Goal: Task Accomplishment & Management: Manage account settings

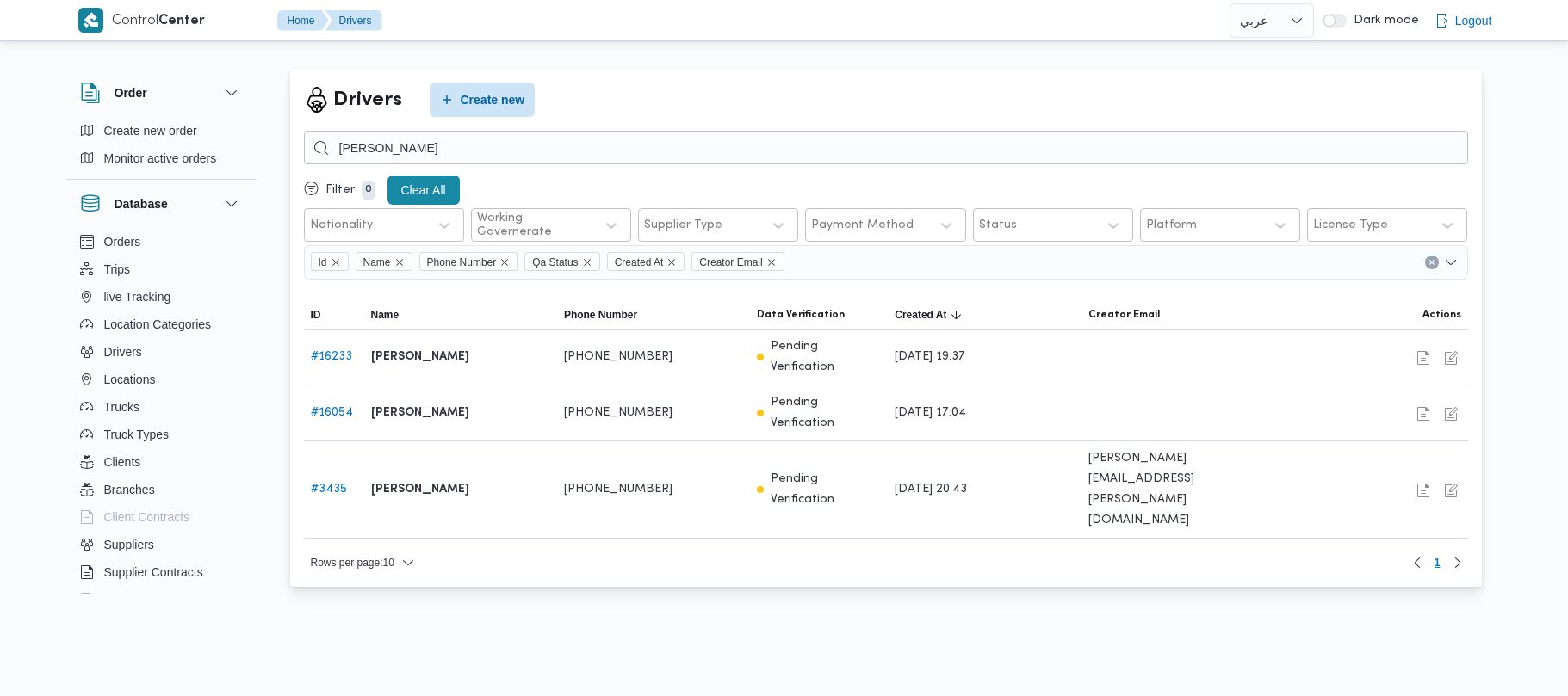
select select "ar"
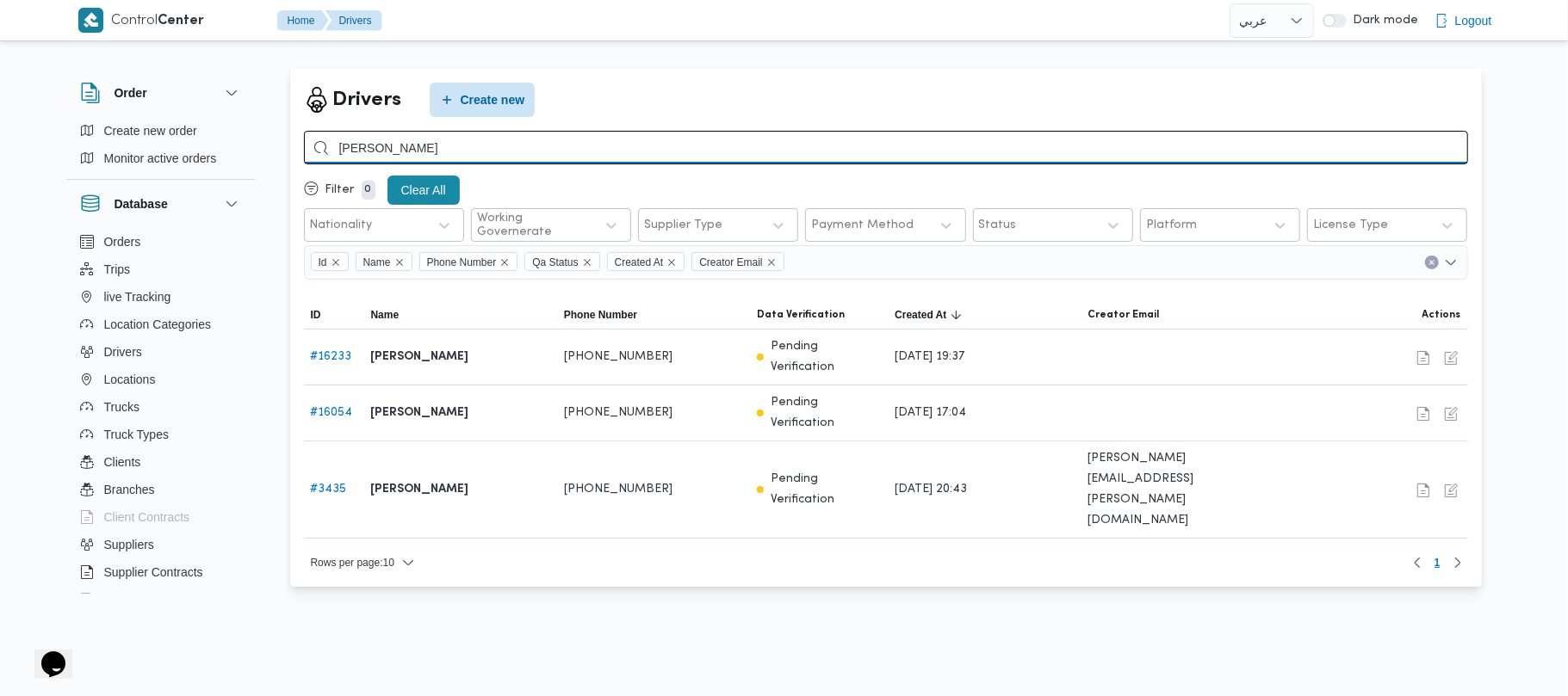
click at [594, 151] on input "حسن هاشم" at bounding box center [886, 148] width 1164 height 33
type input "ح"
type input "9346"
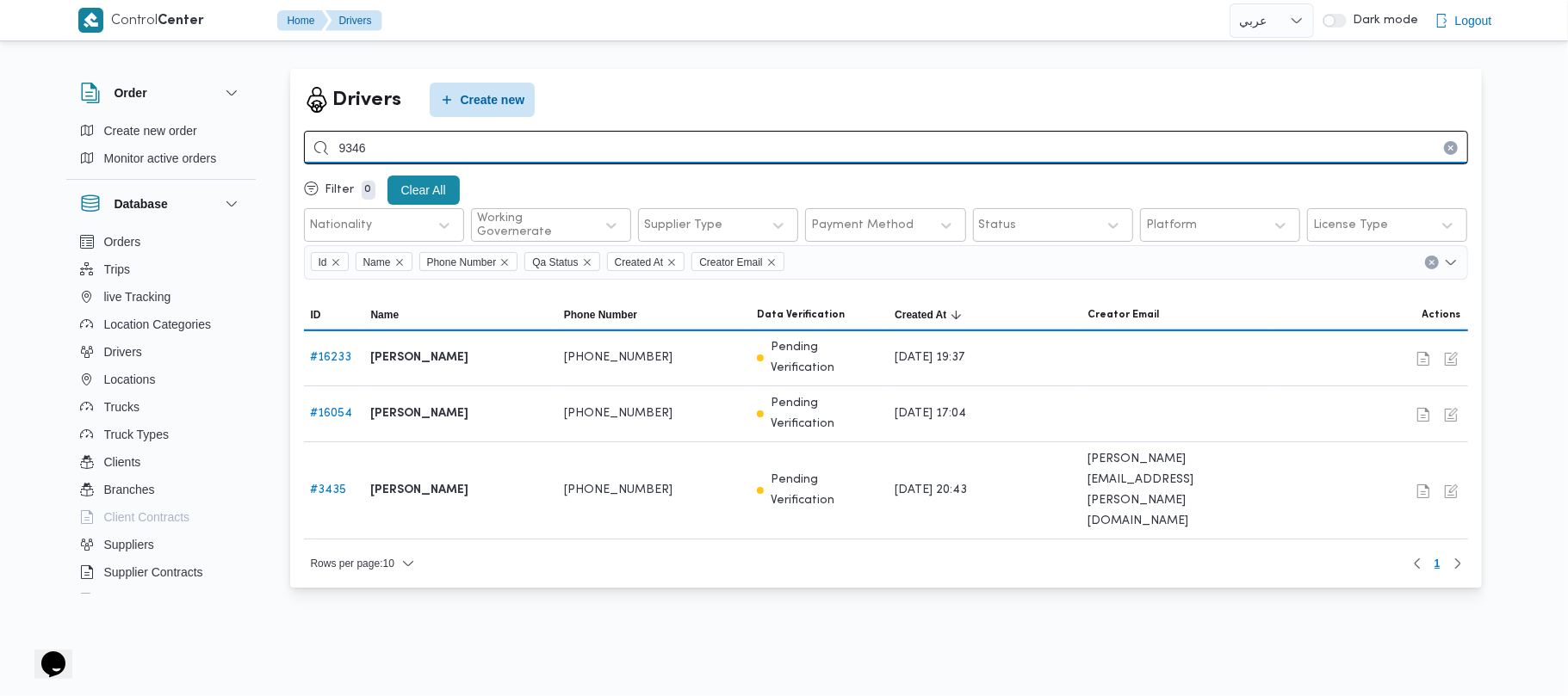
select select "en"
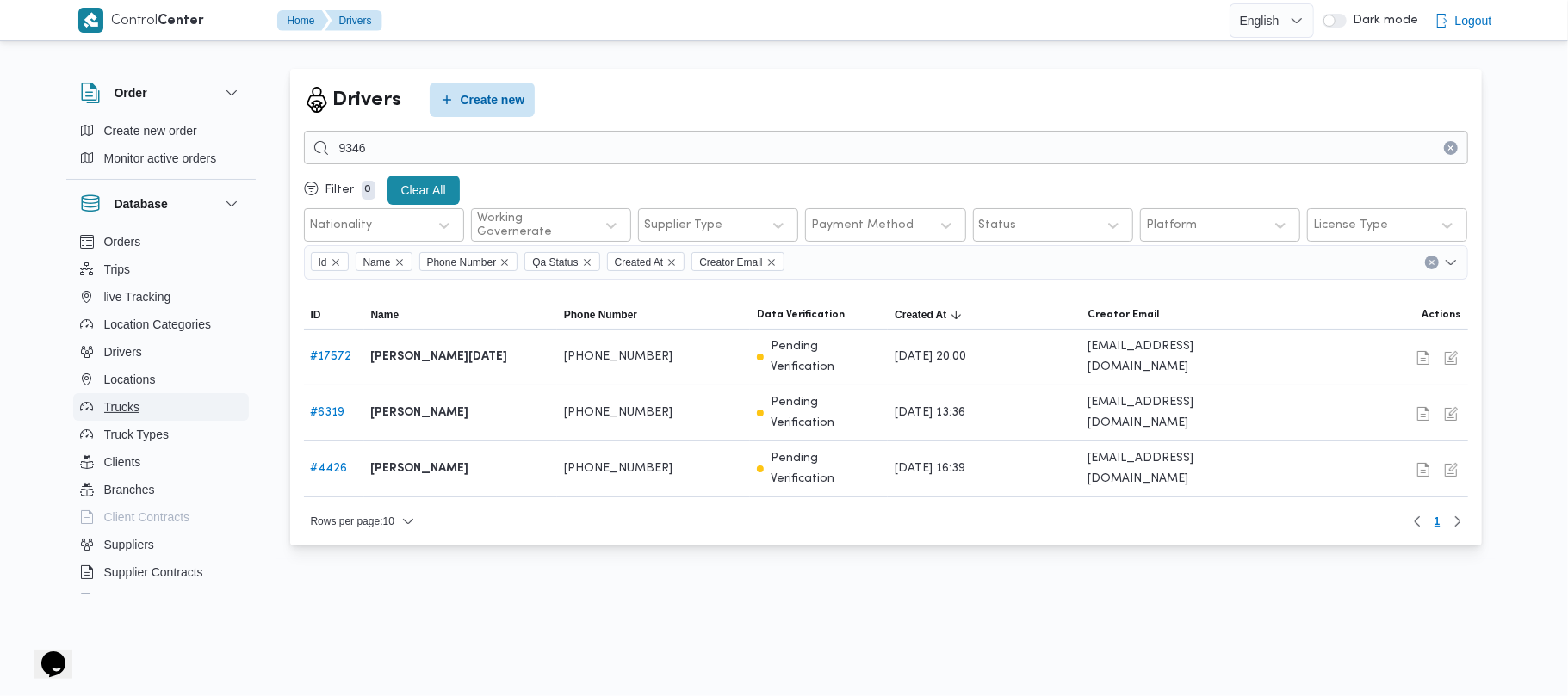
click at [155, 404] on button "Trucks" at bounding box center [160, 407] width 175 height 27
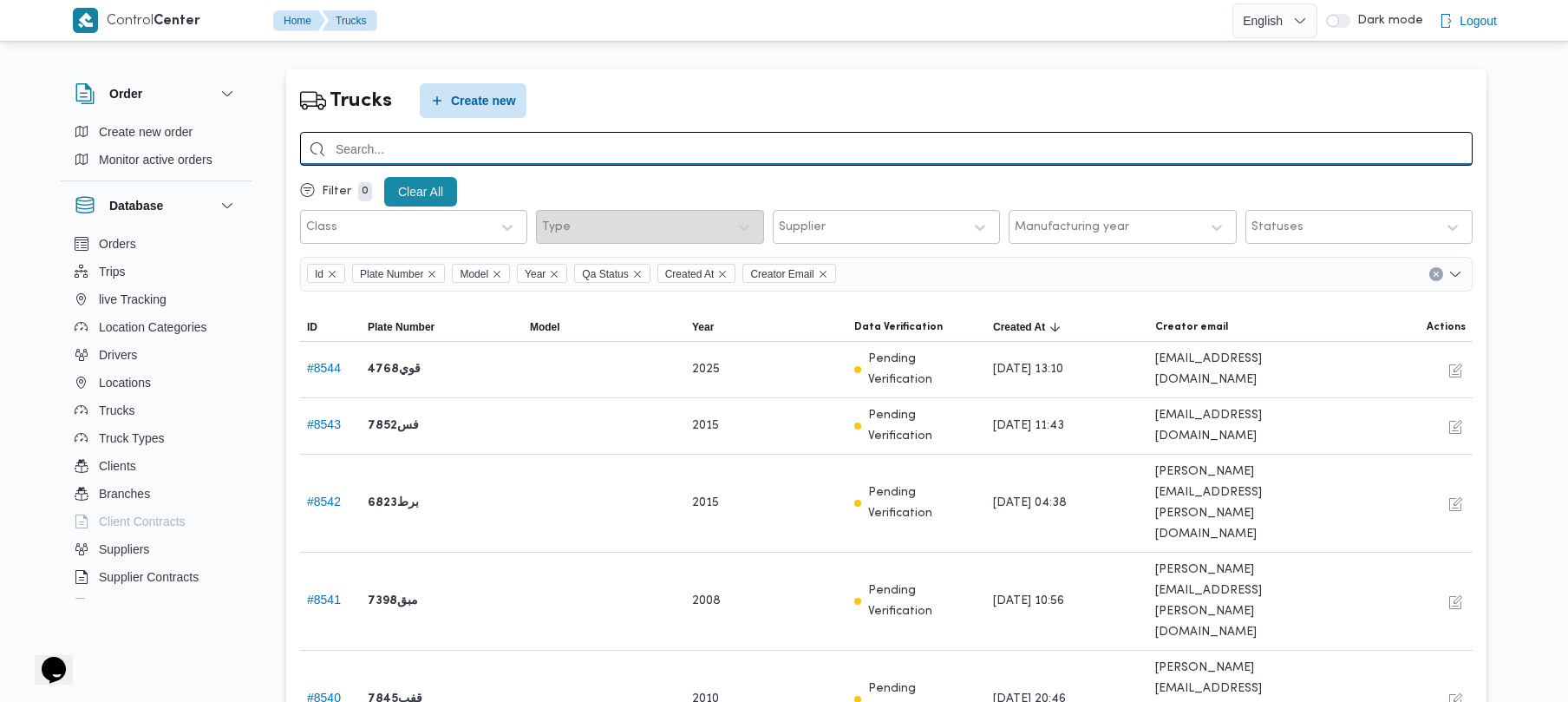
click at [427, 146] on input "search" at bounding box center [886, 149] width 1172 height 34
type input "9346"
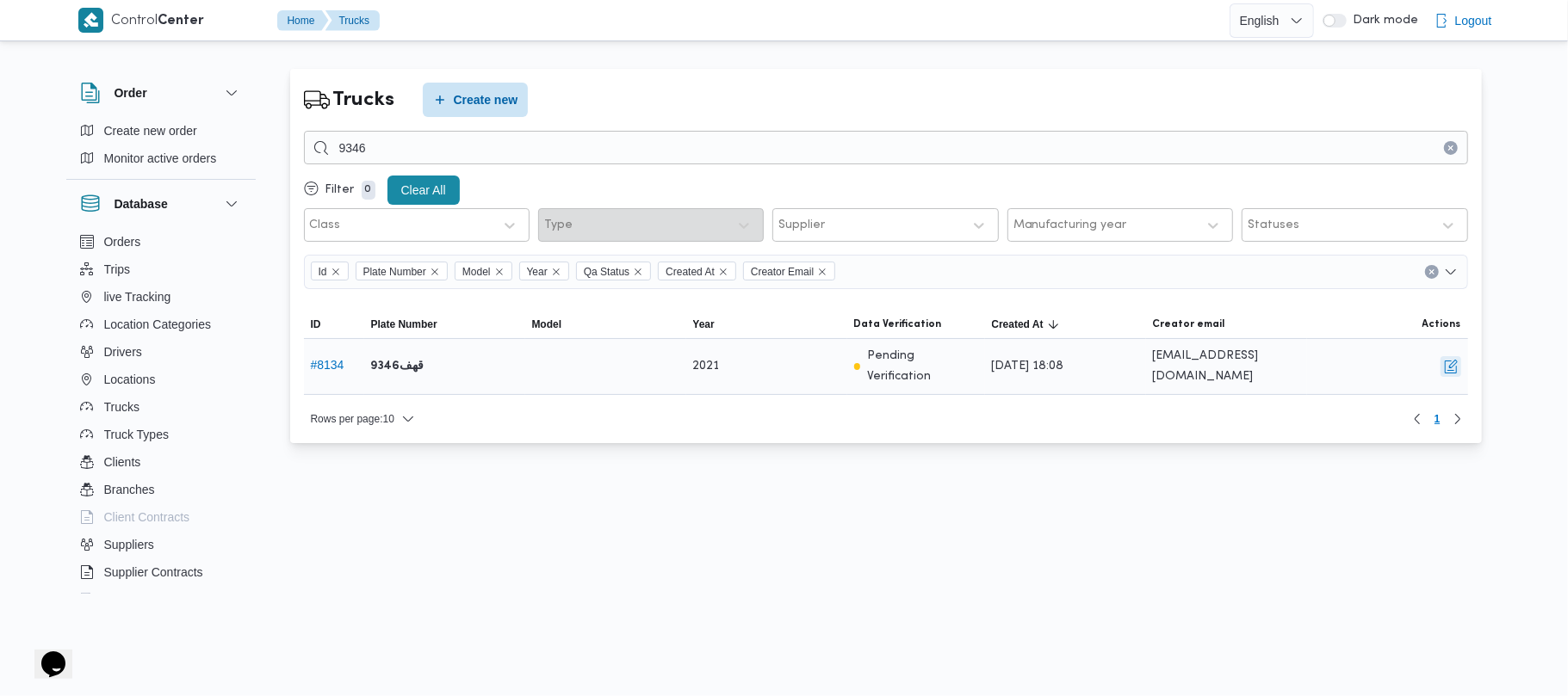
click at [1448, 360] on button "button" at bounding box center [1450, 366] width 20 height 20
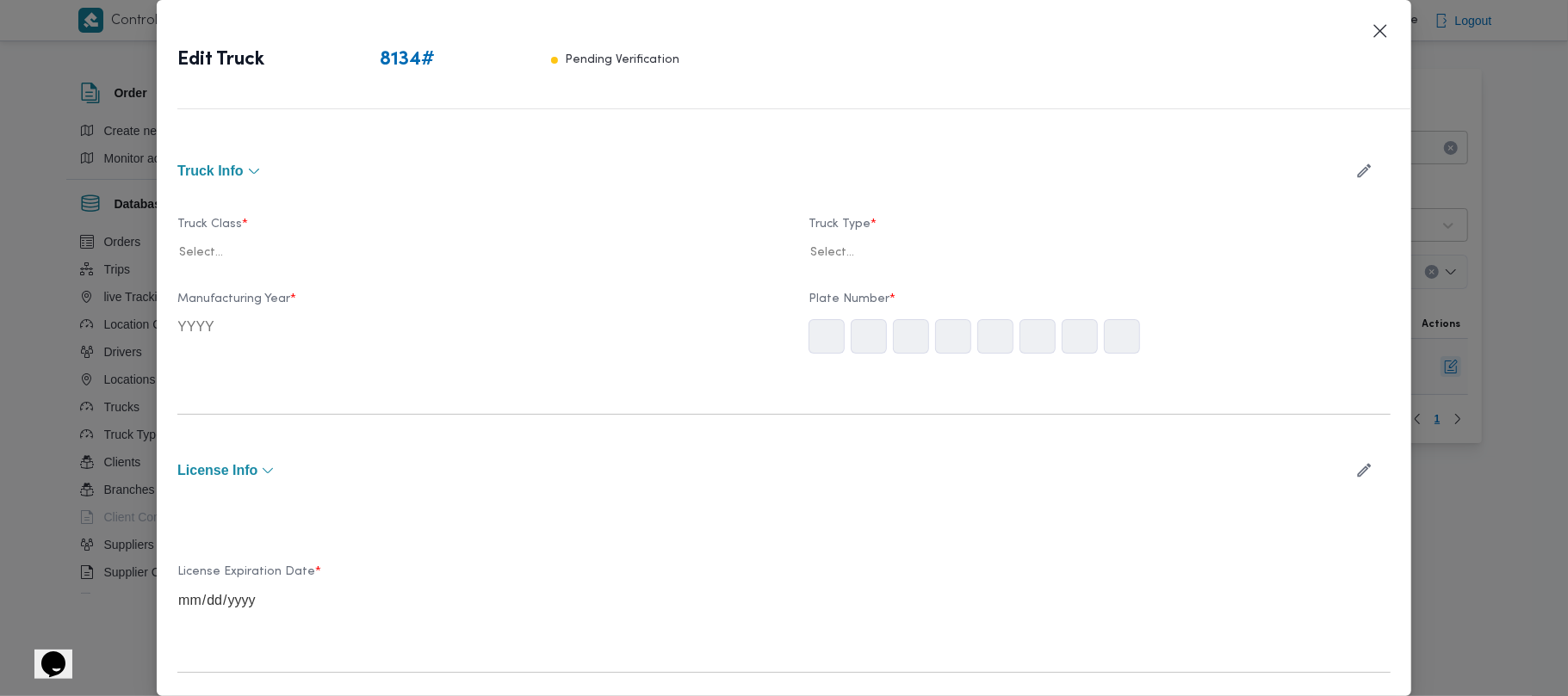
type input "2021"
type input "2028-04-10"
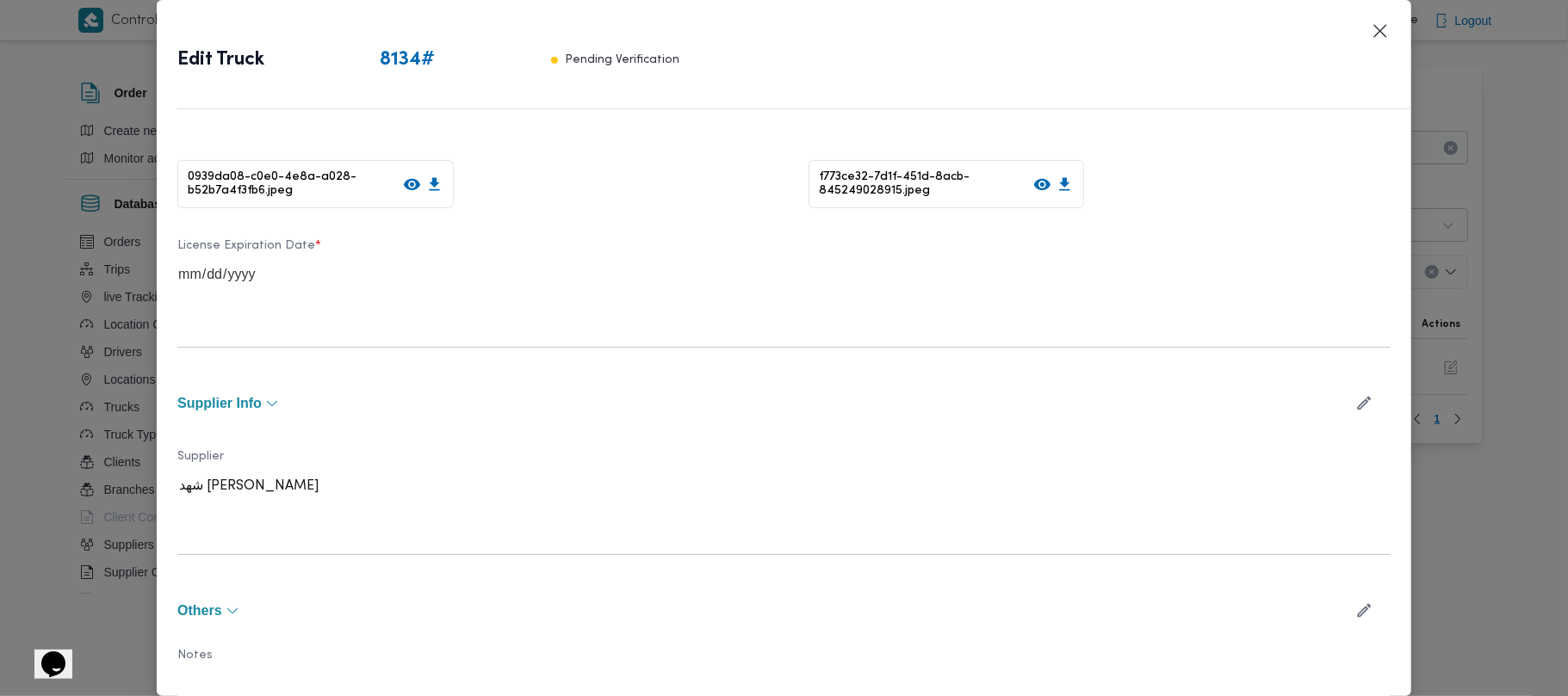
scroll to position [524, 0]
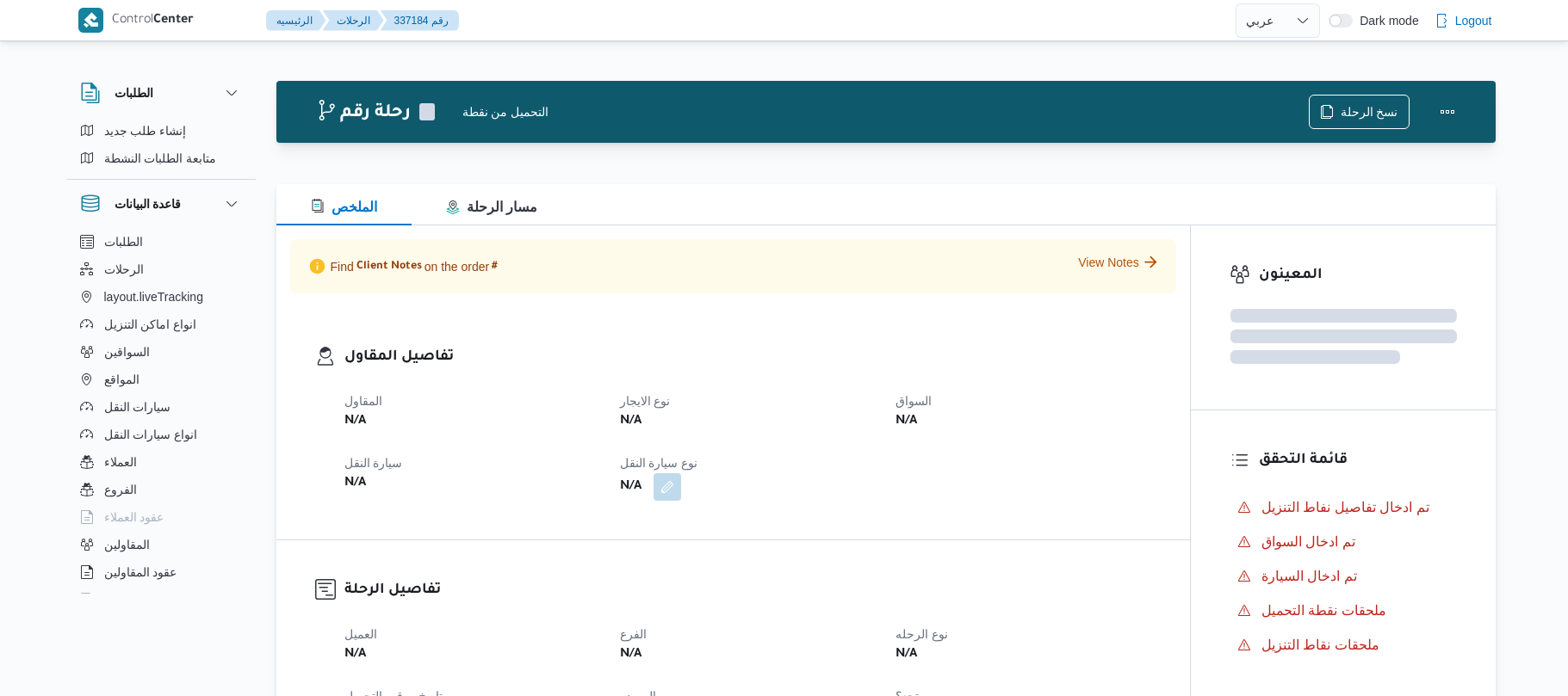
select select "ar"
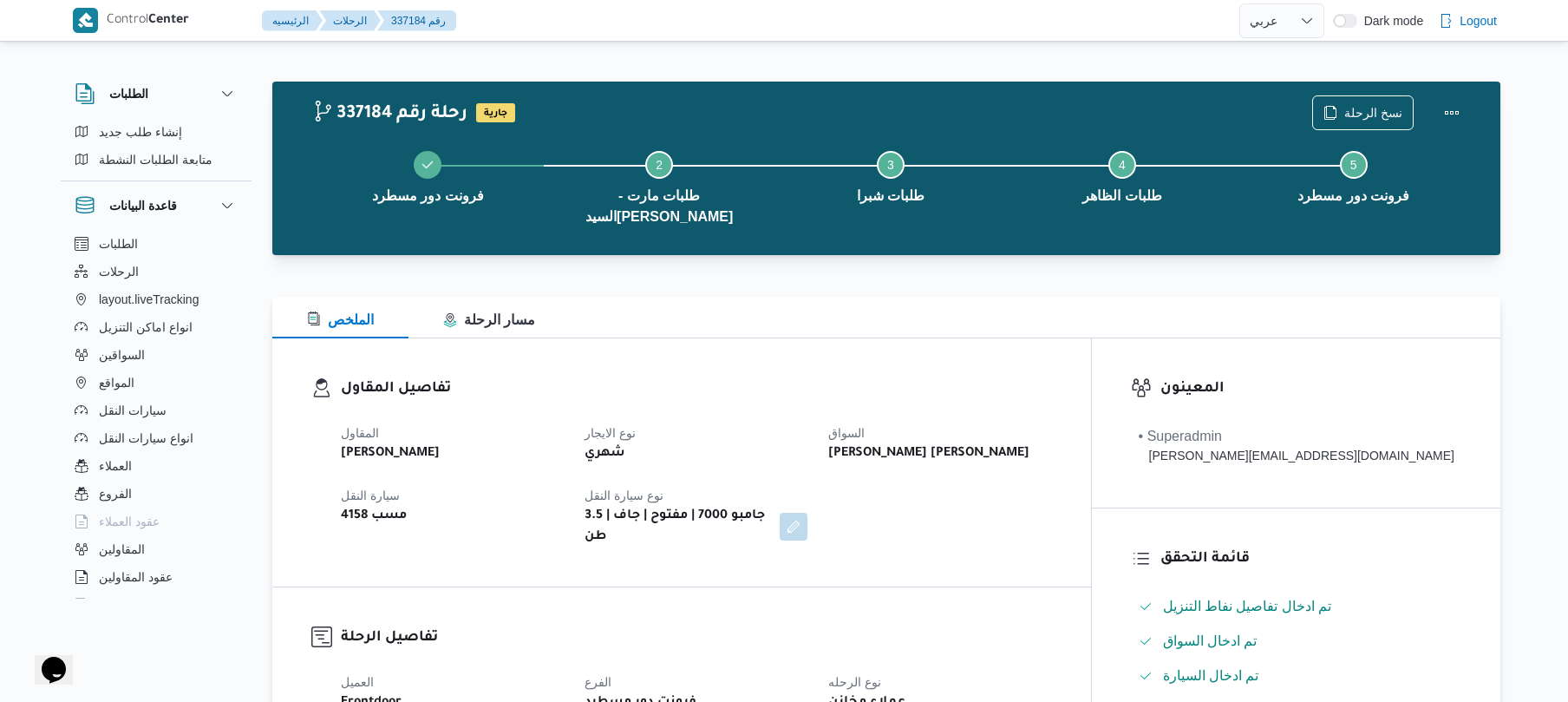
click at [945, 377] on h3 "تفاصيل المقاول" at bounding box center [696, 389] width 711 height 23
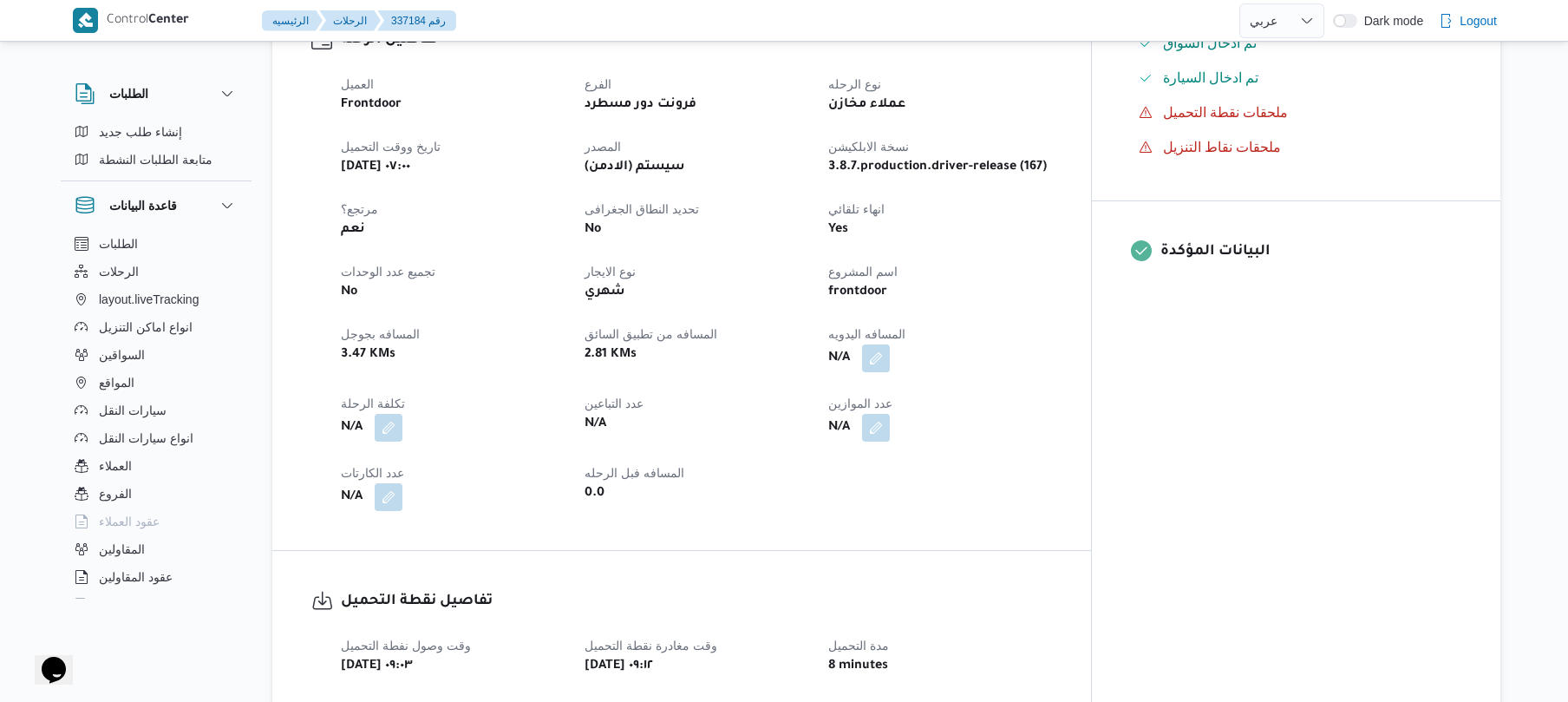
scroll to position [602, 0]
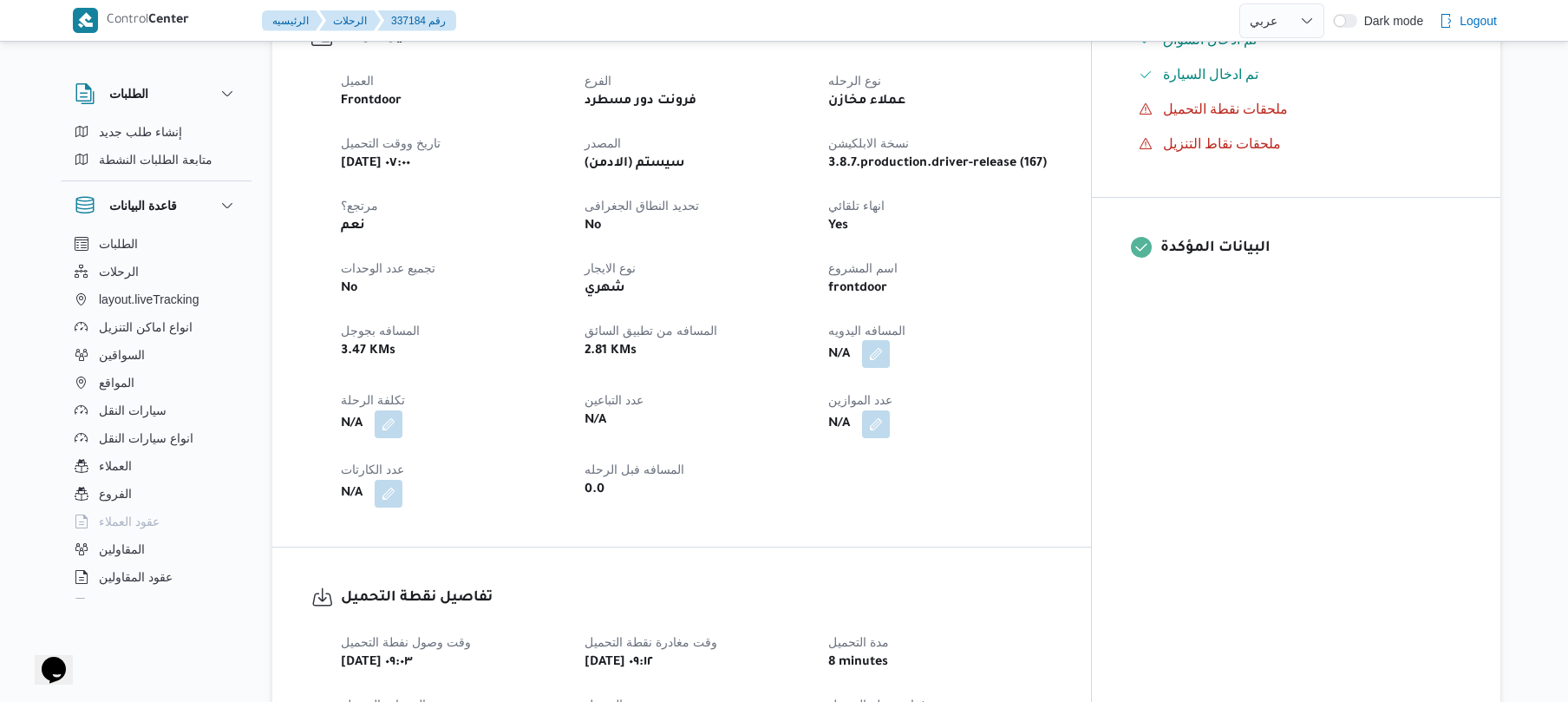
click at [890, 340] on button "button" at bounding box center [875, 353] width 27 height 28
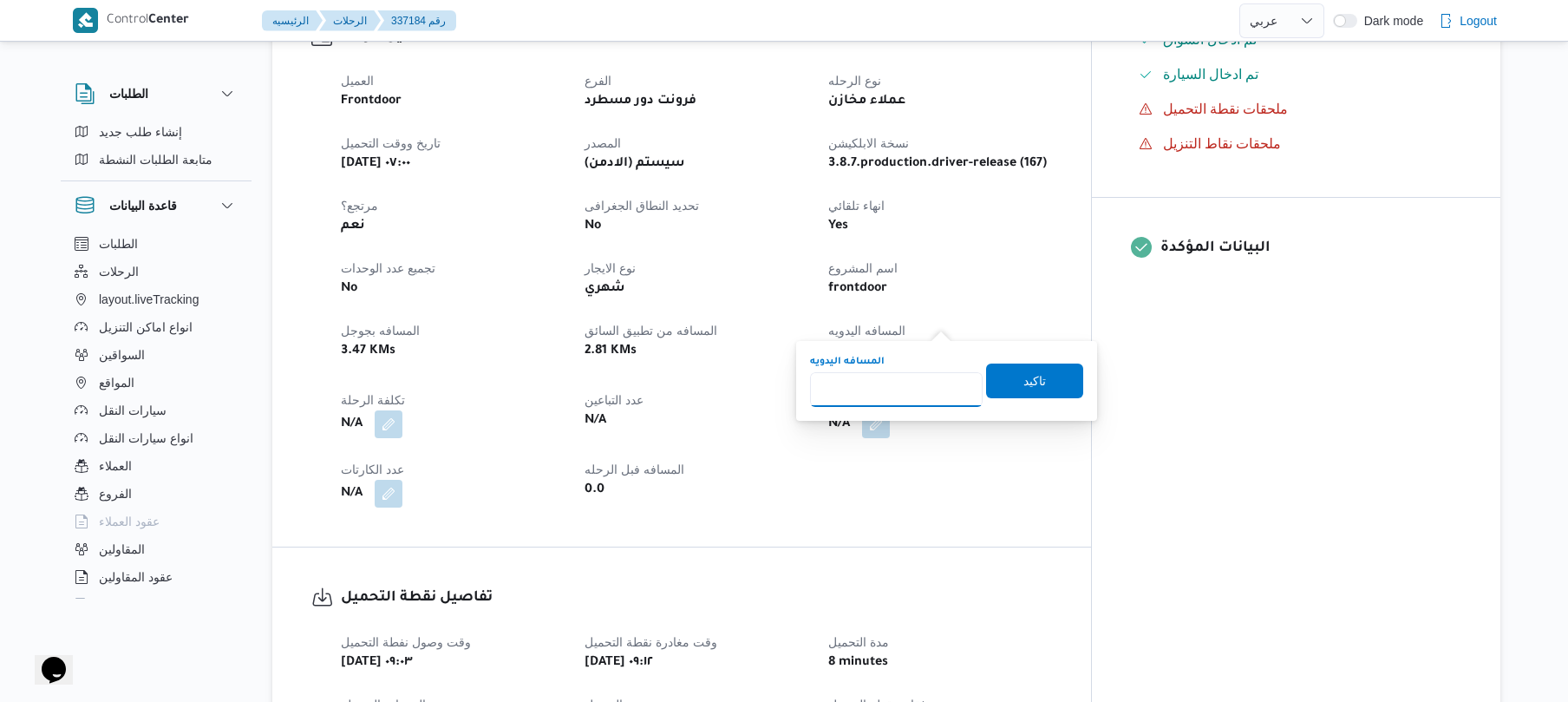
click at [900, 386] on input "المسافه اليدويه" at bounding box center [896, 389] width 173 height 35
type input "85"
click at [1024, 383] on span "تاكيد" at bounding box center [1034, 380] width 22 height 20
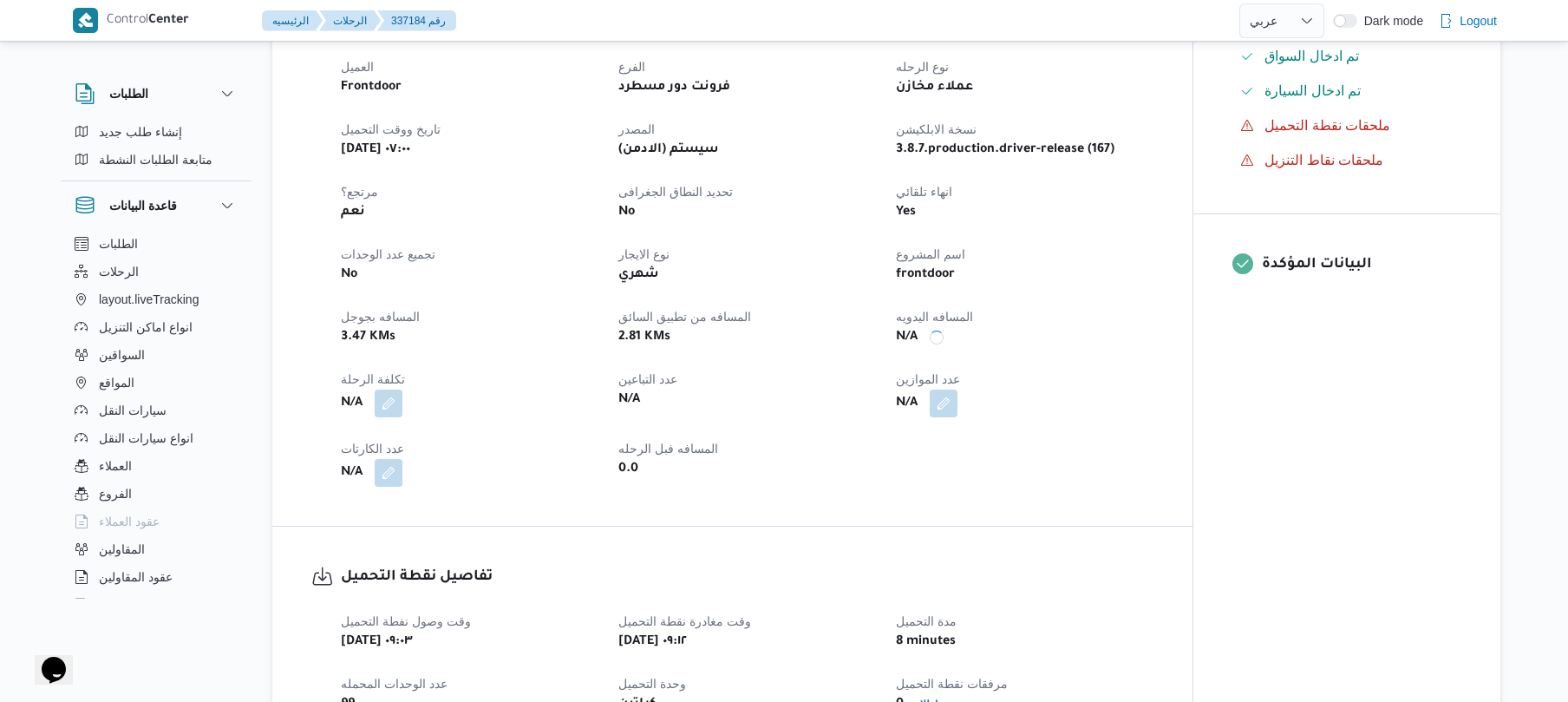
click at [1024, 388] on div "N/A" at bounding box center [1023, 403] width 260 height 31
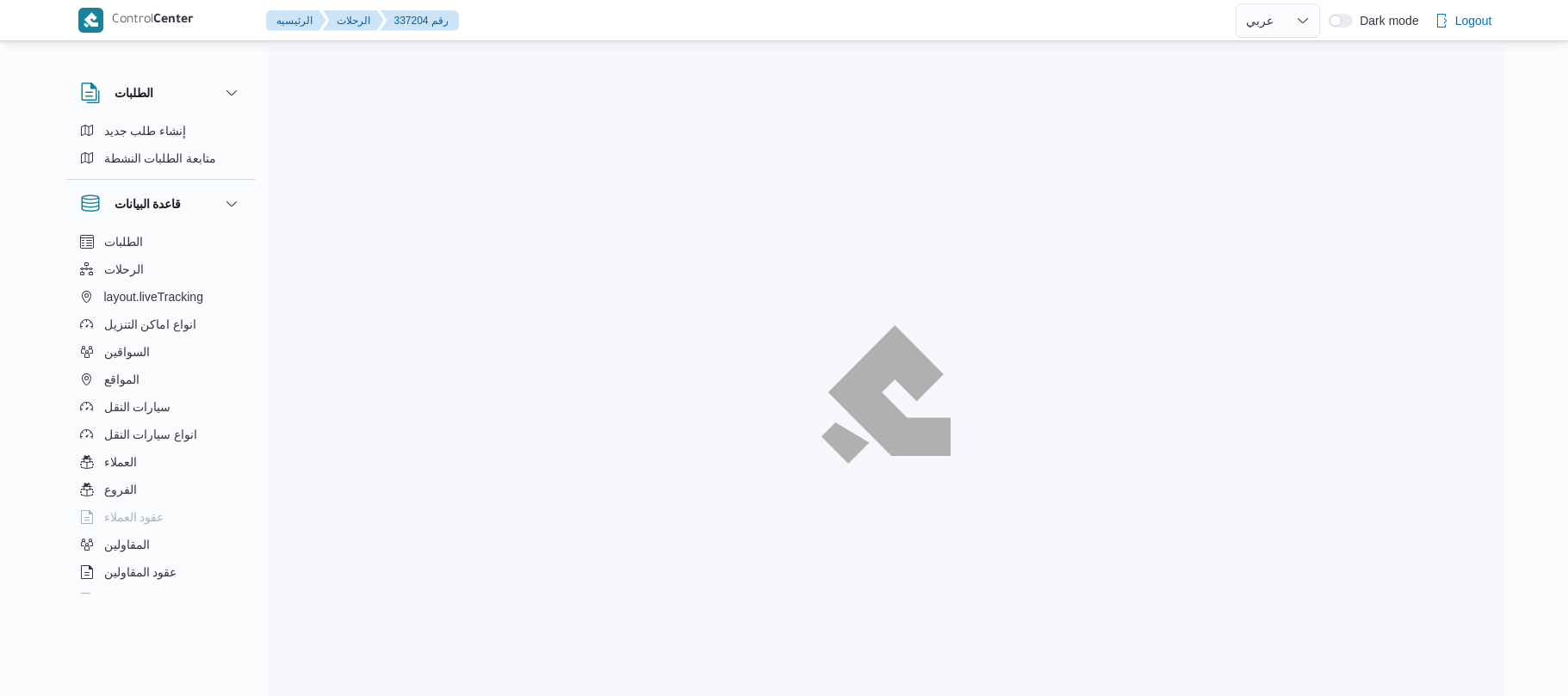
select select "ar"
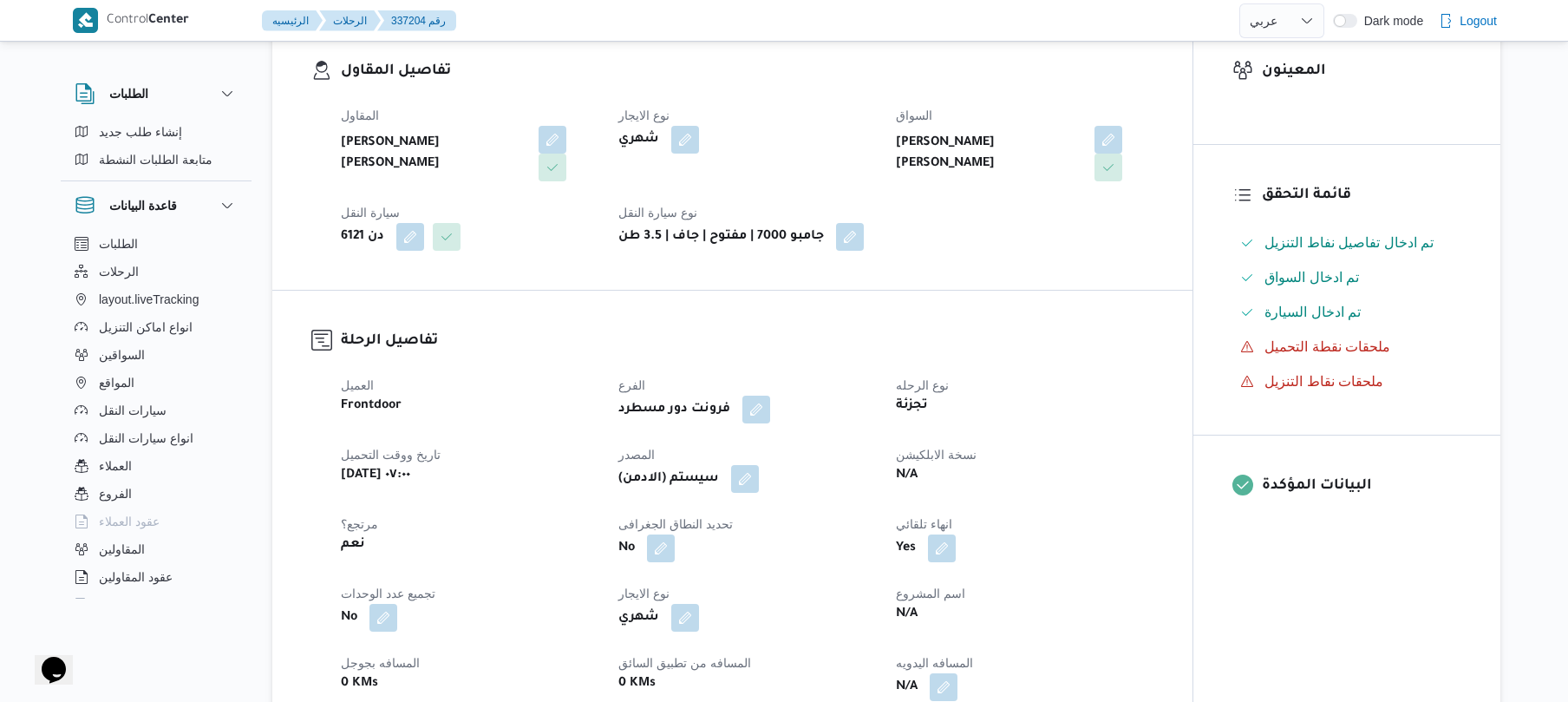
scroll to position [509, 0]
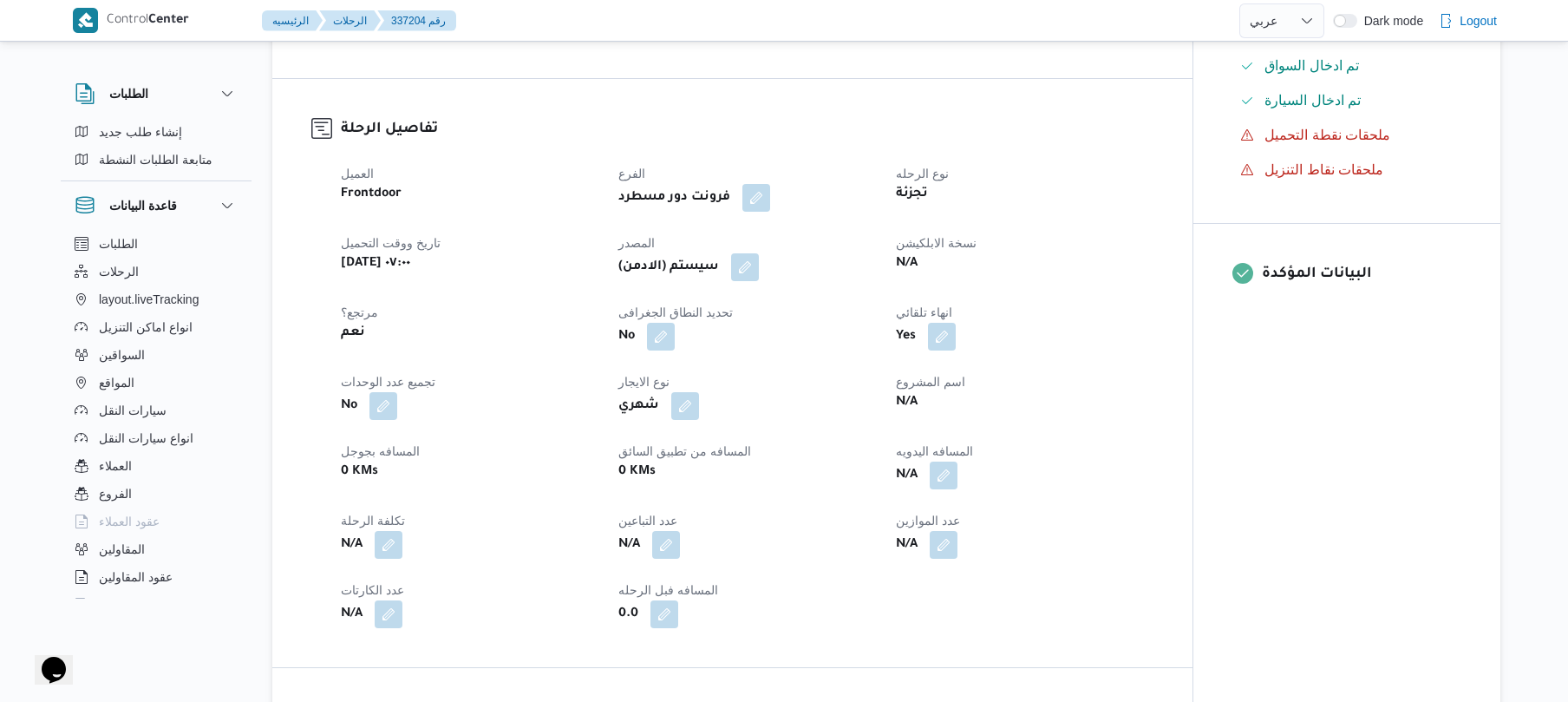
click at [945, 489] on div "N/A" at bounding box center [1023, 475] width 260 height 31
click at [947, 479] on button "button" at bounding box center [943, 474] width 27 height 28
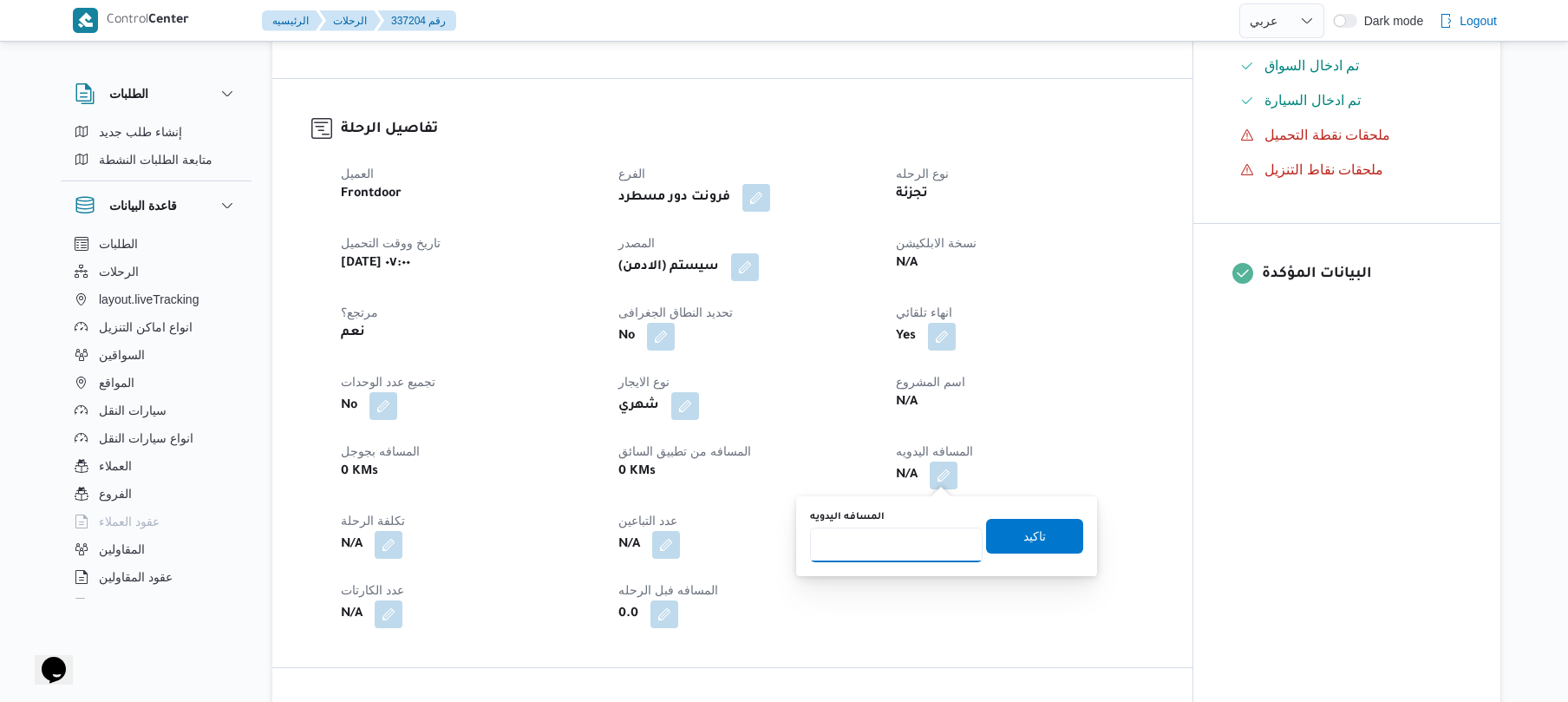
click at [866, 547] on input "المسافه اليدويه" at bounding box center [896, 545] width 173 height 35
type input "125"
click at [1049, 535] on span "تاكيد" at bounding box center [1035, 535] width 98 height 35
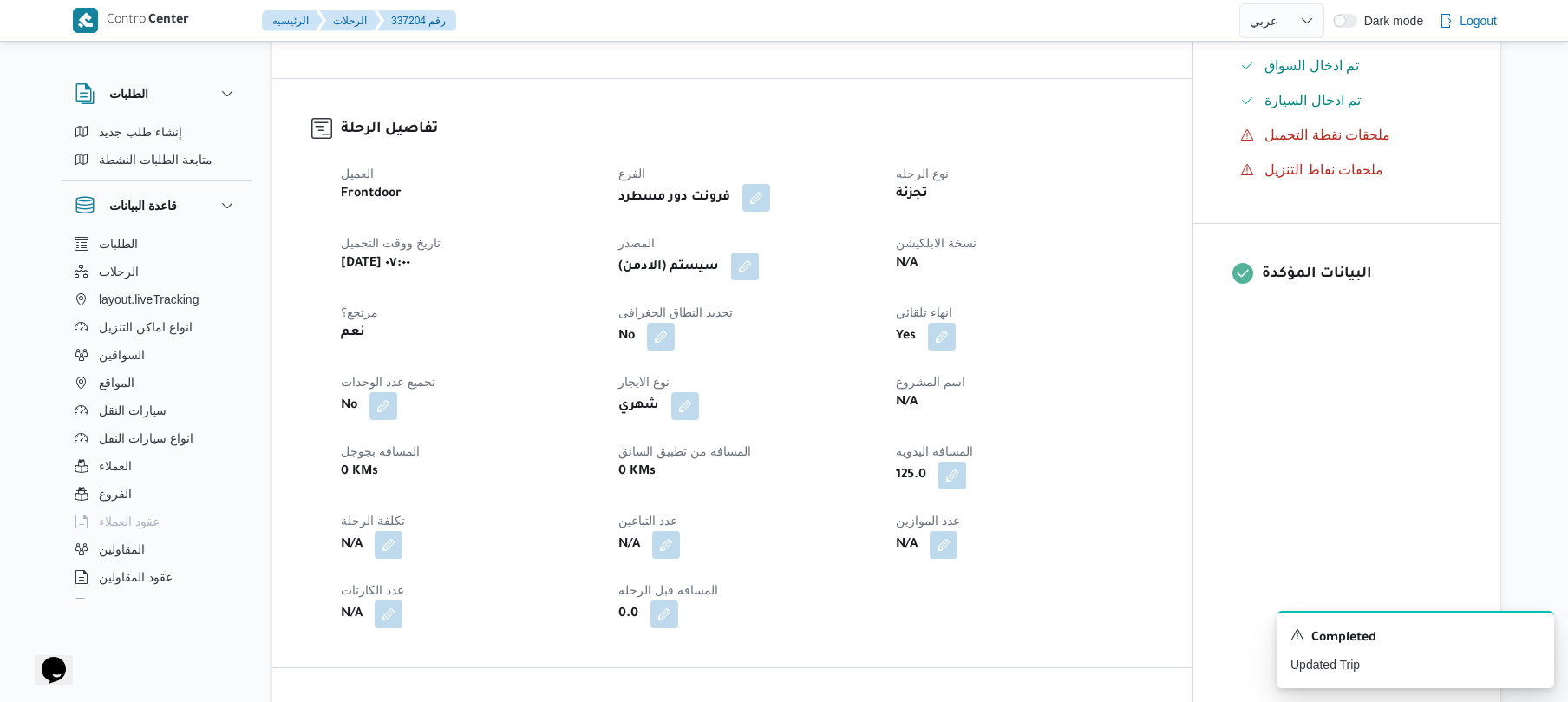
click at [748, 262] on button "button" at bounding box center [744, 266] width 27 height 28
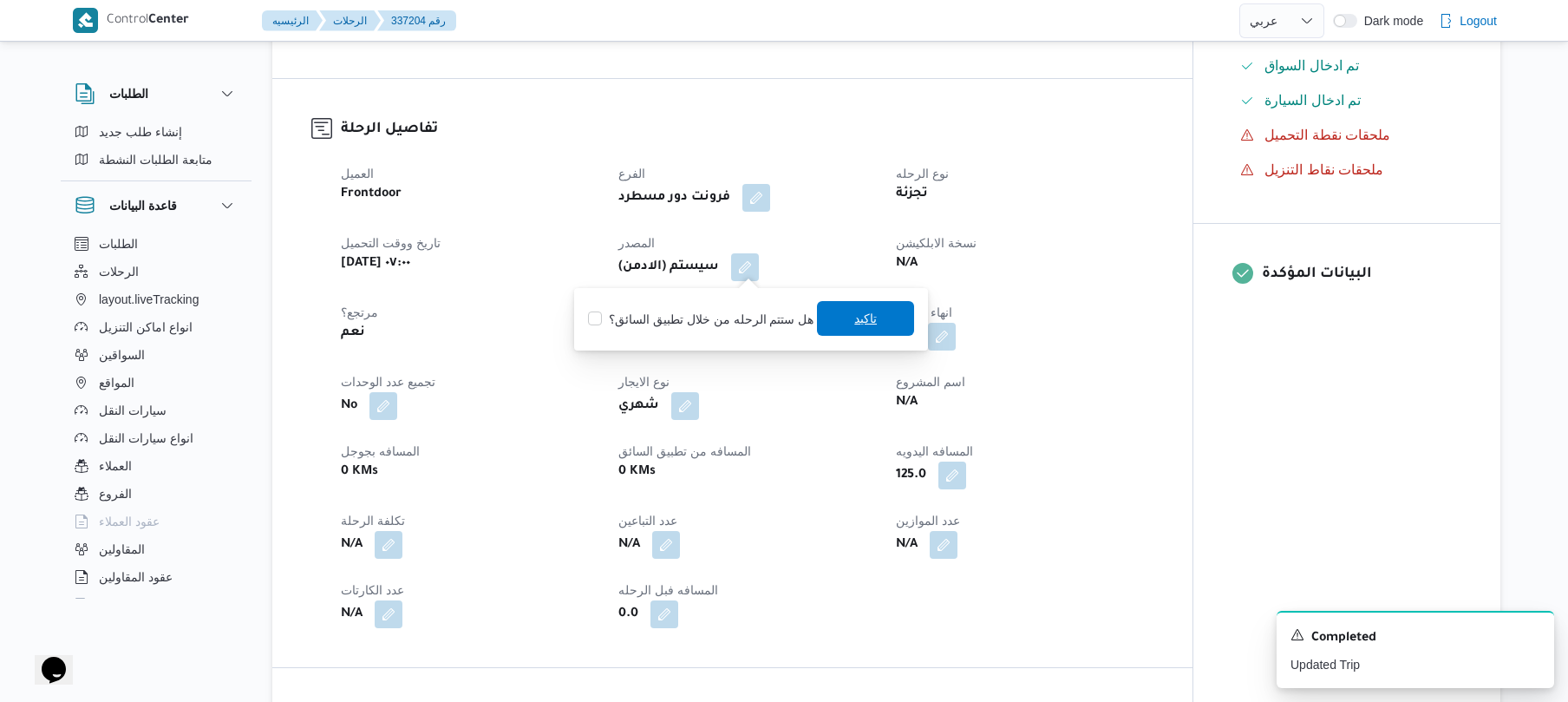
click at [860, 321] on span "تاكيد" at bounding box center [865, 318] width 22 height 20
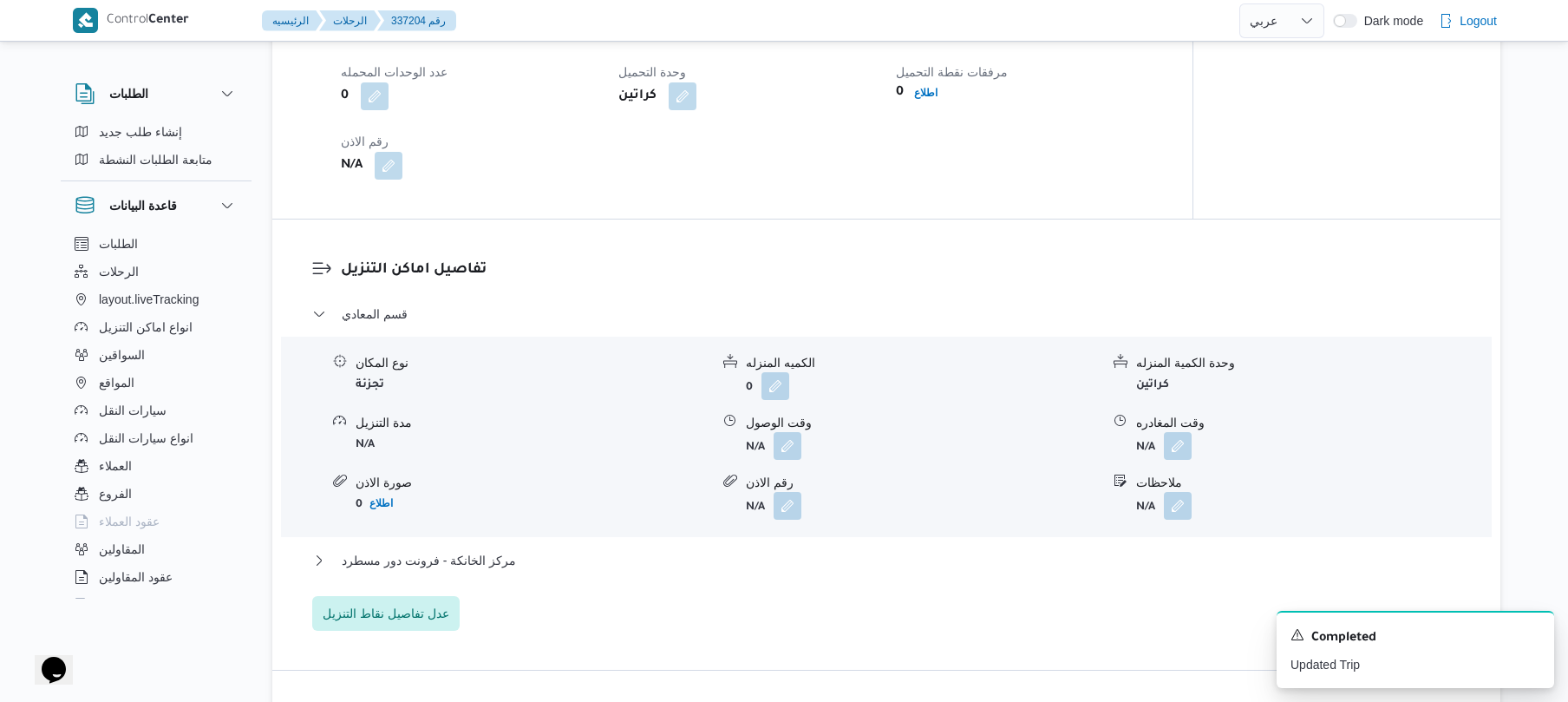
scroll to position [1296, 0]
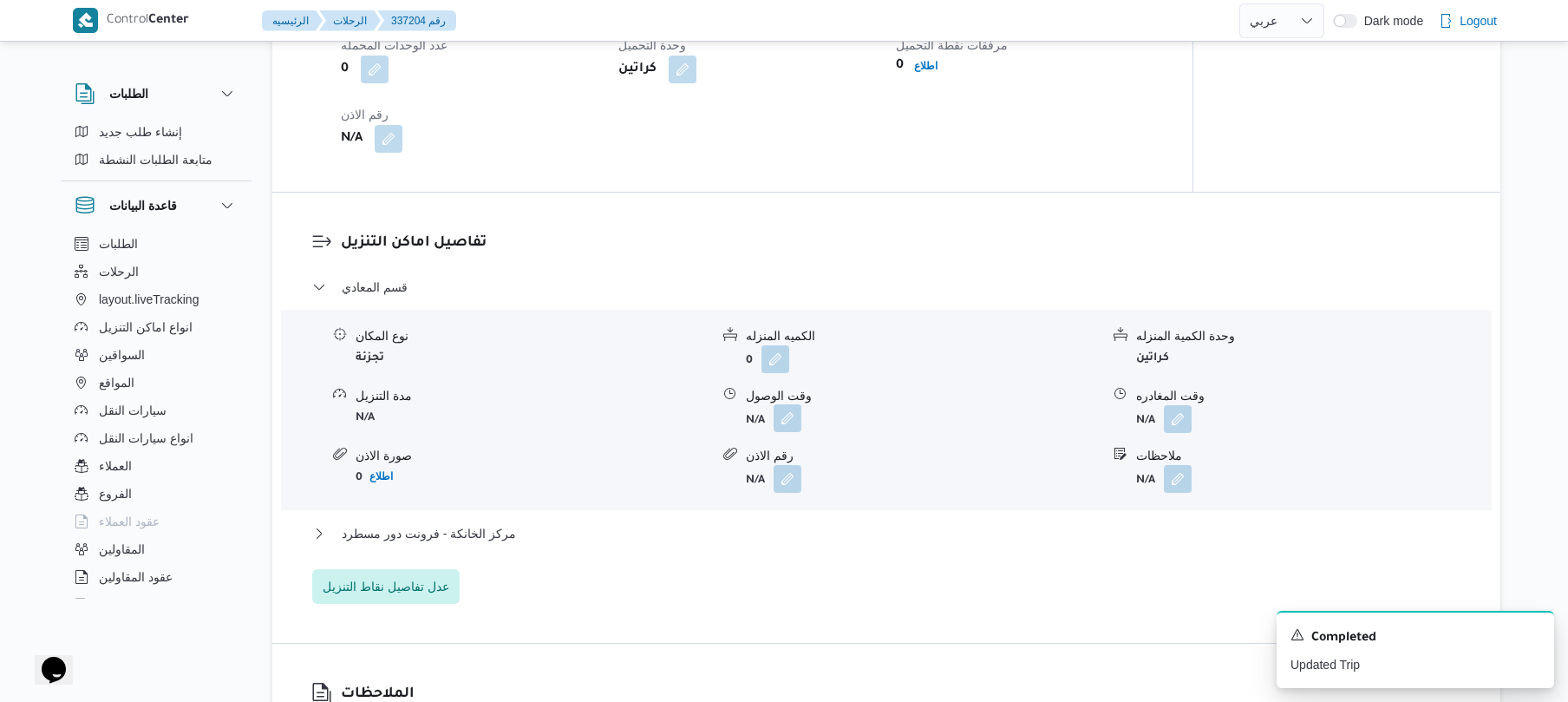
click at [799, 420] on button "button" at bounding box center [787, 418] width 27 height 28
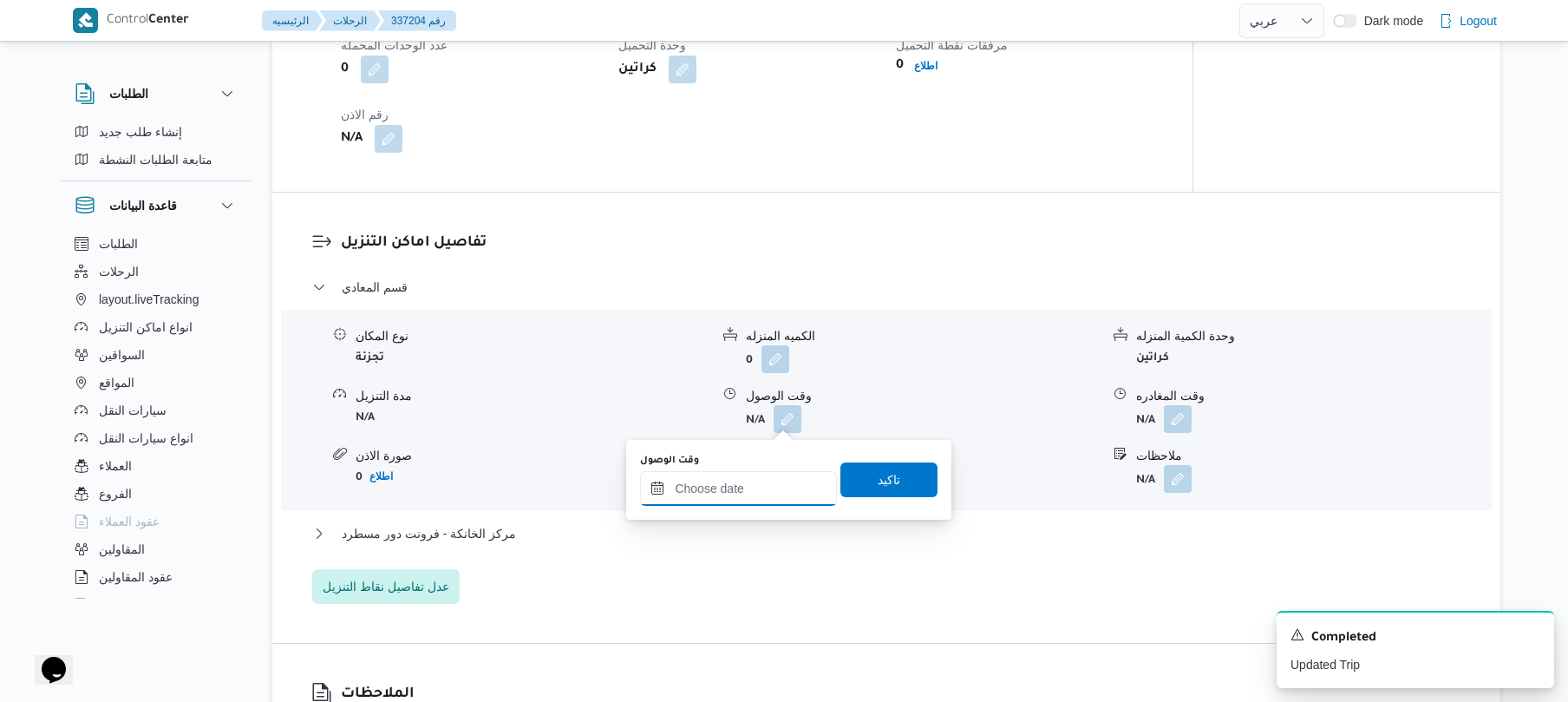
click at [753, 489] on input "وقت الوصول" at bounding box center [739, 488] width 197 height 35
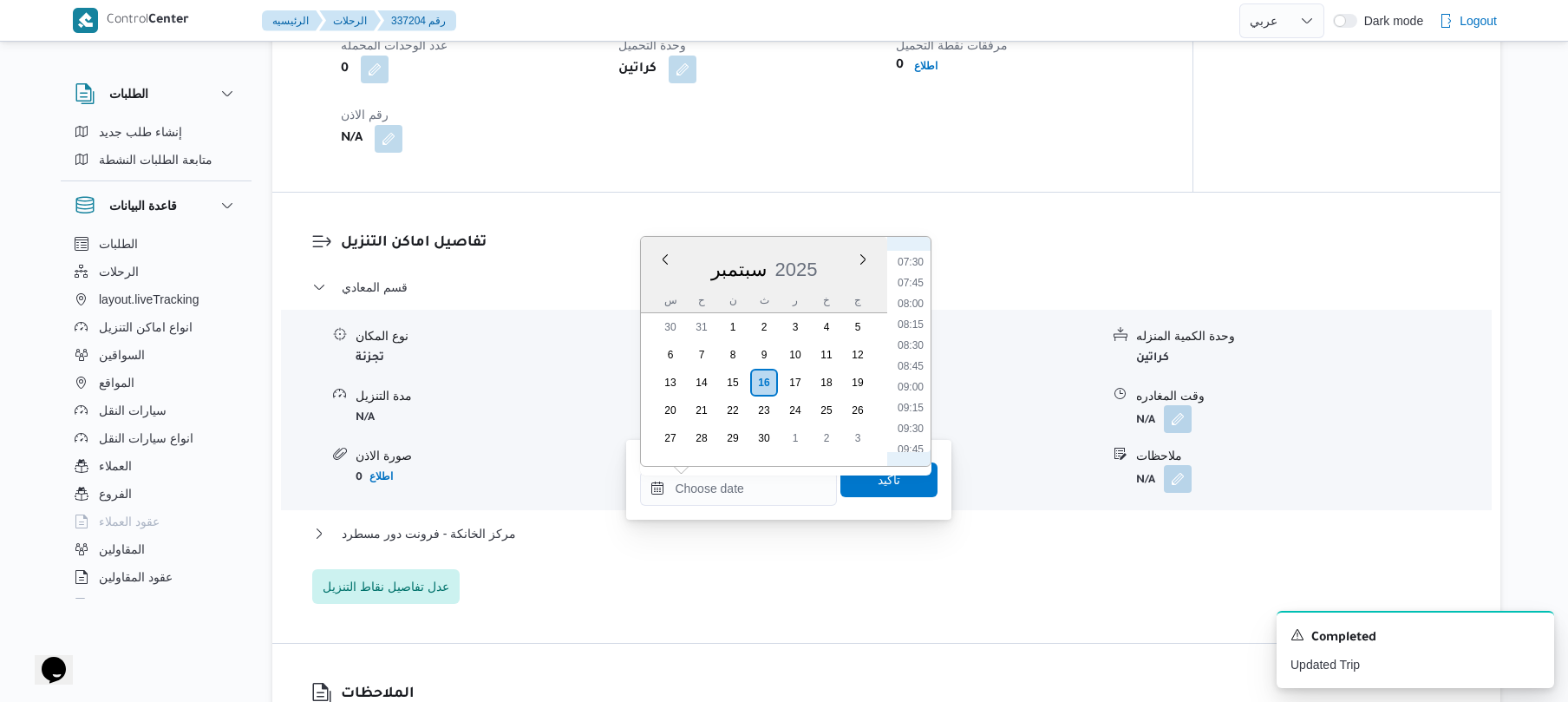
scroll to position [675, 0]
click at [916, 294] on li "08:30" at bounding box center [910, 293] width 40 height 18
type input "١٦/٠٩/٢٠٢٥ ٠٨:٣٠"
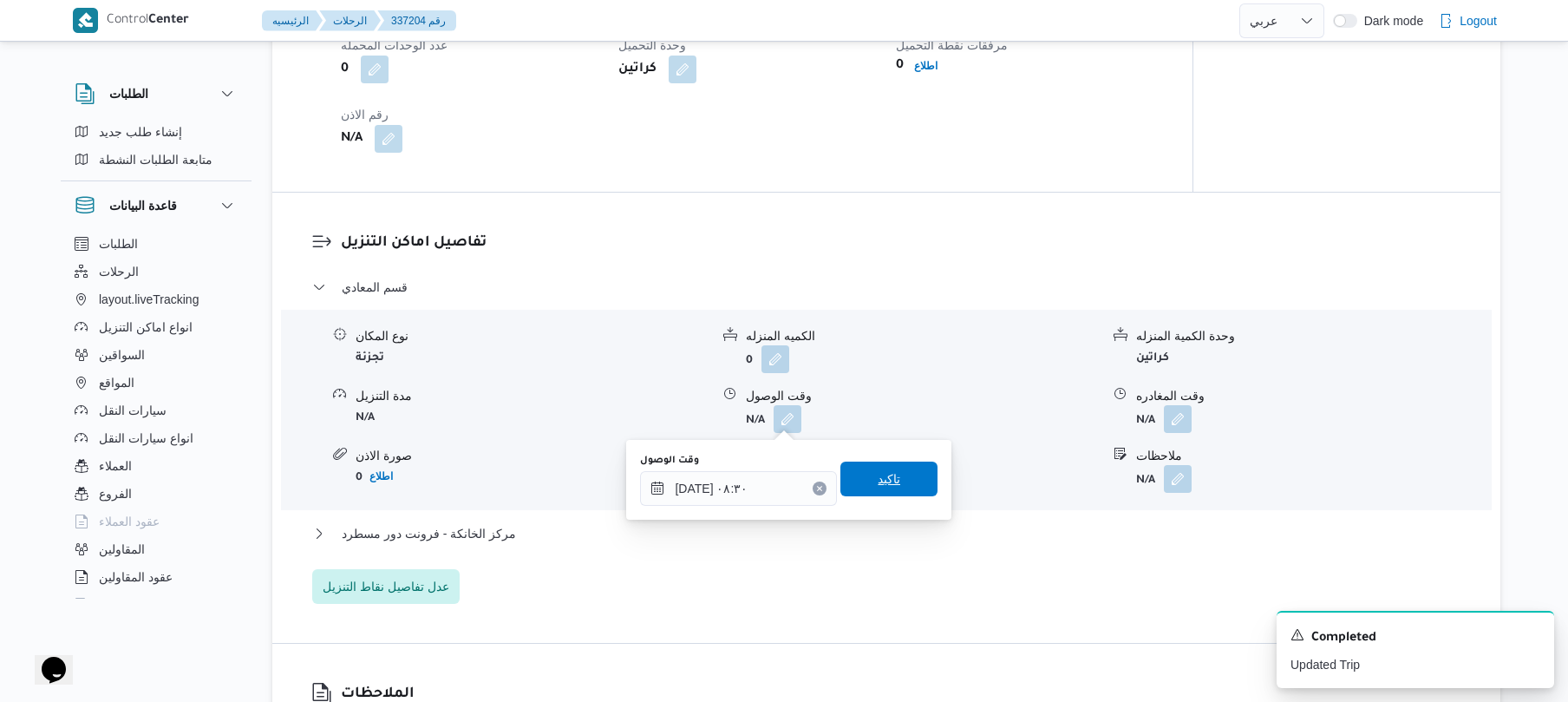
click at [860, 483] on span "تاكيد" at bounding box center [890, 478] width 98 height 35
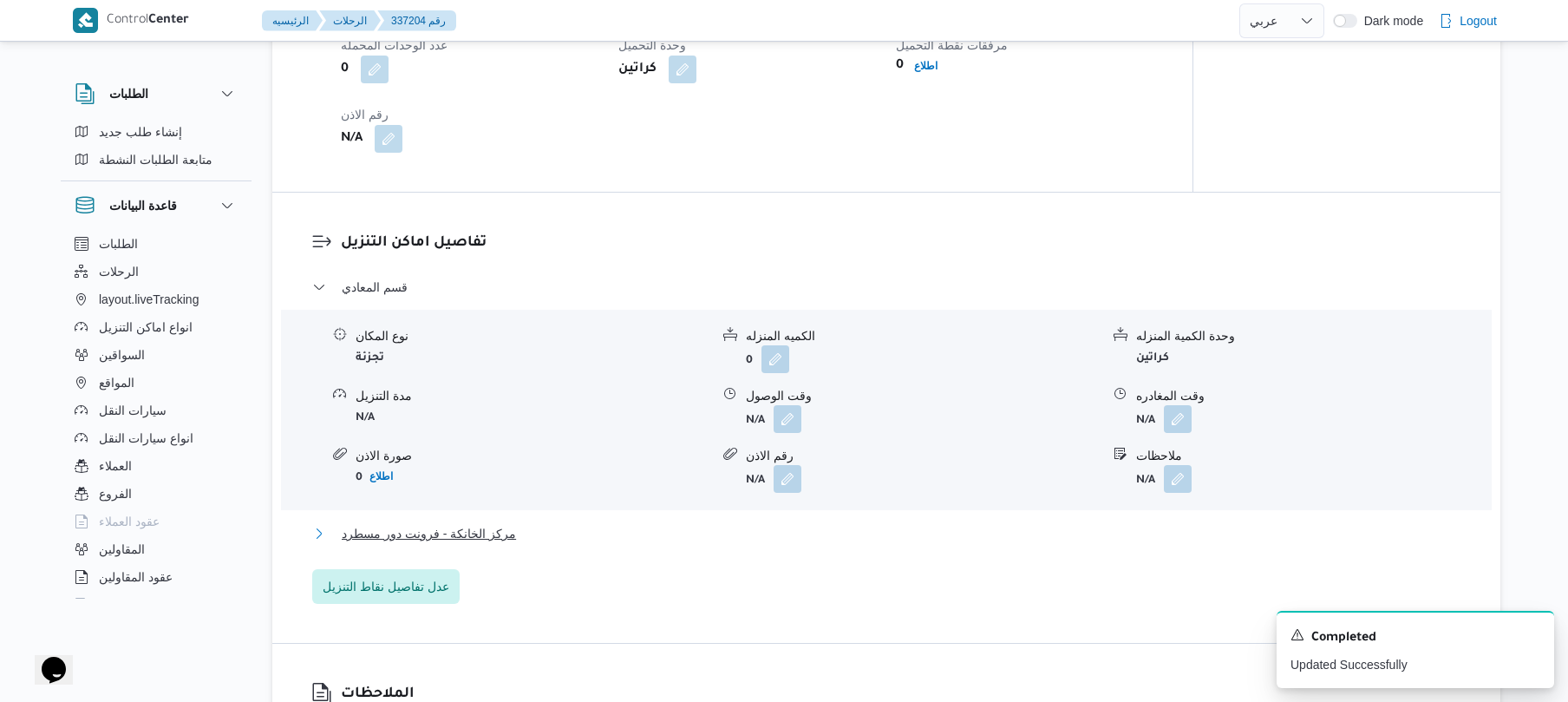
click at [746, 535] on button "مركز الخانكة - فرونت دور مسطرد" at bounding box center [887, 533] width 1149 height 20
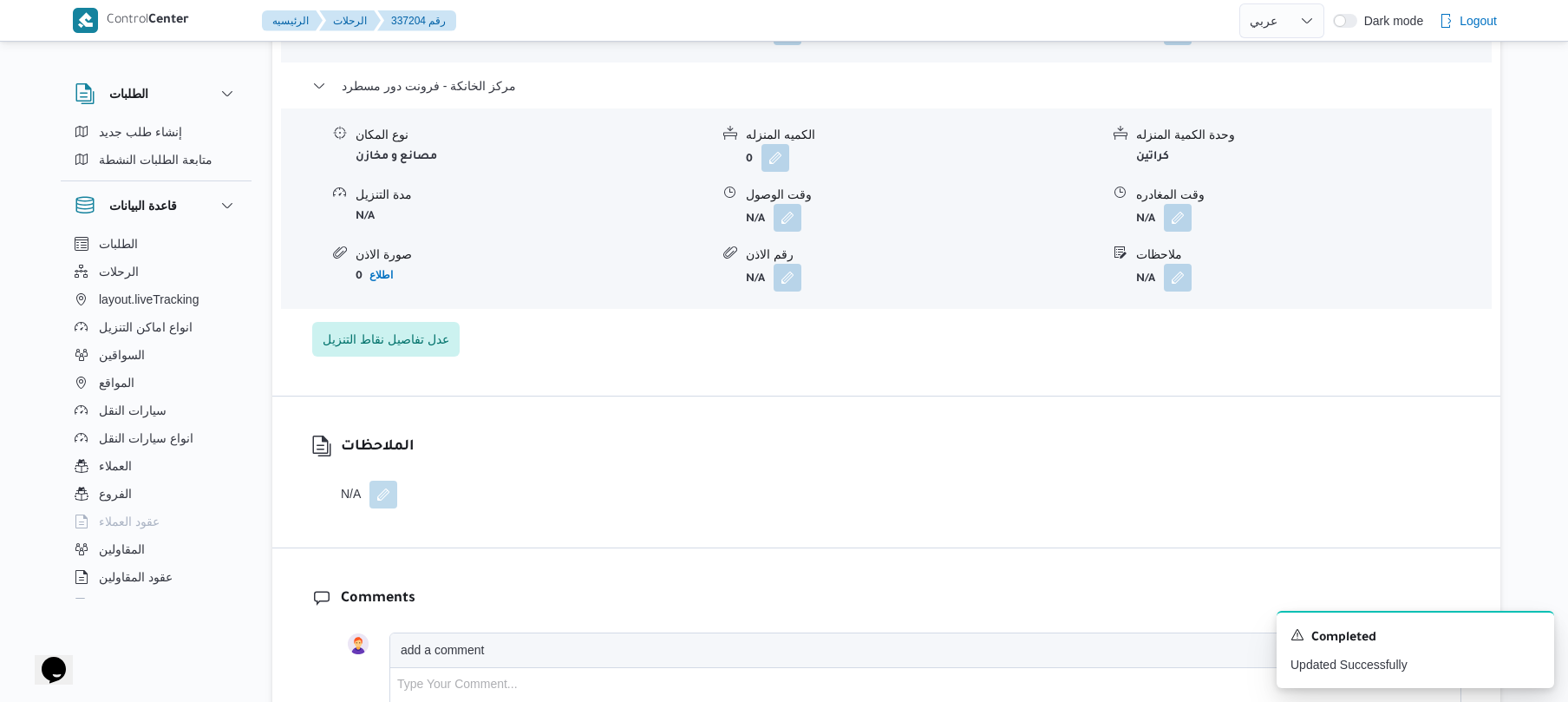
scroll to position [1758, 0]
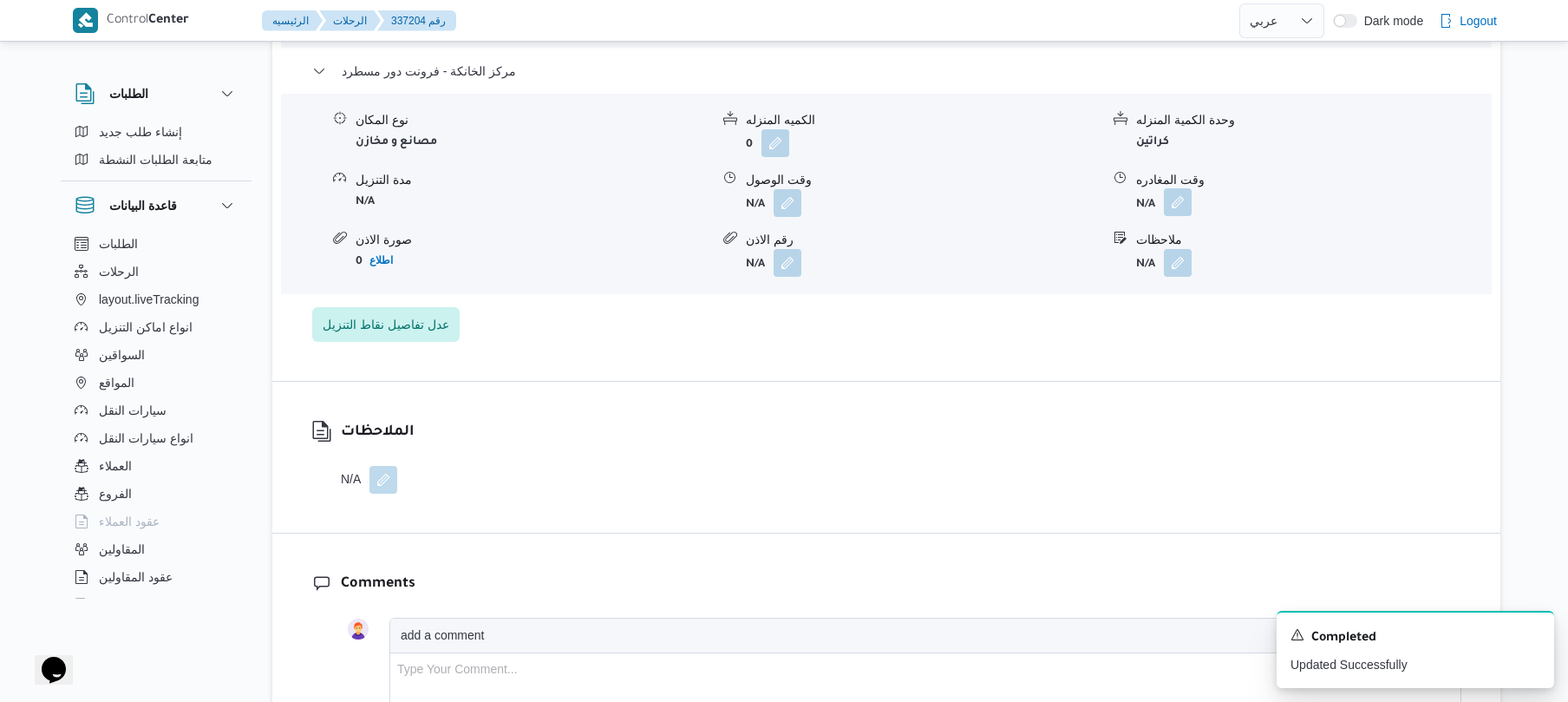
click at [1181, 205] on button "button" at bounding box center [1177, 201] width 27 height 28
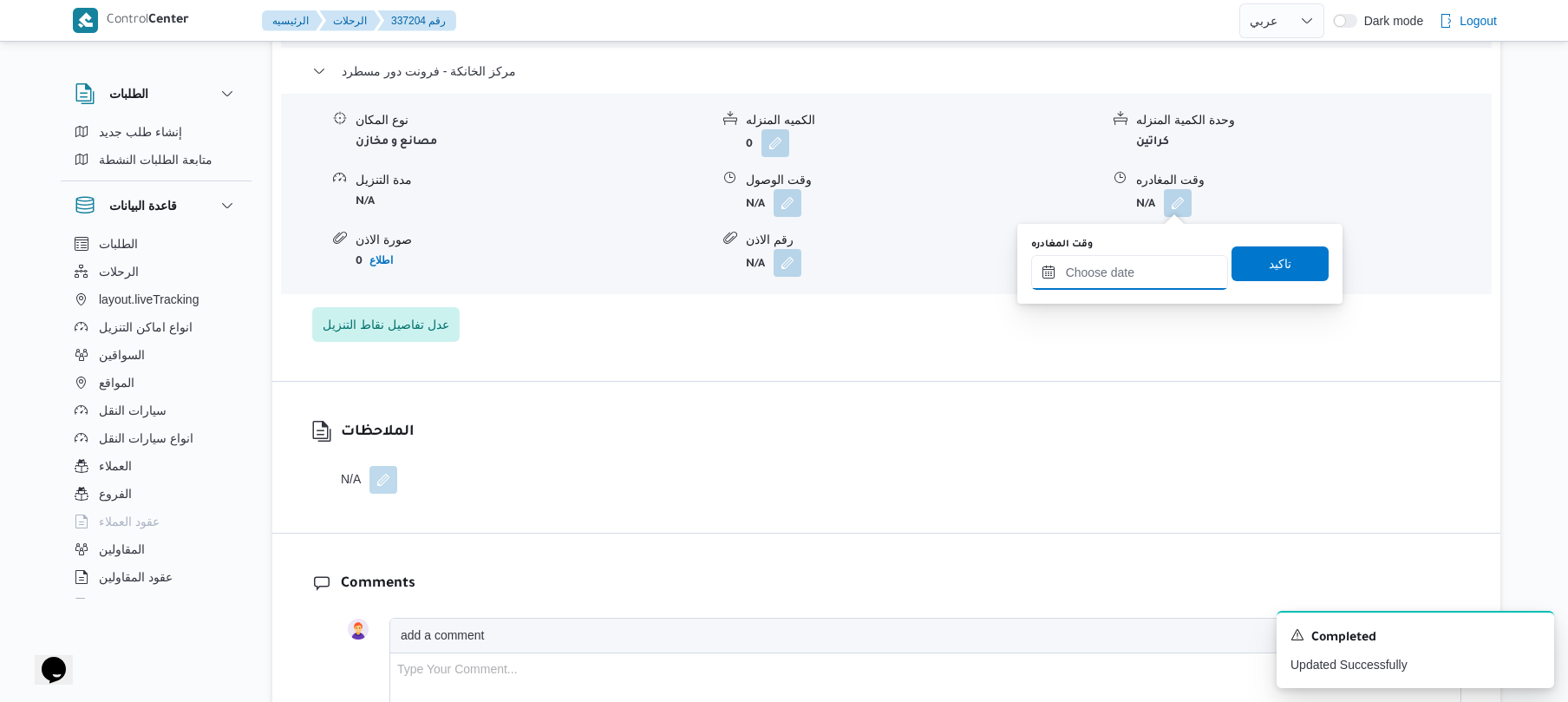
click at [1128, 255] on input "وقت المغادره" at bounding box center [1130, 272] width 197 height 35
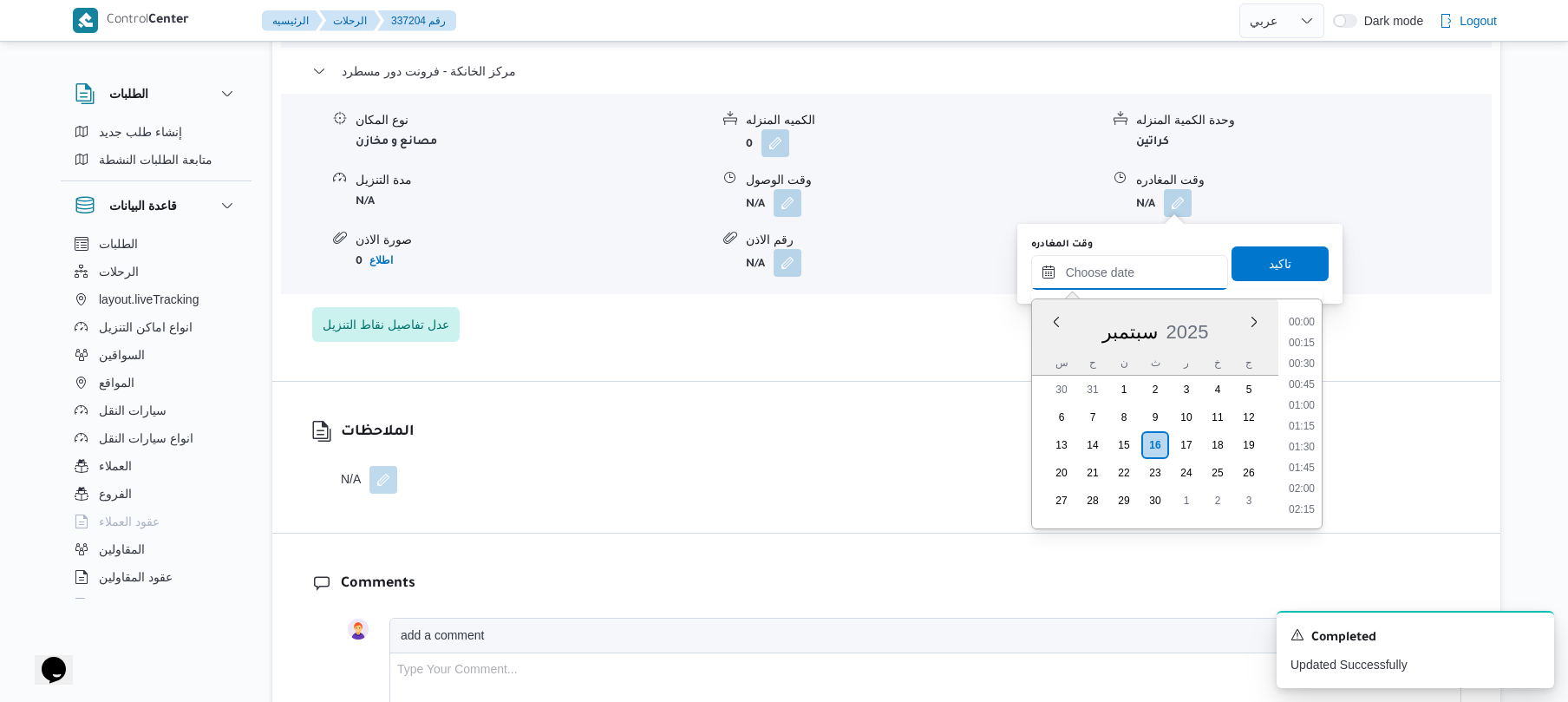
scroll to position [1417, 0]
click at [1299, 387] on li "17:45" at bounding box center [1301, 383] width 40 height 18
type input "١٦/٠٩/٢٠٢٥ ١٧:٤٥"
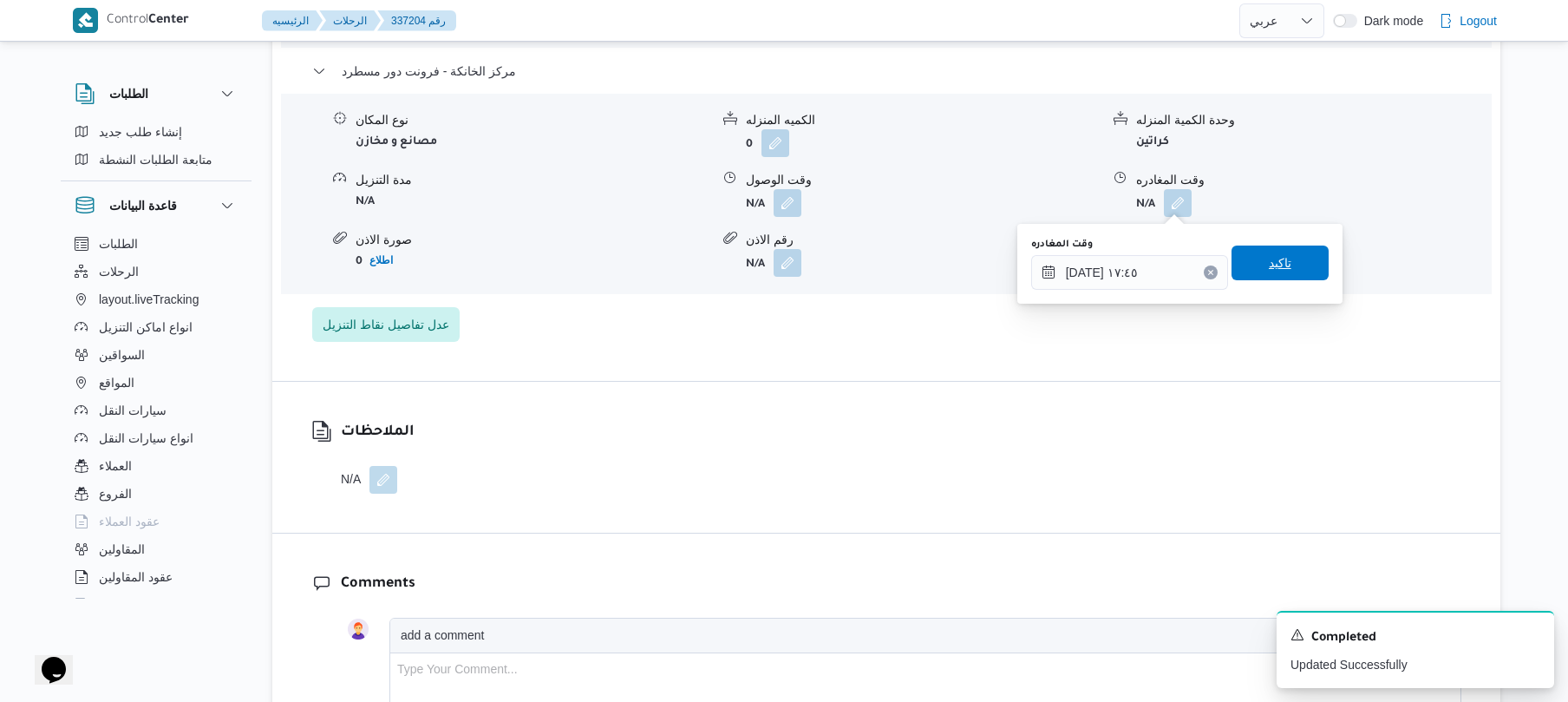
click at [1295, 272] on span "تاكيد" at bounding box center [1281, 263] width 98 height 35
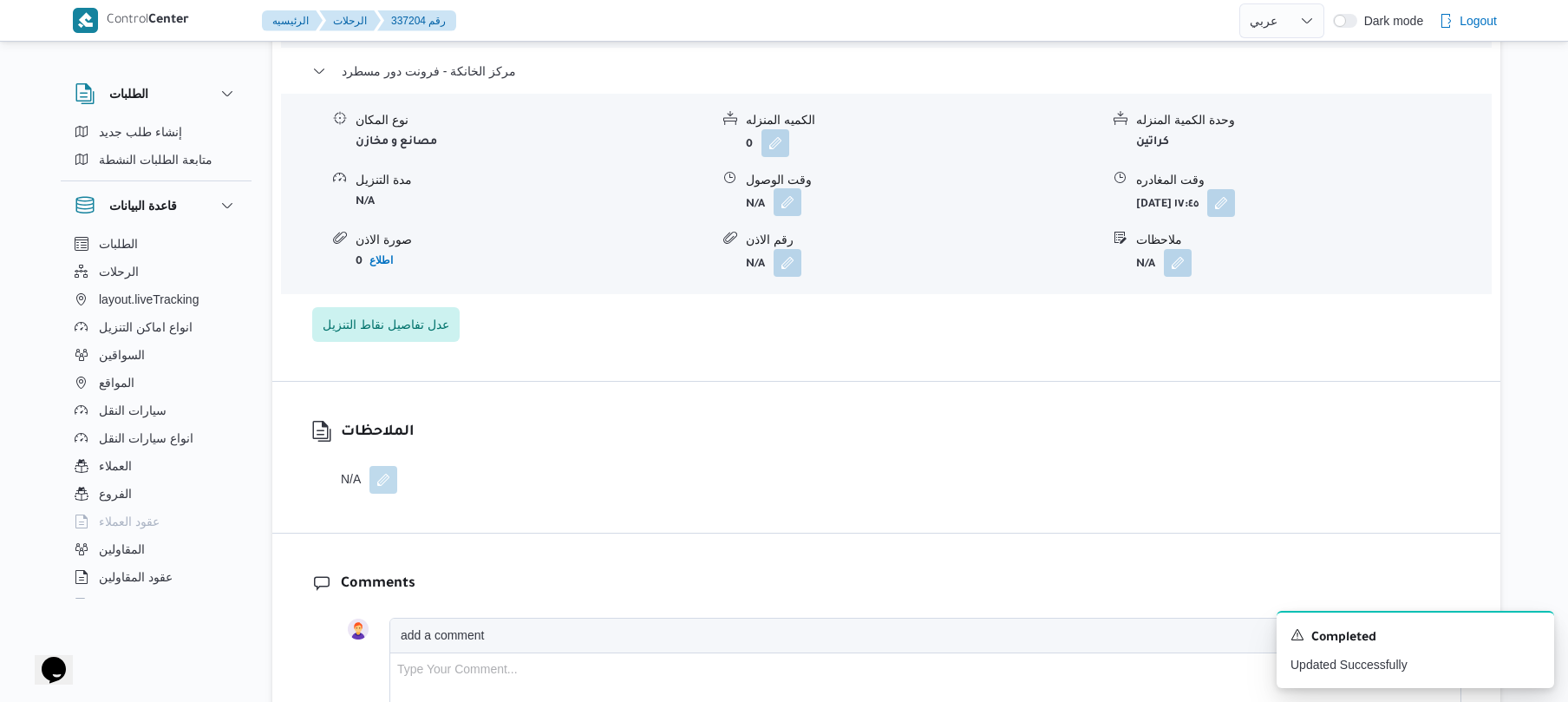
click at [795, 202] on button "button" at bounding box center [787, 201] width 27 height 28
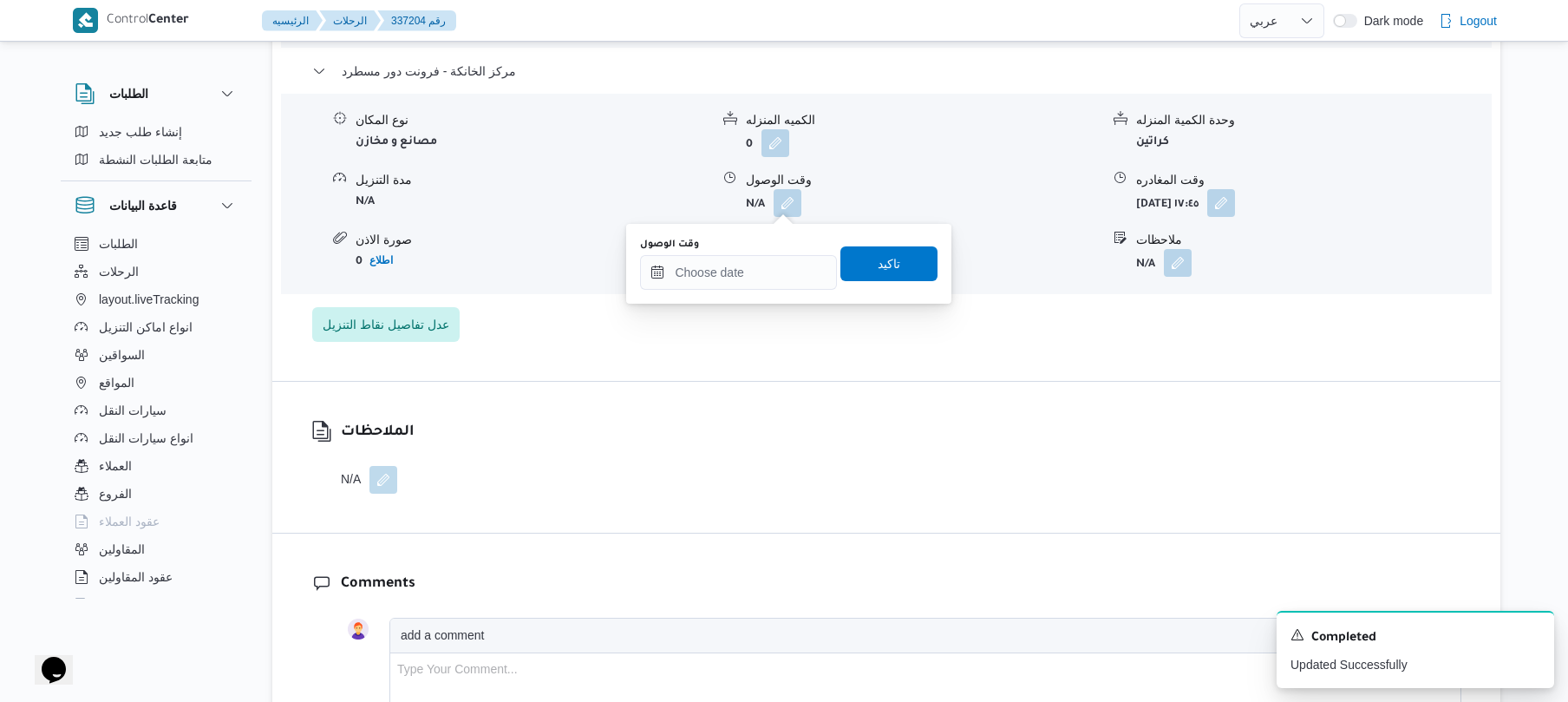
click at [762, 250] on div "وقت الوصول" at bounding box center [739, 245] width 197 height 14
click at [763, 274] on input "وقت الوصول" at bounding box center [739, 272] width 197 height 35
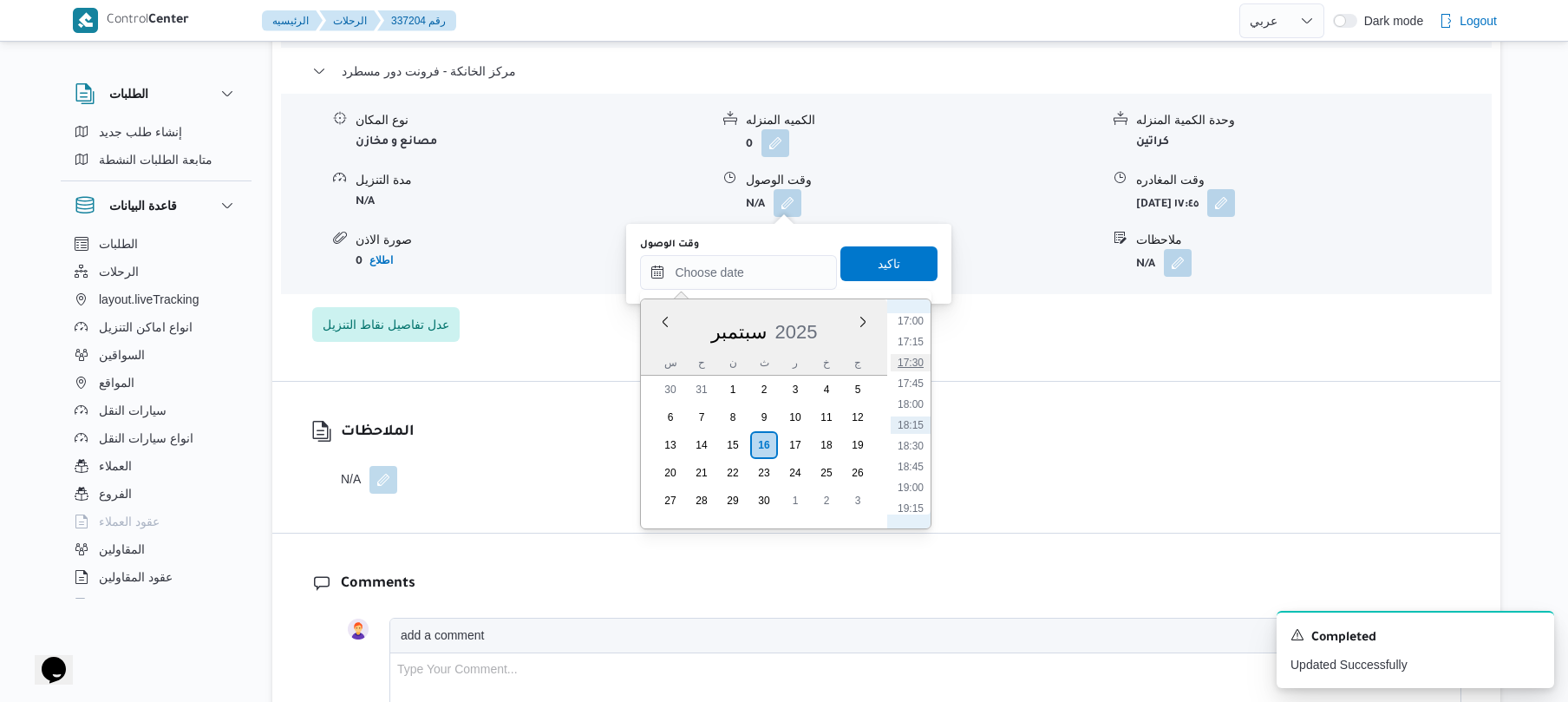
click at [918, 365] on li "17:30" at bounding box center [910, 363] width 40 height 18
type input "١٦/٠٩/٢٠٢٥ ١٧:٣٠"
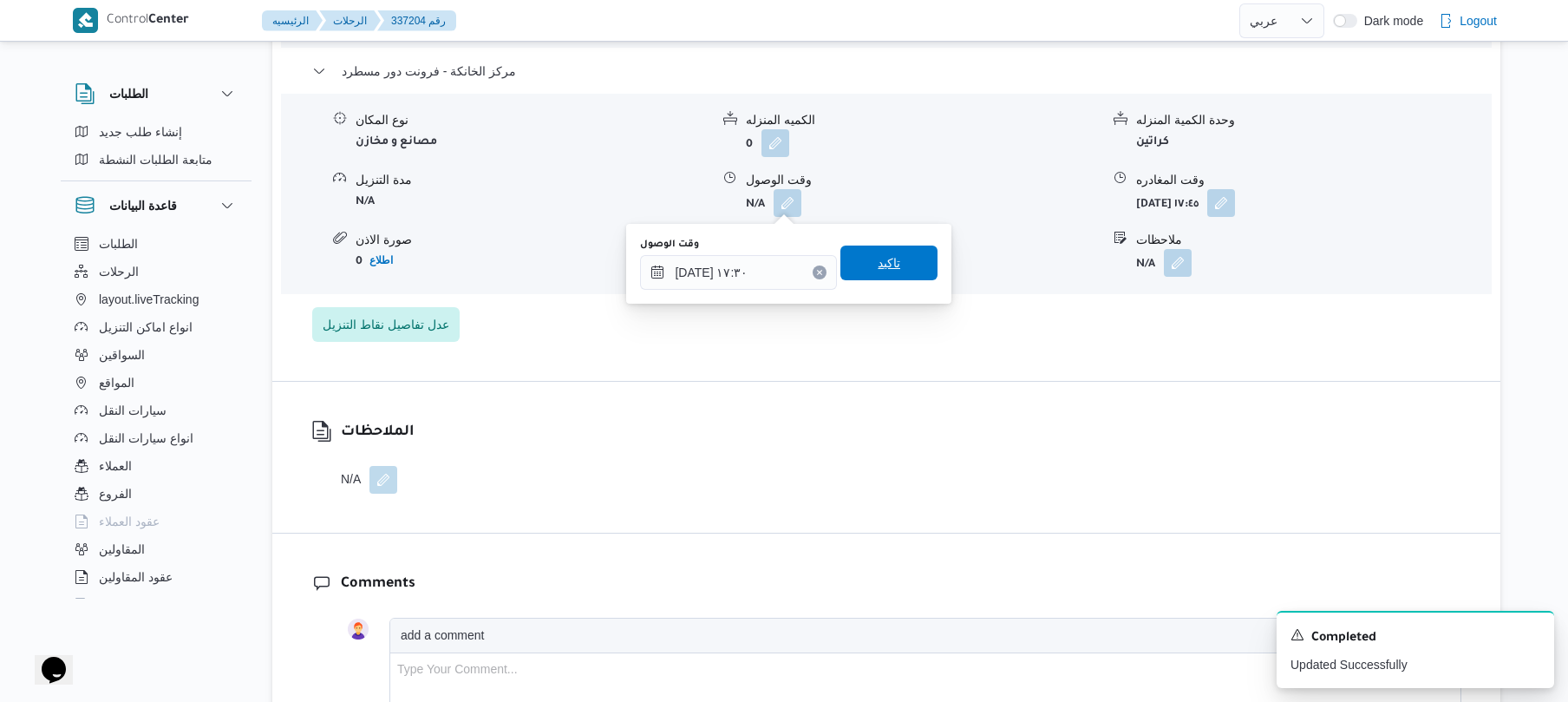
click at [906, 269] on span "تاكيد" at bounding box center [890, 263] width 98 height 35
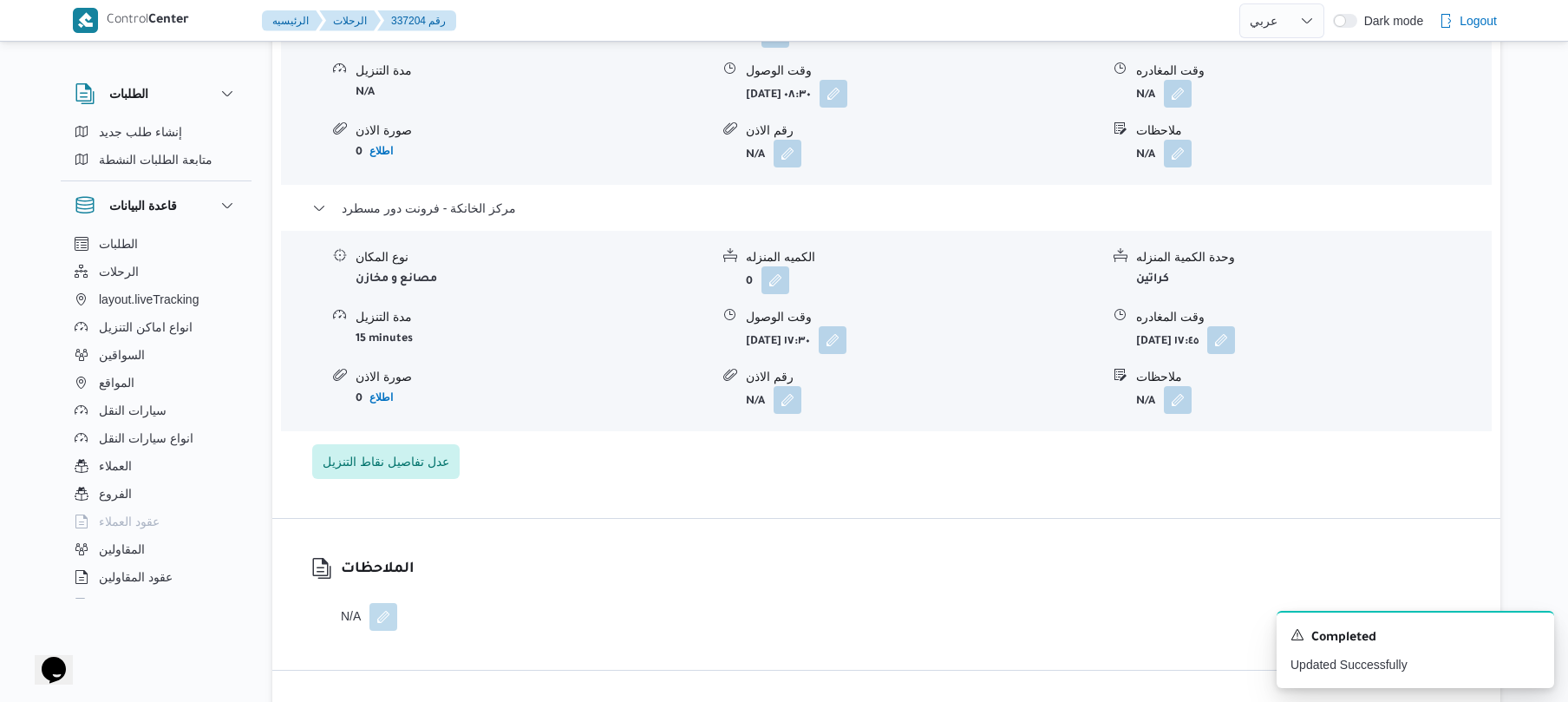
scroll to position [1620, 0]
click at [1180, 96] on button "button" at bounding box center [1177, 94] width 27 height 28
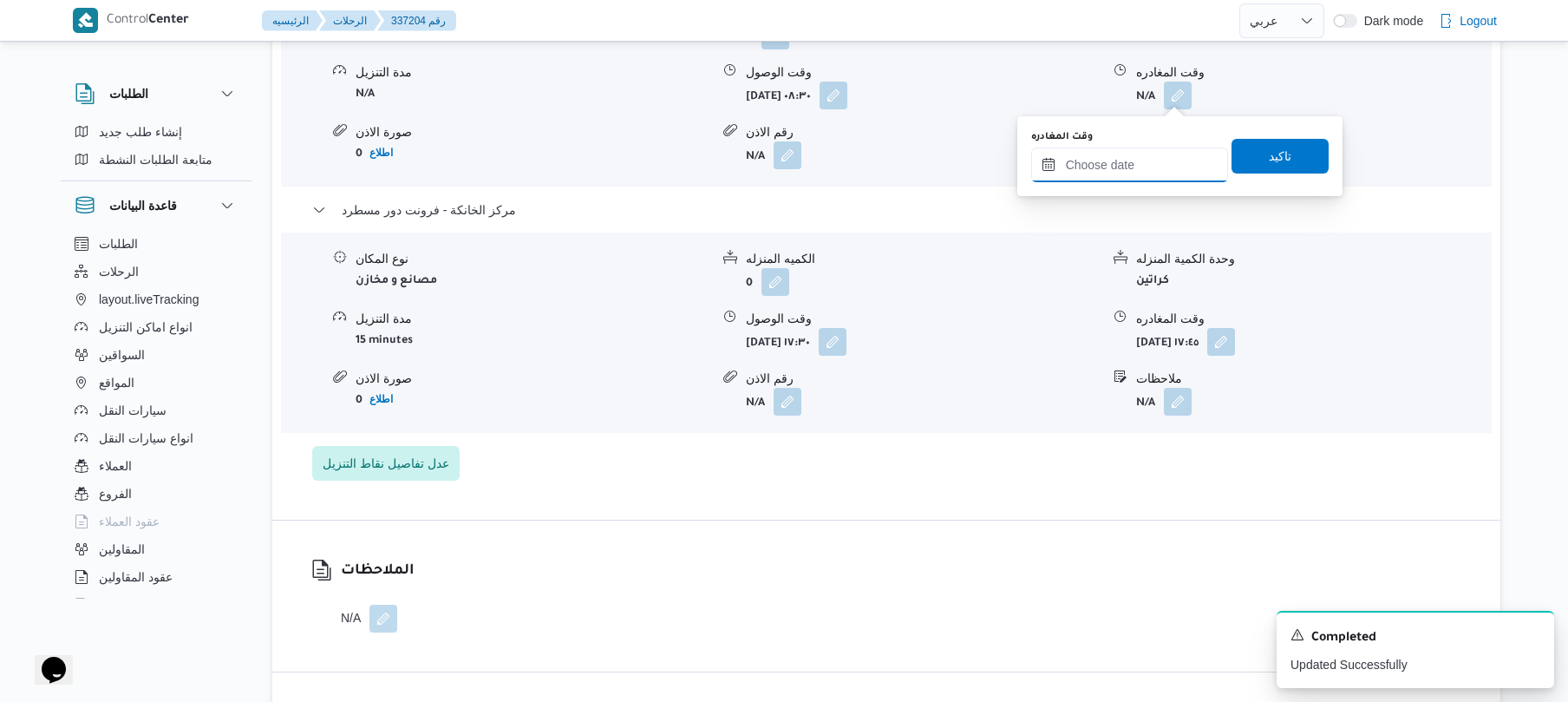
click at [1096, 169] on input "وقت المغادره" at bounding box center [1130, 164] width 197 height 35
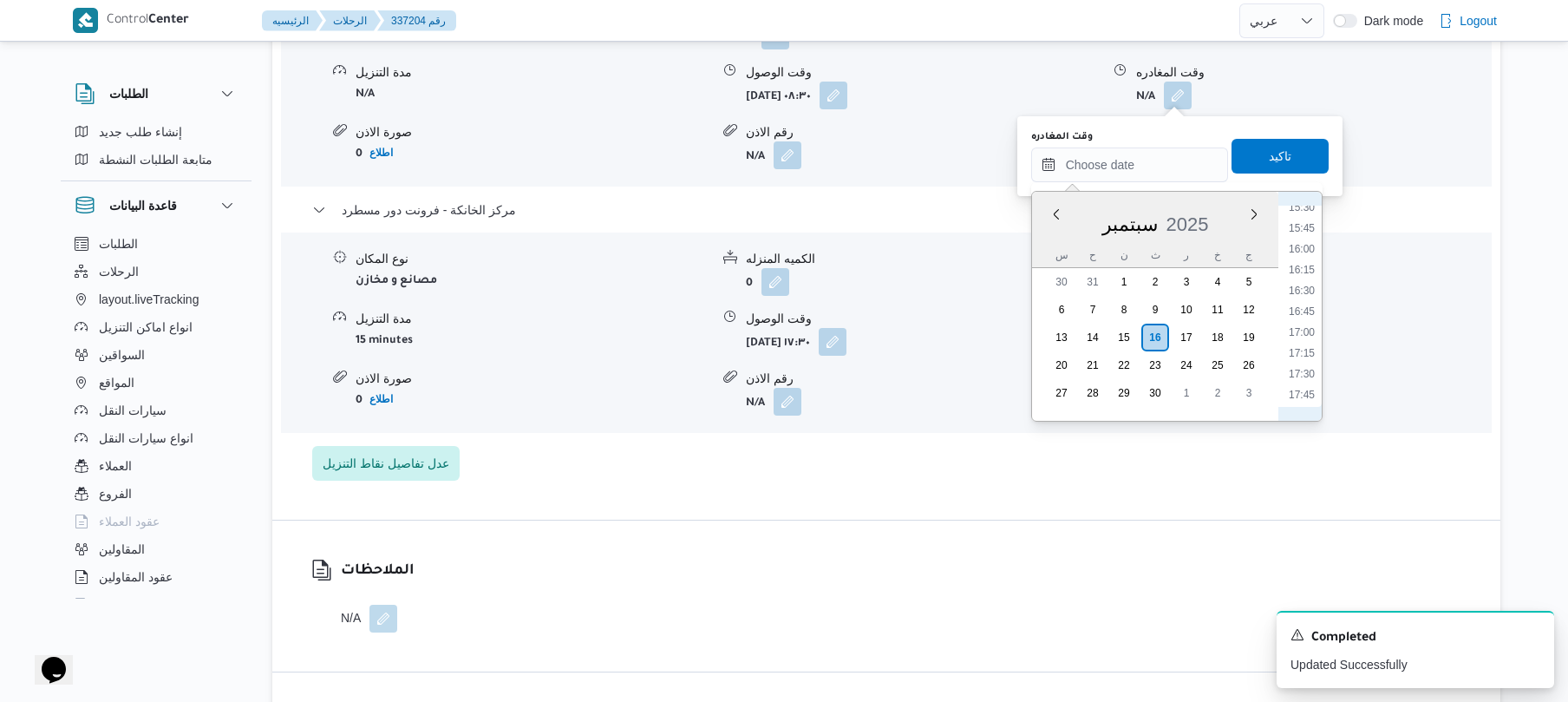
scroll to position [1247, 0]
click at [1305, 342] on li "16:30" at bounding box center [1301, 342] width 40 height 18
type input "[DATE] ١٦:٣٠"
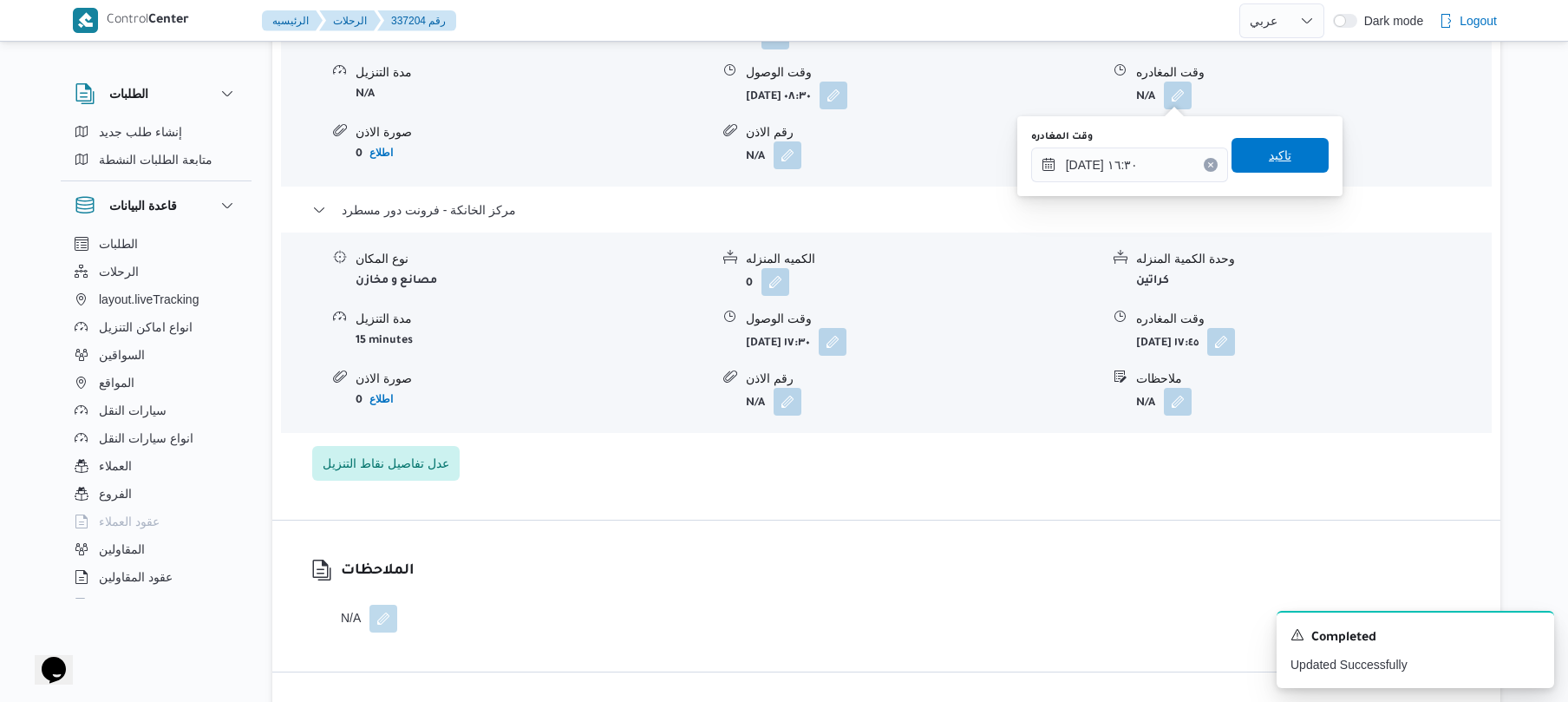
click at [1287, 164] on span "تاكيد" at bounding box center [1281, 154] width 98 height 35
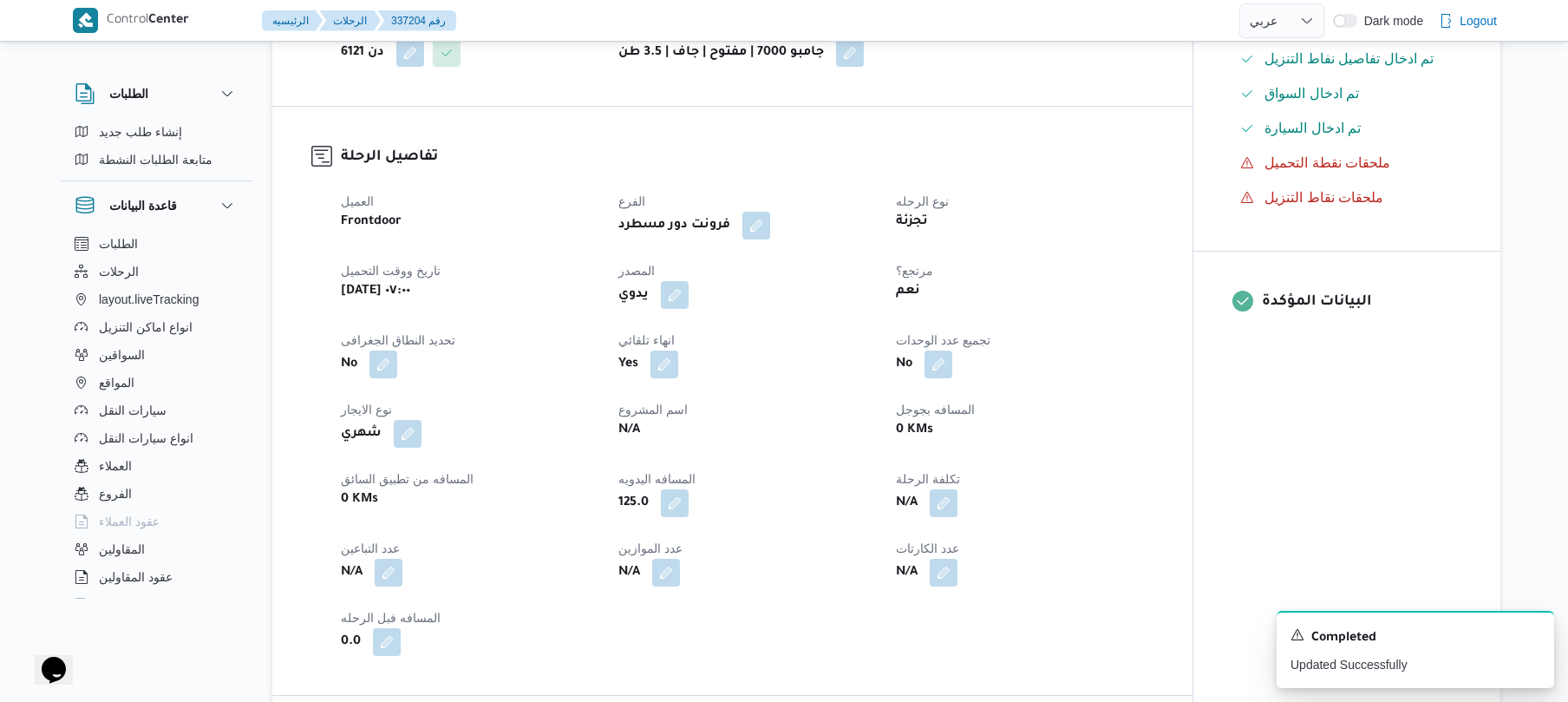
scroll to position [0, 0]
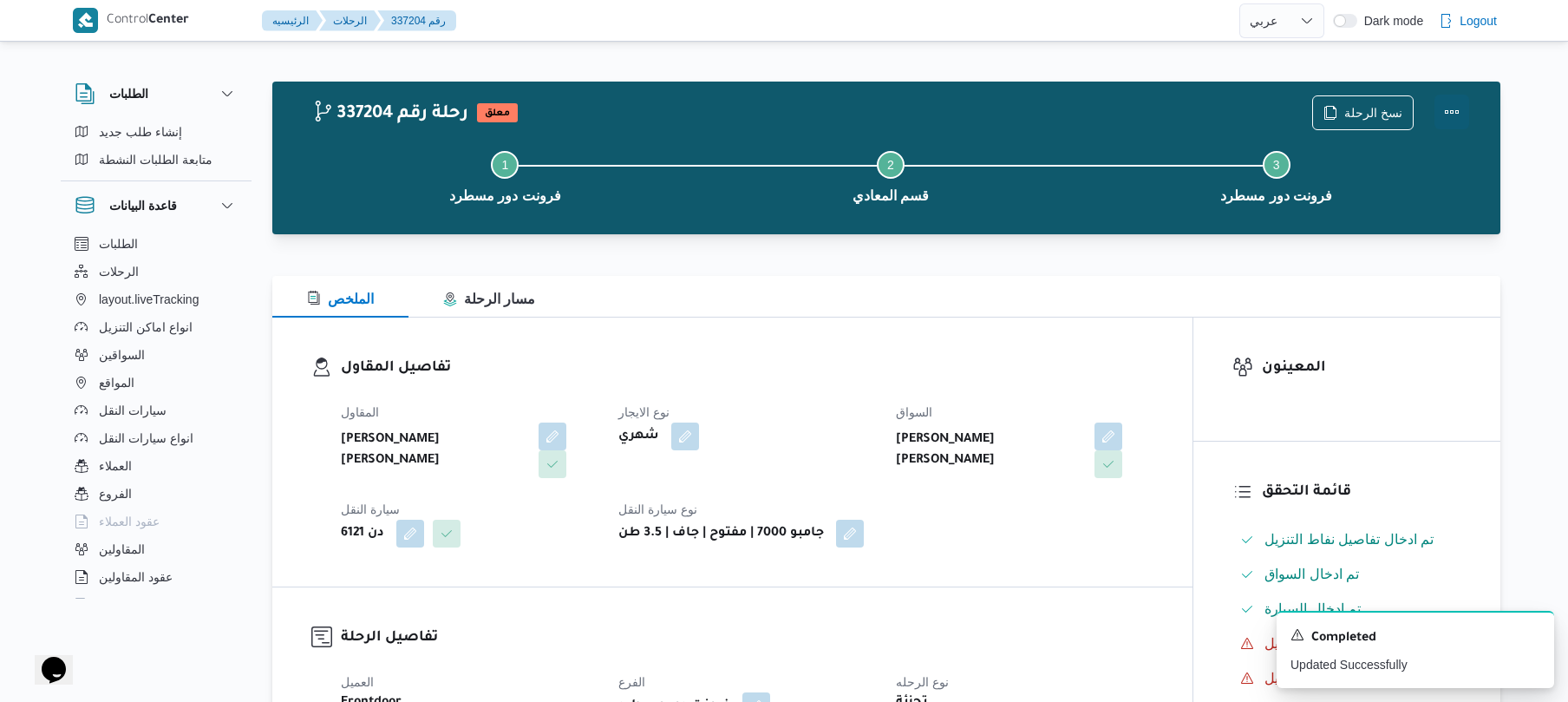
click at [1451, 113] on button "Actions" at bounding box center [1451, 112] width 35 height 35
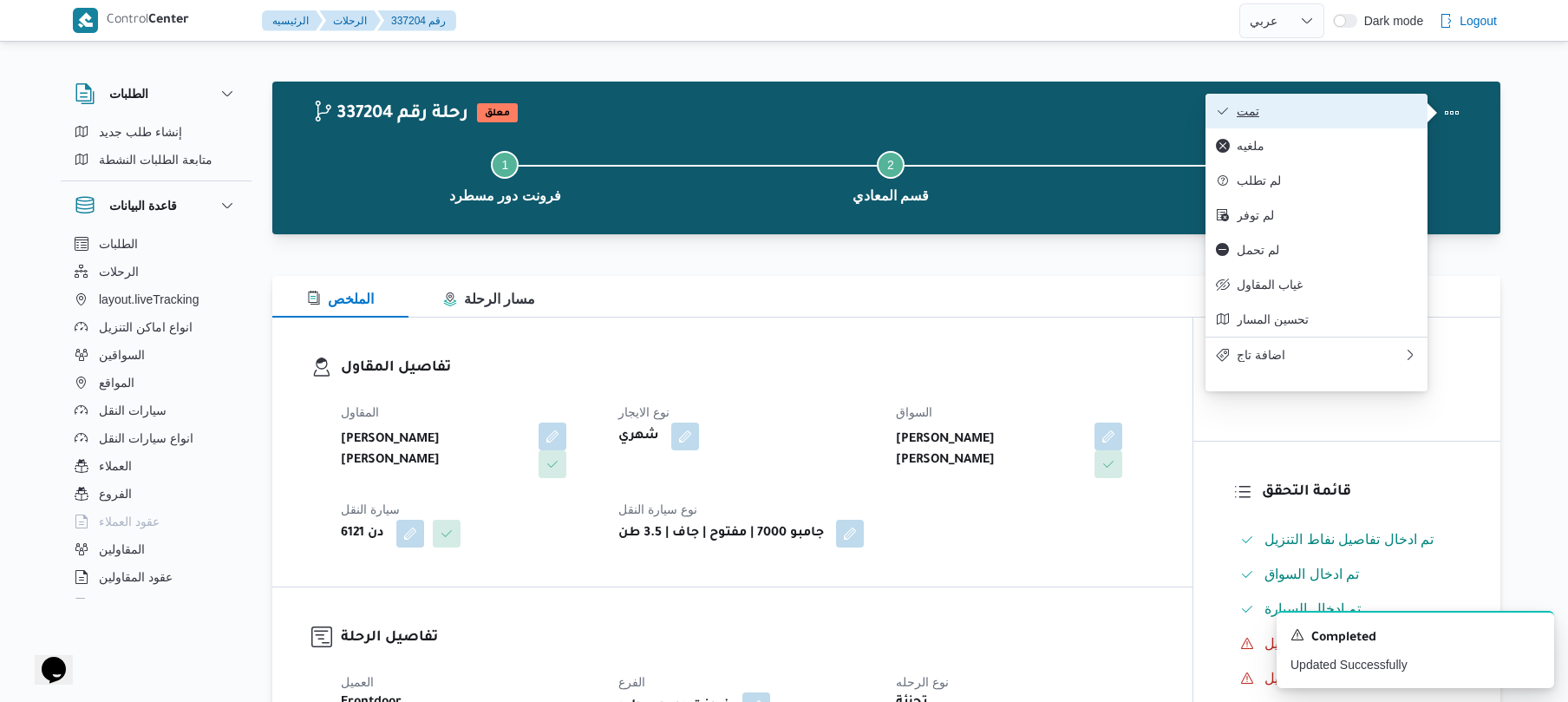
click at [1385, 114] on span "تمت" at bounding box center [1326, 111] width 180 height 14
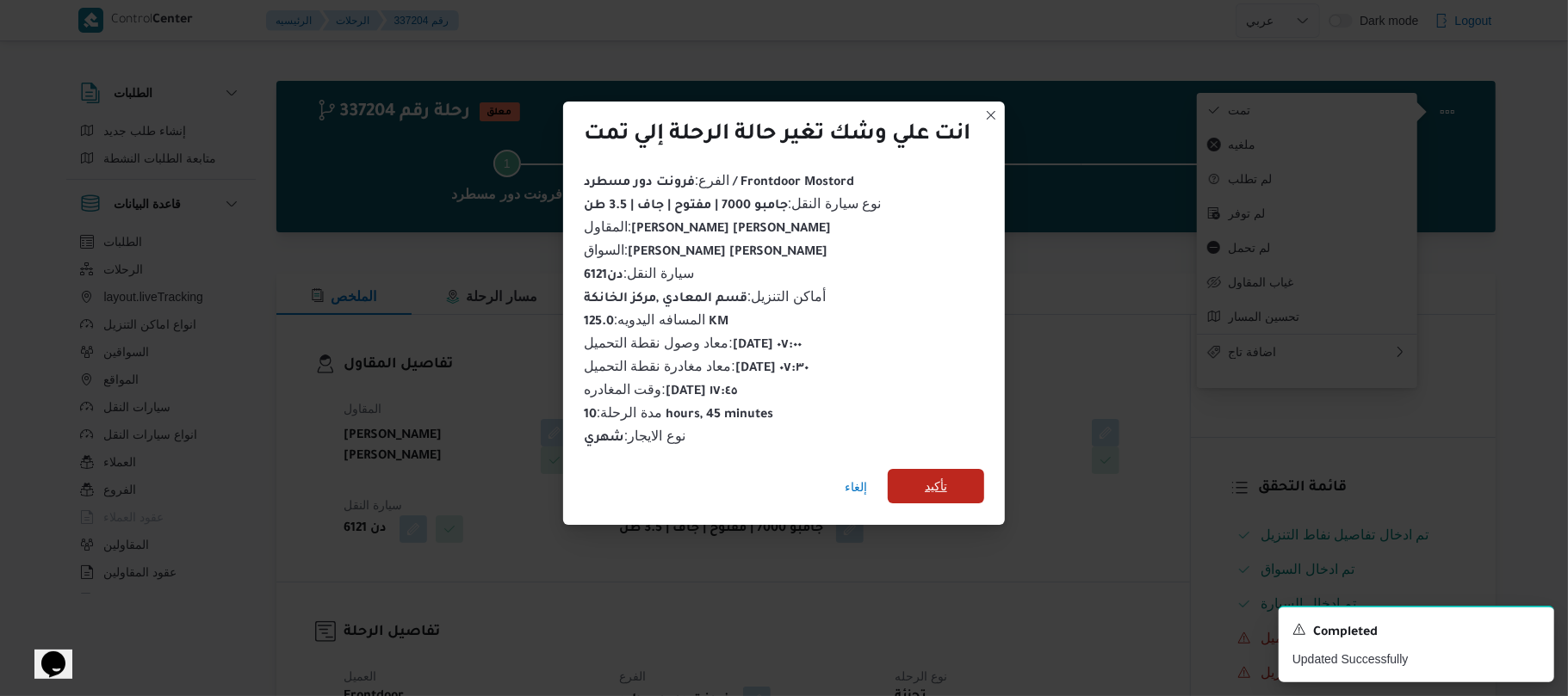
click at [949, 469] on span "تأكيد" at bounding box center [936, 486] width 97 height 34
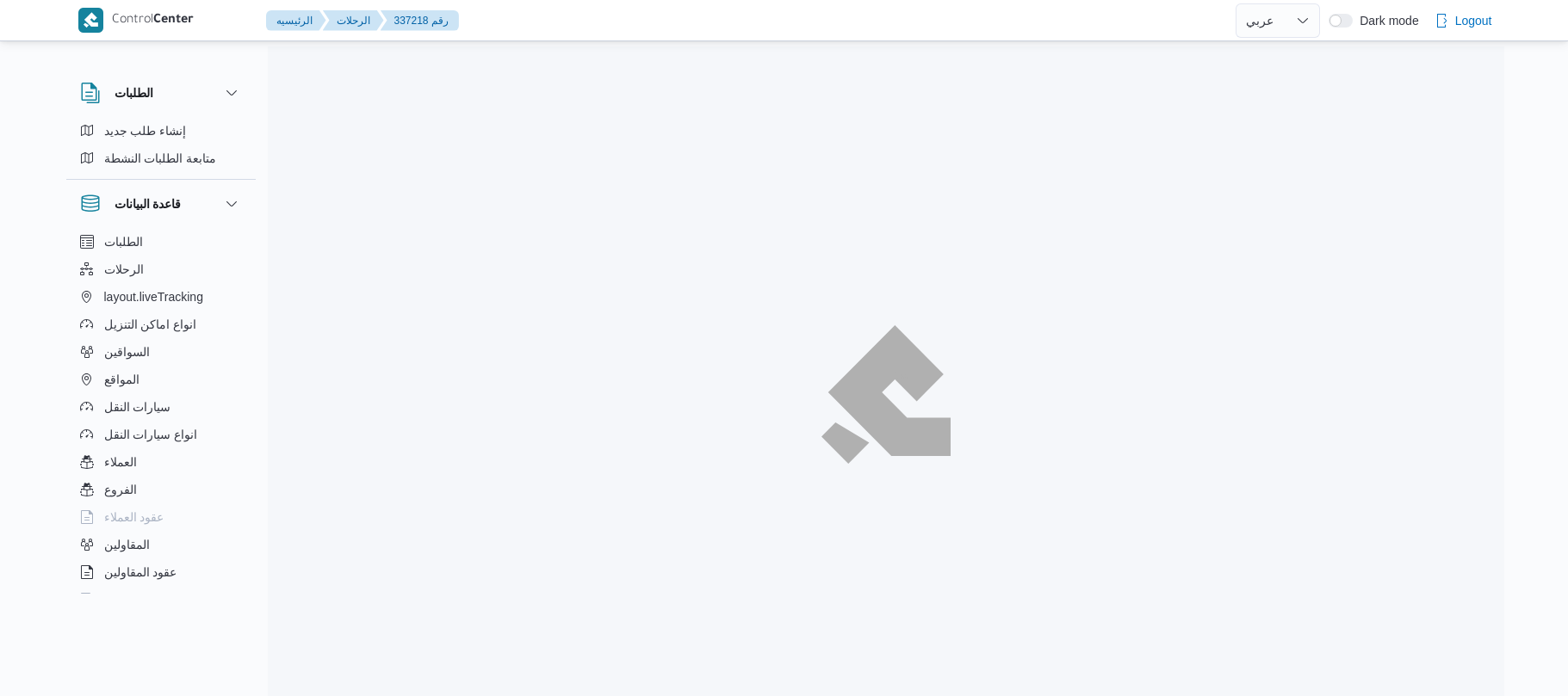
select select "ar"
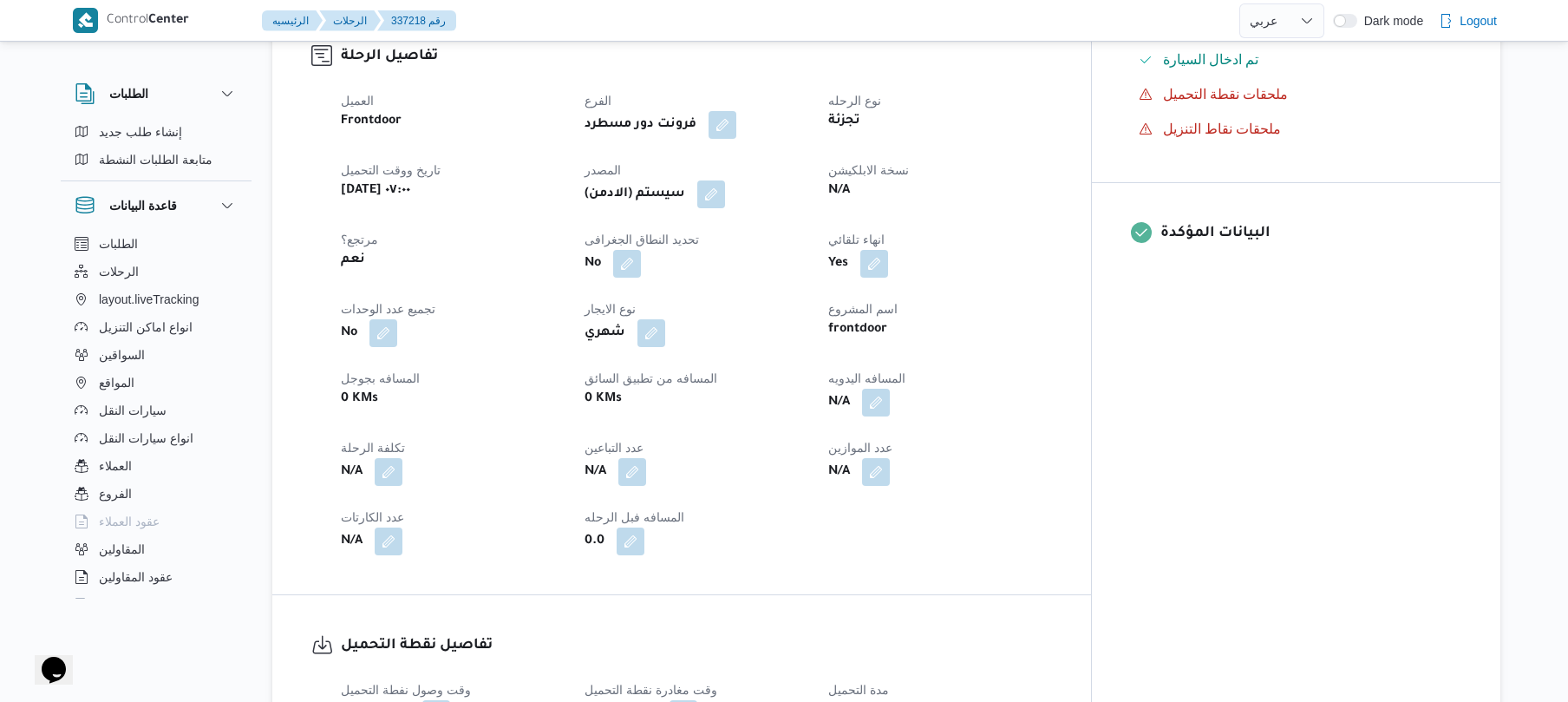
scroll to position [602, 0]
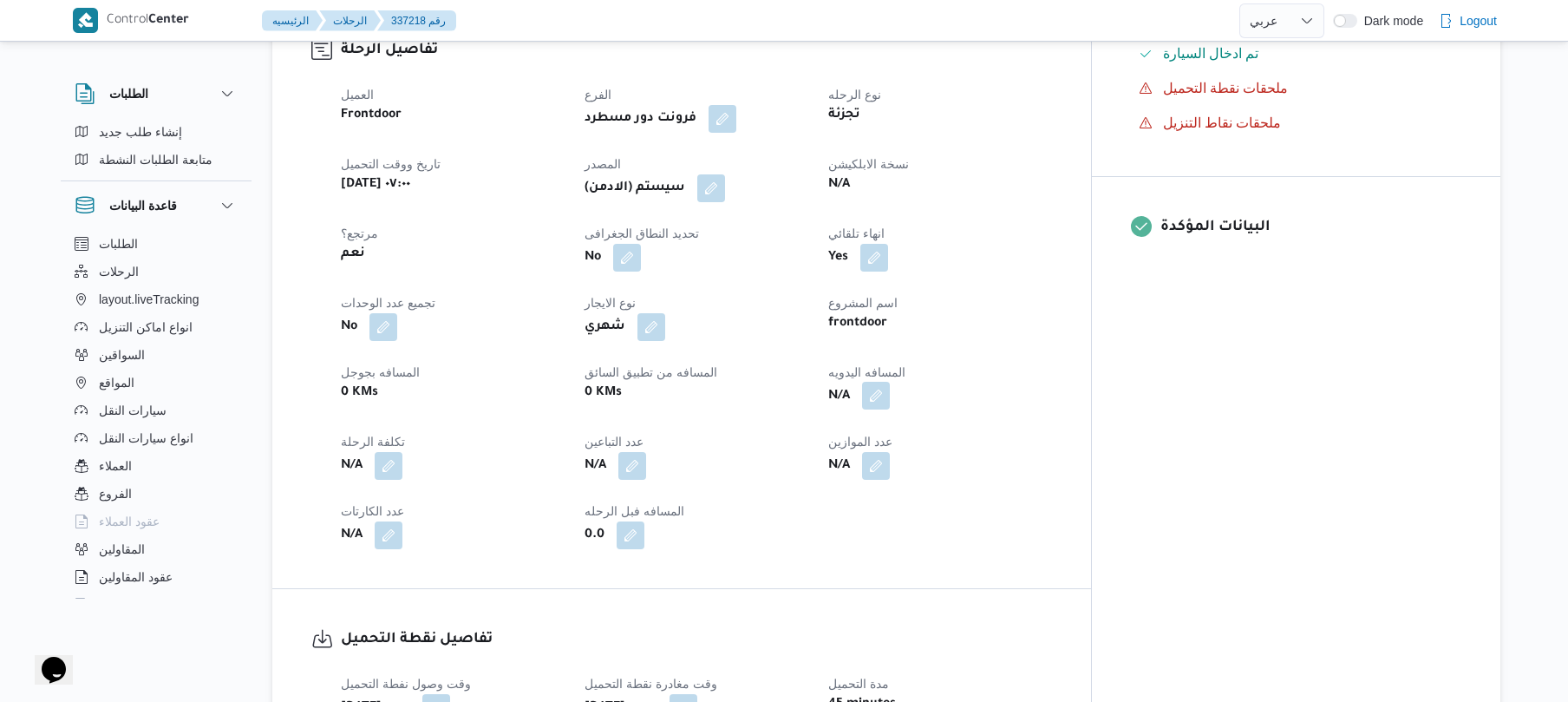
click at [890, 382] on button "button" at bounding box center [875, 395] width 27 height 28
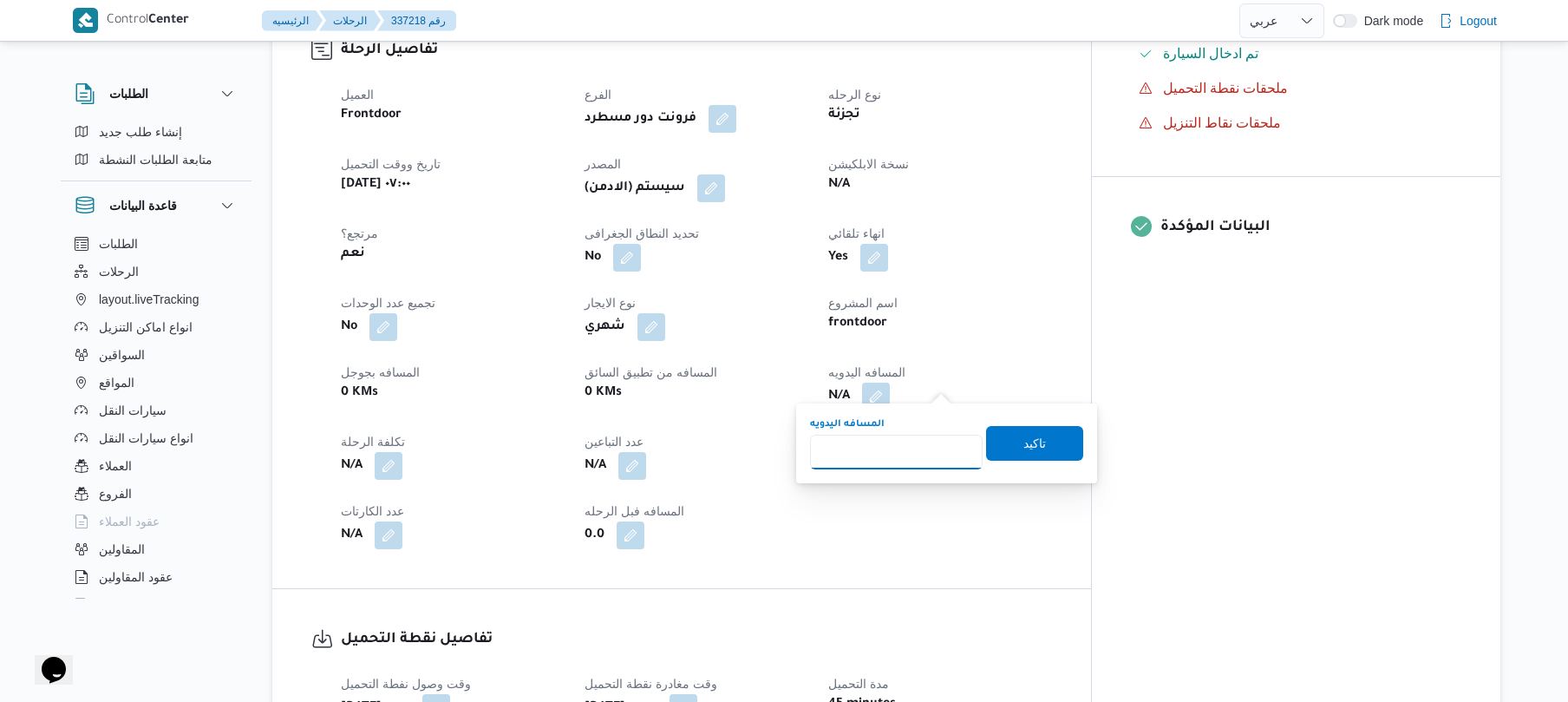
click at [913, 448] on input "المسافه اليدويه" at bounding box center [896, 452] width 173 height 35
type input "90"
click at [1040, 443] on span "تاكيد" at bounding box center [1035, 442] width 98 height 35
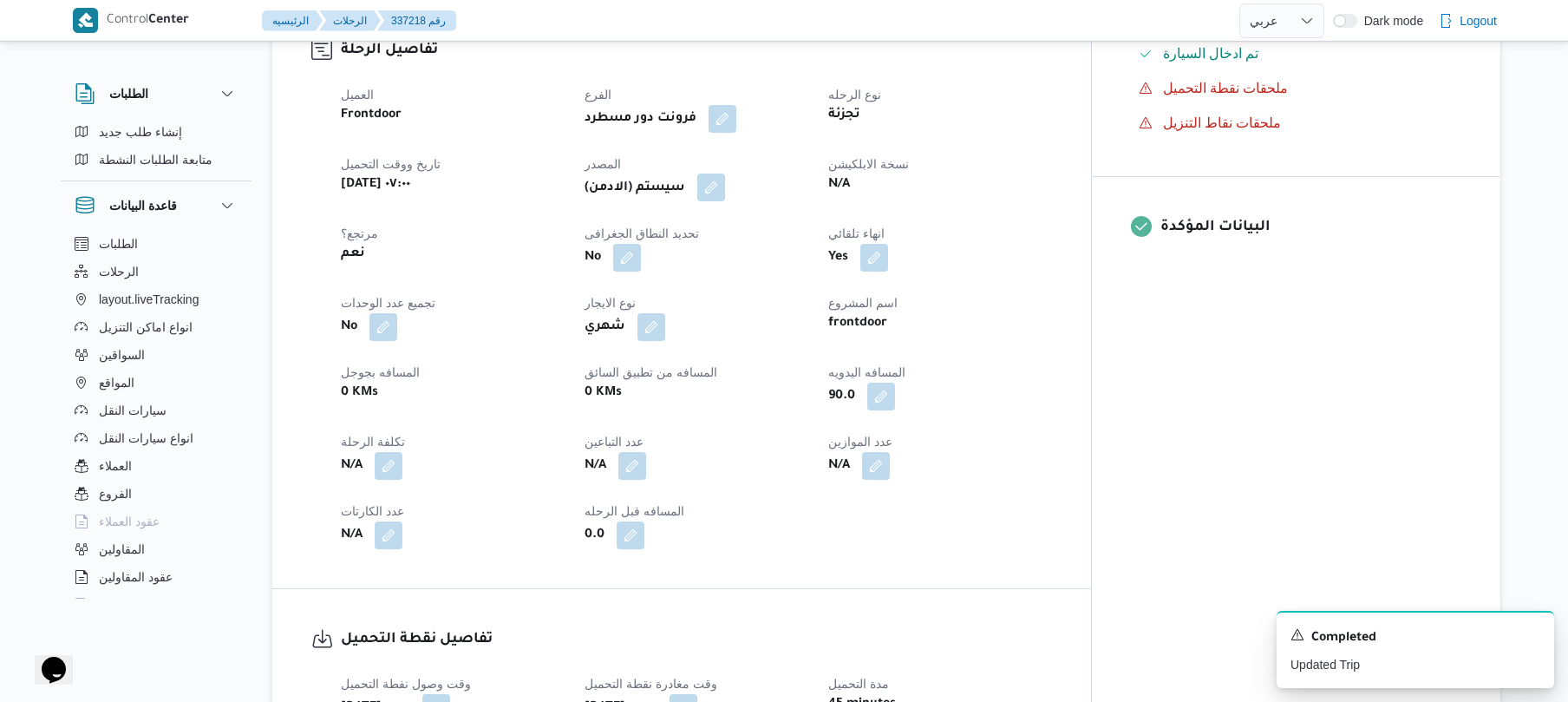
click at [725, 177] on button "button" at bounding box center [710, 187] width 27 height 28
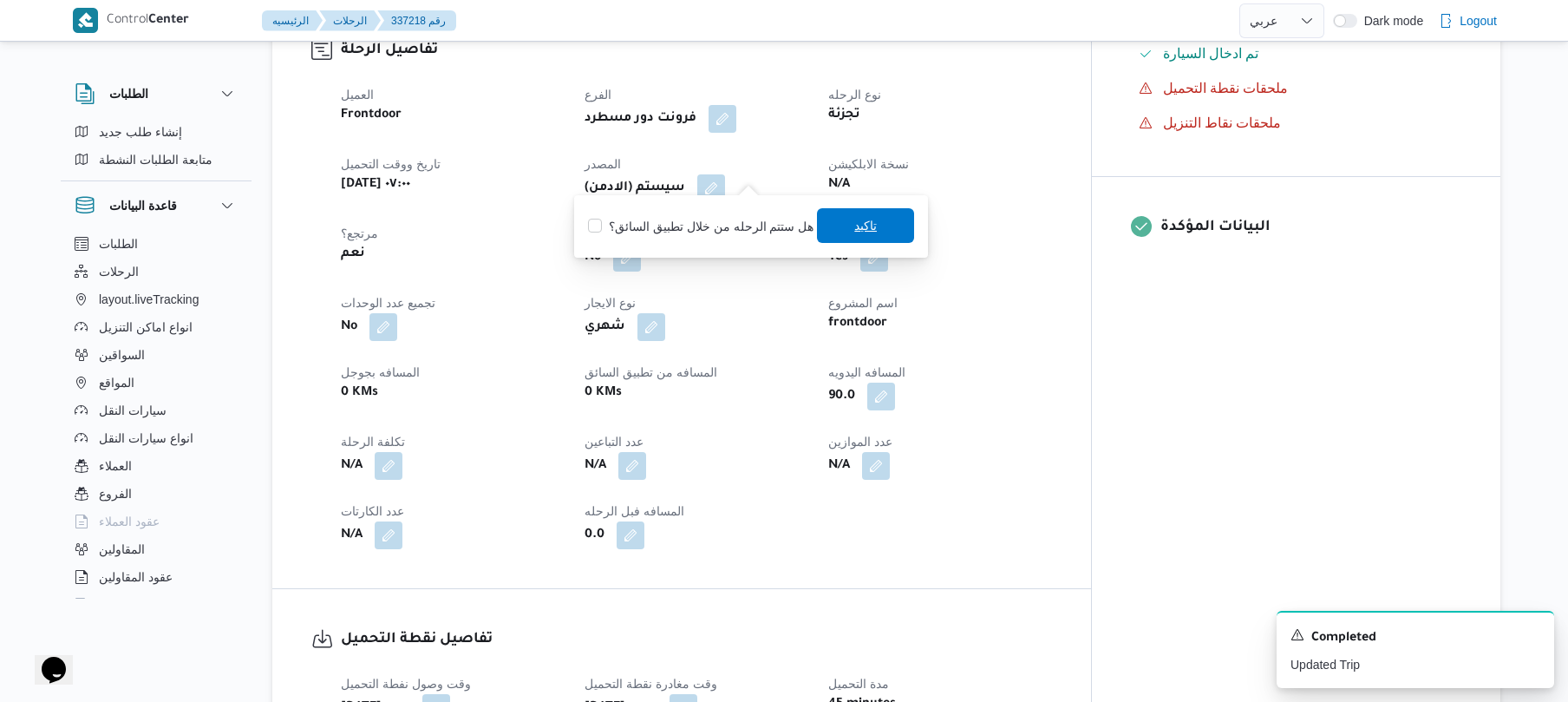
click at [834, 223] on span "تاكيد" at bounding box center [866, 225] width 98 height 35
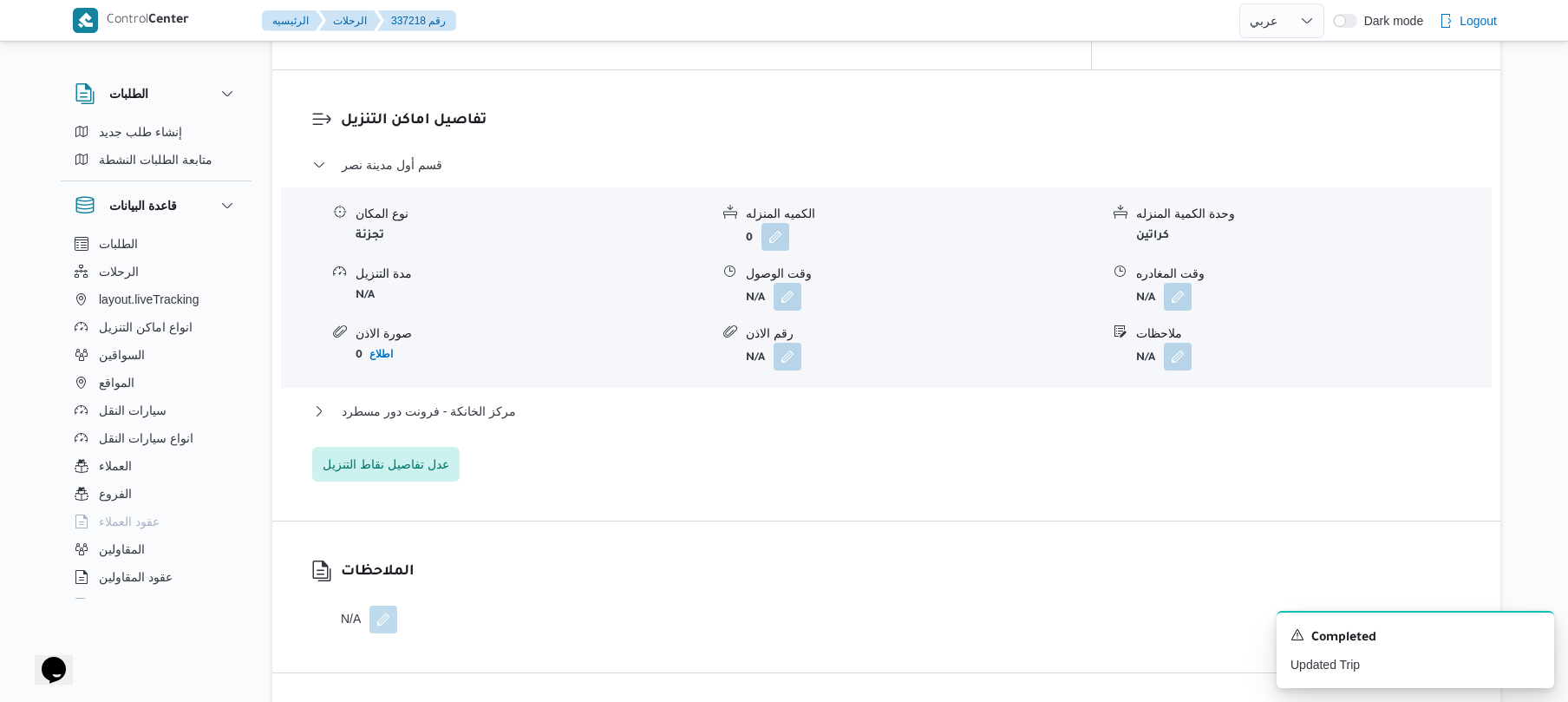
scroll to position [1434, 0]
click at [792, 283] on button "button" at bounding box center [787, 293] width 27 height 28
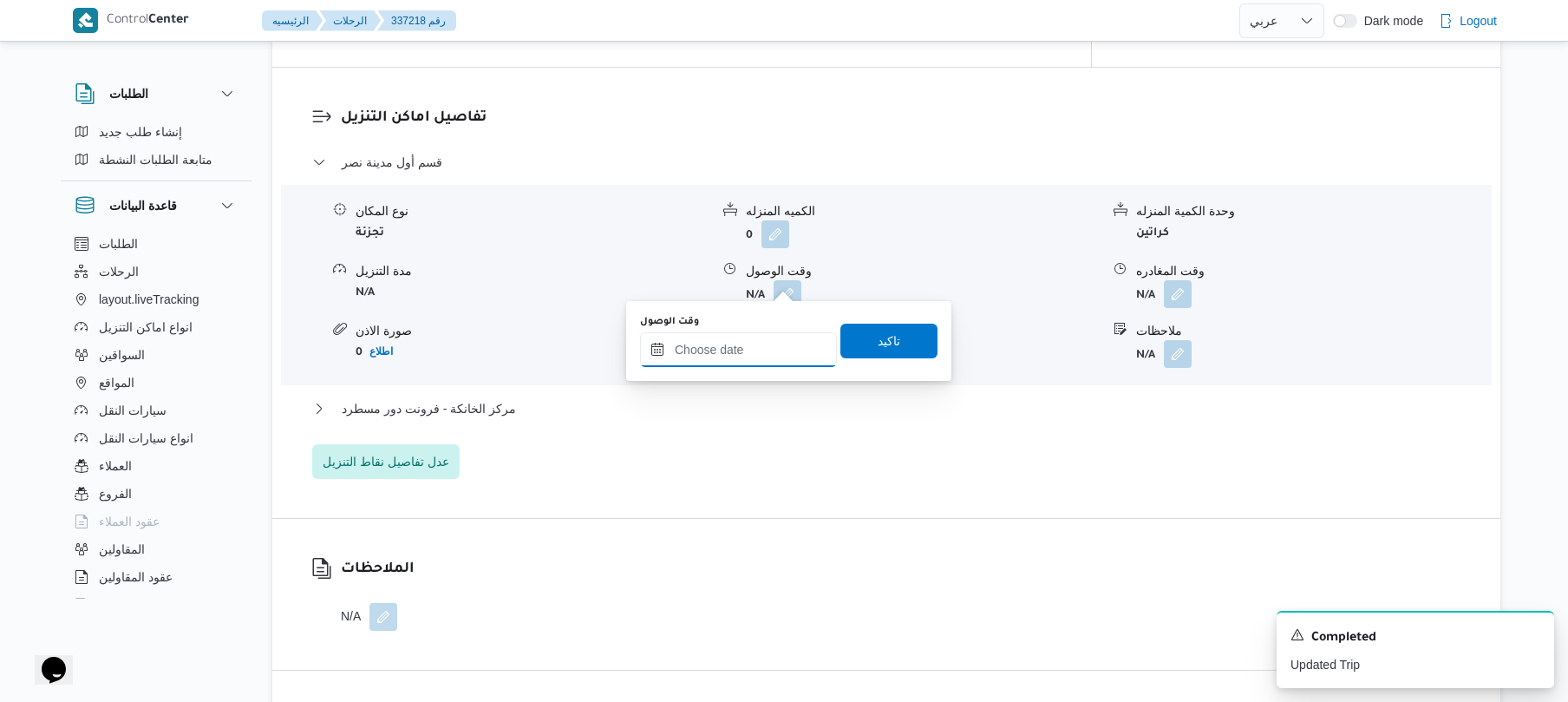
click at [735, 361] on input "وقت الوصول" at bounding box center [739, 350] width 197 height 35
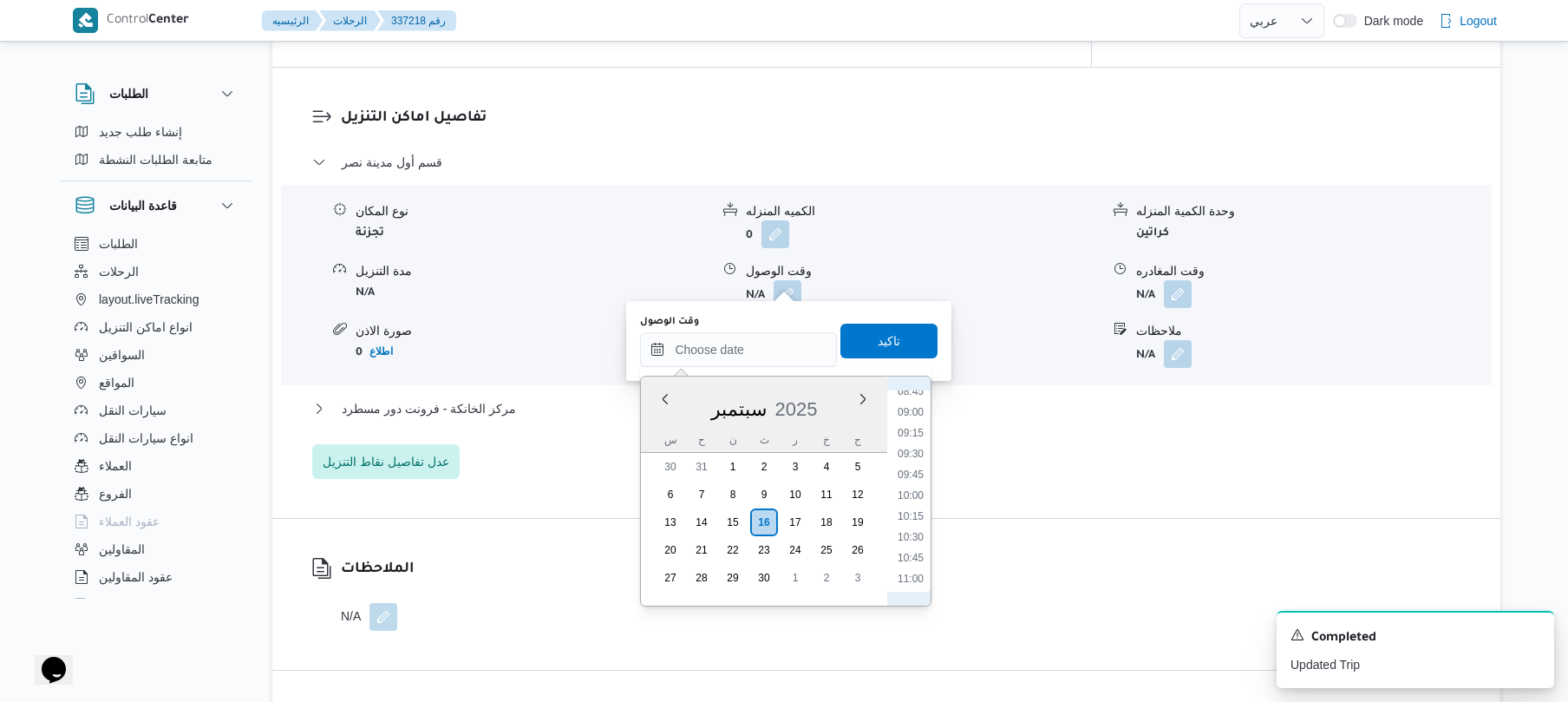
scroll to position [567, 0]
click at [913, 514] on li "08:15" at bounding box center [910, 520] width 40 height 18
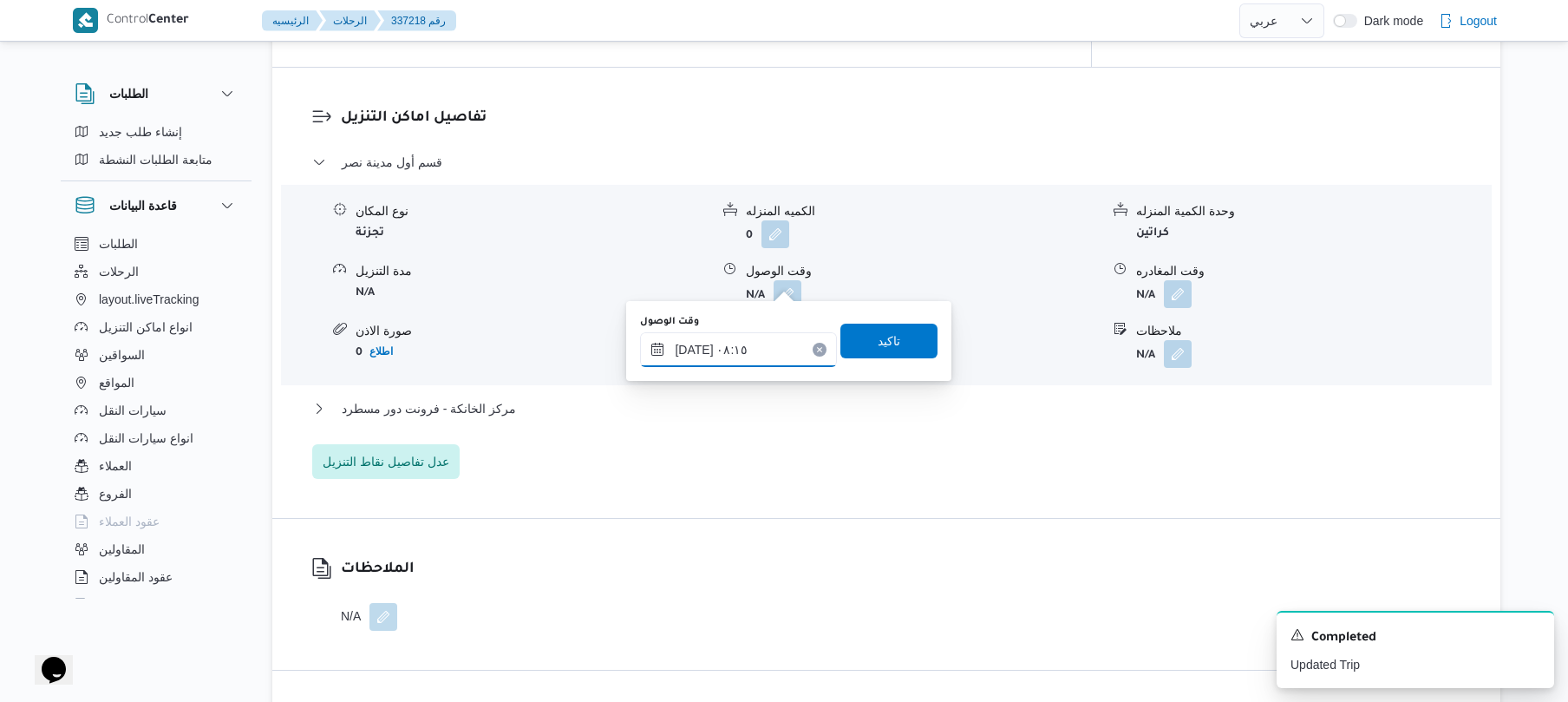
click at [694, 343] on input "١٦/٠٩/٢٠٢٥ ٠٨:١٥" at bounding box center [739, 350] width 197 height 35
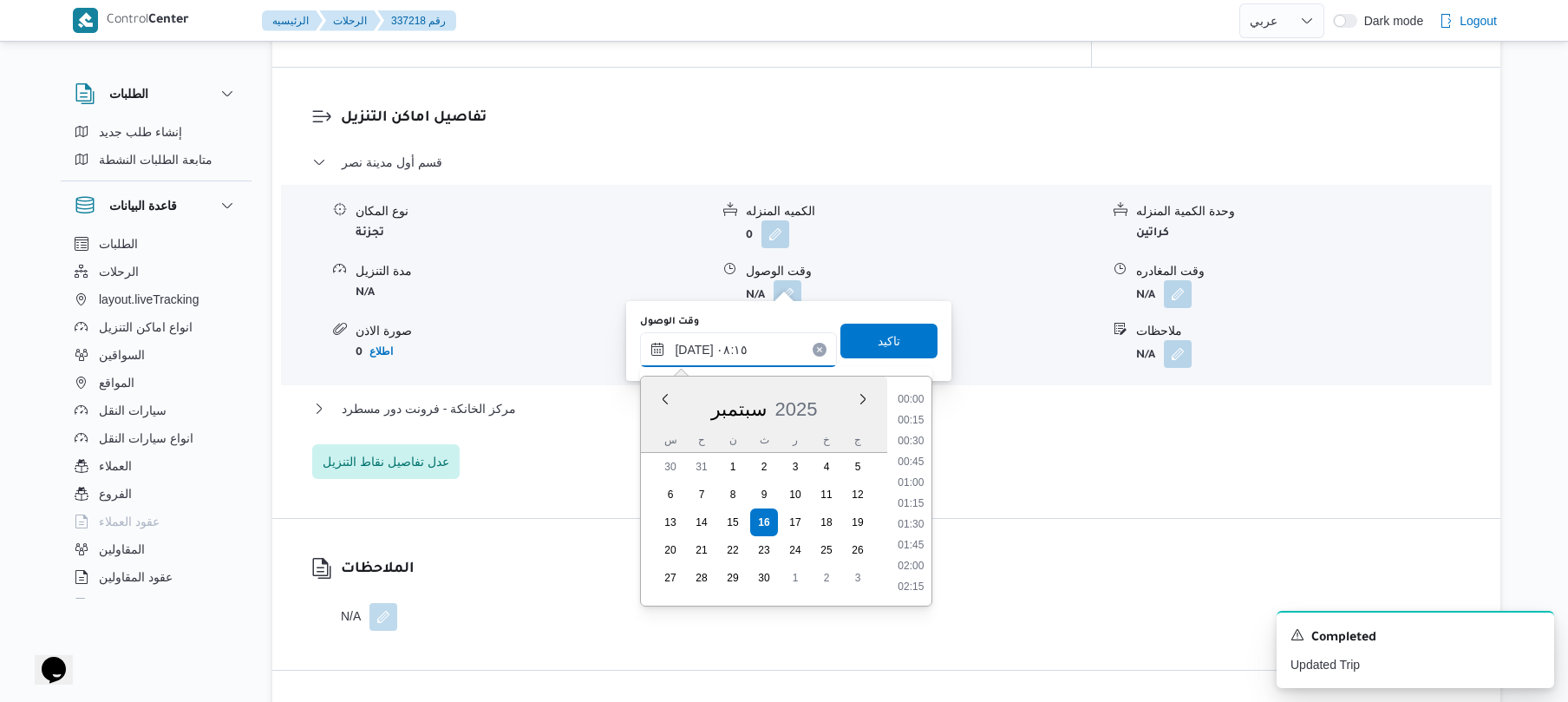
scroll to position [583, 0]
type input "١٦/٠٩/٢٠٢٥ ٠٨:٢٠"
click at [888, 351] on span "تاكيد" at bounding box center [890, 340] width 98 height 35
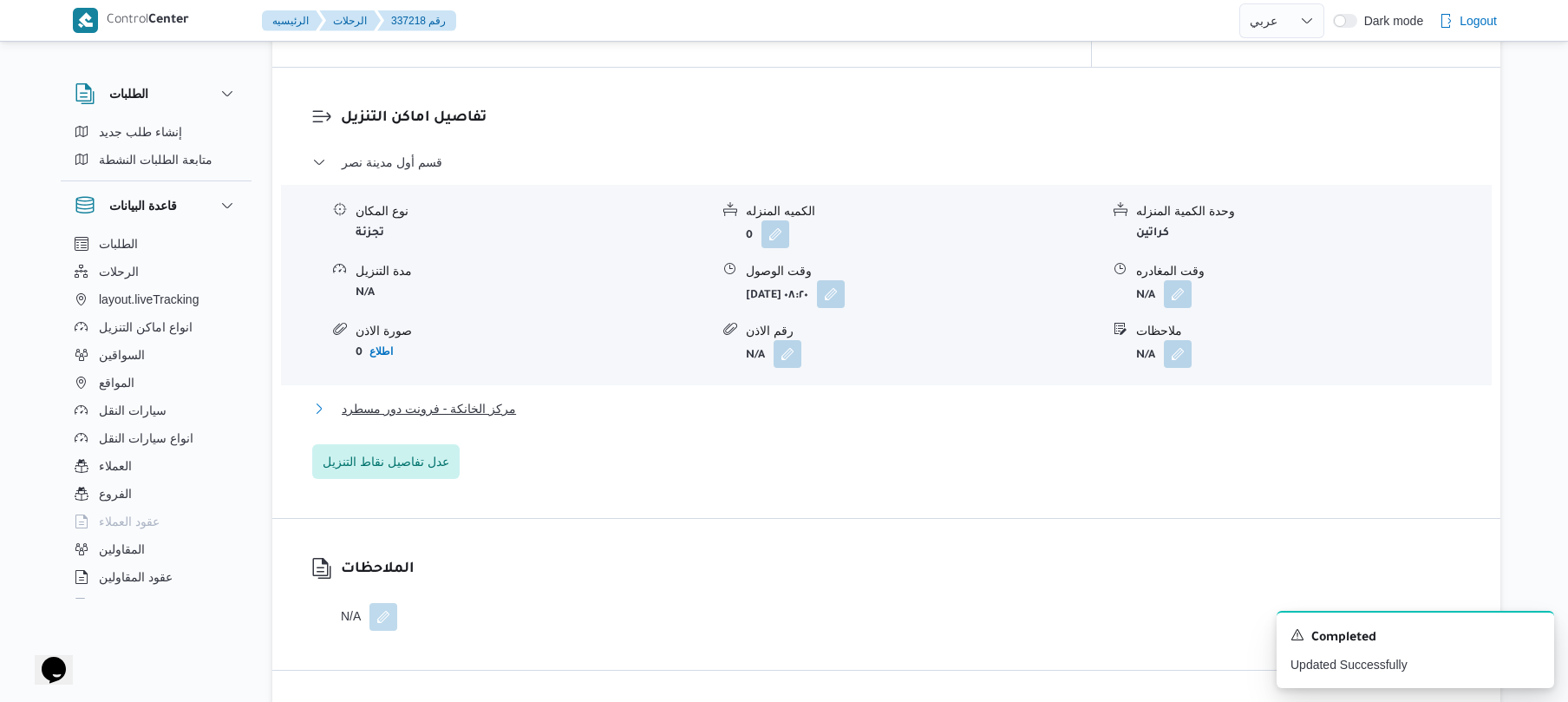
click at [841, 398] on button "مركز الخانكة - فرونت دور مسطرد" at bounding box center [887, 408] width 1149 height 20
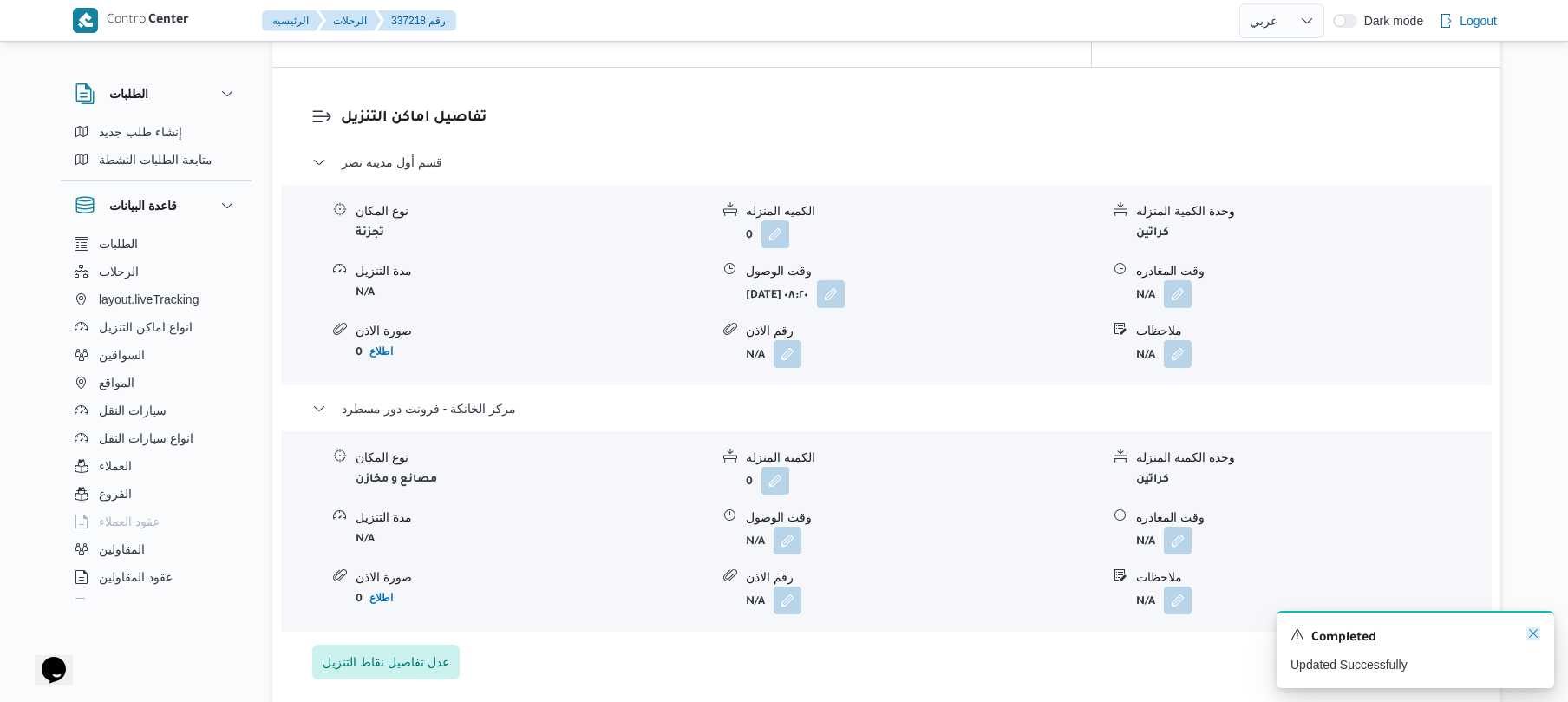
click at [1528, 640] on icon "Dismiss toast" at bounding box center [1533, 634] width 14 height 14
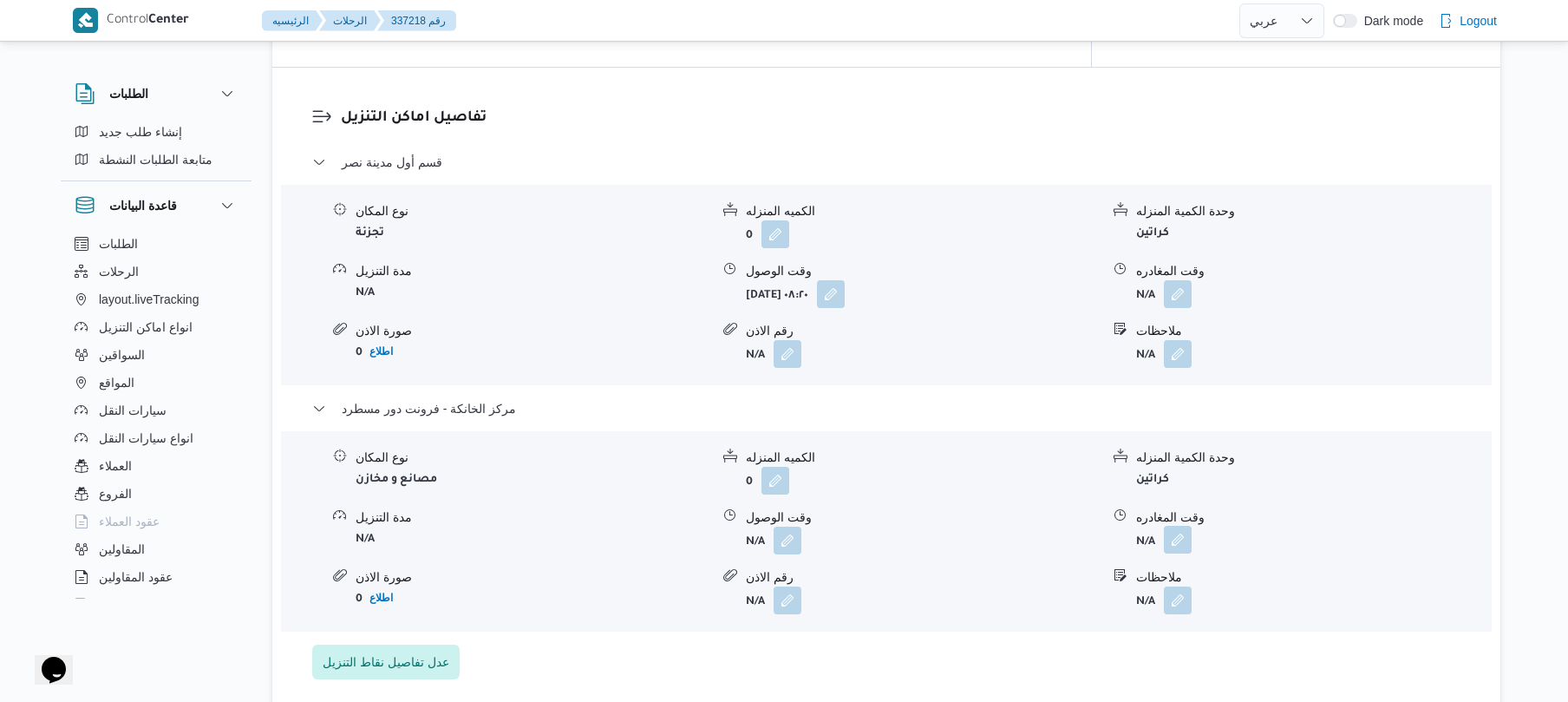
click at [1177, 526] on button "button" at bounding box center [1177, 540] width 27 height 28
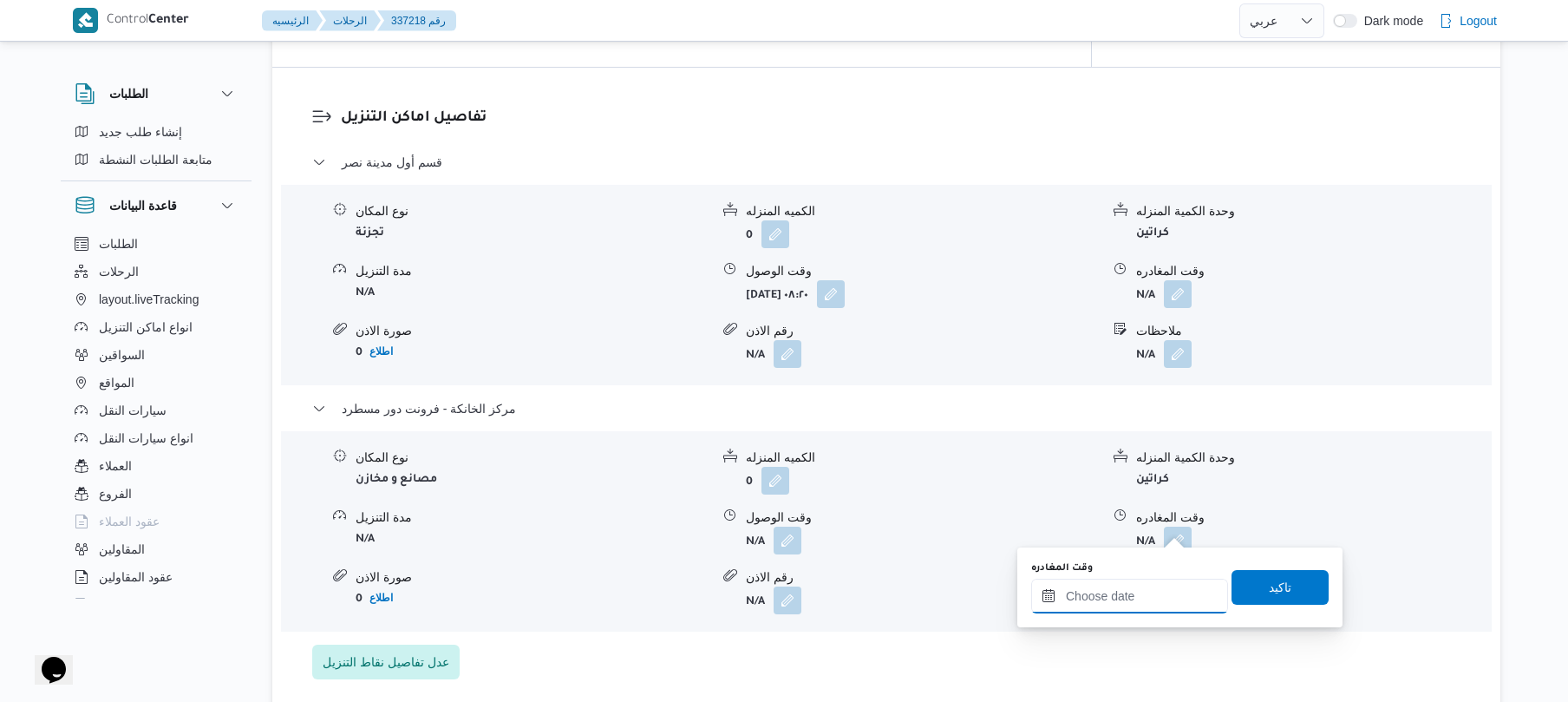
click at [1138, 602] on input "وقت المغادره" at bounding box center [1130, 596] width 197 height 35
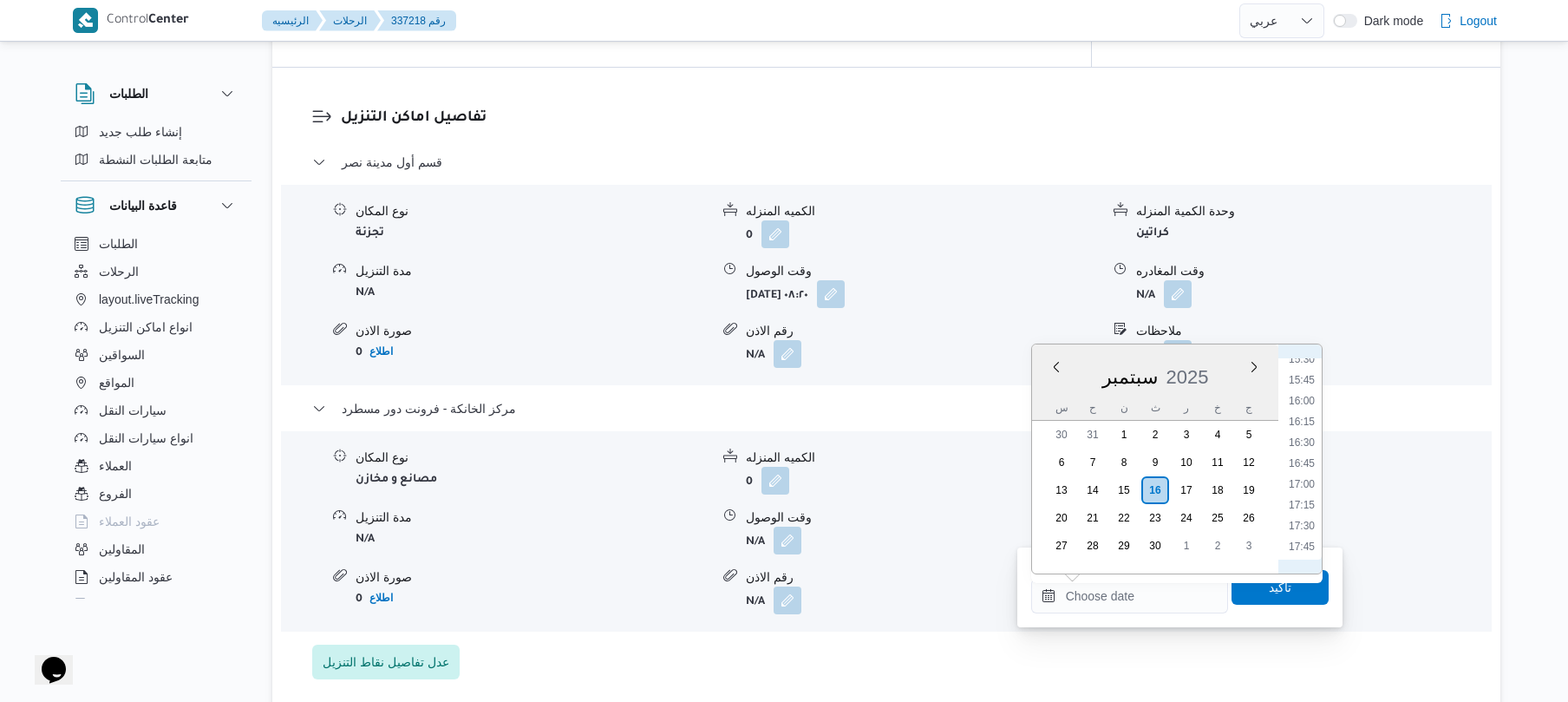
scroll to position [1246, 0]
click at [1303, 510] on li "16:45" at bounding box center [1301, 517] width 40 height 18
type input "١٦/٠٩/٢٠٢٥ ١٦:٤٥"
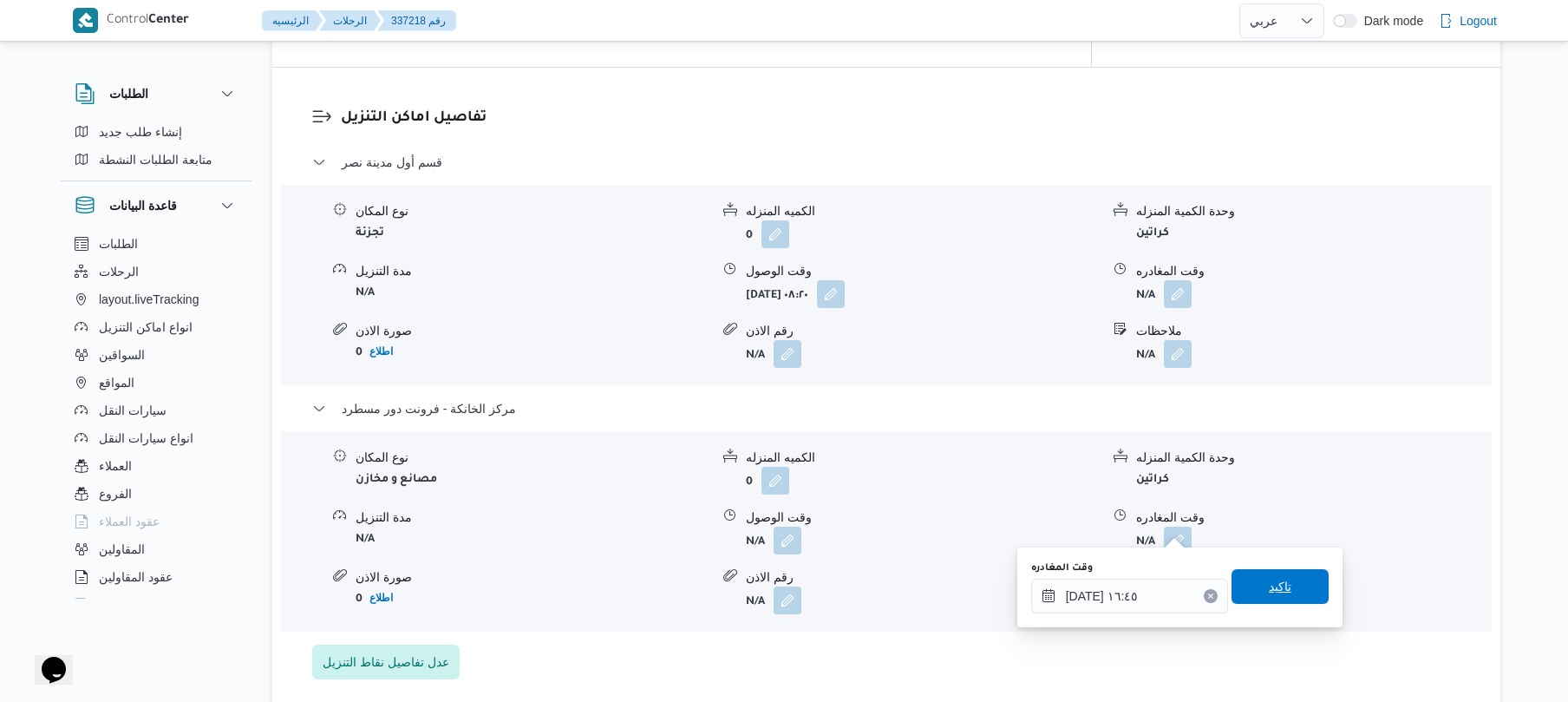
click at [1287, 594] on span "تاكيد" at bounding box center [1281, 586] width 98 height 35
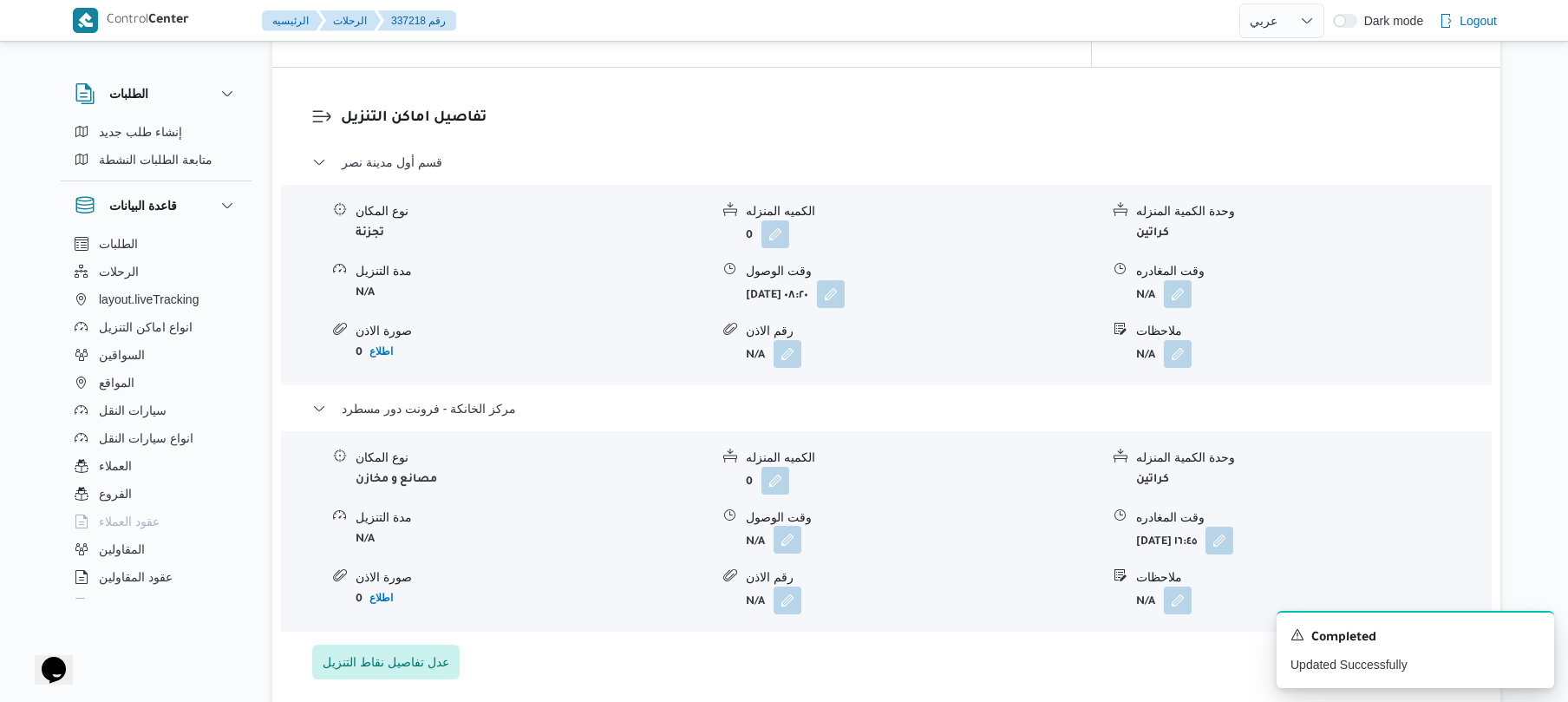
click at [796, 526] on button "button" at bounding box center [787, 540] width 27 height 28
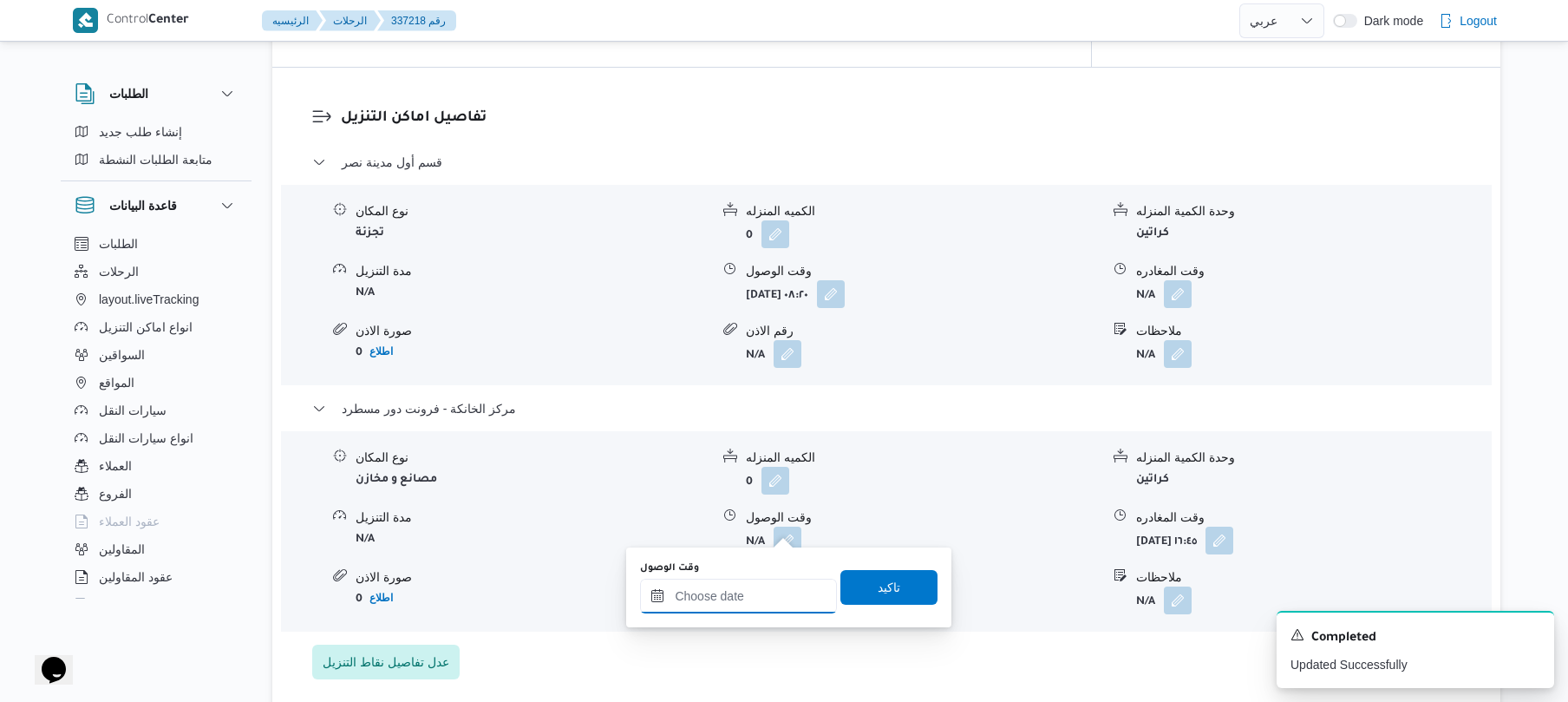
click at [746, 583] on input "وقت الوصول" at bounding box center [739, 596] width 197 height 35
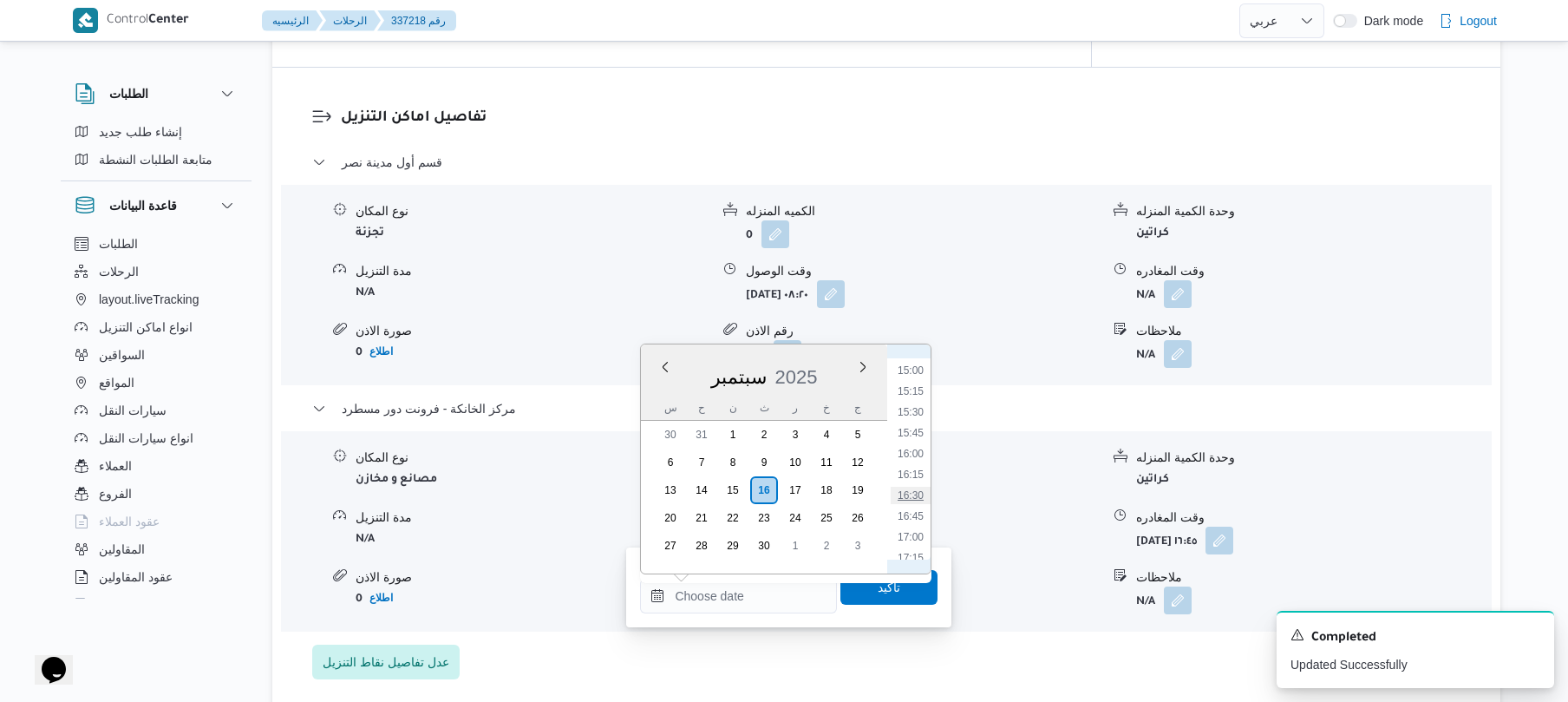
click at [910, 493] on li "16:30" at bounding box center [910, 496] width 40 height 18
type input "[DATE] ١٦:٣٠"
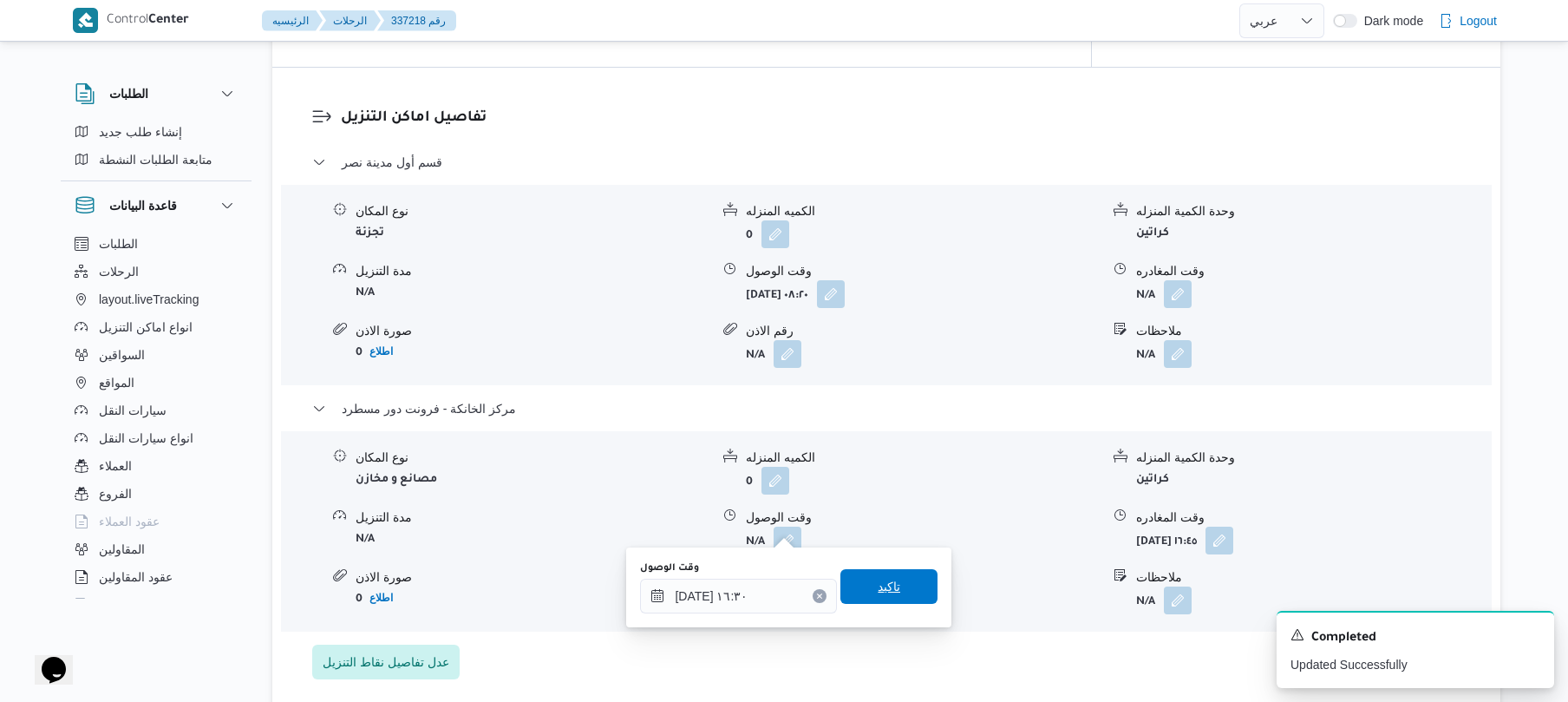
click at [882, 590] on span "تاكيد" at bounding box center [889, 586] width 22 height 20
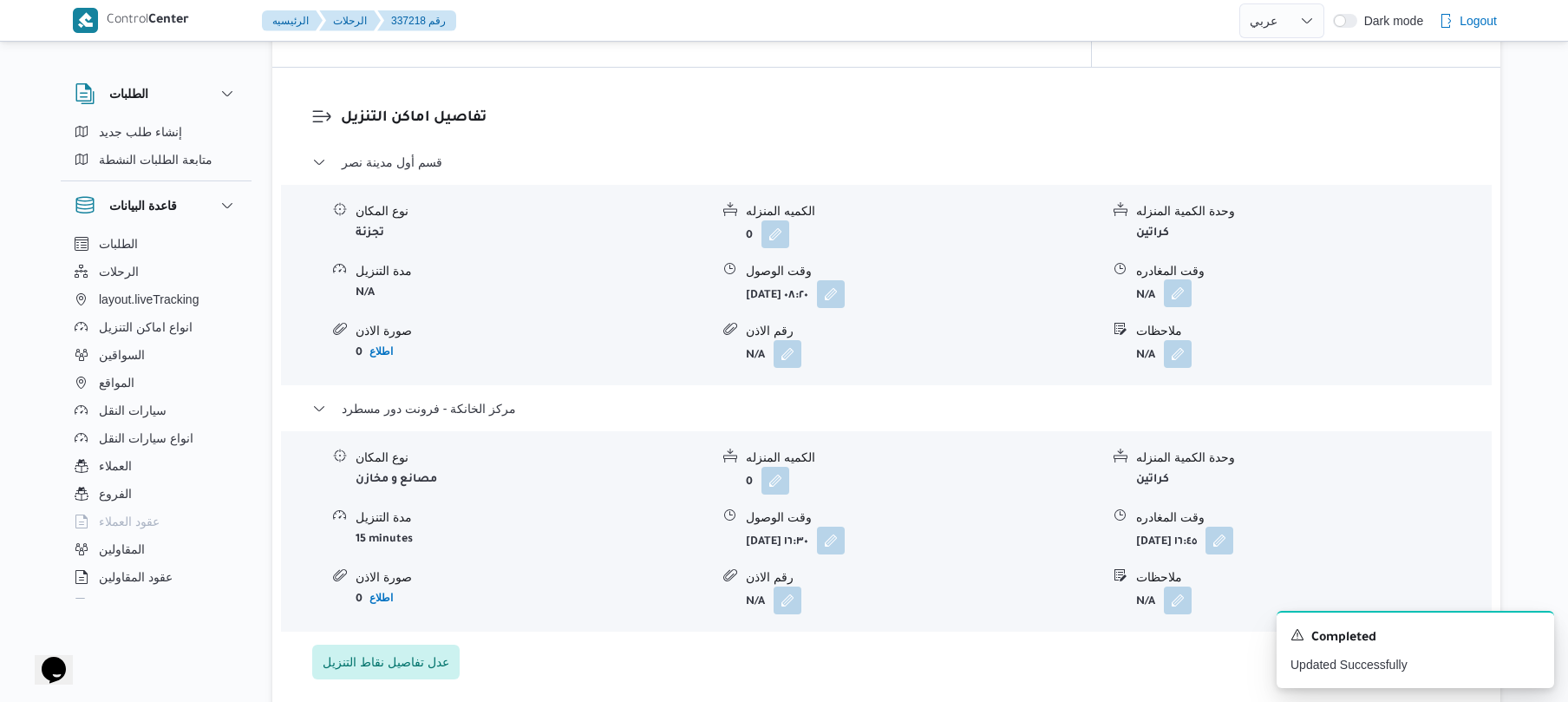
click at [1176, 288] on button "button" at bounding box center [1177, 293] width 27 height 28
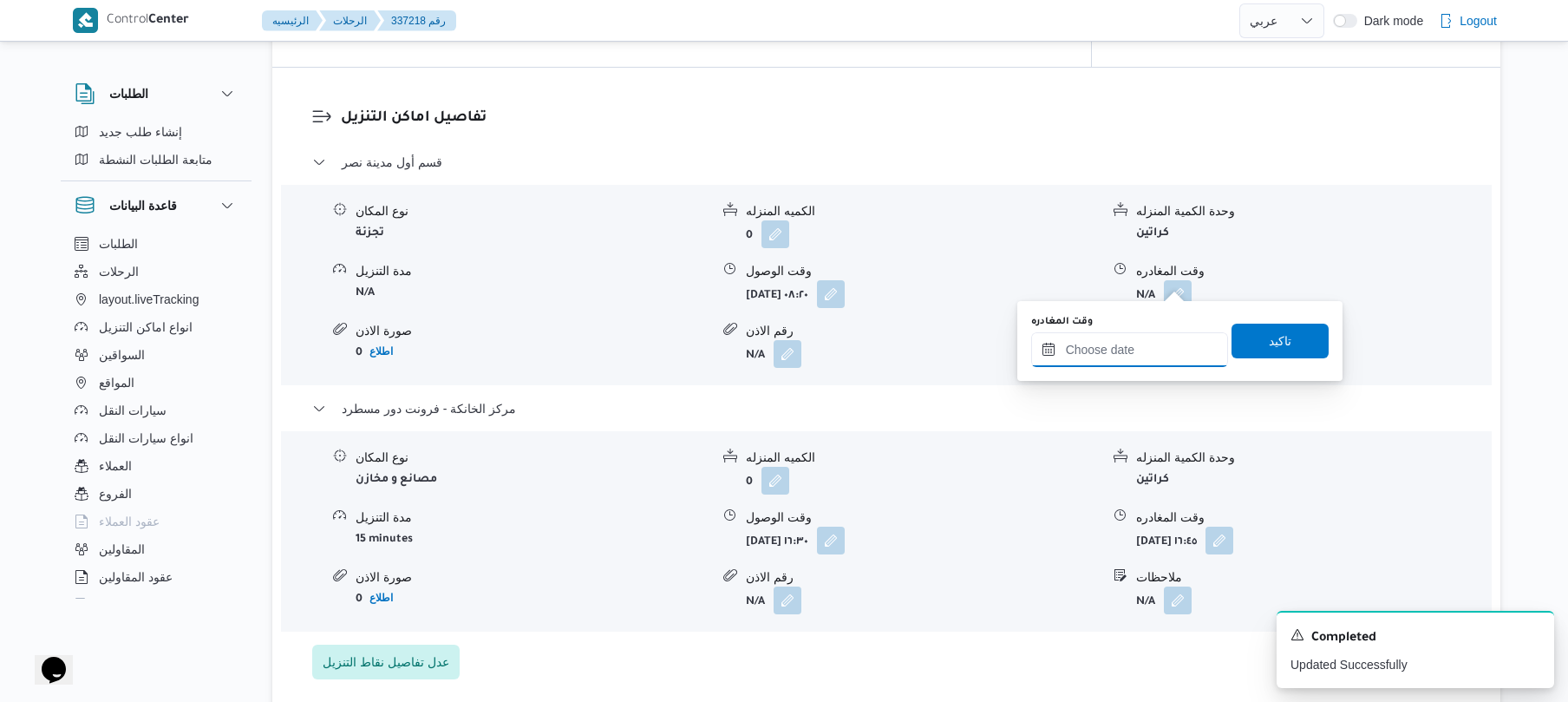
click at [1110, 345] on input "وقت المغادره" at bounding box center [1130, 350] width 197 height 35
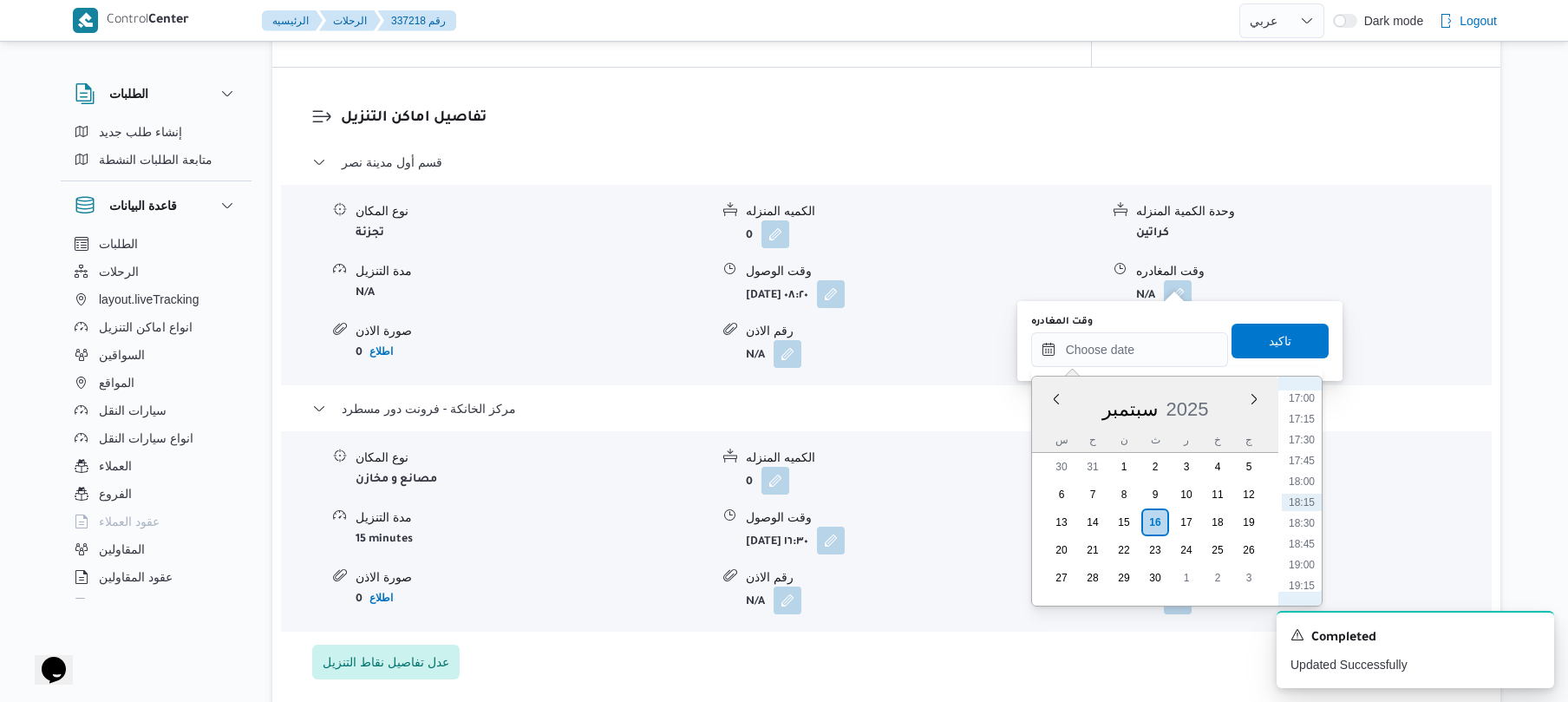
scroll to position [1247, 0]
click at [1305, 488] on li "16:00" at bounding box center [1301, 485] width 40 height 18
type input "١٦/٠٩/٢٠٢٥ ١٦:٠٠"
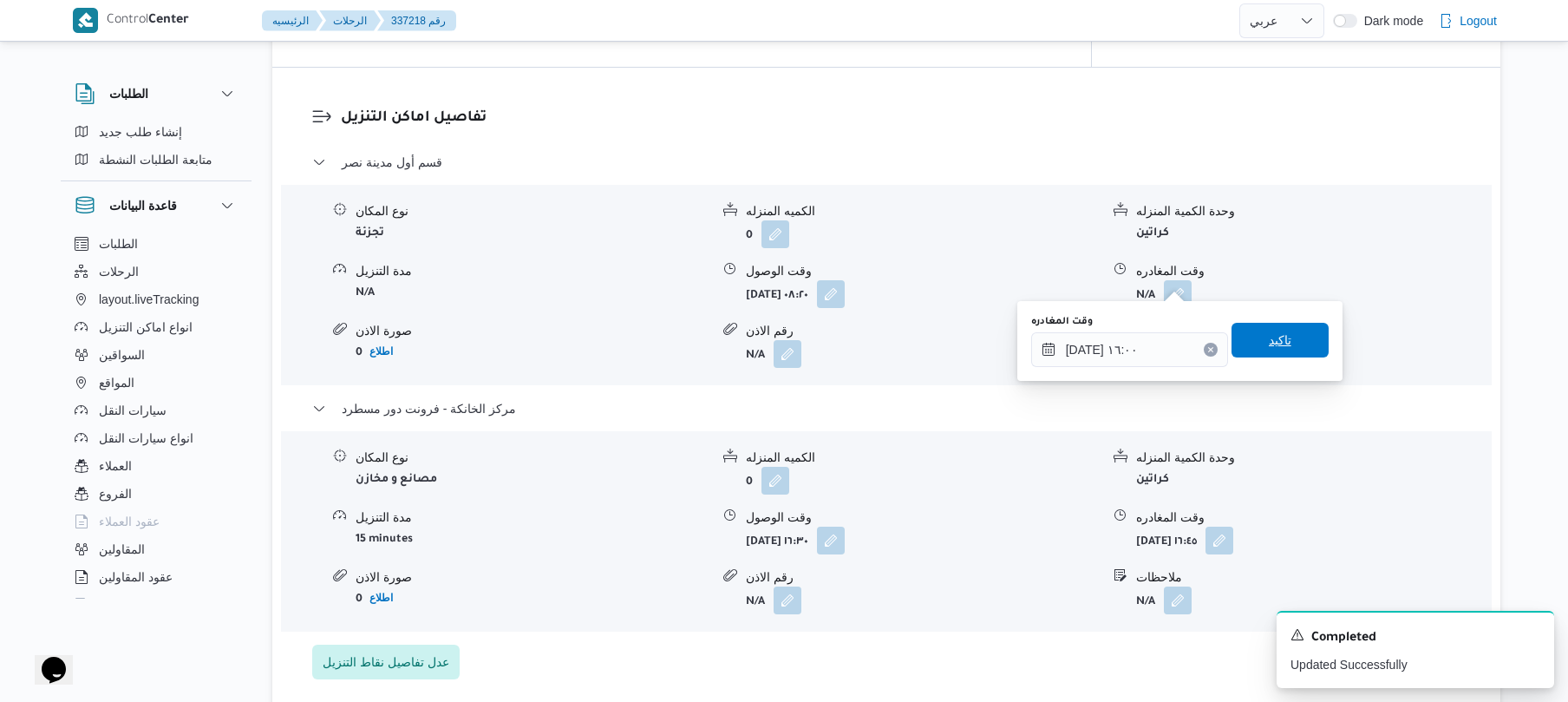
click at [1269, 340] on span "تاكيد" at bounding box center [1280, 340] width 22 height 20
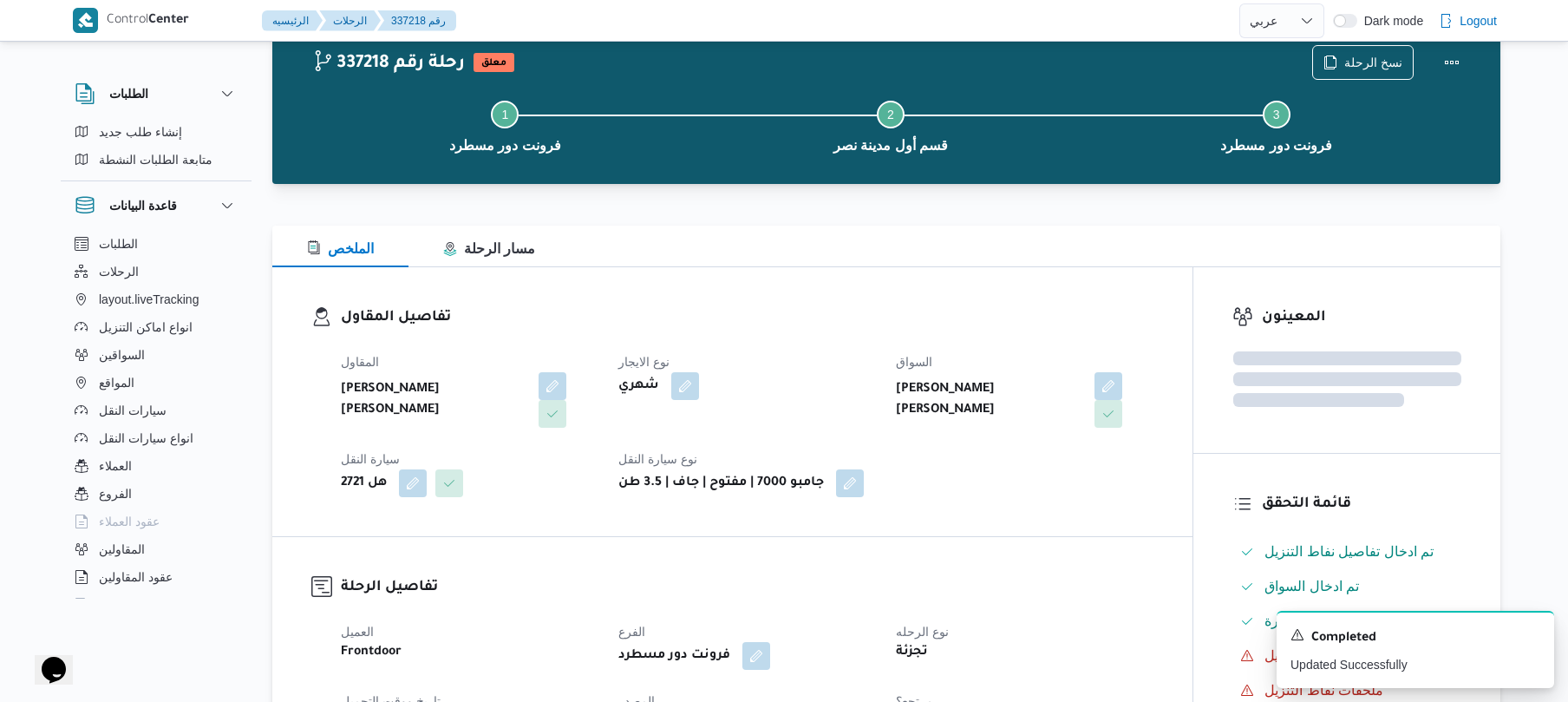
scroll to position [0, 0]
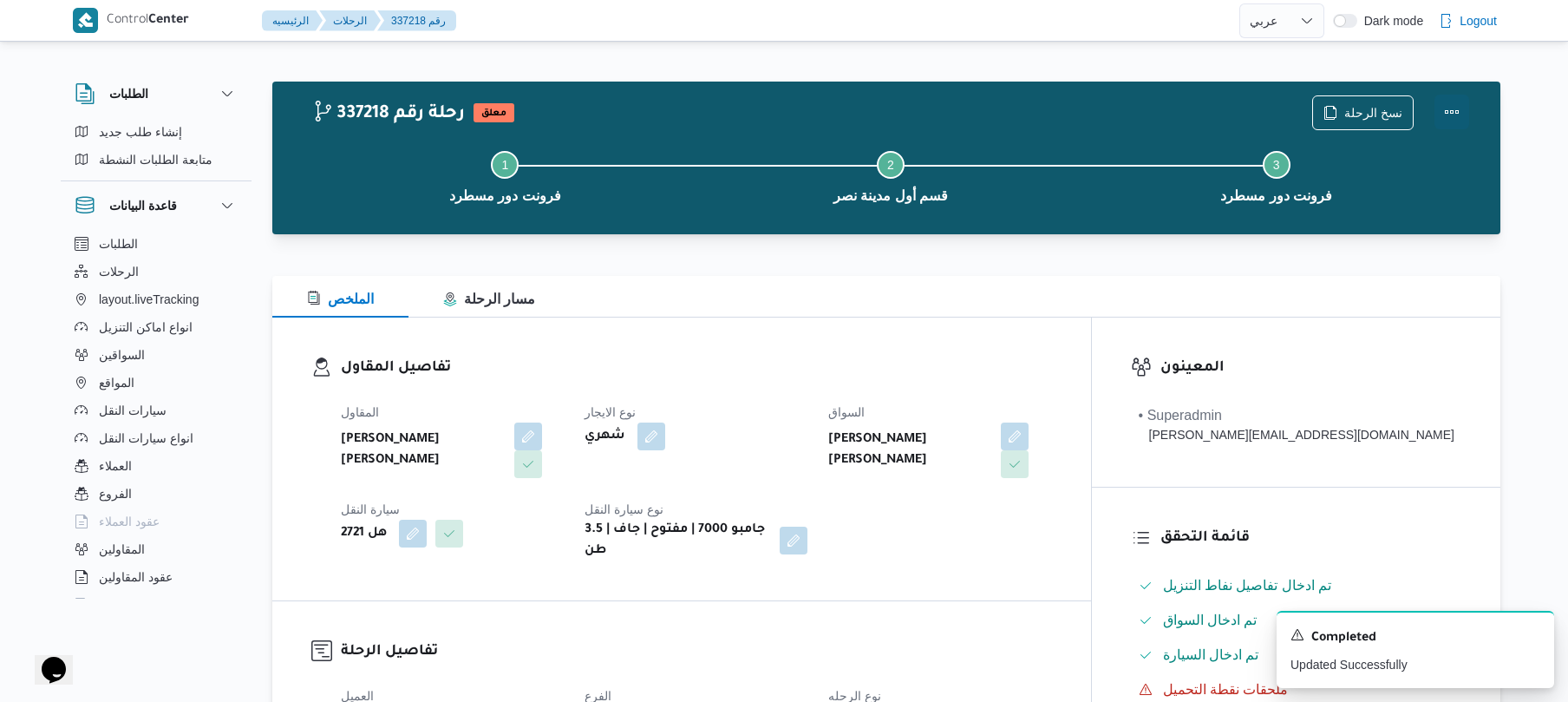
click at [1455, 115] on button "Actions" at bounding box center [1451, 112] width 35 height 35
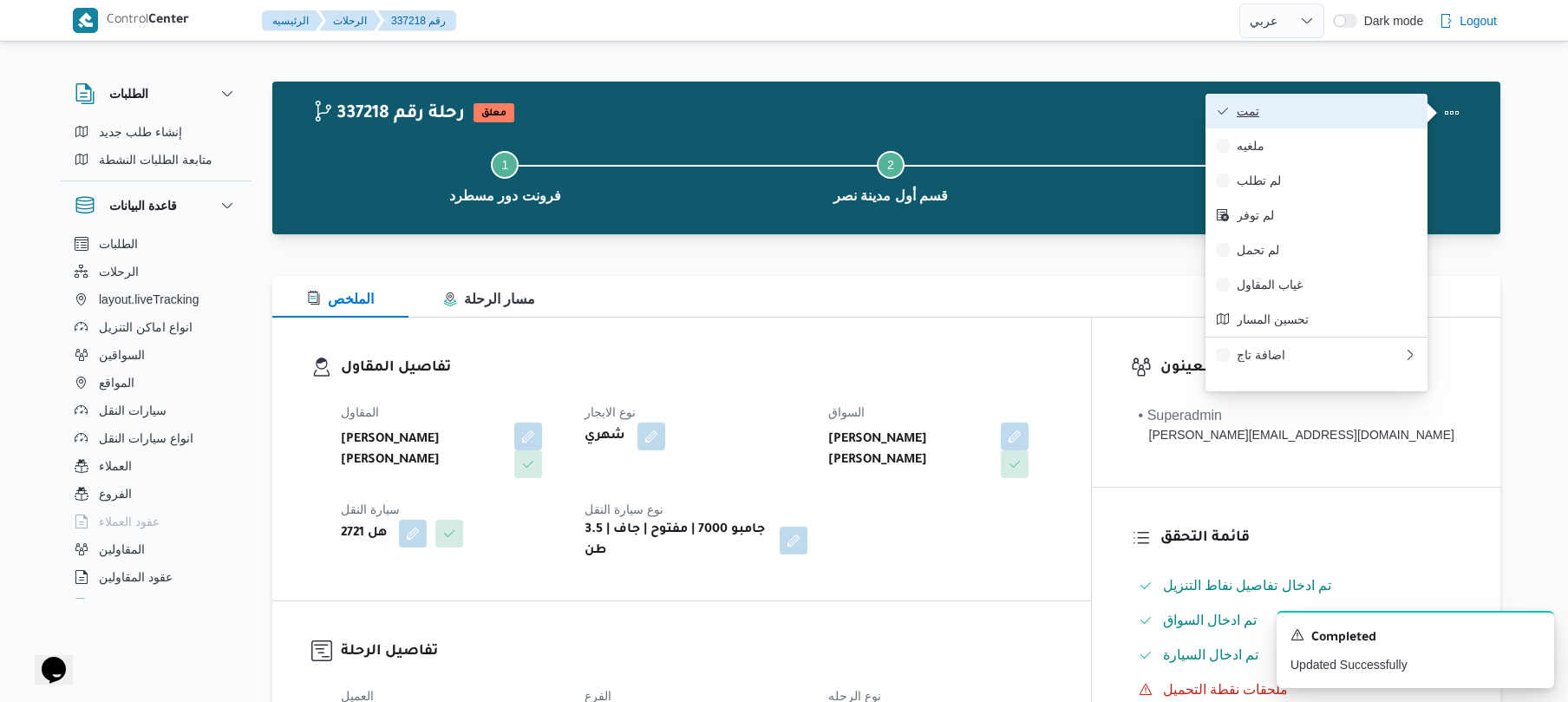
click at [1349, 115] on span "تمت" at bounding box center [1326, 111] width 180 height 14
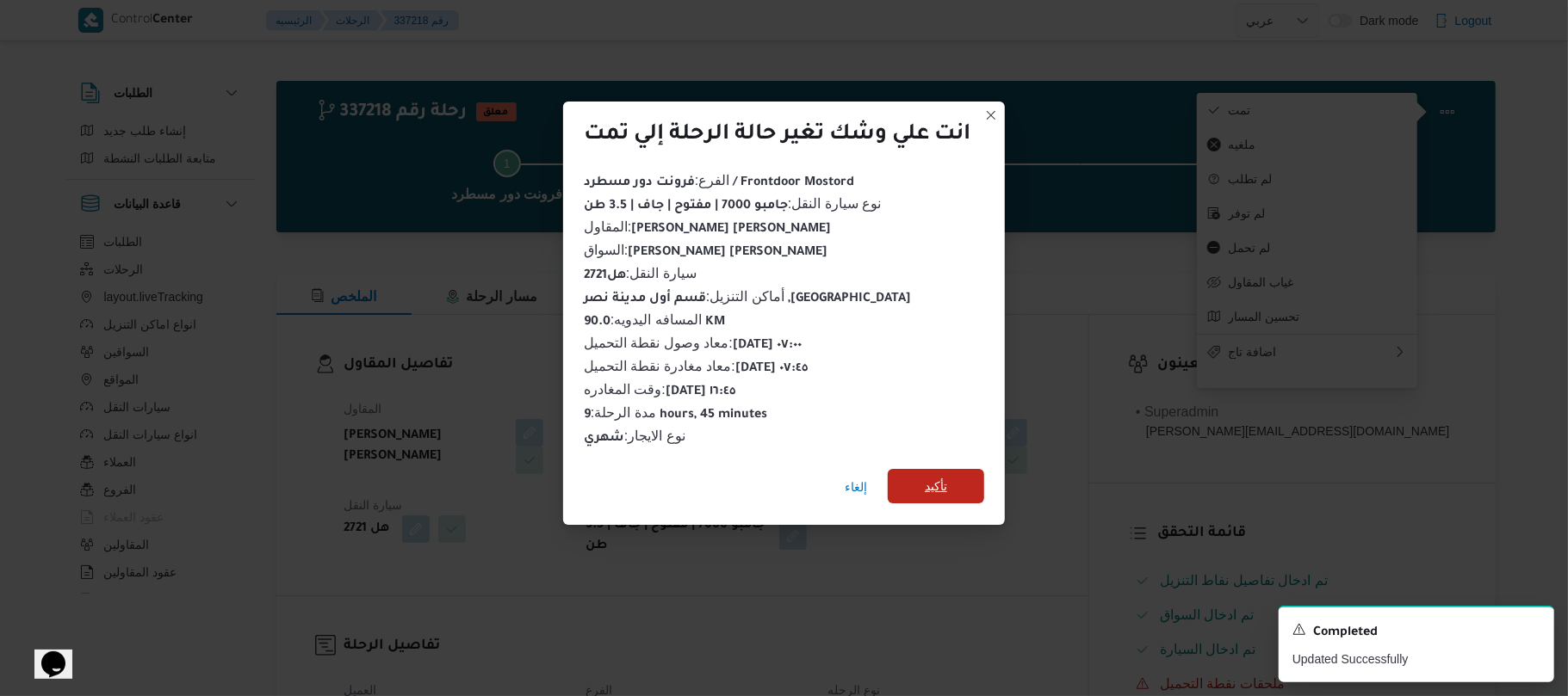
click at [934, 484] on span "تأكيد" at bounding box center [935, 486] width 22 height 20
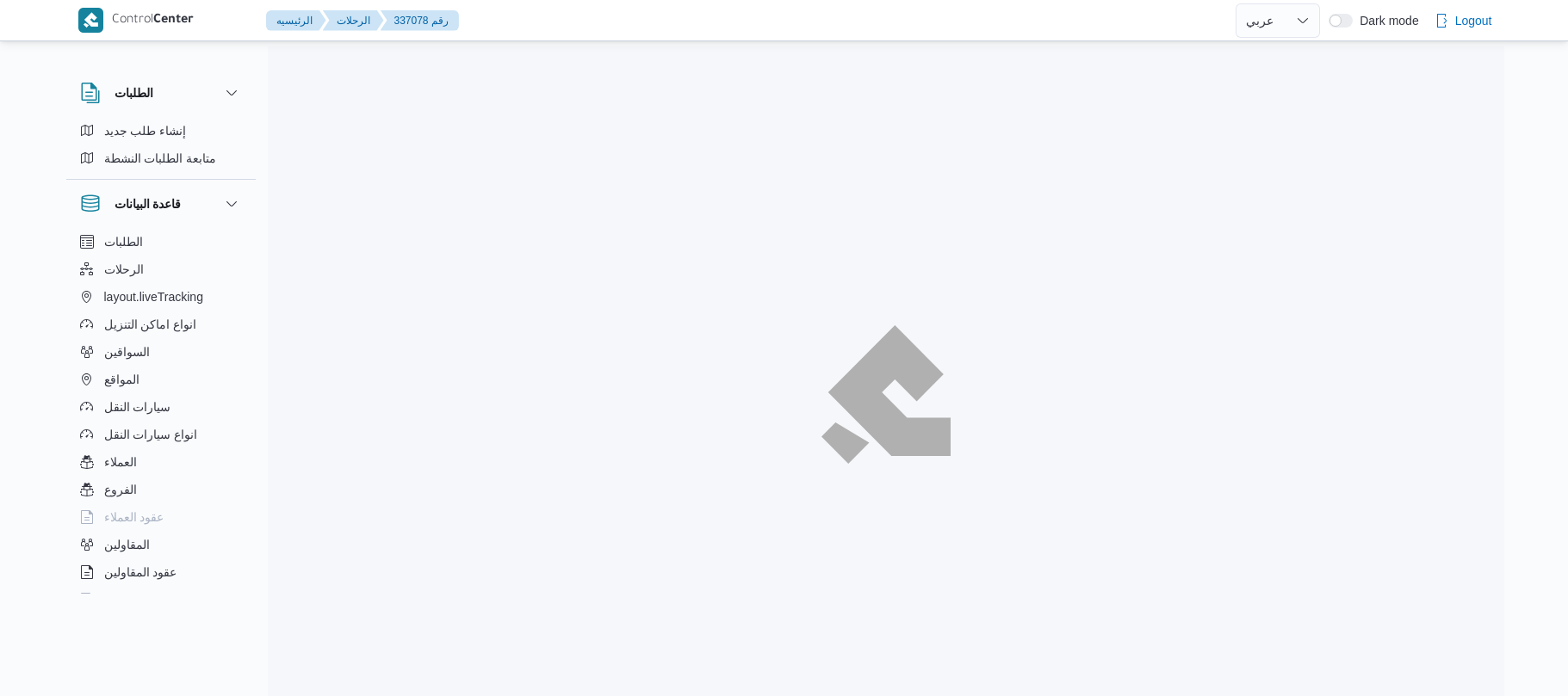
select select "ar"
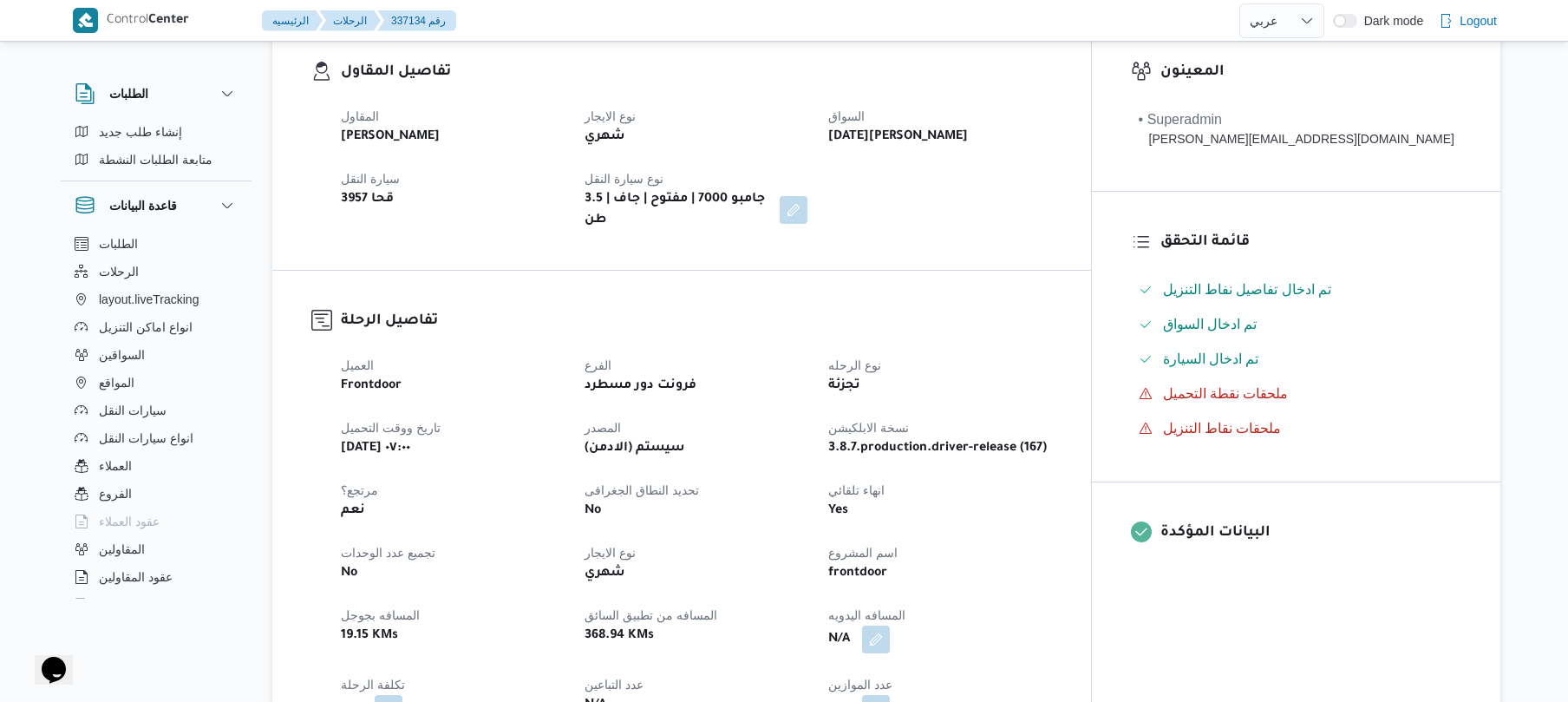
scroll to position [509, 0]
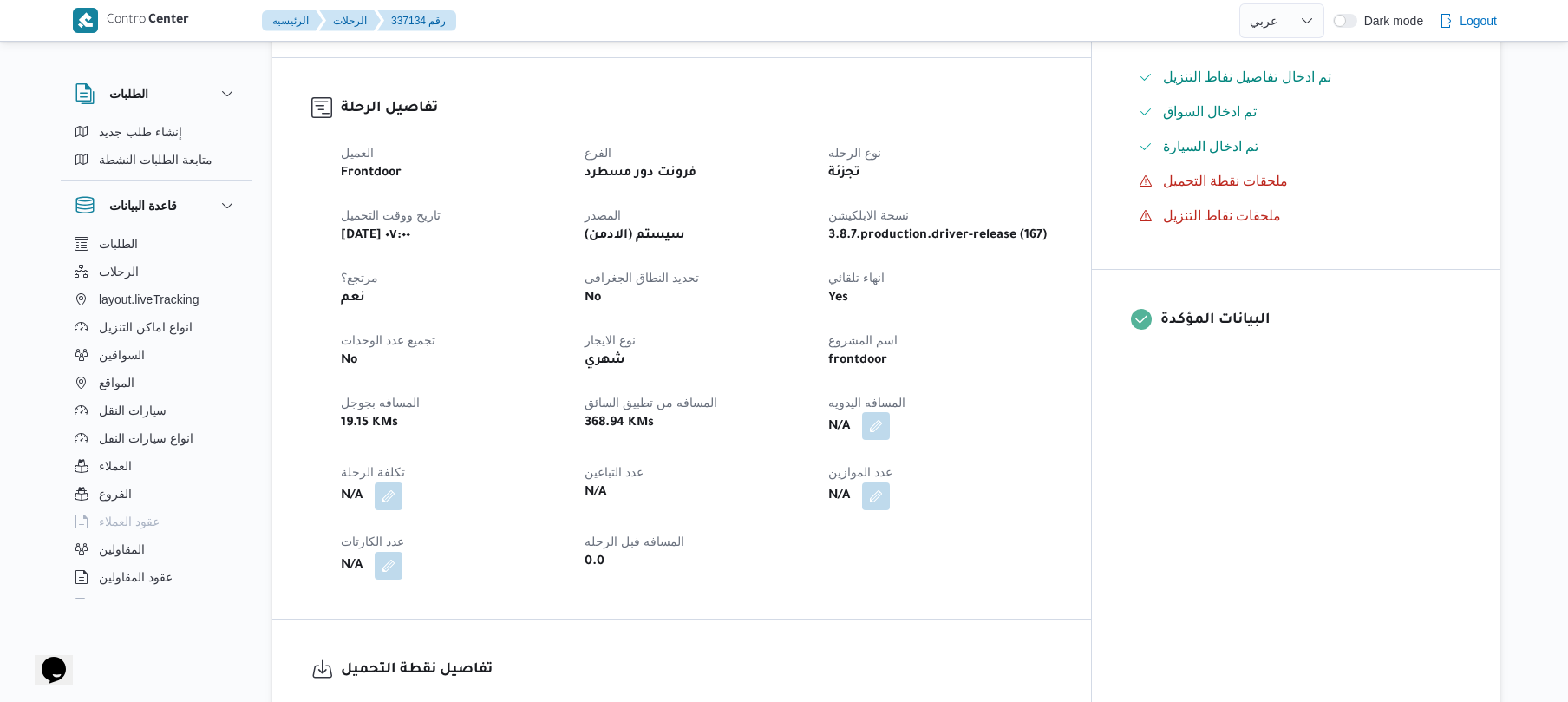
click at [890, 418] on button "button" at bounding box center [875, 425] width 27 height 28
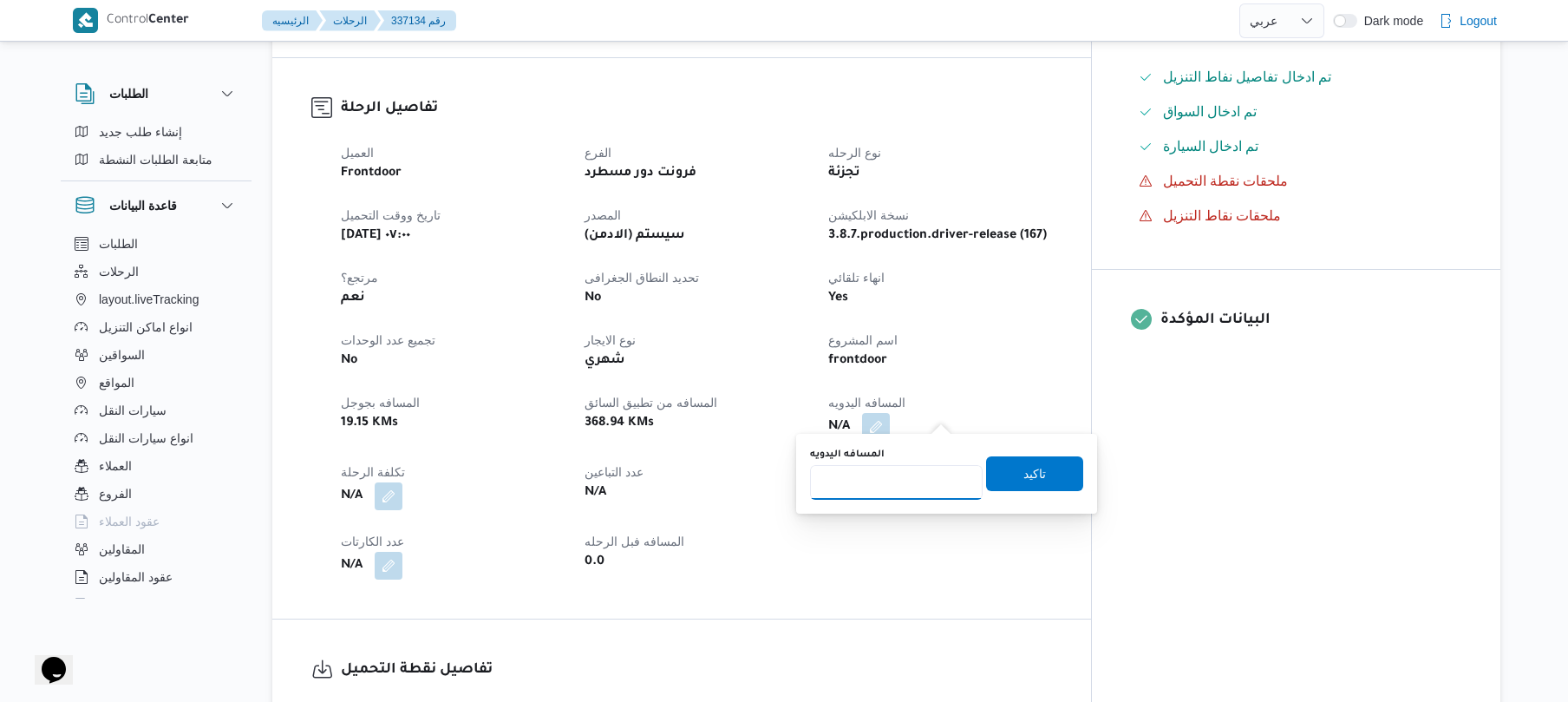
click at [906, 476] on input "المسافه اليدويه" at bounding box center [896, 482] width 173 height 35
type input "70"
click at [1023, 472] on span "تاكيد" at bounding box center [1034, 472] width 22 height 20
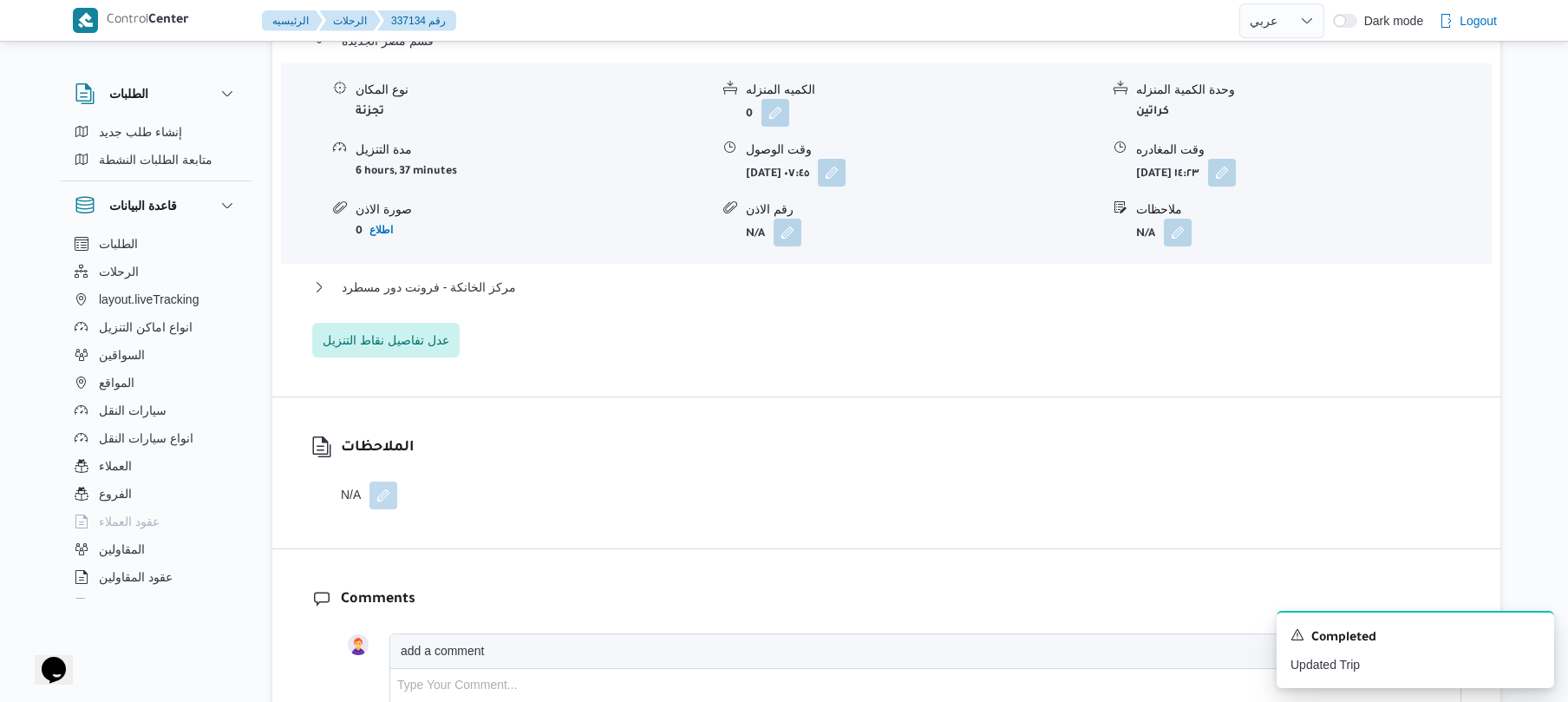
scroll to position [1480, 0]
click at [1062, 276] on button "مركز الخانكة - فرونت دور مسطرد" at bounding box center [887, 286] width 1149 height 20
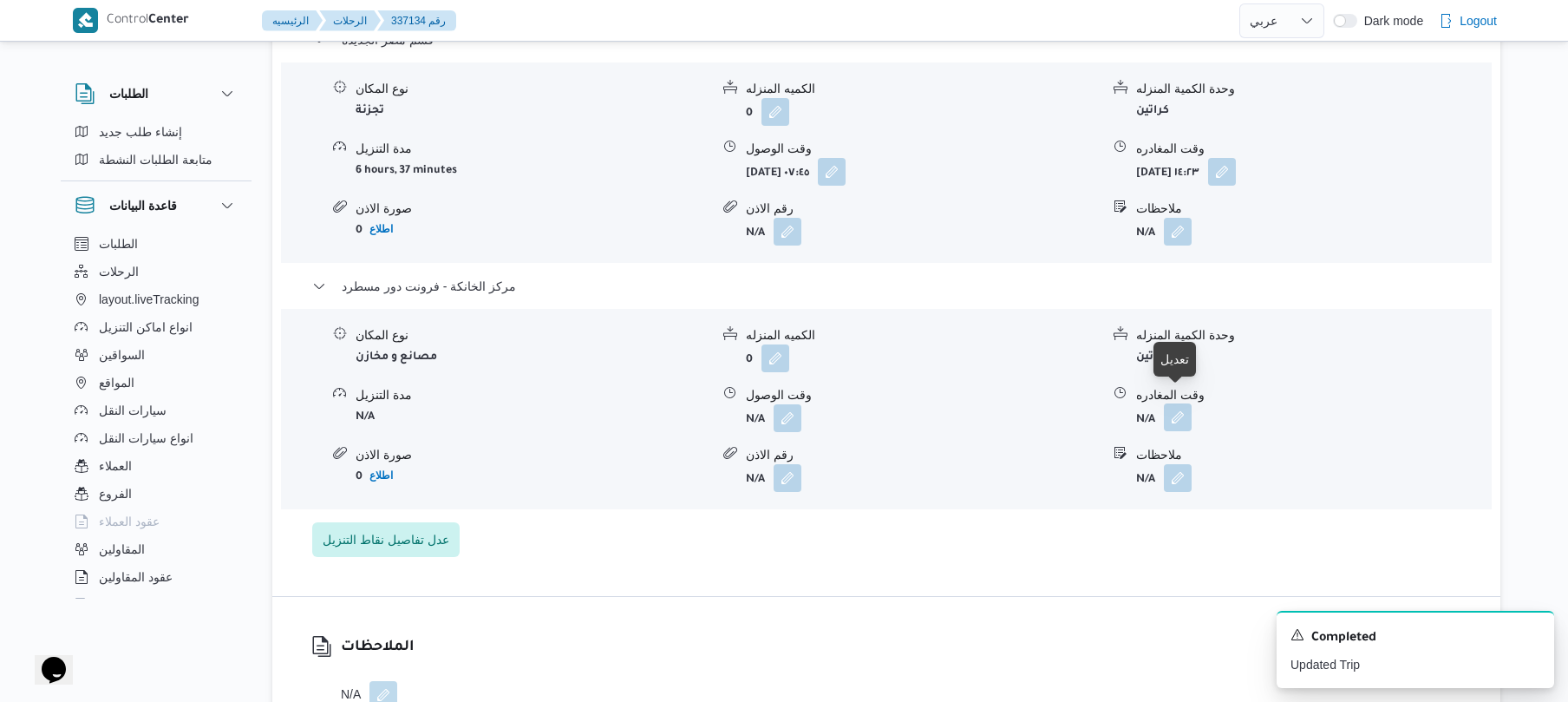
drag, startPoint x: 1176, startPoint y: 408, endPoint x: 1185, endPoint y: 400, distance: 12.0
click at [1185, 404] on button "button" at bounding box center [1177, 417] width 27 height 28
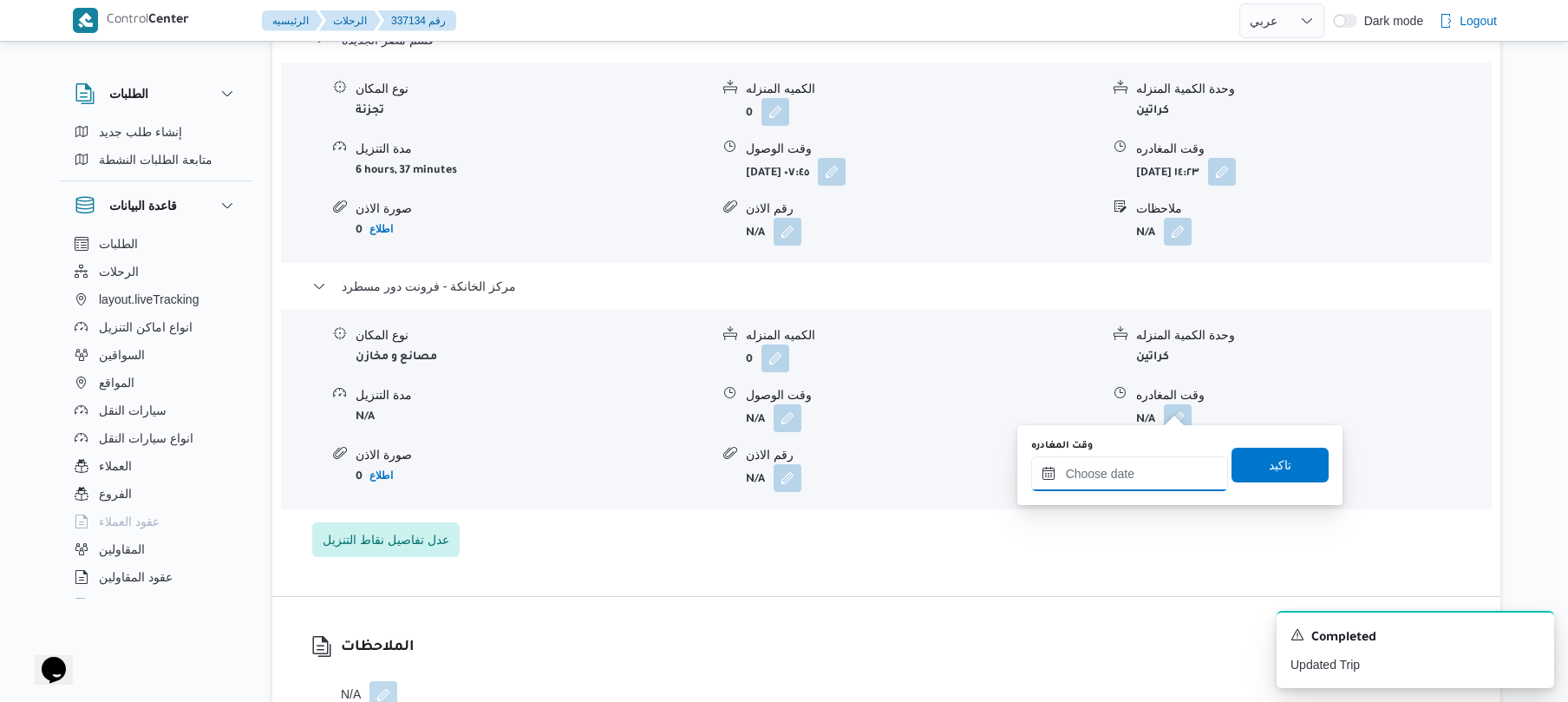
click at [1111, 469] on input "وقت المغادره" at bounding box center [1130, 473] width 197 height 35
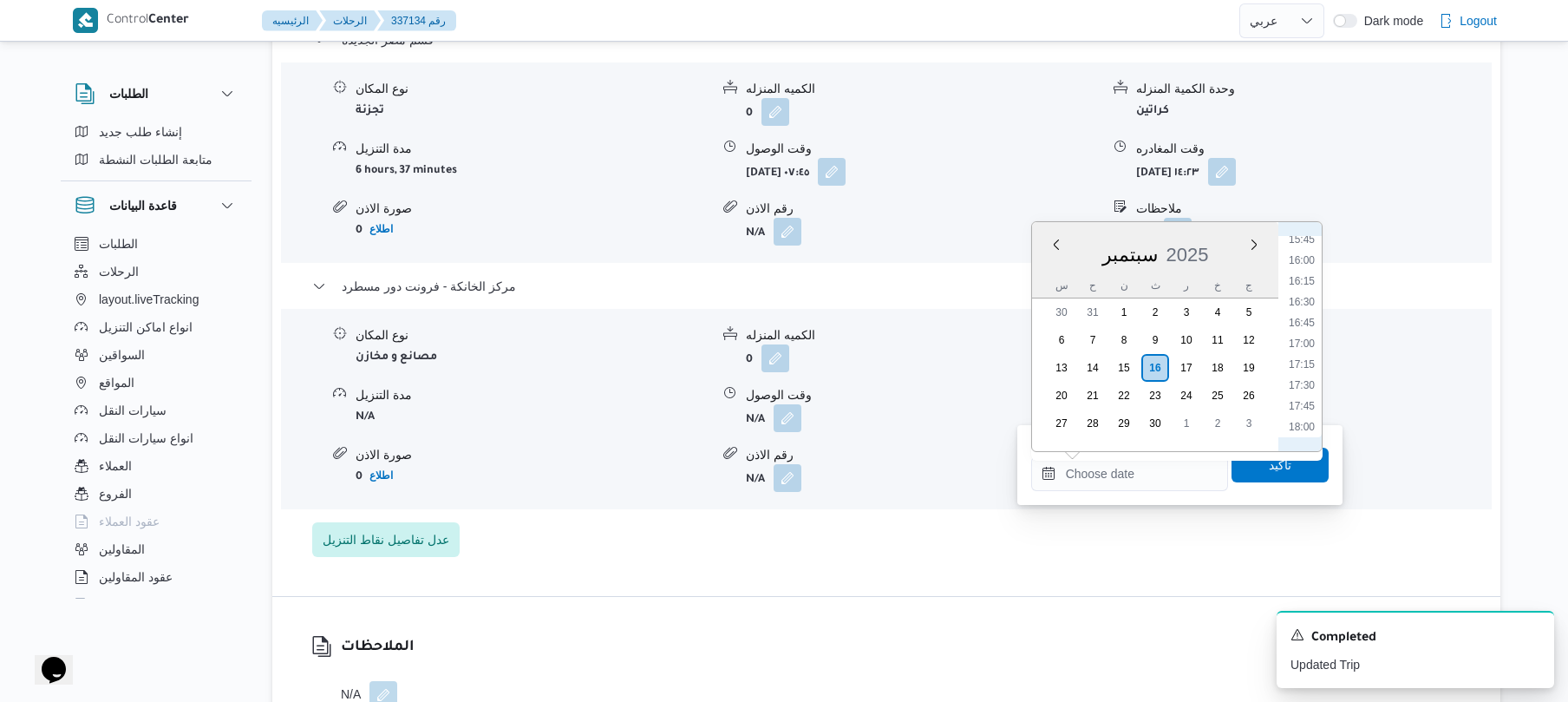
scroll to position [1246, 0]
click at [1308, 397] on li "16:45" at bounding box center [1301, 394] width 40 height 18
type input "[DATE] ١٦:٤٥"
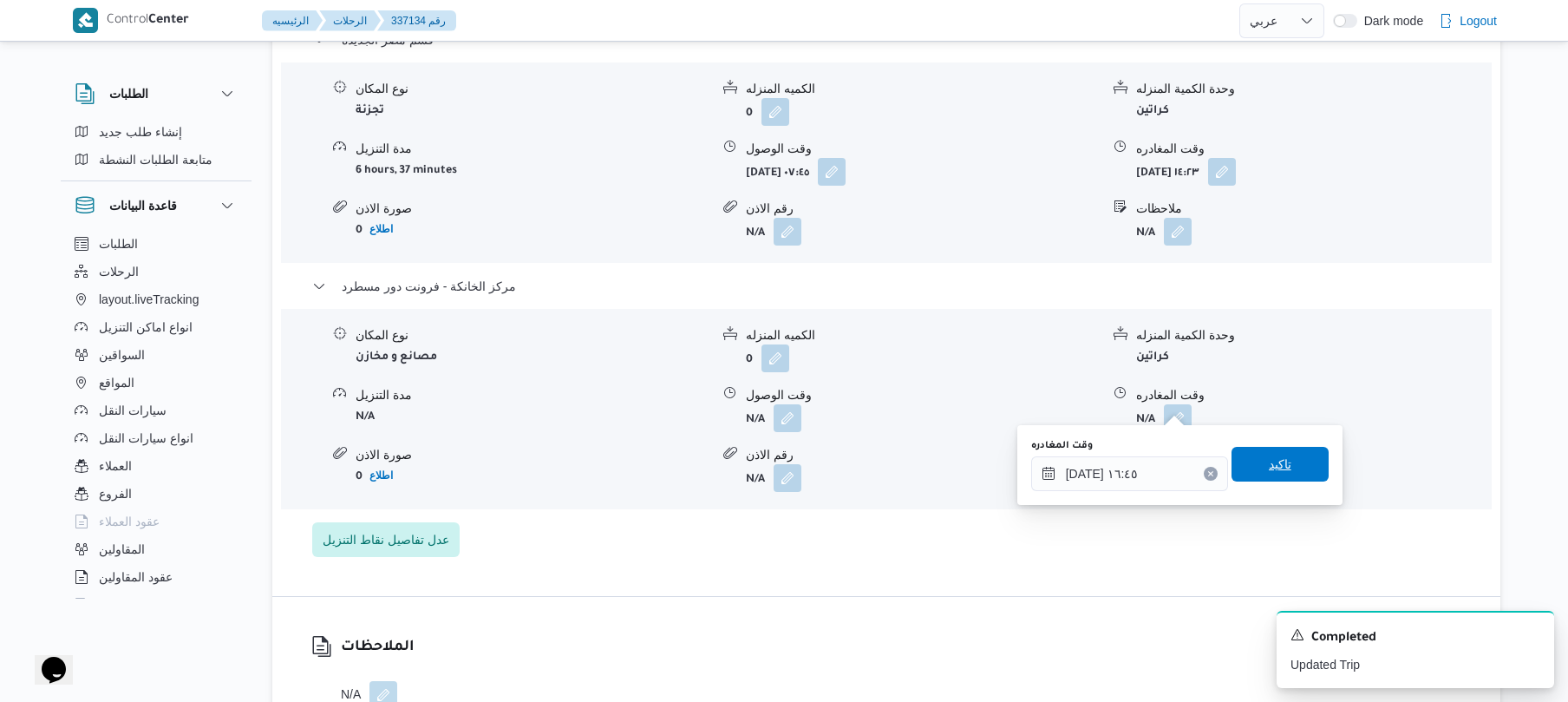
click at [1269, 456] on span "تاكيد" at bounding box center [1280, 463] width 22 height 20
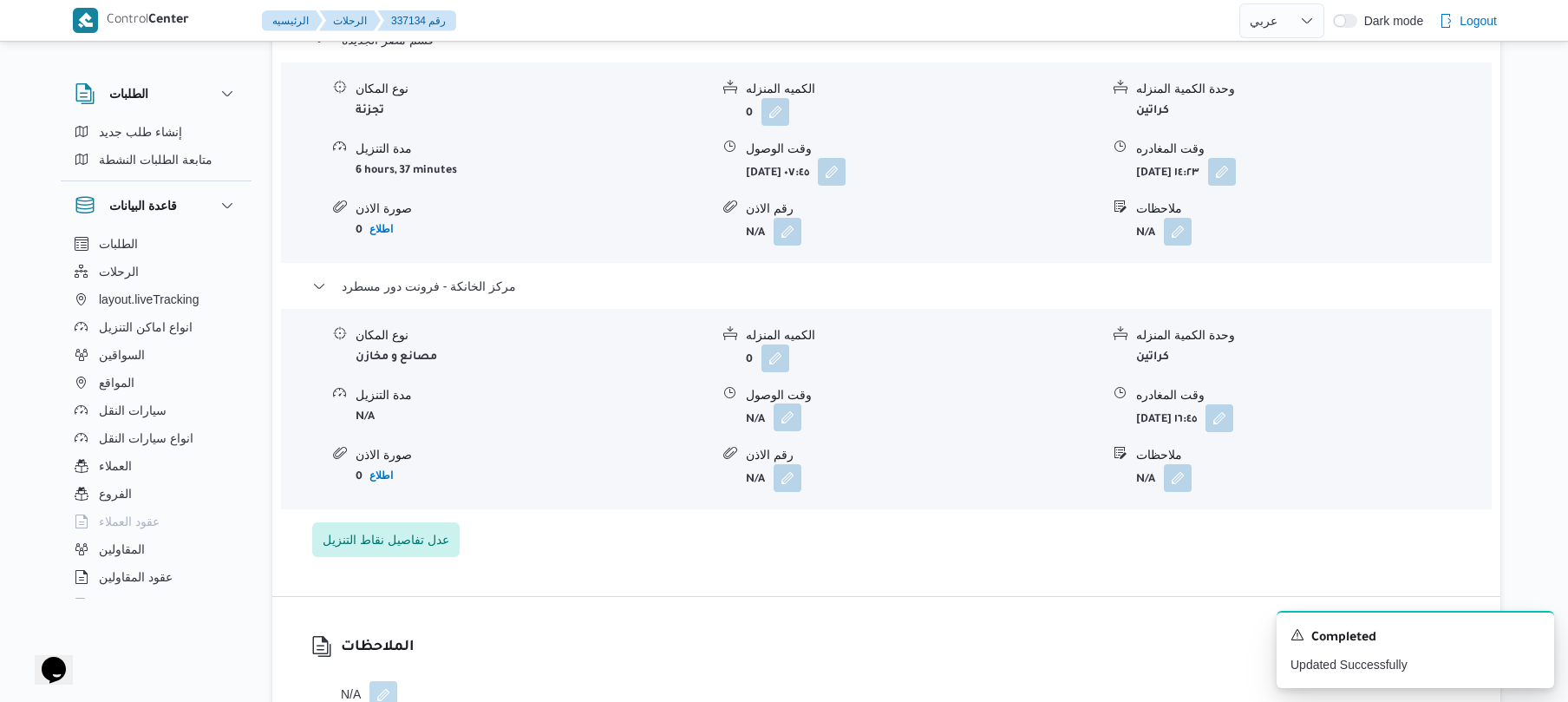
click at [780, 416] on button "button" at bounding box center [787, 417] width 27 height 28
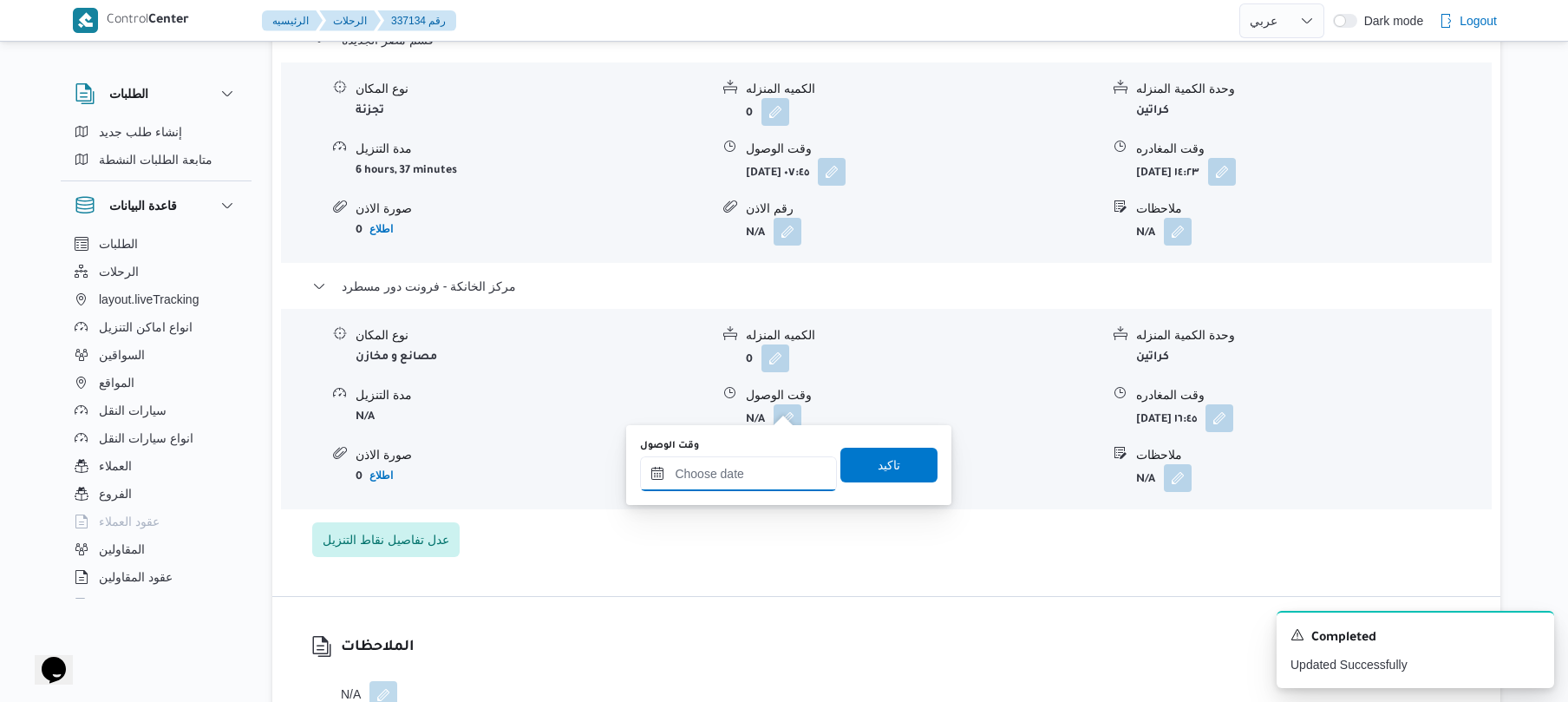
click at [751, 477] on input "وقت الوصول" at bounding box center [739, 473] width 197 height 35
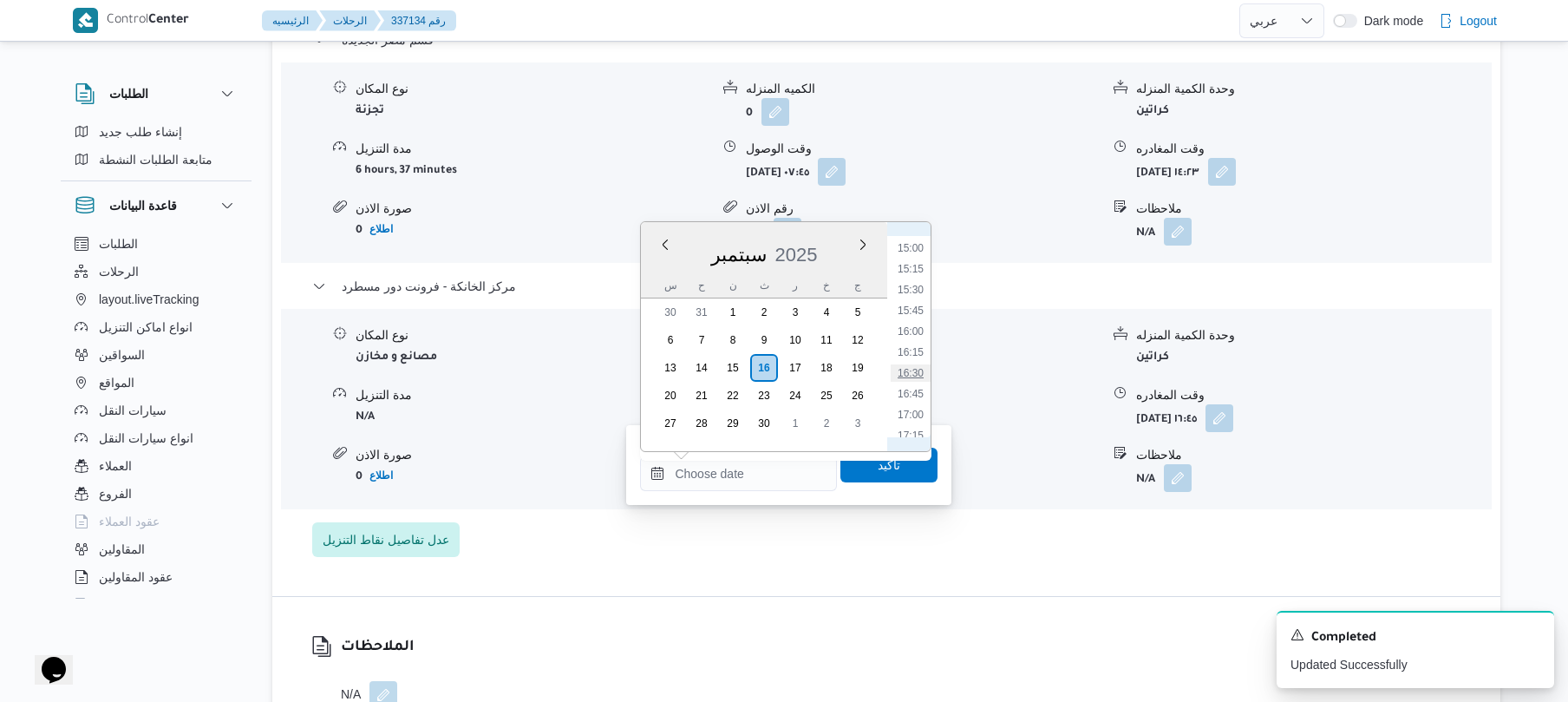
click at [920, 372] on li "16:30" at bounding box center [910, 374] width 40 height 18
type input "[DATE] ١٦:٣٠"
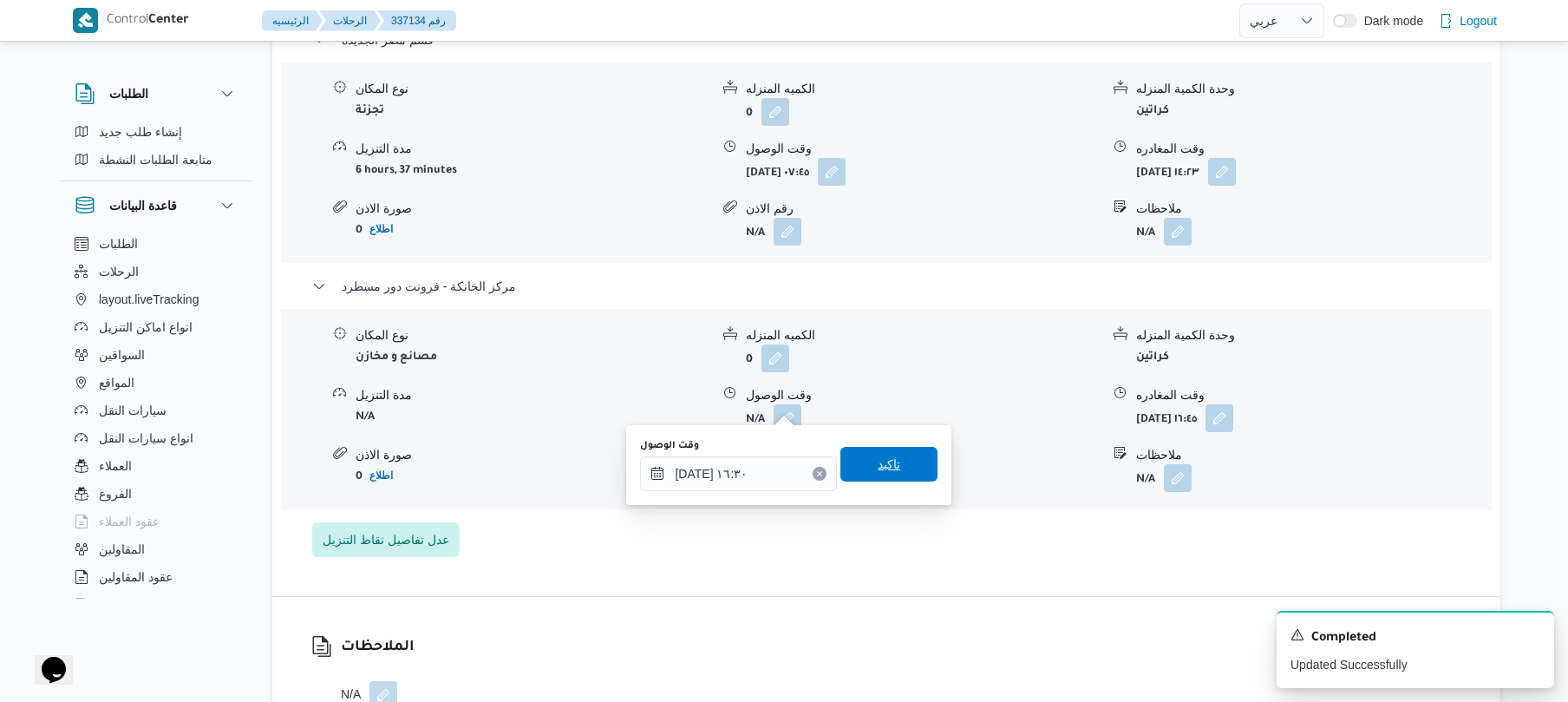
click at [879, 463] on span "تاكيد" at bounding box center [889, 463] width 22 height 20
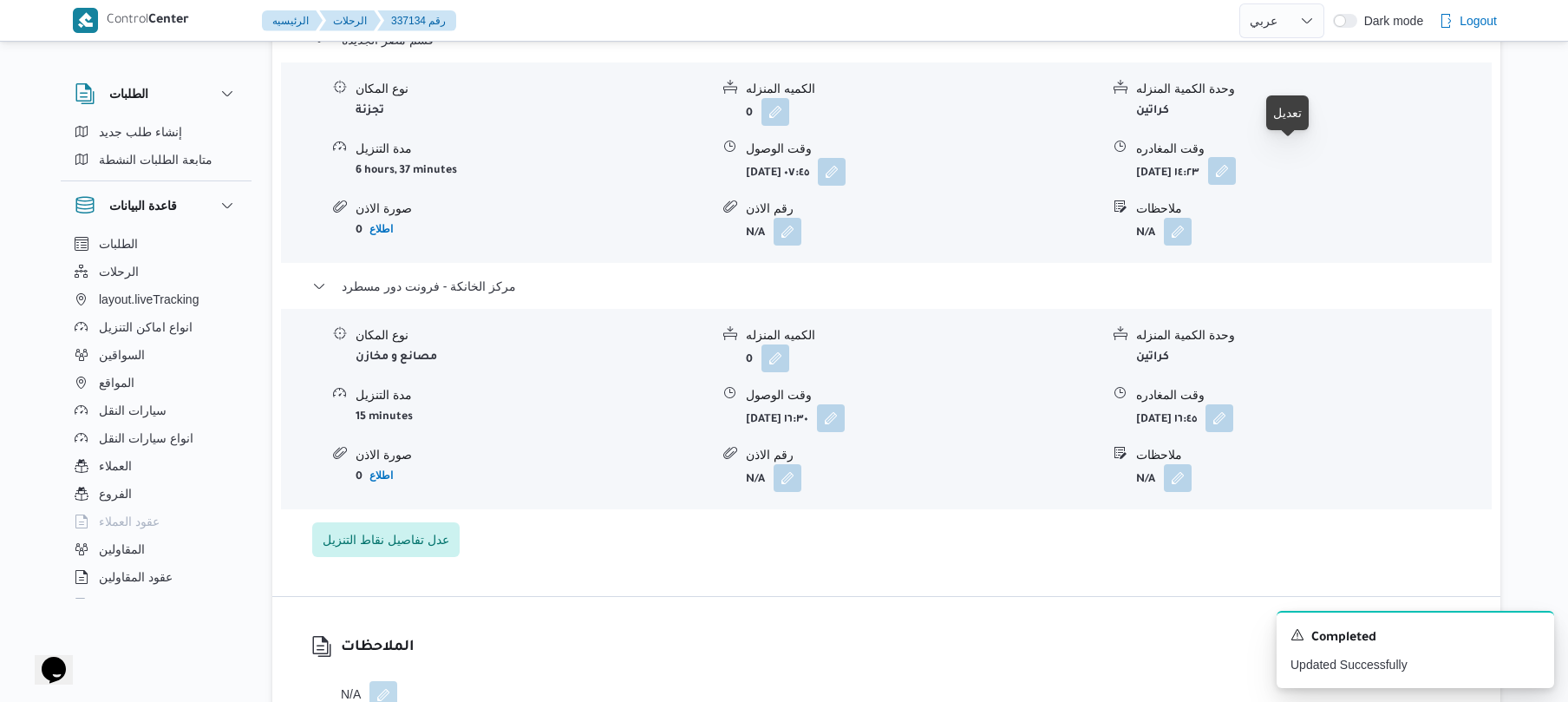
click at [1235, 160] on button "button" at bounding box center [1221, 170] width 27 height 28
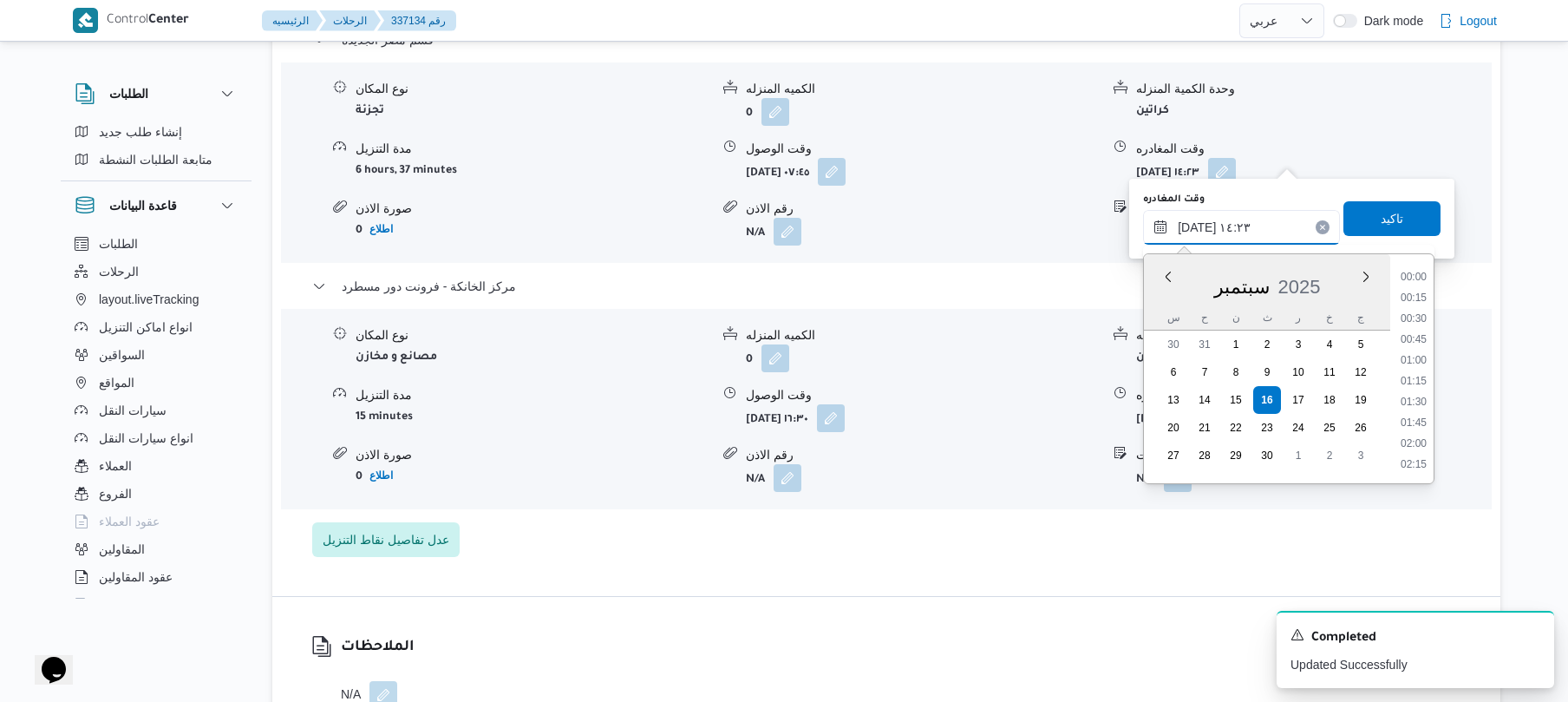
click at [1215, 229] on input "[DATE] ١٤:٢٣" at bounding box center [1242, 227] width 197 height 35
click at [1419, 337] on li "15:45" at bounding box center [1413, 335] width 40 height 18
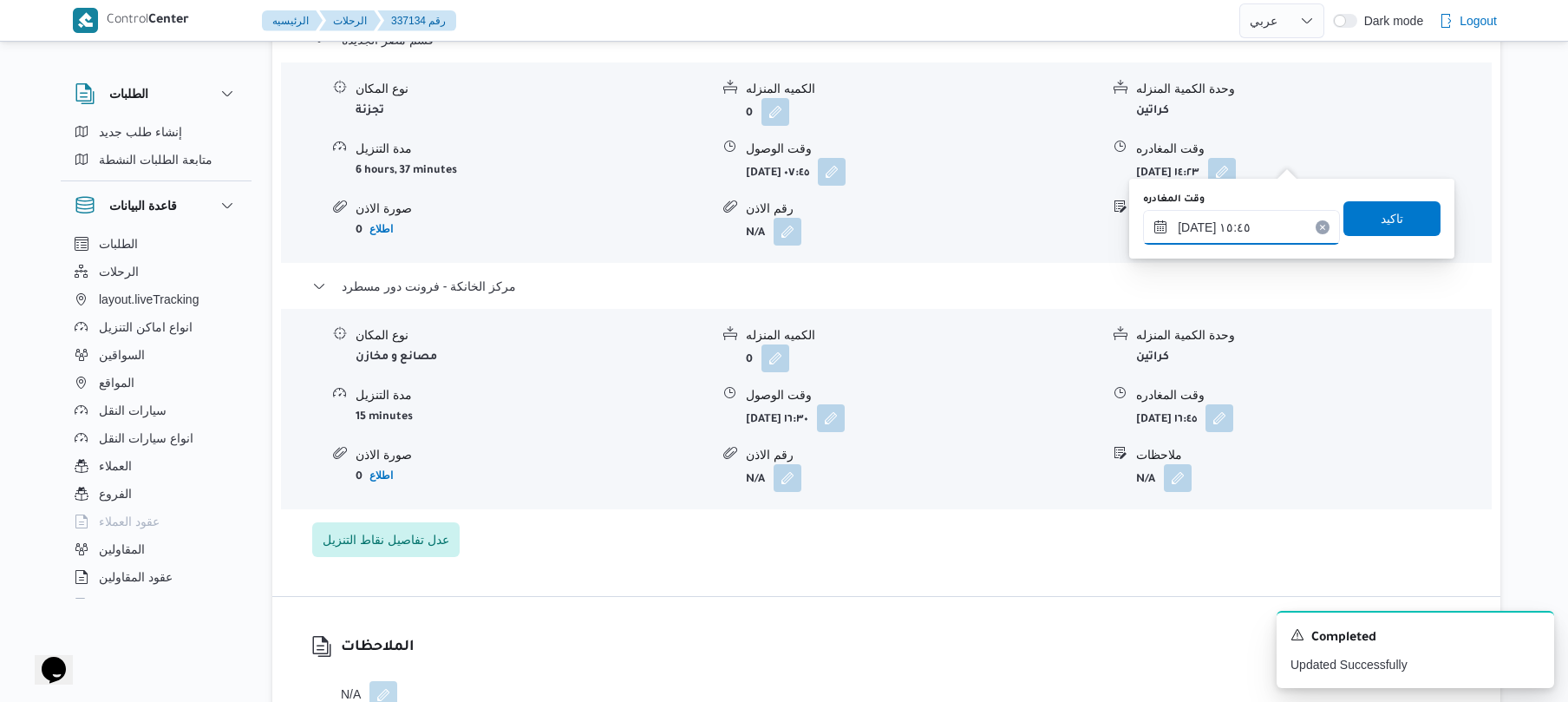
click at [1196, 220] on input "[DATE] ١٥:٤٥" at bounding box center [1242, 227] width 197 height 35
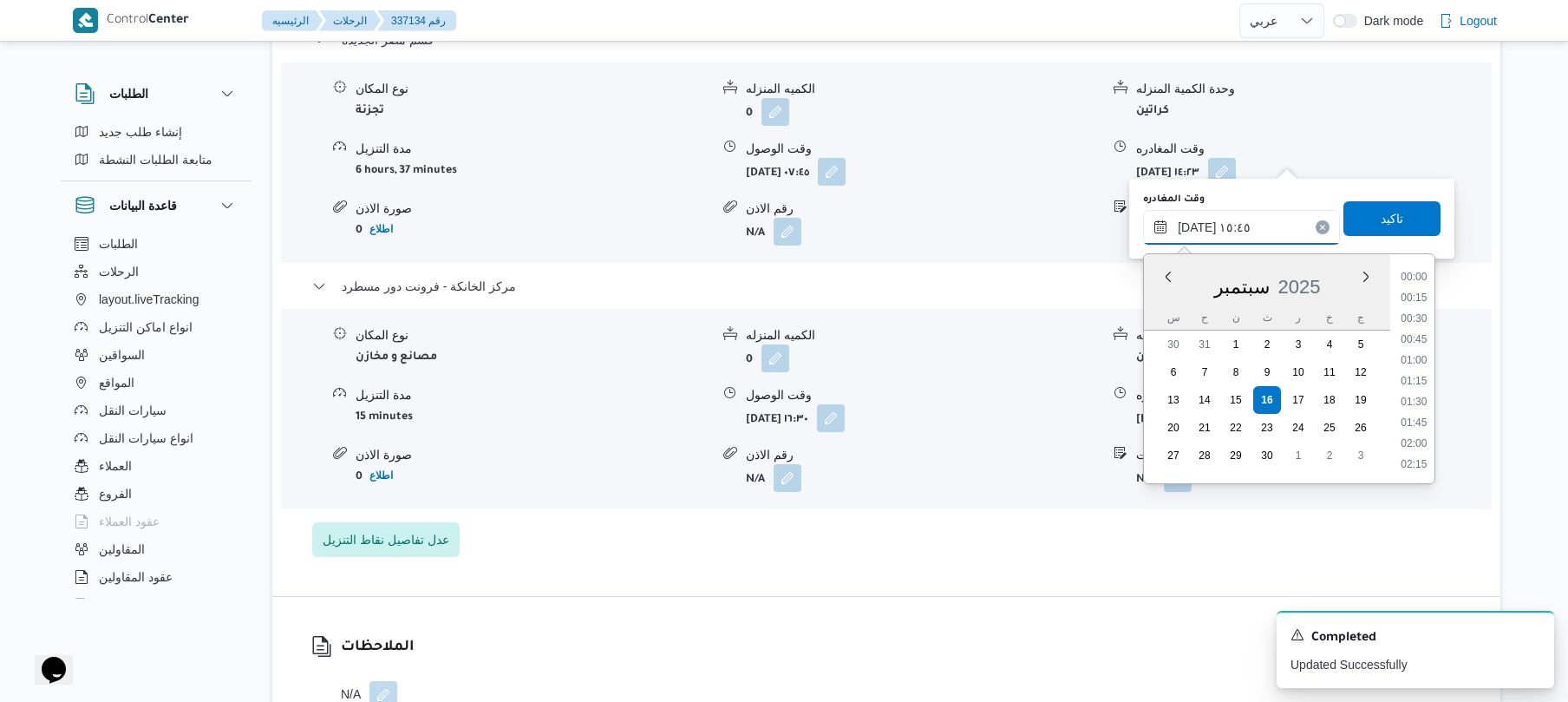
click at [1196, 220] on input "[DATE] ١٥:٤٥" at bounding box center [1242, 227] width 197 height 35
type input "[DATE] ١٥:55"
click at [1407, 209] on span "تاكيد" at bounding box center [1392, 217] width 98 height 35
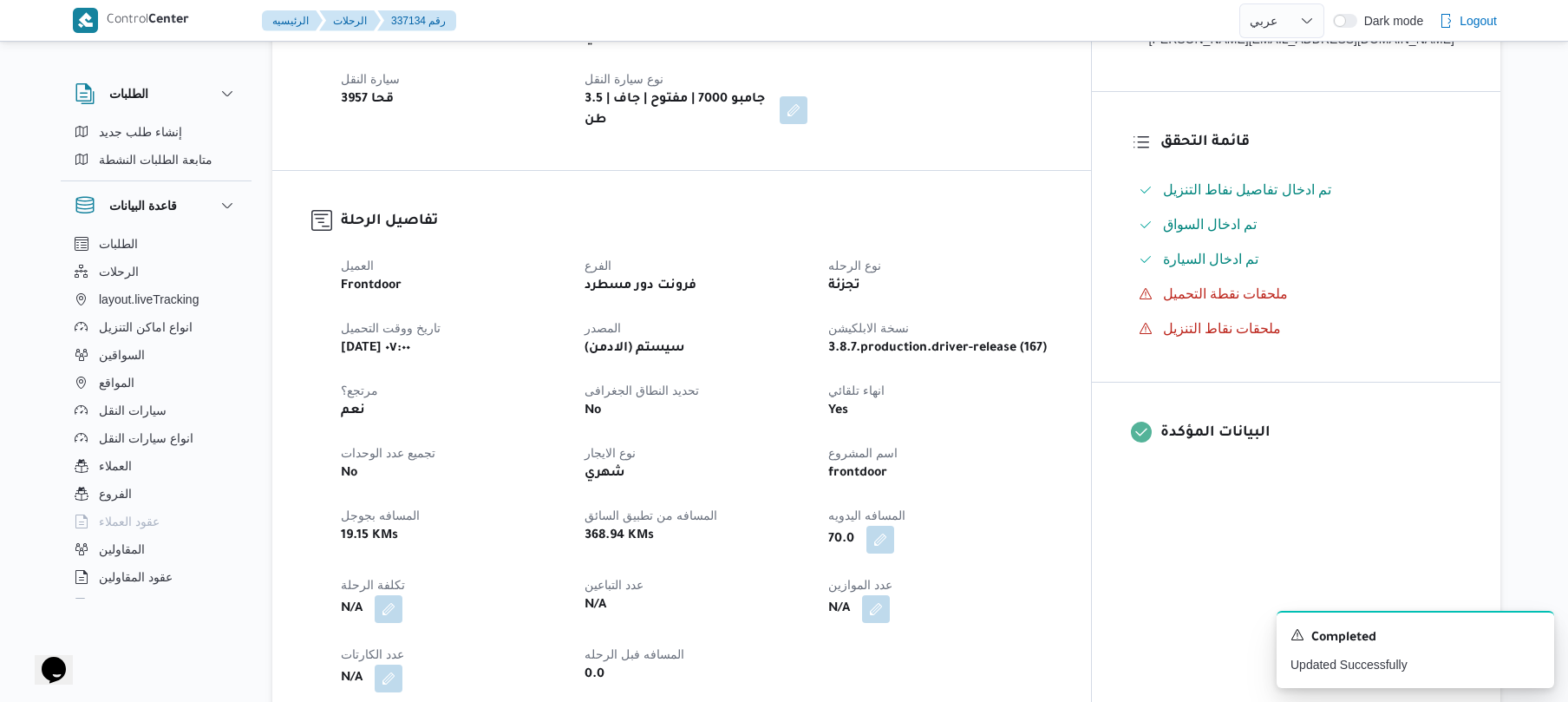
scroll to position [0, 0]
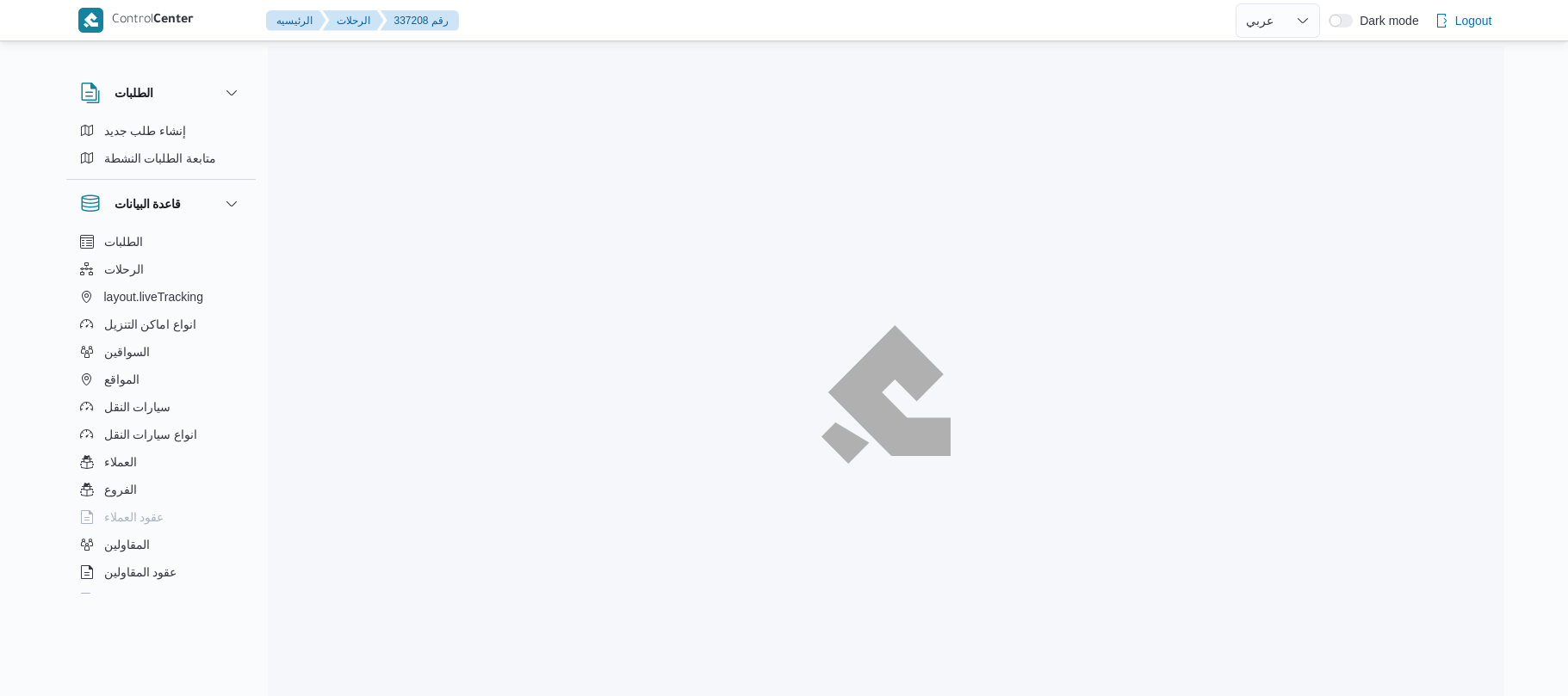
select select "ar"
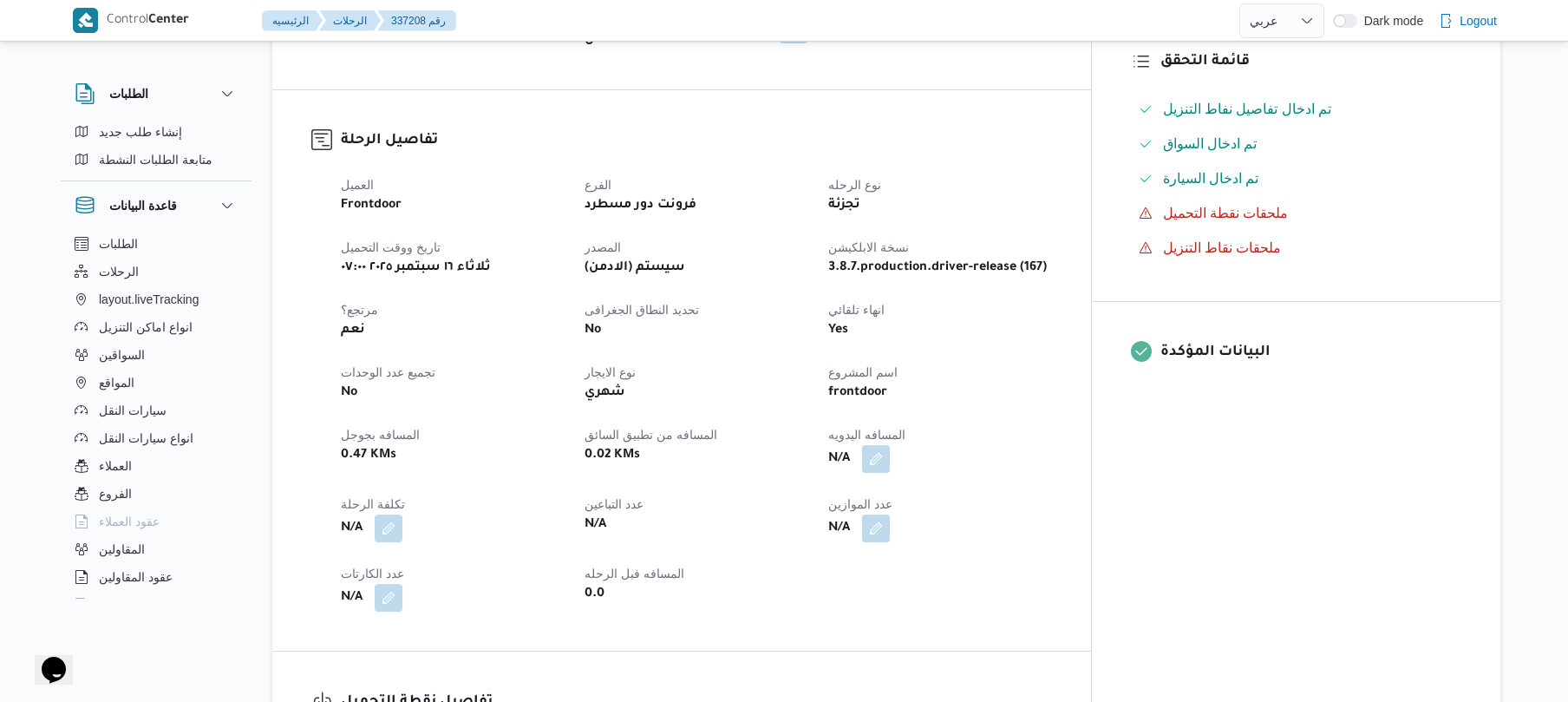
scroll to position [509, 0]
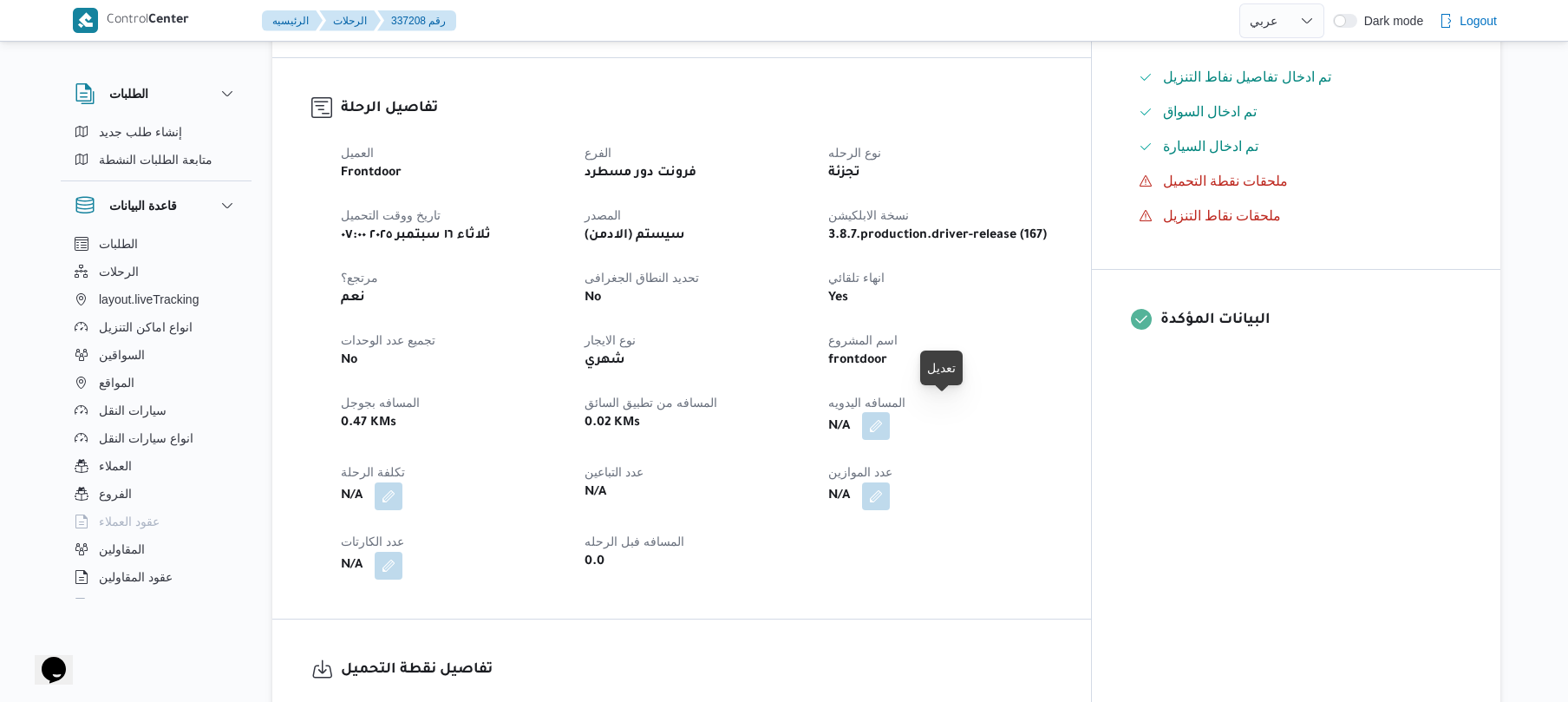
click at [890, 413] on button "button" at bounding box center [875, 425] width 27 height 28
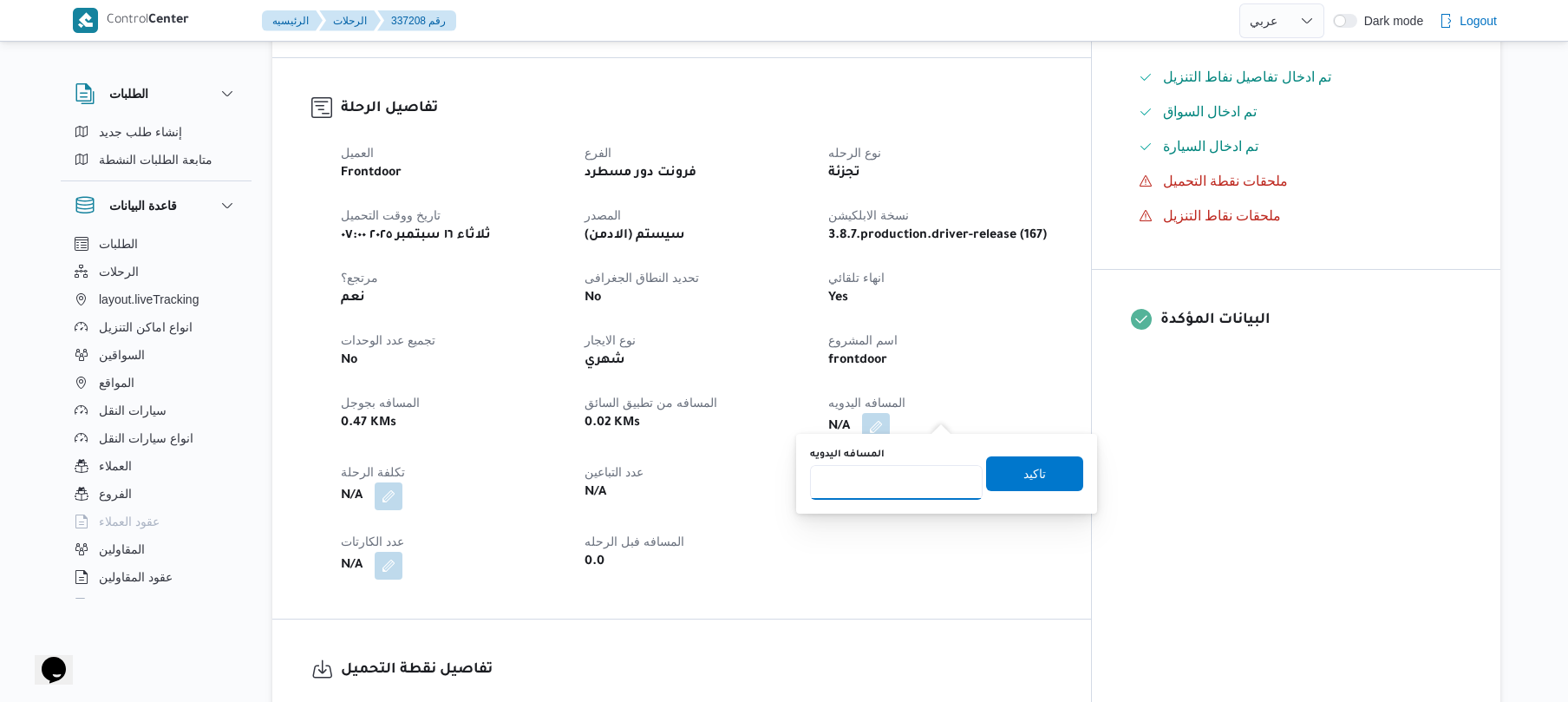
click at [891, 480] on input "المسافه اليدويه" at bounding box center [896, 482] width 173 height 35
type input "125"
click at [1037, 477] on span "تاكيد" at bounding box center [1035, 472] width 98 height 35
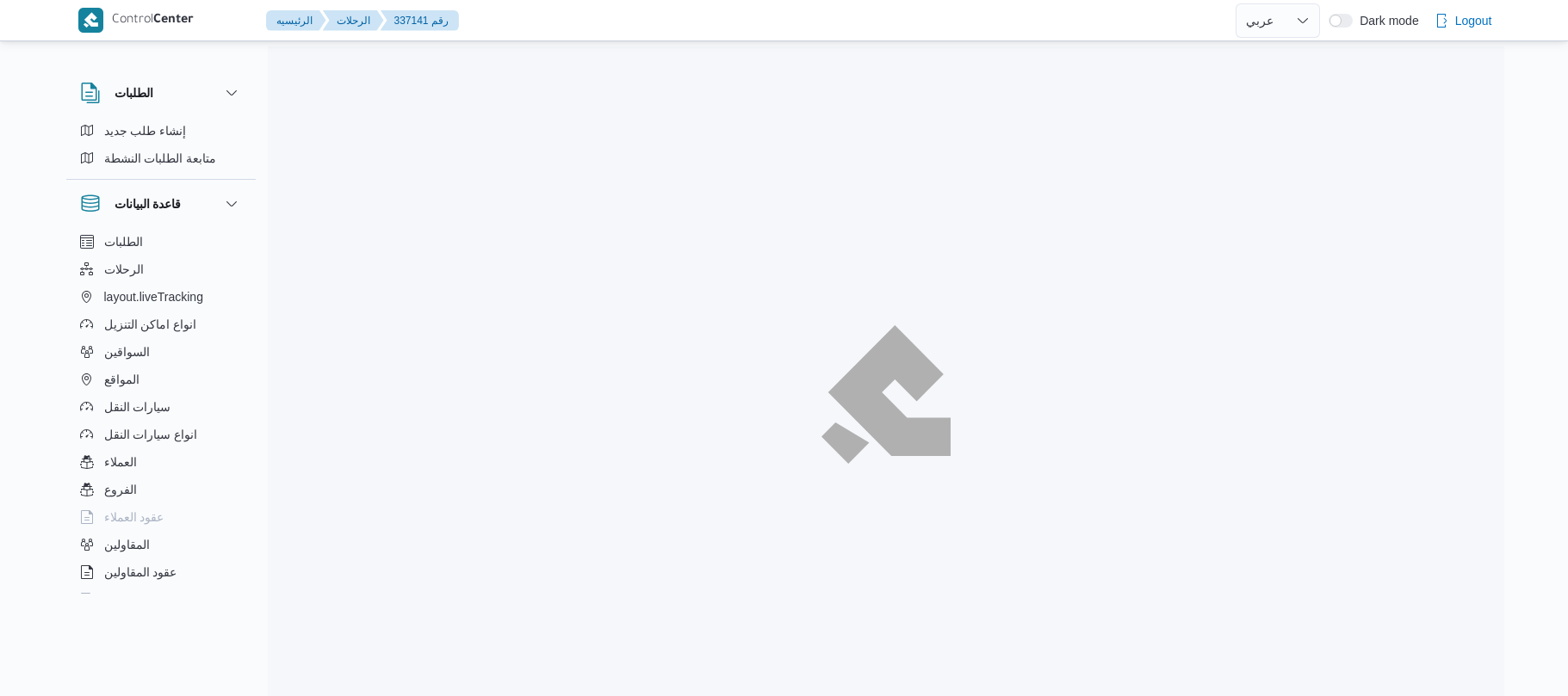
select select "ar"
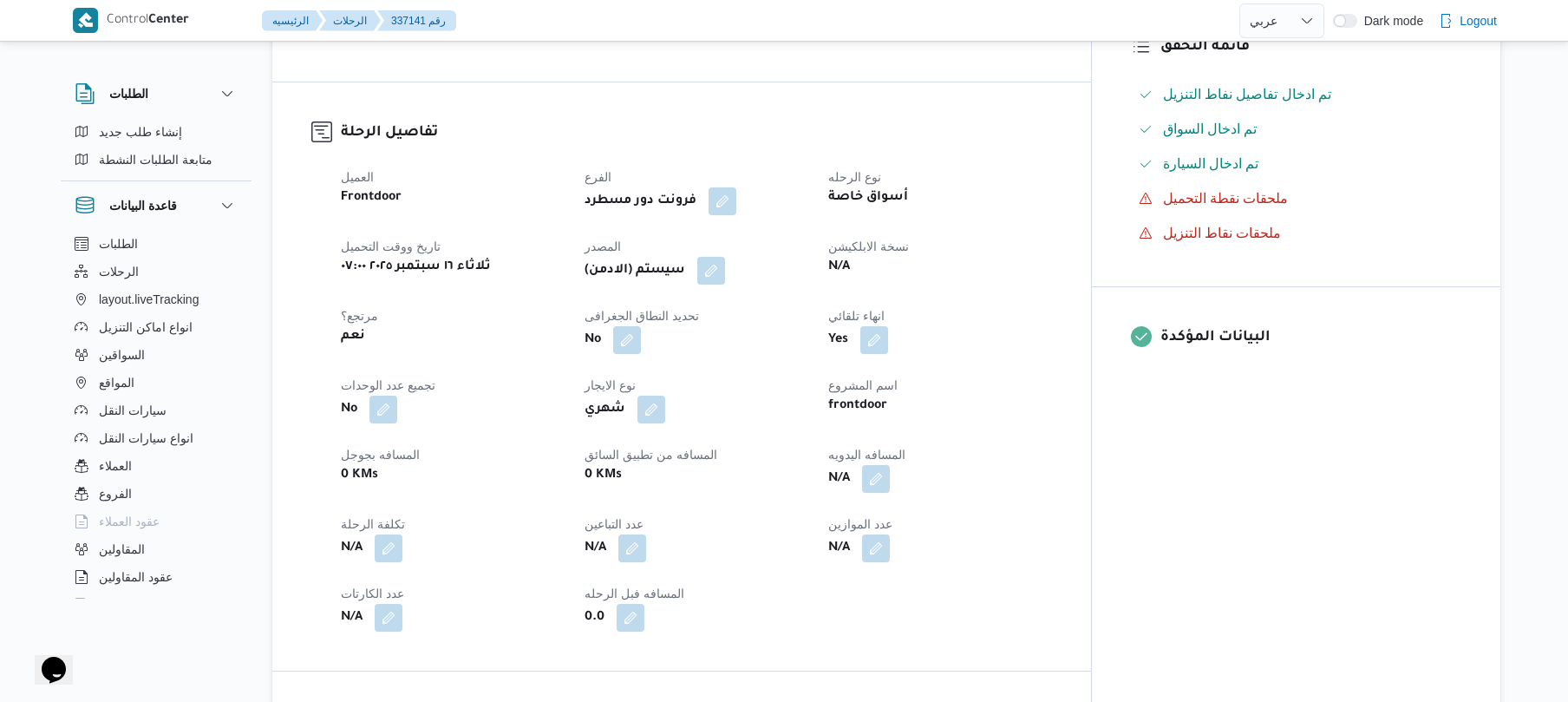
scroll to position [556, 0]
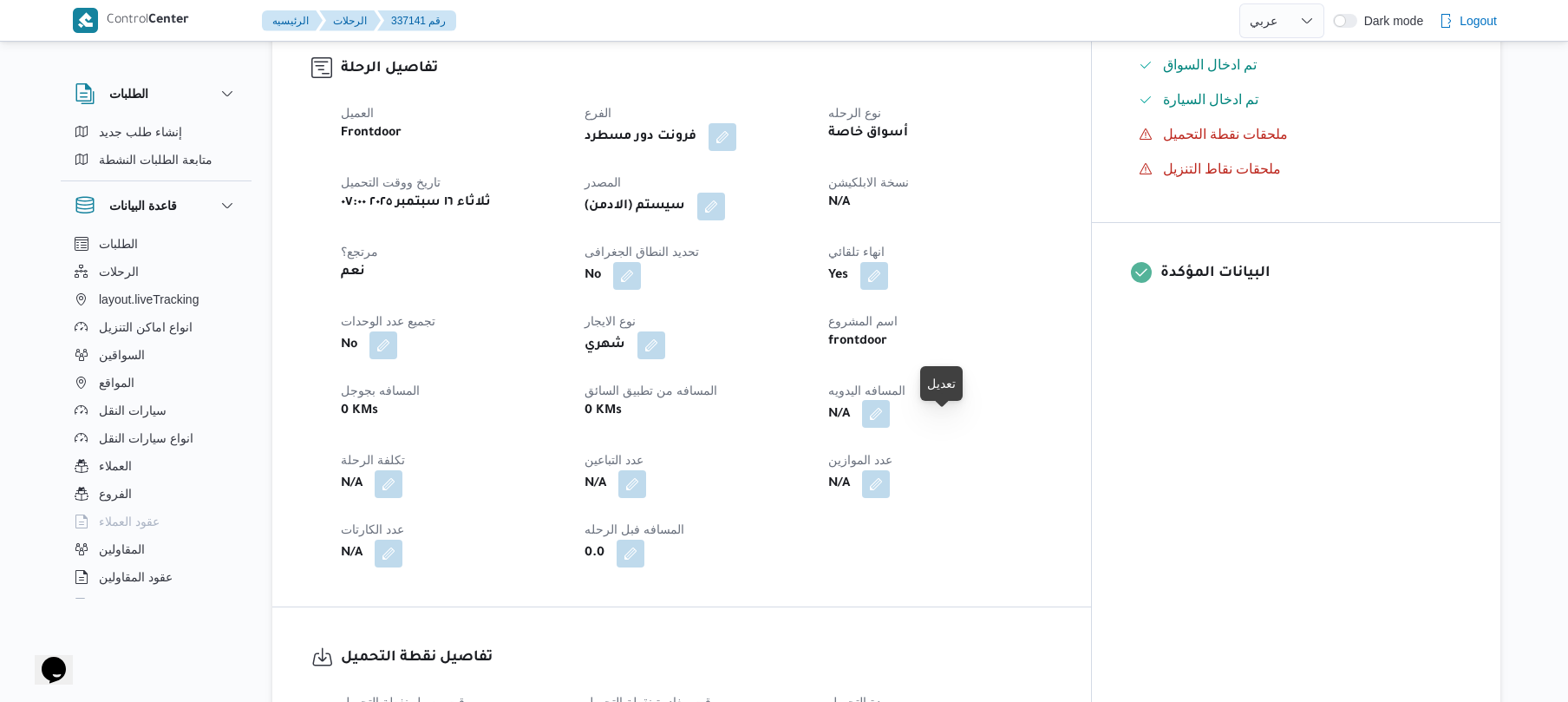
click at [890, 428] on button "button" at bounding box center [875, 414] width 27 height 28
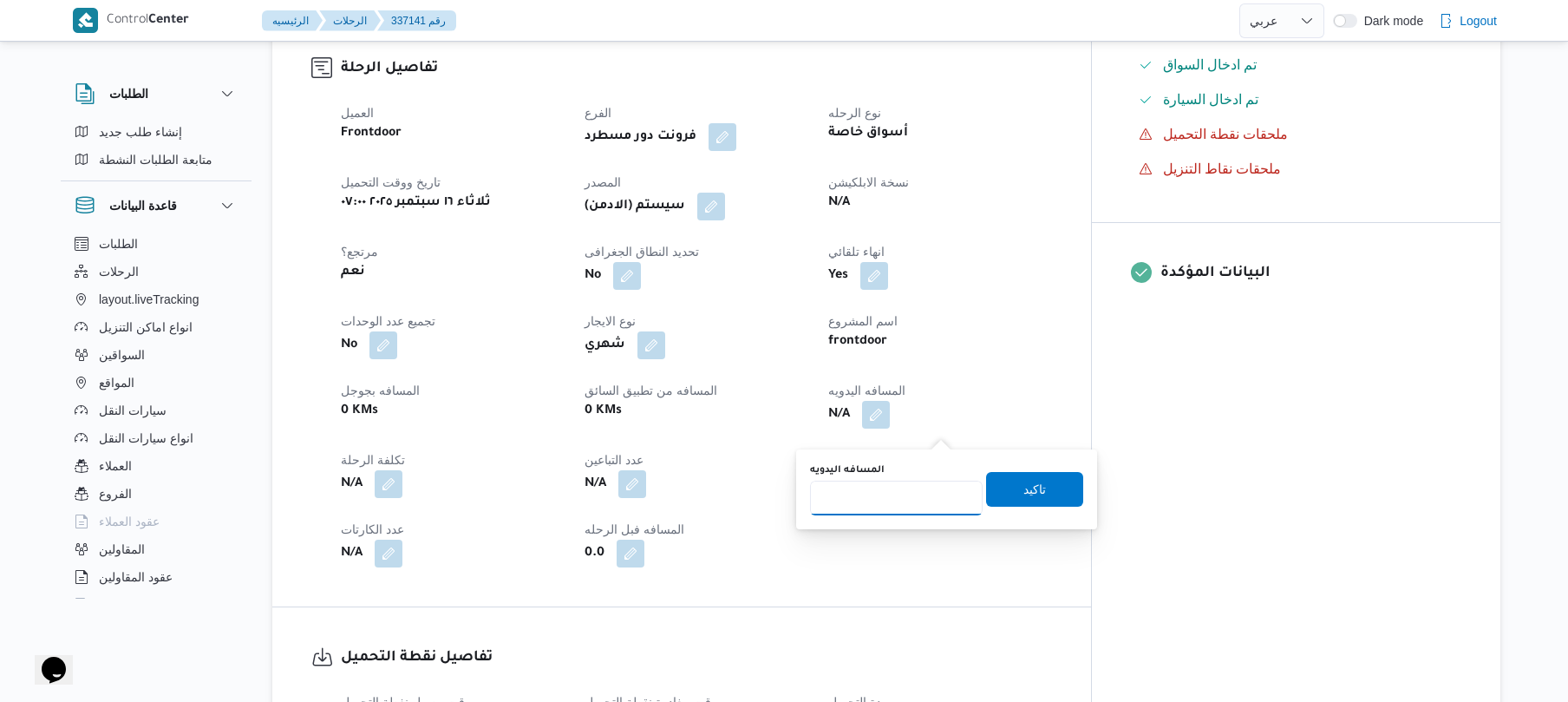
click at [900, 500] on input "المسافه اليدويه" at bounding box center [896, 498] width 173 height 35
type input "120"
click at [1010, 486] on span "تاكيد" at bounding box center [1035, 489] width 98 height 35
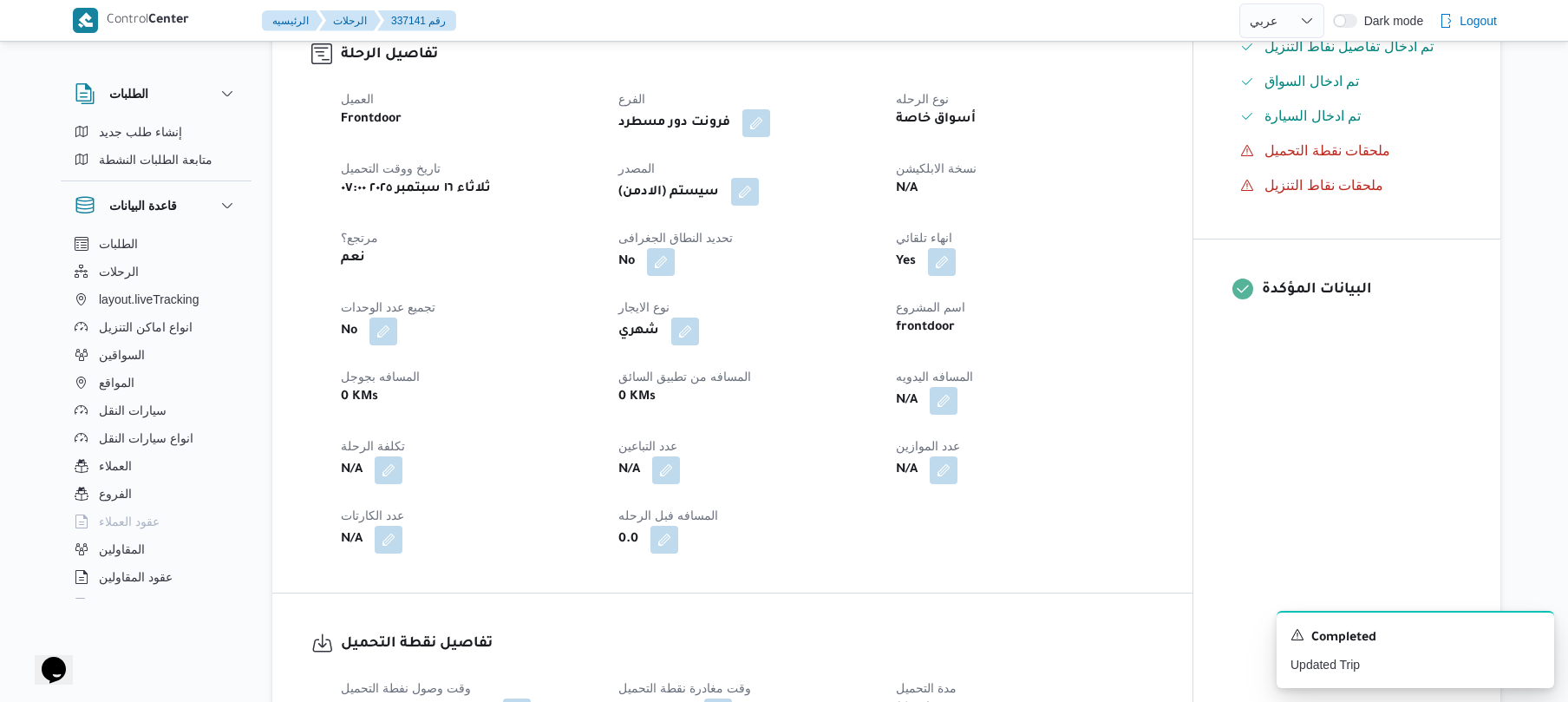
click at [758, 206] on button "button" at bounding box center [744, 191] width 27 height 28
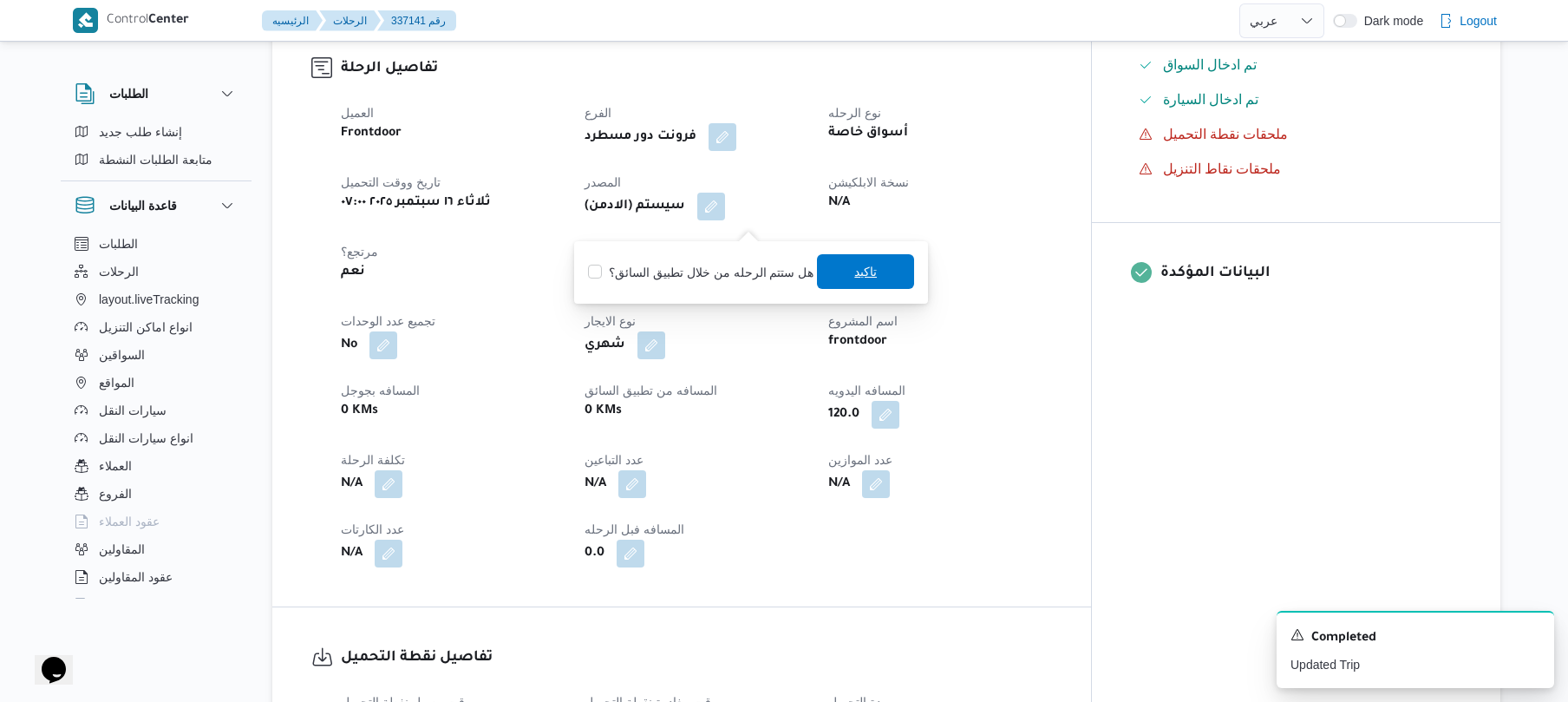
click at [834, 272] on span "تاكيد" at bounding box center [866, 272] width 98 height 35
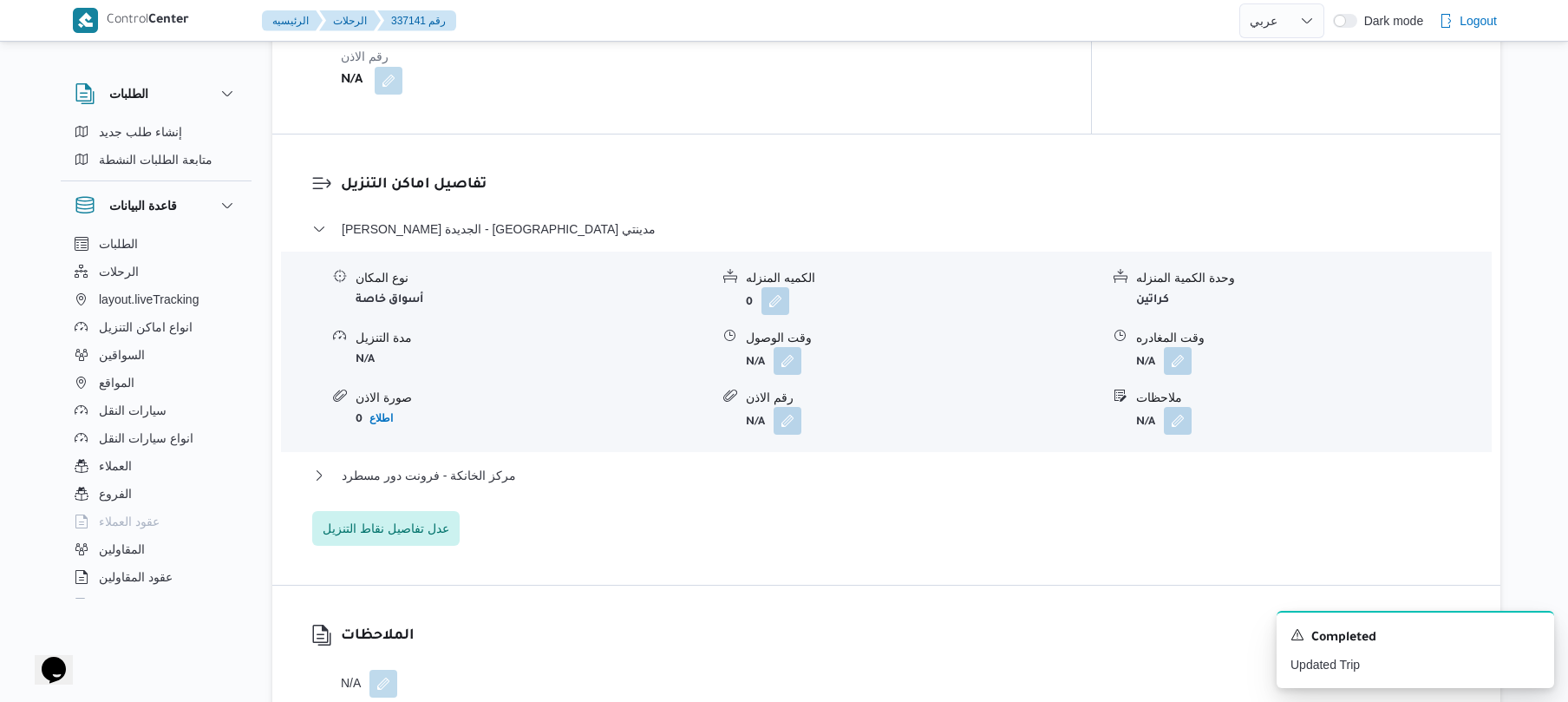
scroll to position [1342, 0]
click at [799, 365] on button "button" at bounding box center [787, 358] width 27 height 28
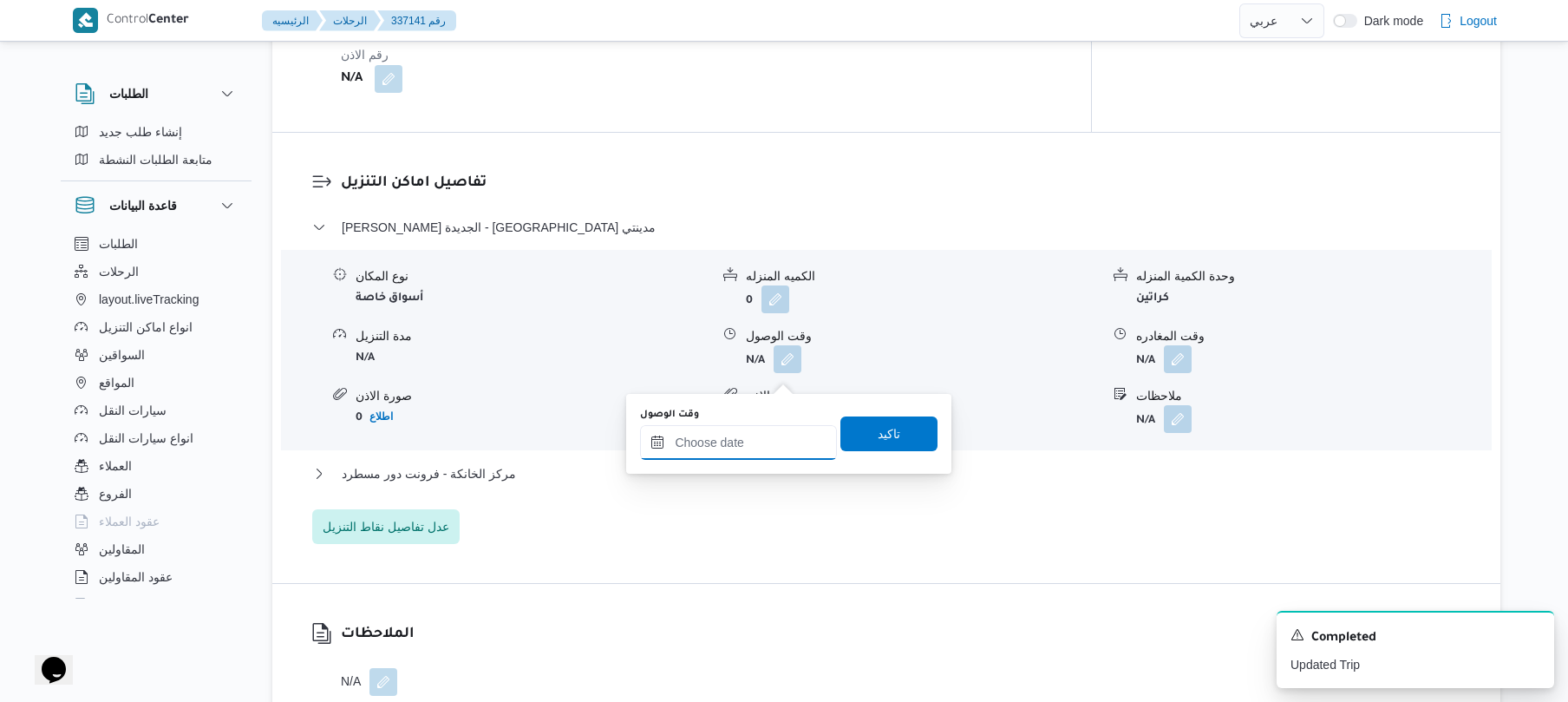
click at [762, 431] on input "وقت الوصول" at bounding box center [739, 442] width 197 height 35
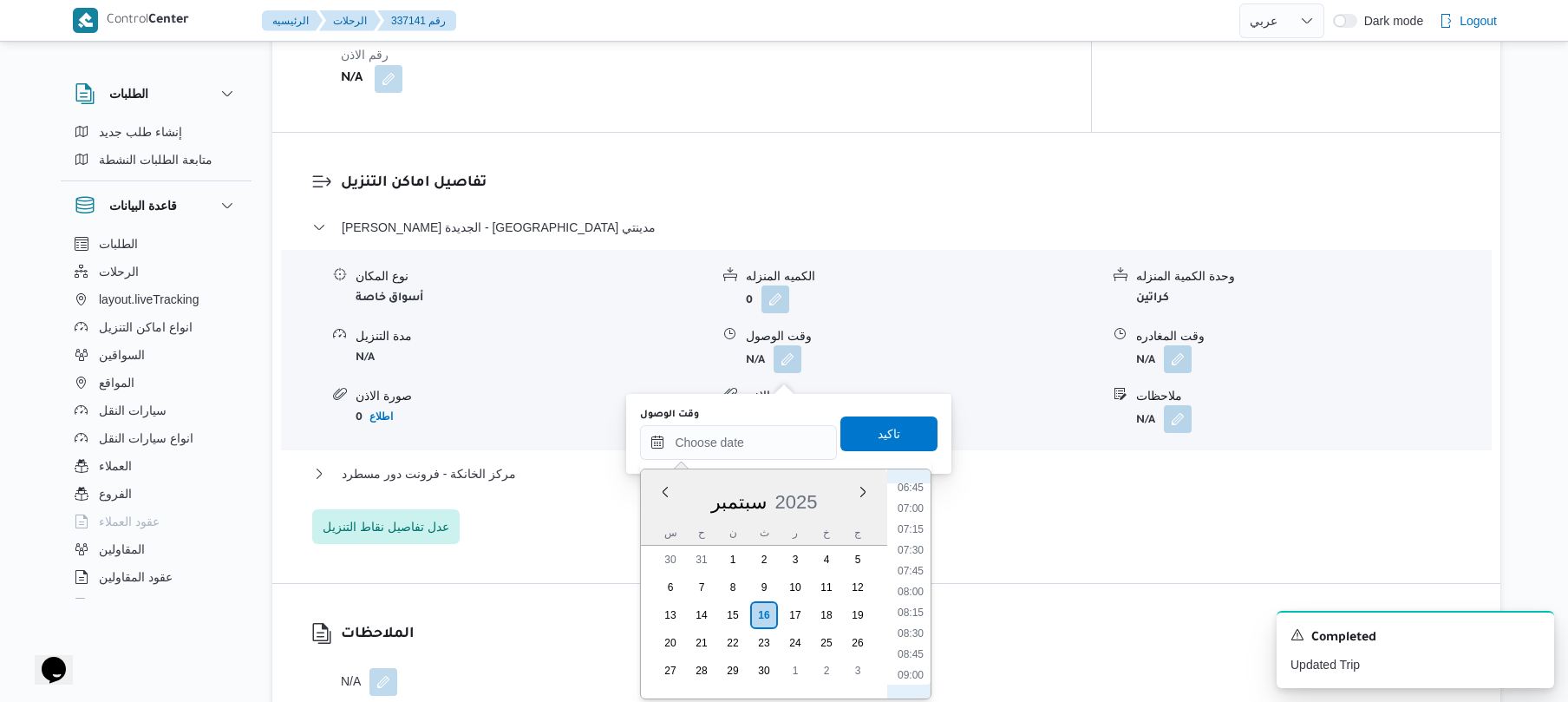
scroll to position [510, 0]
click at [911, 671] on li "08:15" at bounding box center [910, 669] width 40 height 18
type input "١٦/٠٩/٢٠٢٥ ٠٨:١٥"
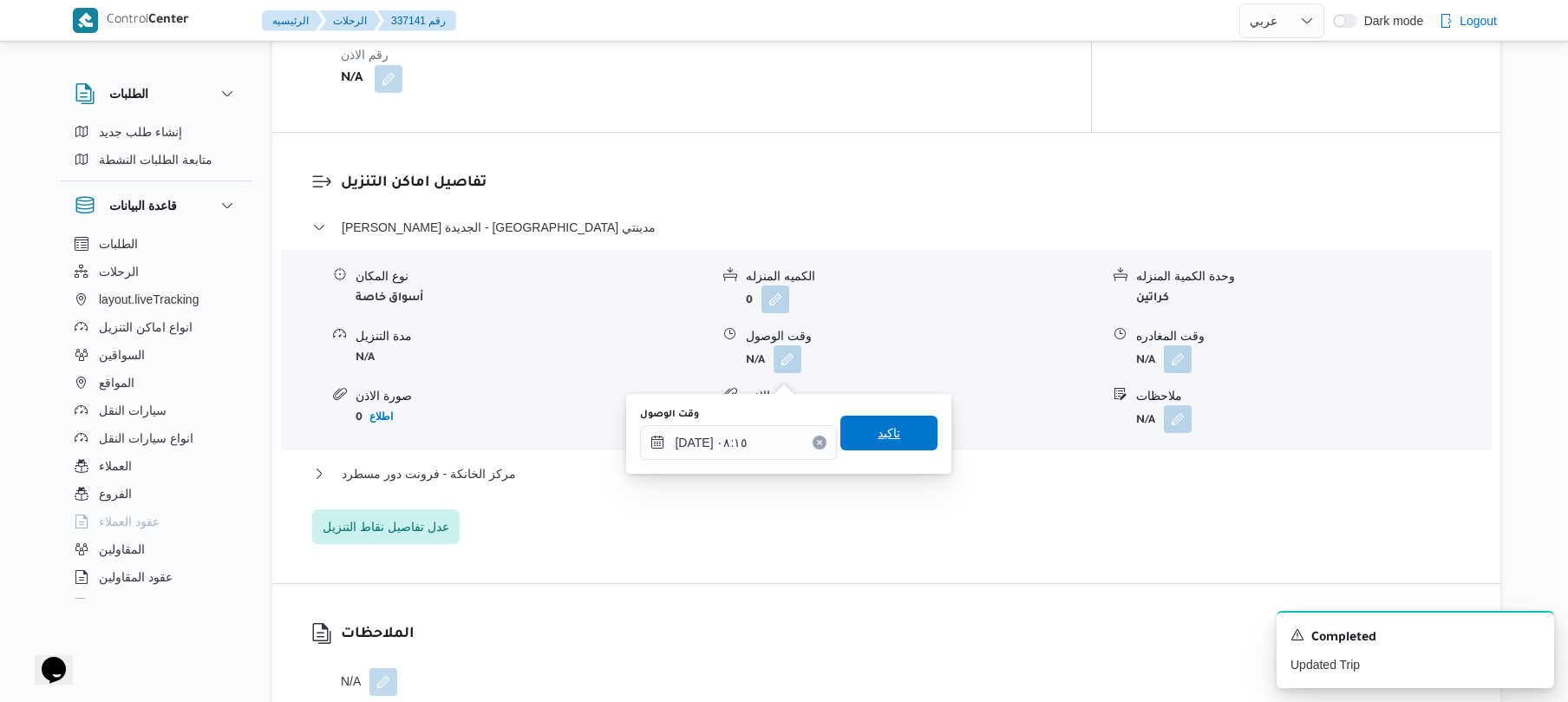
click at [906, 438] on span "تاكيد" at bounding box center [890, 432] width 98 height 35
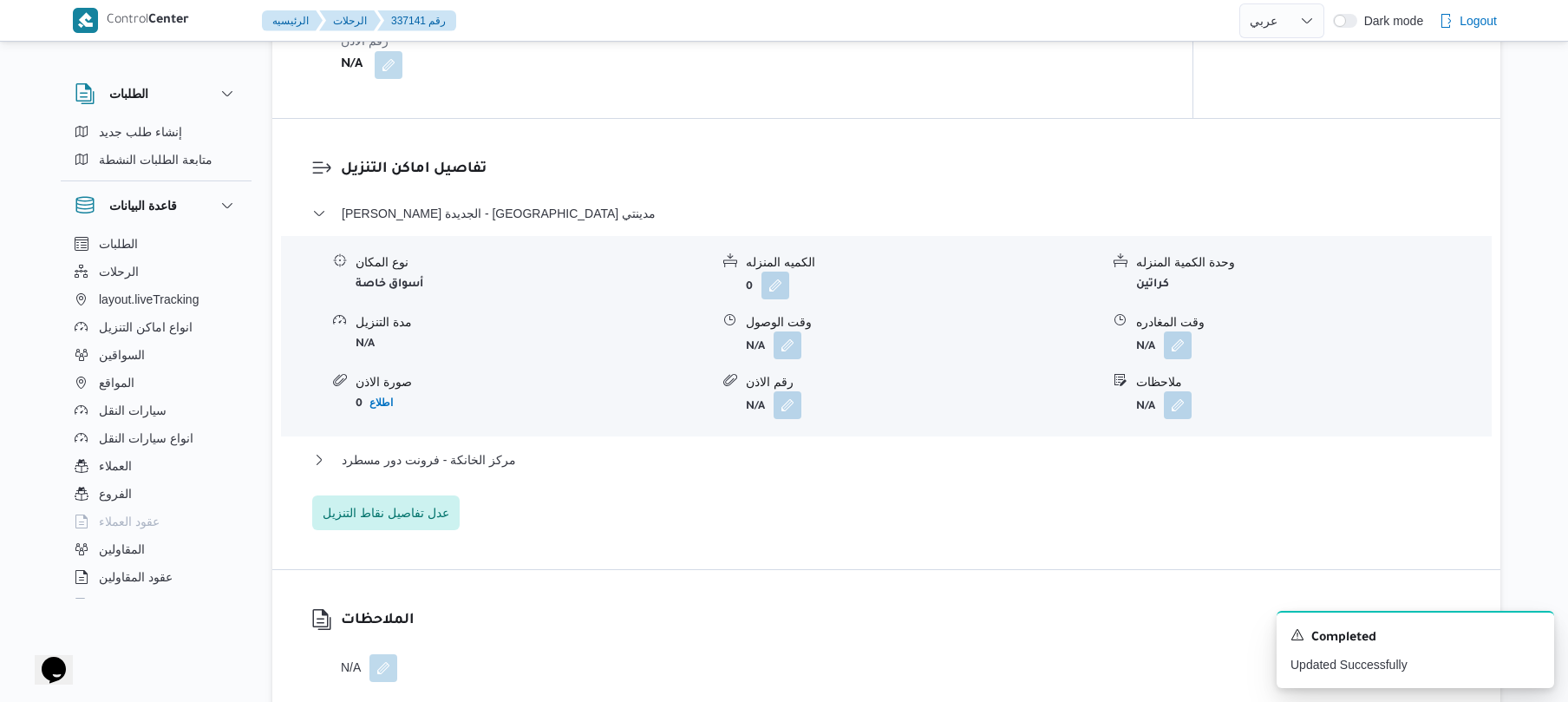
click at [843, 483] on div "مركز الخانكة - فرونت دور مسطرد" at bounding box center [887, 466] width 1149 height 33
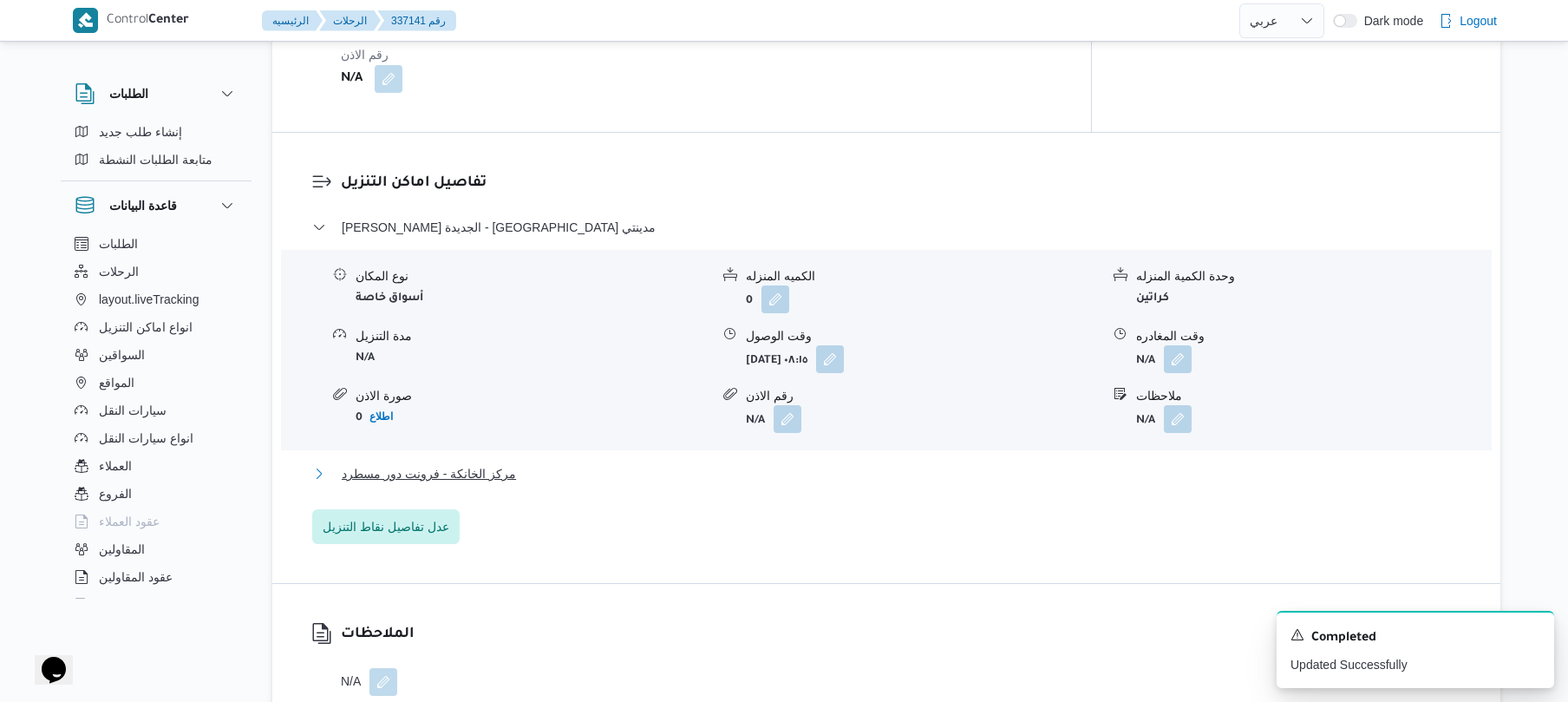
click at [846, 485] on button "مركز الخانكة - فرونت دور مسطرد" at bounding box center [887, 473] width 1149 height 20
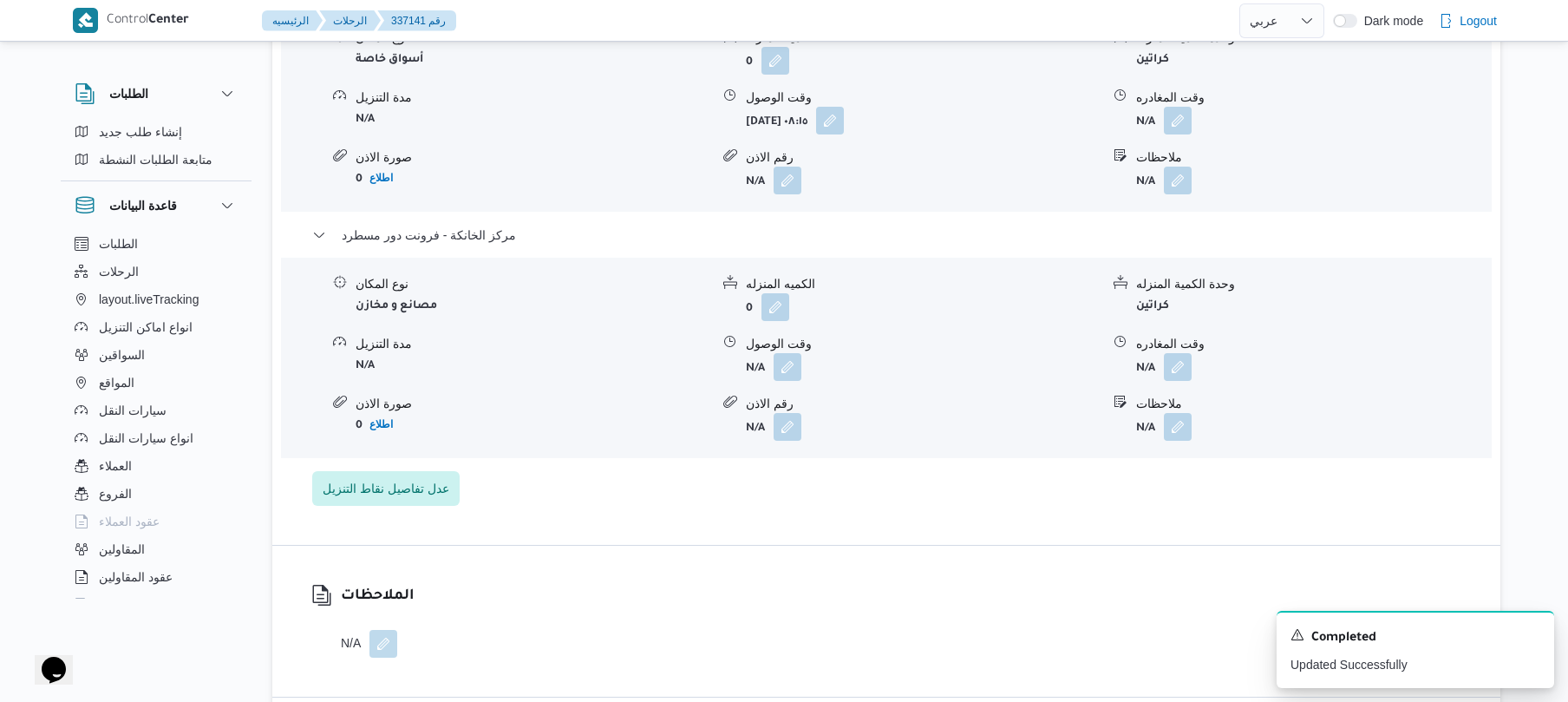
scroll to position [1620, 0]
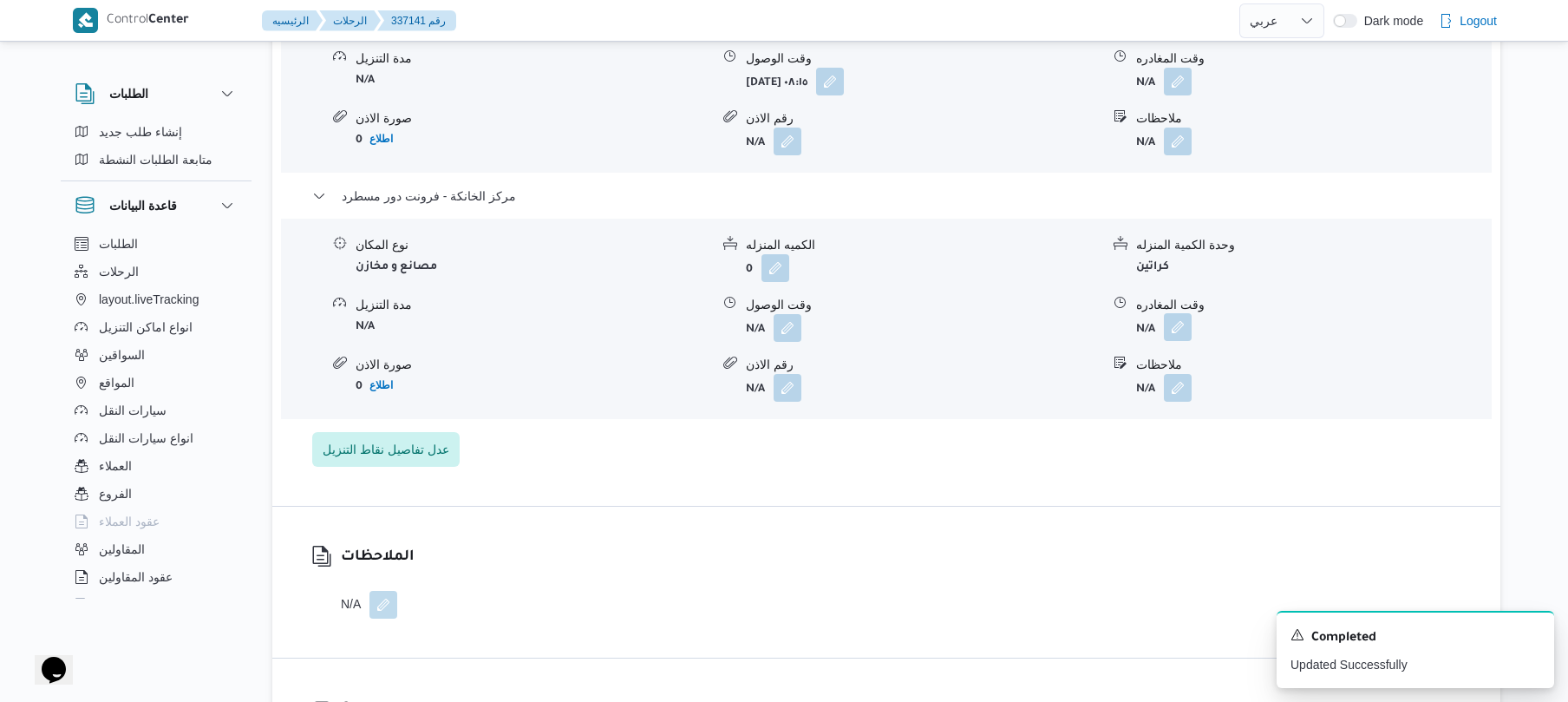
click at [1183, 340] on button "button" at bounding box center [1177, 327] width 27 height 28
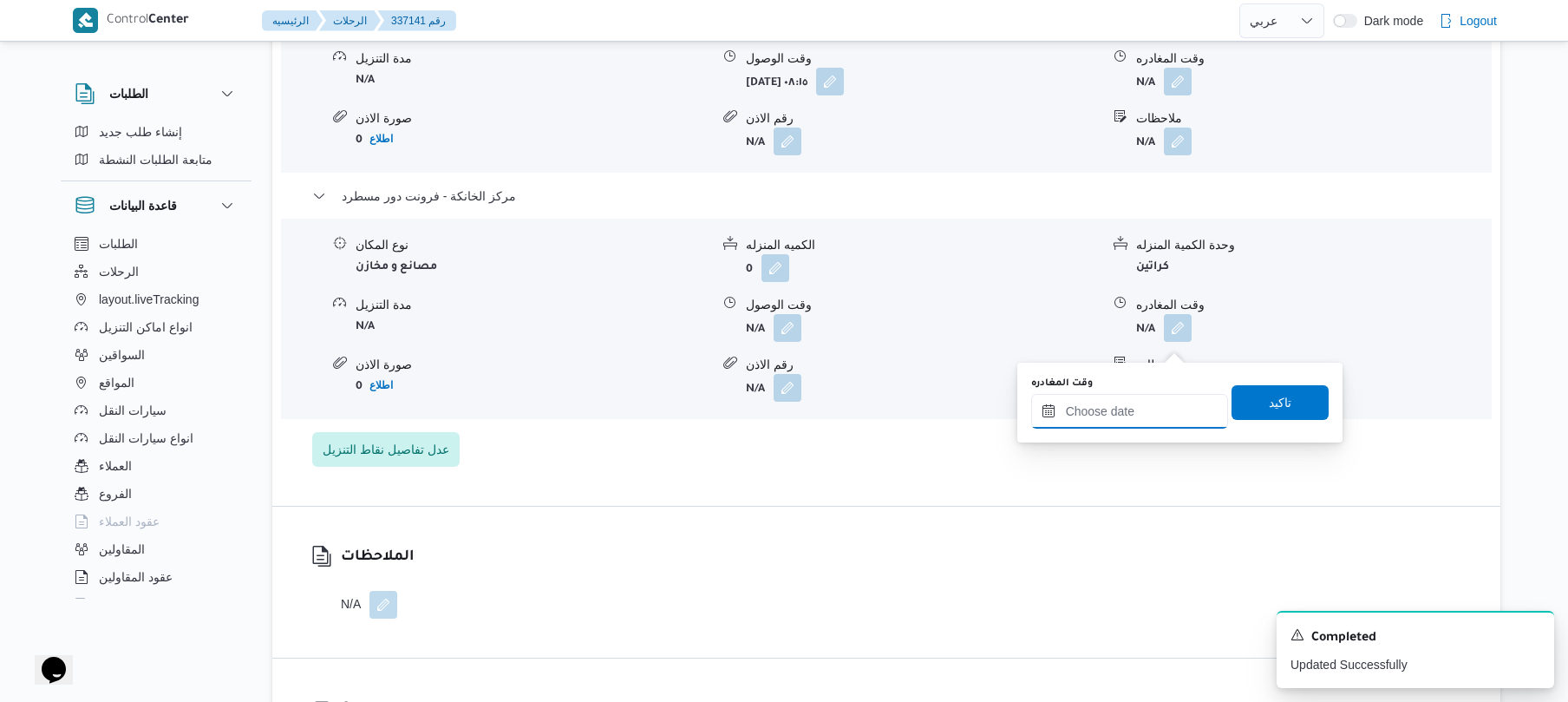
click at [1107, 417] on input "وقت المغادره" at bounding box center [1130, 411] width 197 height 35
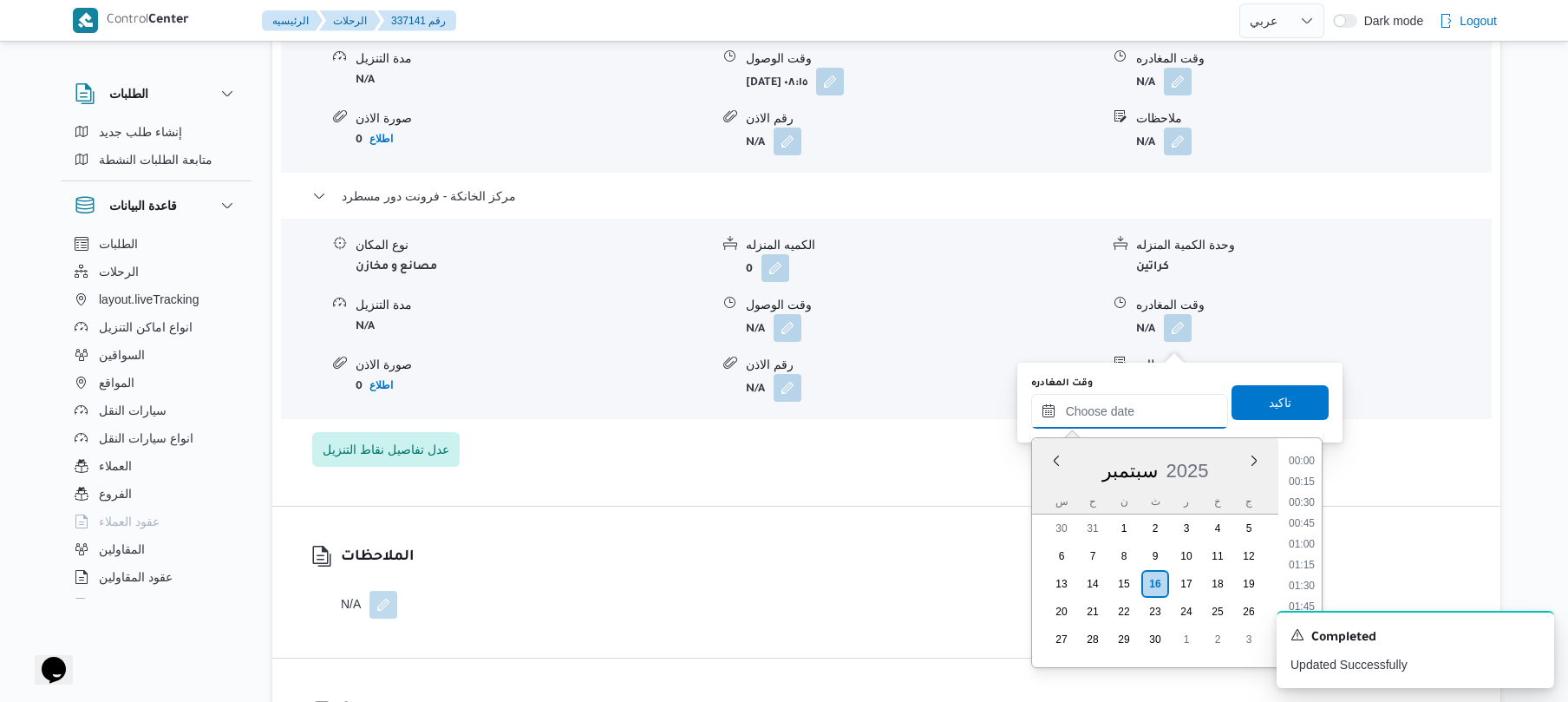
scroll to position [1417, 0]
click at [1313, 504] on li "17:30" at bounding box center [1301, 501] width 40 height 18
type input "١٦/٠٩/٢٠٢٥ ١٧:٣٠"
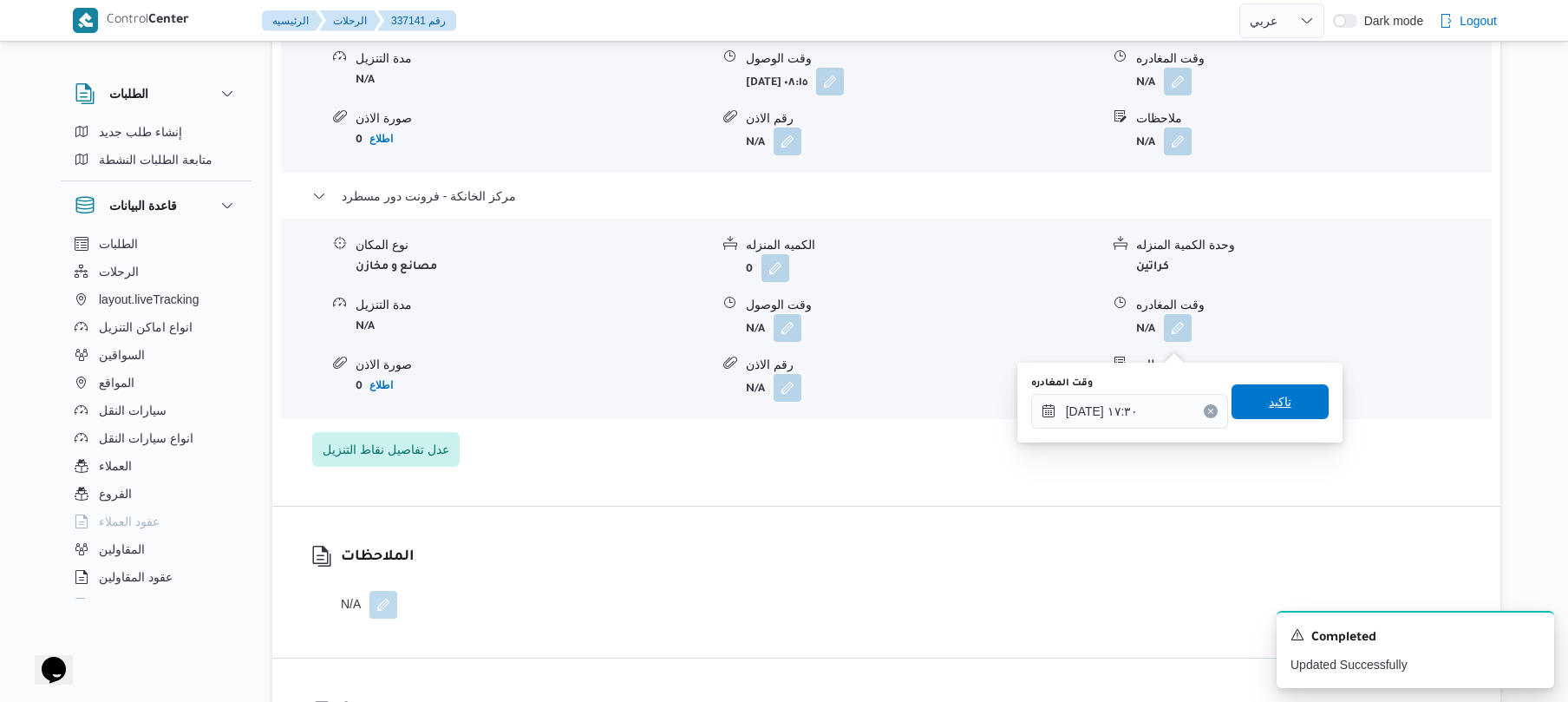
click at [1295, 416] on span "تاكيد" at bounding box center [1281, 401] width 98 height 35
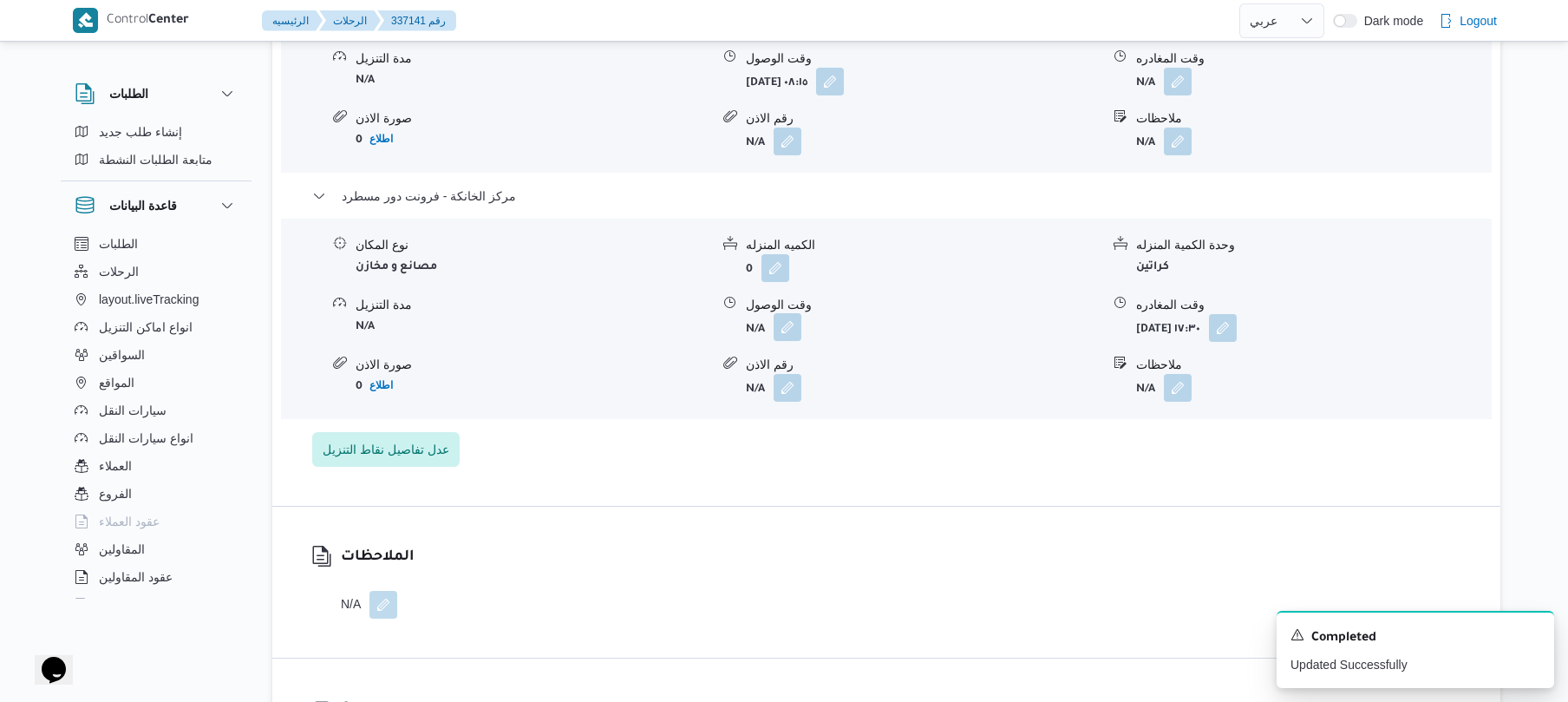
click at [802, 341] on button "button" at bounding box center [787, 327] width 27 height 28
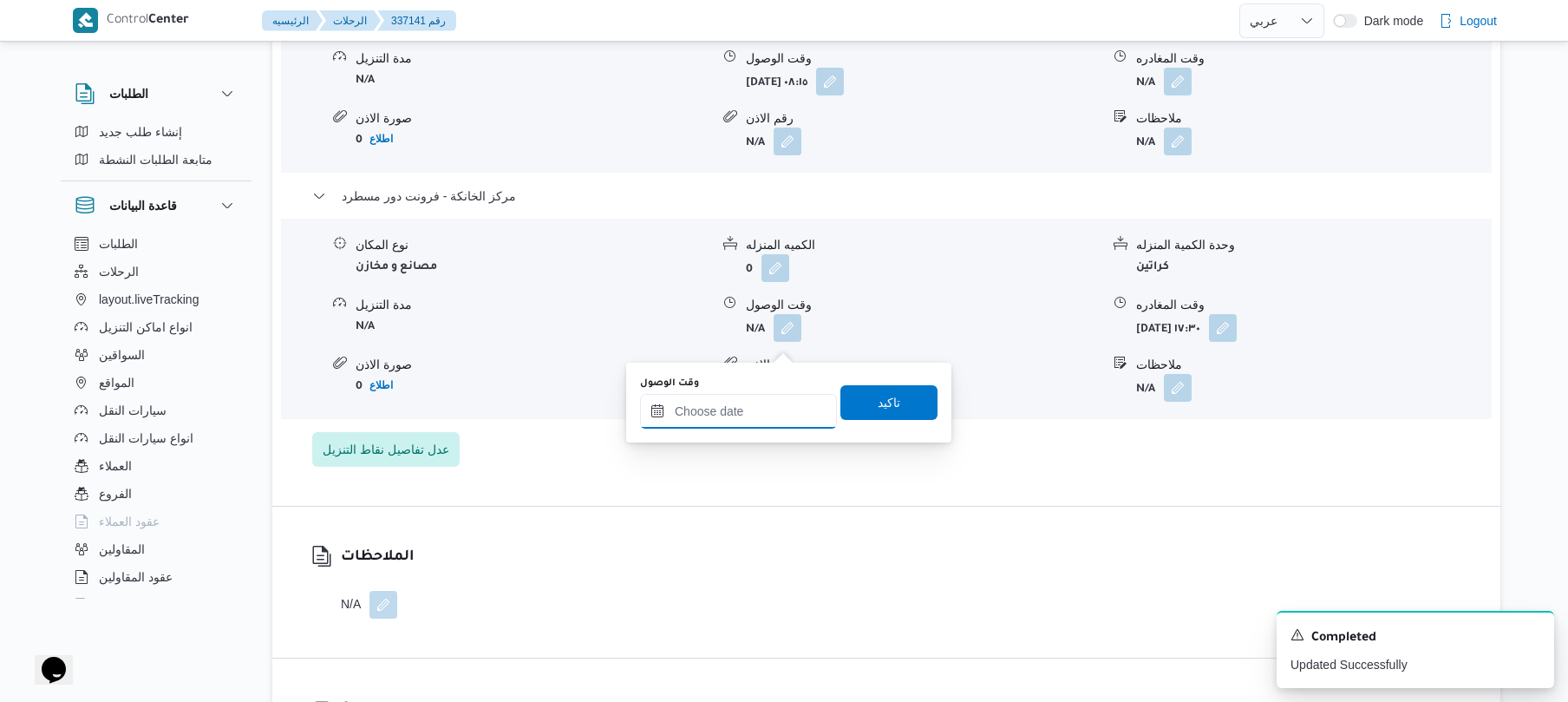
click at [758, 411] on input "وقت الوصول" at bounding box center [739, 411] width 197 height 35
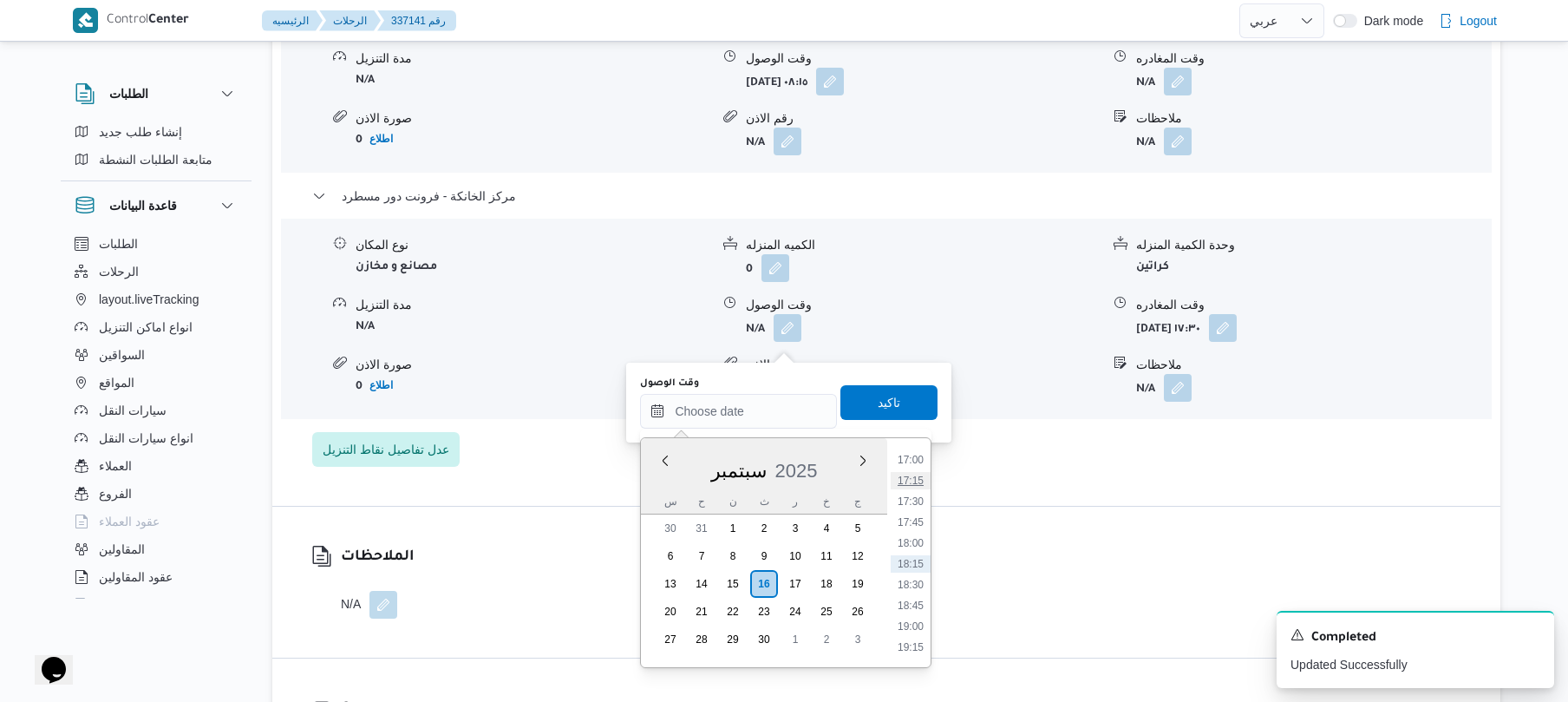
click at [918, 480] on li "17:15" at bounding box center [910, 481] width 40 height 18
type input "١٦/٠٩/٢٠٢٥ ١٧:١٥"
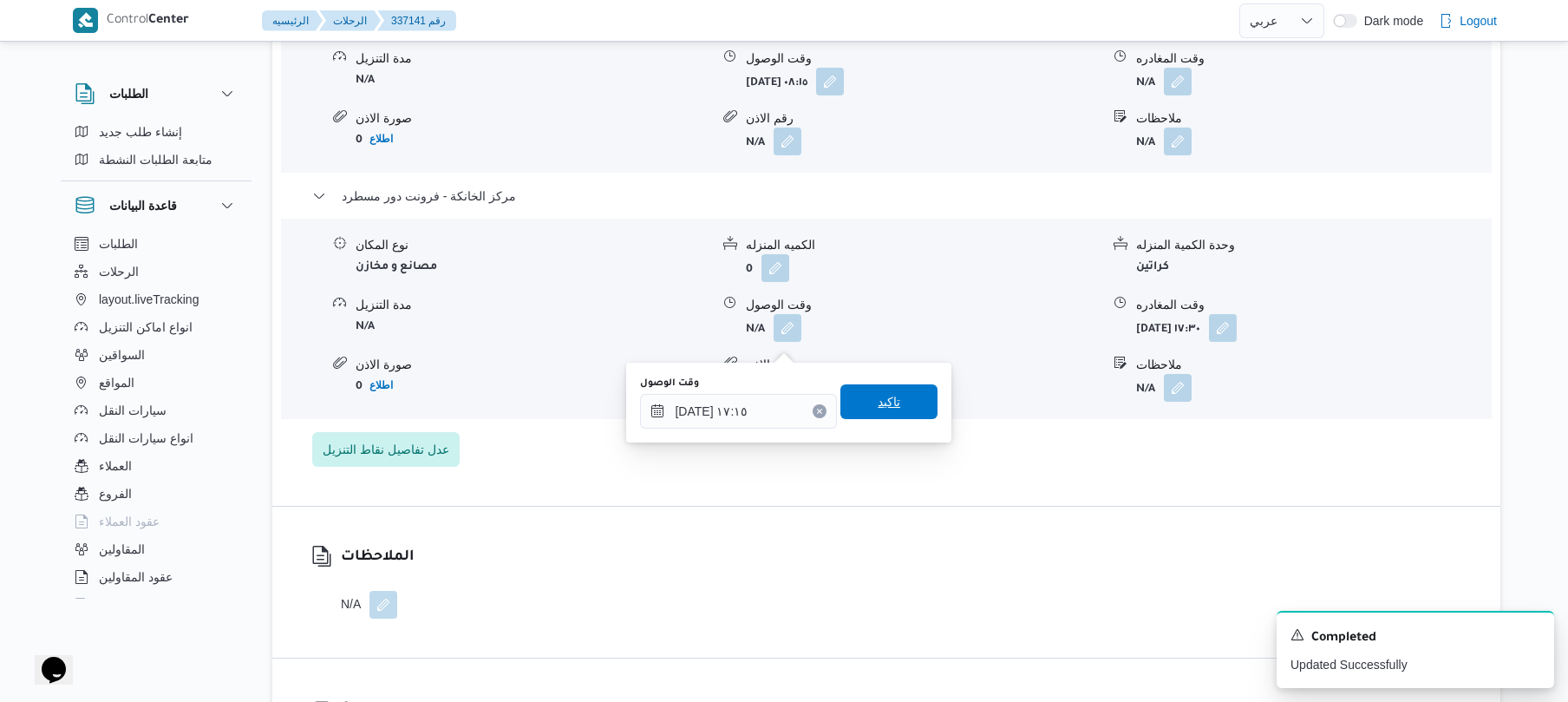
click at [890, 396] on span "تاكيد" at bounding box center [890, 401] width 98 height 35
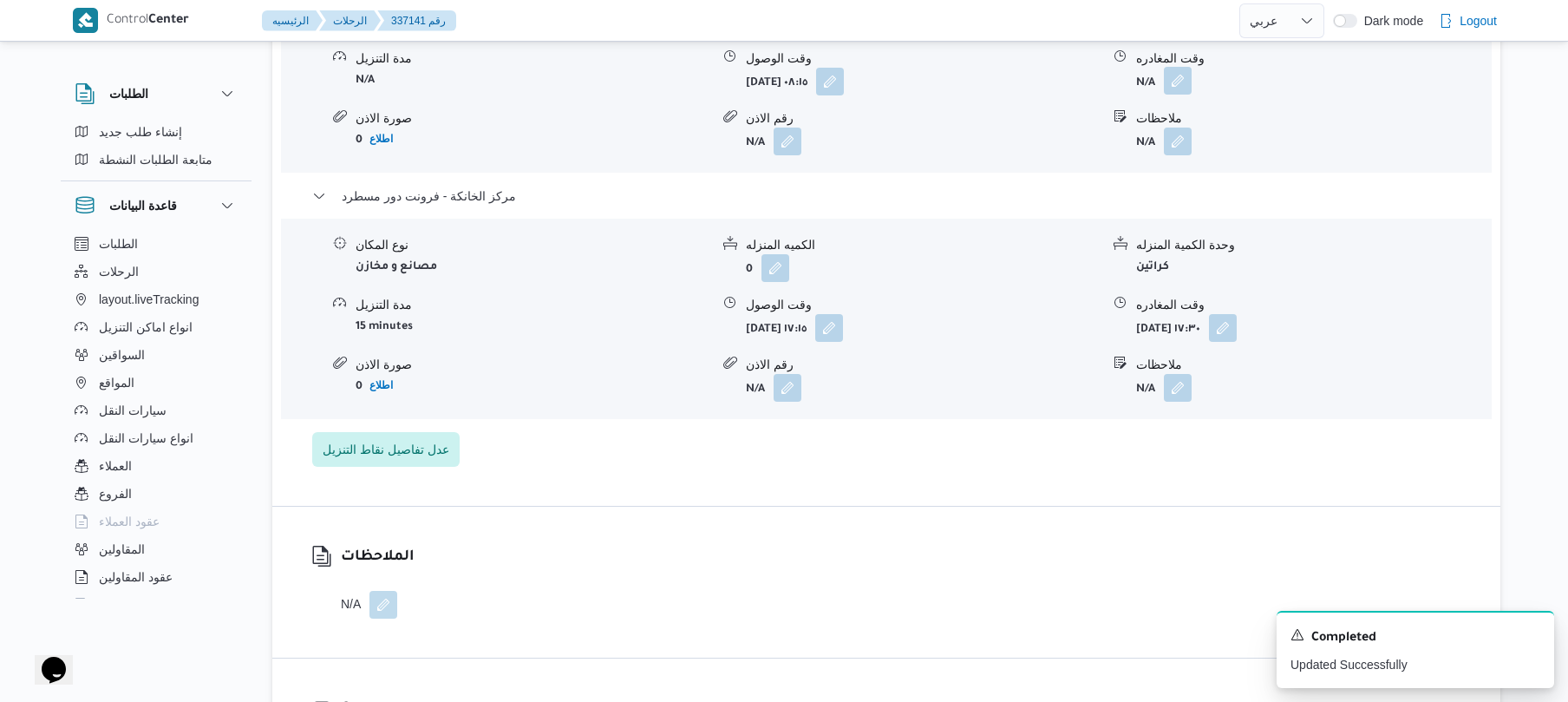
click at [1177, 95] on button "button" at bounding box center [1177, 80] width 27 height 28
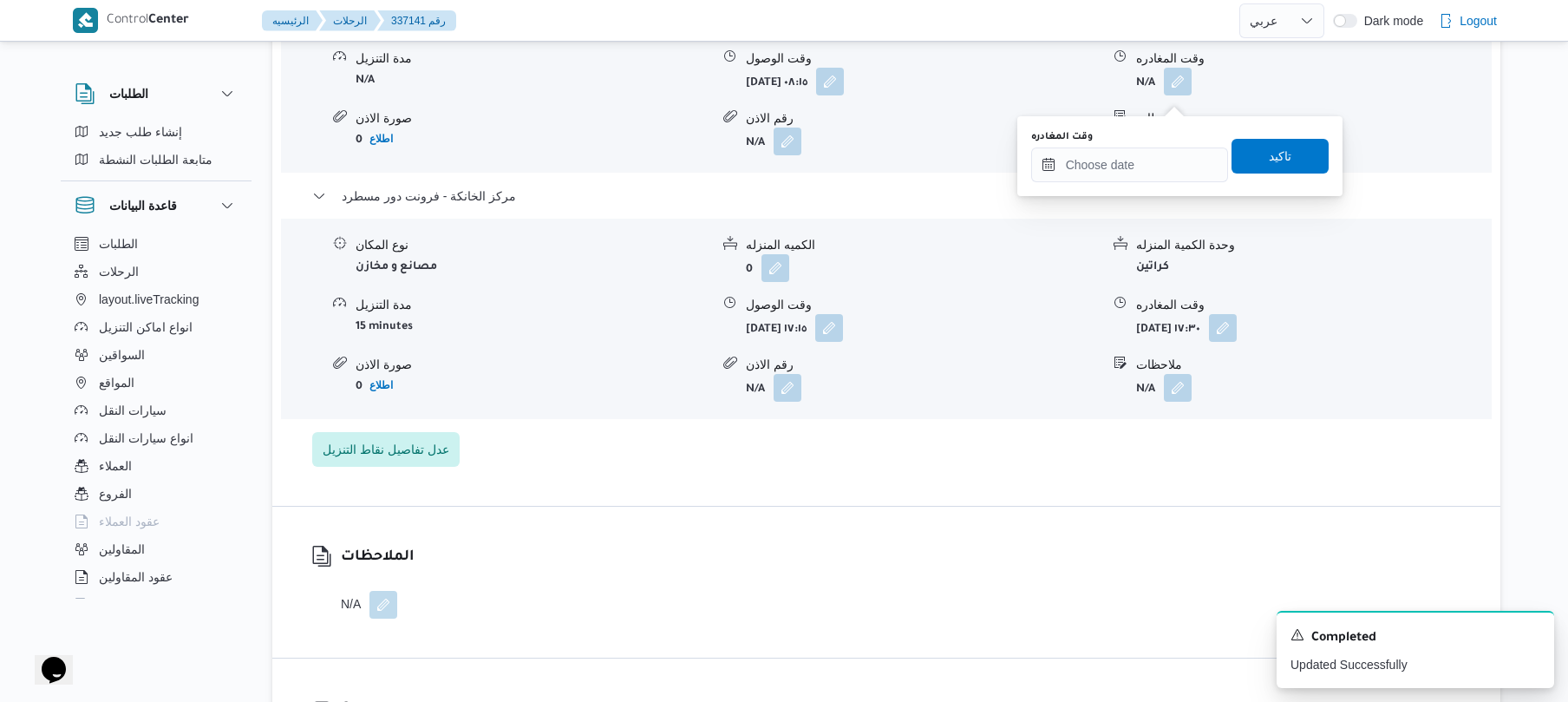
click at [1147, 139] on div "وقت المغادره" at bounding box center [1130, 138] width 197 height 14
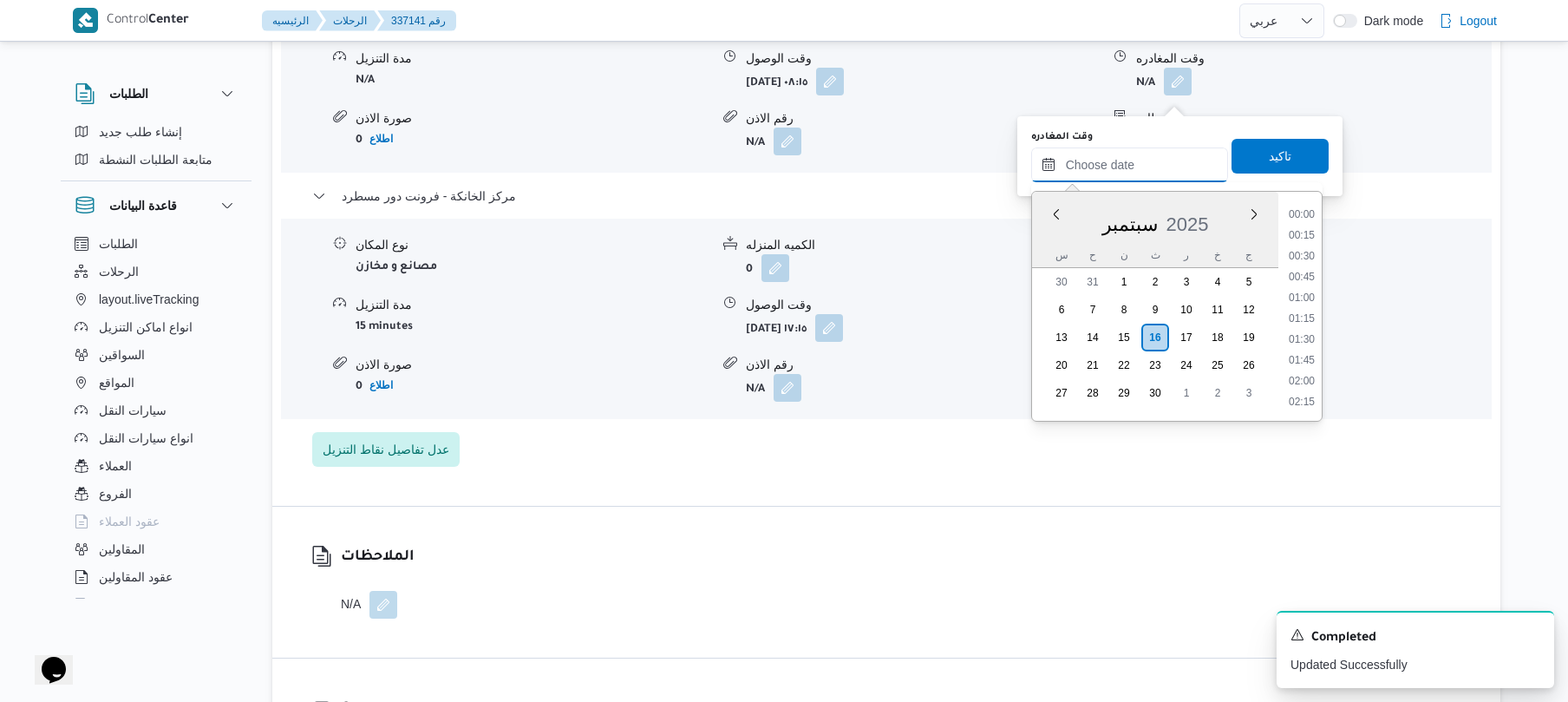
click at [1143, 164] on input "وقت المغادره" at bounding box center [1130, 164] width 197 height 35
click at [1310, 343] on li "16:30" at bounding box center [1301, 342] width 40 height 18
type input "١٦/٠٩/٢٠٢٥ ١٦:٣٠"
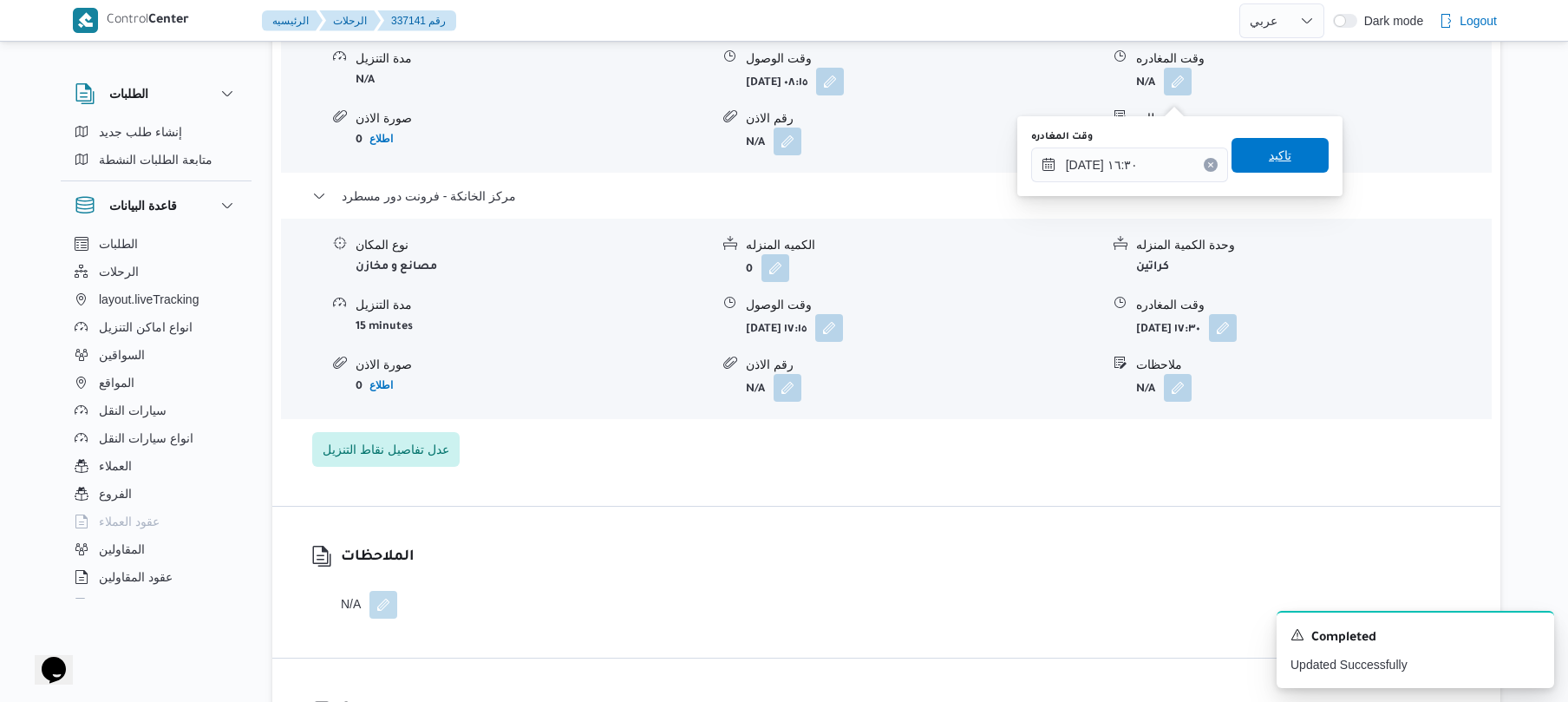
click at [1288, 157] on span "تاكيد" at bounding box center [1281, 154] width 98 height 35
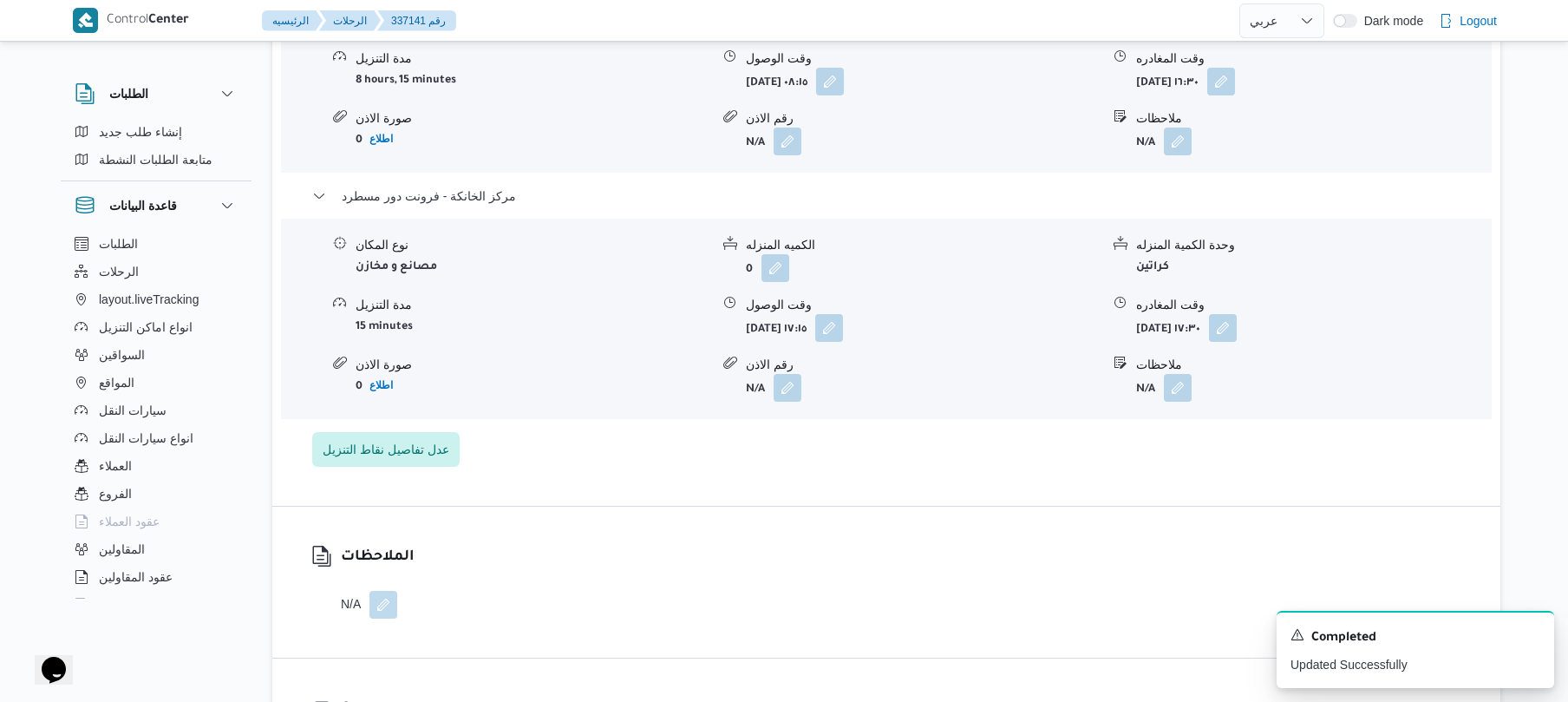
scroll to position [0, 0]
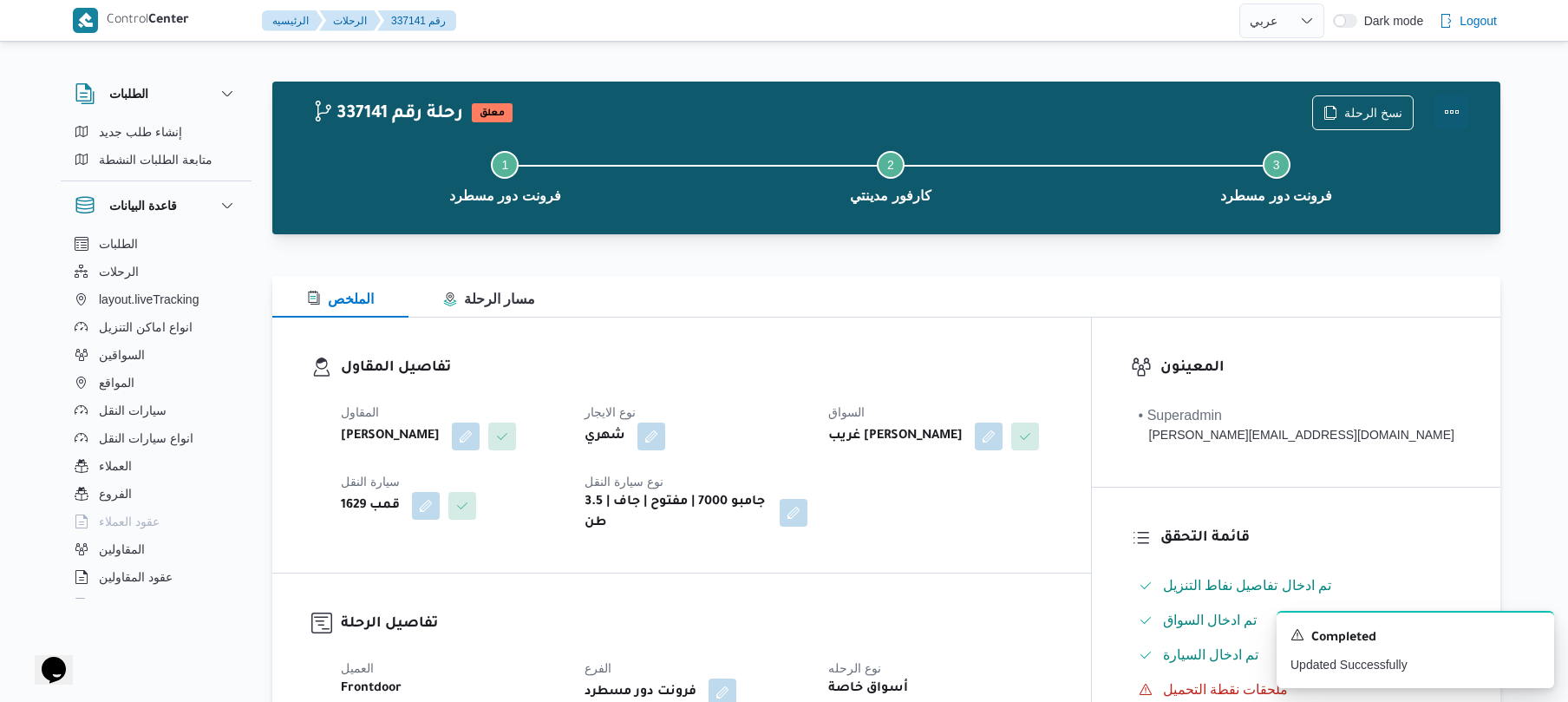
click at [1434, 112] on button "Actions" at bounding box center [1451, 112] width 35 height 35
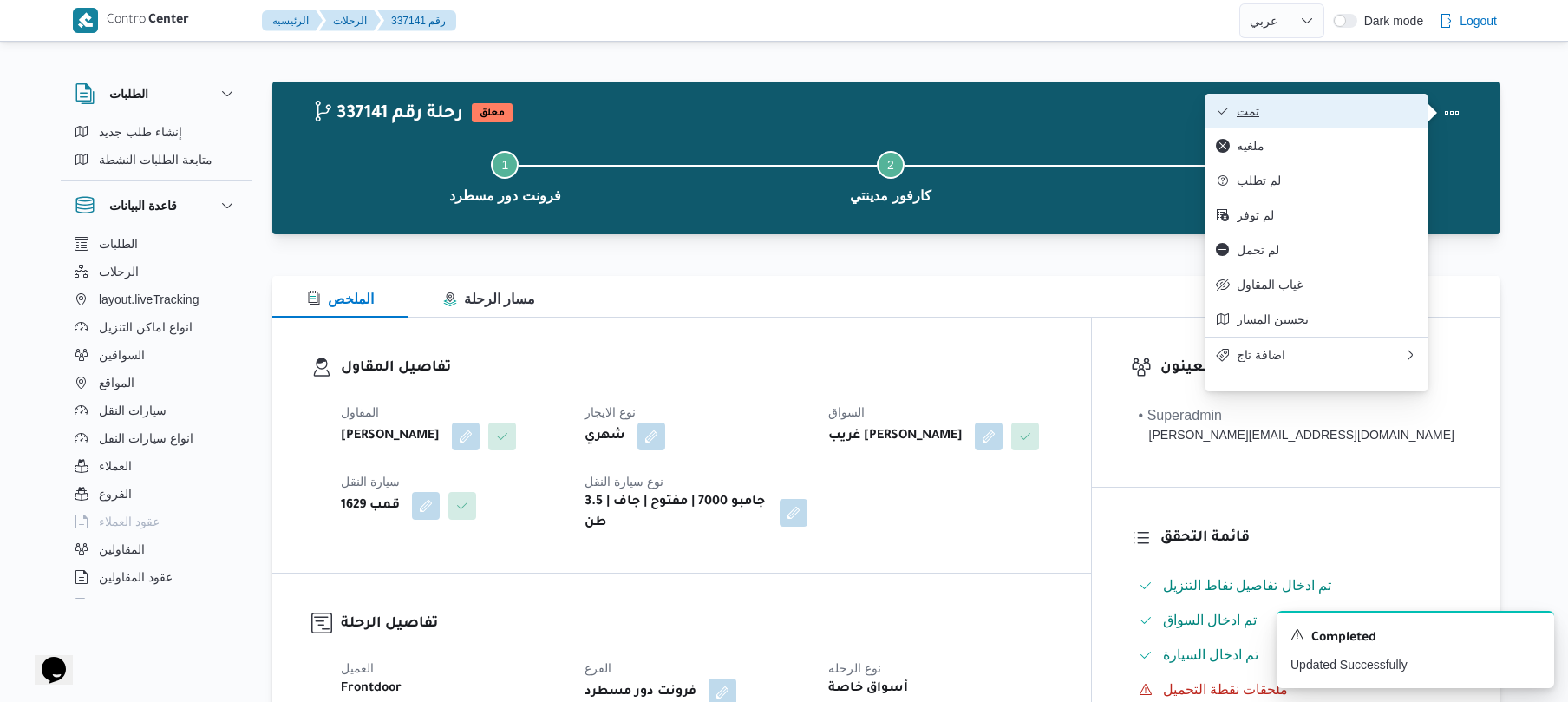
click at [1368, 113] on span "تمت" at bounding box center [1326, 111] width 180 height 14
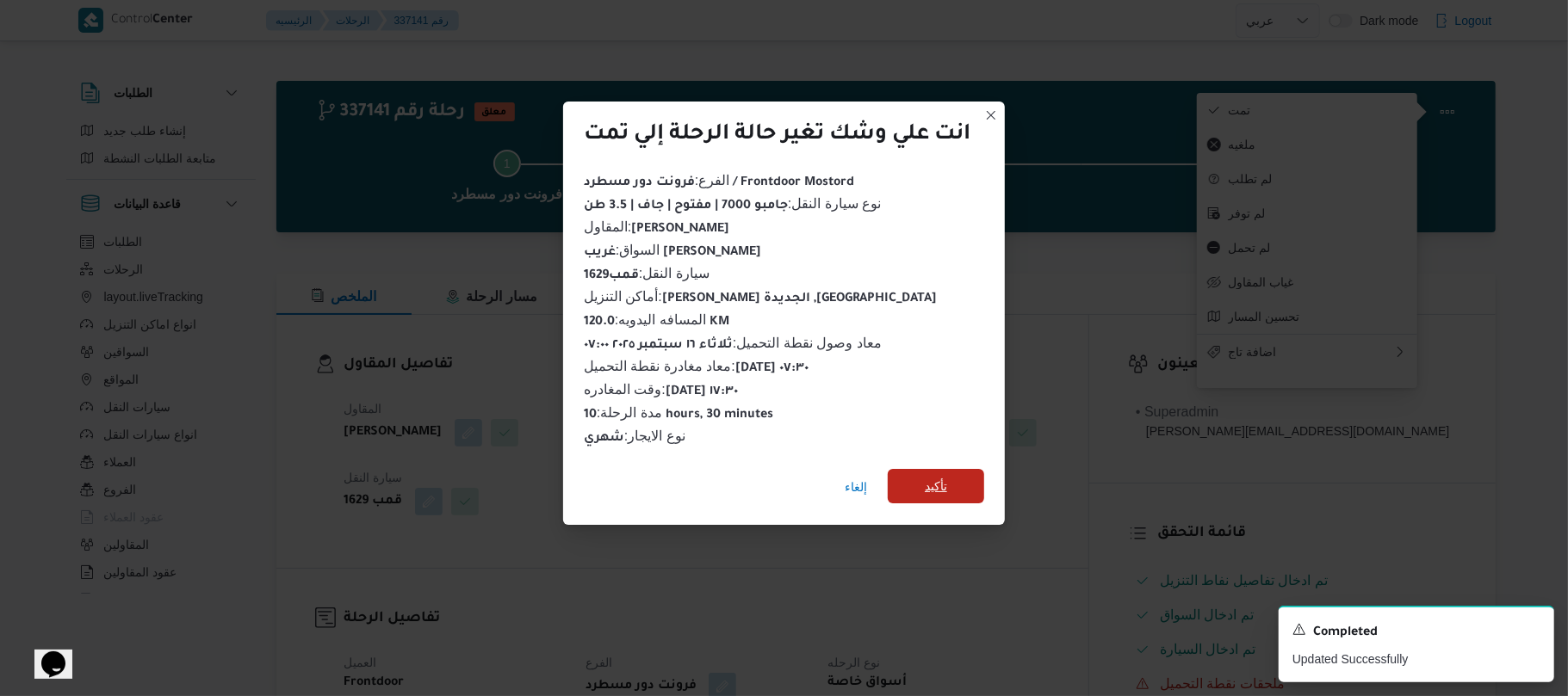
click at [968, 488] on span "تأكيد" at bounding box center [936, 486] width 97 height 34
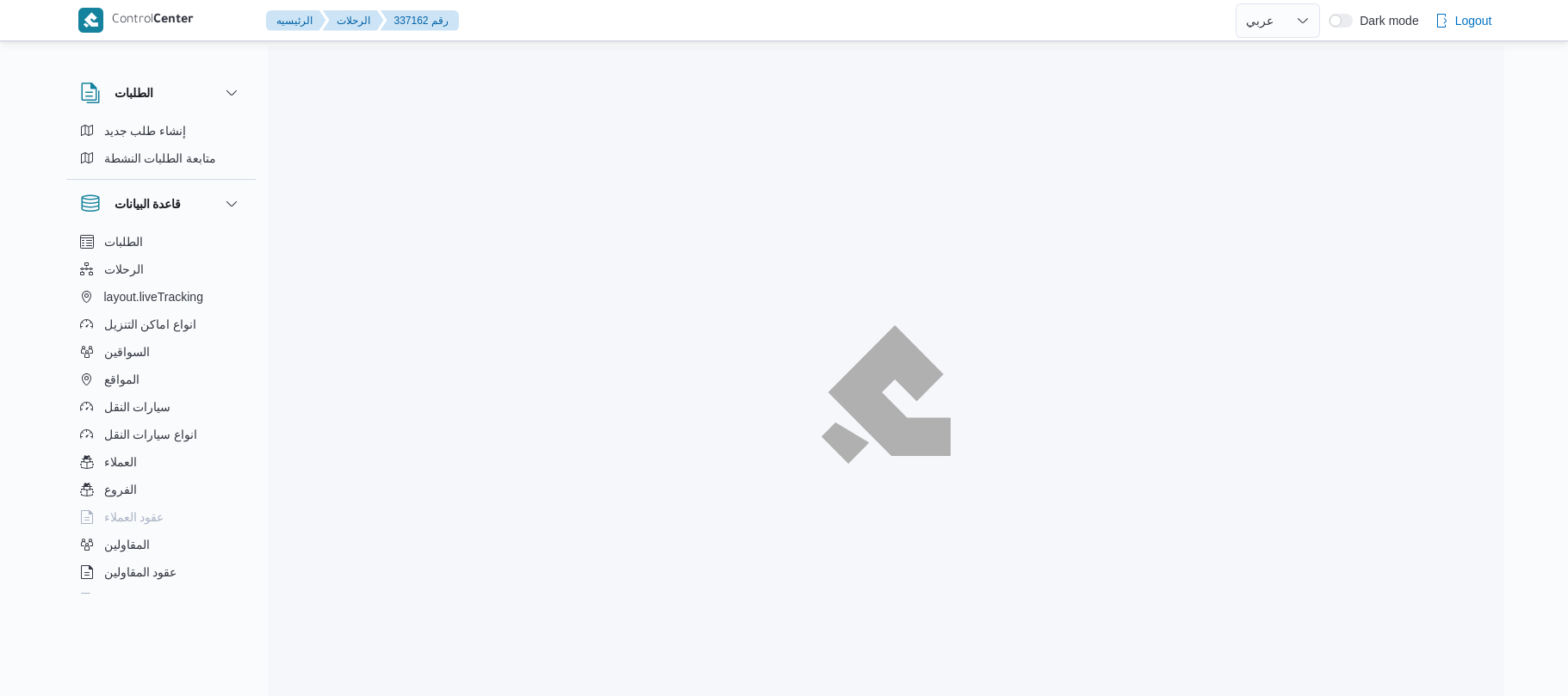
select select "ar"
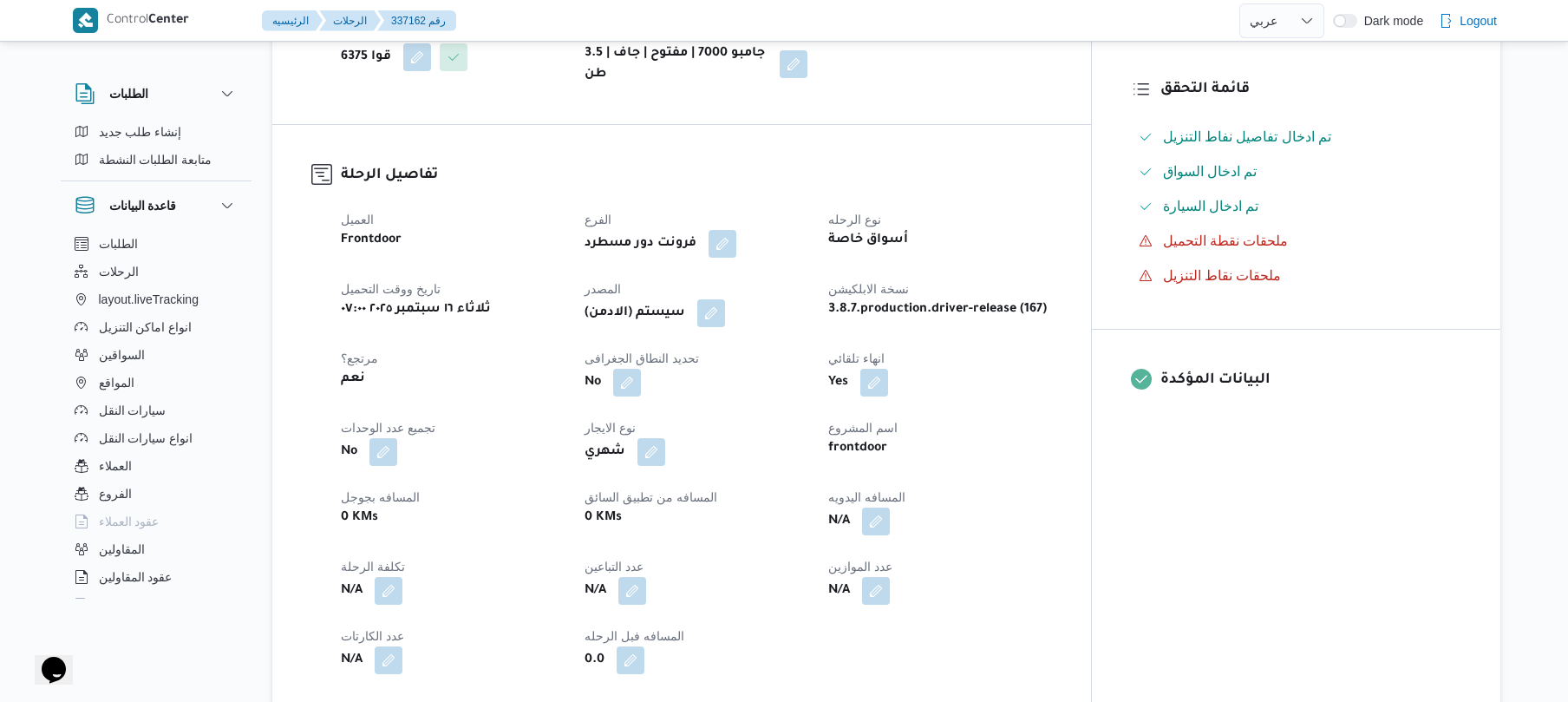
scroll to position [462, 0]
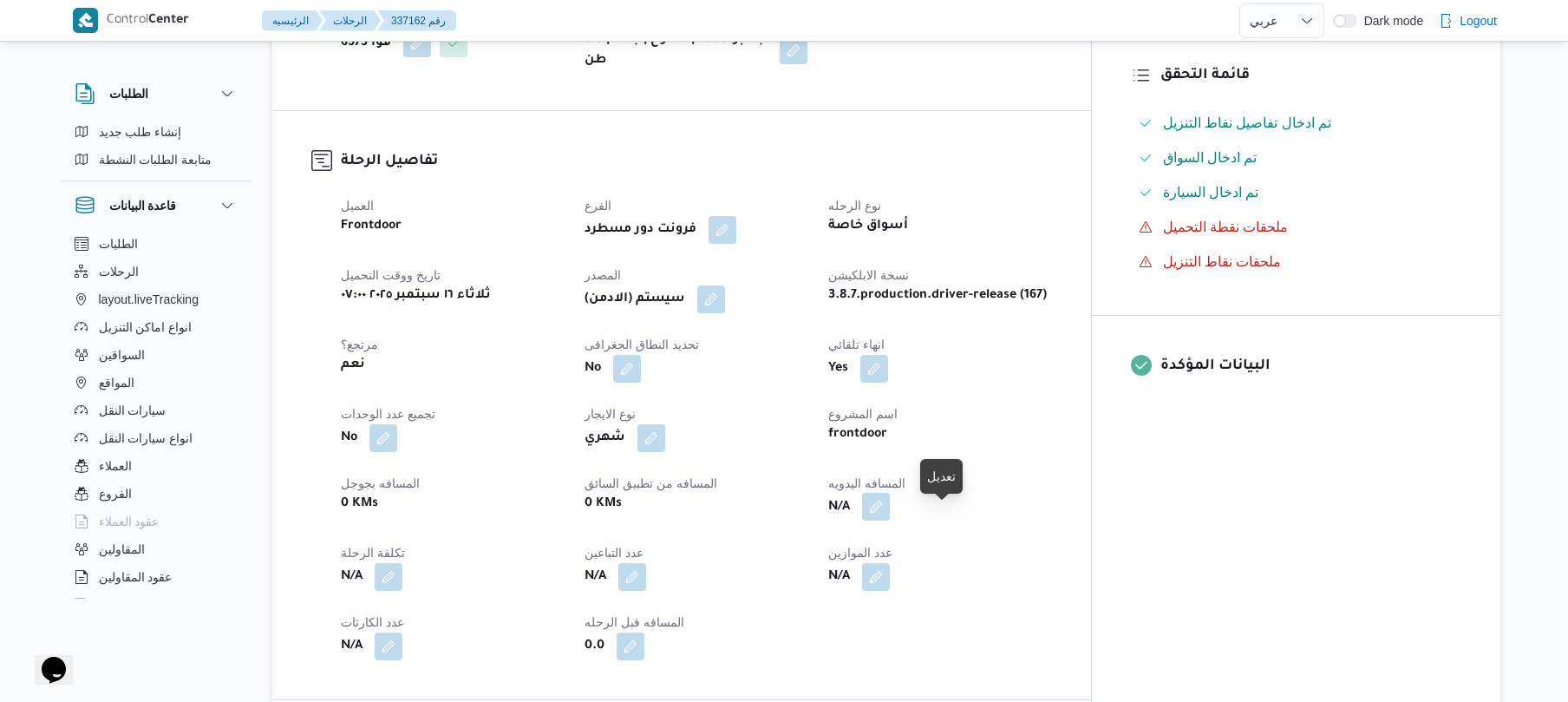
click at [890, 521] on button "button" at bounding box center [875, 506] width 27 height 28
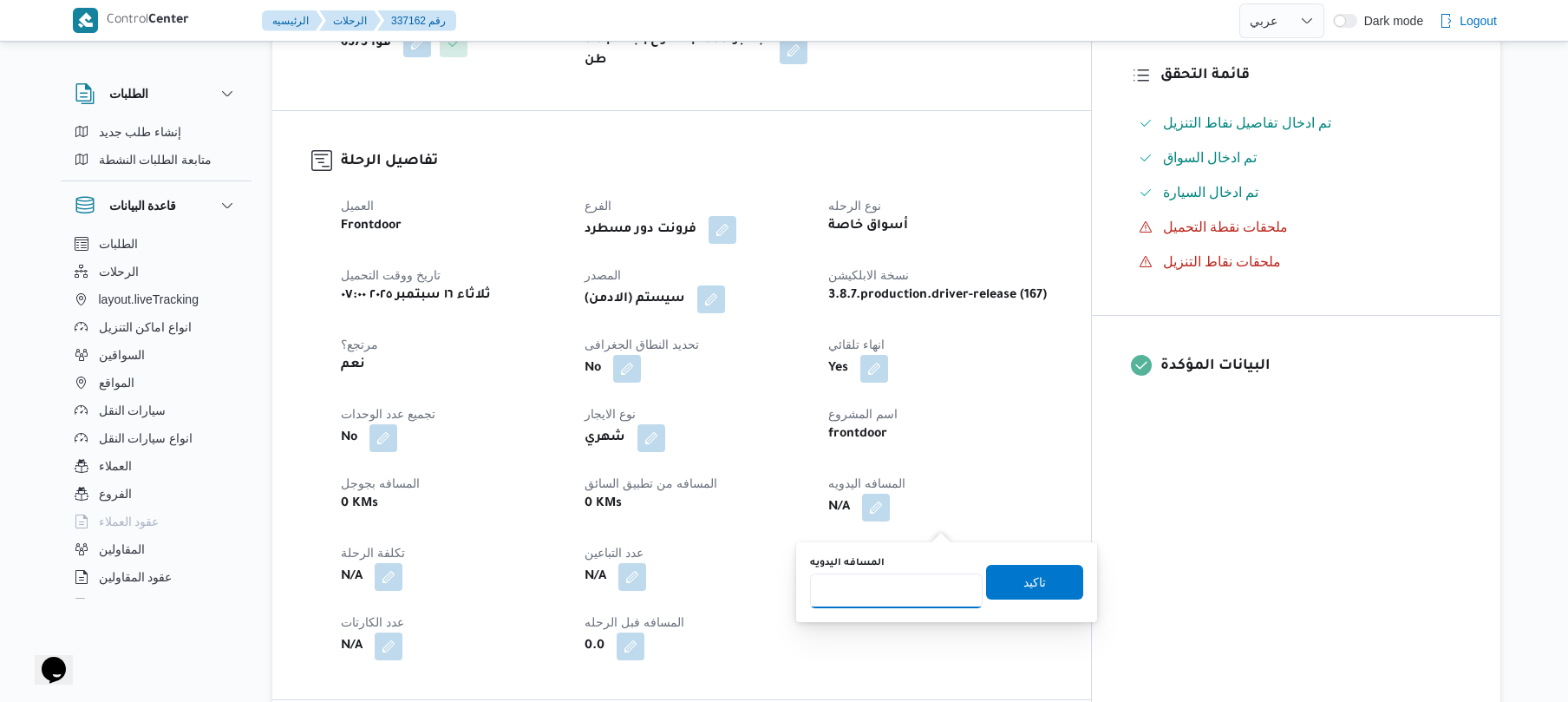
click at [892, 590] on input "المسافه اليدويه" at bounding box center [896, 590] width 173 height 35
type input "120"
click at [1040, 581] on span "تاكيد" at bounding box center [1035, 581] width 98 height 35
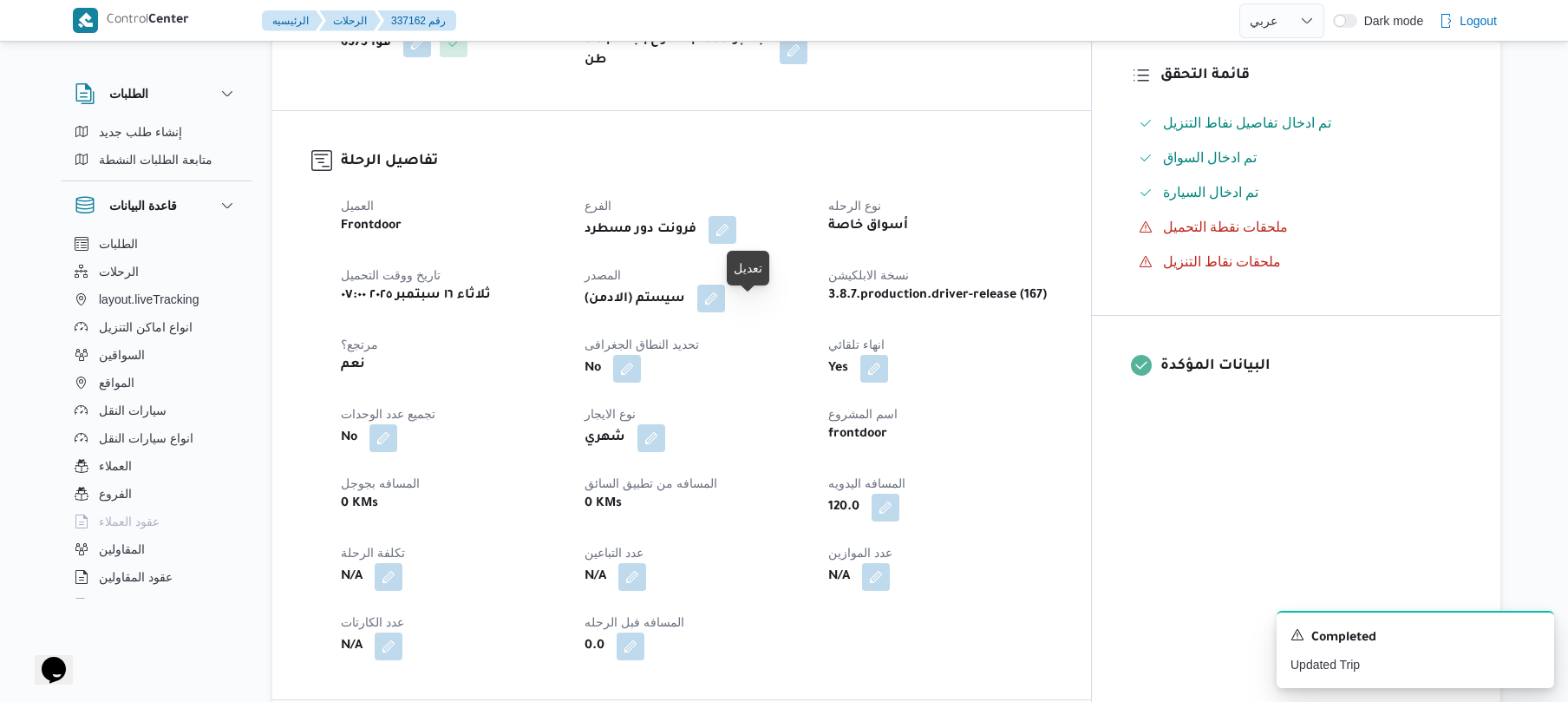
click at [725, 312] on button "button" at bounding box center [710, 298] width 27 height 28
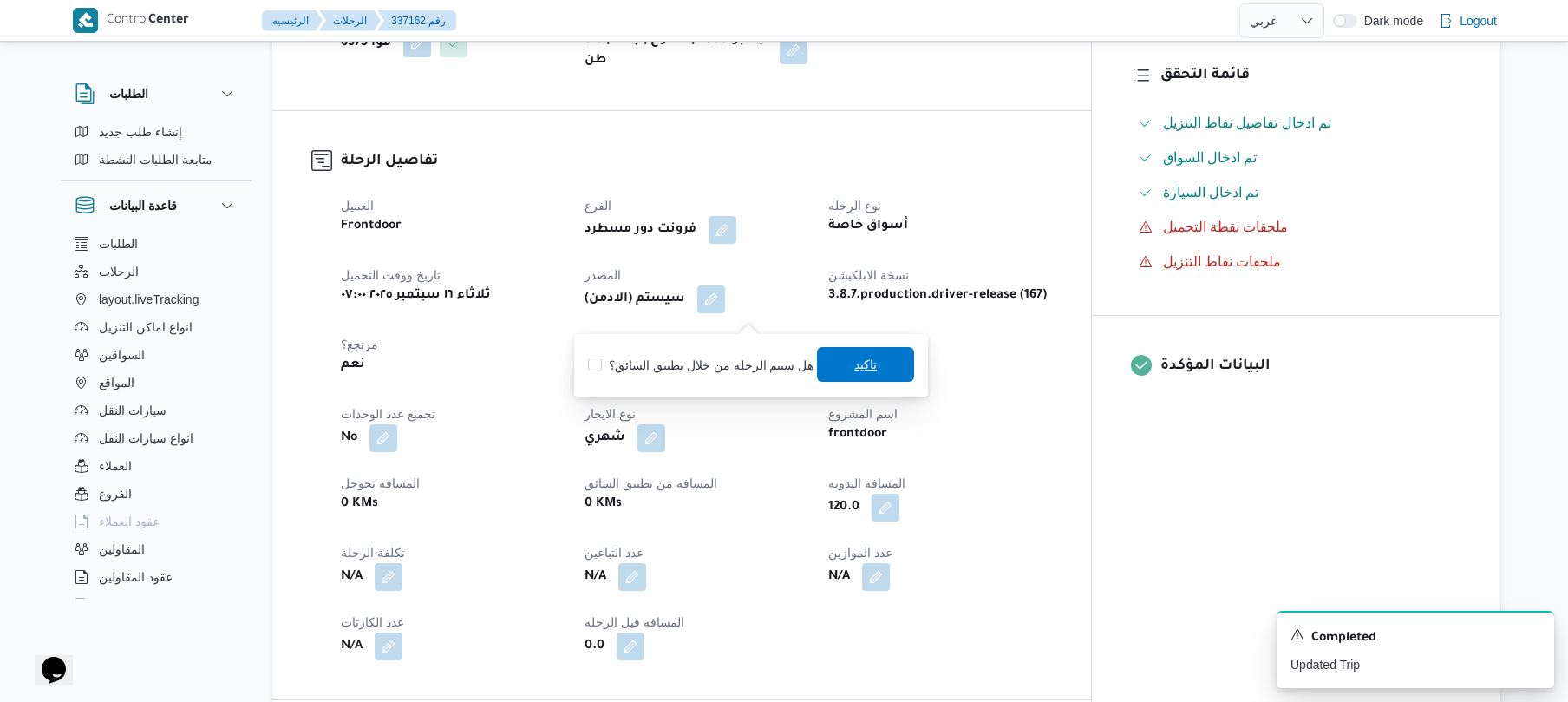
click at [835, 354] on span "تاكيد" at bounding box center [866, 364] width 98 height 35
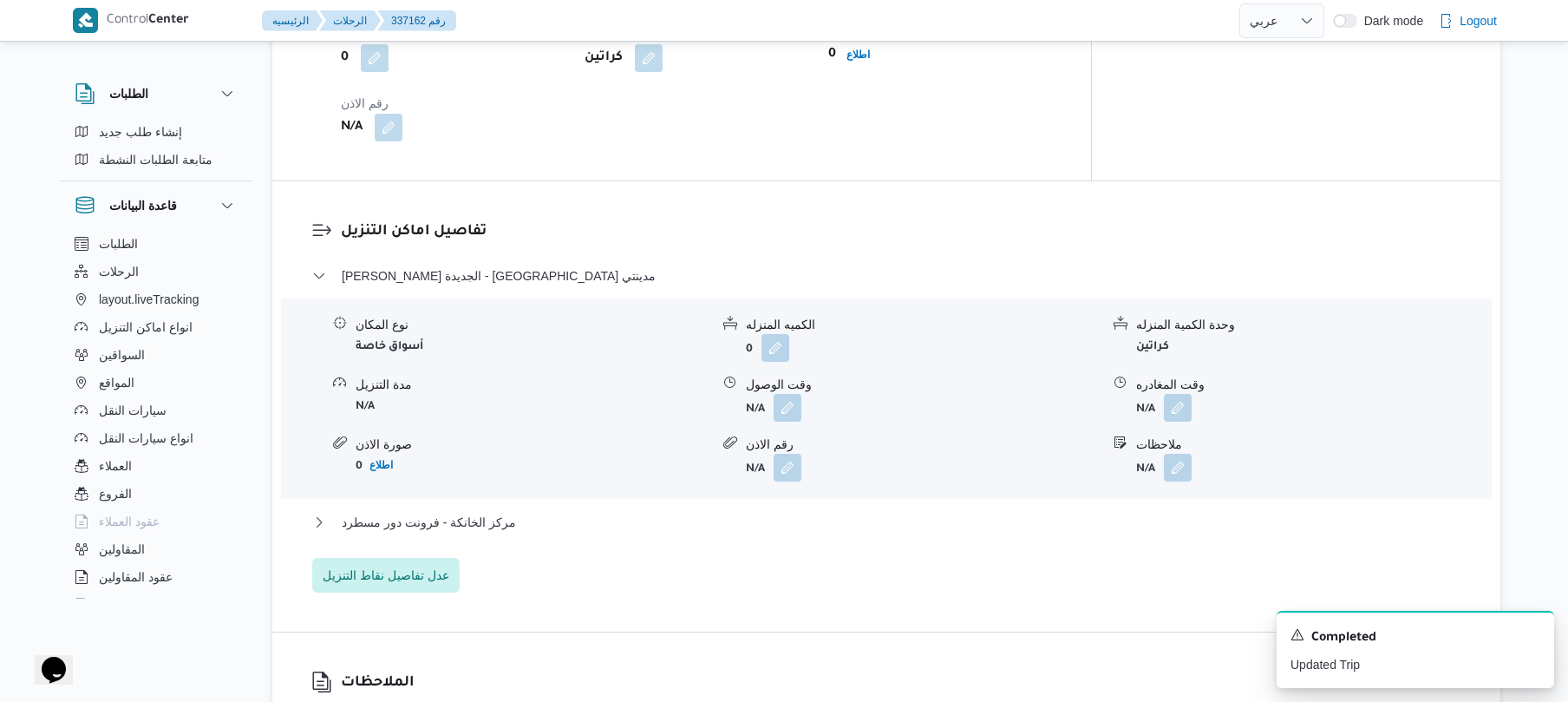
scroll to position [1342, 0]
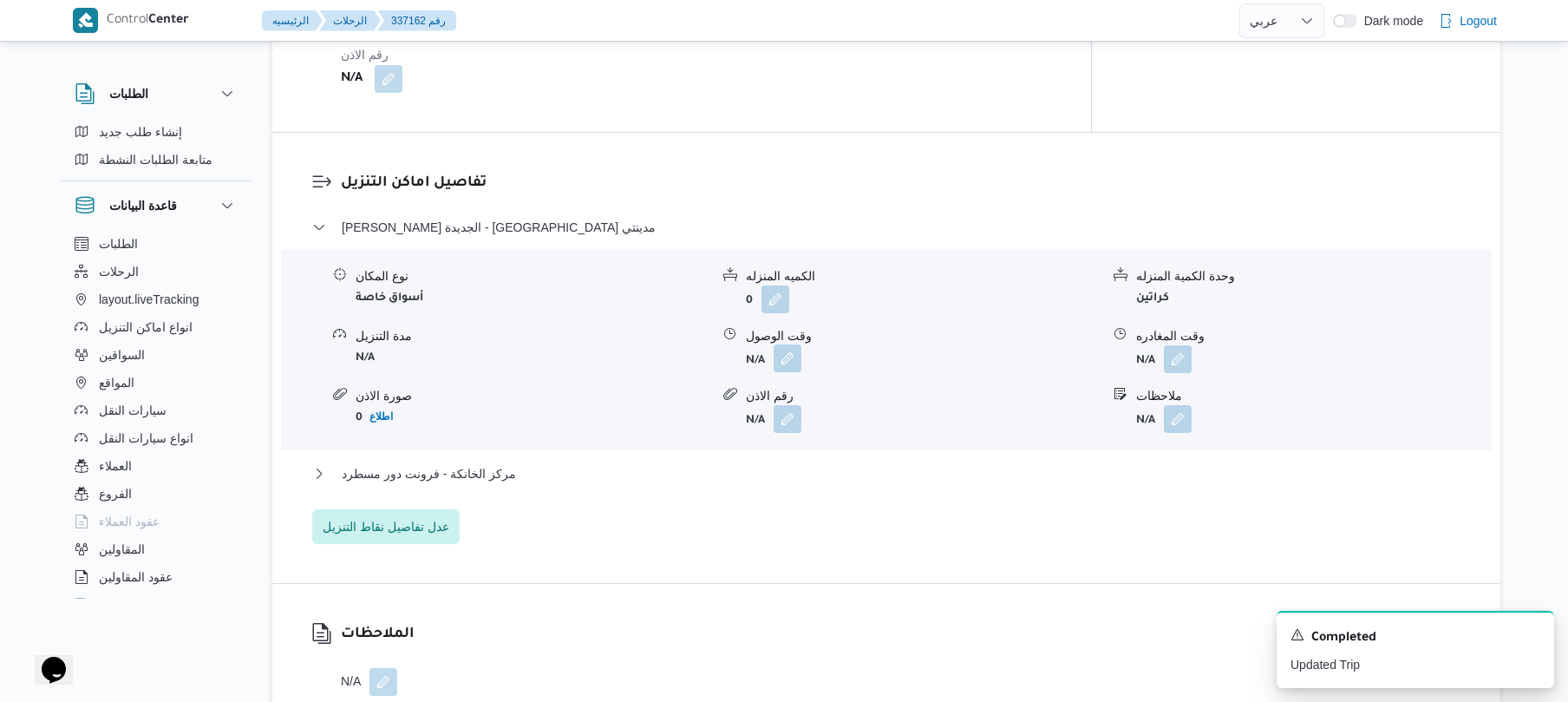
click at [788, 372] on button "button" at bounding box center [787, 358] width 27 height 28
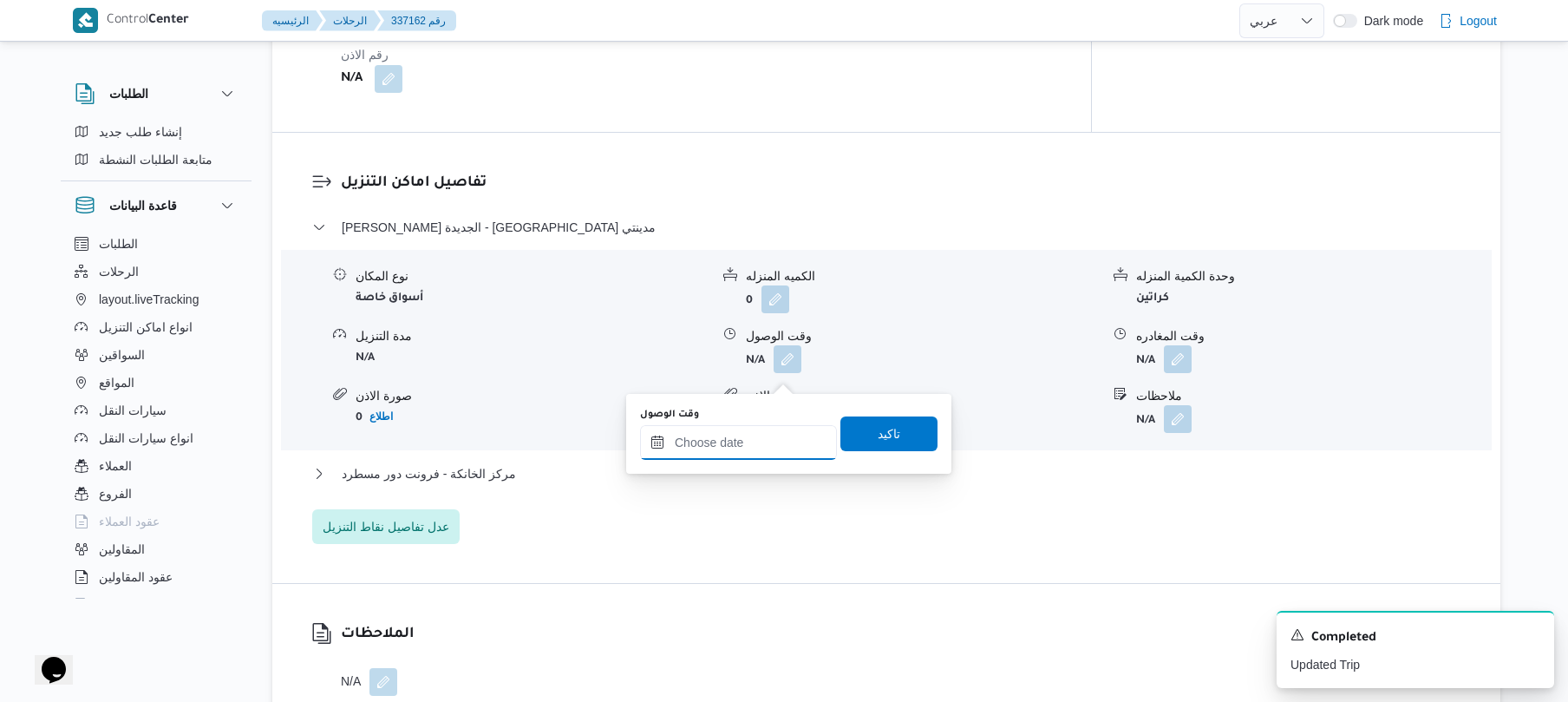
click at [709, 448] on input "وقت الوصول" at bounding box center [739, 442] width 197 height 35
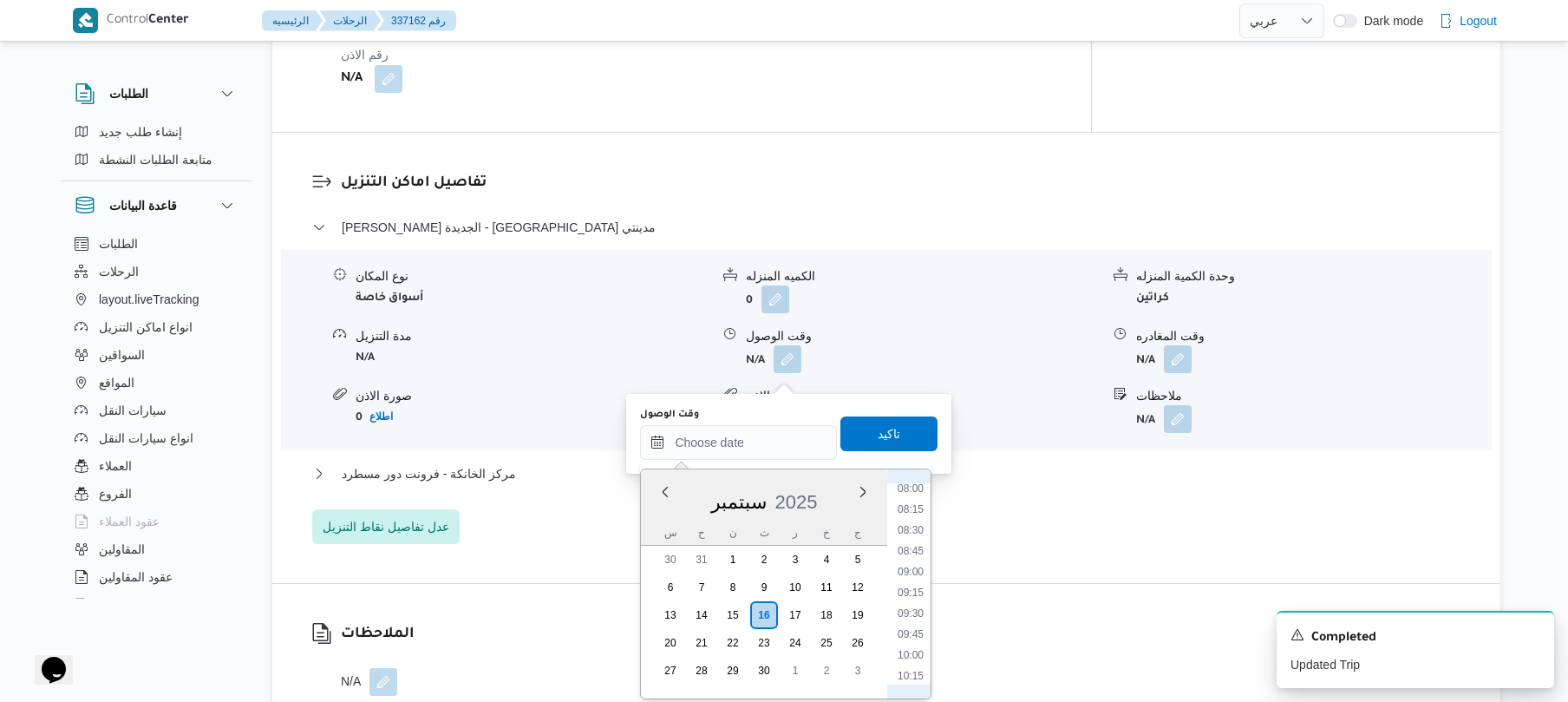
scroll to position [623, 0]
click at [909, 581] on li "08:30" at bounding box center [910, 577] width 40 height 18
type input "[DATE] ٠٨:٣٠"
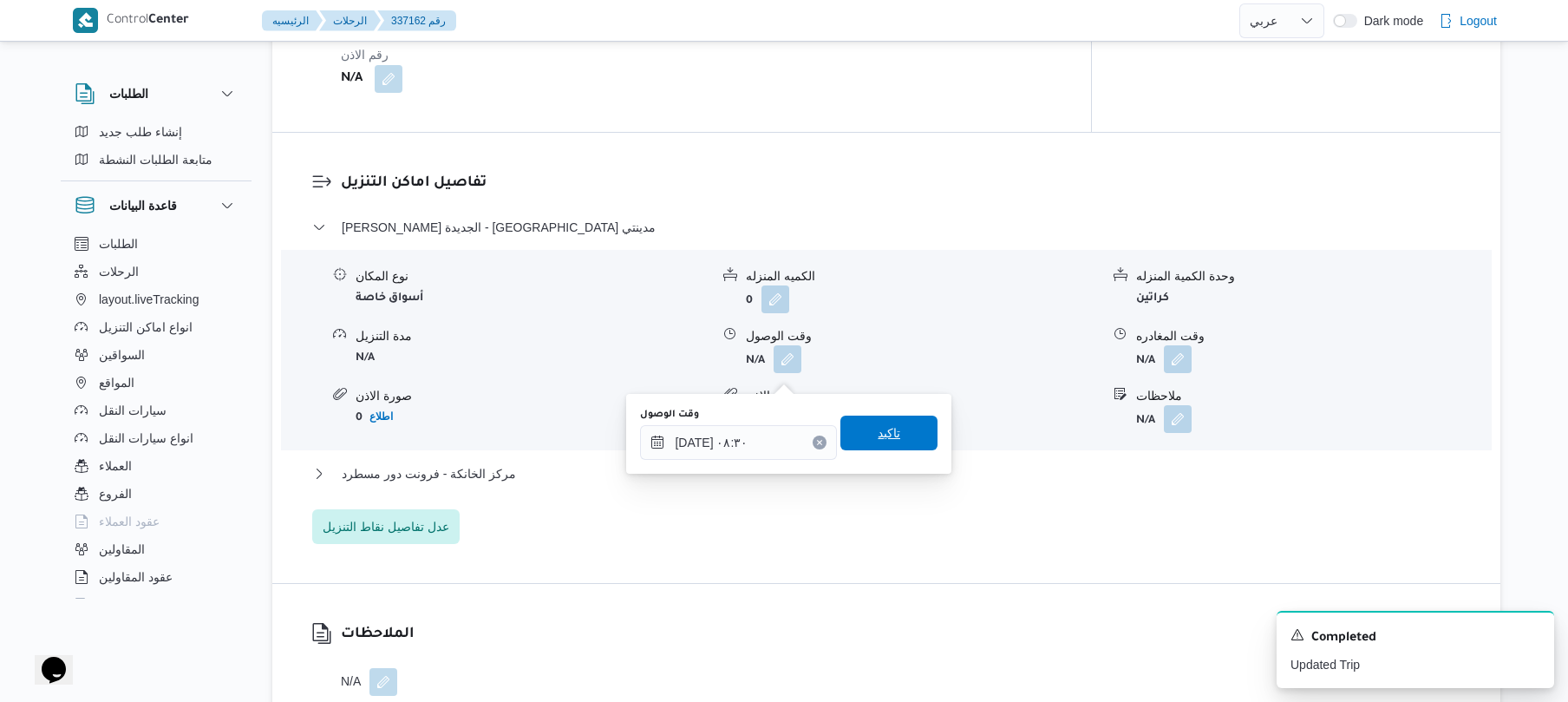
click at [902, 446] on span "تاكيد" at bounding box center [890, 432] width 98 height 35
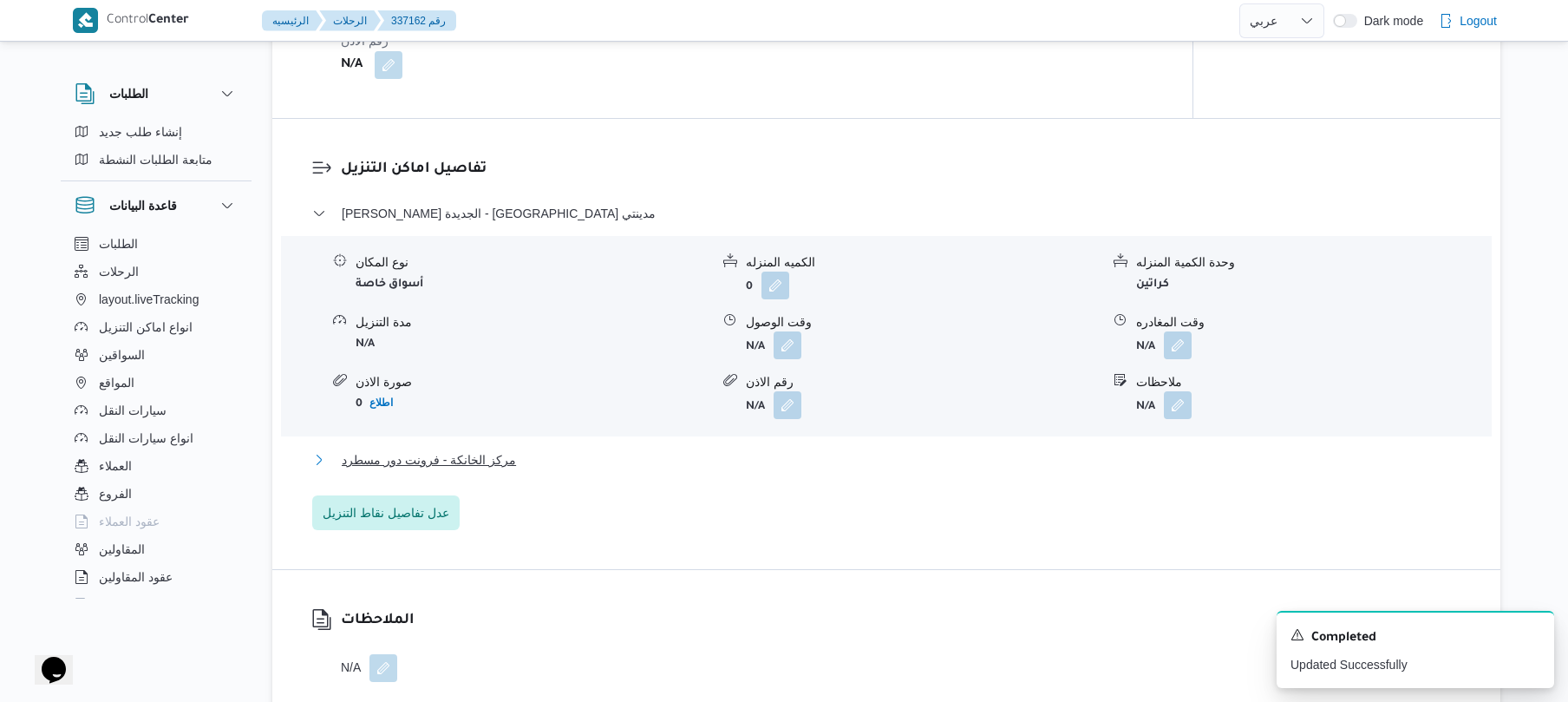
click at [812, 470] on button "مركز الخانكة - فرونت دور مسطرد" at bounding box center [887, 460] width 1149 height 20
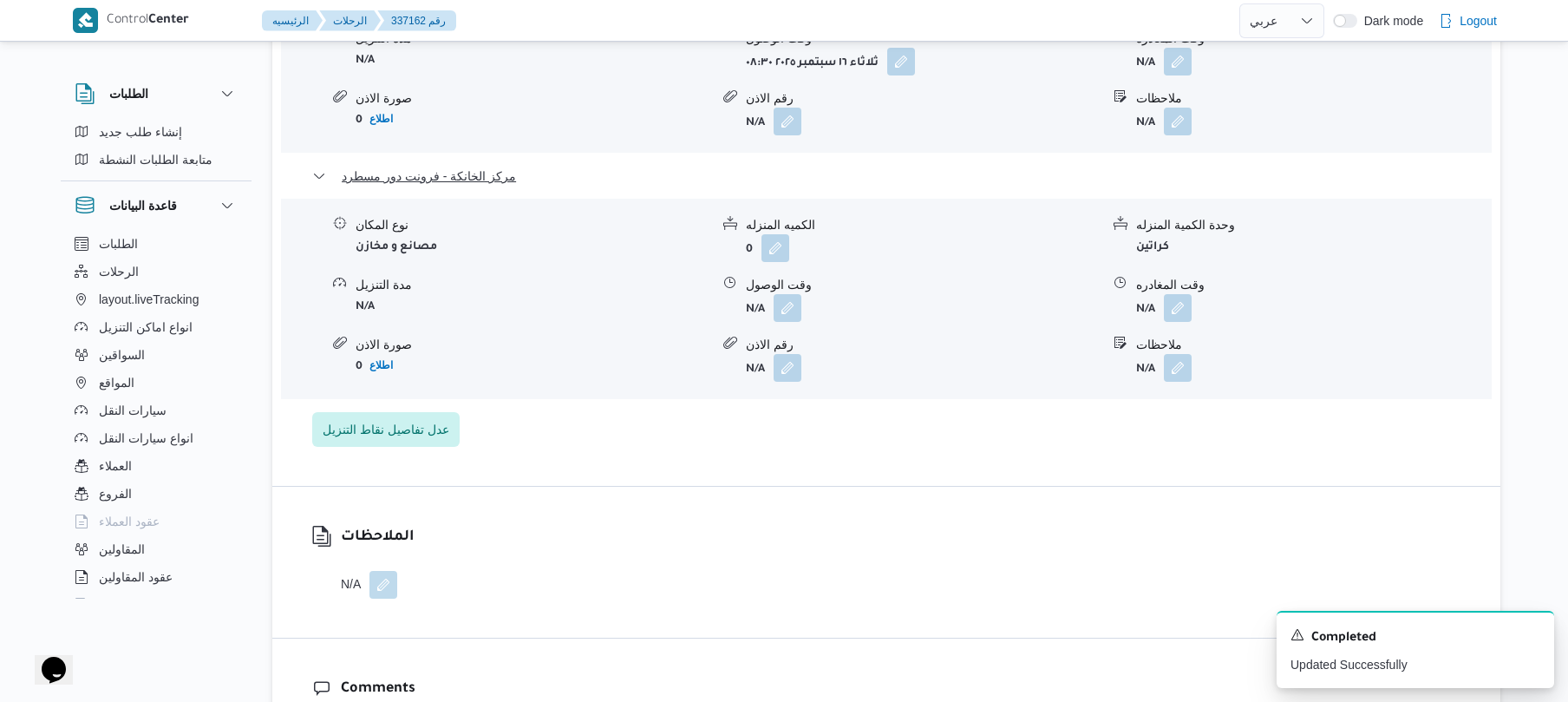
scroll to position [1712, 0]
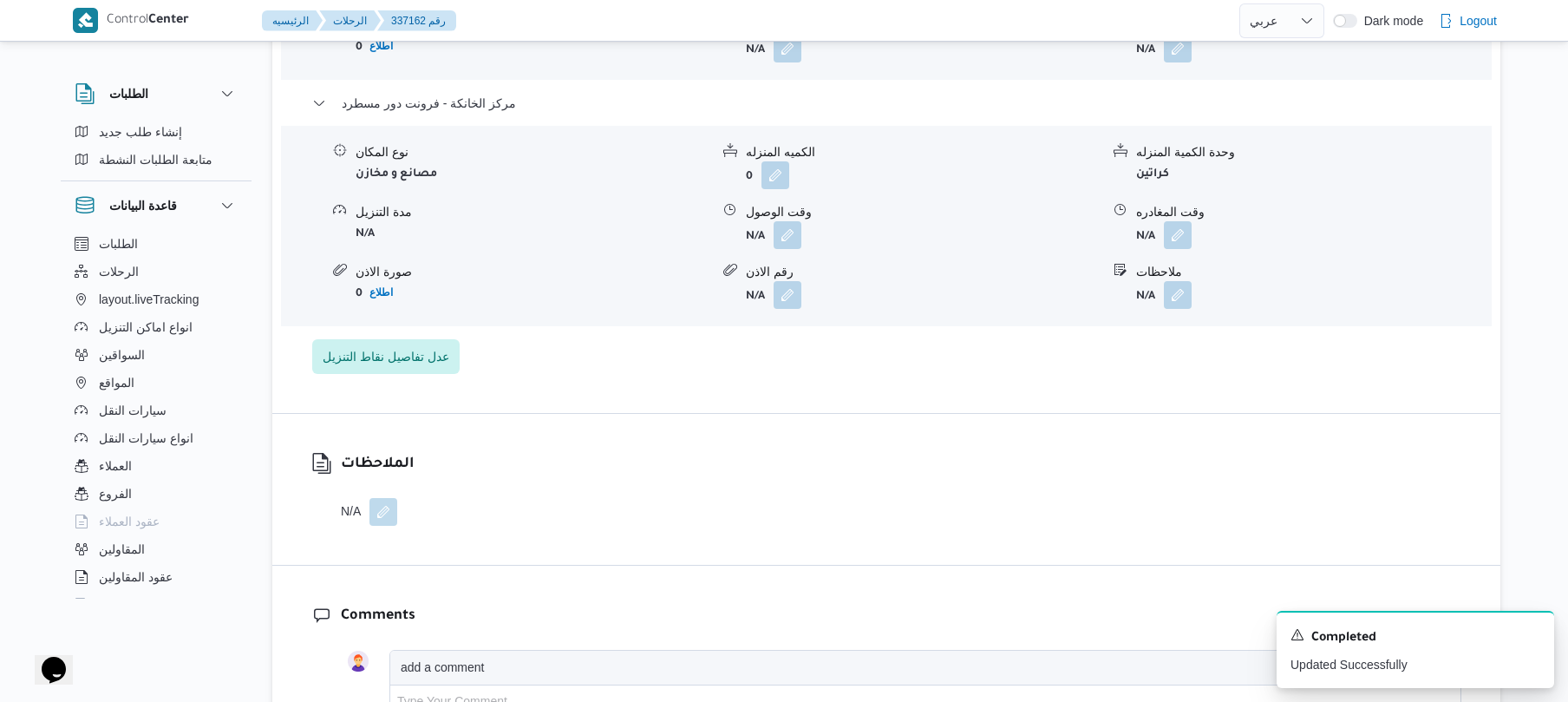
click at [1187, 267] on div "نوع المكان مصانع و مخازن الكميه المنزله 0 وحدة الكمية المنزله كراتين مدة التنزي…" at bounding box center [886, 226] width 1225 height 197
click at [1180, 248] on button "button" at bounding box center [1177, 233] width 27 height 28
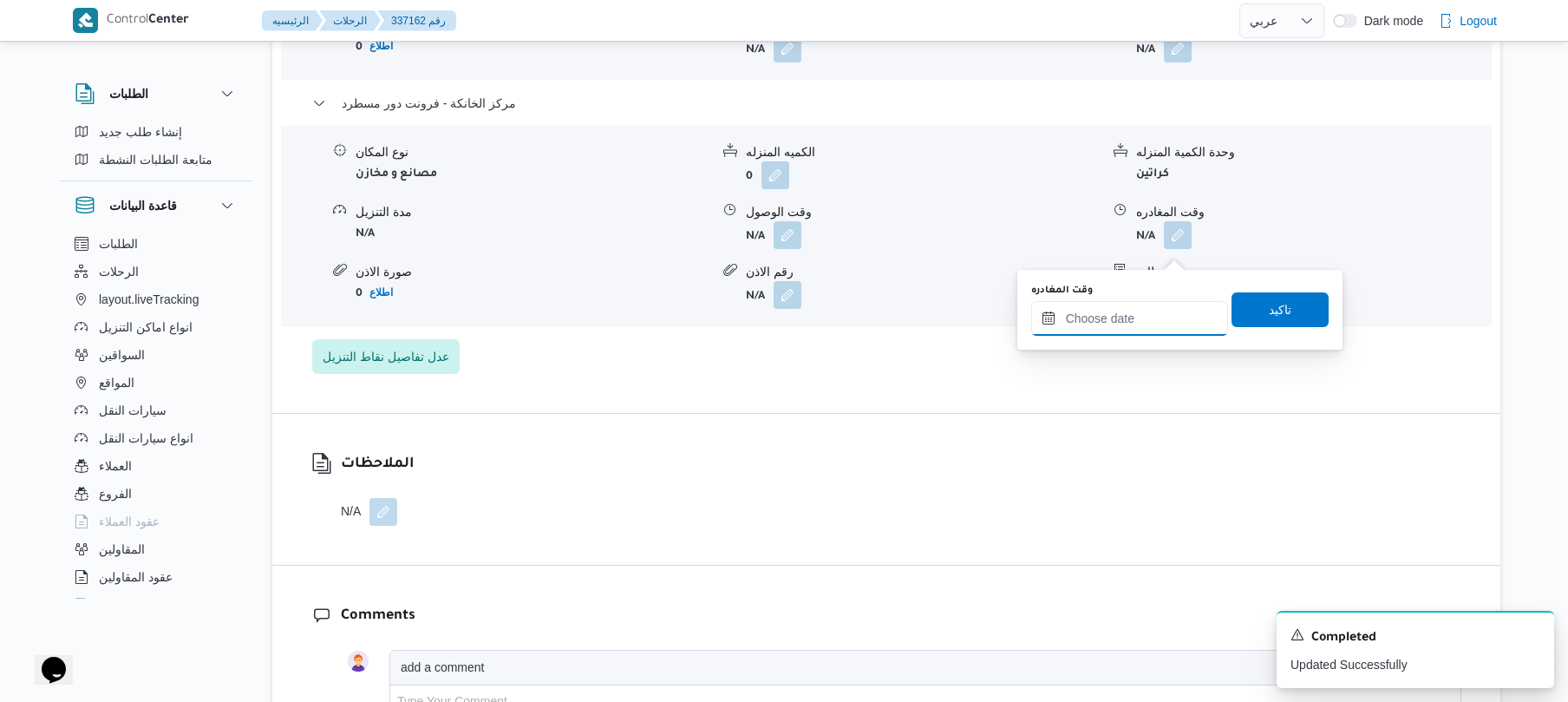
click at [1117, 323] on input "وقت المغادره" at bounding box center [1130, 318] width 197 height 35
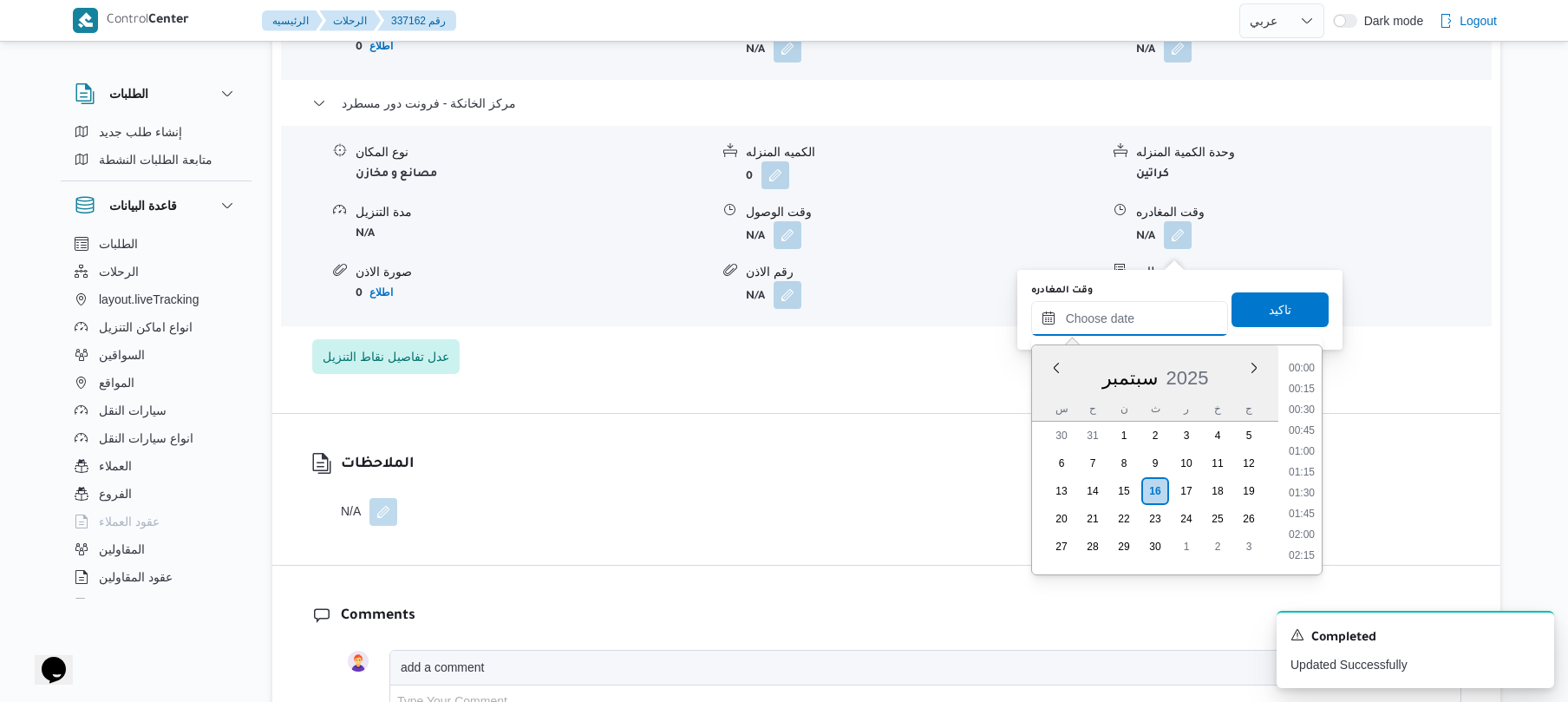
scroll to position [1417, 0]
click at [1305, 386] on li "17:15" at bounding box center [1301, 388] width 40 height 18
type input "[DATE] ١٧:١٥"
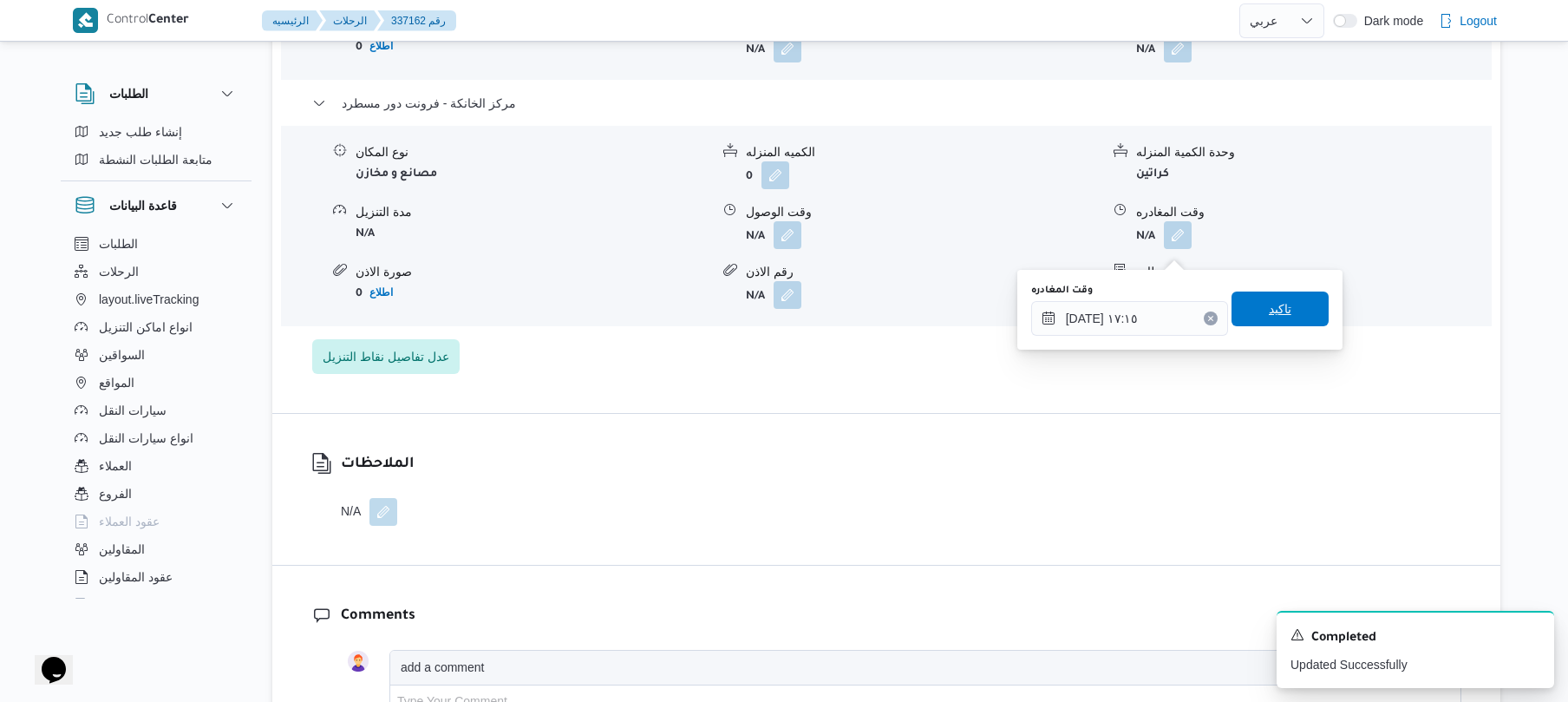
click at [1270, 319] on span "تاكيد" at bounding box center [1281, 309] width 98 height 35
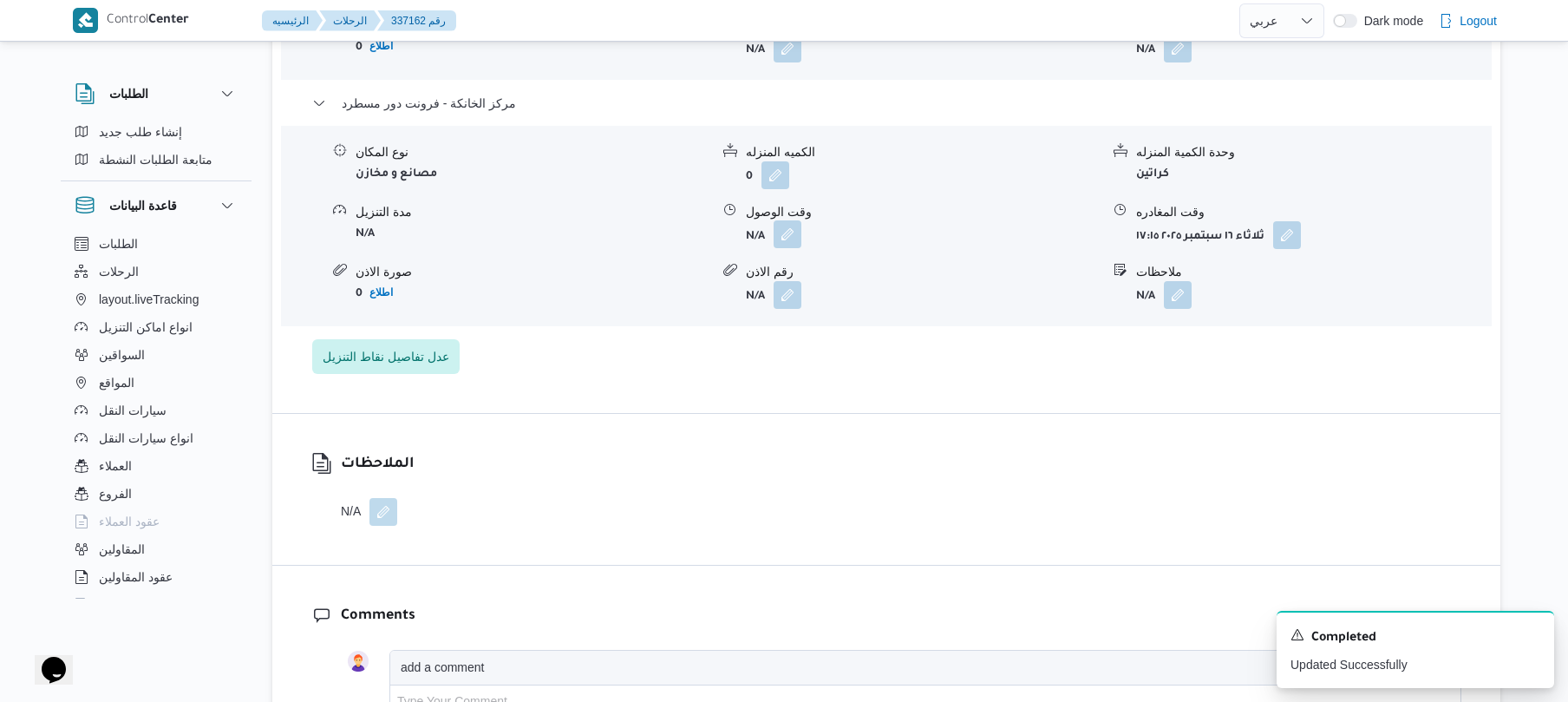
click at [792, 247] on button "button" at bounding box center [787, 233] width 27 height 28
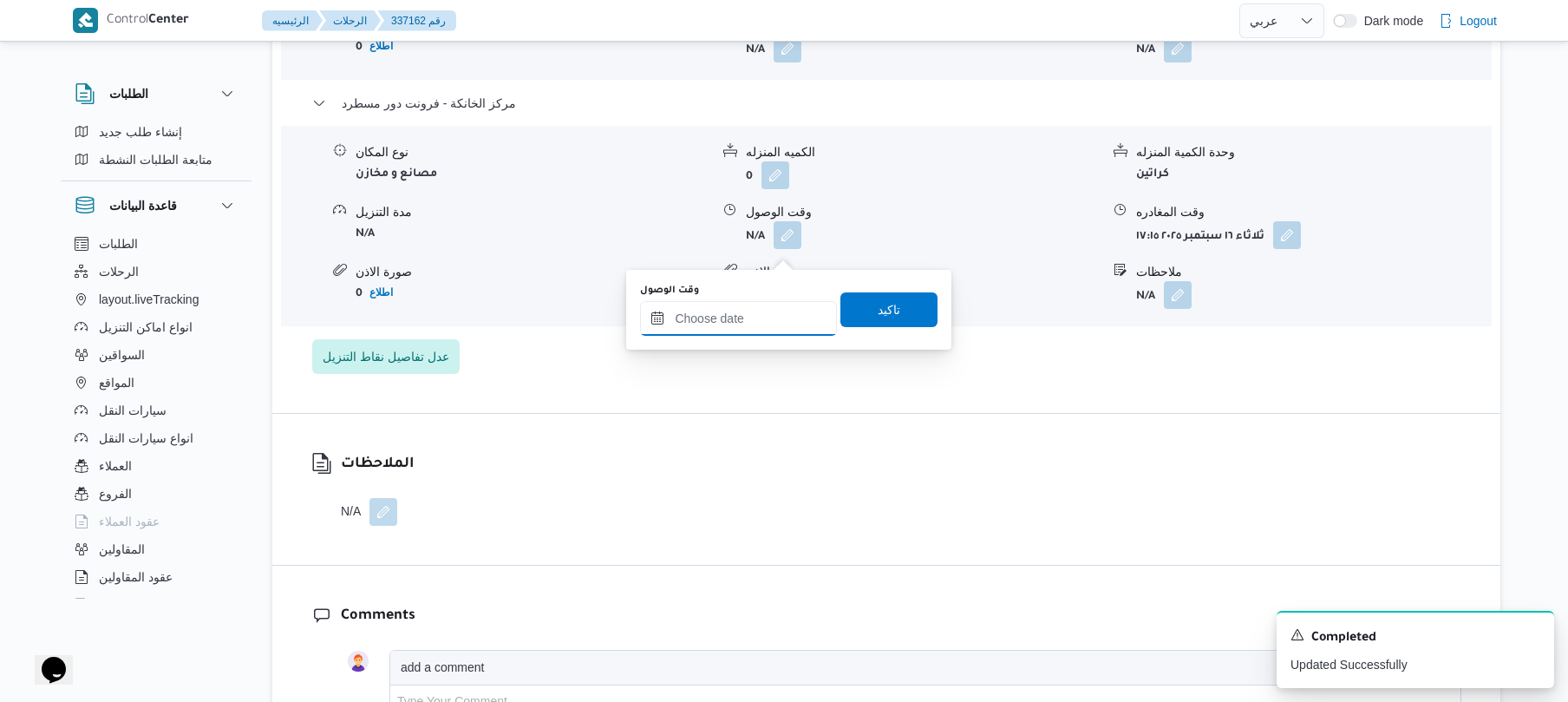
click at [775, 323] on input "وقت الوصول" at bounding box center [739, 318] width 197 height 35
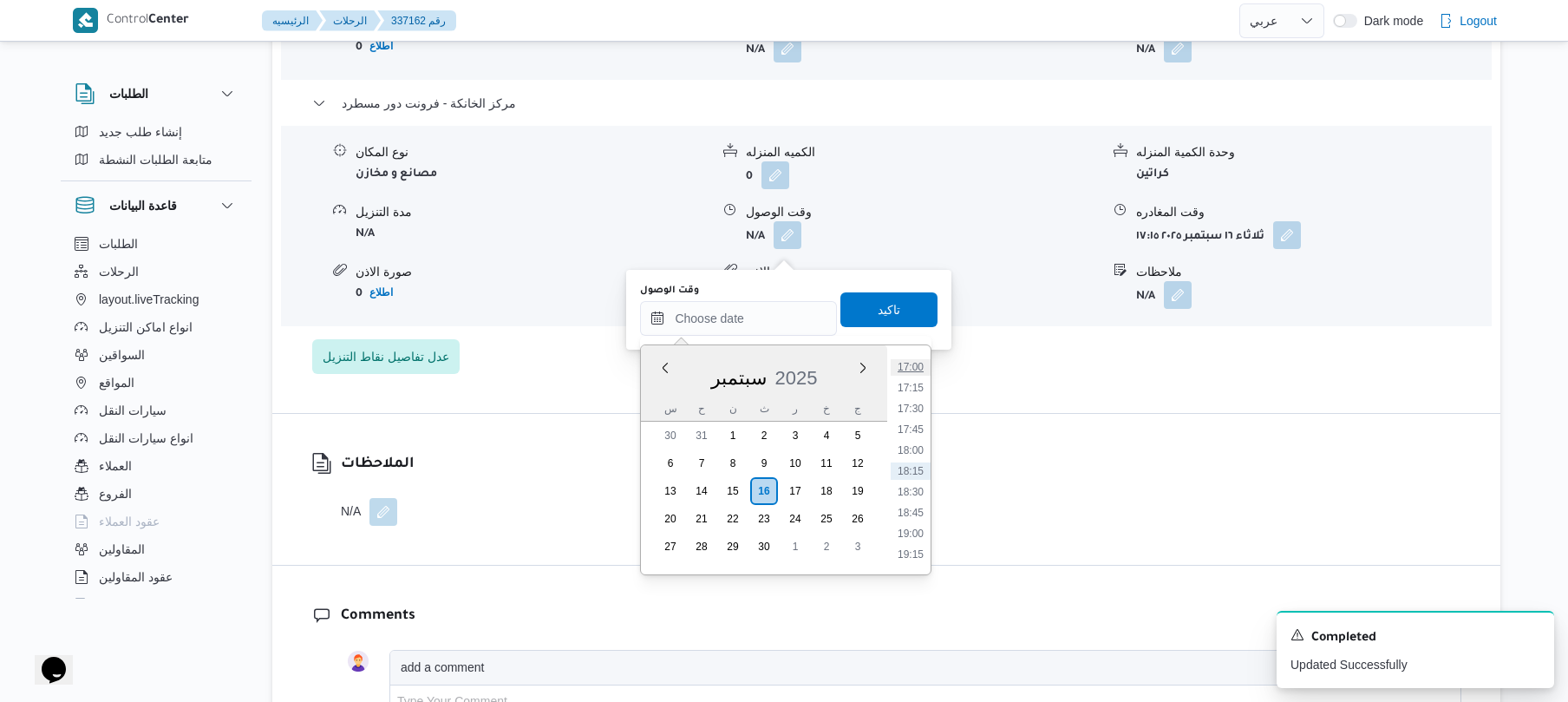
click at [914, 370] on li "17:00" at bounding box center [910, 367] width 40 height 18
type input "[DATE] ١٧:٠٠"
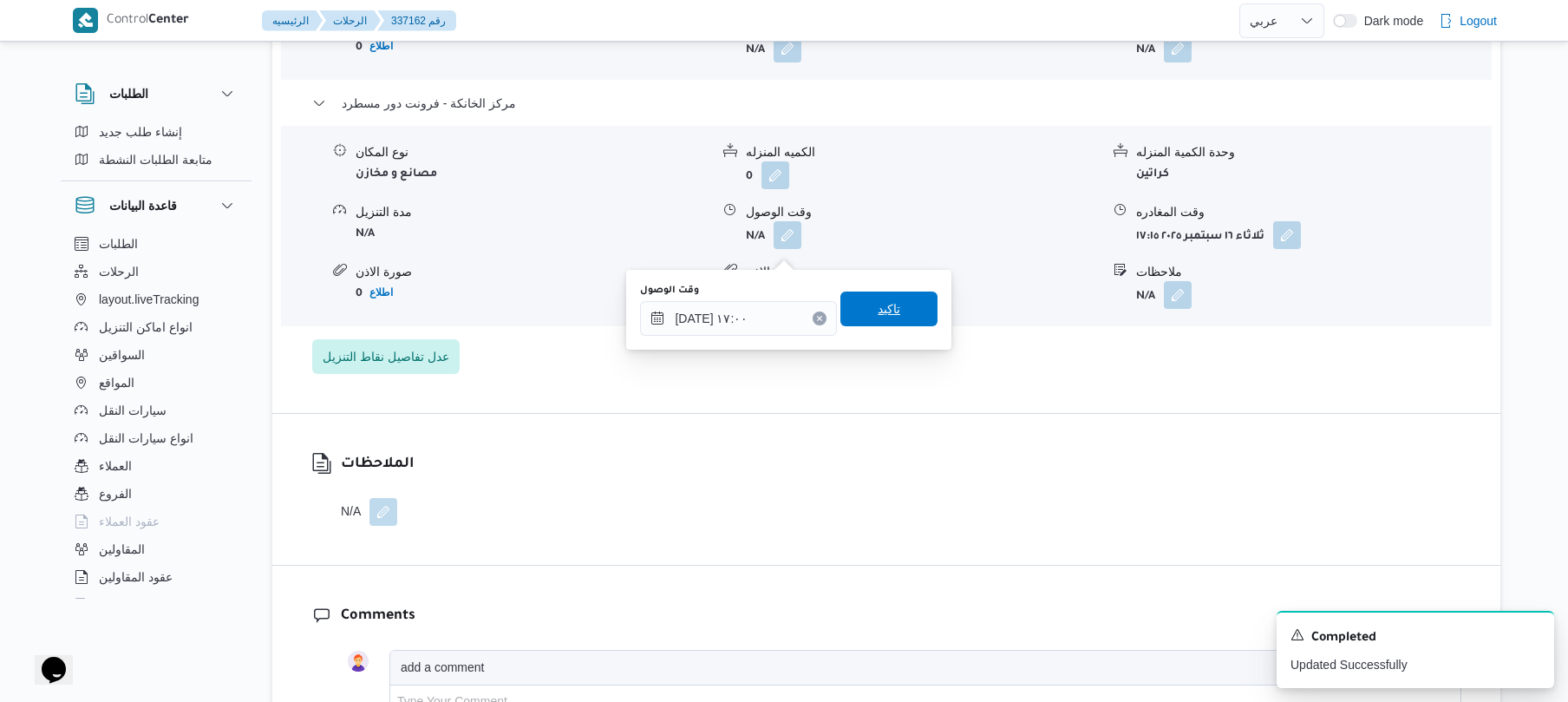
click at [878, 310] on span "تاكيد" at bounding box center [889, 308] width 22 height 20
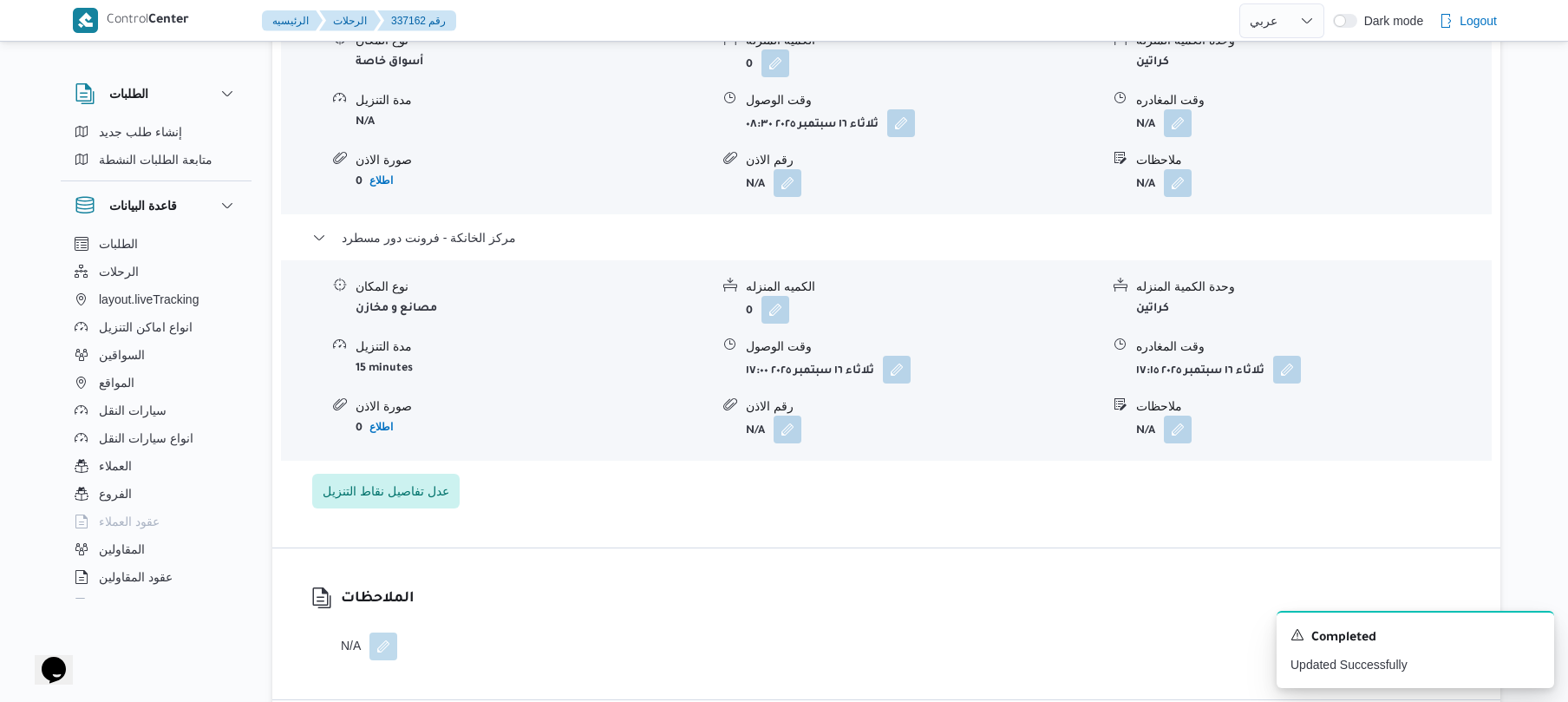
scroll to position [1527, 0]
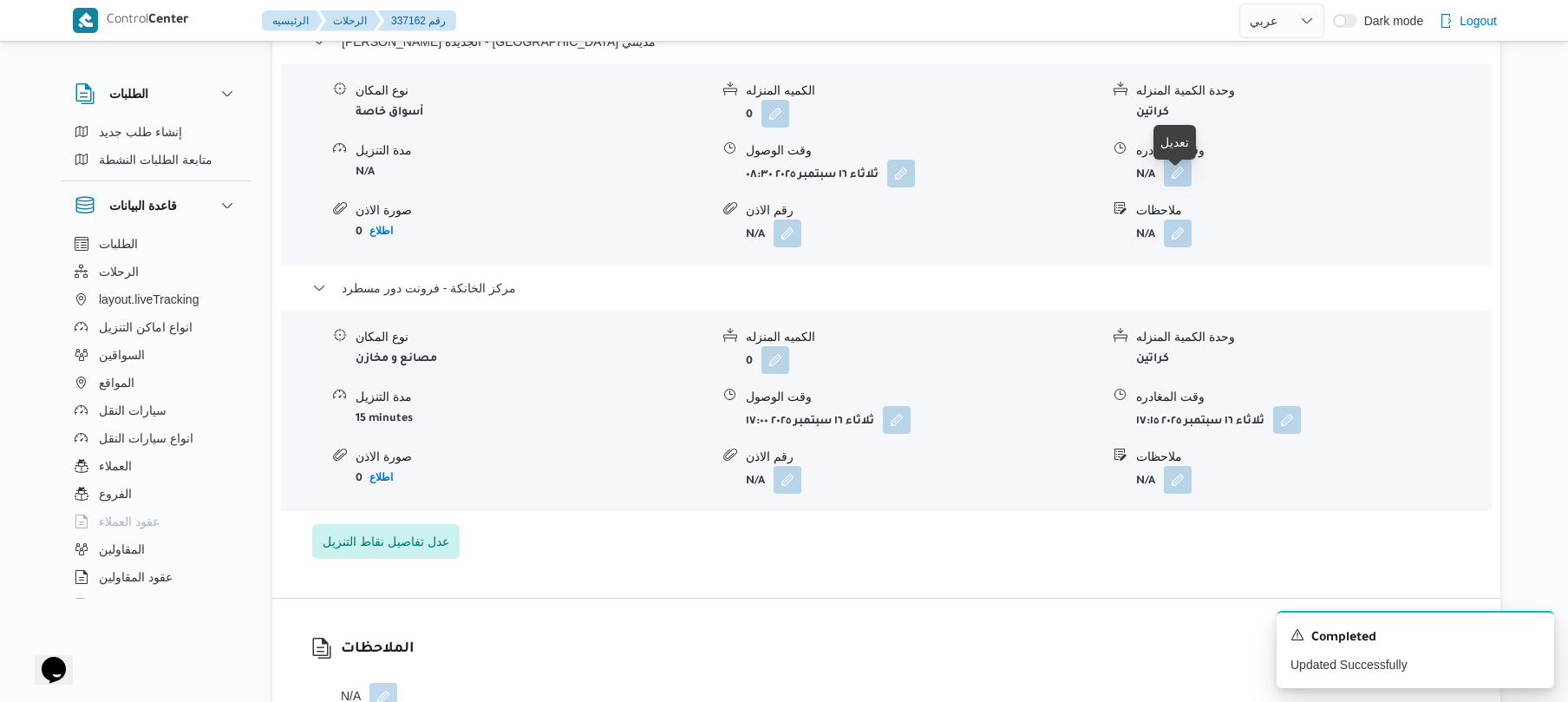
click at [1178, 186] on button "button" at bounding box center [1177, 172] width 27 height 28
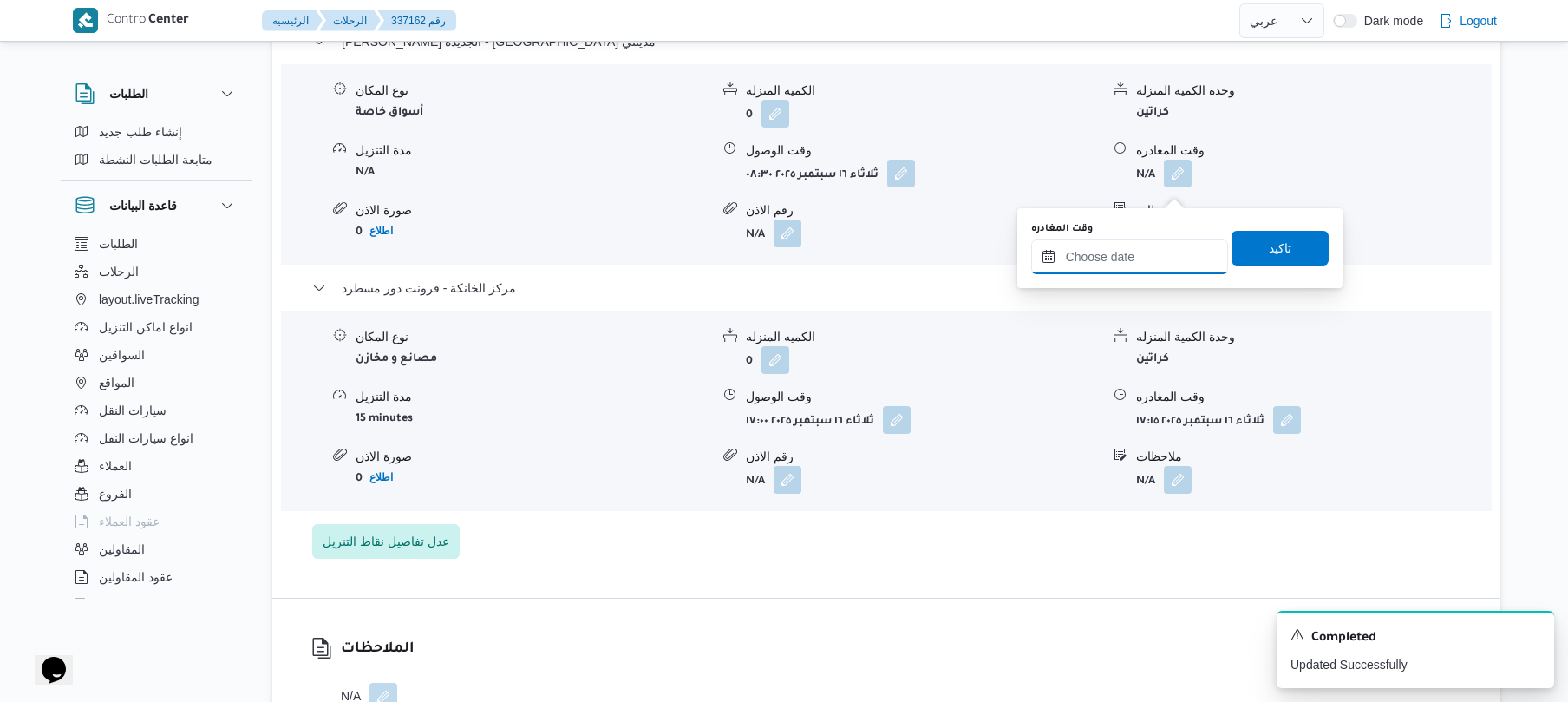
click at [1125, 254] on input "وقت المغادره" at bounding box center [1130, 256] width 197 height 35
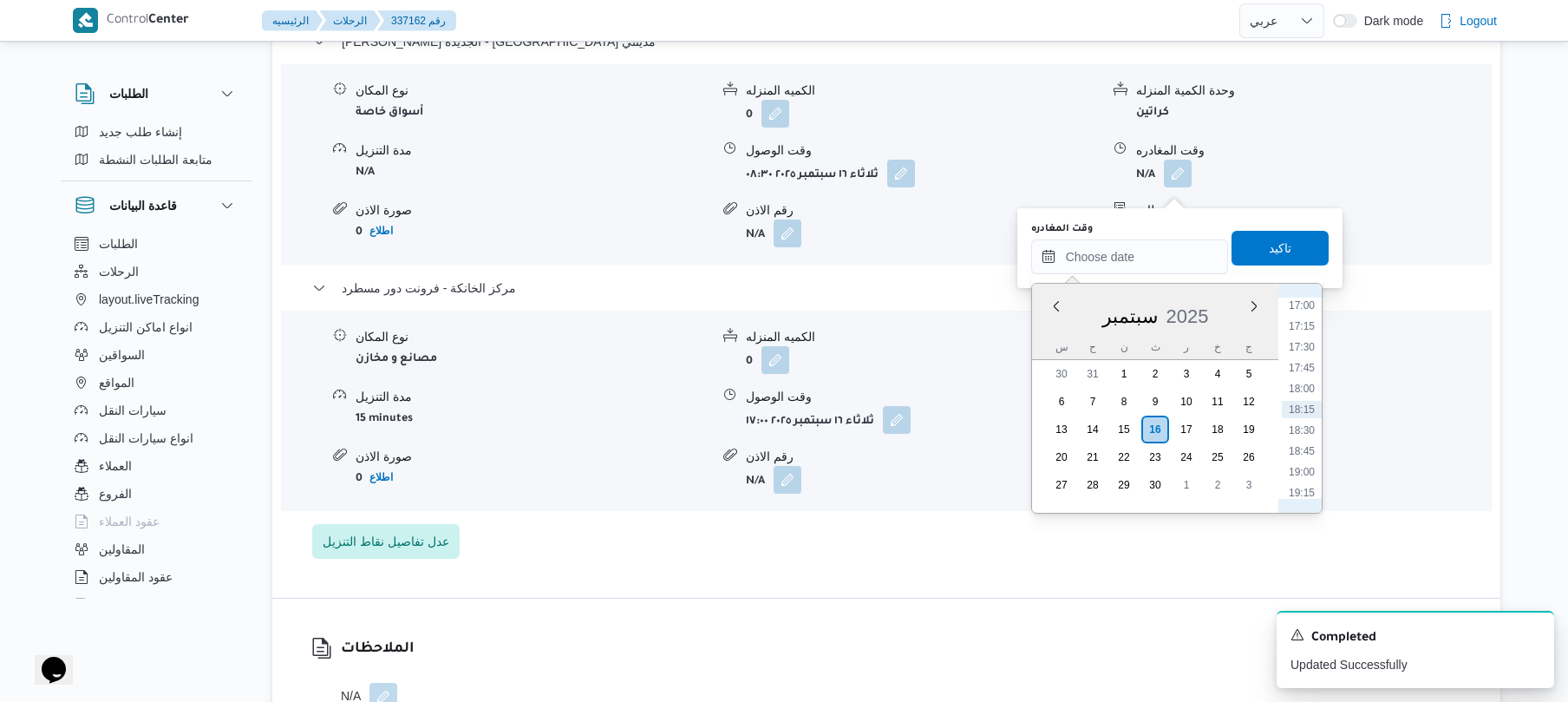
scroll to position [1247, 0]
click at [1299, 414] on li "16:15" at bounding box center [1301, 414] width 40 height 18
type input "[DATE] ١٦:١٥"
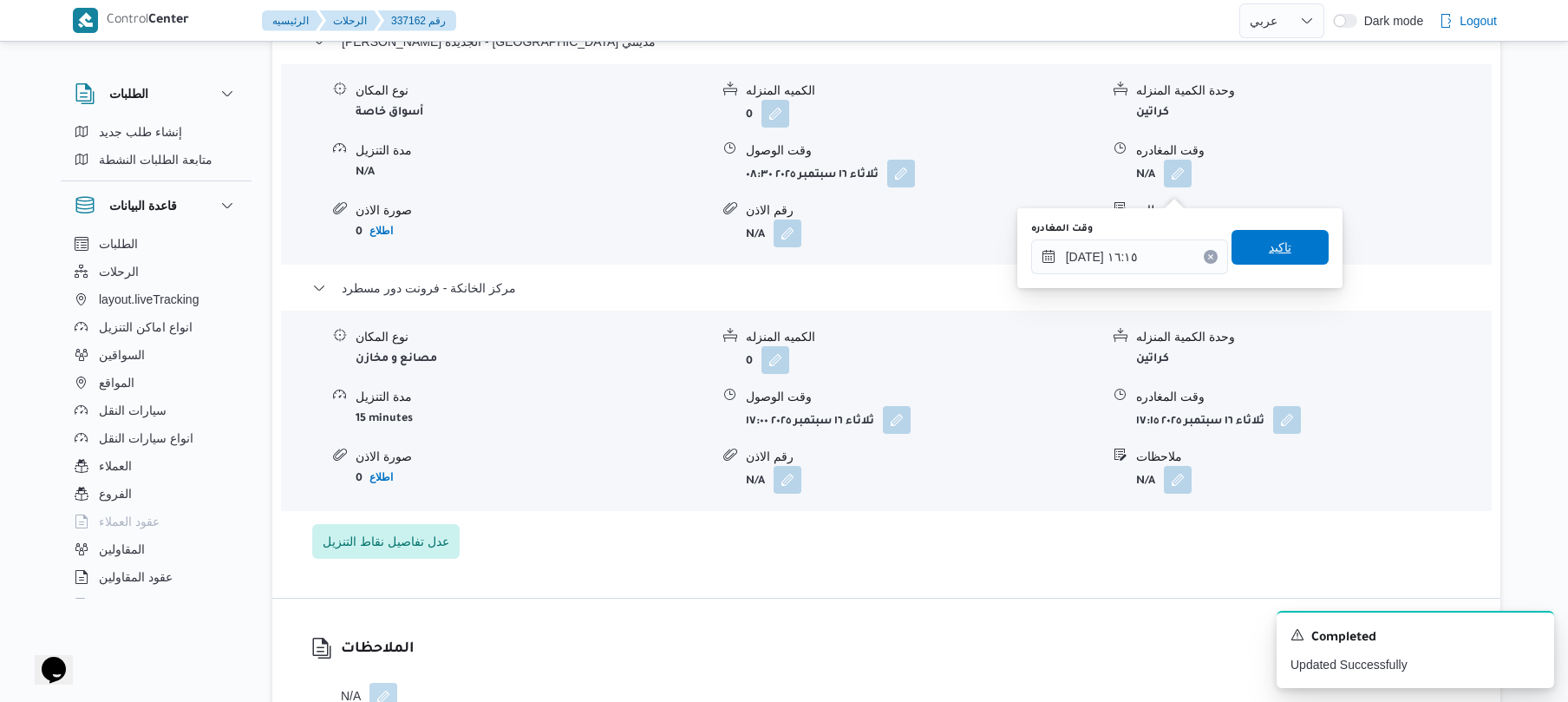
click at [1289, 243] on span "تاكيد" at bounding box center [1281, 247] width 98 height 35
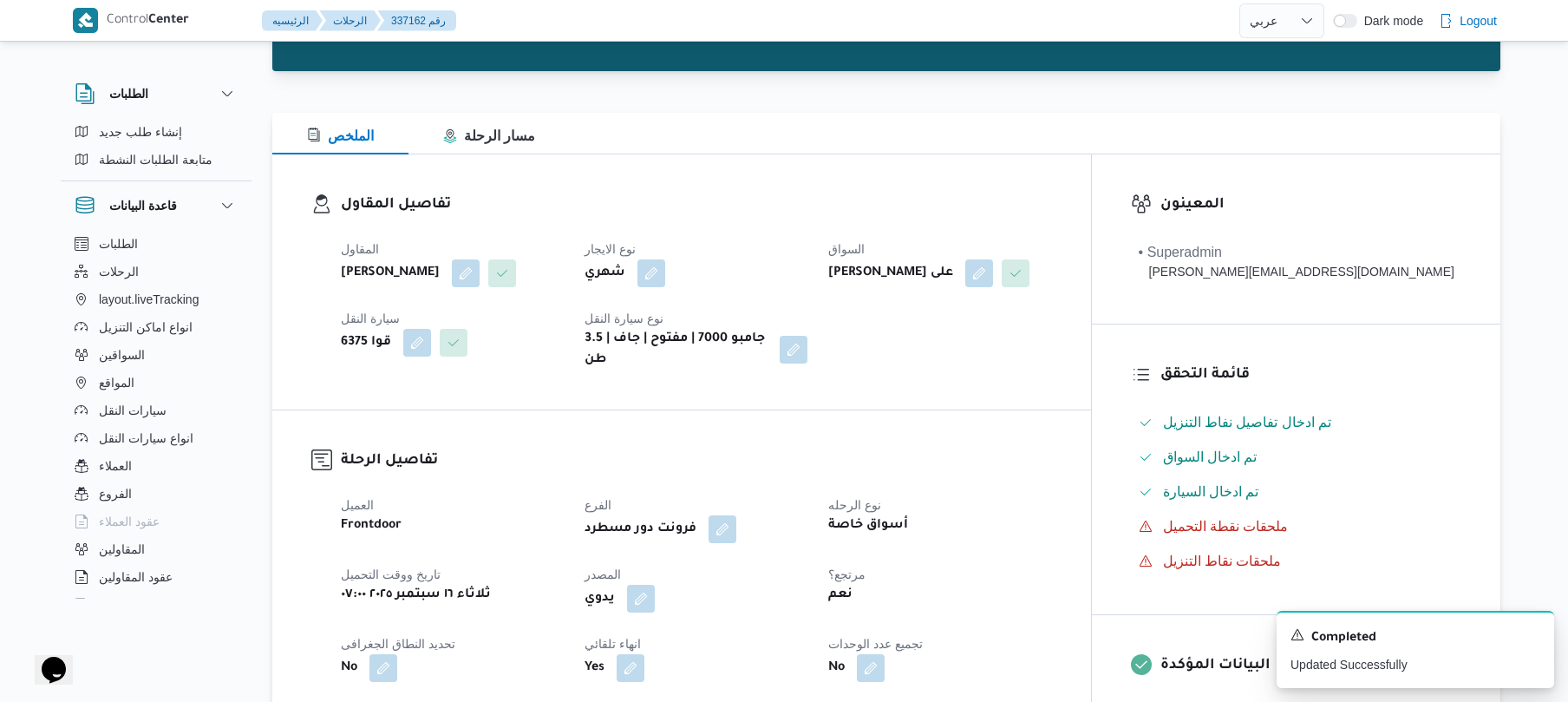
scroll to position [0, 0]
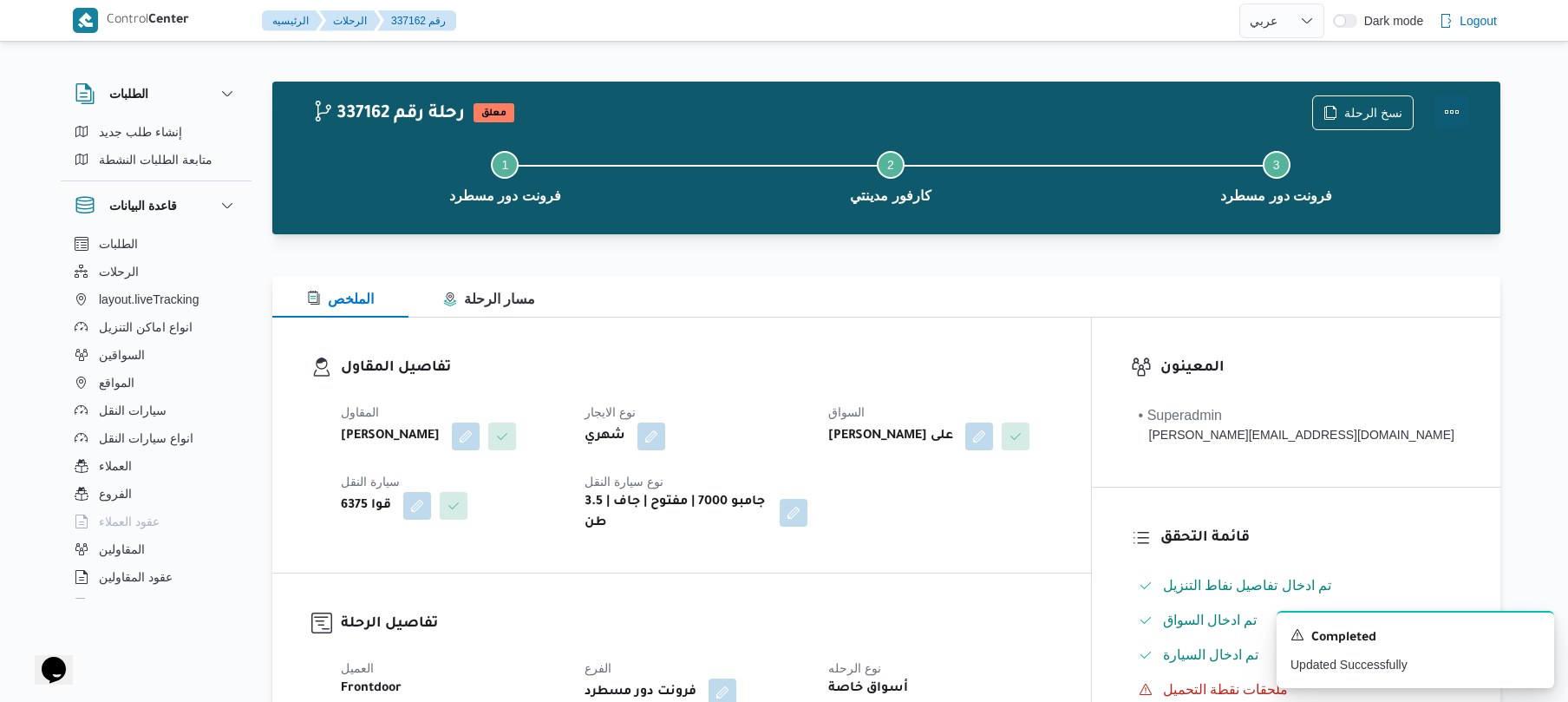
click at [1438, 116] on button "Actions" at bounding box center [1451, 112] width 35 height 35
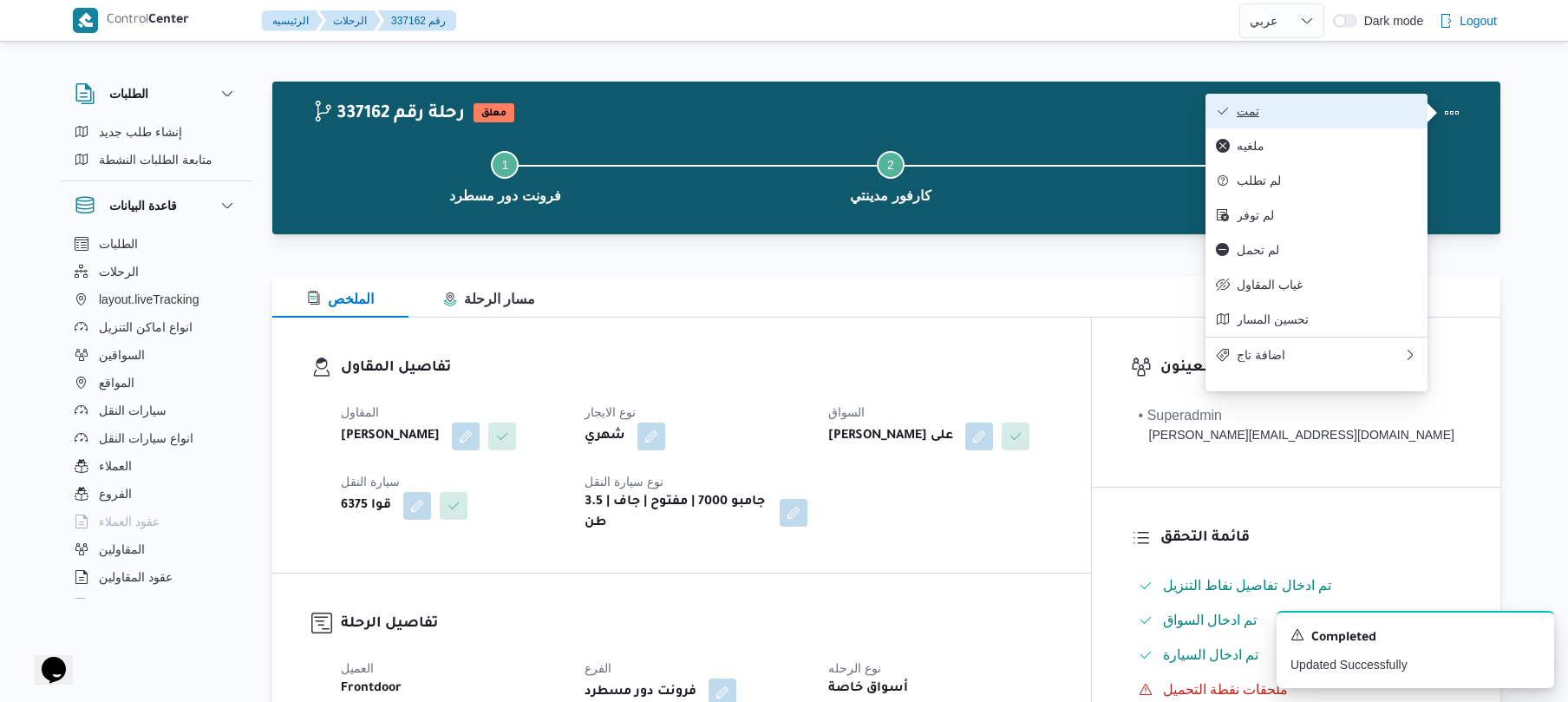
click at [1372, 123] on button "تمت" at bounding box center [1316, 111] width 222 height 35
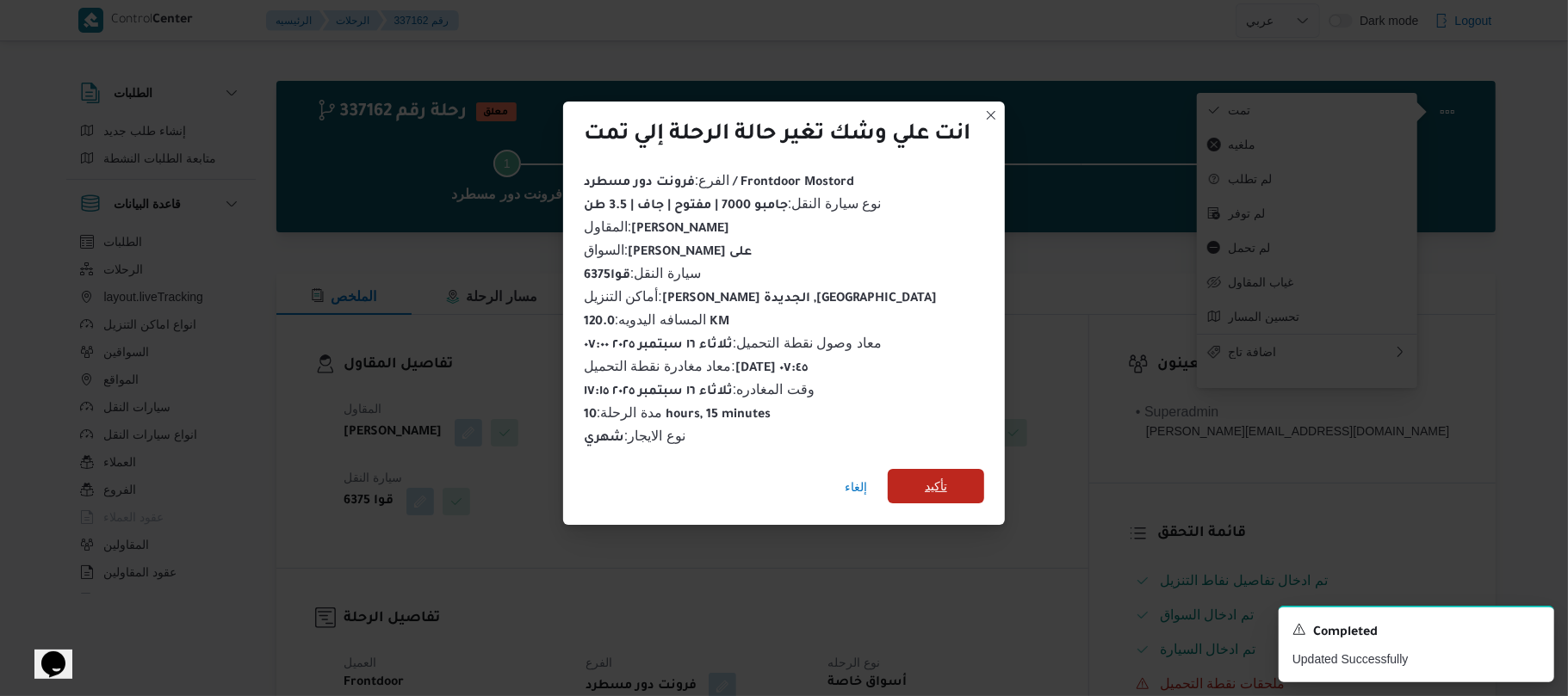
click at [982, 469] on span "تأكيد" at bounding box center [936, 486] width 97 height 34
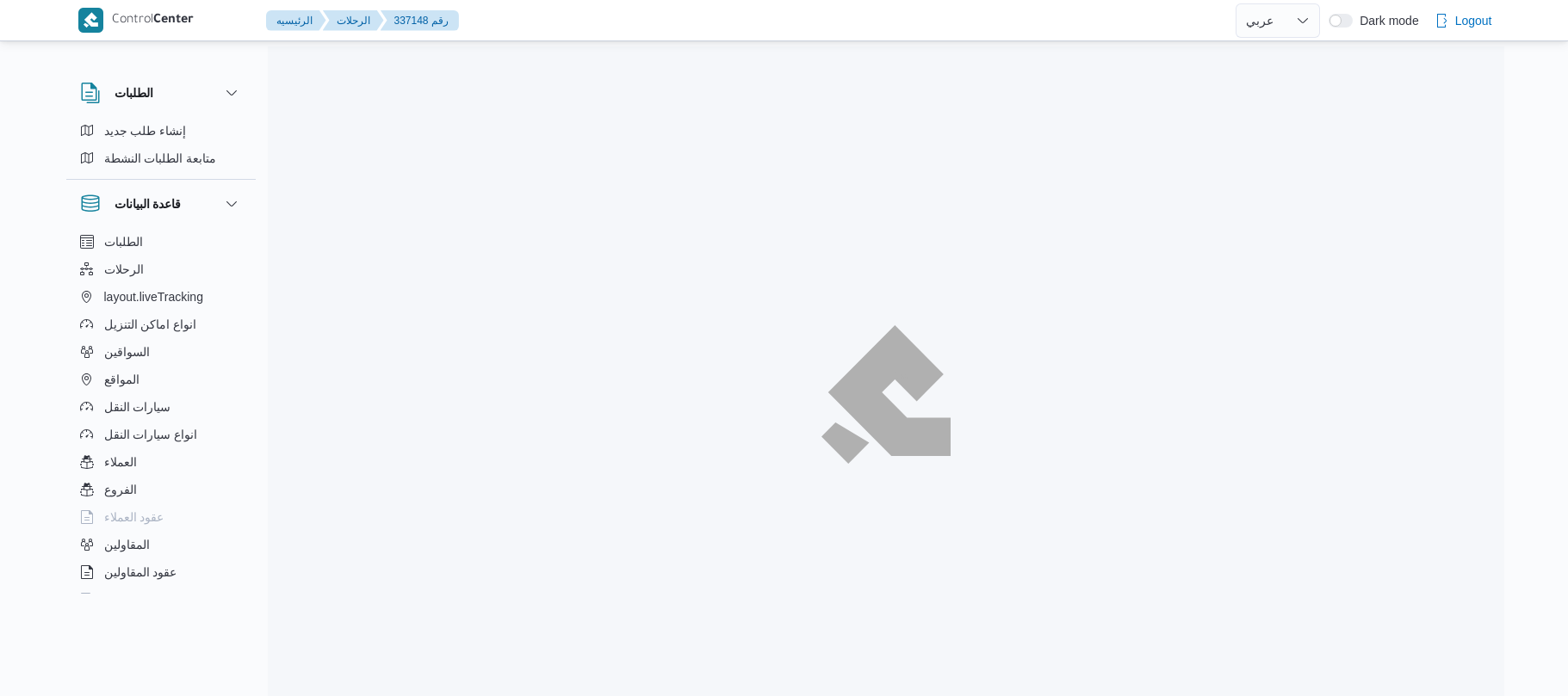
select select "ar"
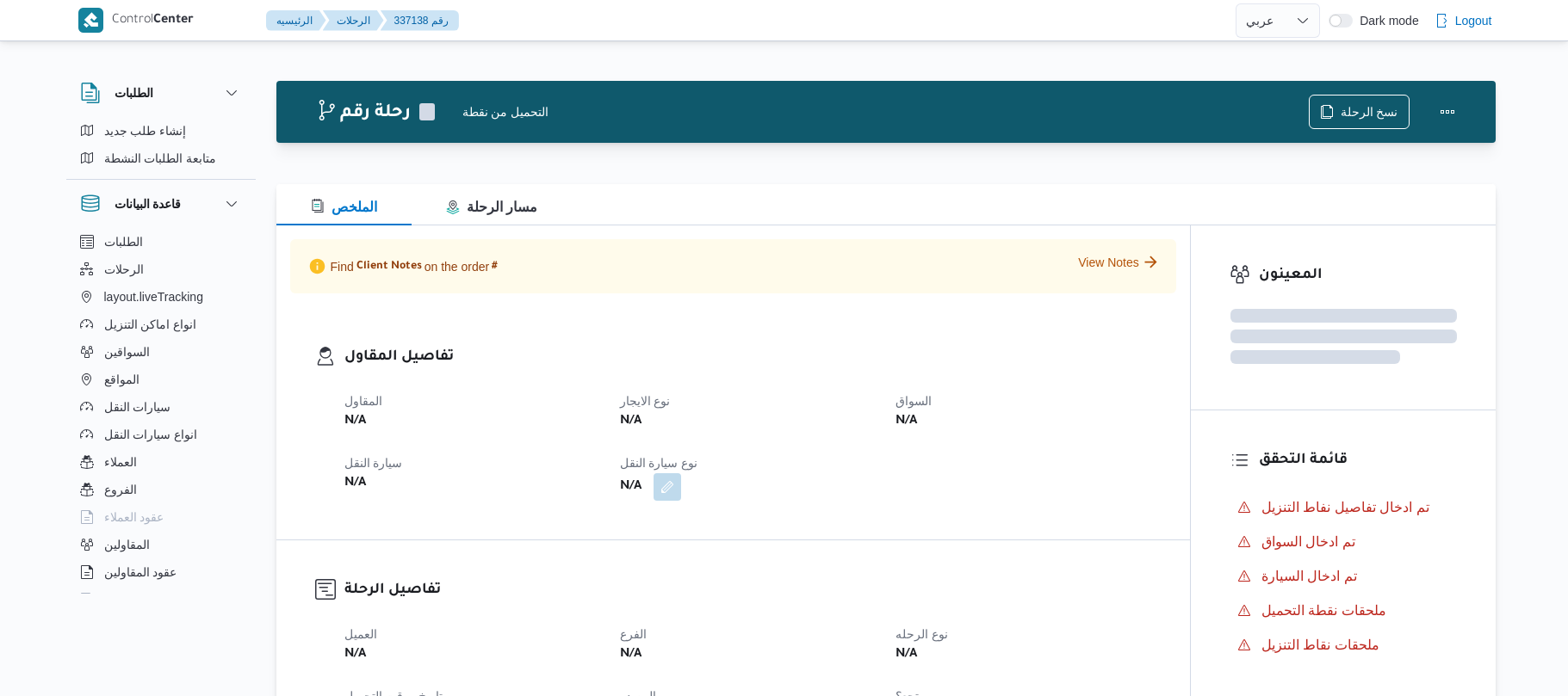
select select "ar"
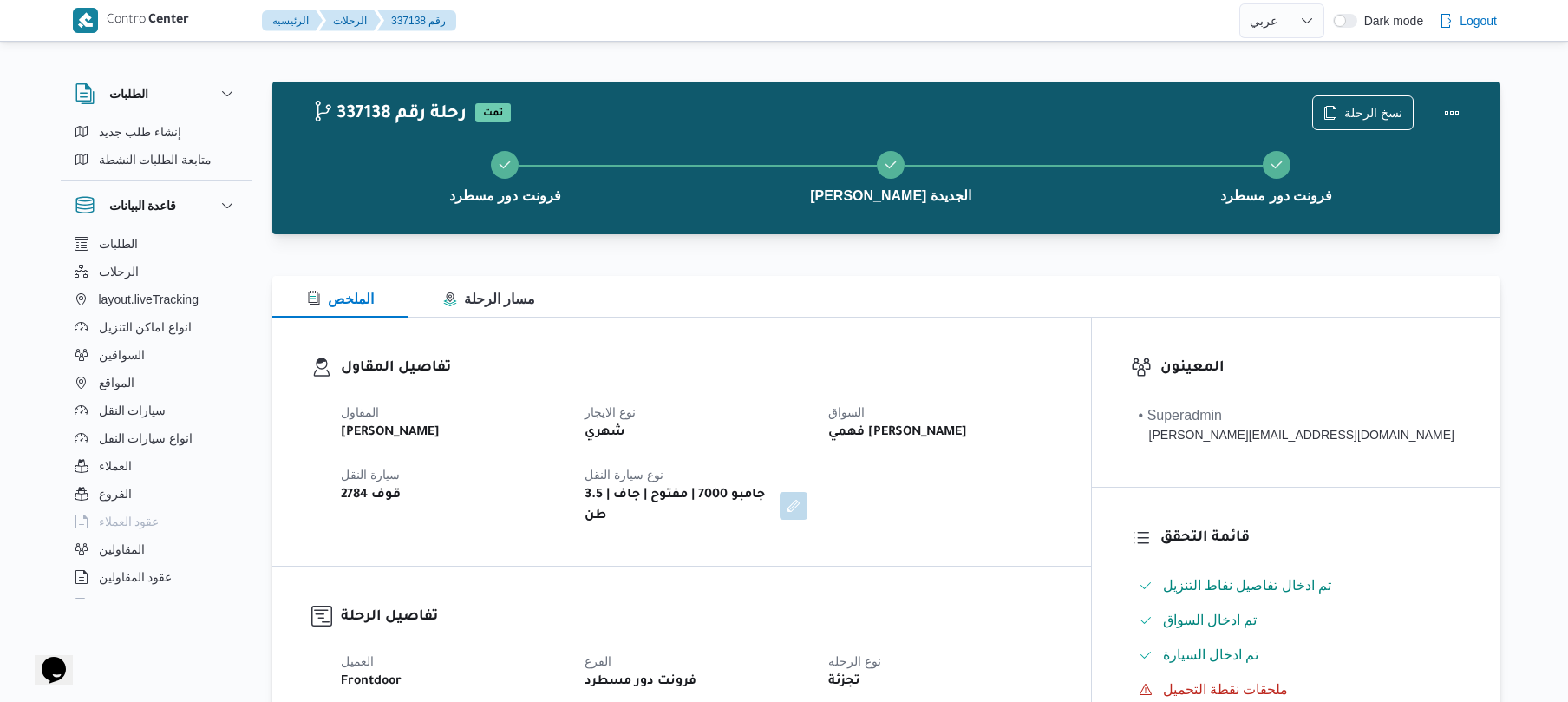
click at [1045, 295] on div "الملخص مسار الرحلة" at bounding box center [886, 296] width 1228 height 42
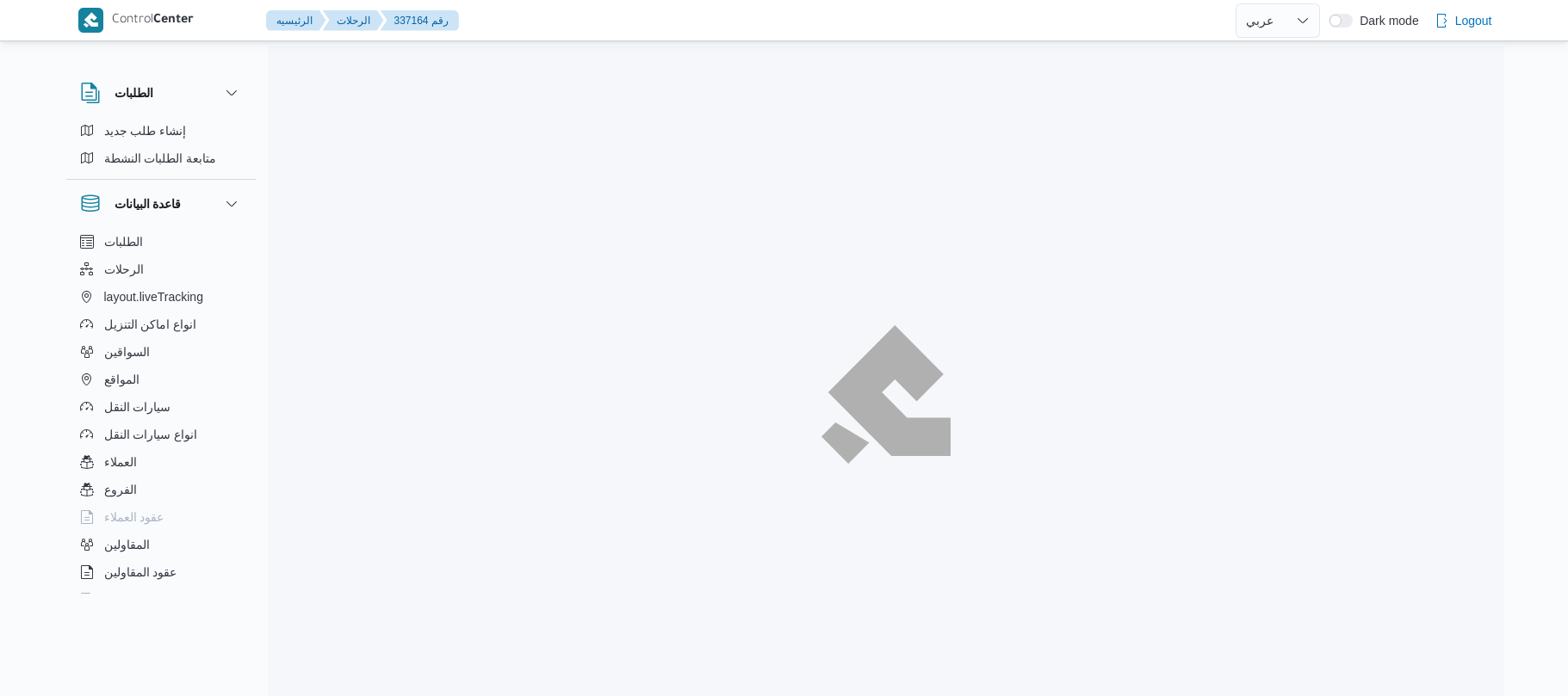
select select "ar"
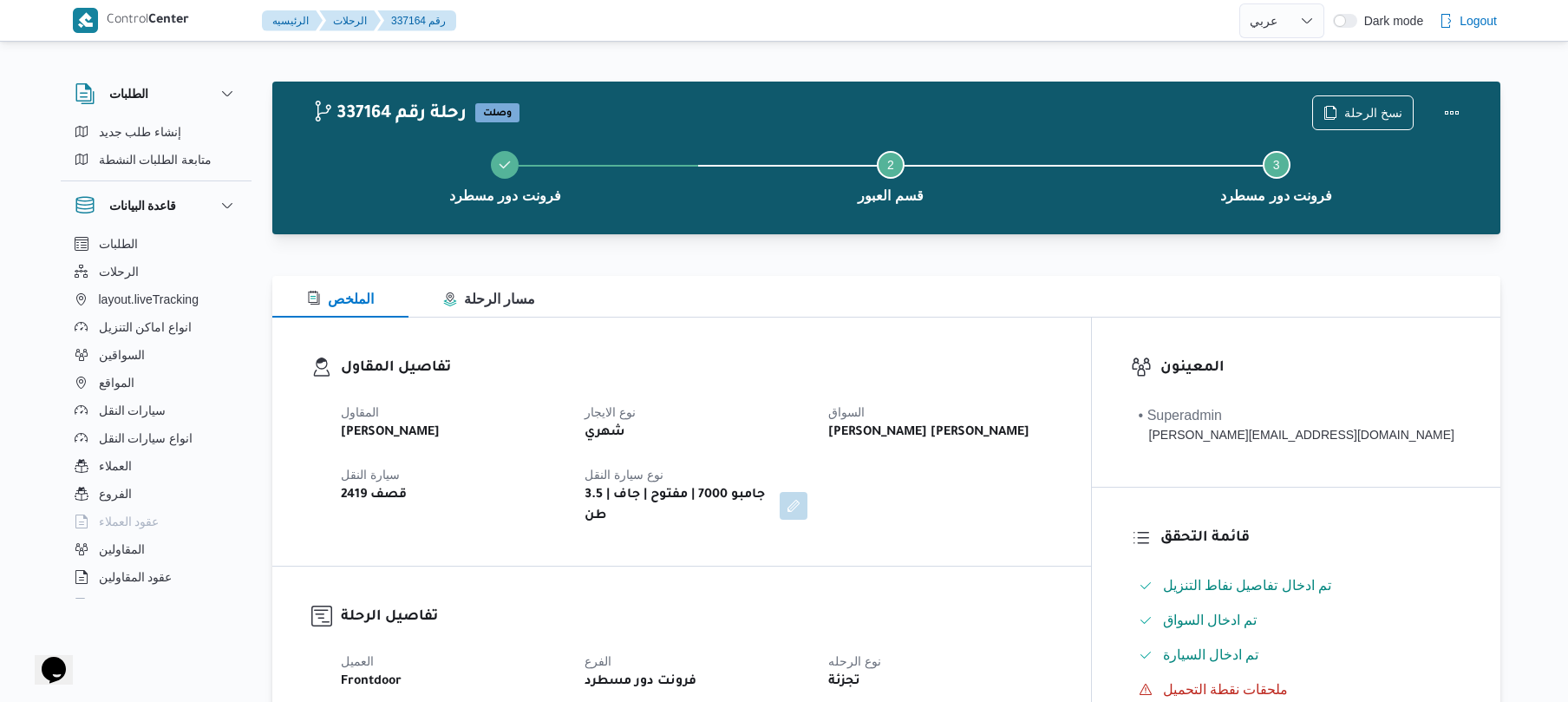
click at [918, 335] on div "تفاصيل المقاول المقاول [PERSON_NAME] نوع الايجار شهري السواق [PERSON_NAME] [PER…" at bounding box center [681, 442] width 819 height 248
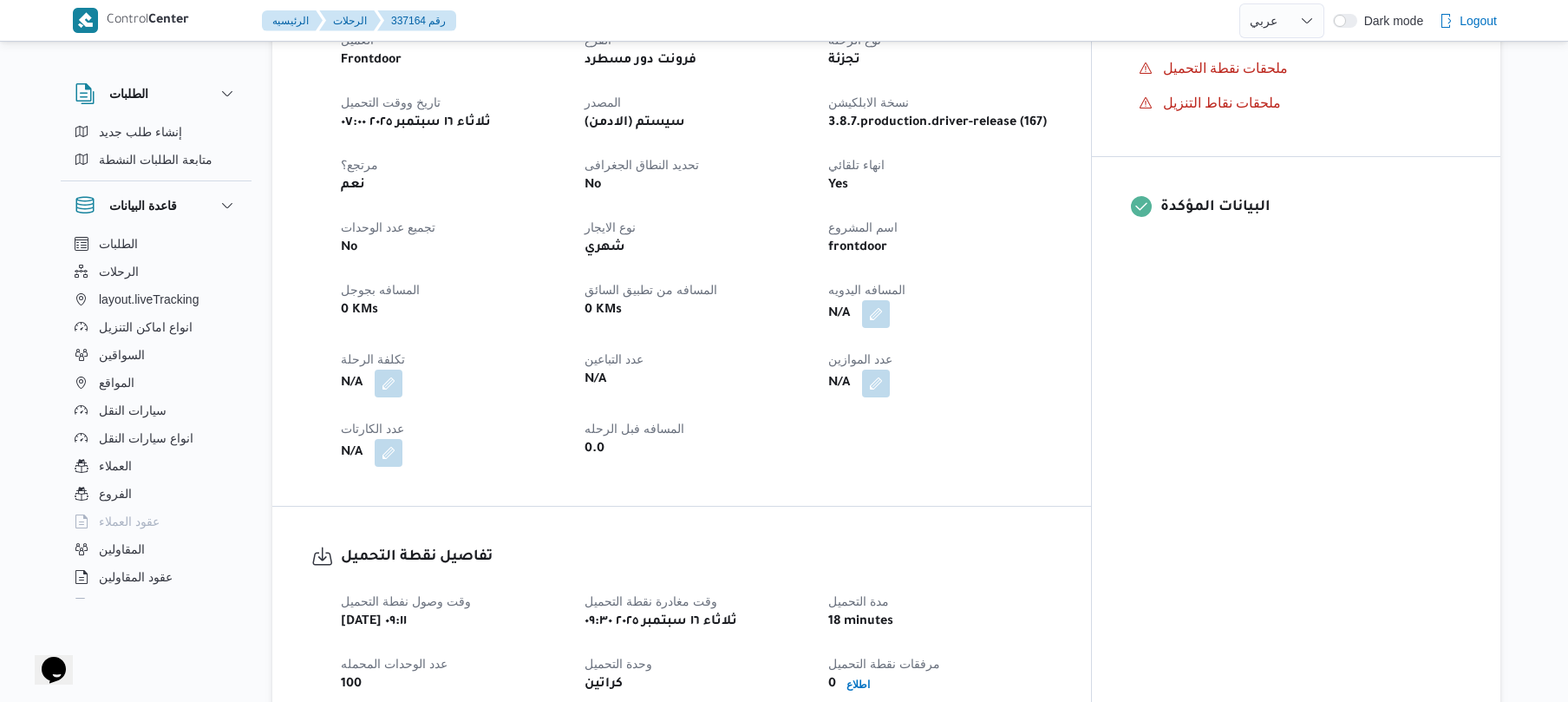
scroll to position [647, 0]
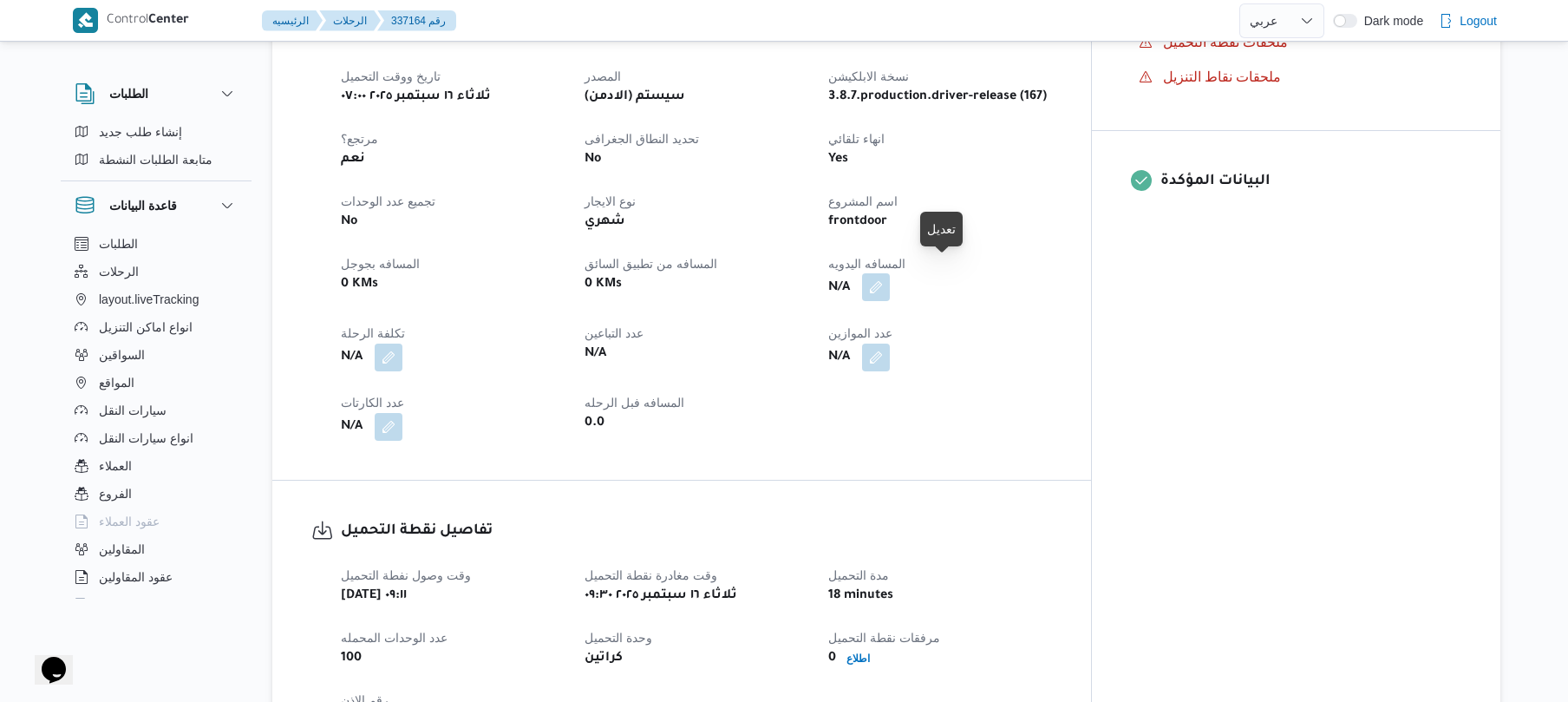
click at [890, 279] on button "button" at bounding box center [875, 287] width 27 height 28
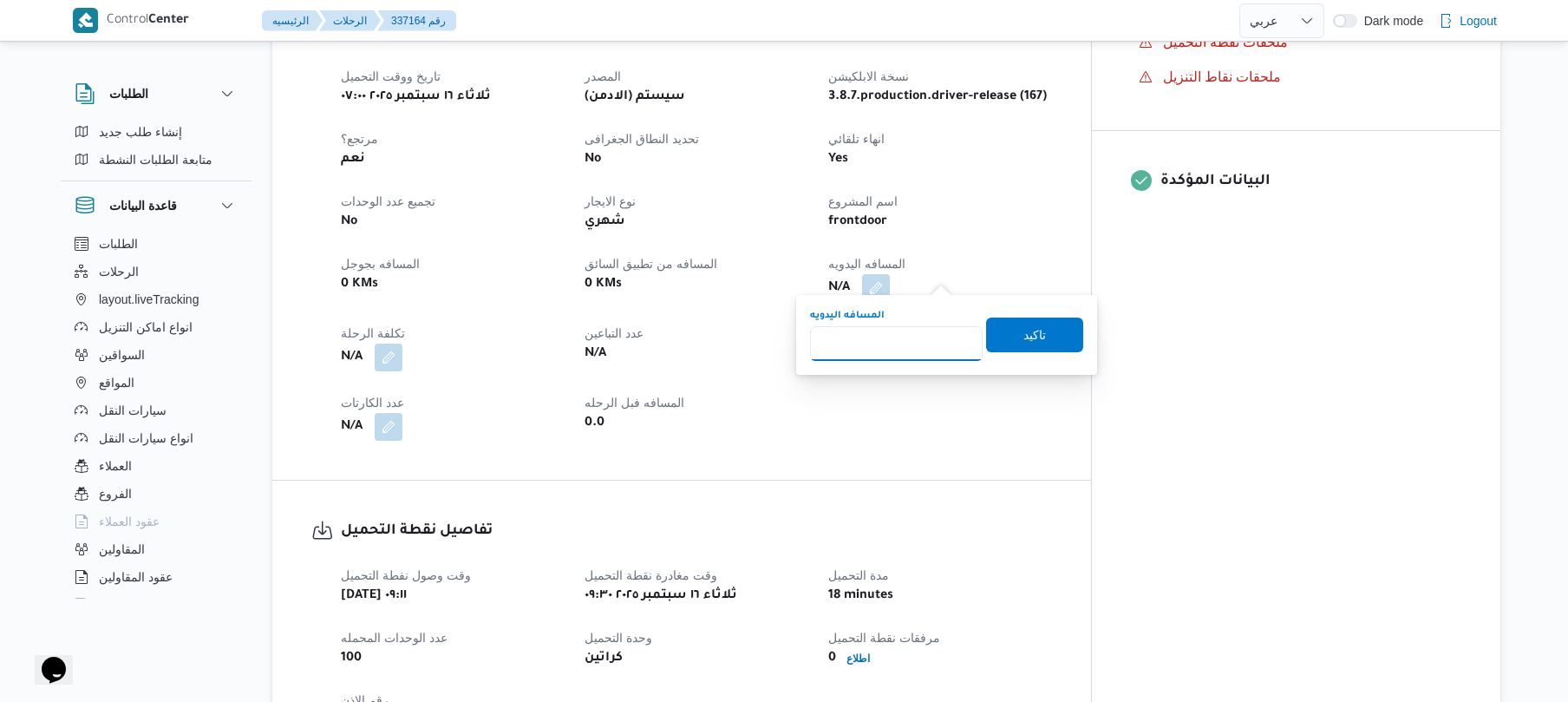
click at [896, 342] on input "المسافه اليدويه" at bounding box center [896, 343] width 173 height 35
type input "70"
click at [1007, 348] on span "تاكيد" at bounding box center [1035, 334] width 98 height 35
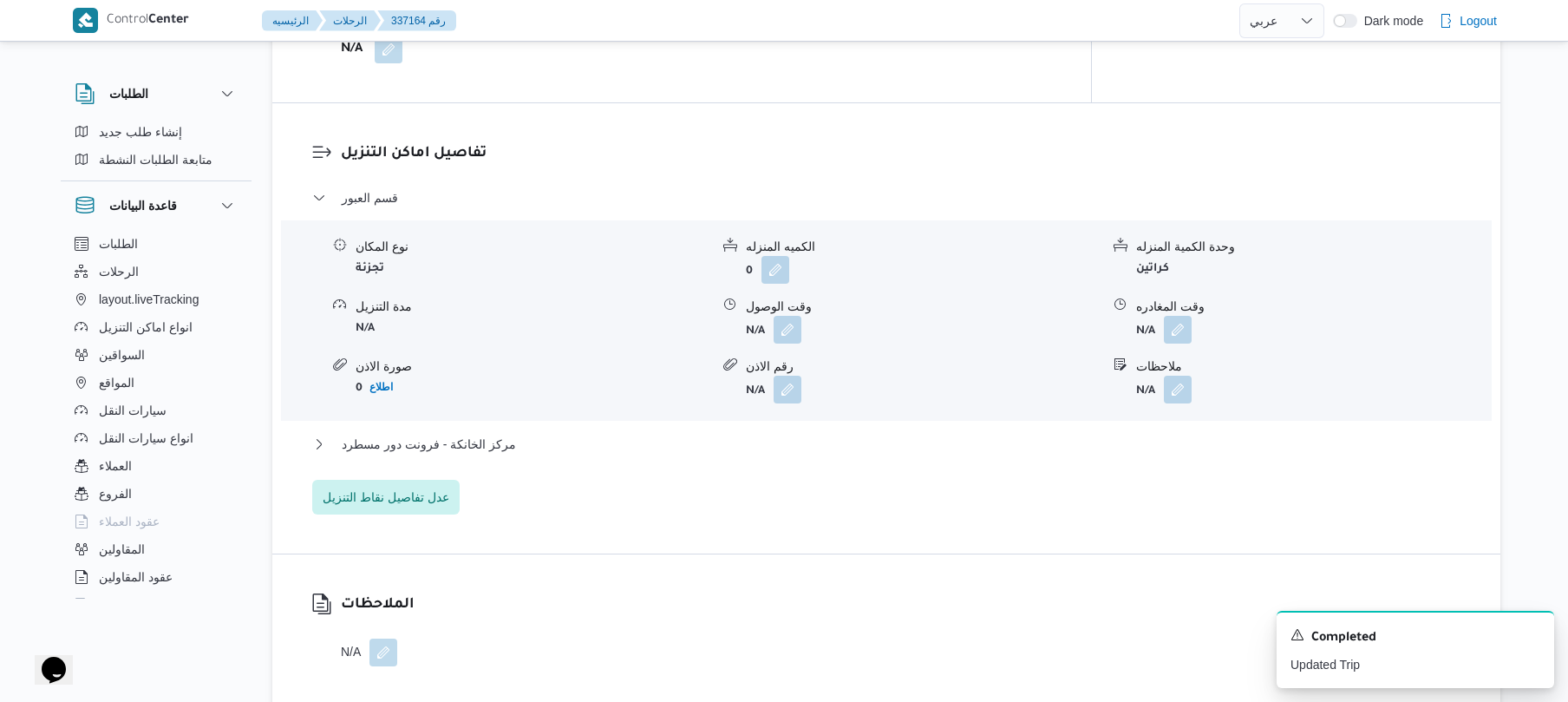
scroll to position [1342, 0]
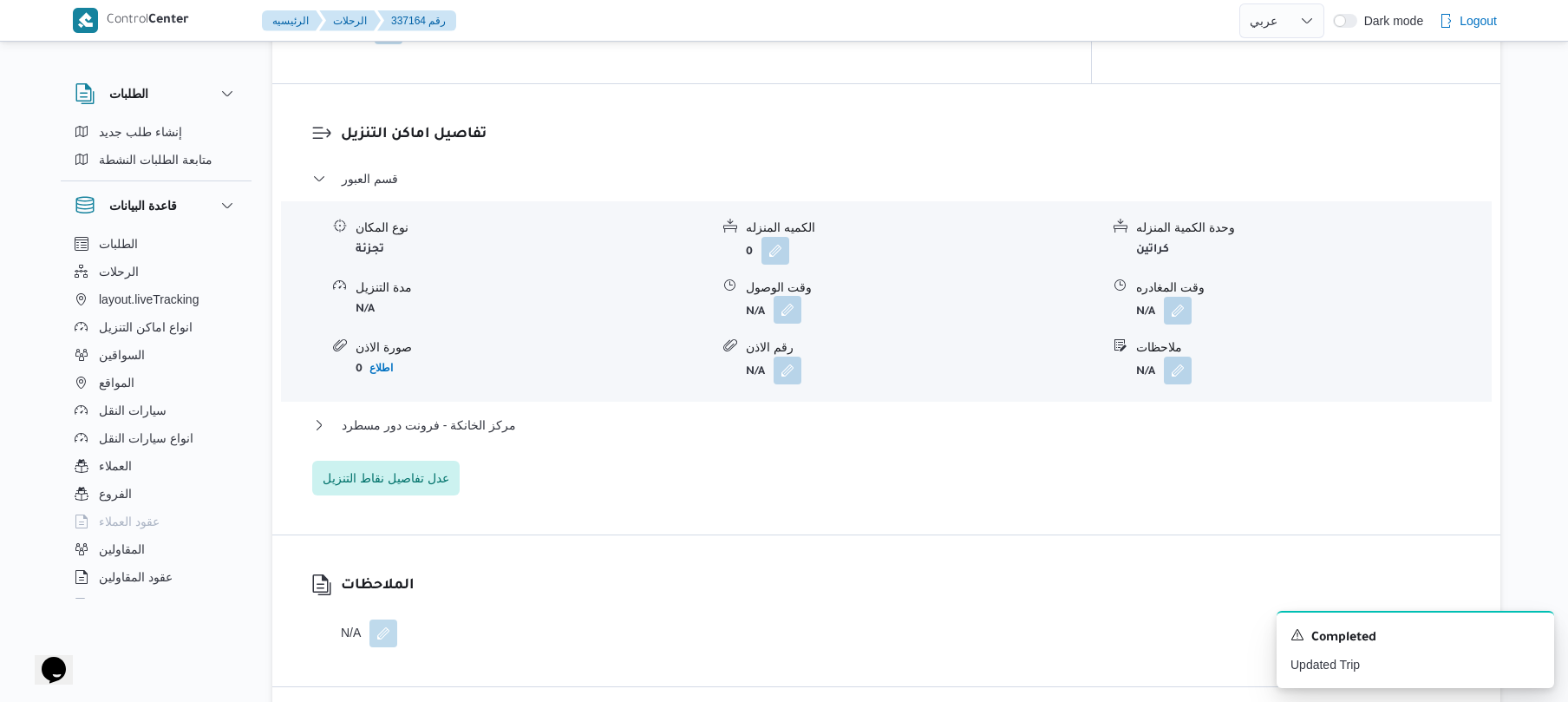
click at [792, 296] on button "button" at bounding box center [787, 309] width 27 height 28
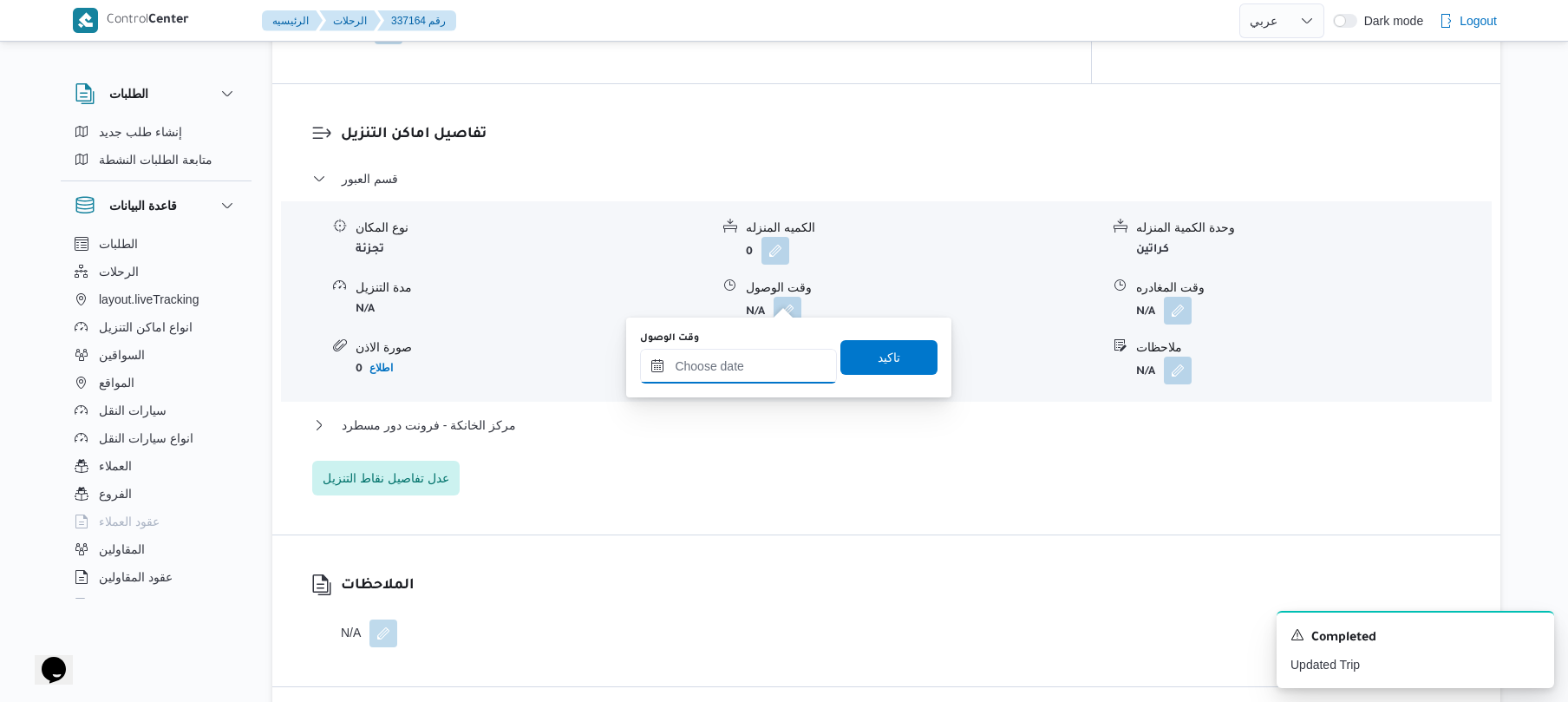
click at [742, 372] on input "وقت الوصول" at bounding box center [739, 366] width 197 height 35
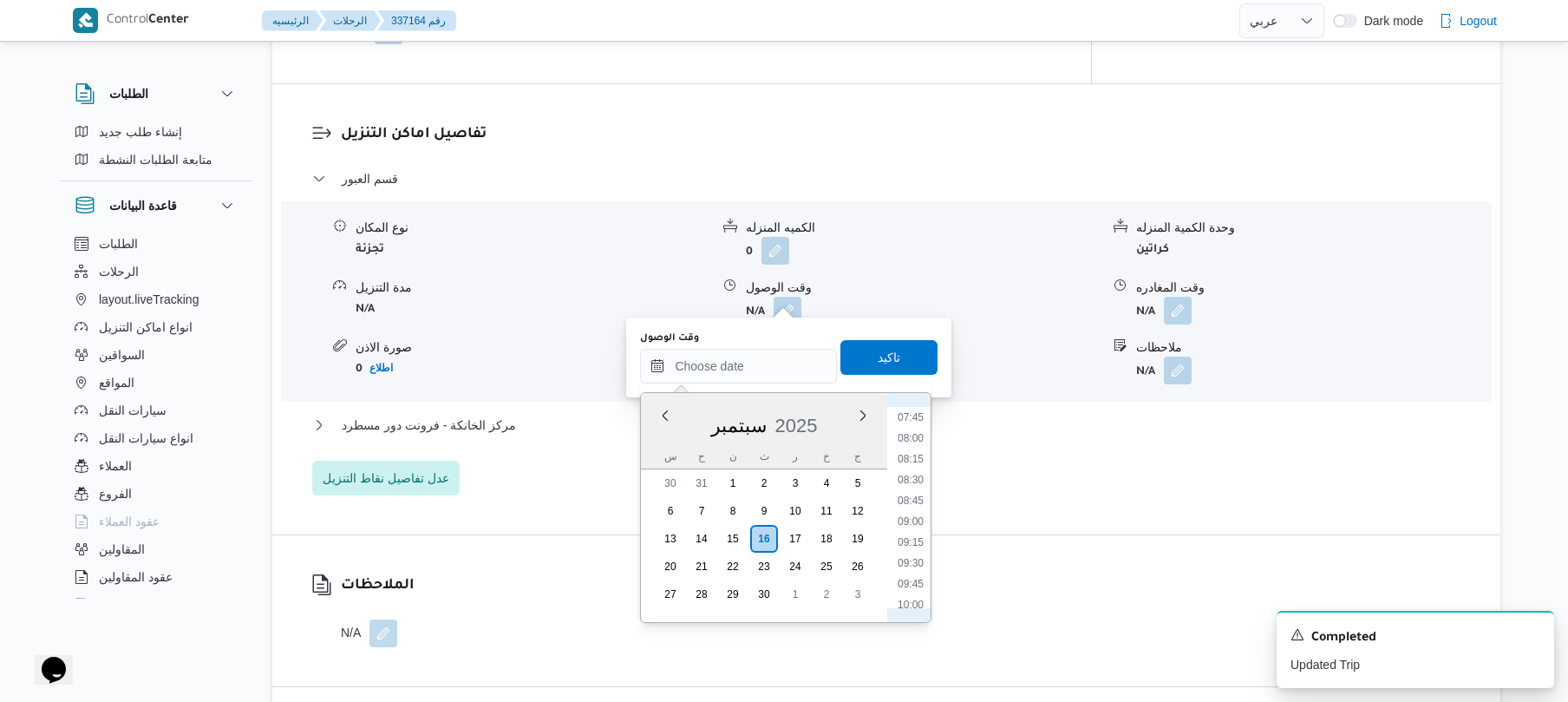
scroll to position [814, 0]
click at [916, 435] on li "10:00" at bounding box center [910, 435] width 40 height 18
type input "١٦/٠٩/٢٠٢٥ ١٠:٠٠"
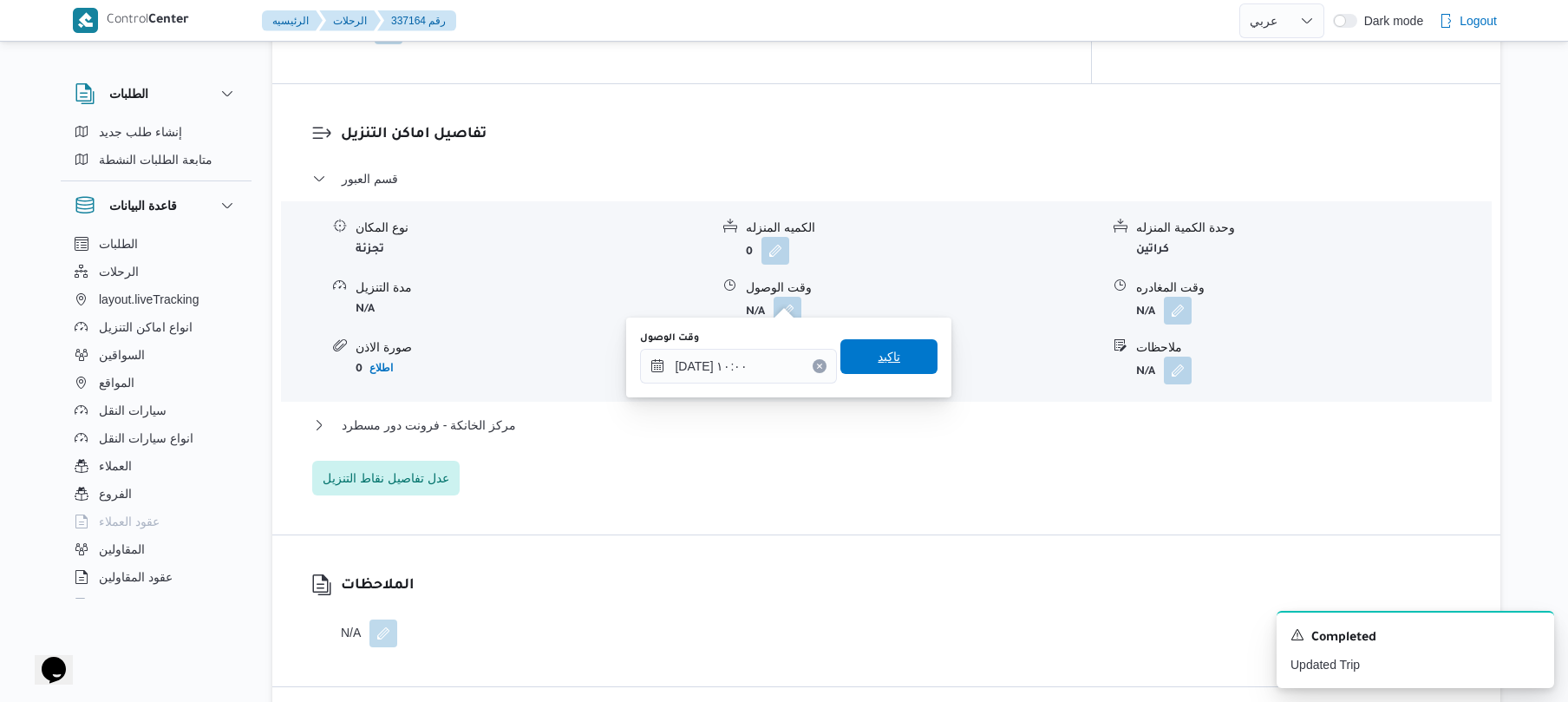
click at [898, 361] on span "تاكيد" at bounding box center [890, 356] width 98 height 35
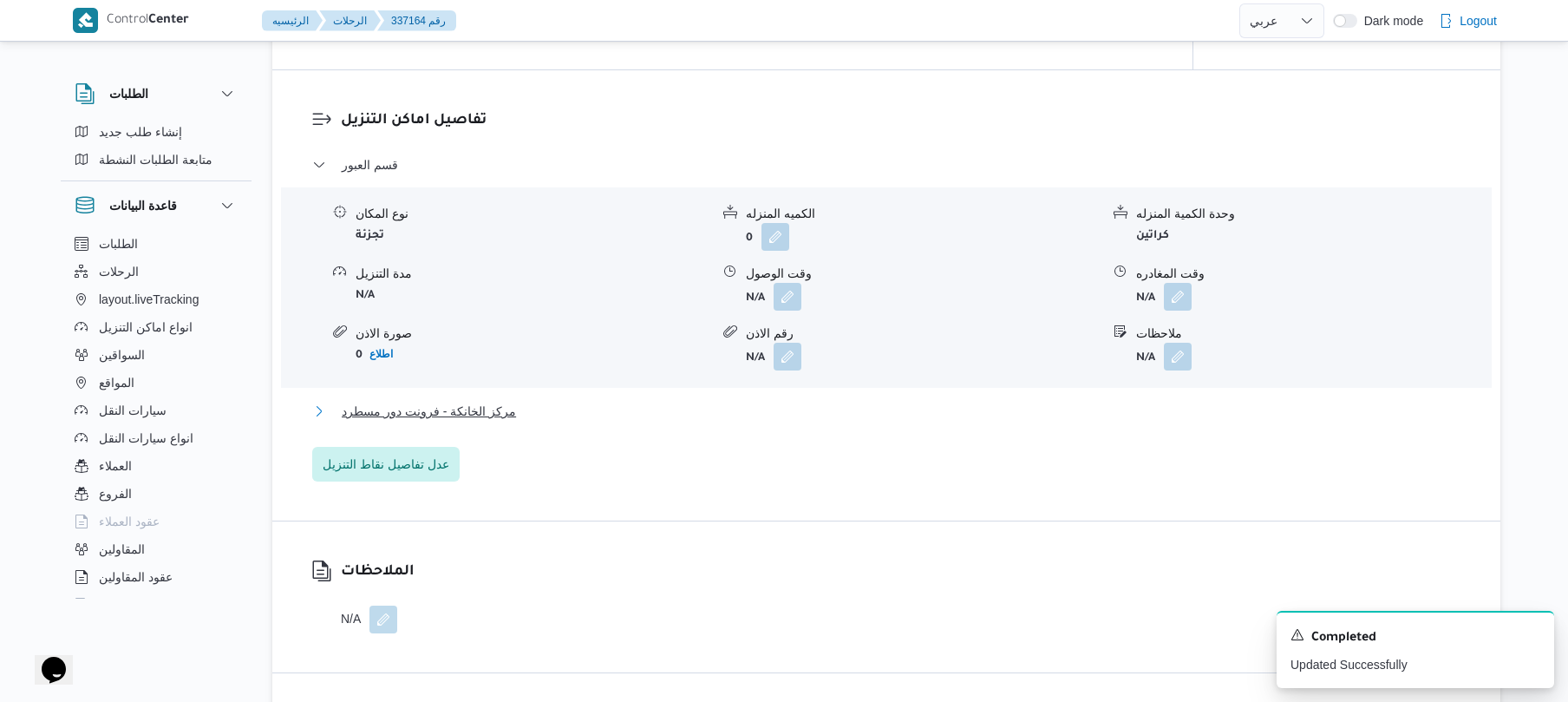
click at [841, 411] on button "مركز الخانكة - فرونت دور مسطرد" at bounding box center [887, 411] width 1149 height 20
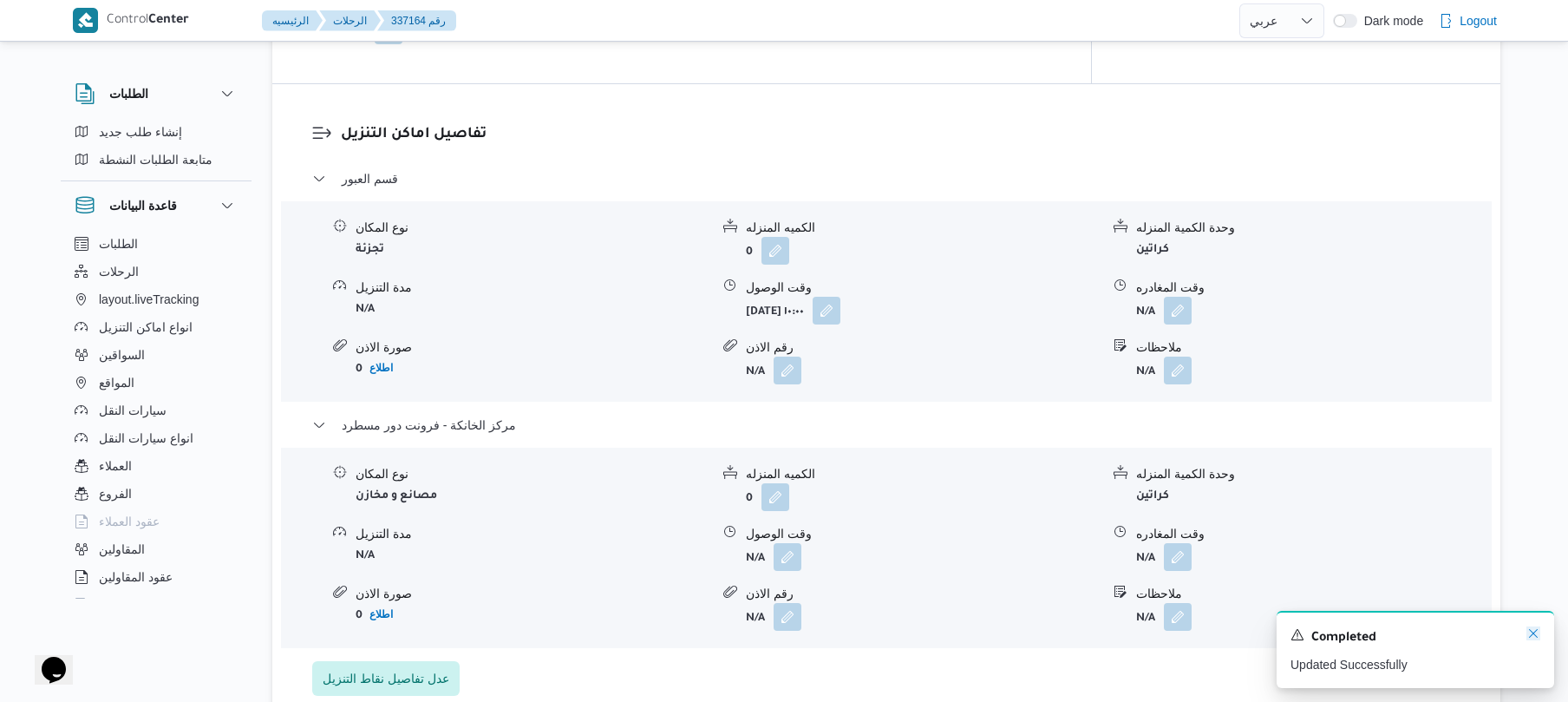
click at [1533, 639] on icon "Dismiss toast" at bounding box center [1533, 634] width 14 height 14
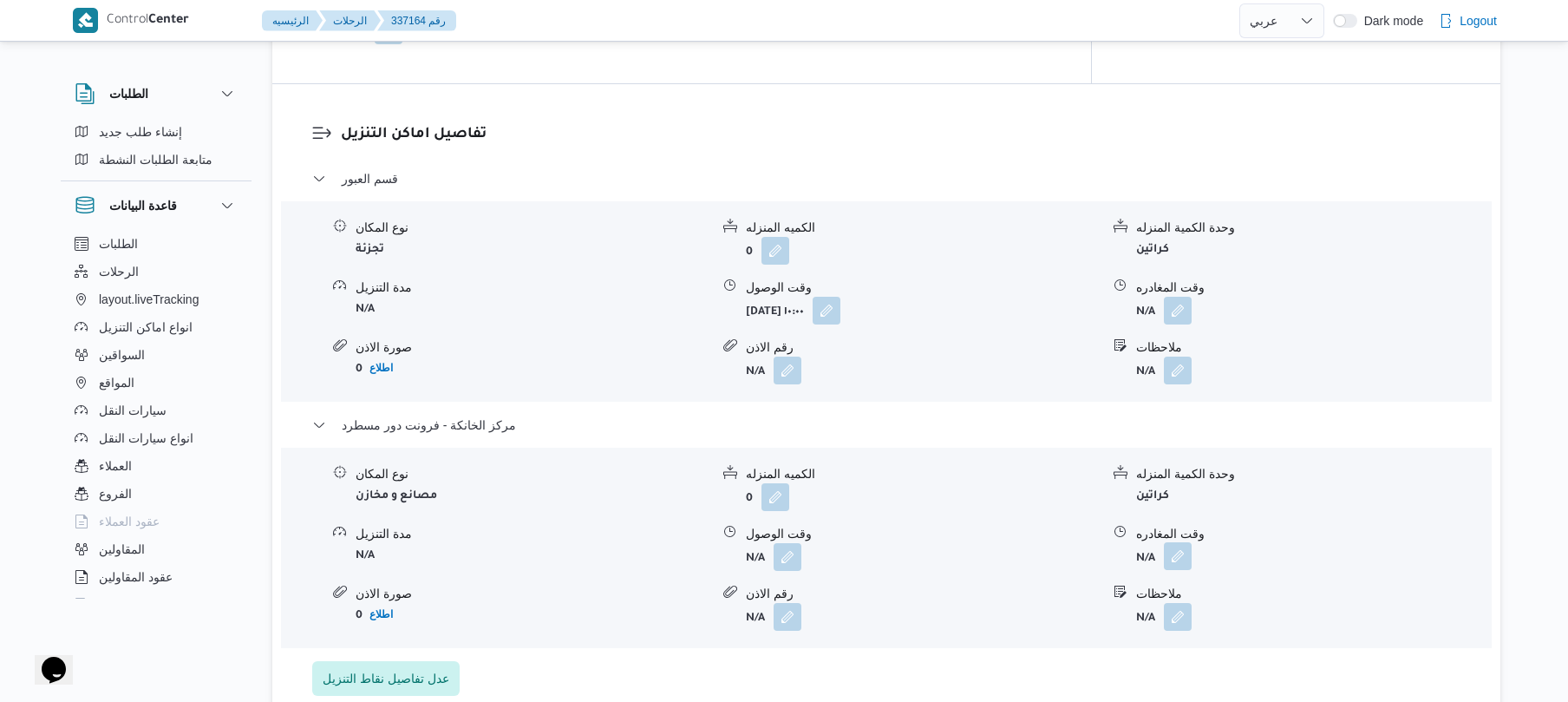
click at [1178, 547] on button "button" at bounding box center [1177, 556] width 27 height 28
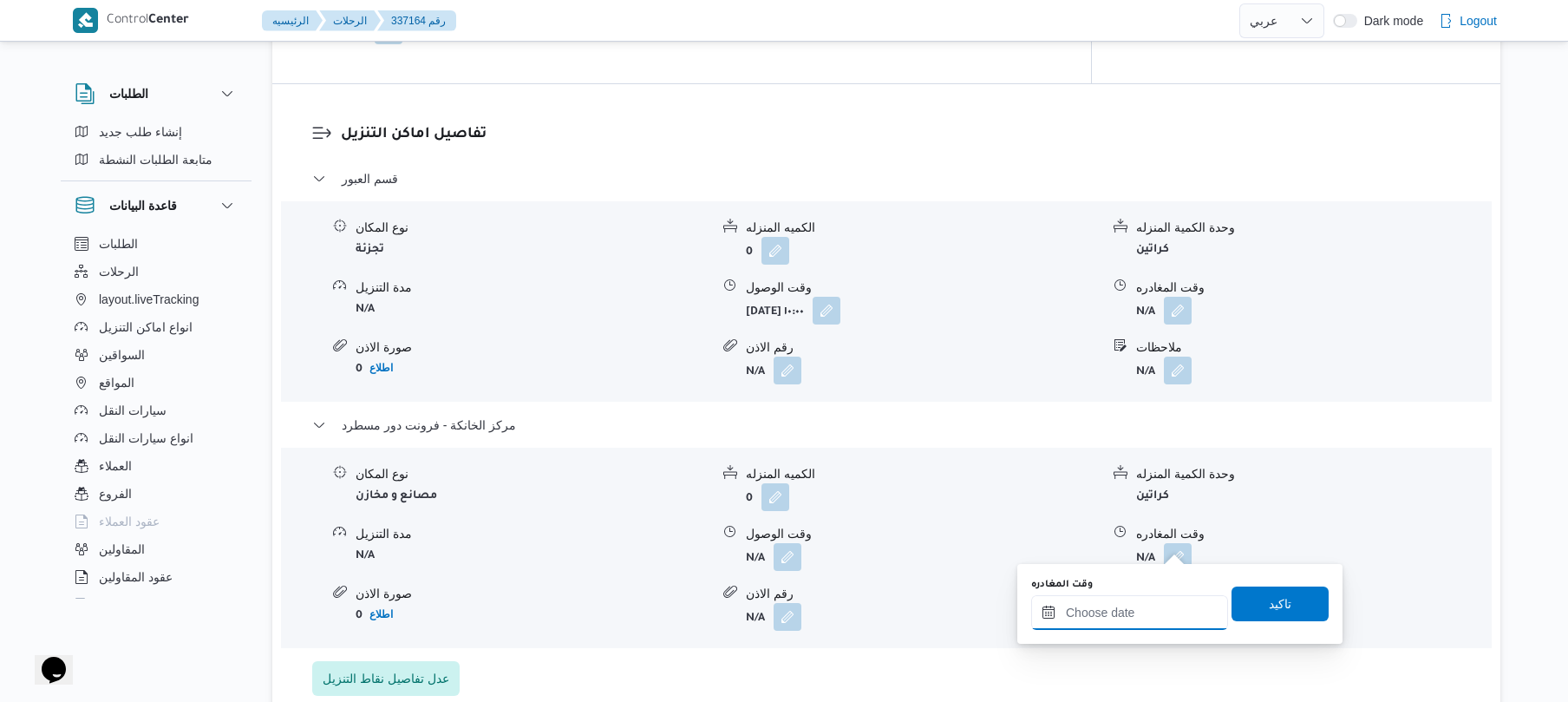
click at [1128, 611] on input "وقت المغادره" at bounding box center [1130, 612] width 197 height 35
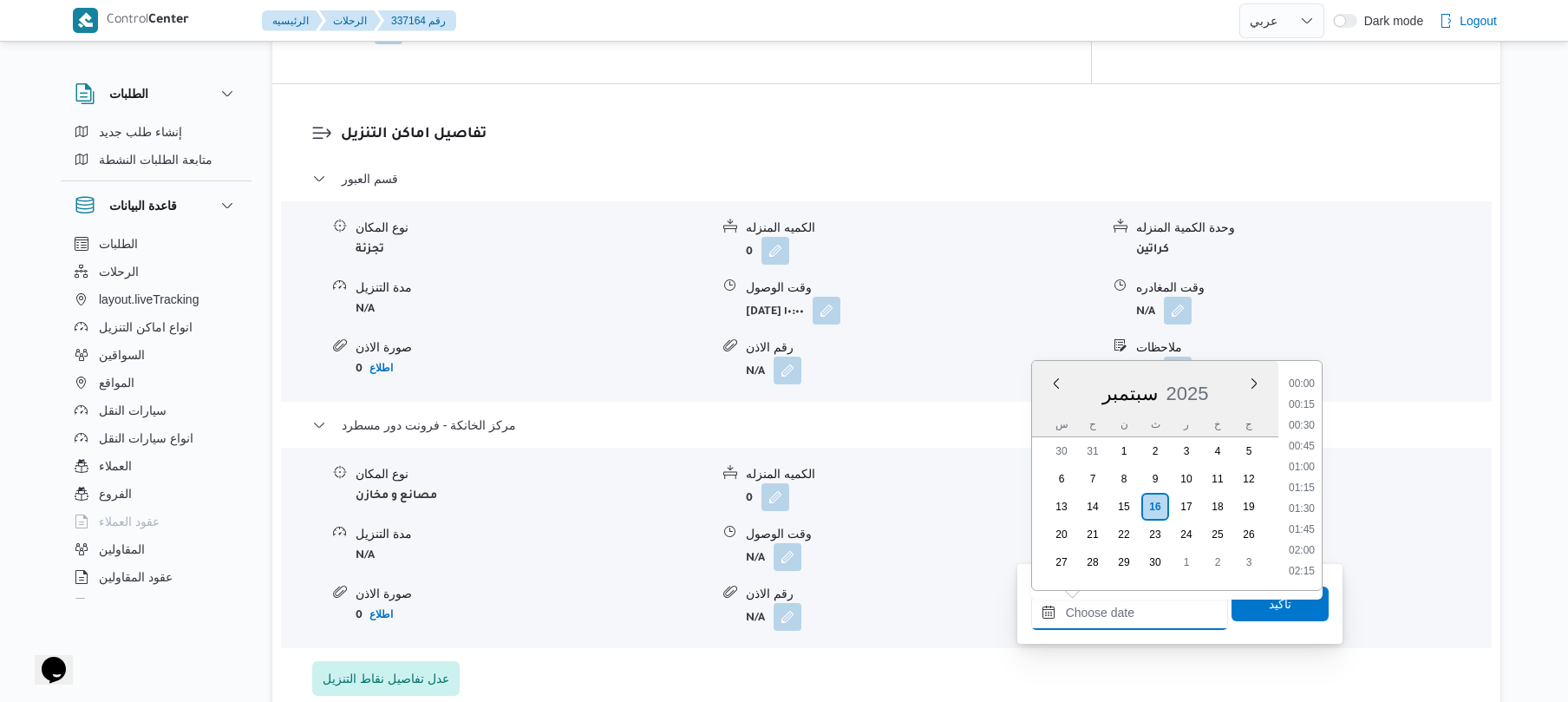
scroll to position [1438, 0]
click at [1306, 383] on li "17:15" at bounding box center [1301, 383] width 40 height 18
type input "١٦/٠٩/٢٠٢٥ ١٧:١٥"
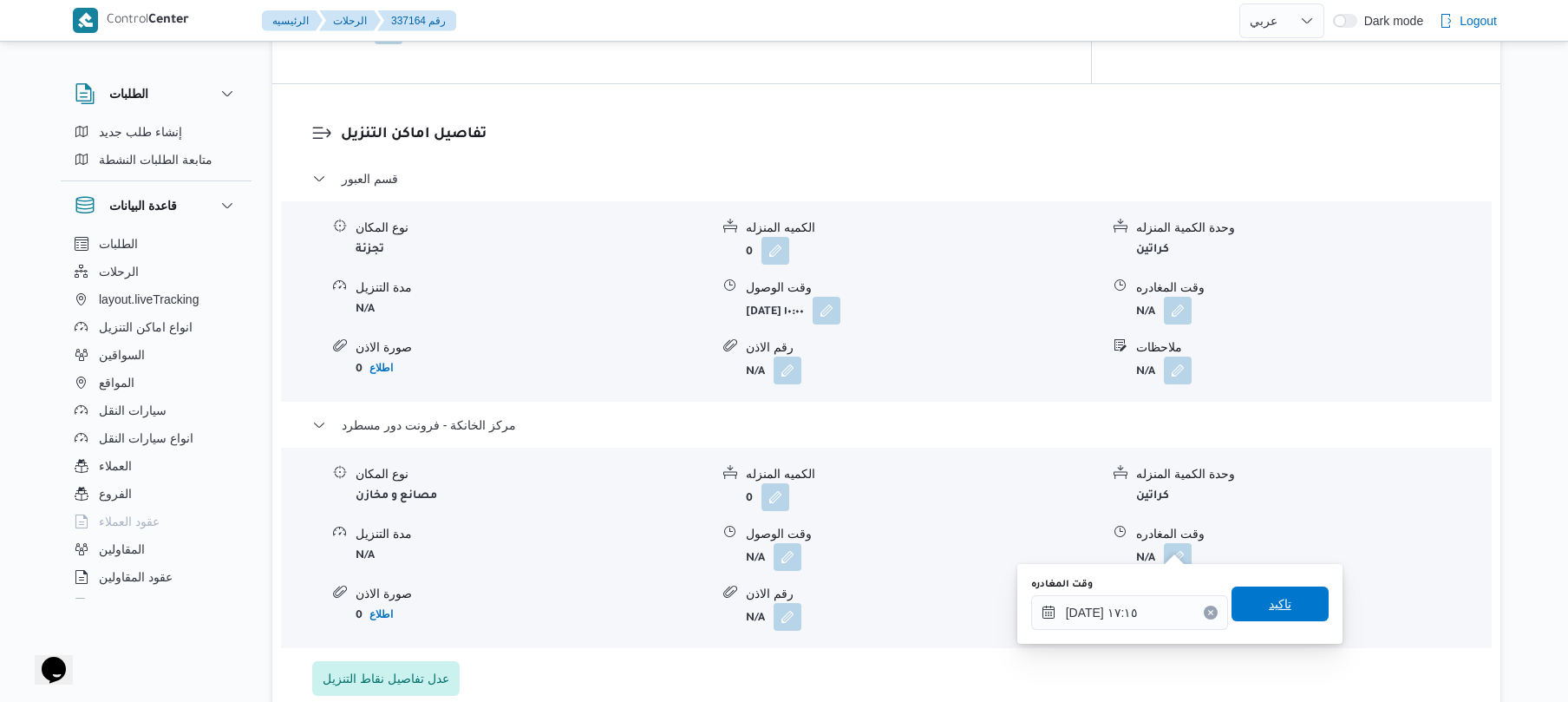
click at [1265, 614] on span "تاكيد" at bounding box center [1281, 603] width 98 height 35
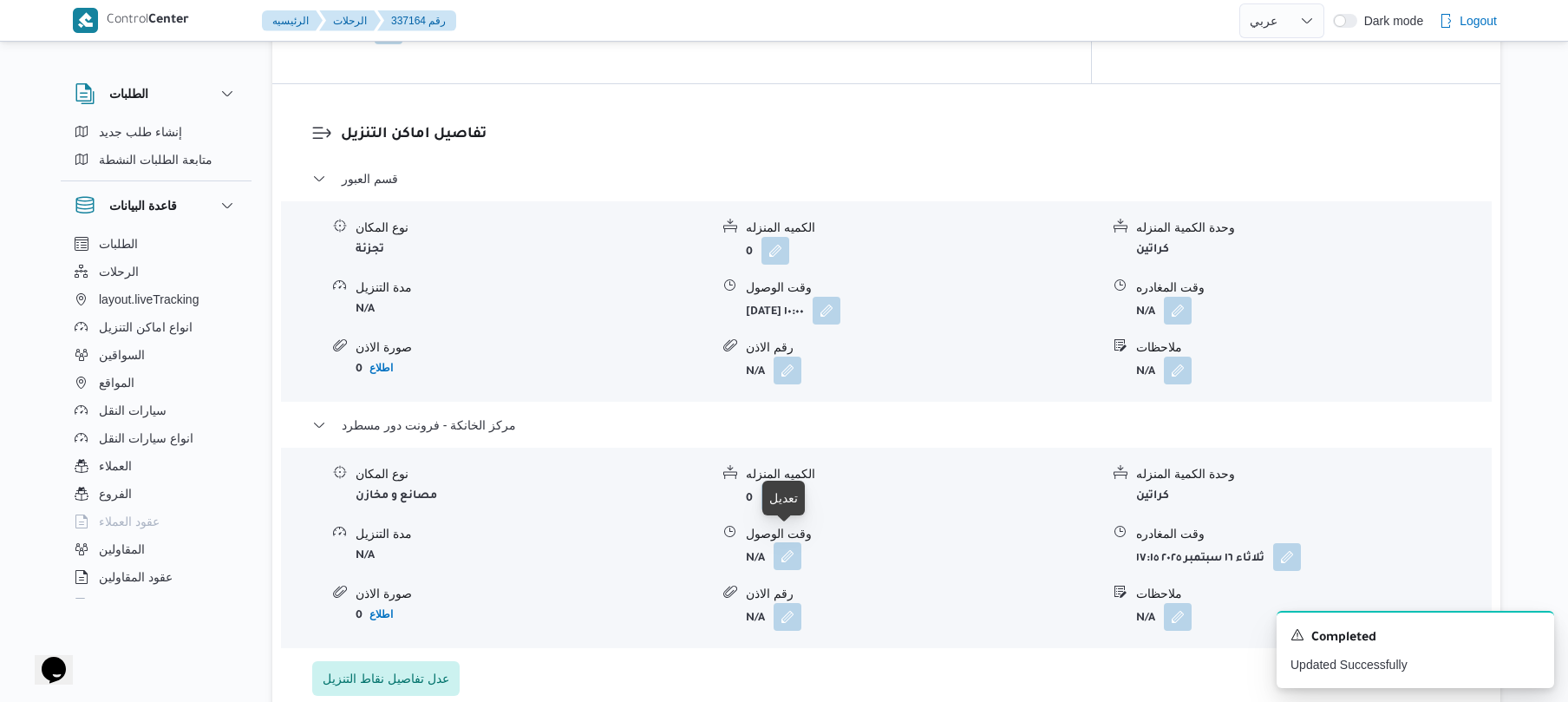
click at [786, 548] on button "button" at bounding box center [787, 556] width 27 height 28
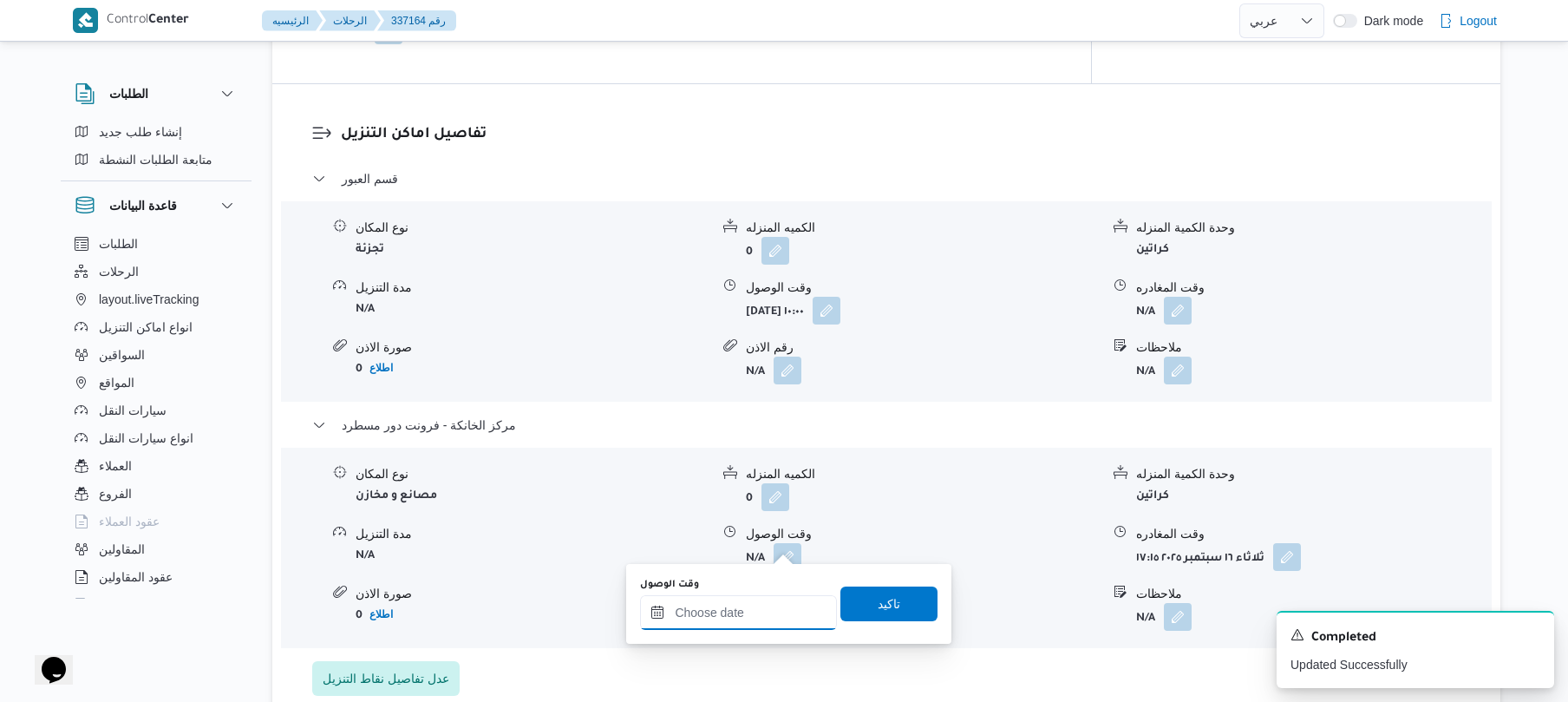
drag, startPoint x: 757, startPoint y: 598, endPoint x: 767, endPoint y: 598, distance: 10.0
click at [757, 598] on input "وقت الوصول" at bounding box center [739, 612] width 197 height 35
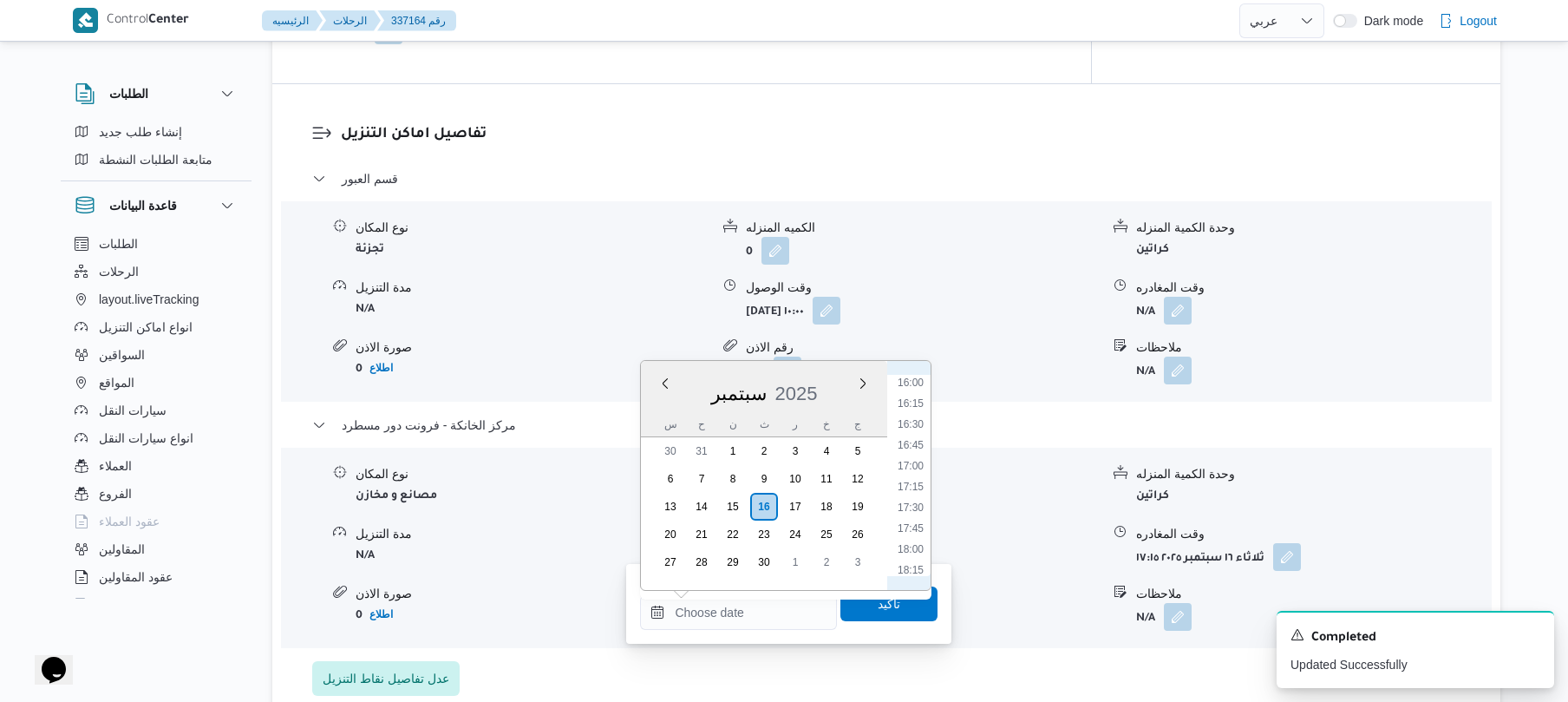
scroll to position [1267, 0]
click at [914, 532] on li "17:00" at bounding box center [910, 533] width 40 height 18
type input "[DATE] ١٧:٠٠"
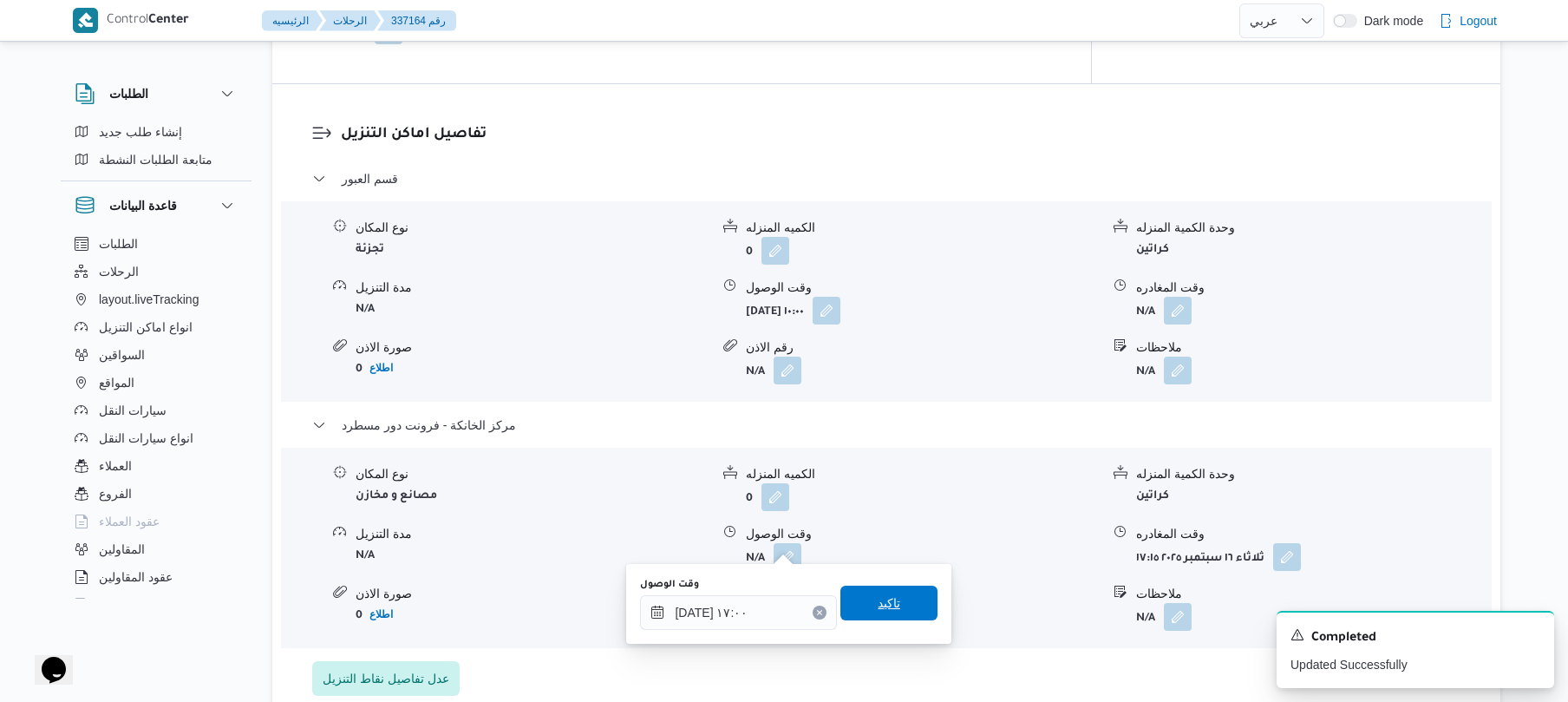
click at [882, 602] on span "تاكيد" at bounding box center [889, 603] width 22 height 20
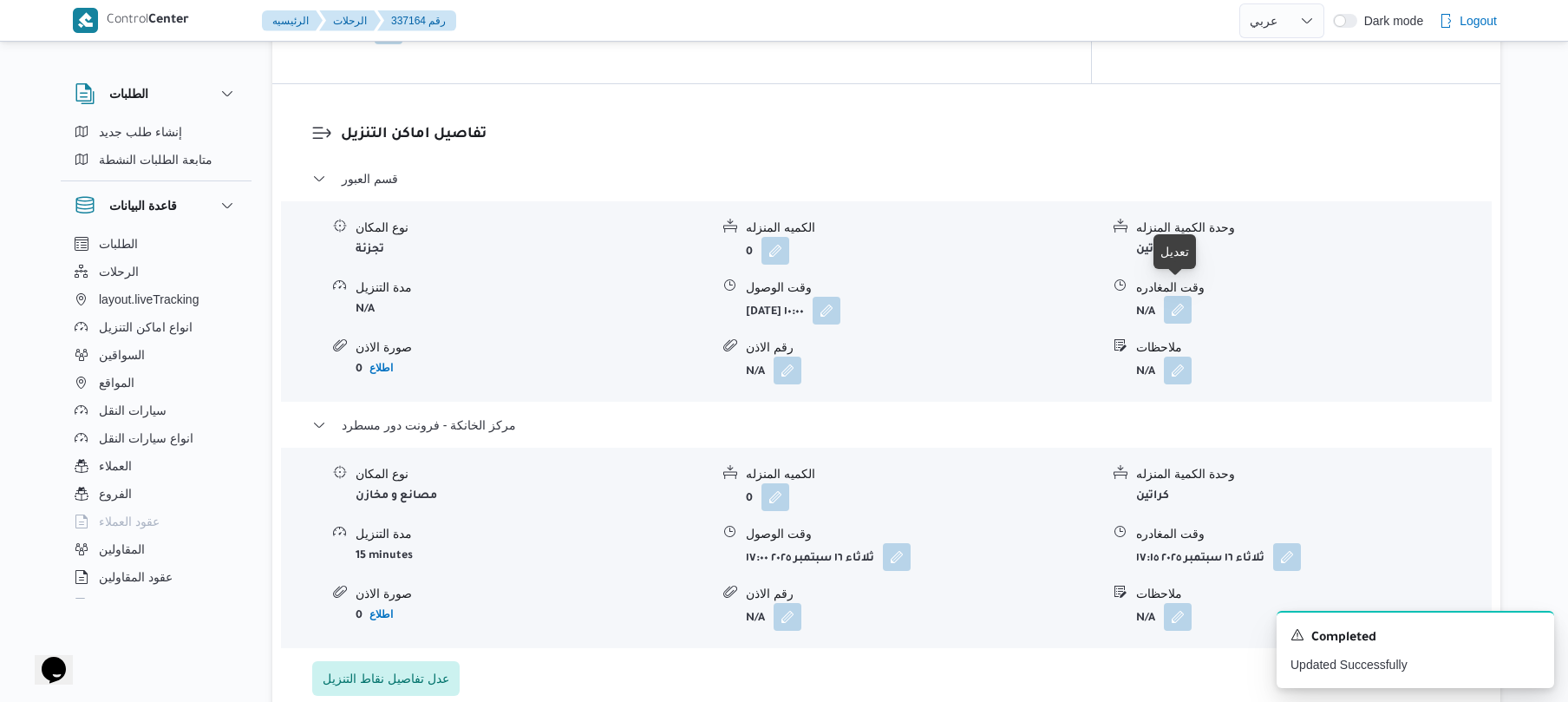
click at [1181, 296] on button "button" at bounding box center [1177, 309] width 27 height 28
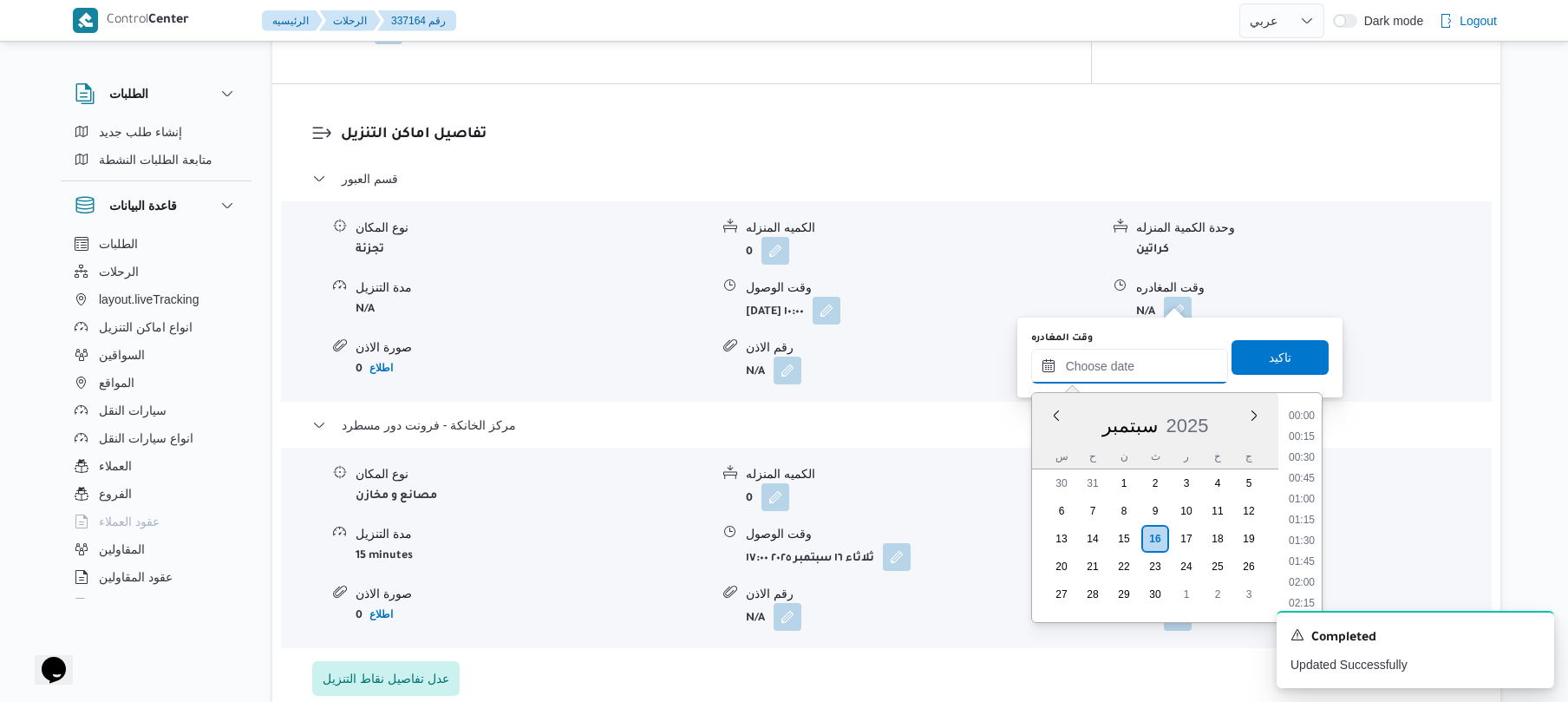
click at [1131, 351] on input "وقت المغادره" at bounding box center [1130, 366] width 197 height 35
click at [1308, 522] on li "16:30" at bounding box center [1301, 523] width 40 height 18
type input "١٦/٠٩/٢٠٢٥ ١٦:٣٠"
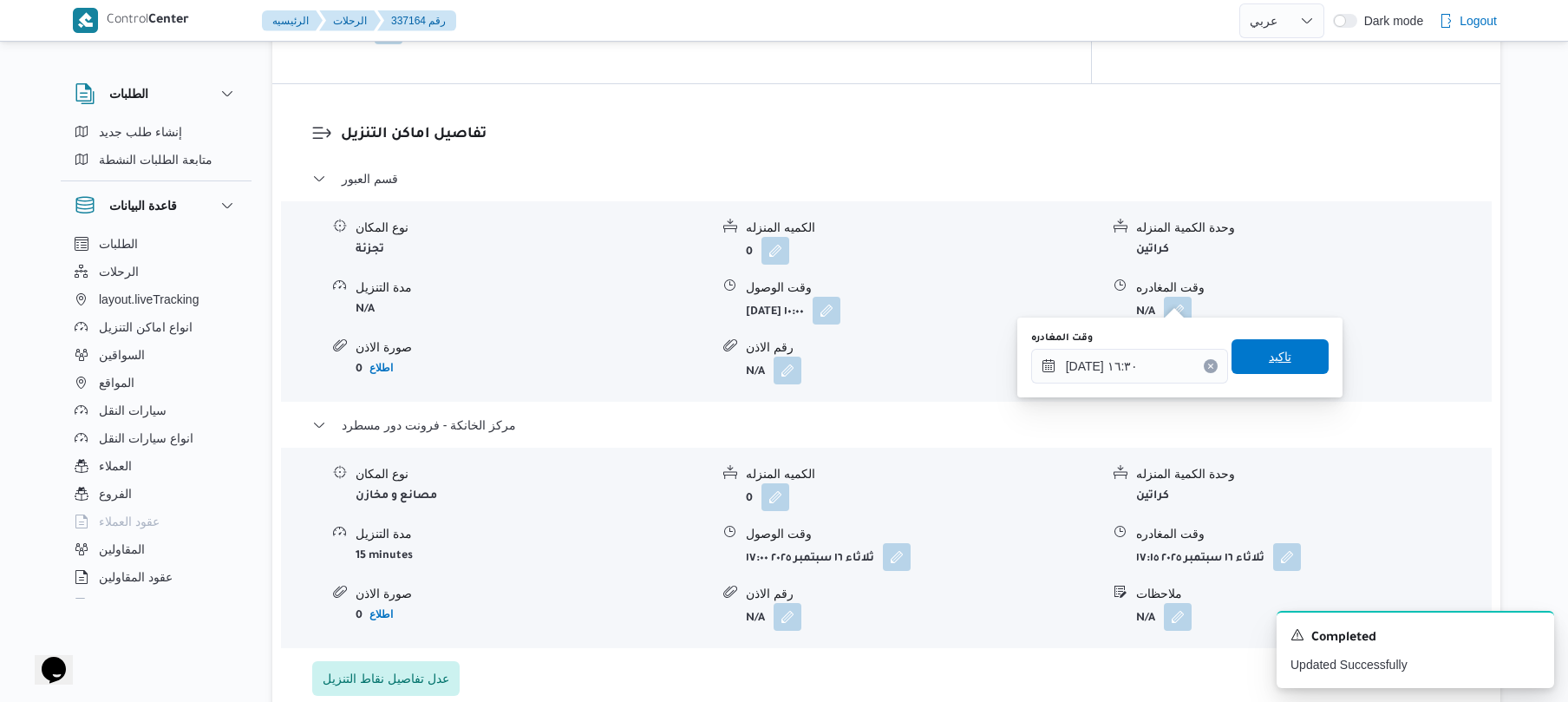
click at [1276, 362] on span "تاكيد" at bounding box center [1280, 356] width 22 height 20
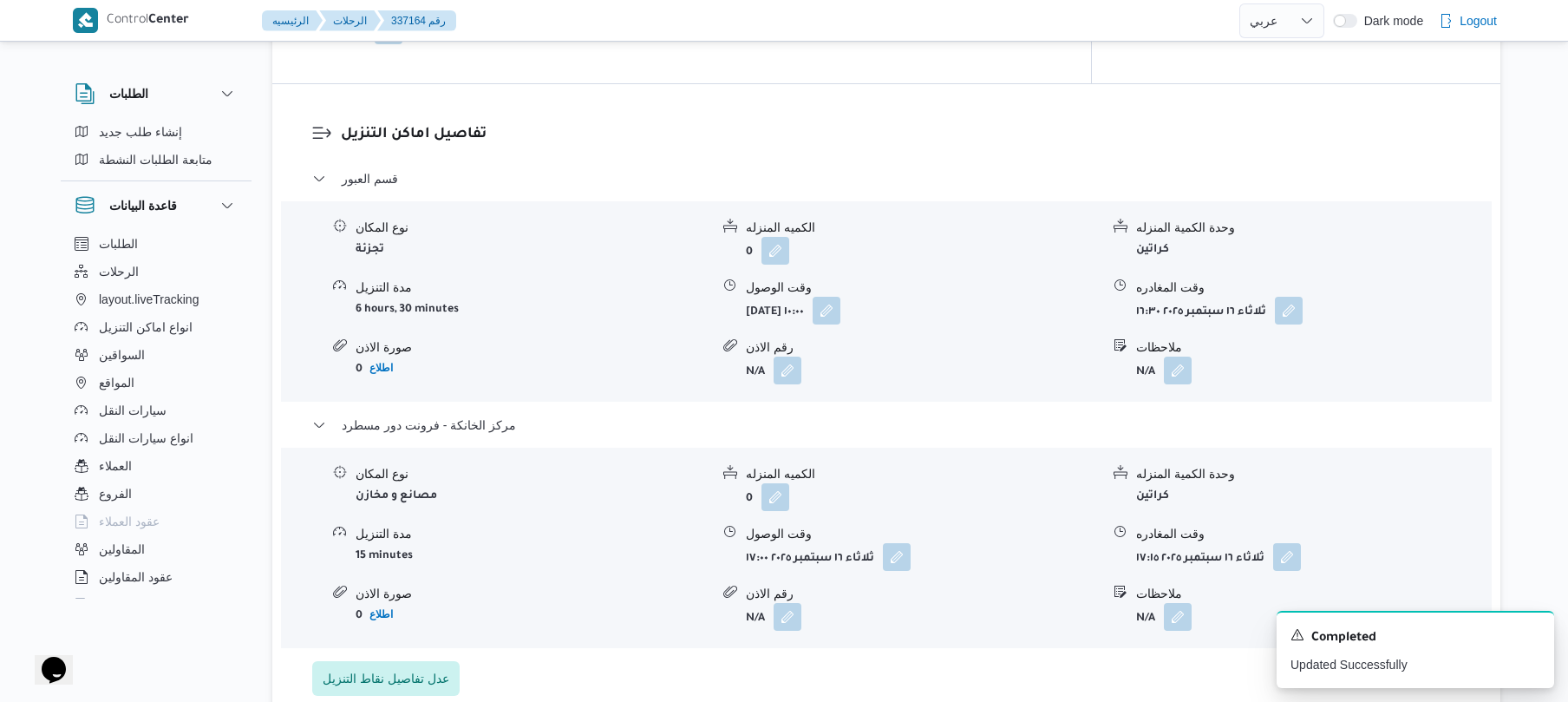
scroll to position [42, 0]
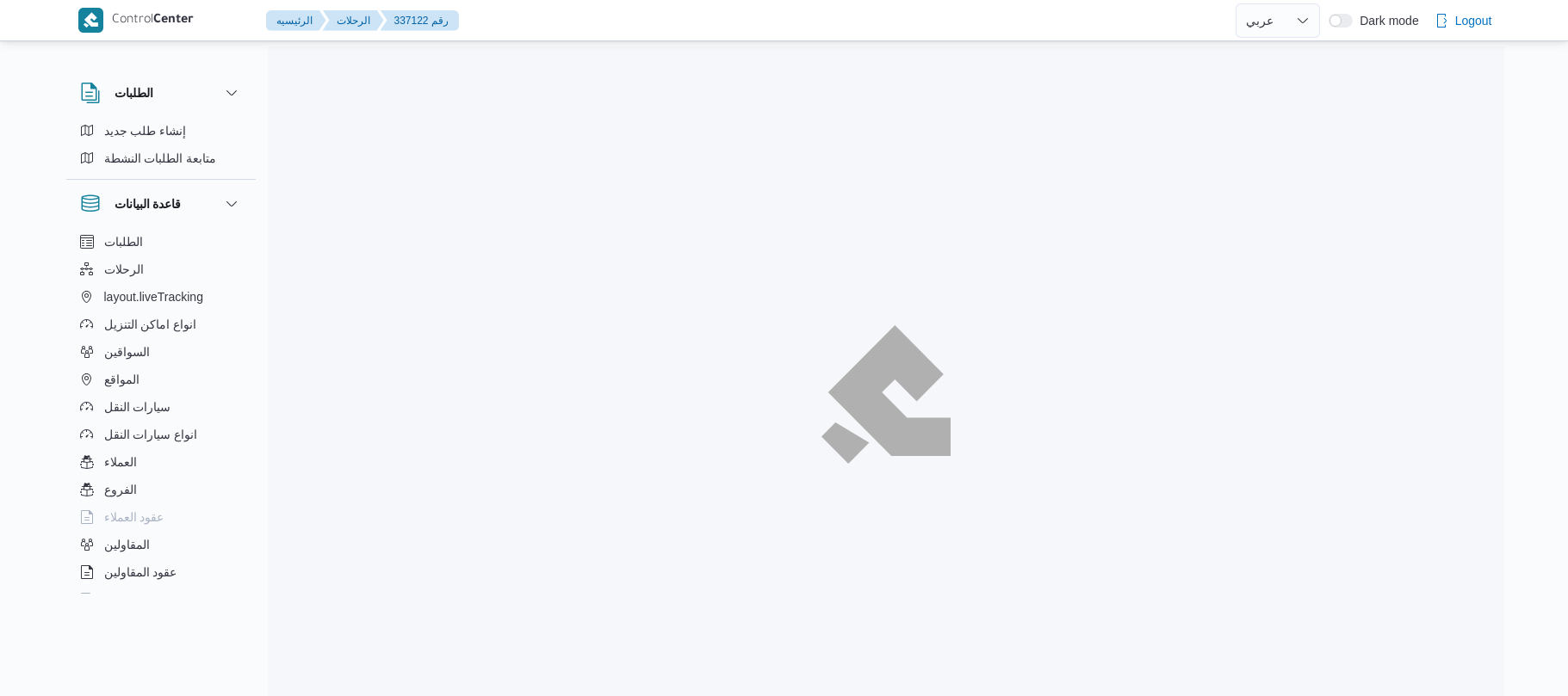
select select "ar"
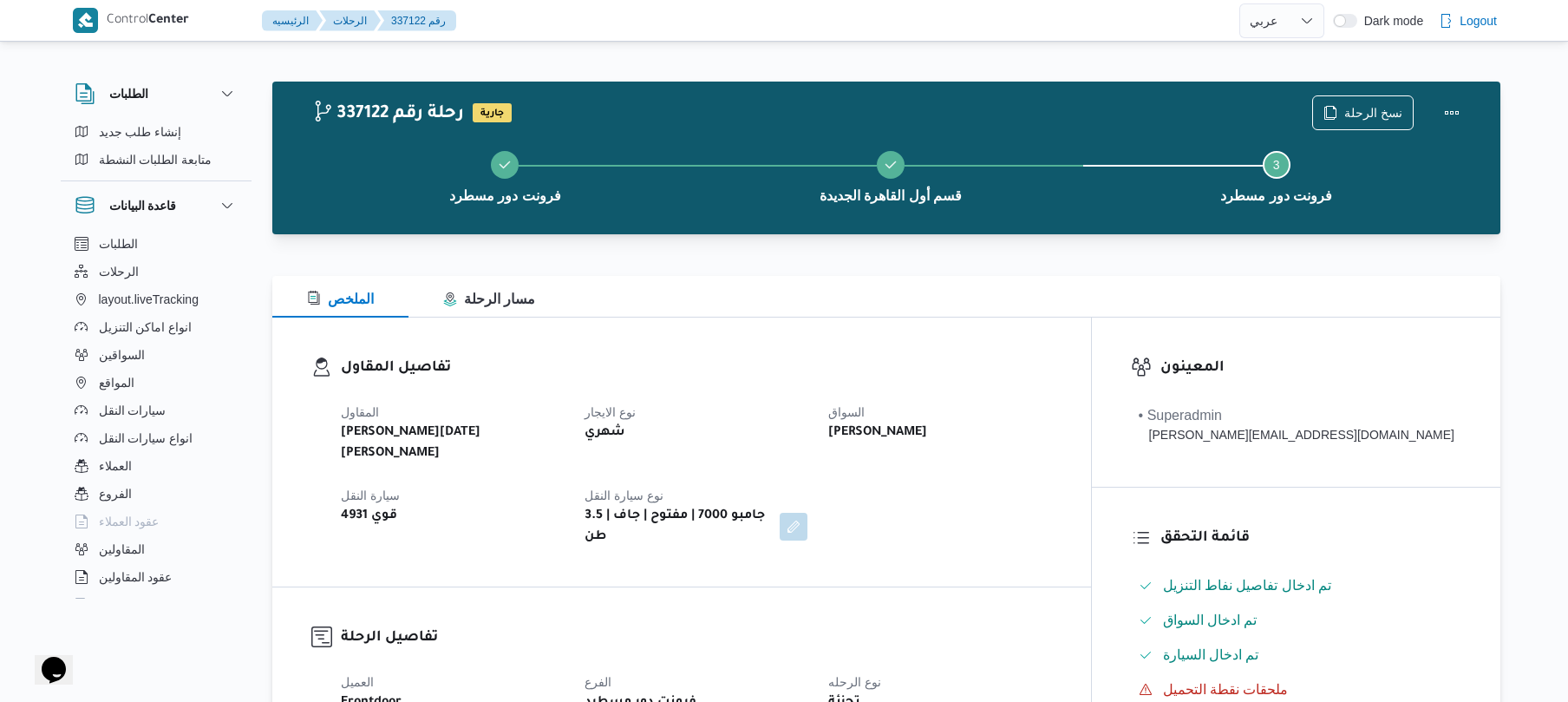
click at [996, 312] on div "الملخص مسار الرحلة" at bounding box center [886, 296] width 1228 height 42
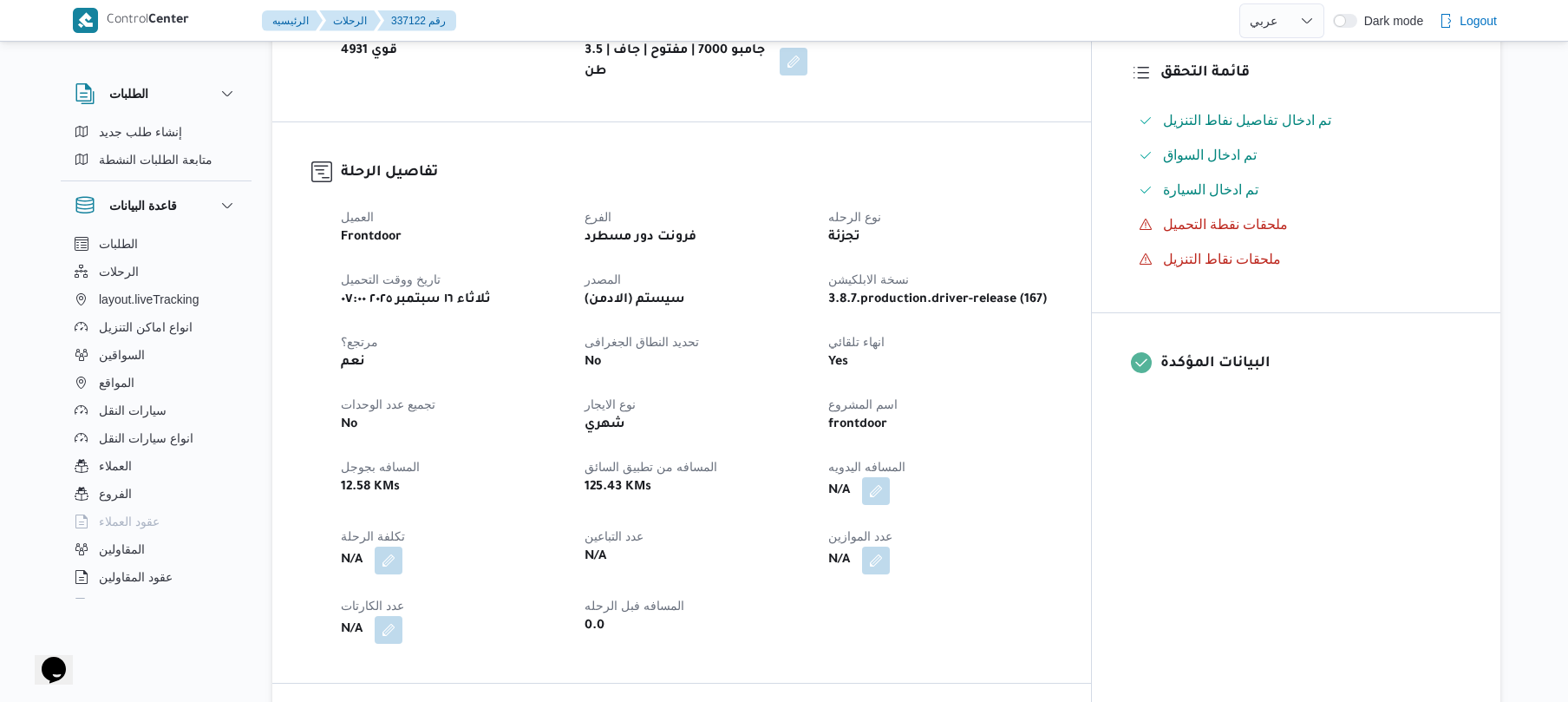
scroll to position [509, 0]
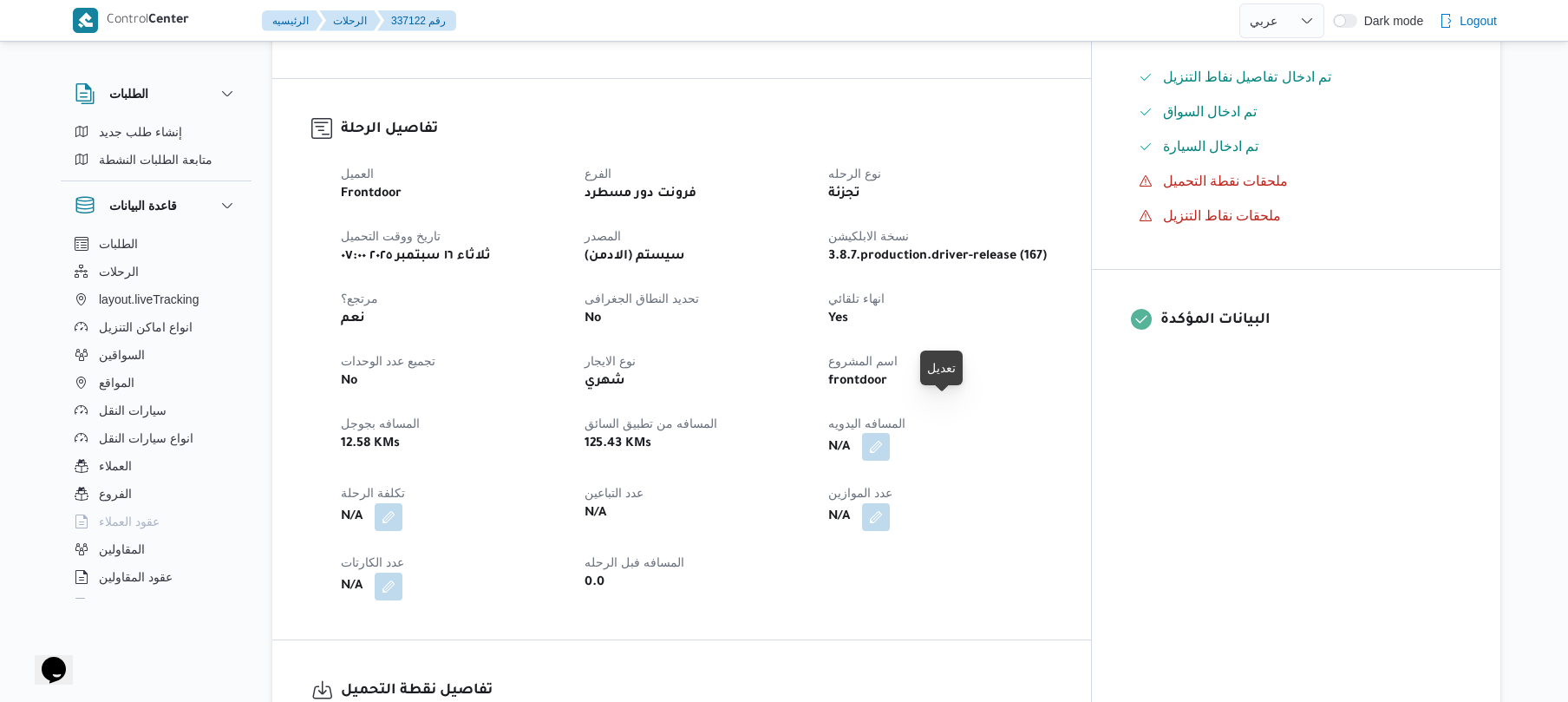
click at [890, 433] on button "button" at bounding box center [875, 446] width 27 height 28
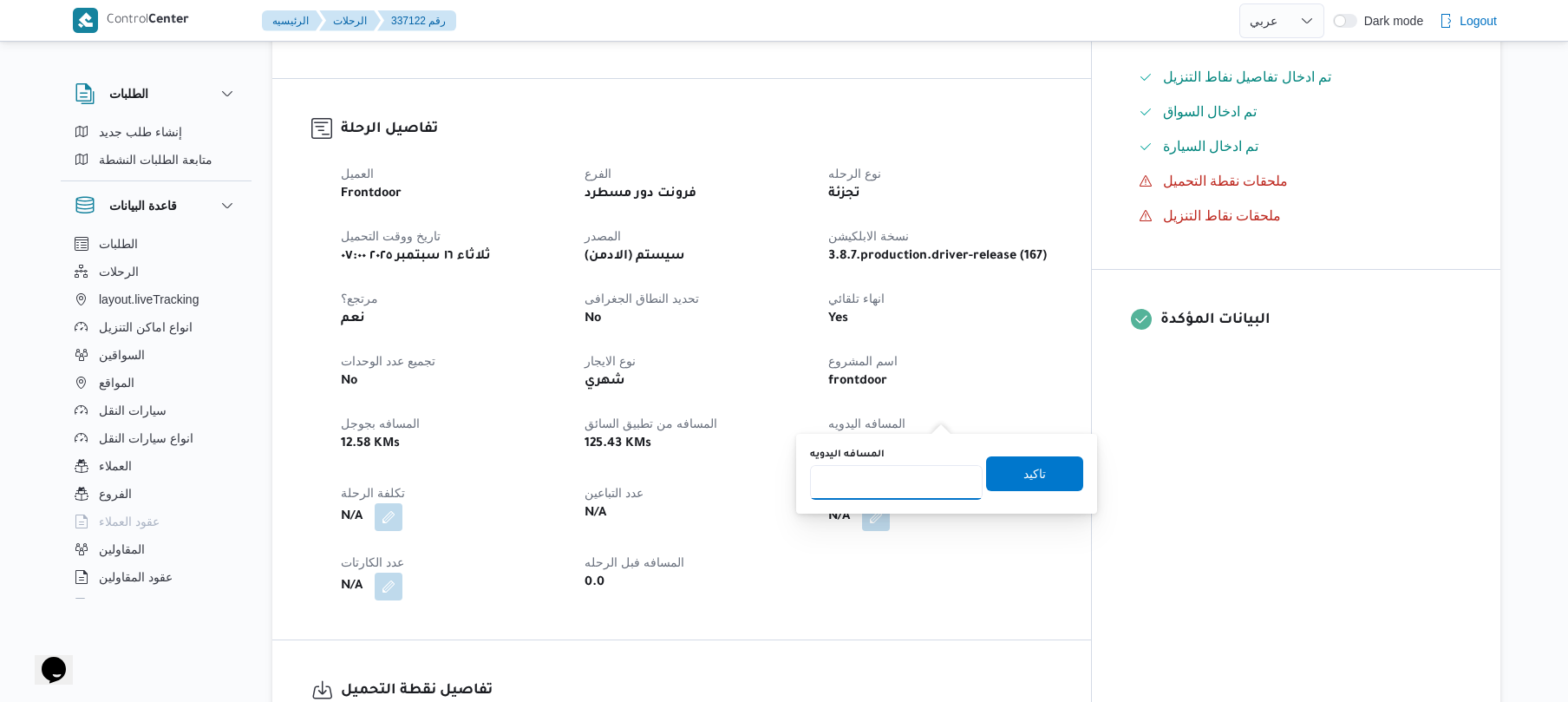
click at [898, 485] on input "المسافه اليدويه" at bounding box center [896, 482] width 173 height 35
type input "120"
click at [1023, 476] on span "تاكيد" at bounding box center [1034, 472] width 22 height 20
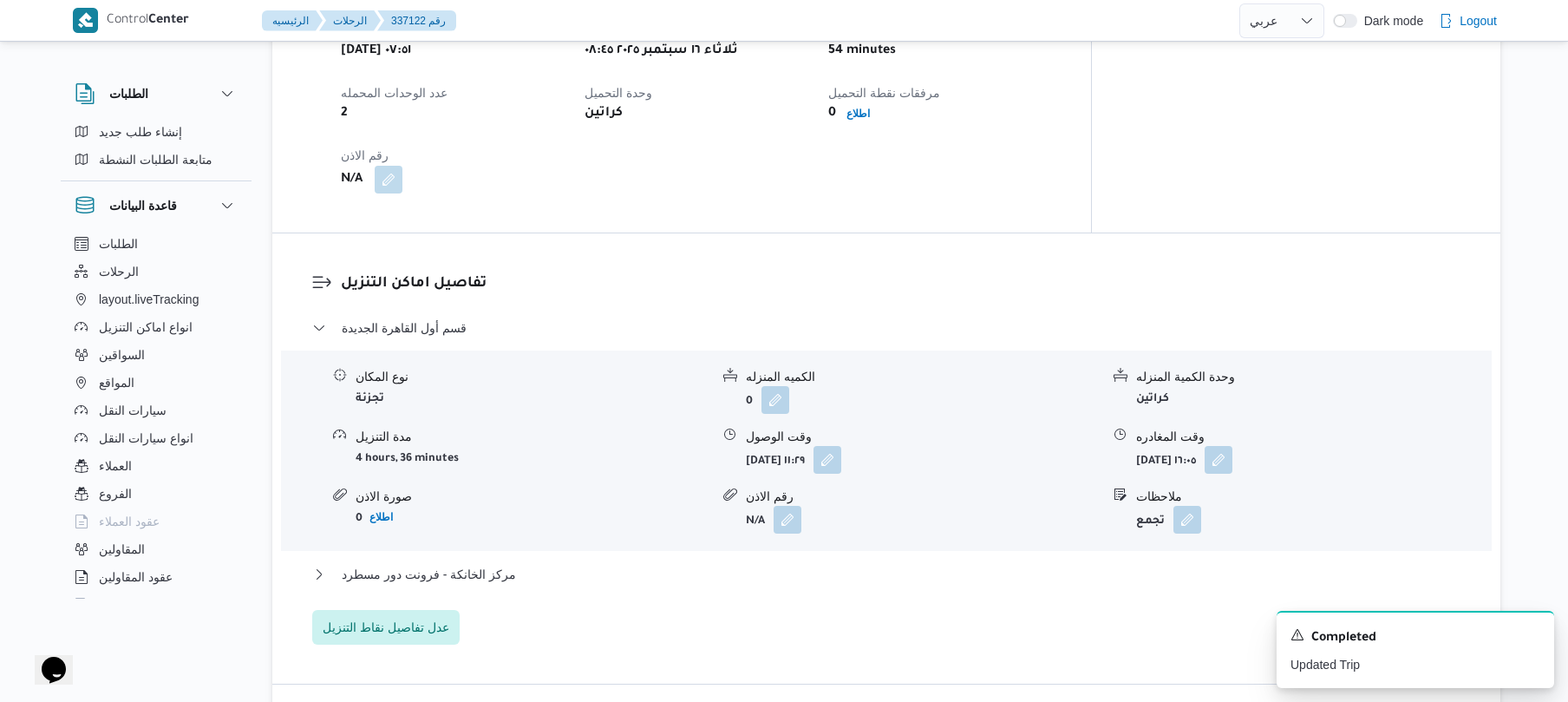
scroll to position [1250, 0]
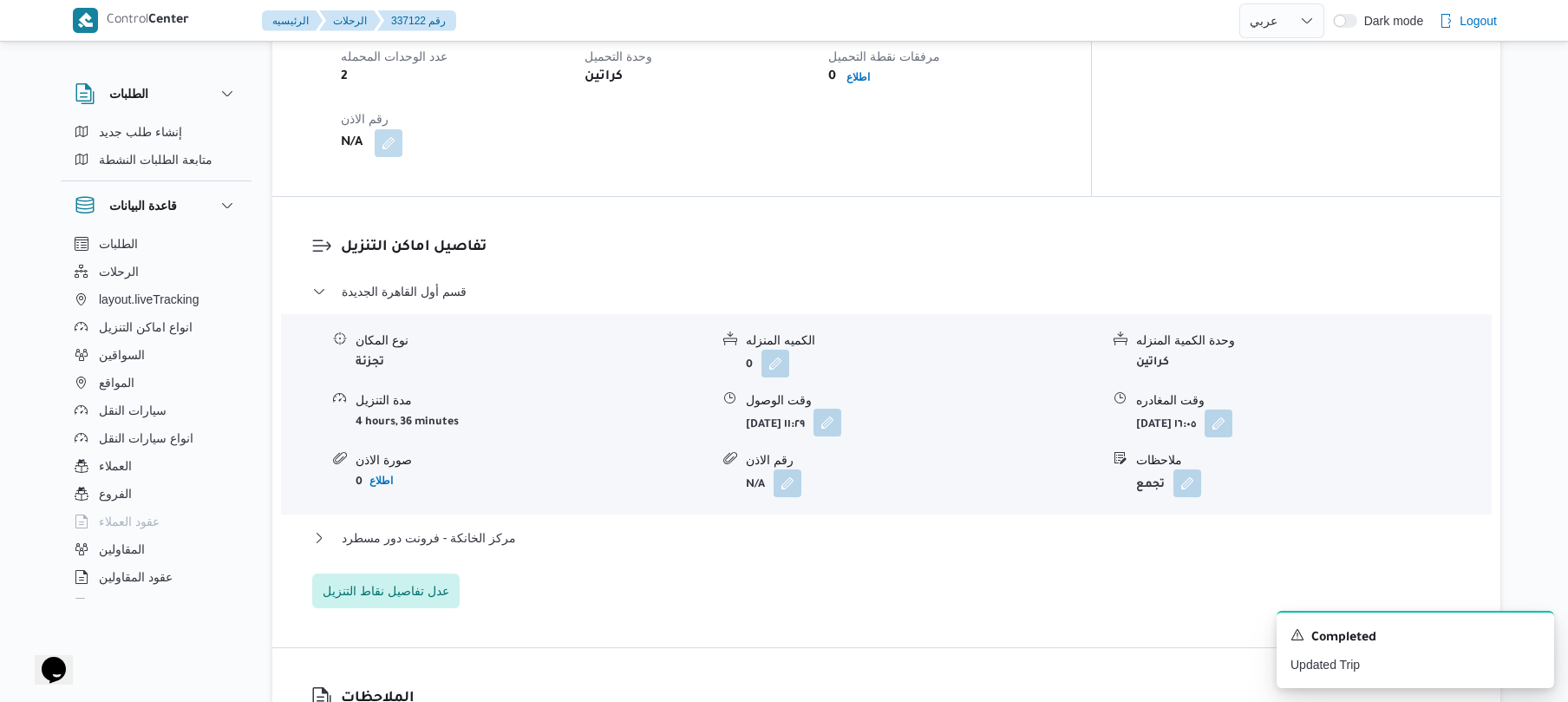
click at [841, 409] on button "button" at bounding box center [827, 422] width 27 height 28
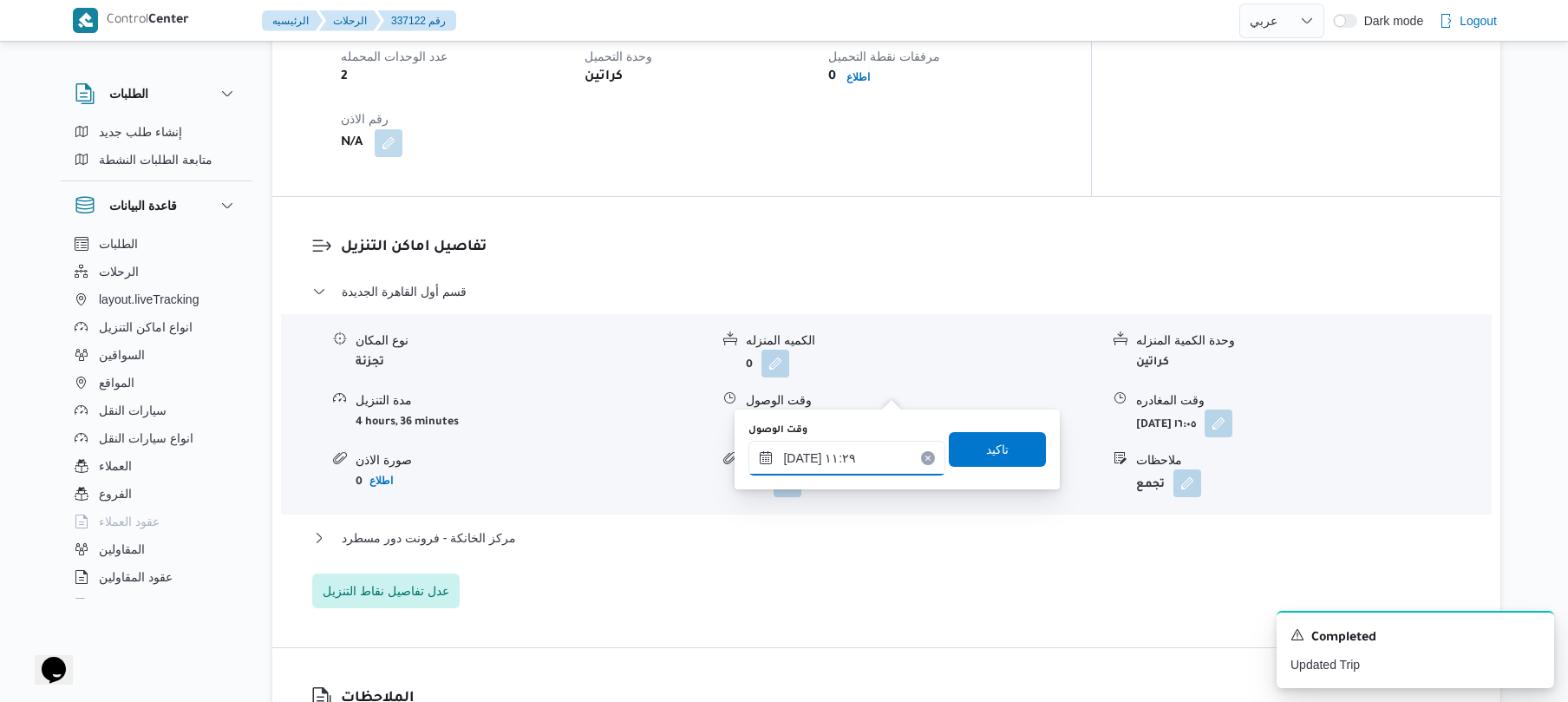
click at [837, 470] on input "[DATE] ١١:٢٩" at bounding box center [847, 458] width 197 height 35
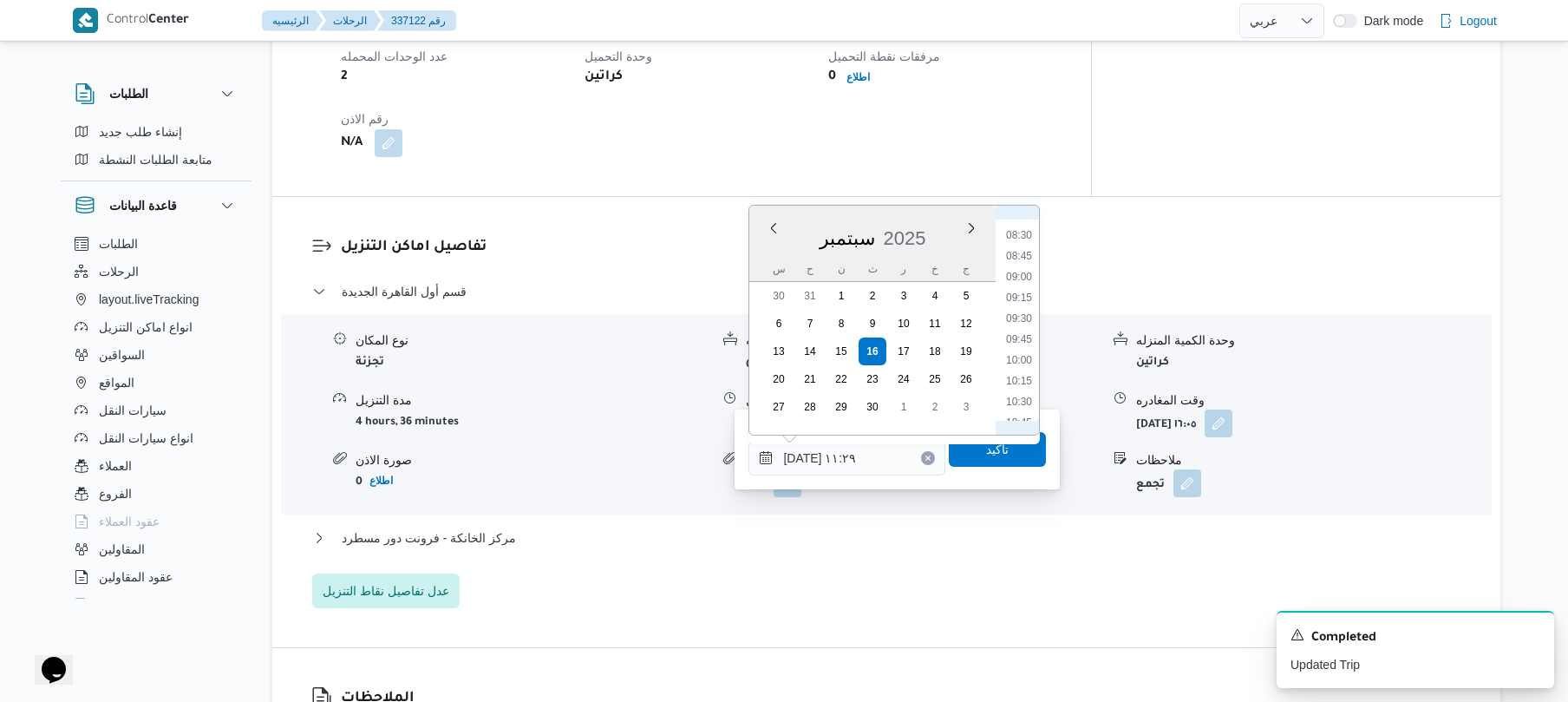
scroll to position [660, 0]
click at [1023, 362] on li "09:30" at bounding box center [1018, 359] width 40 height 18
type input "[DATE] ٠٩:٣٠"
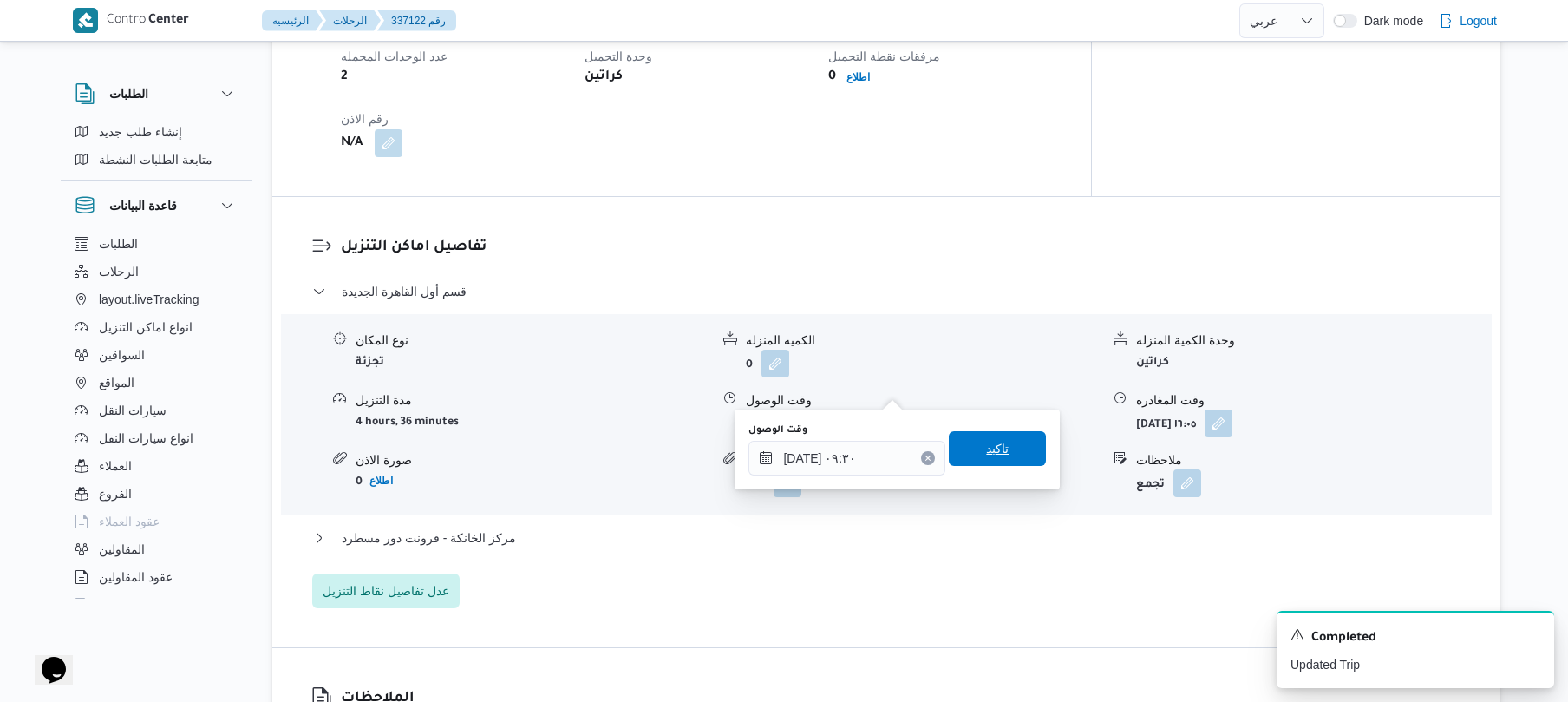
click at [990, 443] on span "تاكيد" at bounding box center [997, 448] width 22 height 20
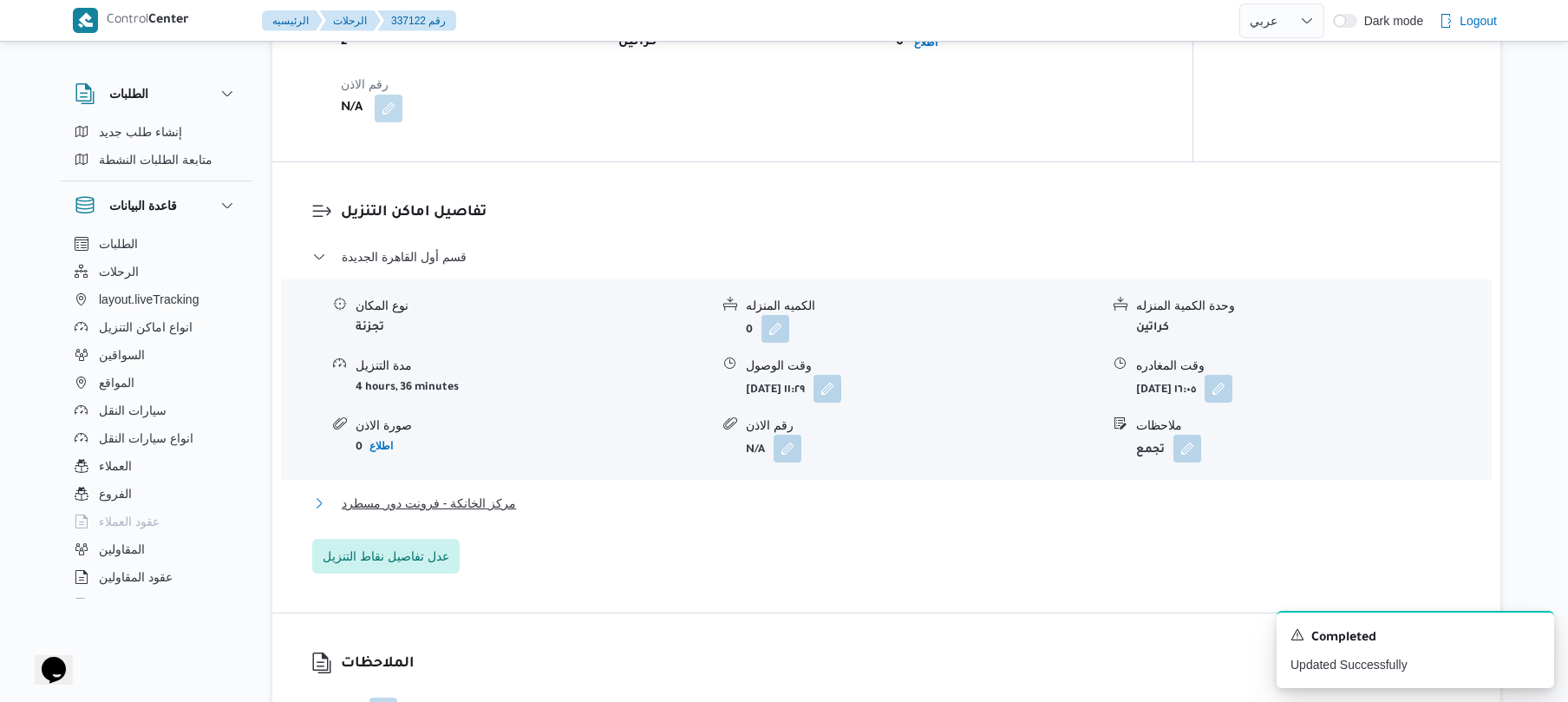
click at [886, 508] on button "مركز الخانكة - فرونت دور مسطرد" at bounding box center [887, 502] width 1149 height 20
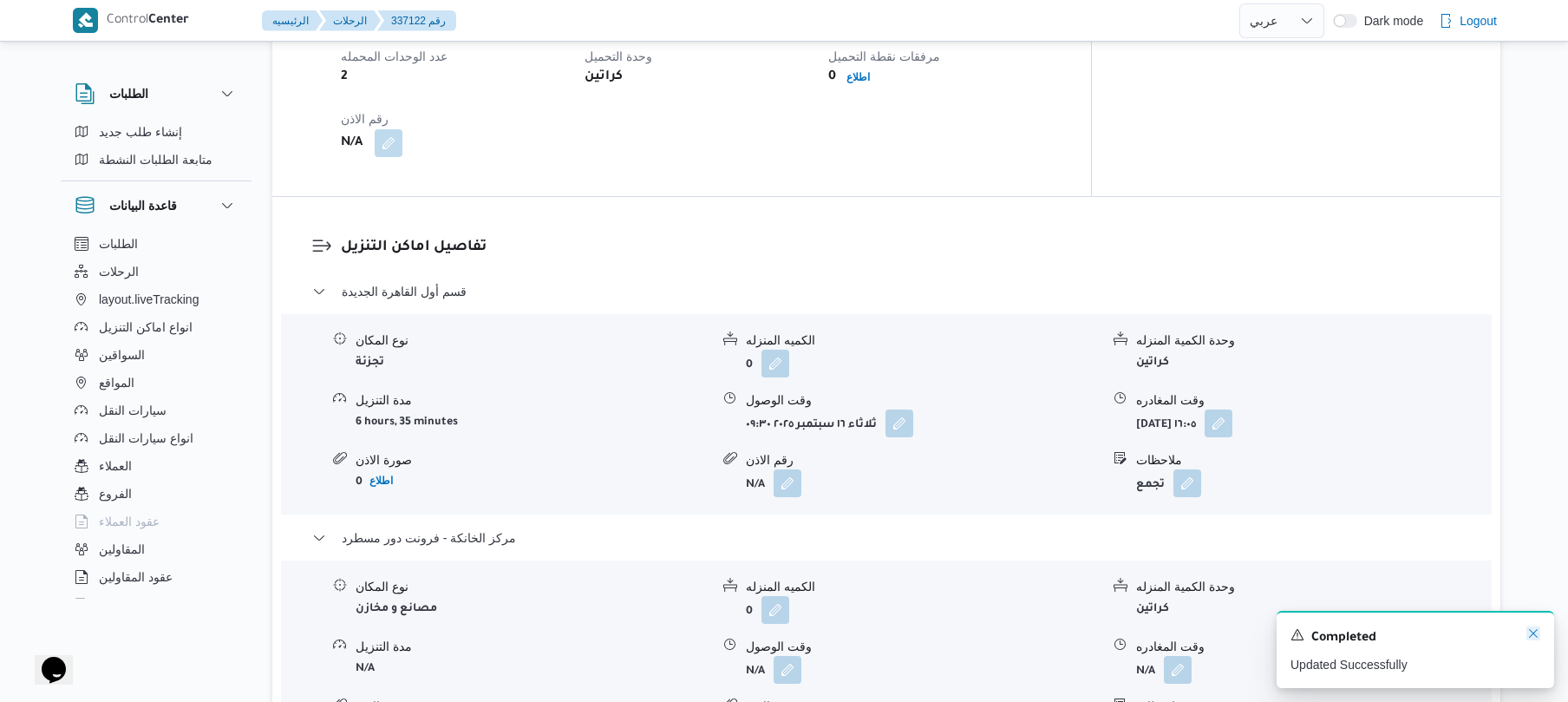
click at [1532, 633] on icon "Dismiss toast" at bounding box center [1533, 634] width 14 height 14
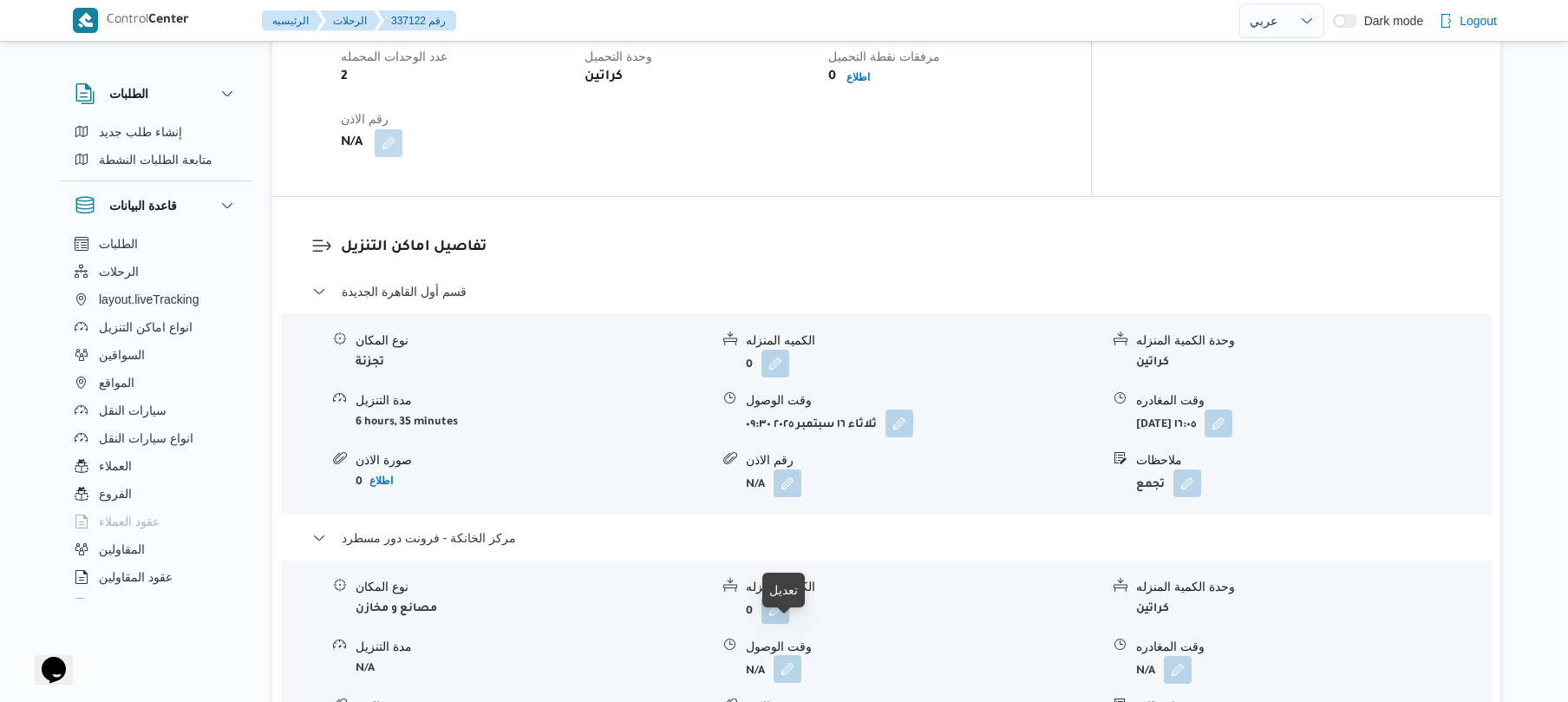
click at [786, 655] on button "button" at bounding box center [787, 668] width 27 height 28
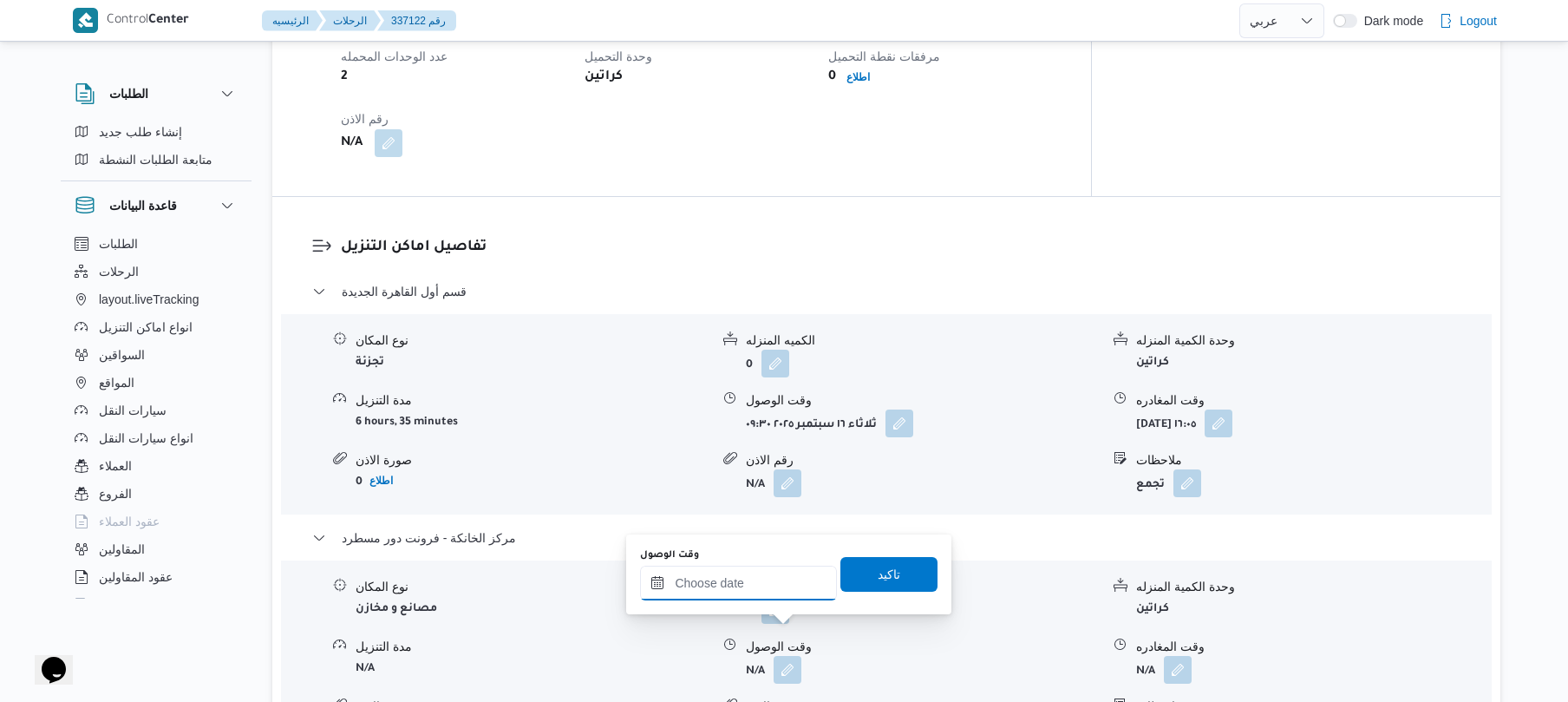
click at [770, 580] on input "وقت الوصول" at bounding box center [739, 583] width 197 height 35
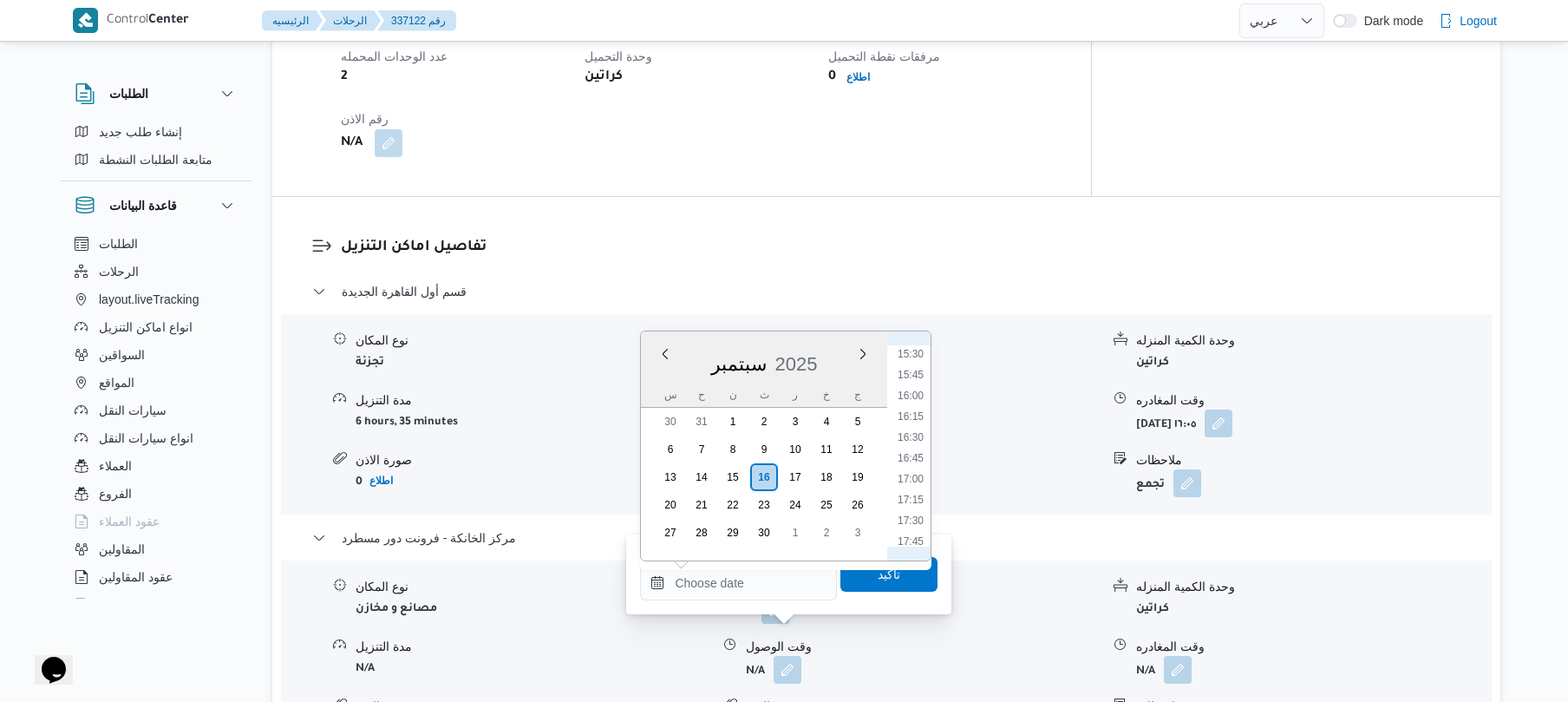
scroll to position [1267, 0]
click at [923, 438] on li "16:15" at bounding box center [910, 441] width 40 height 18
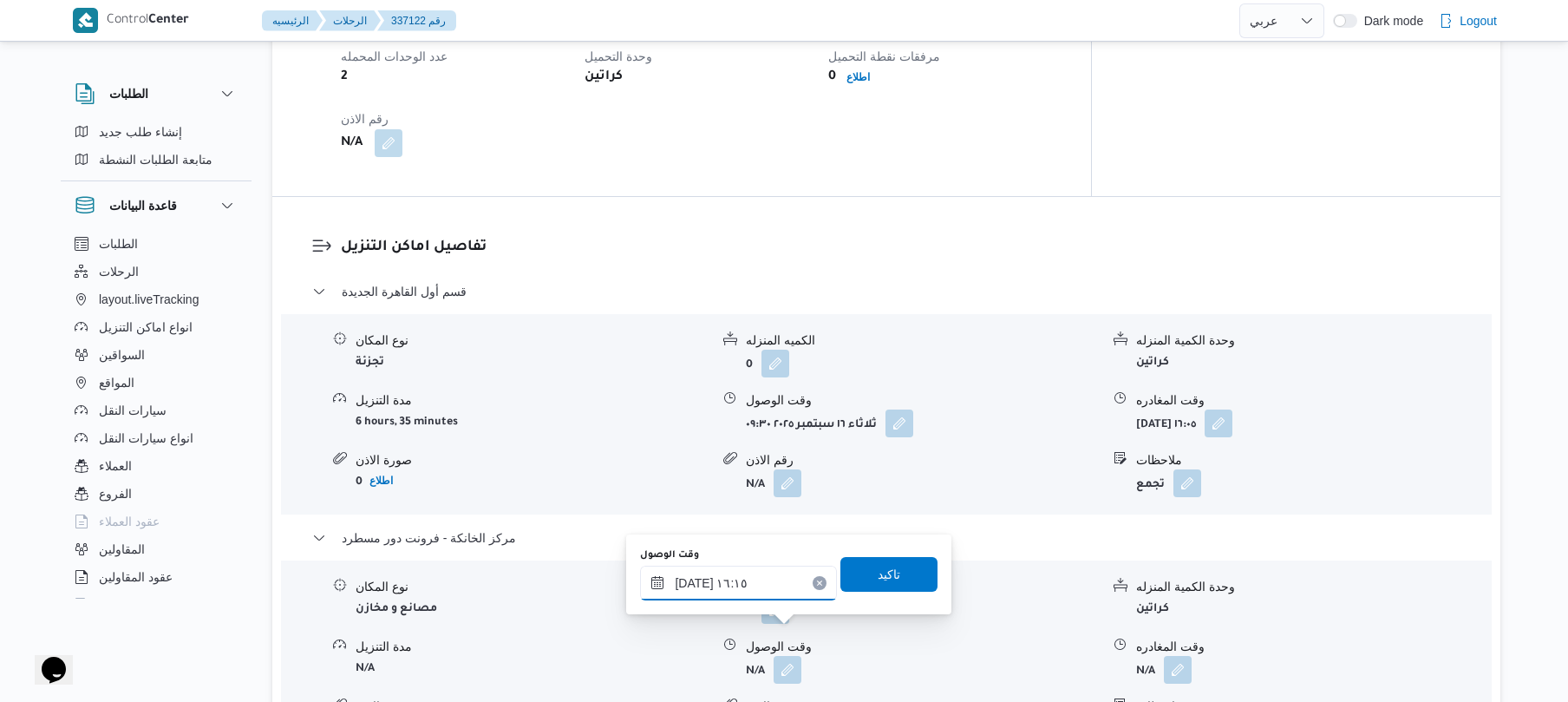
click at [691, 576] on input "١٦/٠٩/٢٠٢٥ ١٦:١٥" at bounding box center [739, 583] width 197 height 35
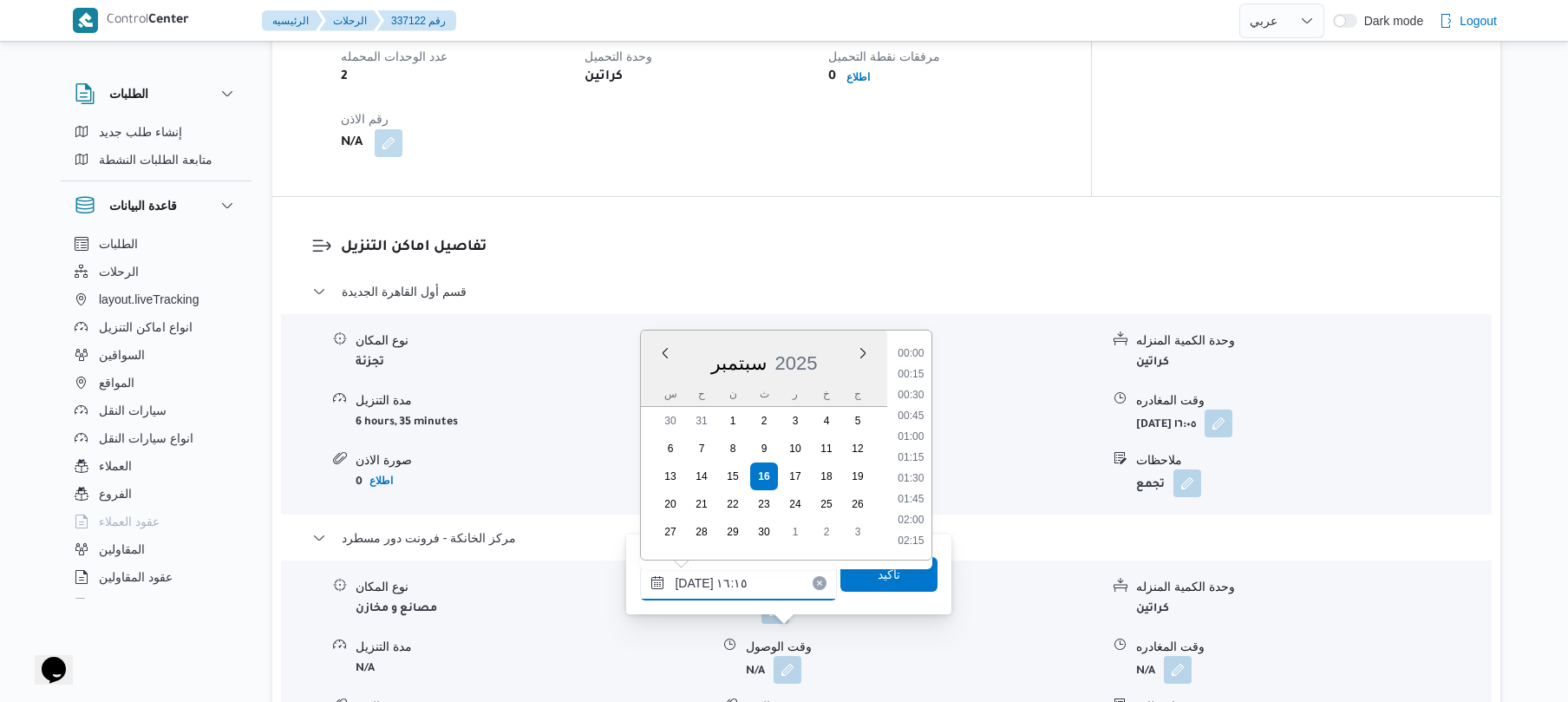
scroll to position [1250, 0]
type input "١٦/٠٩/٢٠٢٥ ١٦:50"
click at [890, 571] on span "تاكيد" at bounding box center [890, 573] width 98 height 35
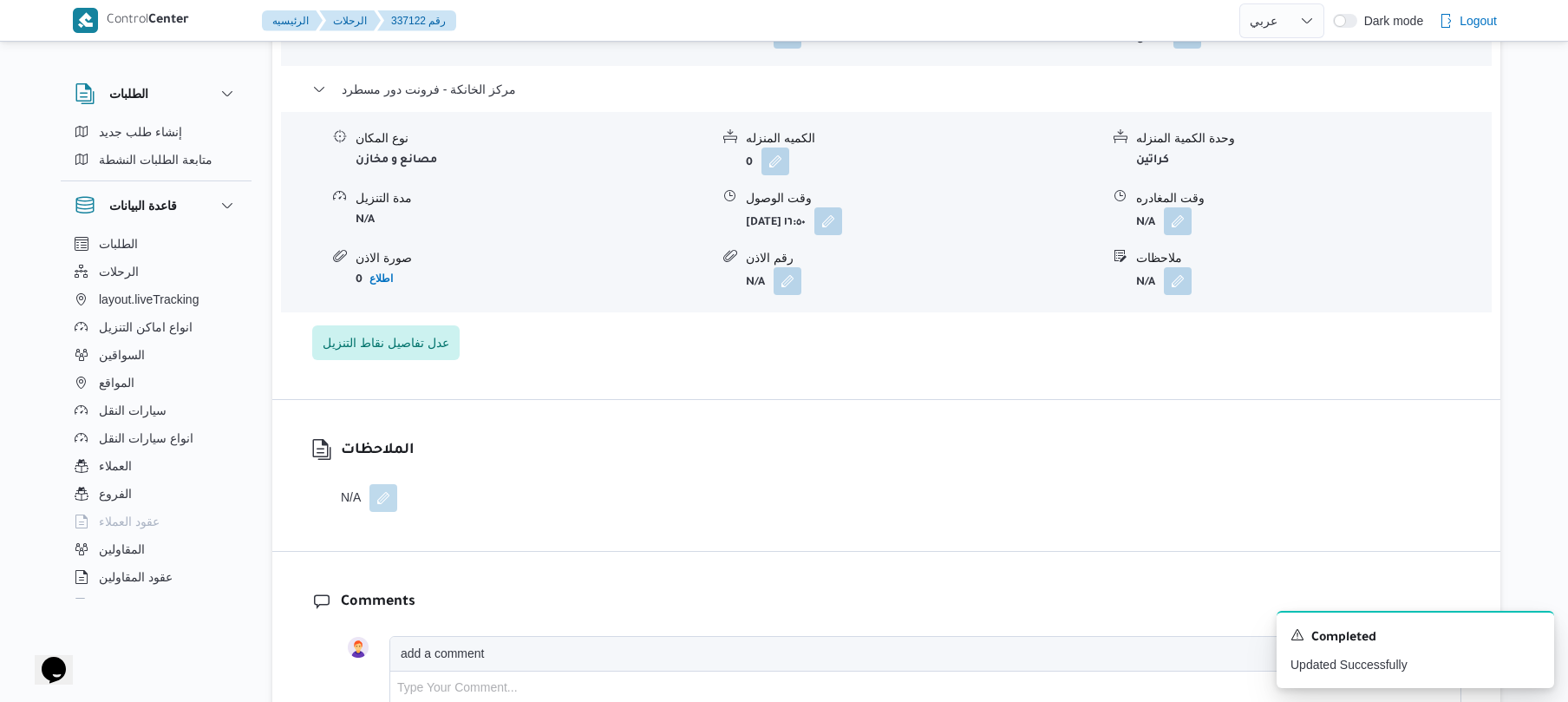
scroll to position [1712, 0]
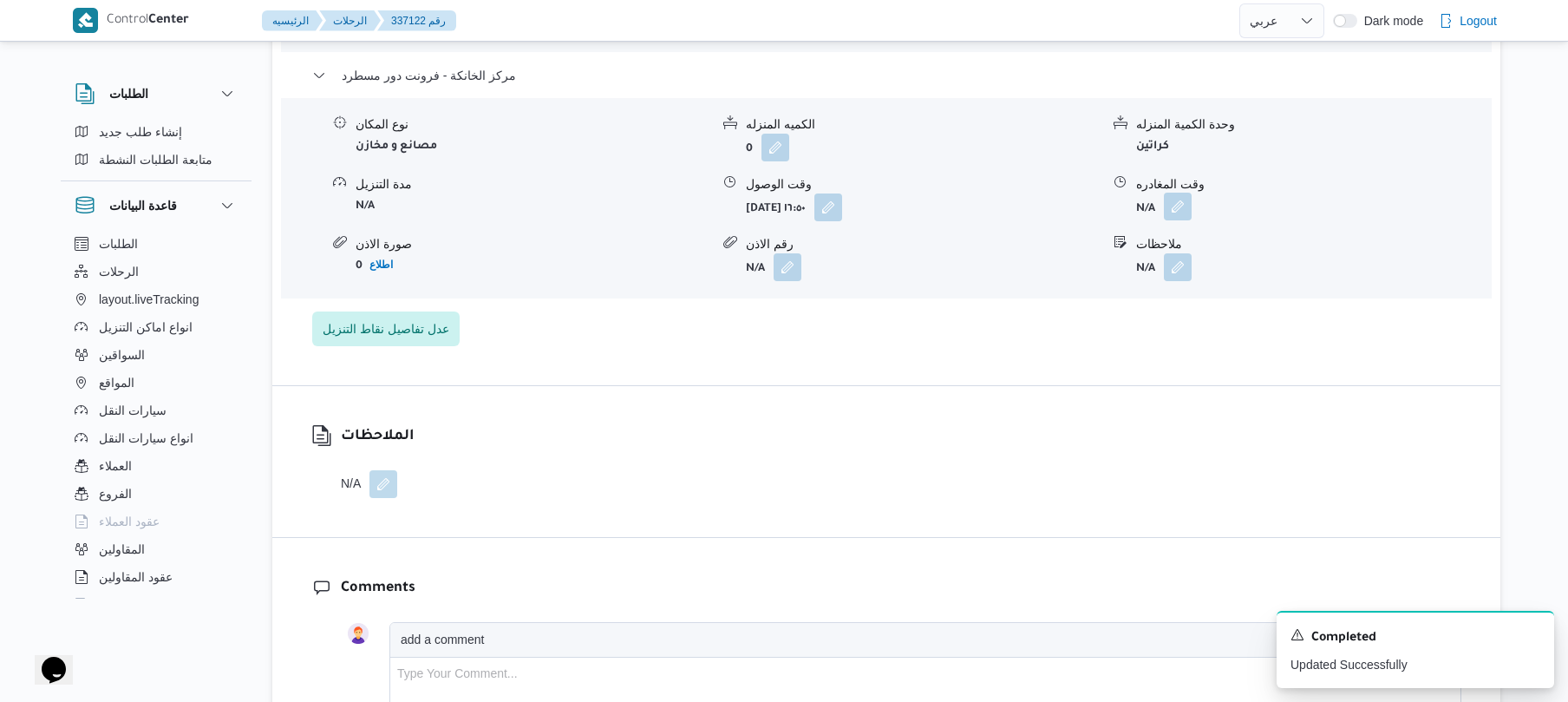
click at [1184, 193] on button "button" at bounding box center [1177, 206] width 27 height 28
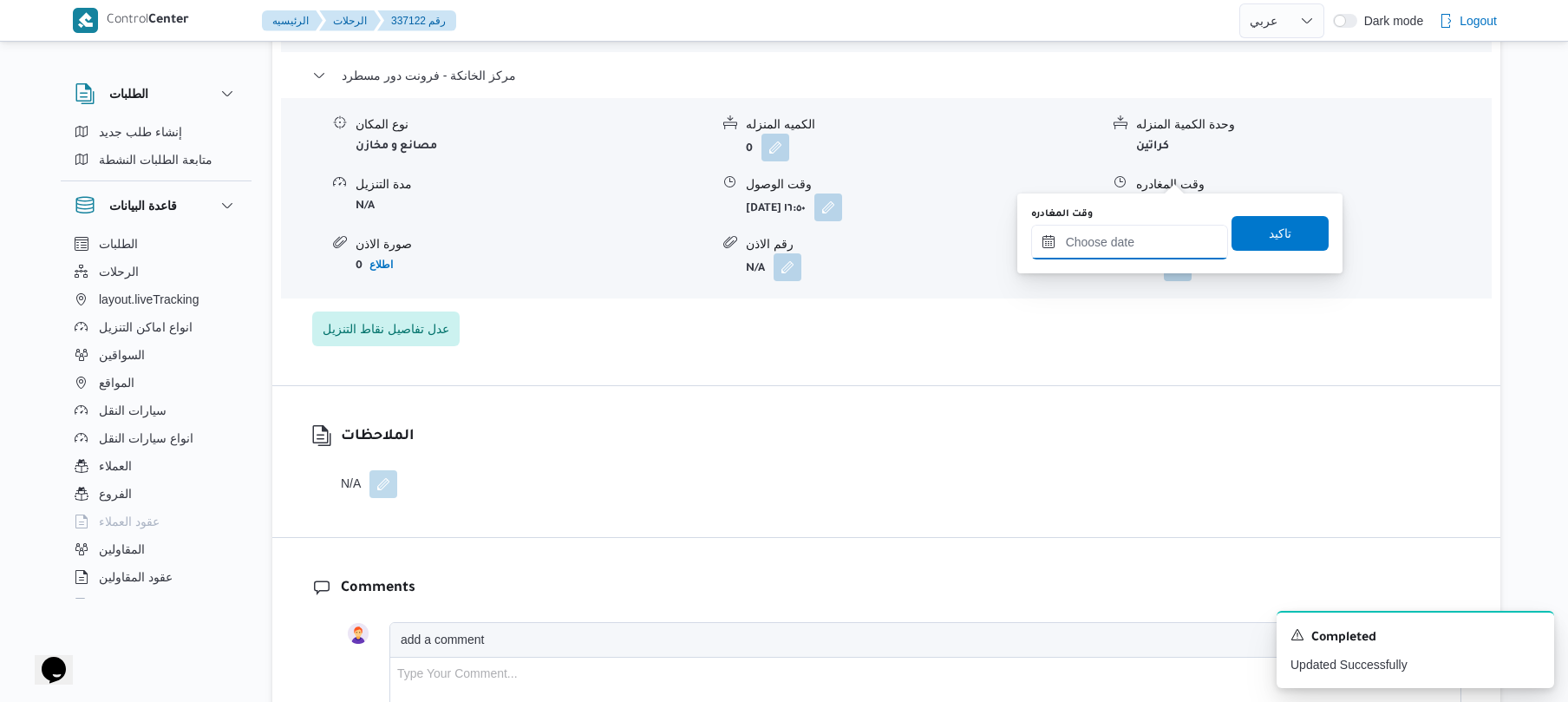
click at [1117, 236] on input "وقت المغادره" at bounding box center [1130, 241] width 197 height 35
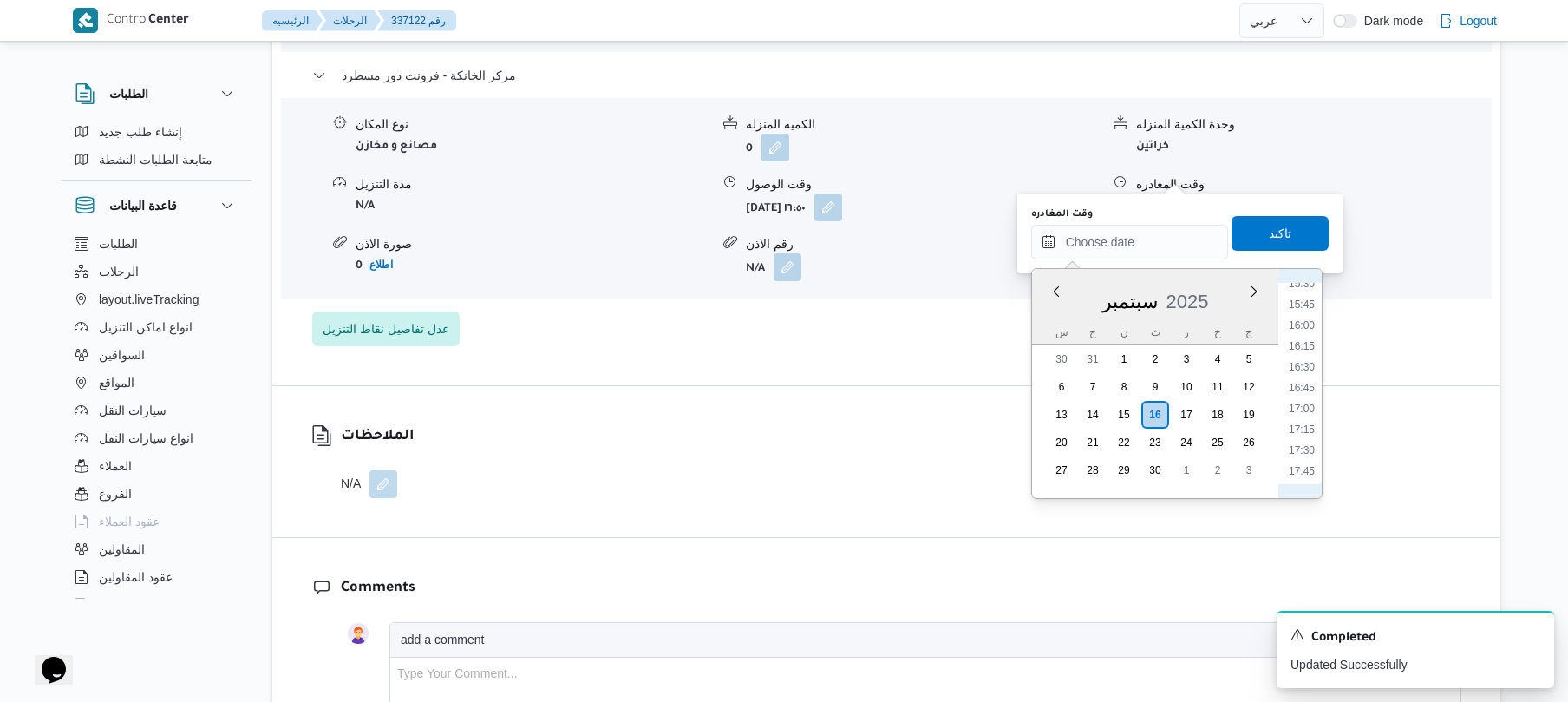
scroll to position [1268, 0]
click at [1308, 438] on li "17:00" at bounding box center [1301, 440] width 40 height 18
type input "١٦/٠٩/٢٠٢٥ ١٧:٠٠"
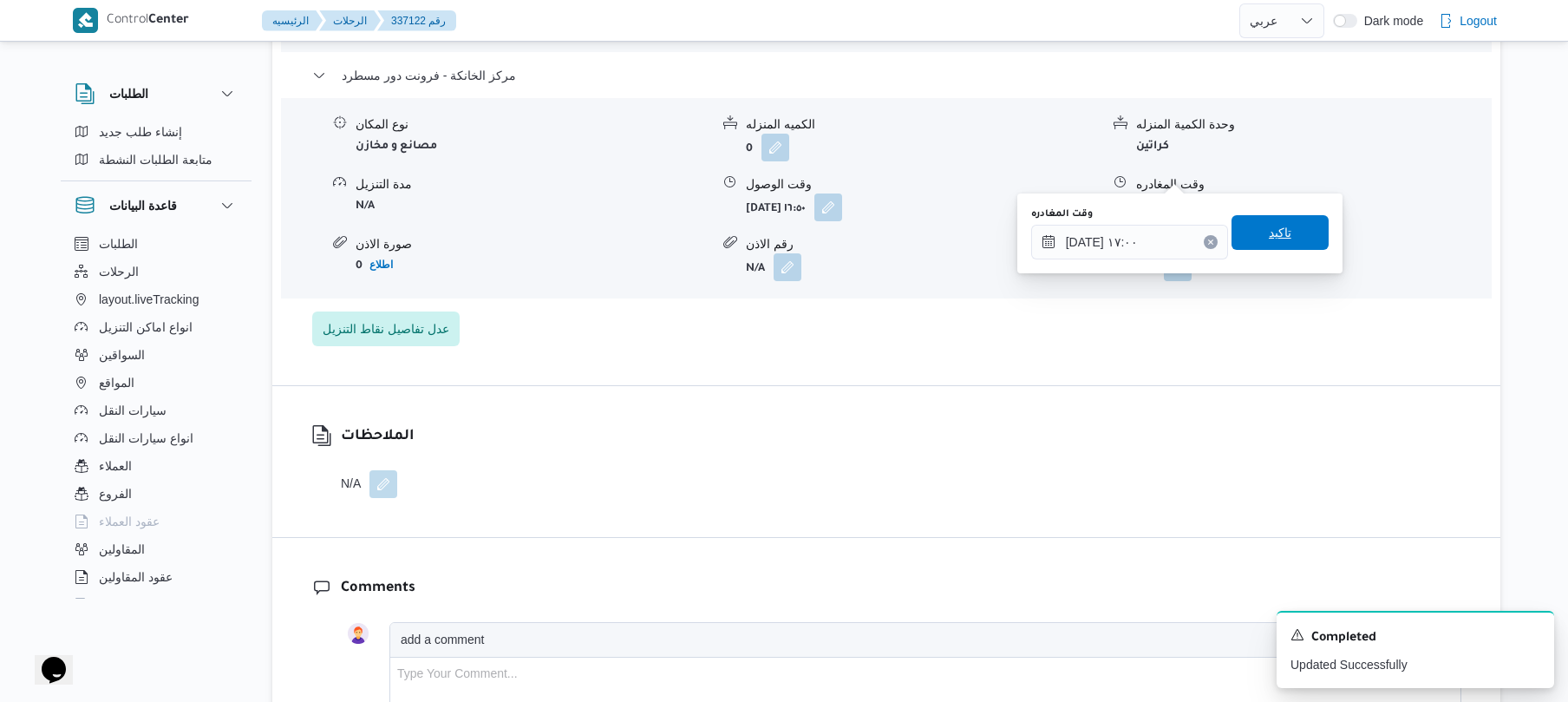
click at [1290, 241] on span "تاكيد" at bounding box center [1281, 233] width 98 height 35
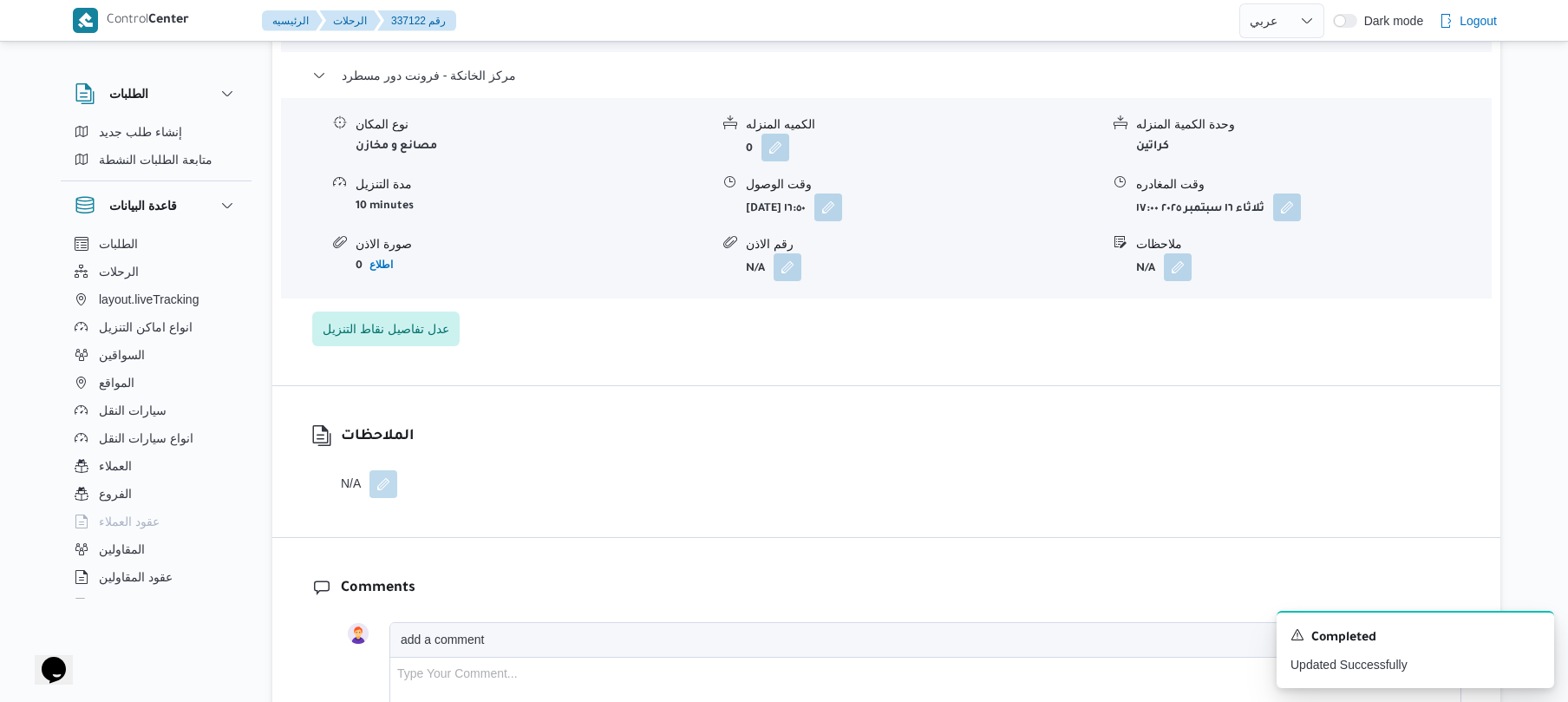
scroll to position [0, 0]
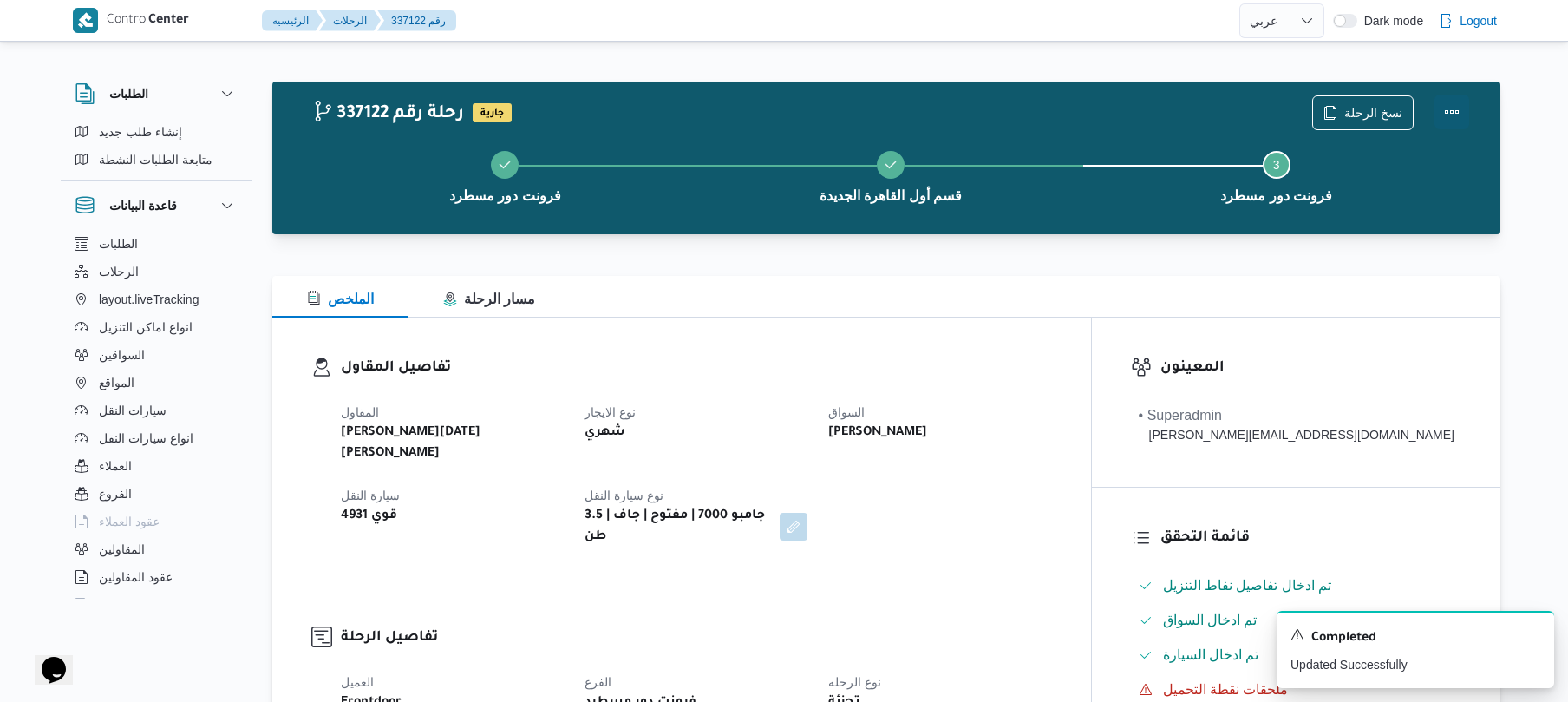
click at [1447, 116] on button "Actions" at bounding box center [1451, 112] width 35 height 35
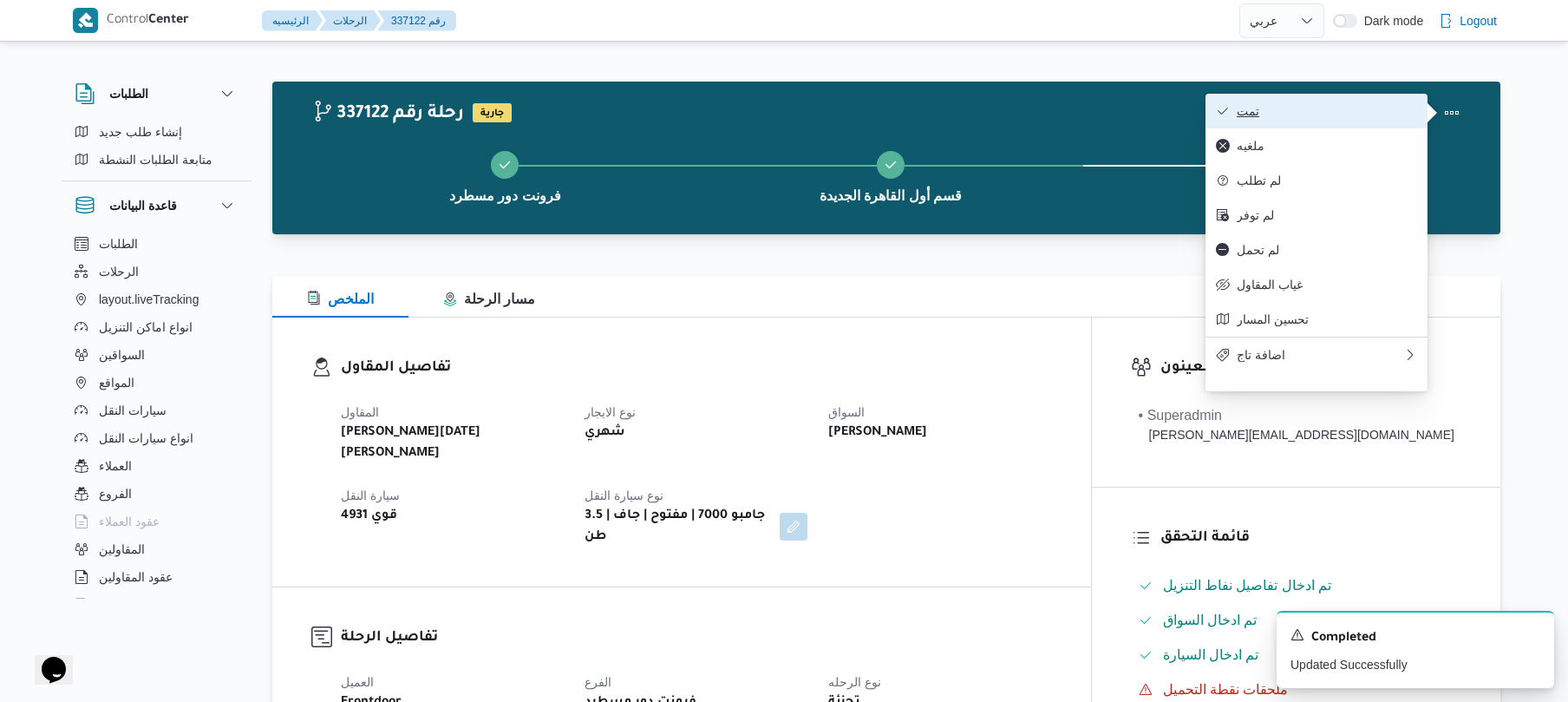
click at [1356, 114] on span "تمت" at bounding box center [1326, 111] width 180 height 14
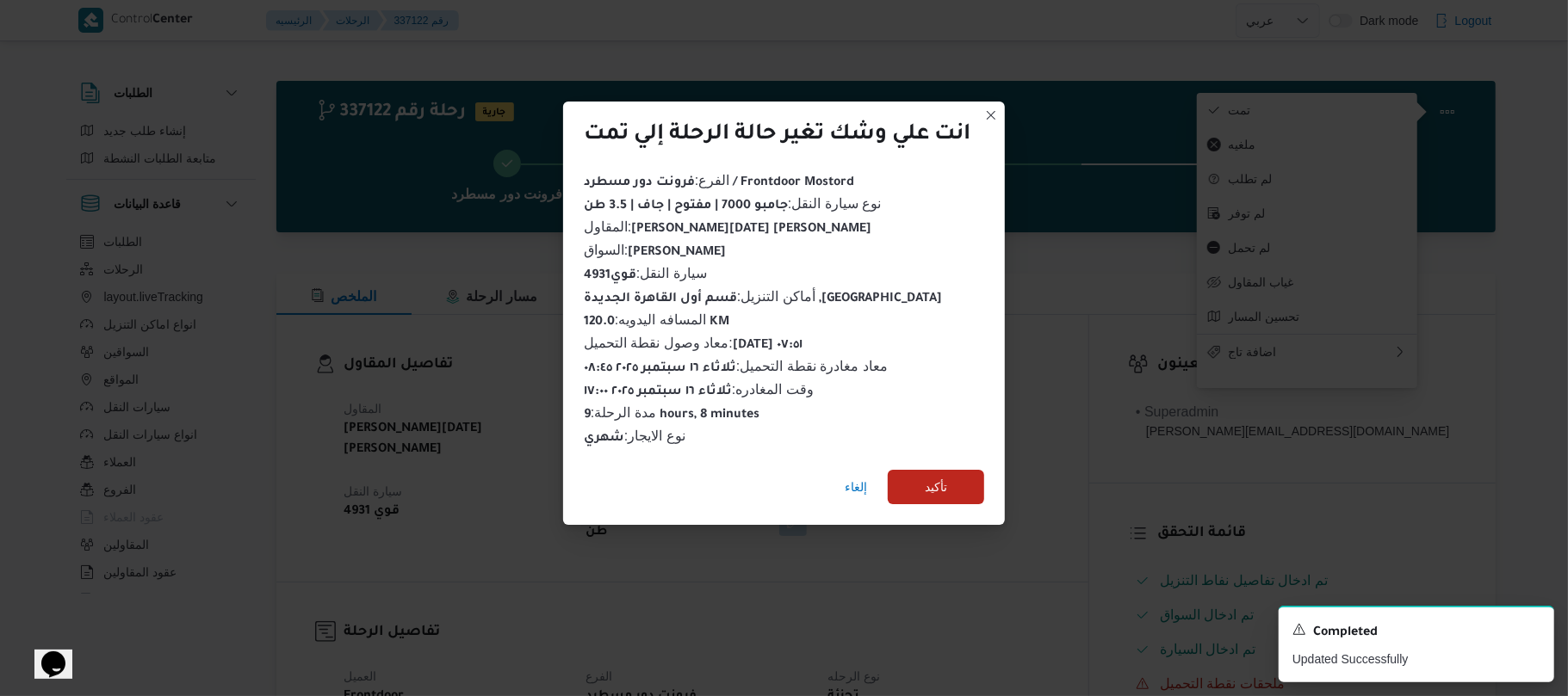
click at [1134, 348] on div "انت علي وشك تغير حالة الرحلة إلي تمت الفرع : فرونت دور مسطرد / Frontdoor Mostor…" at bounding box center [784, 348] width 1568 height 696
click at [855, 477] on span "إلغاء" at bounding box center [855, 487] width 22 height 20
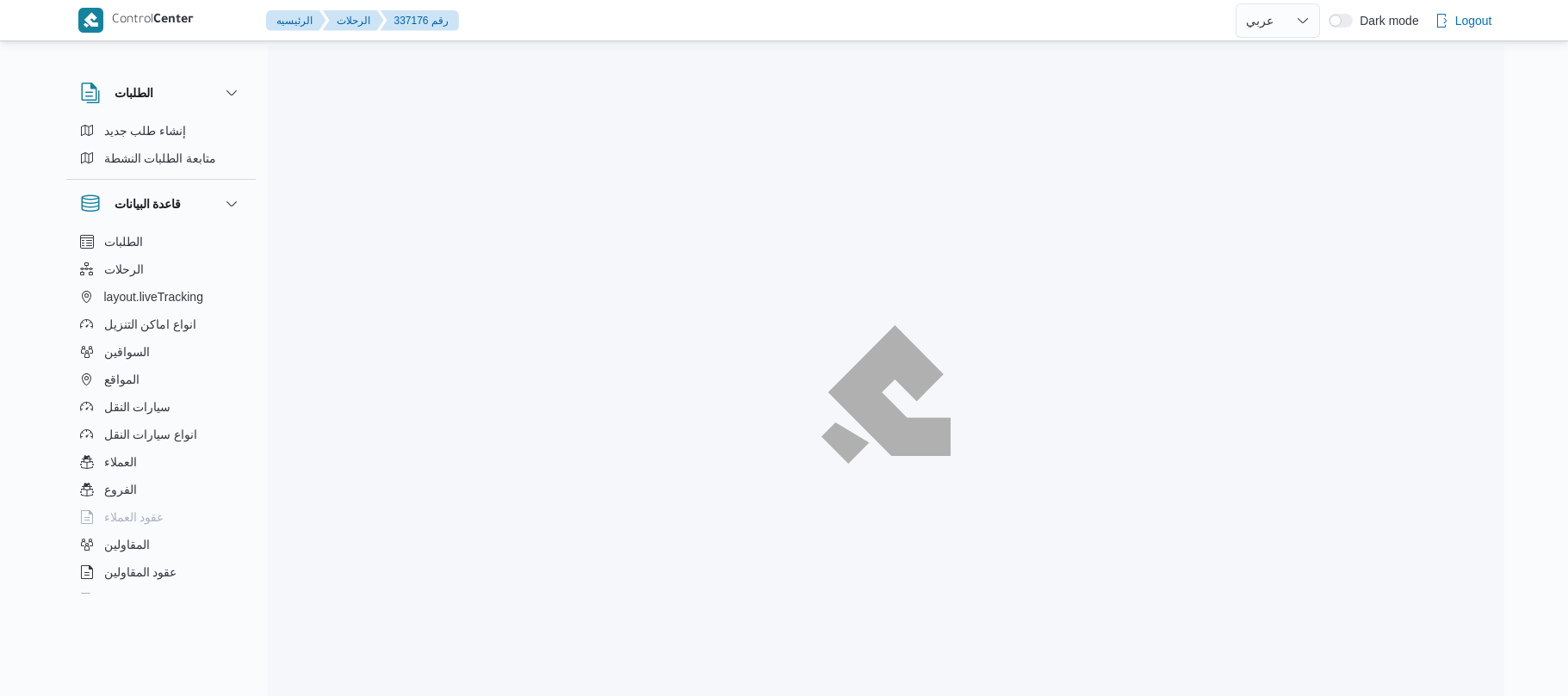
select select "ar"
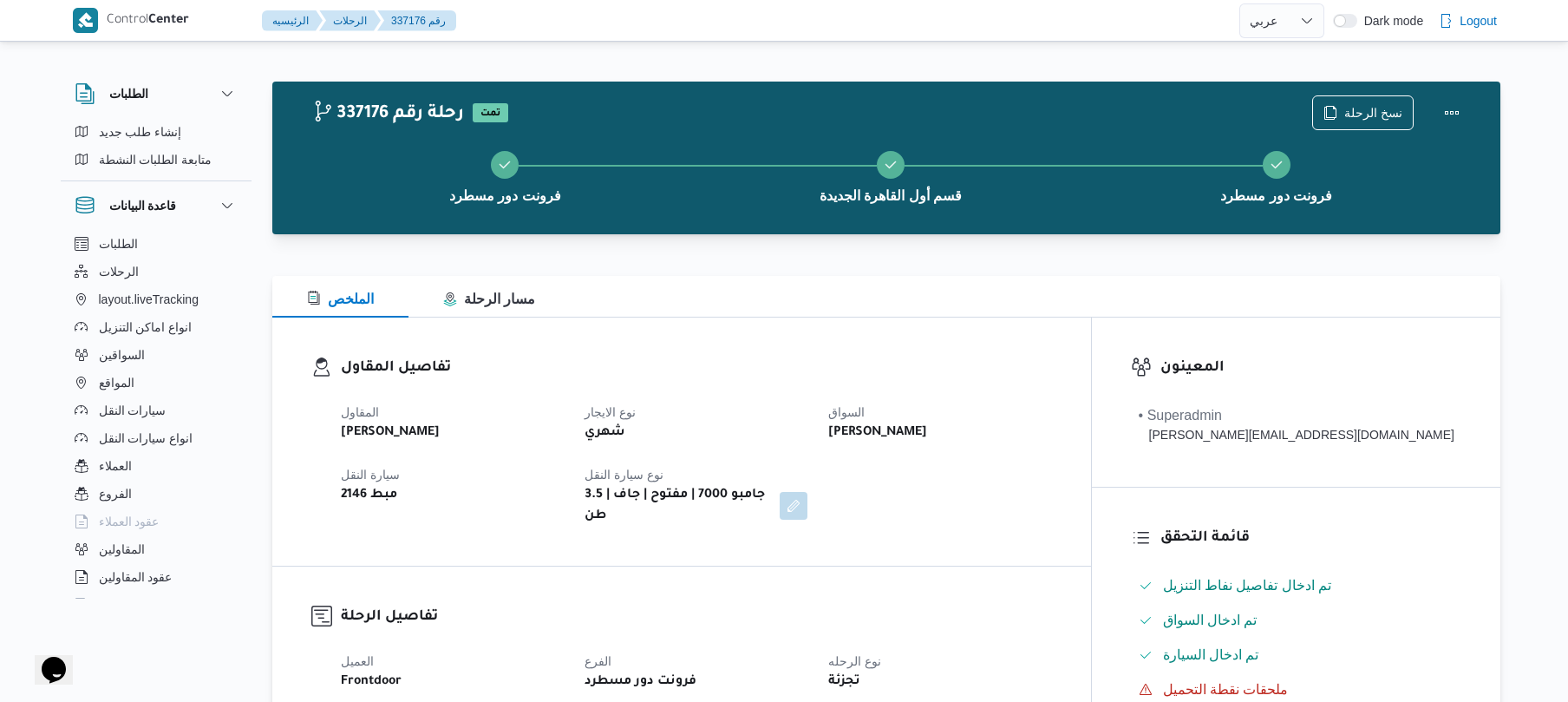
click at [921, 392] on div "المقاول محمد صلاح عبداللطيف الشريف نوع الايجار شهري السواق السيد عبدالقادر خطاب…" at bounding box center [696, 464] width 732 height 146
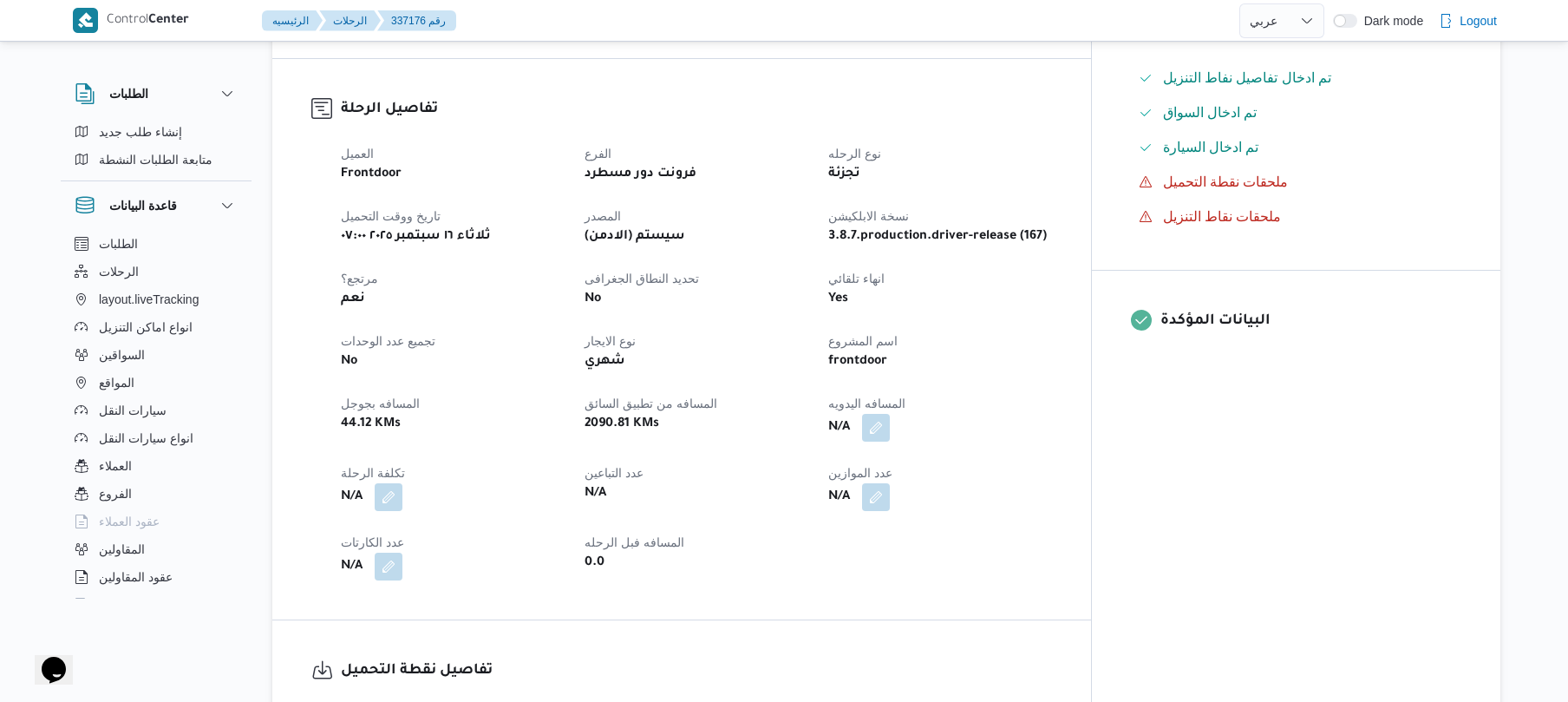
scroll to position [509, 0]
click at [890, 412] on button "button" at bounding box center [875, 425] width 27 height 28
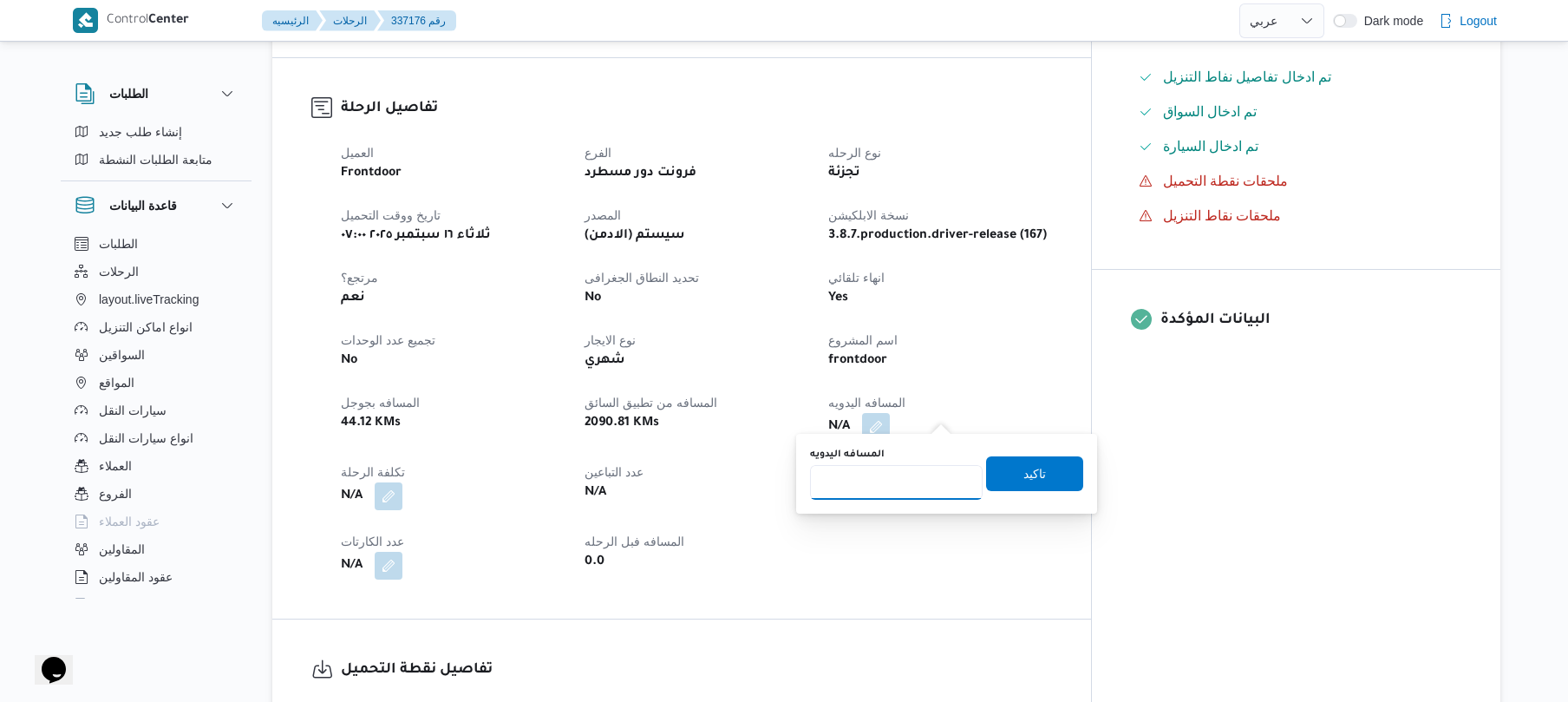
click at [882, 485] on input "المسافه اليدويه" at bounding box center [896, 482] width 173 height 35
type input "120"
click at [1031, 477] on span "تاكيد" at bounding box center [1034, 472] width 22 height 20
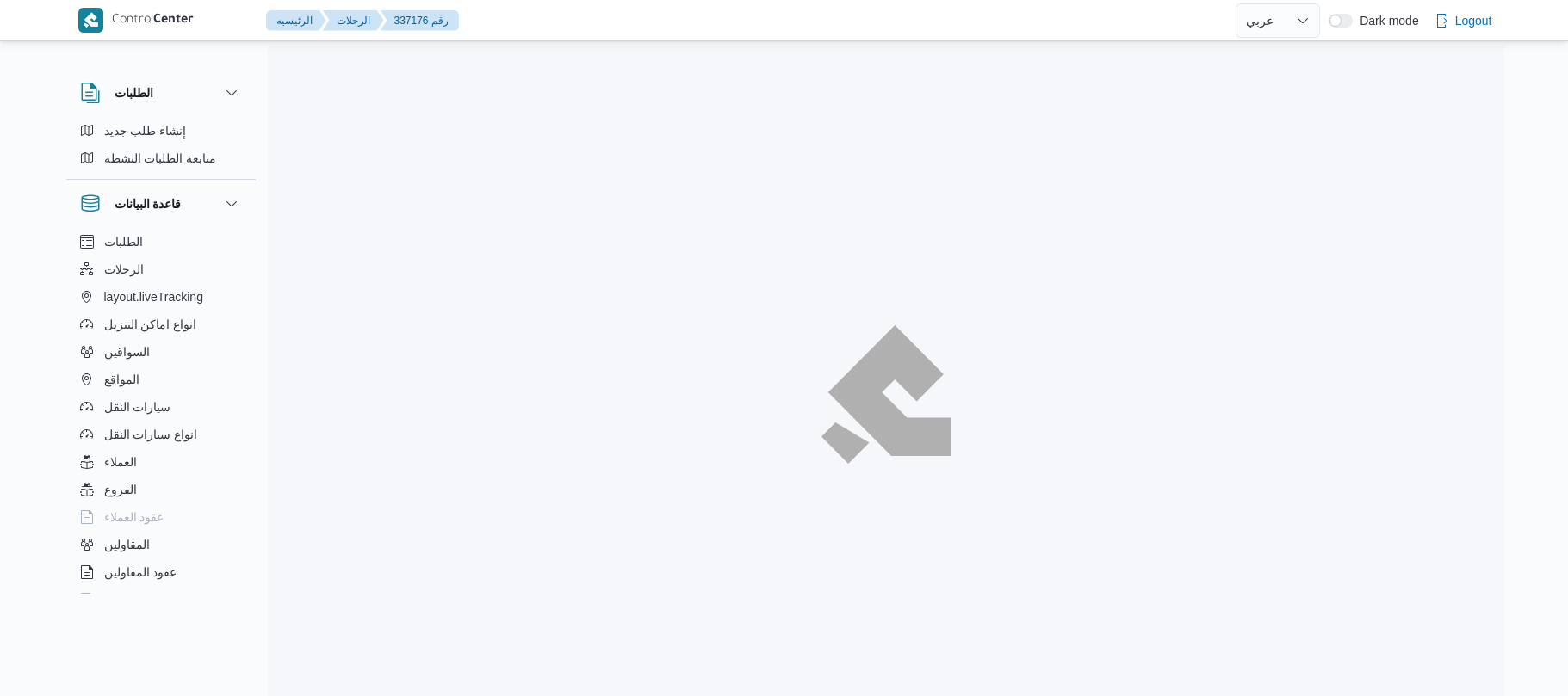
select select "ar"
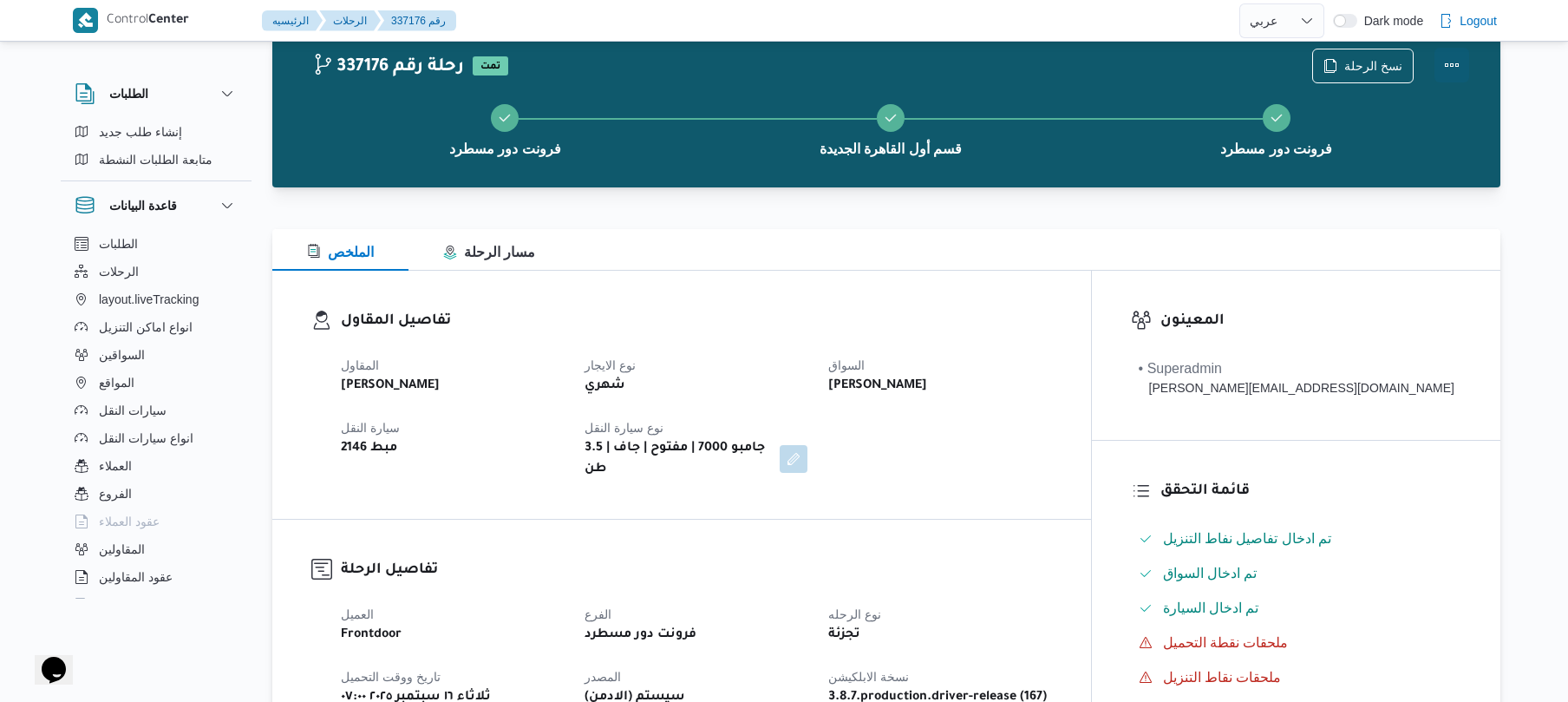
click at [1439, 62] on button "Actions" at bounding box center [1451, 65] width 35 height 35
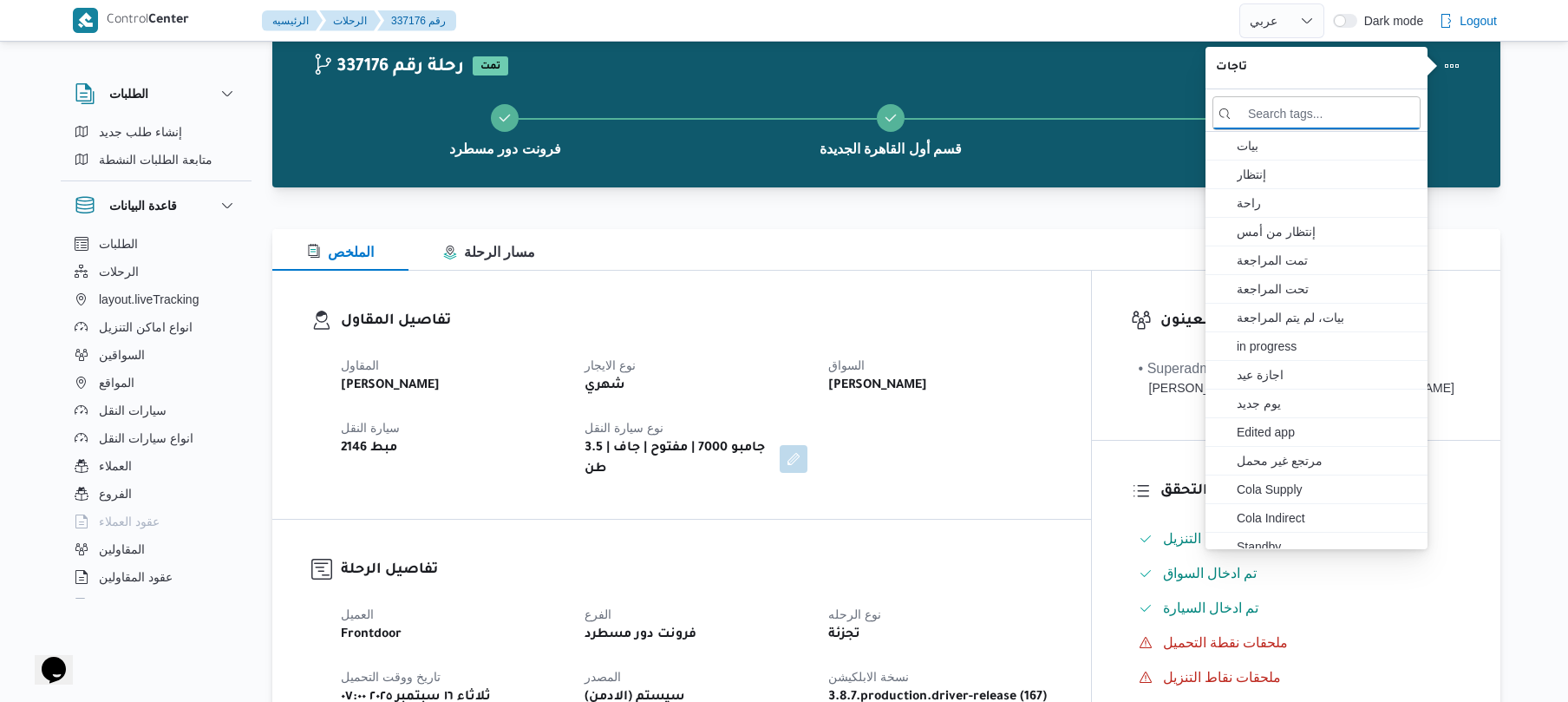
click at [1014, 285] on div "تفاصيل المقاول المقاول محمد صلاح عبداللطيف الشريف نوع الايجار شهري السواق السيد…" at bounding box center [681, 395] width 819 height 248
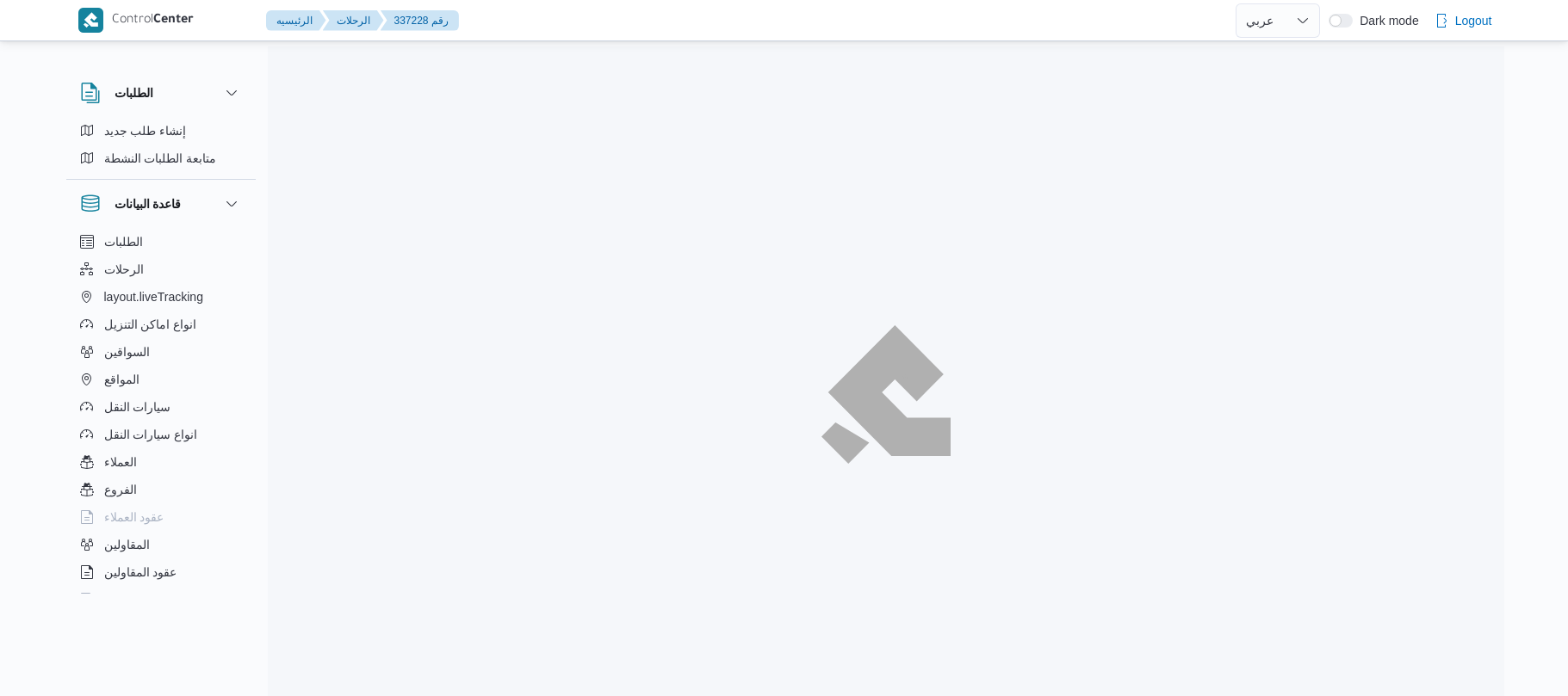
select select "ar"
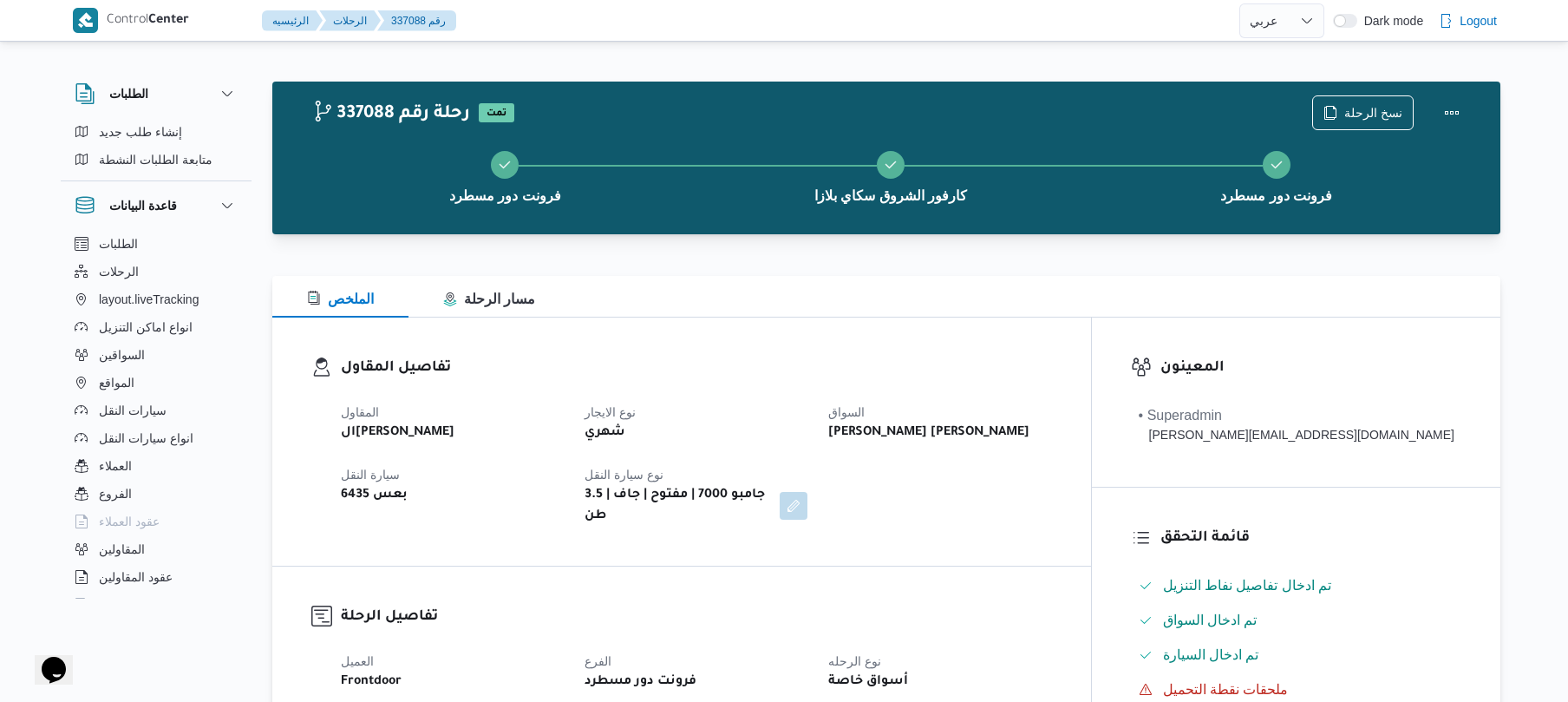
click at [1053, 441] on div "[PERSON_NAME] [PERSON_NAME]" at bounding box center [939, 432] width 226 height 24
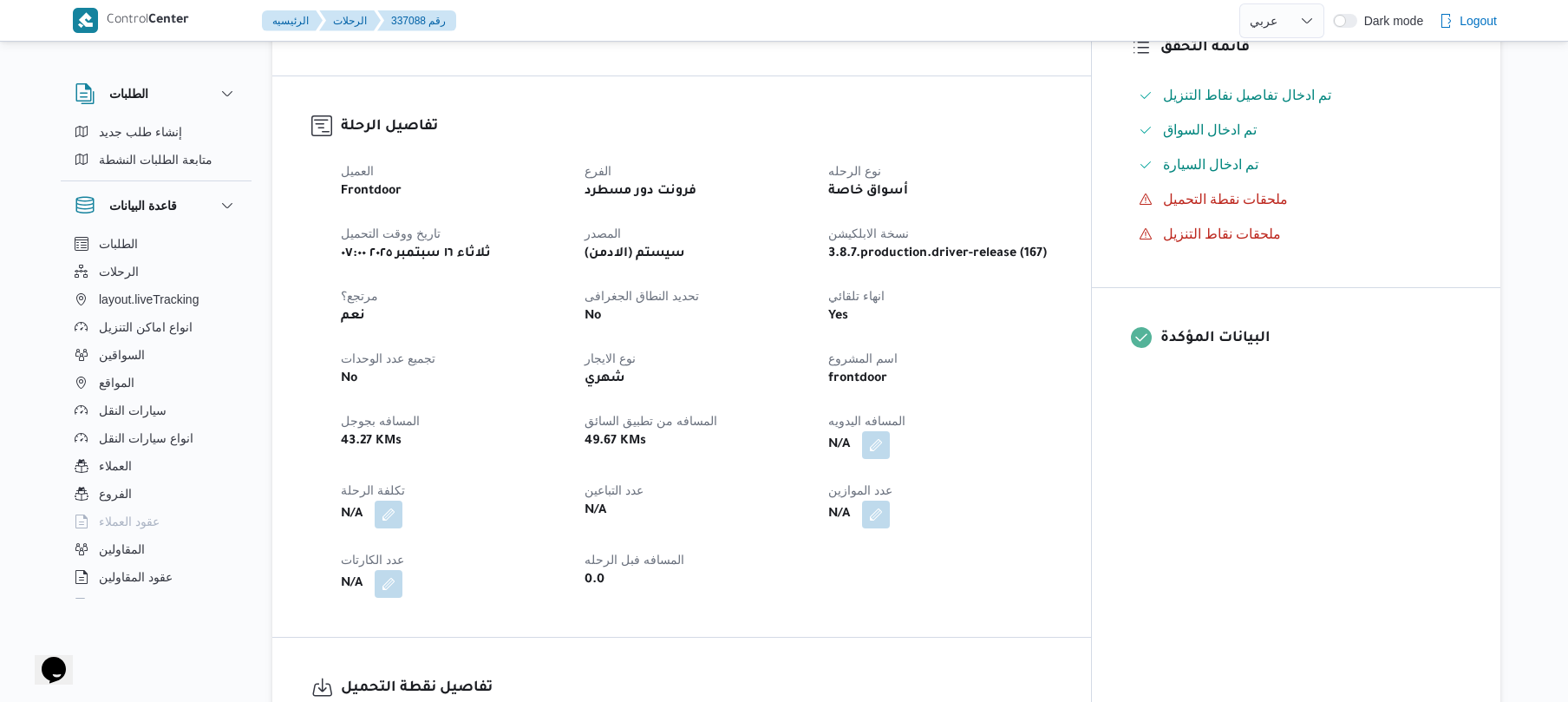
scroll to position [556, 0]
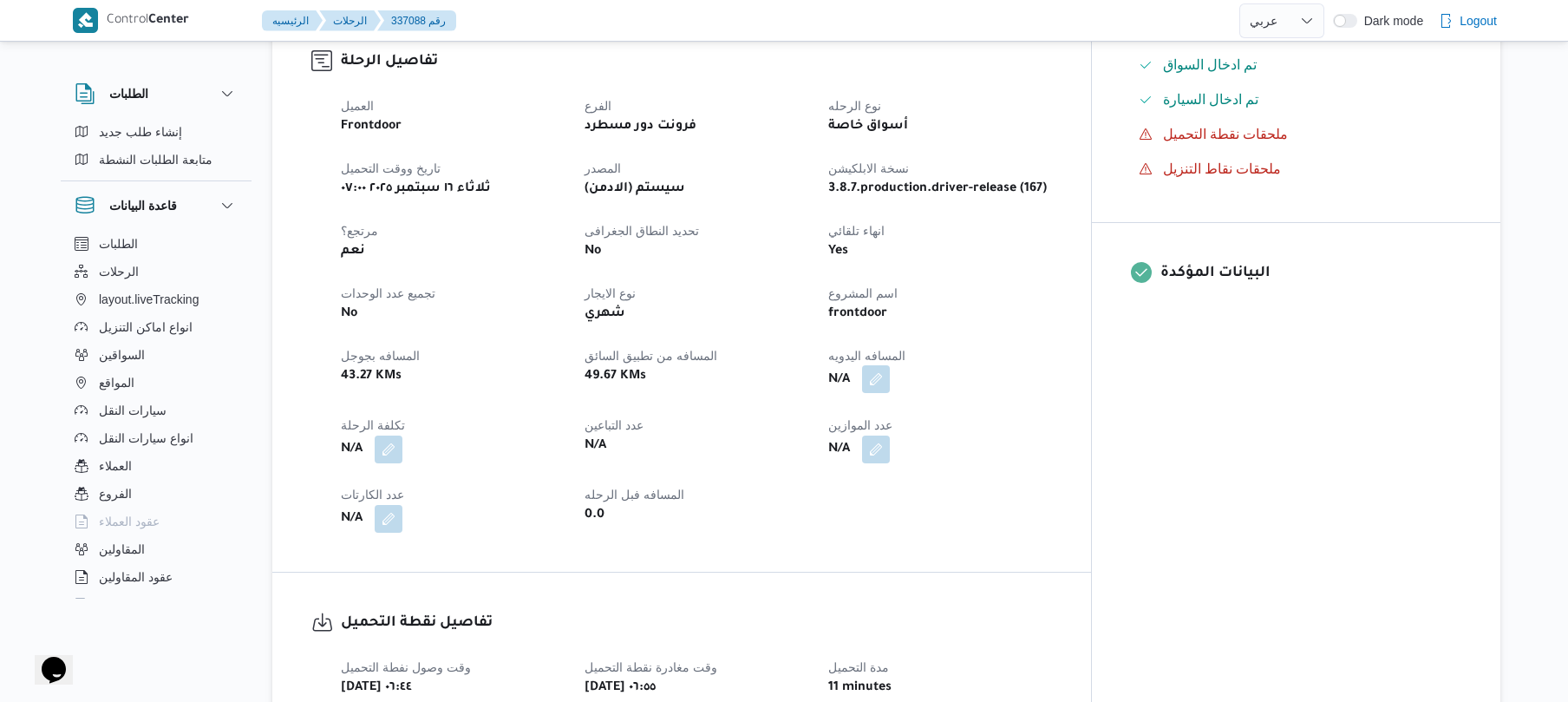
click at [890, 366] on button "button" at bounding box center [875, 379] width 27 height 28
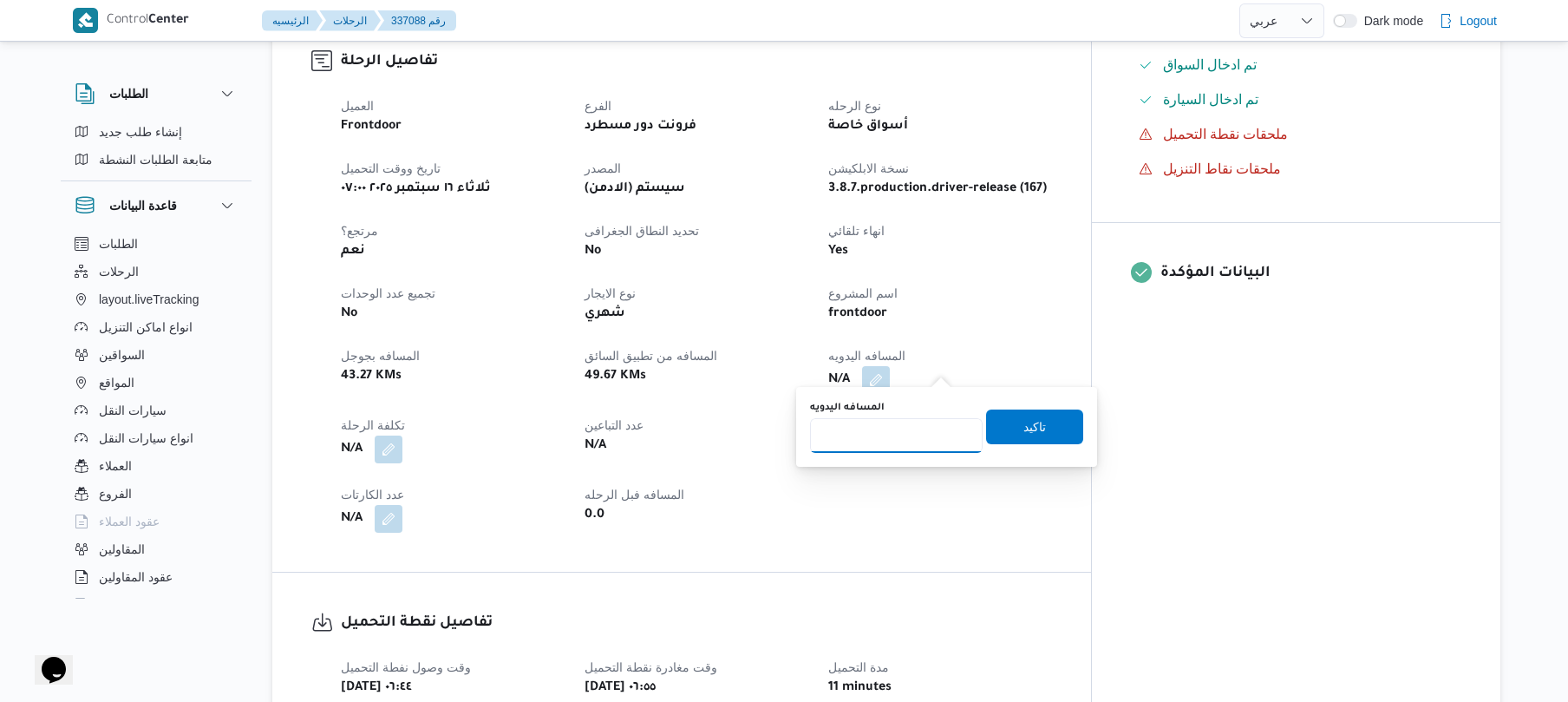
click at [917, 428] on input "المسافه اليدويه" at bounding box center [896, 435] width 173 height 35
type input "120"
click at [1023, 428] on span "تاكيد" at bounding box center [1034, 425] width 22 height 20
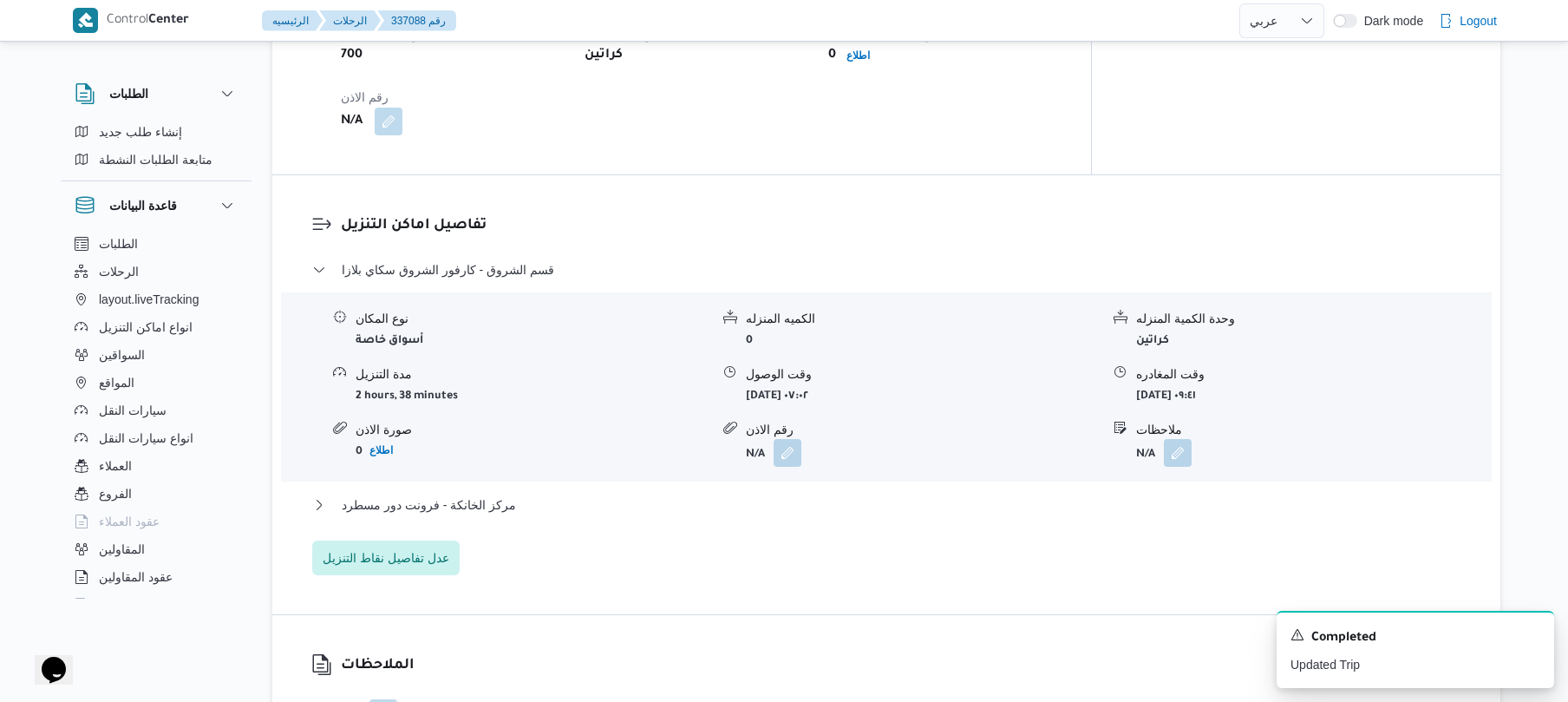
scroll to position [1296, 0]
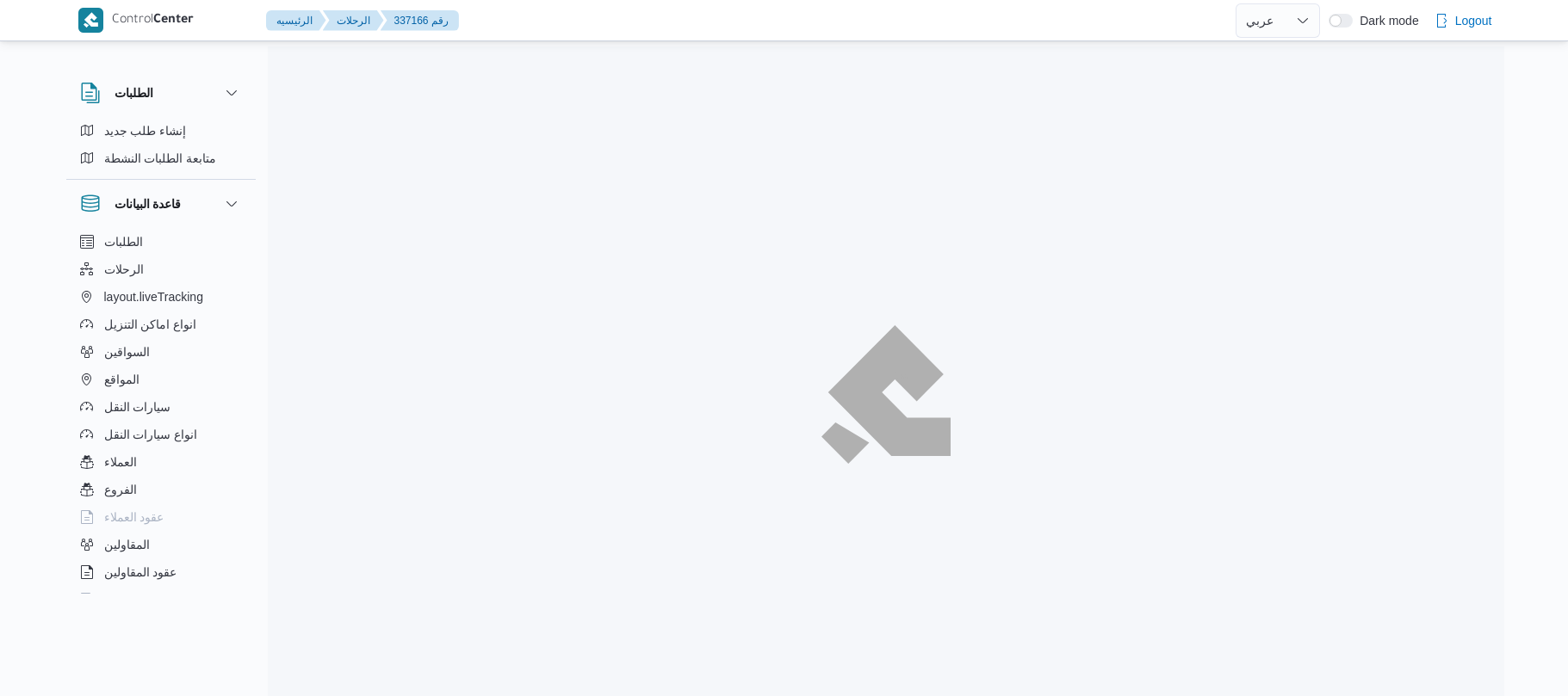
select select "ar"
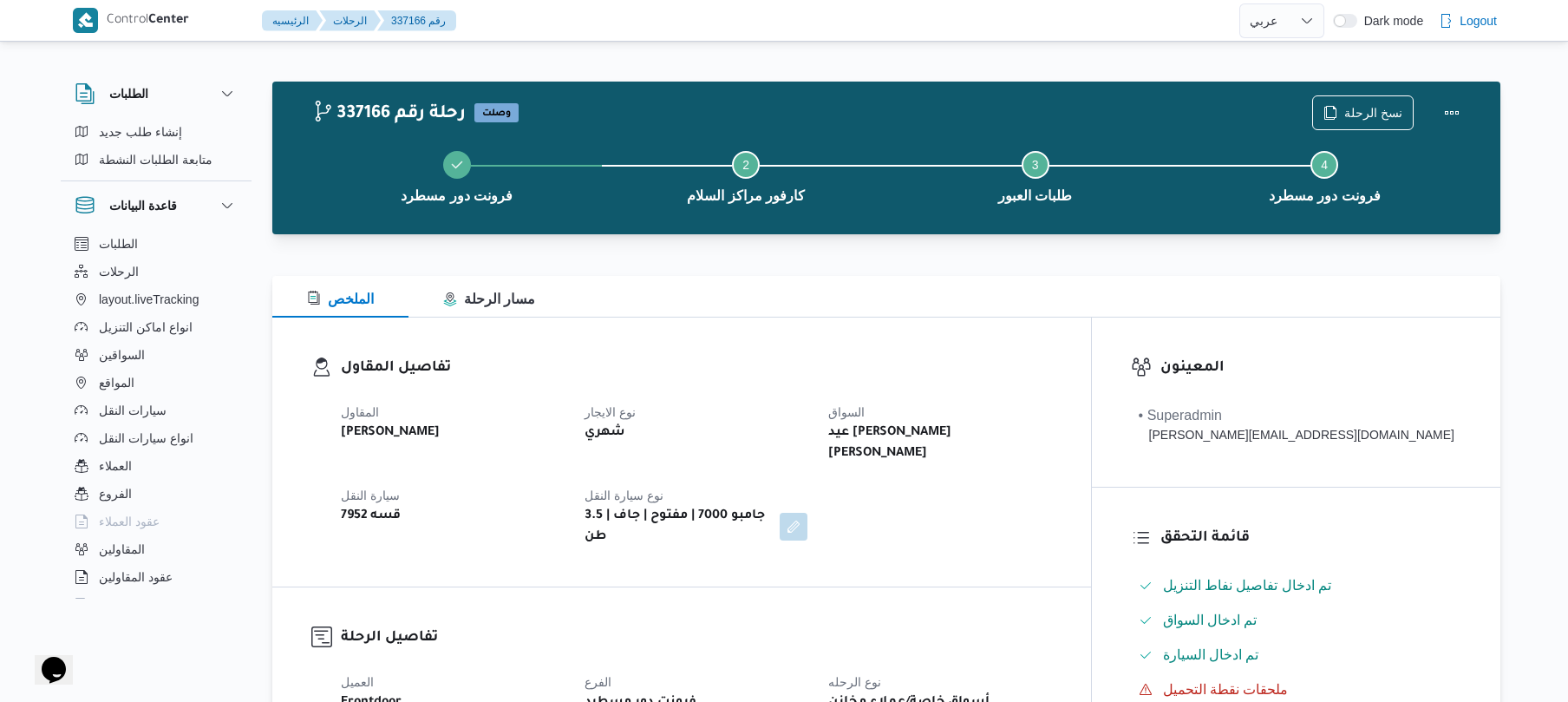
click at [1017, 304] on div "الملخص مسار الرحلة" at bounding box center [886, 296] width 1228 height 42
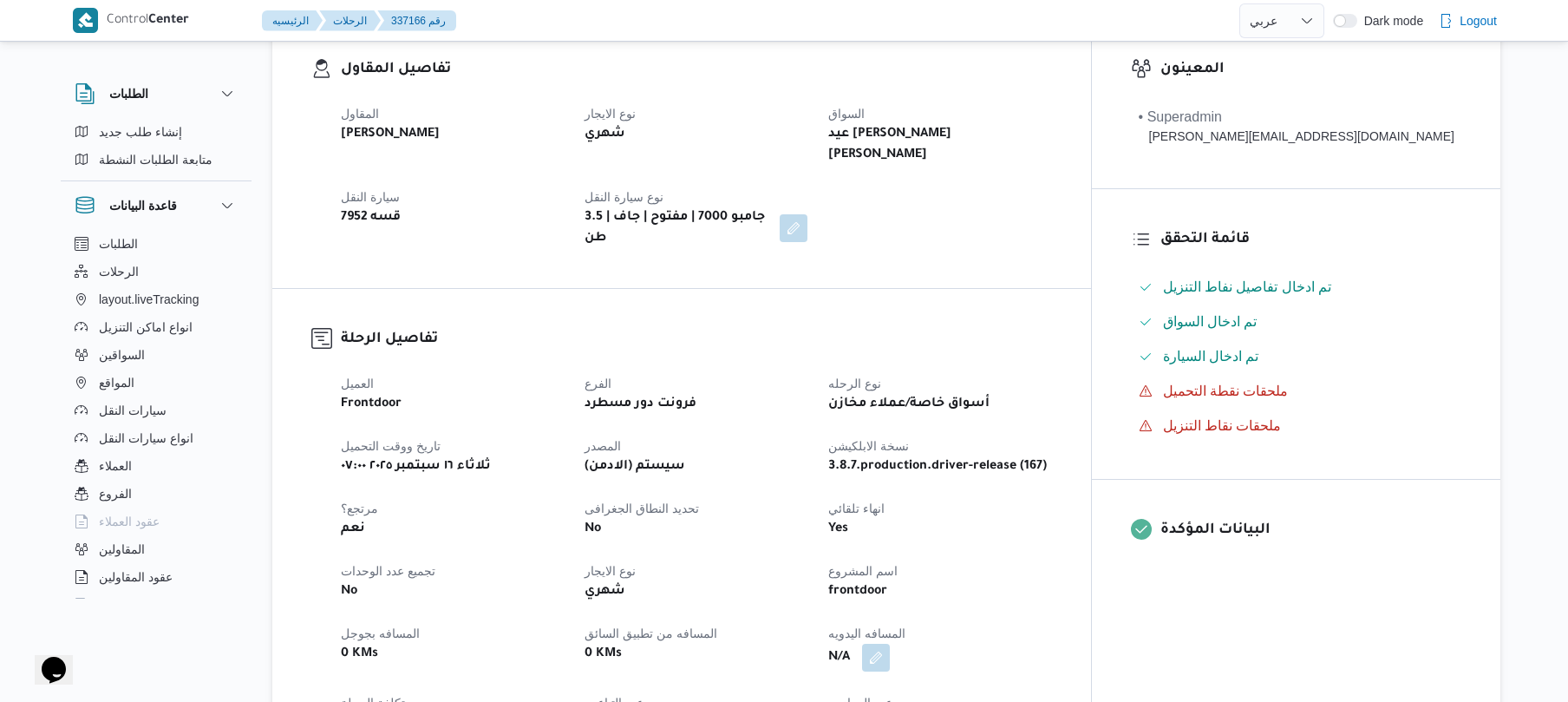
scroll to position [509, 0]
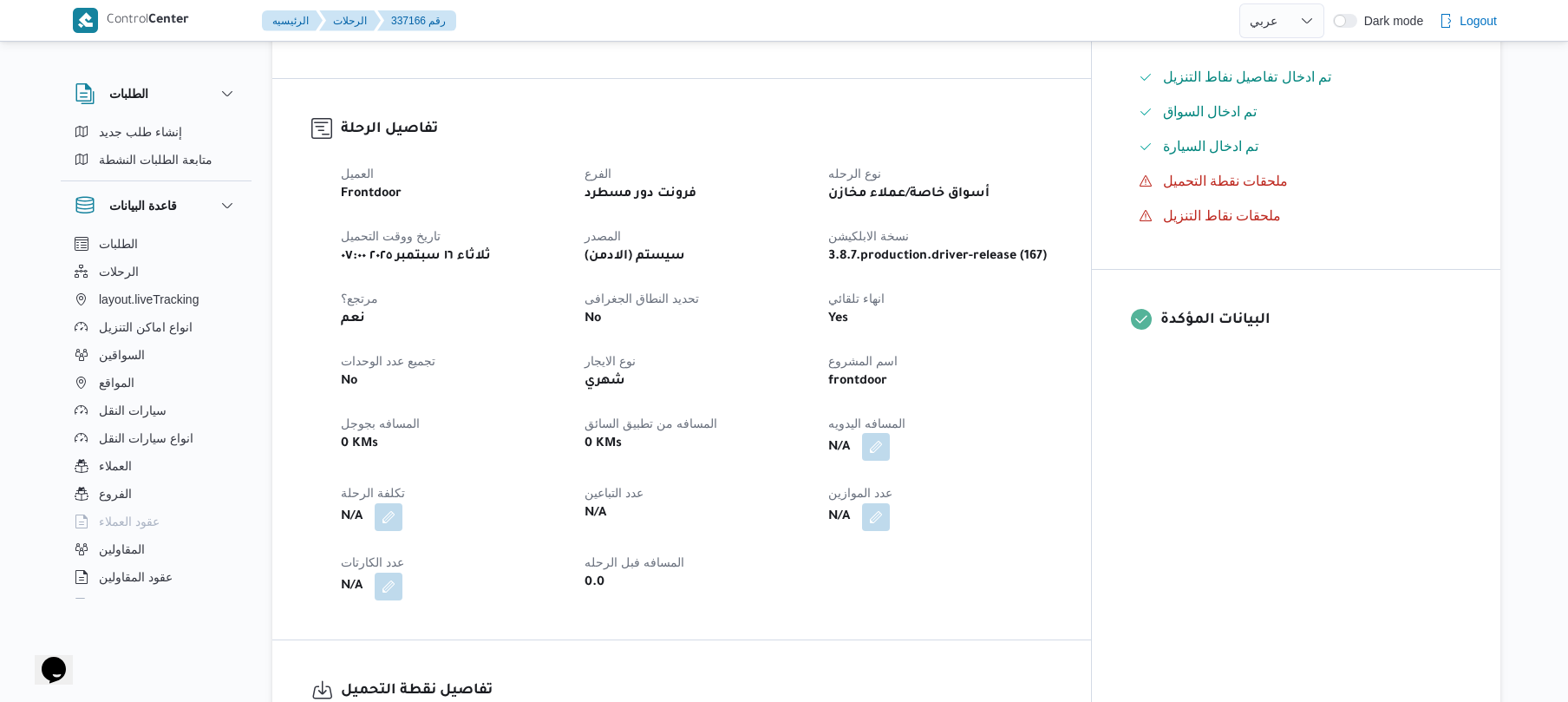
click at [890, 433] on button "button" at bounding box center [875, 446] width 27 height 28
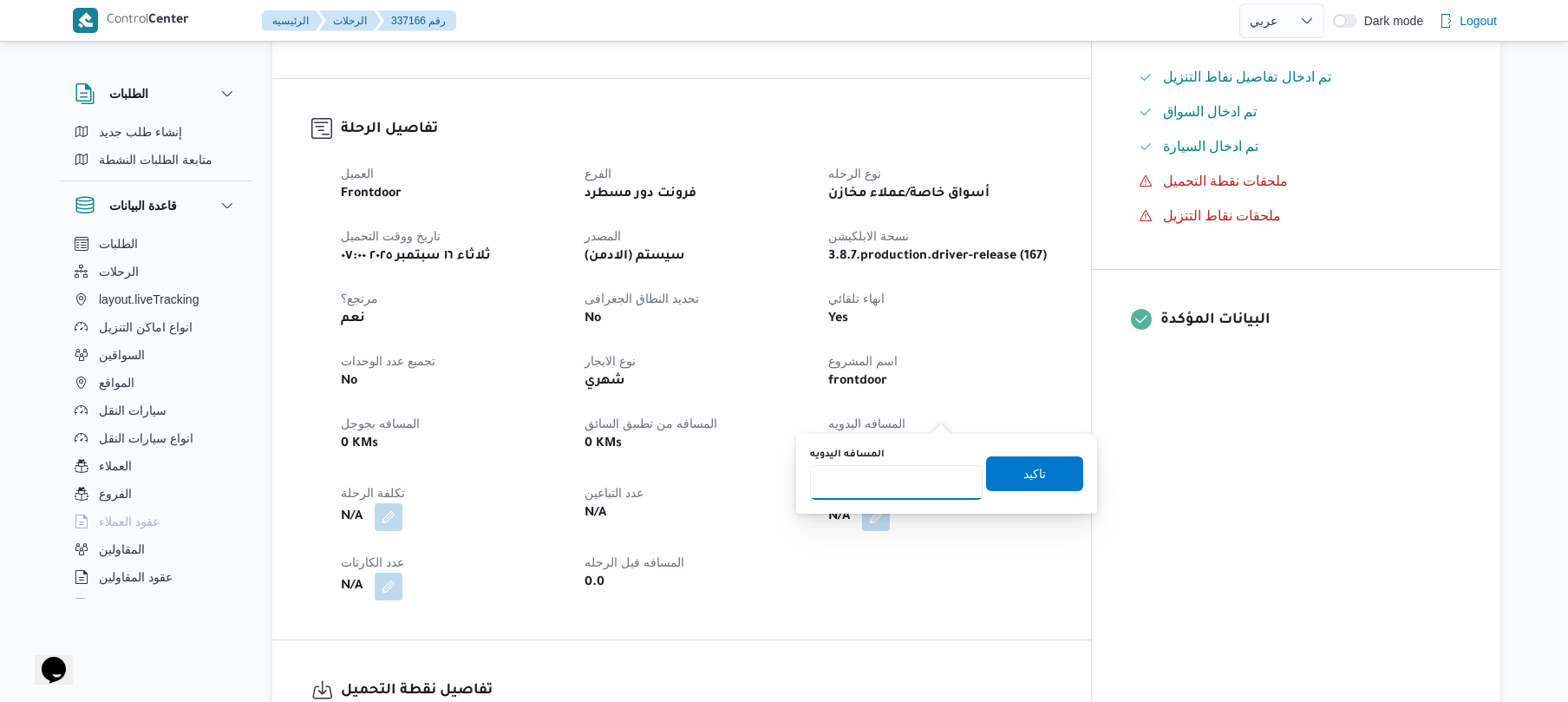
click at [896, 497] on input "المسافه اليدويه" at bounding box center [896, 482] width 173 height 35
type input "70"
click at [1023, 477] on span "تاكيد" at bounding box center [1034, 472] width 22 height 20
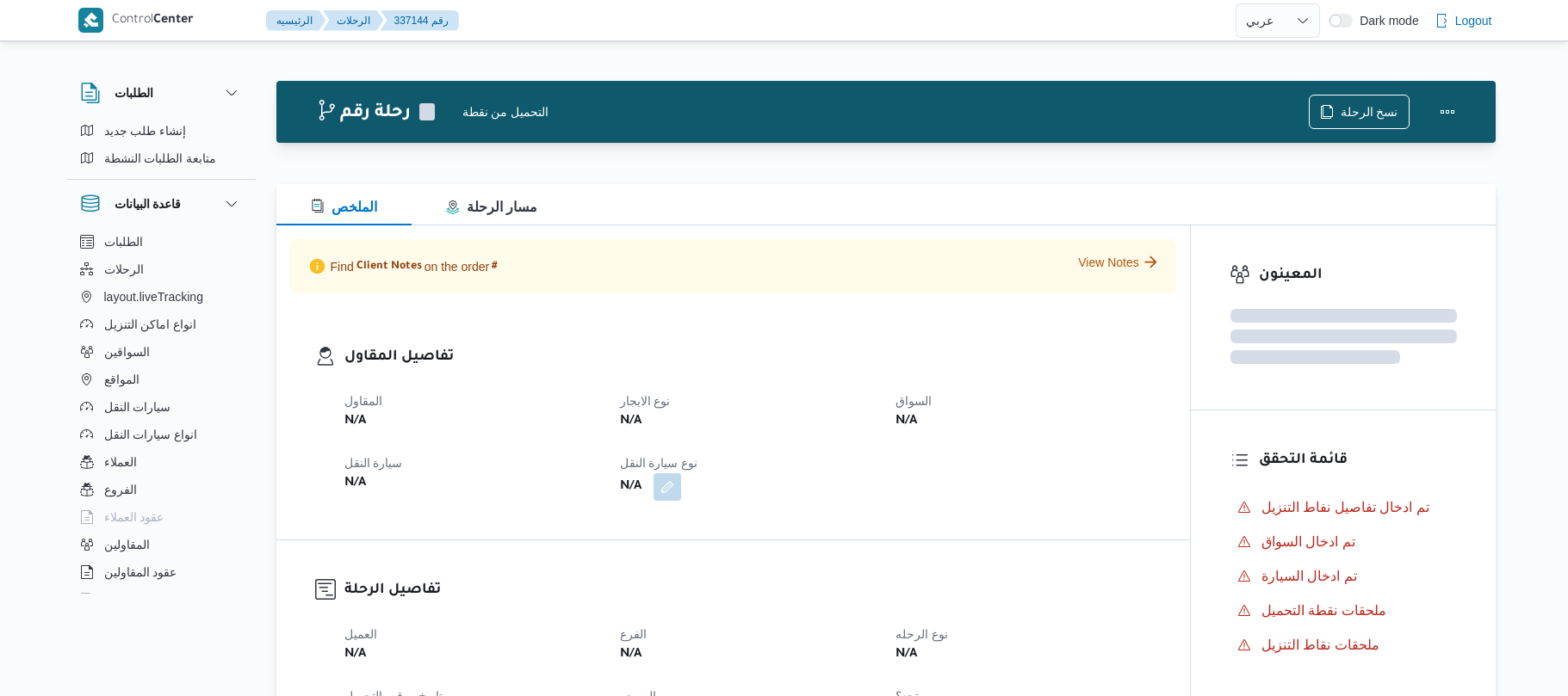
select select "ar"
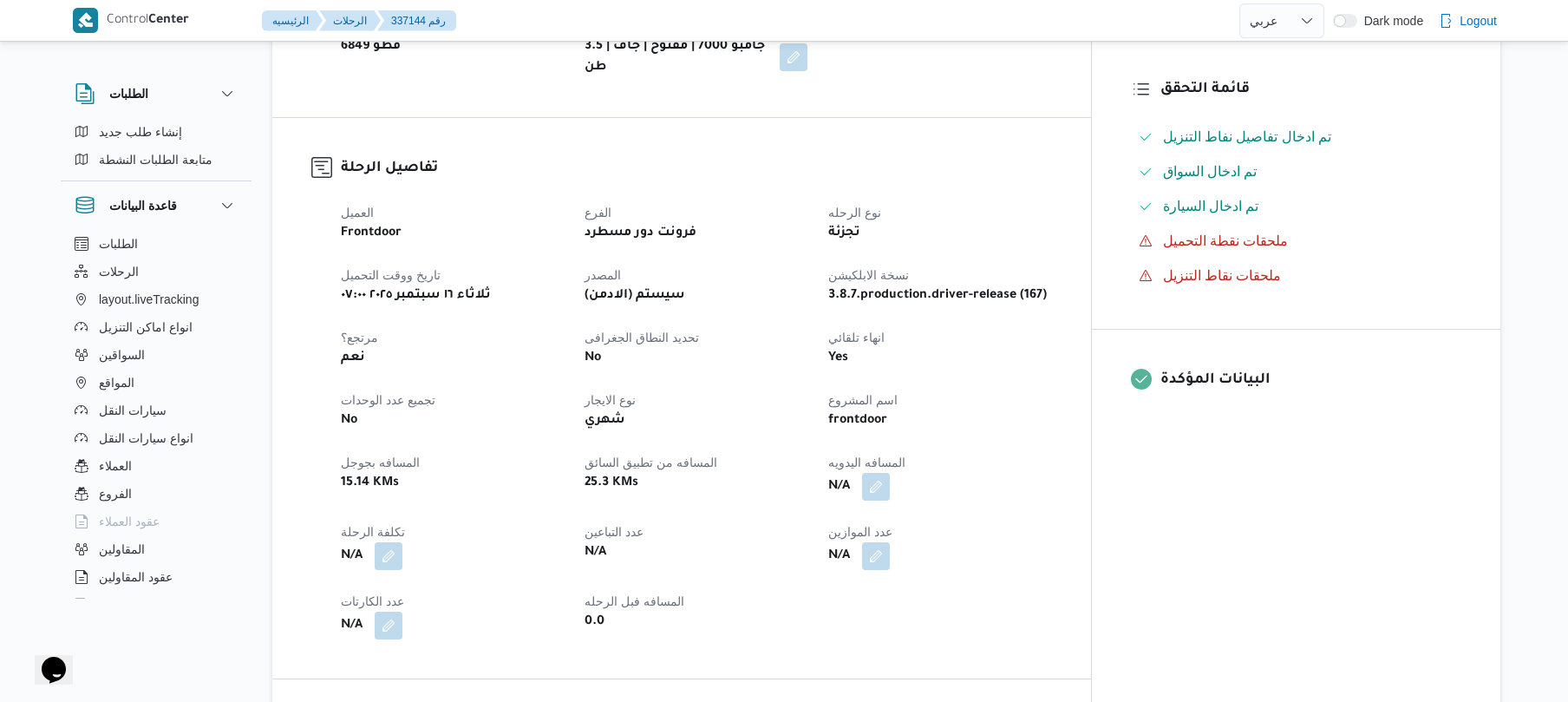
scroll to position [462, 0]
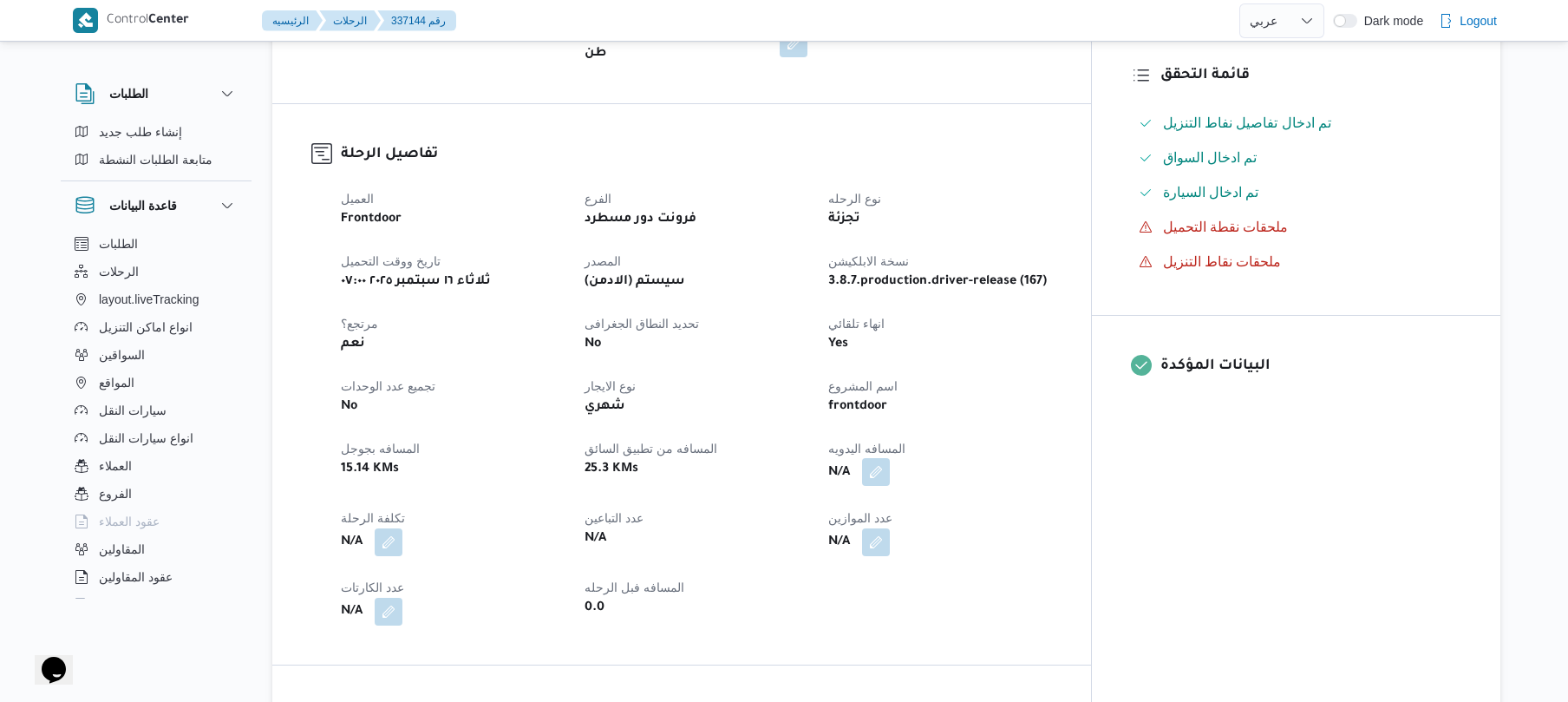
click at [890, 458] on button "button" at bounding box center [875, 471] width 27 height 28
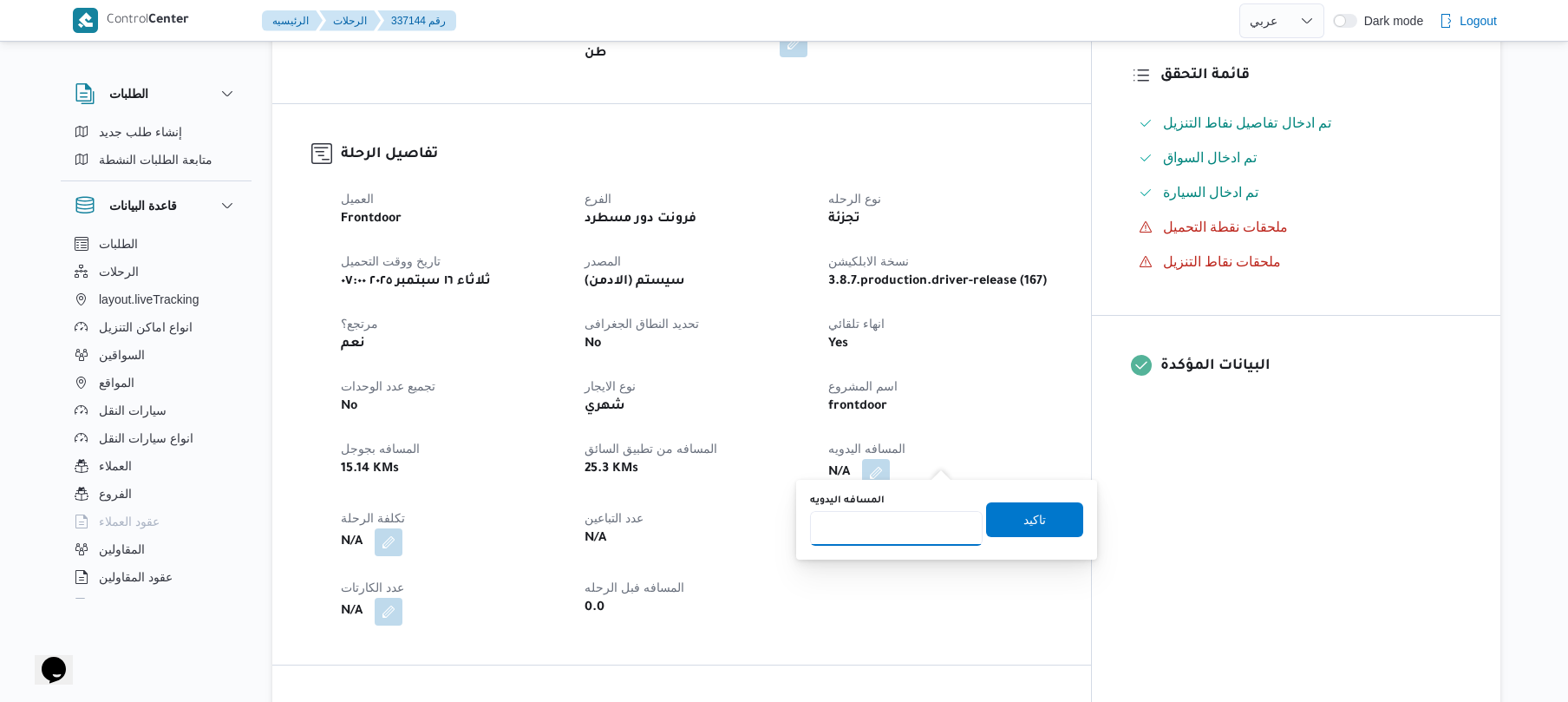
click at [895, 517] on input "المسافه اليدويه" at bounding box center [896, 528] width 173 height 35
type input "80"
click at [1027, 517] on span "تاكيد" at bounding box center [1034, 519] width 22 height 20
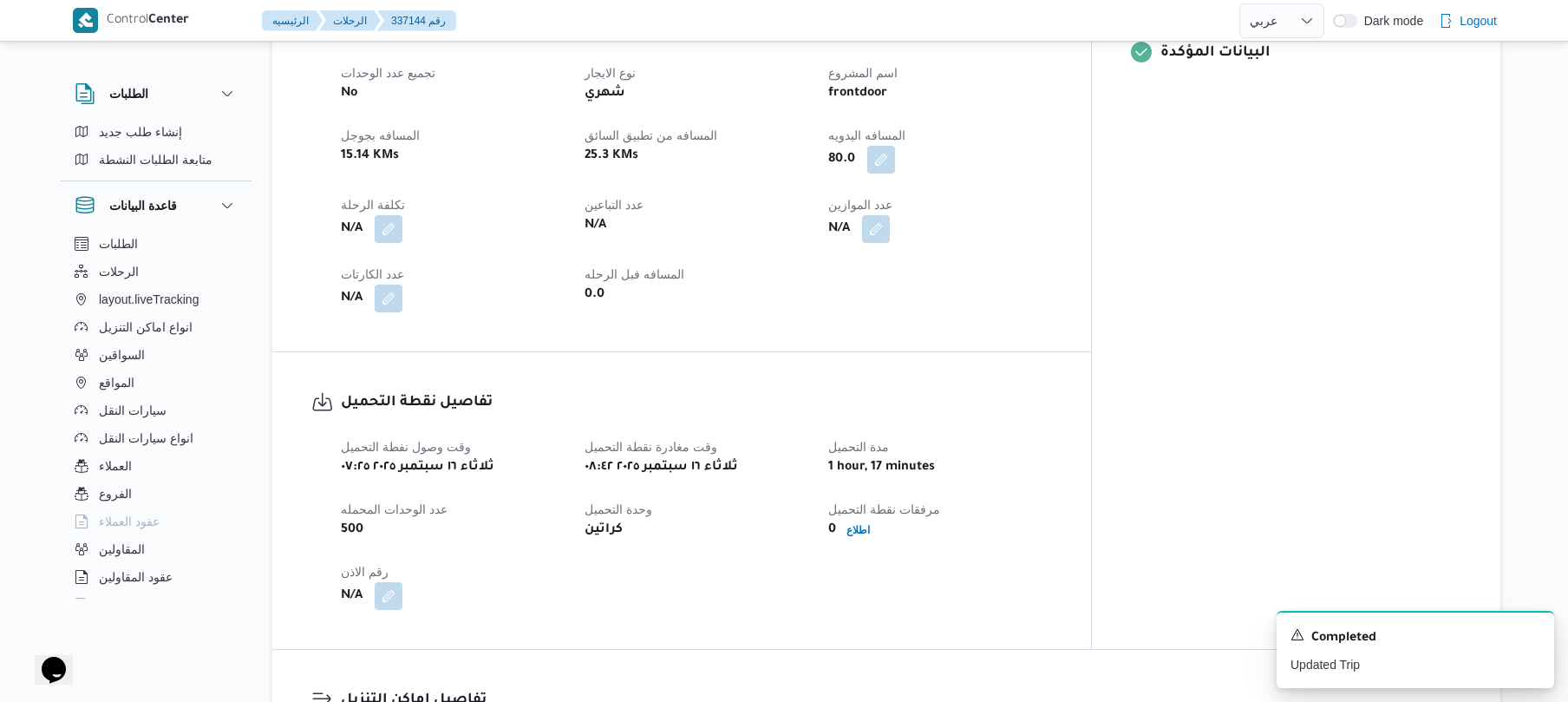
scroll to position [162, 0]
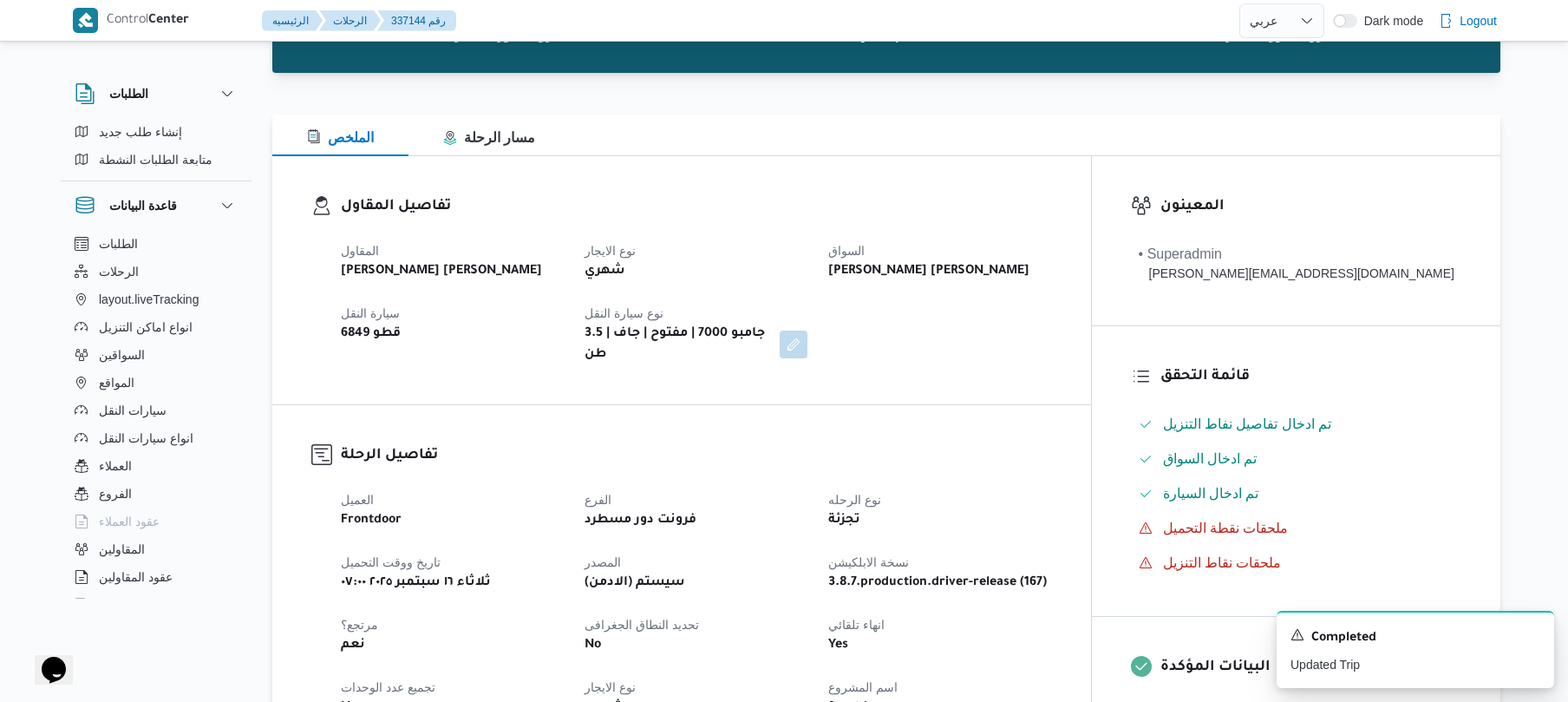
click at [1027, 517] on div "تجزئة" at bounding box center [939, 520] width 226 height 24
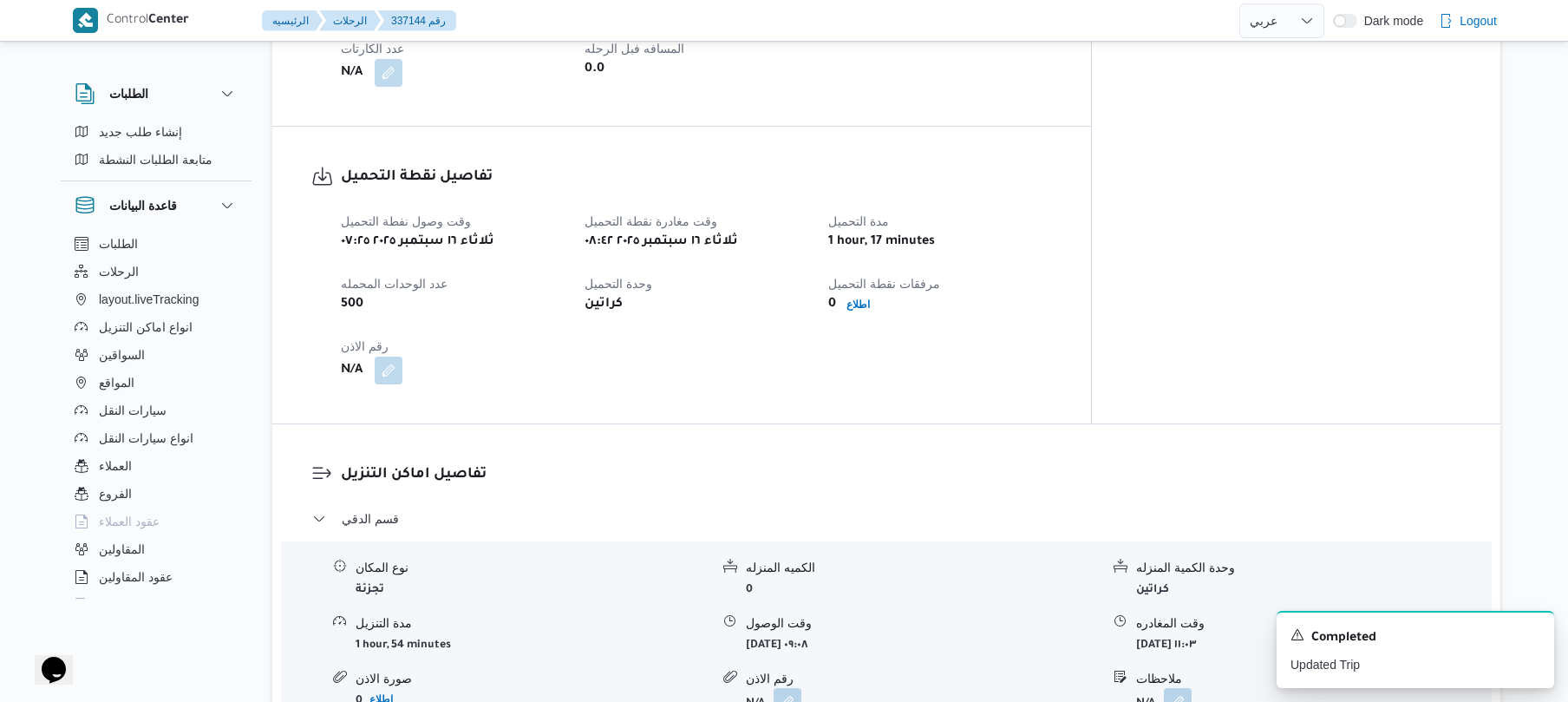
scroll to position [1041, 0]
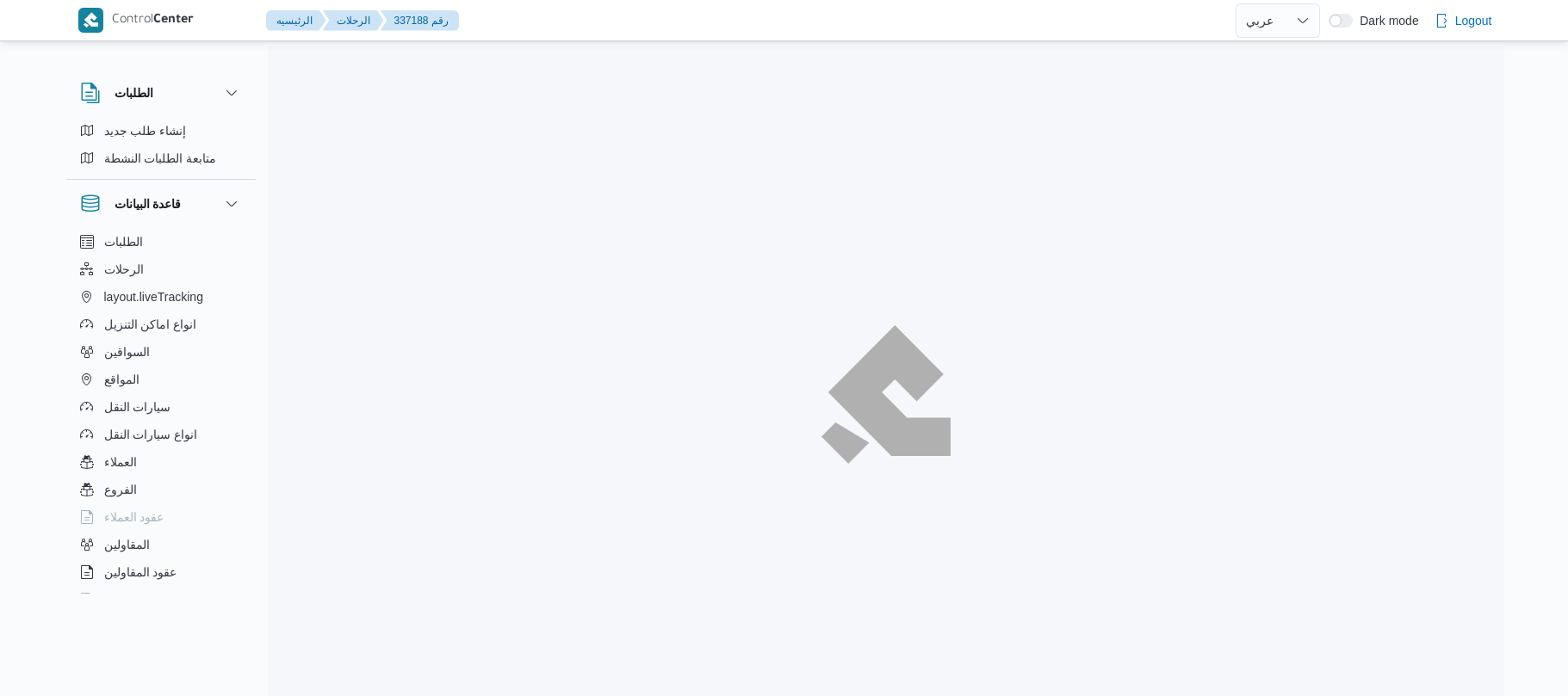
select select "ar"
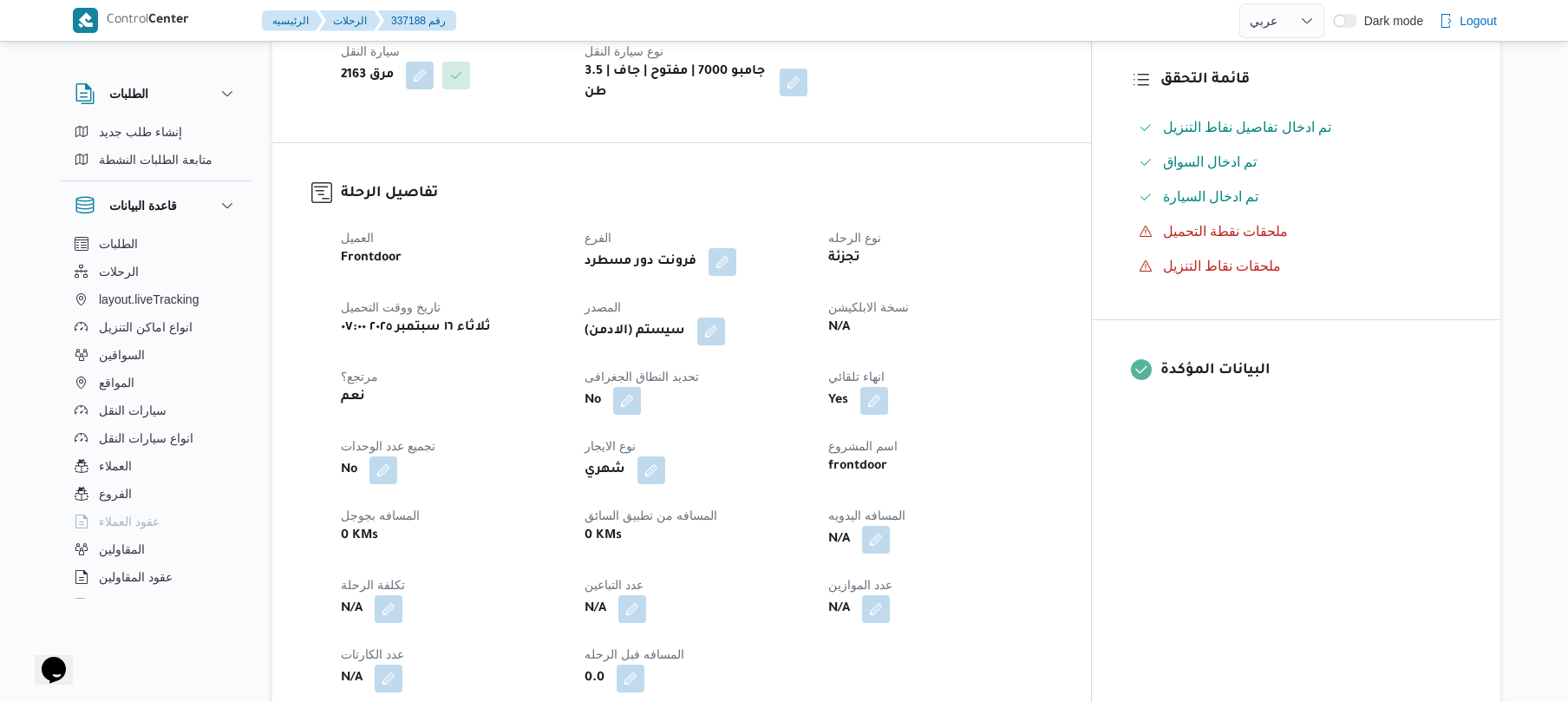
scroll to position [556, 0]
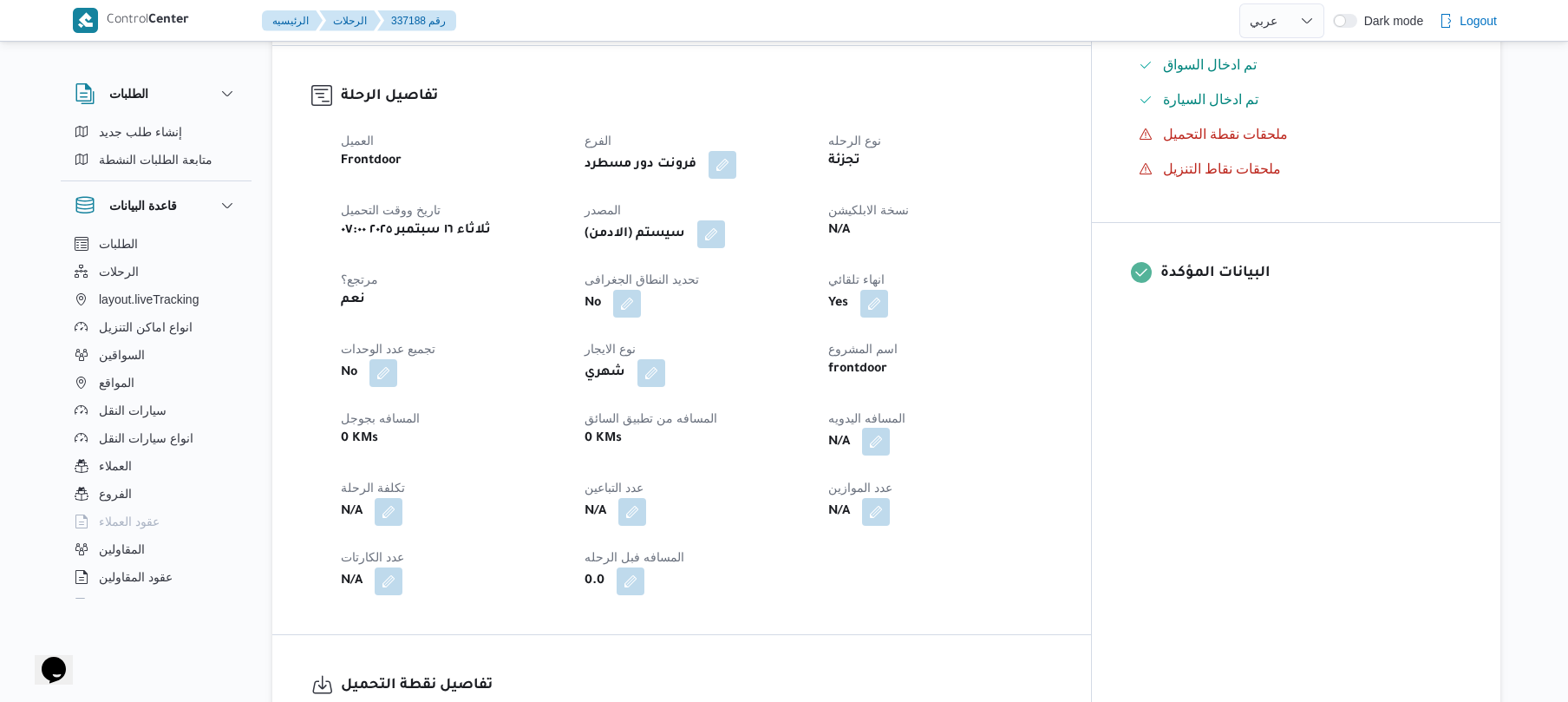
click at [890, 430] on button "button" at bounding box center [875, 441] width 27 height 28
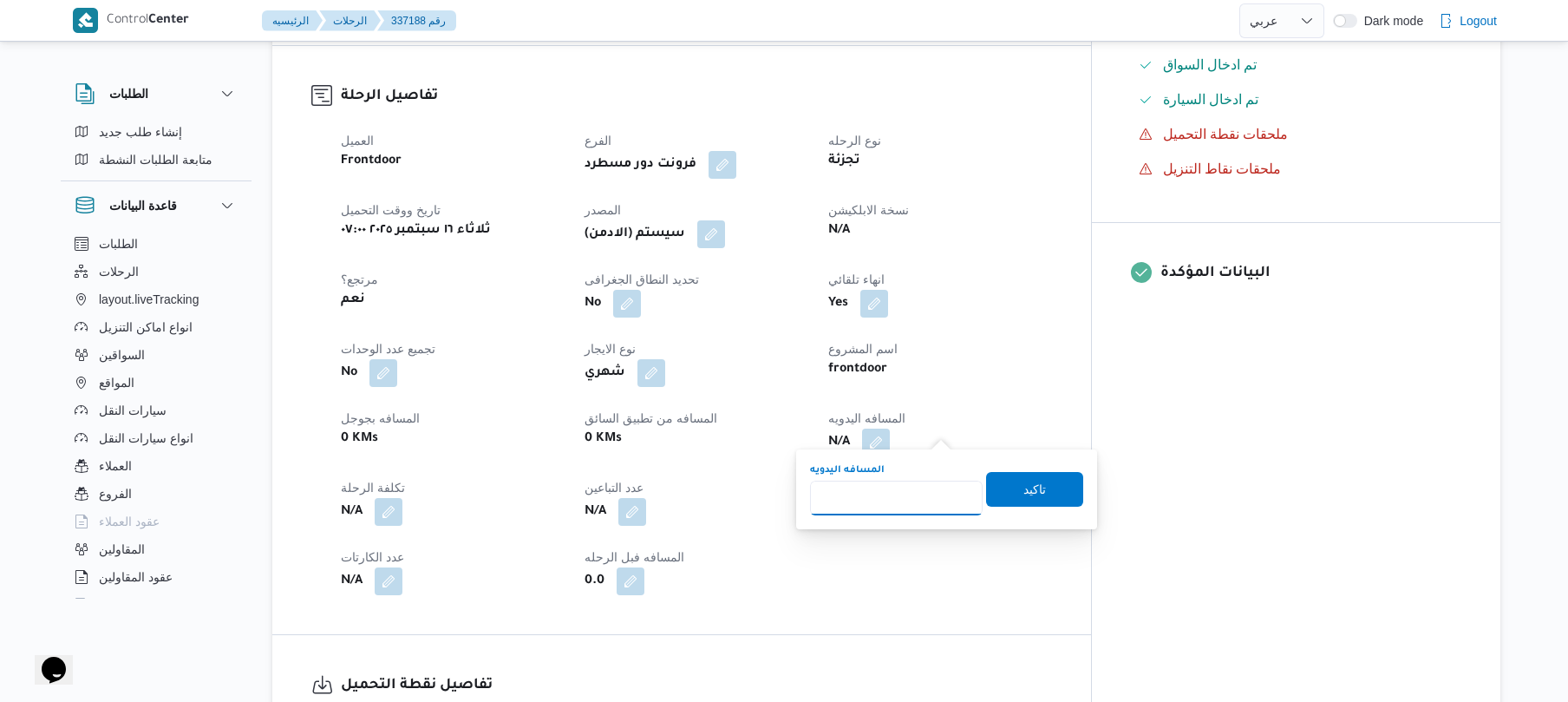
click at [881, 505] on input "المسافه اليدويه" at bounding box center [896, 498] width 173 height 35
type input "90"
click at [1023, 486] on span "تاكيد" at bounding box center [1034, 488] width 22 height 20
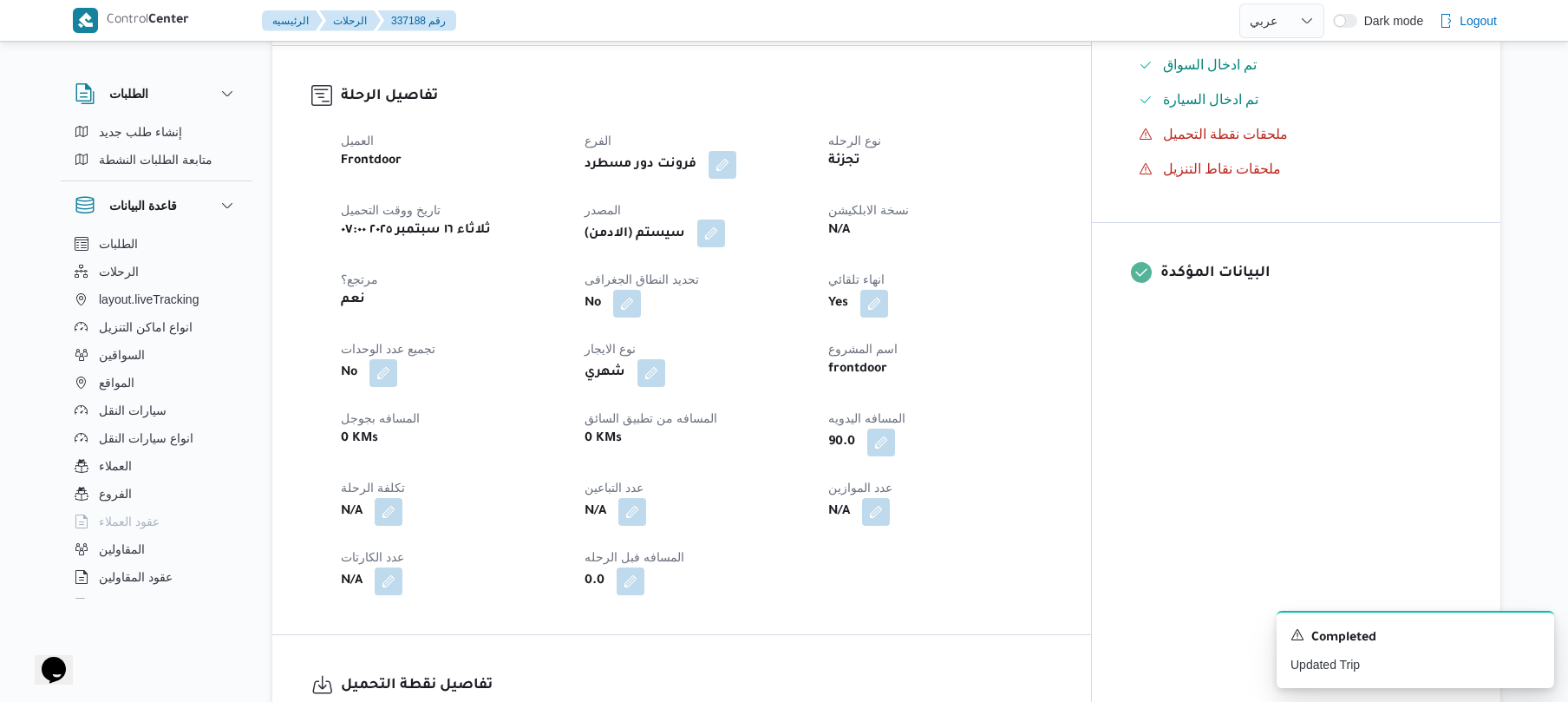
click at [725, 219] on button "button" at bounding box center [710, 233] width 27 height 28
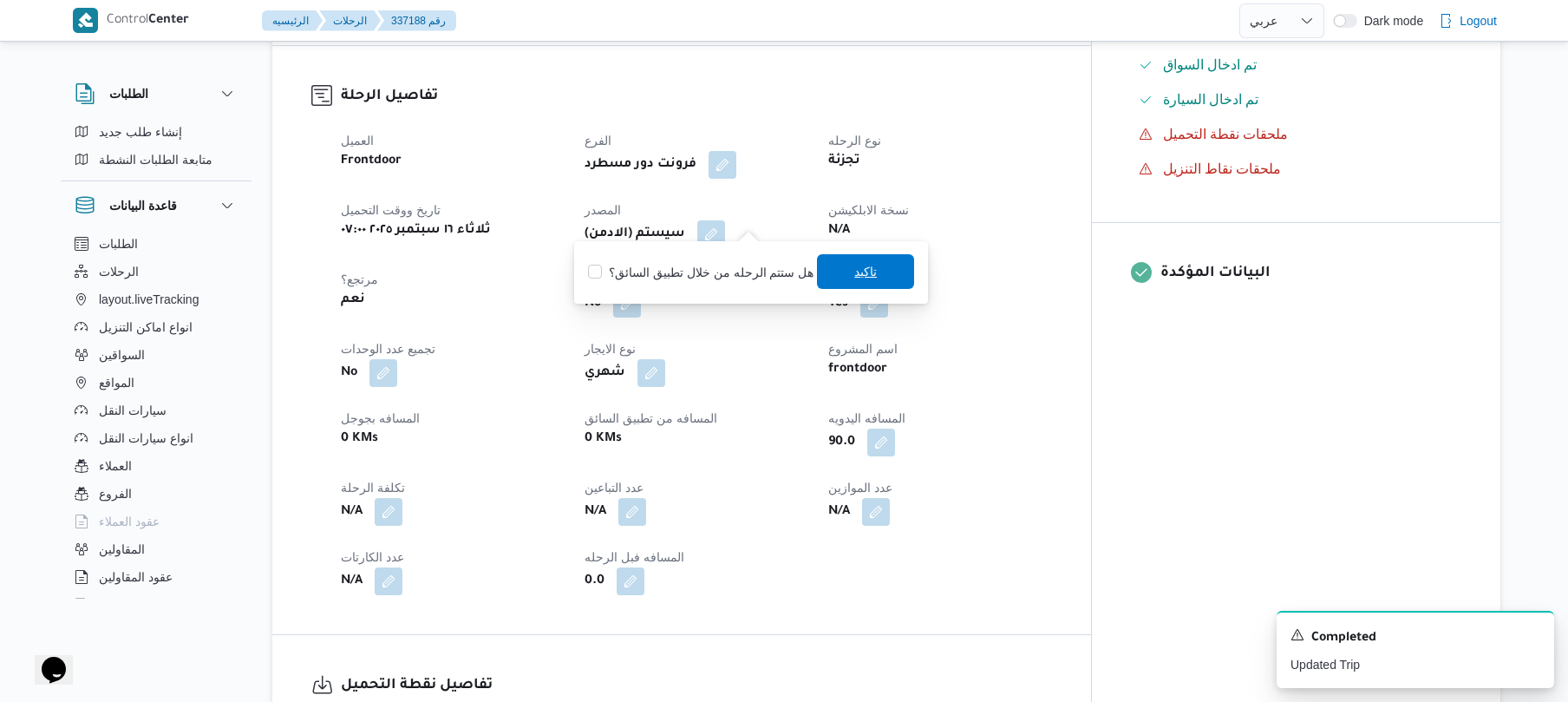
click at [843, 267] on span "تاكيد" at bounding box center [866, 272] width 98 height 35
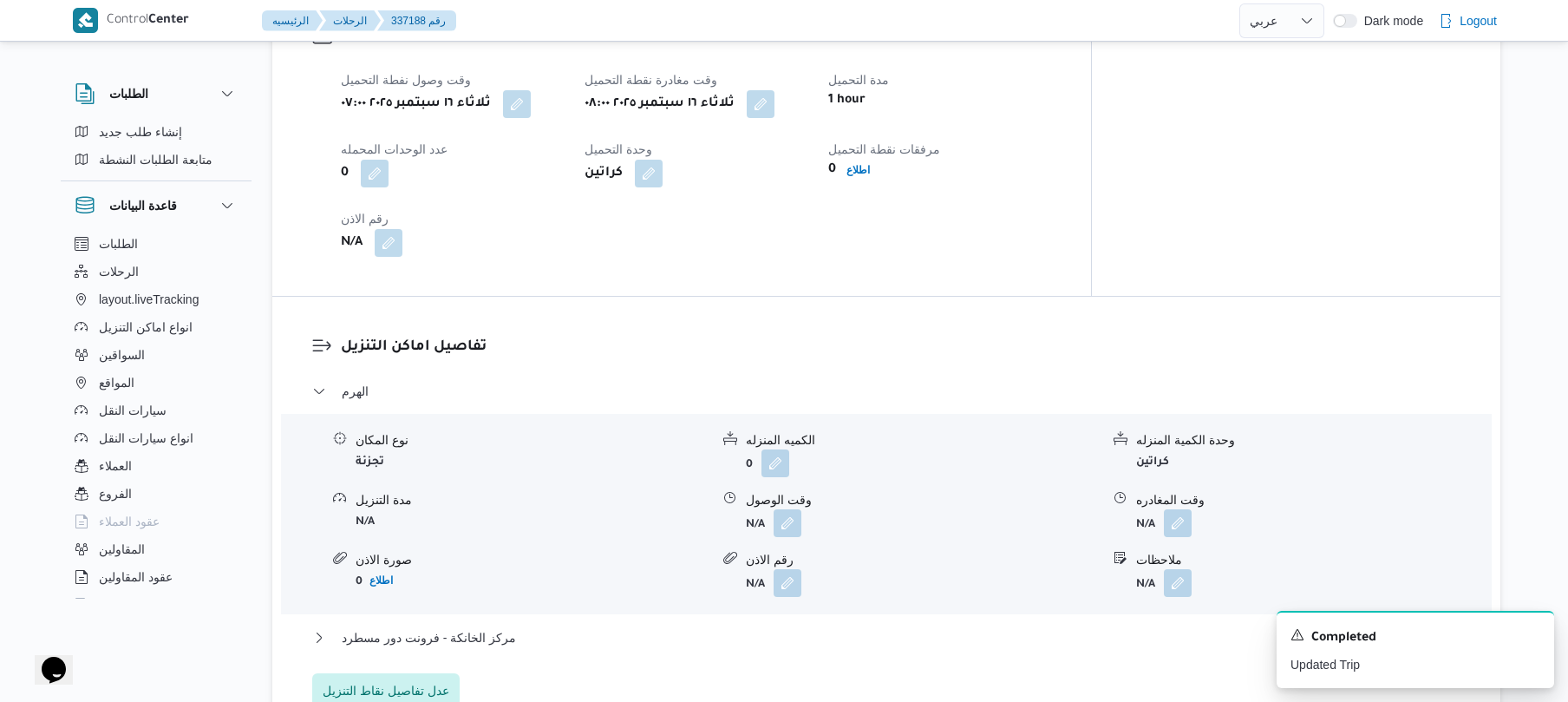
scroll to position [1203, 0]
click at [785, 512] on button "button" at bounding box center [787, 525] width 27 height 28
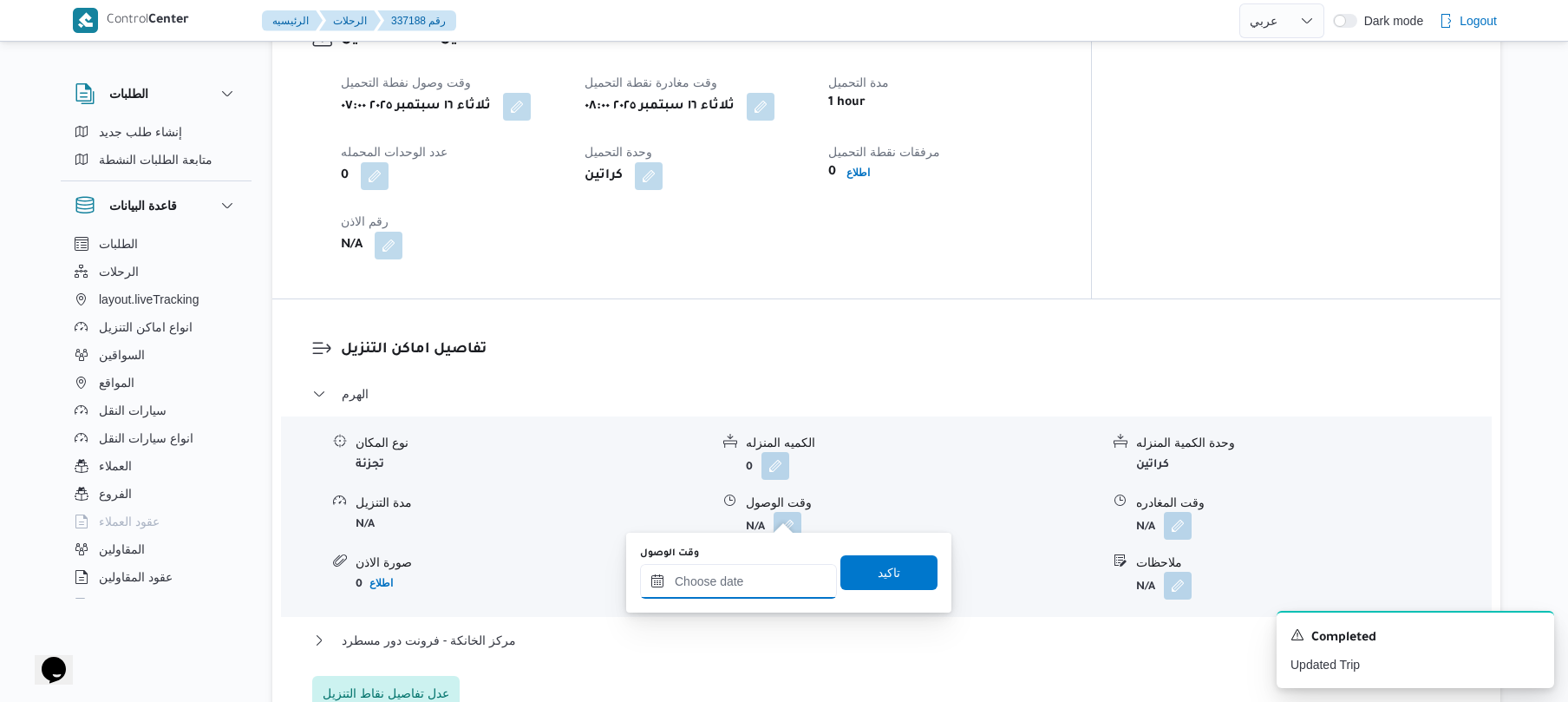
click at [735, 578] on input "وقت الوصول" at bounding box center [739, 581] width 197 height 35
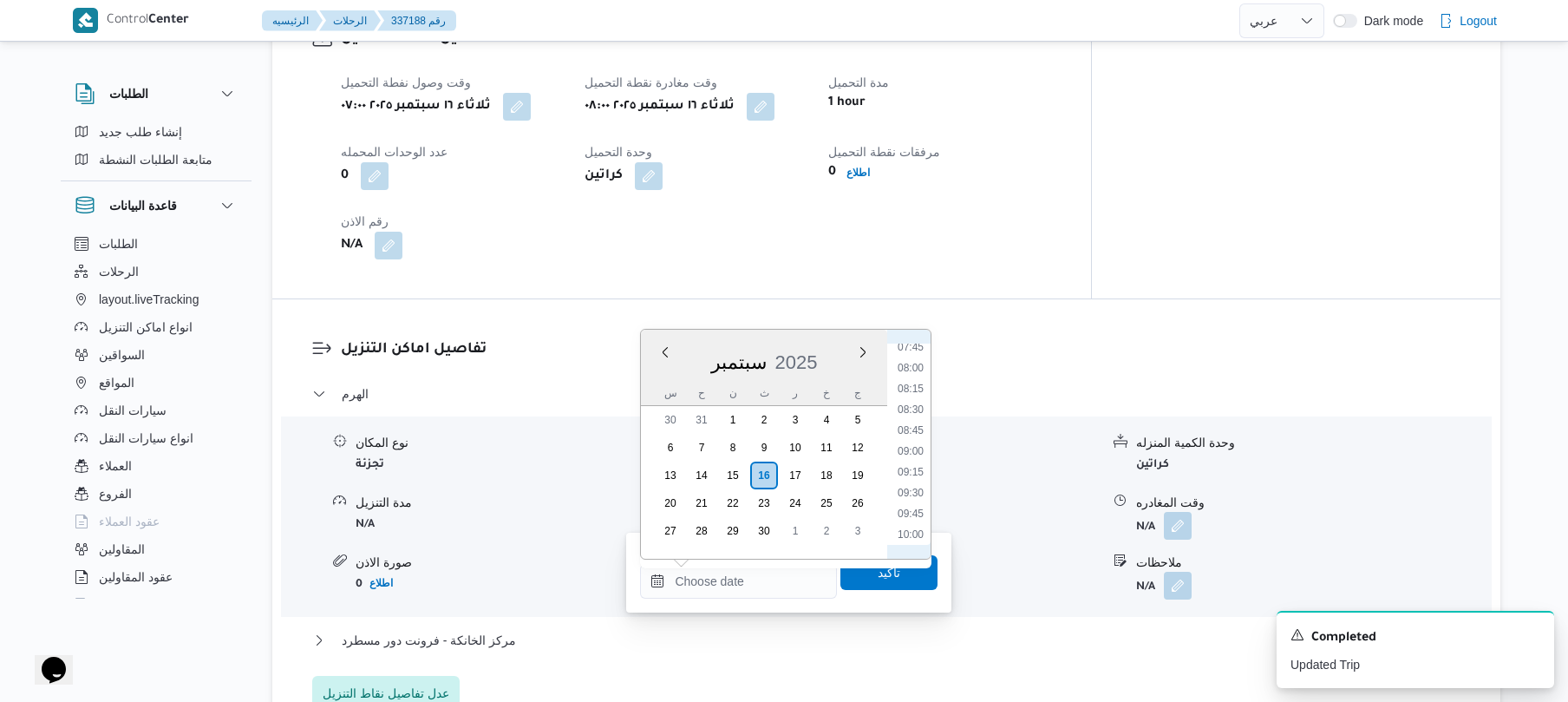
scroll to position [717, 0]
click at [916, 383] on li "09:00" at bounding box center [910, 385] width 40 height 18
type input "١٦/٠٩/٢٠٢٥ ٠٩:٠٠"
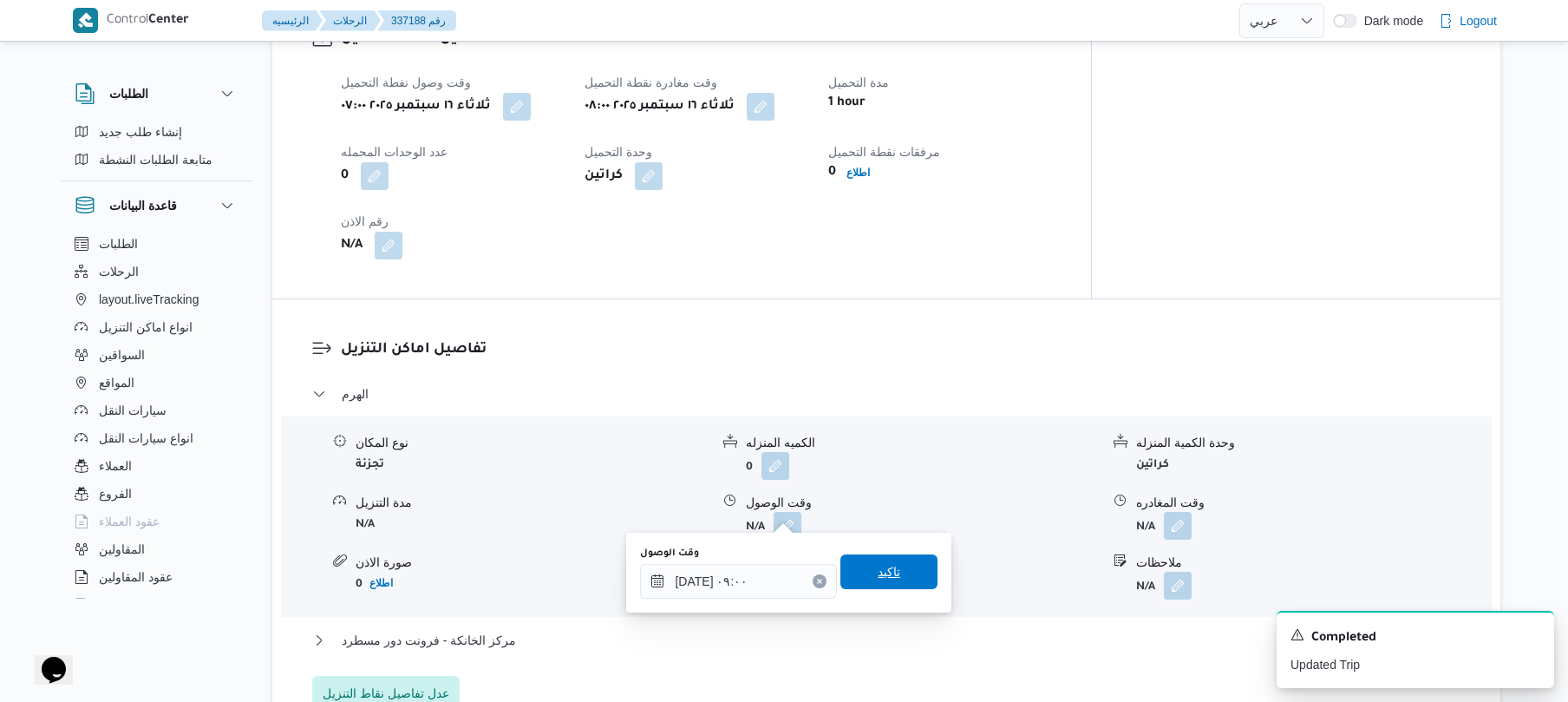
click at [882, 569] on span "تاكيد" at bounding box center [889, 572] width 22 height 20
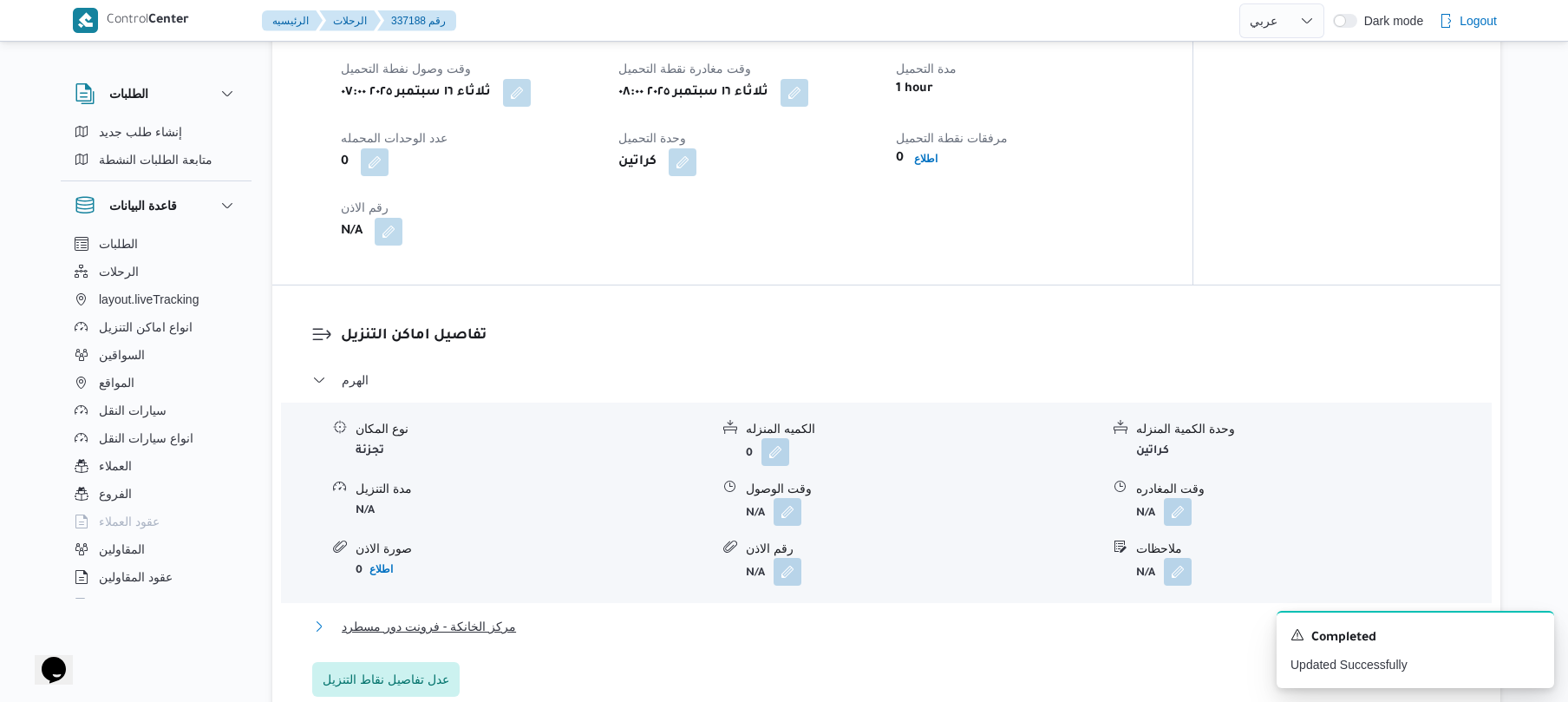
click at [802, 616] on button "مركز الخانكة - فرونت دور مسطرد" at bounding box center [887, 626] width 1149 height 20
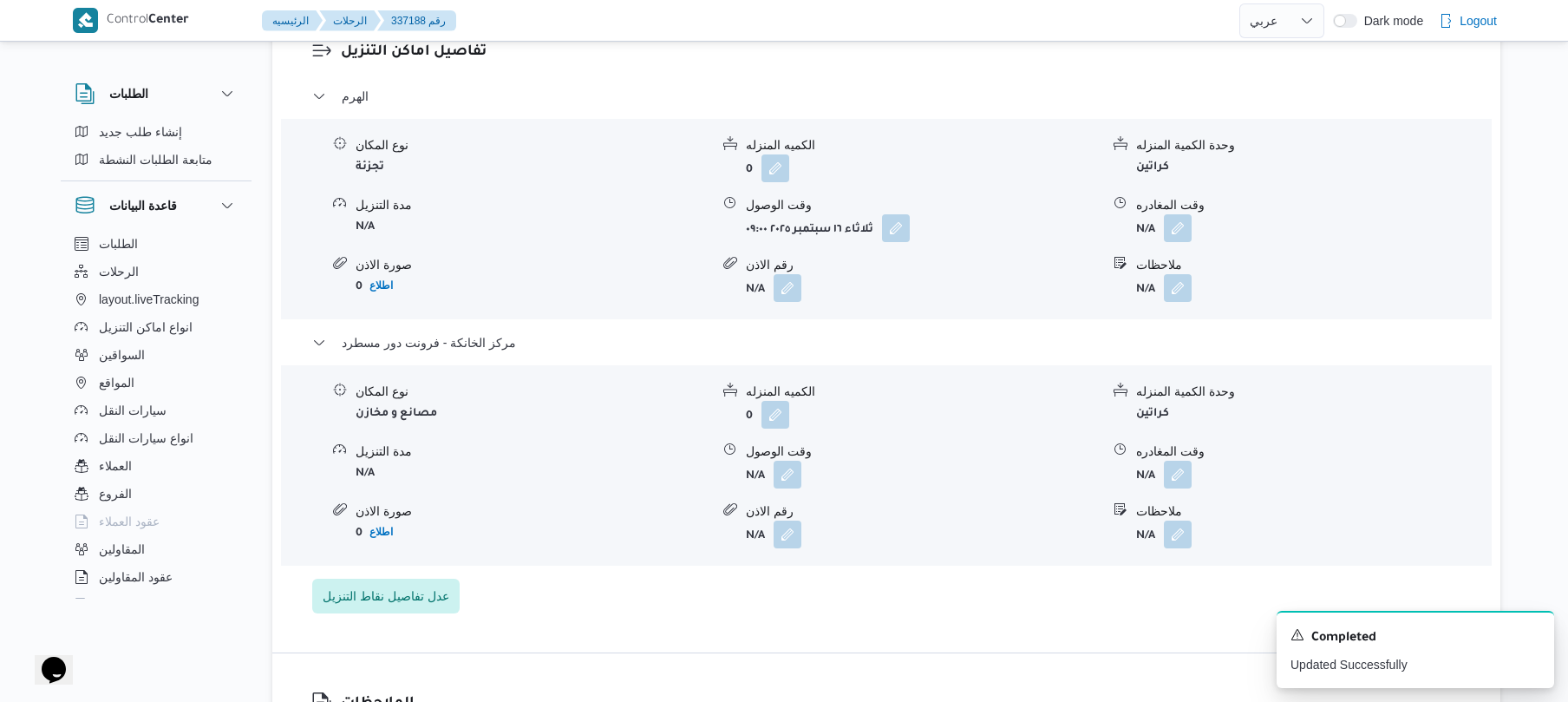
scroll to position [1712, 0]
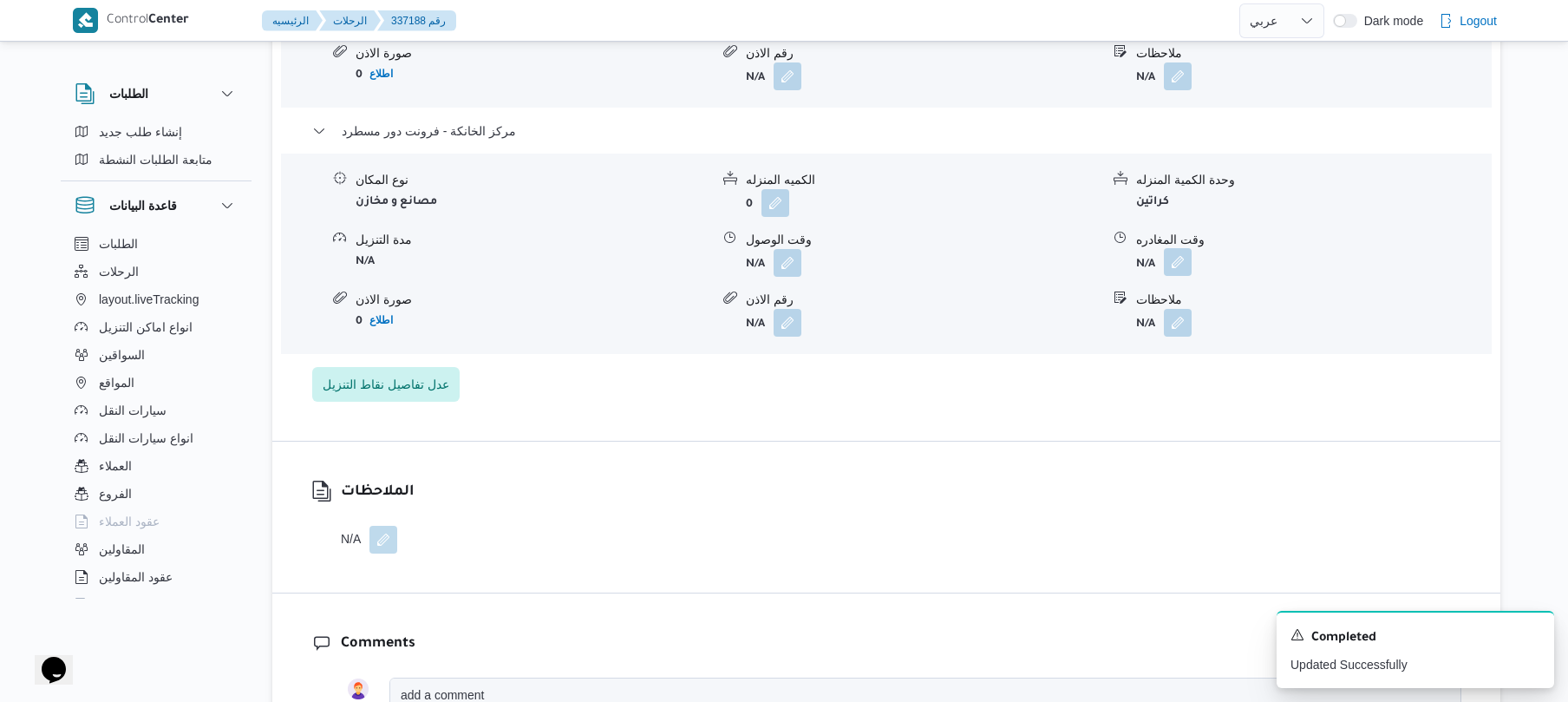
click at [1180, 248] on button "button" at bounding box center [1177, 262] width 27 height 28
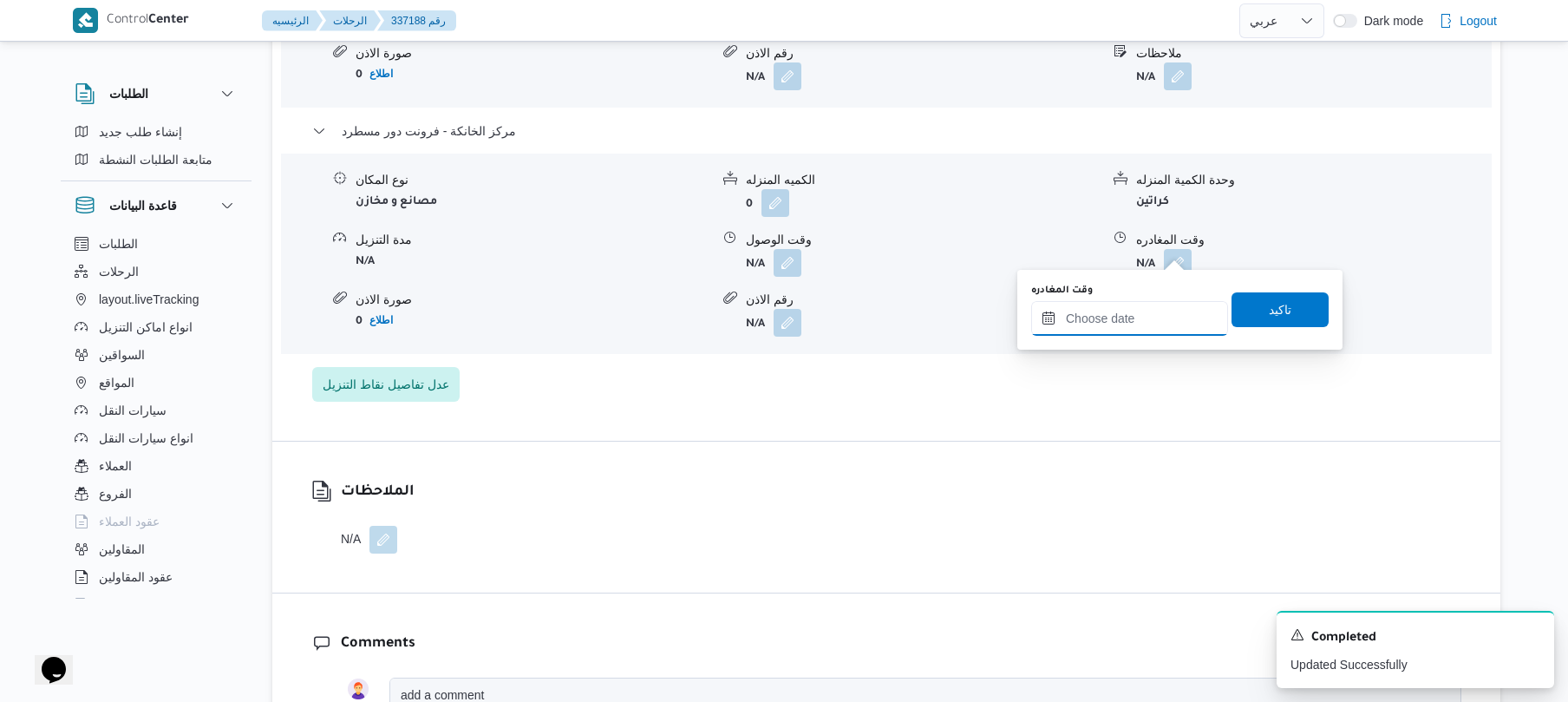
click at [1132, 323] on input "وقت المغادره" at bounding box center [1130, 318] width 197 height 35
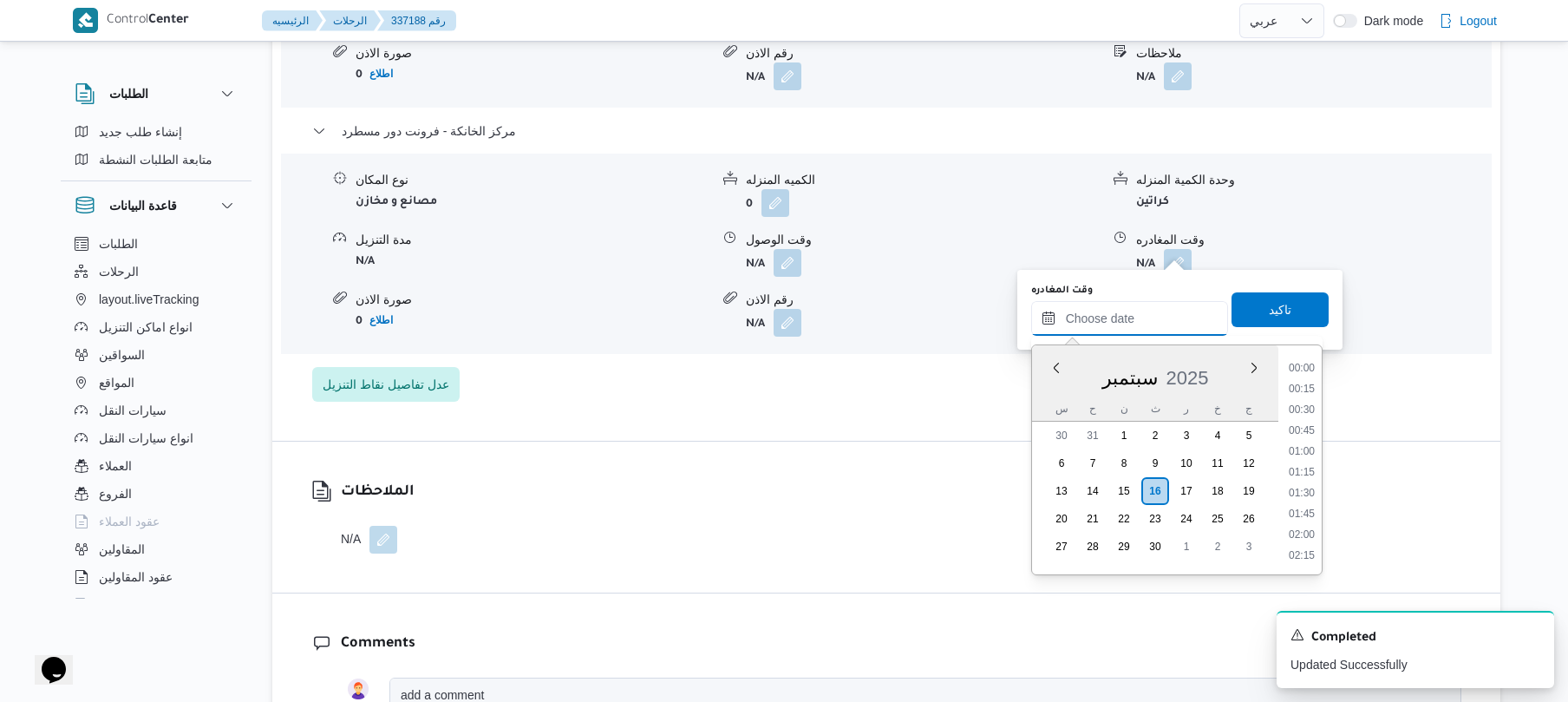
scroll to position [1459, 0]
click at [1303, 372] on li "17:30" at bounding box center [1301, 367] width 40 height 18
type input "١٦/٠٩/٢٠٢٥ ١٧:٣٠"
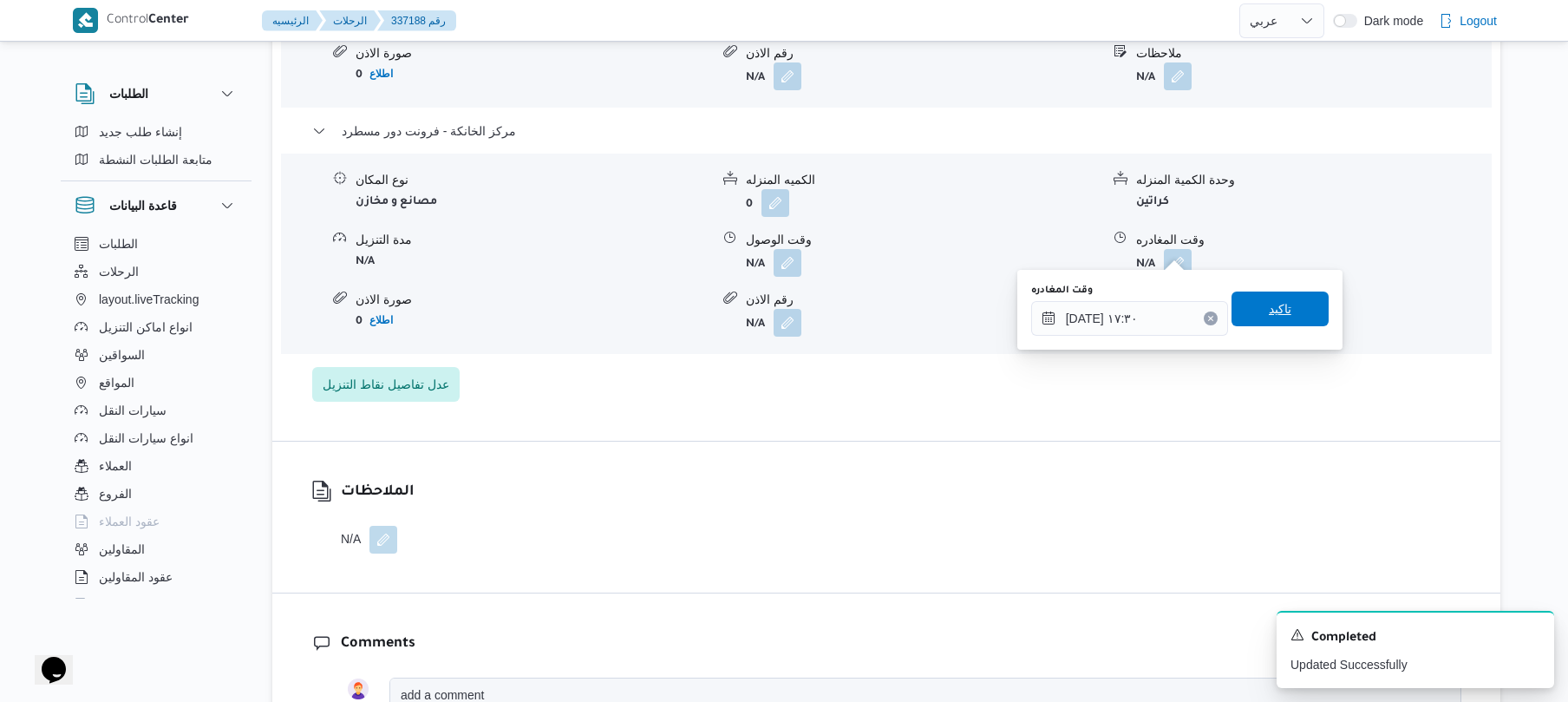
click at [1268, 293] on span "تاكيد" at bounding box center [1281, 309] width 98 height 35
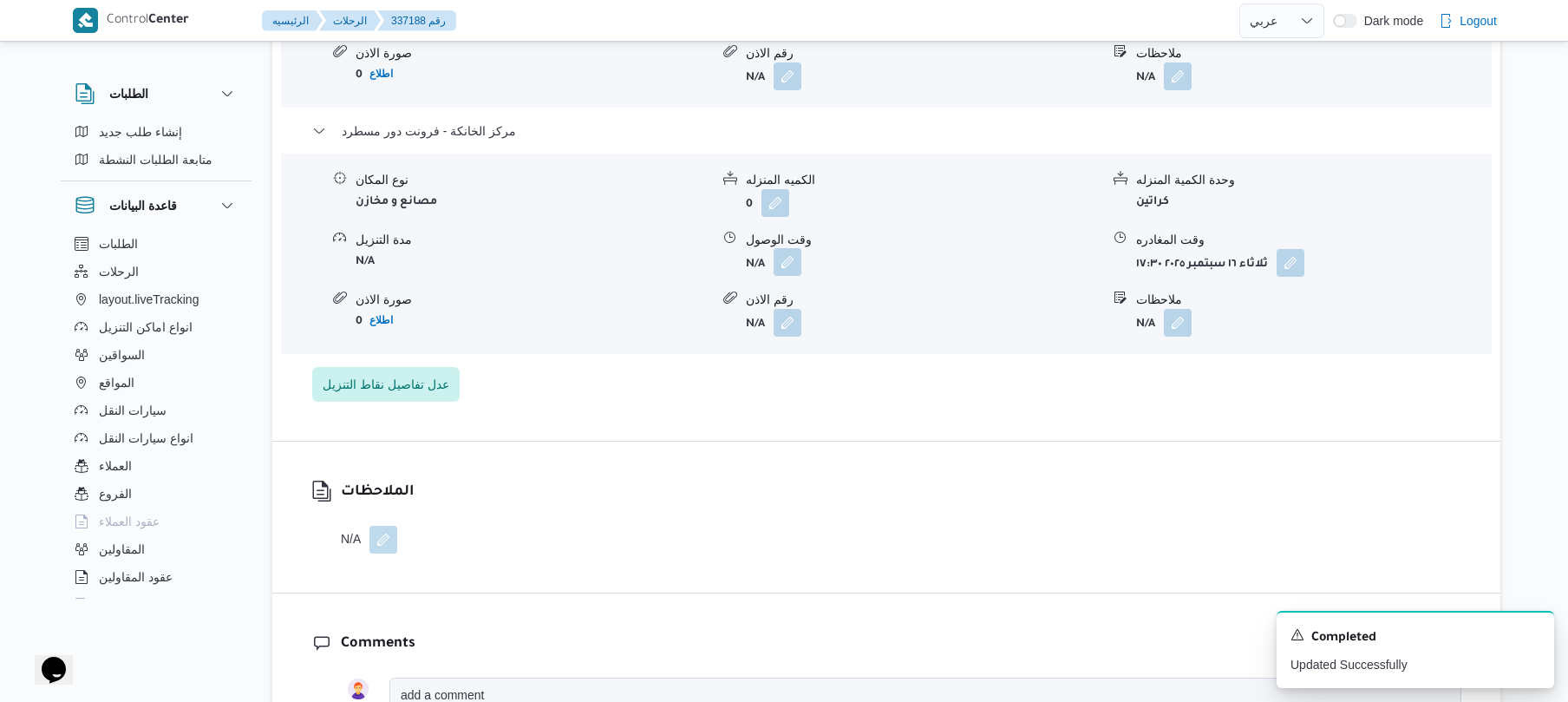
click at [792, 248] on button "button" at bounding box center [787, 262] width 27 height 28
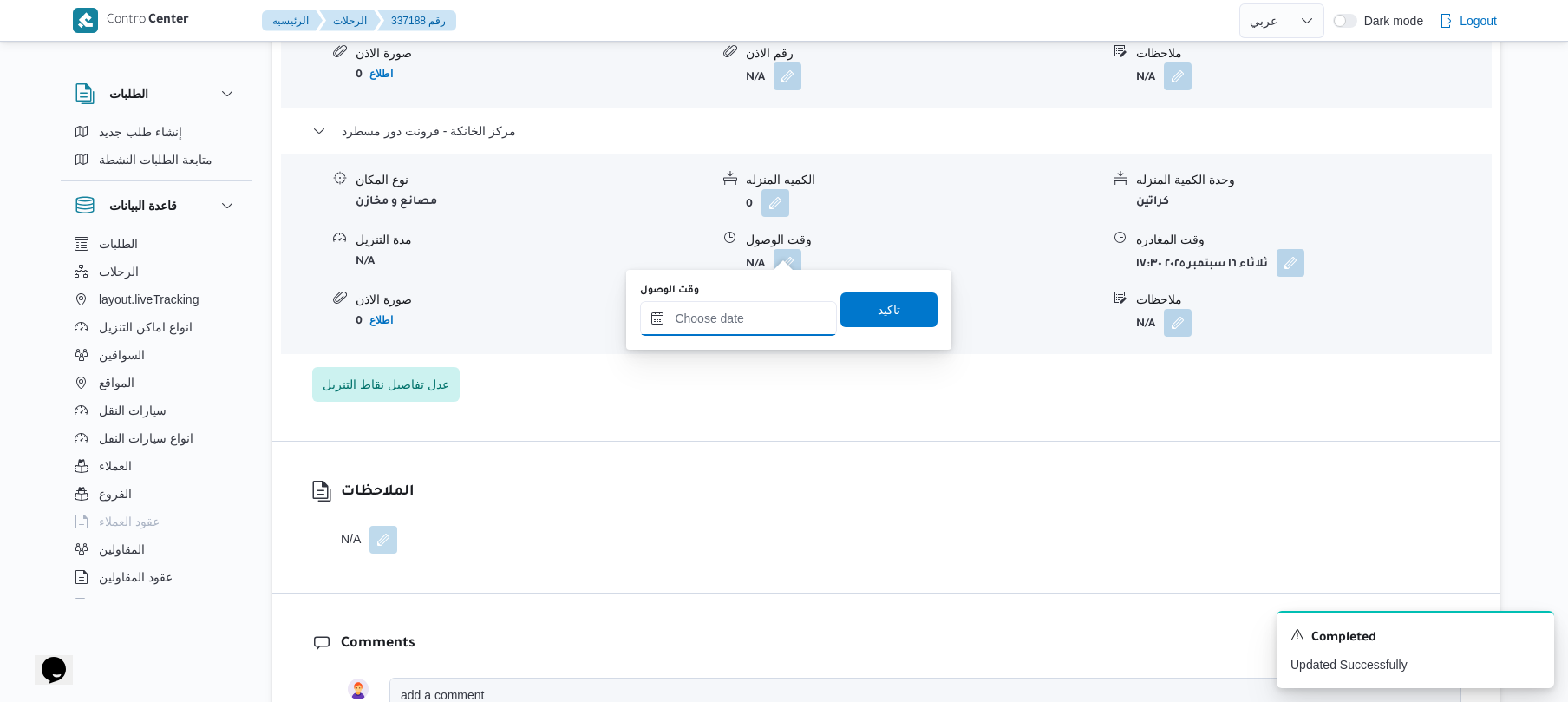
click at [744, 327] on input "وقت الوصول" at bounding box center [739, 318] width 197 height 35
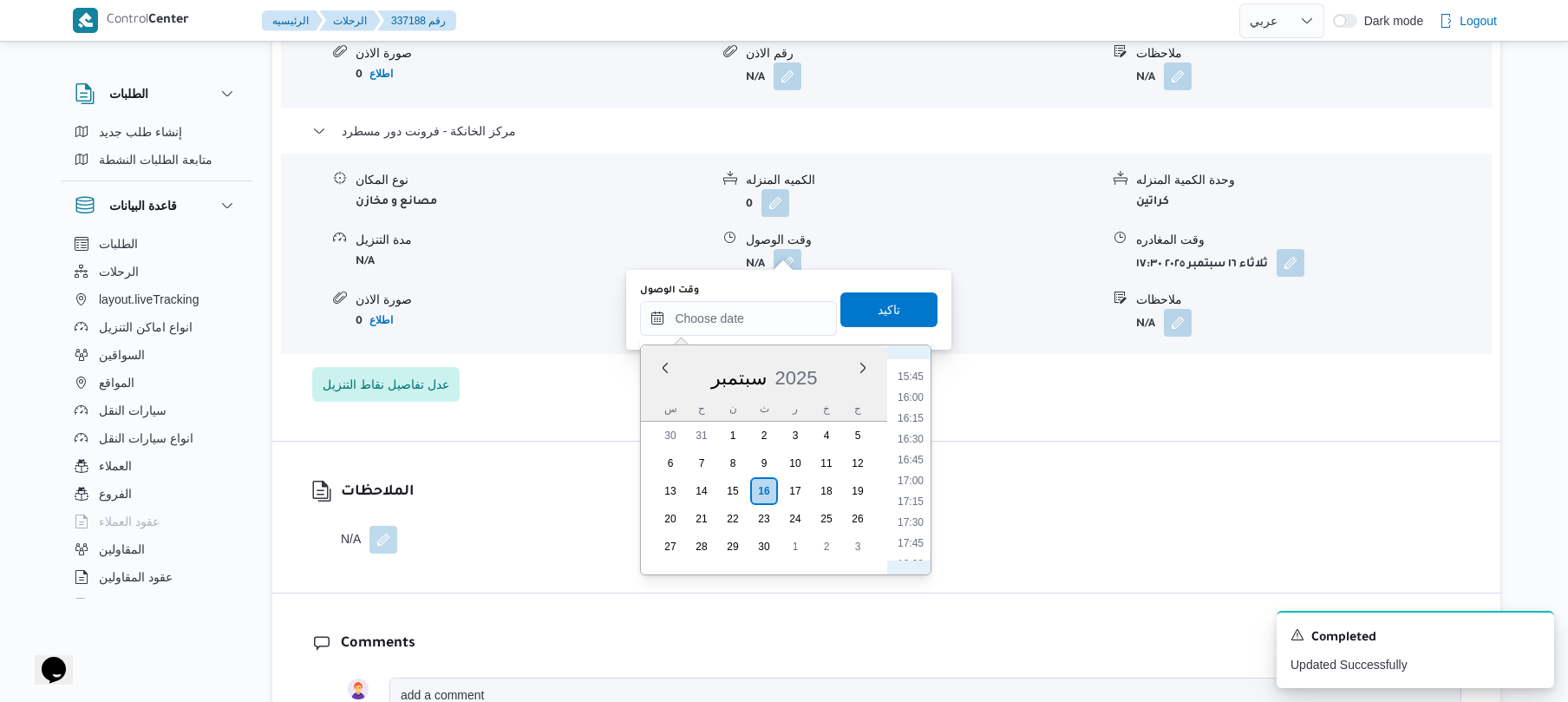
scroll to position [1289, 0]
click at [914, 517] on li "17:15" at bounding box center [910, 517] width 40 height 18
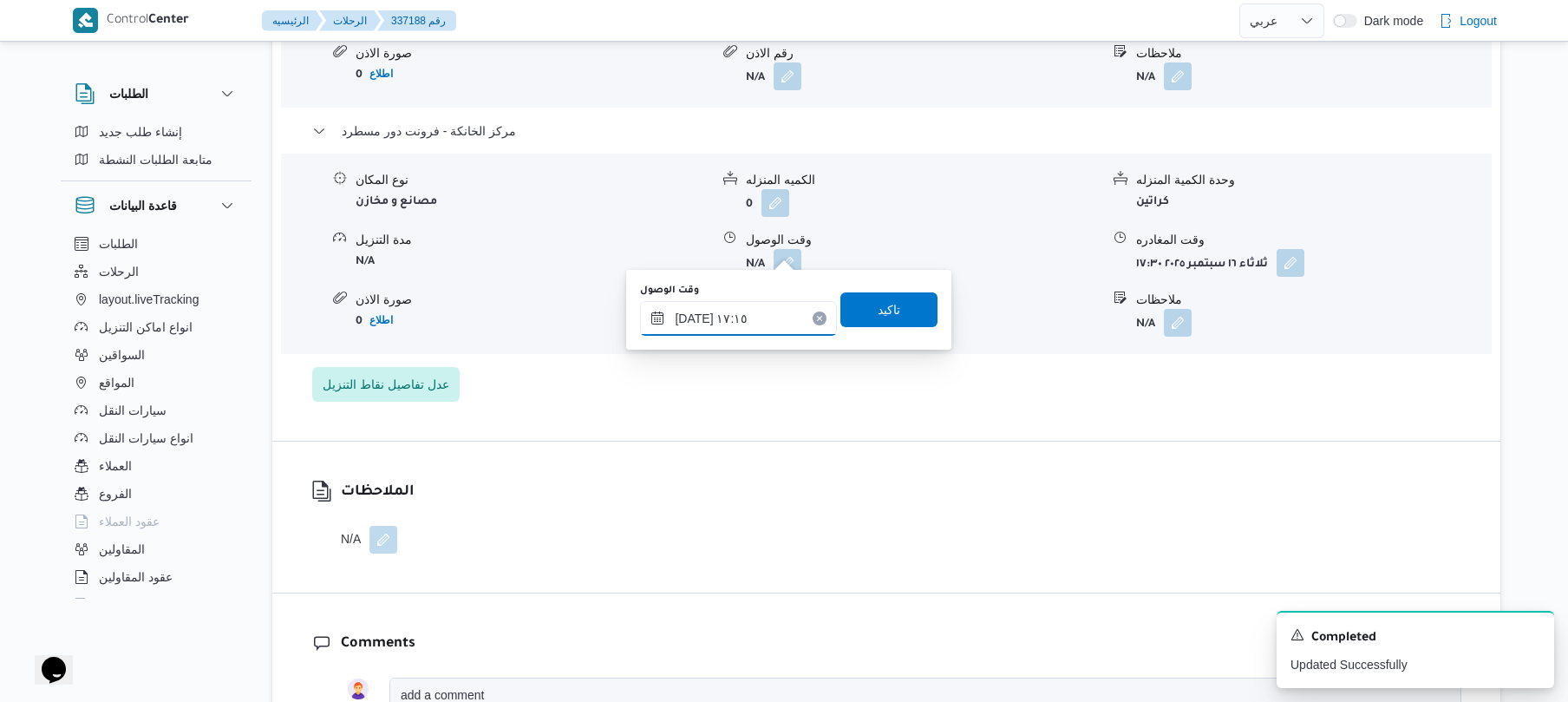
type input "١٦/٠٩/٢٠٢٥ ١٧:١٥"
click at [903, 309] on span "تاكيد" at bounding box center [890, 309] width 98 height 35
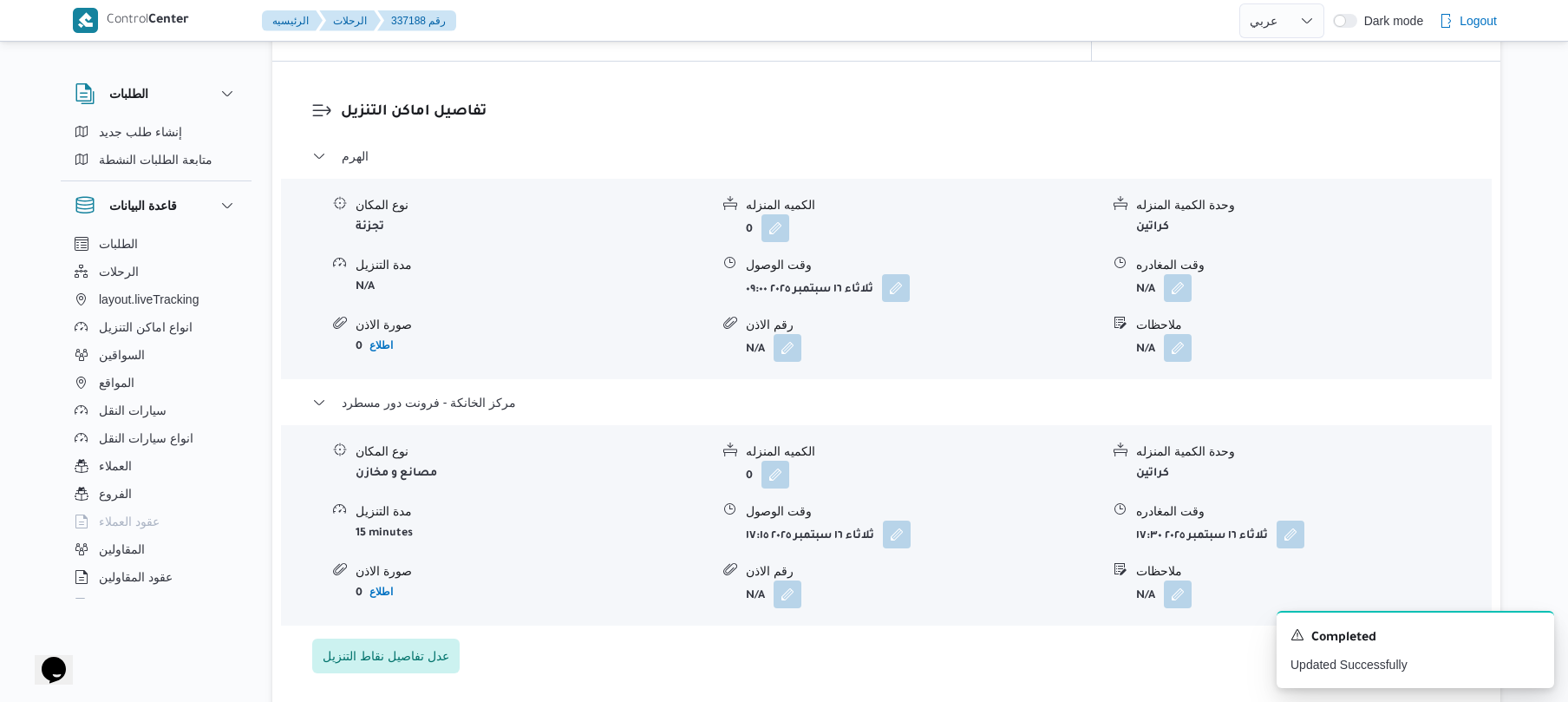
scroll to position [1434, 0]
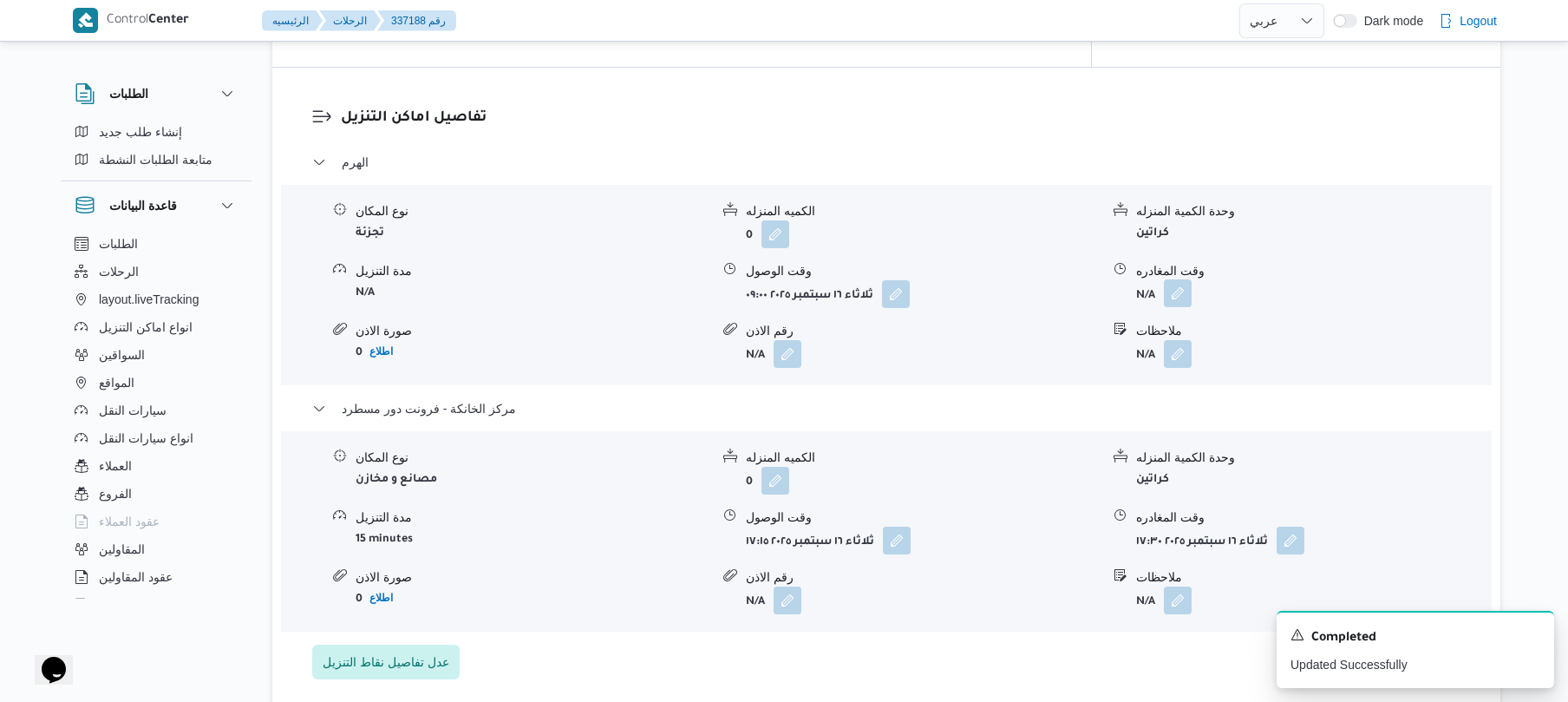
click at [1178, 282] on button "button" at bounding box center [1177, 293] width 27 height 28
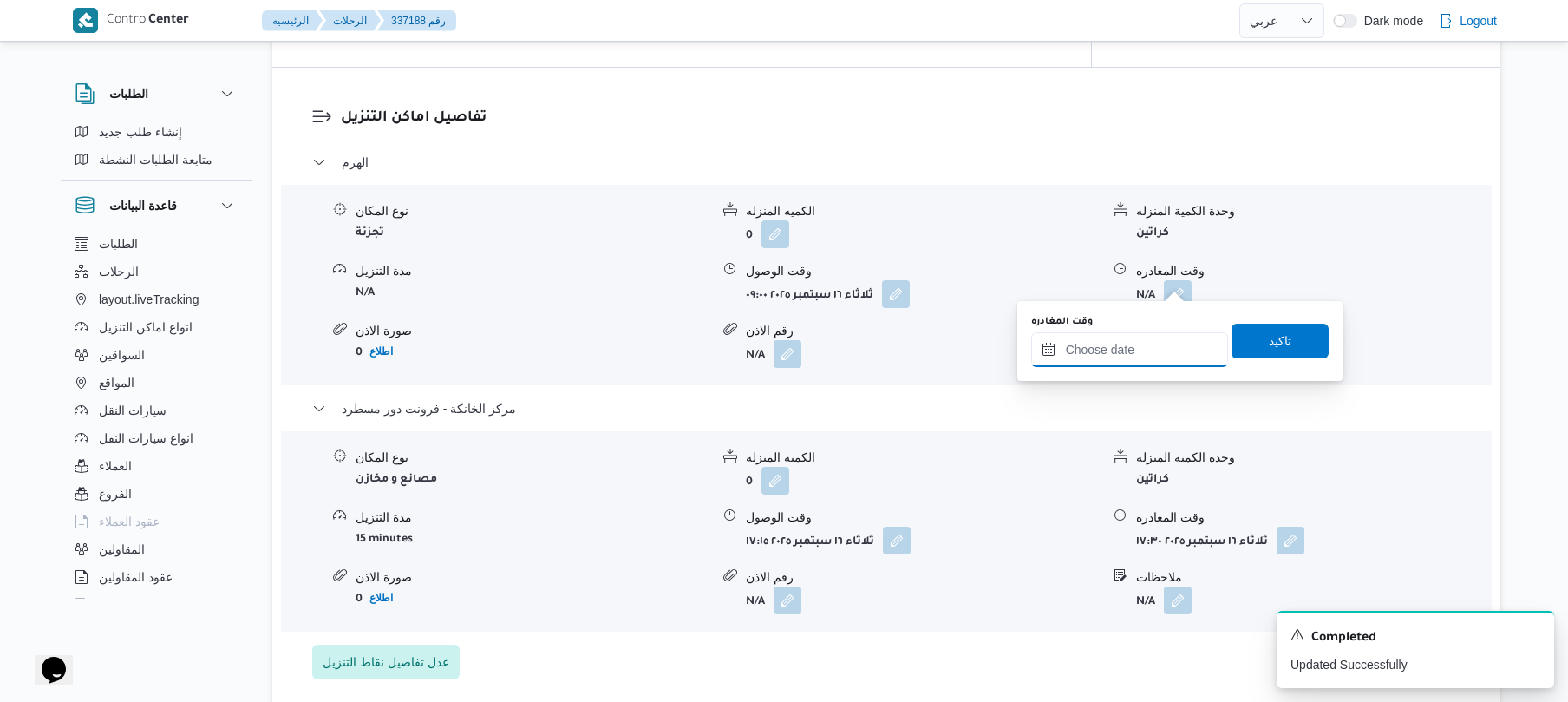
click at [1102, 348] on input "وقت المغادره" at bounding box center [1130, 350] width 197 height 35
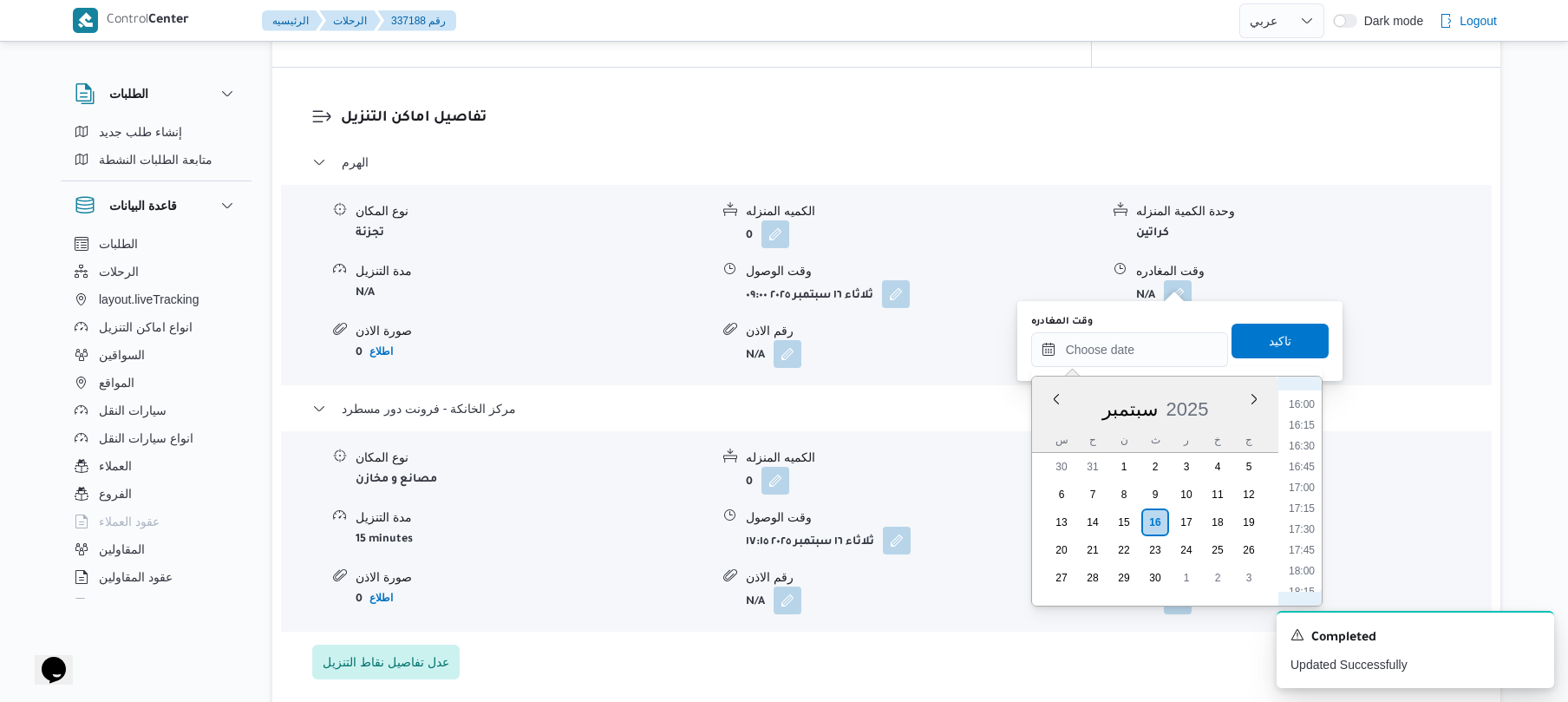
scroll to position [1289, 0]
click at [1301, 473] on ul "00:00 00:15 00:30 00:45 01:00 01:15 01:30 01:45 02:00 02:15 02:30 02:45 03:00 0…" at bounding box center [1301, 491] width 40 height 201
click at [1302, 469] on li "16:15" at bounding box center [1301, 464] width 40 height 18
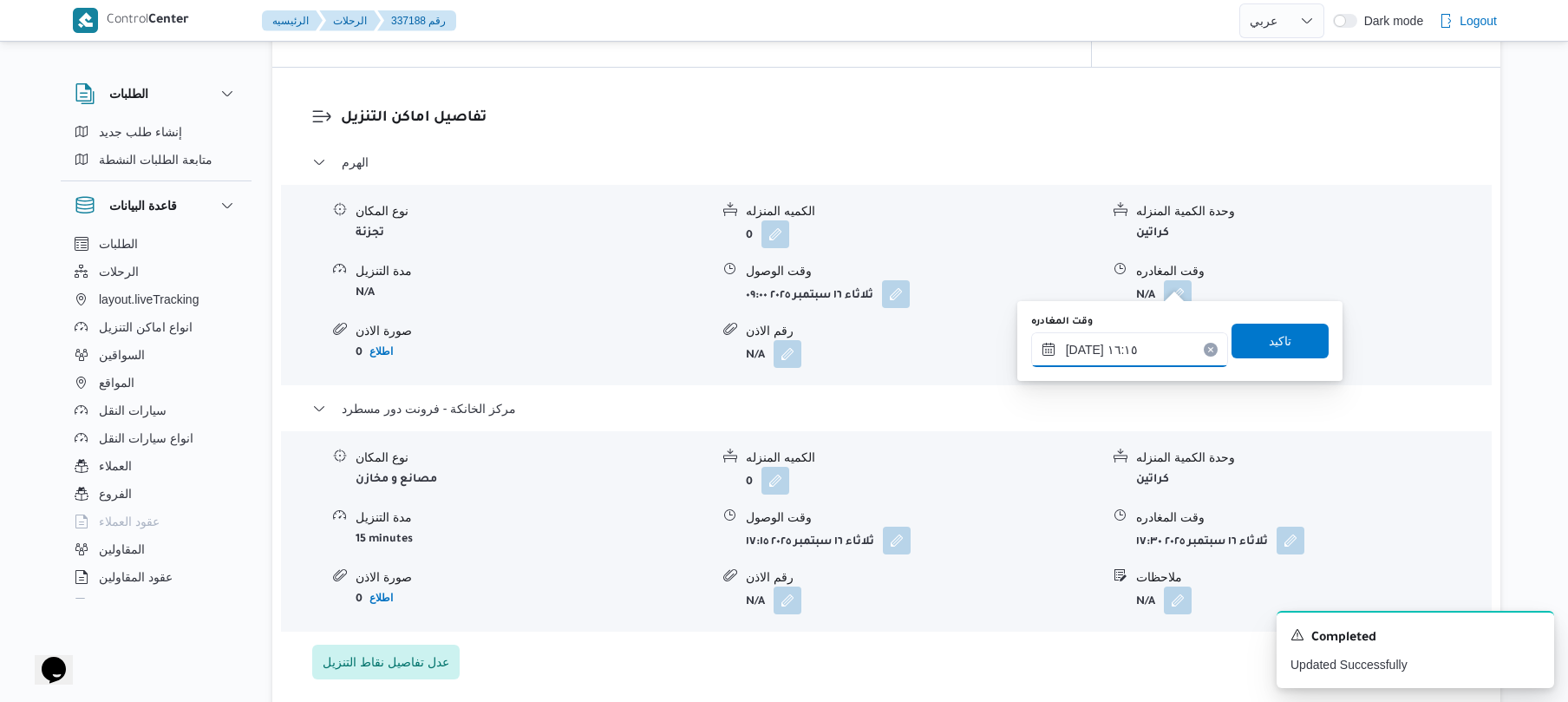
click at [1083, 351] on input "١٦/٠٩/٢٠٢٥ ١٦:١٥" at bounding box center [1130, 350] width 197 height 35
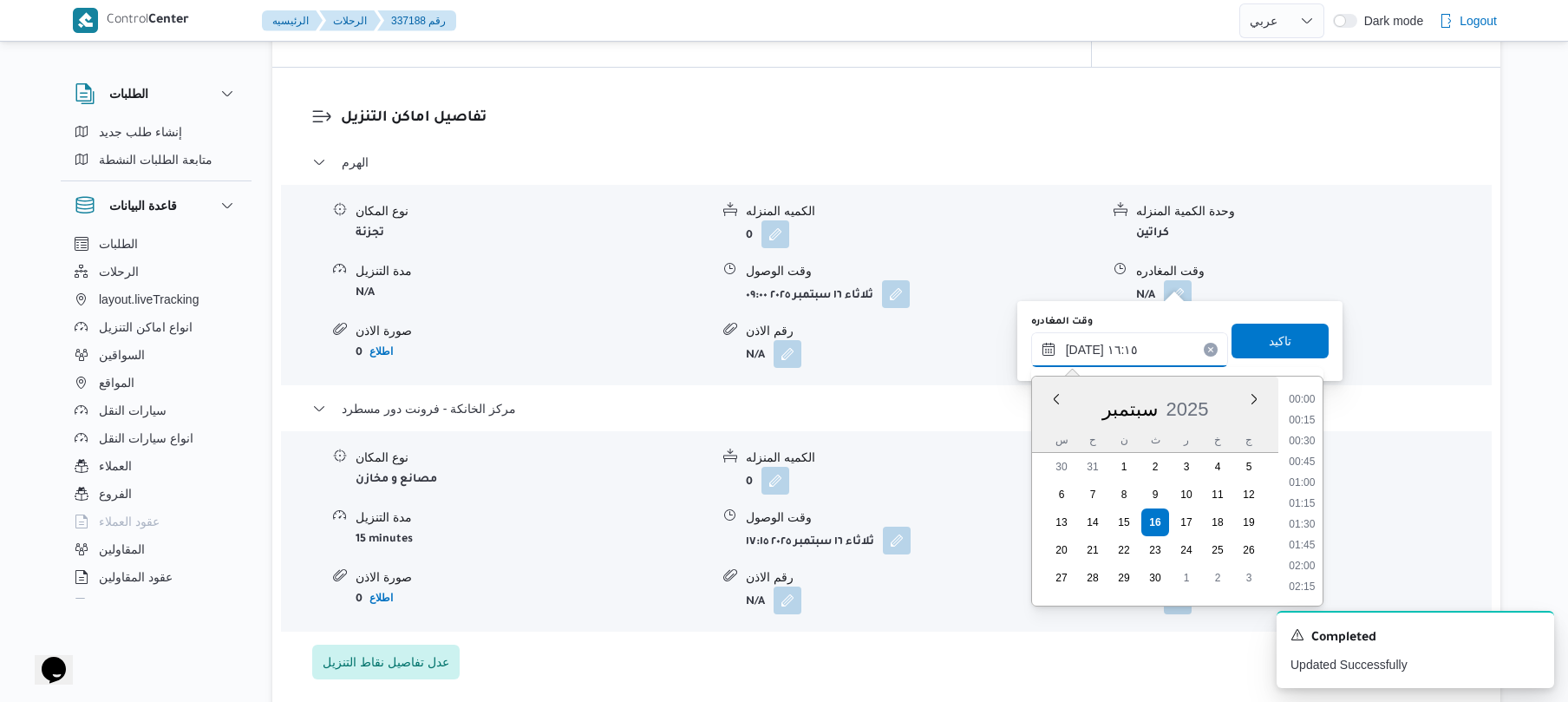
click at [1083, 349] on input "١٦/٠٩/٢٠٢٥ ١٦:١٥" at bounding box center [1130, 350] width 197 height 35
type input "١٦/٠٩/٢٠٢٥ ١٦:10"
click at [1269, 342] on span "تاكيد" at bounding box center [1280, 340] width 22 height 20
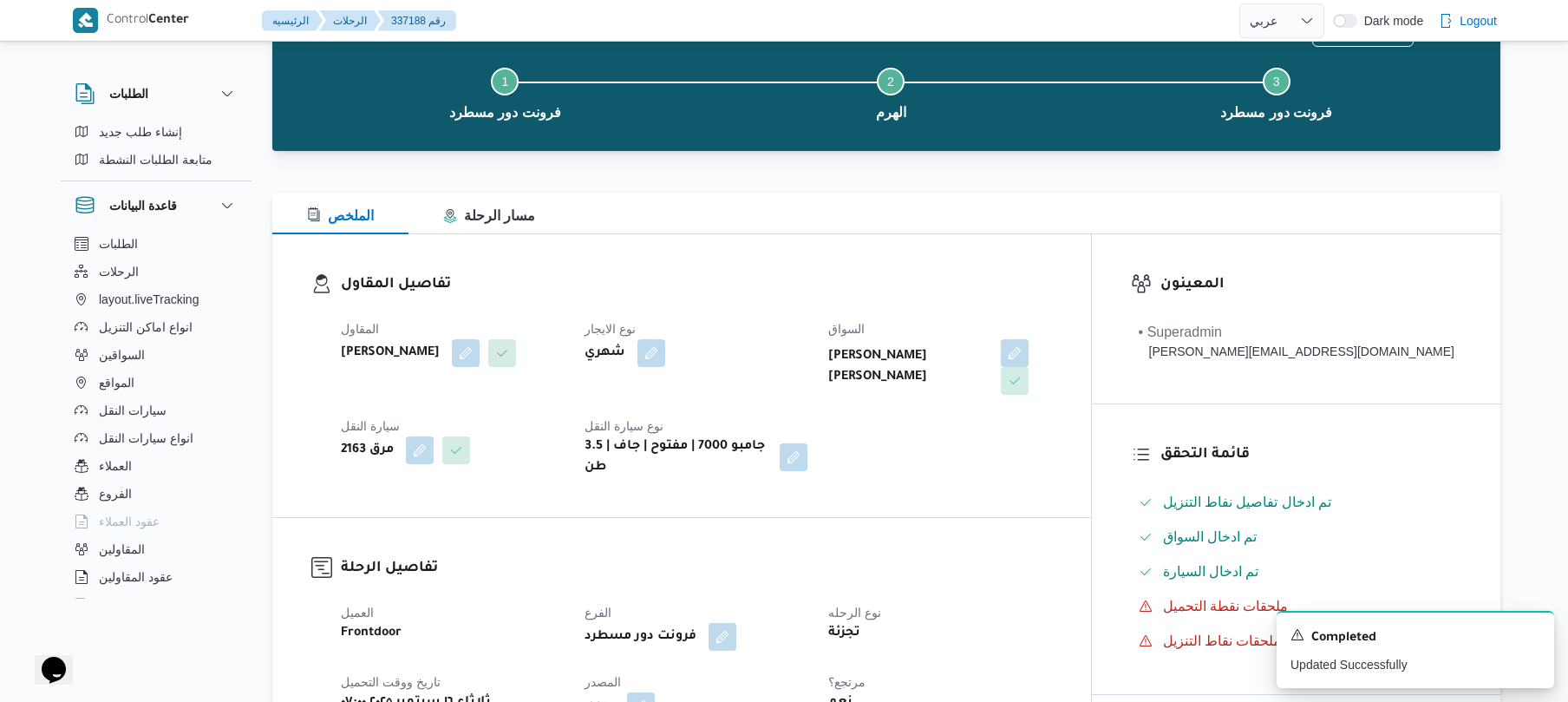
scroll to position [0, 0]
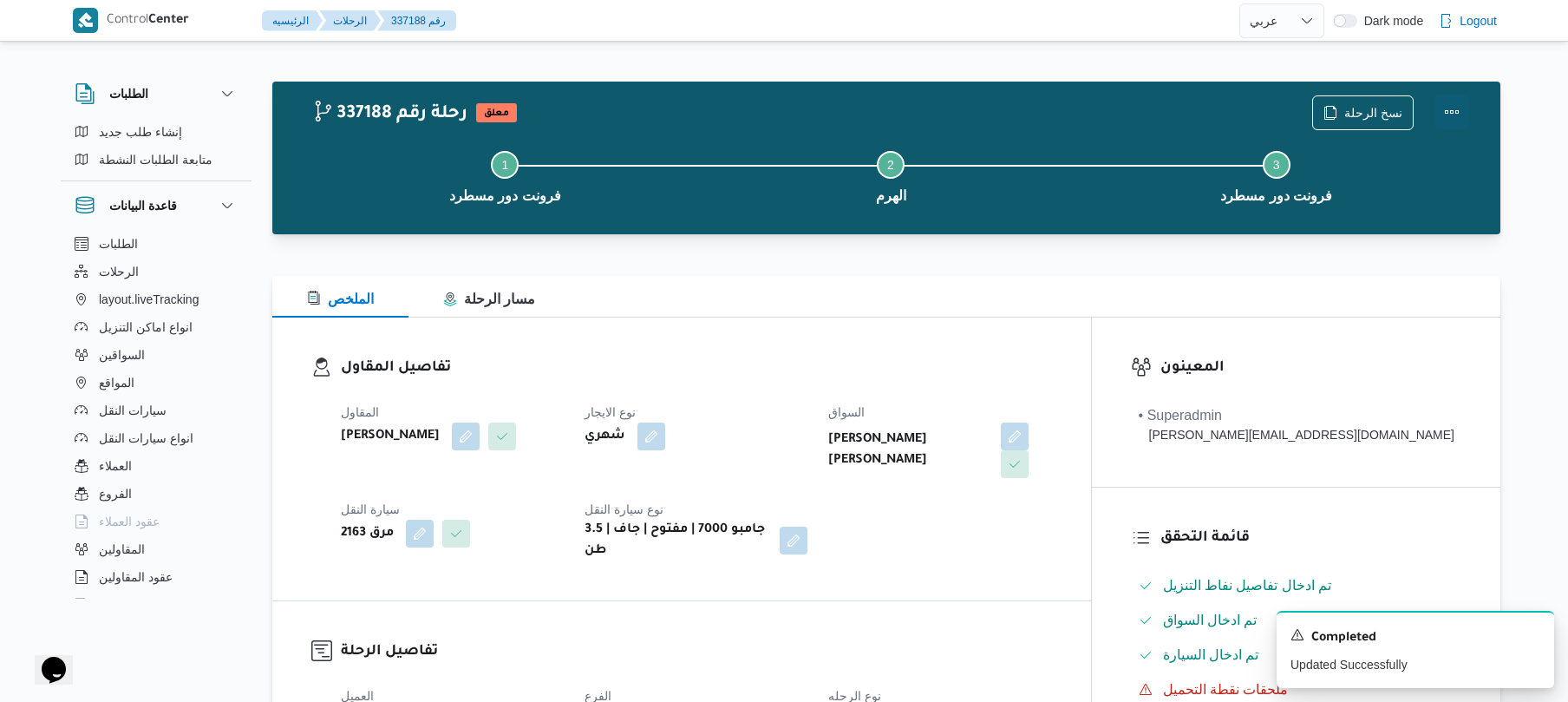
click at [1461, 106] on button "Actions" at bounding box center [1451, 112] width 35 height 35
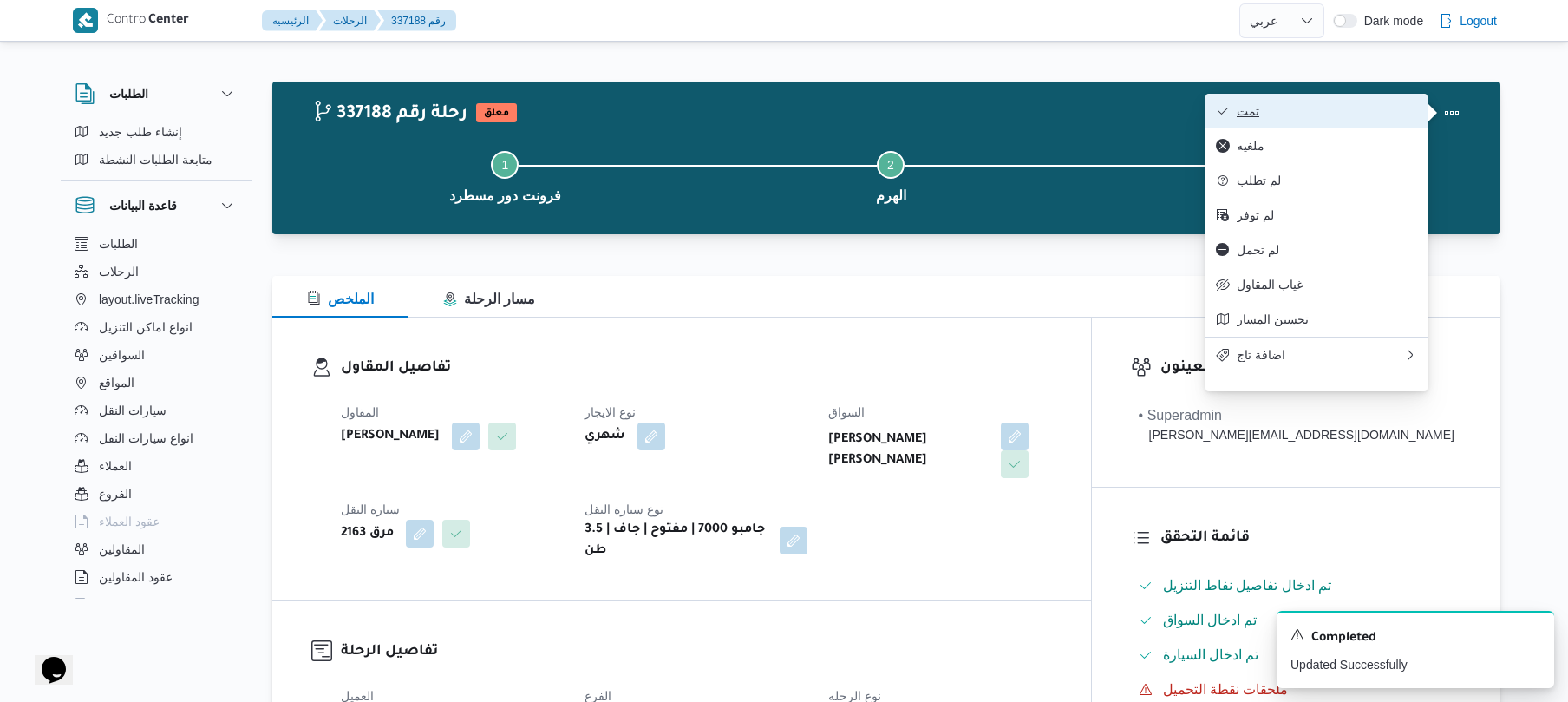
click at [1334, 111] on span "تمت" at bounding box center [1326, 111] width 180 height 14
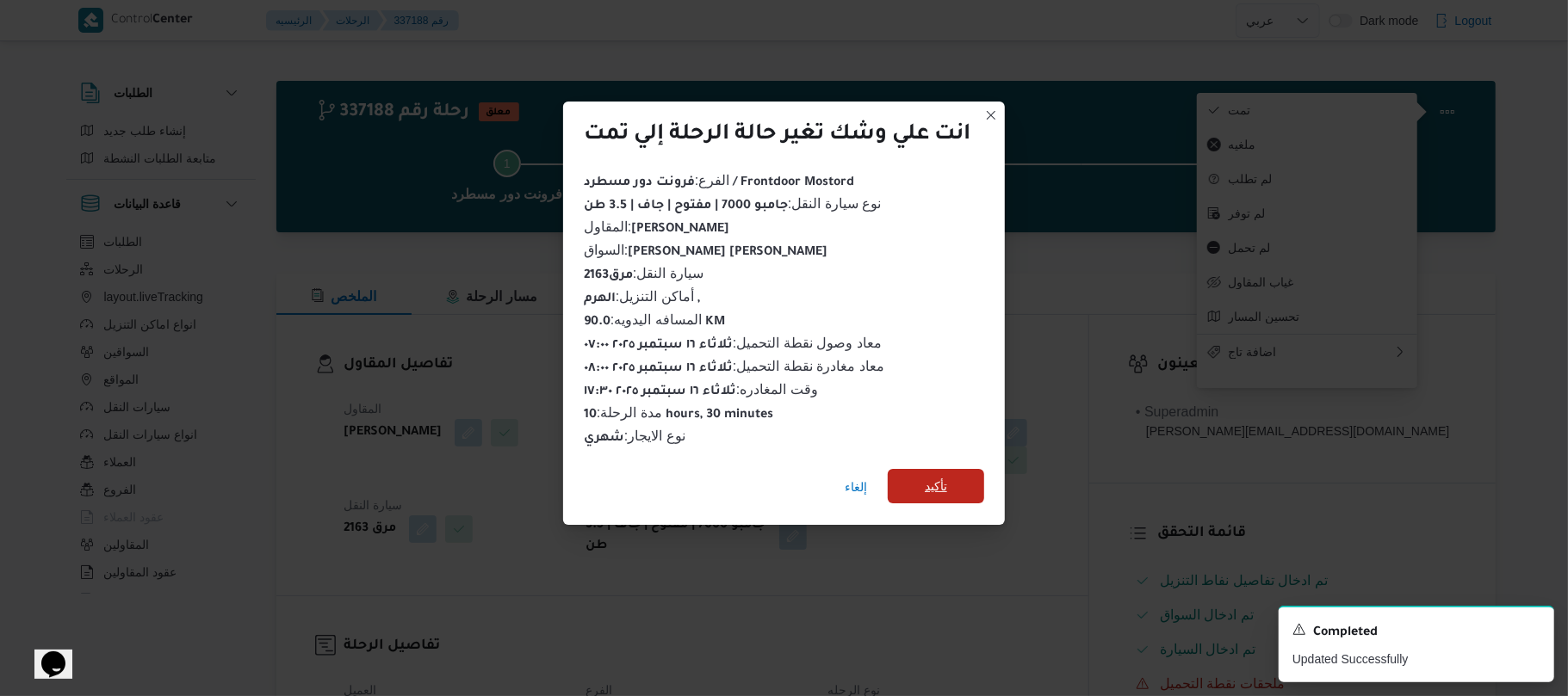
click at [939, 477] on span "تأكيد" at bounding box center [935, 486] width 22 height 20
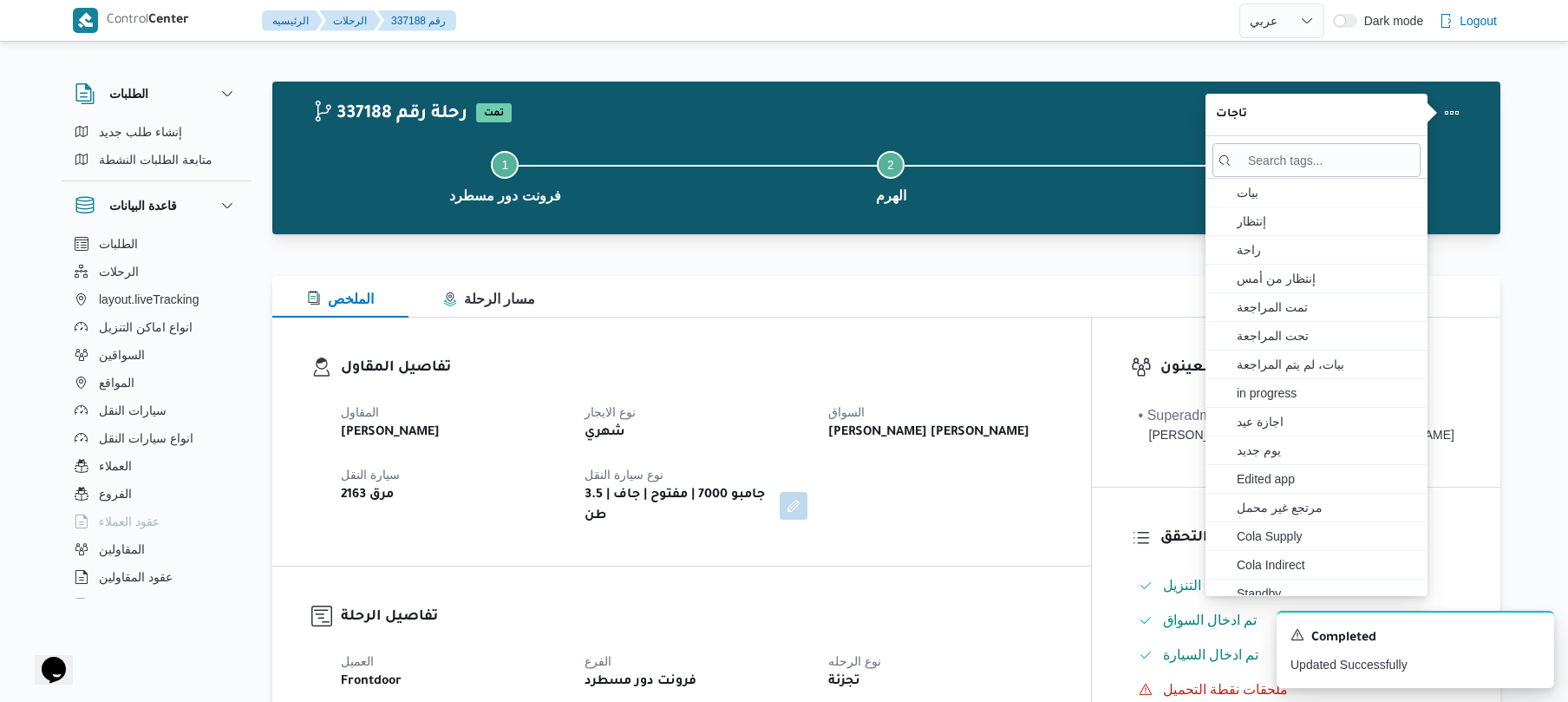
click at [945, 481] on div "المقاول محمد صلاح عبداللطيف الشريف نوع الايجار شهري السواق تامر جمال كريم محمد …" at bounding box center [696, 464] width 732 height 146
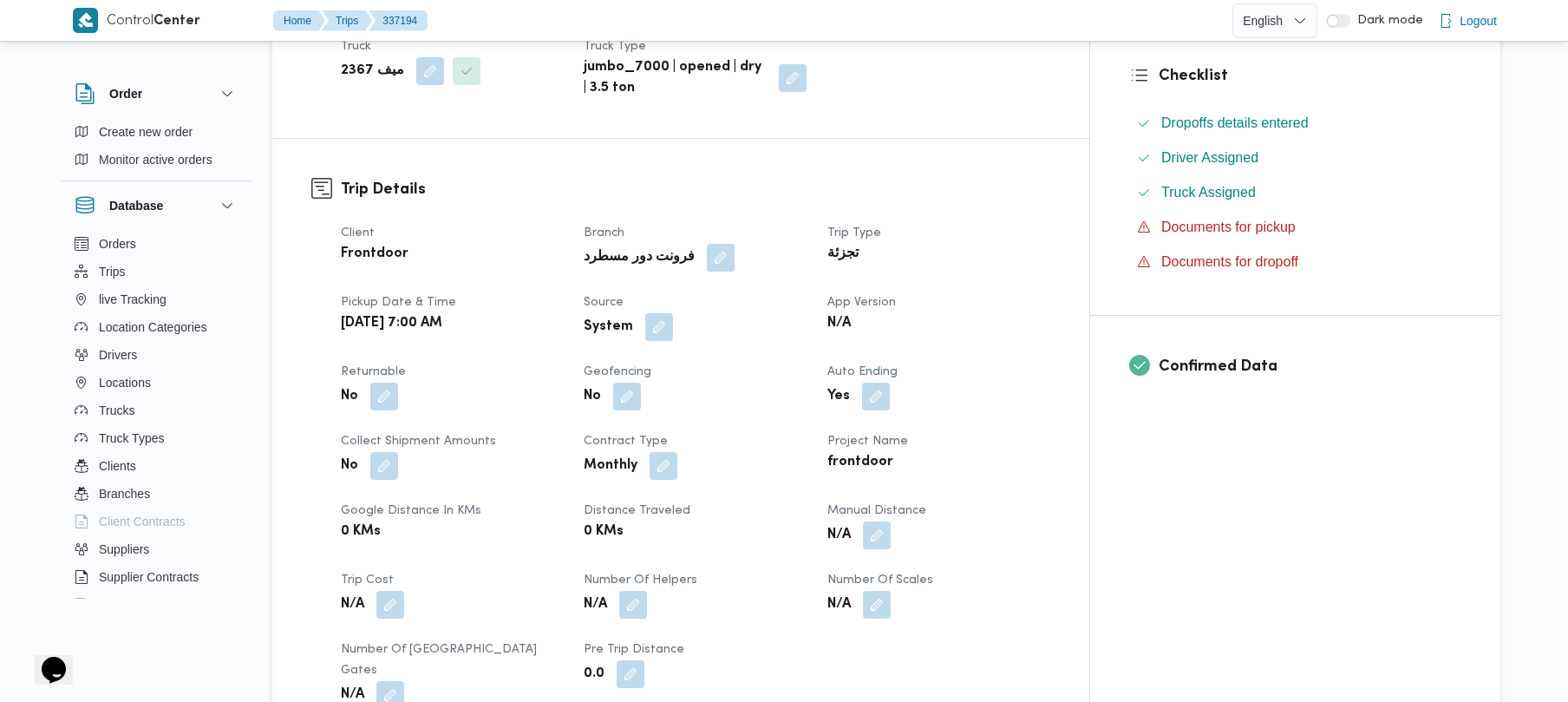
scroll to position [462, 0]
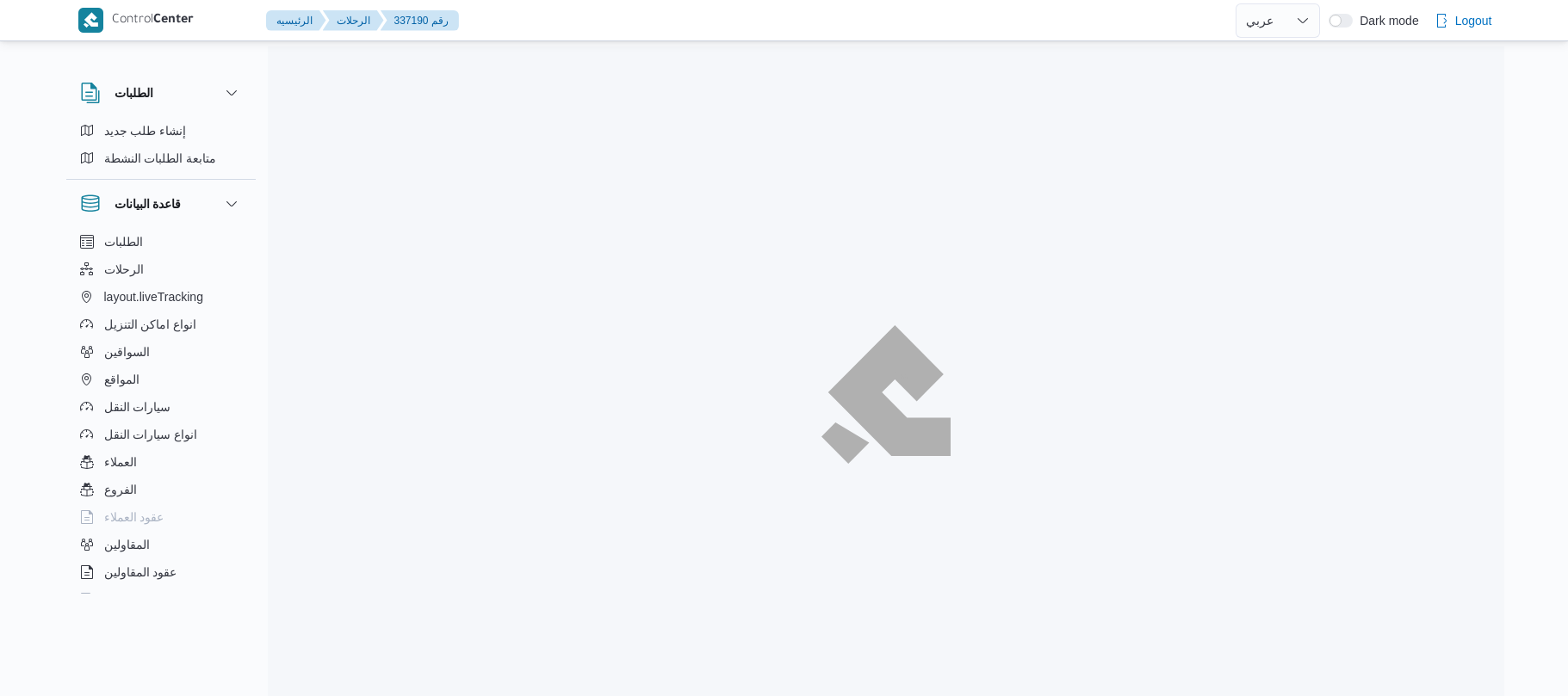
select select "ar"
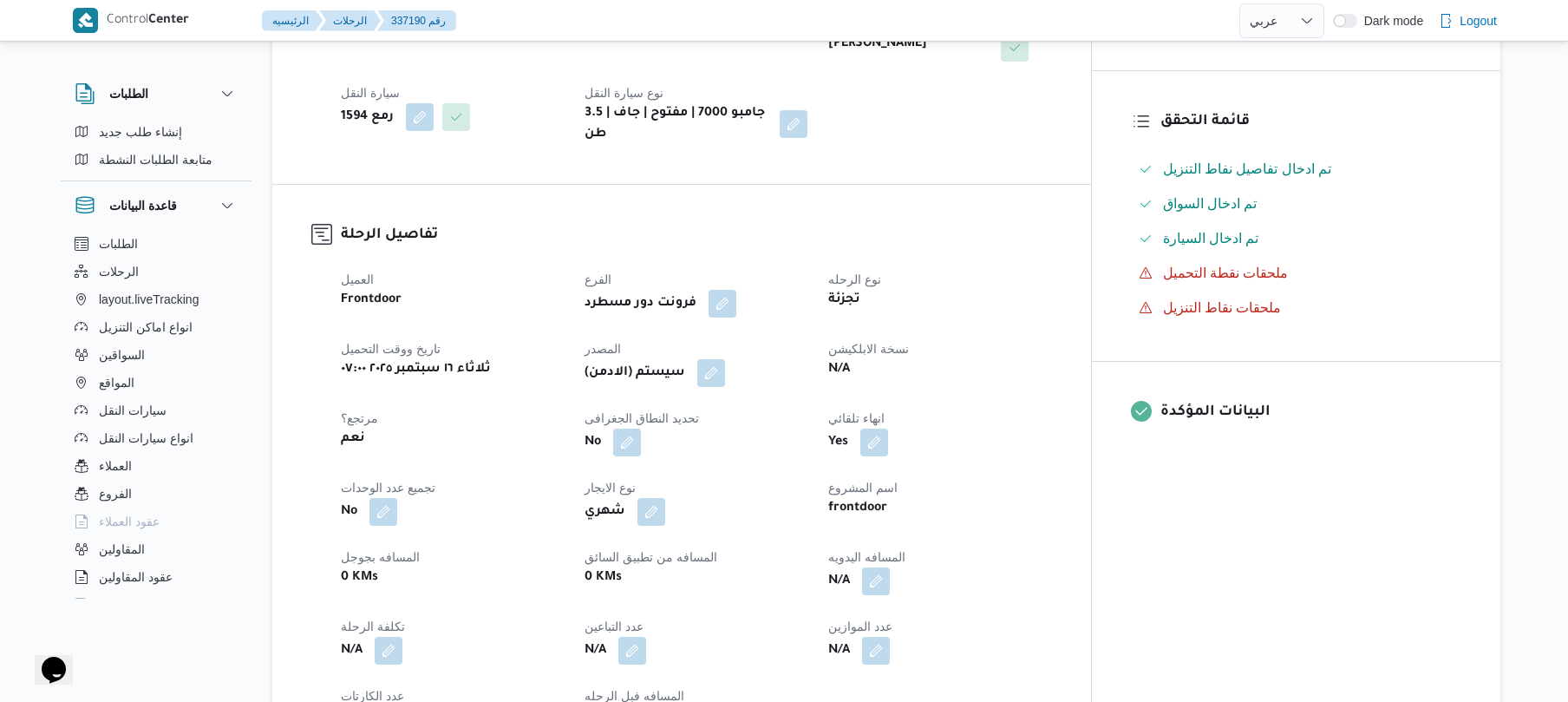
scroll to position [462, 0]
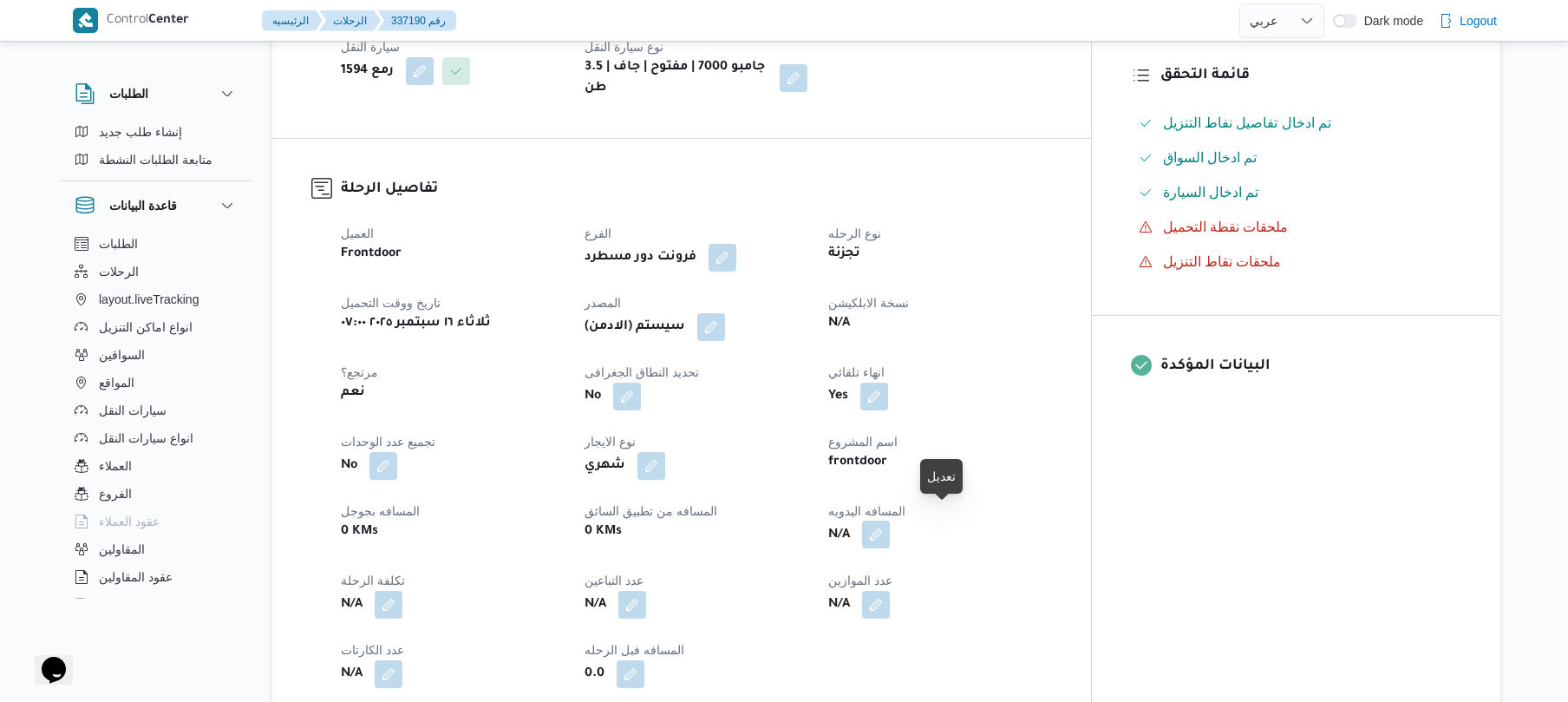
click at [890, 523] on button "button" at bounding box center [875, 534] width 27 height 28
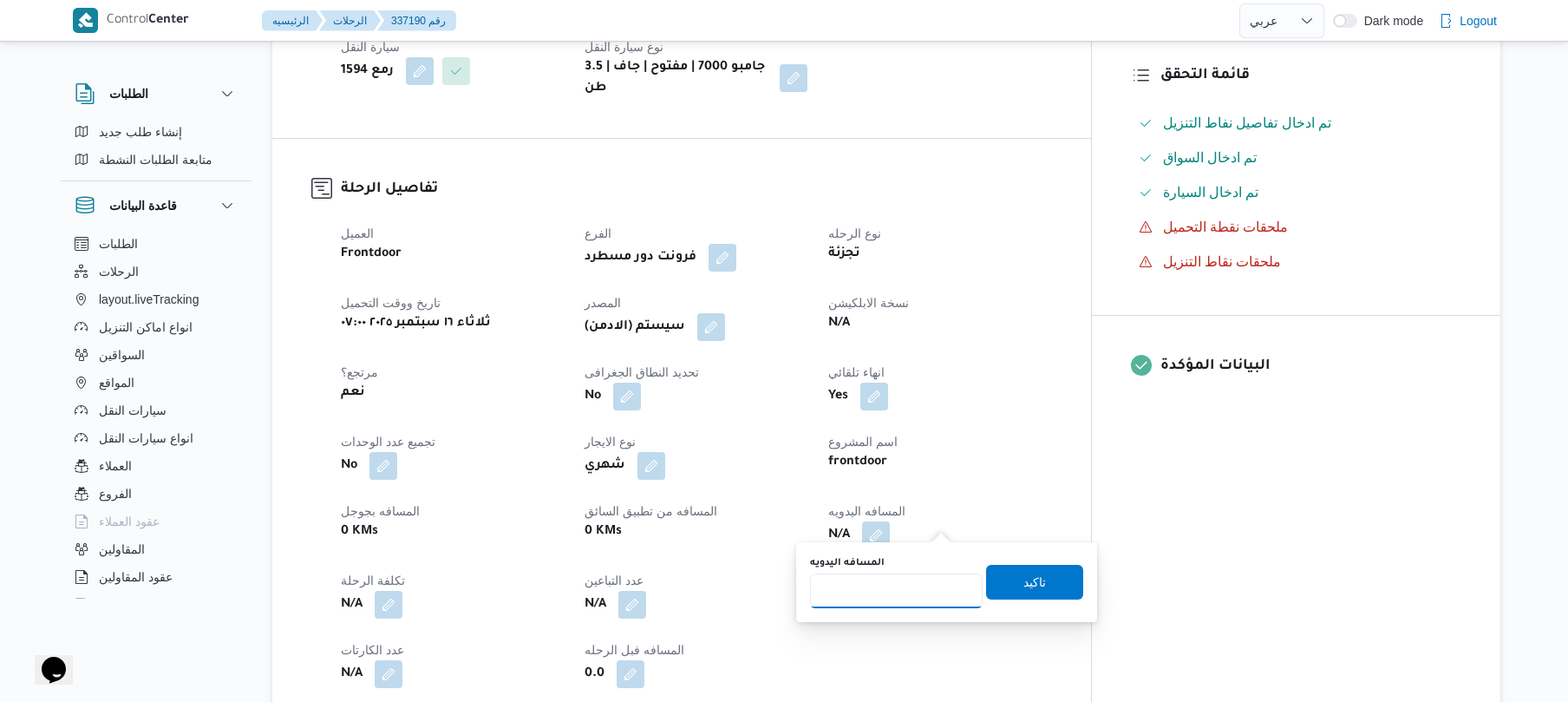
click at [893, 599] on input "المسافه اليدويه" at bounding box center [896, 590] width 173 height 35
type input "120"
click at [1010, 585] on span "تاكيد" at bounding box center [1035, 581] width 98 height 35
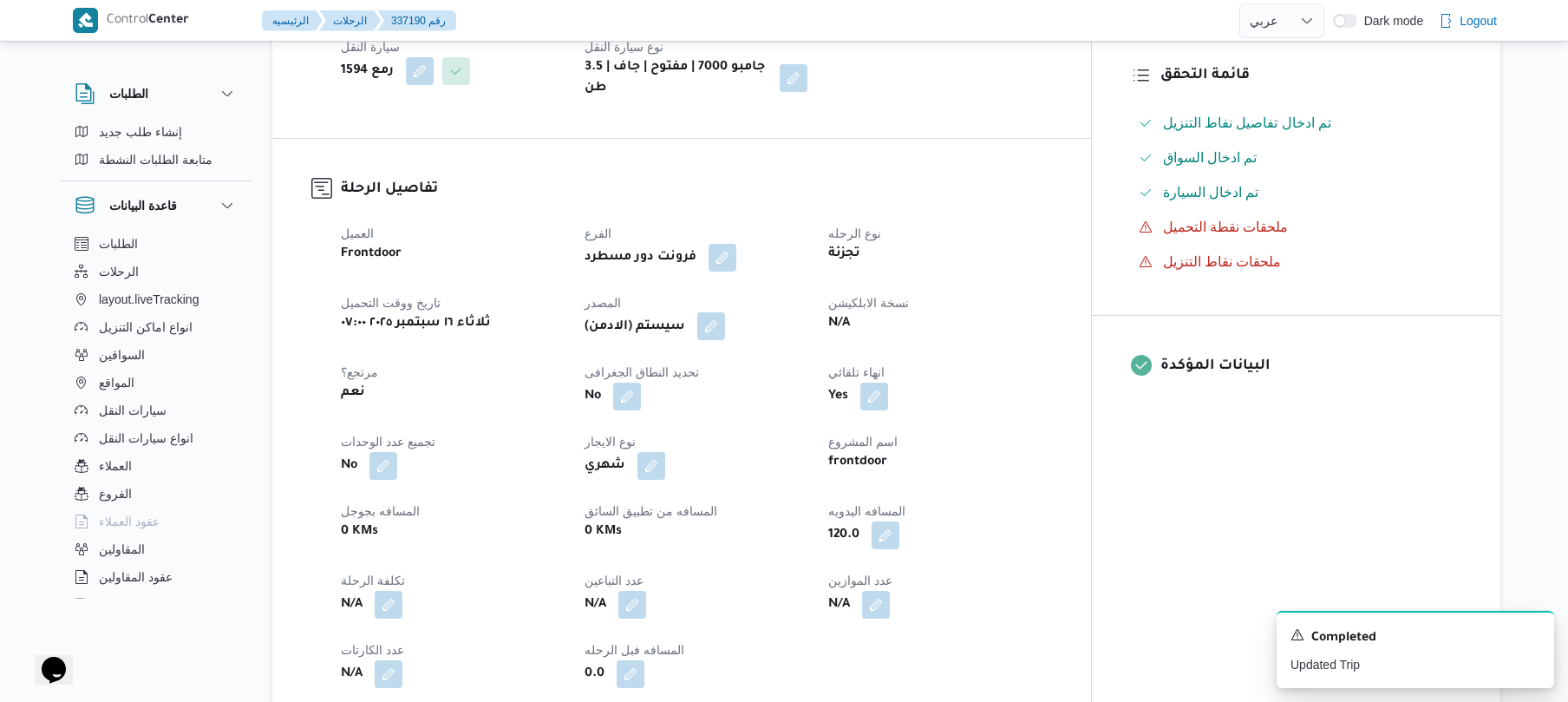
click at [725, 319] on button "button" at bounding box center [710, 326] width 27 height 28
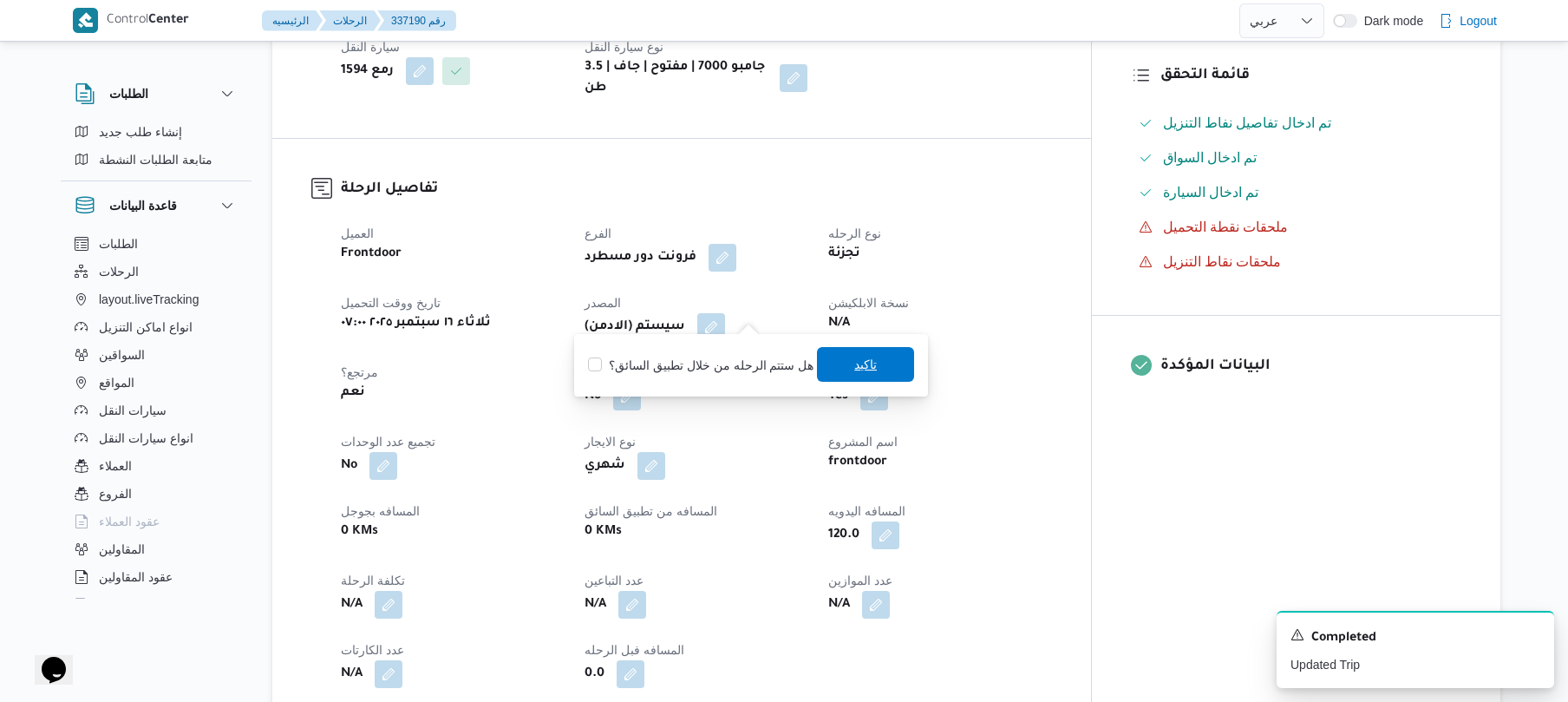
click at [854, 363] on span "تاكيد" at bounding box center [865, 364] width 22 height 20
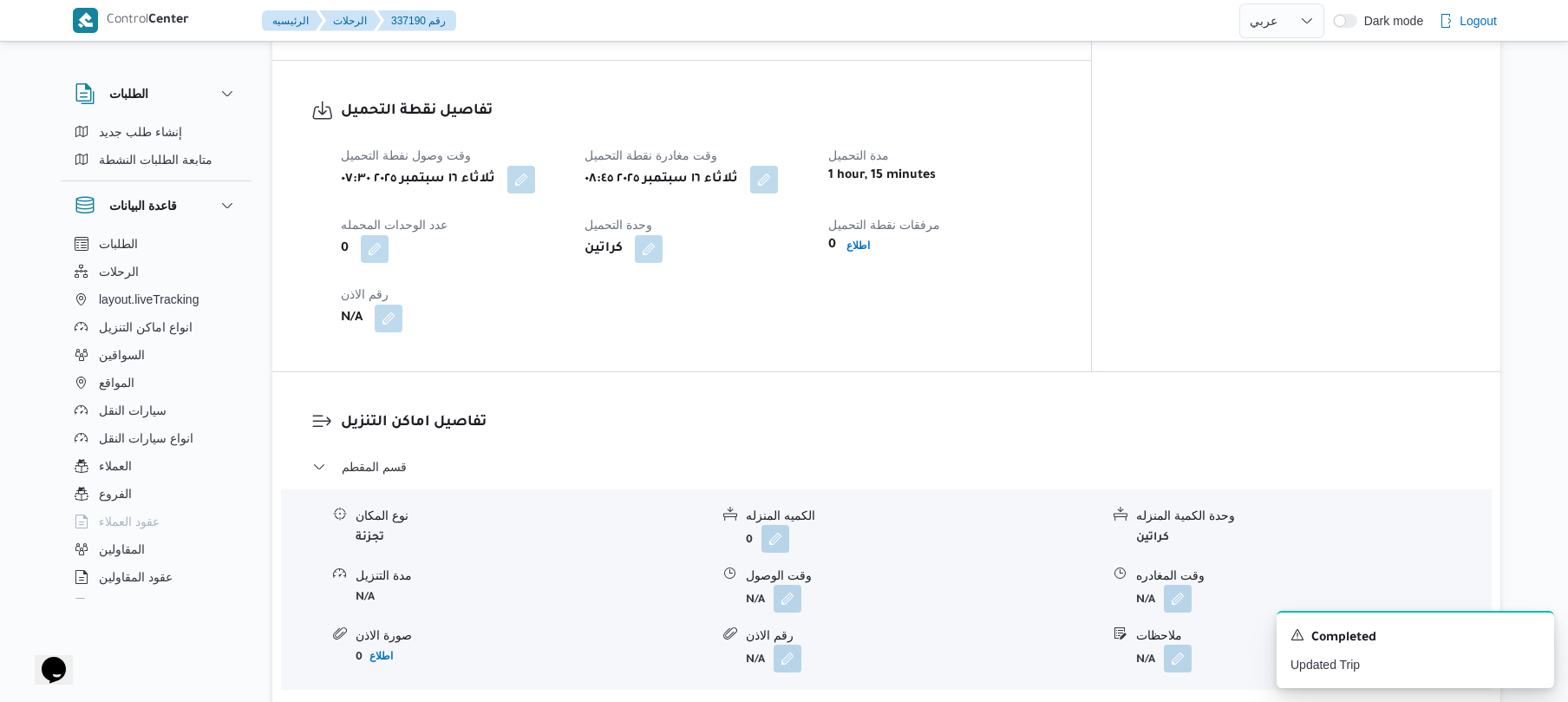
scroll to position [1156, 0]
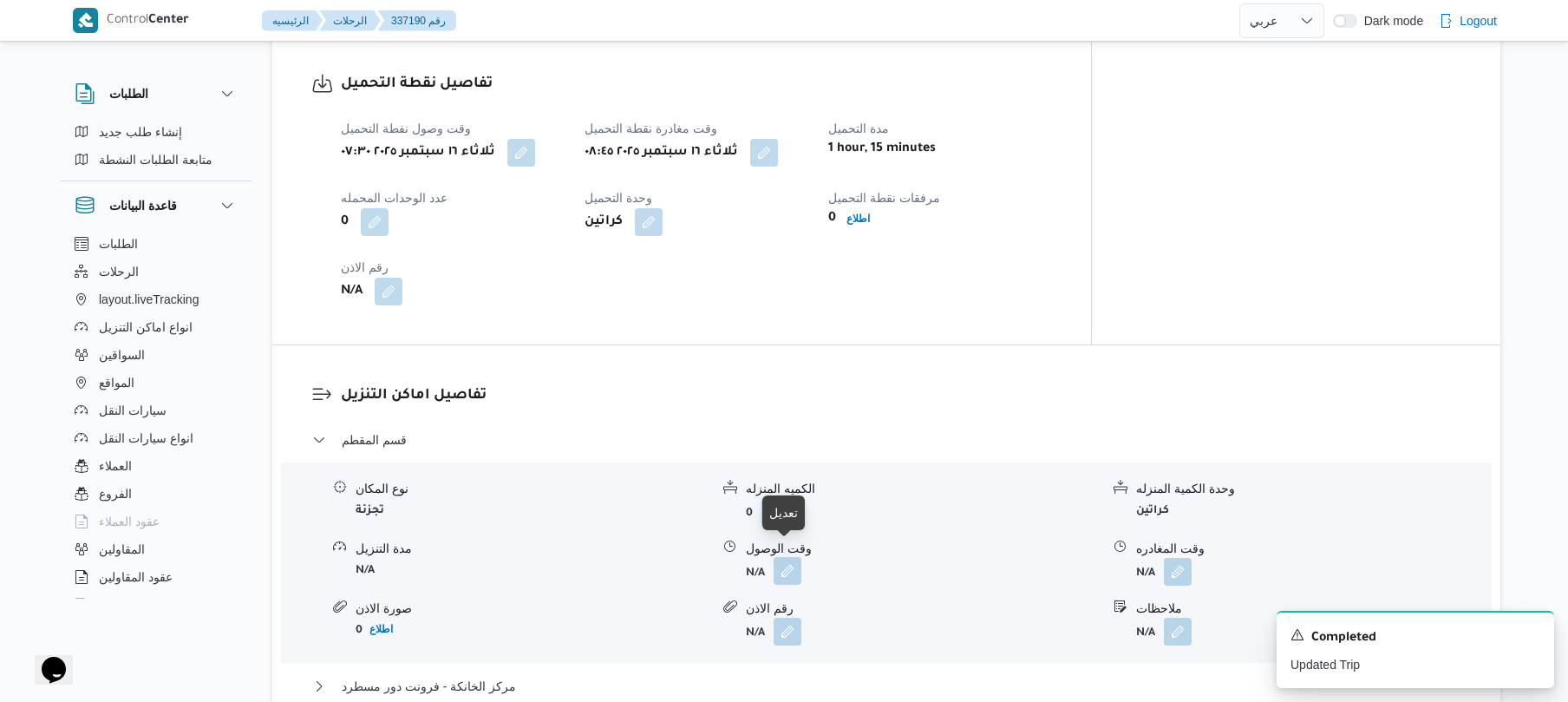
click at [798, 557] on button "button" at bounding box center [787, 571] width 27 height 28
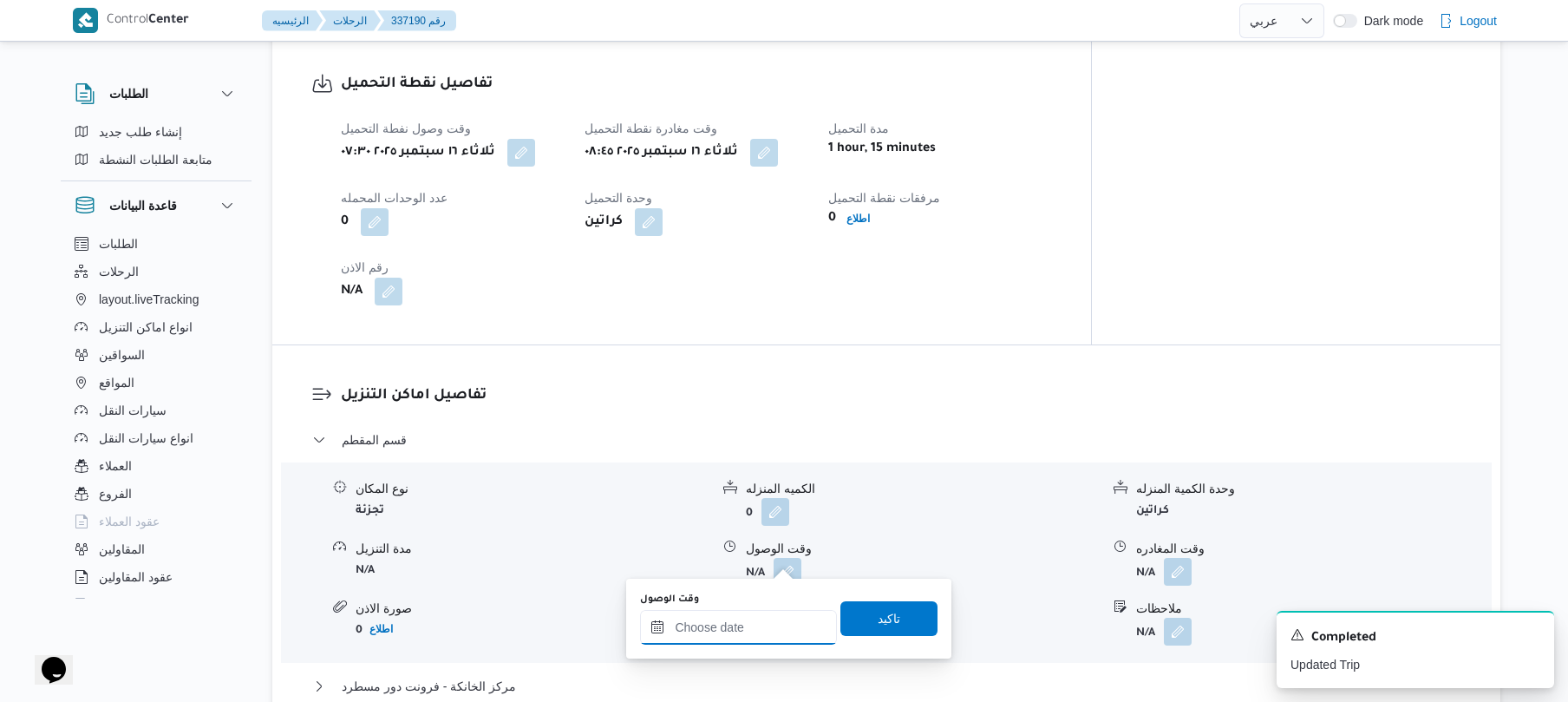
click at [709, 623] on input "وقت الوصول" at bounding box center [739, 627] width 197 height 35
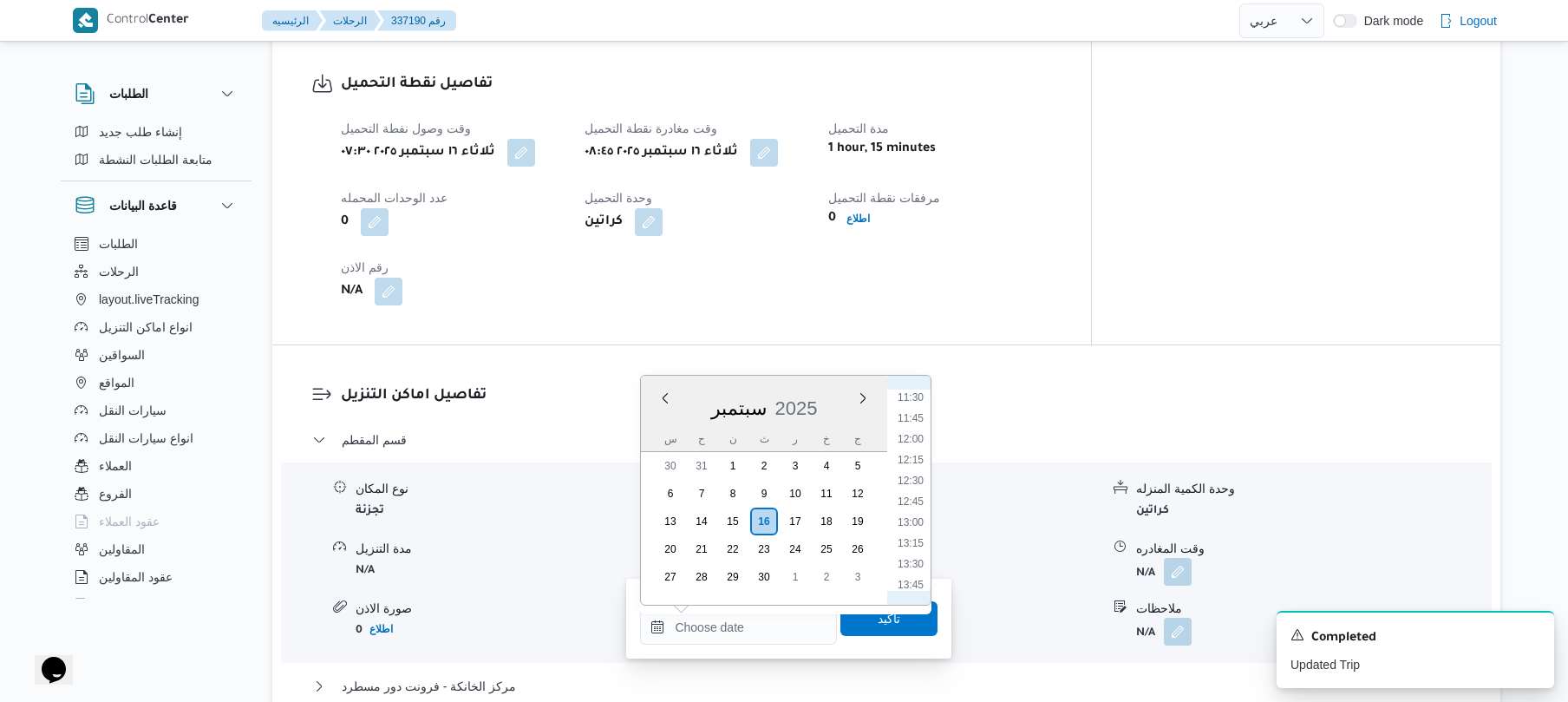
scroll to position [795, 0]
click at [921, 414] on li "09:45" at bounding box center [910, 416] width 40 height 18
type input "١٦/٠٩/٢٠٢٥ ٠٩:٤٥"
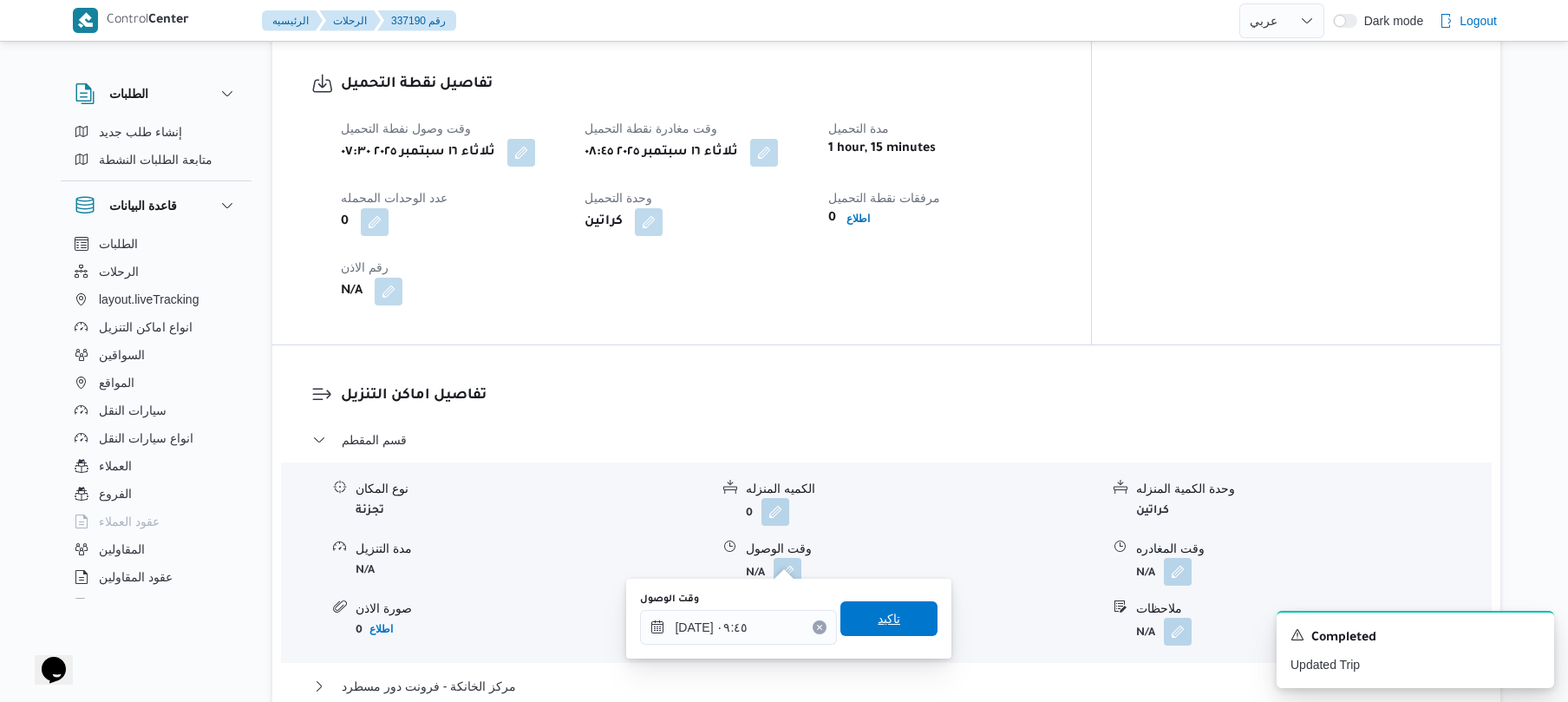
click at [857, 629] on span "تاكيد" at bounding box center [890, 619] width 98 height 35
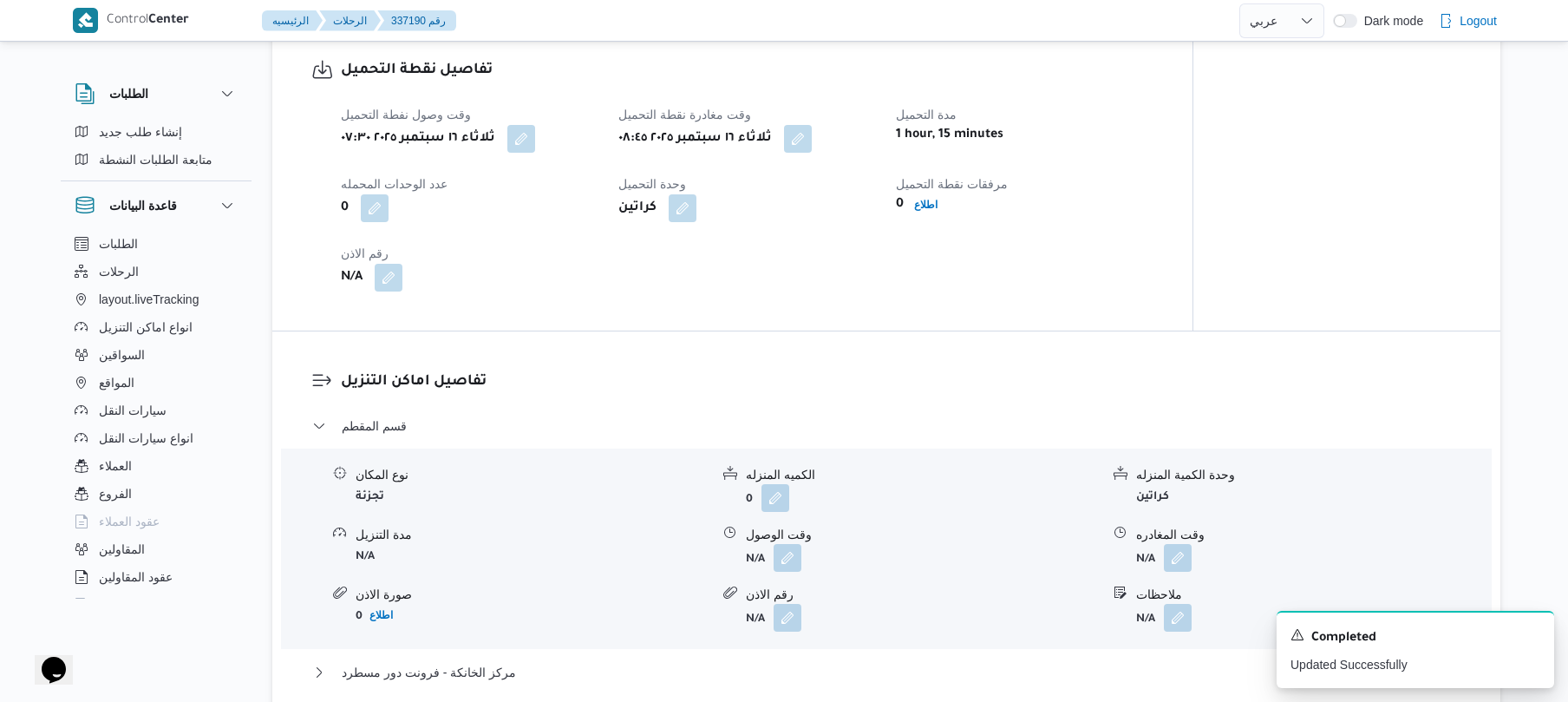
click at [805, 660] on div "قسم المقطم نوع المكان تجزئة الكميه المنزله 0 وحدة الكمية المنزله كراتين مدة الت…" at bounding box center [887, 579] width 1149 height 327
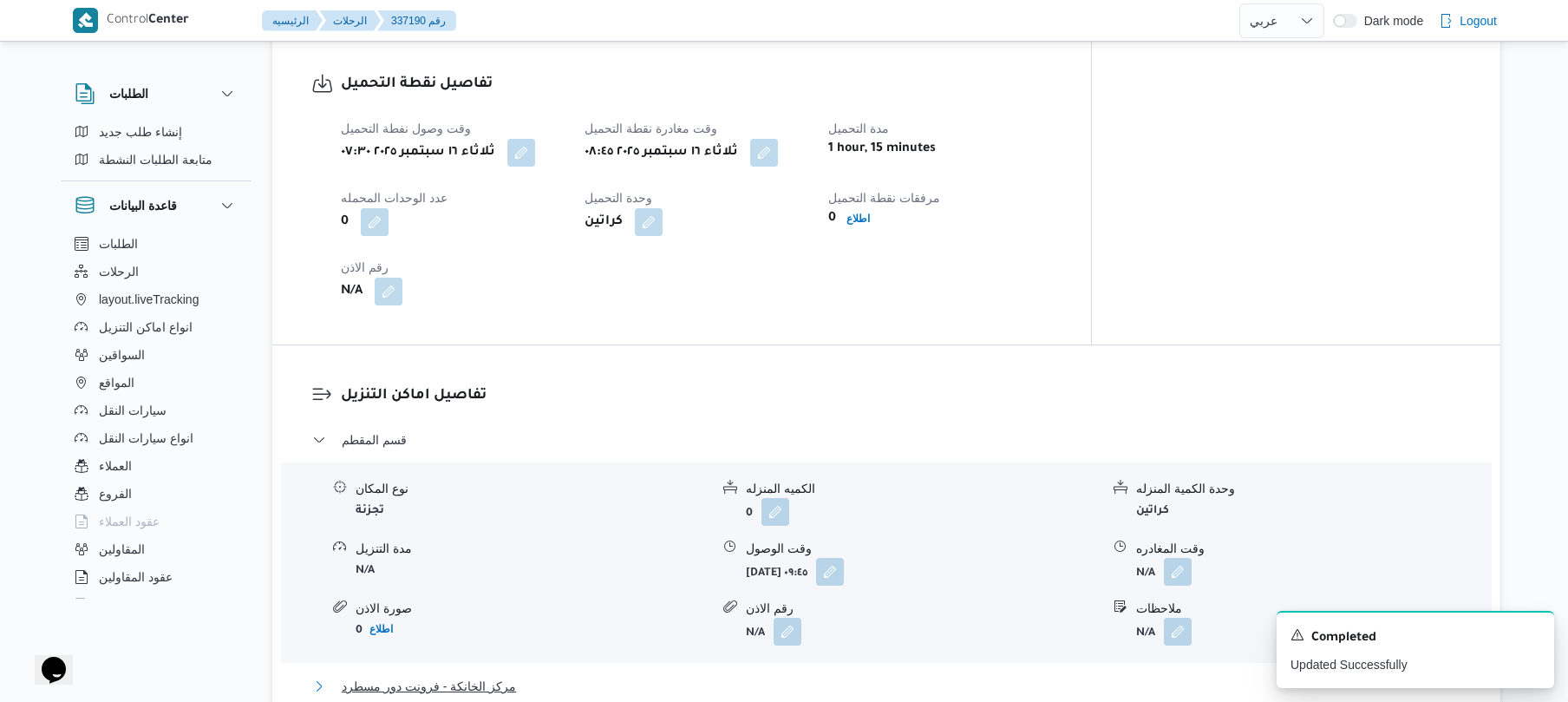
click at [715, 676] on button "مركز الخانكة - فرونت دور مسطرد" at bounding box center [887, 686] width 1149 height 20
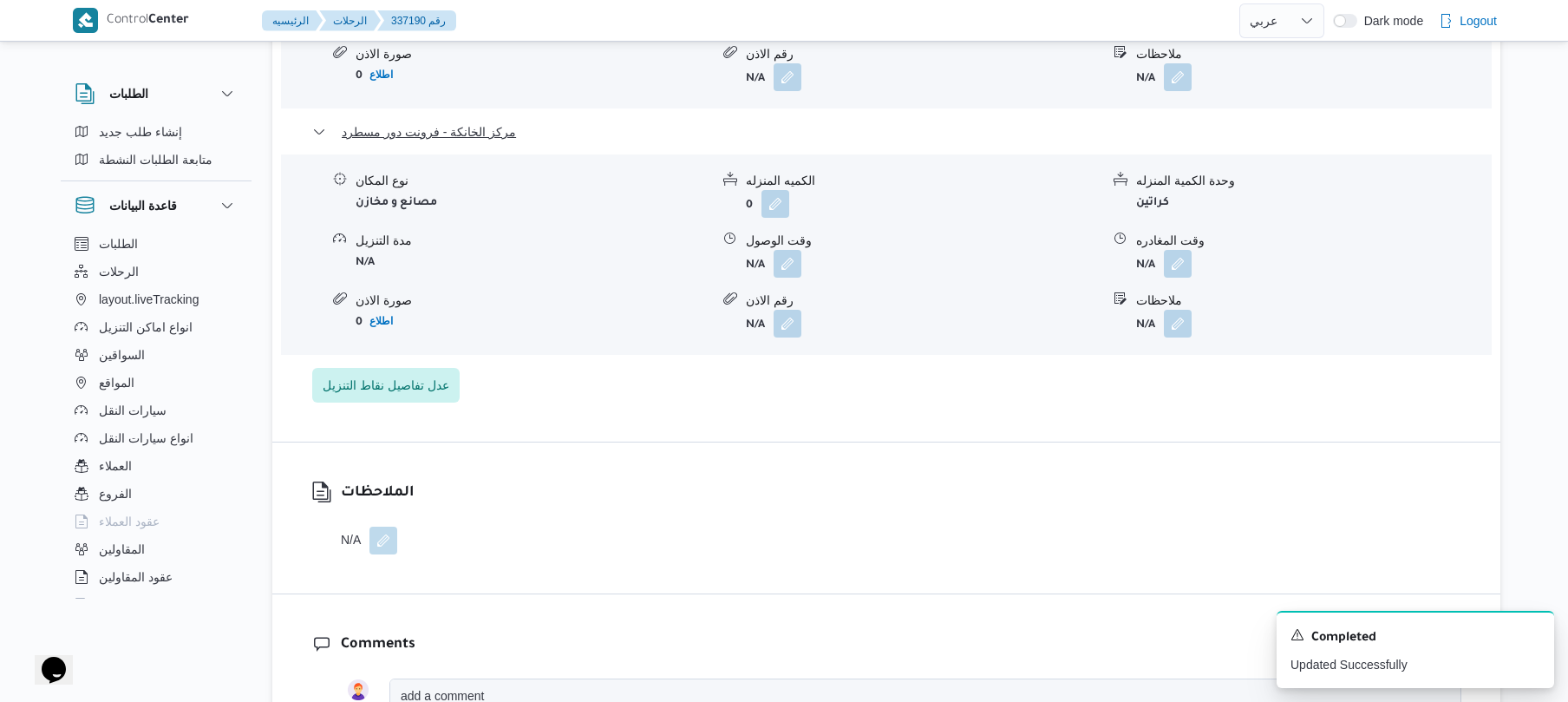
scroll to position [1712, 0]
click at [1537, 632] on icon "Dismiss toast" at bounding box center [1533, 634] width 9 height 9
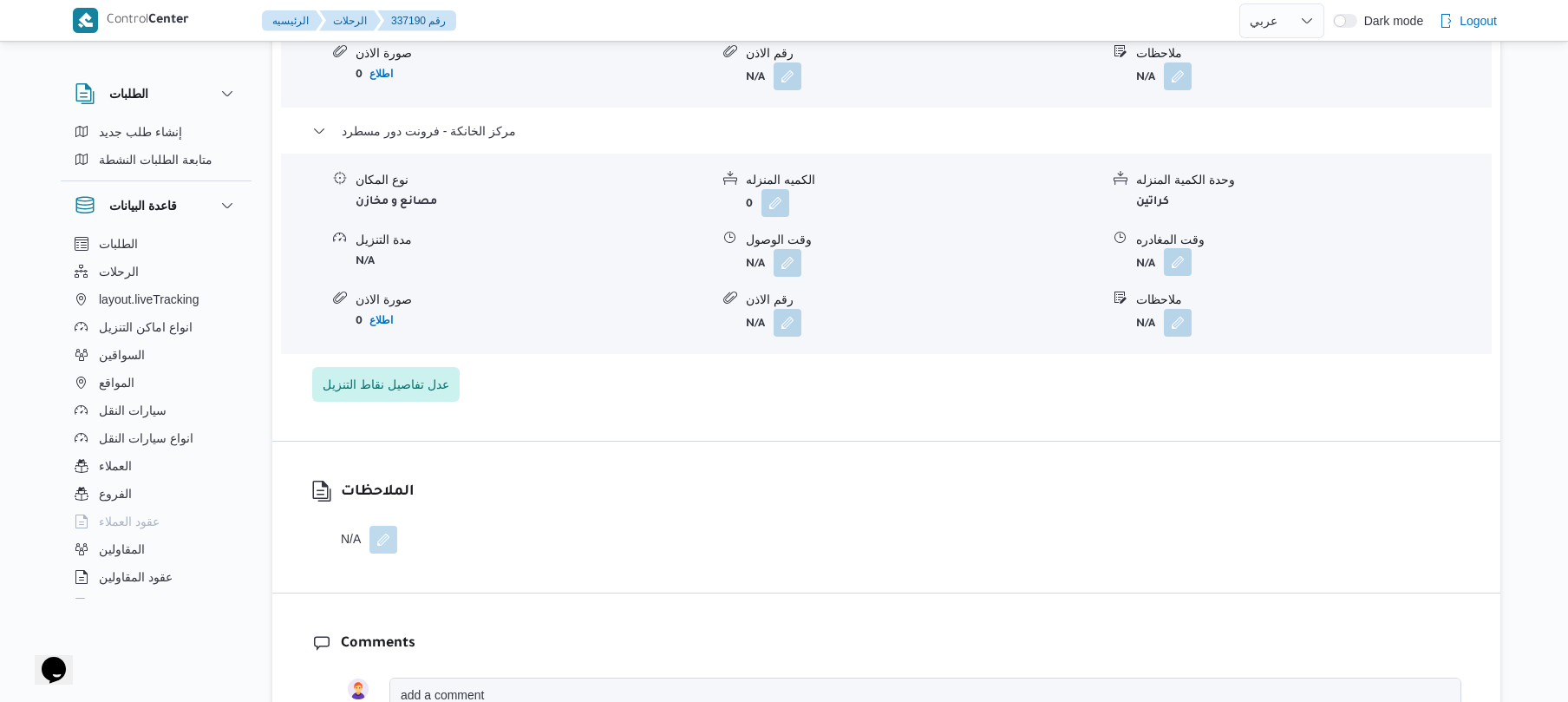
click at [1176, 248] on button "button" at bounding box center [1177, 262] width 27 height 28
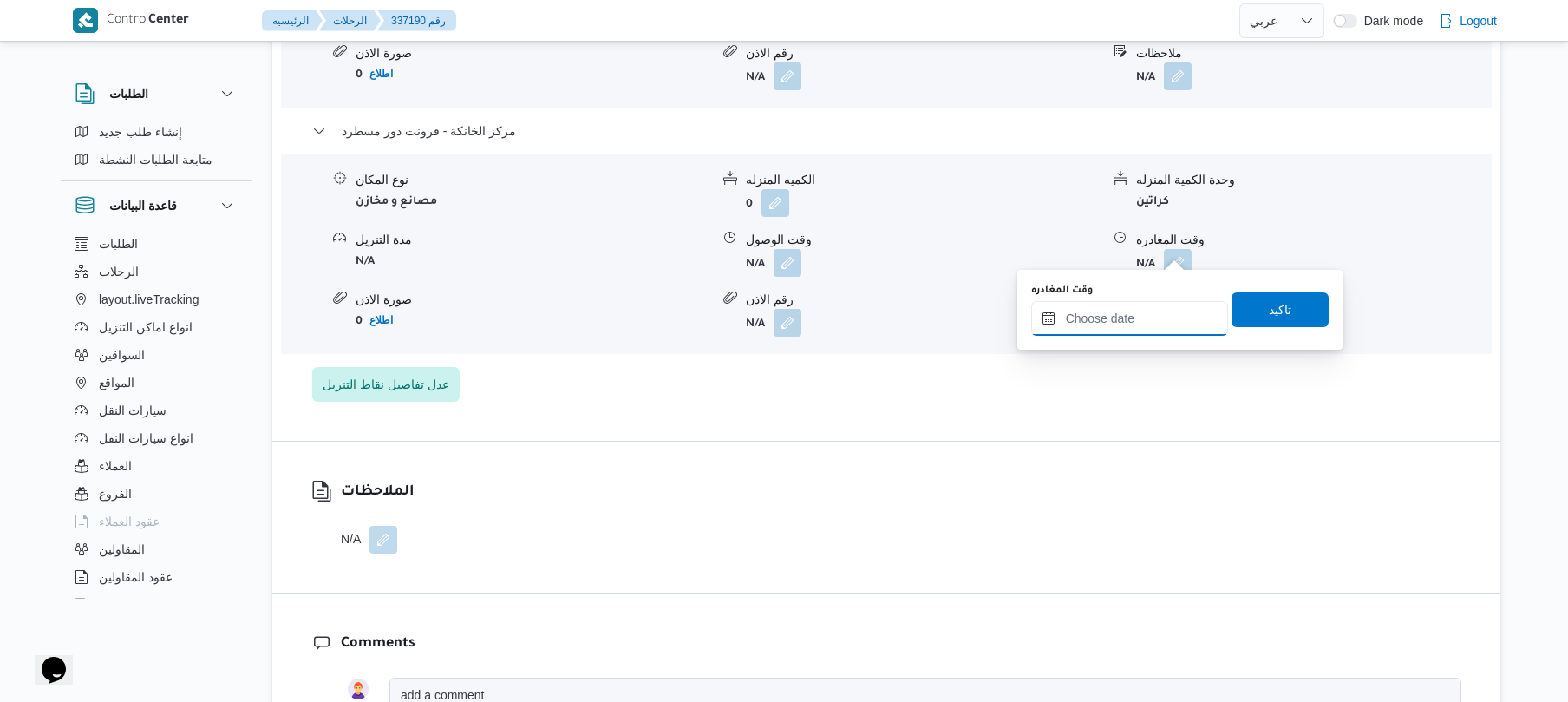
click at [1084, 313] on input "وقت المغادره" at bounding box center [1130, 318] width 197 height 35
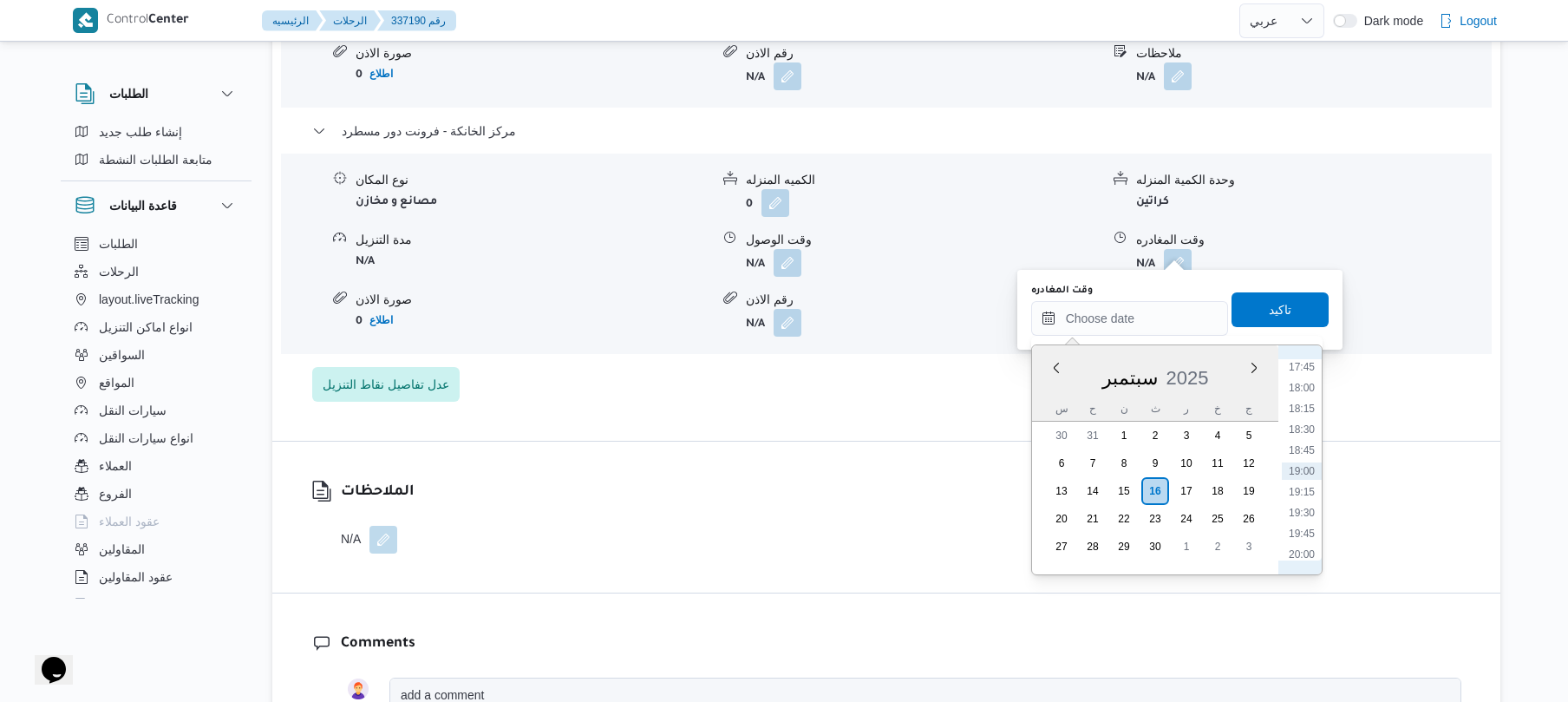
scroll to position [1310, 0]
click at [1298, 491] on li "17:15" at bounding box center [1301, 496] width 40 height 18
type input "١٦/٠٩/٢٠٢٥ ١٧:١٥"
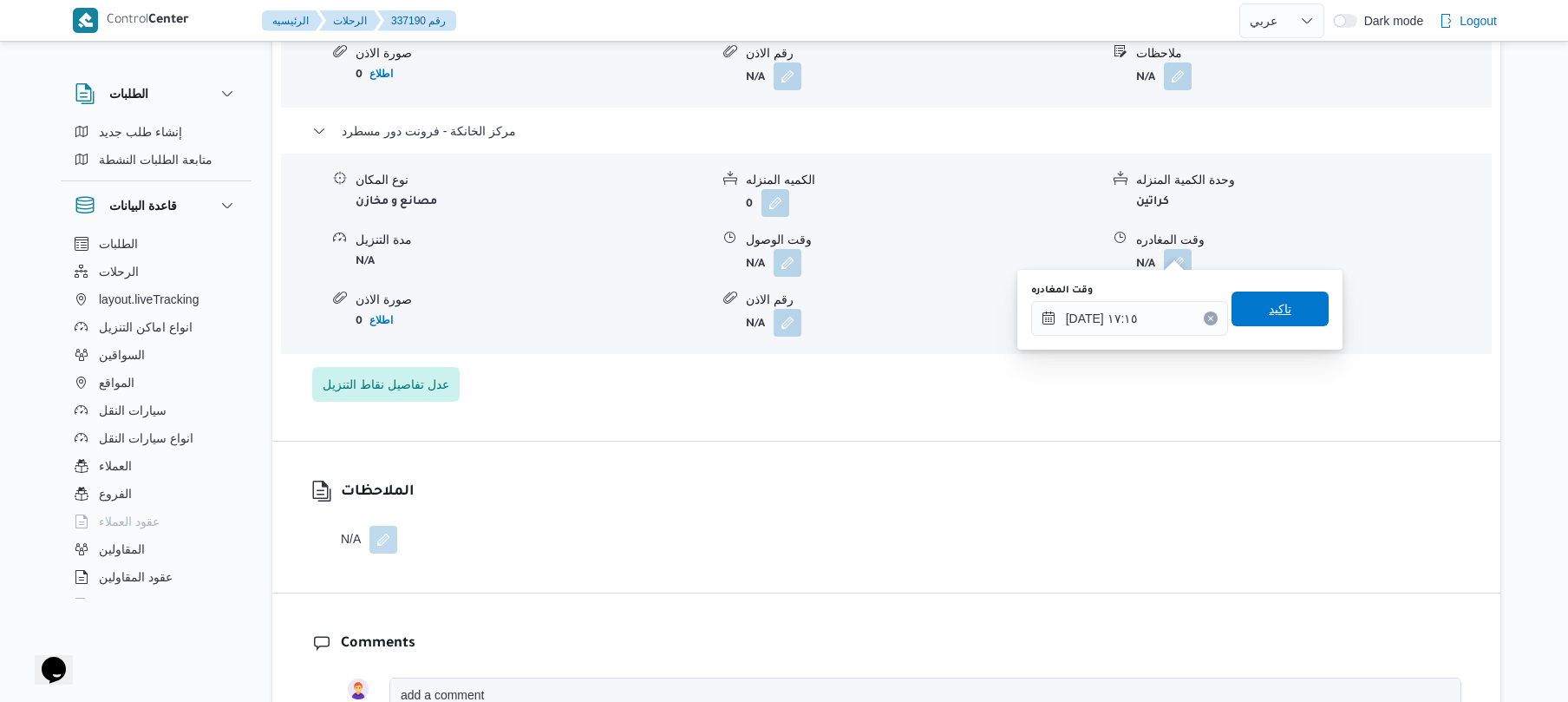
click at [1276, 296] on span "تاكيد" at bounding box center [1281, 309] width 98 height 35
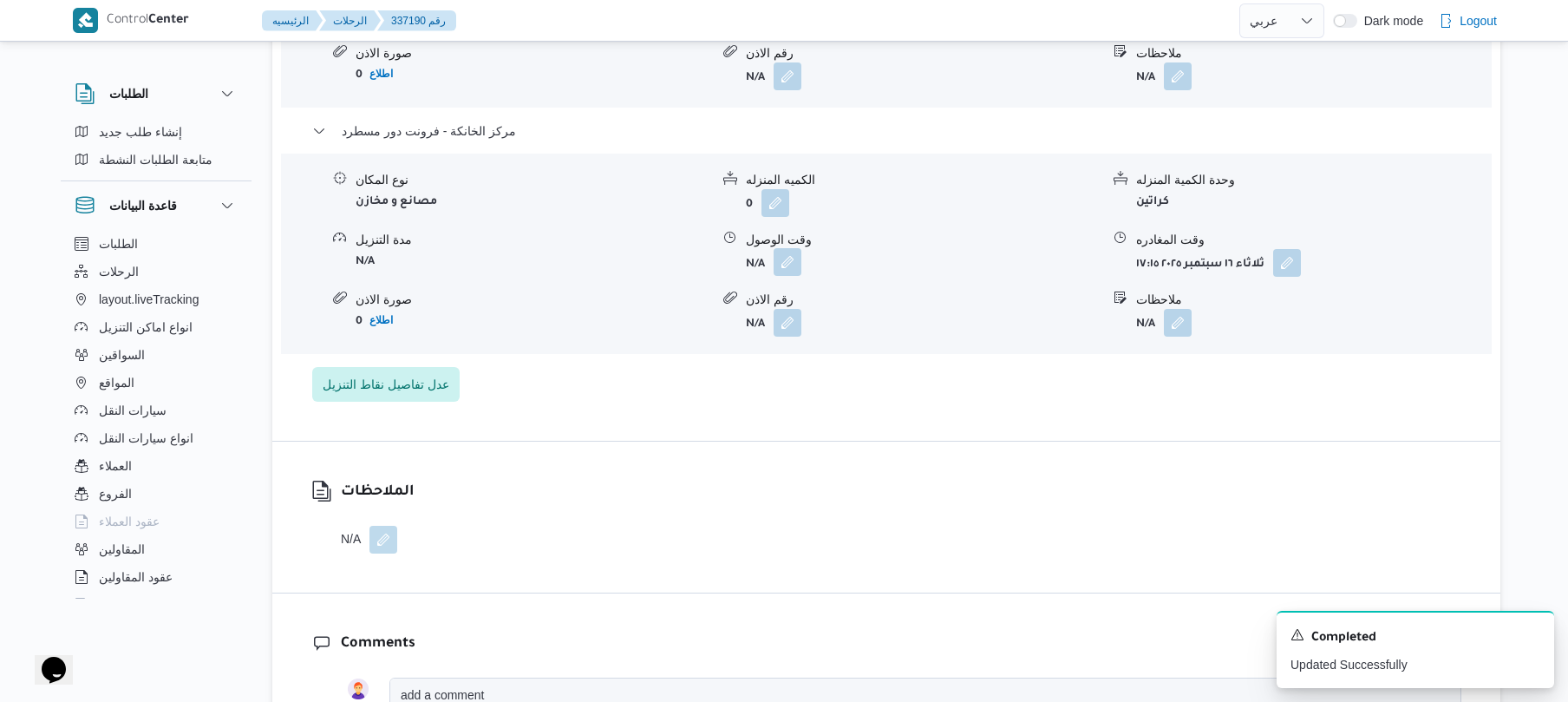
click at [788, 250] on button "button" at bounding box center [787, 262] width 27 height 28
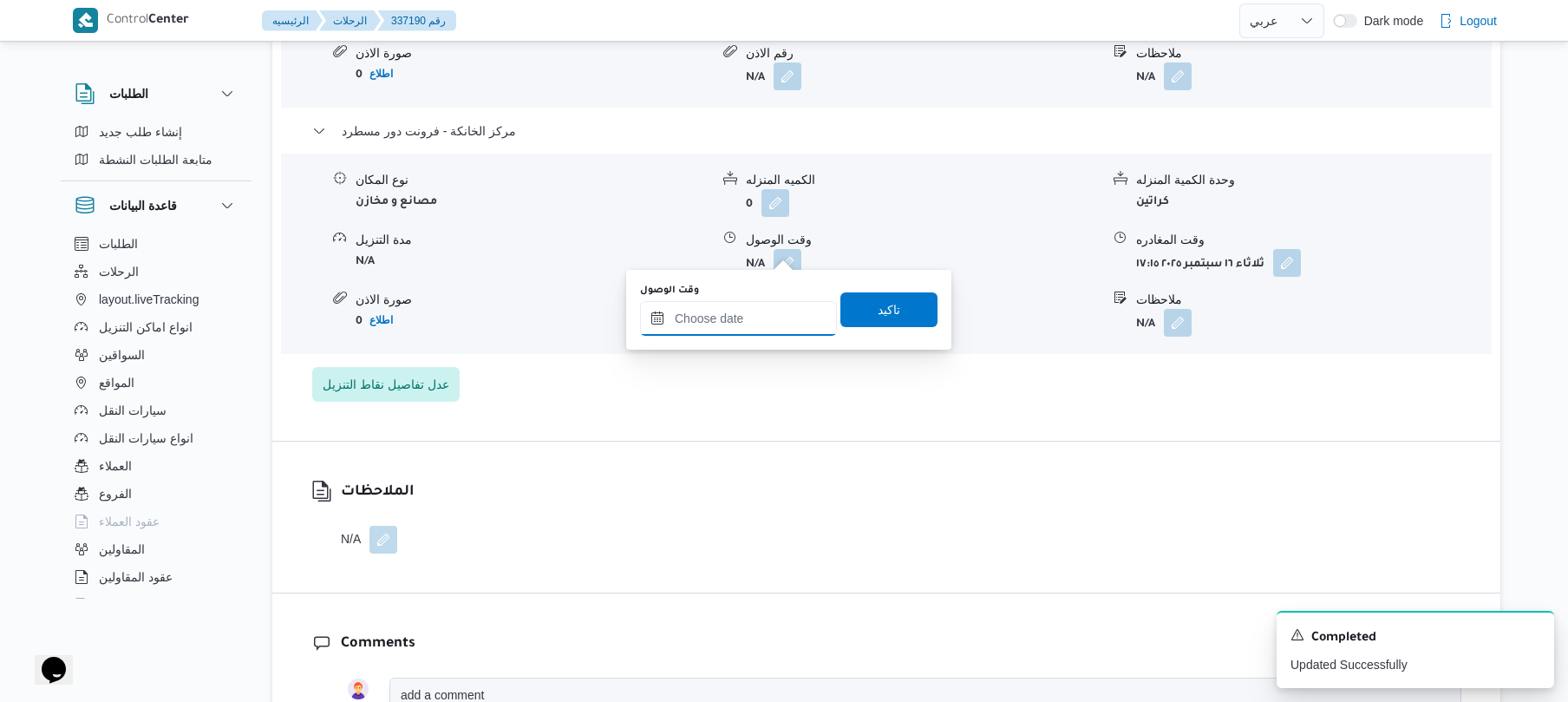
click at [763, 316] on input "وقت الوصول" at bounding box center [739, 318] width 197 height 35
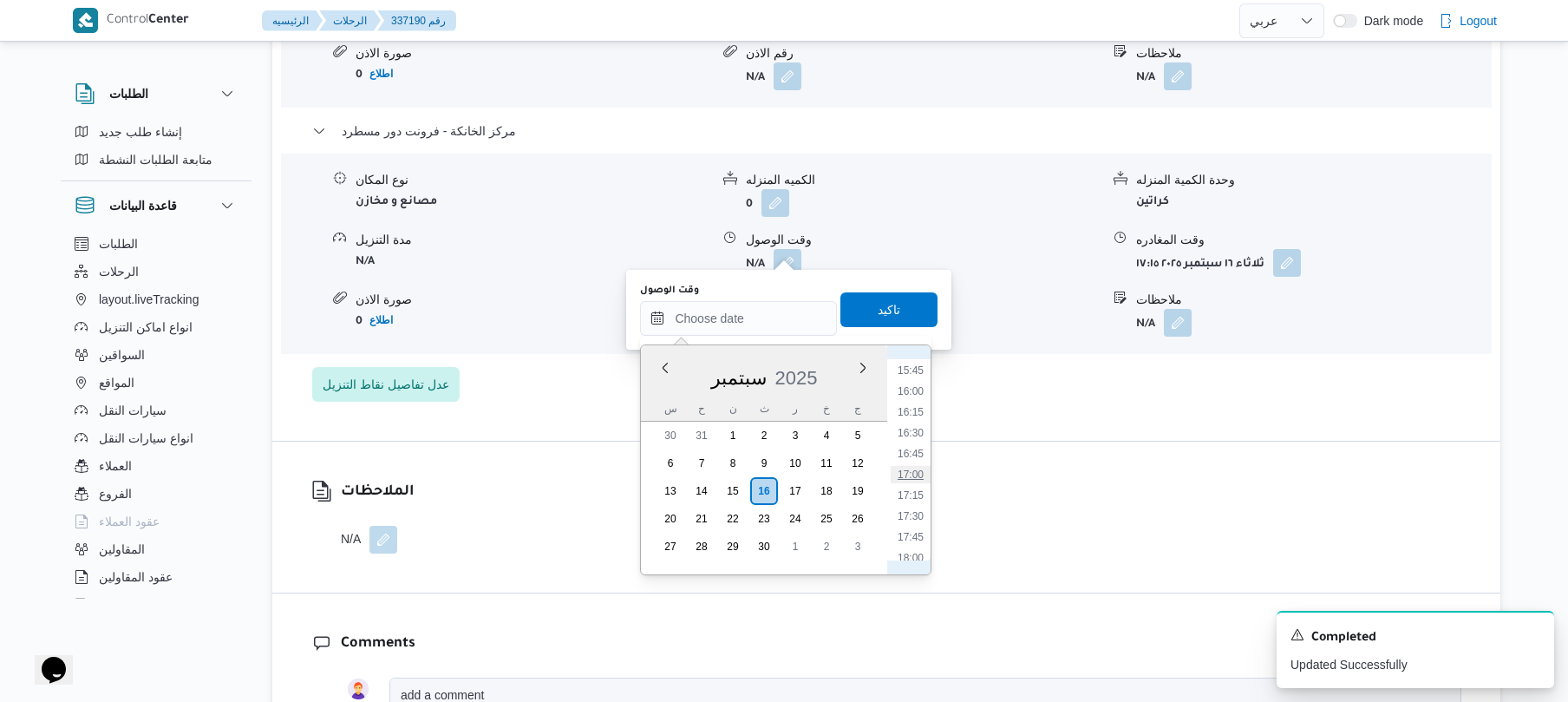
click at [913, 477] on li "17:00" at bounding box center [910, 475] width 40 height 18
type input "١٦/٠٩/٢٠٢٥ ١٧:٠٠"
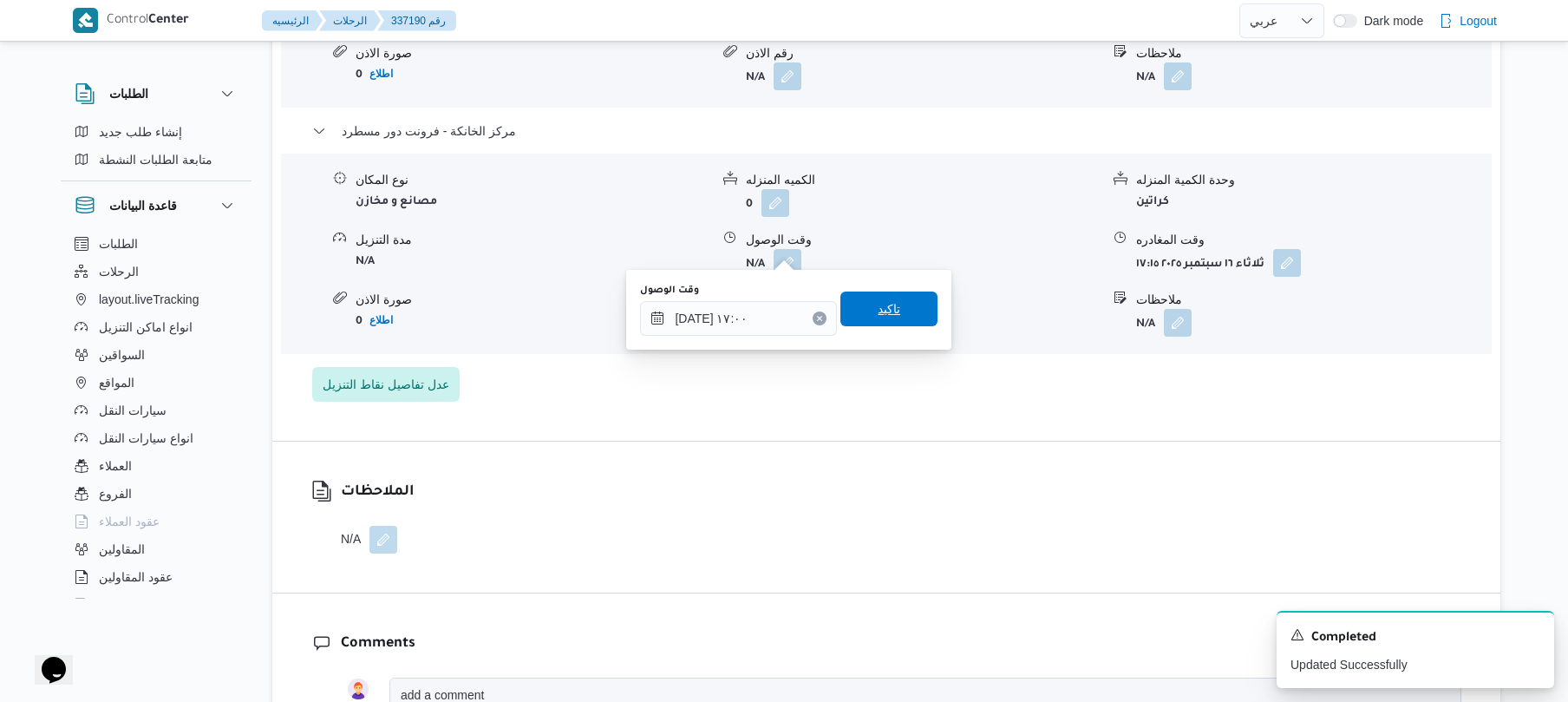
click at [900, 313] on span "تاكيد" at bounding box center [890, 309] width 98 height 35
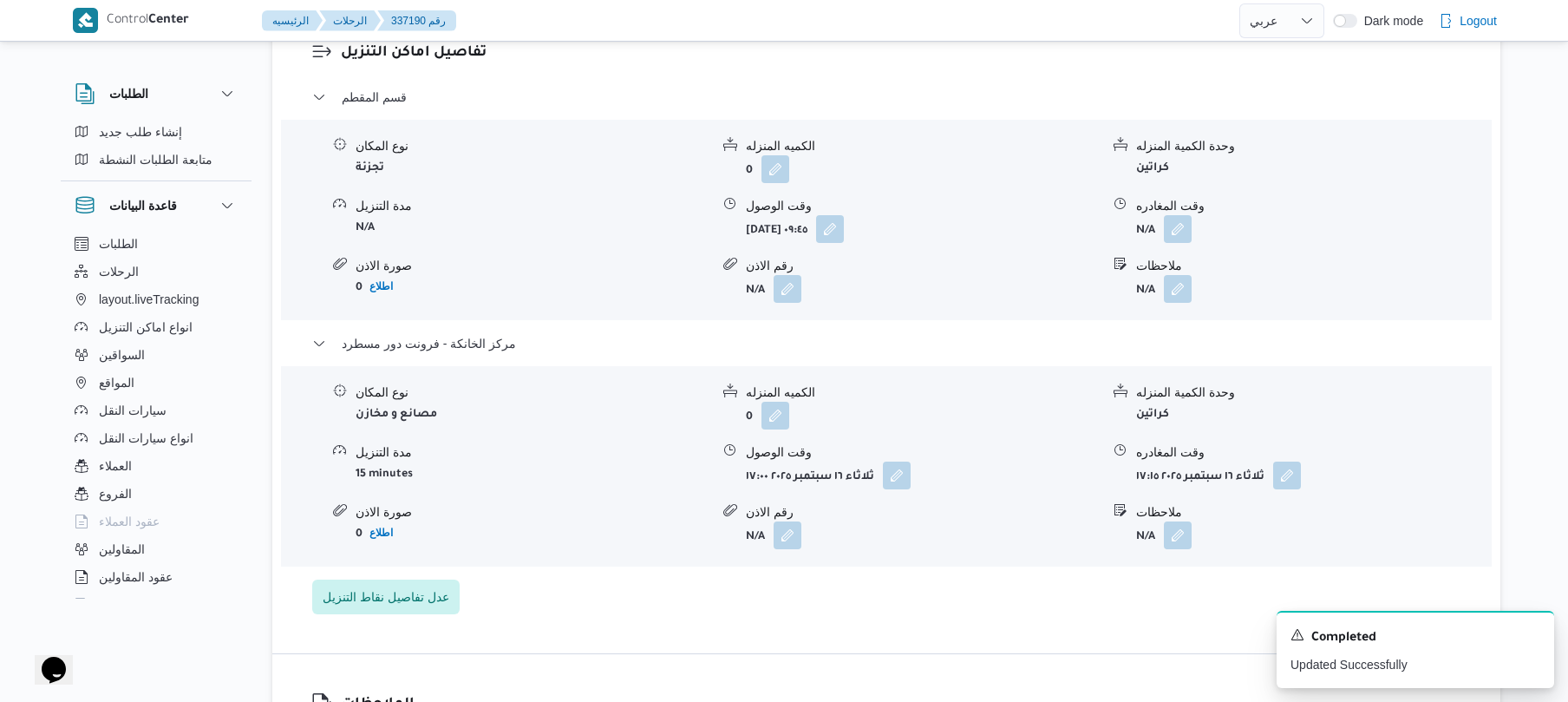
scroll to position [1480, 0]
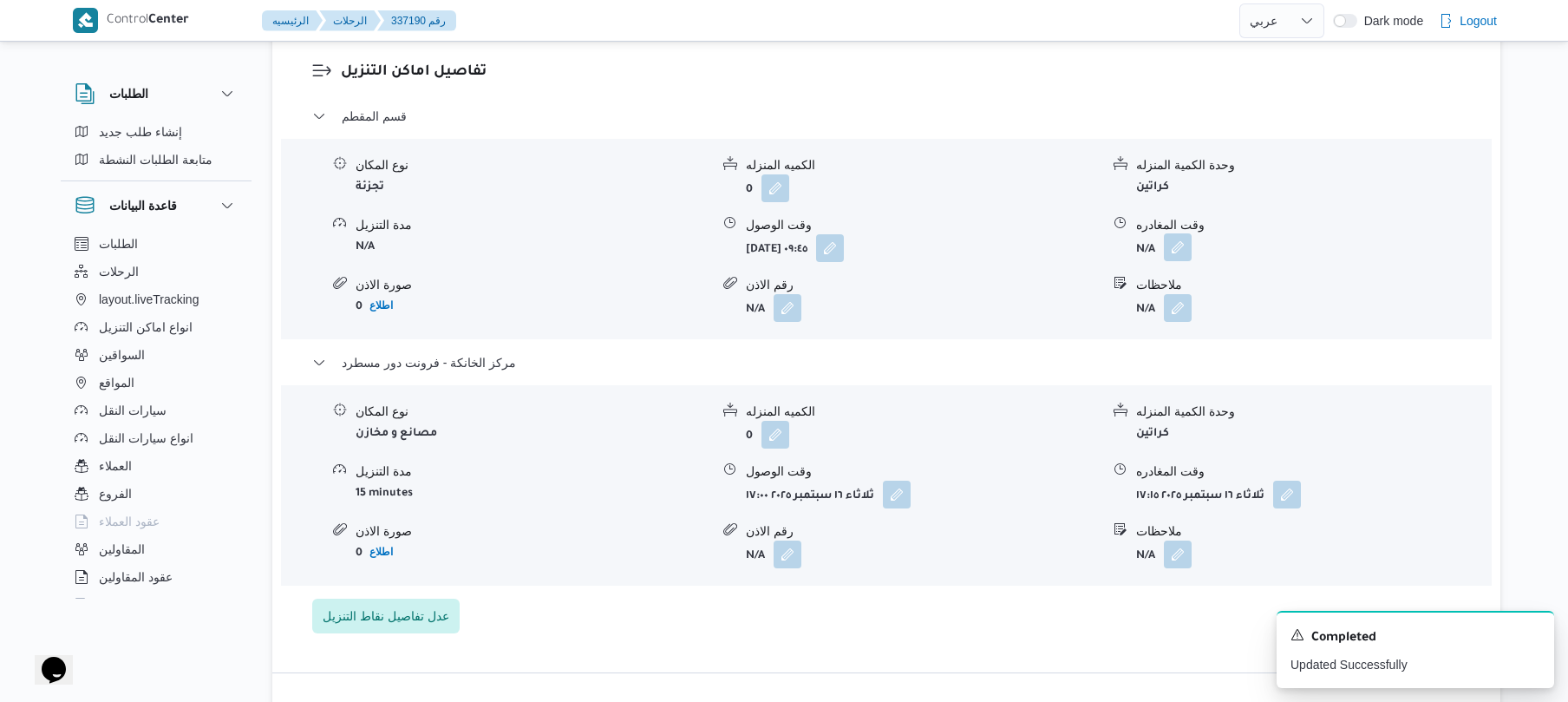
click at [1177, 233] on button "button" at bounding box center [1177, 247] width 27 height 28
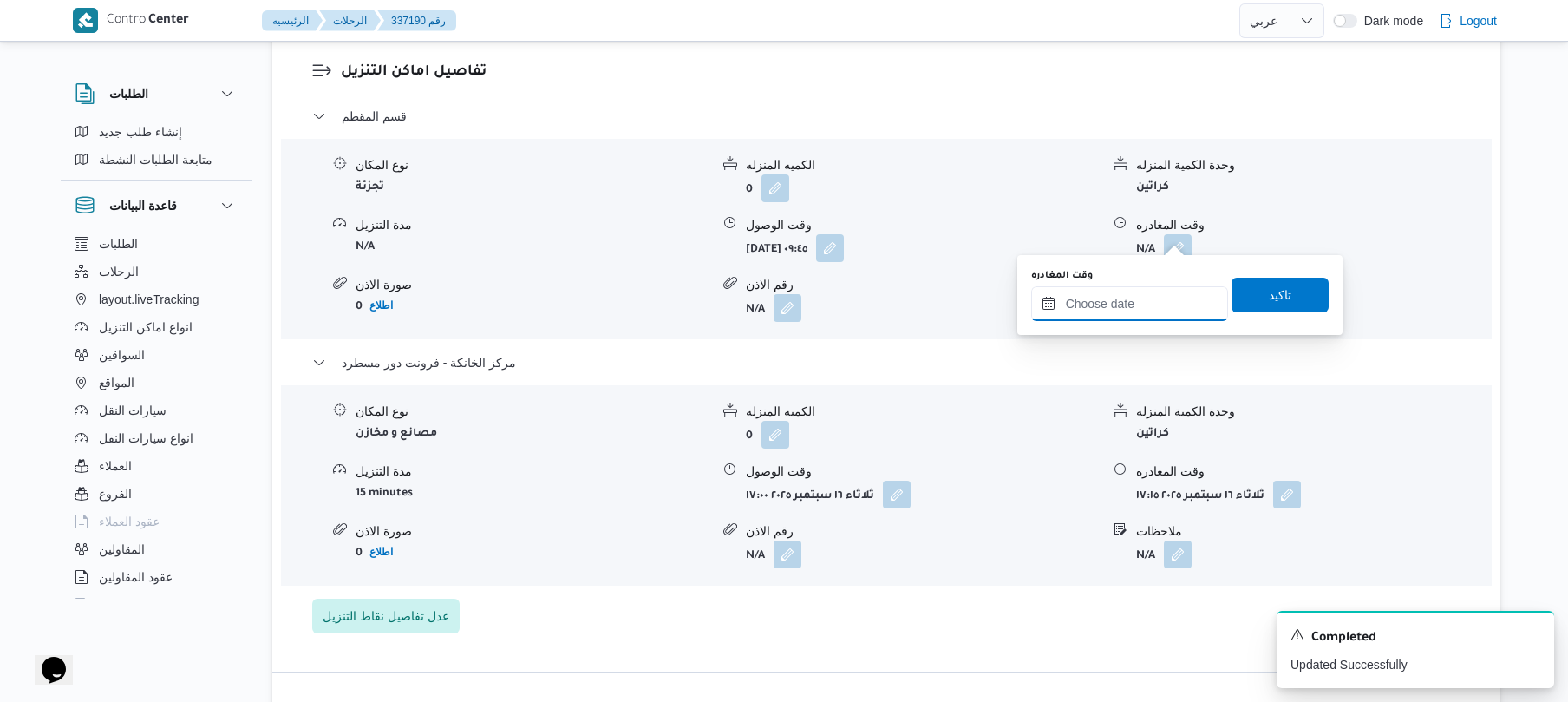
click at [1079, 307] on input "وقت المغادره" at bounding box center [1130, 304] width 197 height 35
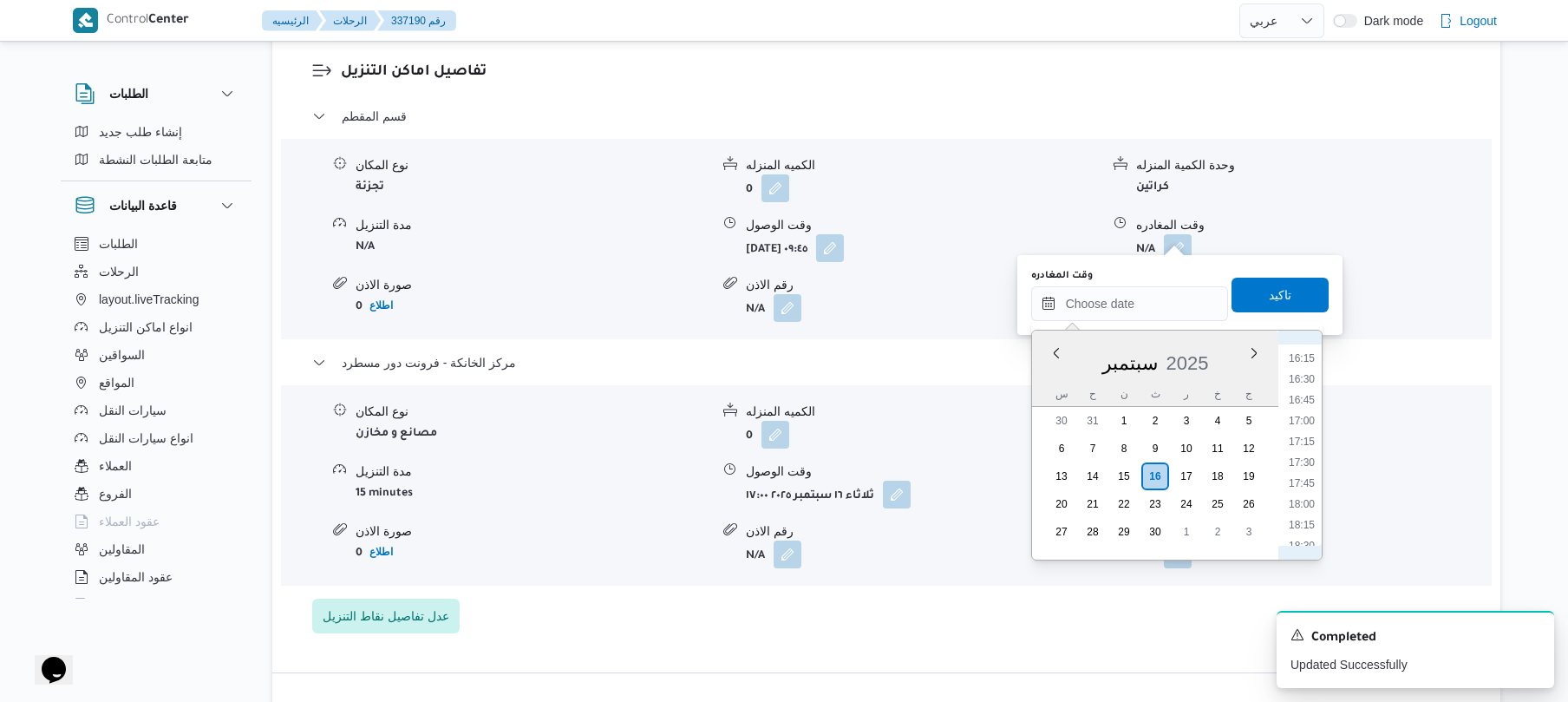
scroll to position [1310, 0]
click at [1305, 372] on li "16:00" at bounding box center [1301, 377] width 40 height 18
type input "١٦/٠٩/٢٠٢٥ ١٦:٠٠"
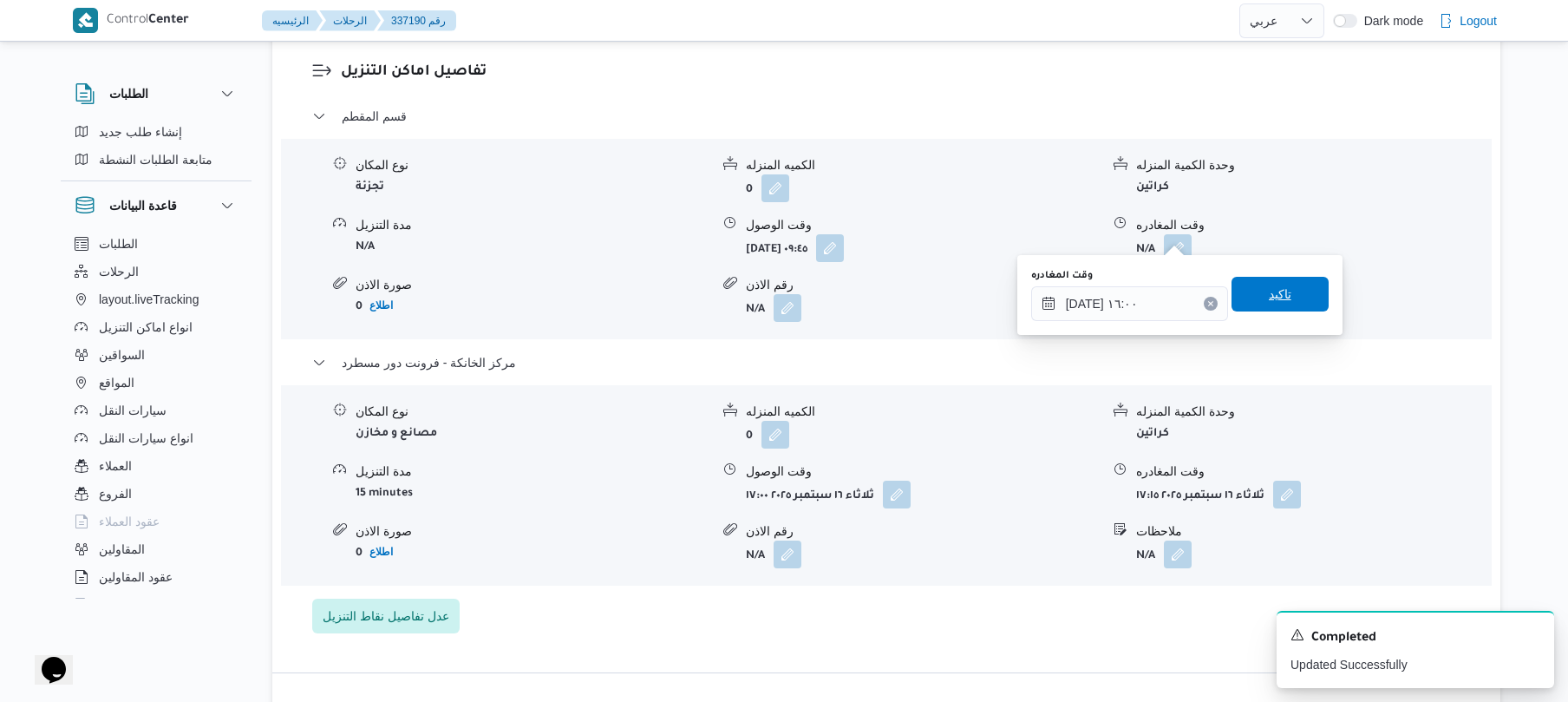
click at [1290, 303] on span "تاكيد" at bounding box center [1281, 294] width 98 height 35
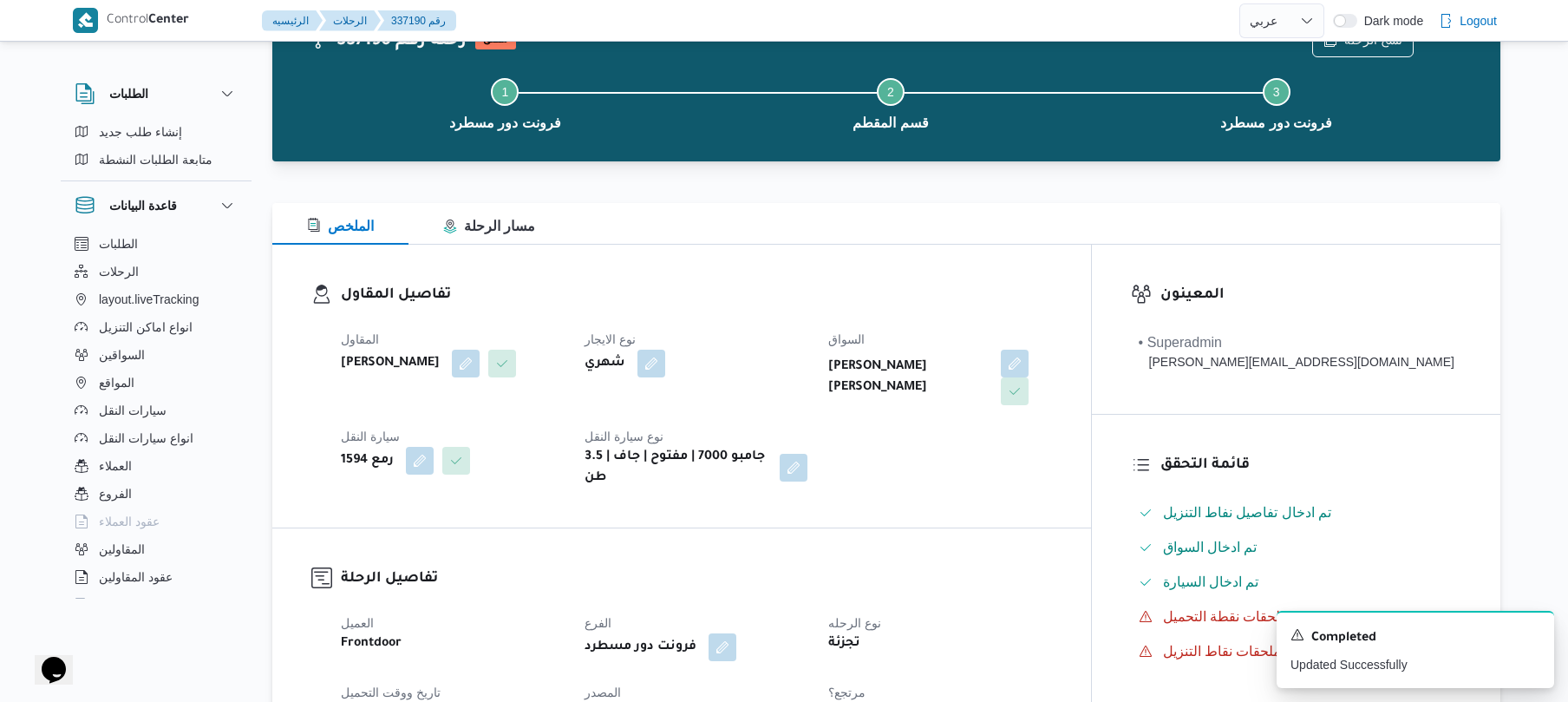
scroll to position [0, 0]
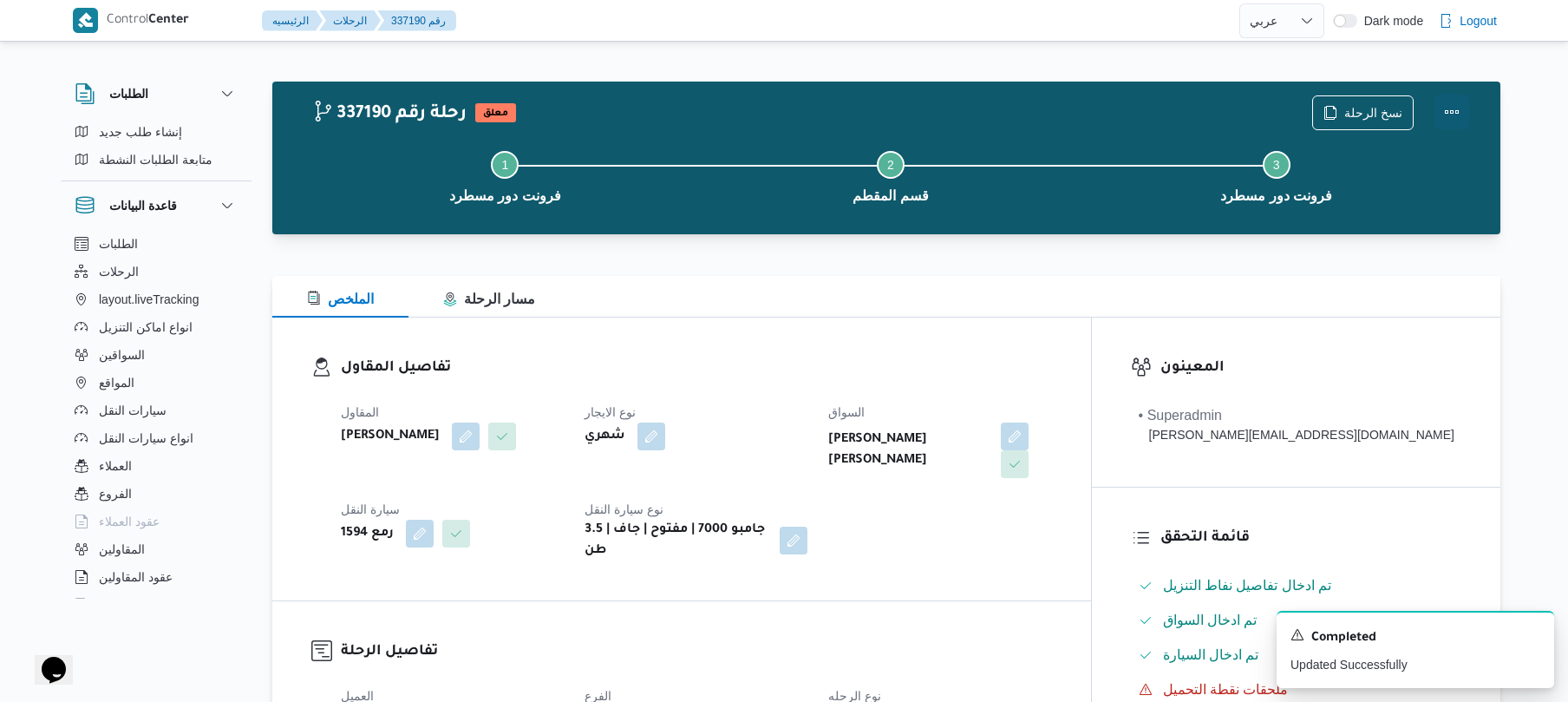
click at [1454, 113] on button "Actions" at bounding box center [1451, 112] width 35 height 35
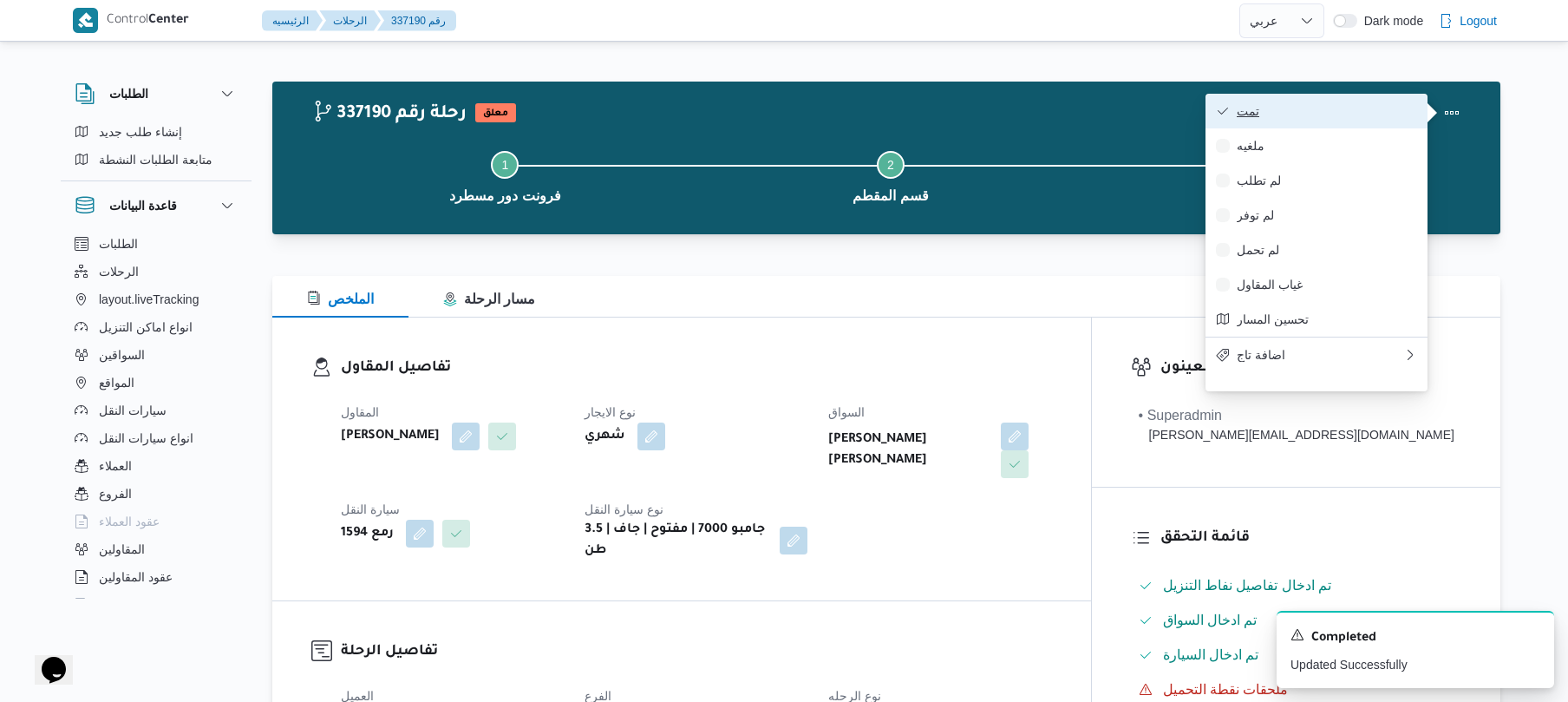
click at [1368, 109] on span "تمت" at bounding box center [1326, 111] width 180 height 14
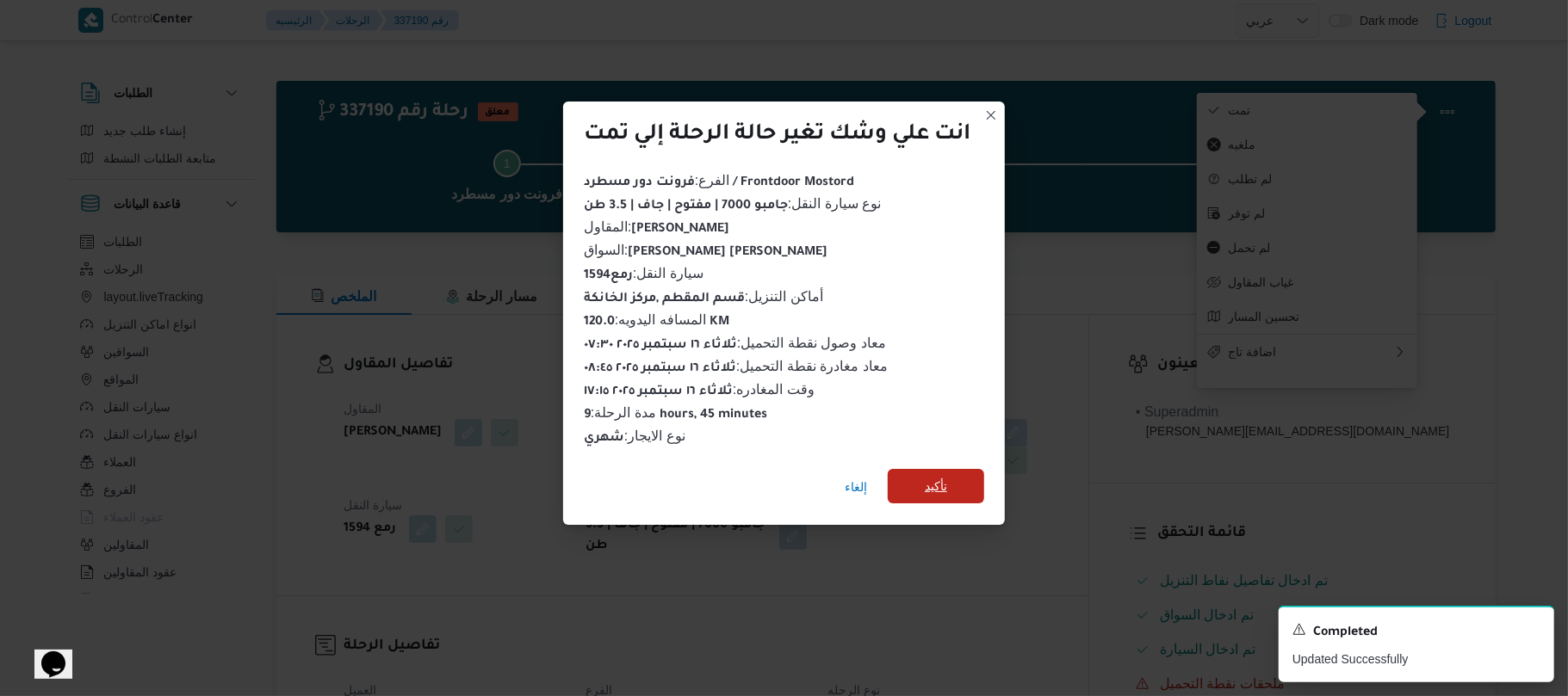
click at [934, 476] on span "تأكيد" at bounding box center [935, 486] width 22 height 20
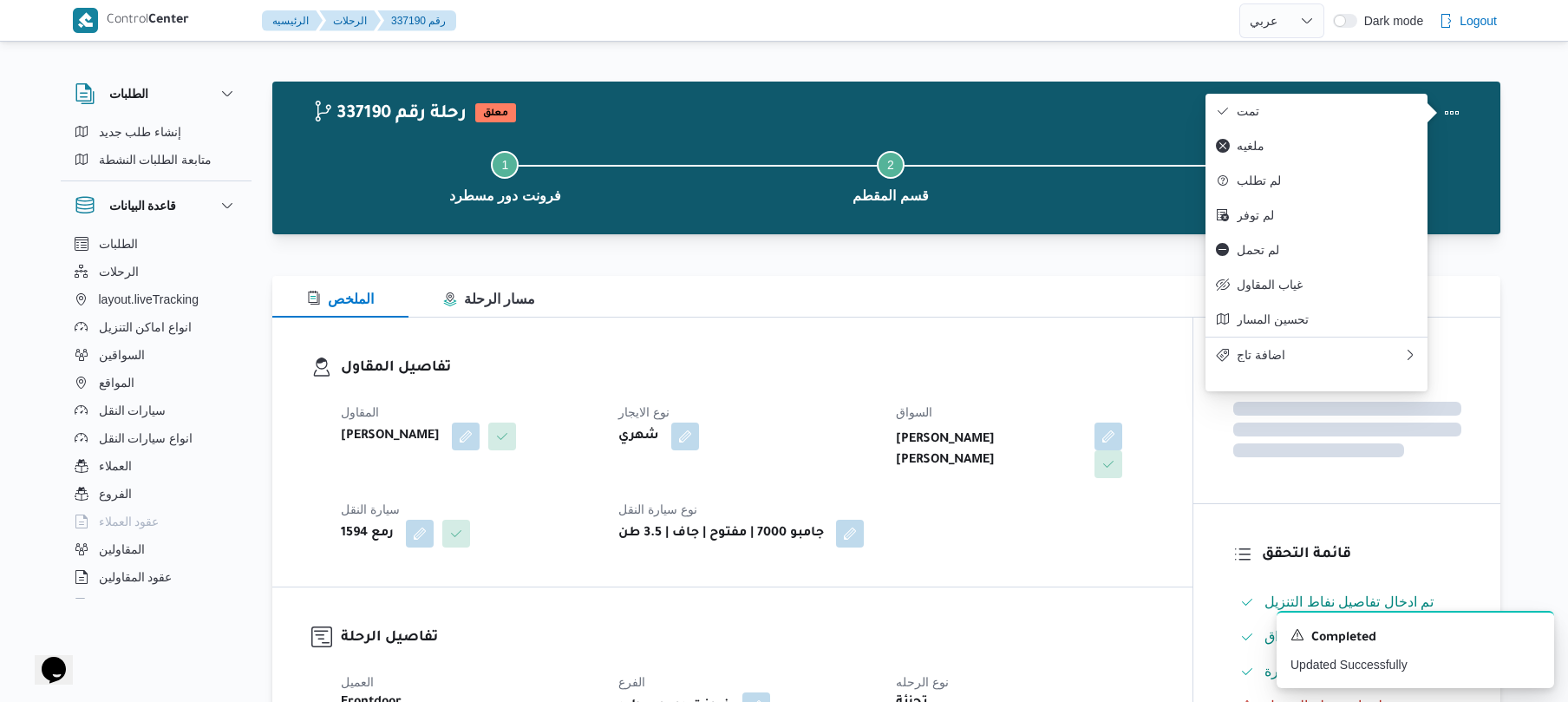
click at [955, 503] on div "المقاول محمد صلاح عبداللطيف الشريف نوع الايجار شهري السواق تامر جلال محمد محجوب…" at bounding box center [748, 475] width 834 height 167
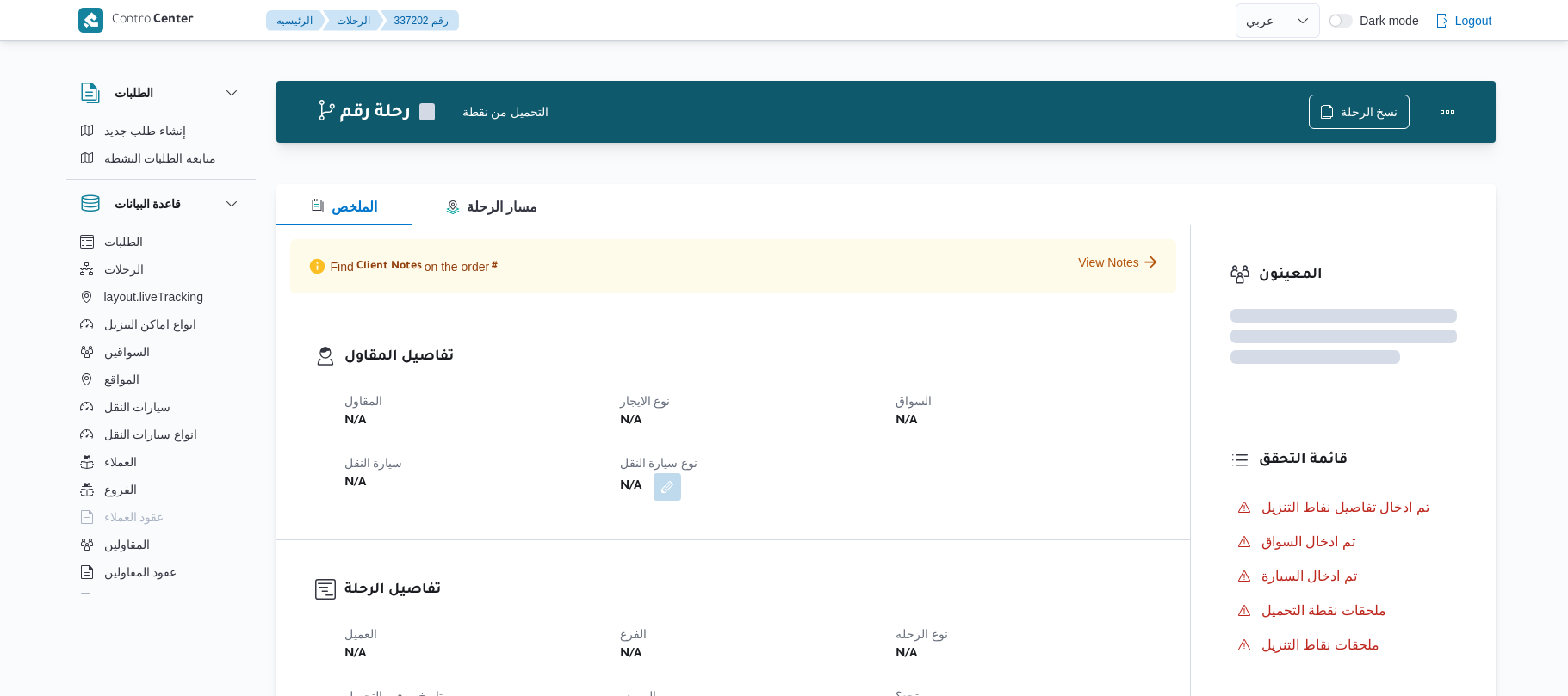
select select "ar"
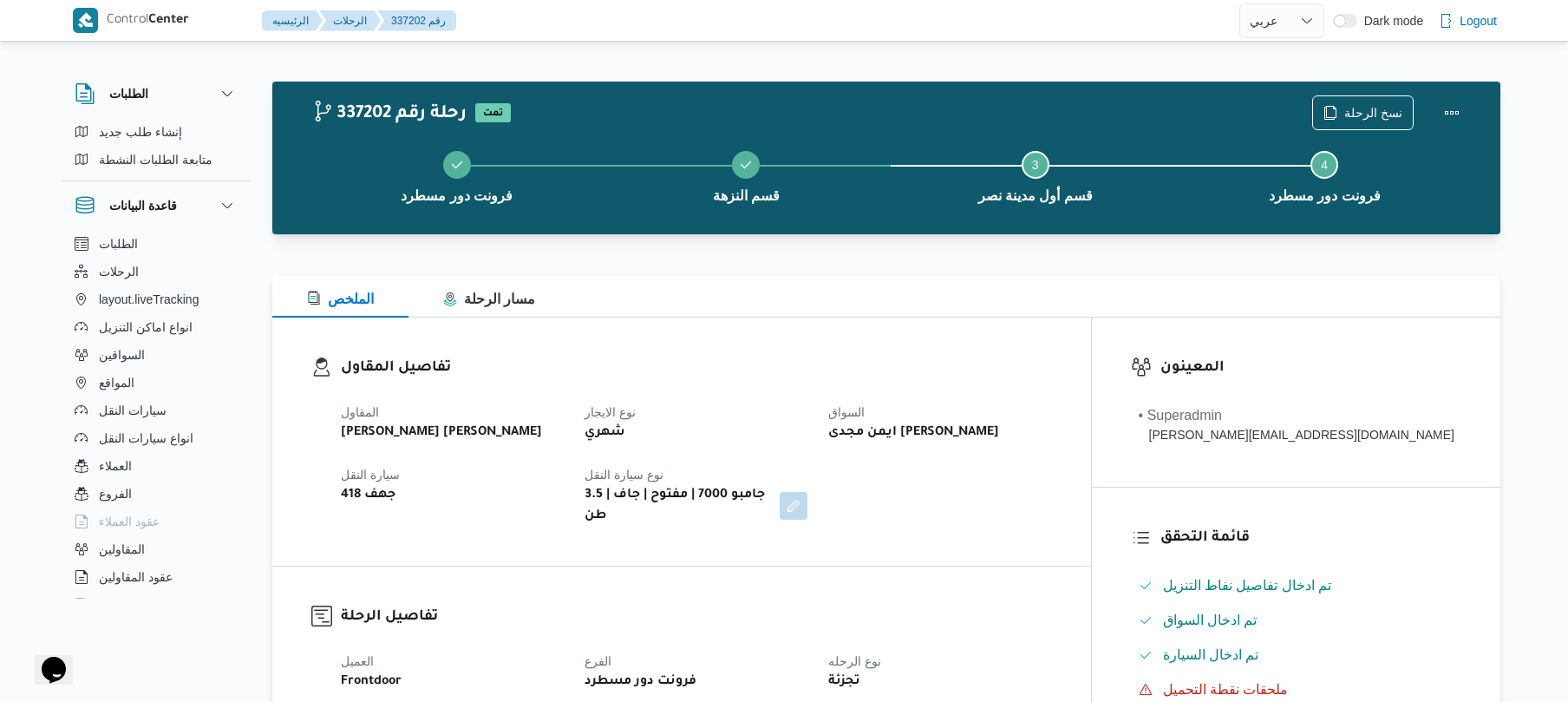
click at [860, 258] on div at bounding box center [886, 264] width 1228 height 20
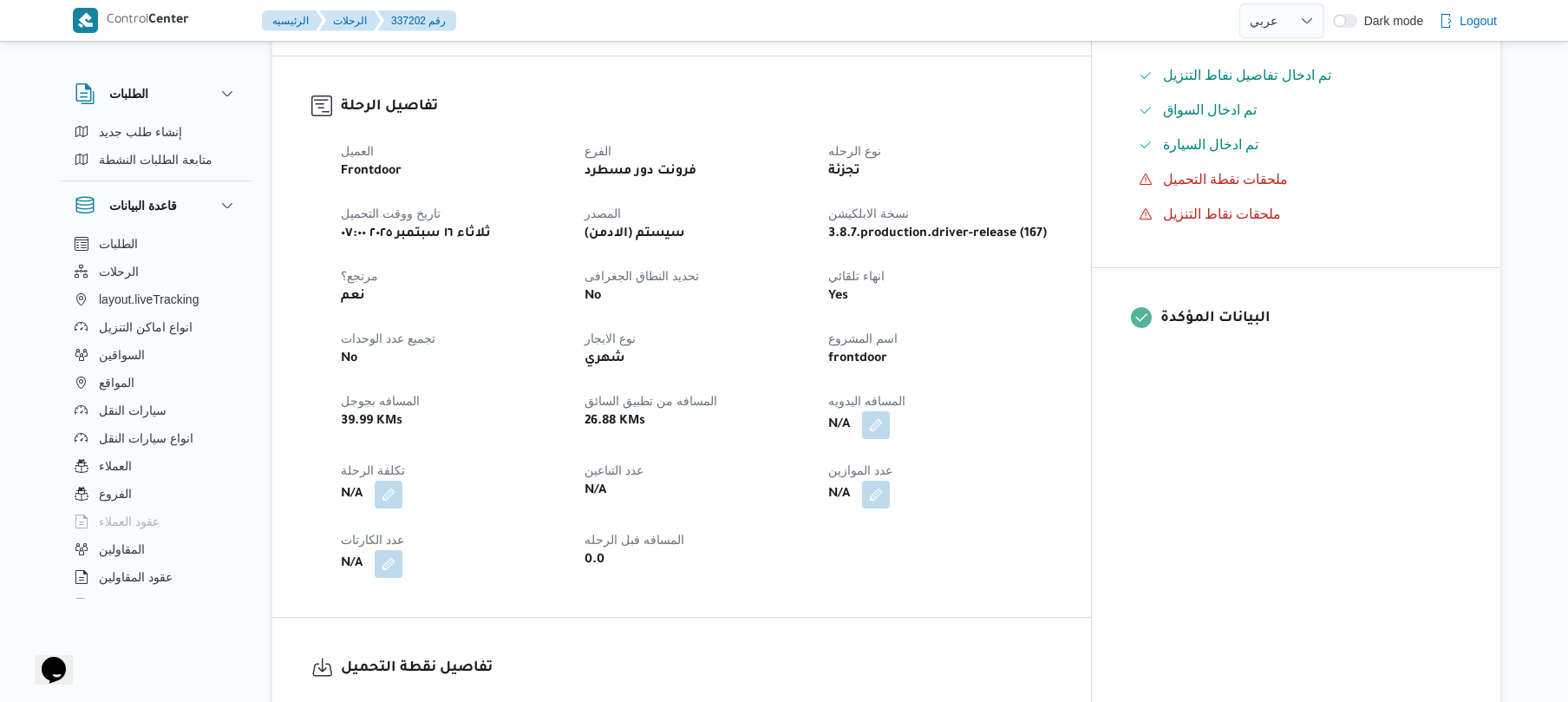
scroll to position [556, 0]
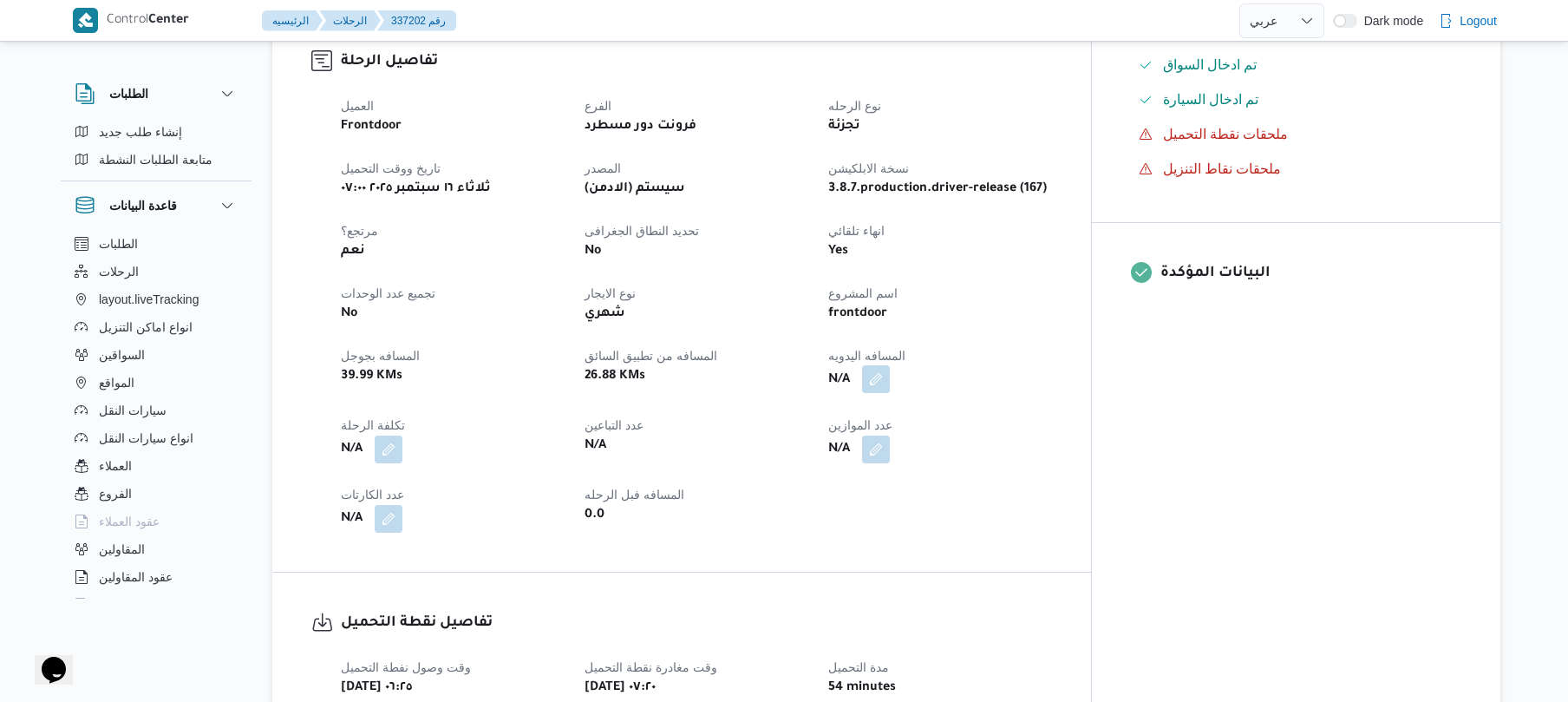
click at [890, 378] on button "button" at bounding box center [875, 379] width 27 height 28
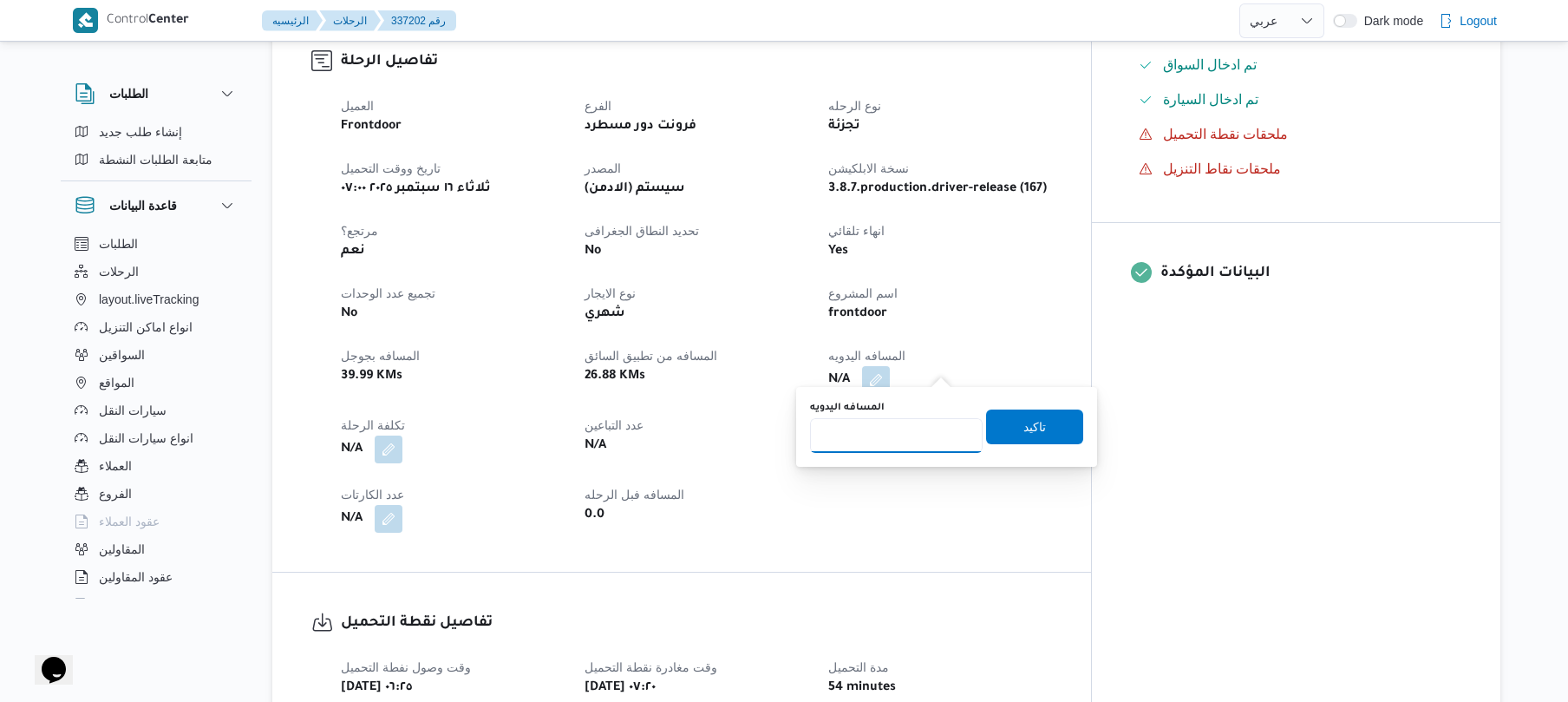
click at [878, 439] on input "المسافه اليدويه" at bounding box center [896, 435] width 173 height 35
type input "90"
click at [1007, 429] on span "تاكيد" at bounding box center [1035, 426] width 98 height 35
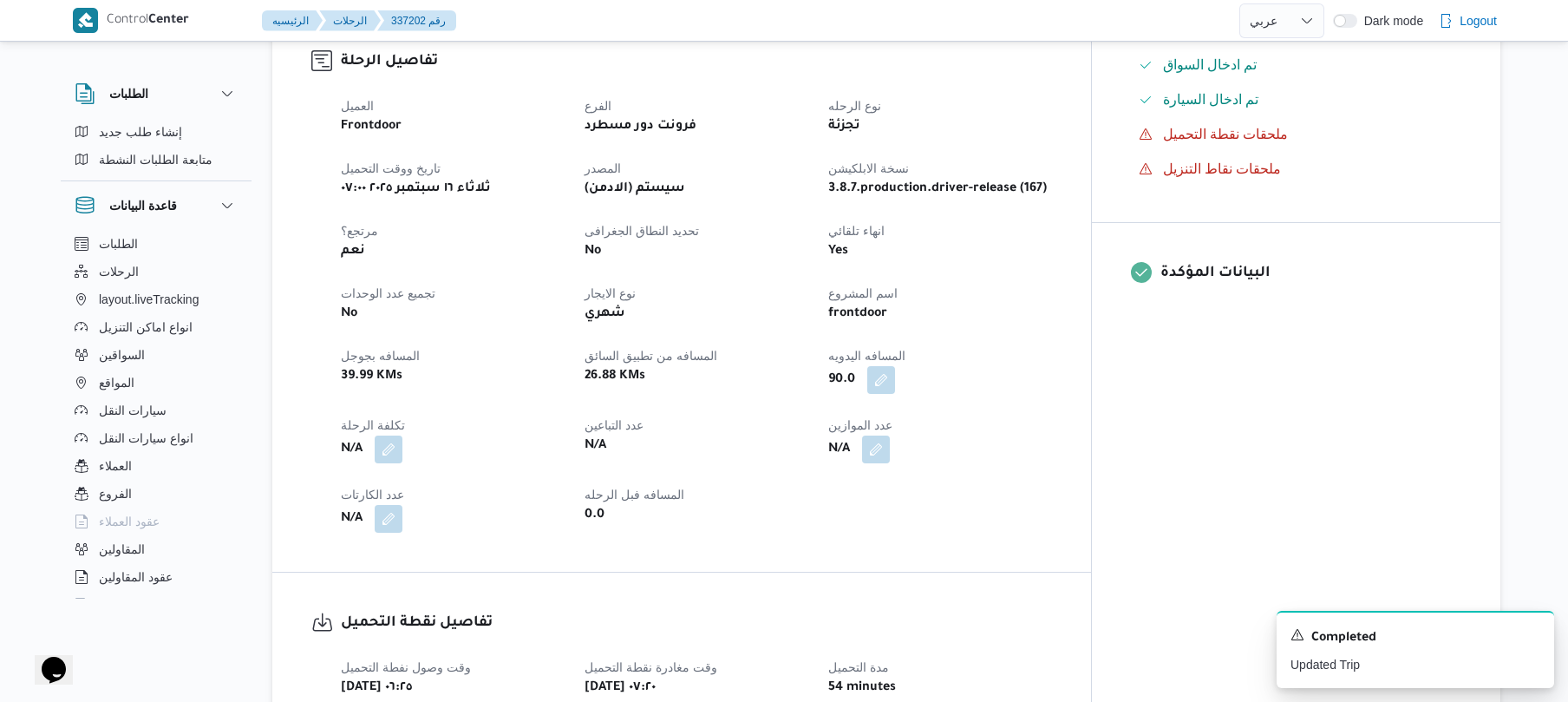
click at [1051, 283] on dt "اسم المشروع" at bounding box center [939, 293] width 223 height 20
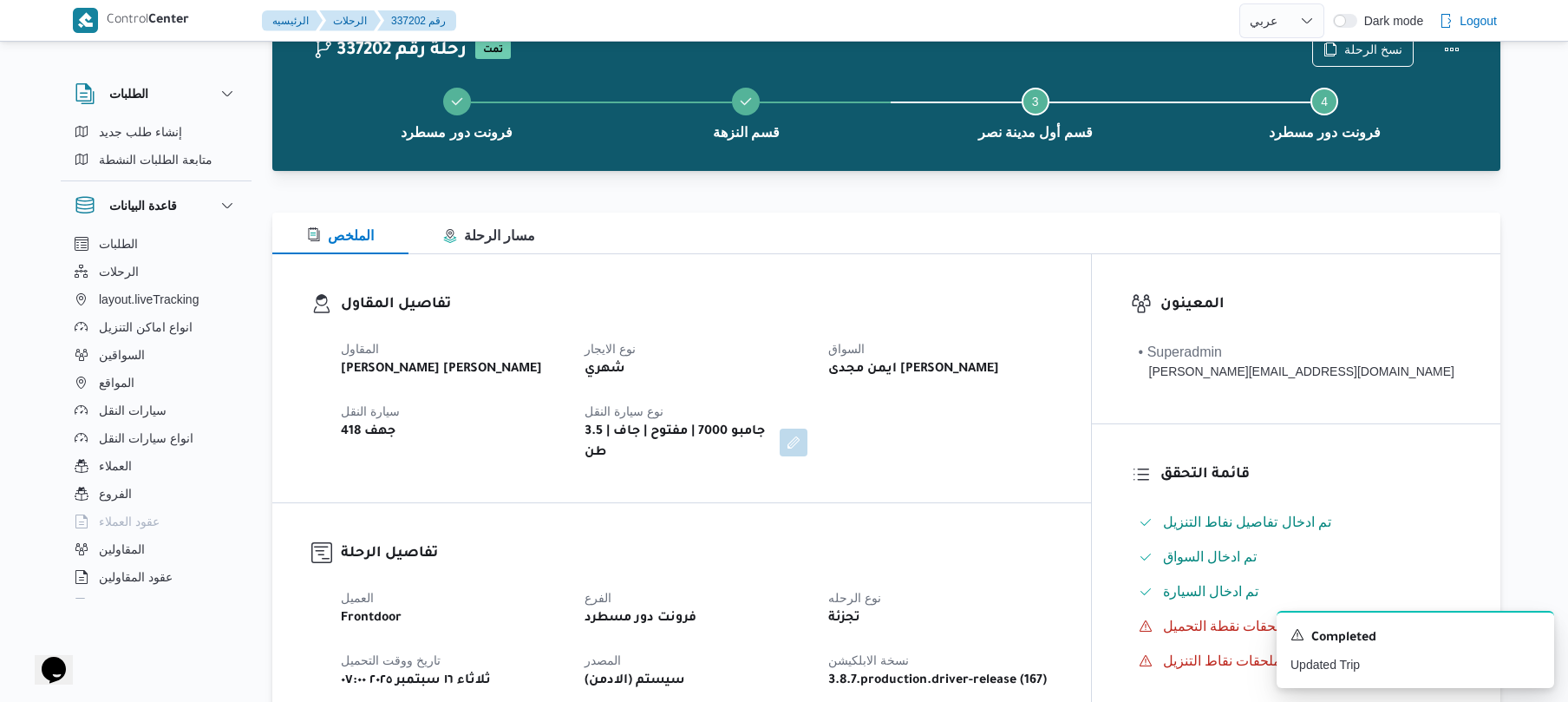
scroll to position [0, 0]
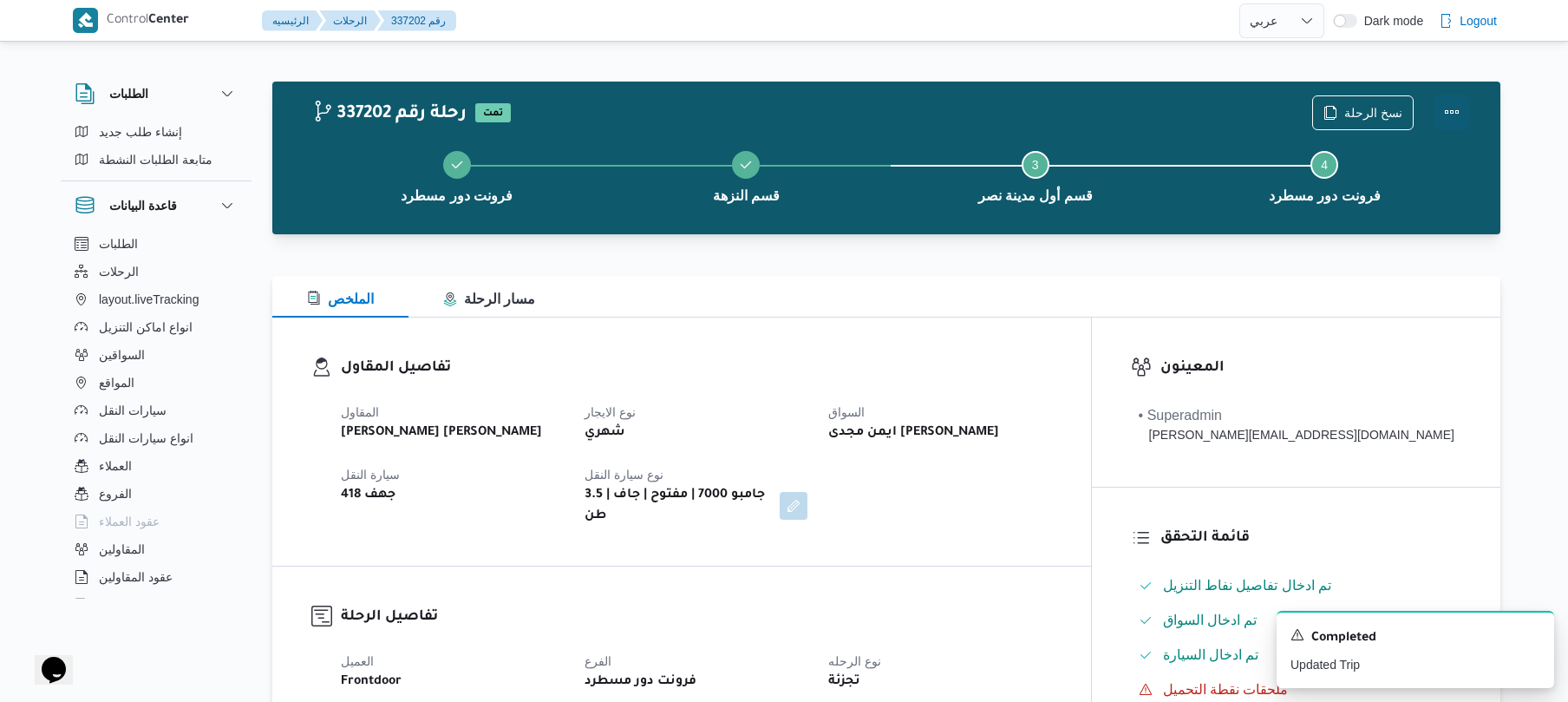
click at [1443, 108] on button "Actions" at bounding box center [1451, 112] width 35 height 35
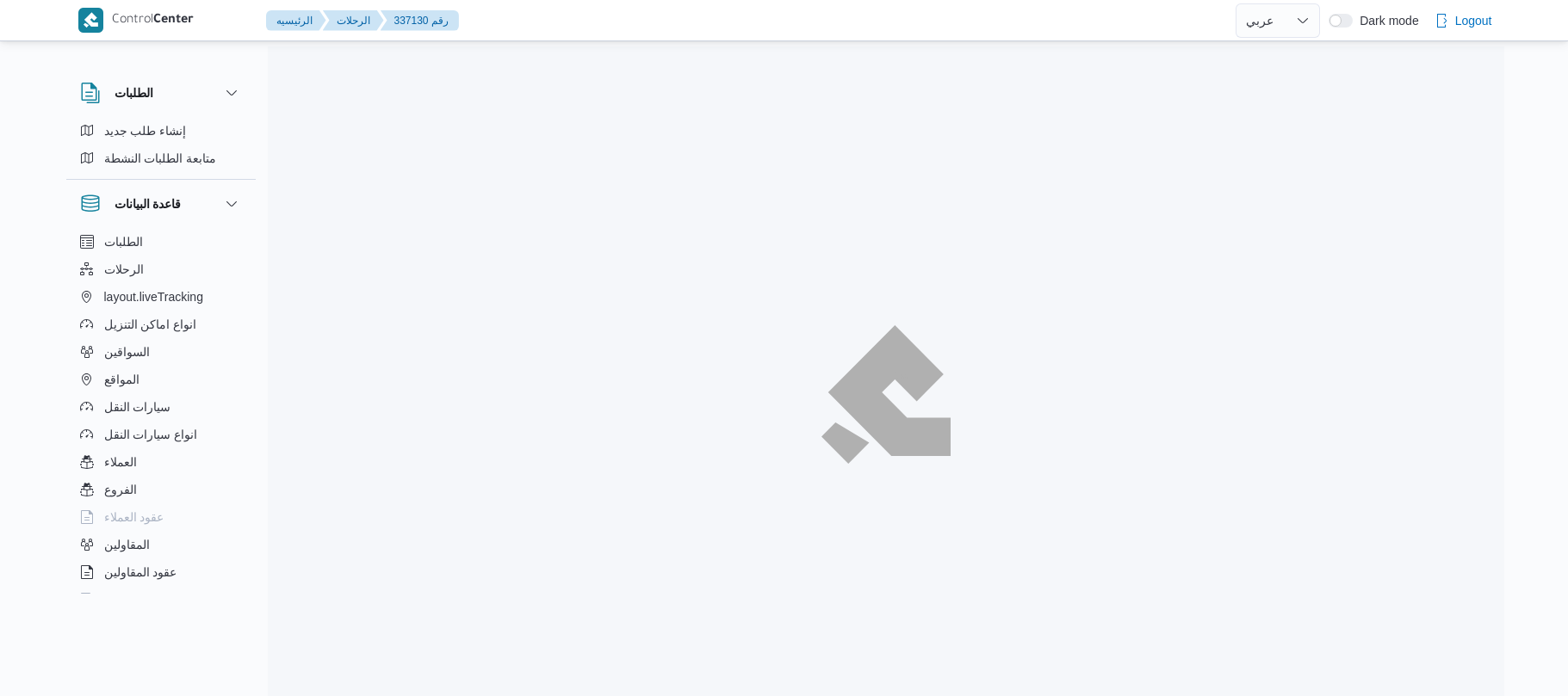
select select "ar"
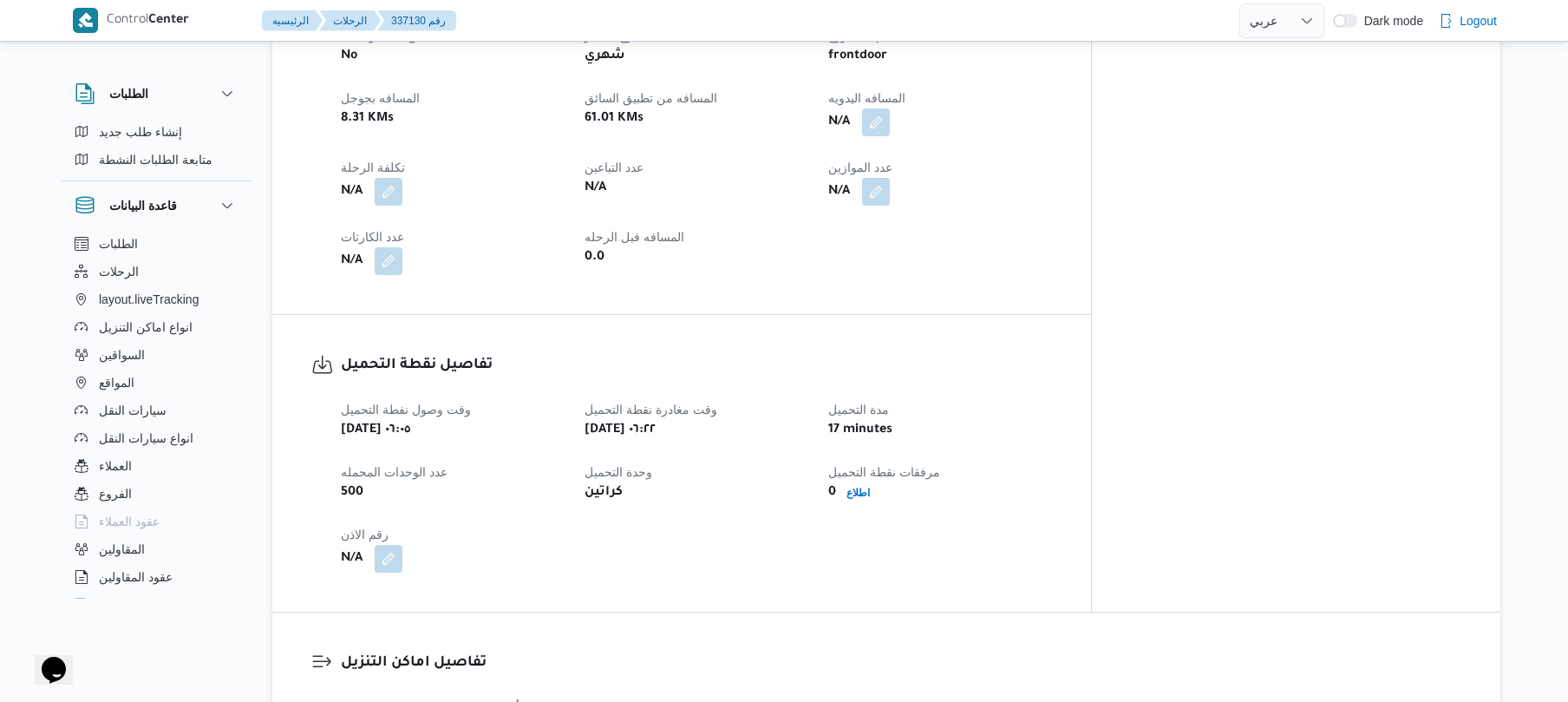
scroll to position [694, 0]
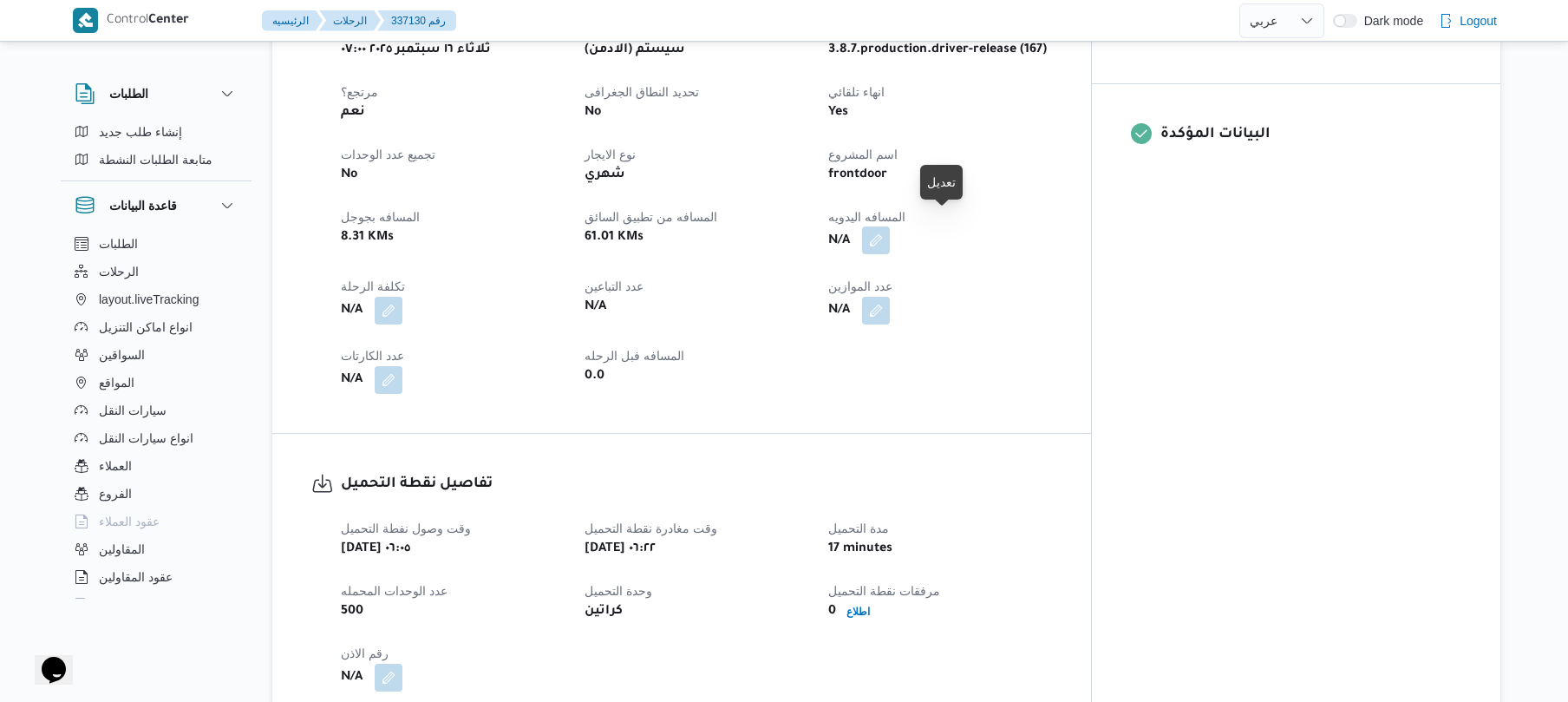
click at [890, 236] on button "button" at bounding box center [875, 240] width 27 height 28
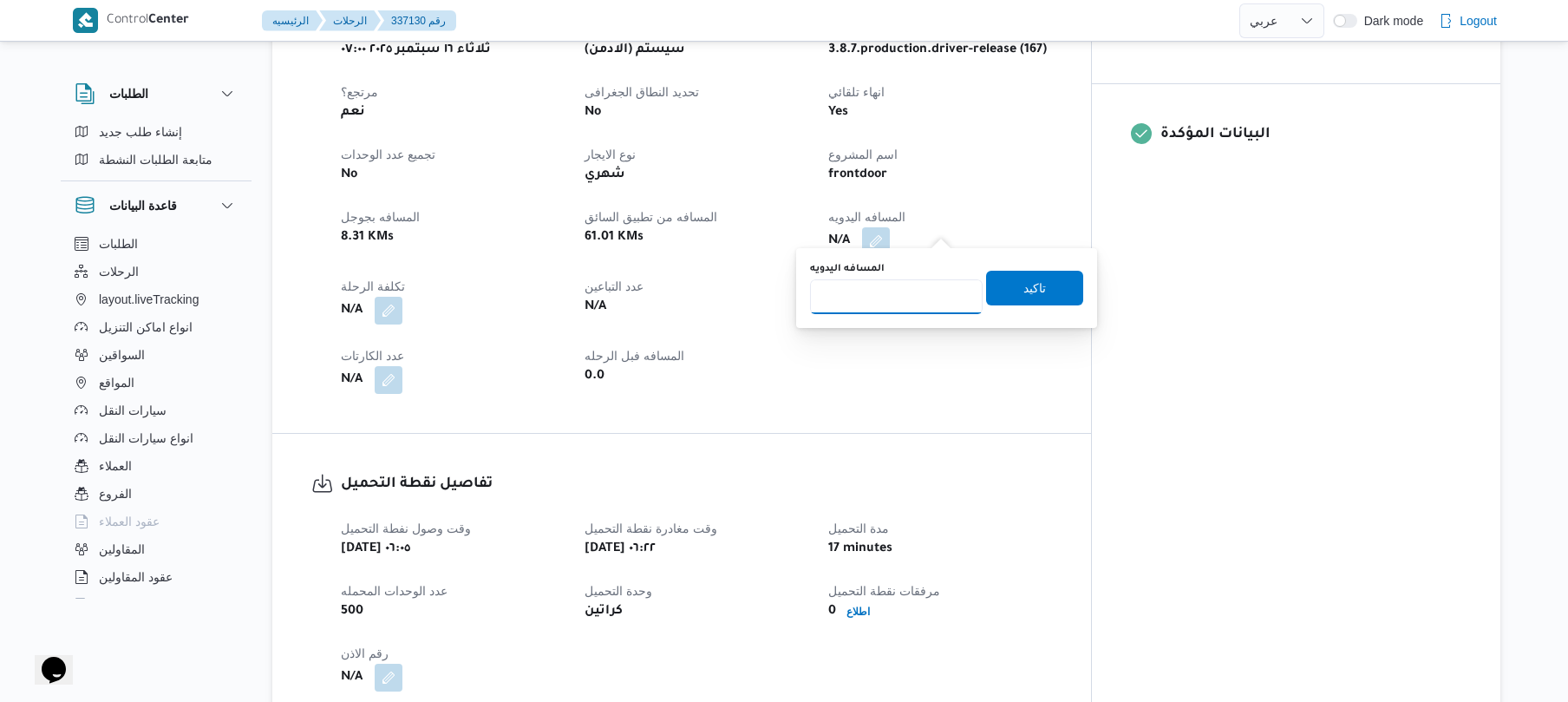
click at [900, 303] on input "المسافه اليدويه" at bounding box center [896, 296] width 173 height 35
type input "120"
click at [1031, 279] on span "تاكيد" at bounding box center [1034, 287] width 22 height 20
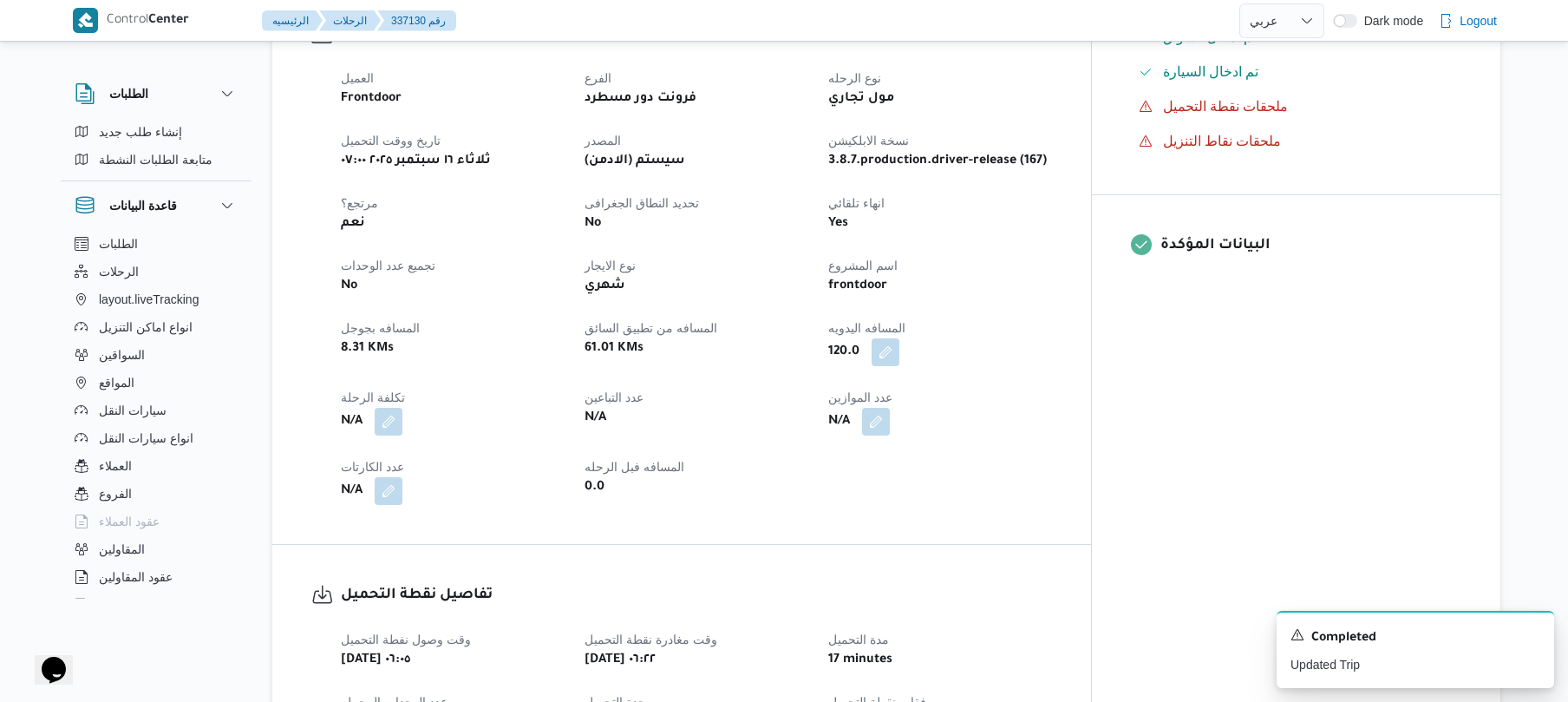
scroll to position [509, 0]
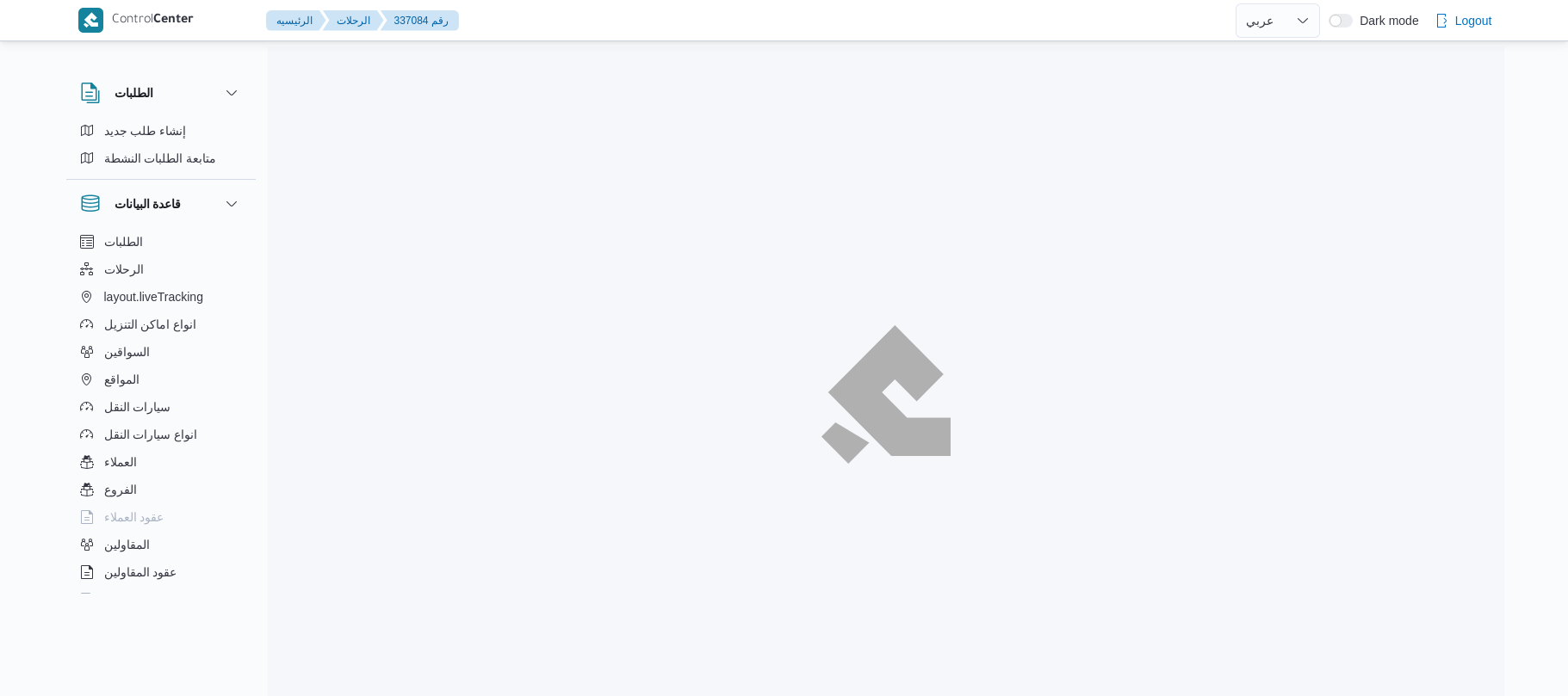
select select "ar"
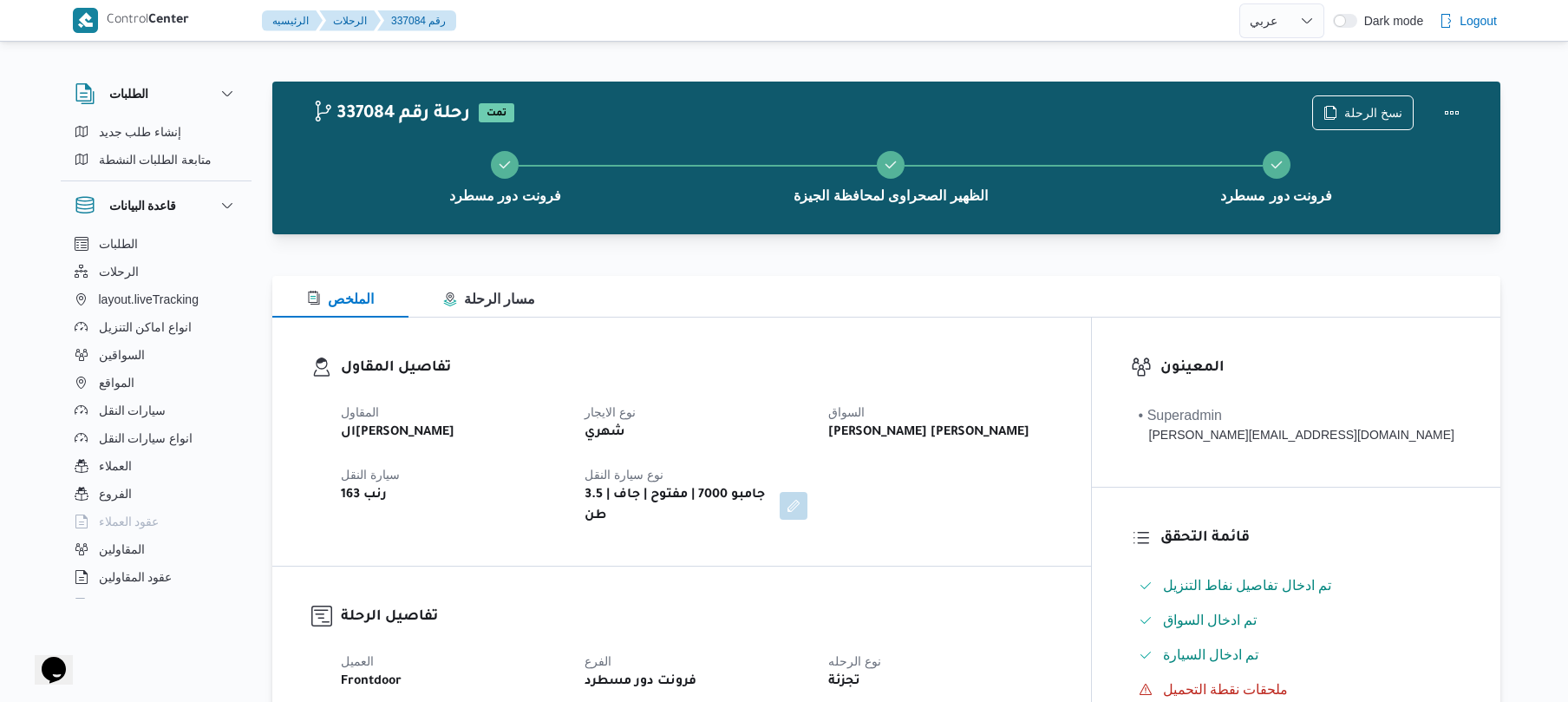
click at [996, 366] on h3 "تفاصيل المقاول" at bounding box center [696, 368] width 711 height 23
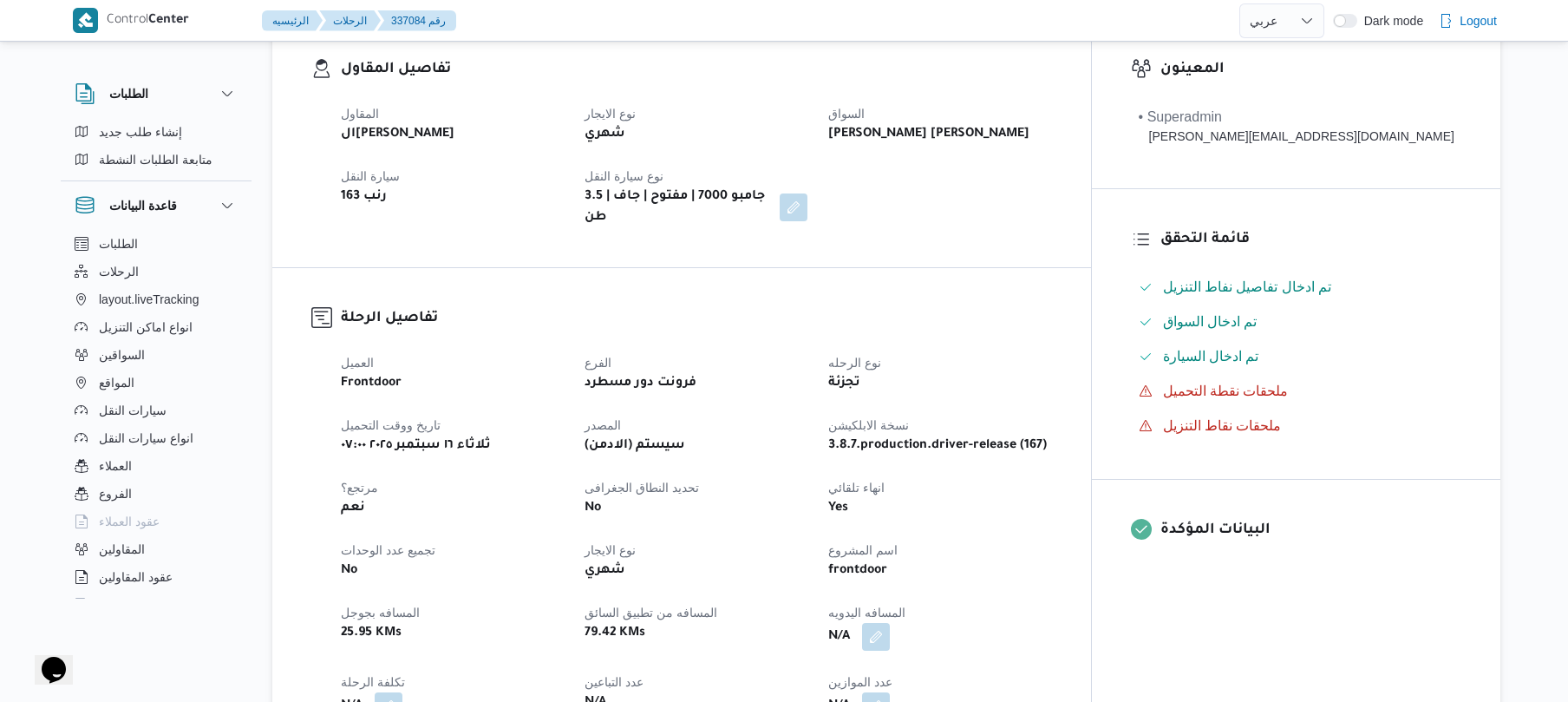
scroll to position [556, 0]
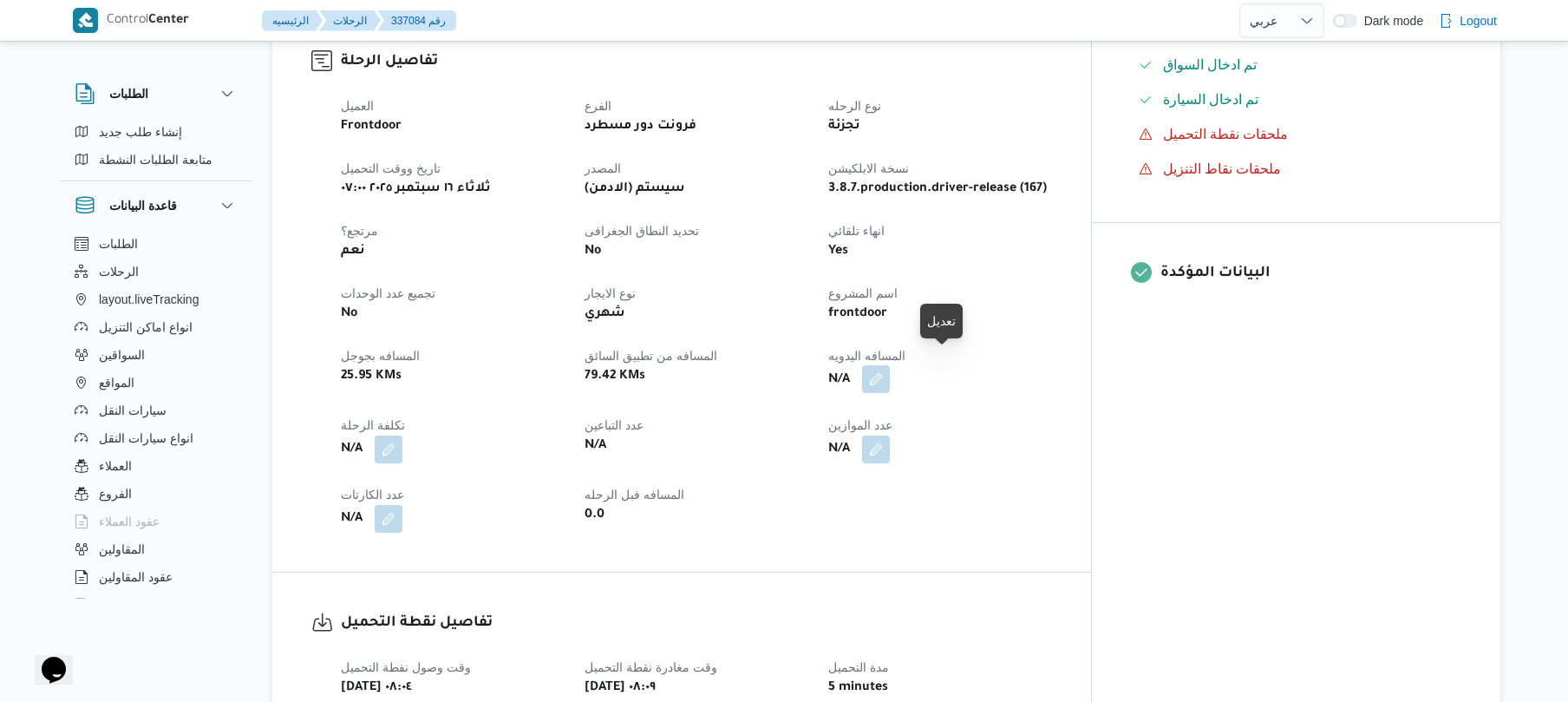
click at [890, 366] on button "button" at bounding box center [875, 379] width 27 height 28
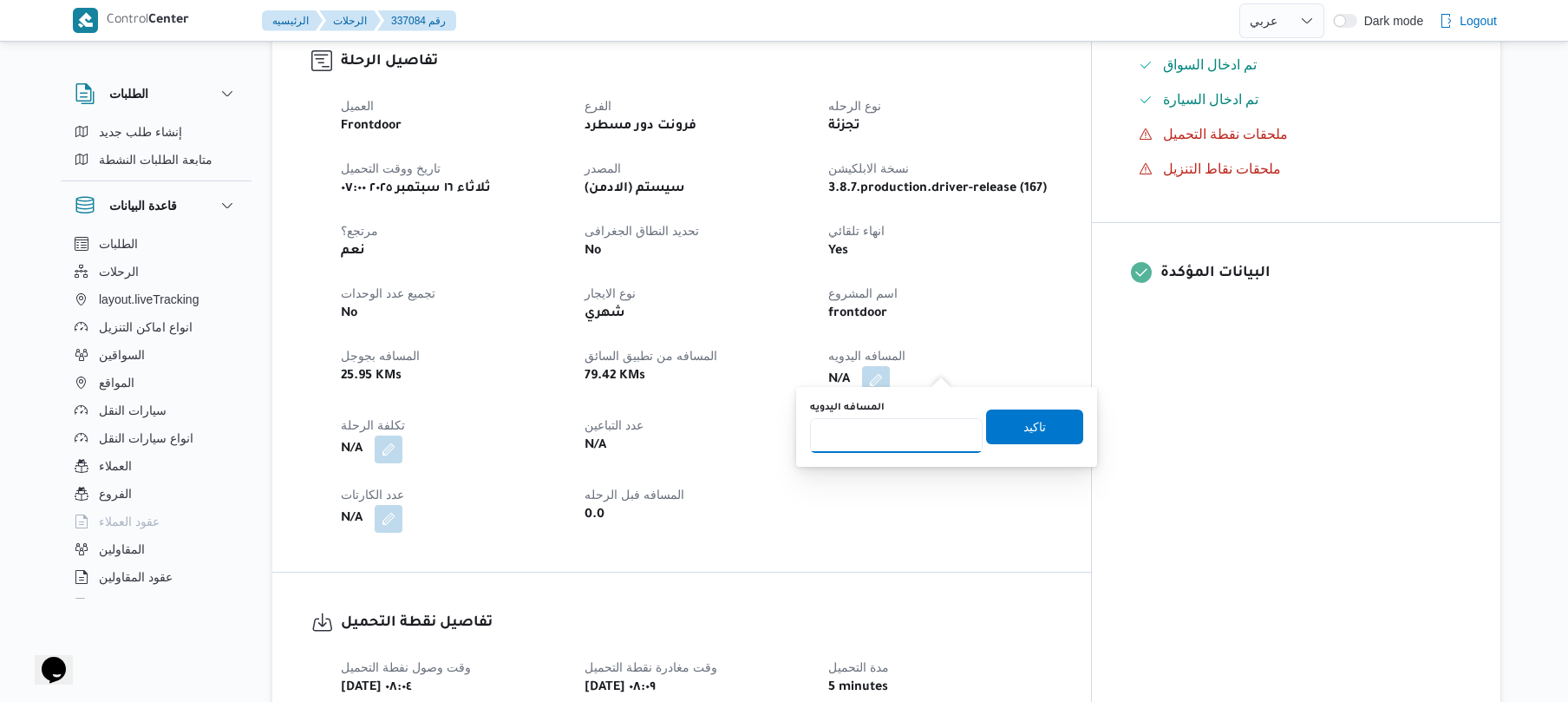
click at [916, 439] on input "المسافه اليدويه" at bounding box center [896, 435] width 173 height 35
type input "130"
click at [1037, 430] on span "تاكيد" at bounding box center [1035, 426] width 98 height 35
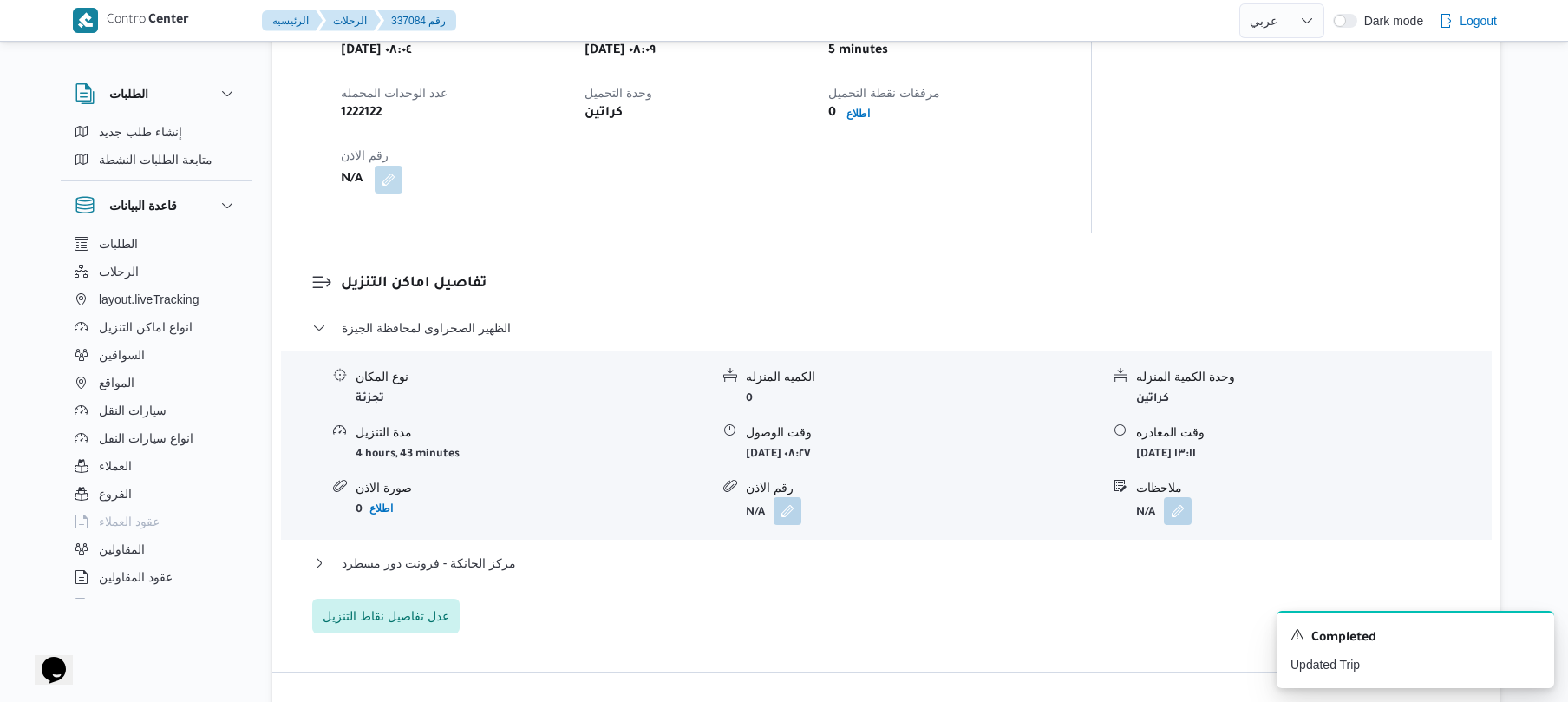
scroll to position [1203, 0]
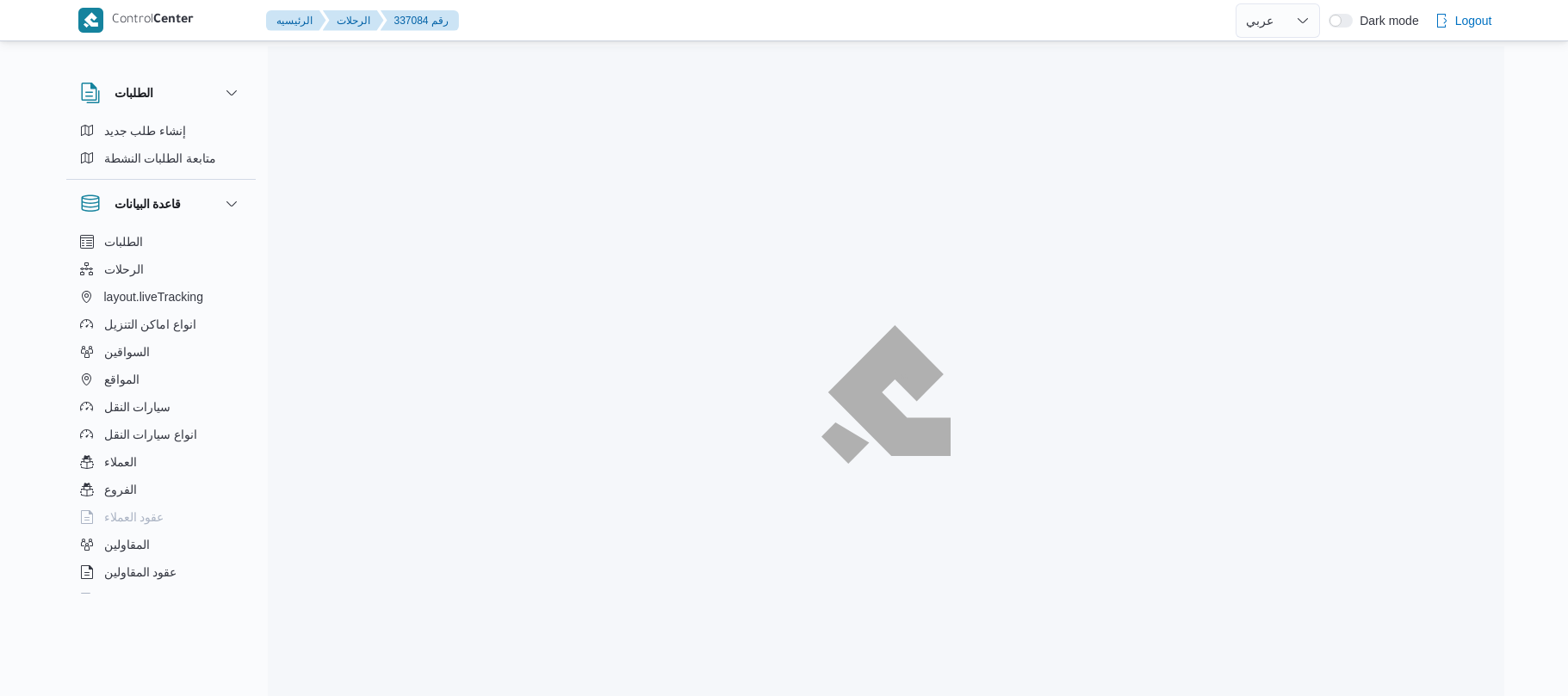
select select "ar"
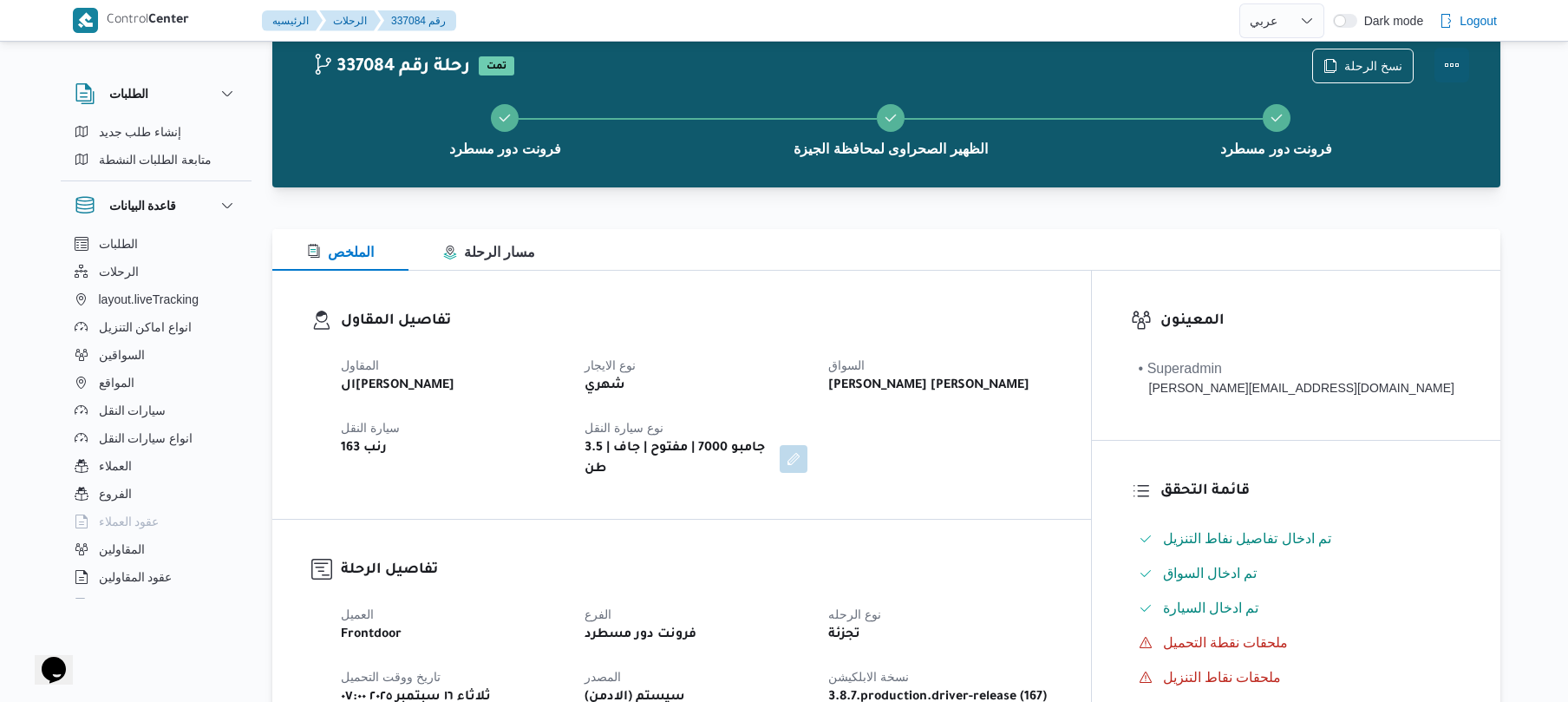
click at [1444, 76] on button "Actions" at bounding box center [1451, 65] width 35 height 35
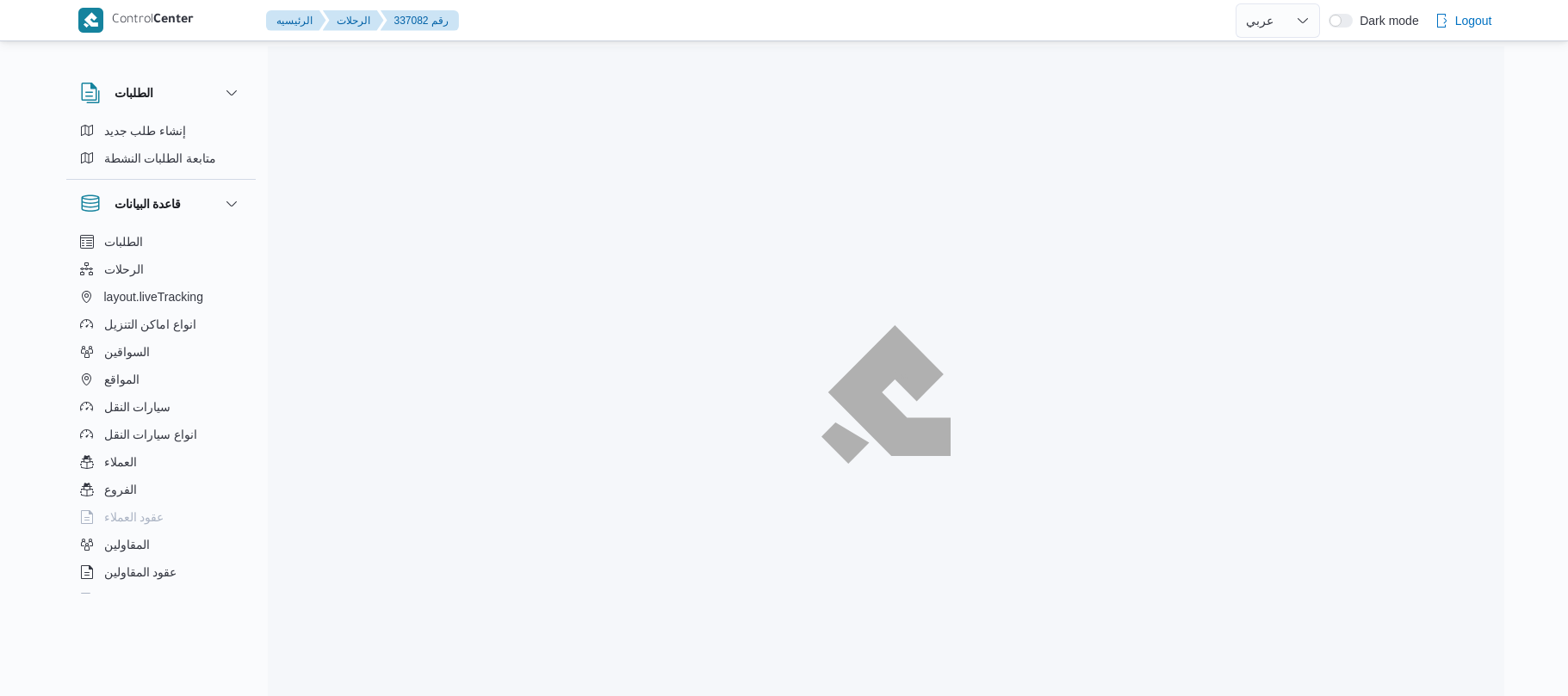
select select "ar"
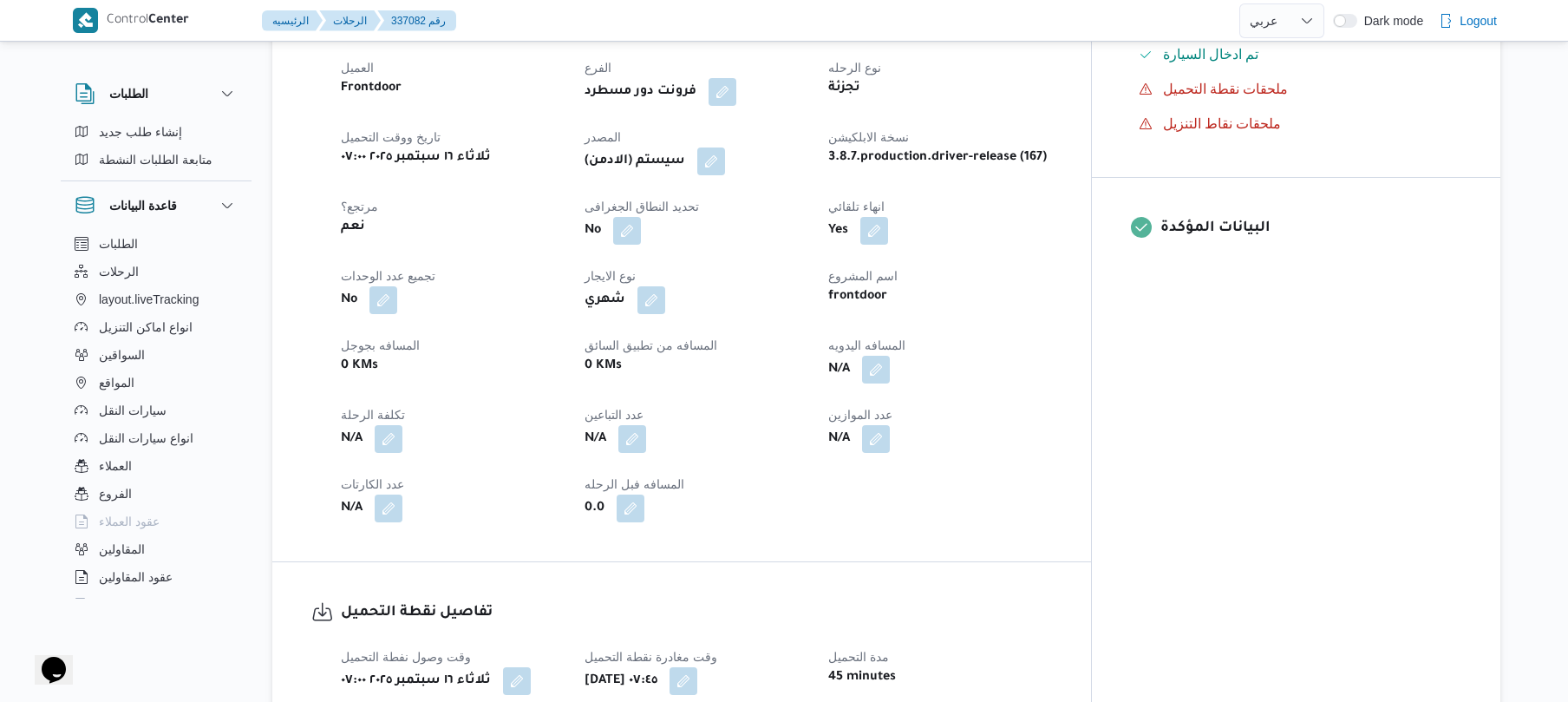
scroll to position [602, 0]
click at [890, 362] on button "button" at bounding box center [875, 367] width 27 height 28
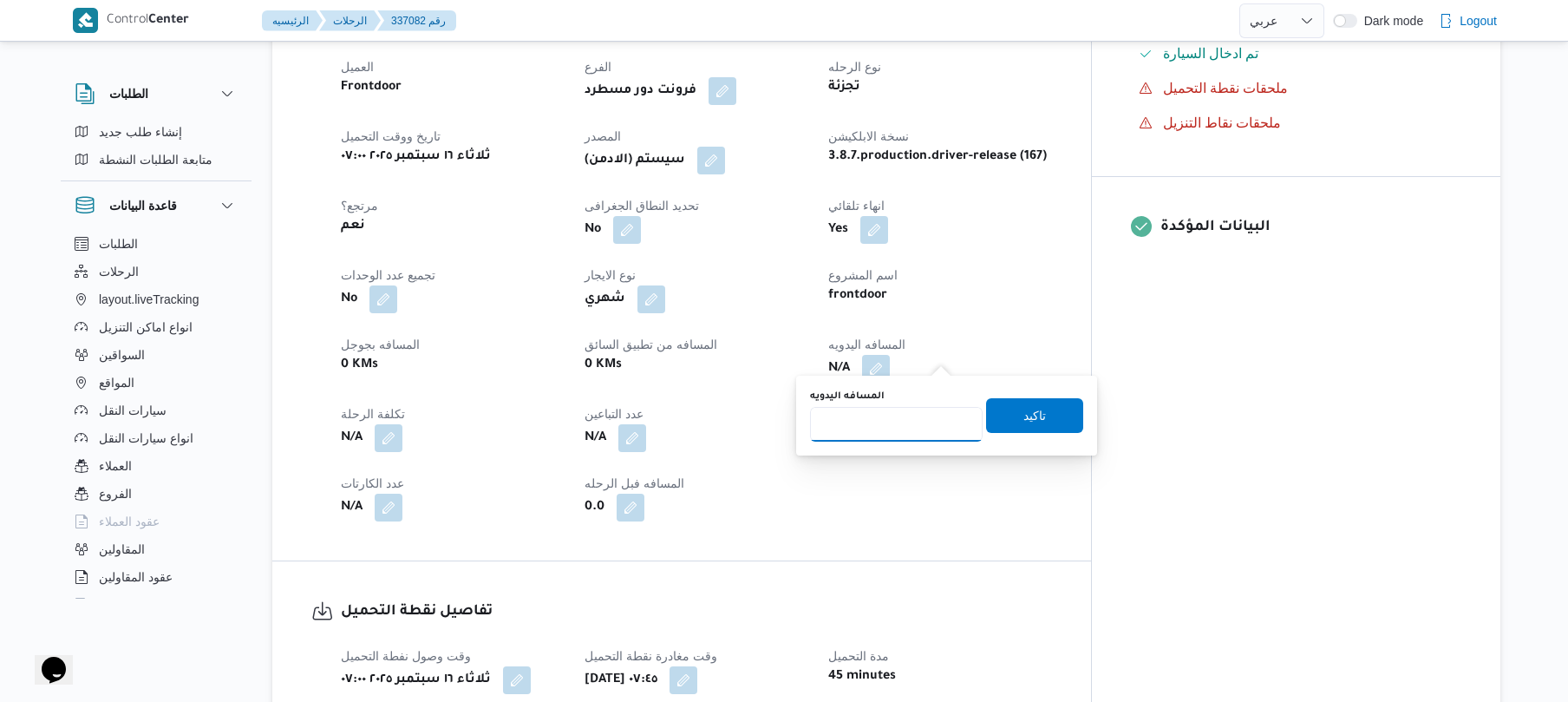
click at [897, 421] on input "المسافه اليدويه" at bounding box center [896, 424] width 173 height 35
click at [897, 421] on input "1" at bounding box center [896, 424] width 173 height 35
type input "120"
click at [1023, 416] on span "تاكيد" at bounding box center [1034, 414] width 22 height 20
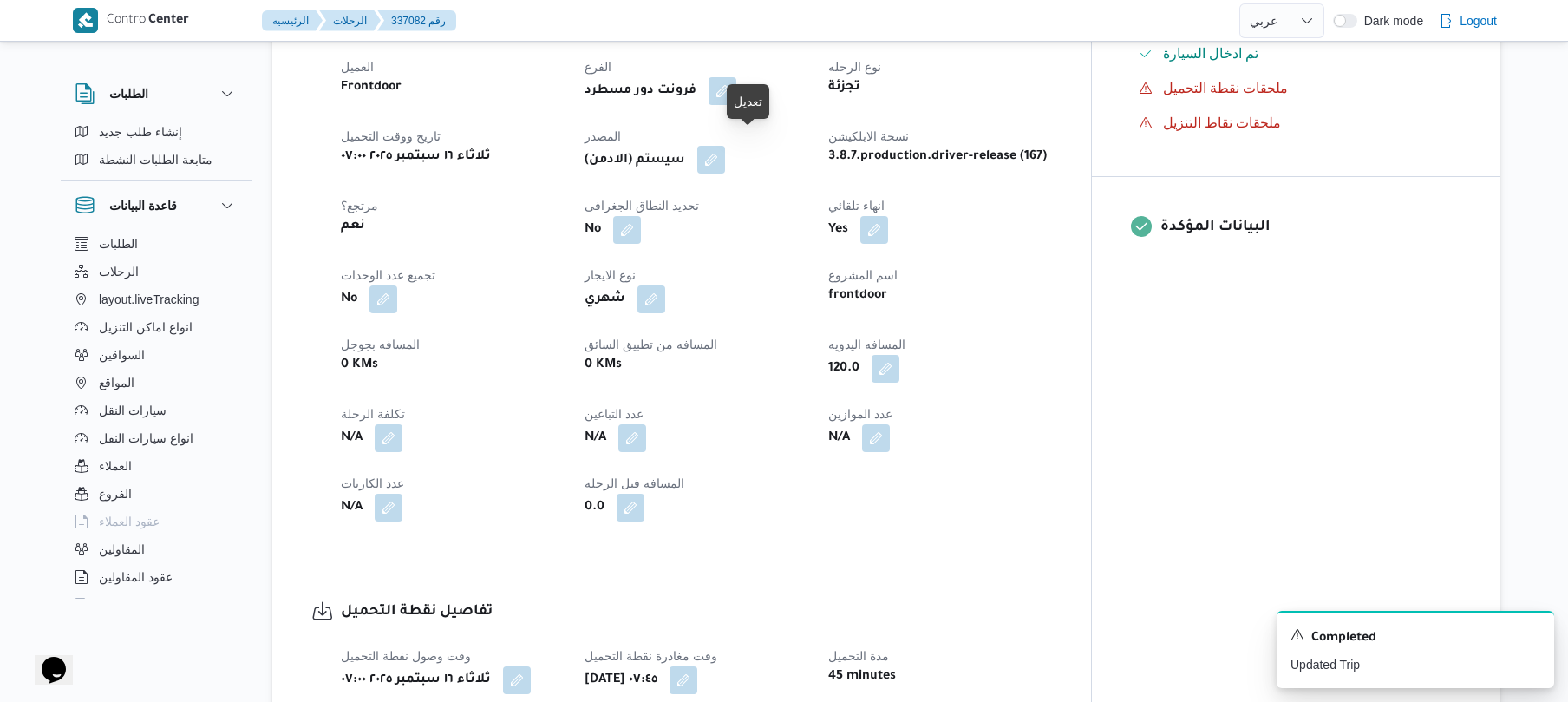
click at [725, 150] on button "button" at bounding box center [710, 159] width 27 height 28
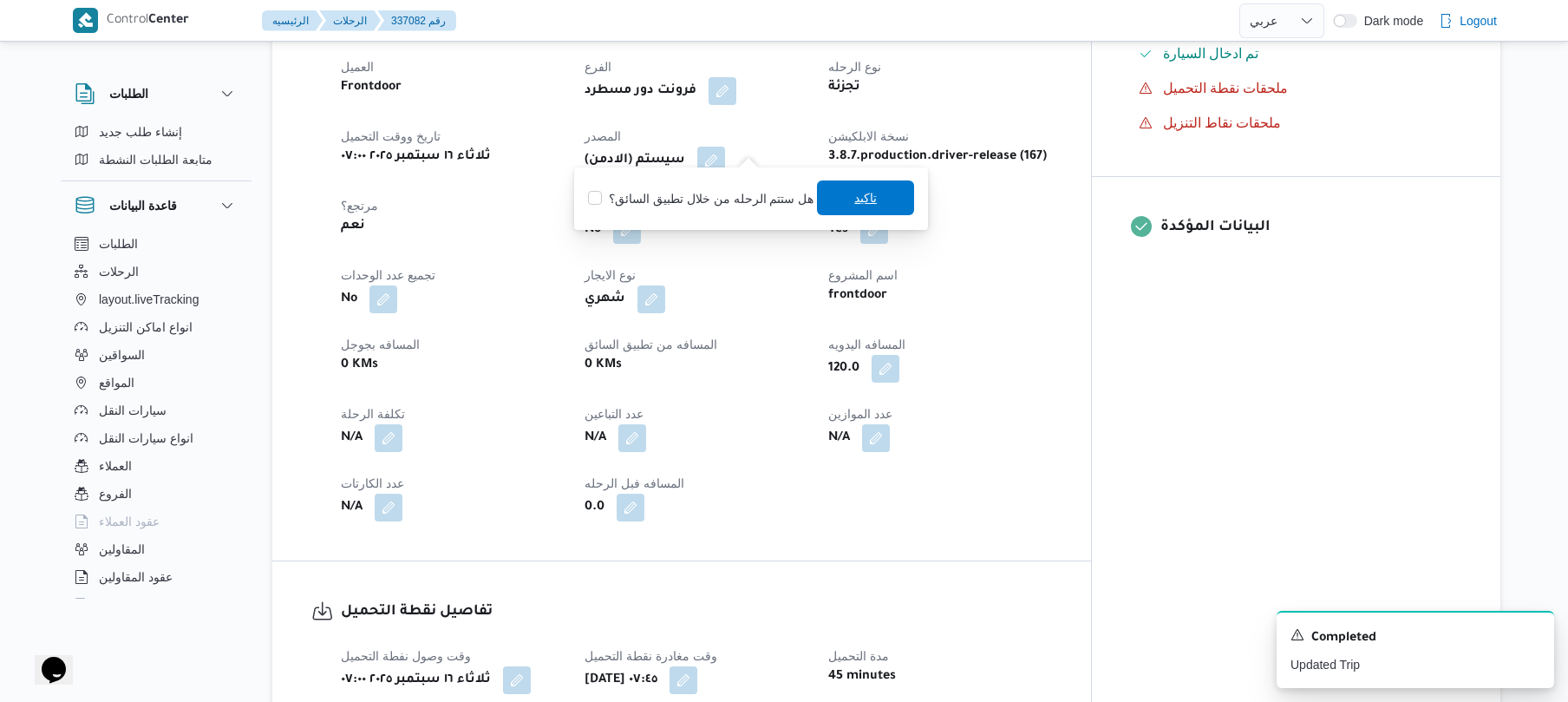
click at [841, 206] on span "تاكيد" at bounding box center [866, 197] width 98 height 35
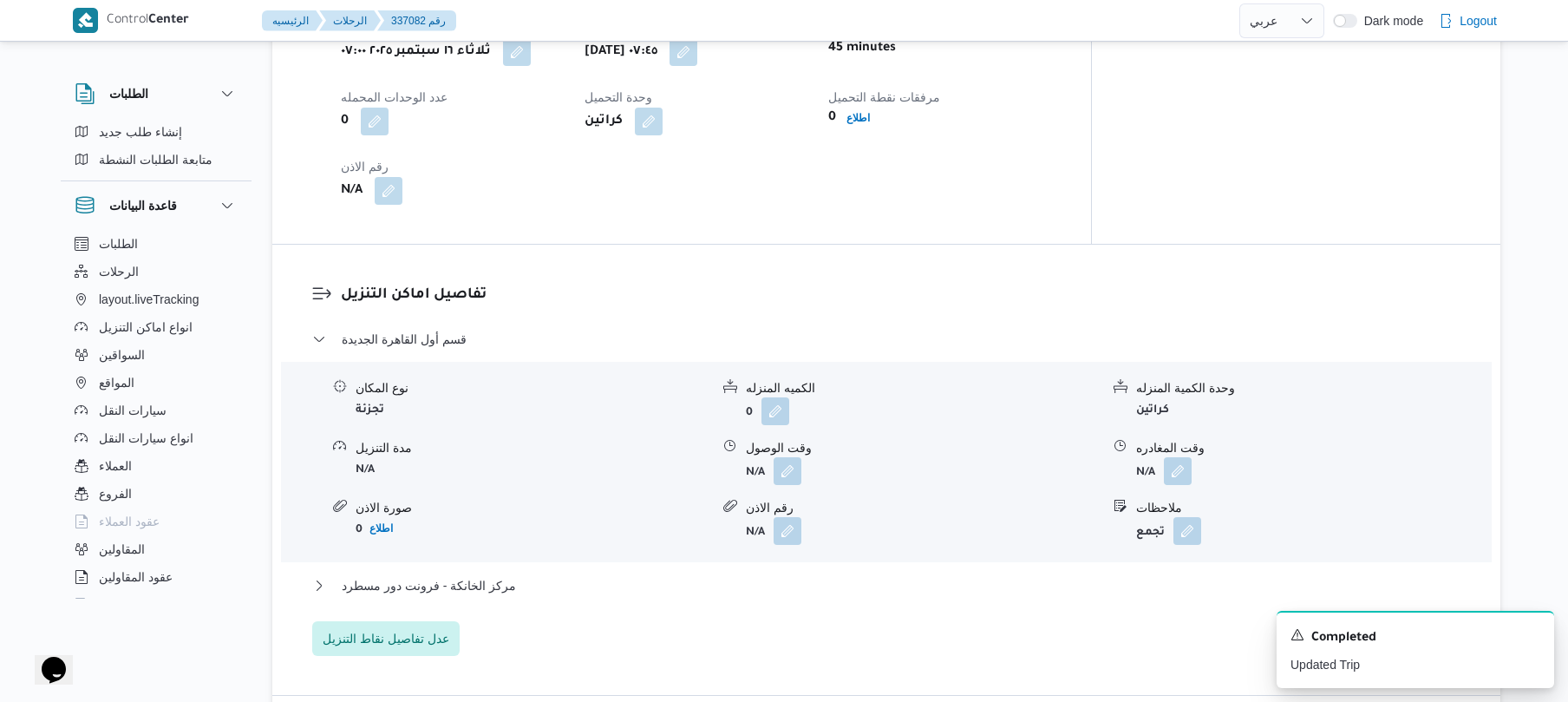
scroll to position [1296, 0]
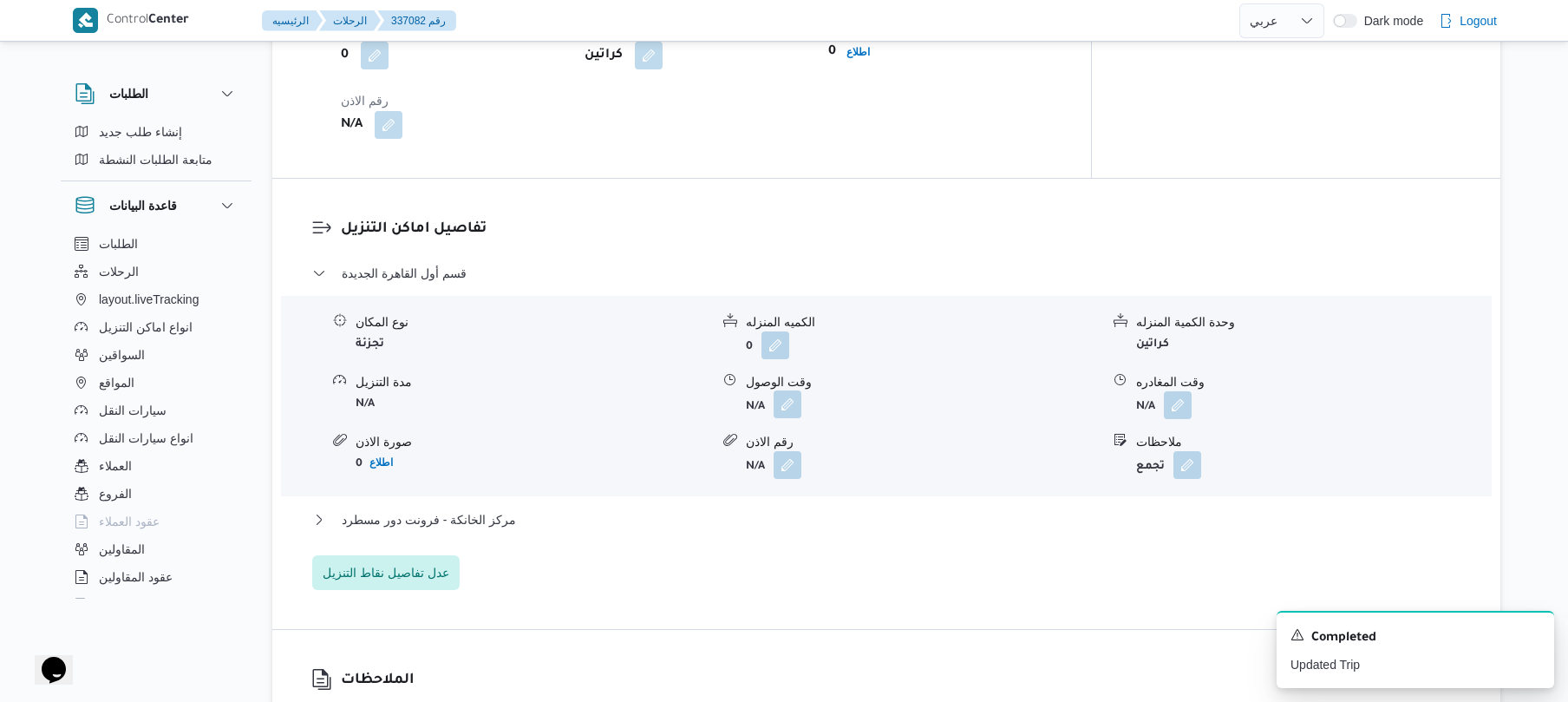
click at [796, 390] on button "button" at bounding box center [787, 404] width 27 height 28
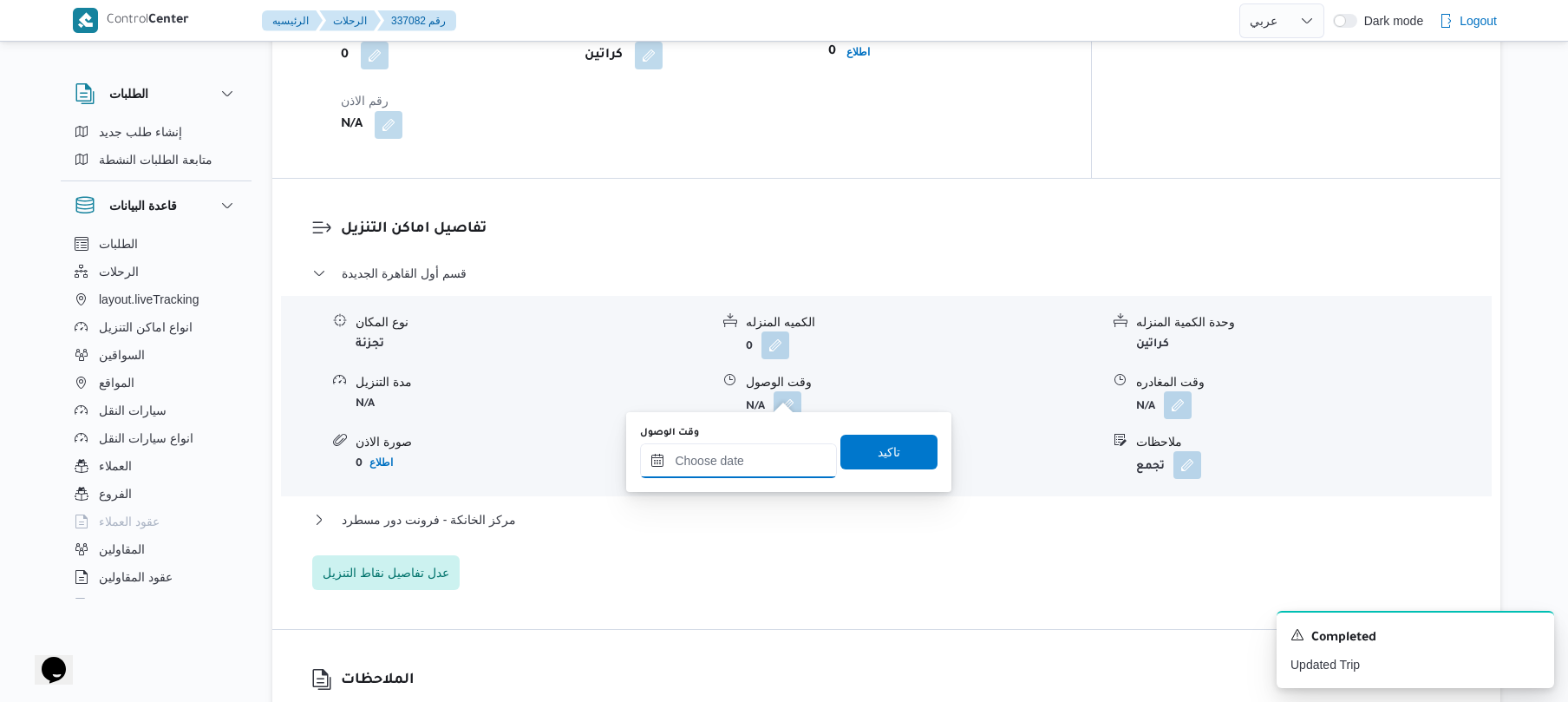
click at [746, 459] on input "وقت الوصول" at bounding box center [739, 461] width 197 height 35
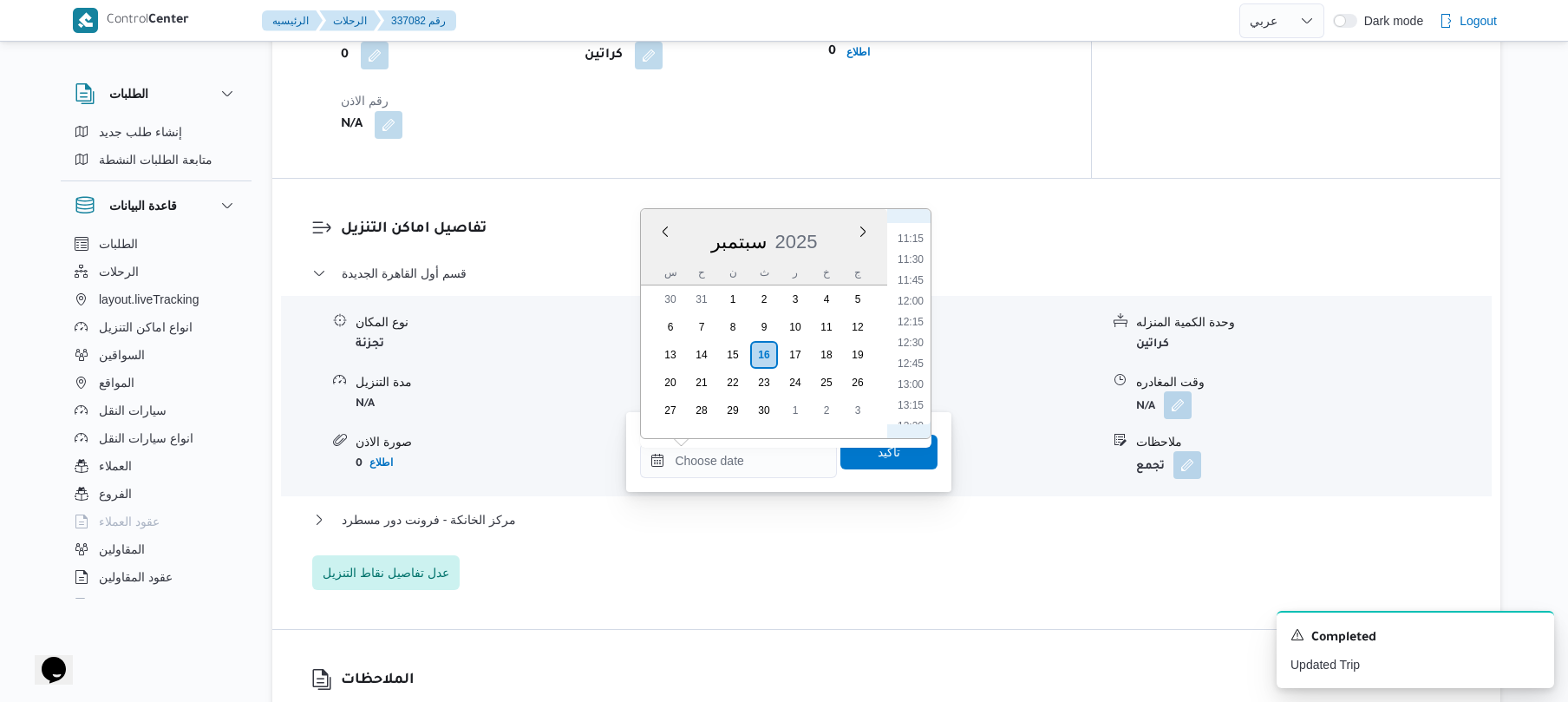
scroll to position [701, 0]
click at [919, 241] on li "08:30" at bounding box center [910, 239] width 40 height 18
type input "١٦/٠٩/٢٠٢٥ ٠٨:٣٠"
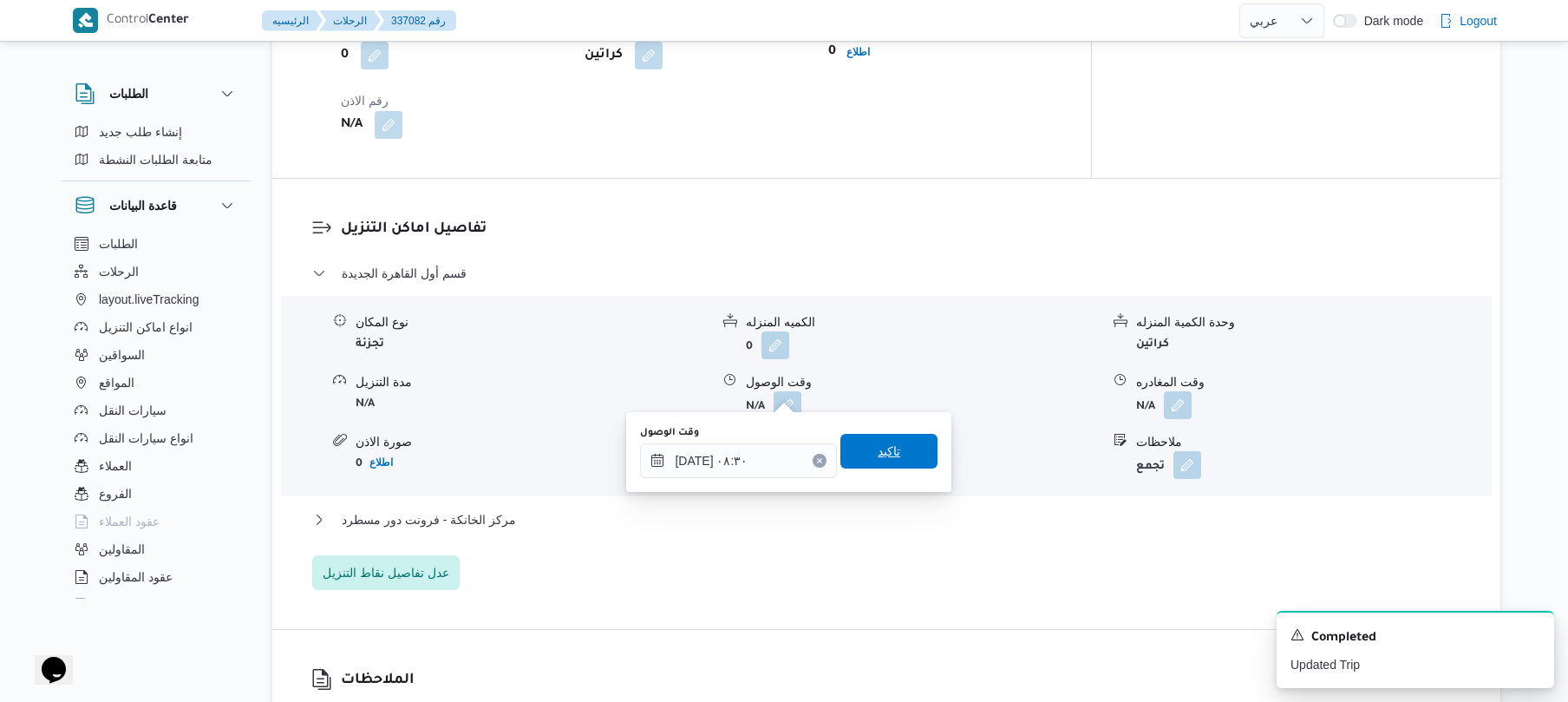
click at [861, 449] on span "تاكيد" at bounding box center [890, 451] width 98 height 35
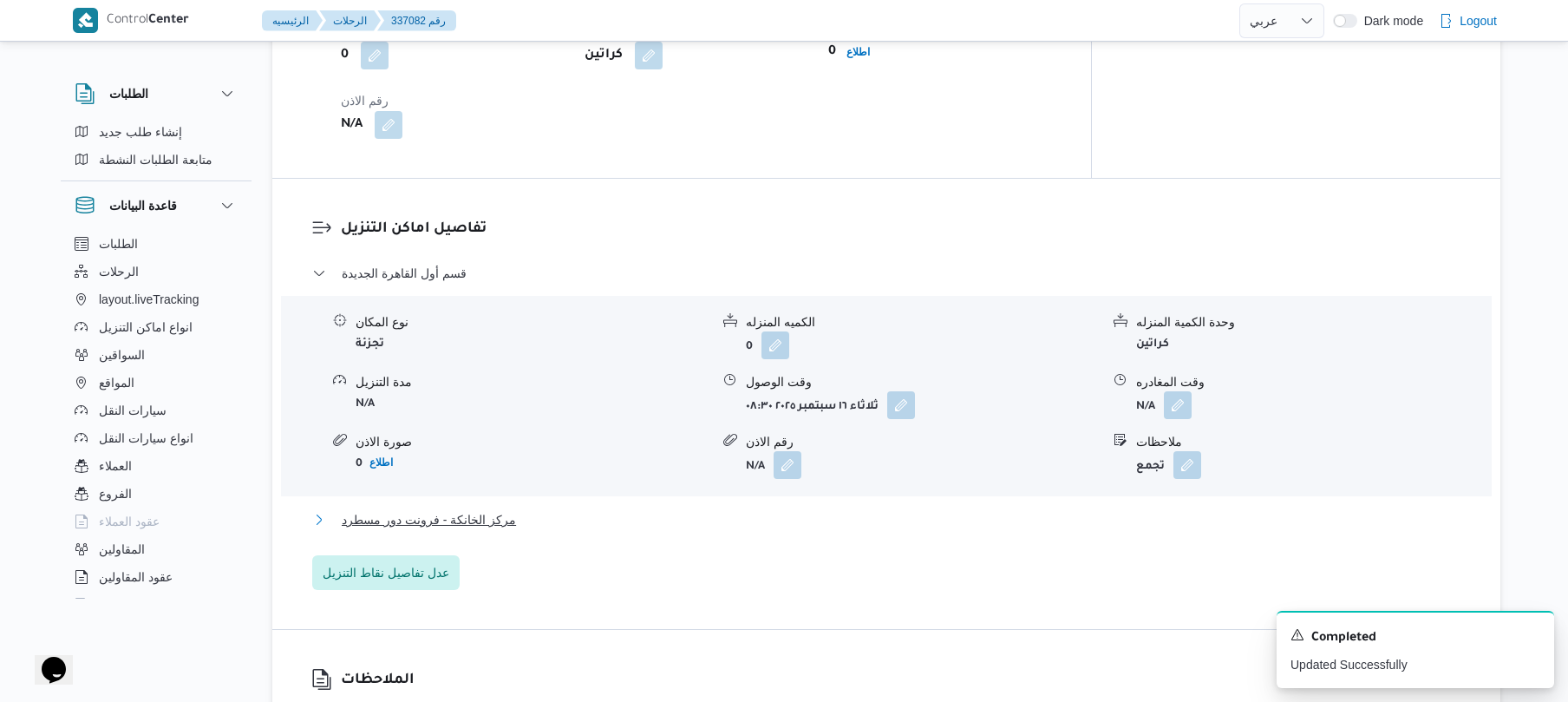
click at [746, 509] on button "مركز الخانكة - فرونت دور مسطرد" at bounding box center [887, 519] width 1149 height 20
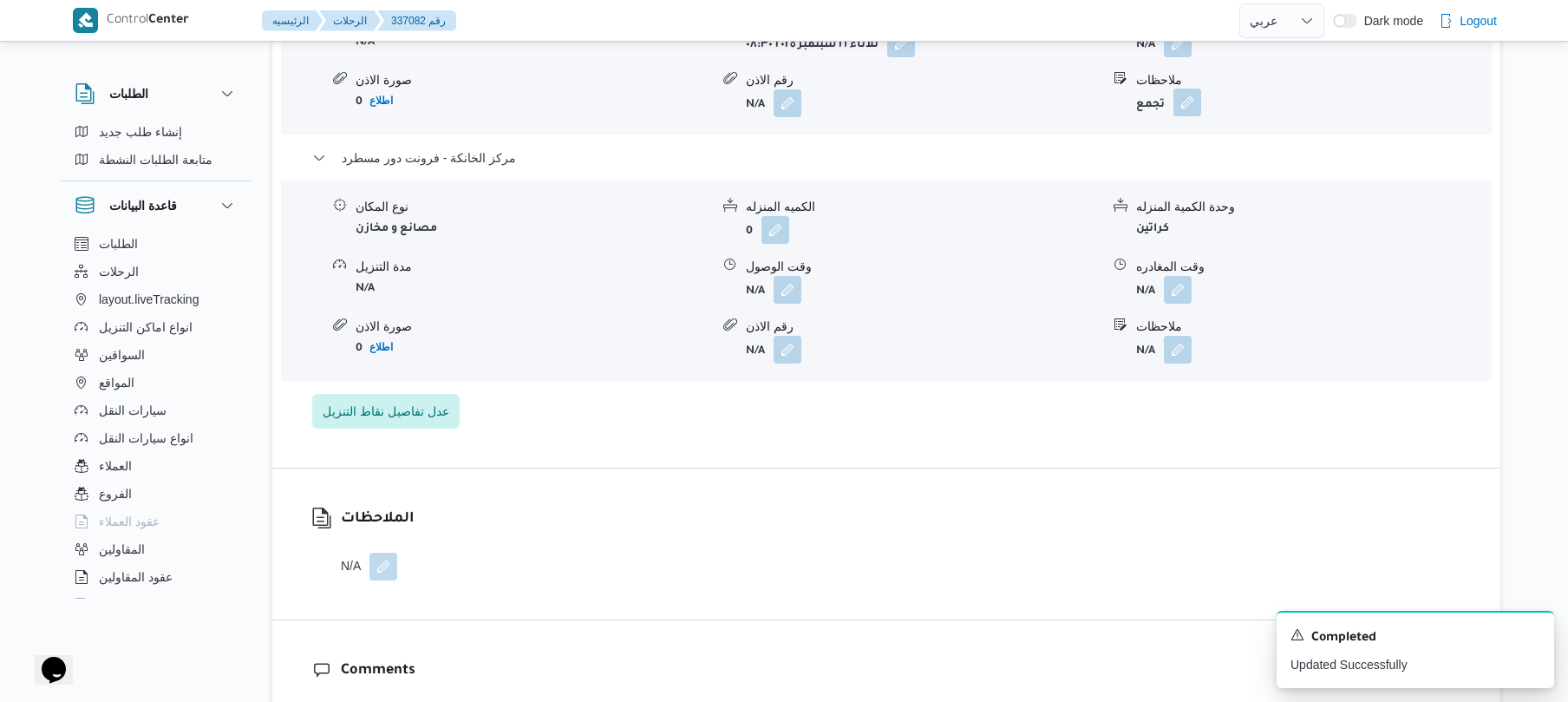
scroll to position [1666, 0]
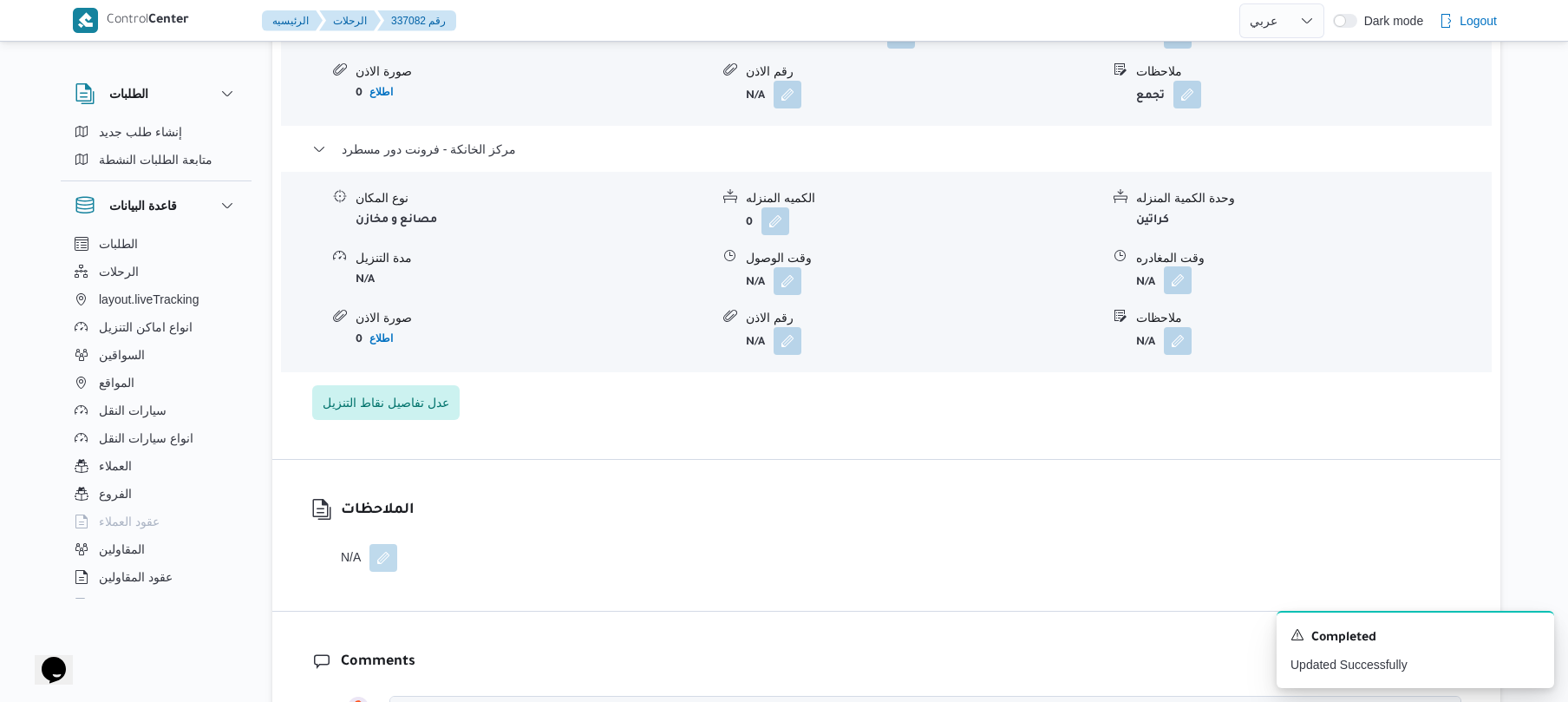
click at [1180, 266] on button "button" at bounding box center [1177, 280] width 27 height 28
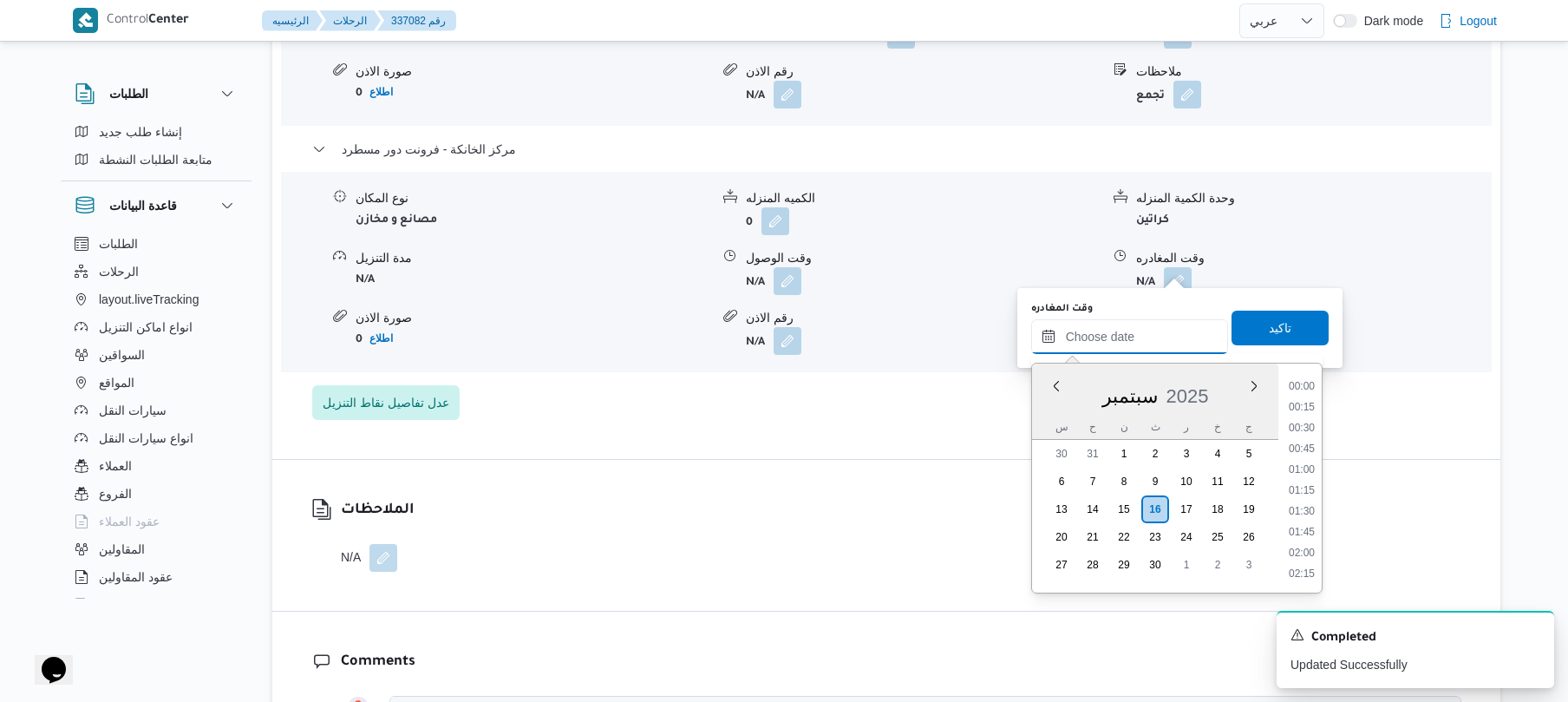
click at [1115, 320] on input "وقت المغادره" at bounding box center [1130, 336] width 197 height 35
click at [1302, 454] on li "16:45" at bounding box center [1301, 452] width 40 height 18
type input "١٦/٠٩/٢٠٢٥ ١٦:٤٥"
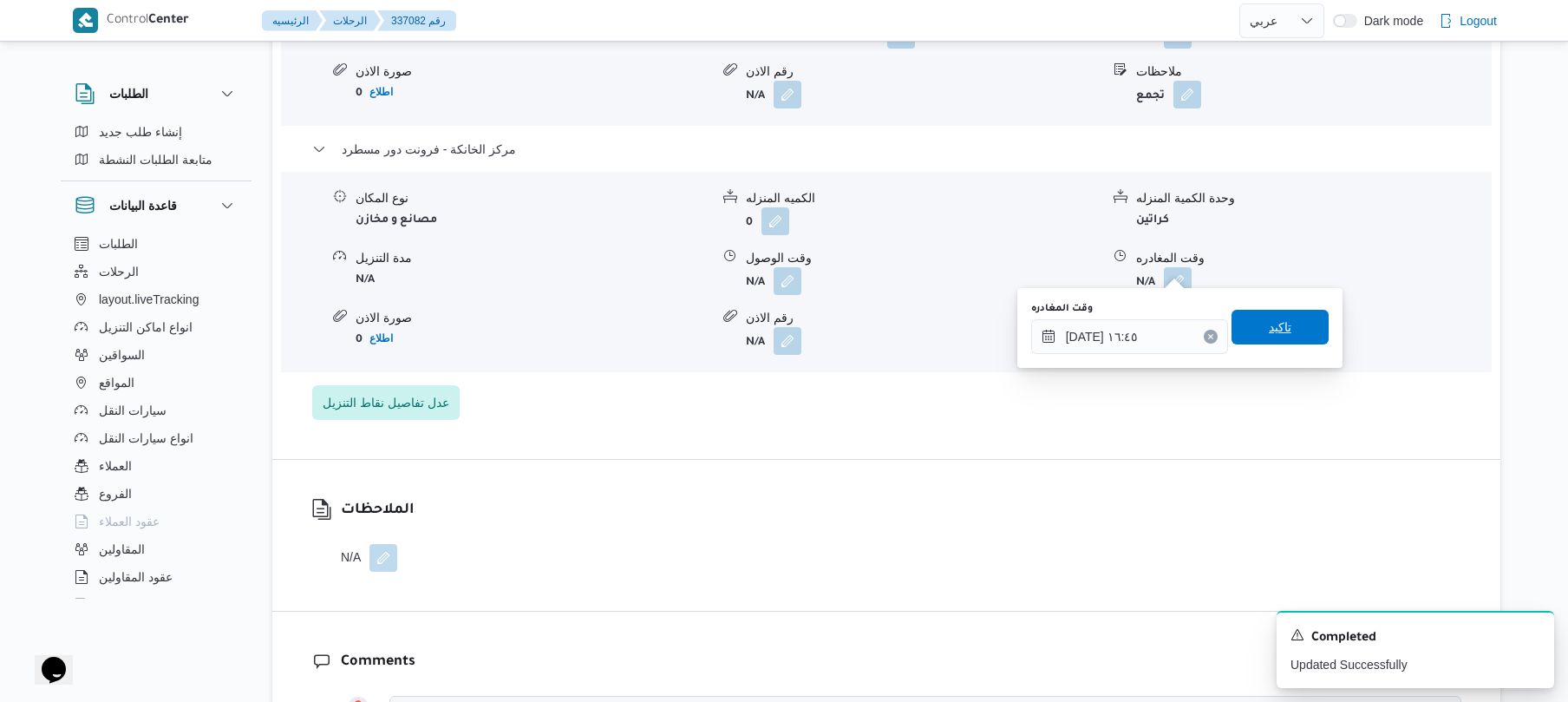
click at [1273, 340] on span "تاكيد" at bounding box center [1281, 327] width 98 height 35
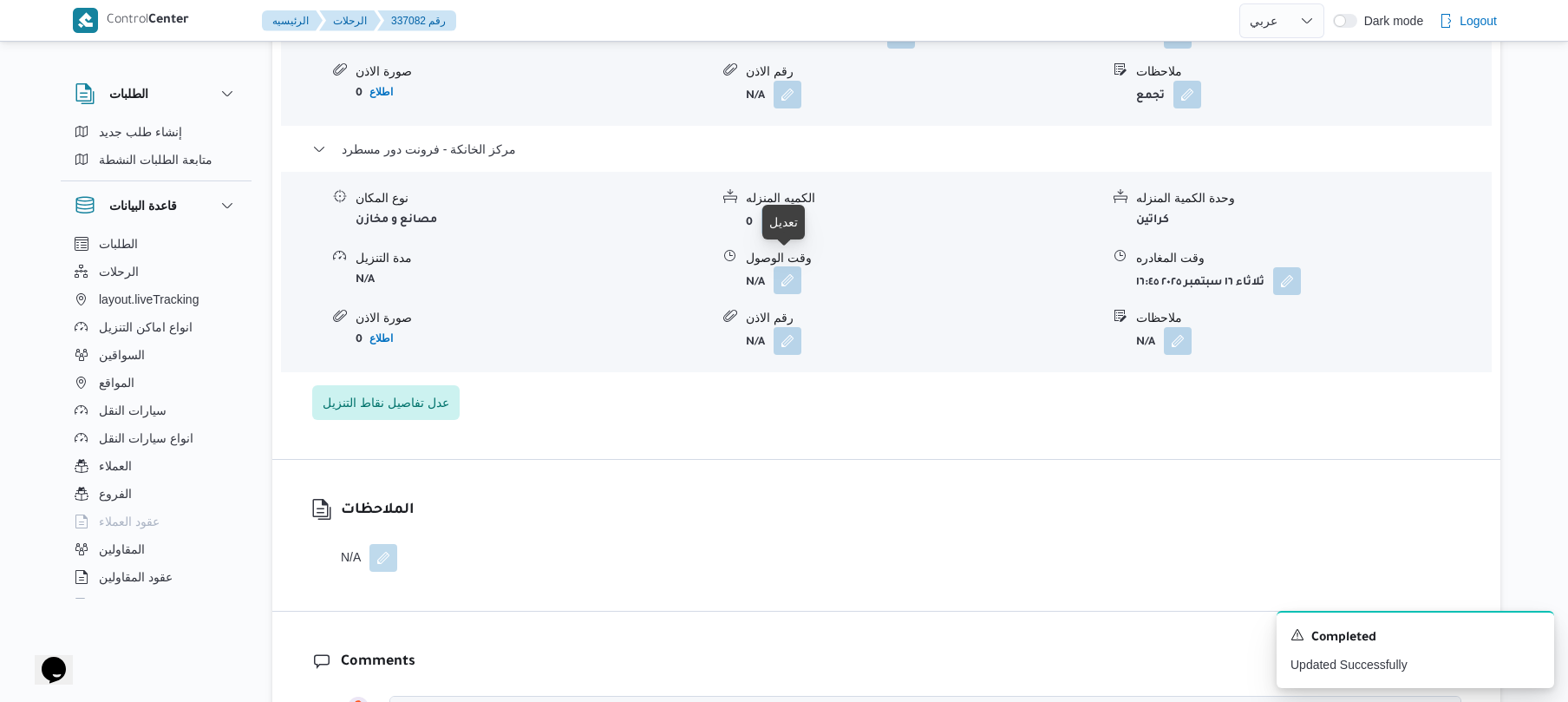
click at [786, 271] on button "button" at bounding box center [787, 280] width 27 height 28
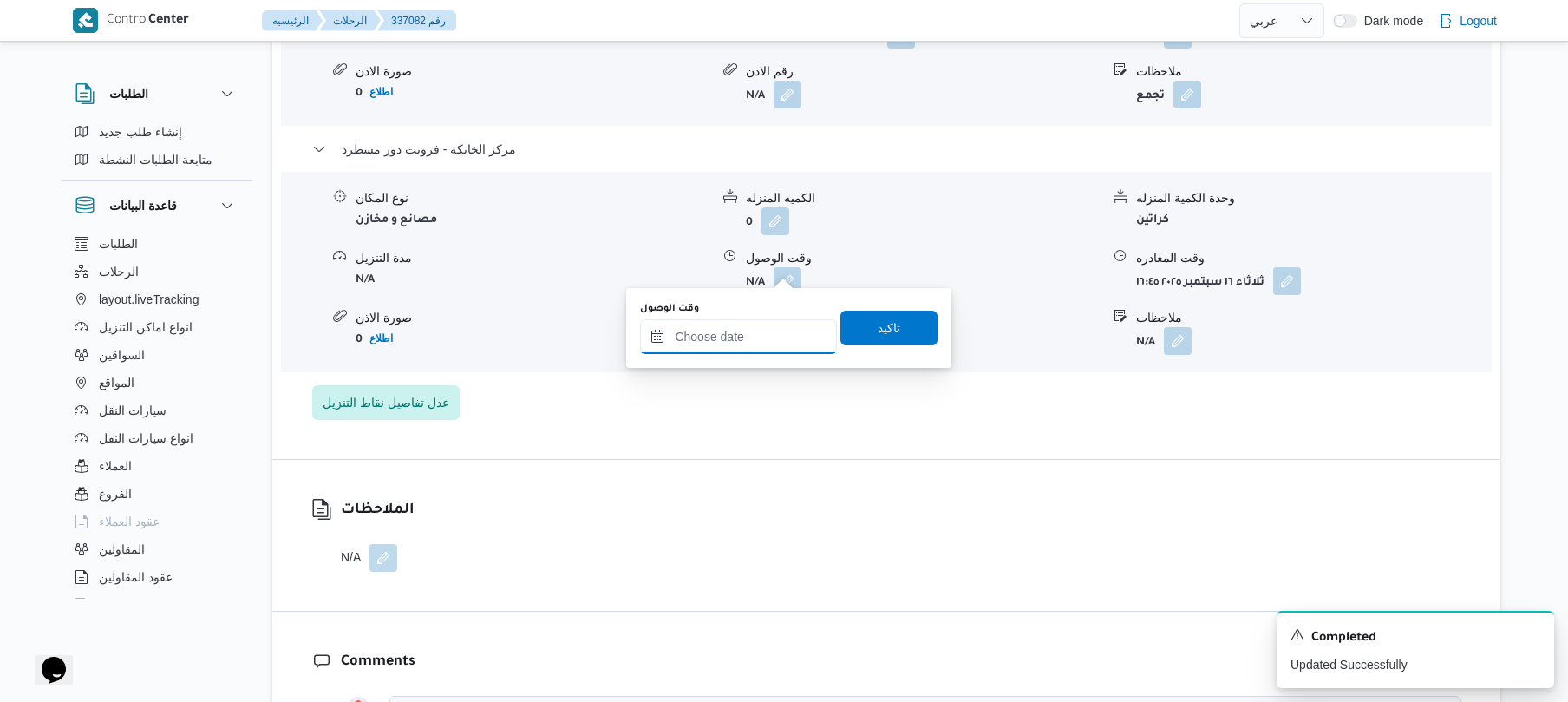
click at [741, 347] on input "وقت الوصول" at bounding box center [739, 336] width 197 height 35
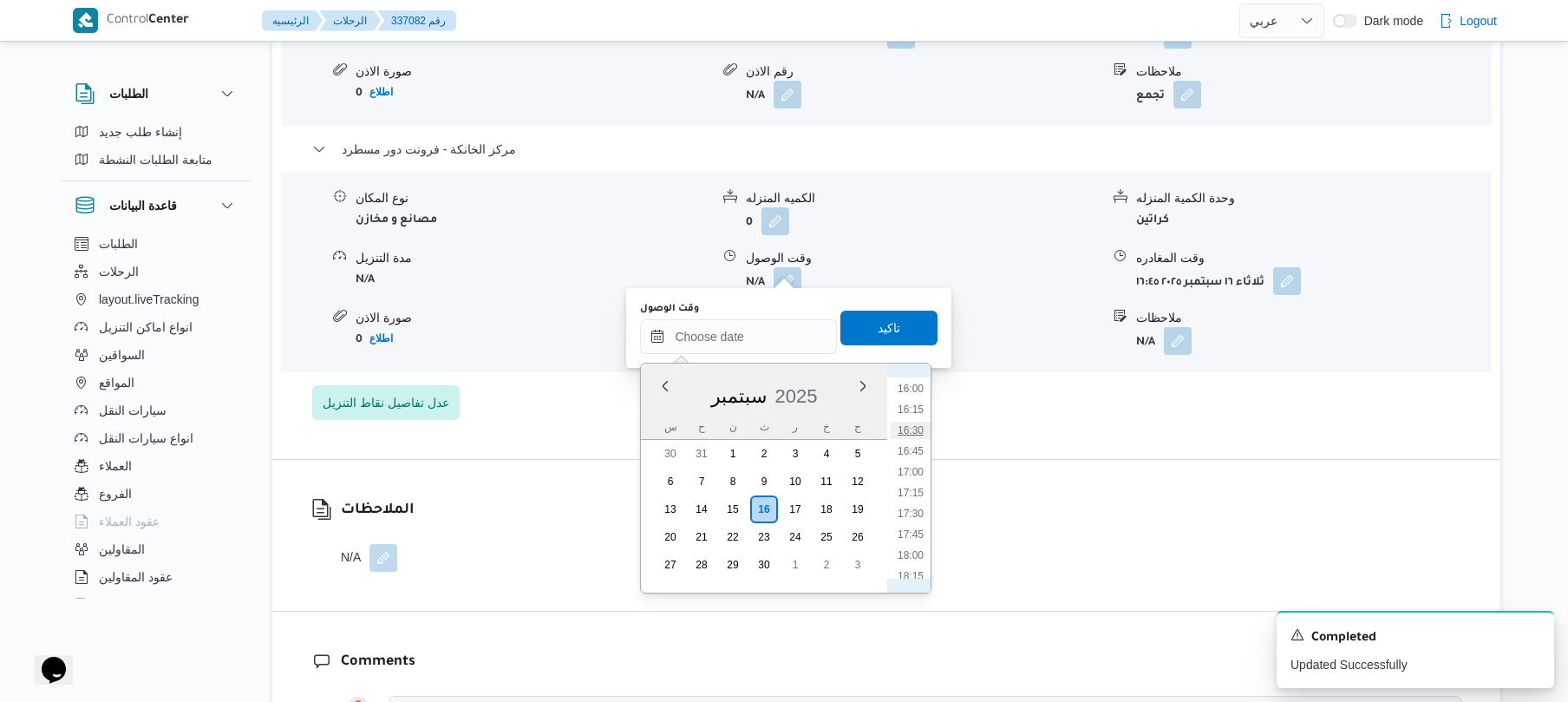
click at [913, 427] on li "16:30" at bounding box center [910, 430] width 40 height 18
type input "١٦/٠٩/٢٠٢٥ ١٦:٣٠"
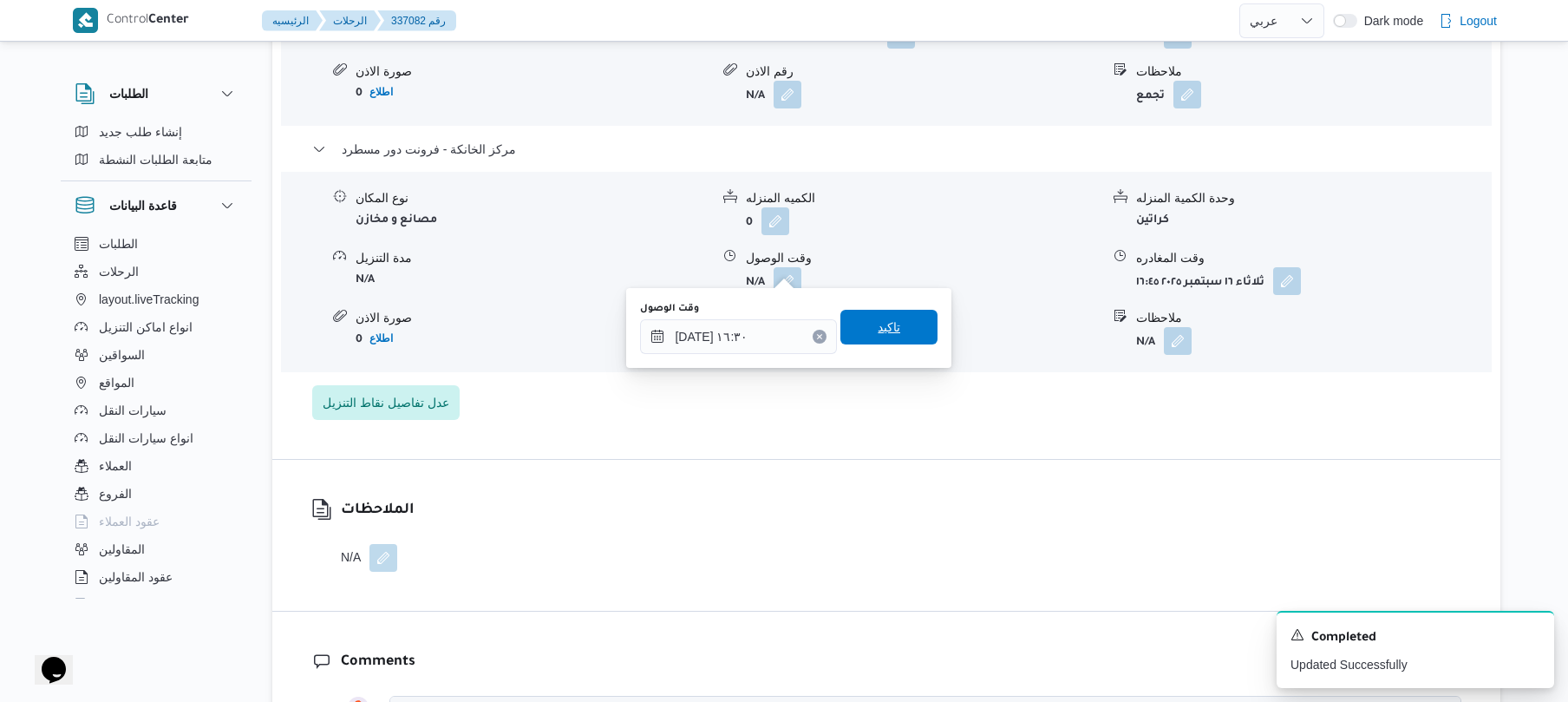
click at [897, 336] on span "تاكيد" at bounding box center [890, 327] width 98 height 35
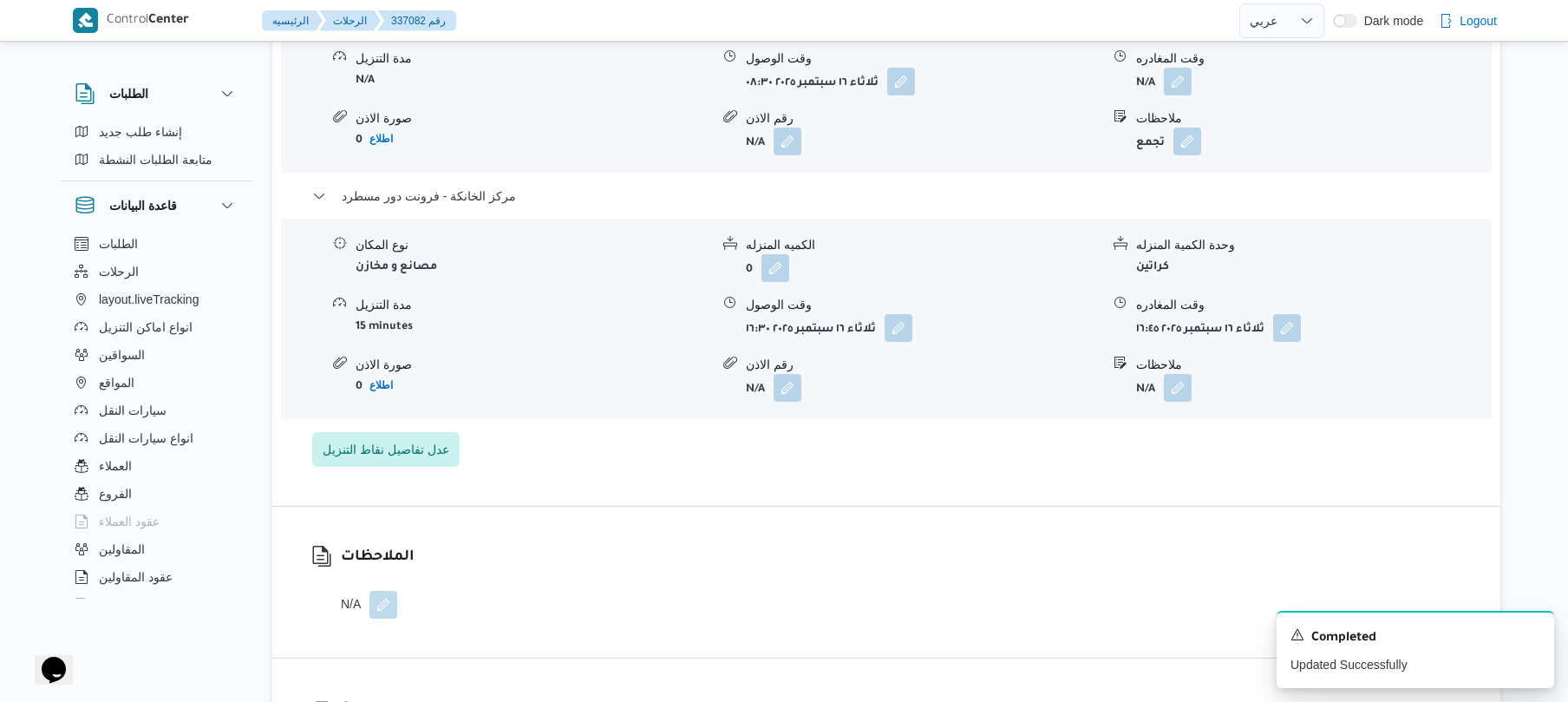
scroll to position [1574, 0]
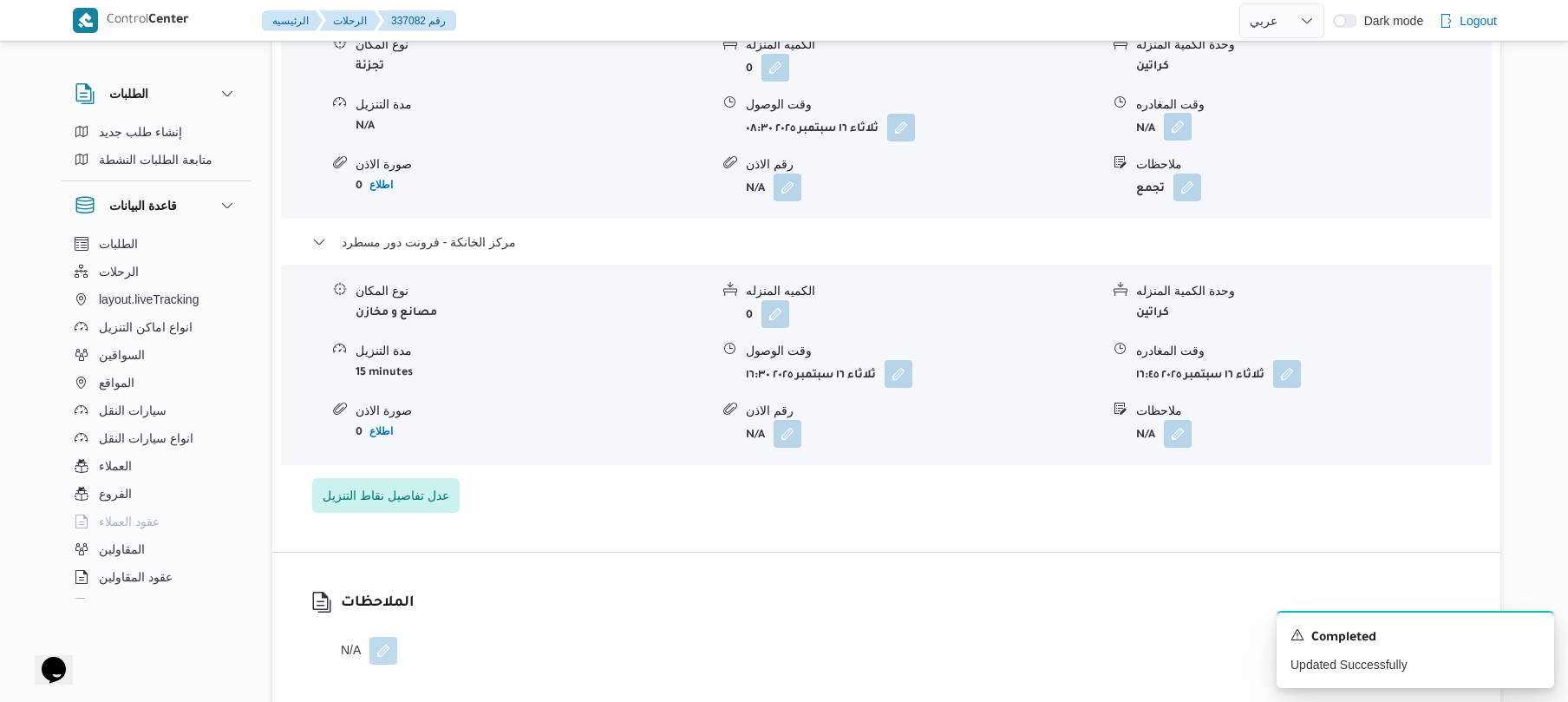
click at [1181, 113] on button "button" at bounding box center [1177, 126] width 27 height 28
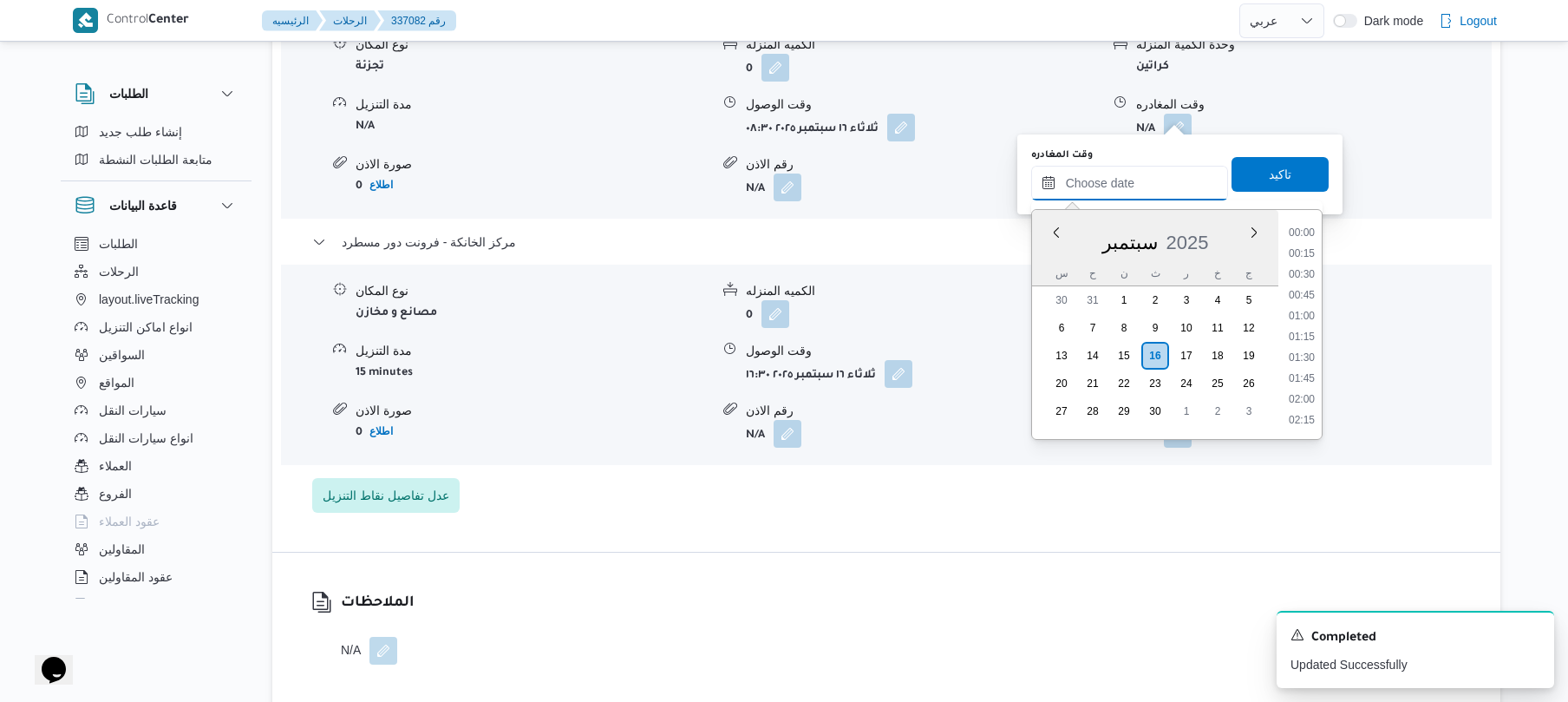
click at [1132, 167] on input "وقت المغادره" at bounding box center [1130, 183] width 197 height 35
click at [1301, 387] on li "15:45" at bounding box center [1301, 384] width 40 height 18
type input "١٦/٠٩/٢٠٢٥ ١٥:٤٥"
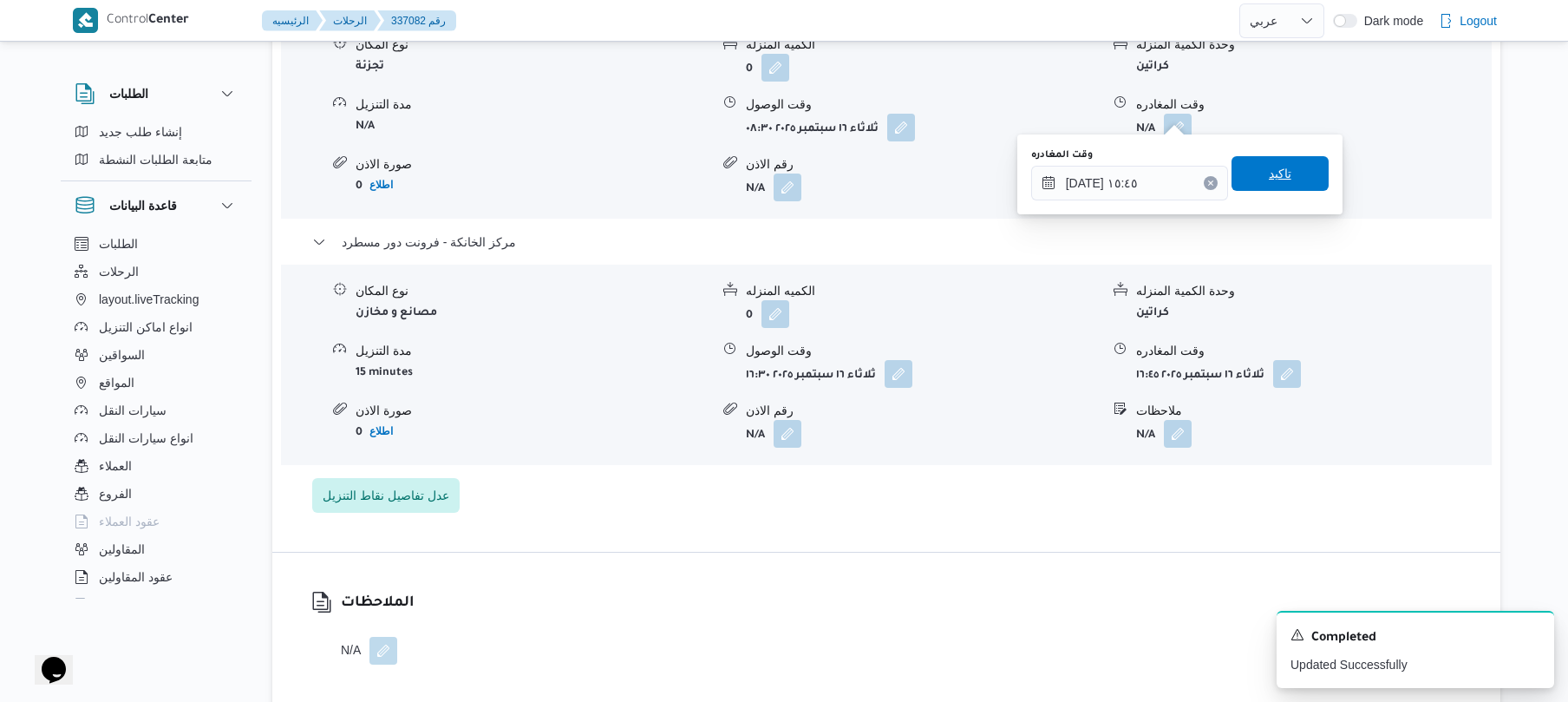
click at [1285, 177] on span "تاكيد" at bounding box center [1281, 173] width 98 height 35
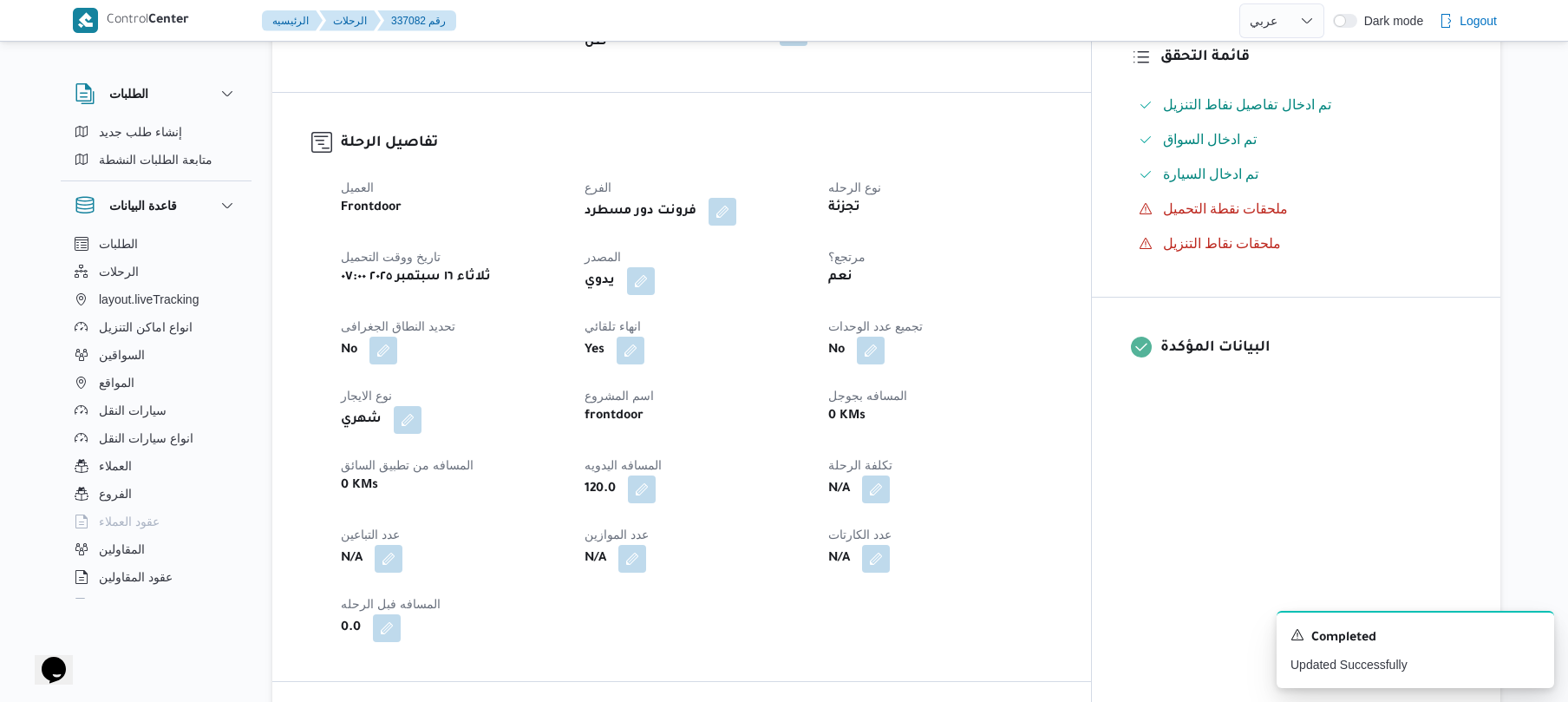
scroll to position [0, 0]
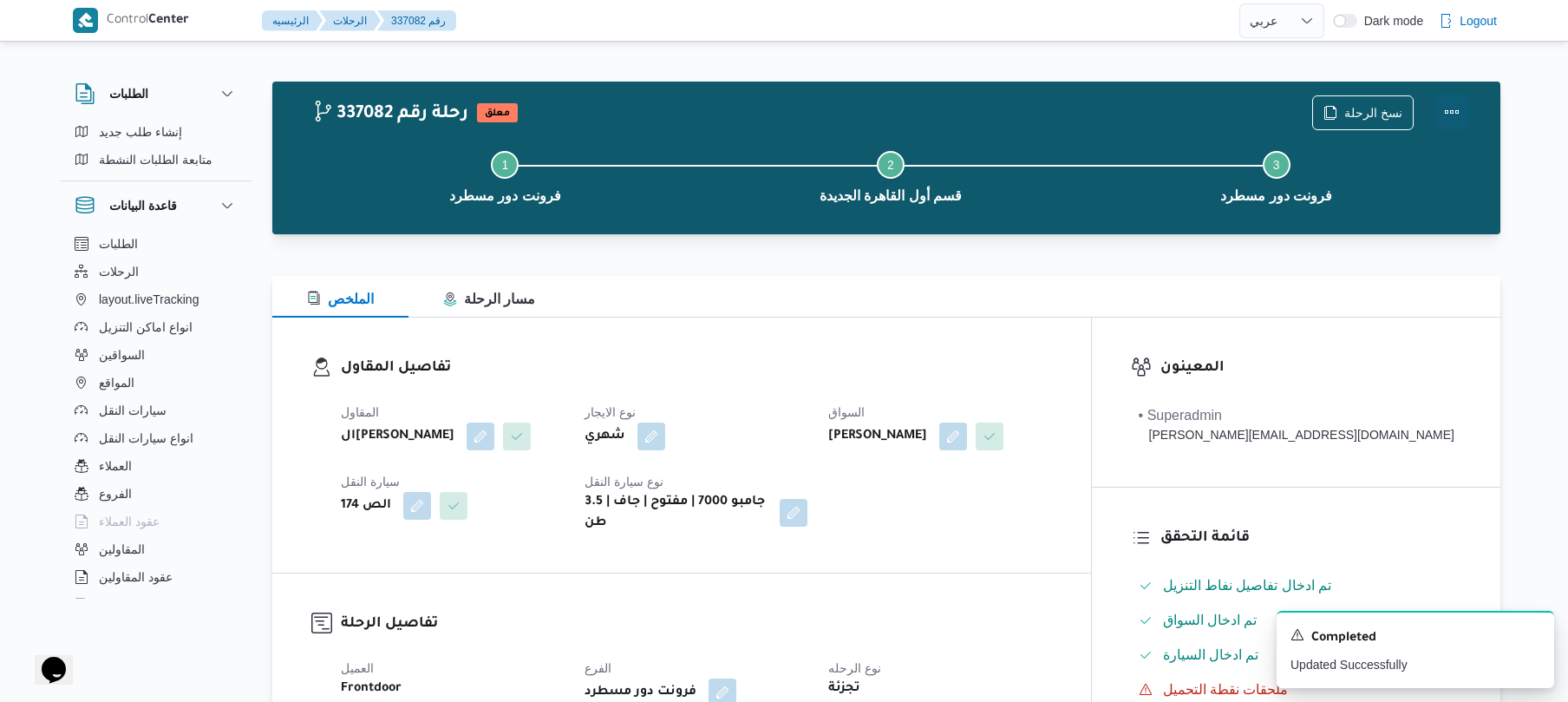
click at [1450, 106] on button "Actions" at bounding box center [1451, 112] width 35 height 35
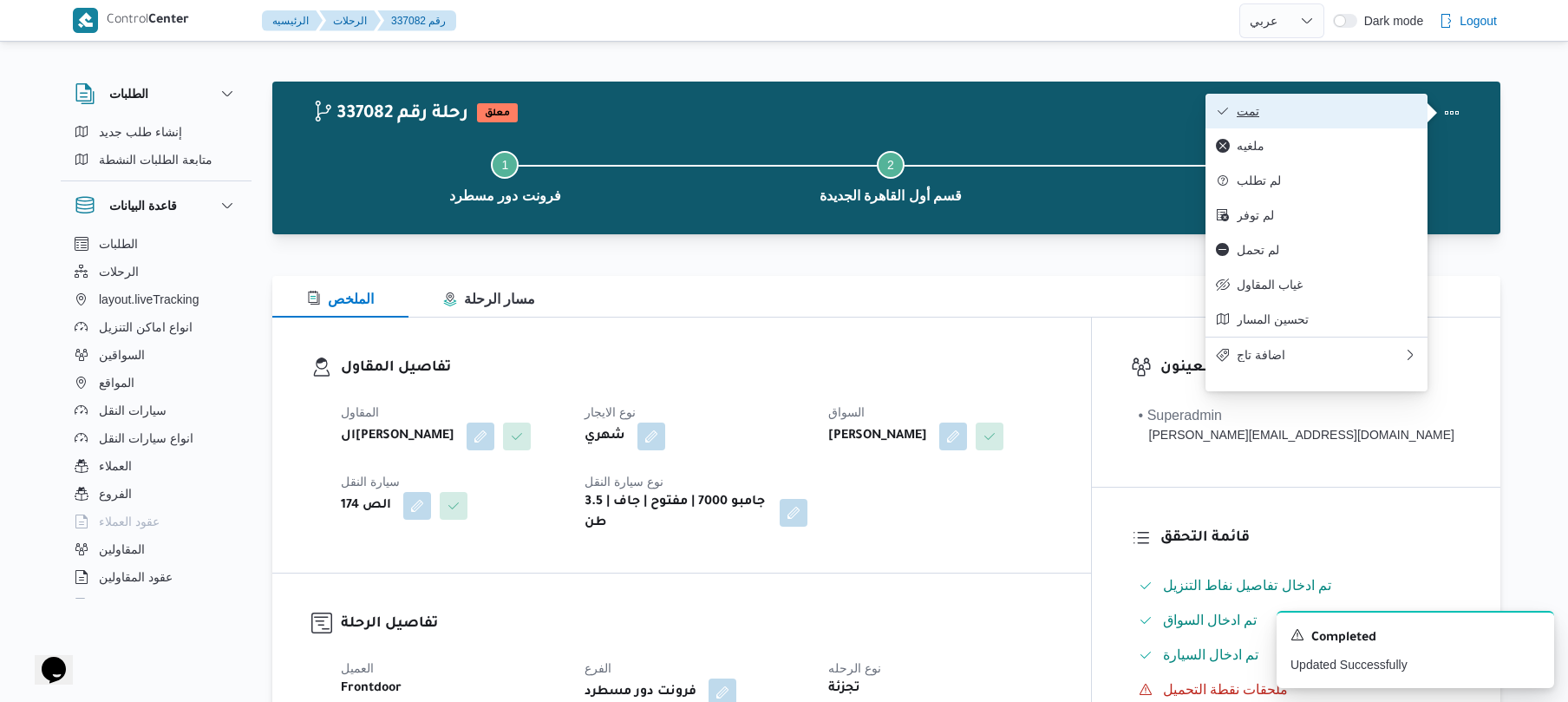
click at [1340, 96] on button "تمت" at bounding box center [1316, 111] width 222 height 35
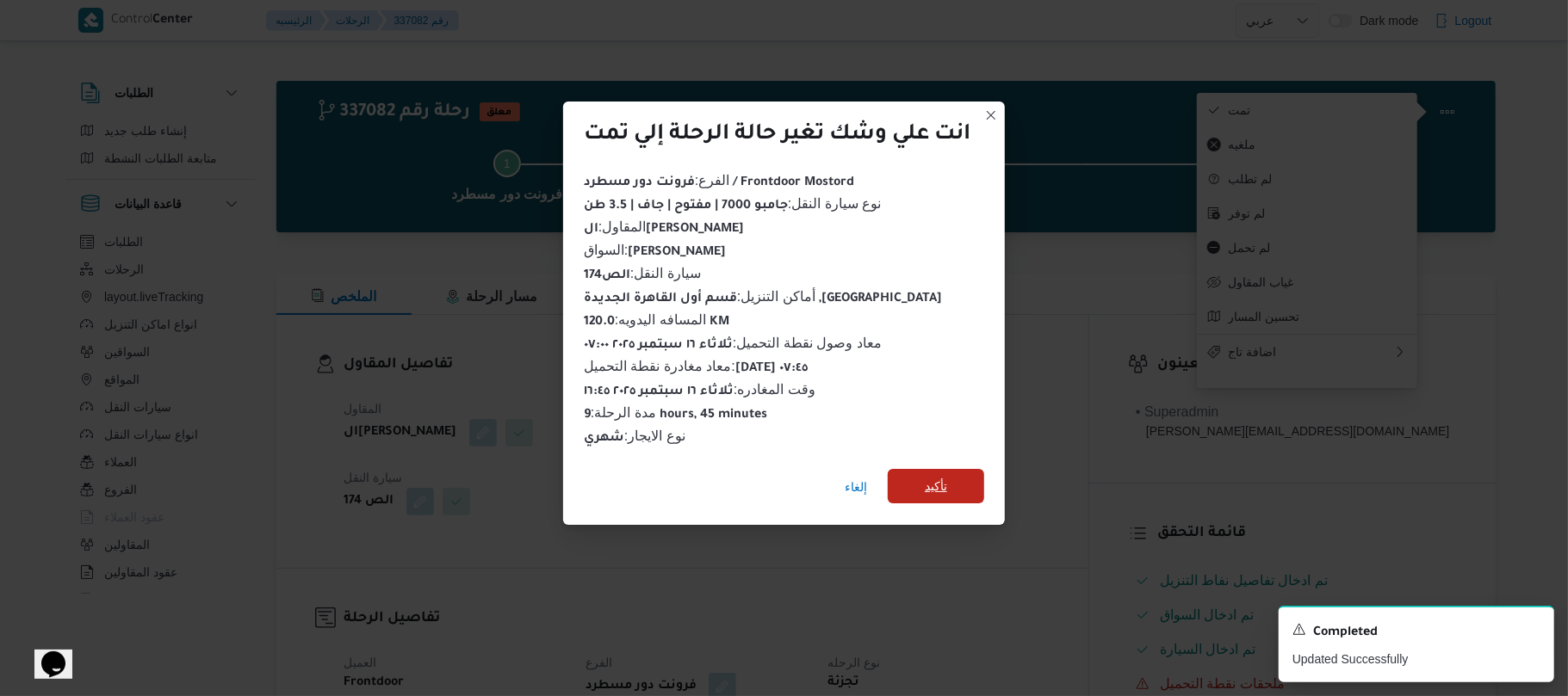
click at [945, 476] on span "تأكيد" at bounding box center [935, 486] width 22 height 20
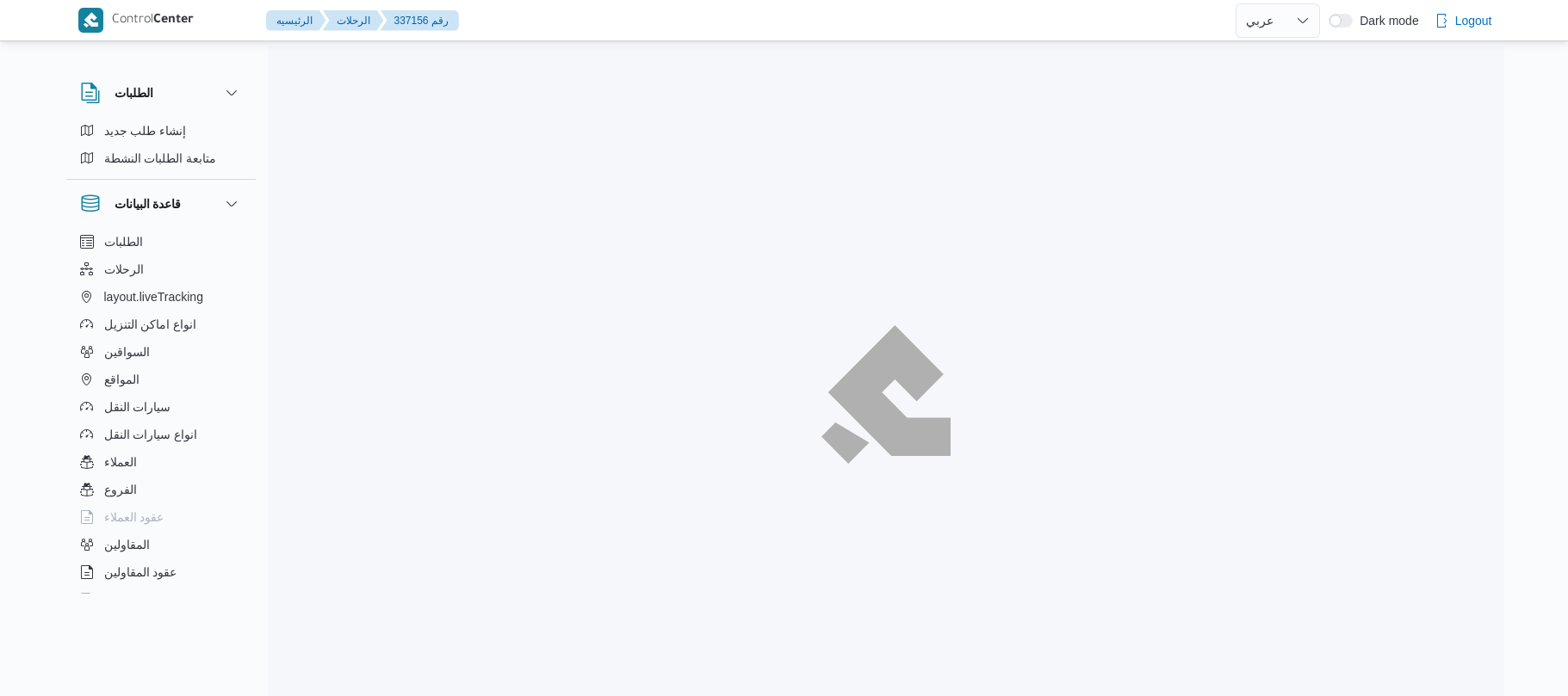
select select "ar"
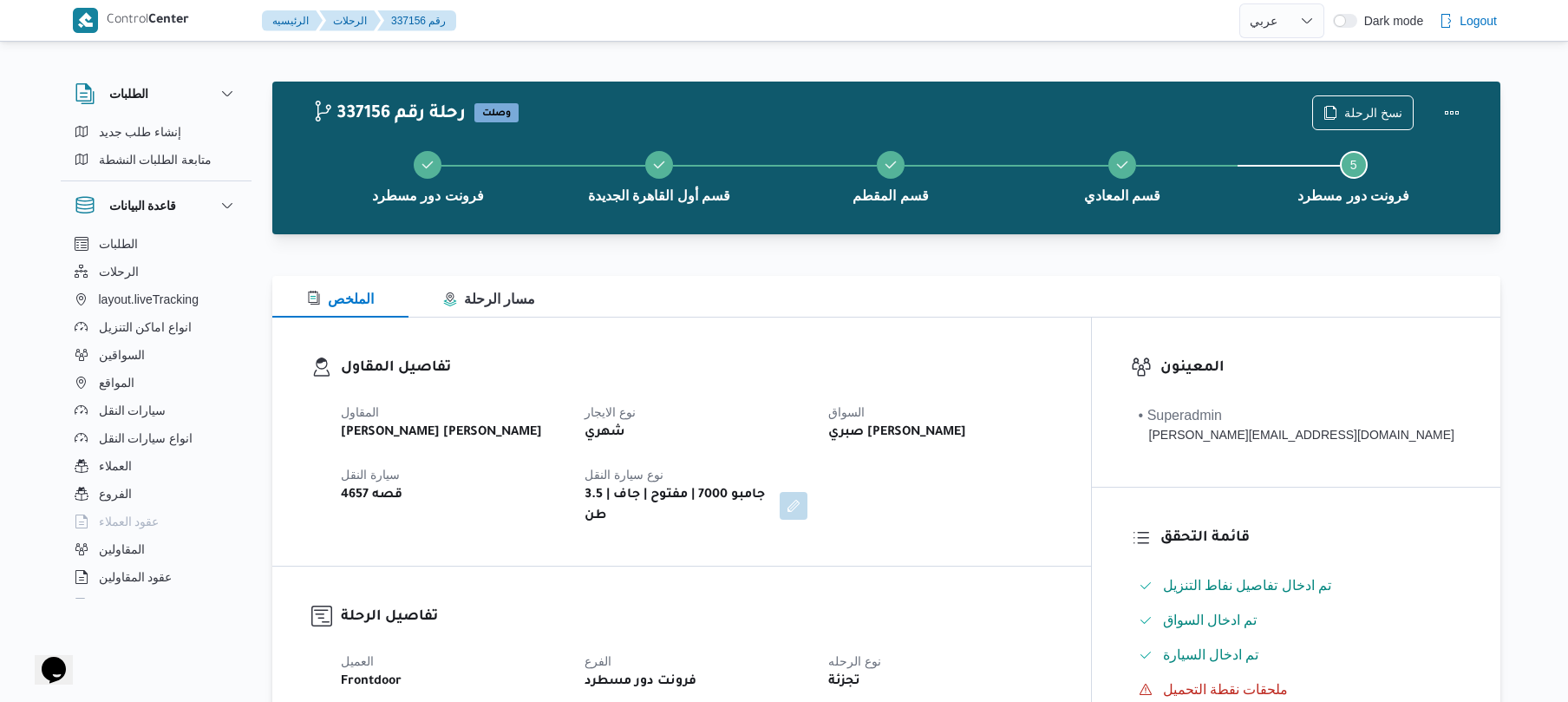
click at [1052, 357] on h3 "تفاصيل المقاول" at bounding box center [696, 368] width 711 height 23
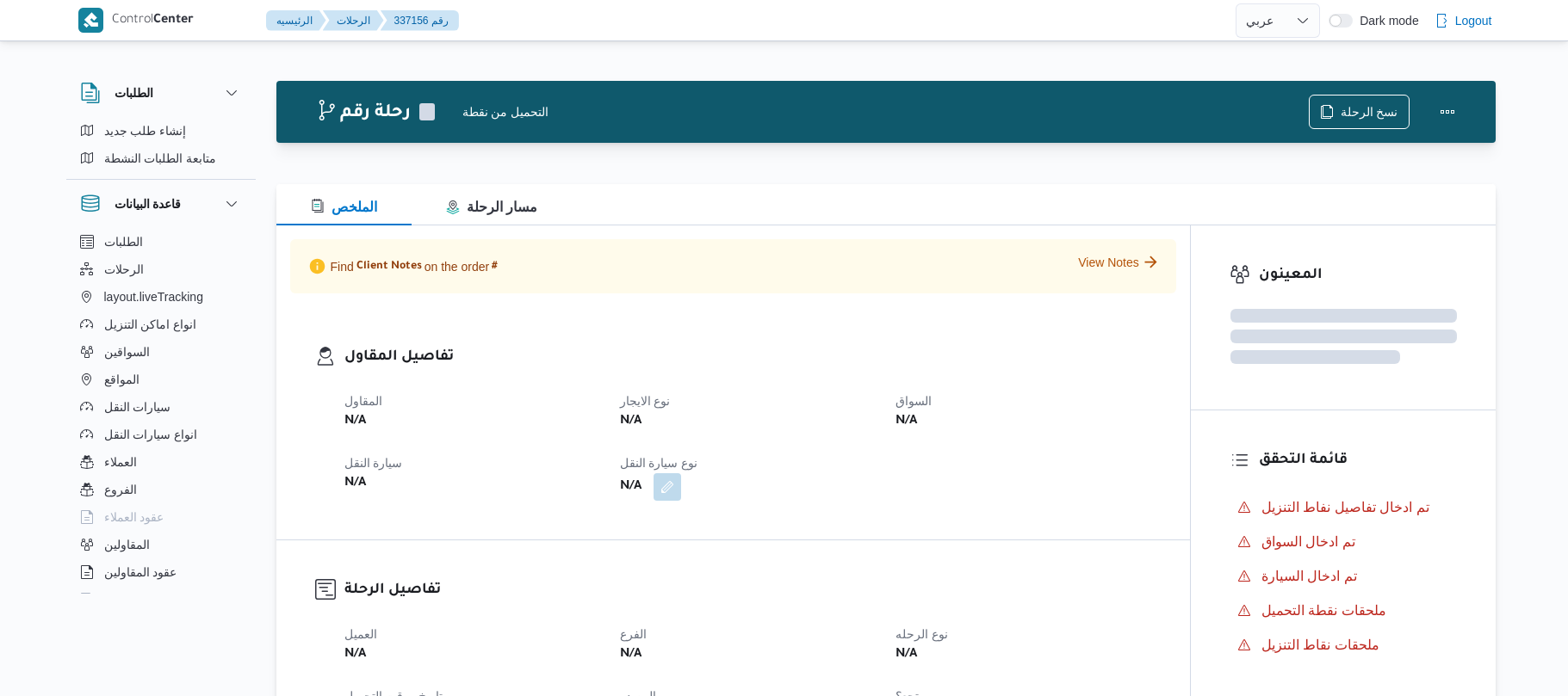
select select "ar"
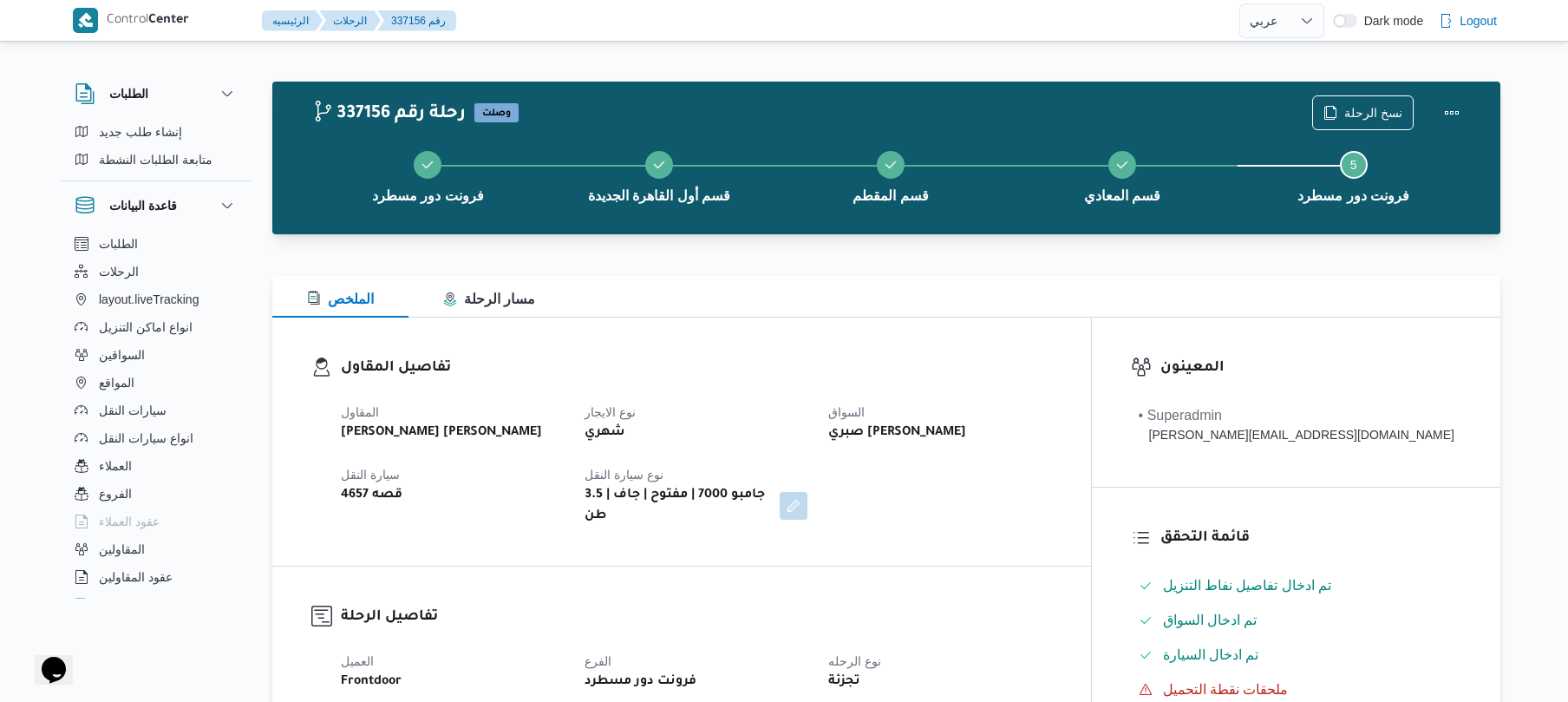
click at [978, 396] on div "المقاول عبدالمنعم مجدي السيد عواد نوع الايجار شهري السواق صبري ايمن صبري عبدالس…" at bounding box center [696, 464] width 732 height 146
click at [1042, 327] on div "تفاصيل المقاول المقاول عبدالمنعم مجدي السيد عواد نوع الايجار شهري السواق صبري ا…" at bounding box center [681, 442] width 819 height 248
click at [1040, 248] on div at bounding box center [886, 244] width 1228 height 20
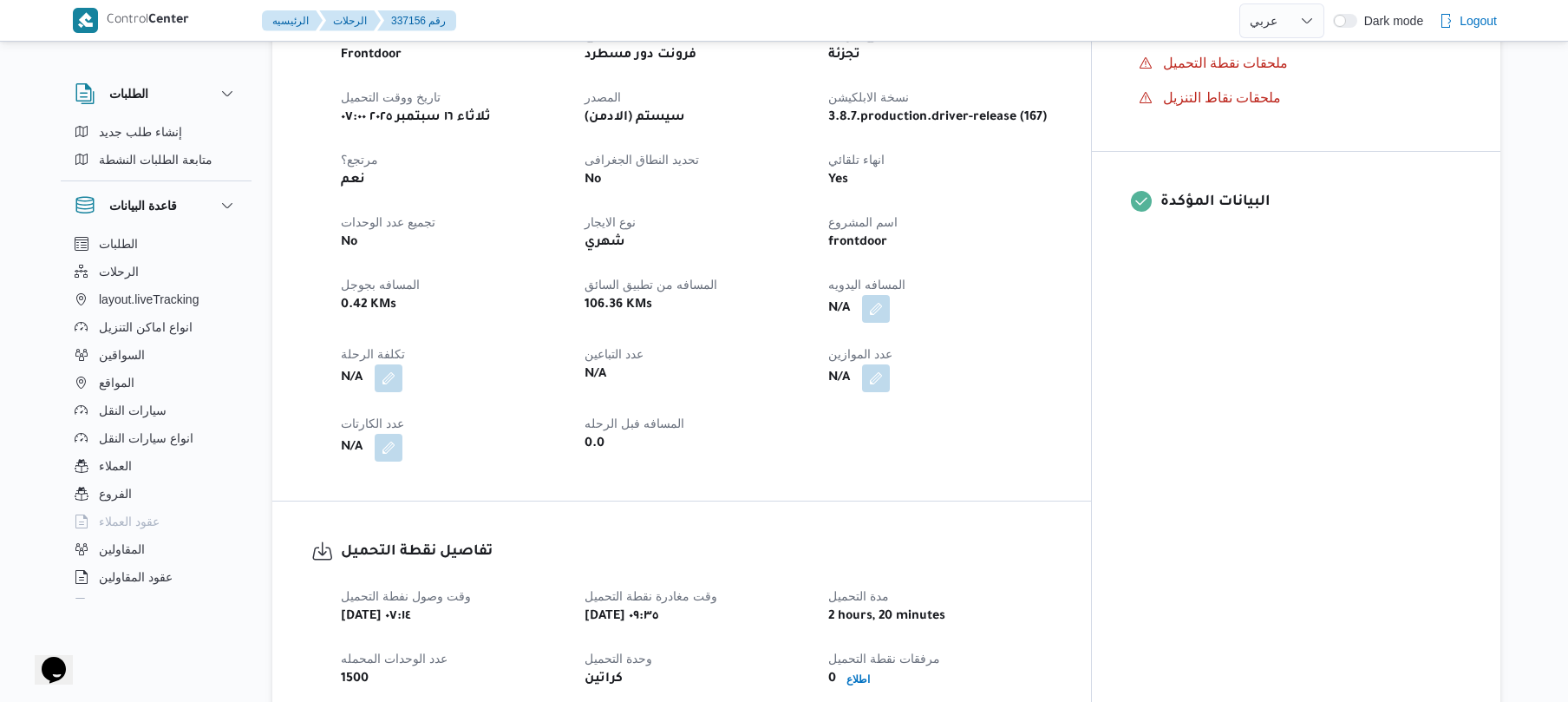
scroll to position [647, 0]
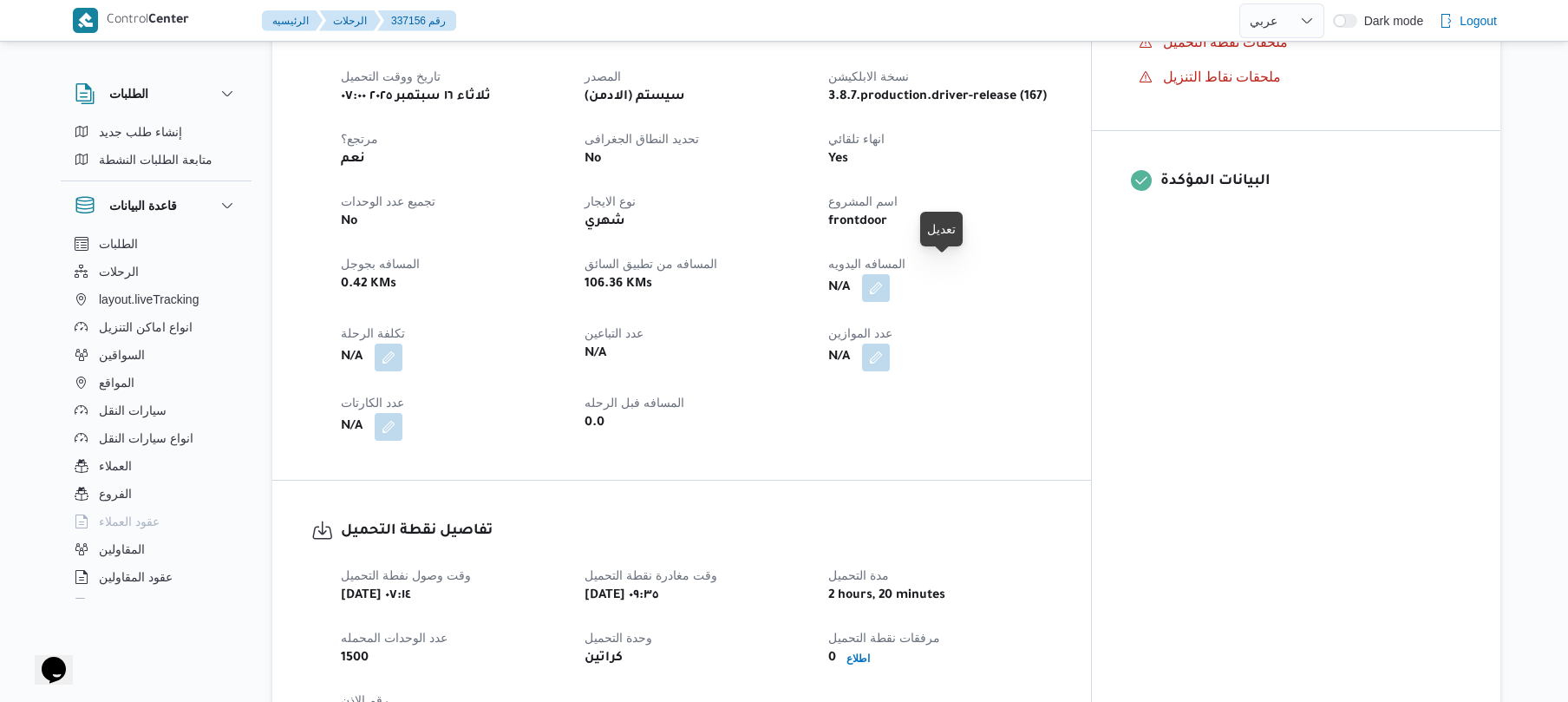
drag, startPoint x: 947, startPoint y: 278, endPoint x: 1031, endPoint y: 231, distance: 96.3
click at [1031, 231] on div "العميل Frontdoor الفرع فرونت دور مسطرد نوع الرحله تجزئة تاريخ ووقت التحميل ثلاث…" at bounding box center [696, 222] width 732 height 458
click at [890, 281] on button "button" at bounding box center [875, 287] width 27 height 28
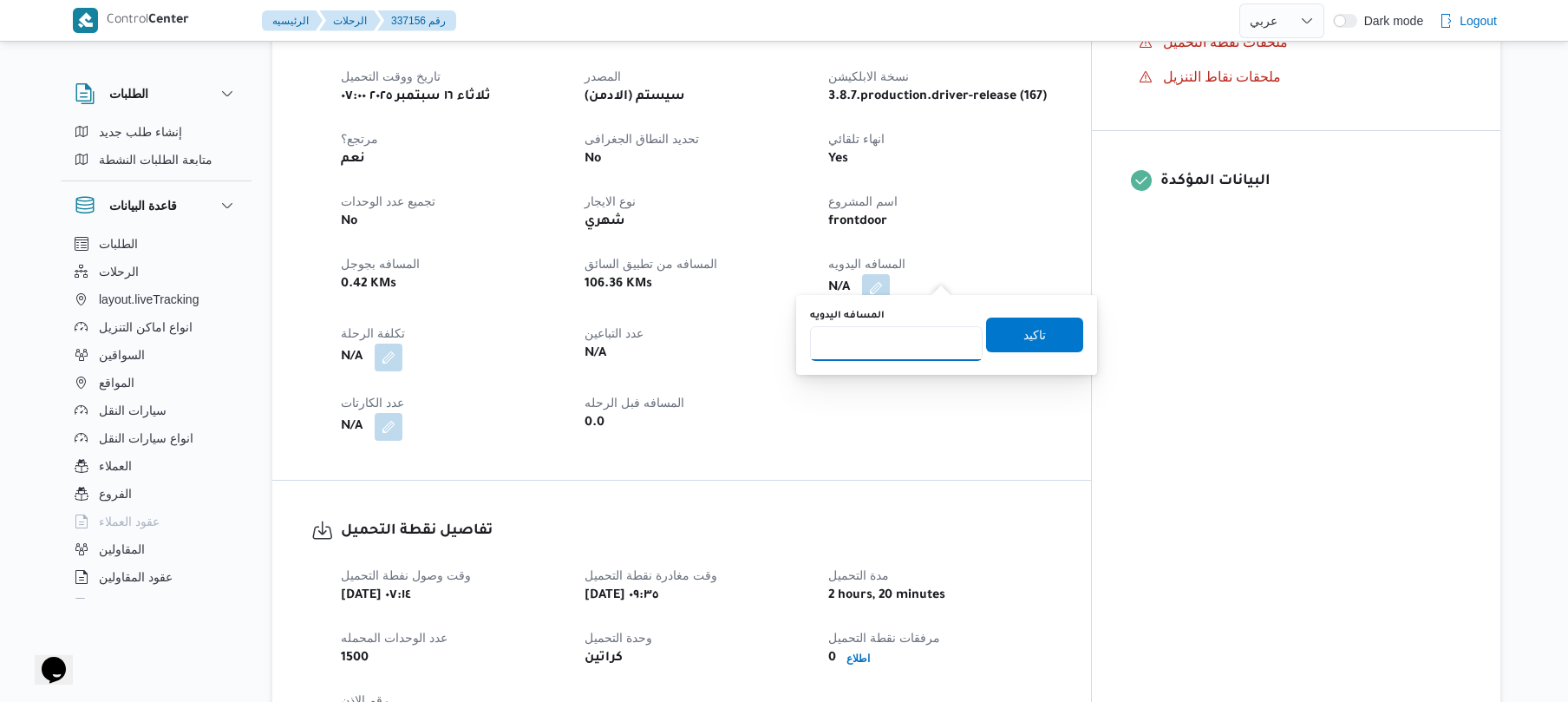
click at [907, 345] on input "المسافه اليدويه" at bounding box center [896, 343] width 173 height 35
type input "130"
click at [1023, 341] on span "تاكيد" at bounding box center [1034, 334] width 22 height 20
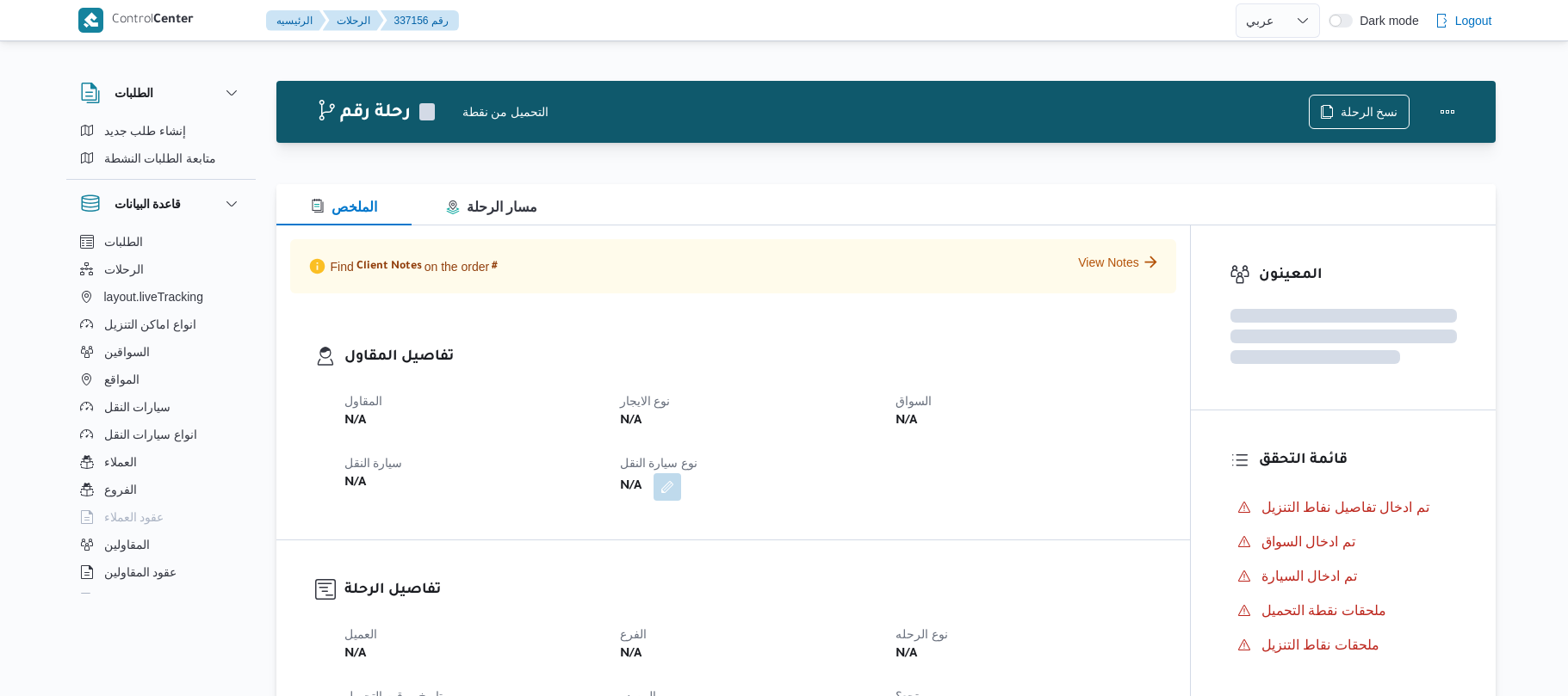
select select "ar"
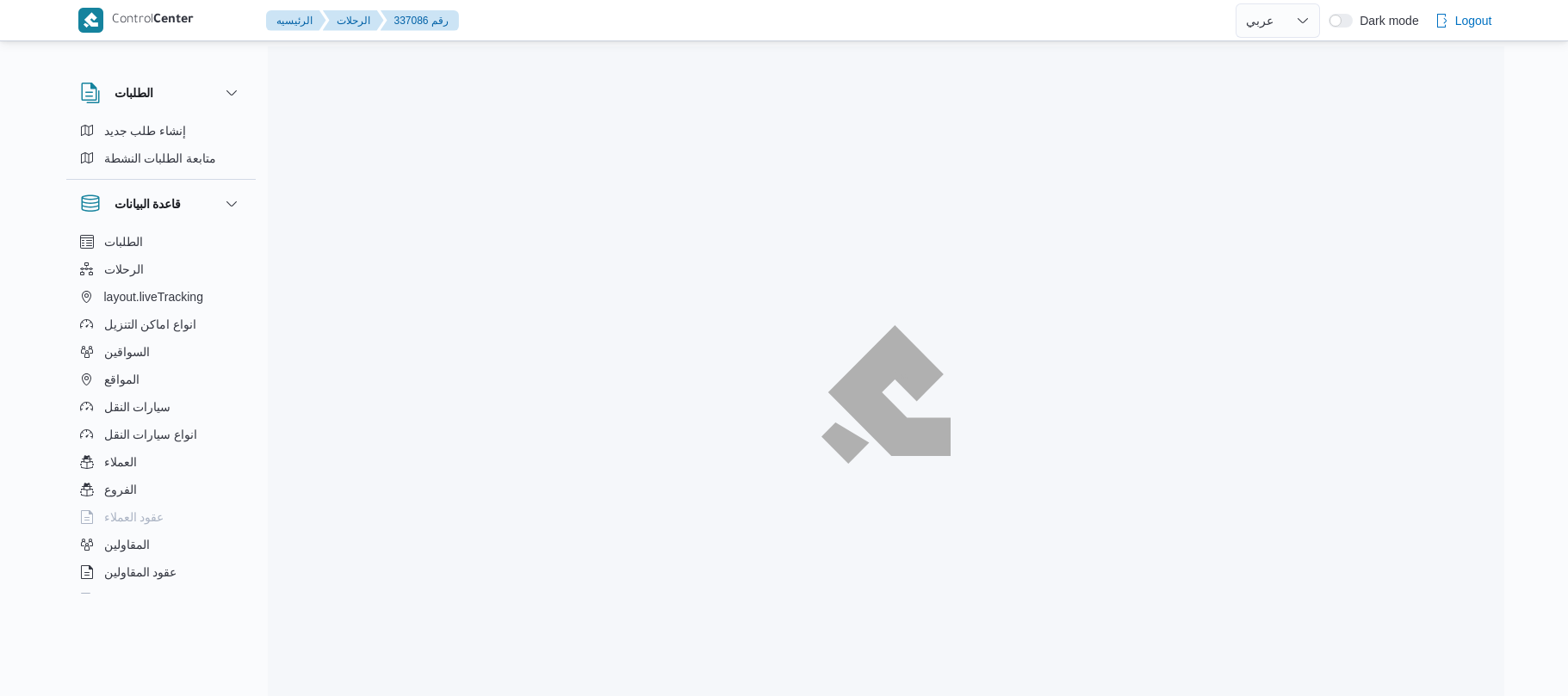
select select "ar"
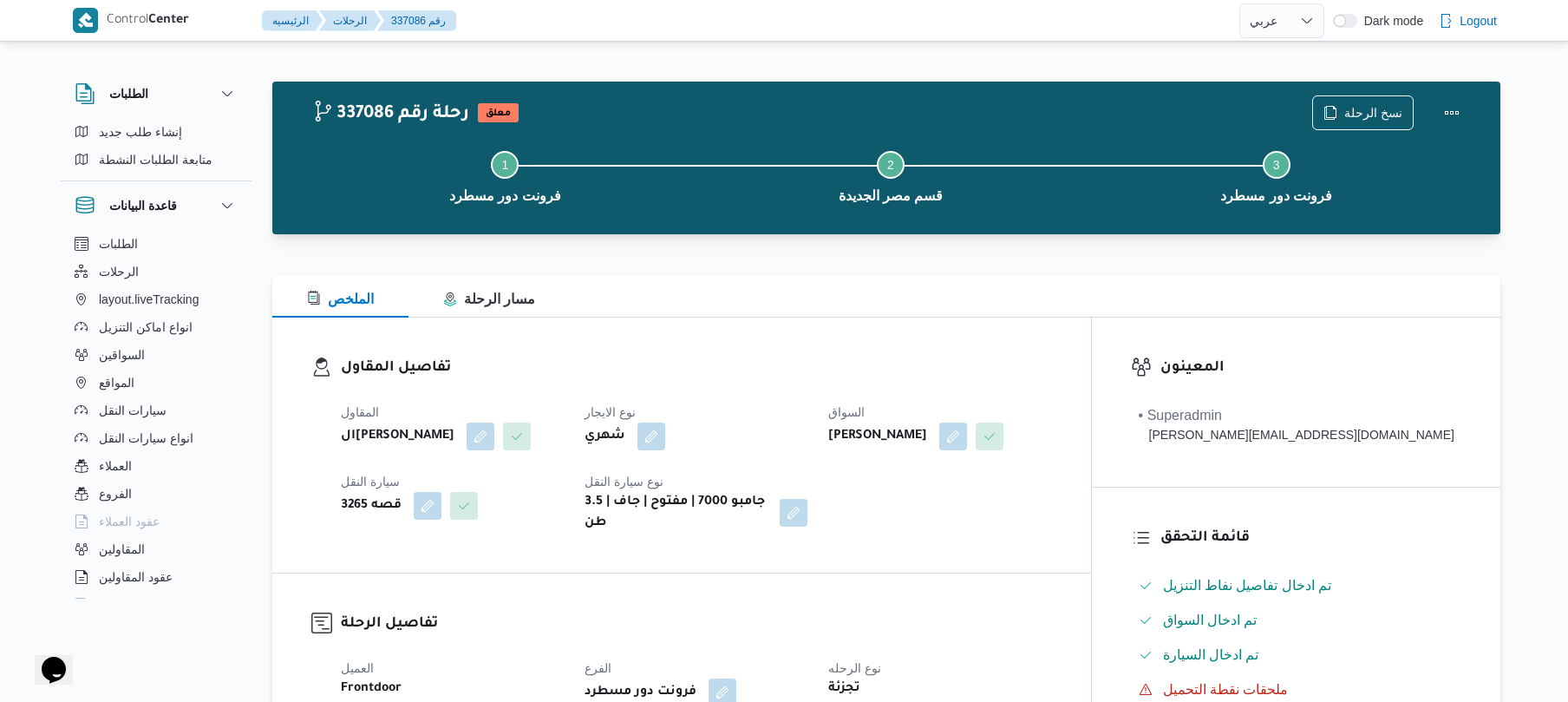
click at [843, 544] on div "المقاول الهامي محمد خالد علي نوع الايجار شهري السواق هاني سيد محمد محمد فج النو…" at bounding box center [696, 468] width 732 height 153
click at [843, 544] on div "المقاول الهامي محمد خالد علي نوع الايجار شهري السواق هاني سيد محمد محمد فج النو…" at bounding box center [696, 468] width 732 height 153
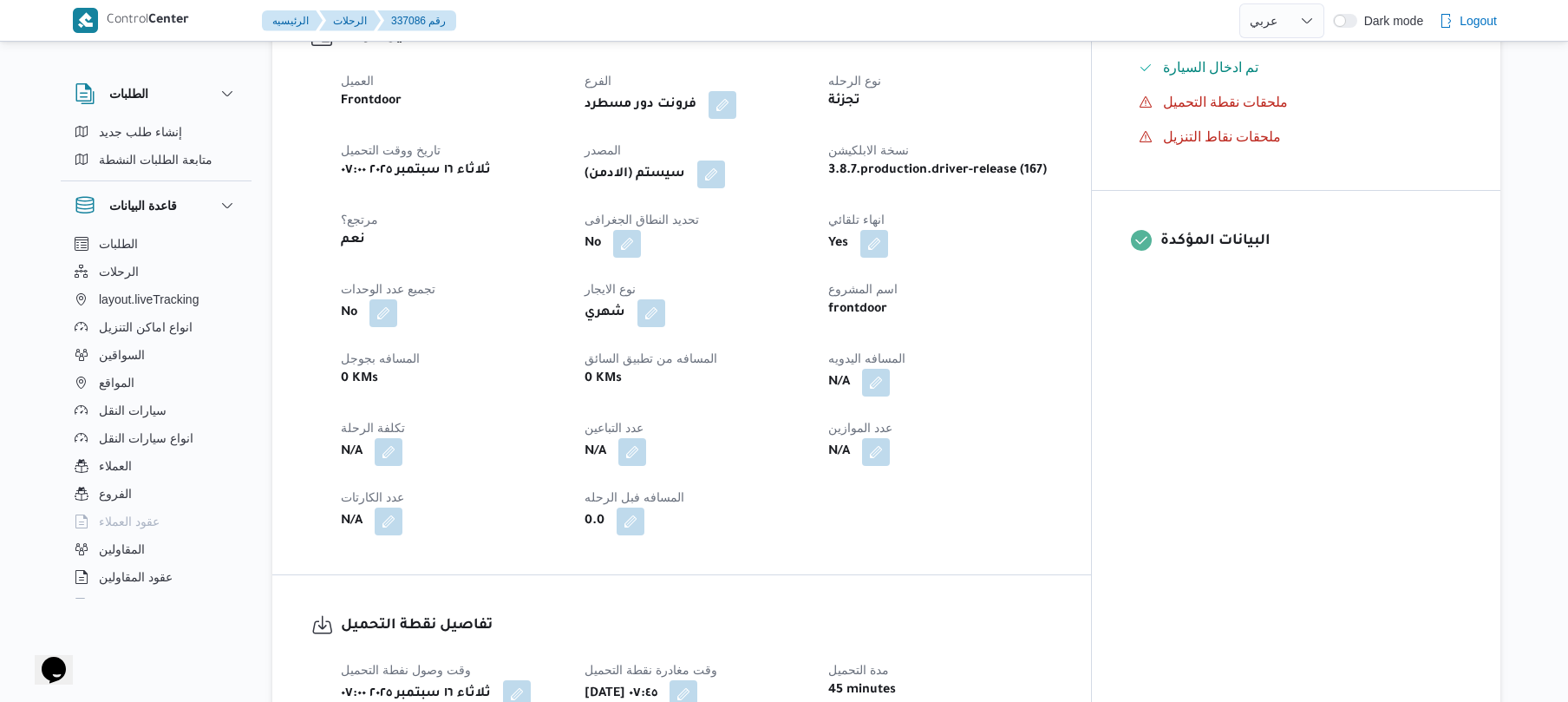
scroll to position [602, 0]
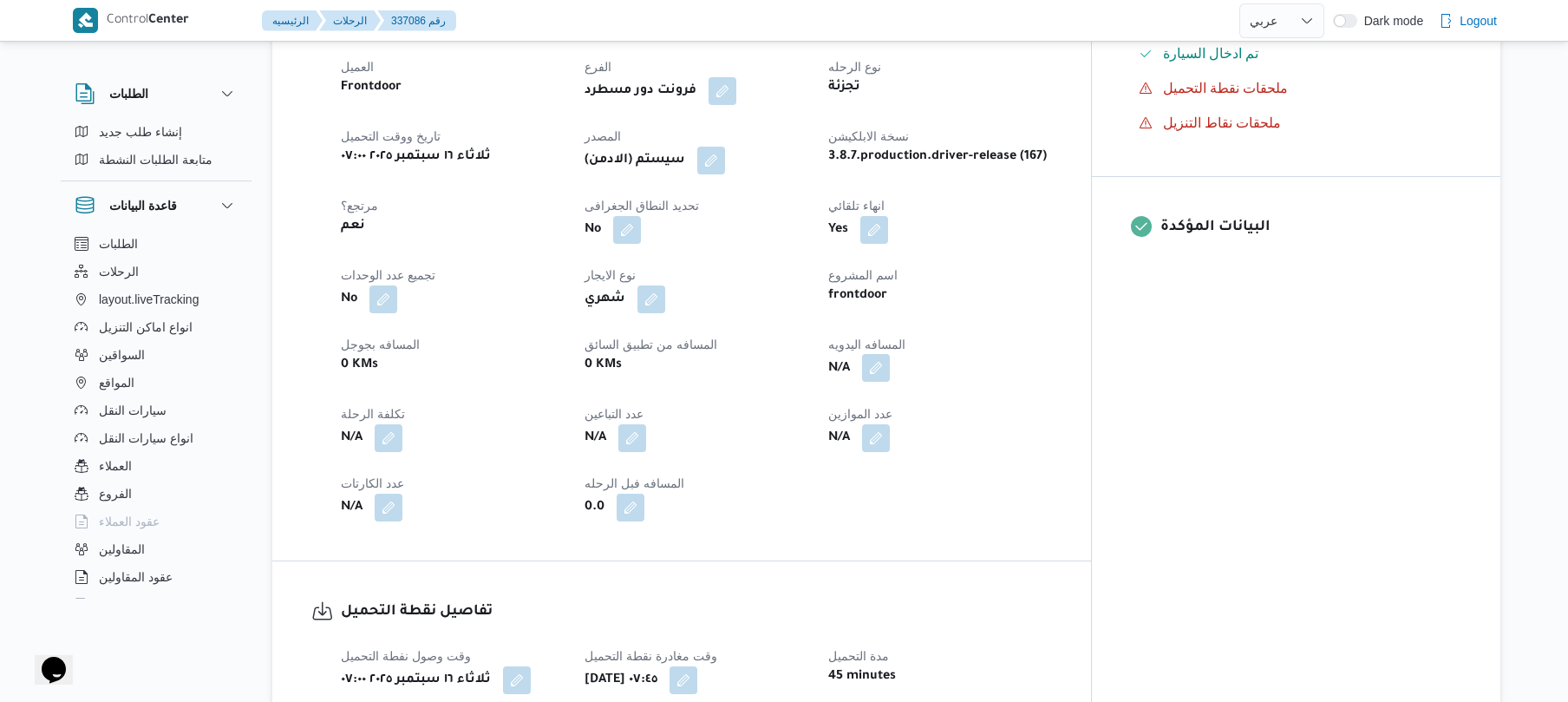
click at [890, 382] on button "button" at bounding box center [875, 367] width 27 height 28
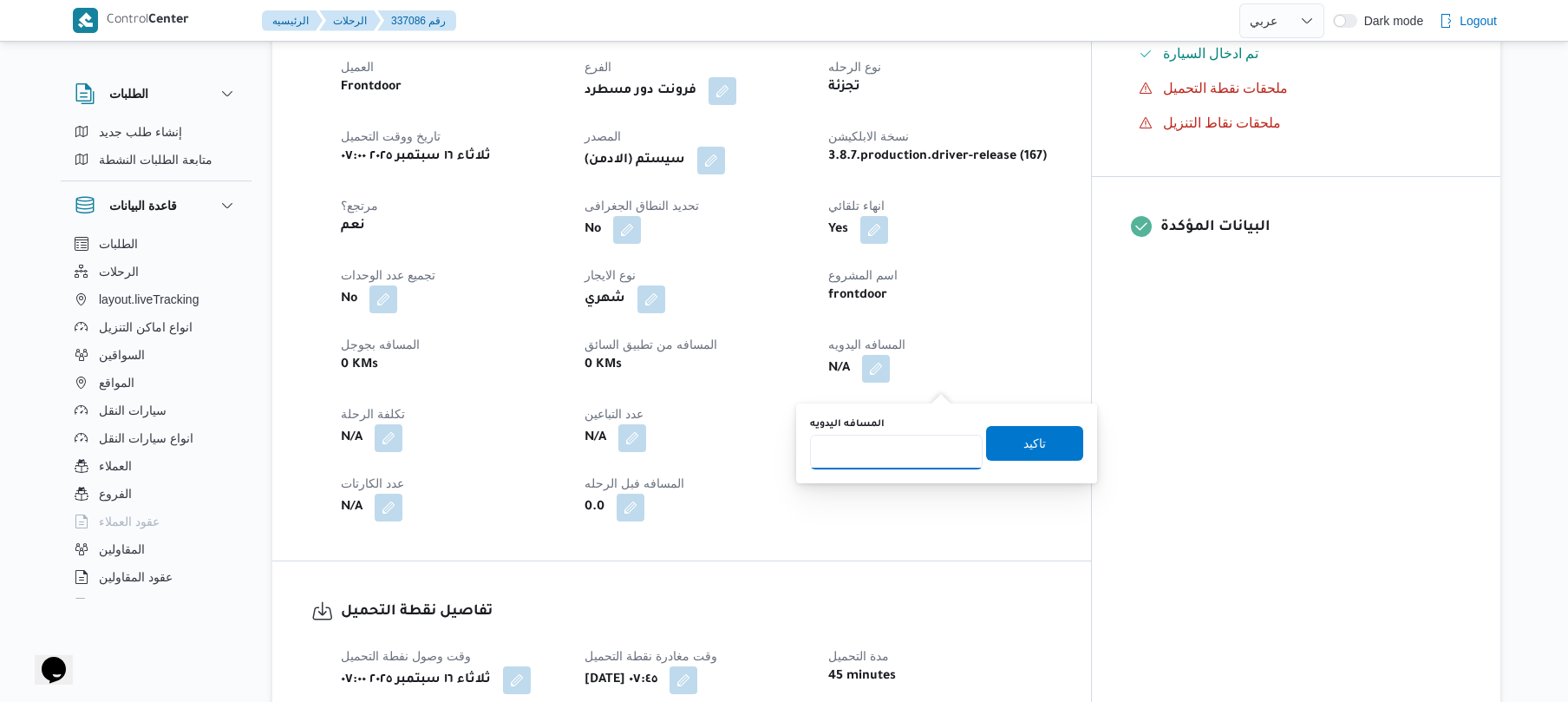
click at [916, 455] on input "المسافه اليدويه" at bounding box center [896, 452] width 173 height 35
type input "70"
click at [1023, 441] on span "تاكيد" at bounding box center [1034, 442] width 22 height 20
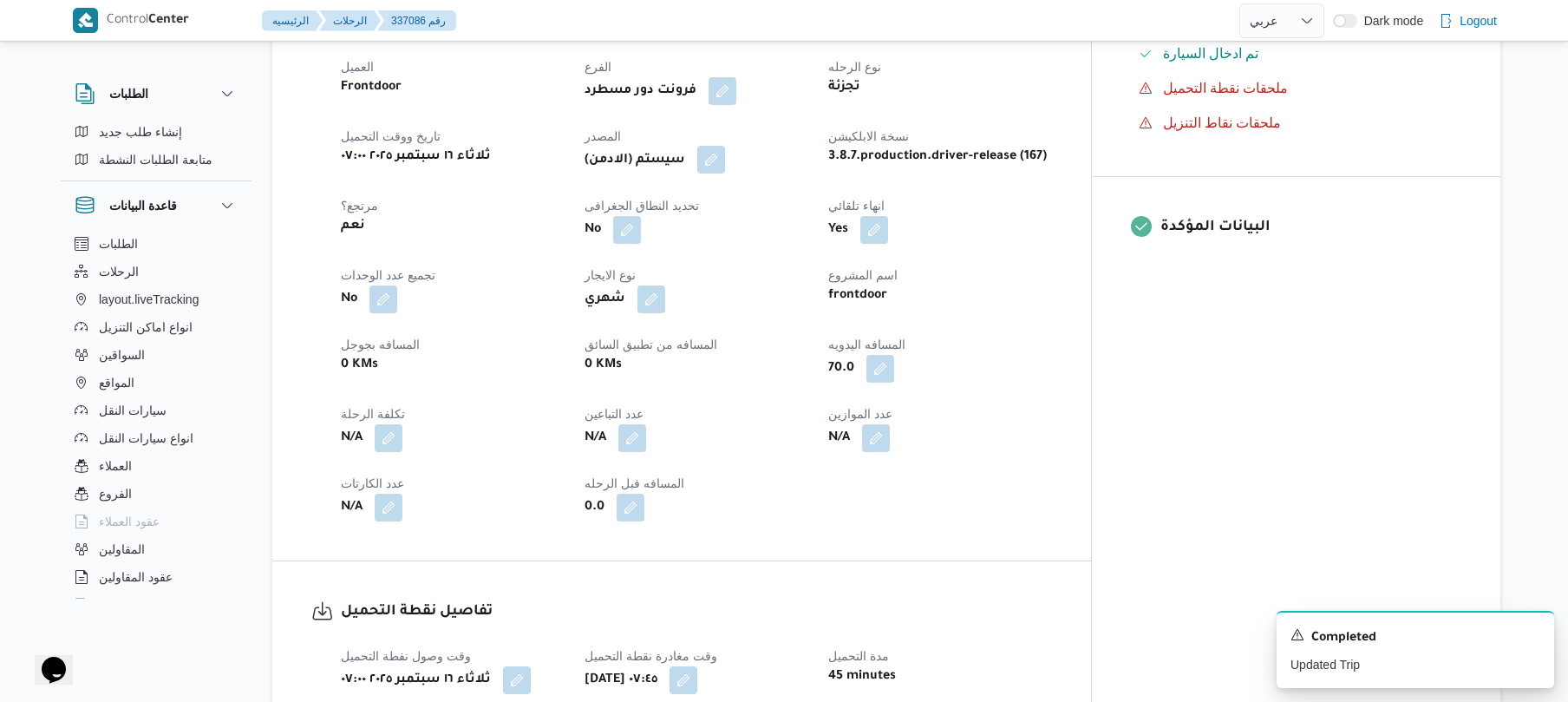
click at [725, 169] on button "button" at bounding box center [710, 159] width 27 height 28
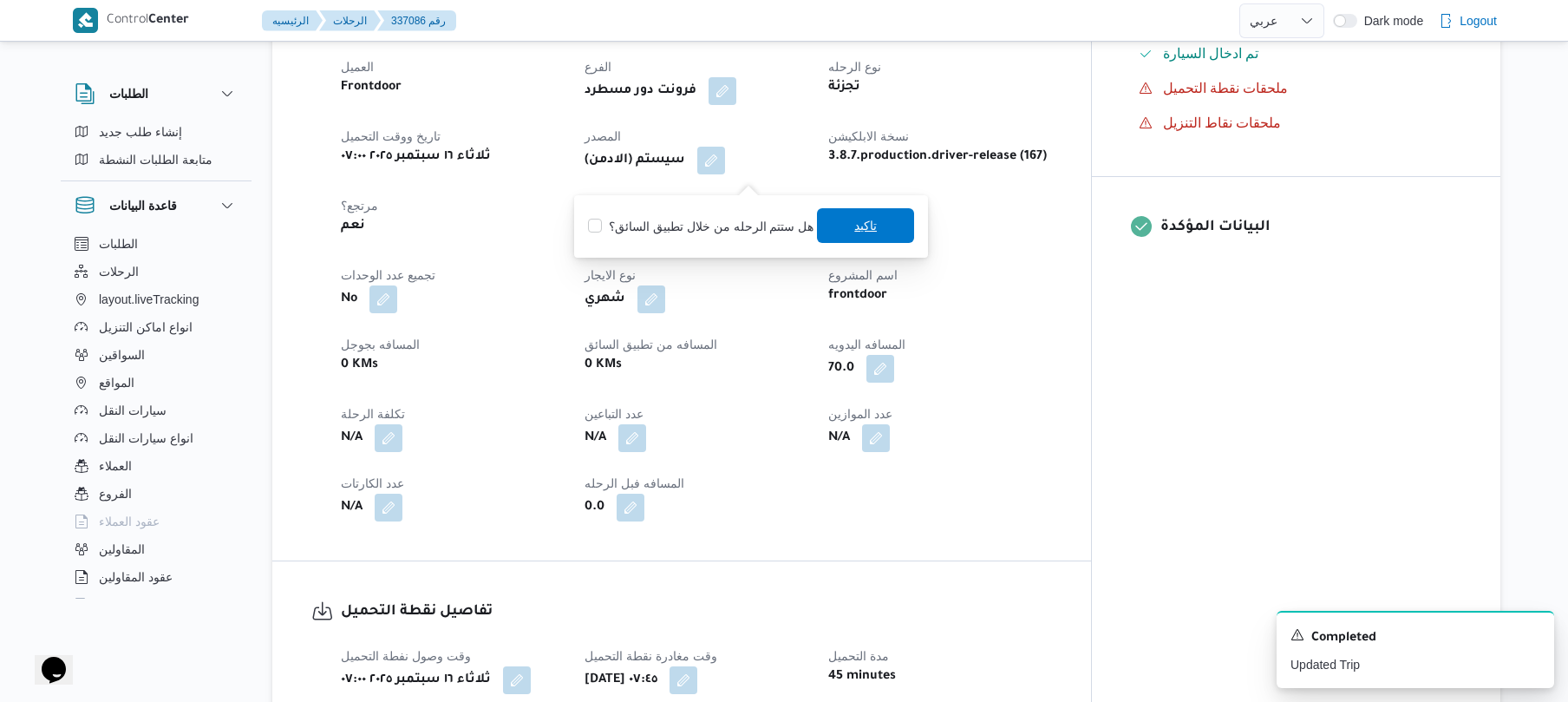
click at [864, 229] on span "تاكيد" at bounding box center [865, 225] width 22 height 20
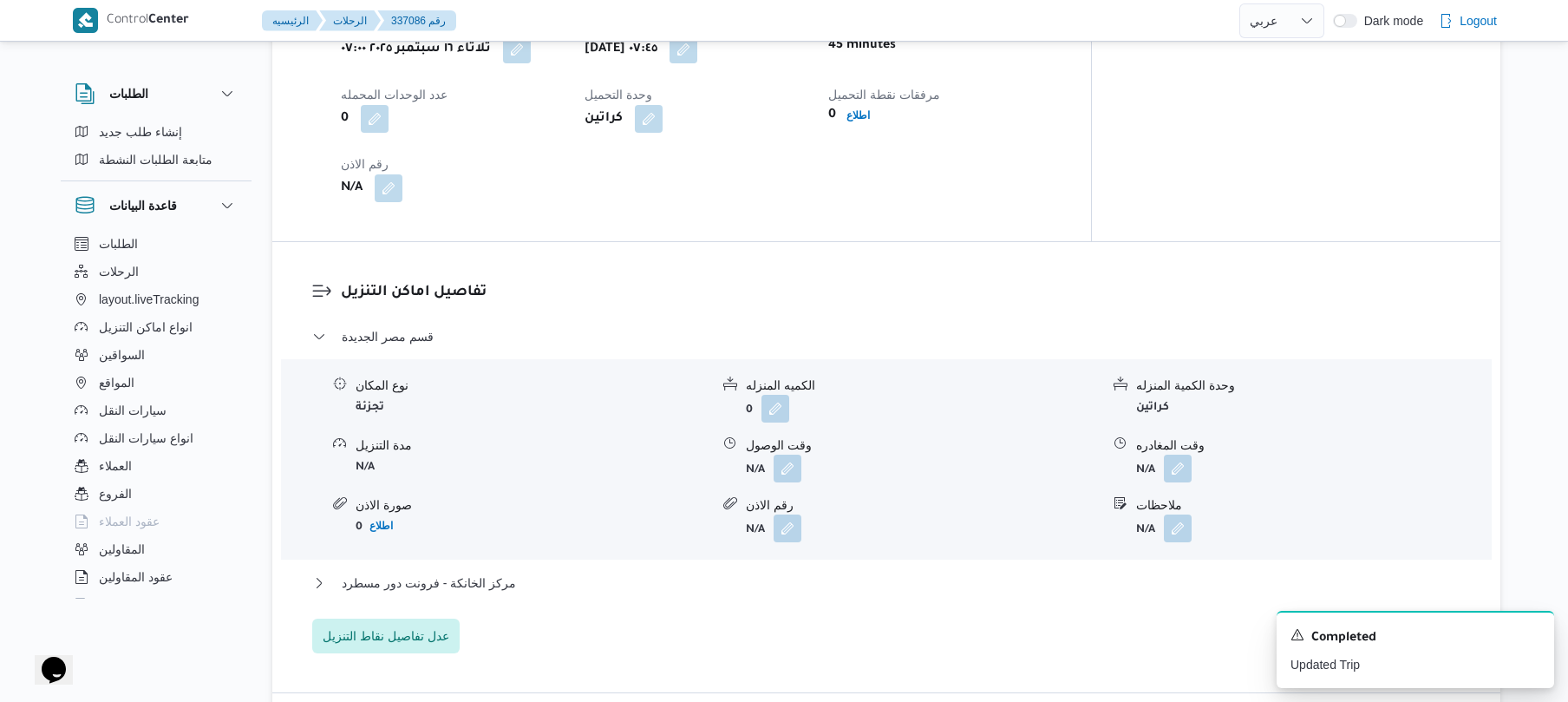
scroll to position [1296, 0]
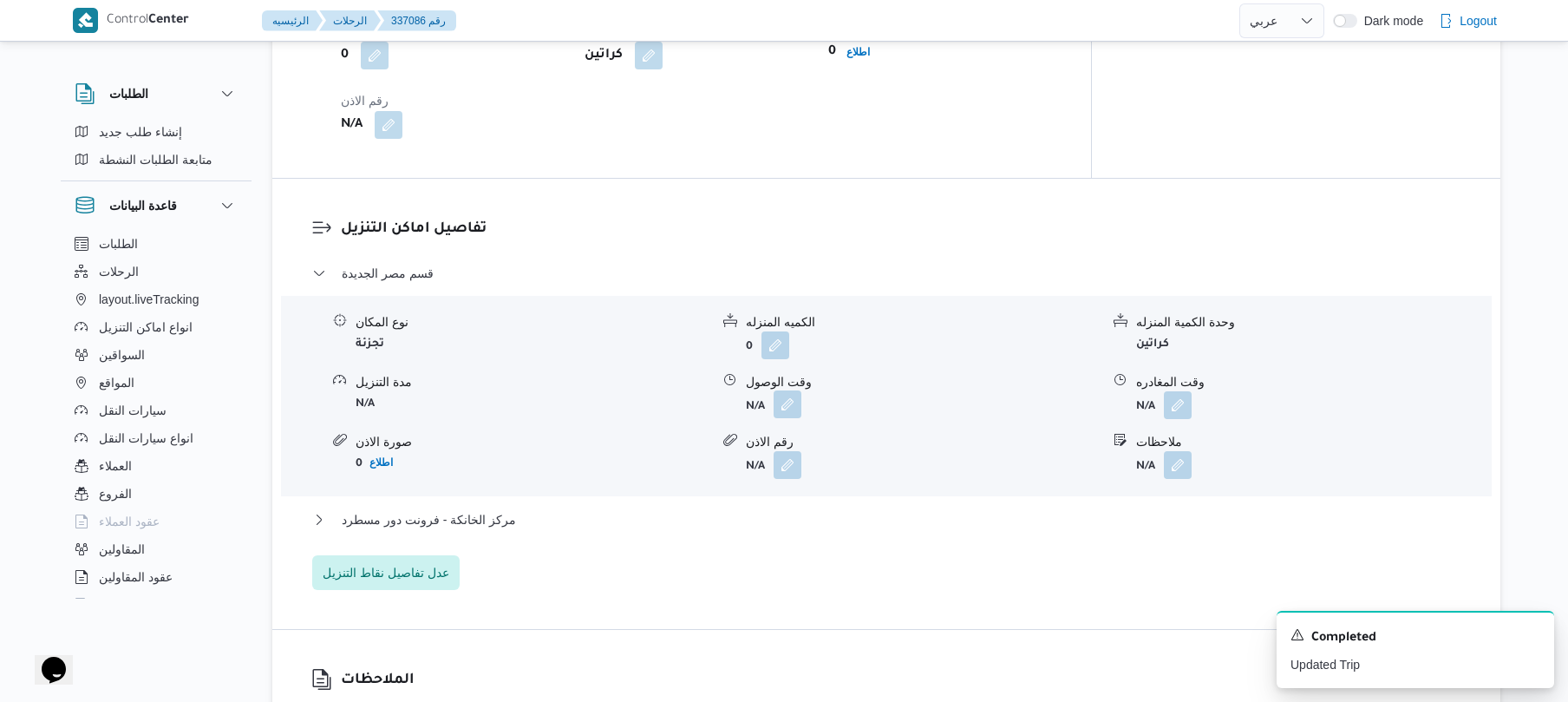
click at [792, 414] on button "button" at bounding box center [787, 404] width 27 height 28
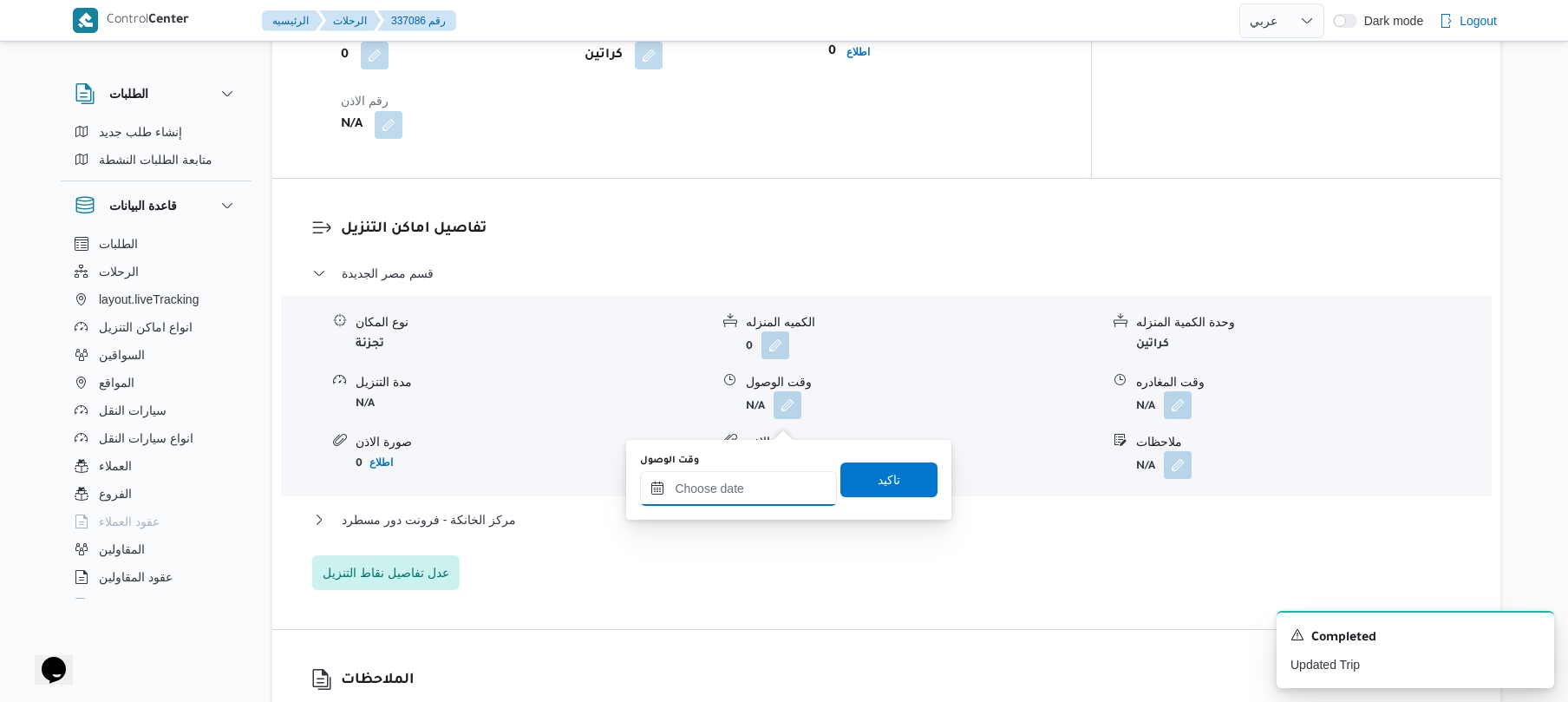
drag, startPoint x: 733, startPoint y: 497, endPoint x: 753, endPoint y: 489, distance: 21.5
click at [733, 497] on input "وقت الوصول" at bounding box center [739, 488] width 197 height 35
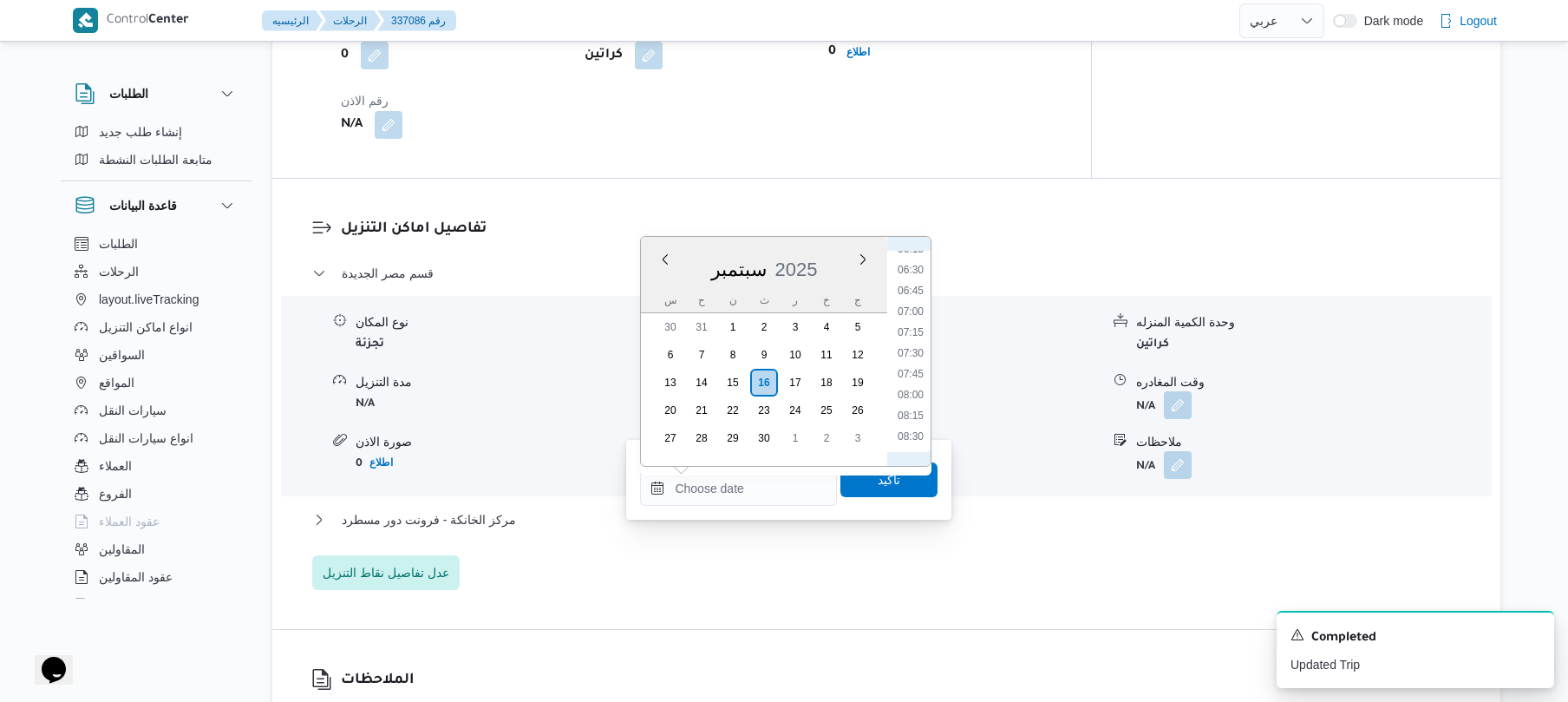
scroll to position [529, 0]
click at [917, 416] on li "08:15" at bounding box center [910, 418] width 40 height 18
type input "١٦/٠٩/٢٠٢٥ ٠٨:١٥"
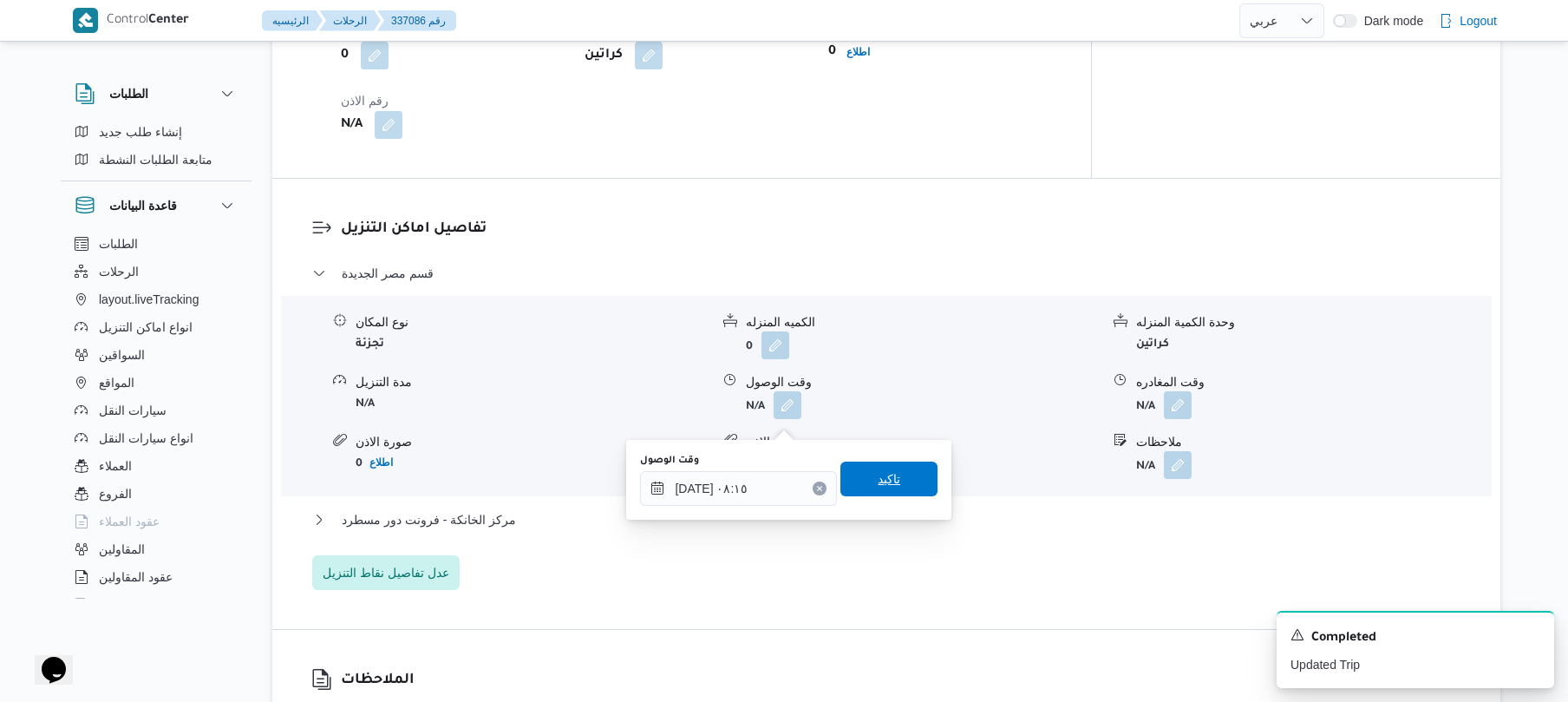
click at [884, 477] on span "تاكيد" at bounding box center [889, 478] width 22 height 20
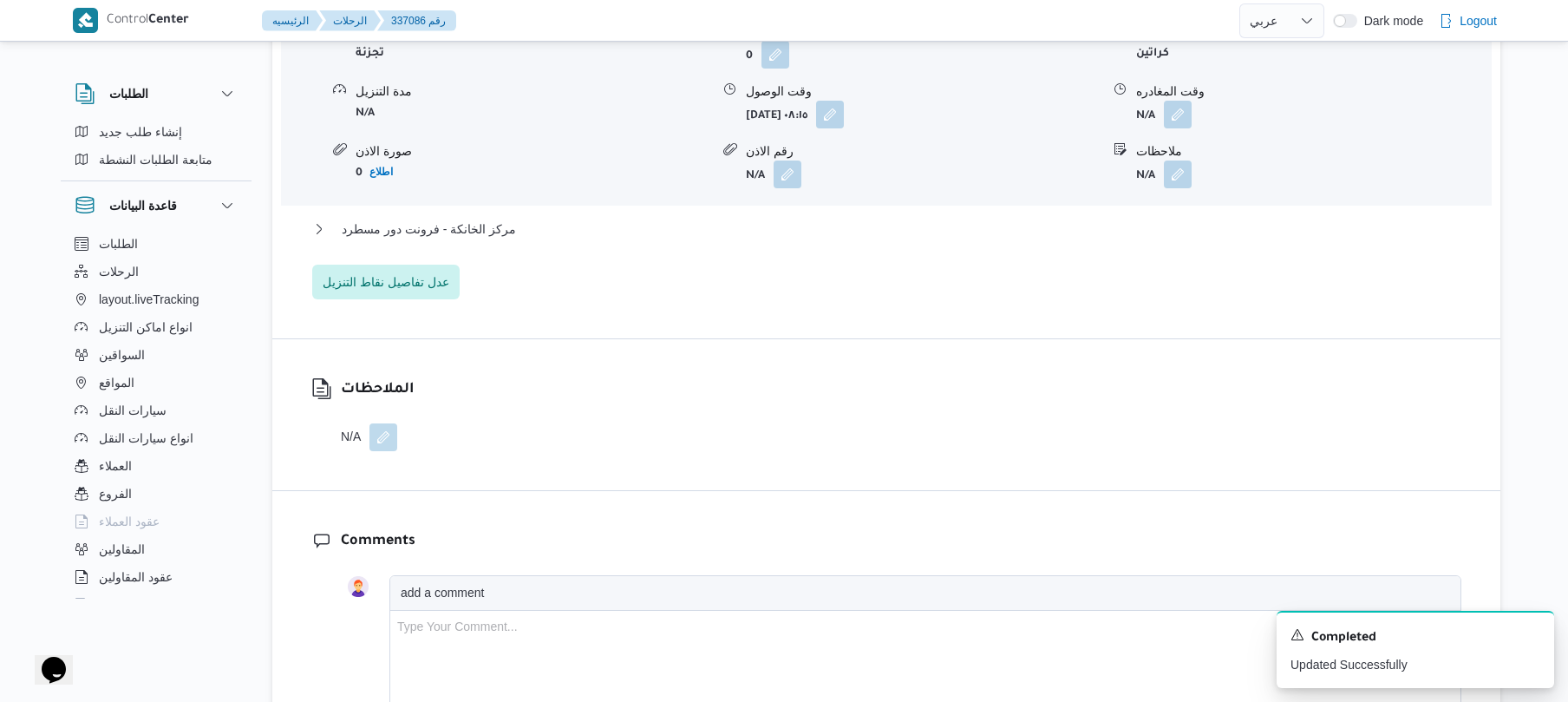
scroll to position [1620, 0]
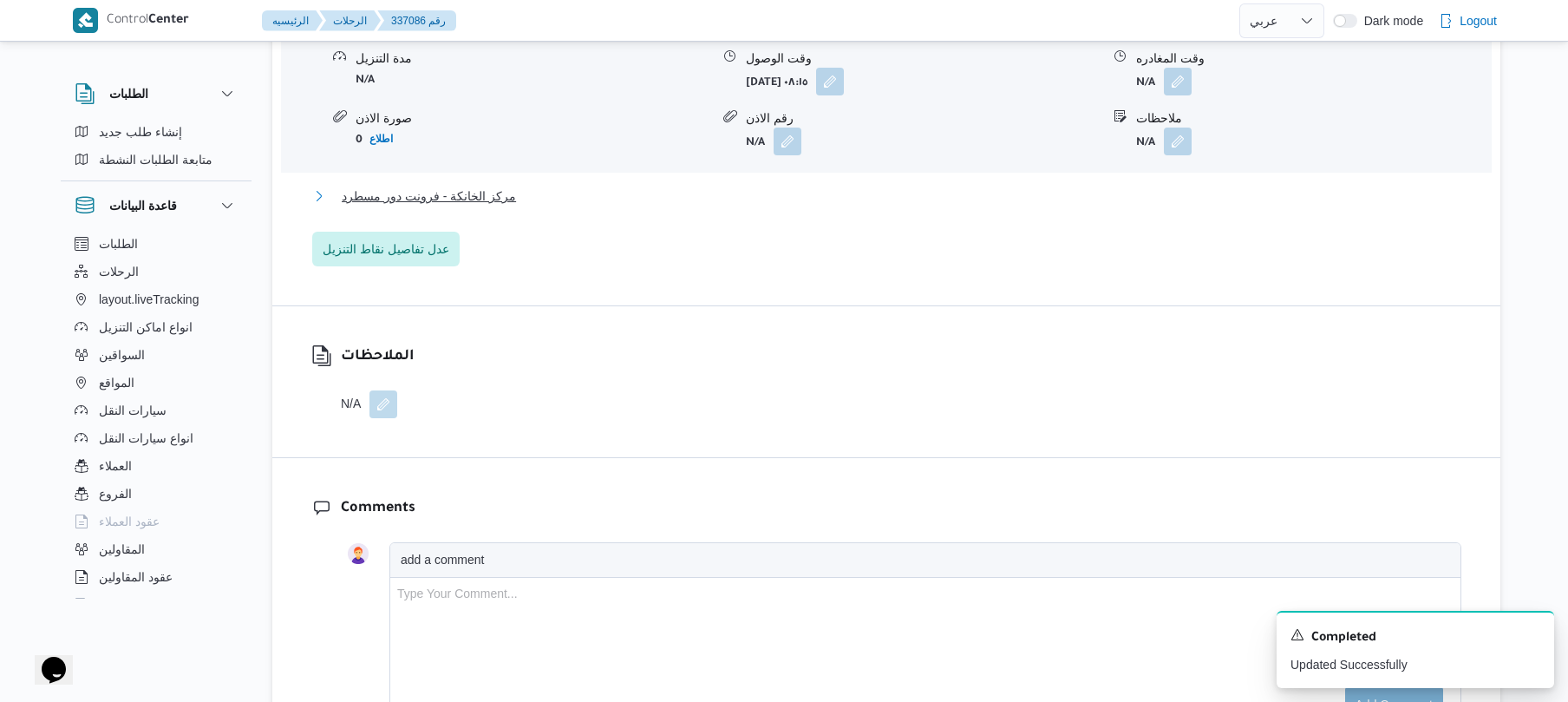
click at [1082, 207] on button "مركز الخانكة - فرونت دور مسطرد" at bounding box center [887, 195] width 1149 height 20
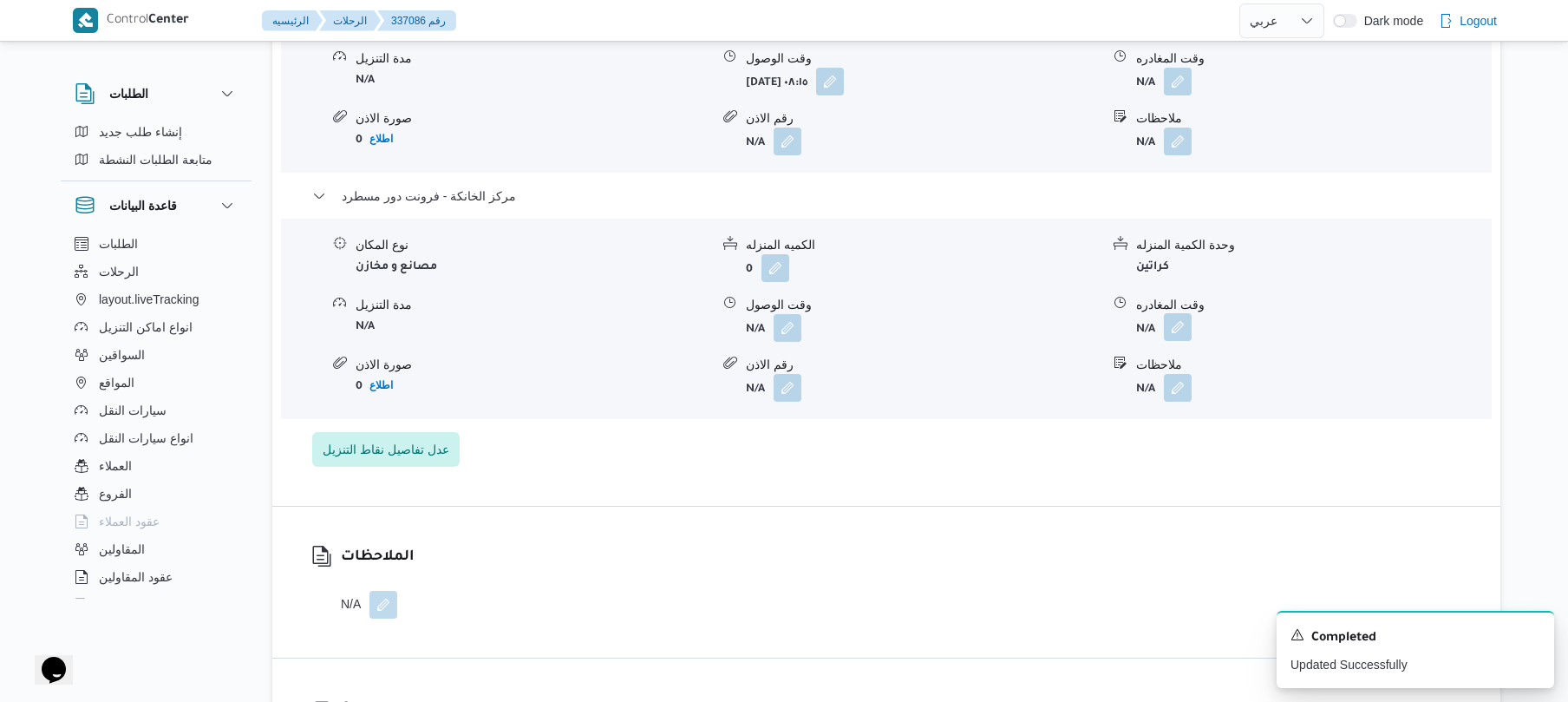
click at [1185, 341] on button "button" at bounding box center [1177, 327] width 27 height 28
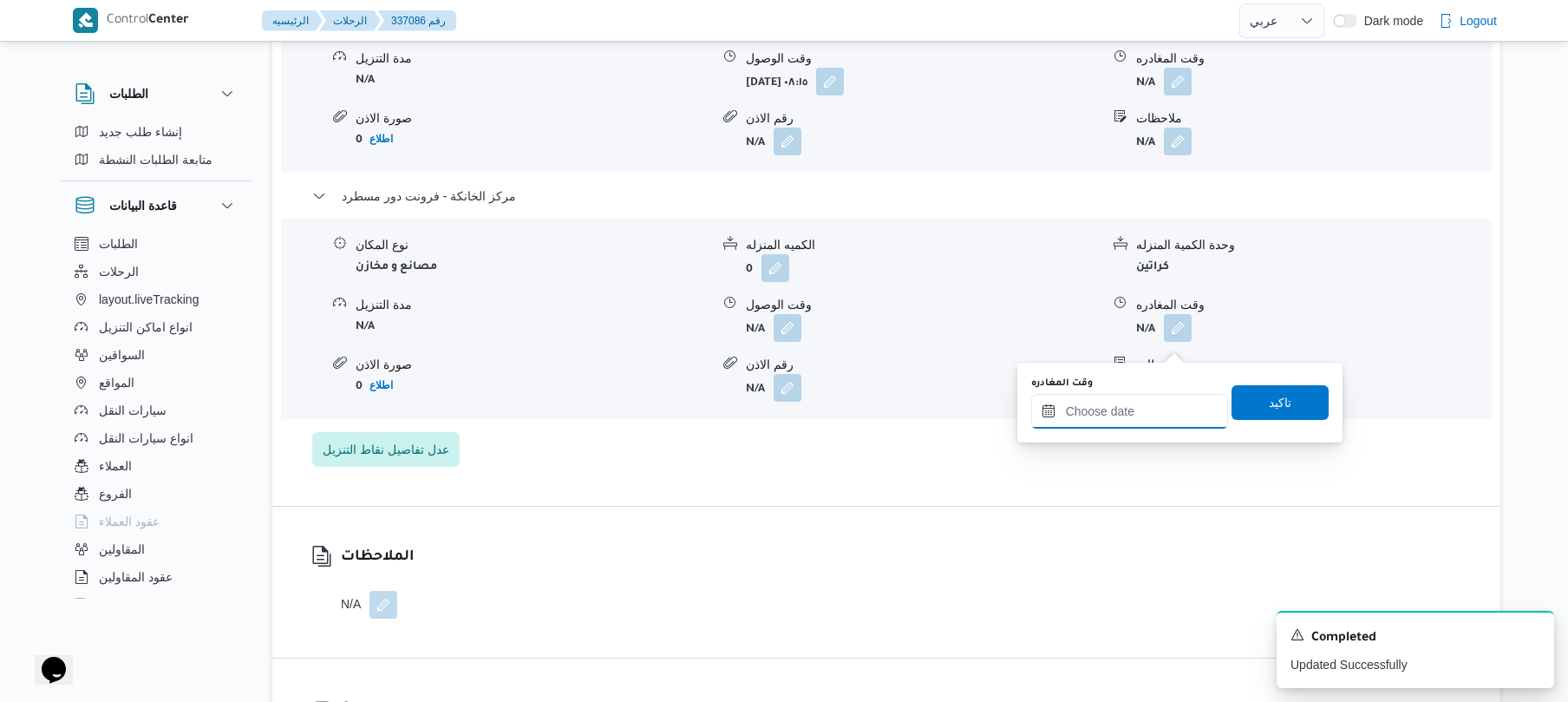
click at [1094, 413] on input "وقت المغادره" at bounding box center [1130, 411] width 197 height 35
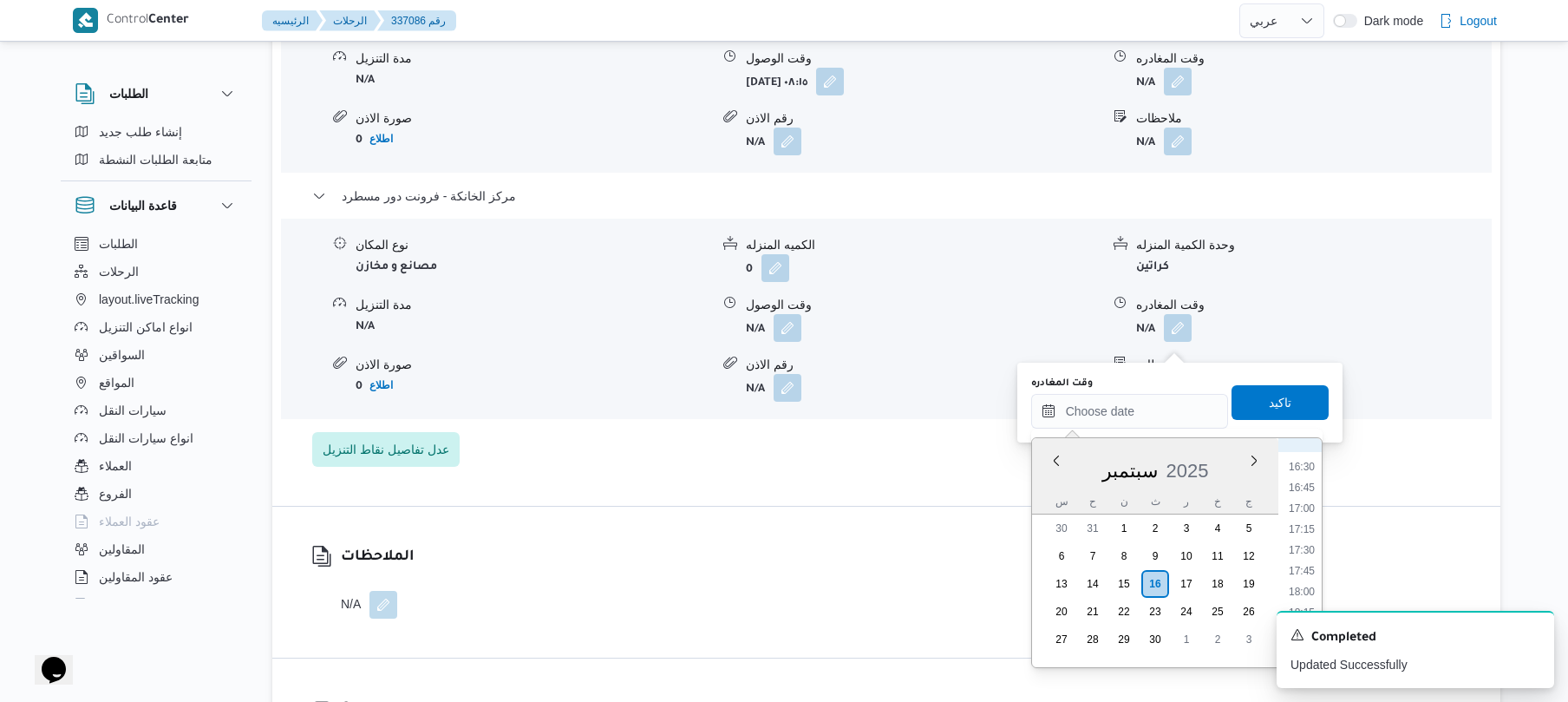
scroll to position [1330, 0]
click at [1303, 567] on li "17:15" at bounding box center [1301, 568] width 40 height 18
type input "[DATE] ١٧:١٥"
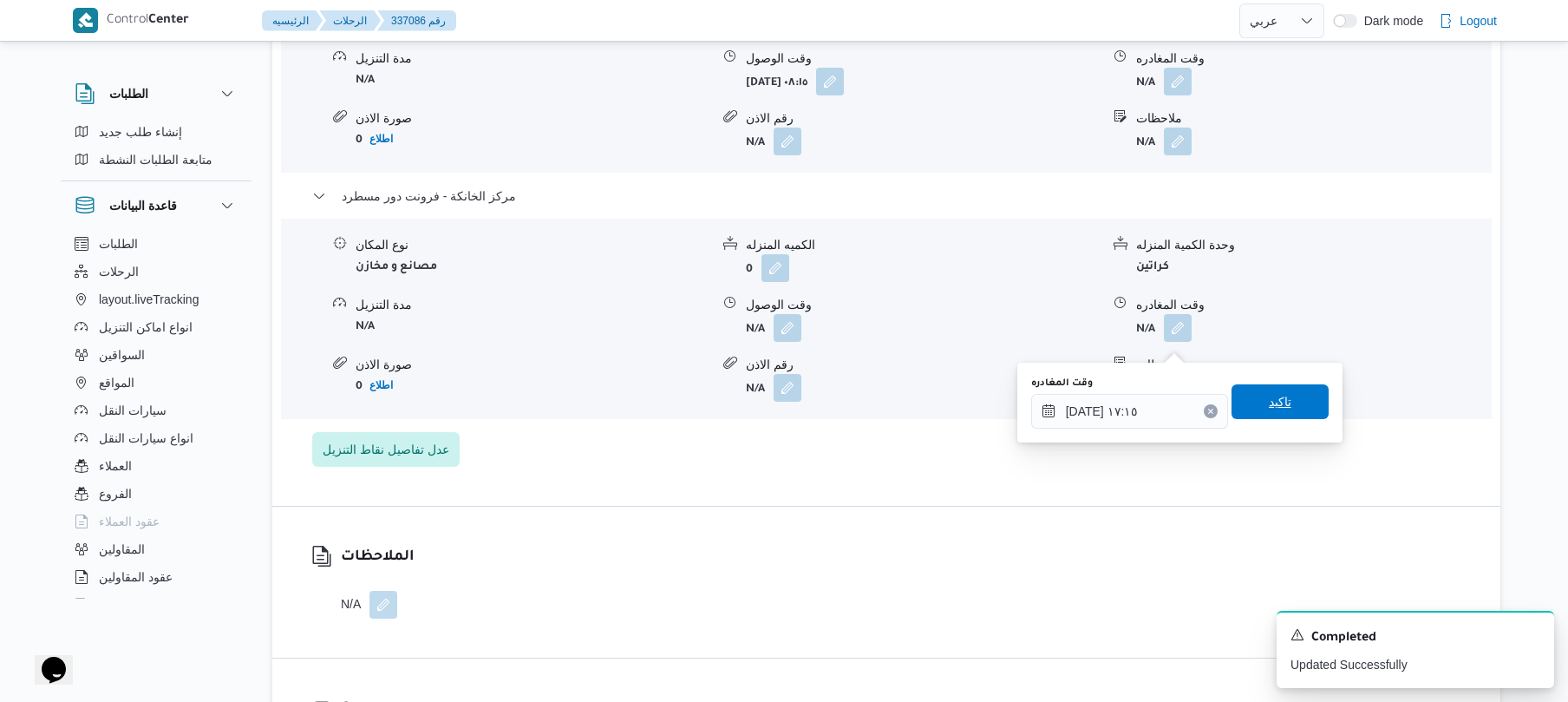
click at [1291, 404] on span "تاكيد" at bounding box center [1281, 401] width 98 height 35
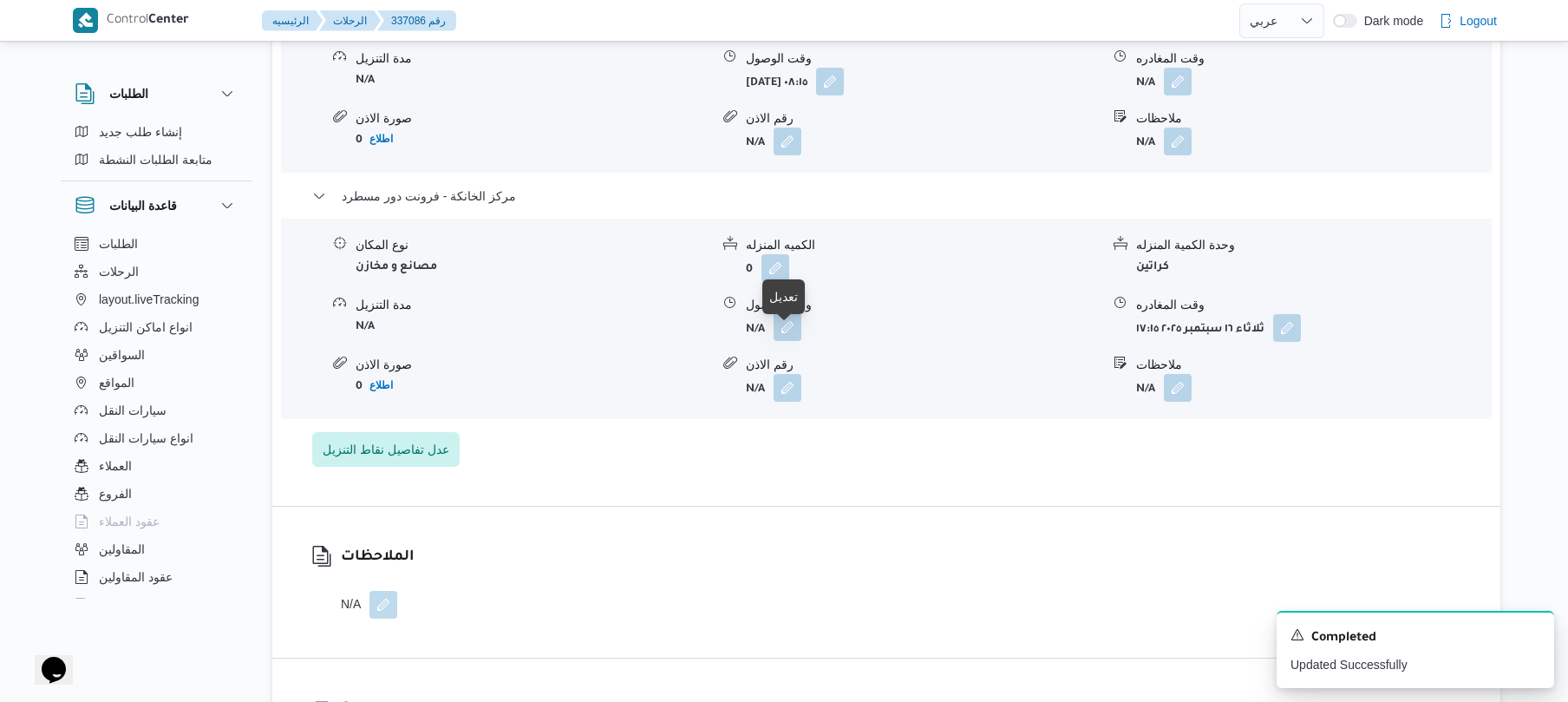
click at [788, 341] on button "button" at bounding box center [787, 327] width 27 height 28
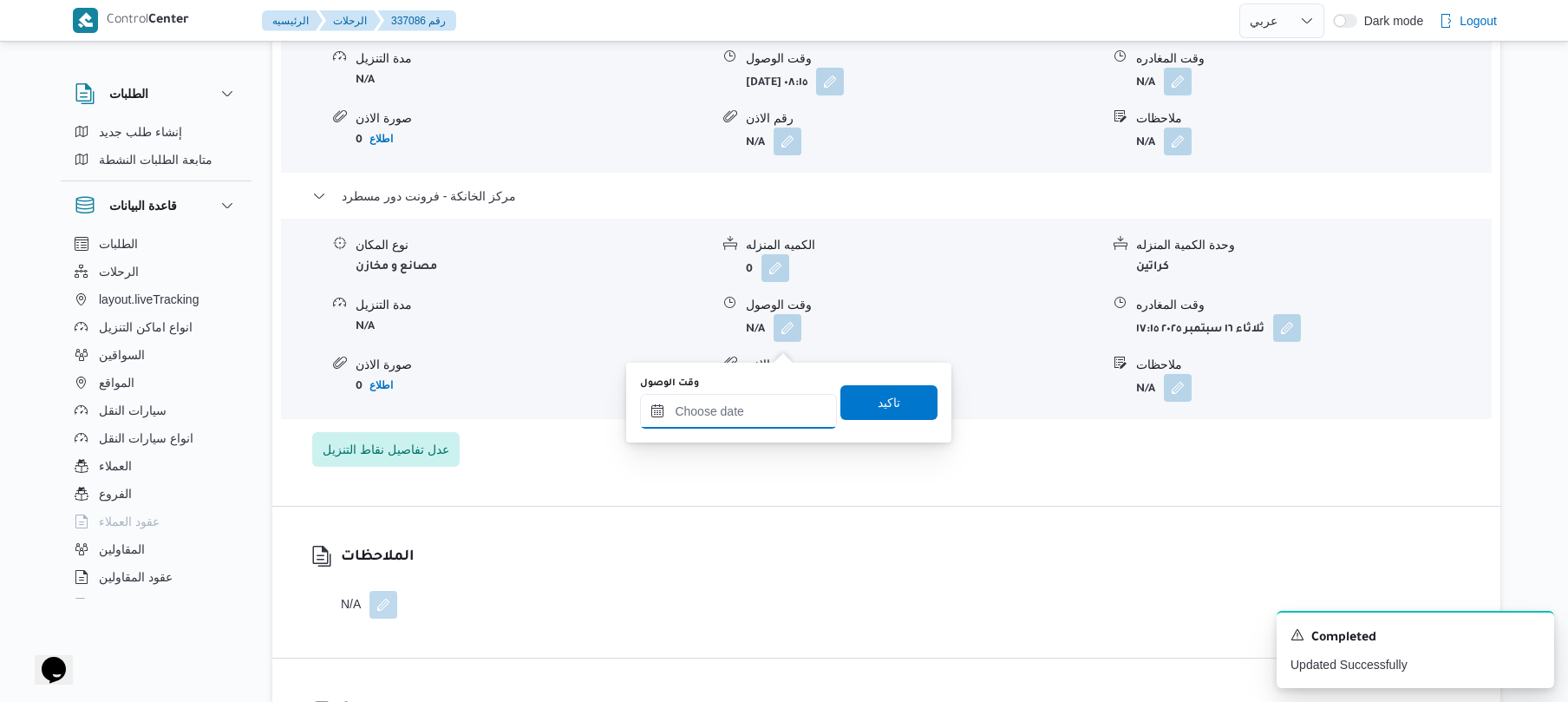
click at [737, 407] on input "وقت الوصول" at bounding box center [739, 411] width 197 height 35
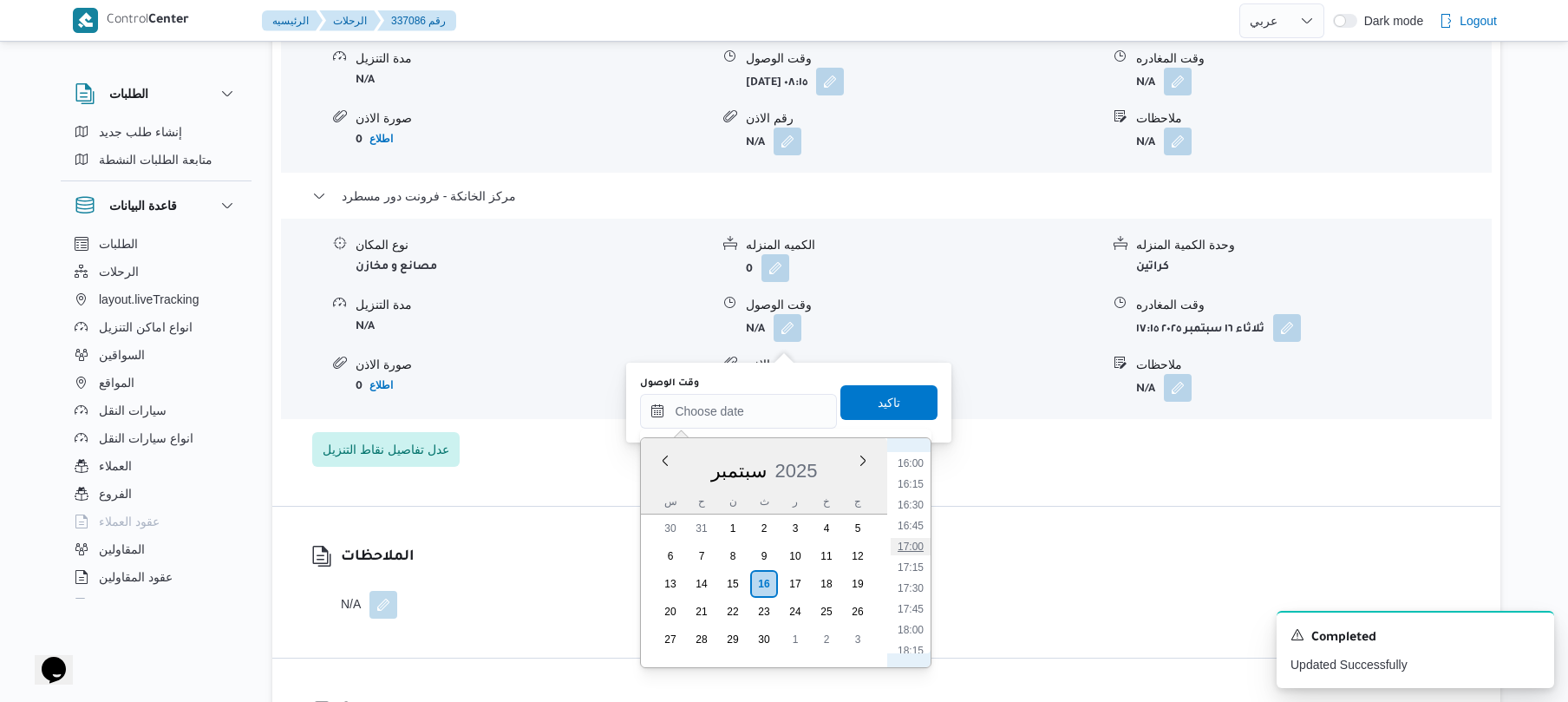
click at [919, 545] on li "17:00" at bounding box center [910, 547] width 40 height 18
type input "١٦/٠٩/٢٠٢٥ ١٧:٠٠"
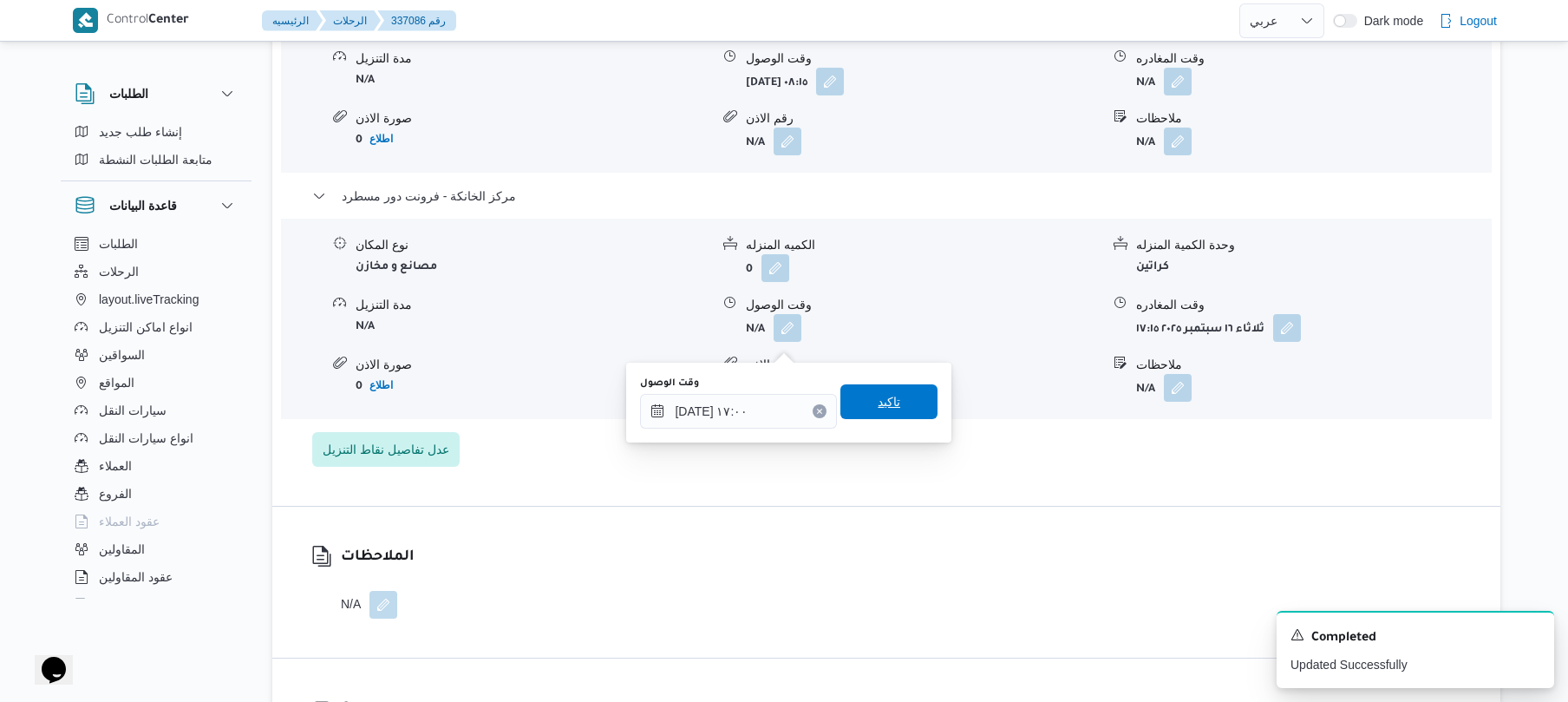
click at [903, 401] on span "تاكيد" at bounding box center [890, 401] width 98 height 35
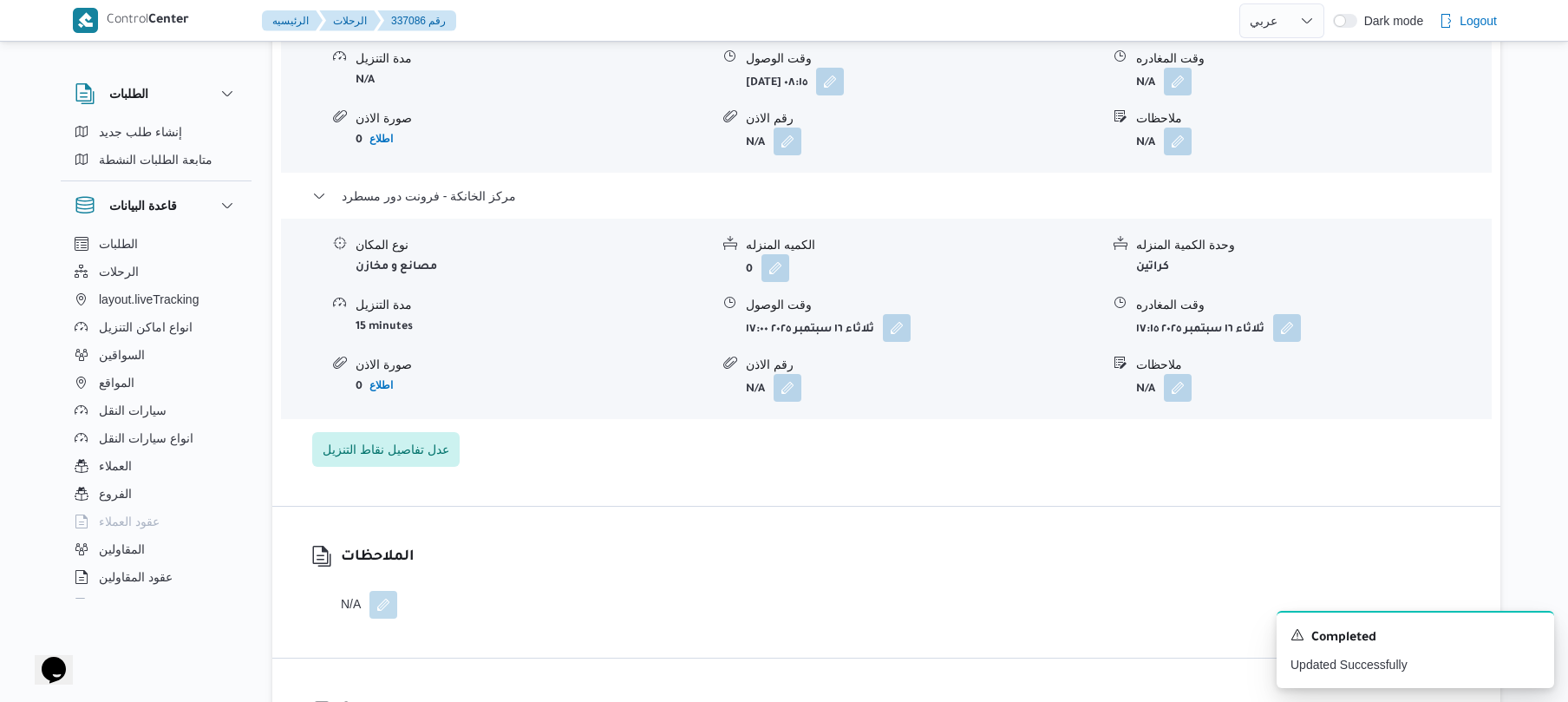
click at [903, 401] on form "N/A" at bounding box center [922, 387] width 354 height 28
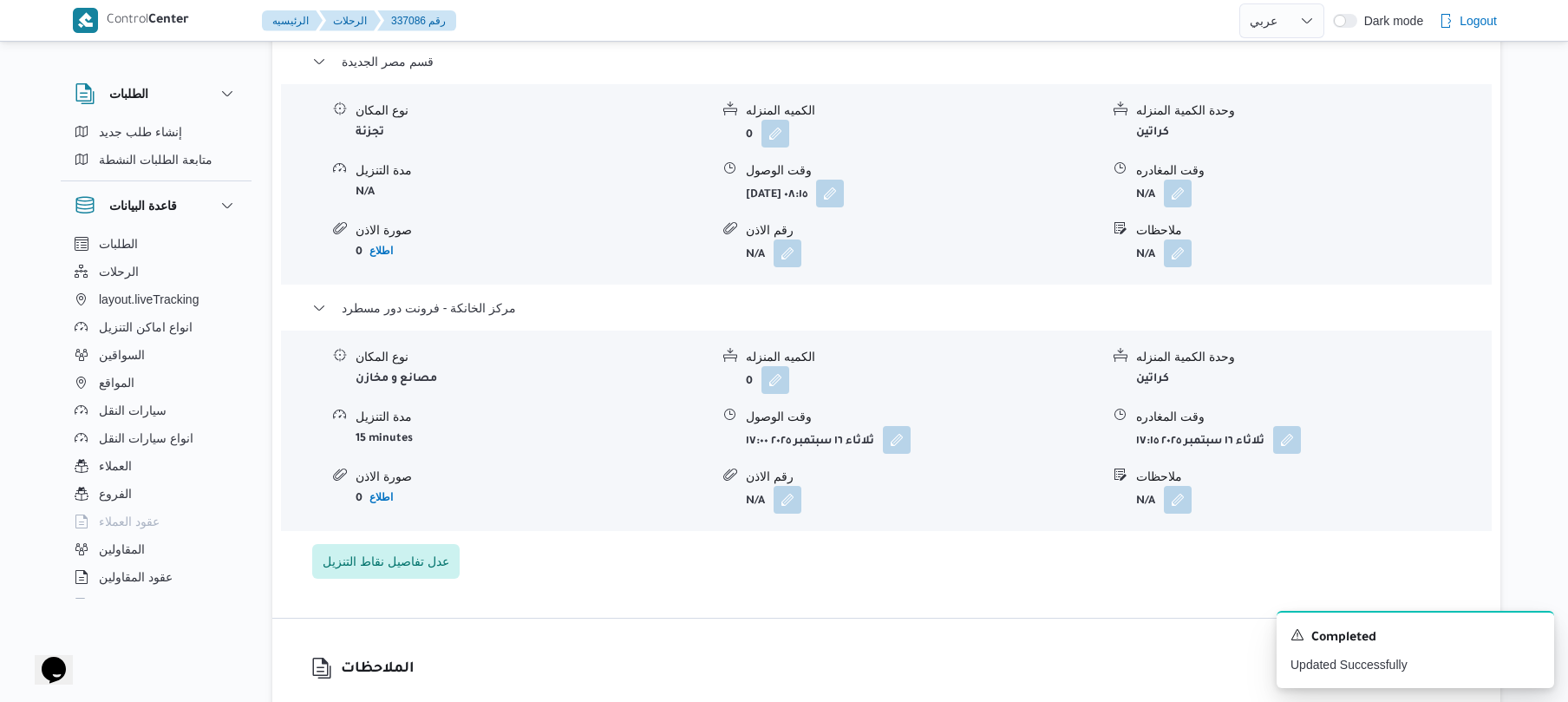
scroll to position [1480, 0]
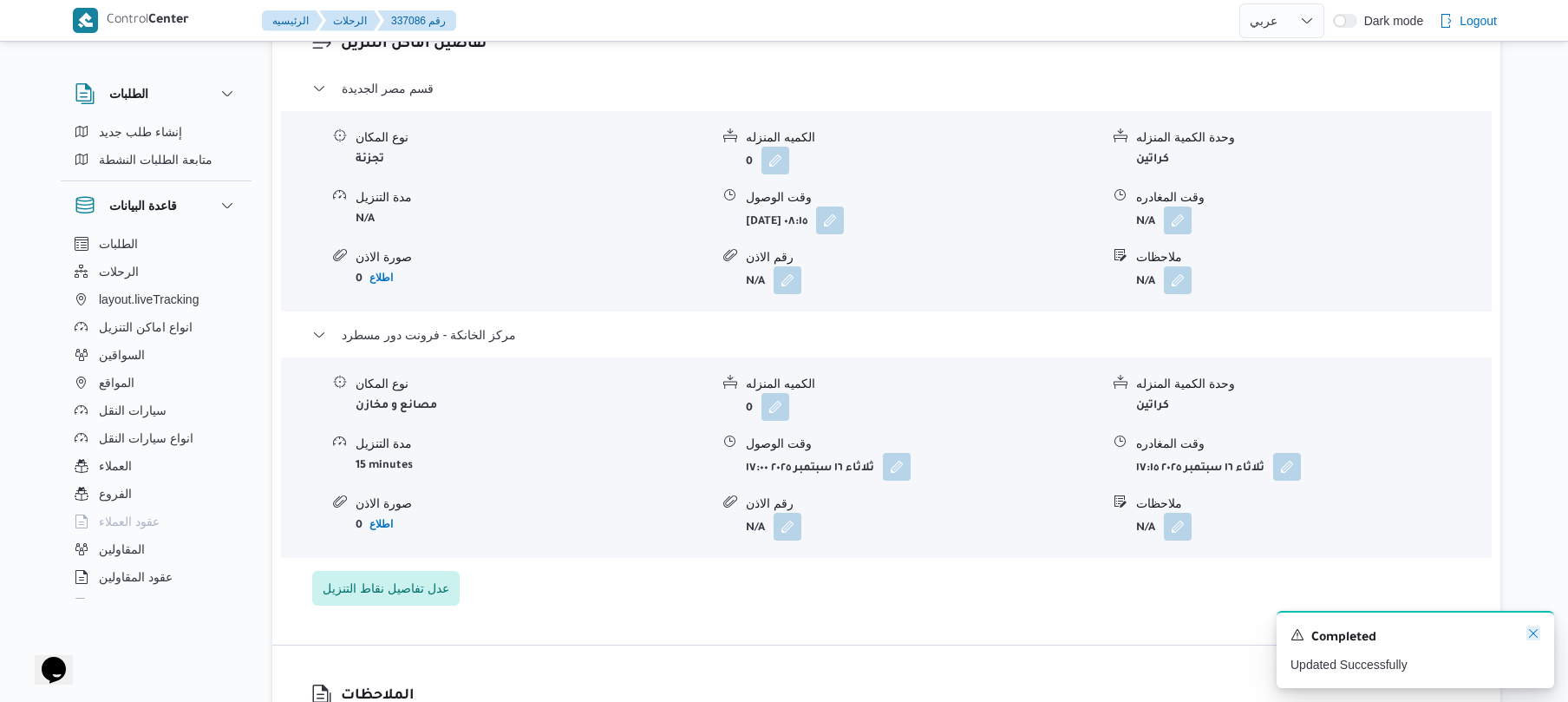
click at [1530, 632] on icon "Dismiss toast" at bounding box center [1533, 634] width 9 height 9
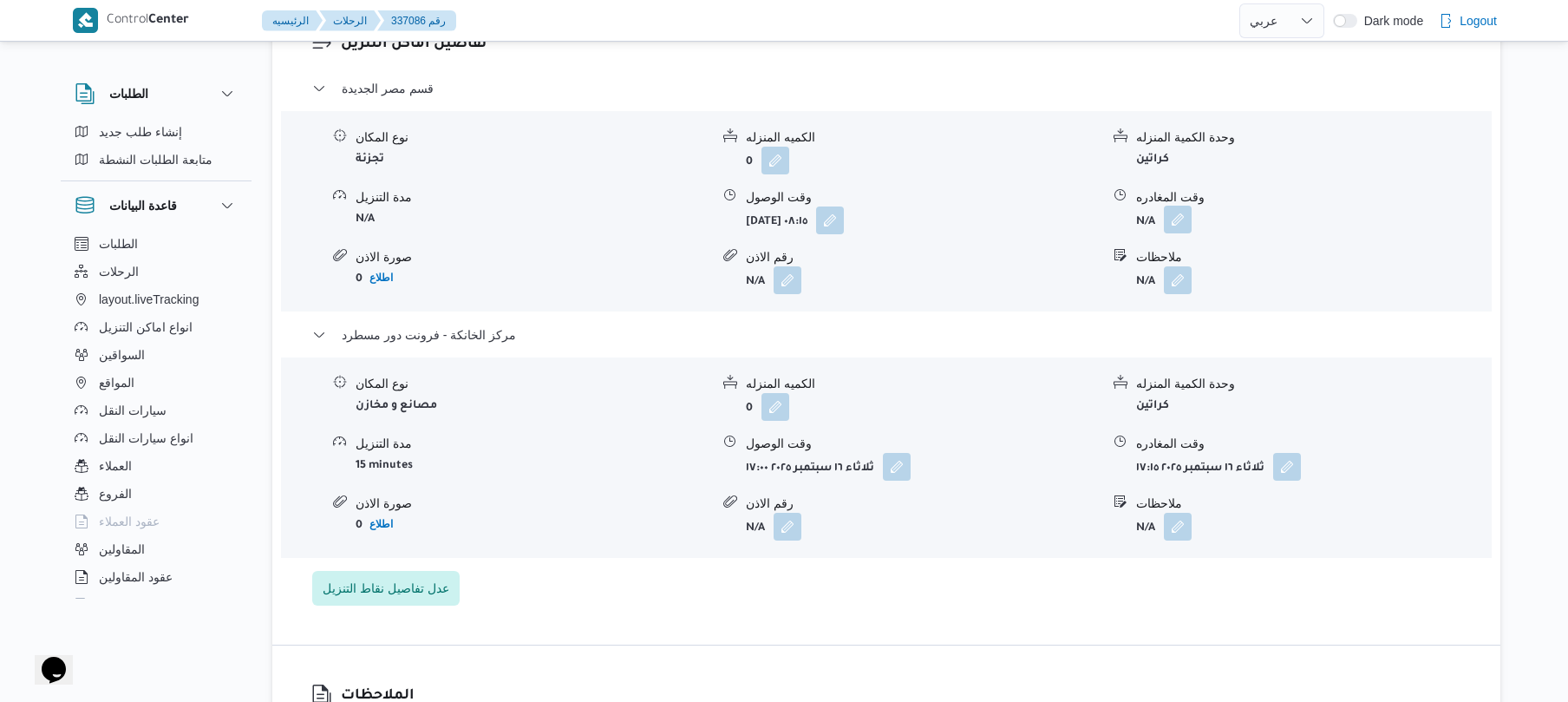
click at [1183, 233] on button "button" at bounding box center [1177, 219] width 27 height 28
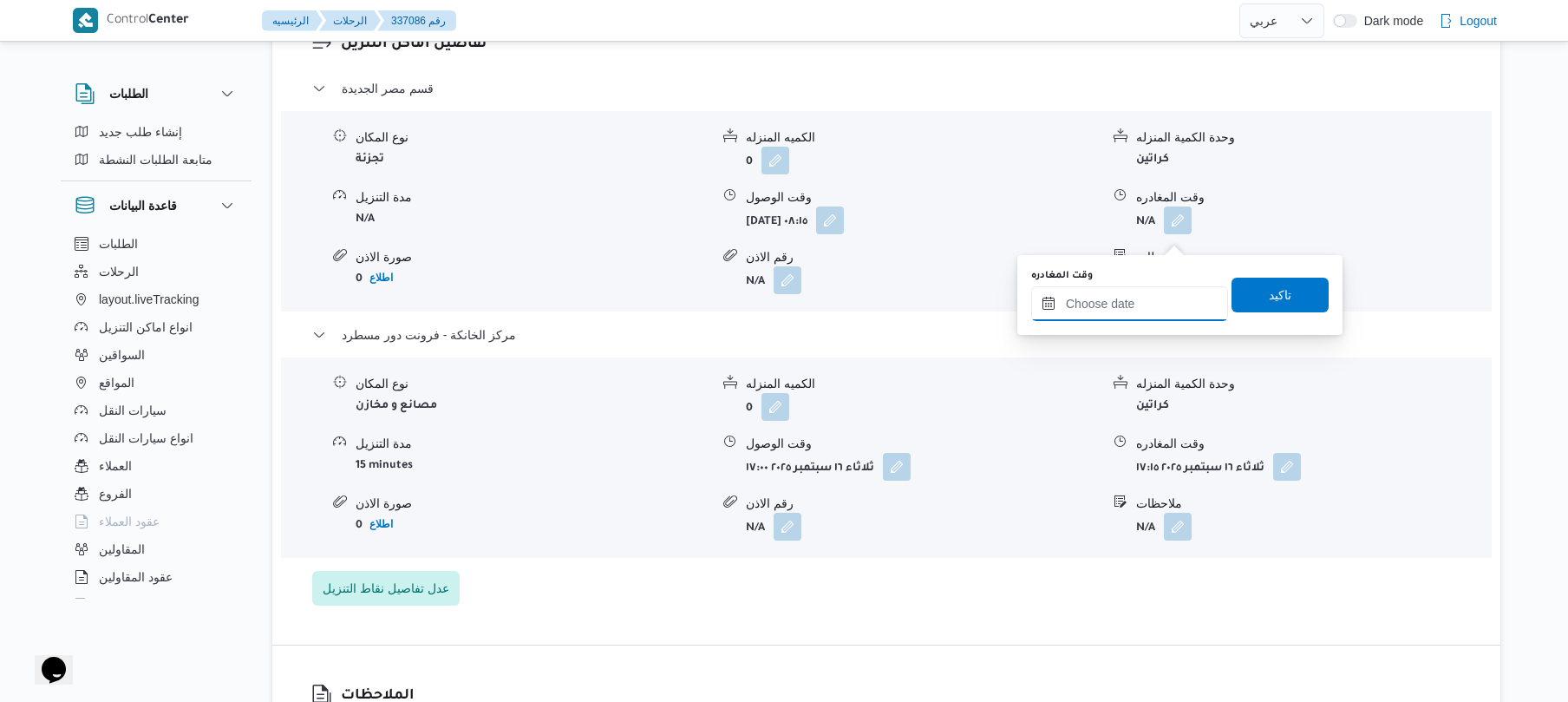
click at [1142, 298] on input "وقت المغادره" at bounding box center [1130, 304] width 197 height 35
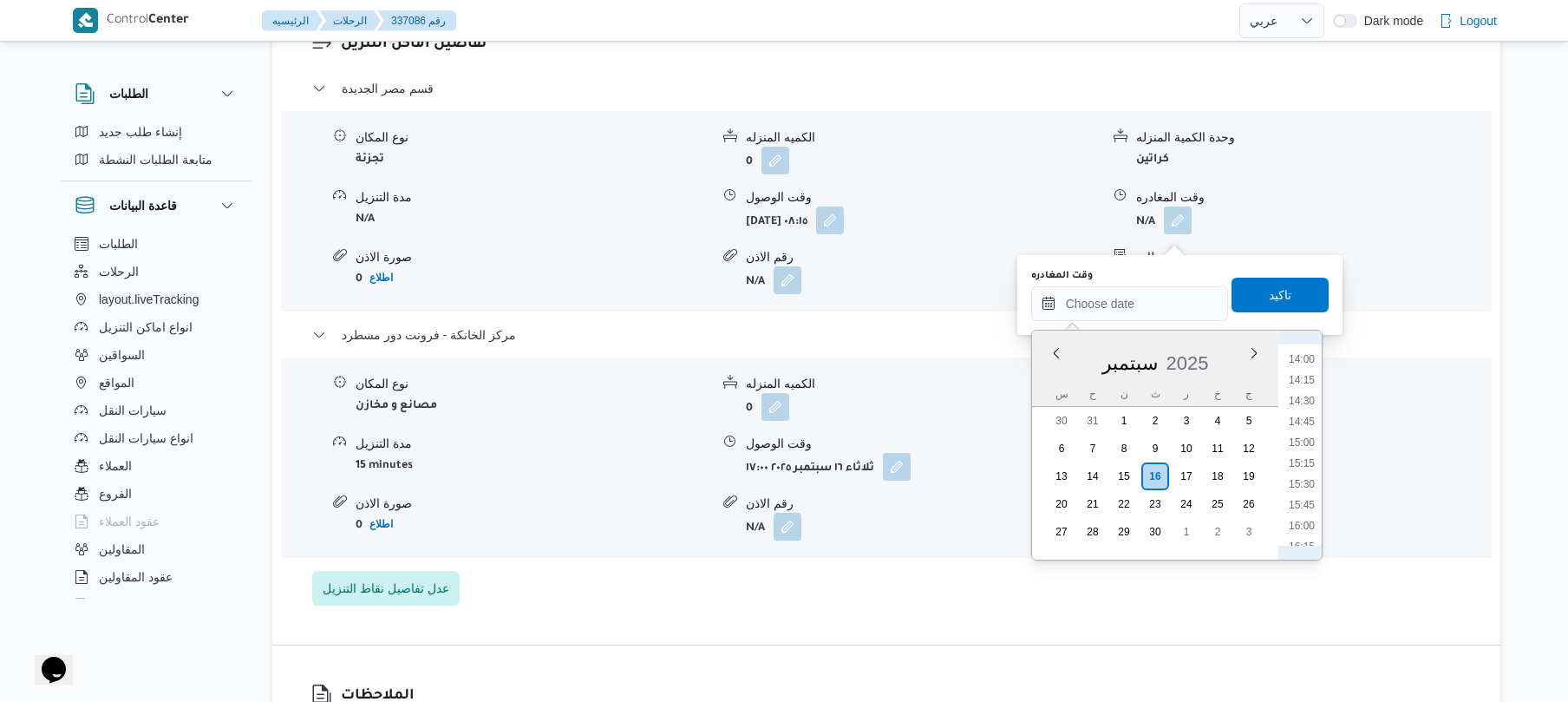
scroll to position [1330, 0]
click at [1310, 398] on li "16:30" at bounding box center [1301, 398] width 40 height 18
type input "[DATE] ١٦:٣٠"
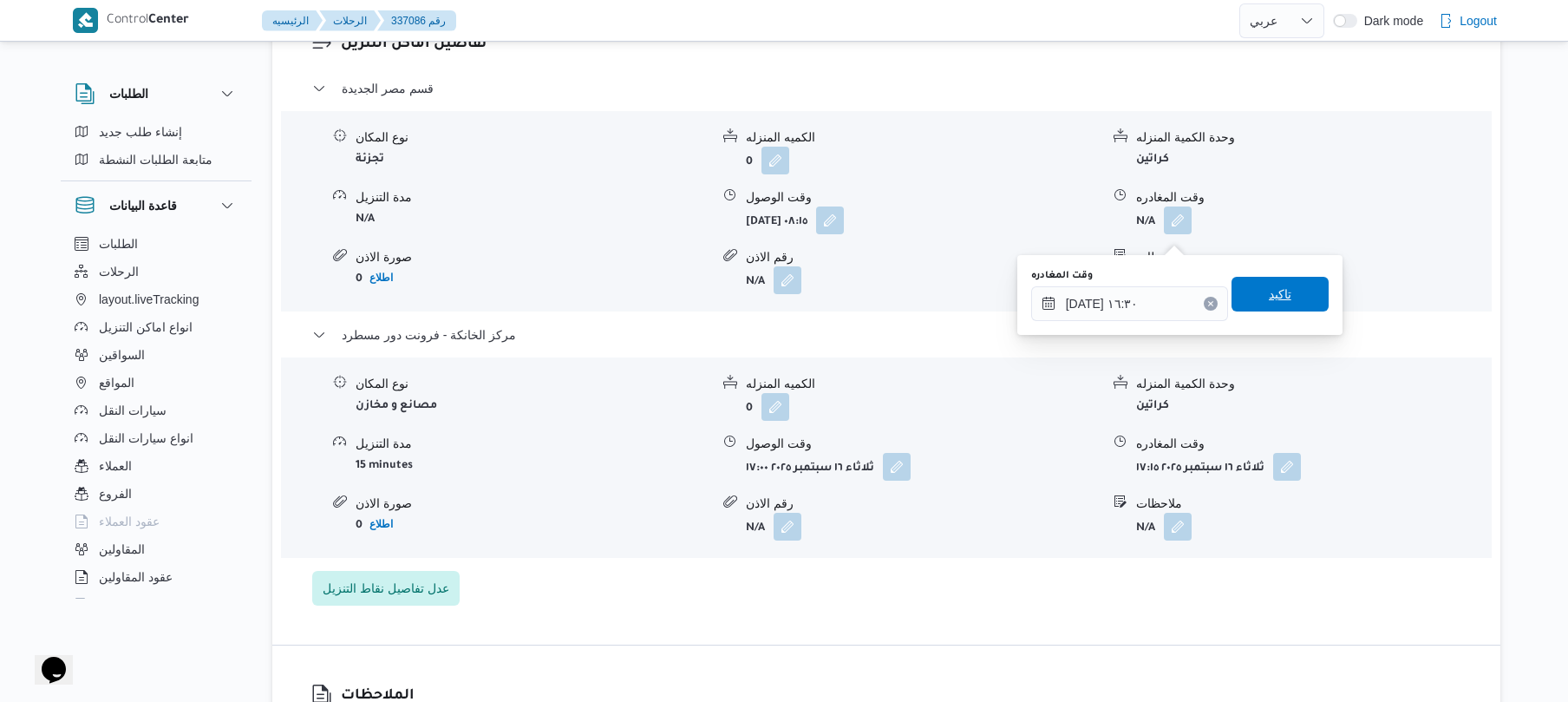
click at [1289, 295] on span "تاكيد" at bounding box center [1281, 294] width 98 height 35
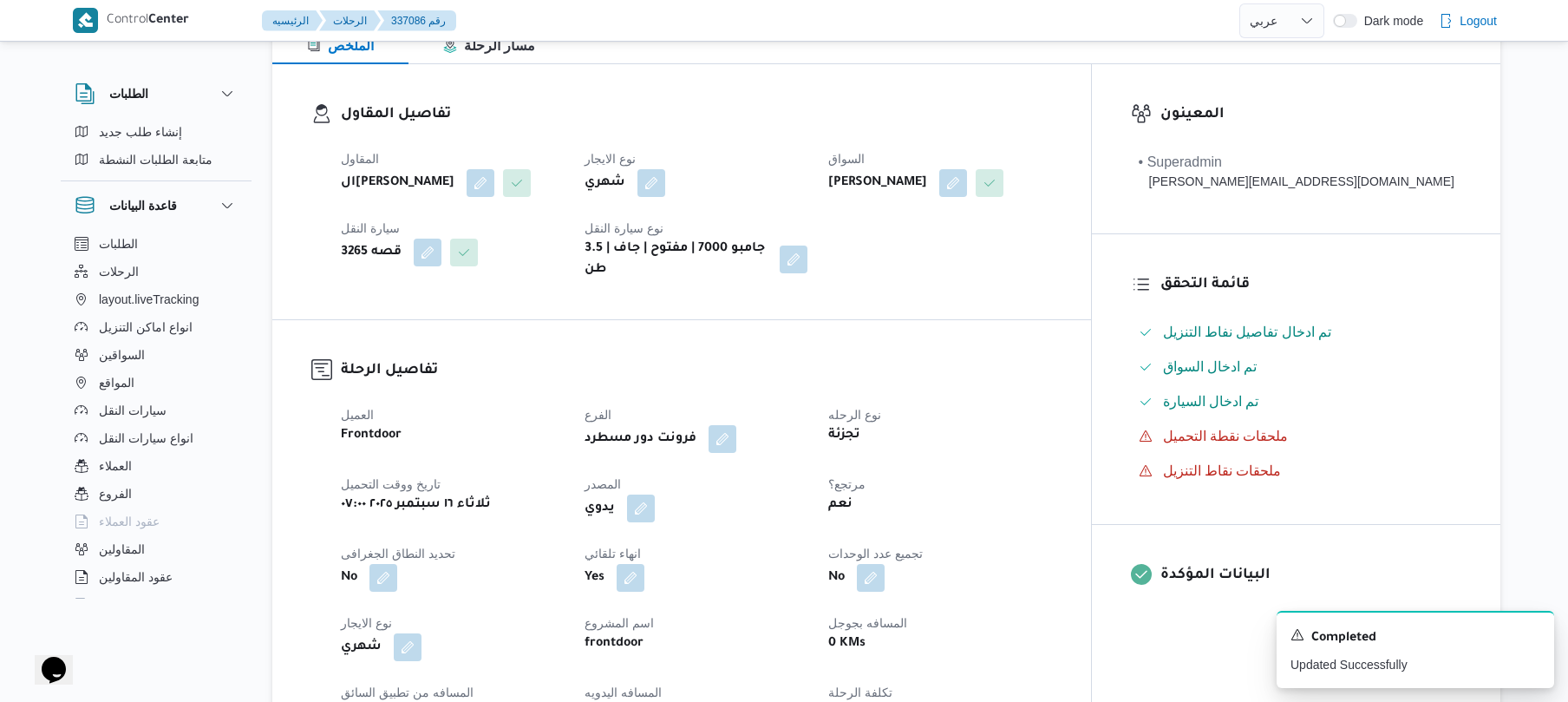
scroll to position [0, 0]
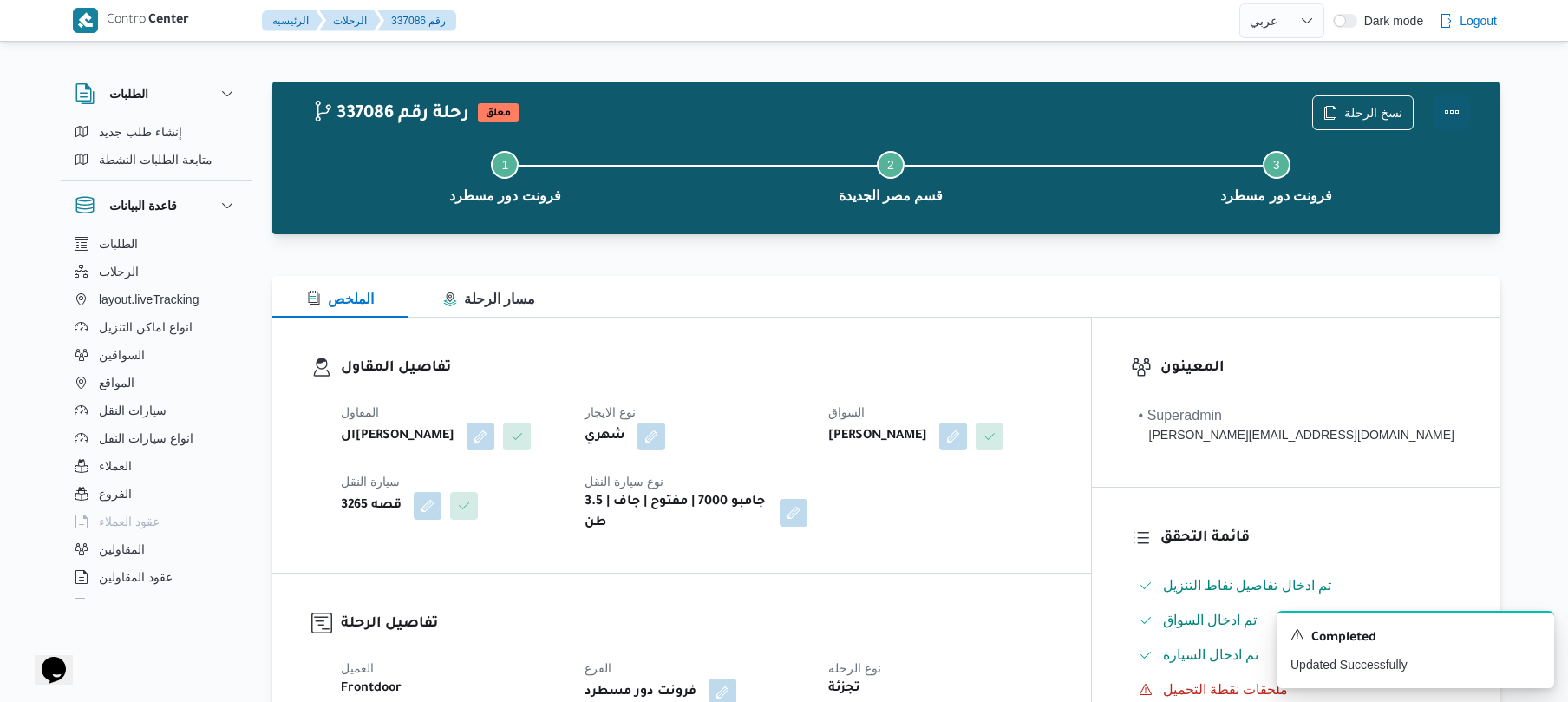
click at [1459, 123] on button "Actions" at bounding box center [1451, 112] width 35 height 35
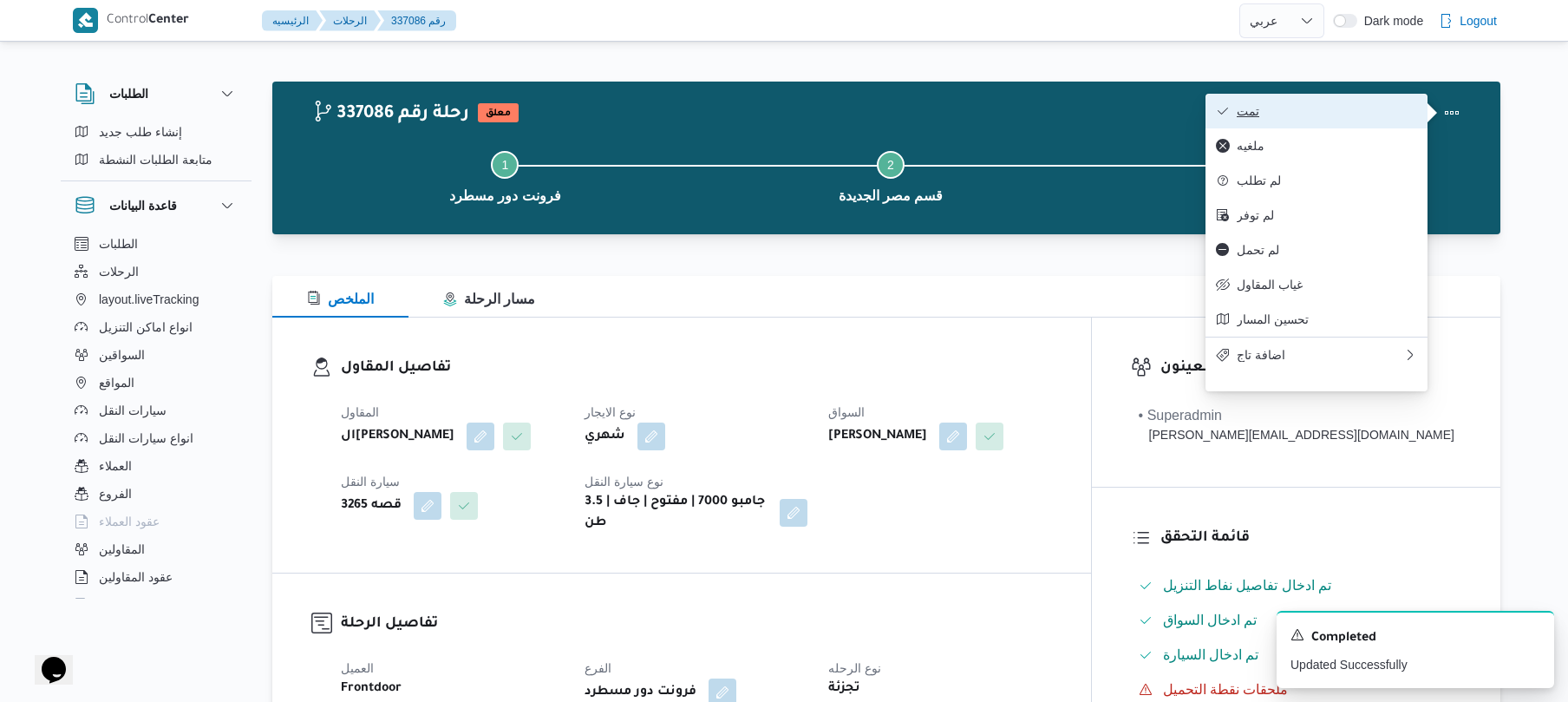
click at [1327, 115] on span "تمت" at bounding box center [1326, 111] width 180 height 14
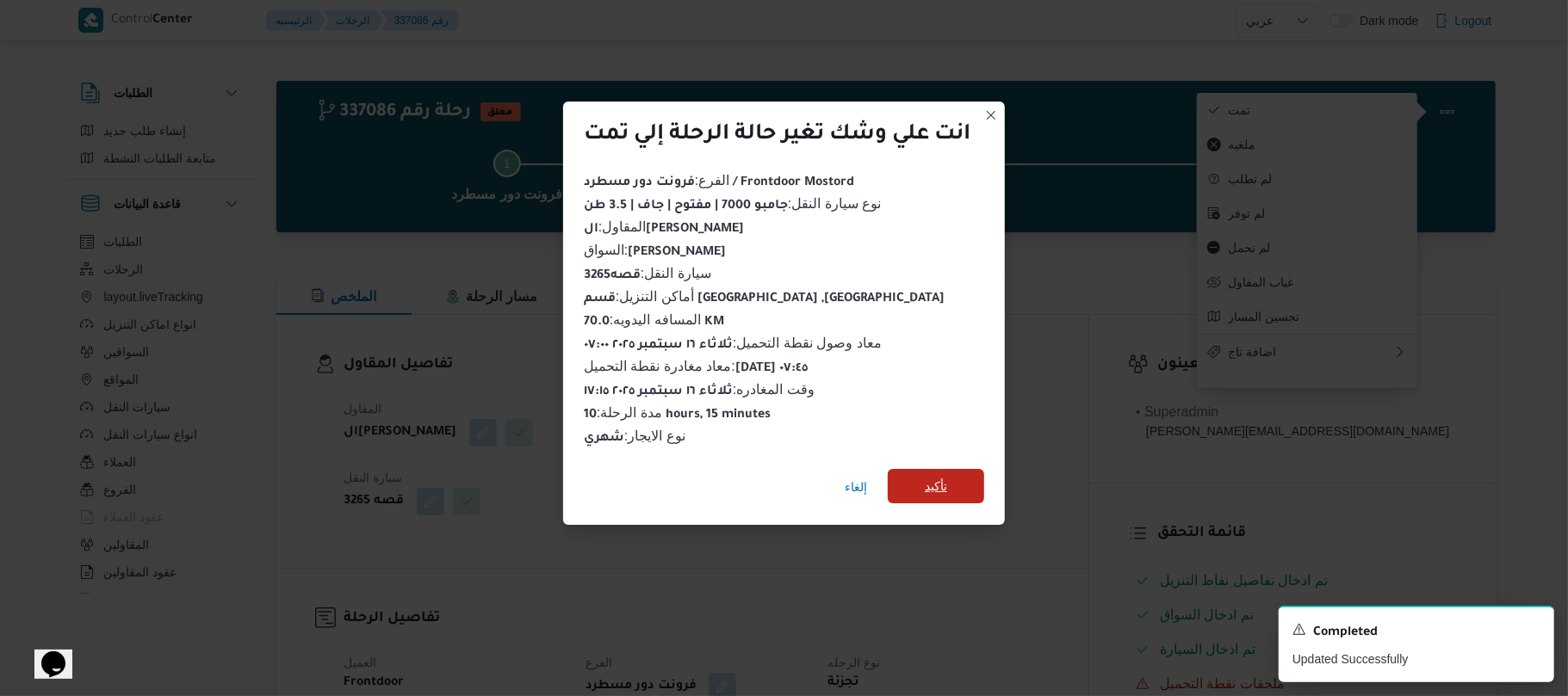
click at [940, 480] on span "تأكيد" at bounding box center [935, 486] width 22 height 20
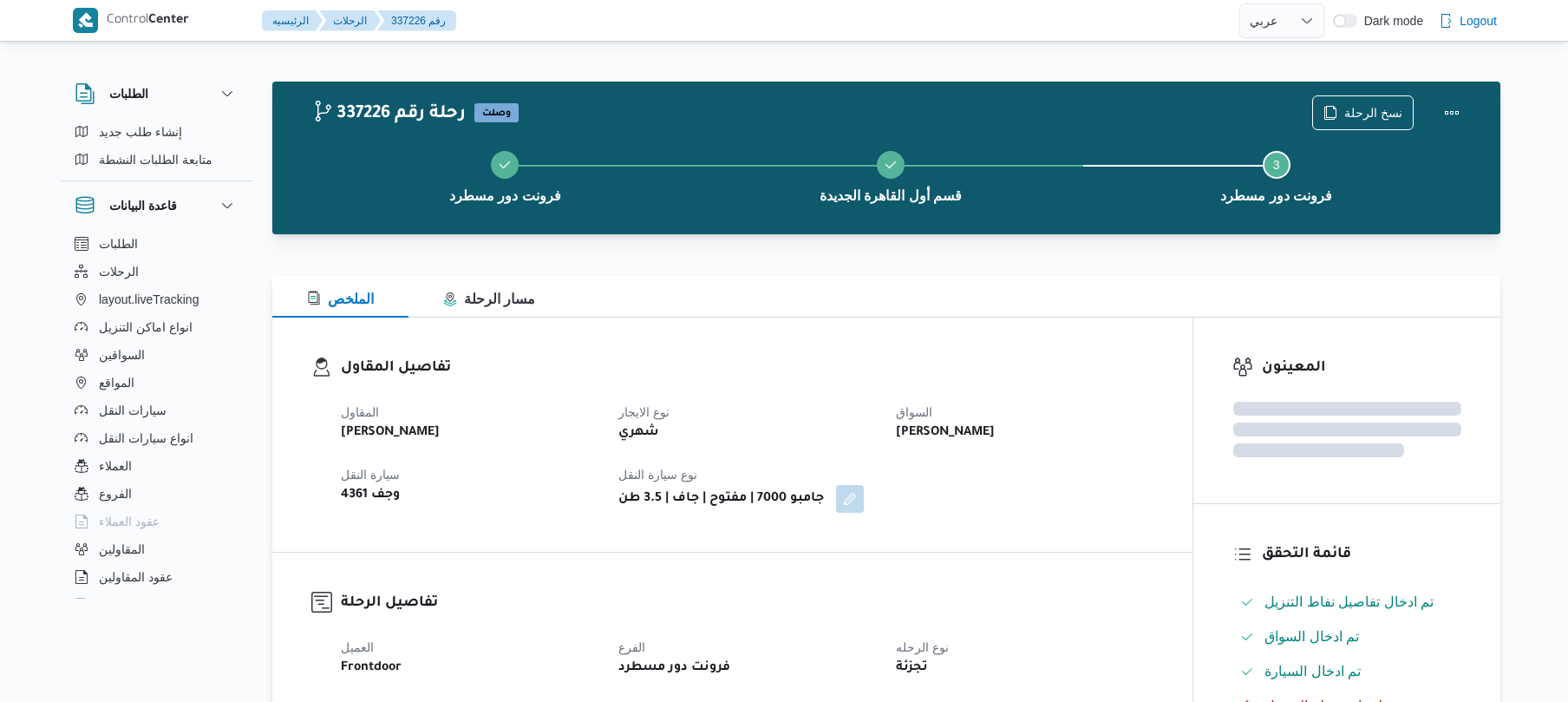
select select "ar"
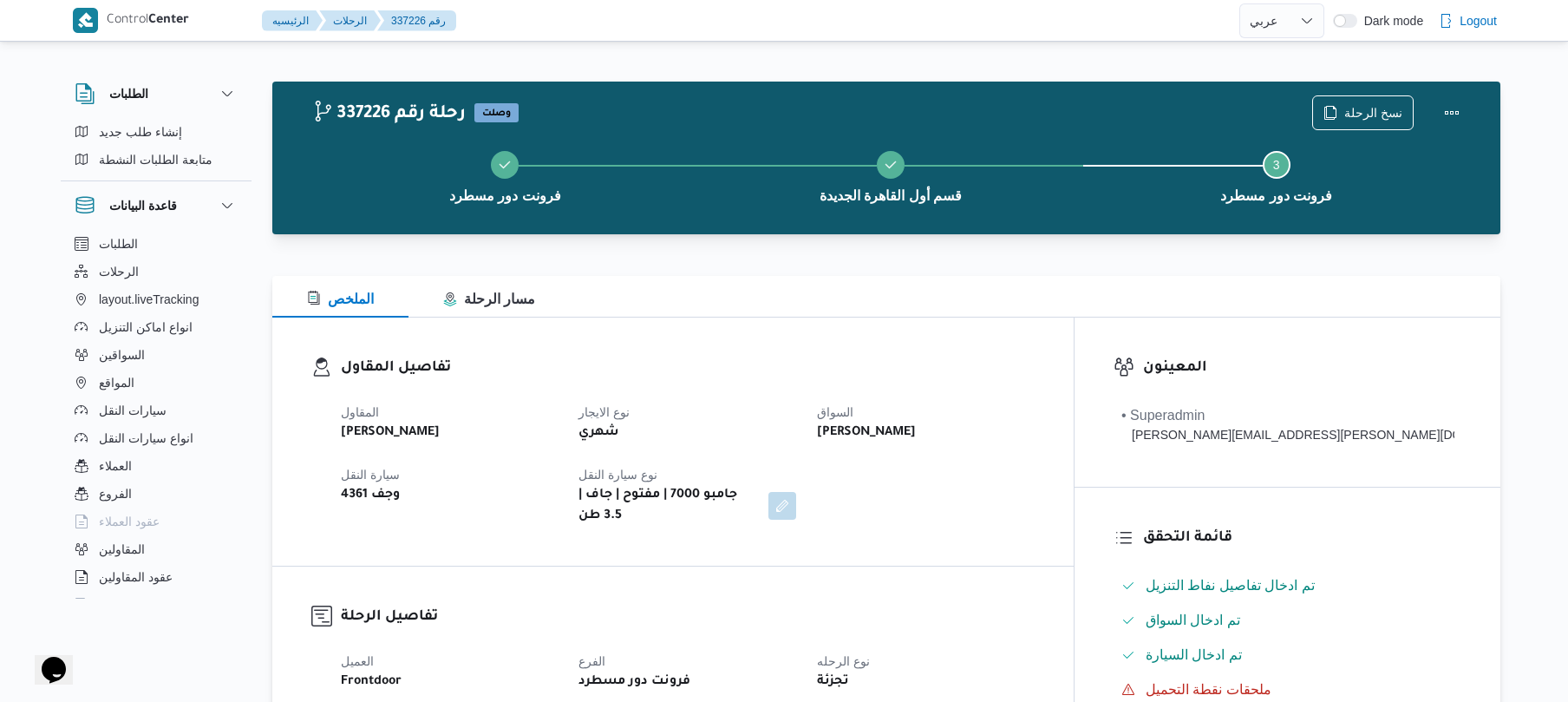
click at [937, 265] on div at bounding box center [886, 264] width 1228 height 20
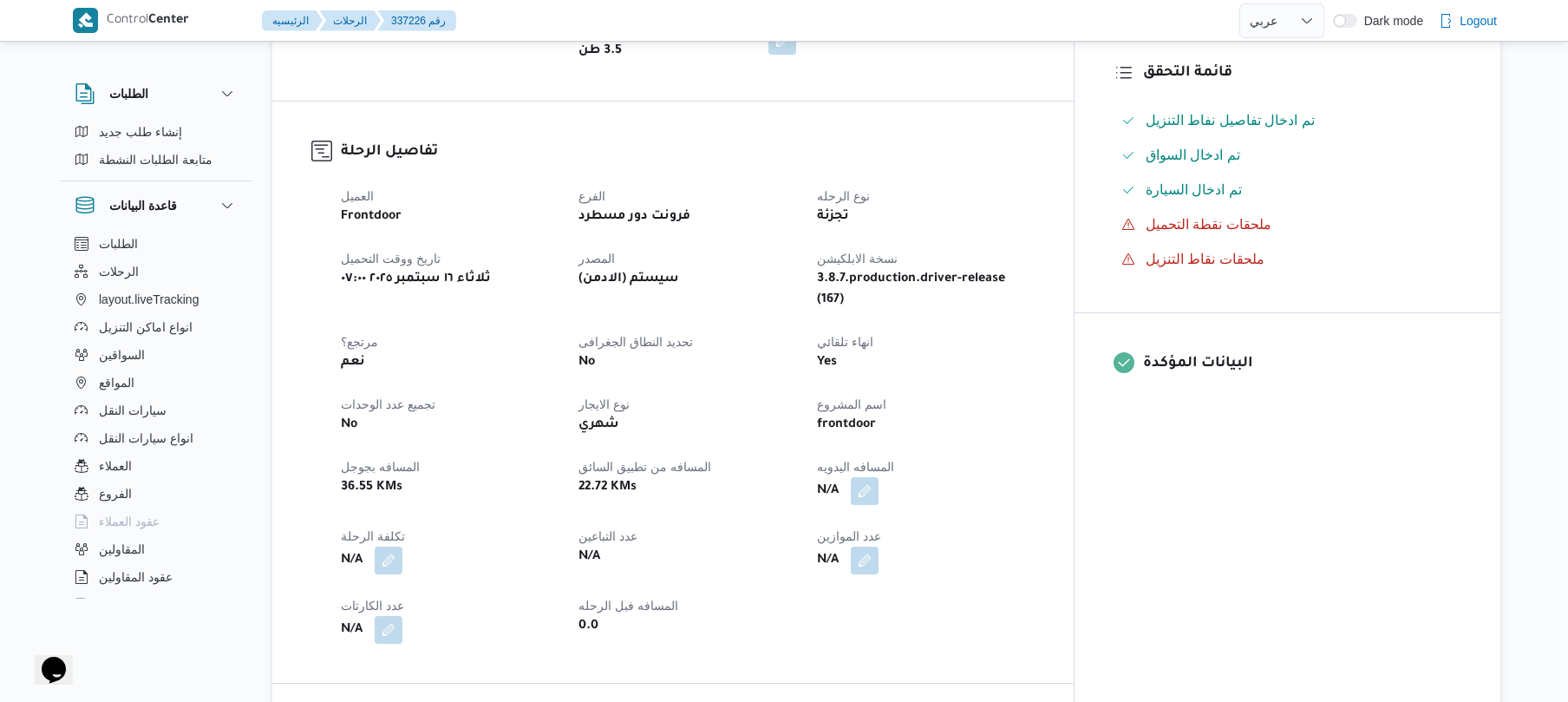
scroll to position [509, 0]
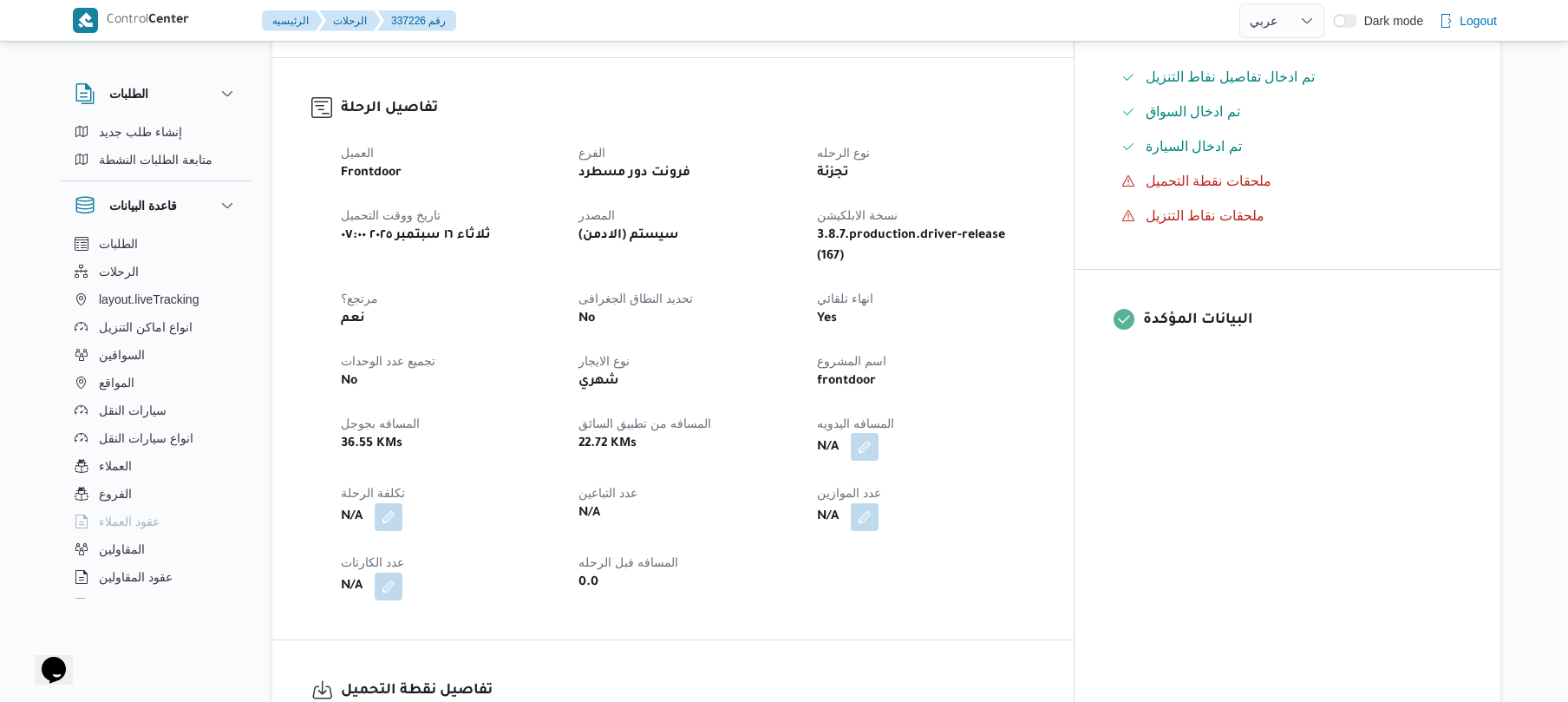
click at [879, 433] on button "button" at bounding box center [864, 446] width 27 height 28
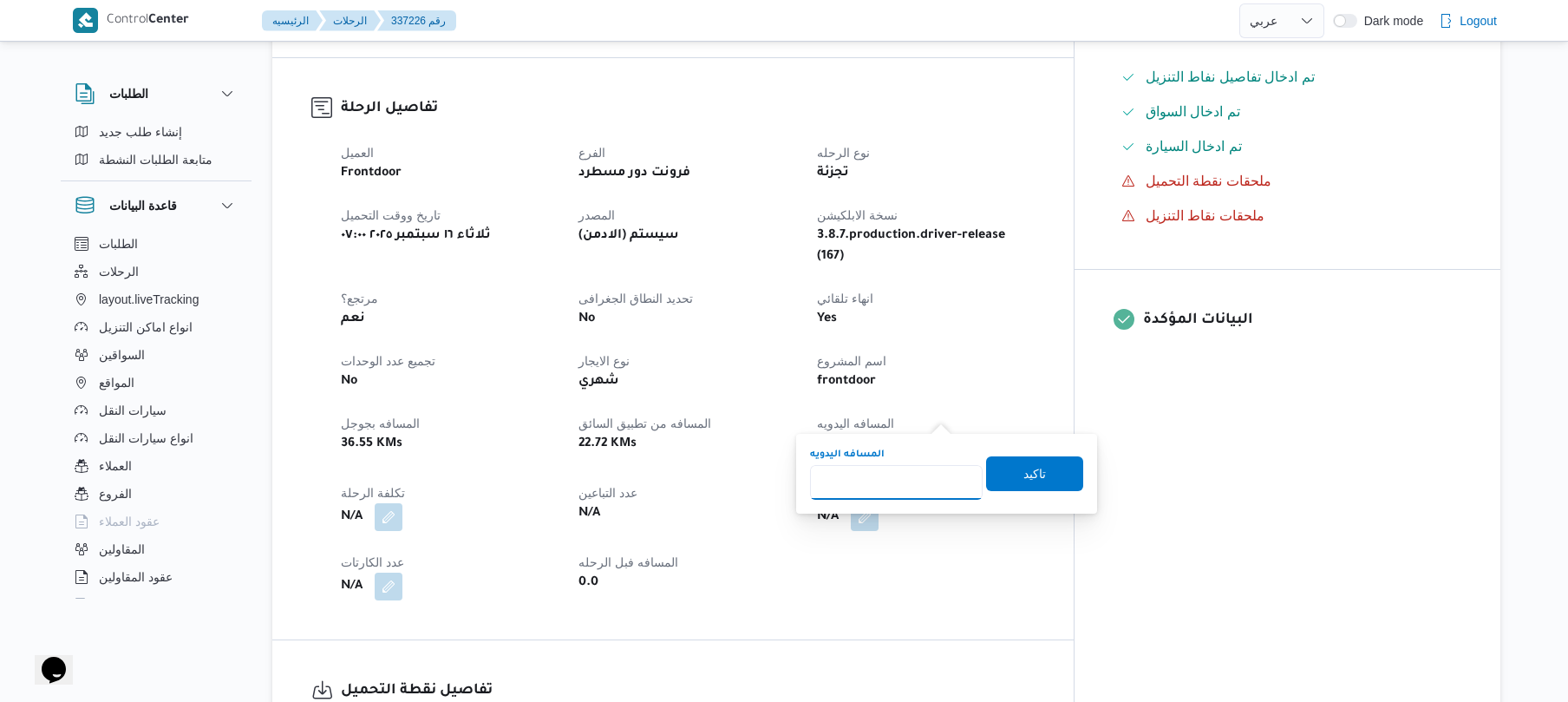
click at [910, 488] on input "المسافه اليدويه" at bounding box center [896, 482] width 173 height 35
type input "120"
click at [1023, 465] on span "تاكيد" at bounding box center [1034, 472] width 22 height 20
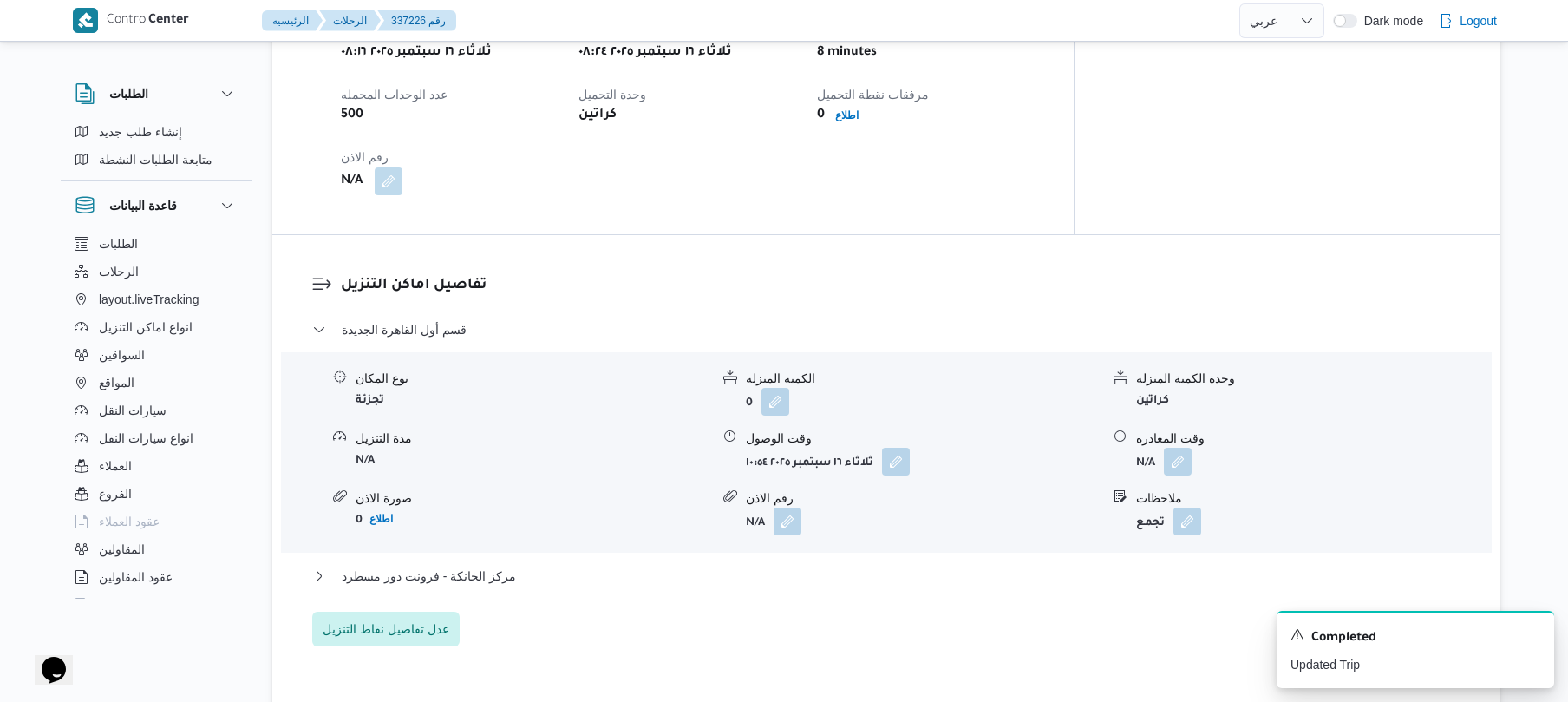
scroll to position [1250, 0]
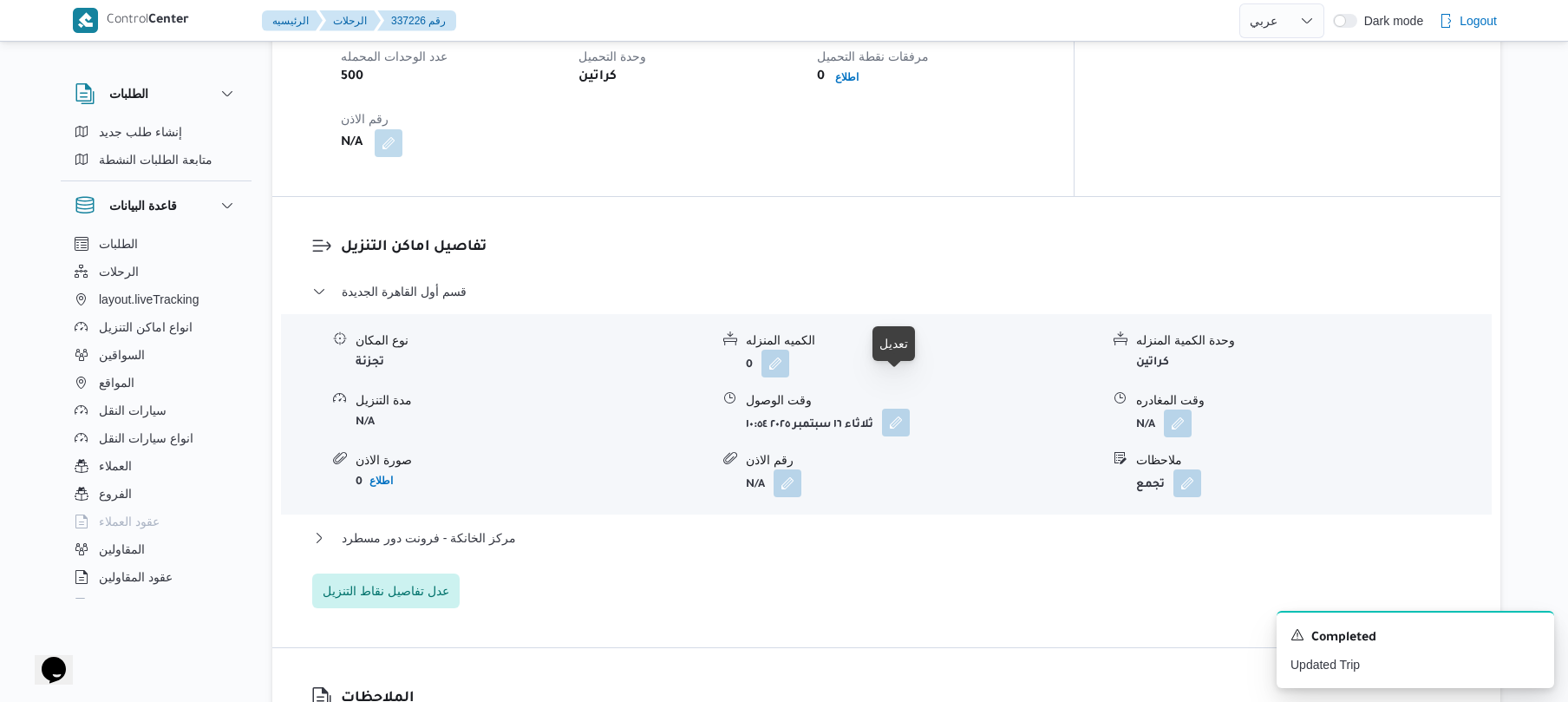
click at [888, 409] on button "button" at bounding box center [895, 422] width 27 height 28
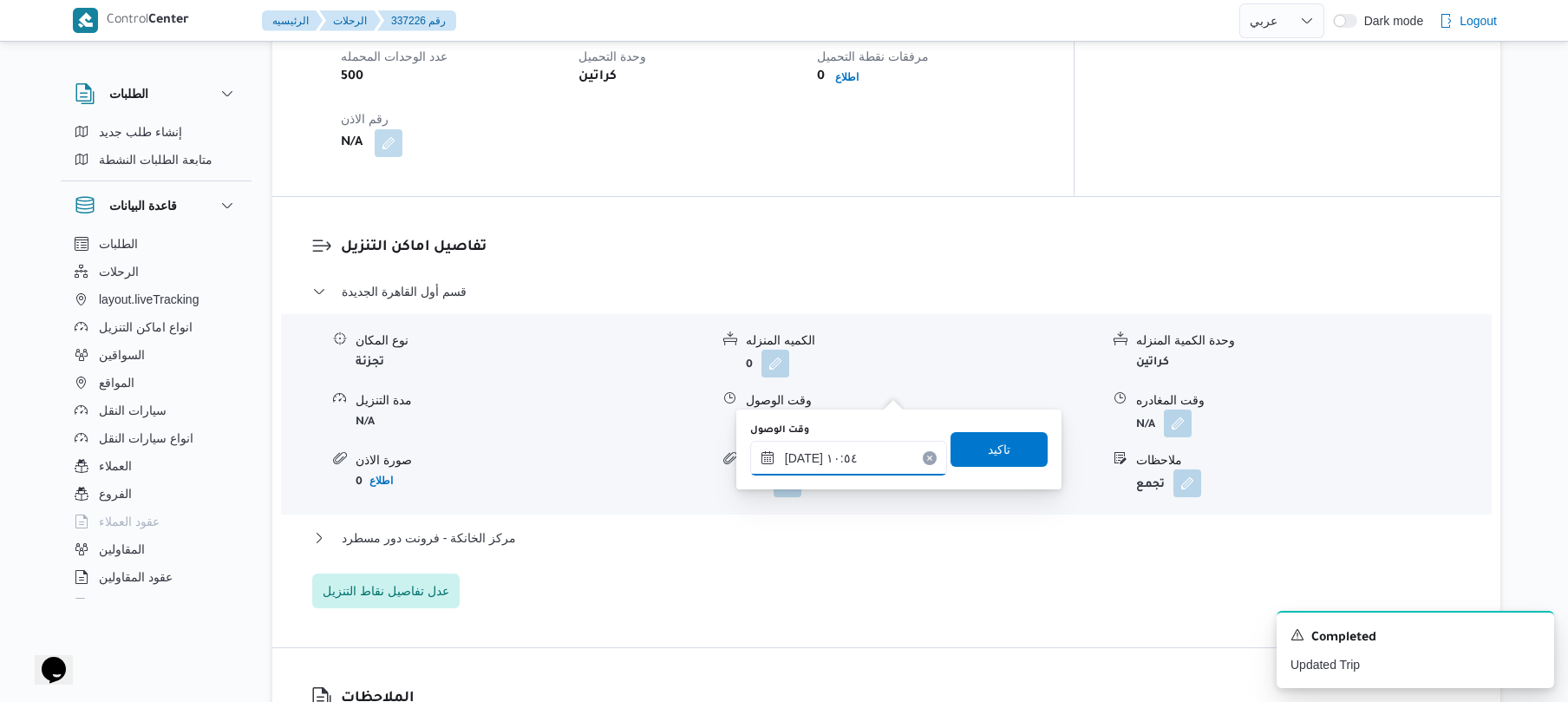
click at [840, 462] on input "[DATE] ١٠:٥٤" at bounding box center [849, 458] width 197 height 35
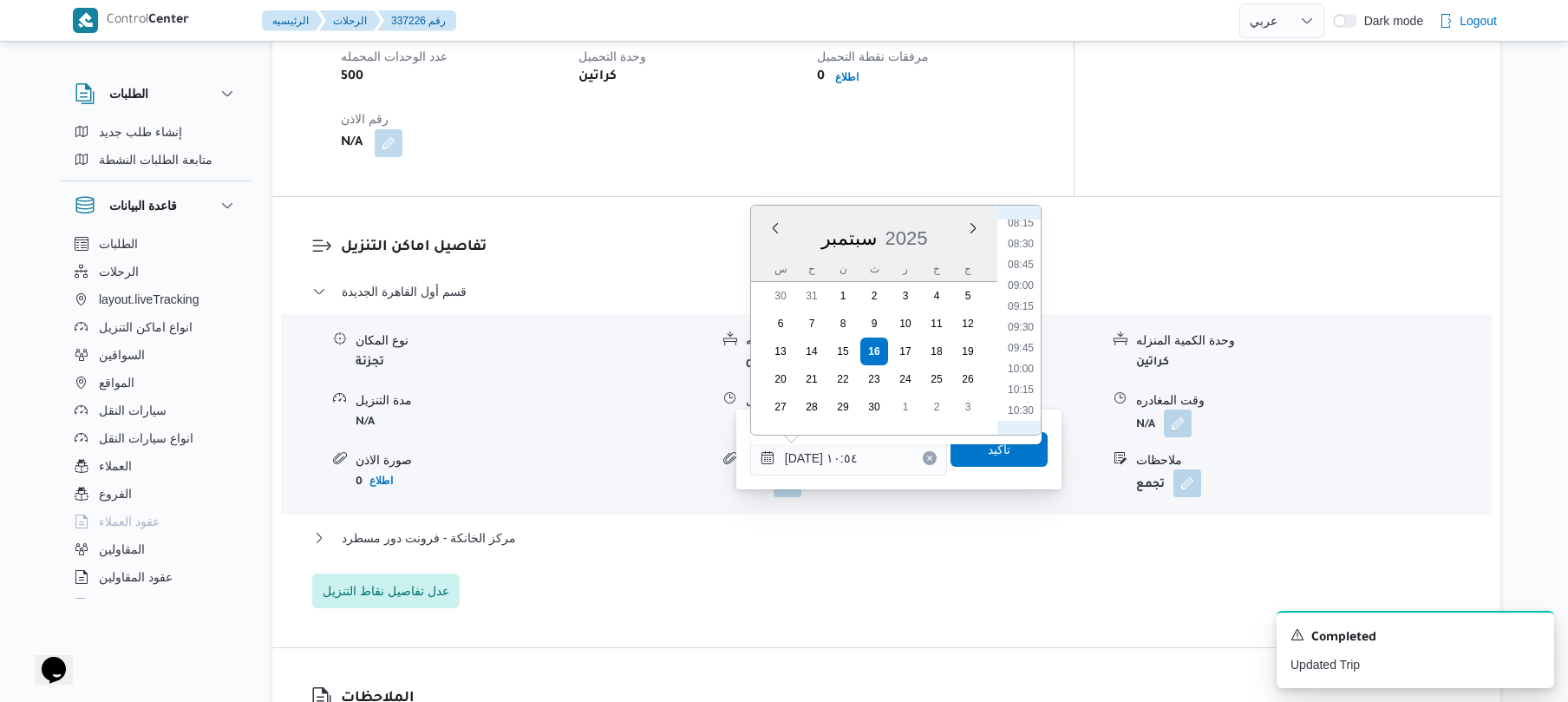
scroll to position [619, 0]
click at [1022, 376] on li "09:15" at bounding box center [1020, 381] width 40 height 18
type input "[DATE] ٠٩:١٥"
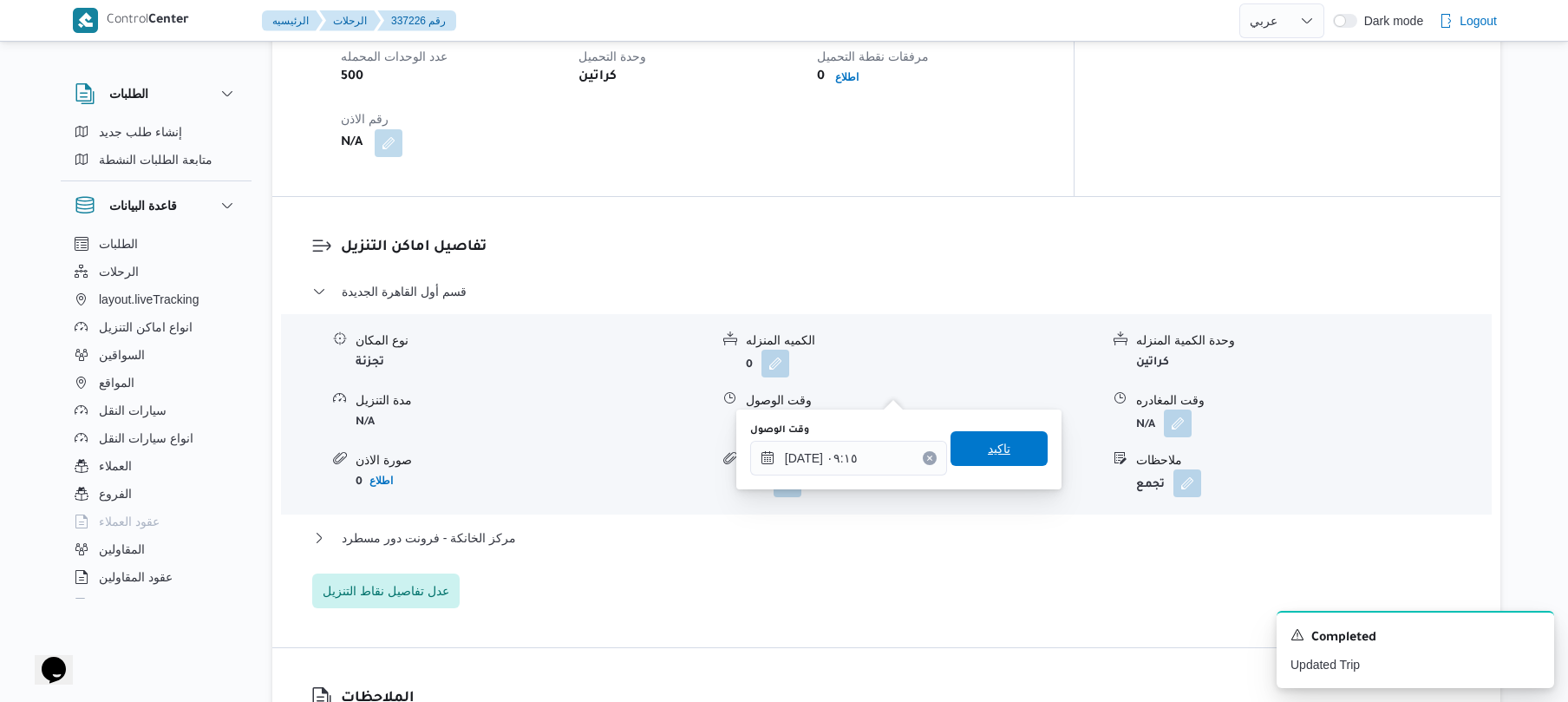
click at [1000, 442] on span "تاكيد" at bounding box center [1000, 448] width 98 height 35
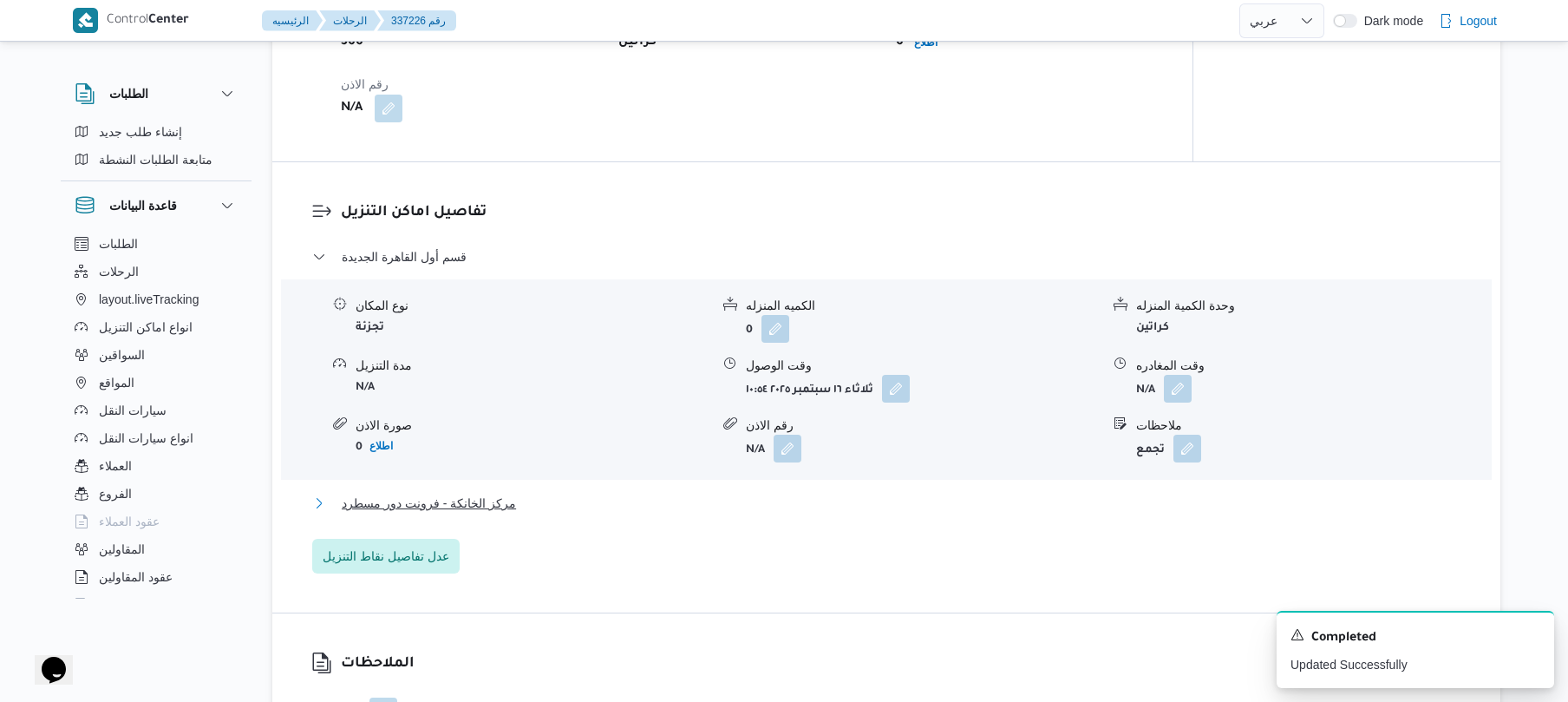
click at [919, 493] on button "مركز الخانكة - فرونت دور مسطرد" at bounding box center [887, 502] width 1149 height 20
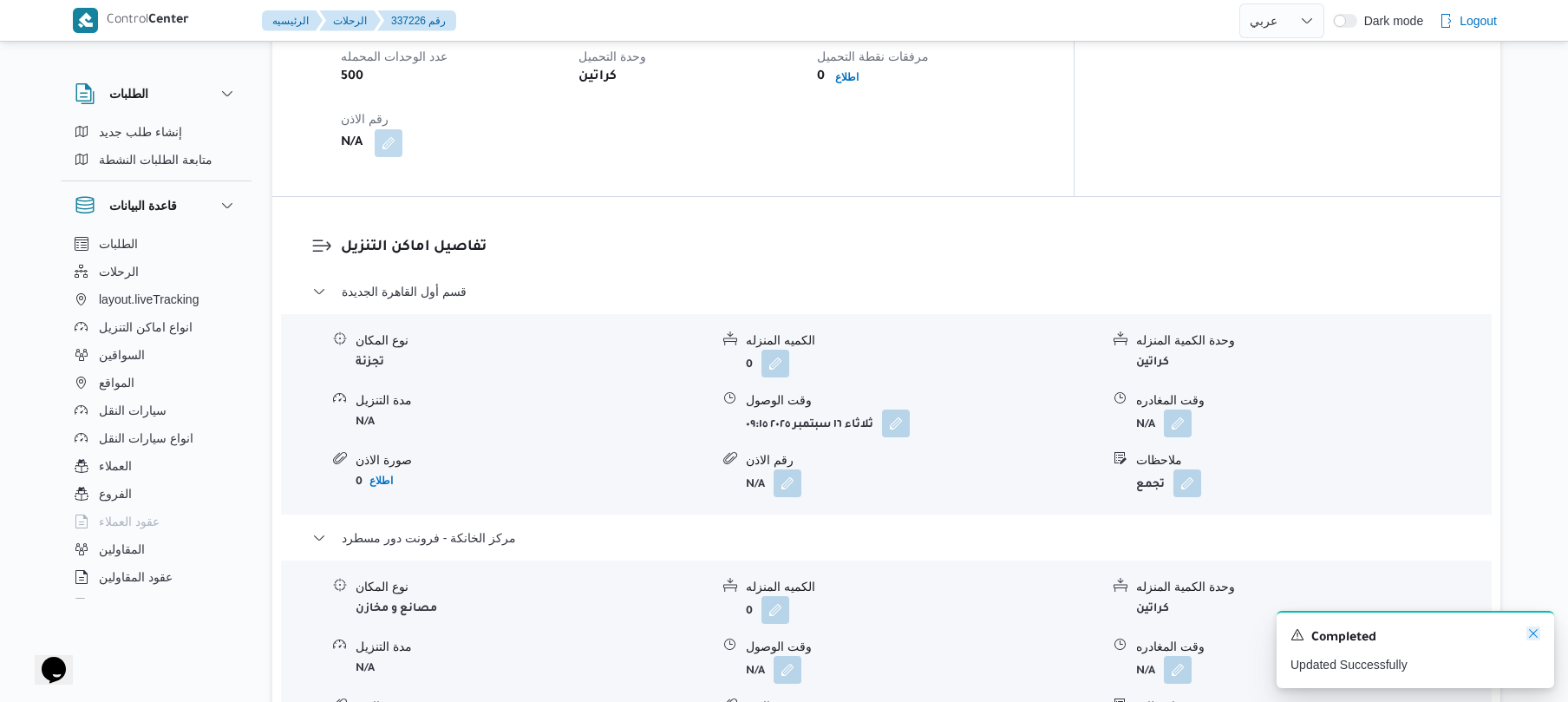
click at [1534, 637] on icon "Dismiss toast" at bounding box center [1533, 634] width 14 height 14
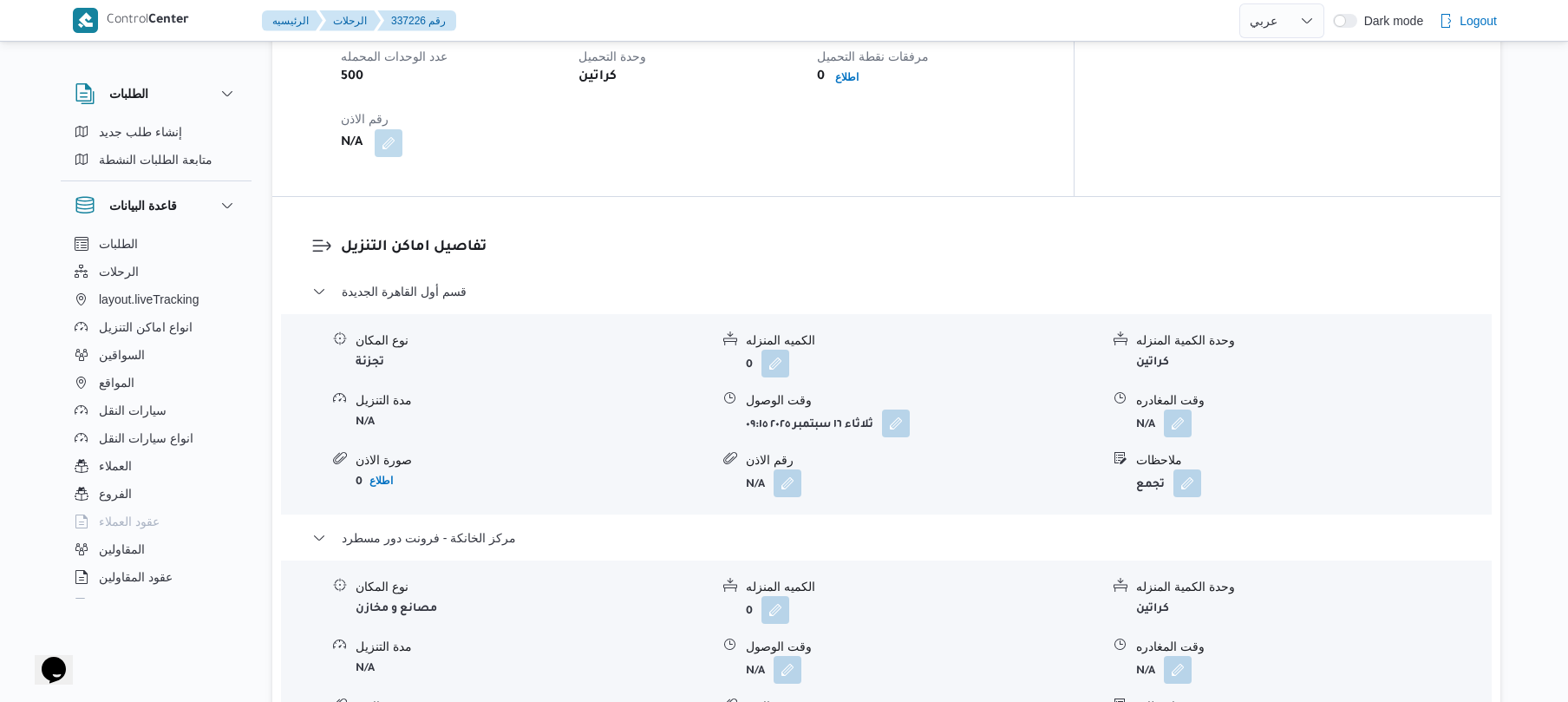
click at [1534, 637] on div "Control Center الرئيسيه الرحلات 337226 رقم English عربي Dark mode Logout الطلبا…" at bounding box center [784, 510] width 1568 height 3520
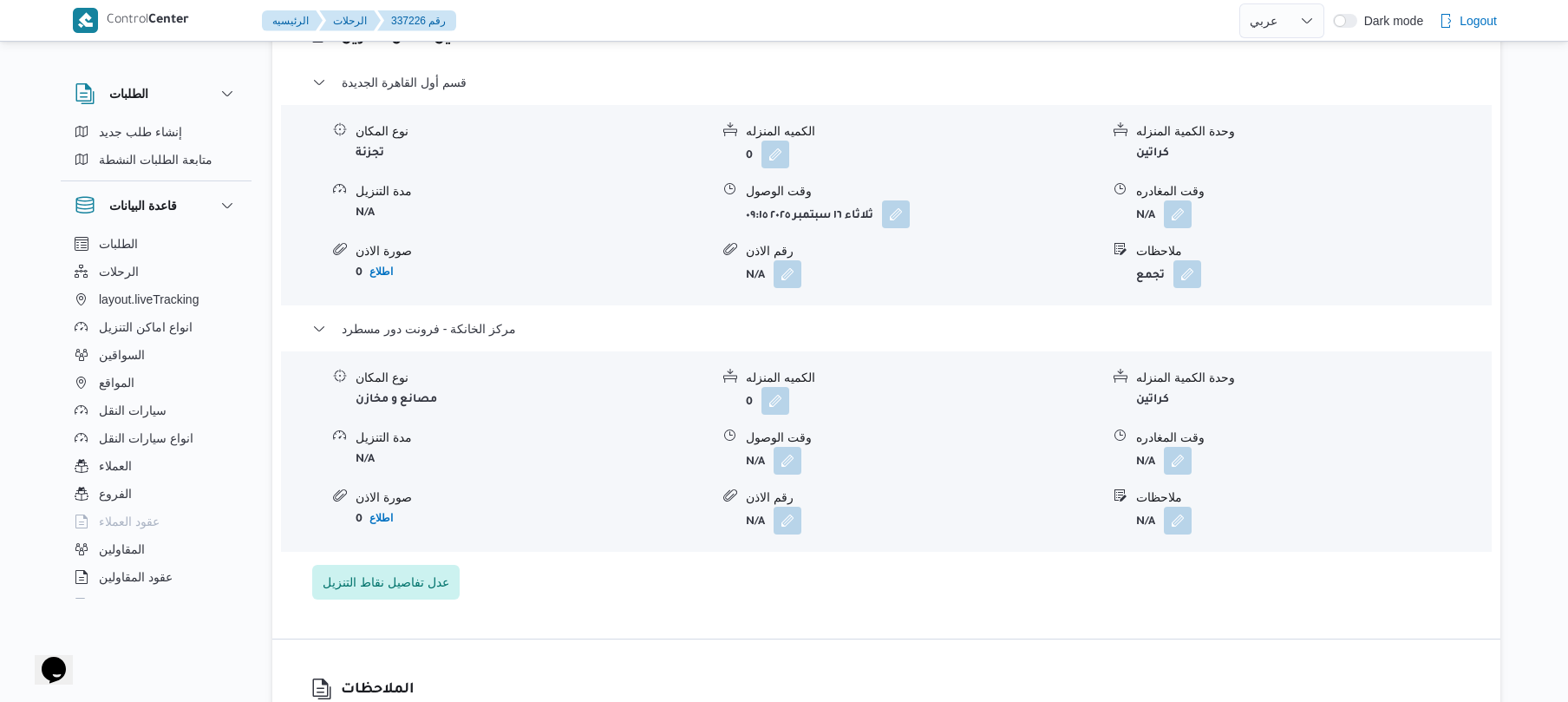
scroll to position [1480, 0]
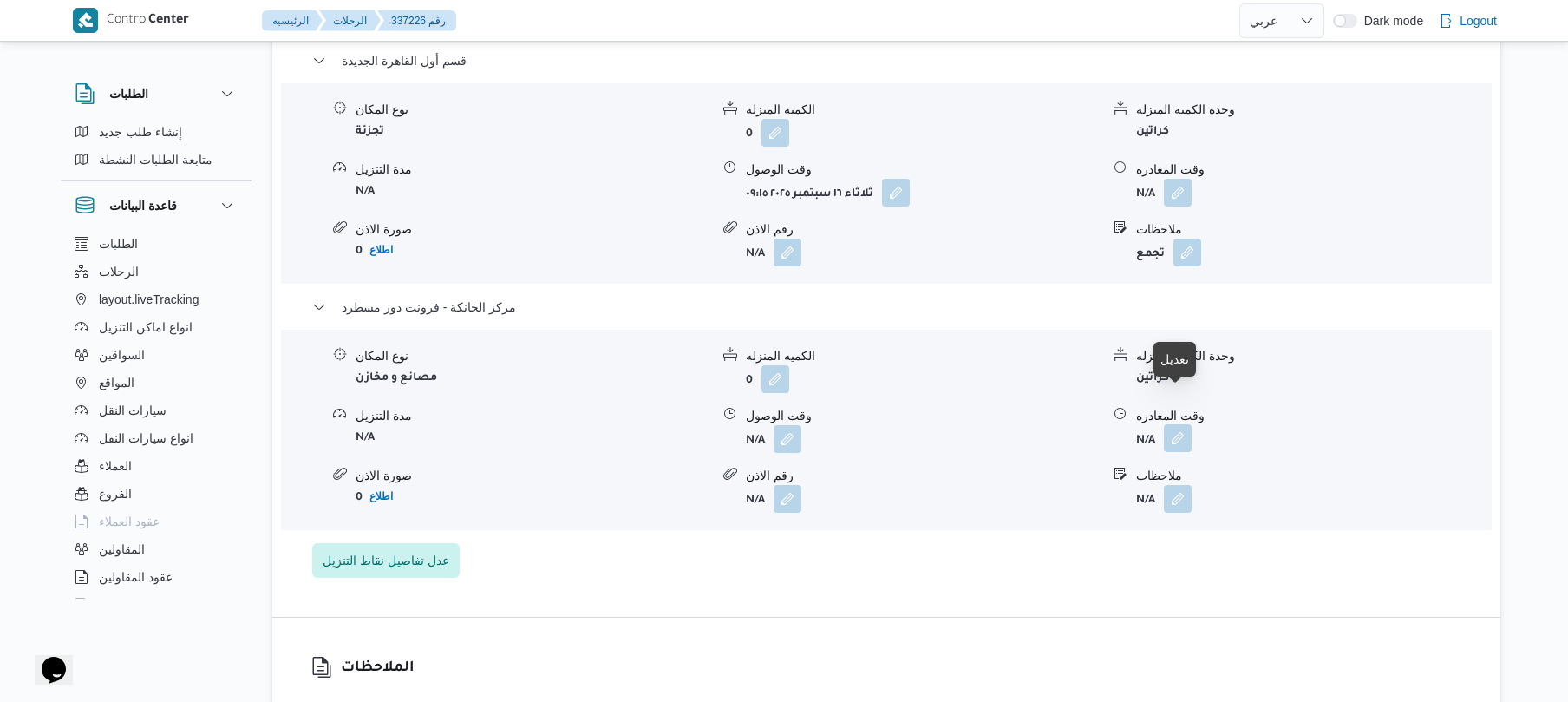
click at [1180, 424] on button "button" at bounding box center [1177, 438] width 27 height 28
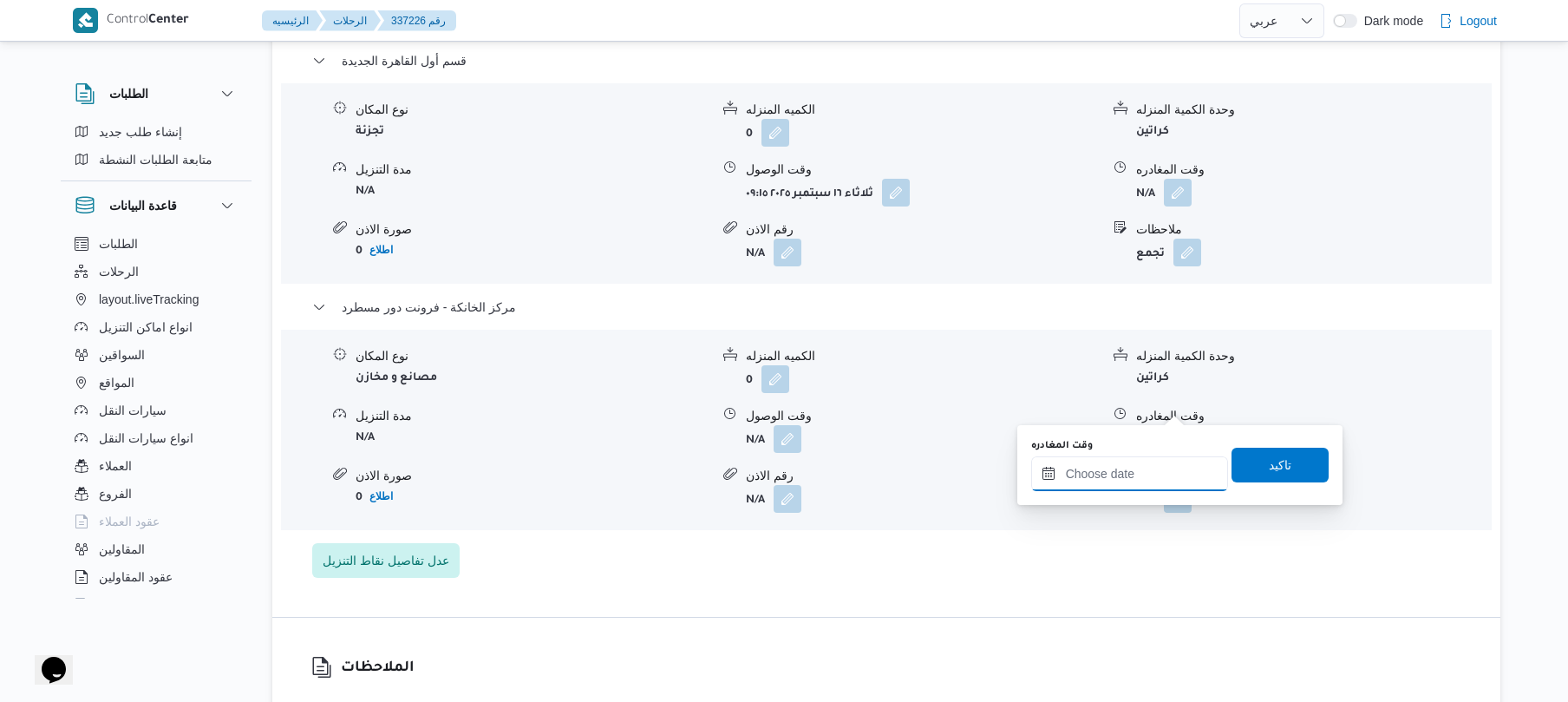
click at [1121, 484] on input "وقت المغادره" at bounding box center [1130, 473] width 197 height 35
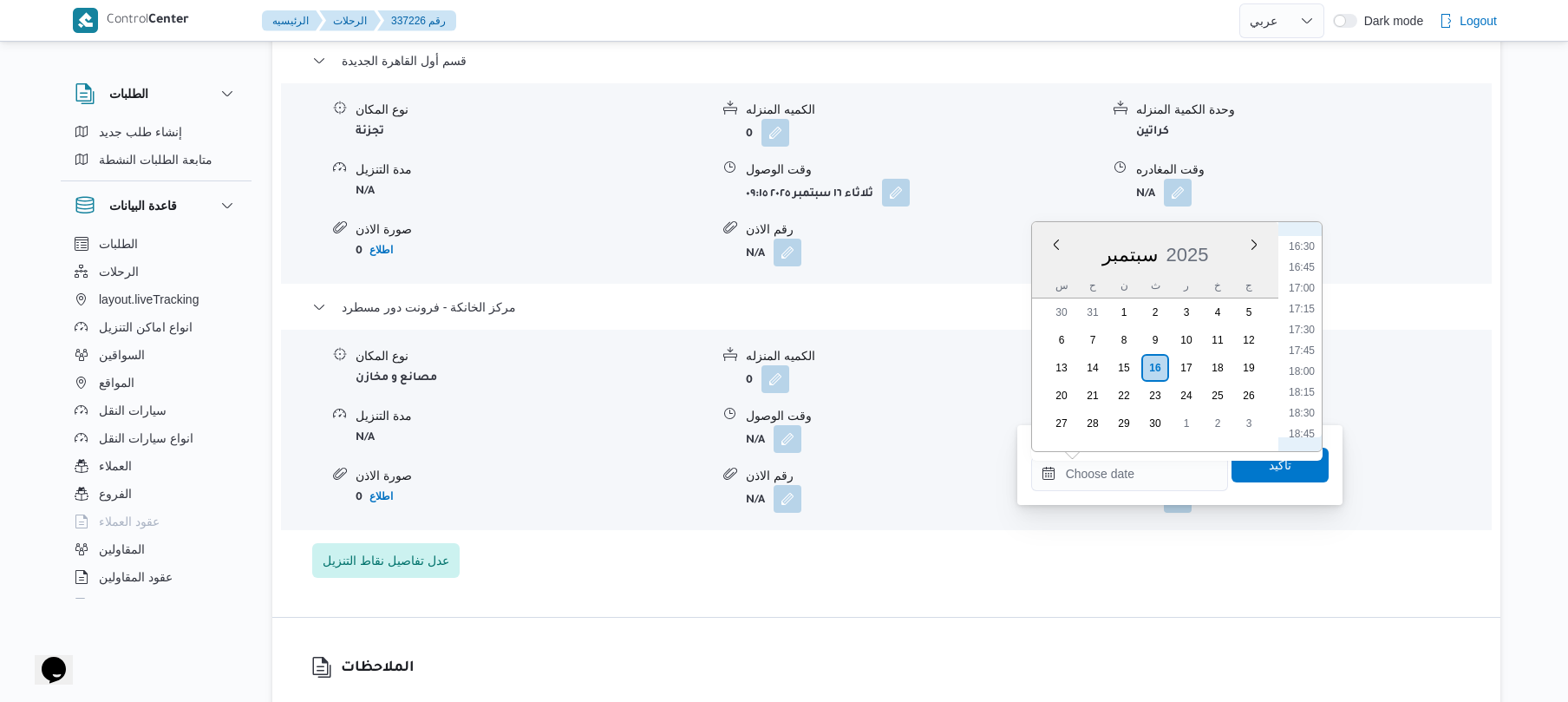
scroll to position [1329, 0]
click at [1299, 373] on li "17:30" at bounding box center [1301, 374] width 40 height 18
type input "[DATE] ١٧:٣٠"
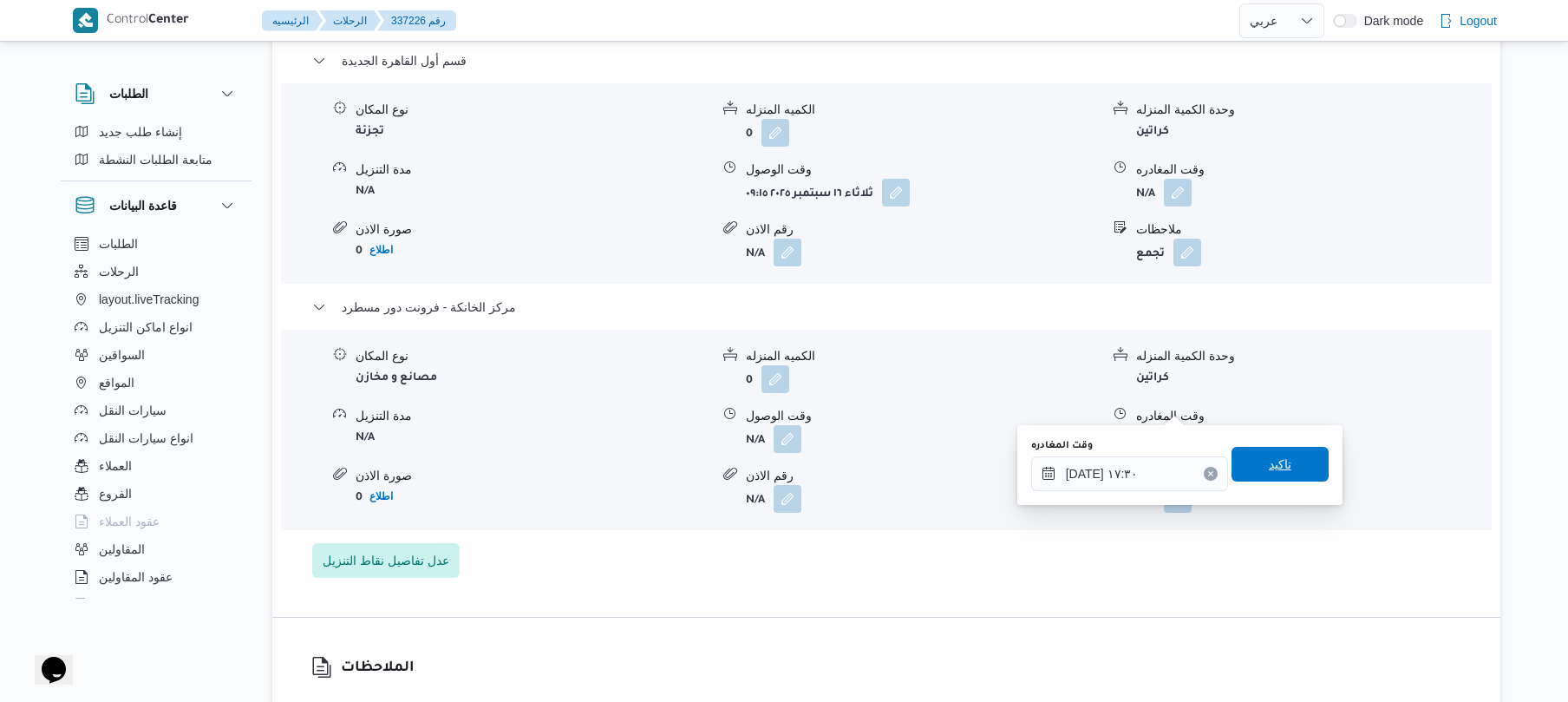
click at [1271, 462] on span "تاكيد" at bounding box center [1280, 463] width 22 height 20
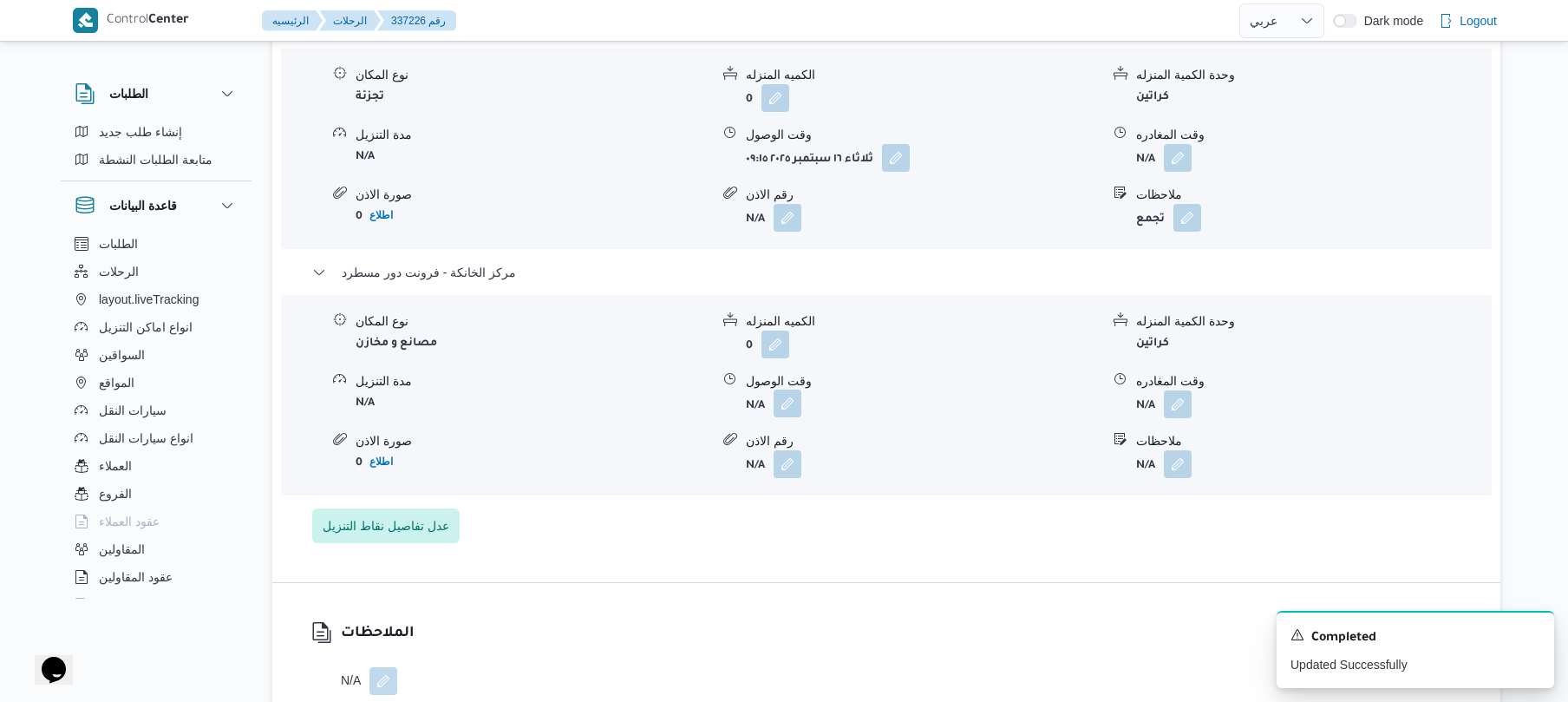
click at [785, 408] on button "button" at bounding box center [787, 403] width 27 height 28
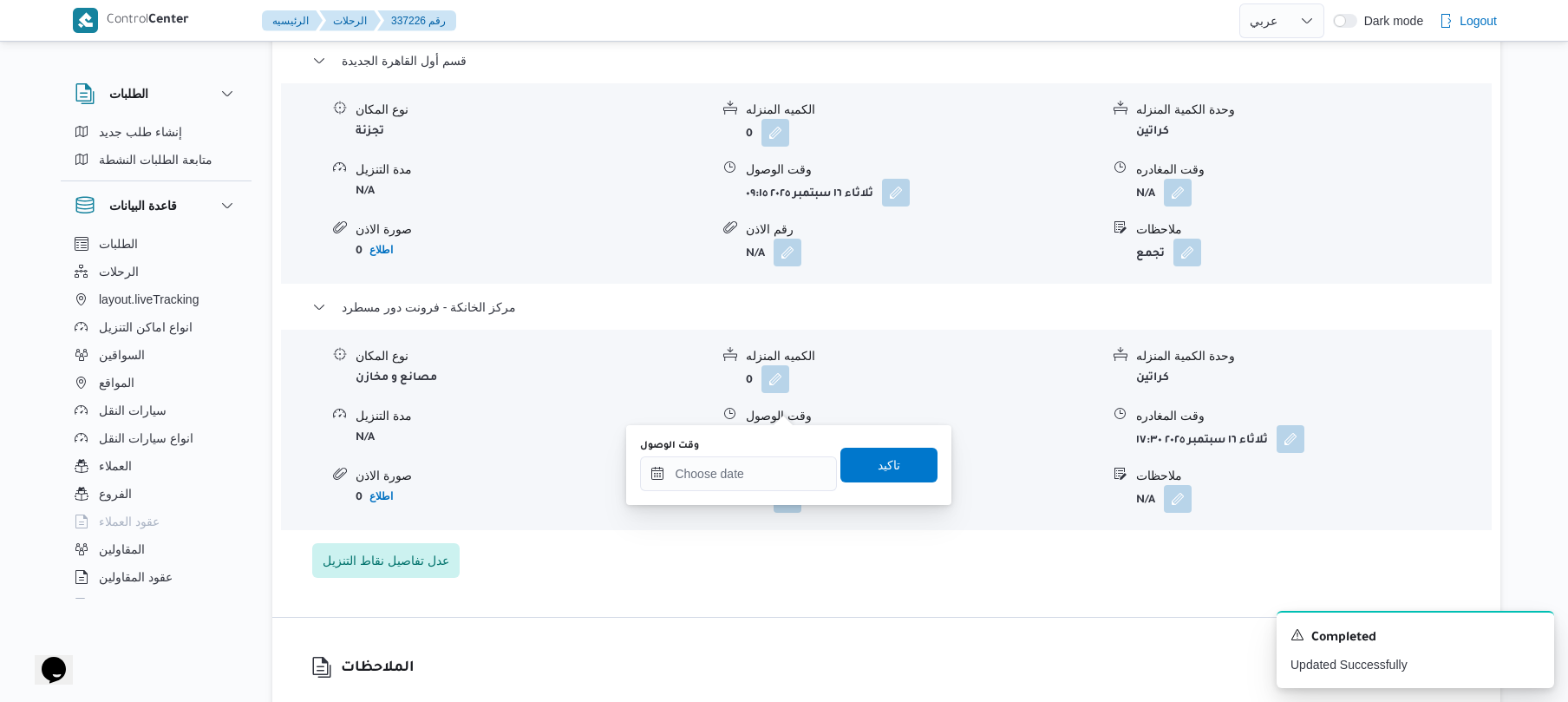
click at [740, 490] on div "وقت الوصول تاكيد" at bounding box center [788, 465] width 301 height 56
click at [744, 474] on input "وقت الوصول" at bounding box center [739, 473] width 197 height 35
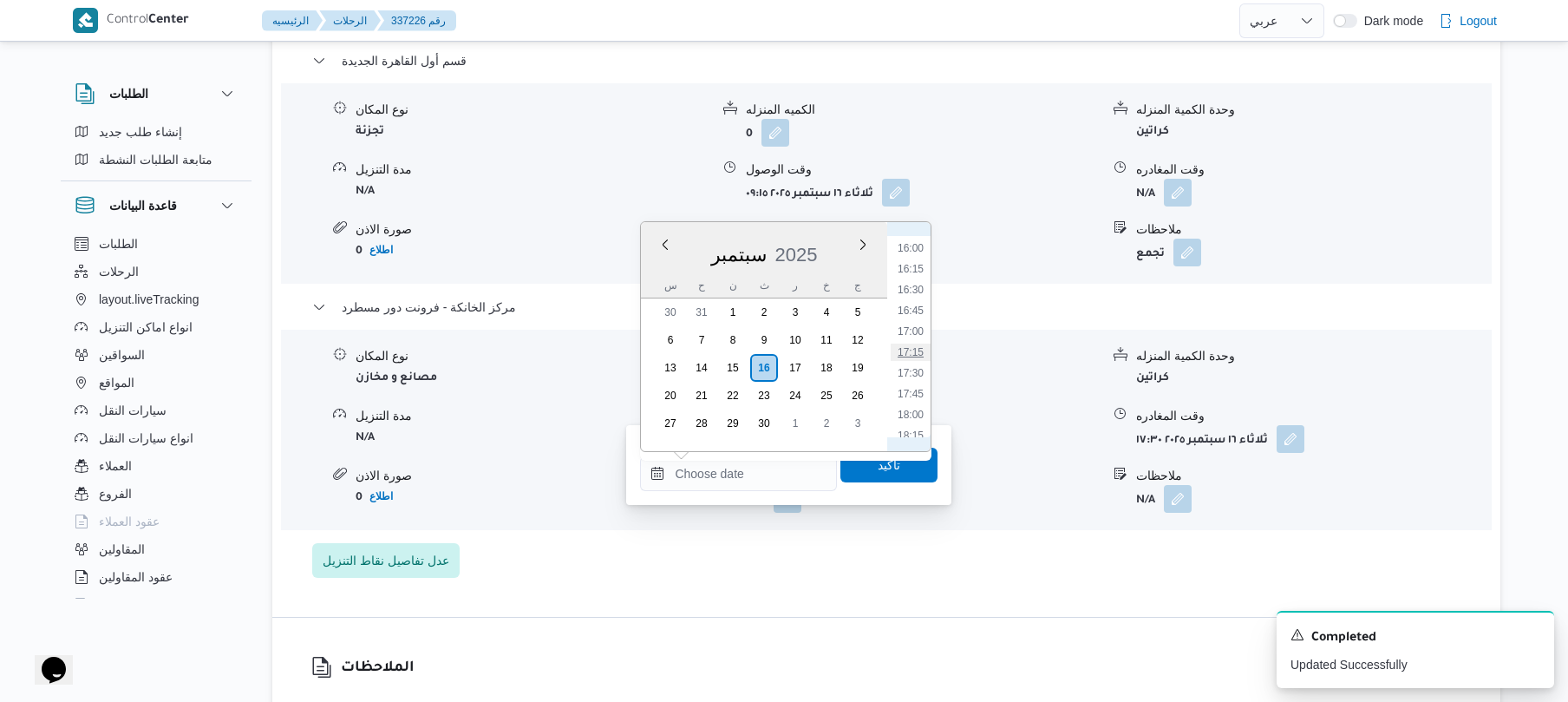
click at [916, 355] on li "17:15" at bounding box center [910, 352] width 40 height 18
type input "[DATE] ١٧:١٥"
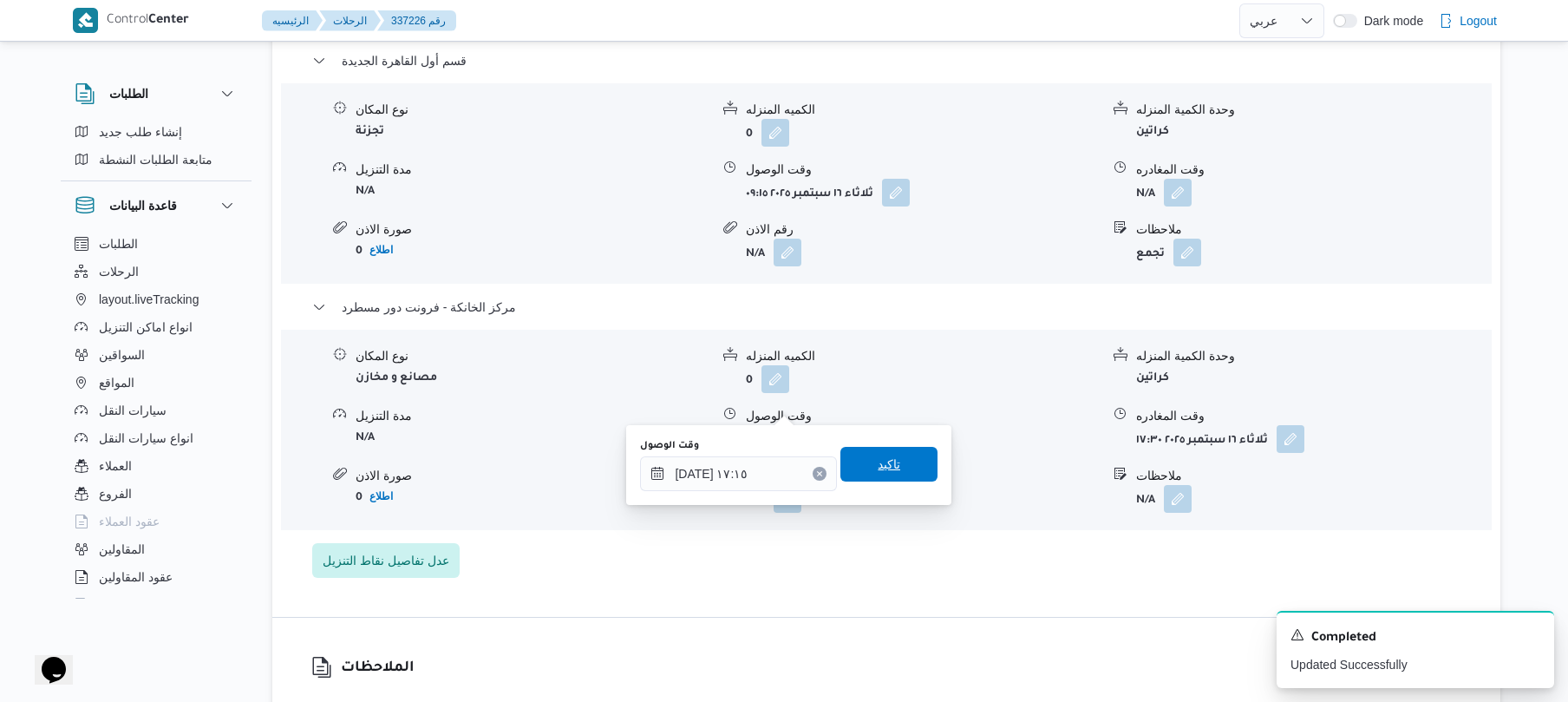
click at [885, 466] on span "تاكيد" at bounding box center [889, 463] width 22 height 20
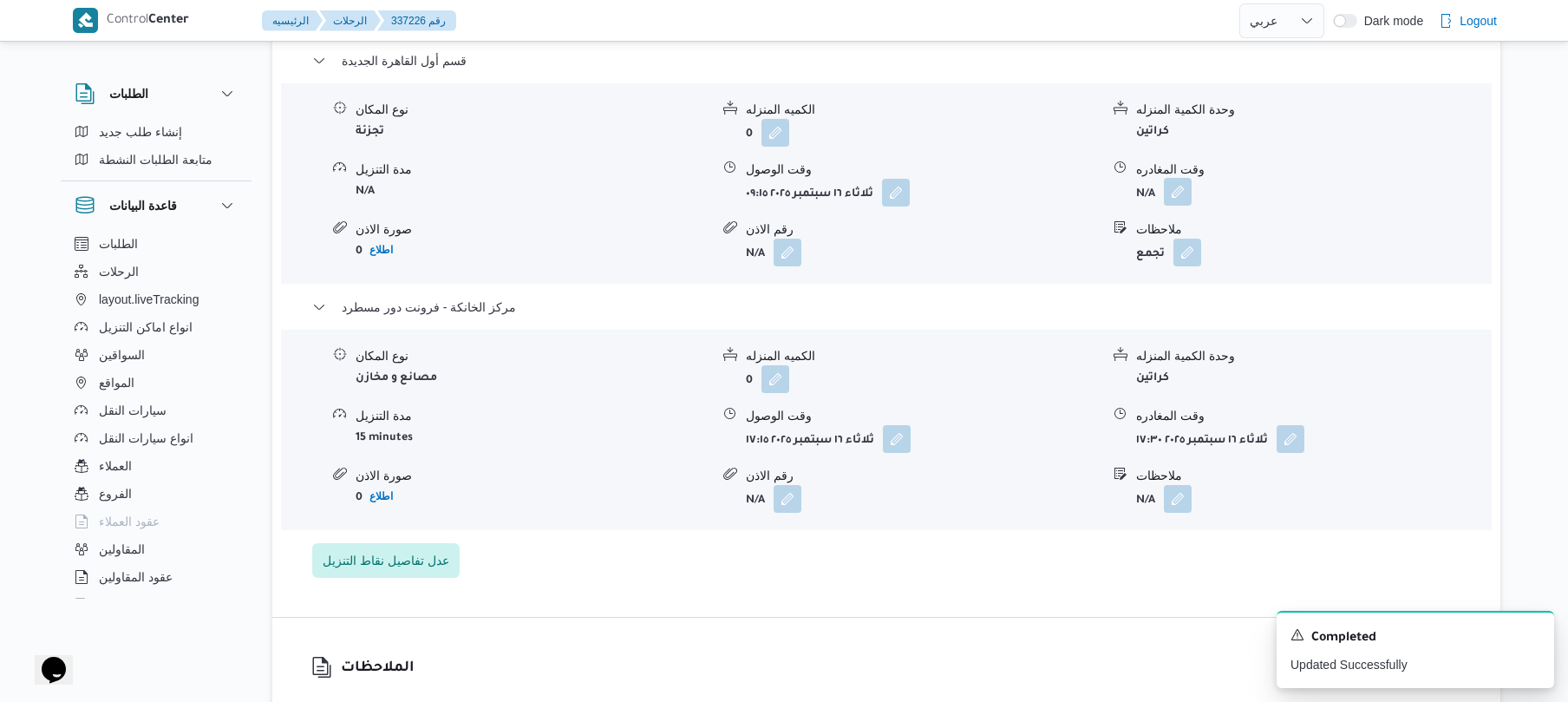
click at [1185, 177] on button "button" at bounding box center [1177, 191] width 27 height 28
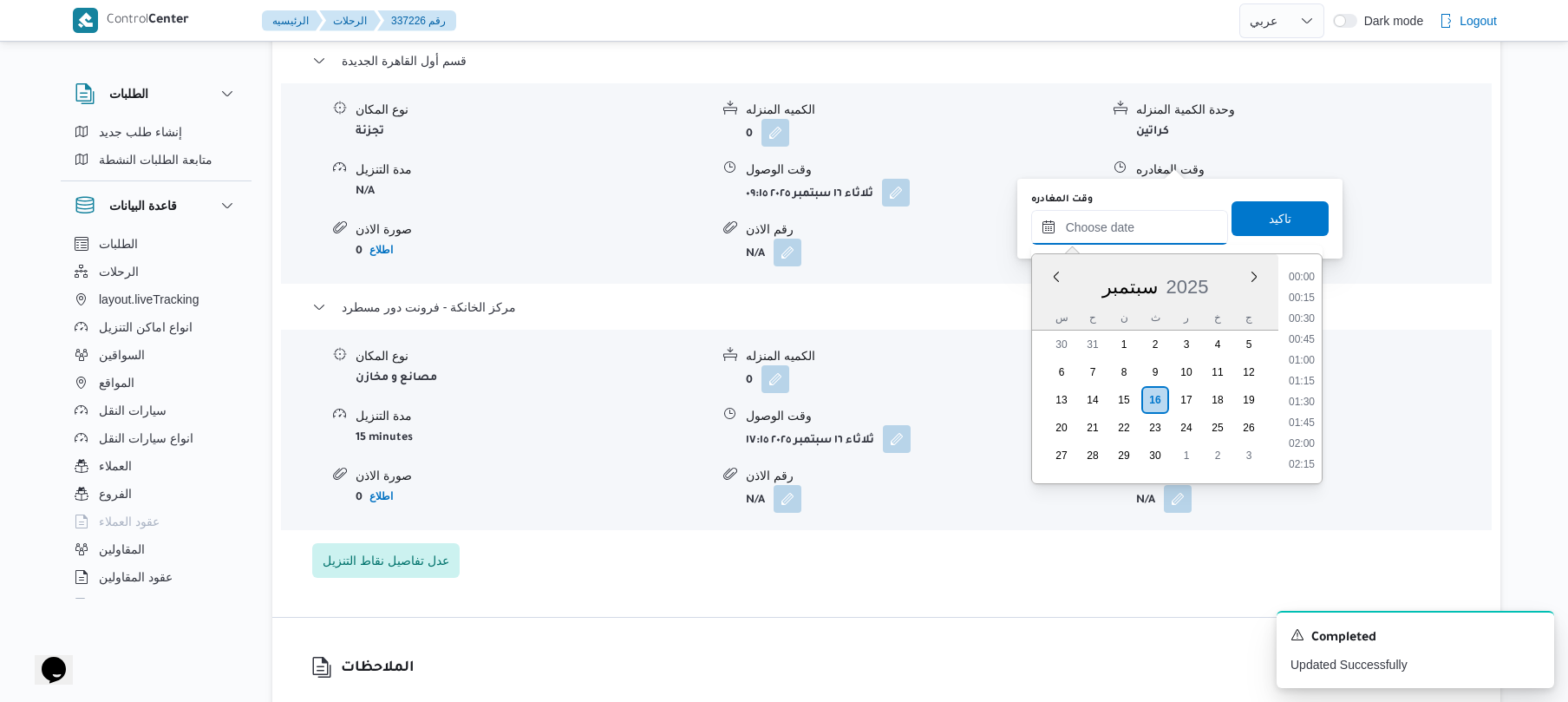
click at [1122, 213] on input "وقت المغادره" at bounding box center [1130, 227] width 197 height 35
click at [1306, 316] on li "16:30" at bounding box center [1301, 321] width 40 height 18
type input "[DATE] ١٦:٣٠"
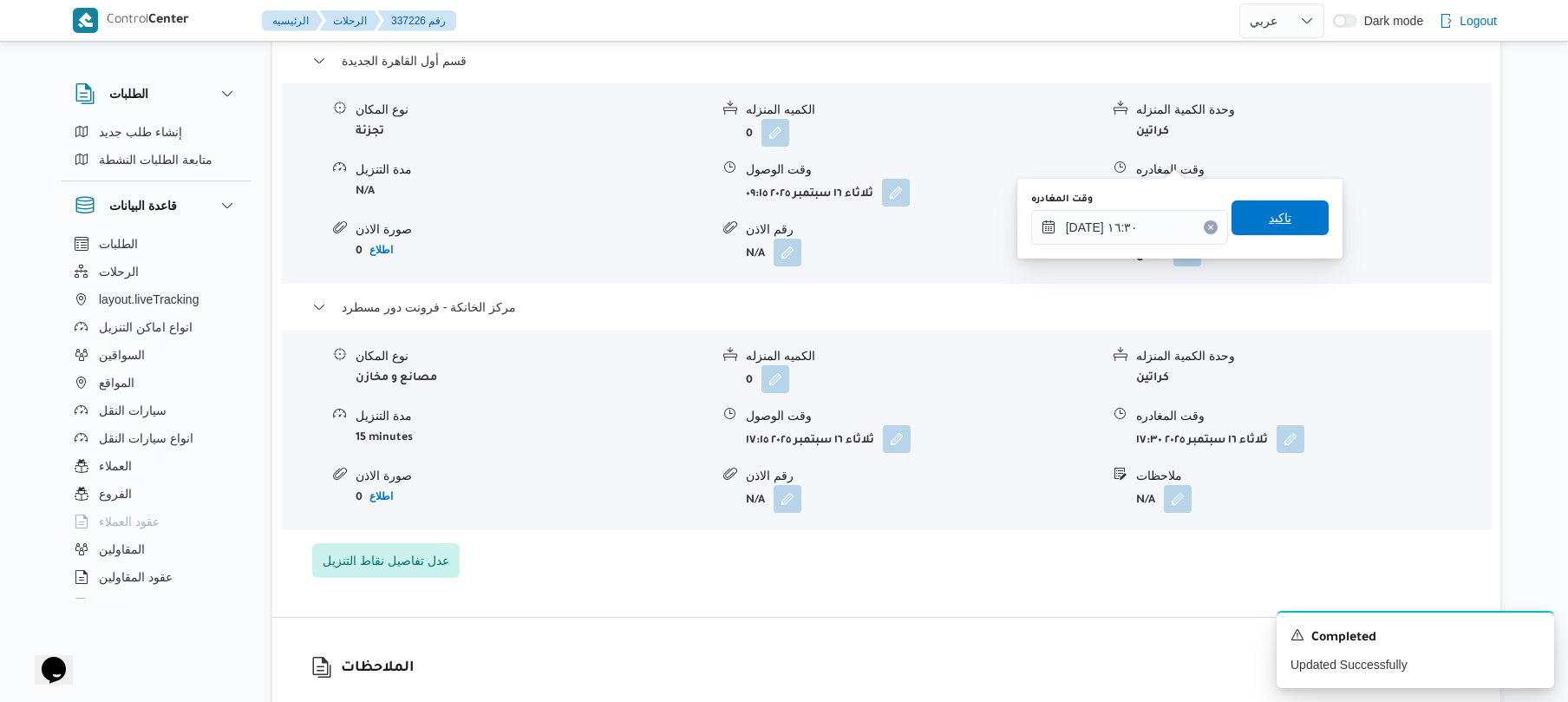
click at [1284, 229] on span "تاكيد" at bounding box center [1281, 217] width 98 height 35
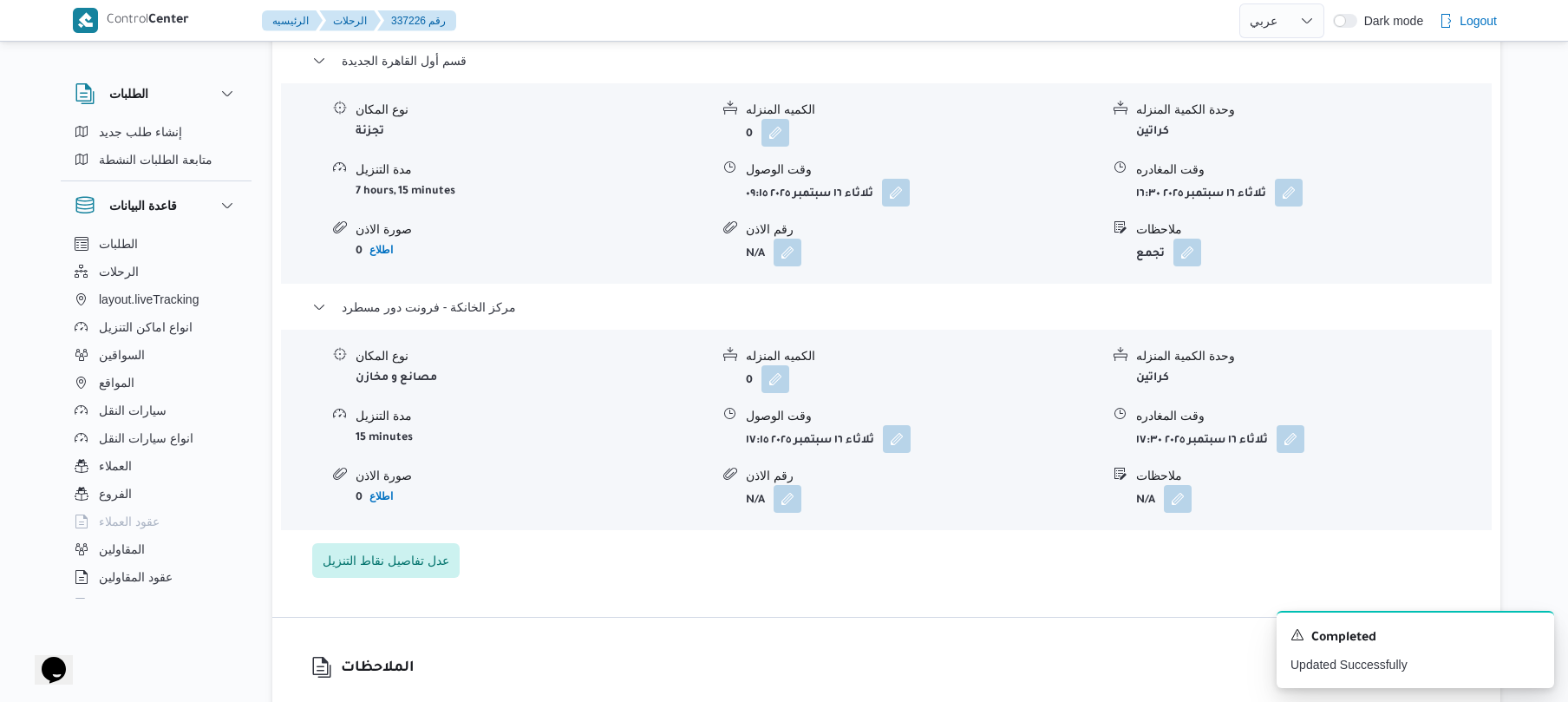
scroll to position [0, 0]
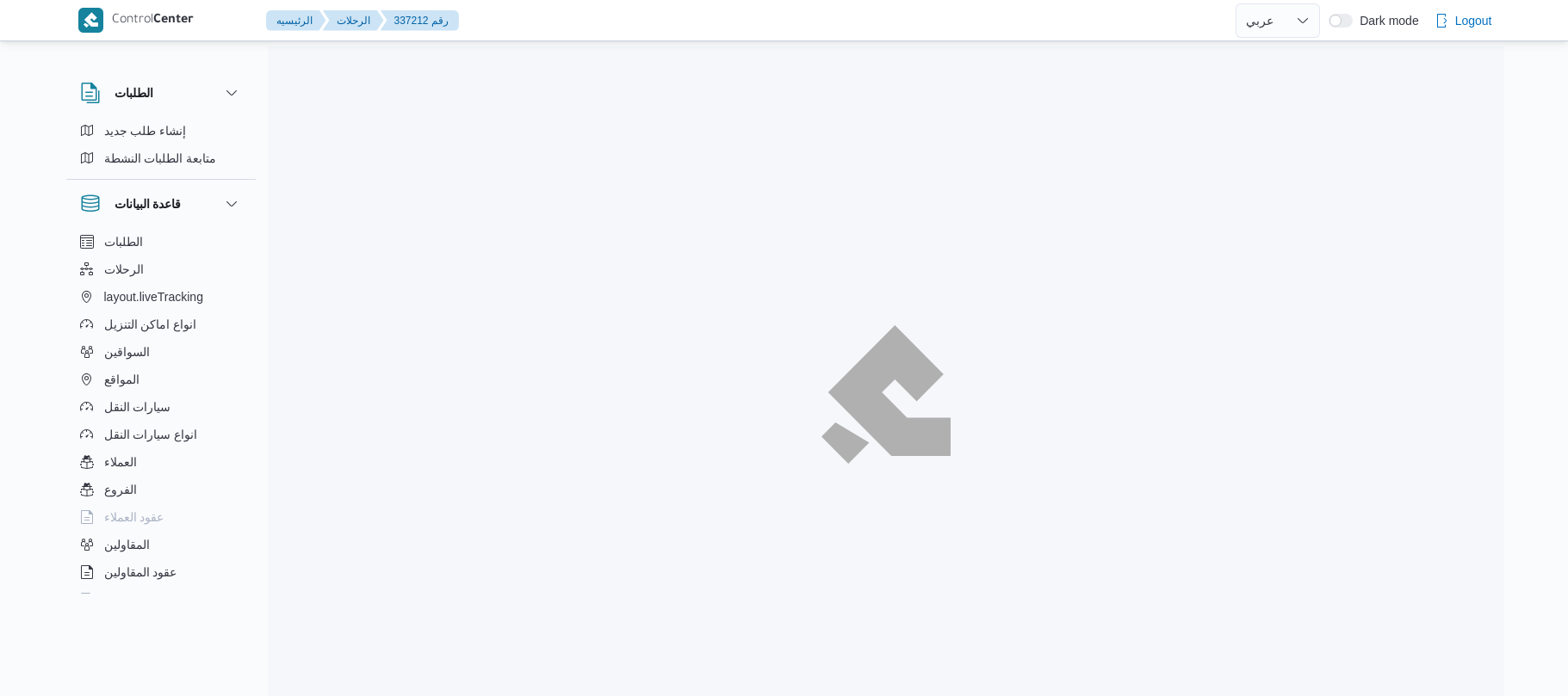
select select "ar"
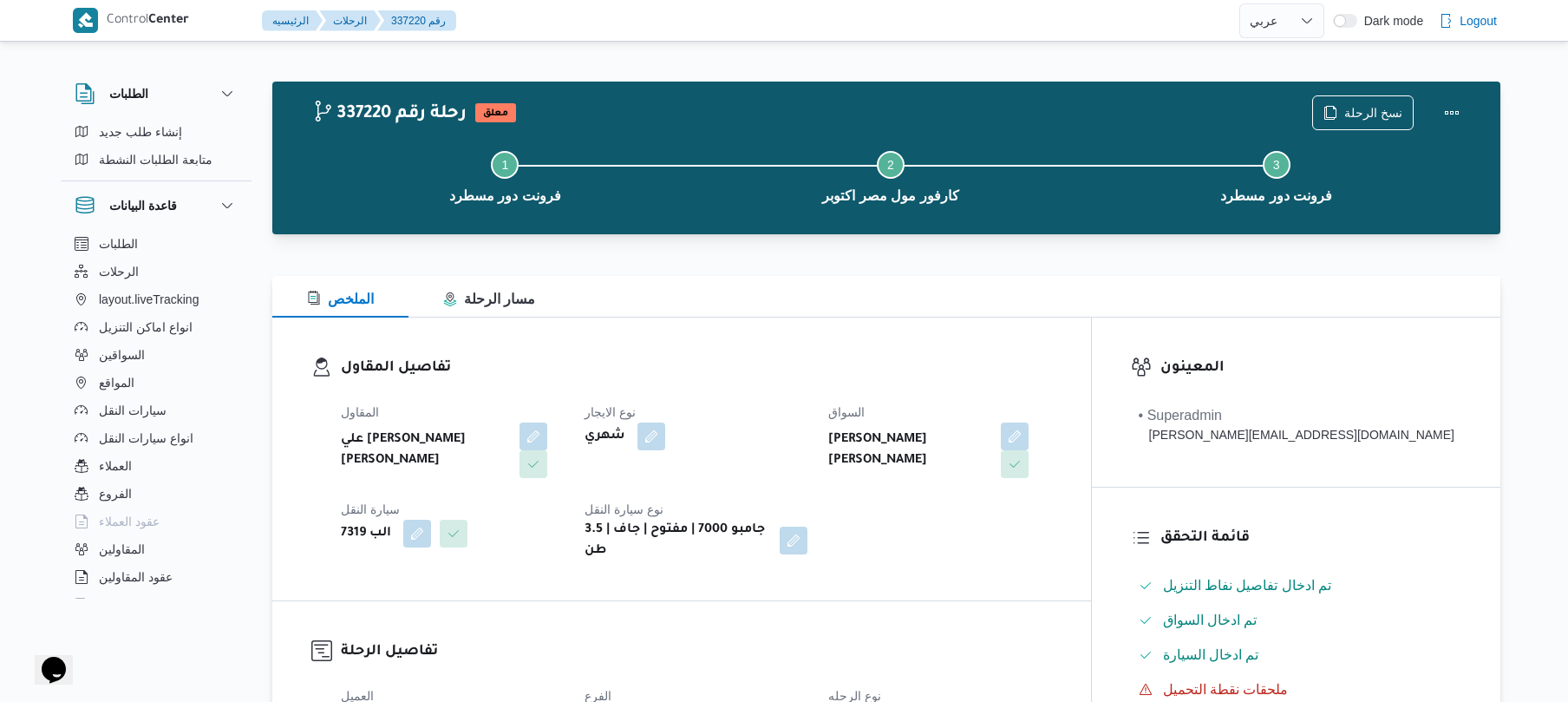
click at [799, 411] on dt "نوع الايجار" at bounding box center [695, 412] width 223 height 20
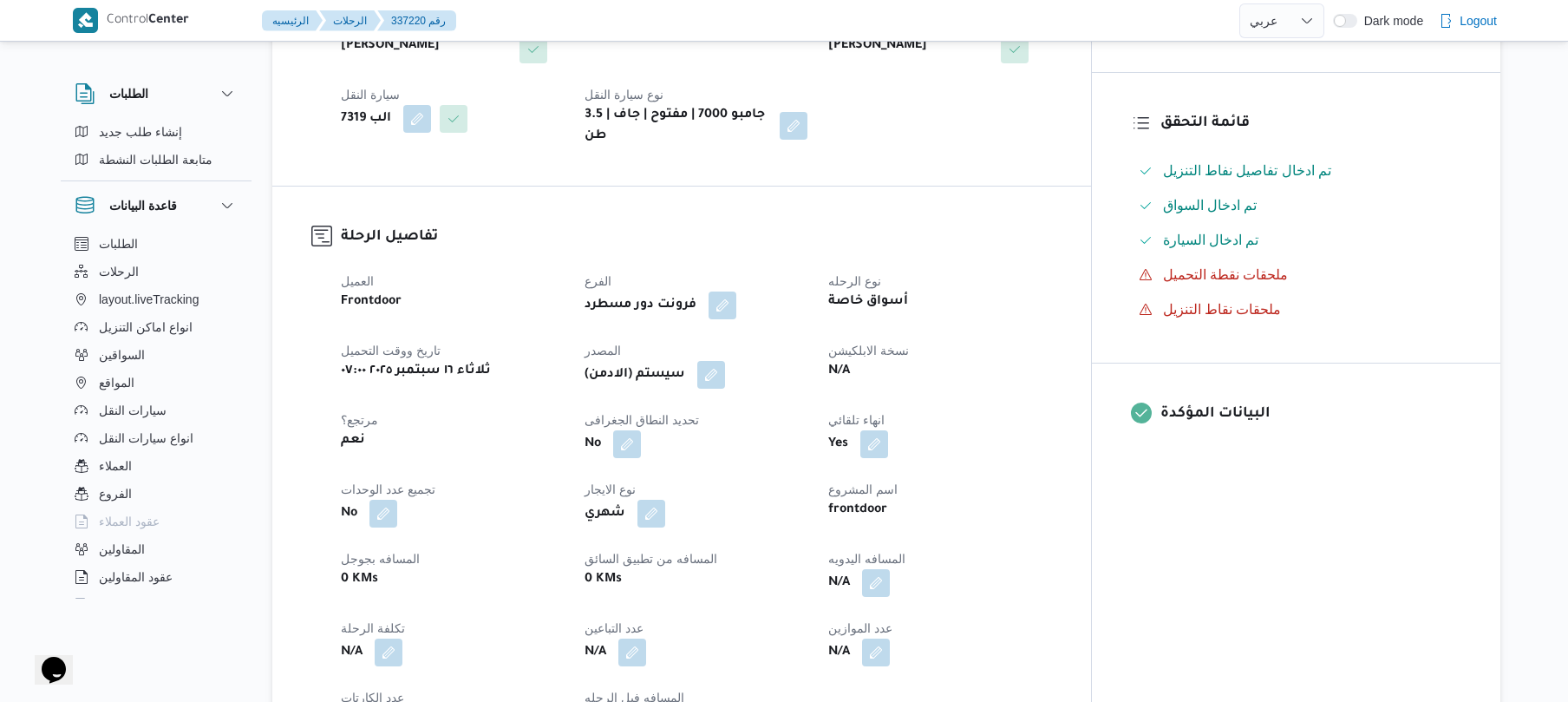
scroll to position [416, 0]
click at [890, 567] on button "button" at bounding box center [875, 580] width 27 height 28
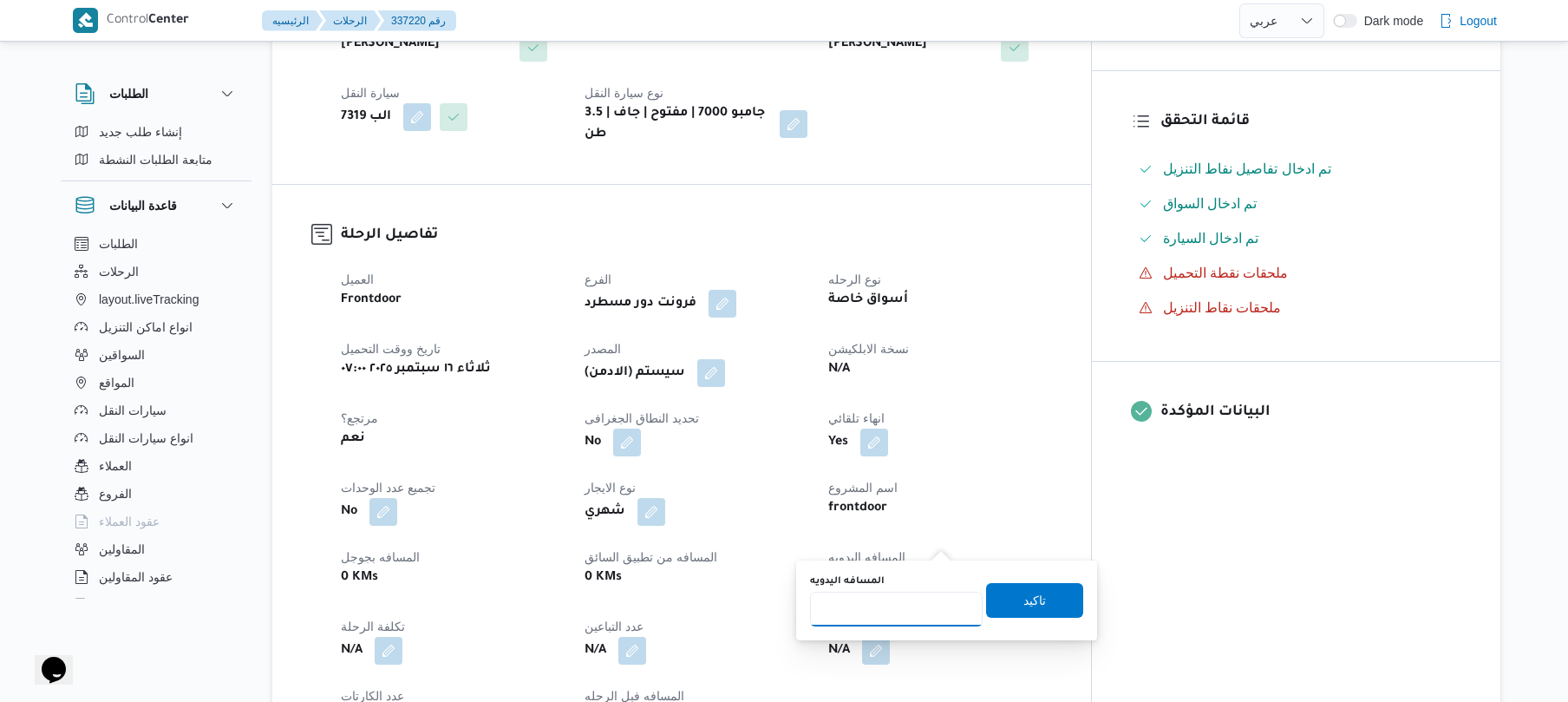
click at [906, 606] on input "المسافه اليدويه" at bounding box center [896, 609] width 173 height 35
type input "130"
click at [1011, 607] on span "تاكيد" at bounding box center [1035, 600] width 98 height 35
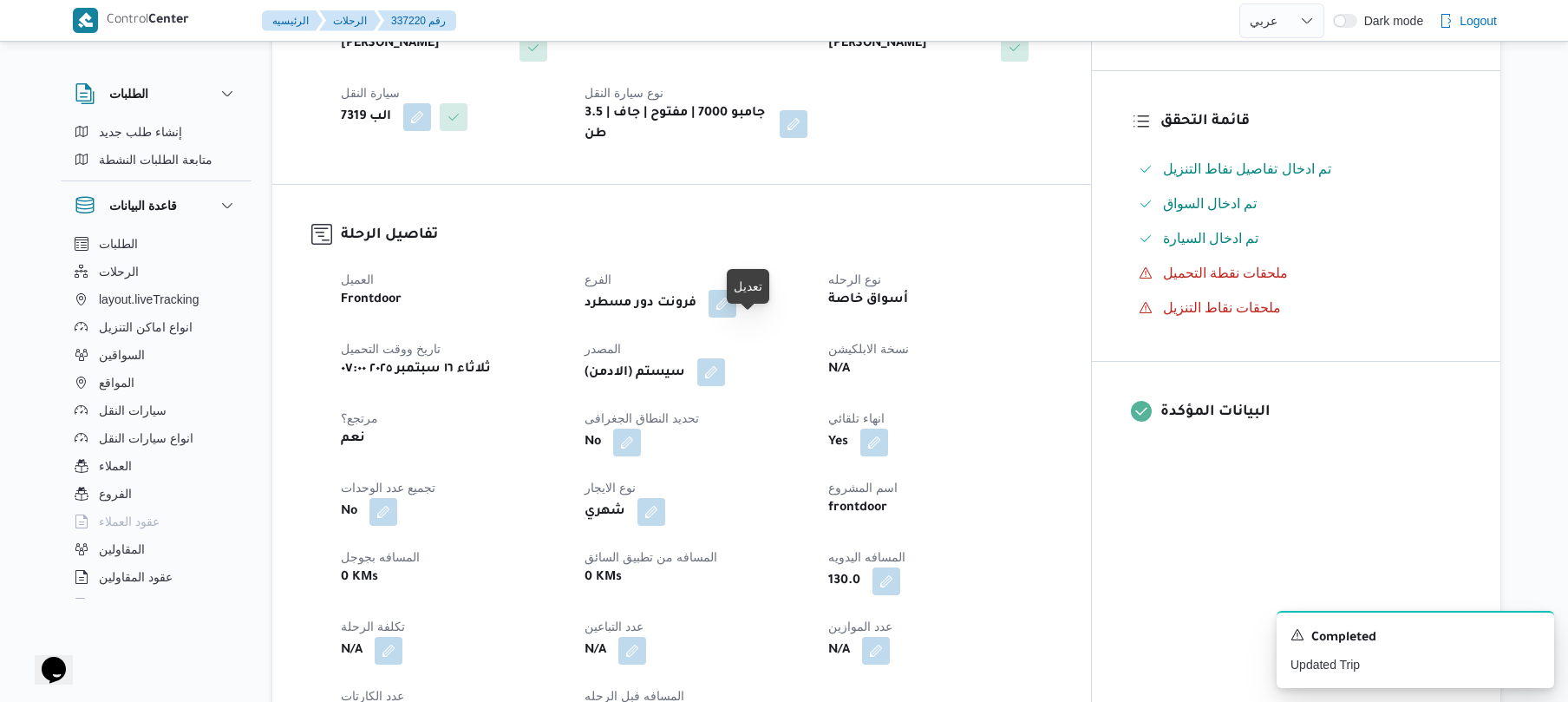
click at [725, 359] on button "button" at bounding box center [710, 372] width 27 height 28
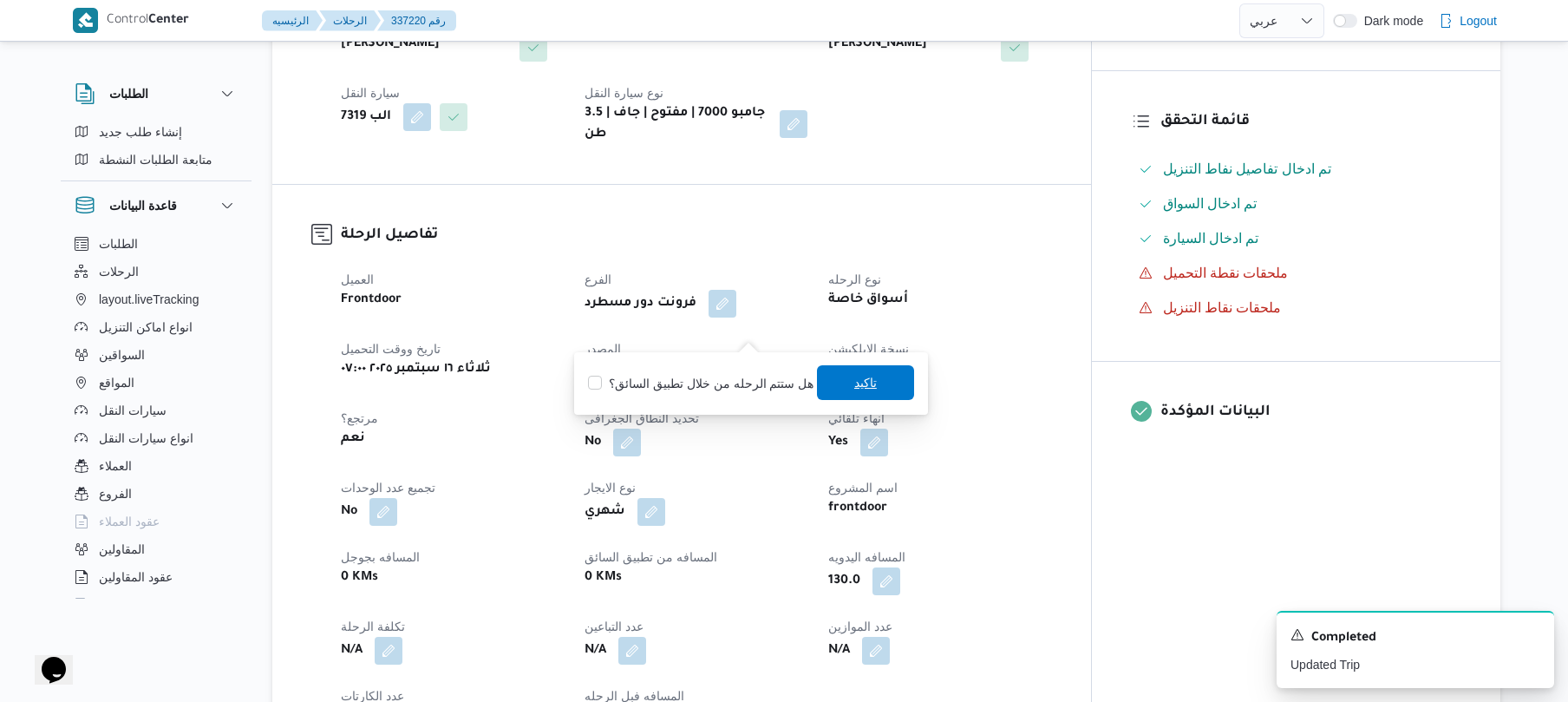
click at [851, 393] on span "تاكيد" at bounding box center [866, 383] width 98 height 35
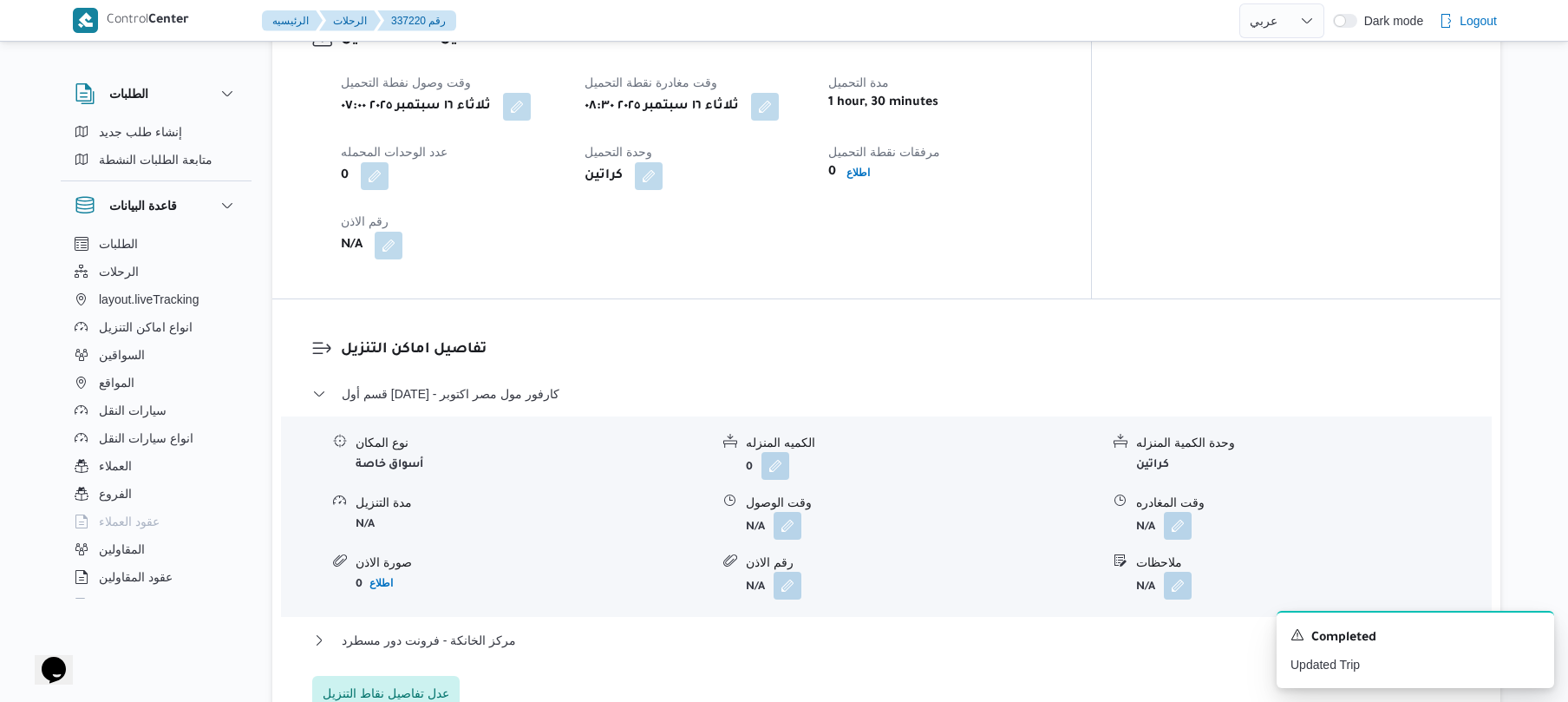
scroll to position [1156, 0]
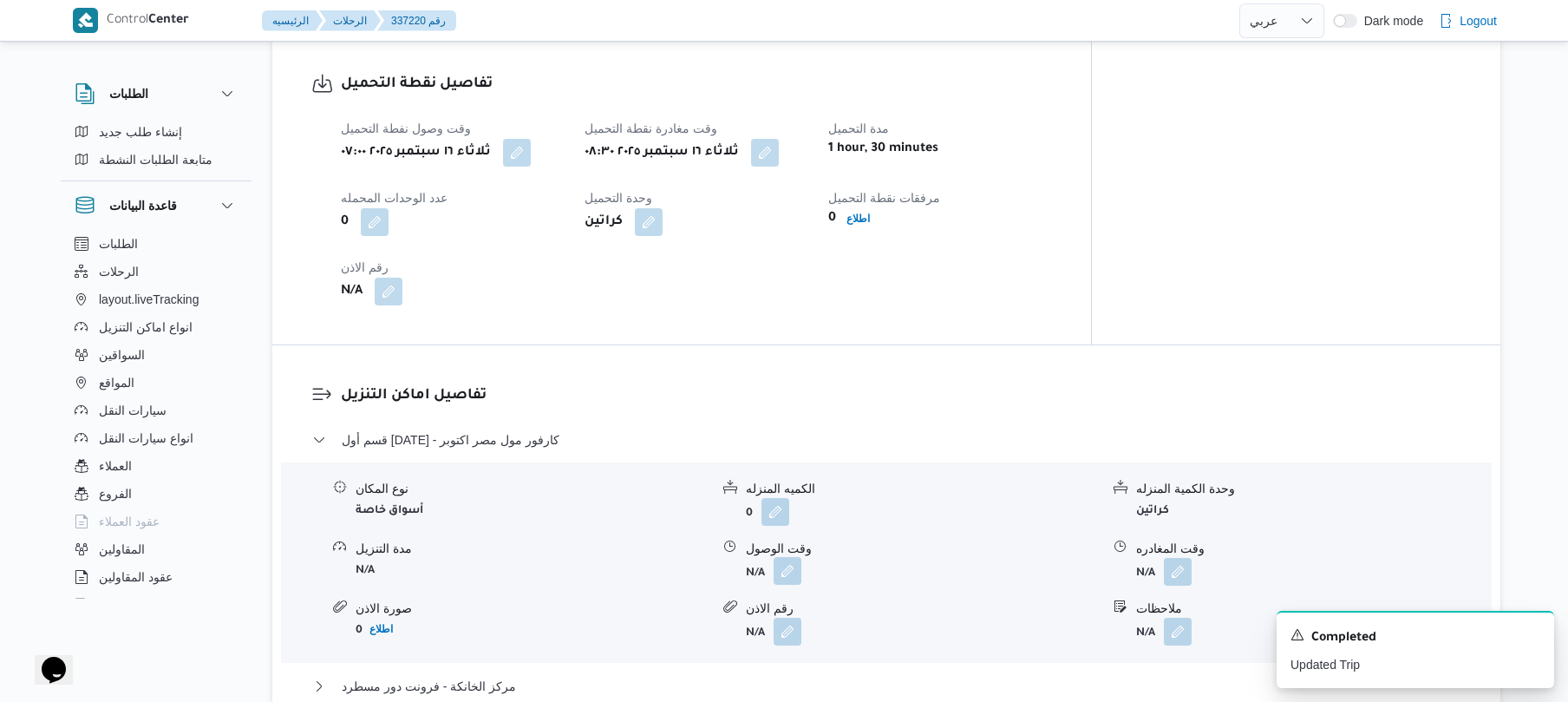
click at [788, 557] on button "button" at bounding box center [787, 571] width 27 height 28
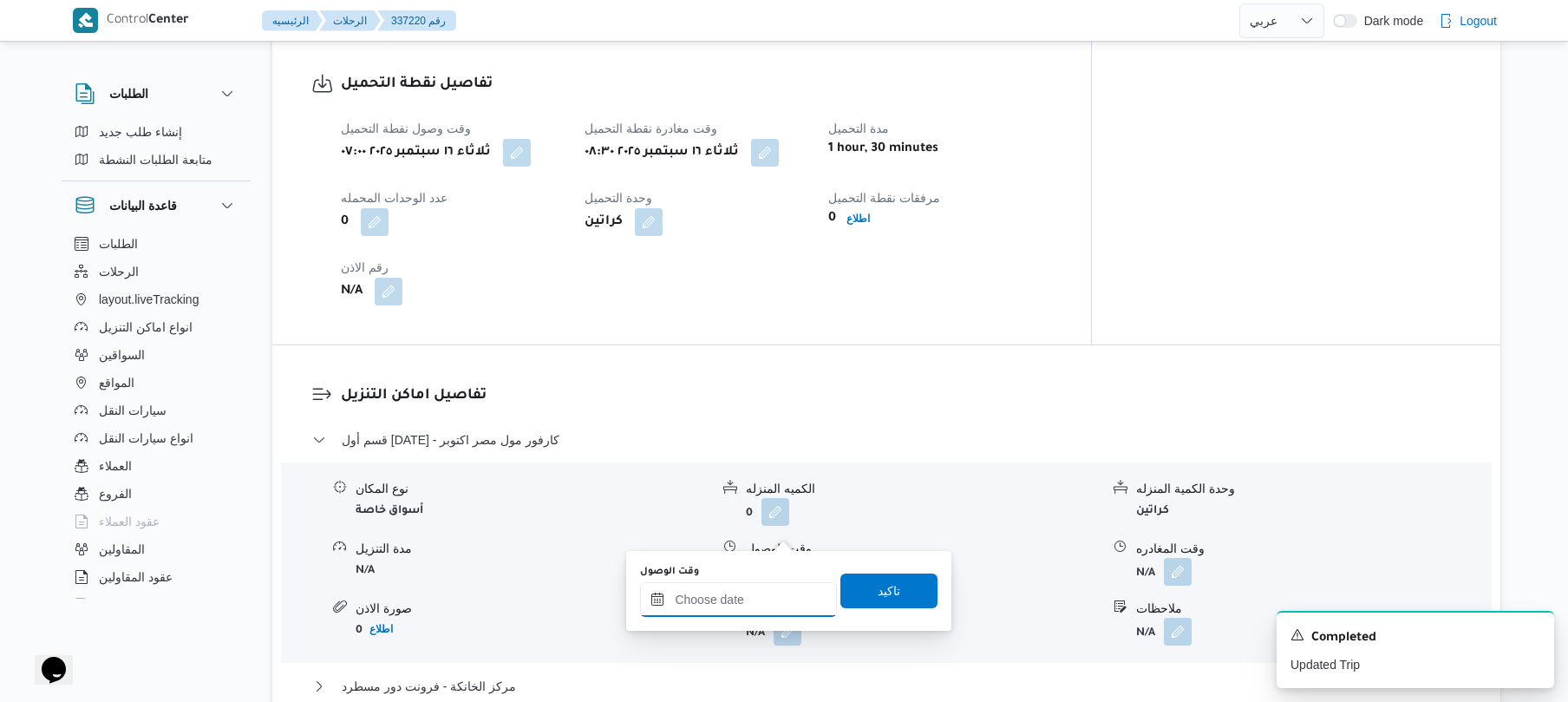
click at [742, 591] on input "وقت الوصول" at bounding box center [739, 599] width 197 height 35
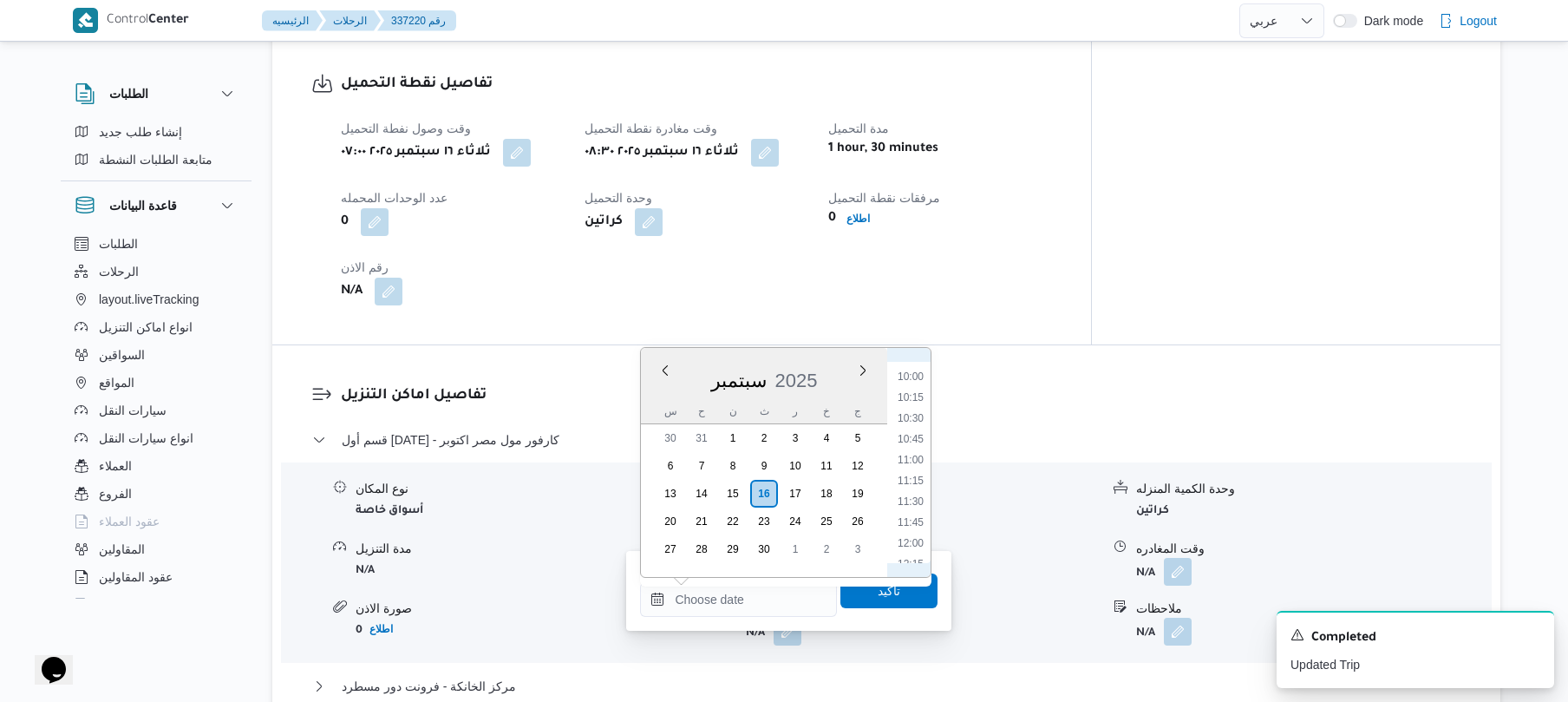
scroll to position [758, 0]
click at [916, 405] on li "09:30" at bounding box center [910, 405] width 40 height 18
type input "١٦/٠٩/٢٠٢٥ ٠٩:٣٠"
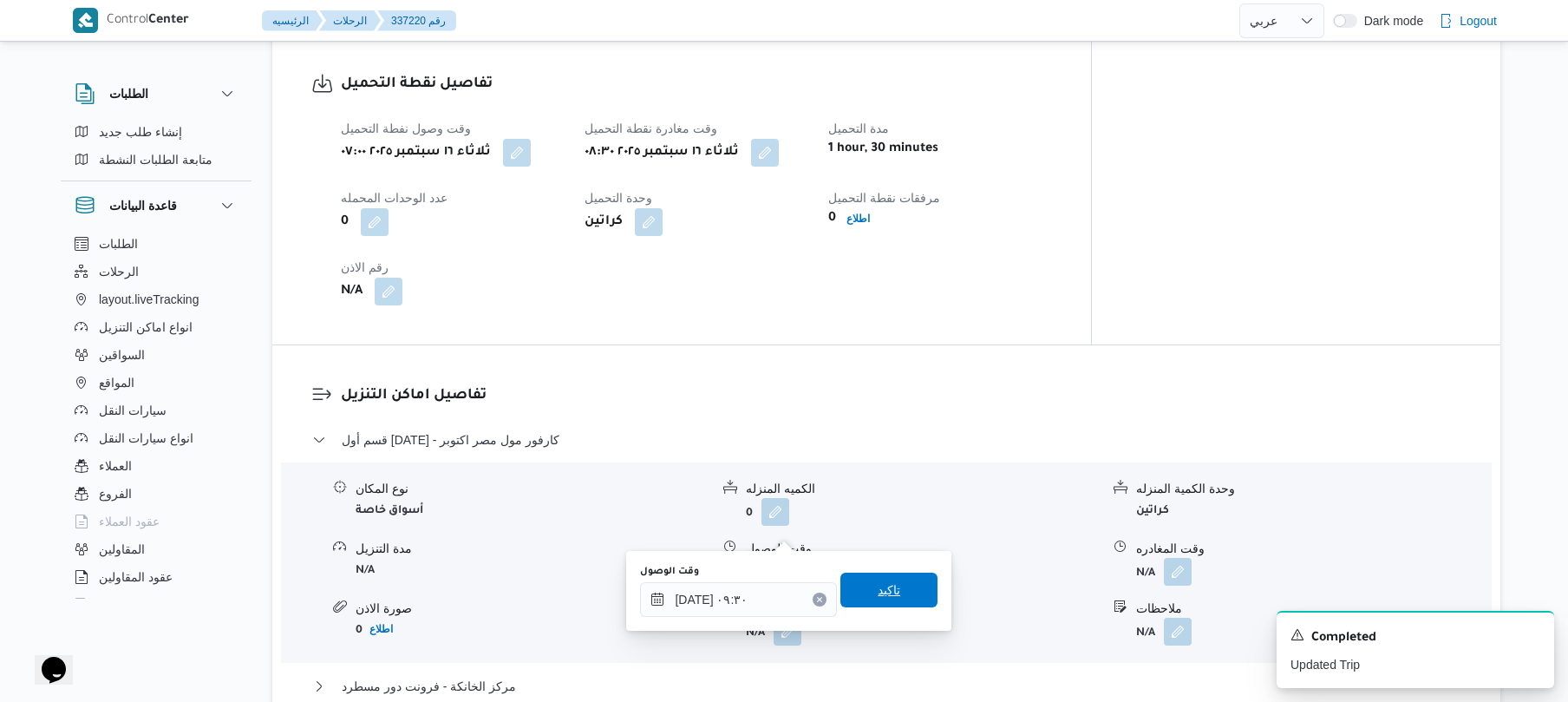
click at [878, 588] on span "تاكيد" at bounding box center [889, 589] width 22 height 20
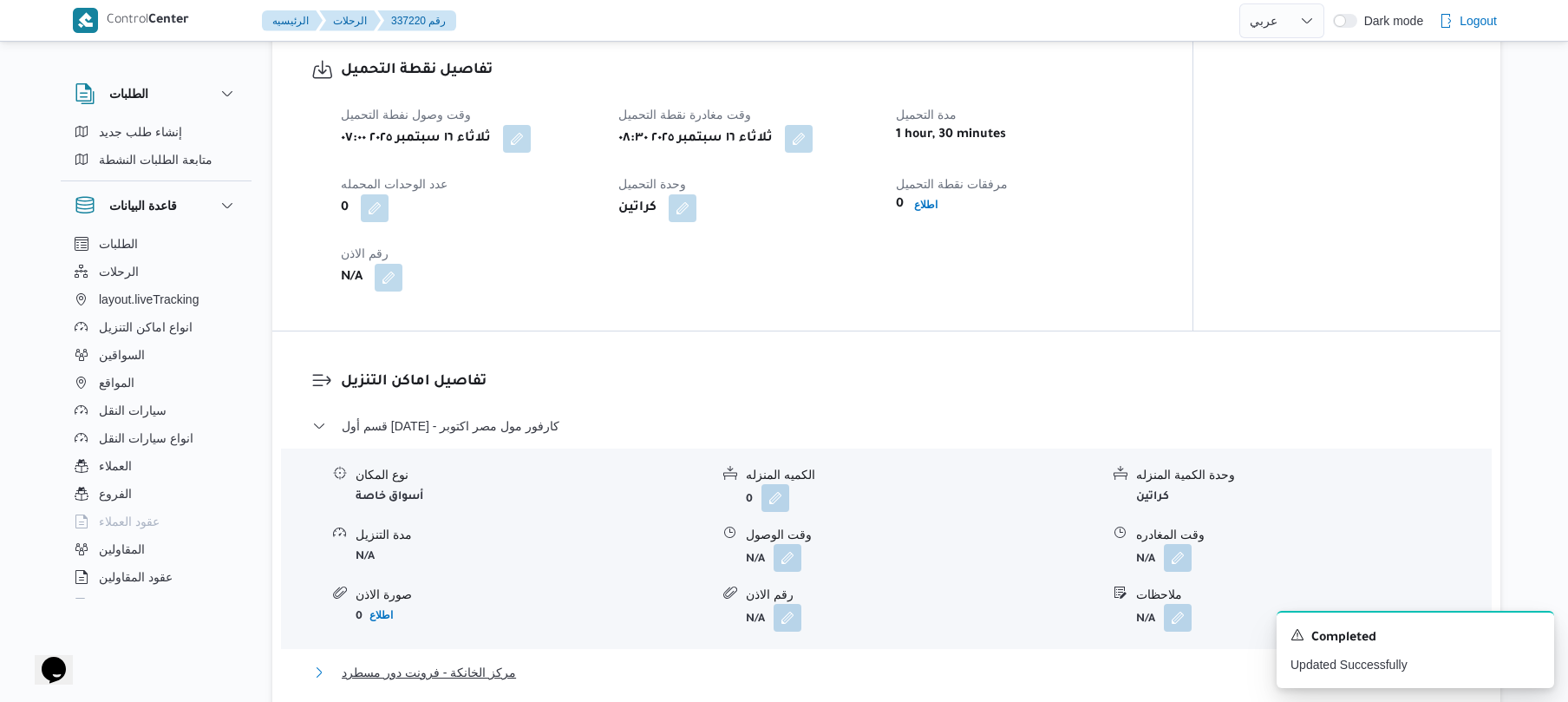
click at [725, 662] on button "مركز الخانكة - فرونت دور مسطرد" at bounding box center [887, 672] width 1149 height 20
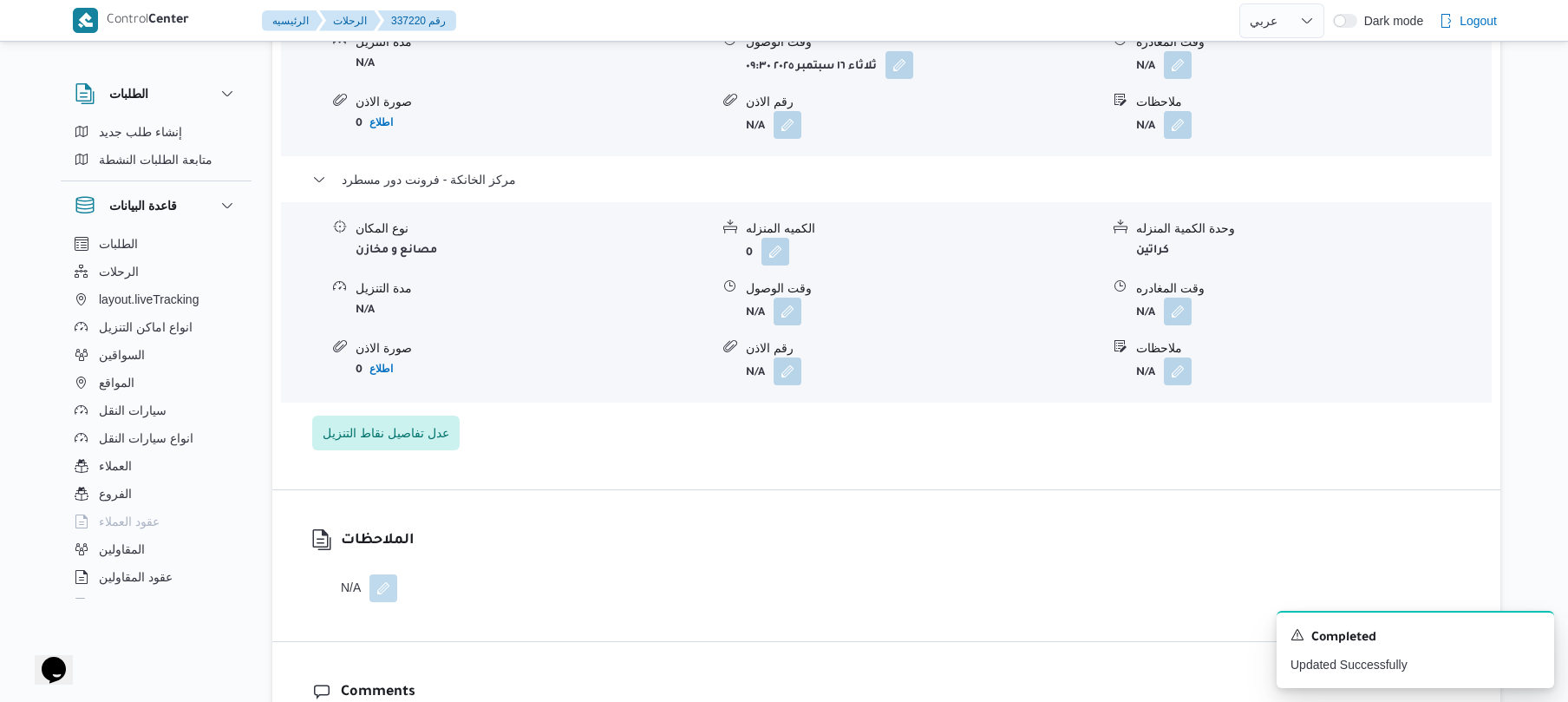
scroll to position [1666, 0]
click at [1180, 294] on button "button" at bounding box center [1177, 307] width 27 height 28
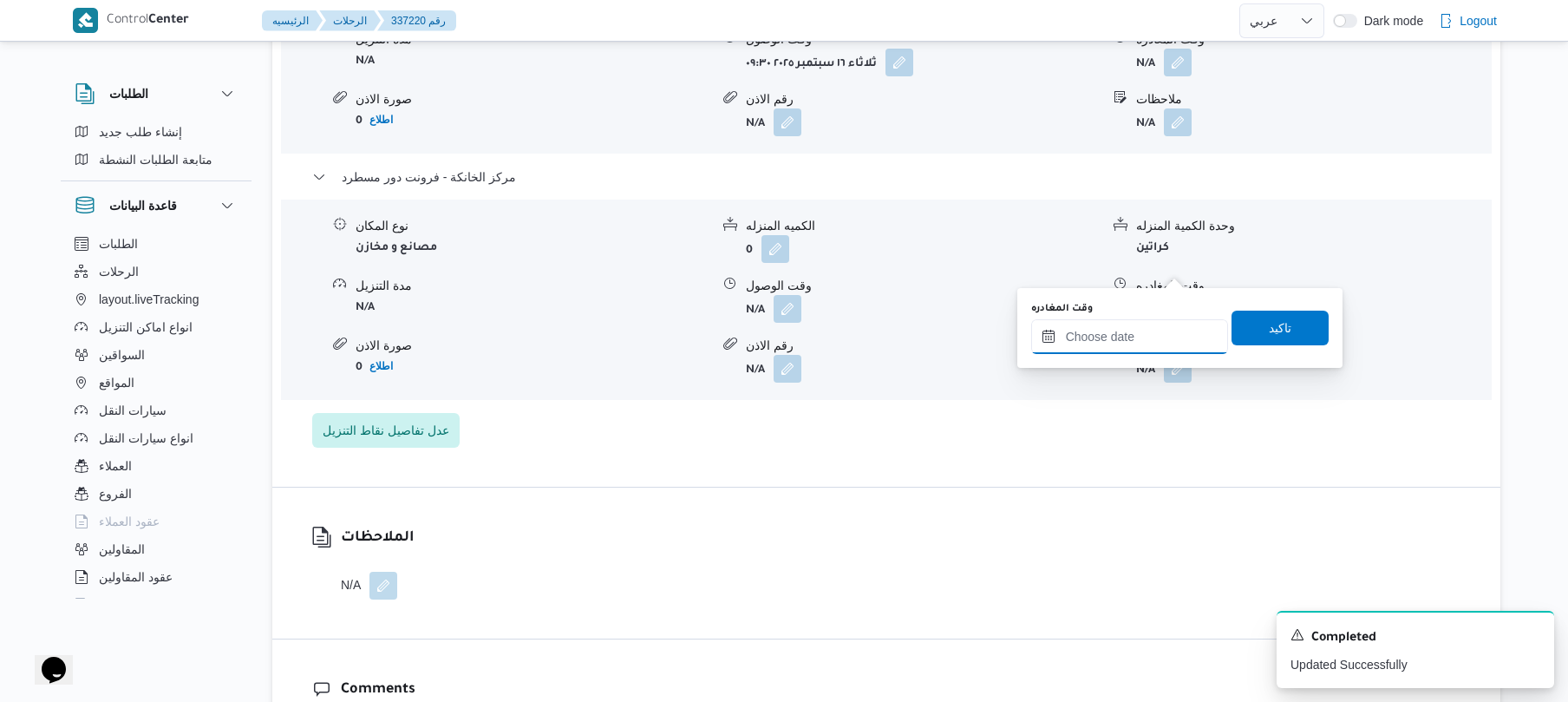
click at [1111, 333] on input "وقت المغادره" at bounding box center [1130, 336] width 197 height 35
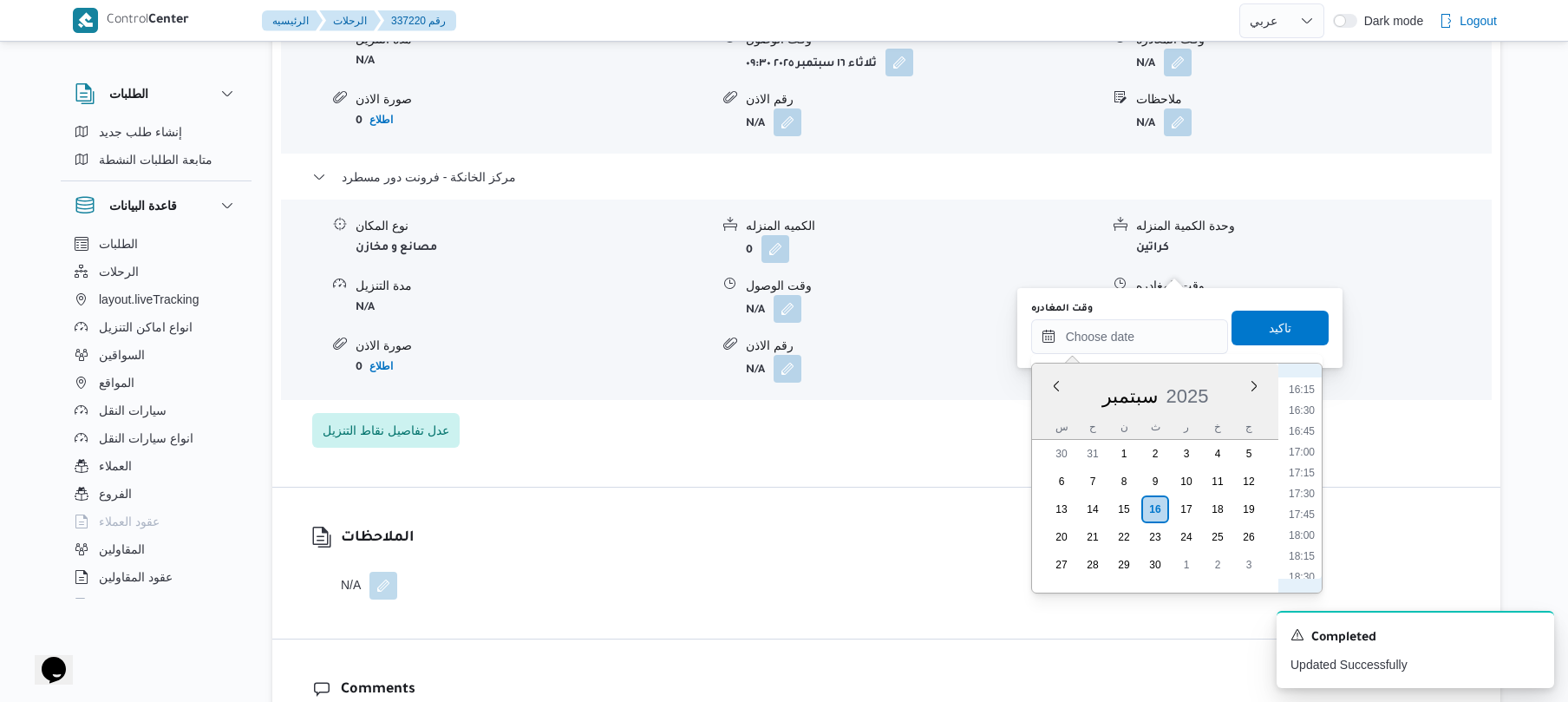
scroll to position [1330, 0]
click at [1305, 528] on li "17:45" at bounding box center [1301, 535] width 40 height 18
type input "[DATE] ١٧:٤٥"
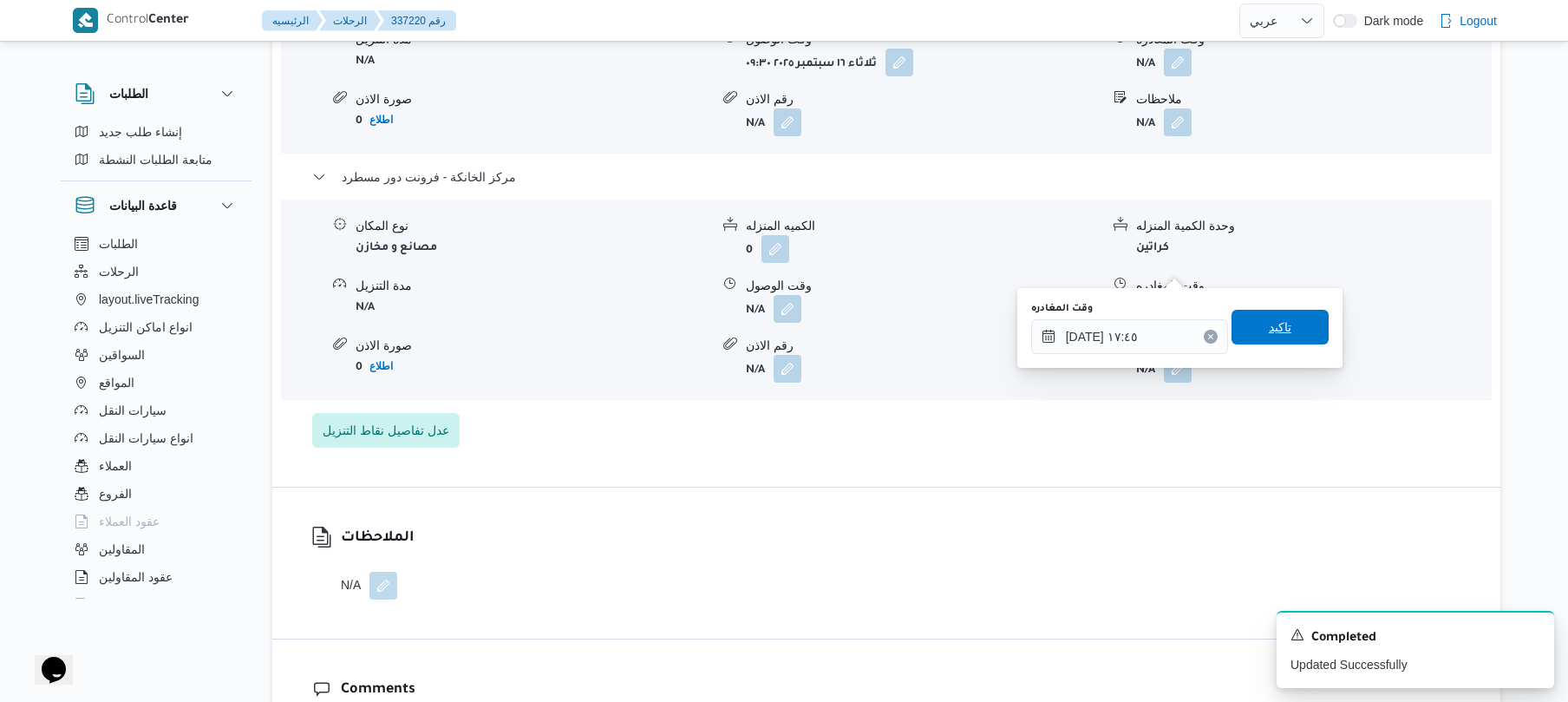
click at [1278, 328] on span "تاكيد" at bounding box center [1280, 327] width 22 height 20
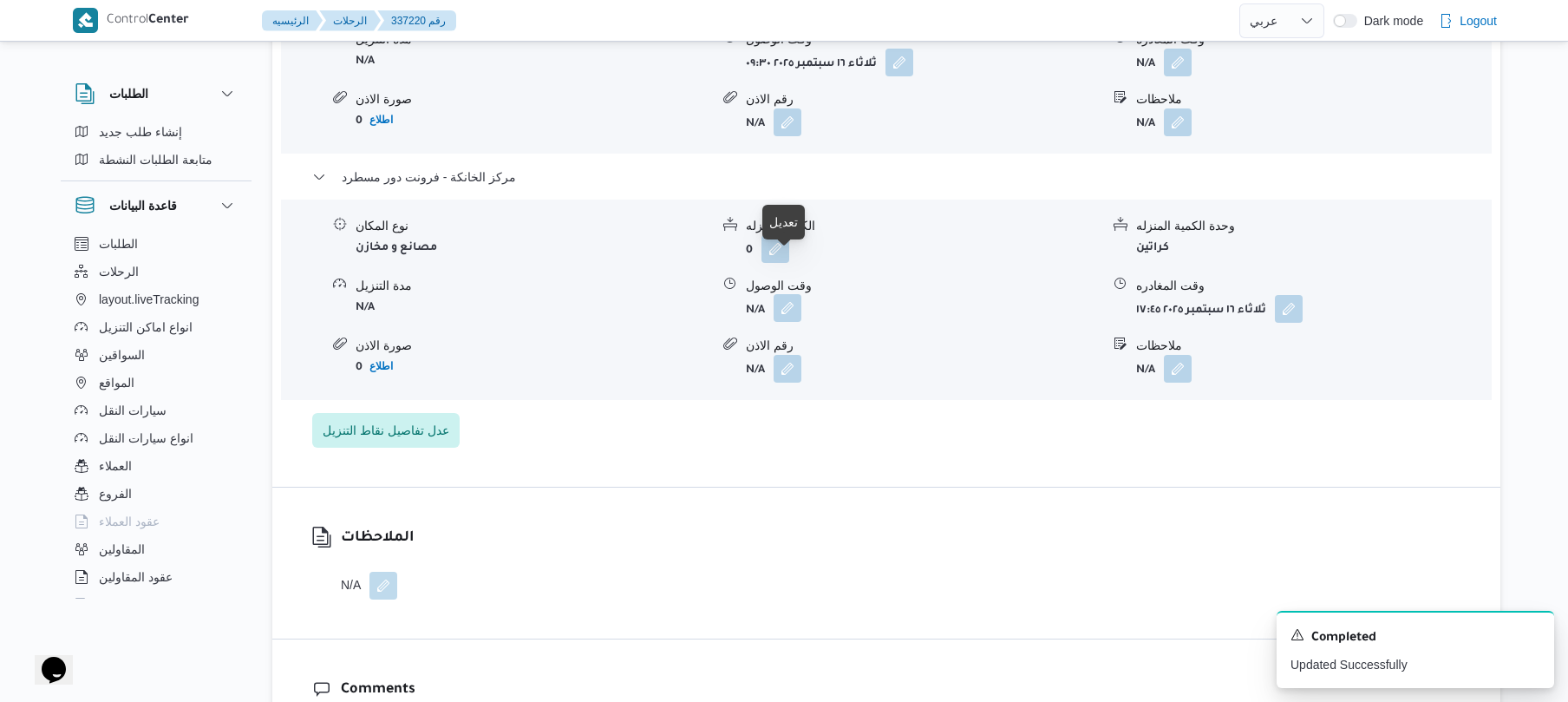
click at [781, 294] on button "button" at bounding box center [787, 307] width 27 height 28
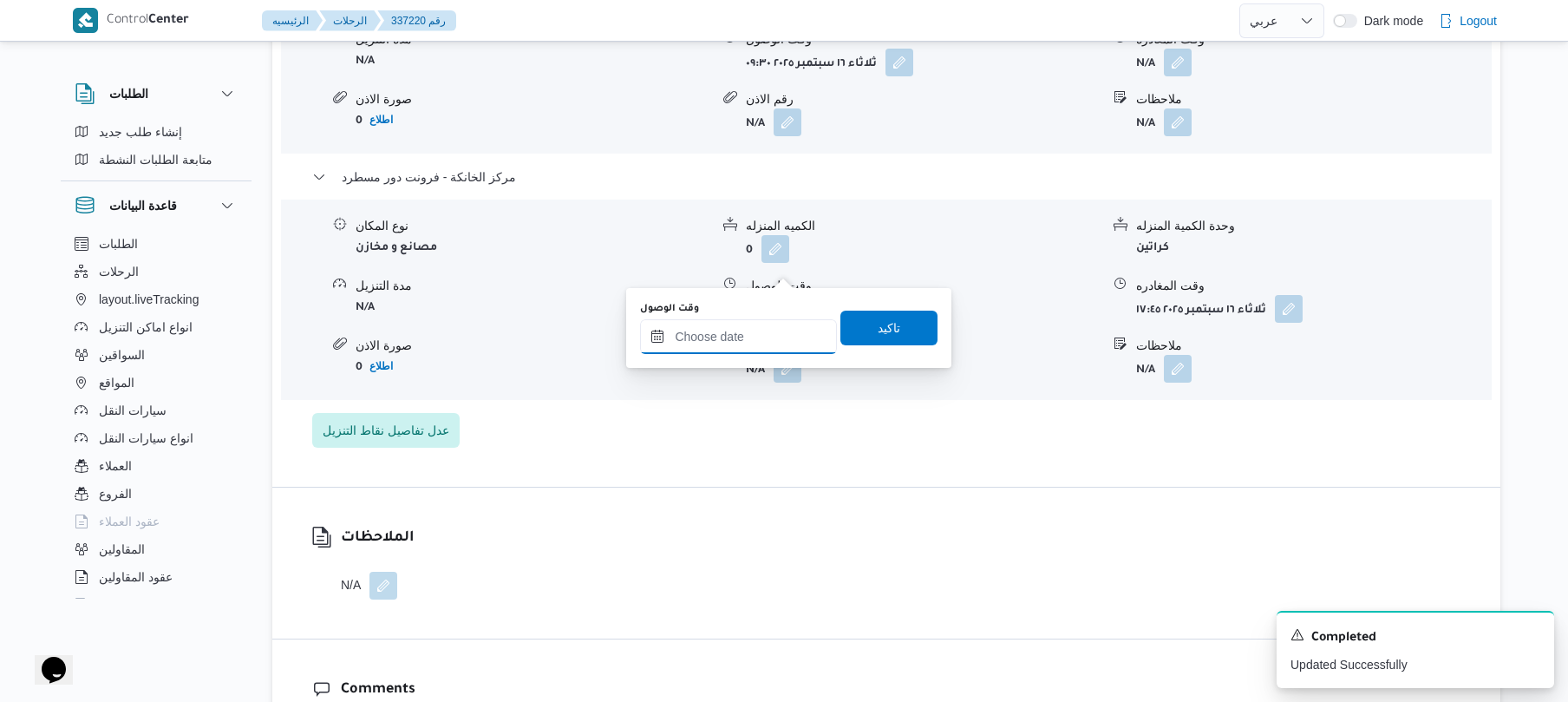
click at [786, 351] on input "وقت الوصول" at bounding box center [739, 336] width 197 height 35
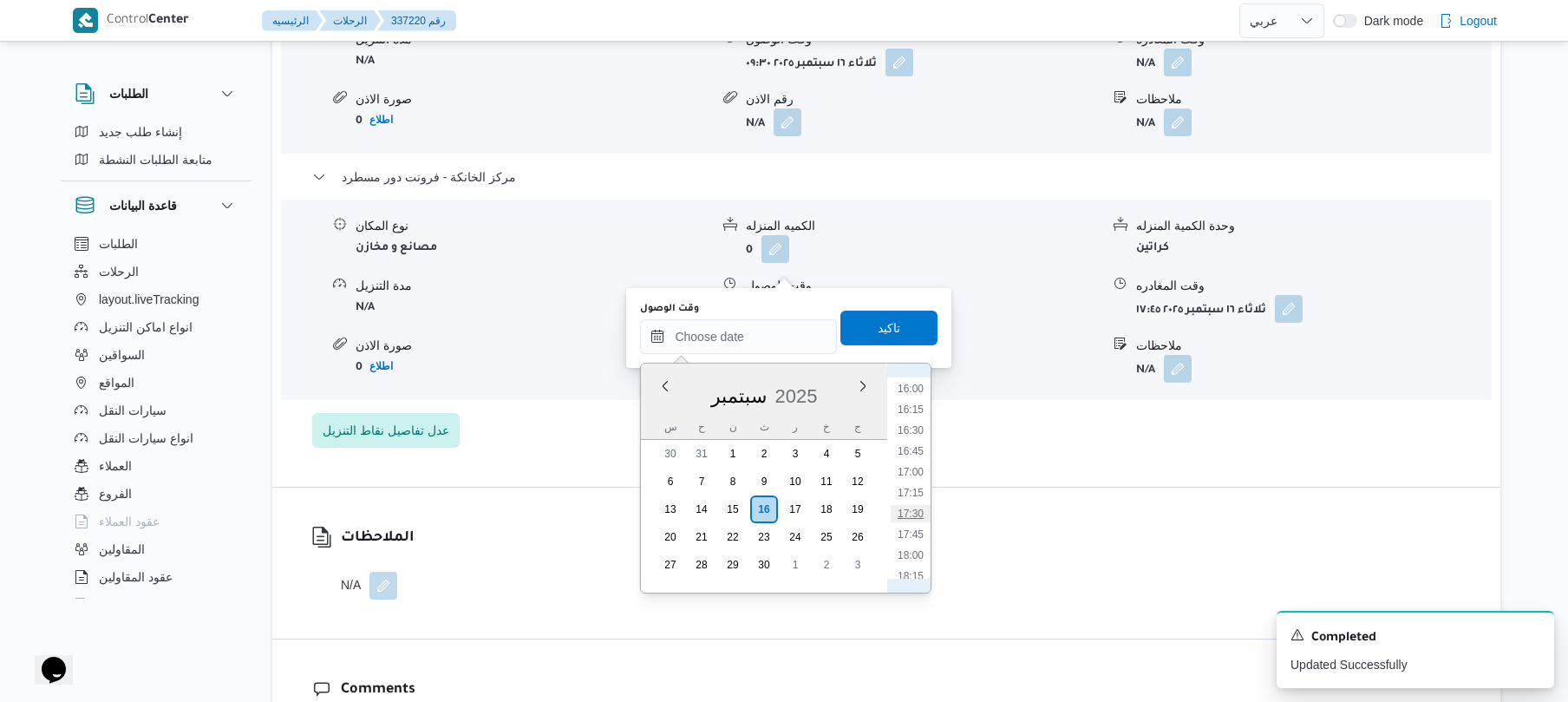
click at [918, 508] on li "17:30" at bounding box center [910, 514] width 40 height 18
type input "١٦/٠٩/٢٠٢٥ ١٧:٣٠"
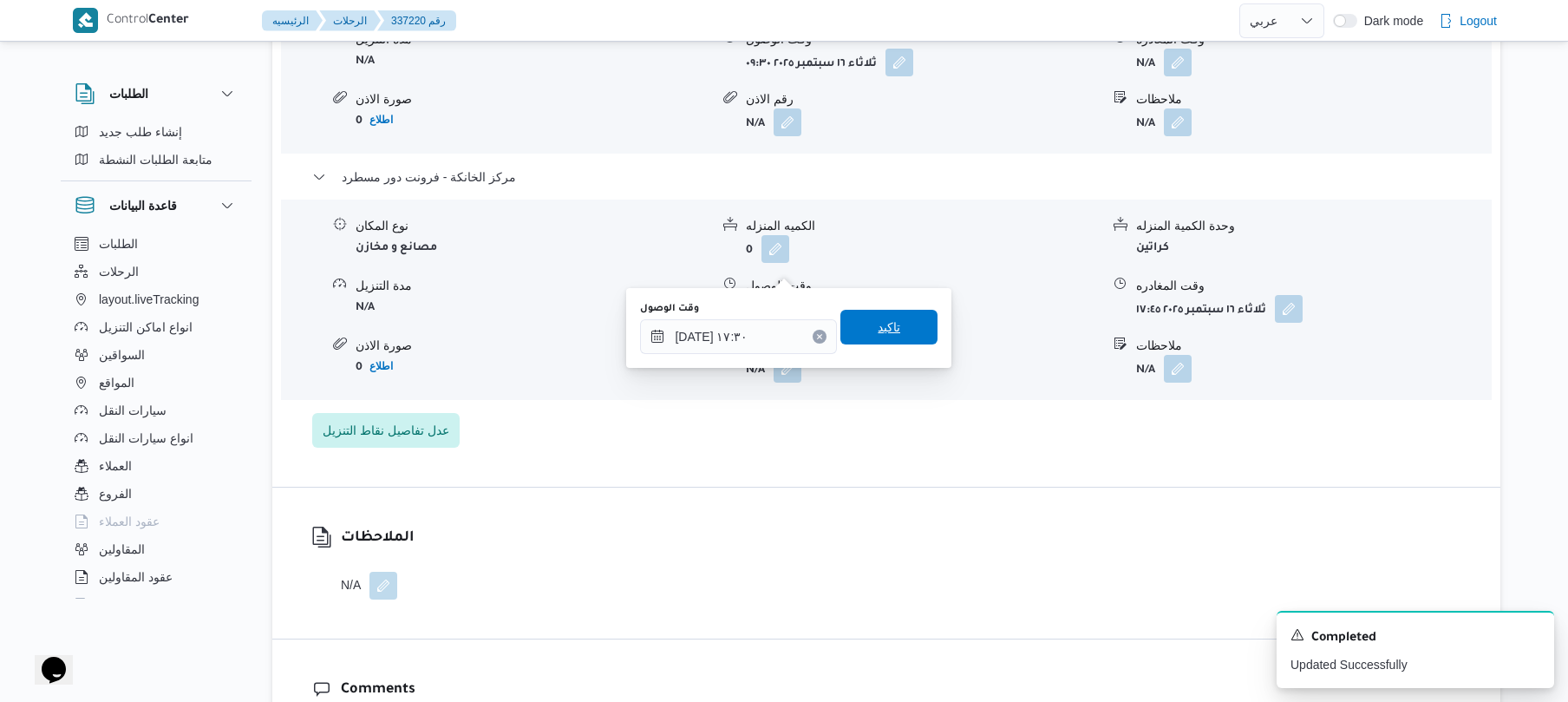
click at [902, 334] on span "تاكيد" at bounding box center [890, 327] width 98 height 35
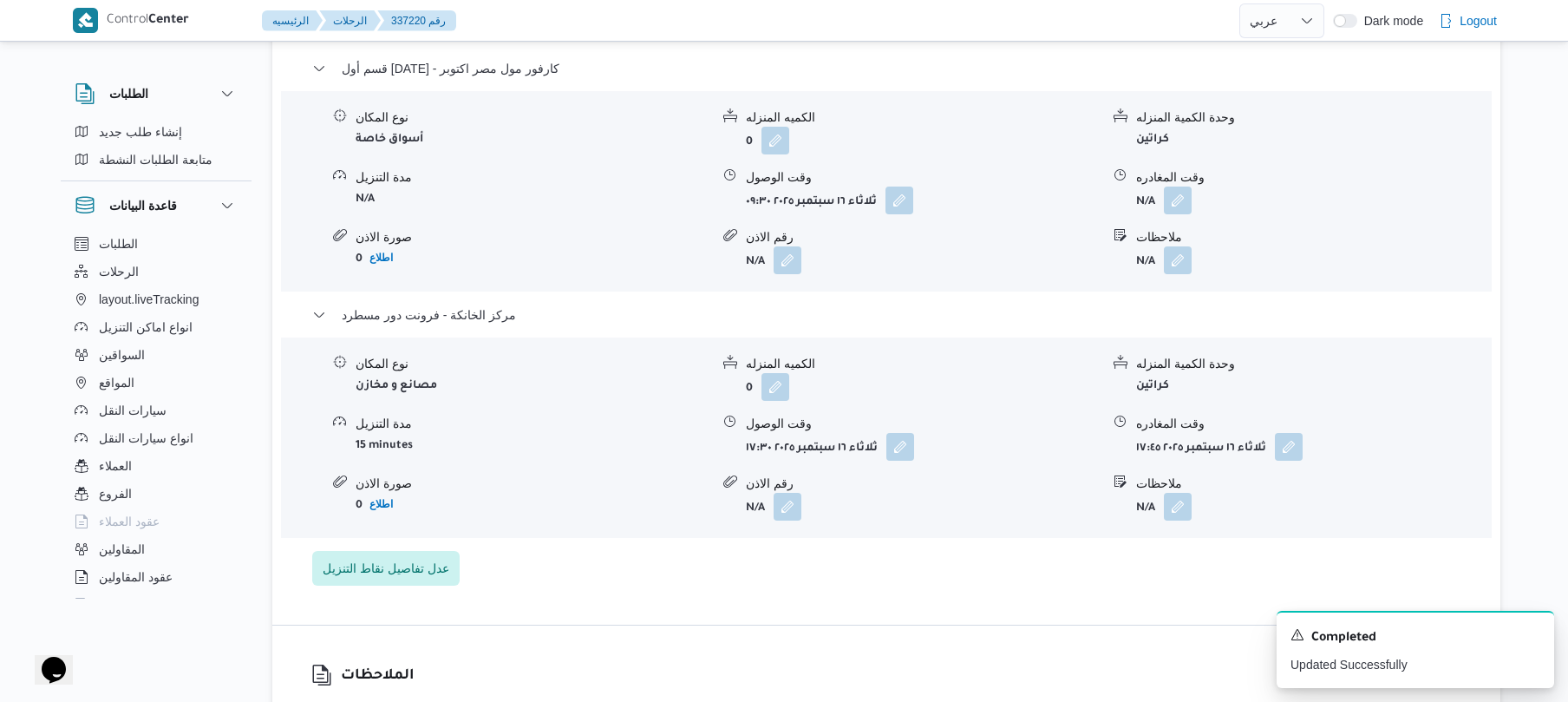
scroll to position [1527, 0]
click at [1353, 119] on div "نوع المكان أسواق خاصة الكميه المنزله 0 وحدة الكمية المنزله كراتين مدة التنزيل N…" at bounding box center [886, 193] width 1225 height 197
click at [1530, 633] on icon "Dismiss toast" at bounding box center [1533, 634] width 14 height 14
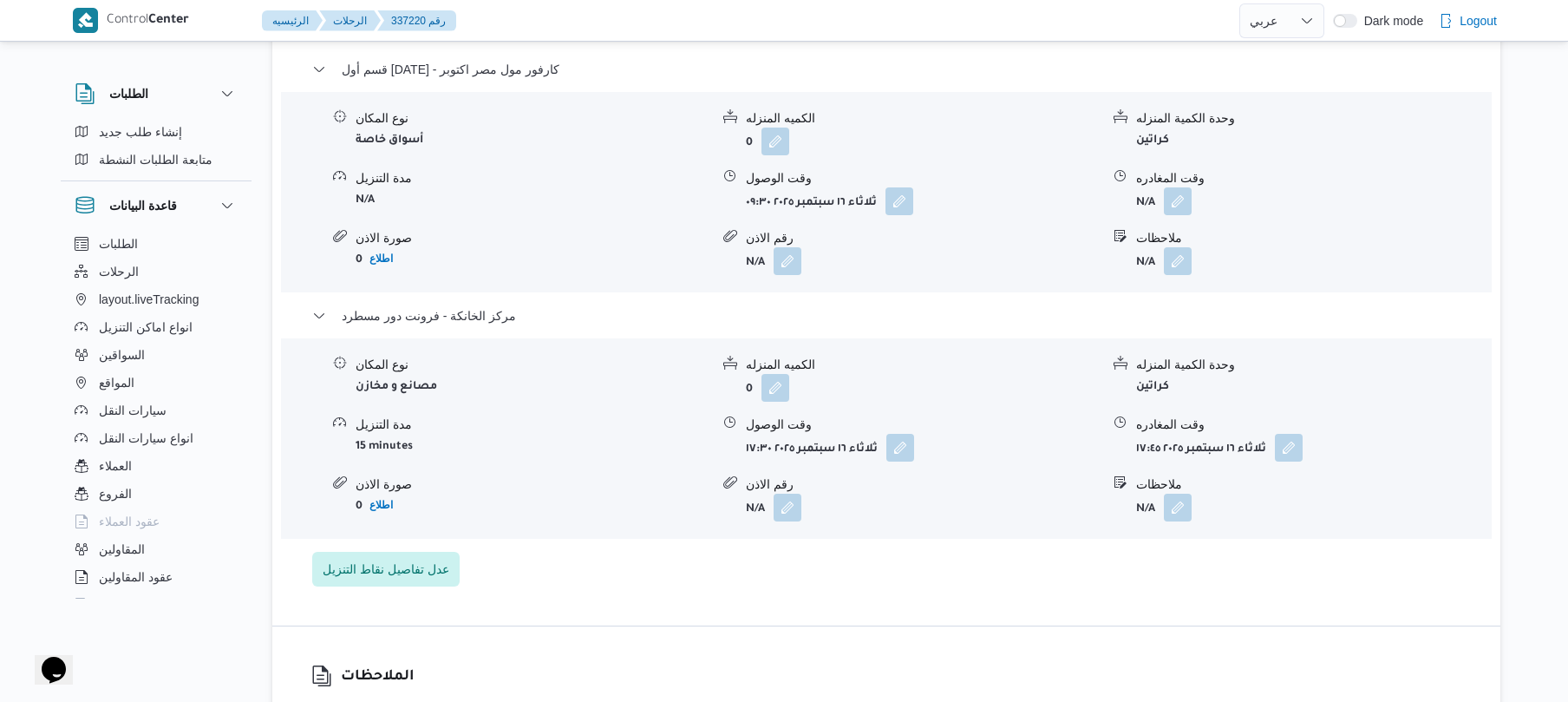
click at [1416, 185] on div "نوع المكان أسواق خاصة الكميه المنزله 0 وحدة الكمية المنزله كراتين مدة التنزيل N…" at bounding box center [886, 193] width 1225 height 197
click at [1348, 123] on div "نوع المكان أسواق خاصة الكميه المنزله 0 وحدة الكمية المنزله كراتين مدة التنزيل N…" at bounding box center [886, 193] width 1225 height 197
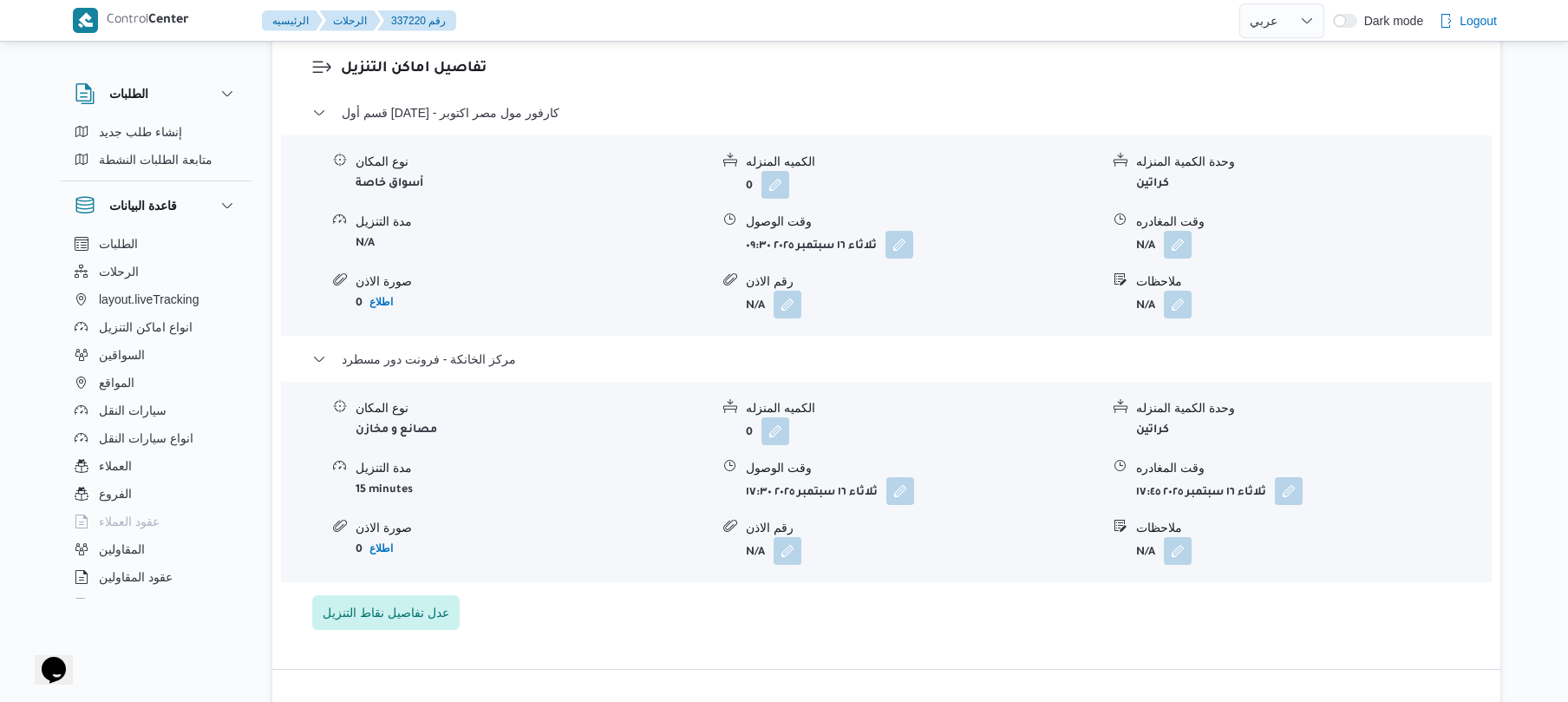
scroll to position [1480, 0]
click at [1181, 233] on button "button" at bounding box center [1177, 247] width 27 height 28
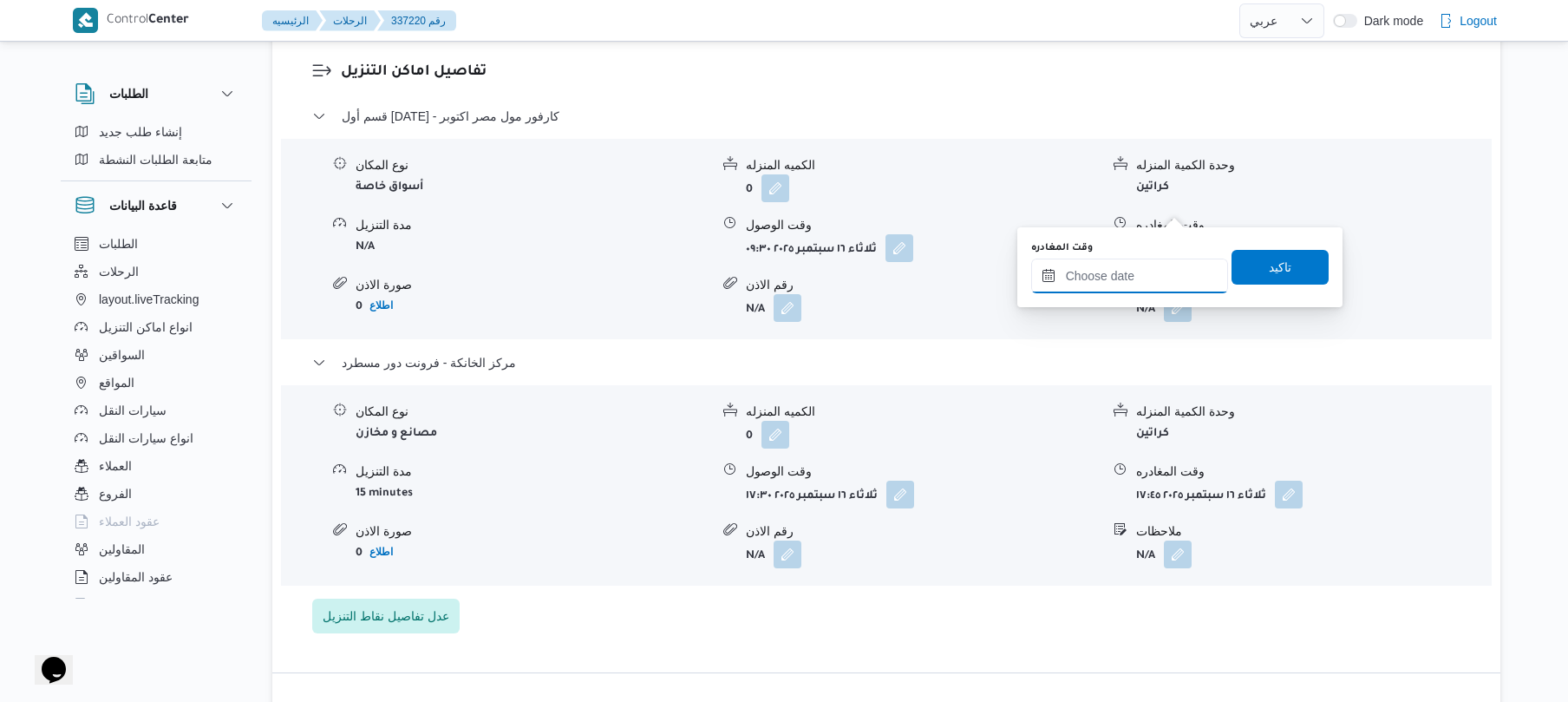
click at [1124, 267] on input "وقت المغادره" at bounding box center [1130, 275] width 197 height 35
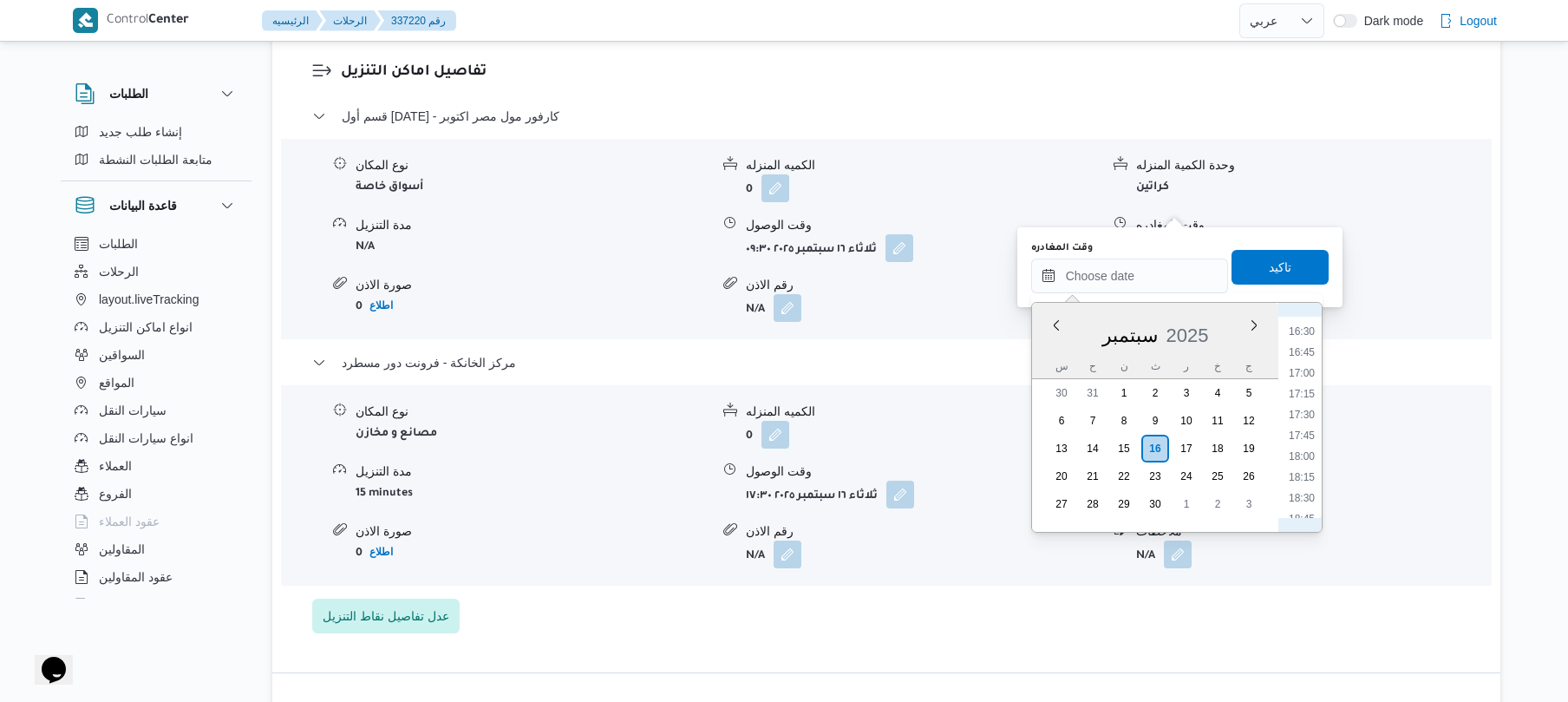
scroll to position [1330, 0]
click at [1306, 358] on ul "00:00 00:15 00:30 00:45 01:00 01:15 01:30 01:45 02:00 02:15 02:30 02:45 03:00 0…" at bounding box center [1301, 417] width 40 height 201
click at [1305, 370] on li "16:30" at bounding box center [1301, 370] width 40 height 18
type input "١٦/٠٩/٢٠٢٥ ١٦:٣٠"
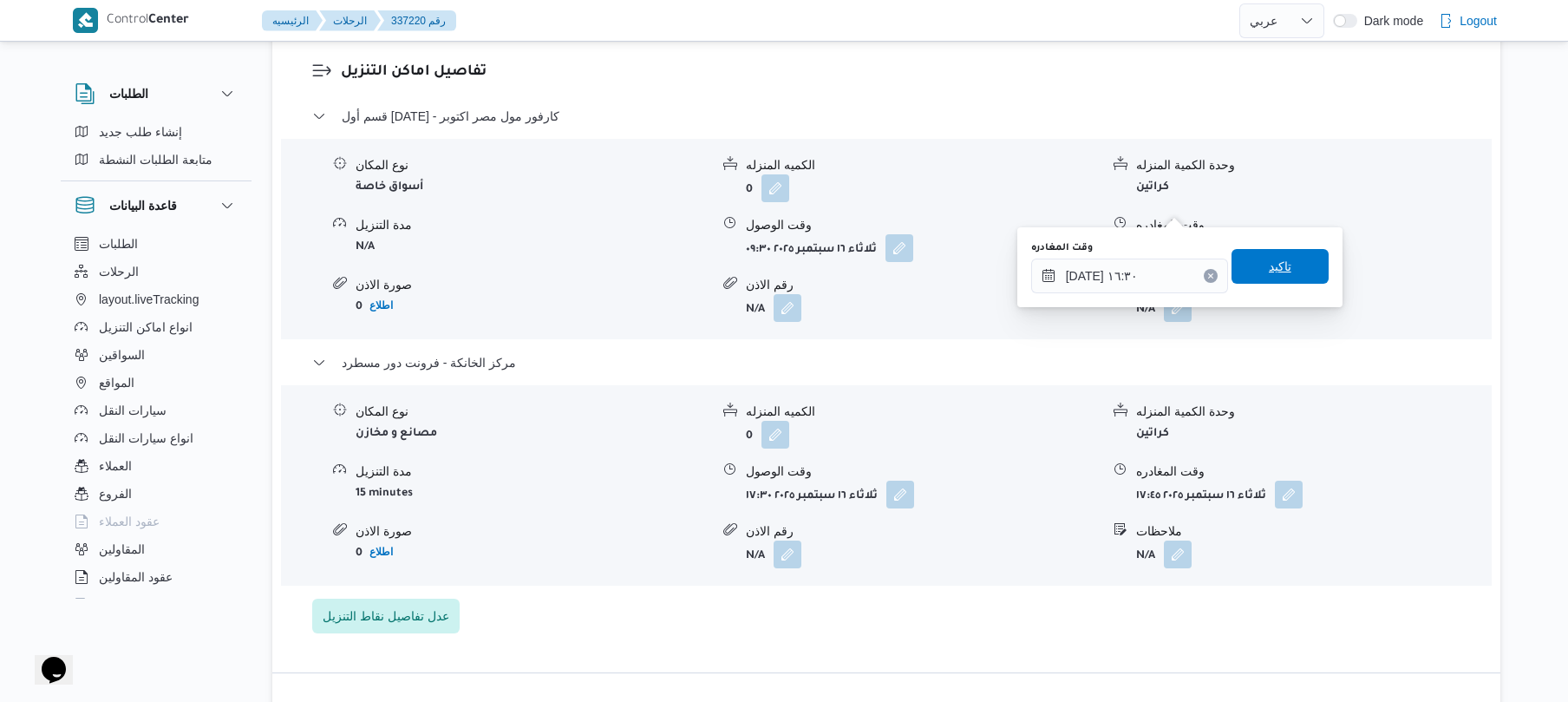
click at [1298, 272] on span "تاكيد" at bounding box center [1281, 266] width 98 height 35
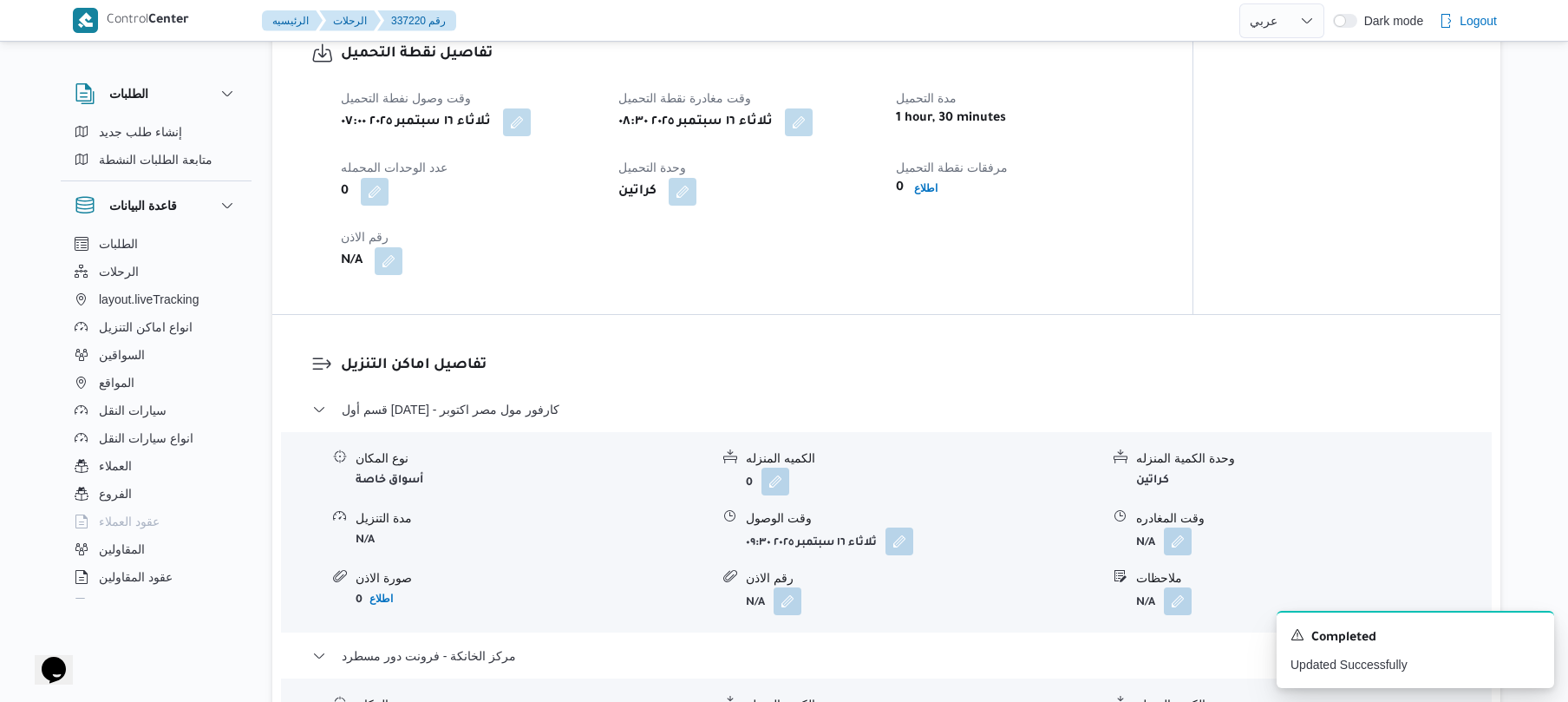
scroll to position [0, 0]
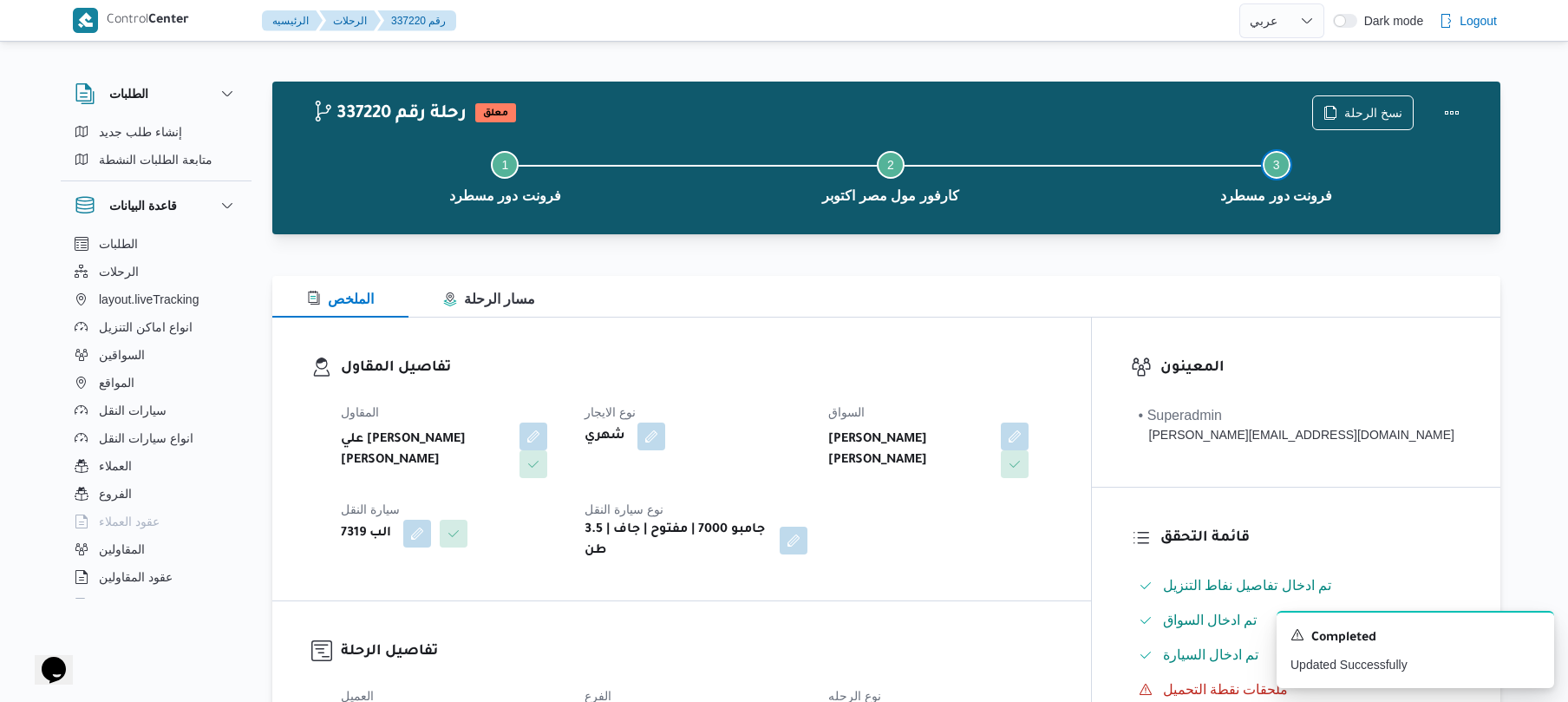
click at [1445, 130] on button "Step 3 is incomplete 3 فرونت دور مسطرد" at bounding box center [1275, 176] width 386 height 91
click at [1445, 106] on button "Actions" at bounding box center [1451, 112] width 35 height 35
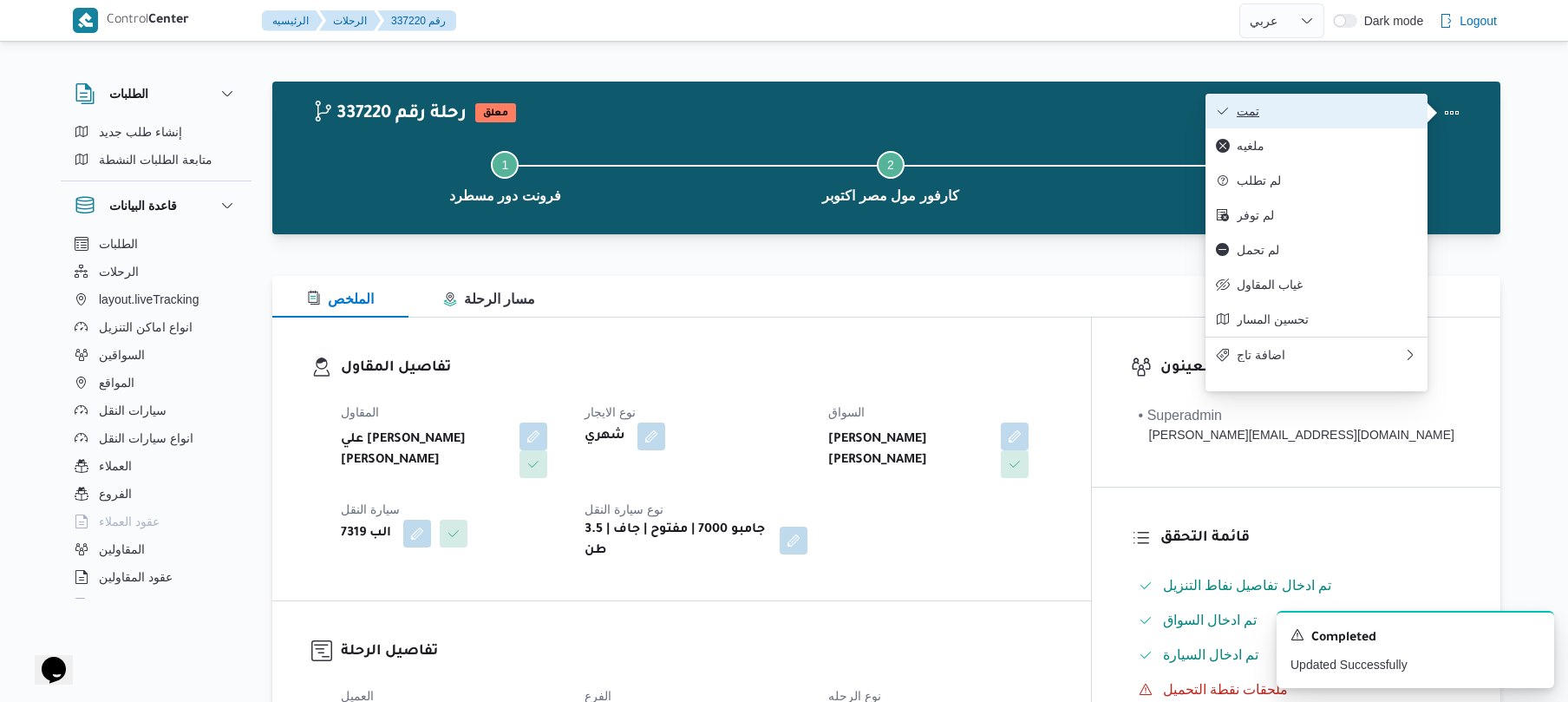
click at [1356, 113] on span "تمت" at bounding box center [1326, 111] width 180 height 14
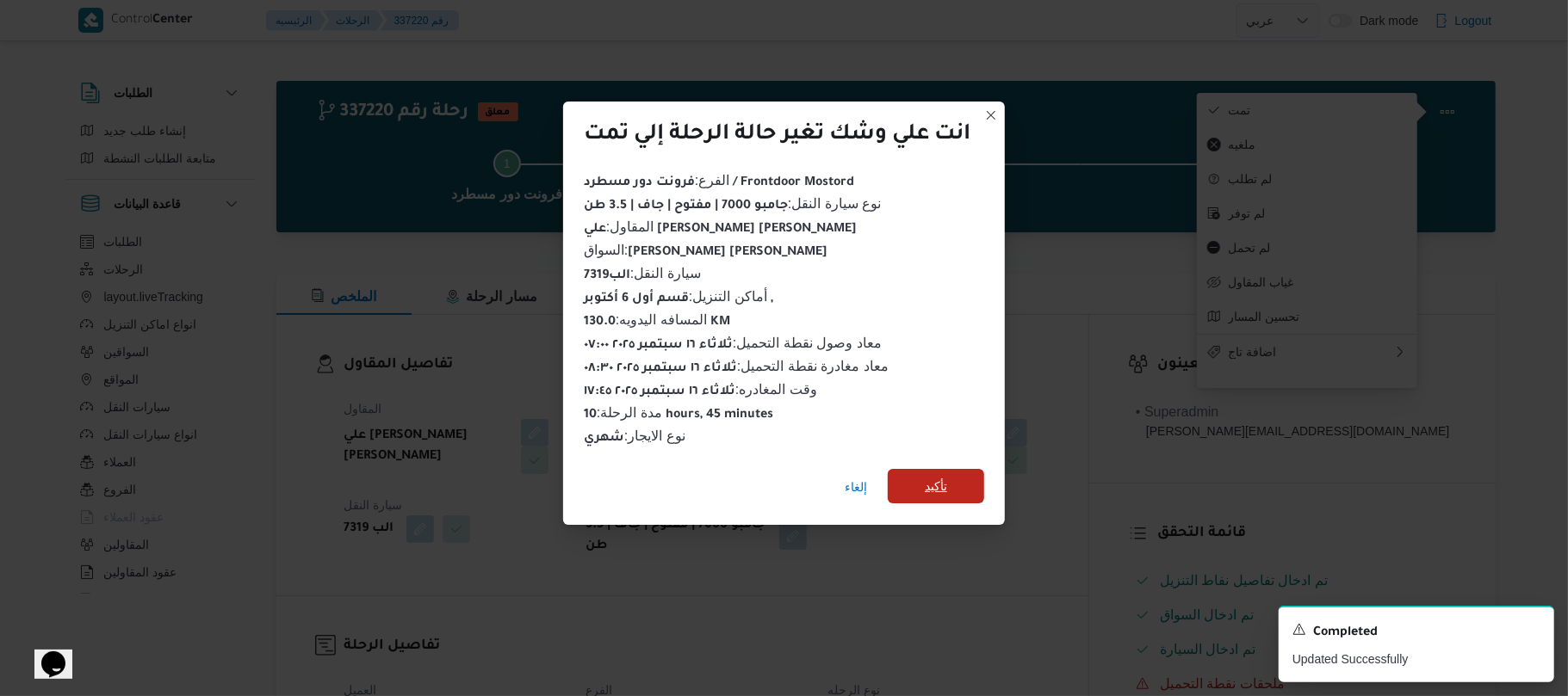
click at [947, 480] on span "تأكيد" at bounding box center [935, 486] width 22 height 20
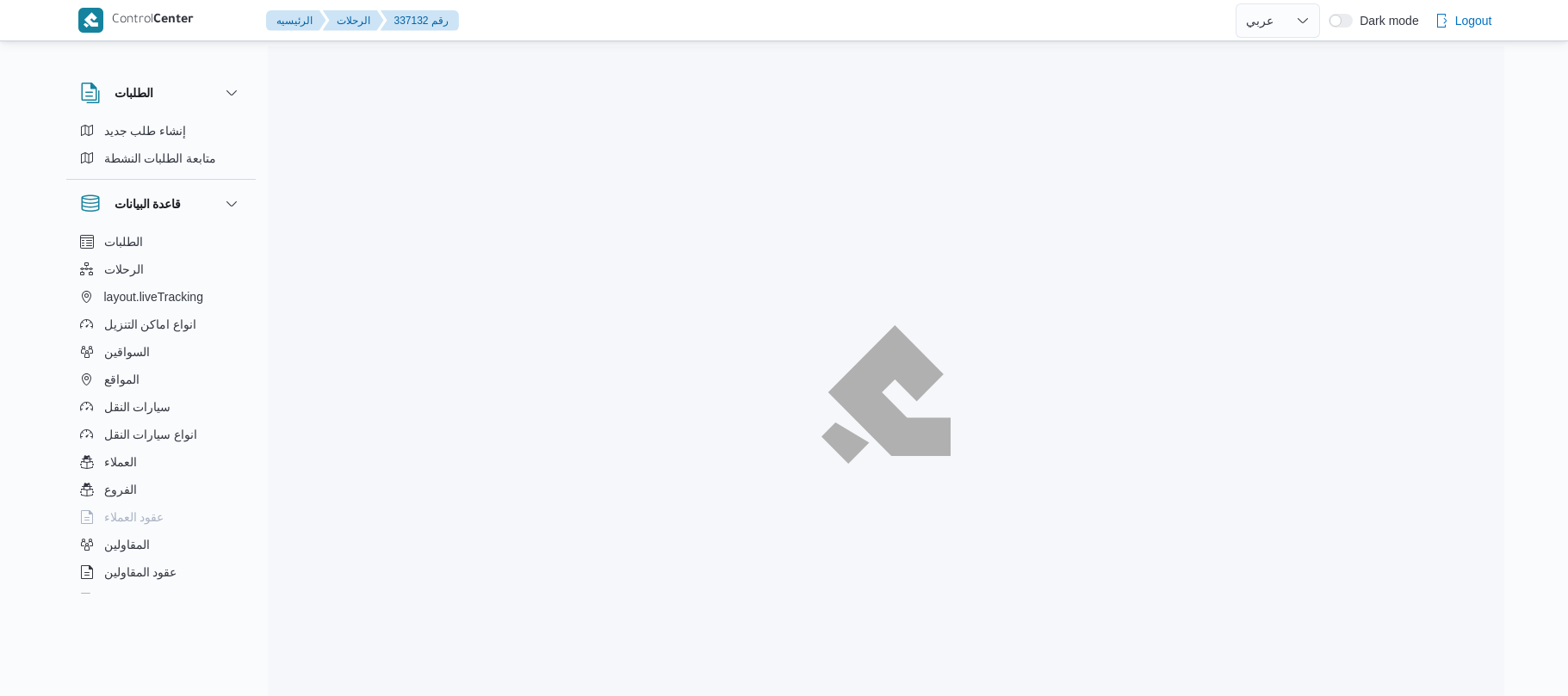
select select "ar"
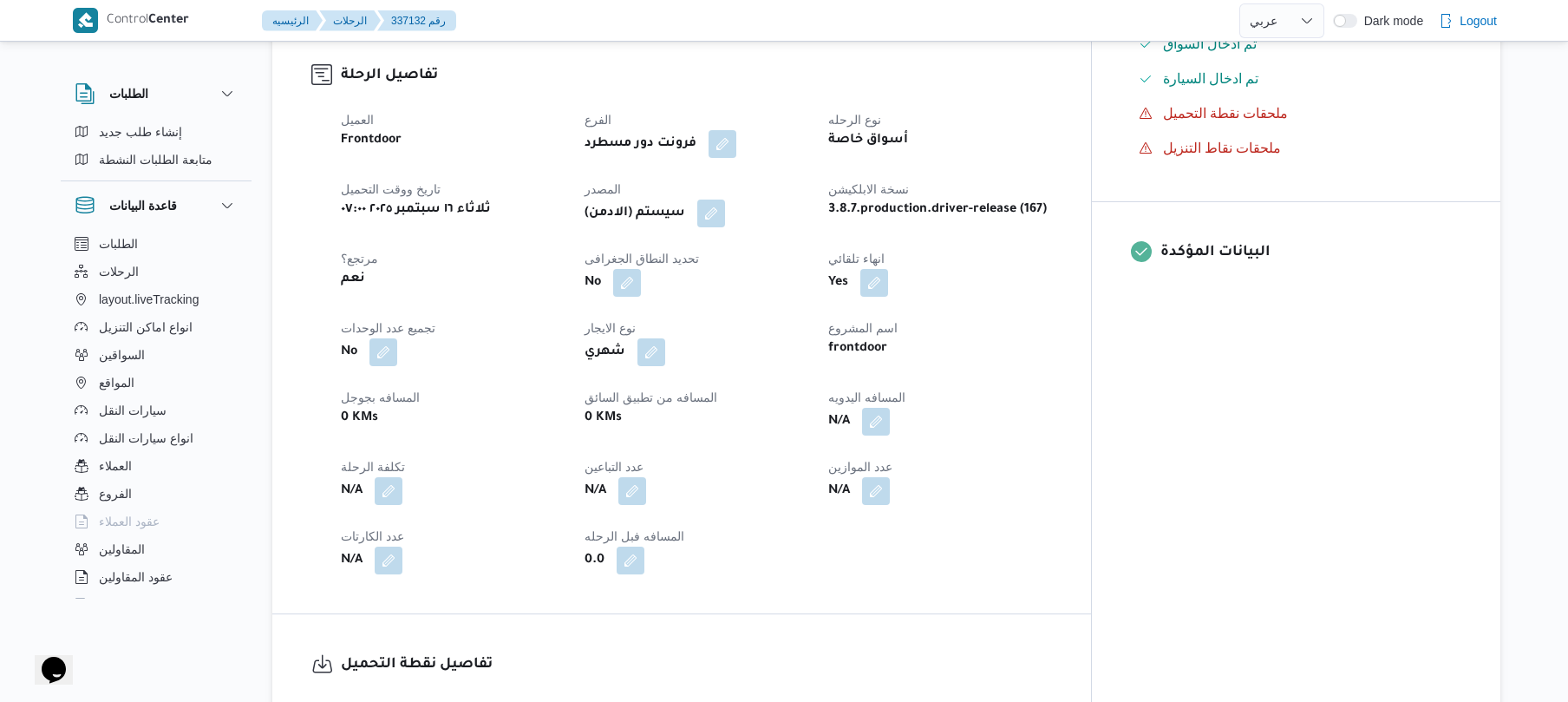
scroll to position [602, 0]
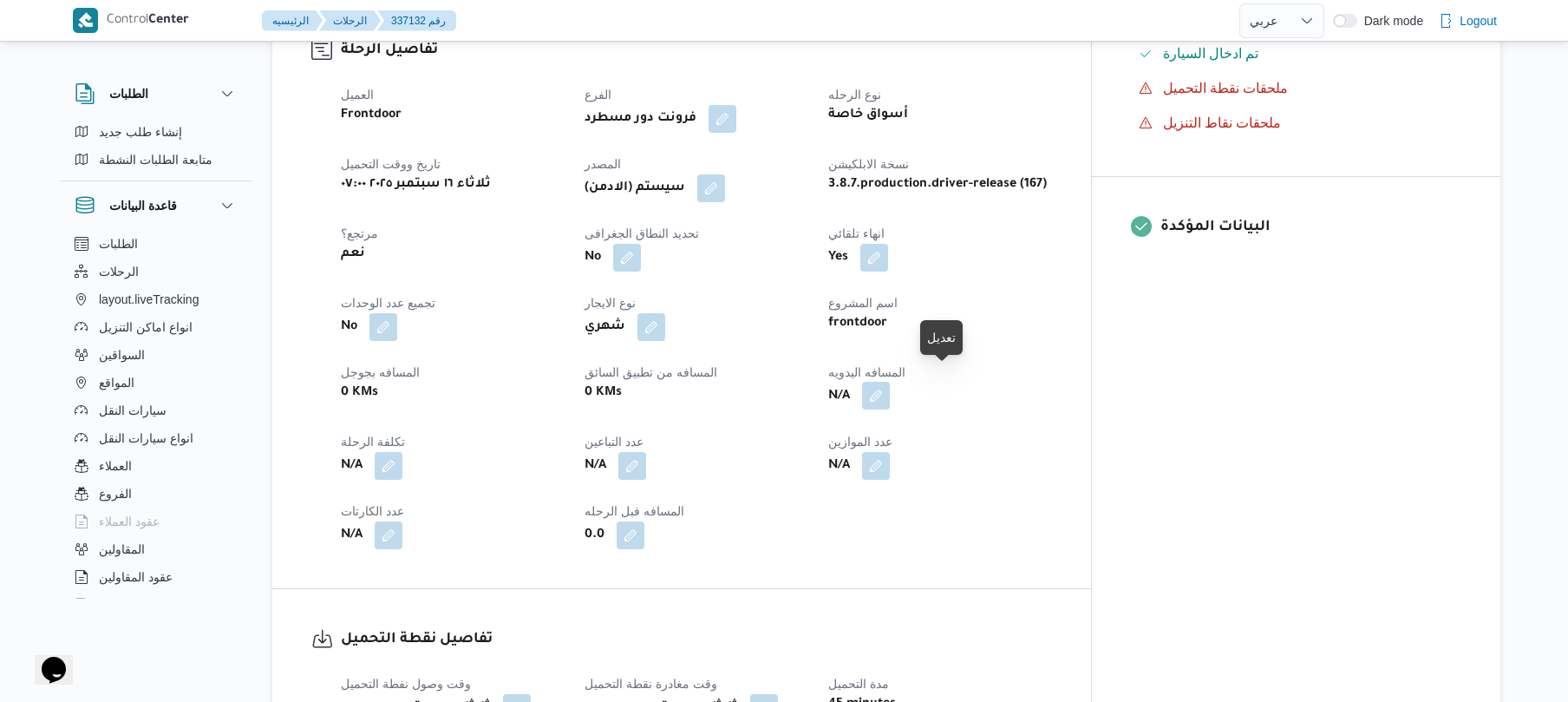
click at [890, 383] on button "button" at bounding box center [875, 395] width 27 height 28
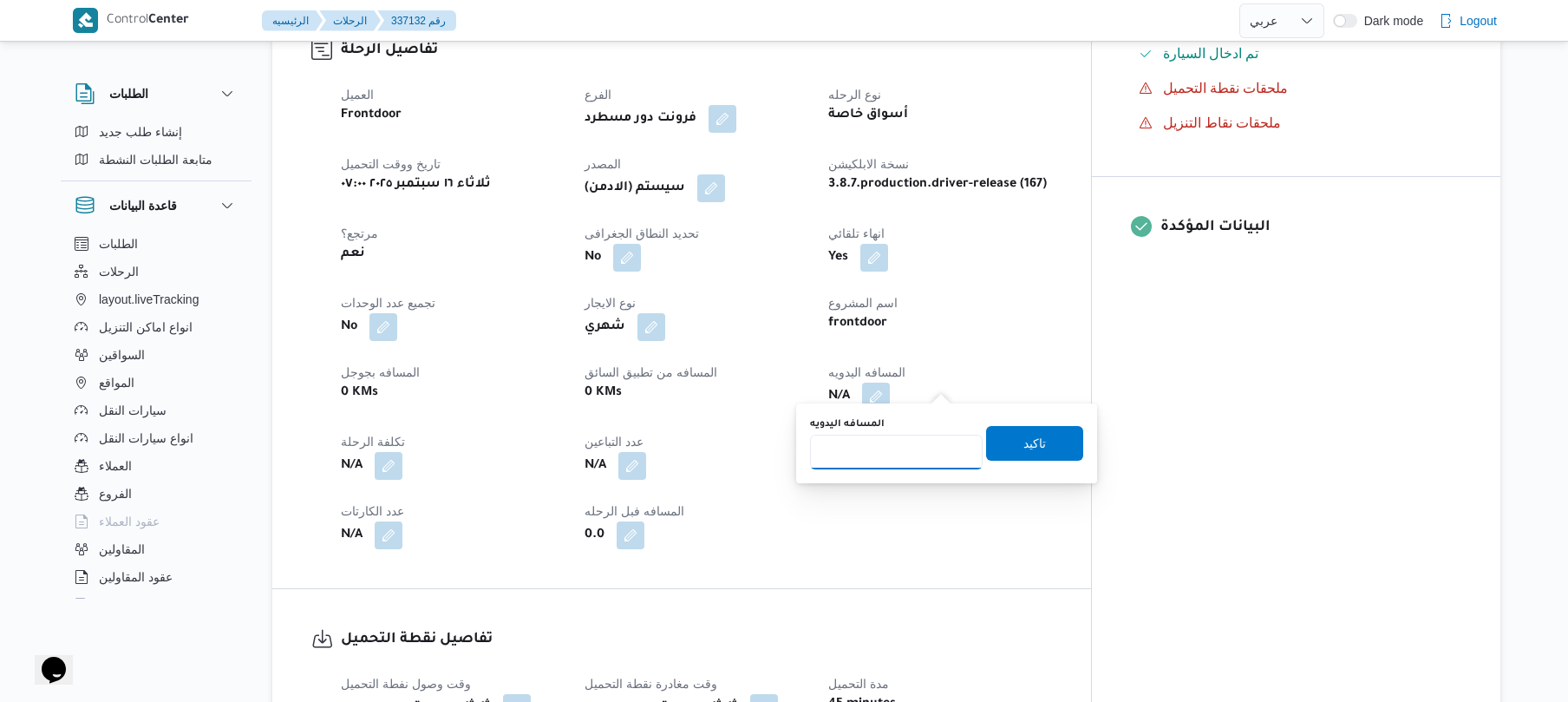
click at [899, 453] on input "المسافه اليدويه" at bounding box center [896, 452] width 173 height 35
type input "130"
click at [1062, 441] on span "تاكيد" at bounding box center [1035, 442] width 98 height 35
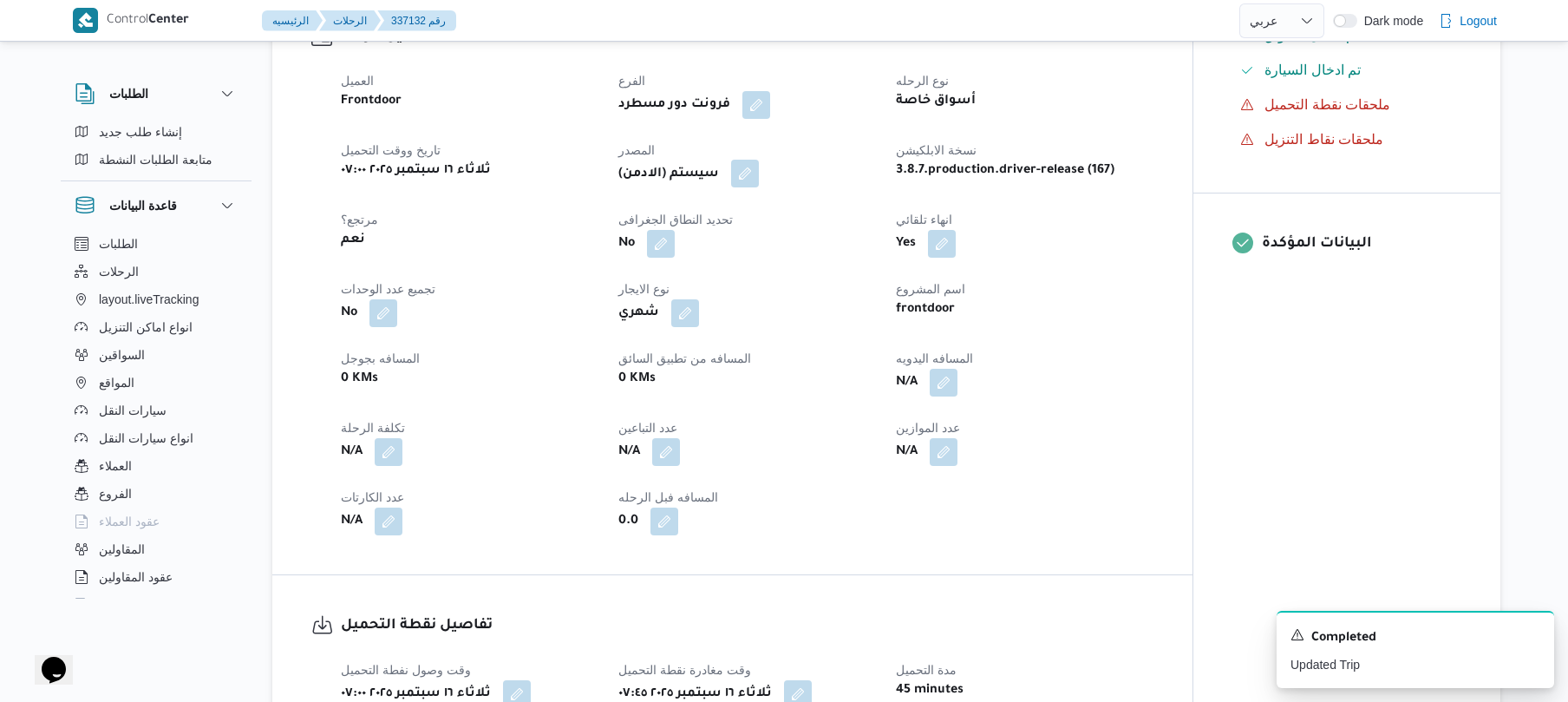
click at [753, 172] on button "button" at bounding box center [744, 173] width 27 height 28
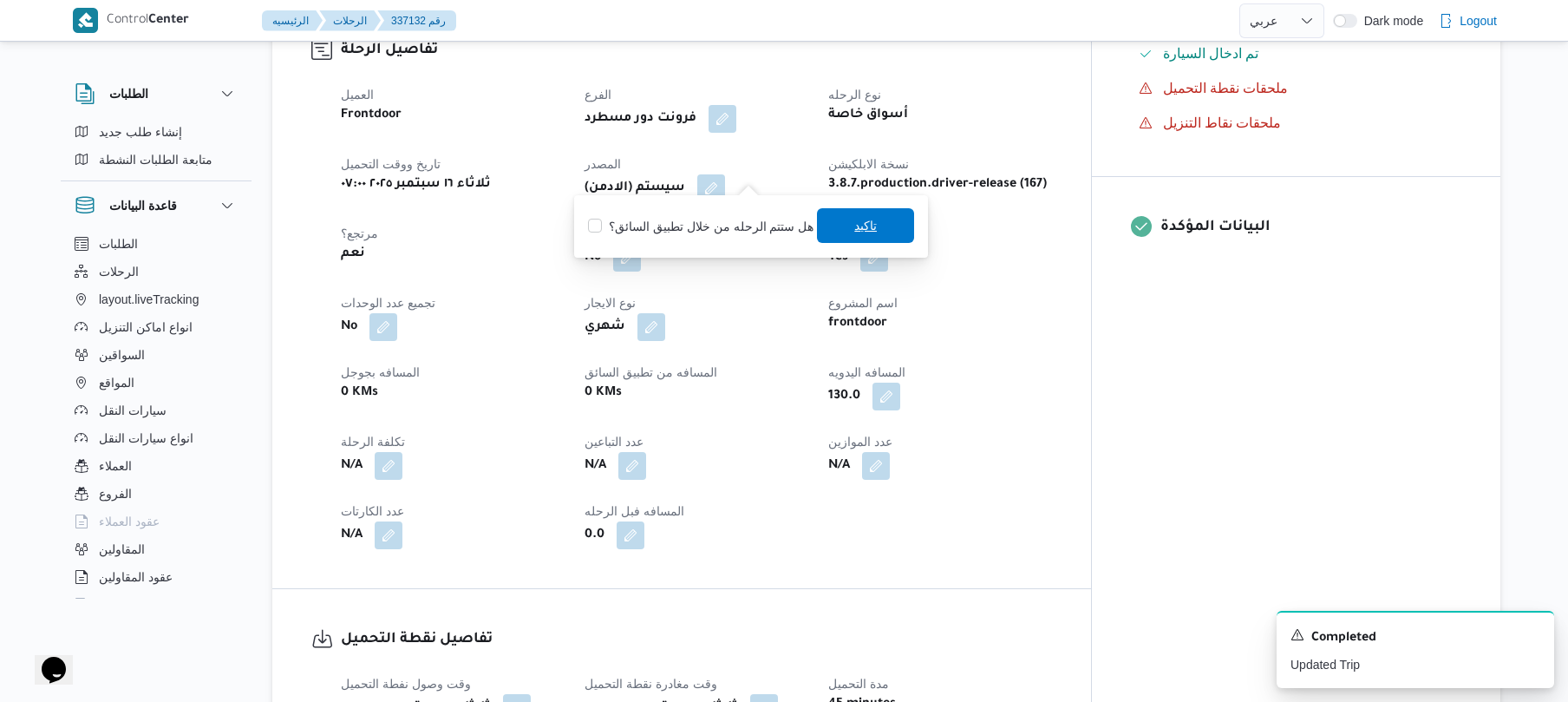
click at [867, 231] on span "تاكيد" at bounding box center [865, 225] width 22 height 20
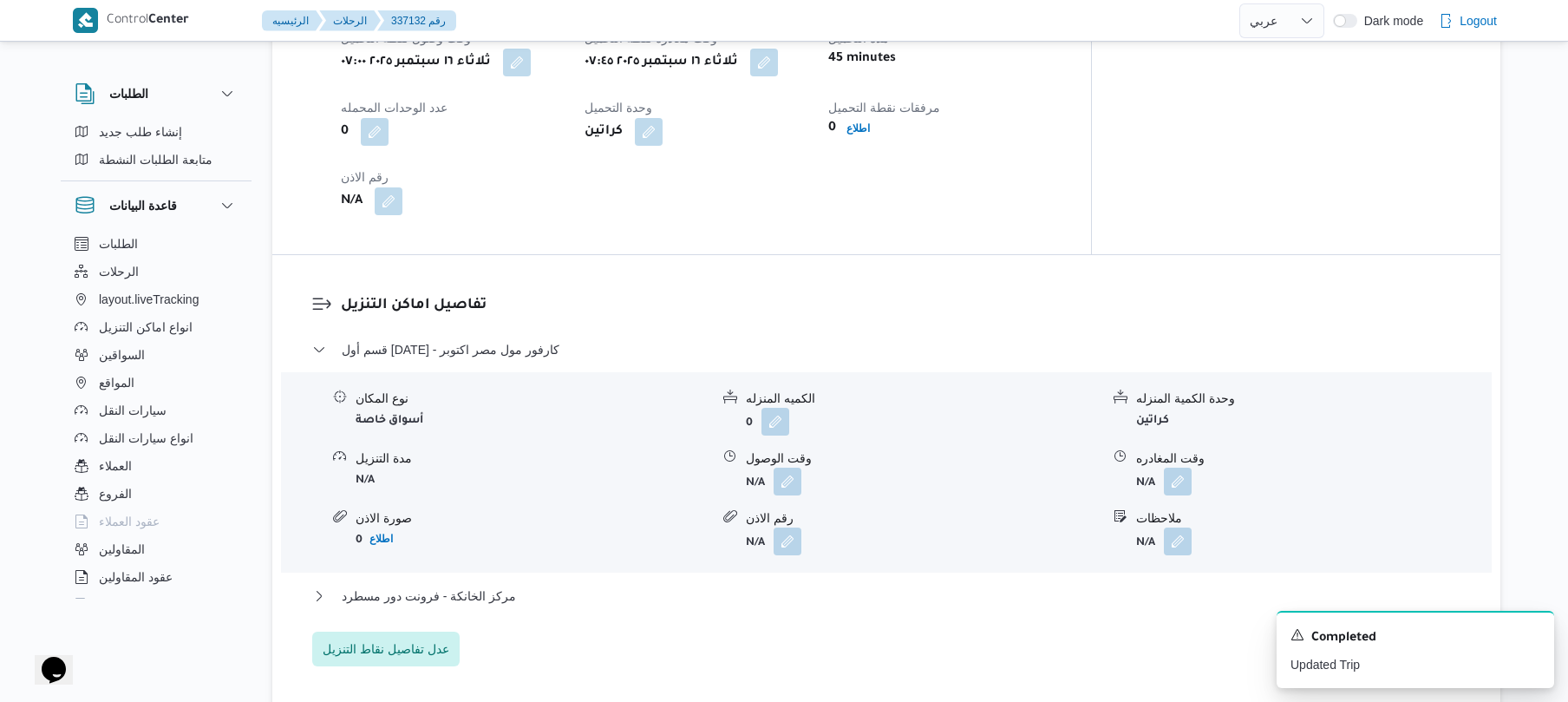
scroll to position [1250, 0]
click at [784, 464] on button "button" at bounding box center [787, 477] width 27 height 28
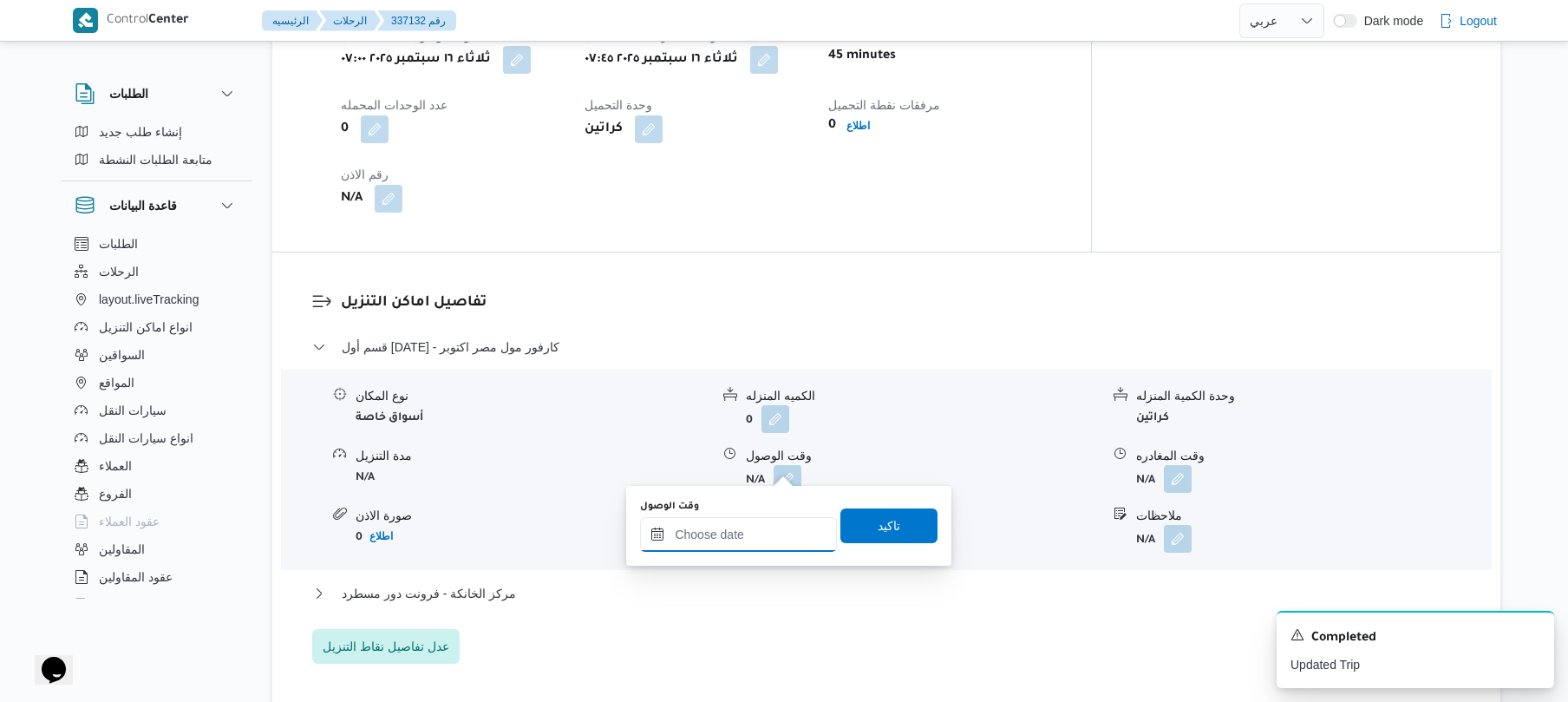
drag, startPoint x: 741, startPoint y: 535, endPoint x: 762, endPoint y: 521, distance: 25.2
click at [741, 535] on input "وقت الوصول" at bounding box center [739, 534] width 197 height 35
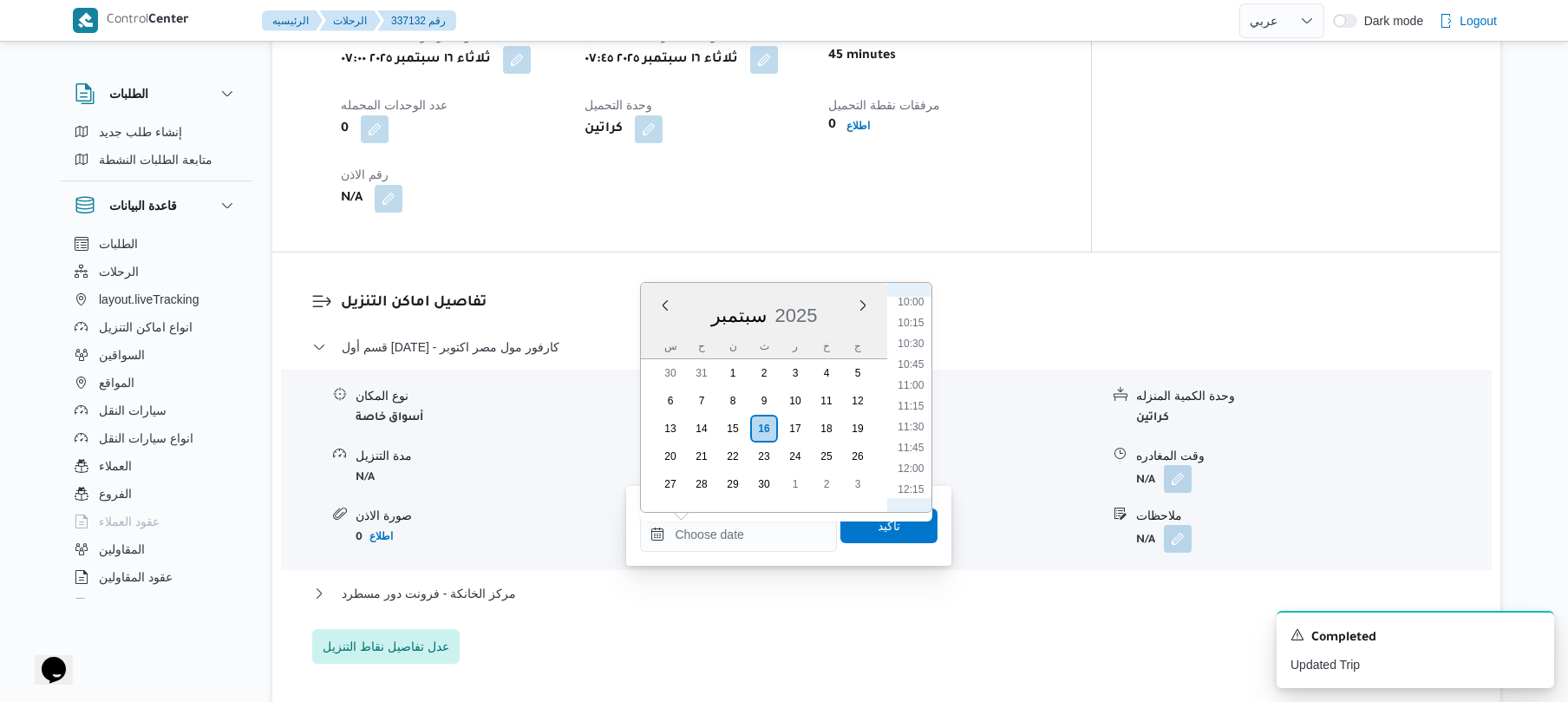
scroll to position [665, 0]
click at [916, 366] on li "08:45" at bounding box center [911, 370] width 40 height 18
type input "١٦/٠٩/٢٠٢٥ ٠٨:٤٥"
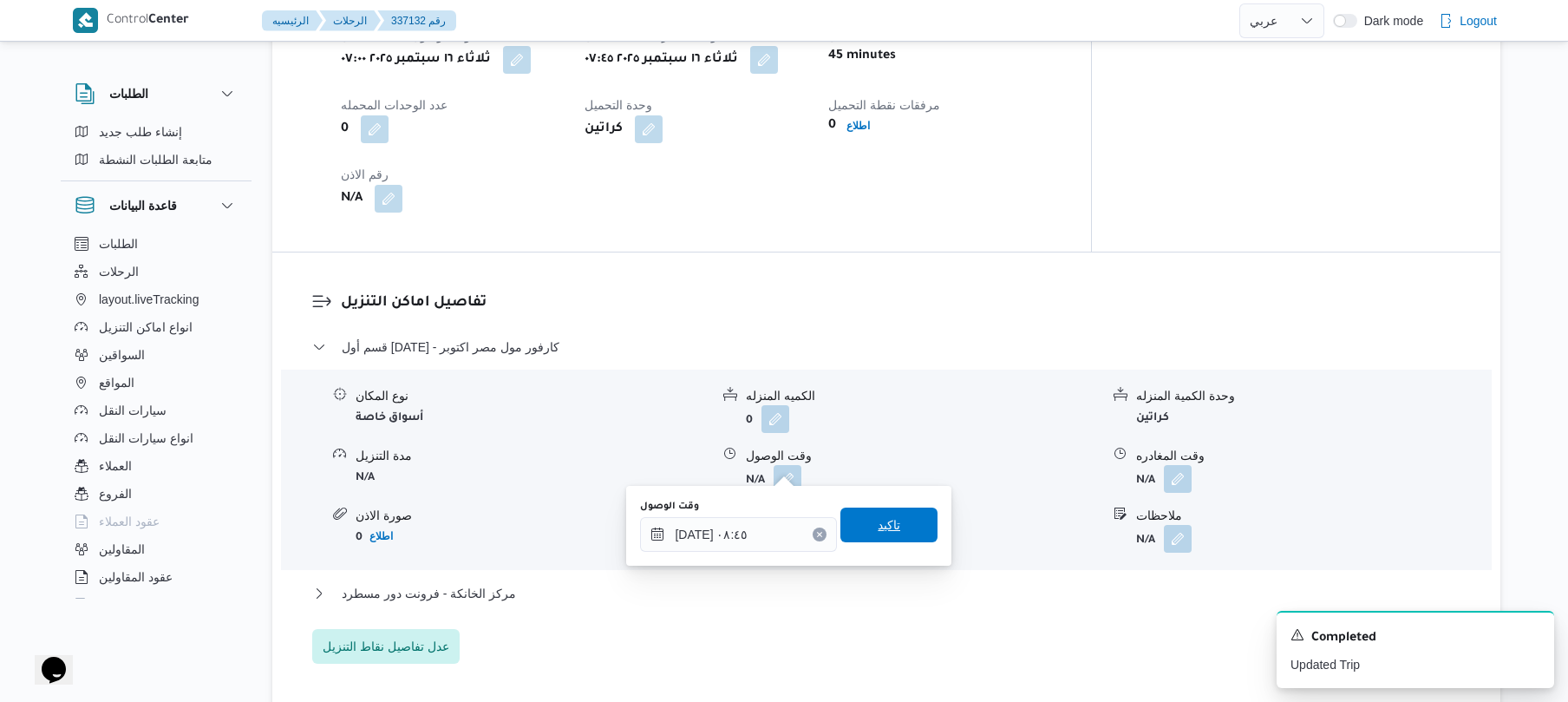
click at [878, 531] on span "تاكيد" at bounding box center [889, 525] width 22 height 20
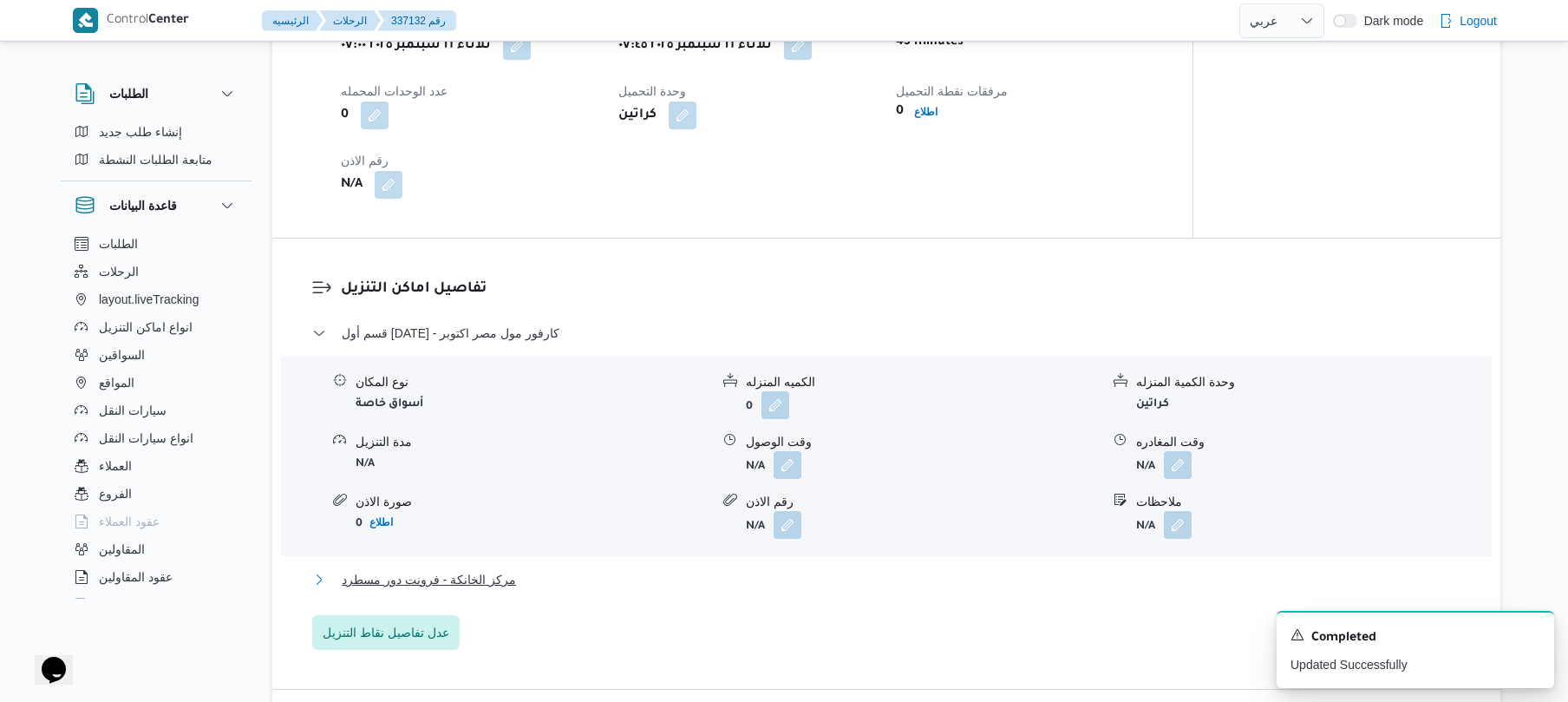
click at [793, 585] on button "مركز الخانكة - فرونت دور مسطرد" at bounding box center [887, 579] width 1149 height 20
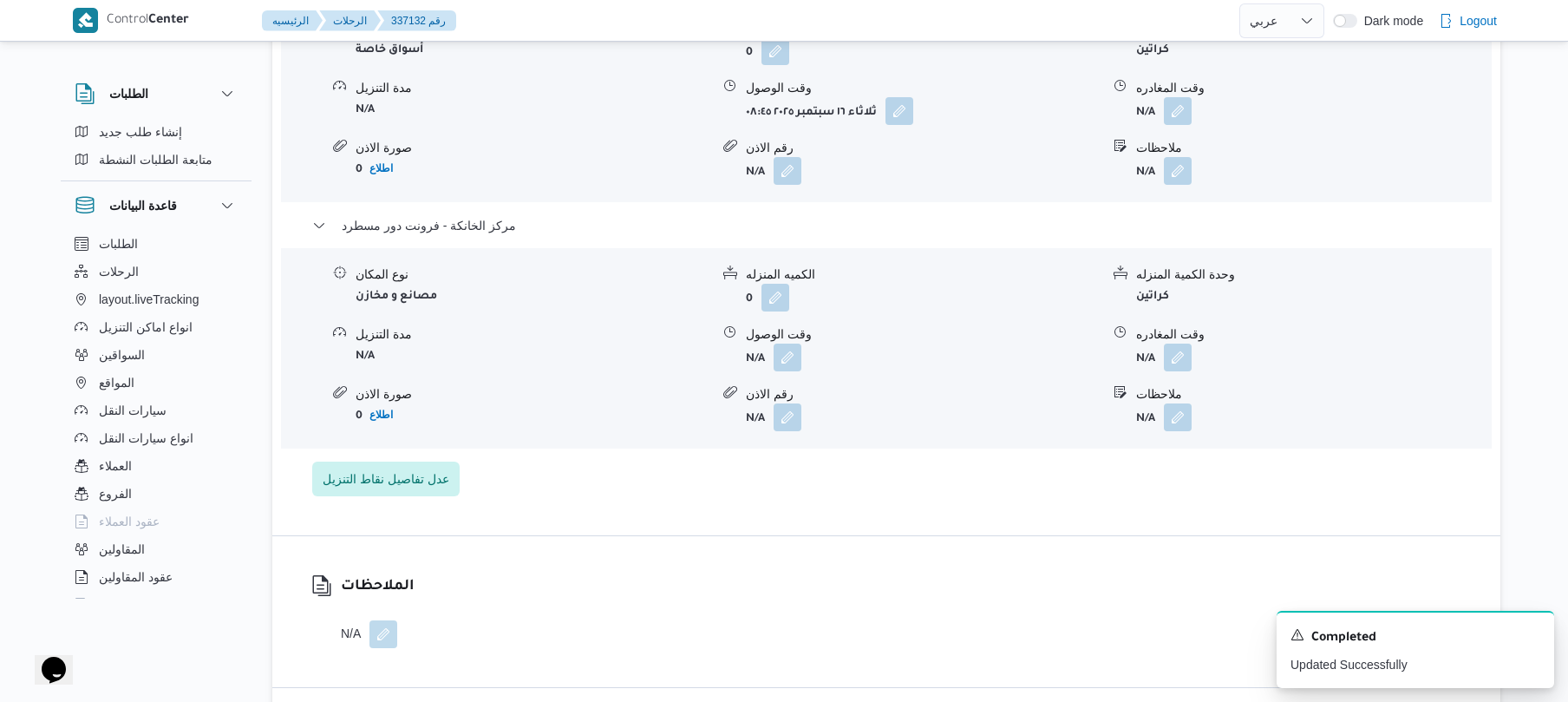
scroll to position [1620, 0]
click at [1180, 345] on button "button" at bounding box center [1177, 354] width 27 height 28
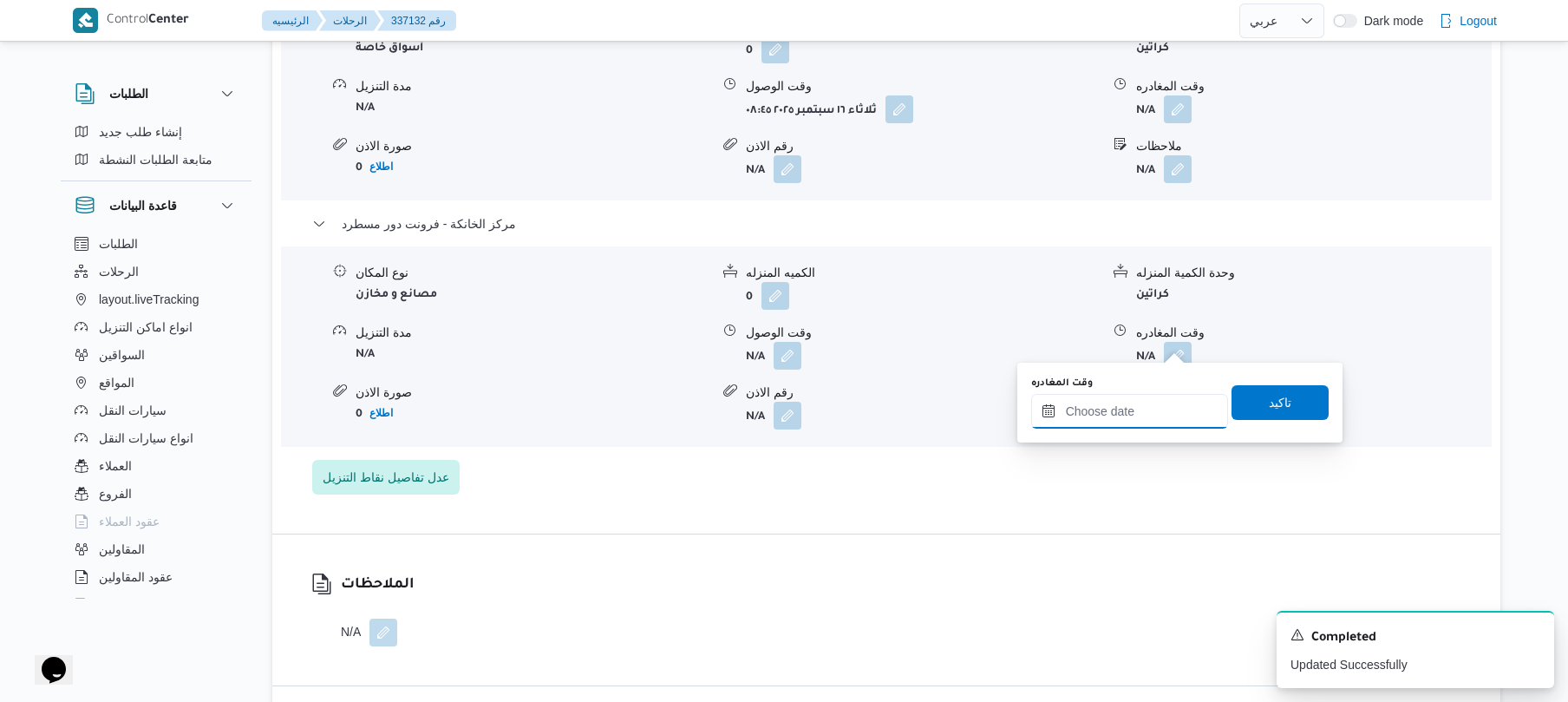
click at [1111, 422] on input "وقت المغادره" at bounding box center [1130, 411] width 197 height 35
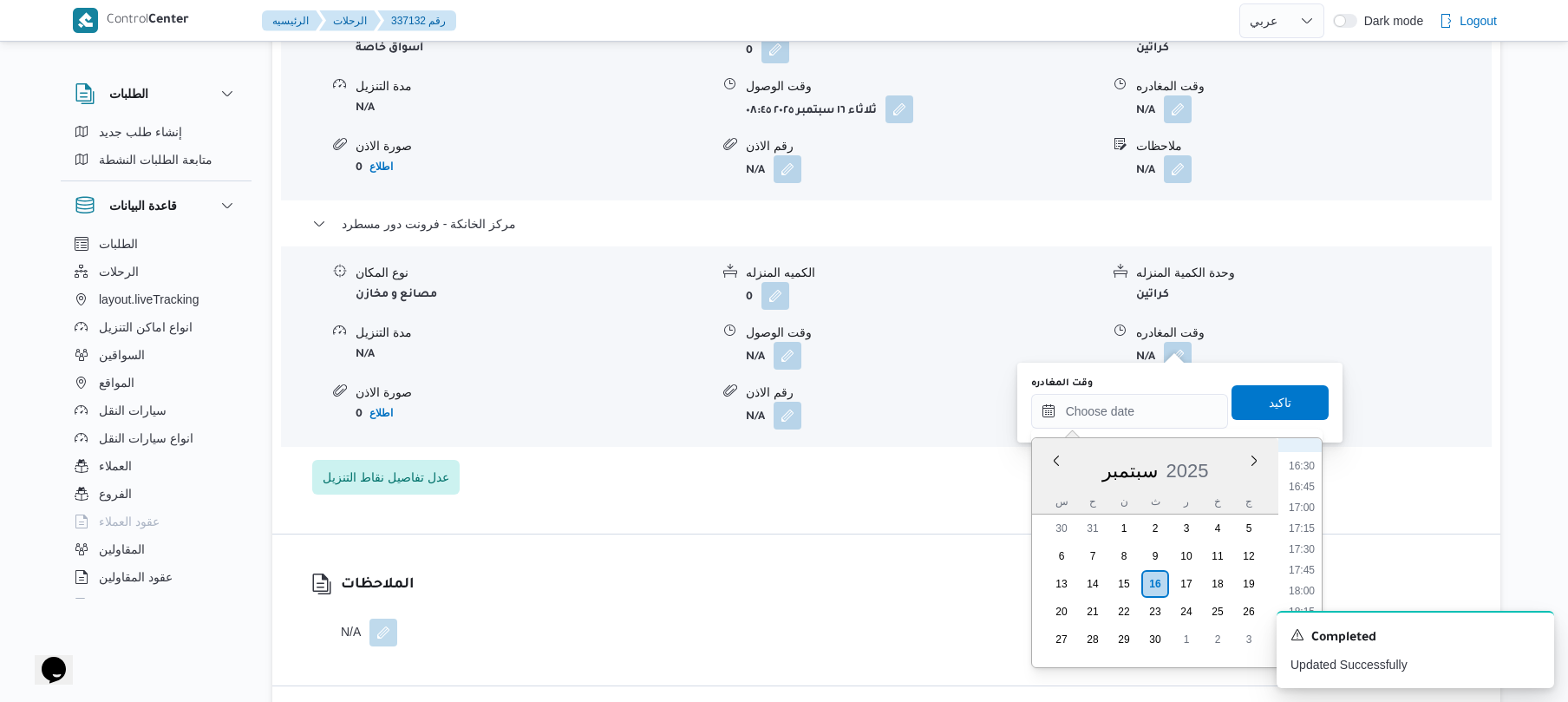
scroll to position [1351, 0]
click at [1299, 588] on li "17:45" at bounding box center [1301, 588] width 40 height 18
type input "١٦/٠٩/٢٠٢٥ ١٧:٤٥"
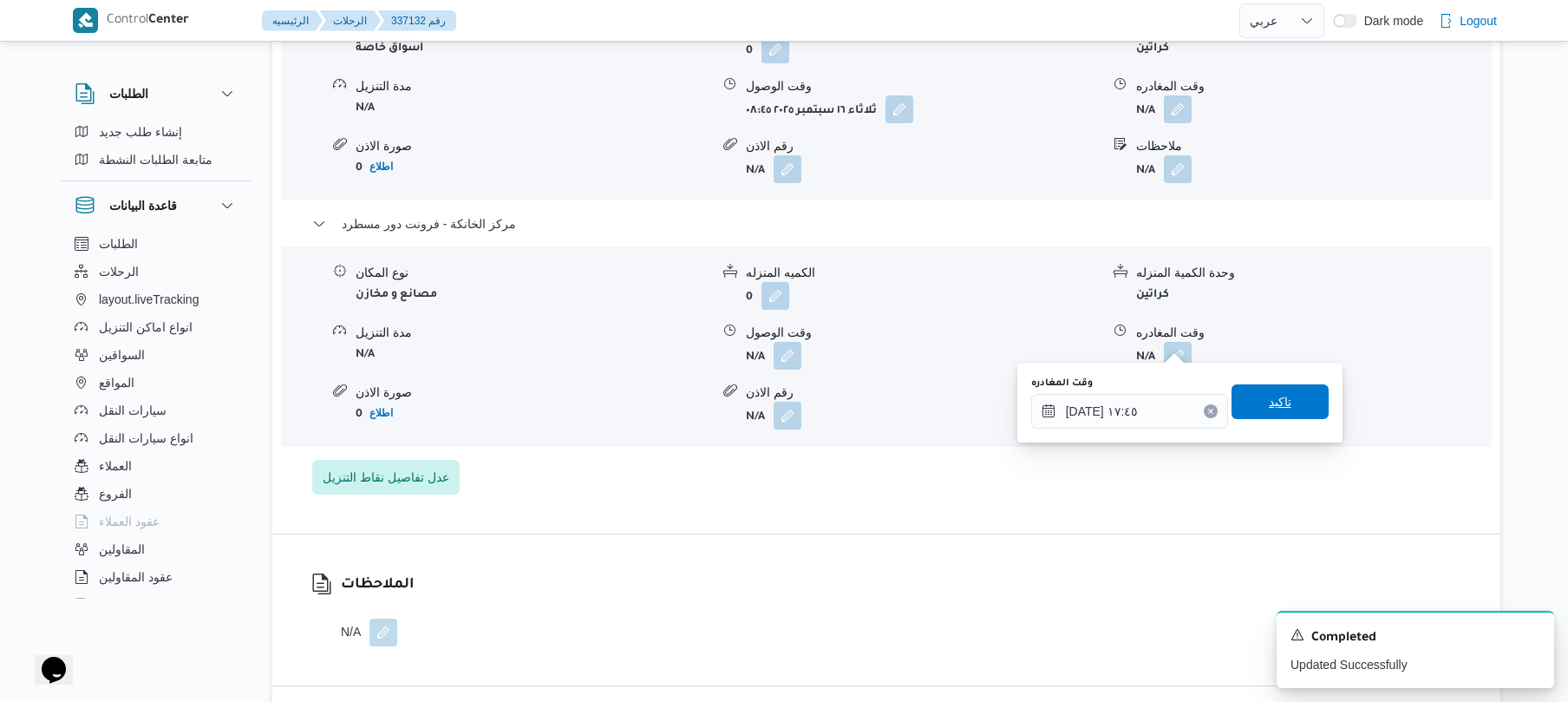
click at [1292, 408] on span "تاكيد" at bounding box center [1281, 401] width 98 height 35
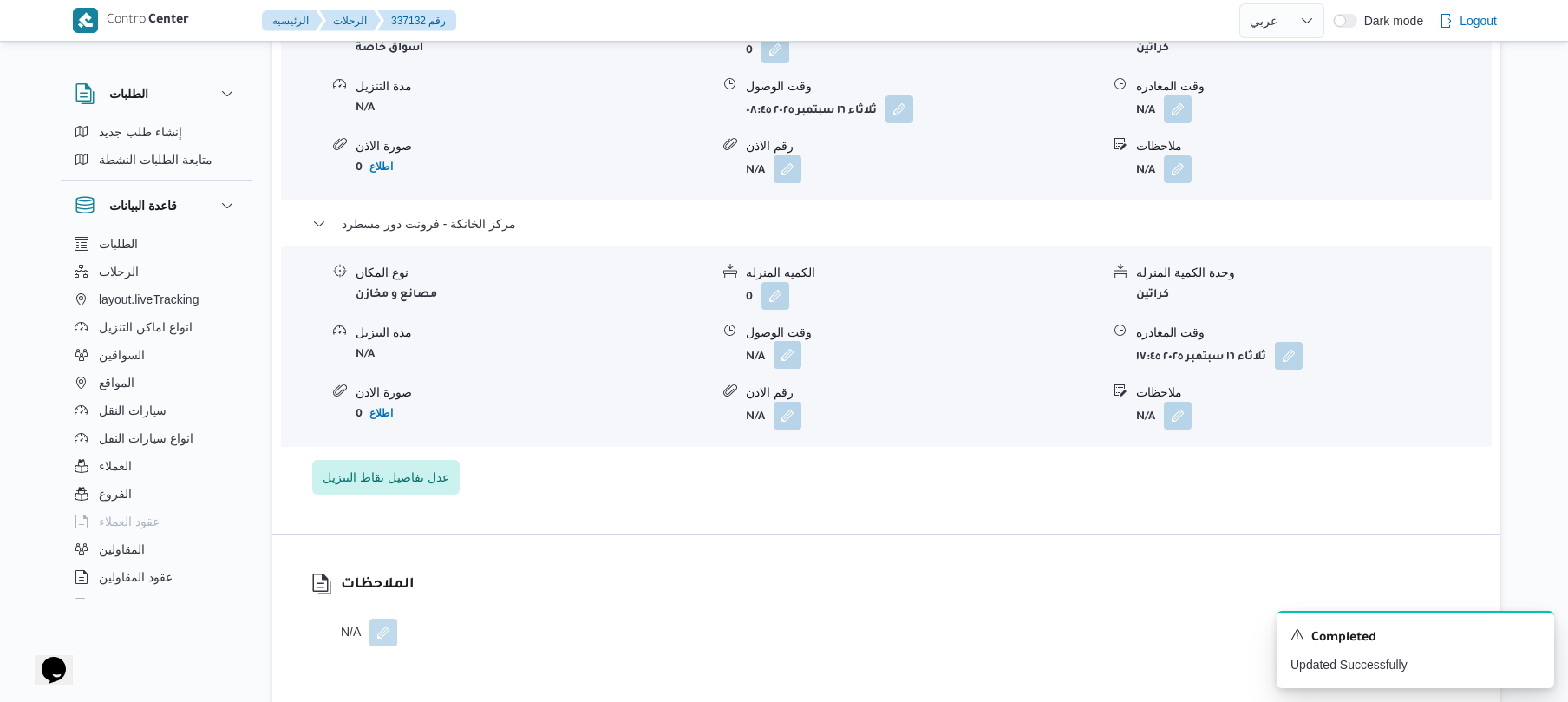
click at [793, 341] on button "button" at bounding box center [787, 354] width 27 height 28
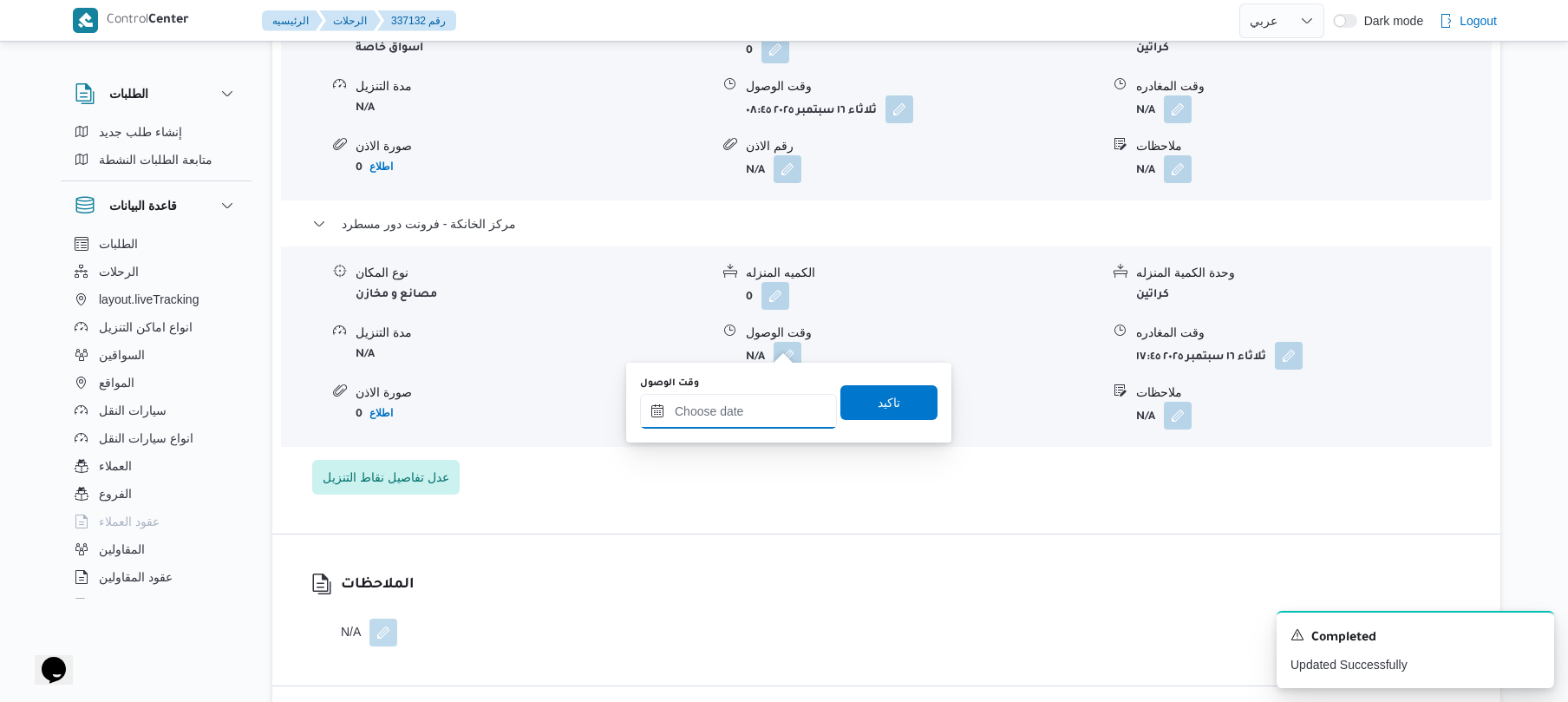
click at [742, 414] on input "وقت الوصول" at bounding box center [739, 411] width 197 height 35
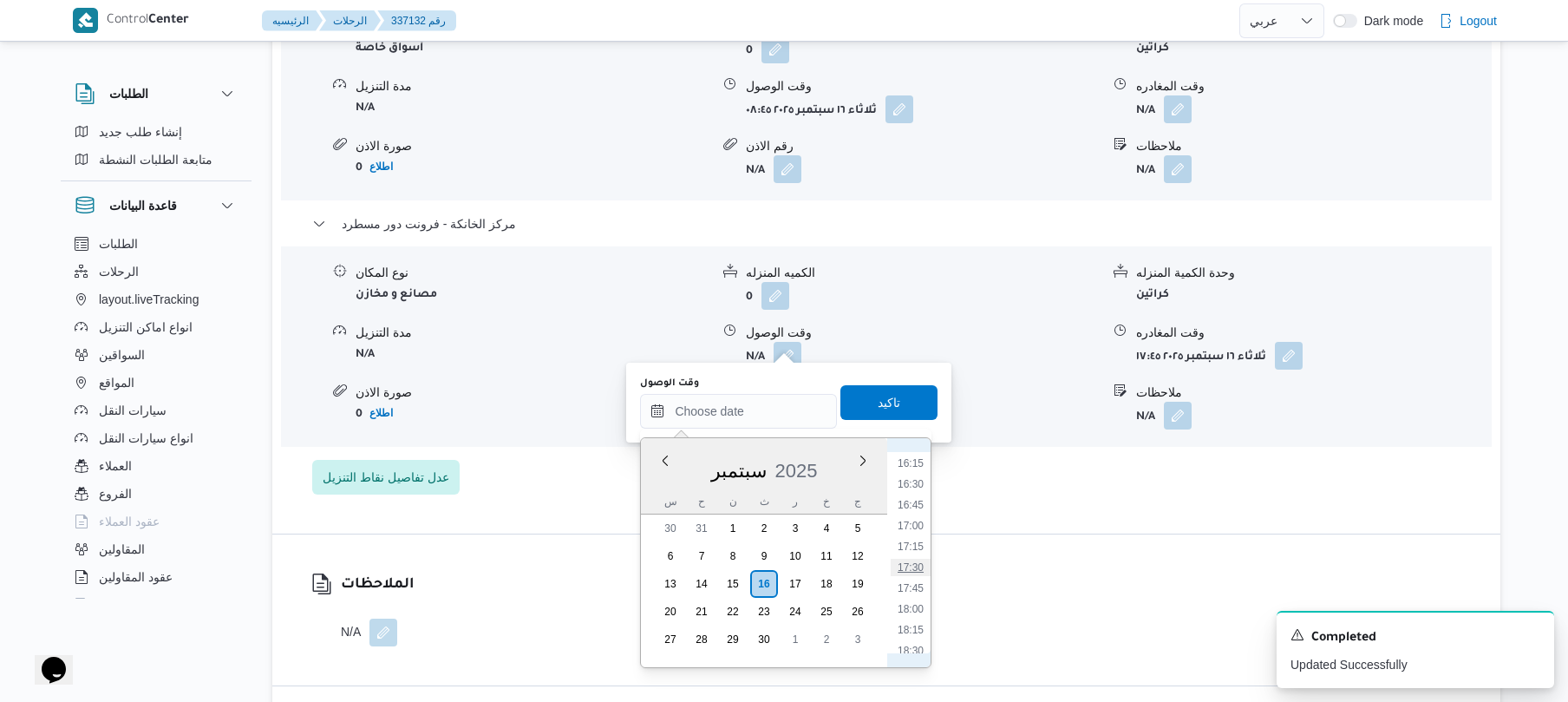
click at [913, 567] on li "17:30" at bounding box center [910, 568] width 40 height 18
type input "١٦/٠٩/٢٠٢٥ ١٧:٣٠"
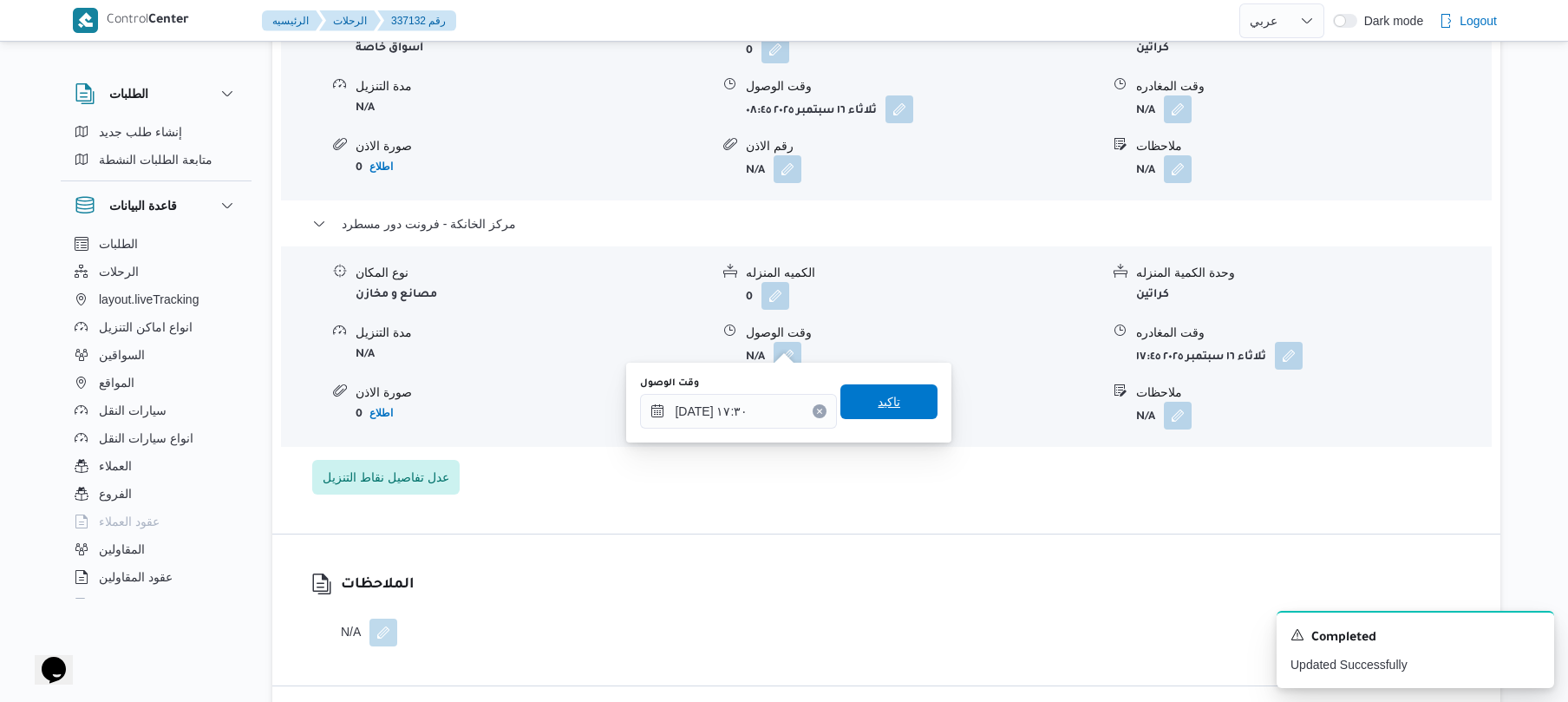
click at [906, 390] on span "تاكيد" at bounding box center [890, 401] width 98 height 35
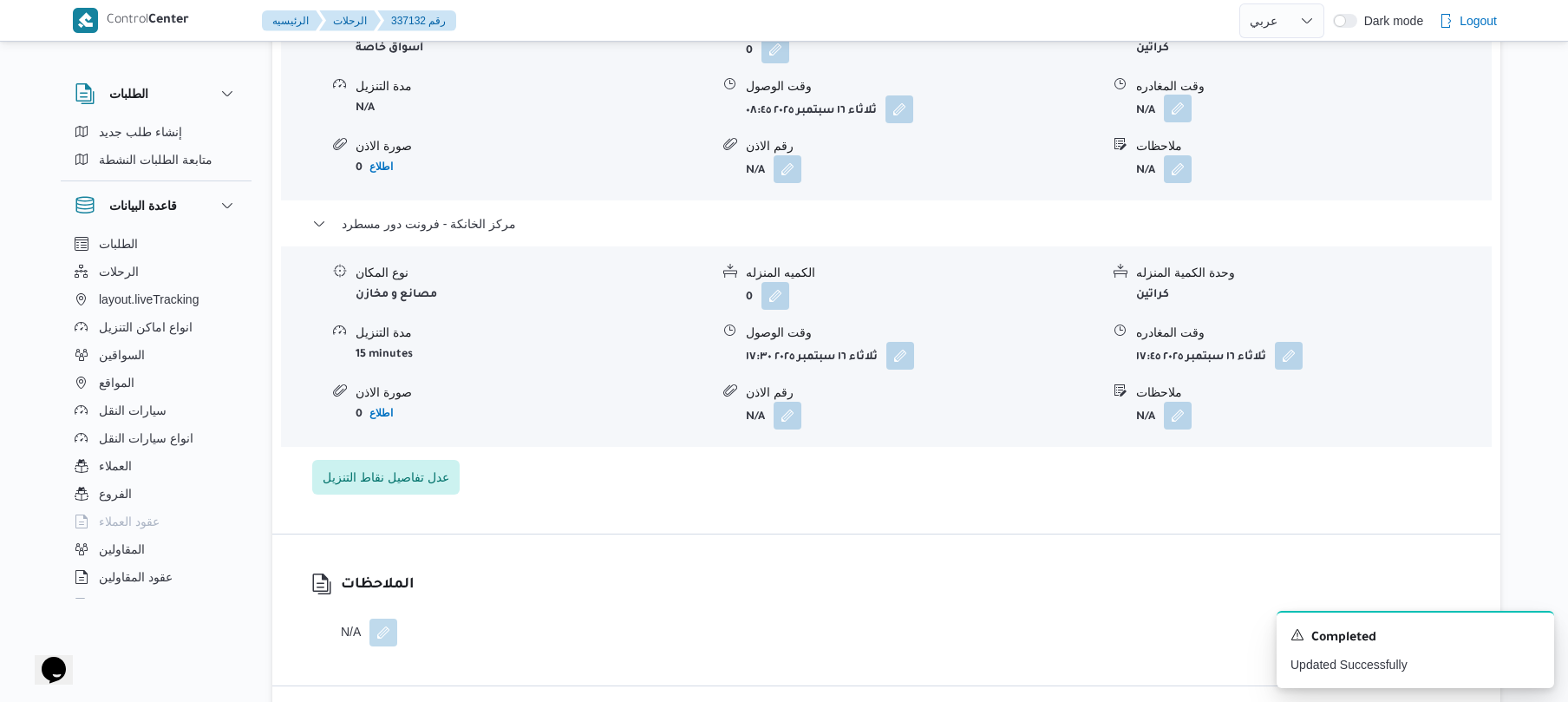
click at [1178, 98] on button "button" at bounding box center [1177, 108] width 27 height 28
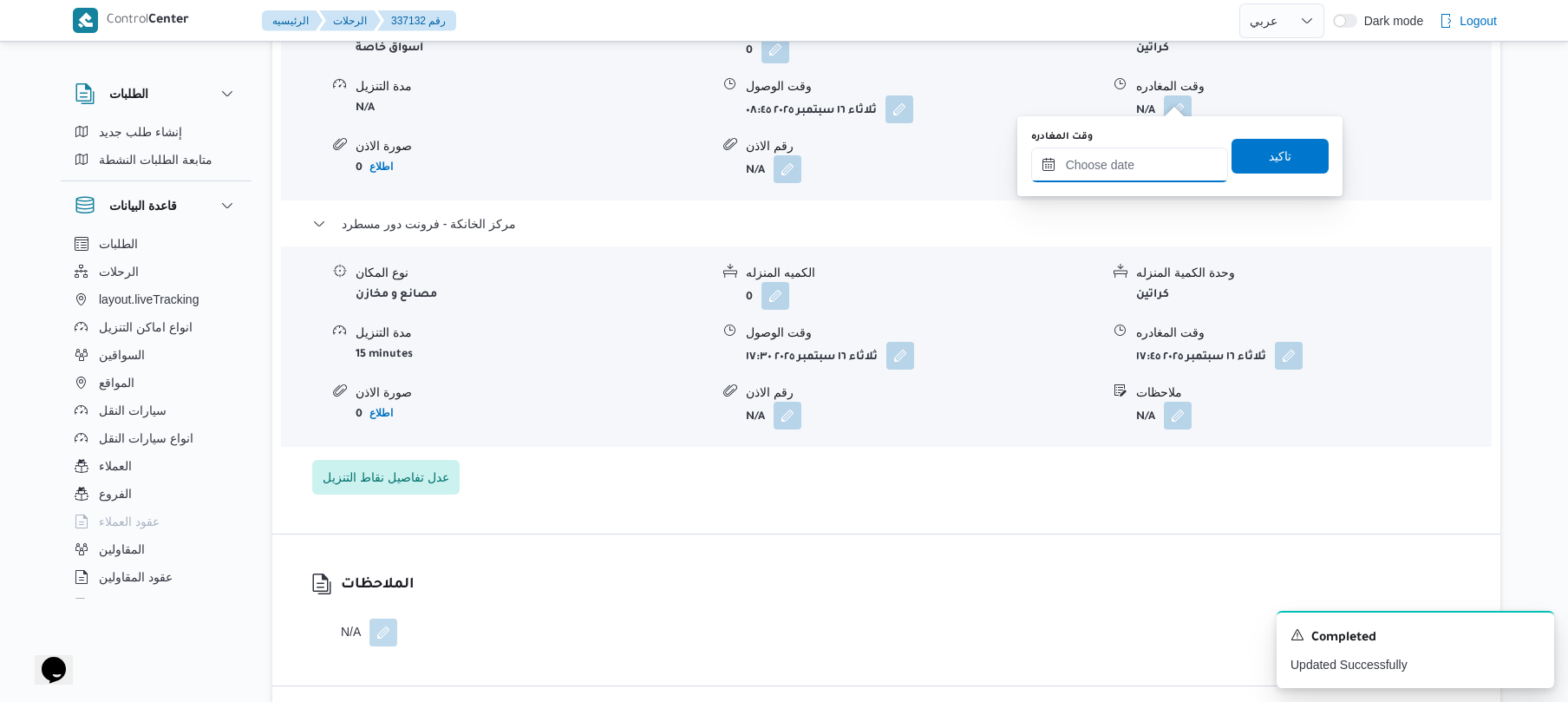
click at [1133, 161] on input "وقت المغادره" at bounding box center [1130, 164] width 197 height 35
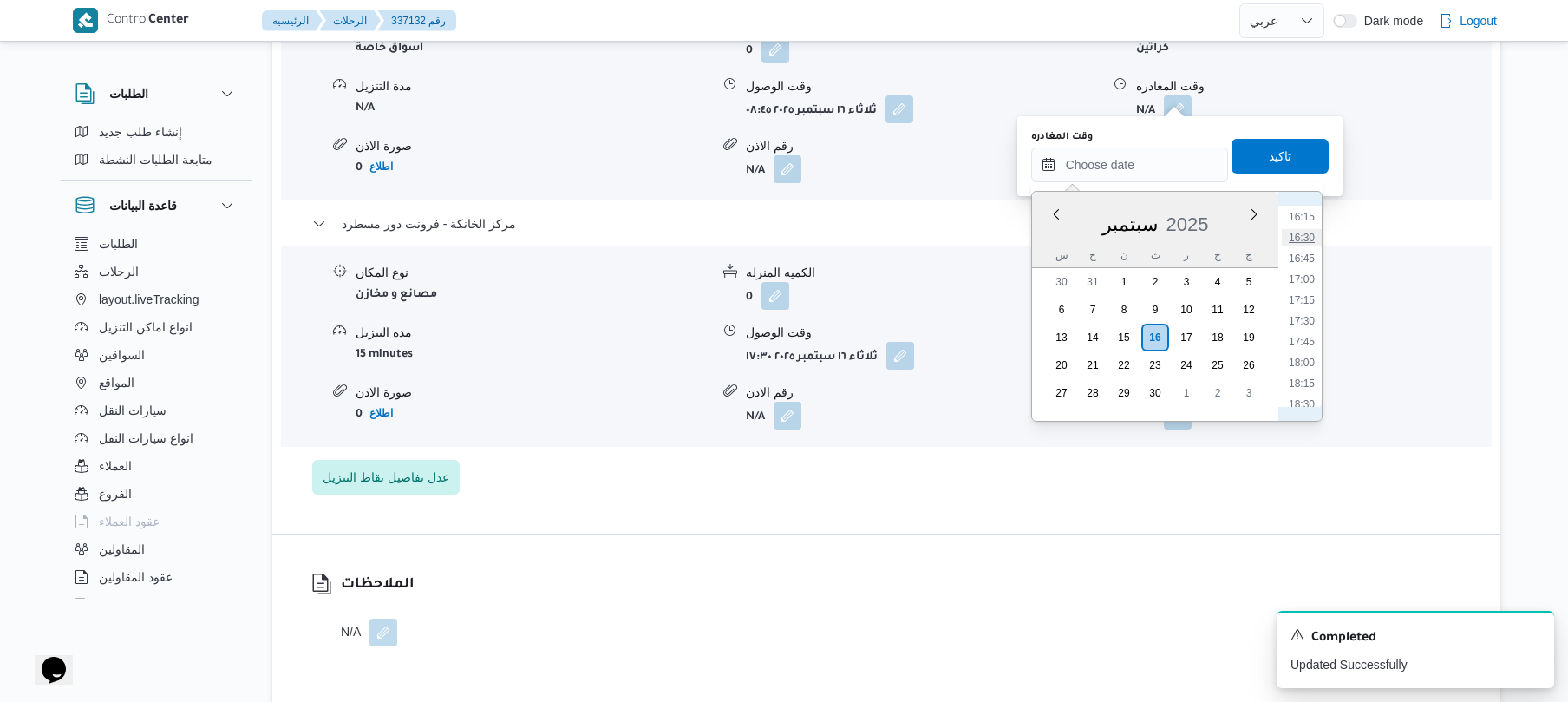
click at [1309, 243] on li "16:30" at bounding box center [1301, 238] width 40 height 18
type input "١٦/٠٩/٢٠٢٥ ١٦:٣٠"
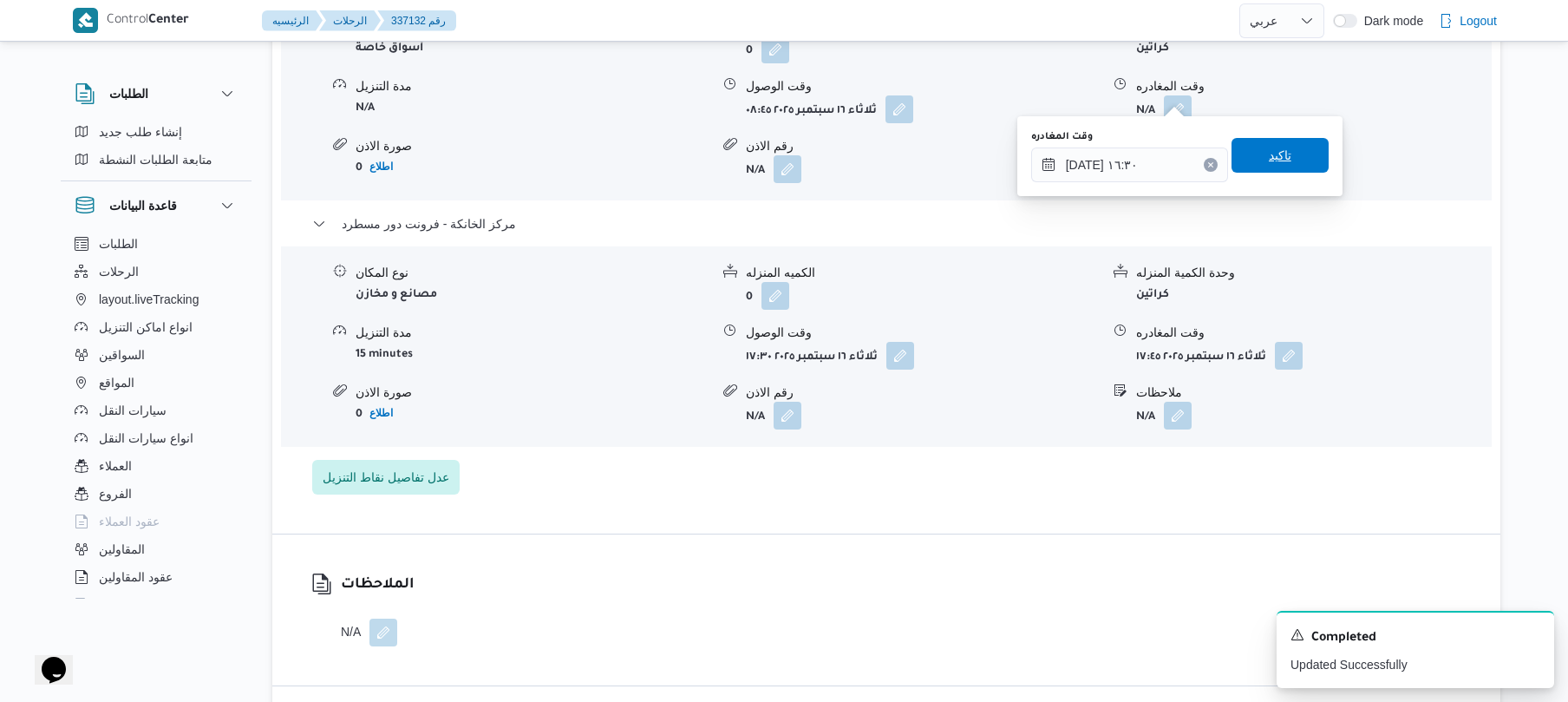
click at [1283, 165] on span "تاكيد" at bounding box center [1281, 154] width 98 height 35
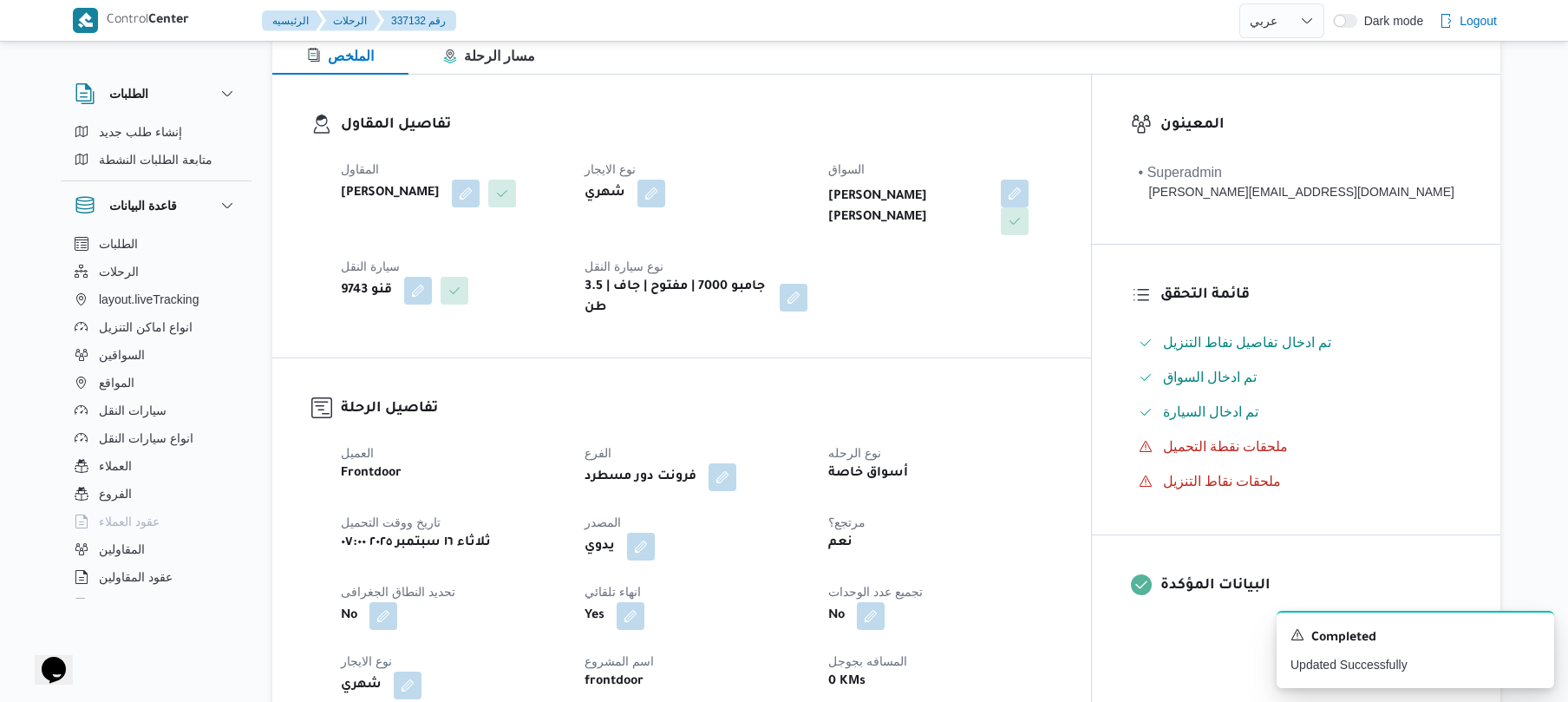
scroll to position [0, 0]
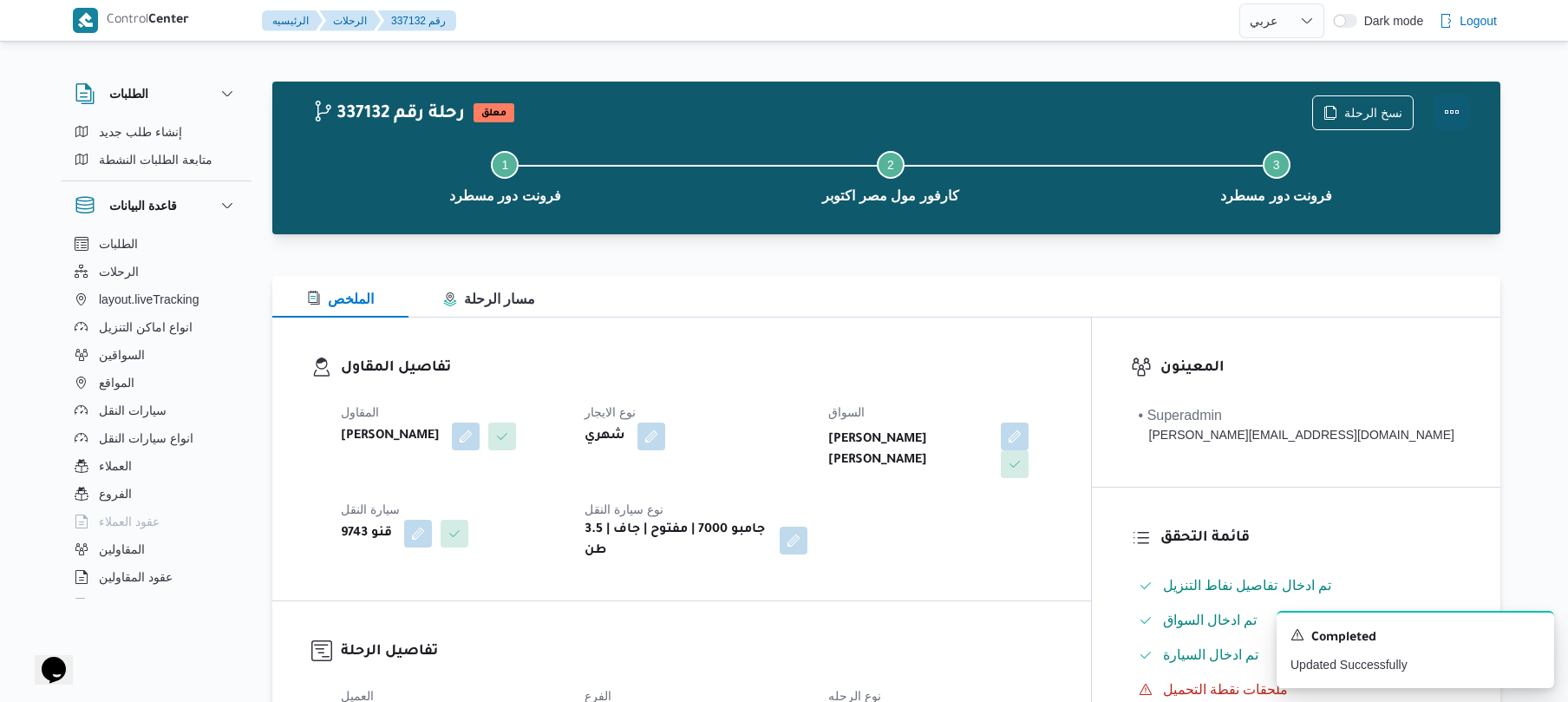
click at [1457, 112] on button "Actions" at bounding box center [1451, 112] width 35 height 35
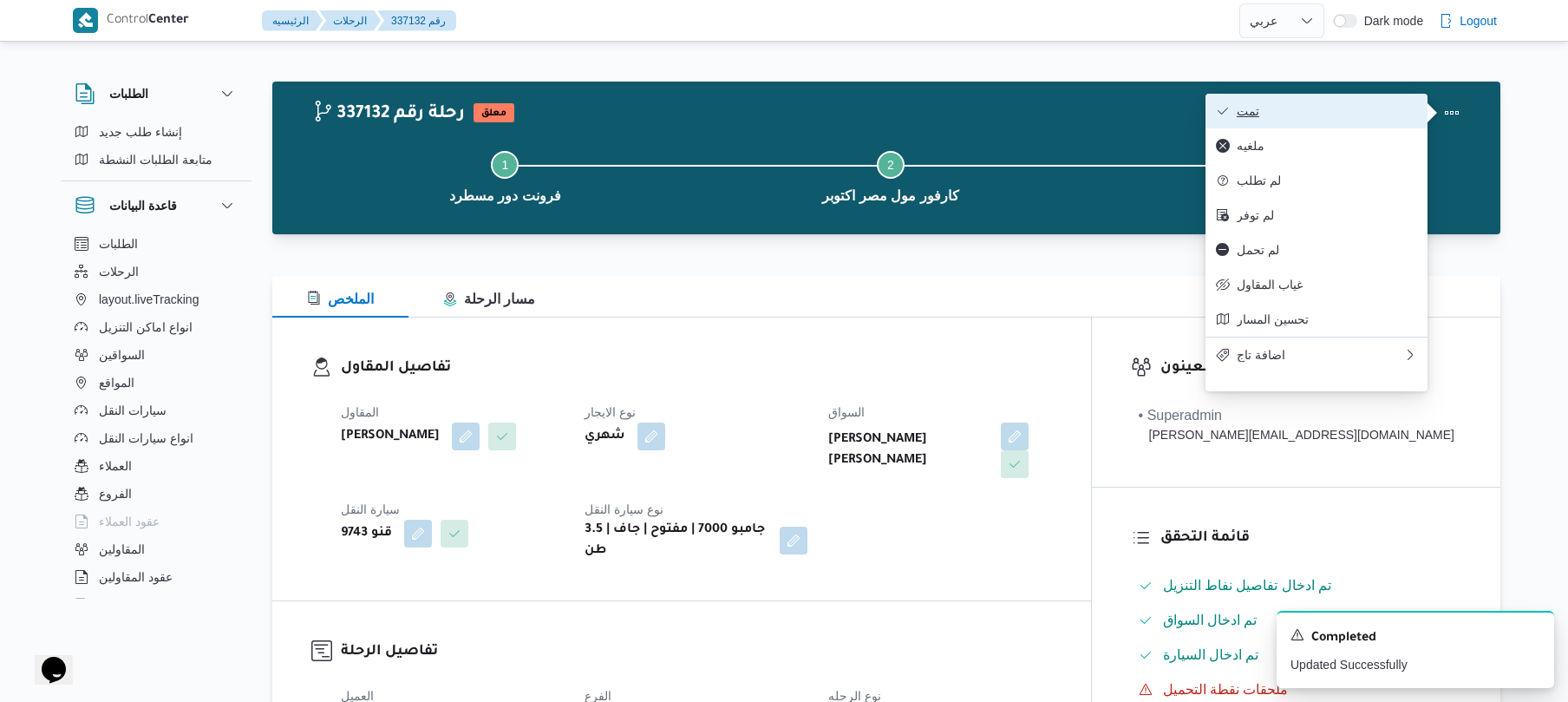
click at [1370, 114] on span "تمت" at bounding box center [1326, 111] width 180 height 14
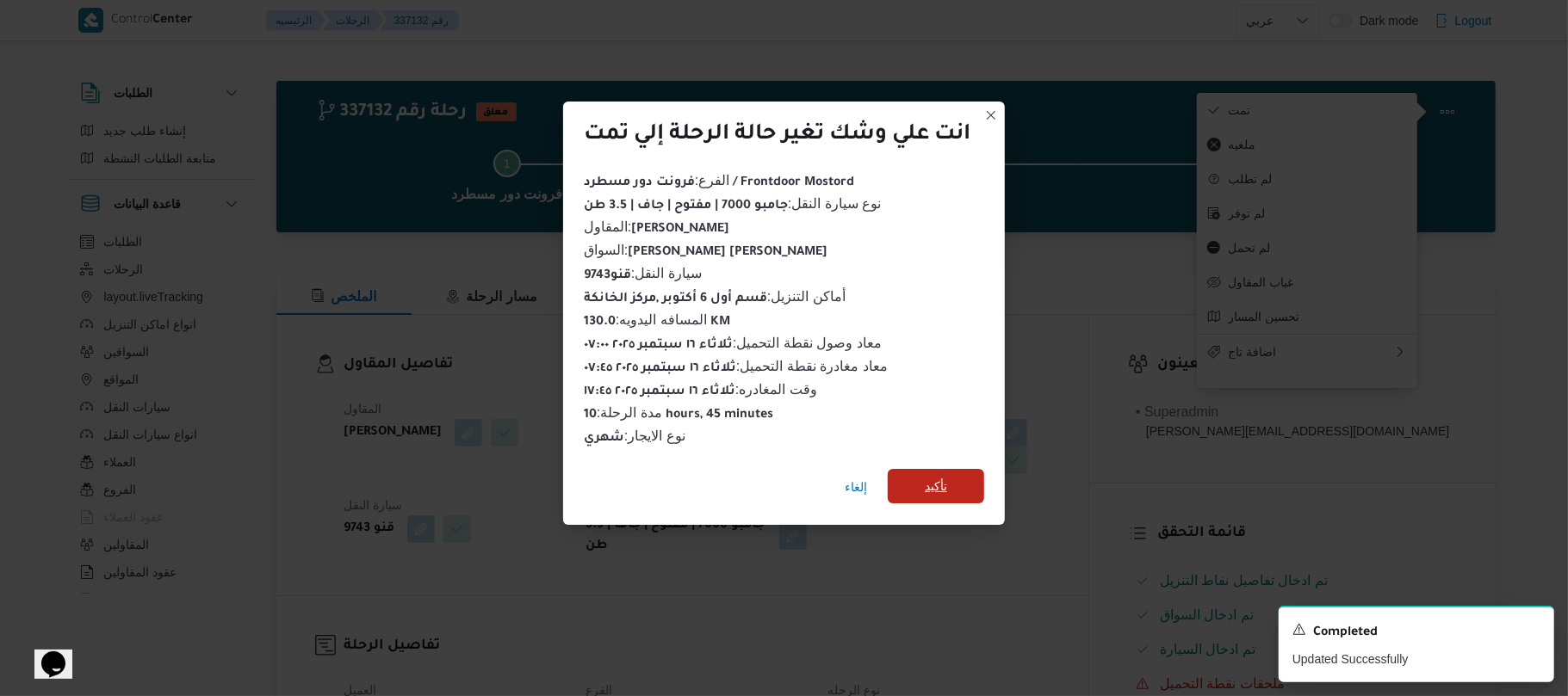
click at [969, 477] on span "تأكيد" at bounding box center [936, 486] width 97 height 34
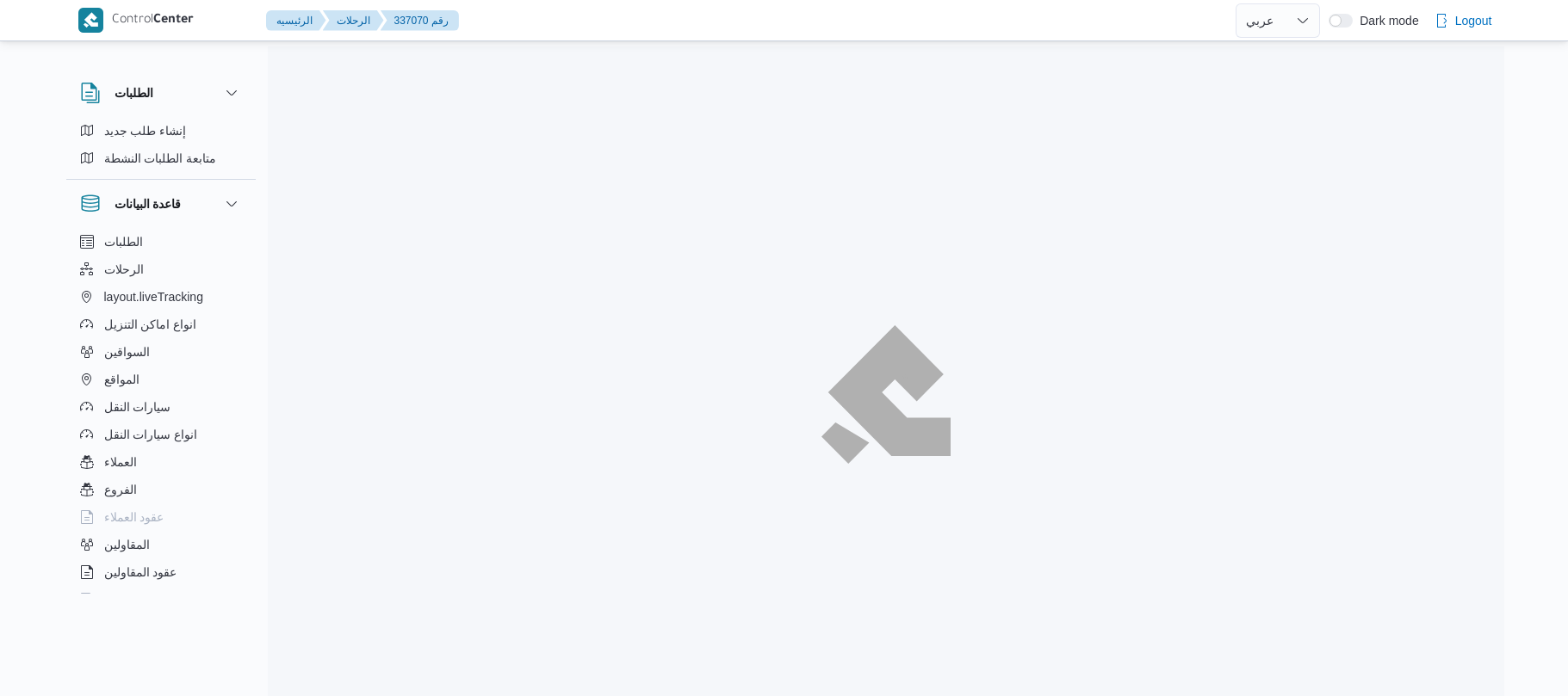
select select "ar"
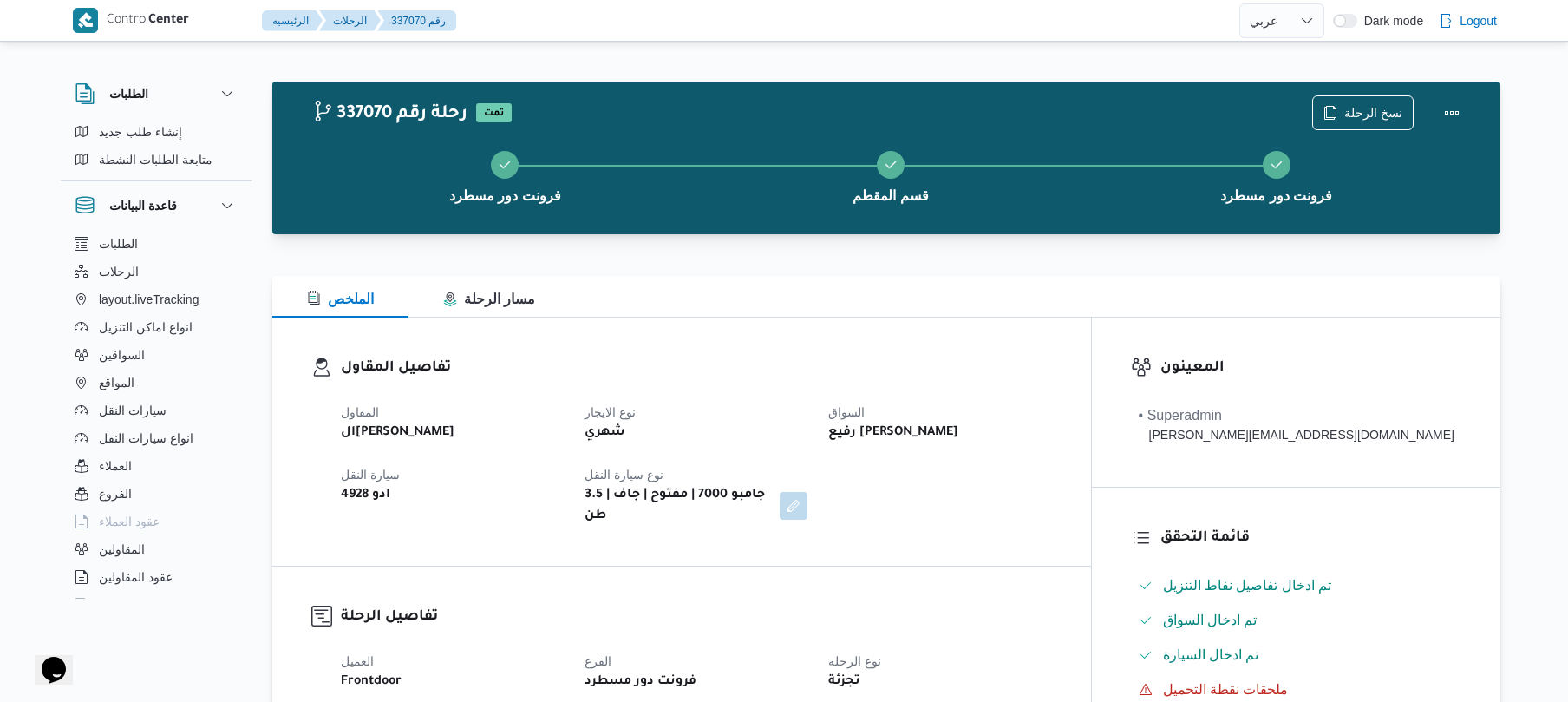
click at [962, 332] on div "تفاصيل المقاول المقاول الهامي [PERSON_NAME] نوع الايجار شهري السواق رفيع [PERSO…" at bounding box center [681, 442] width 819 height 248
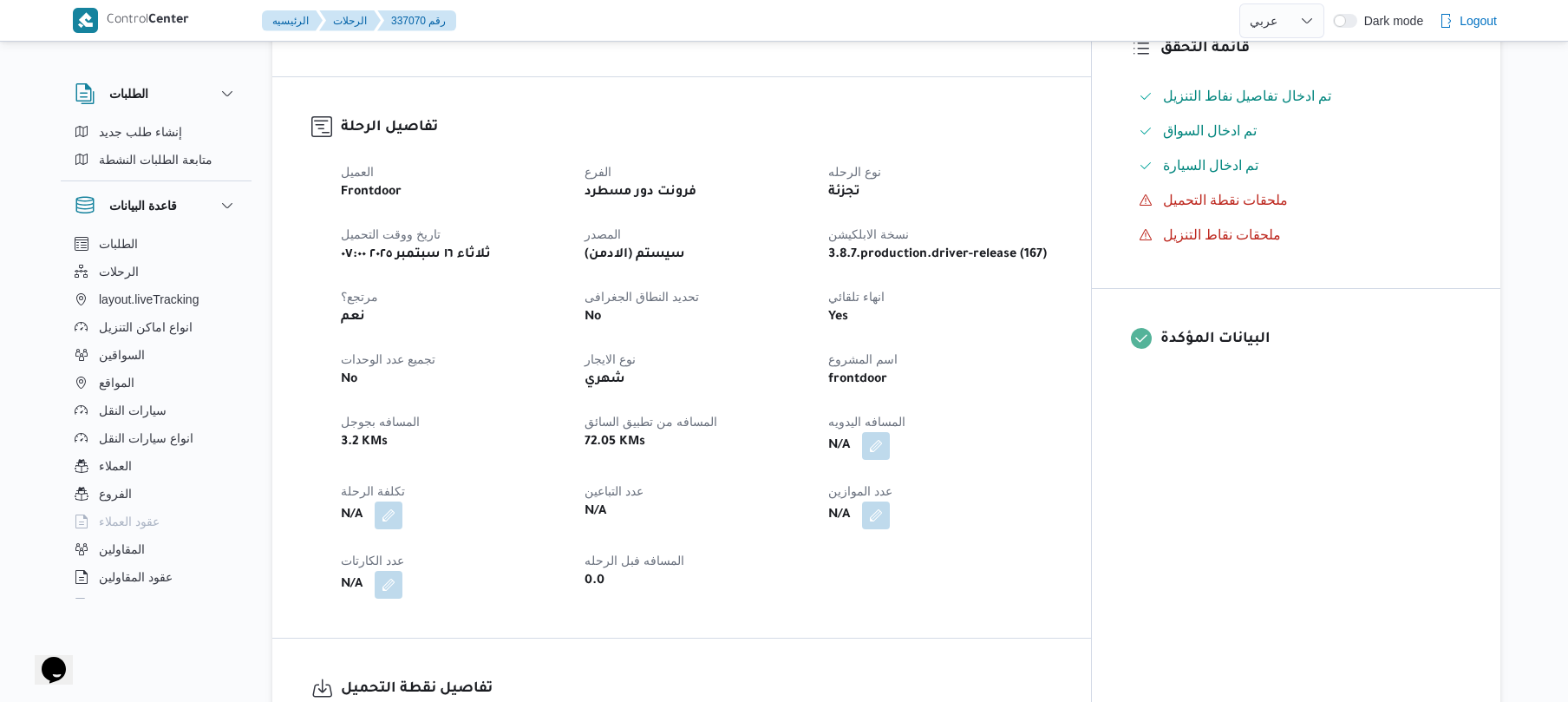
scroll to position [556, 0]
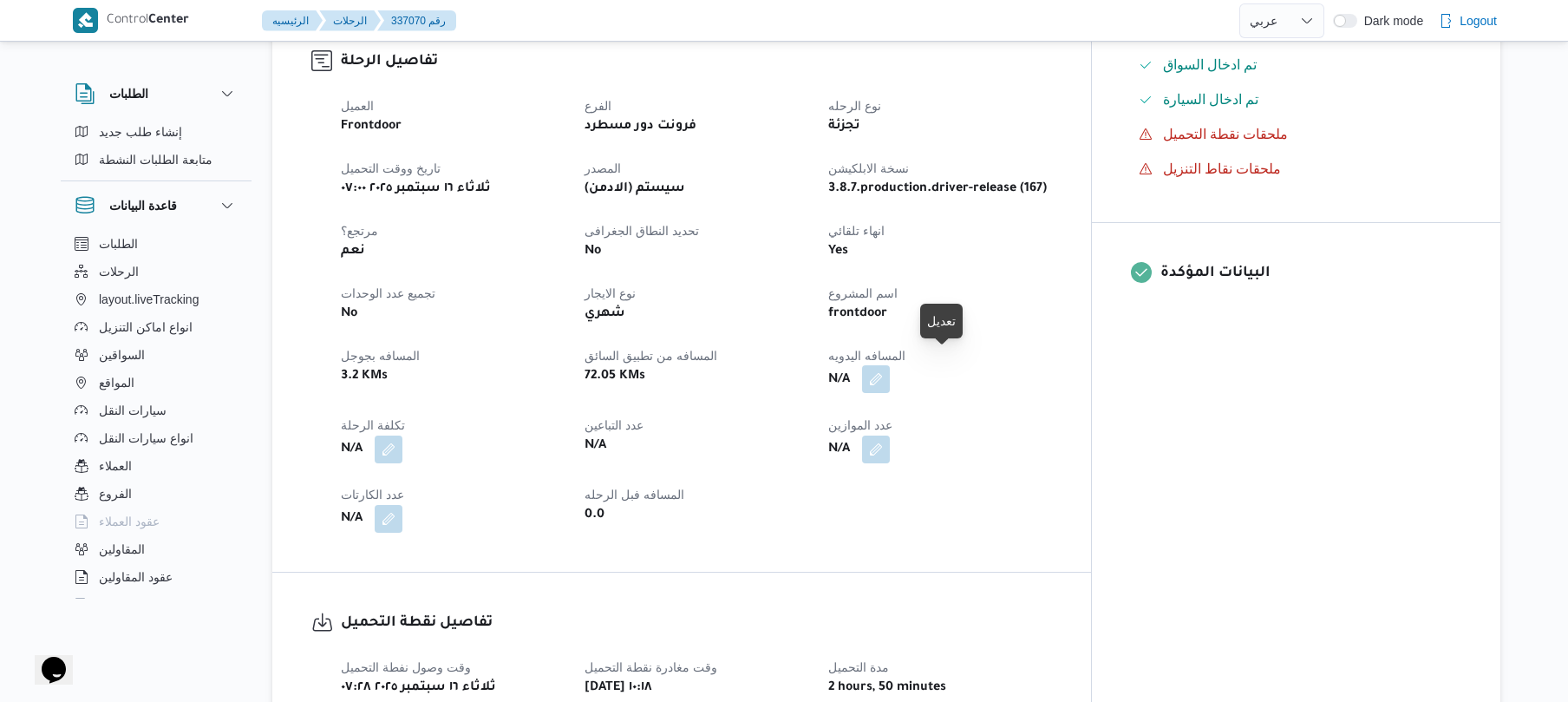
click at [890, 366] on button "button" at bounding box center [875, 379] width 27 height 28
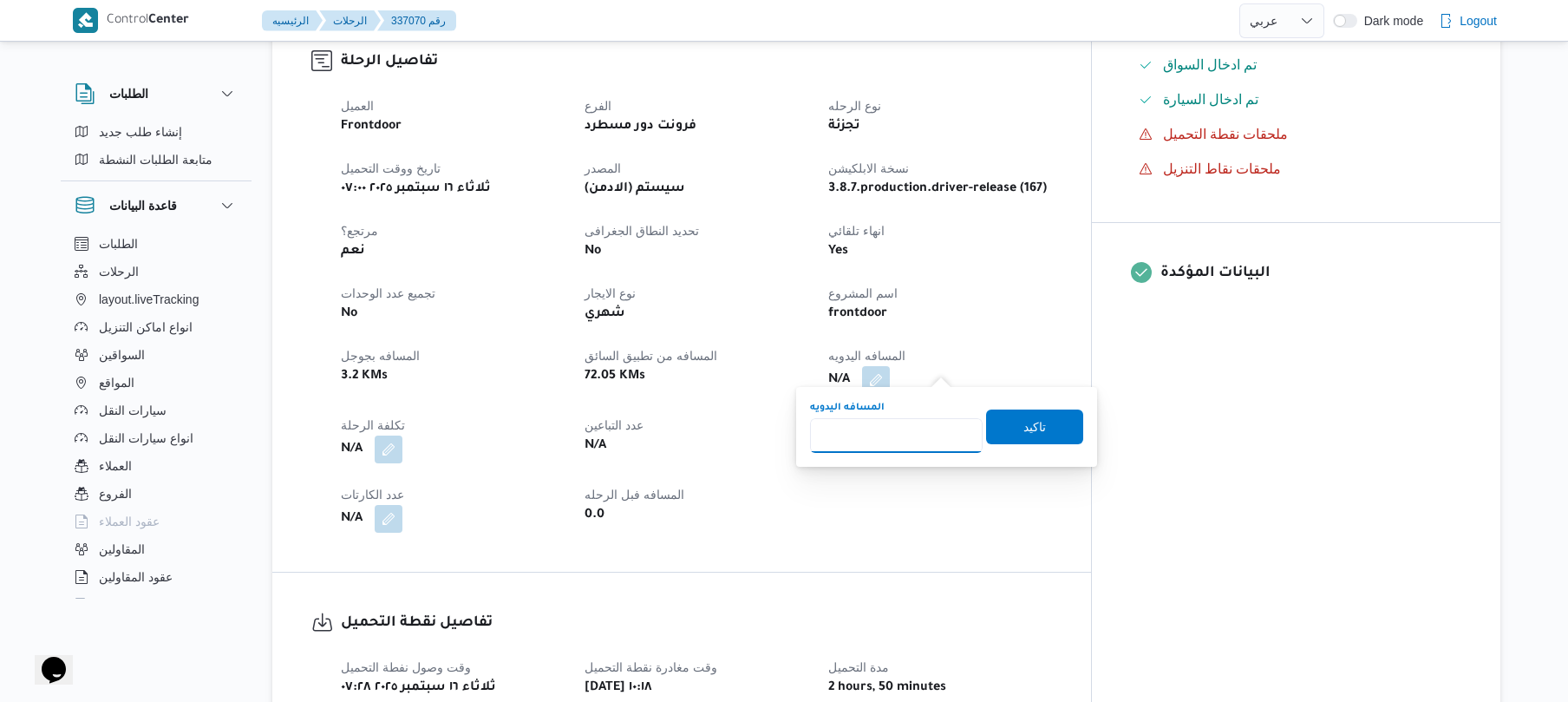
click at [927, 421] on input "المسافه اليدويه" at bounding box center [896, 435] width 173 height 35
type input "120"
click at [1007, 430] on span "تاكيد" at bounding box center [1035, 426] width 98 height 35
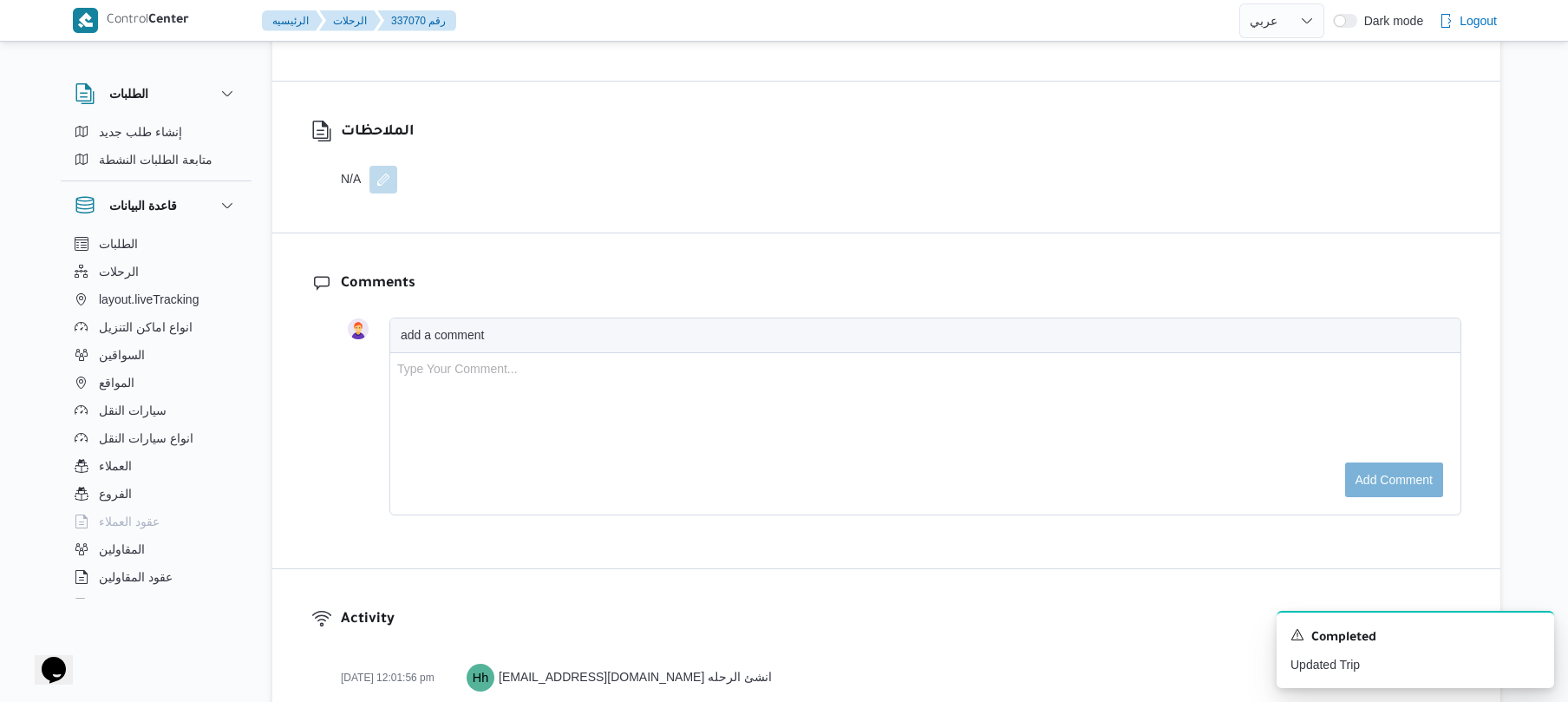
scroll to position [2399, 0]
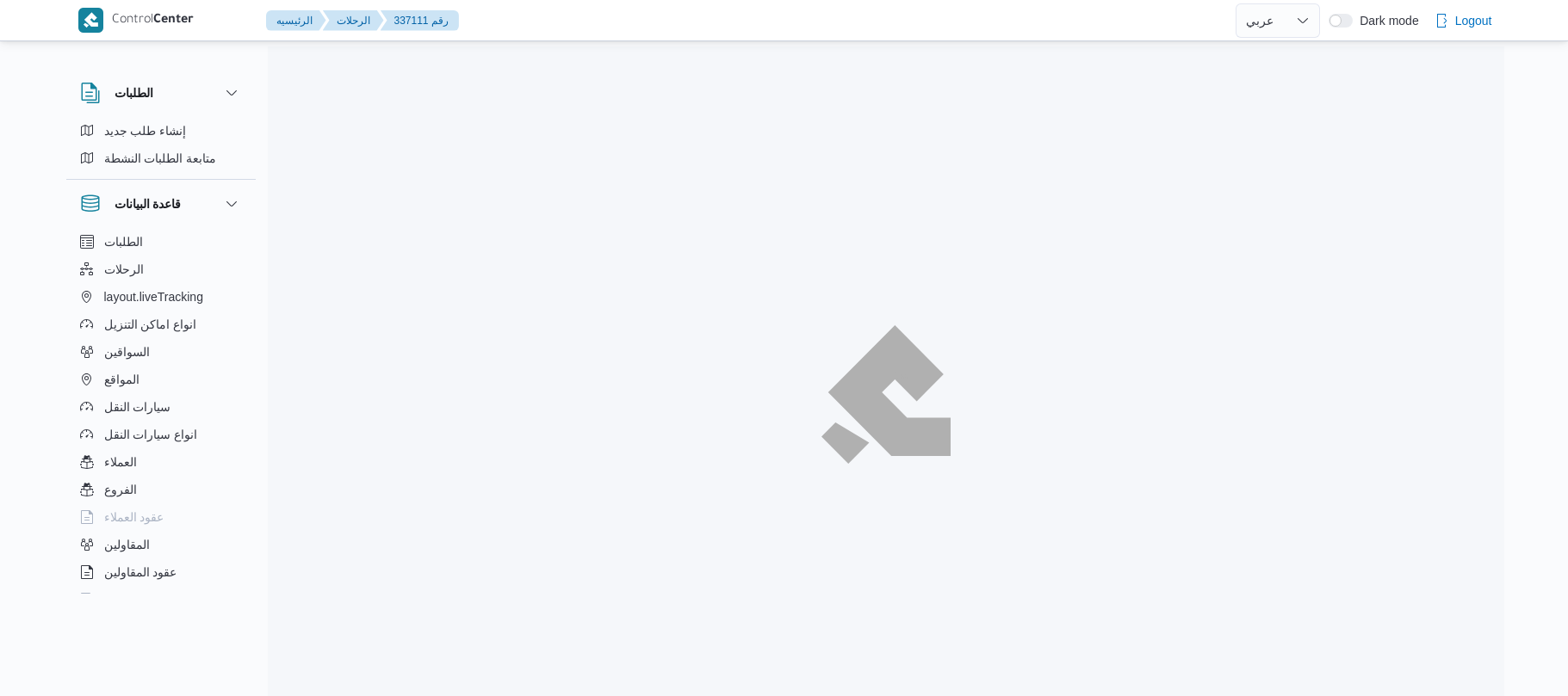
select select "ar"
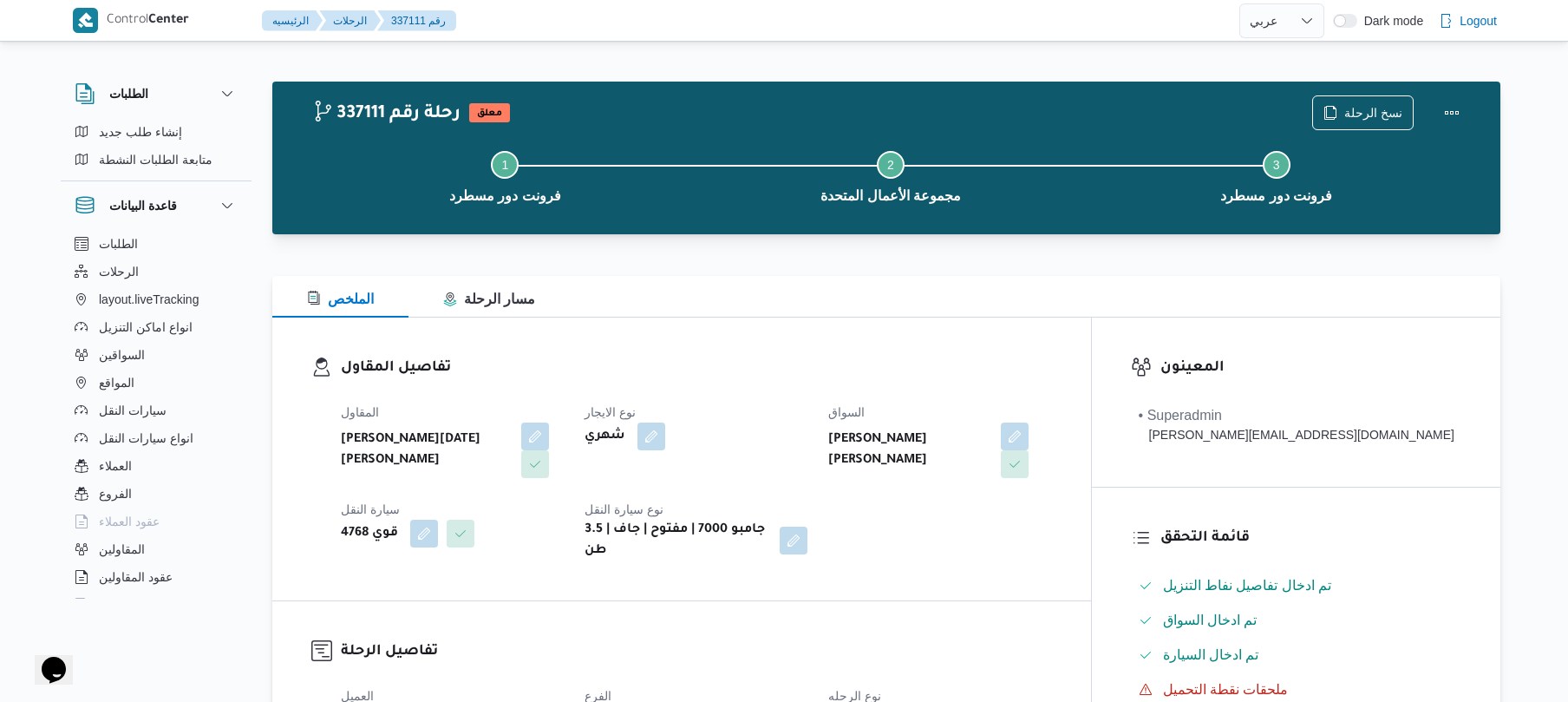
click at [836, 358] on h3 "تفاصيل المقاول" at bounding box center [696, 368] width 711 height 23
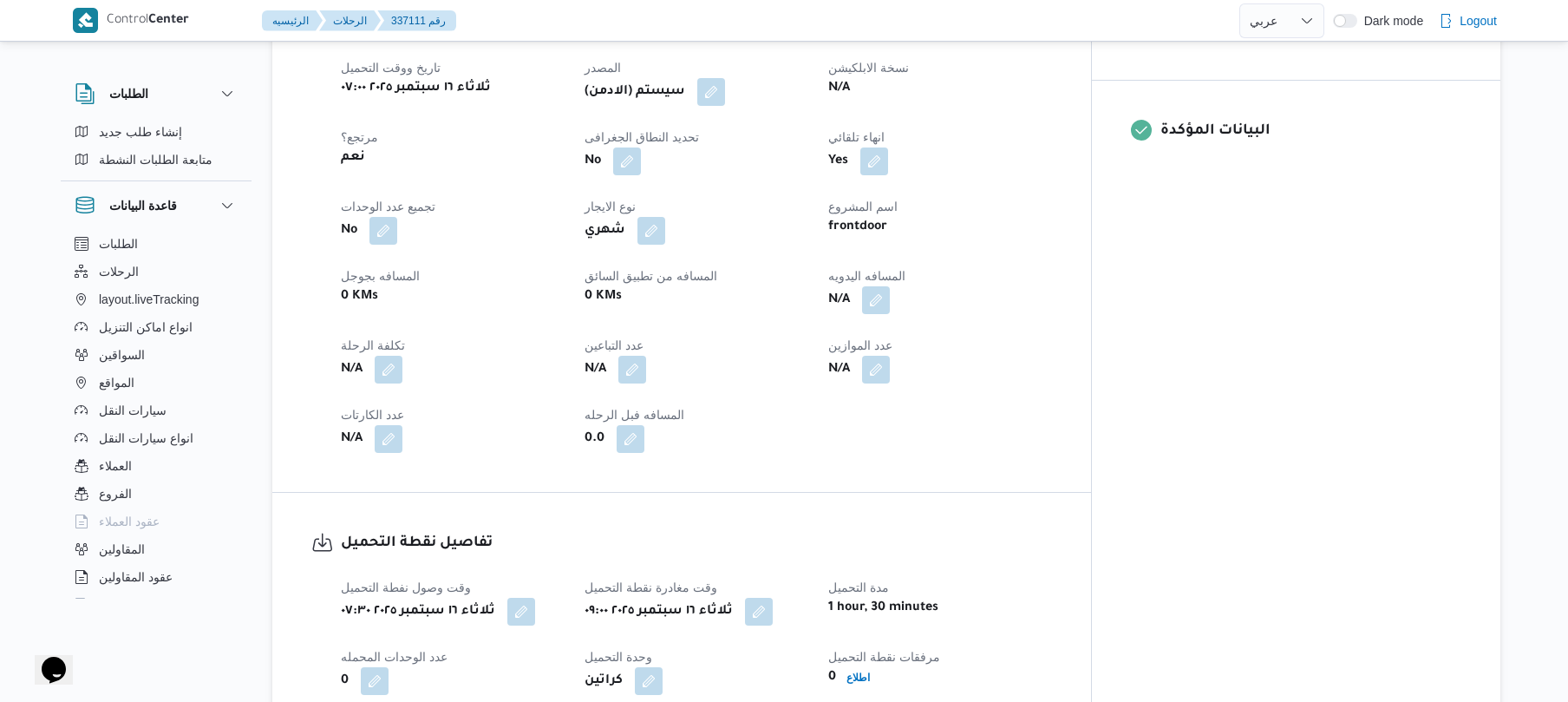
scroll to position [694, 0]
click at [890, 289] on button "button" at bounding box center [875, 303] width 27 height 28
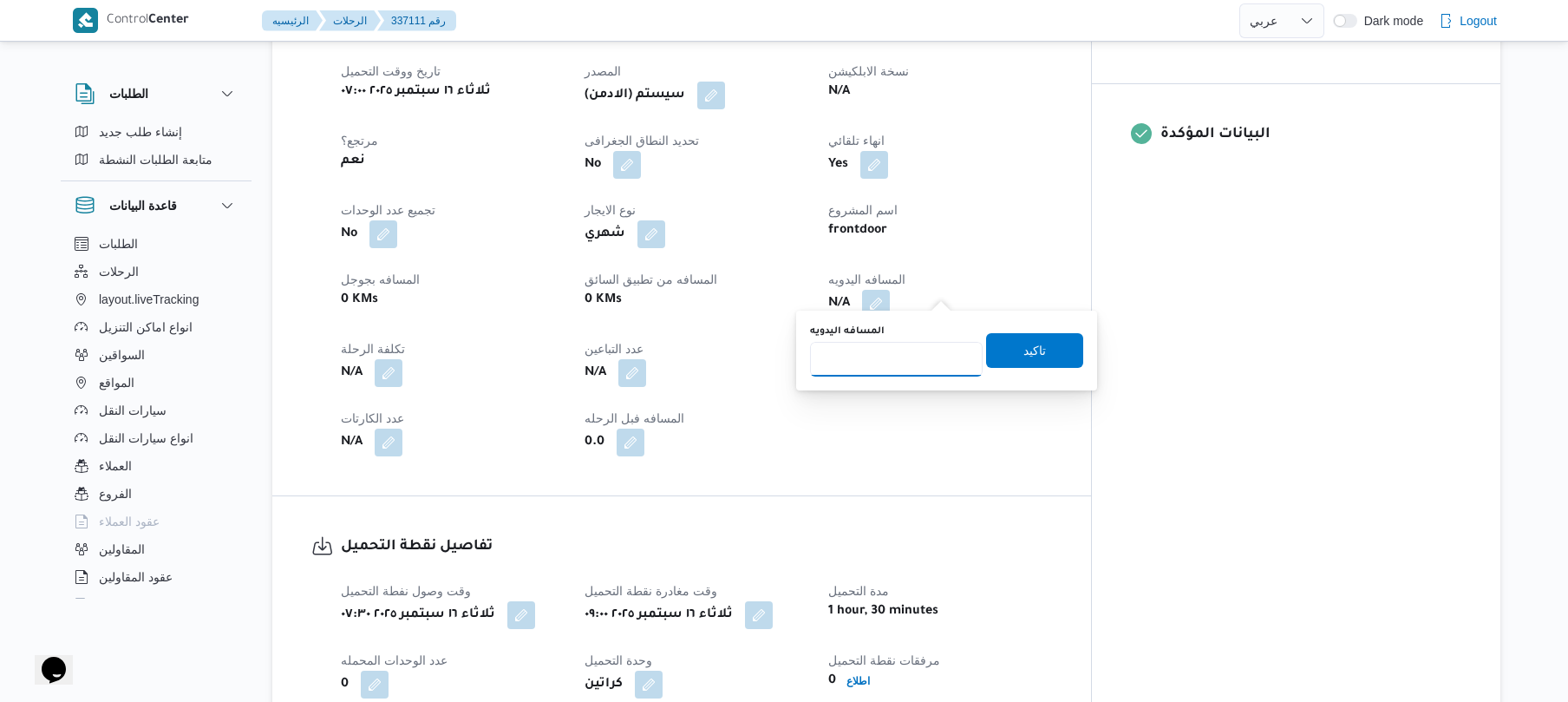
click at [896, 363] on input "المسافه اليدويه" at bounding box center [896, 359] width 173 height 35
type input "120"
click at [1023, 348] on span "تاكيد" at bounding box center [1034, 349] width 22 height 20
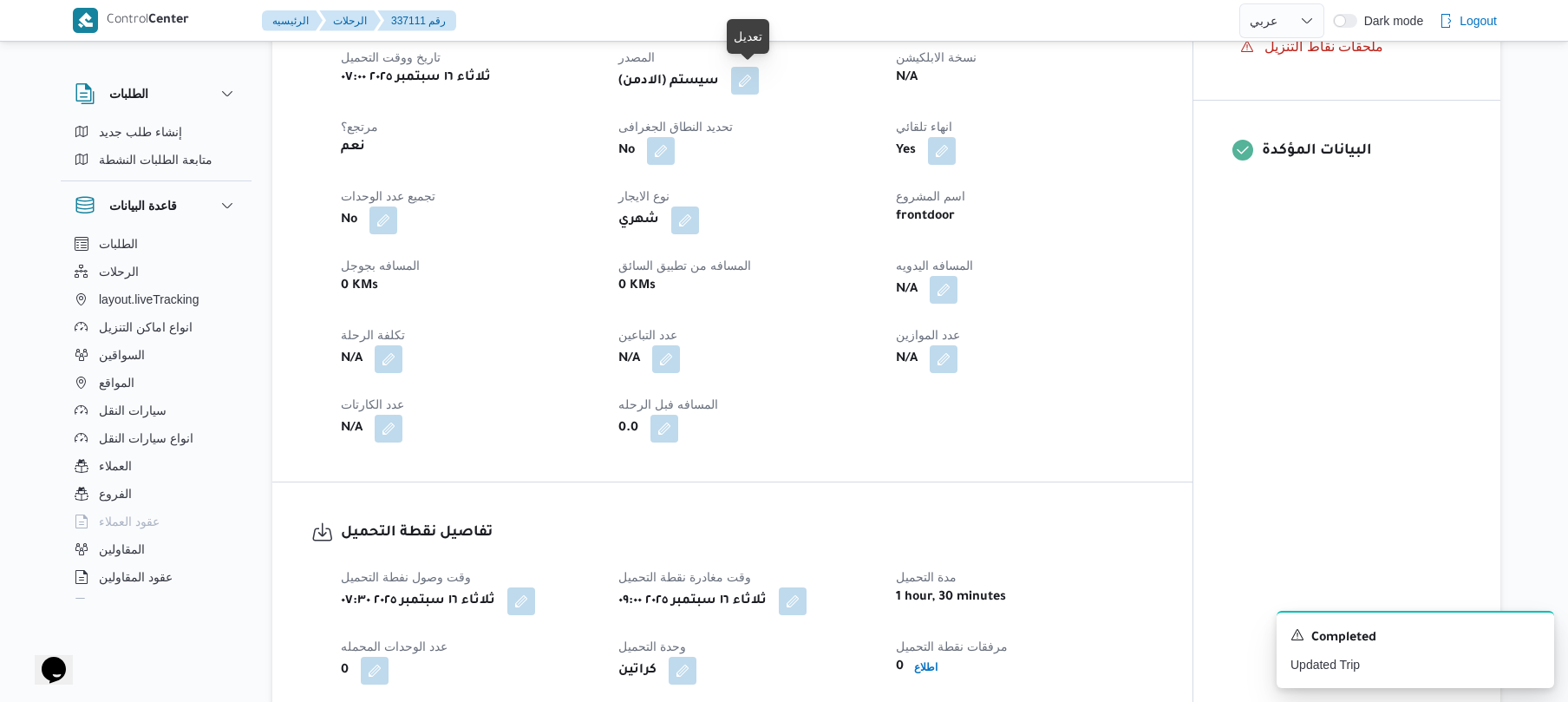
click at [751, 87] on button "button" at bounding box center [744, 80] width 27 height 28
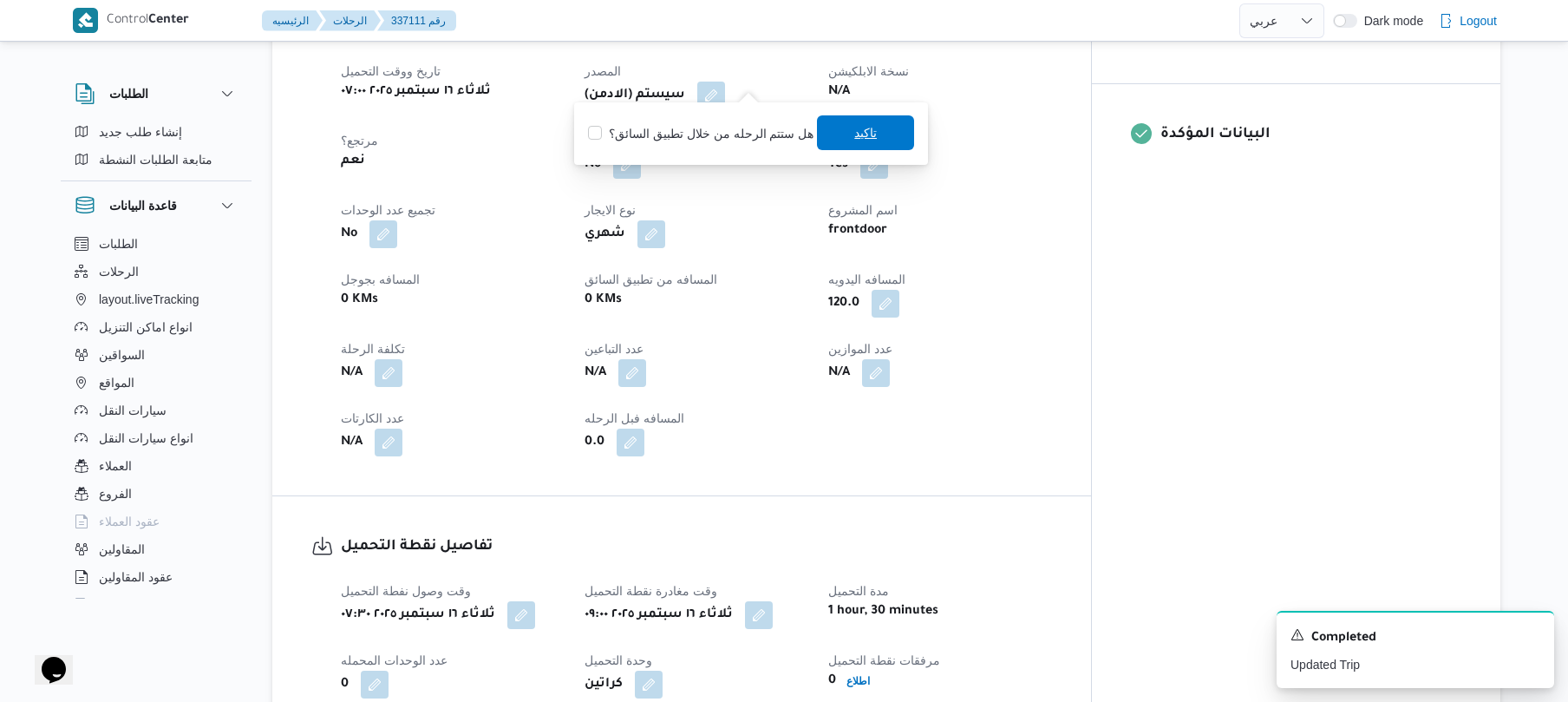
click at [846, 137] on span "تاكيد" at bounding box center [866, 132] width 98 height 35
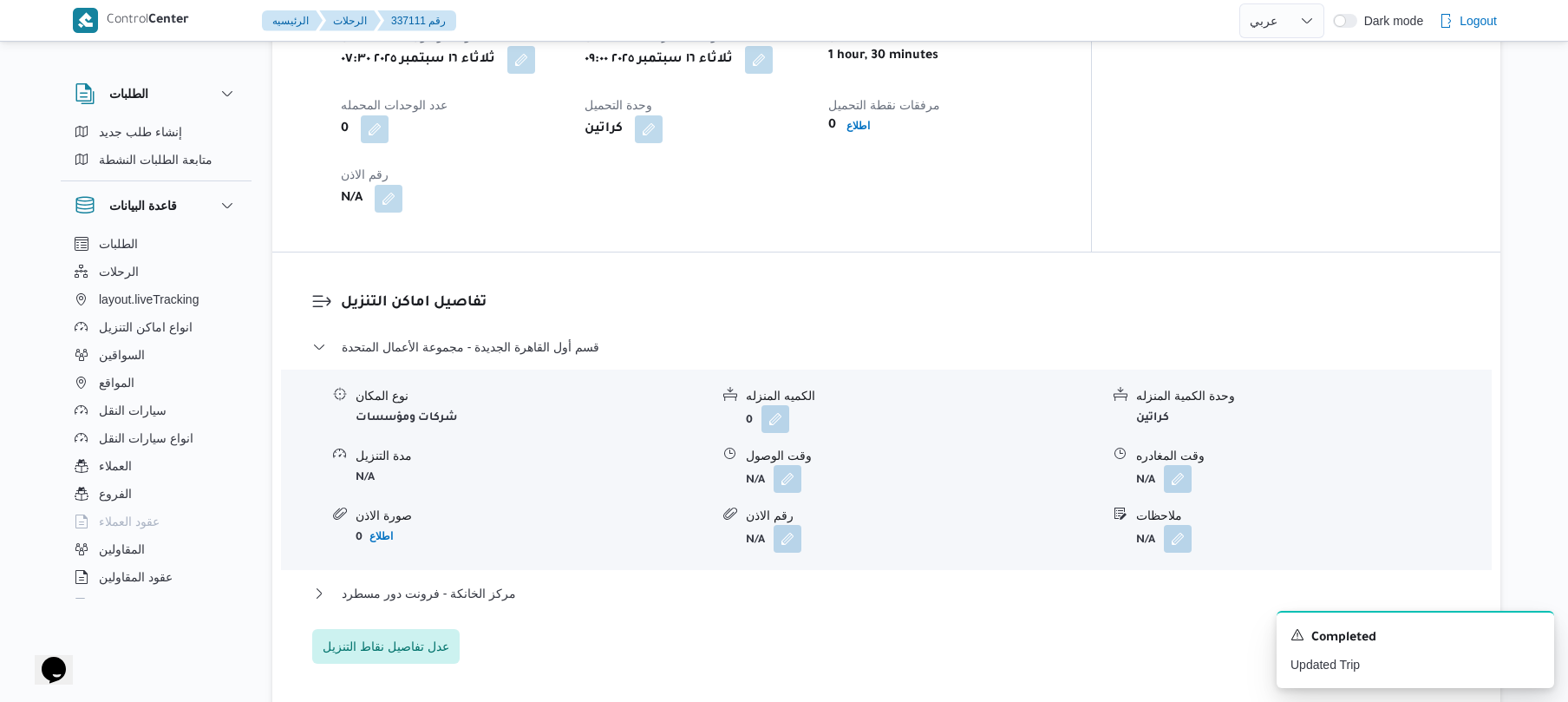
scroll to position [1296, 0]
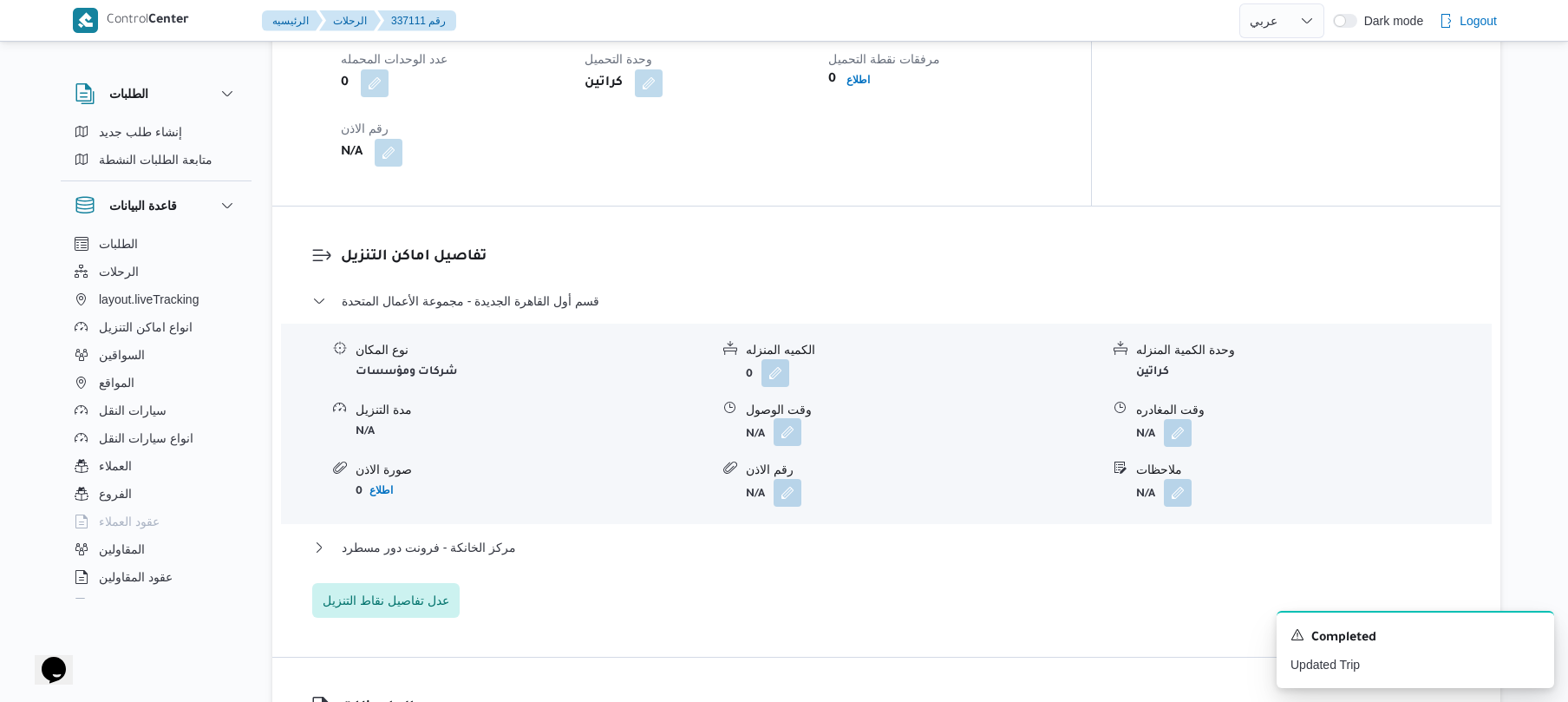
click at [785, 423] on button "button" at bounding box center [787, 431] width 27 height 28
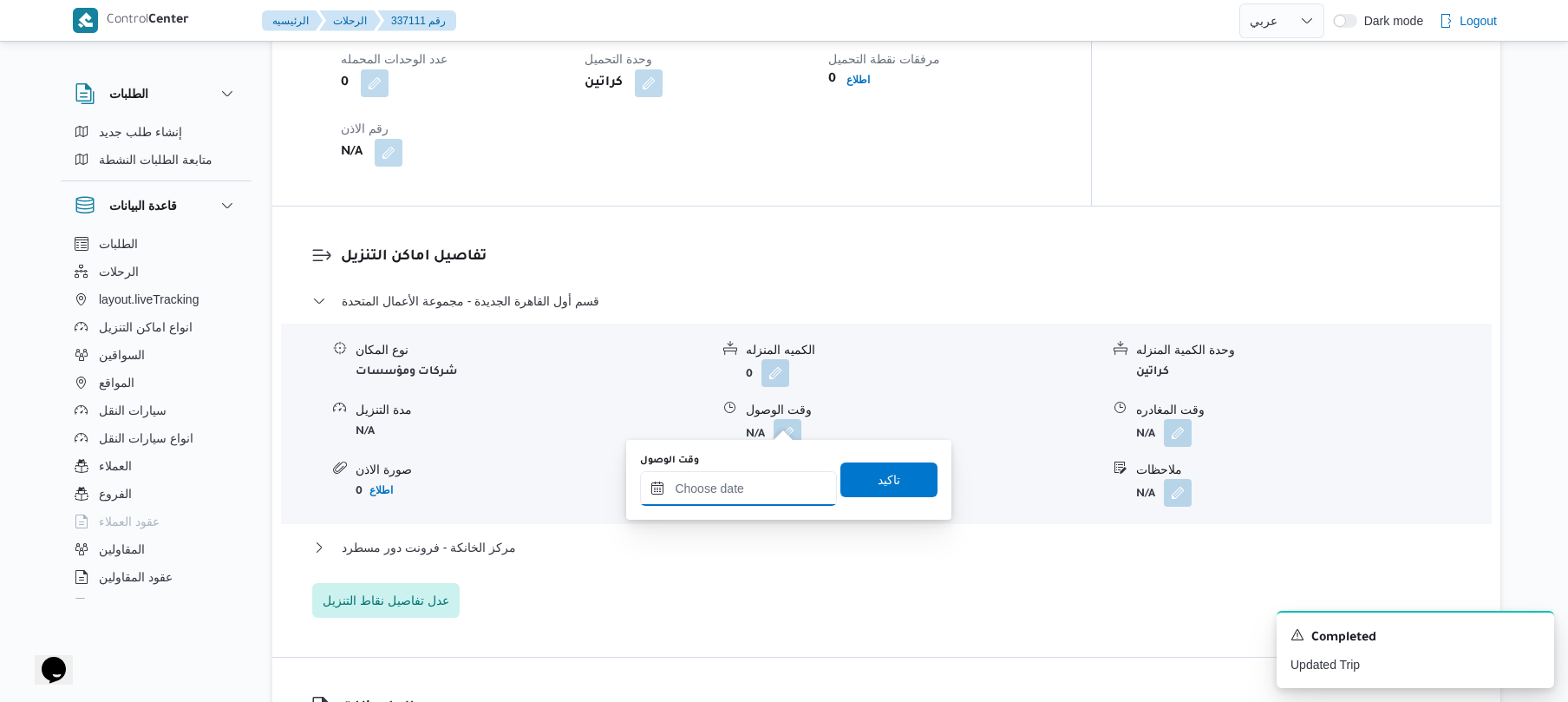
click at [754, 501] on input "وقت الوصول" at bounding box center [739, 488] width 197 height 35
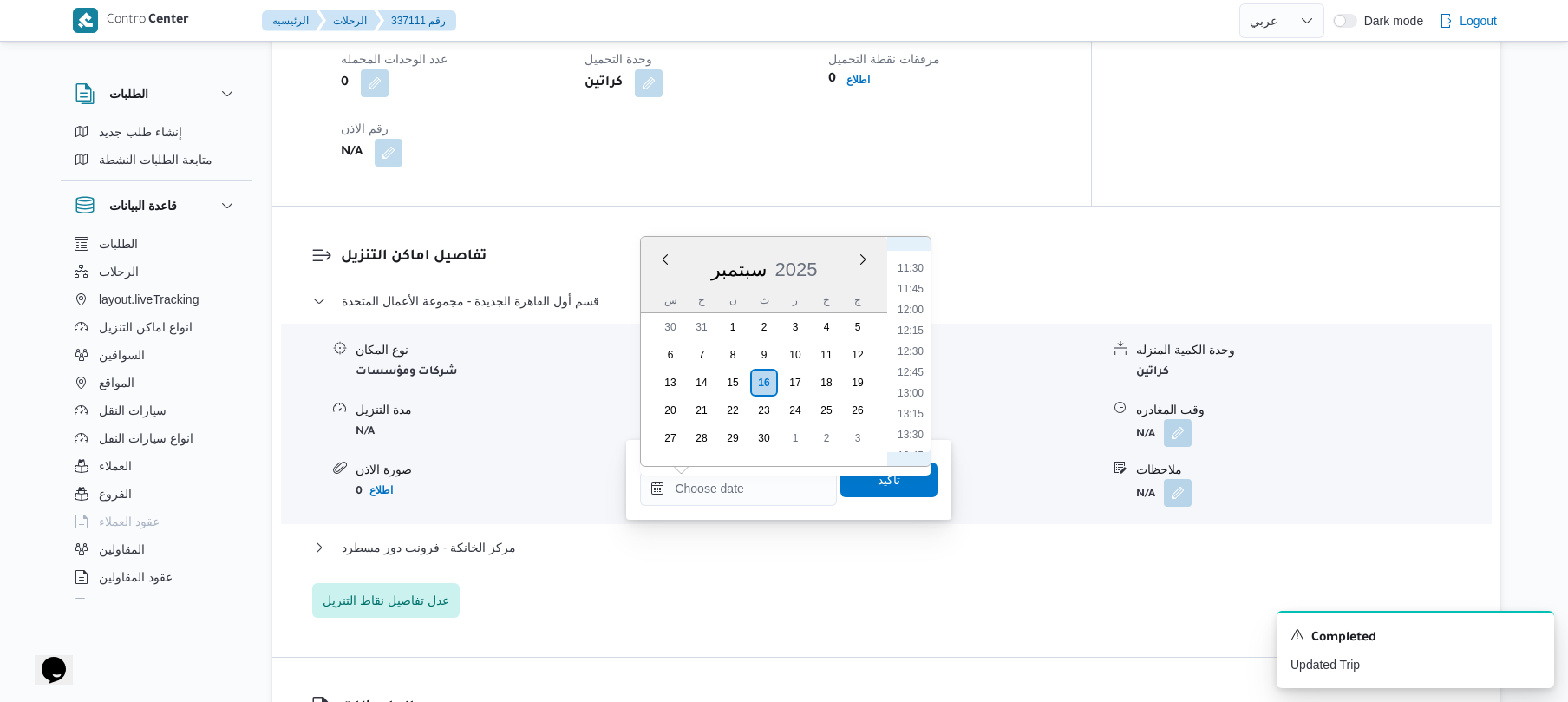
scroll to position [778, 0]
click at [914, 292] on li "09:45" at bounding box center [910, 294] width 40 height 18
type input "[DATE] ٠٩:٤٥"
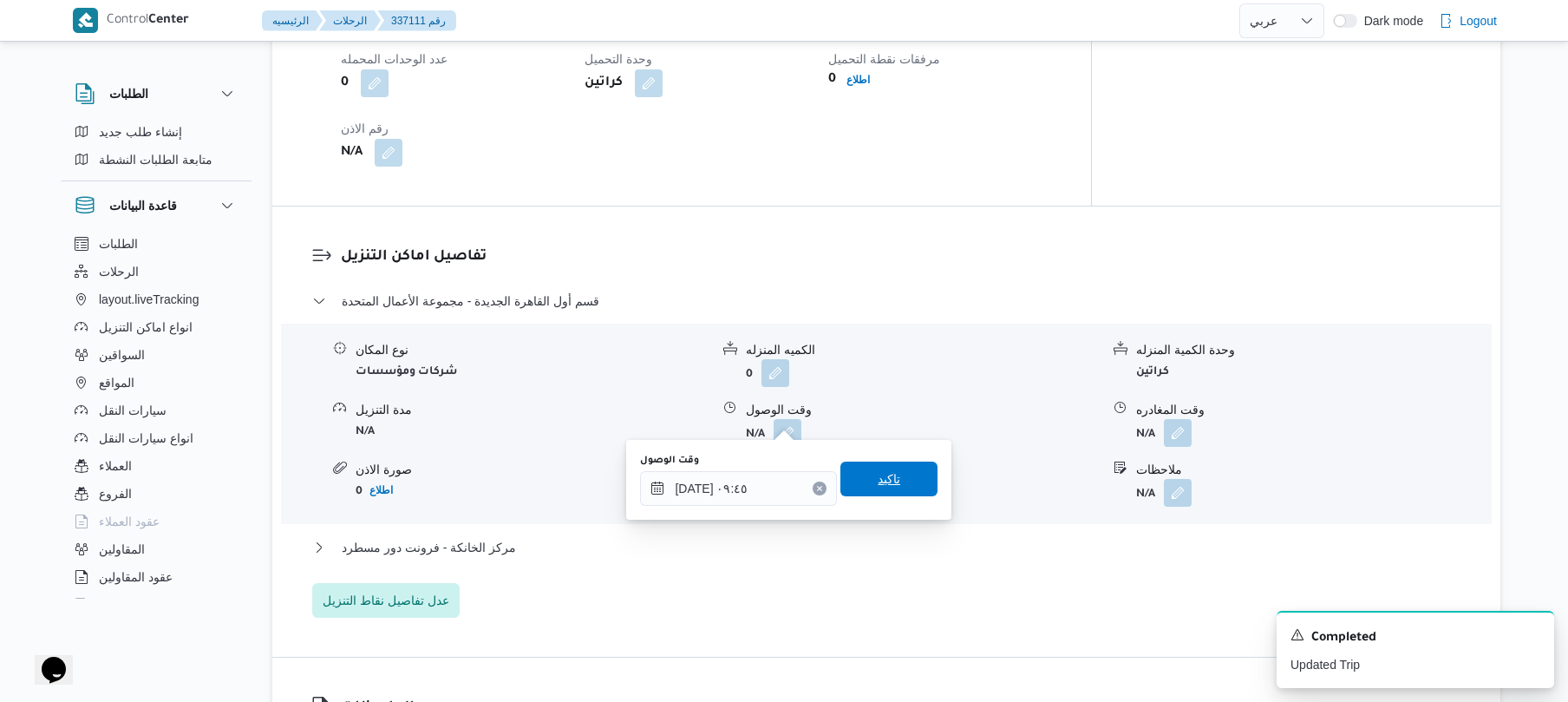
click at [878, 477] on span "تاكيد" at bounding box center [889, 478] width 22 height 20
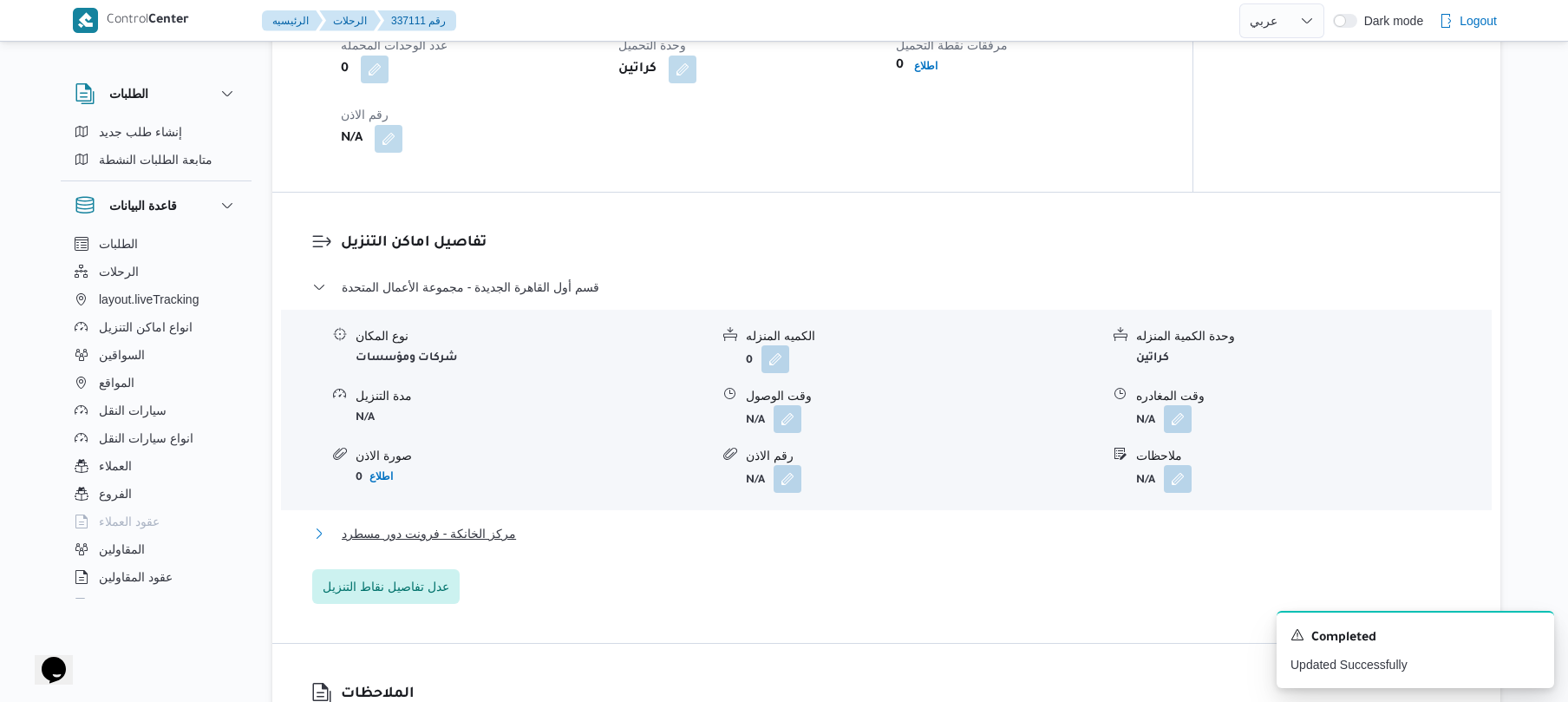
click at [779, 532] on button "مركز الخانكة - فرونت دور مسطرد" at bounding box center [887, 533] width 1149 height 20
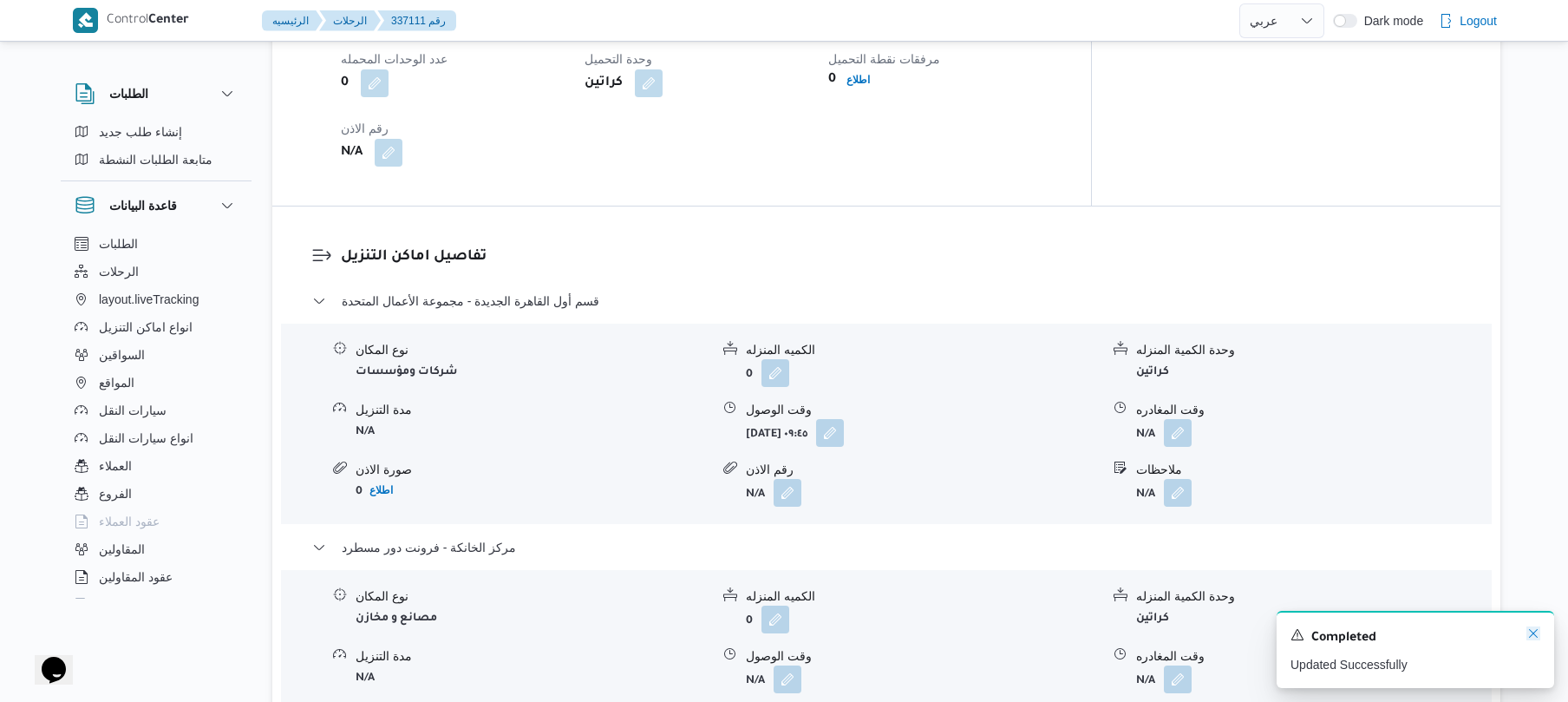
click at [1533, 635] on icon "Dismiss toast" at bounding box center [1533, 634] width 9 height 9
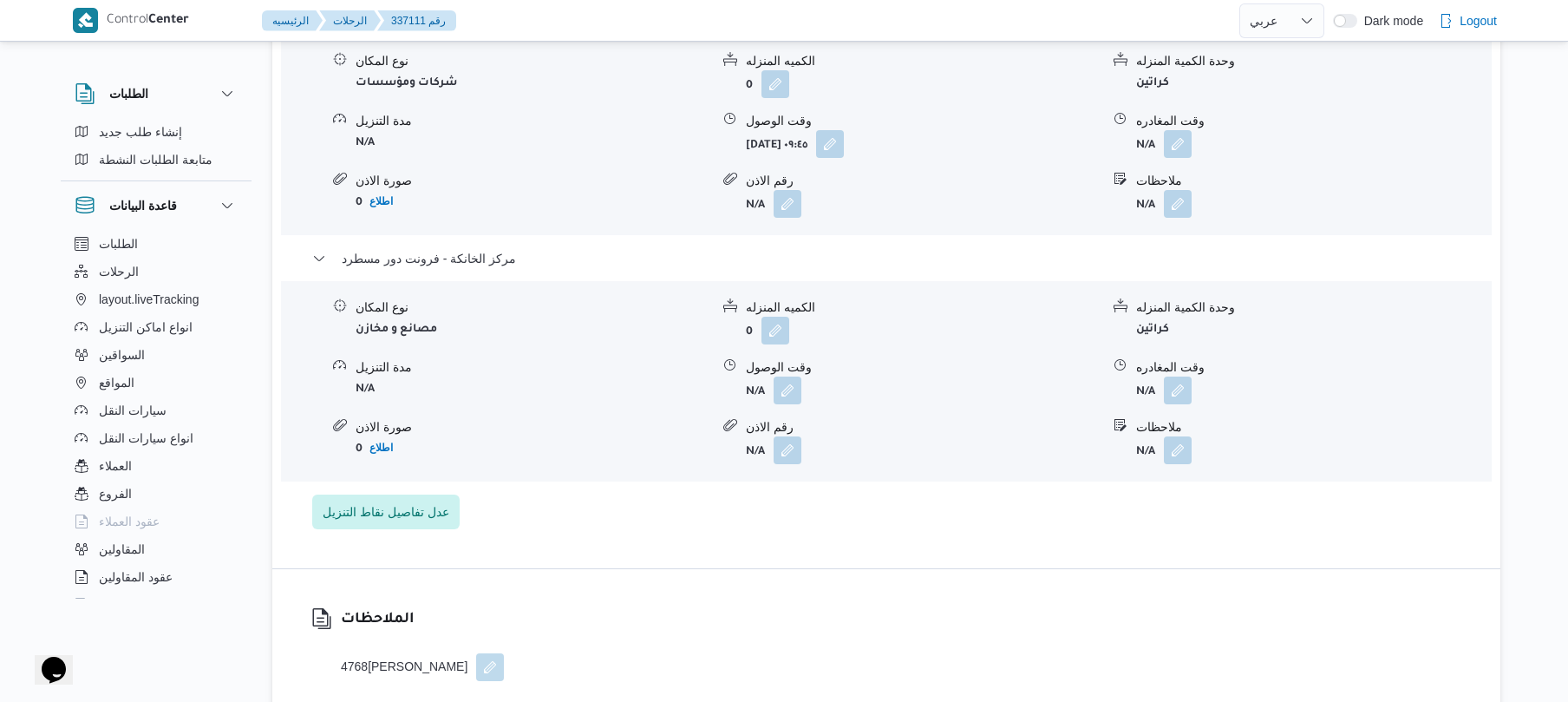
scroll to position [1620, 0]
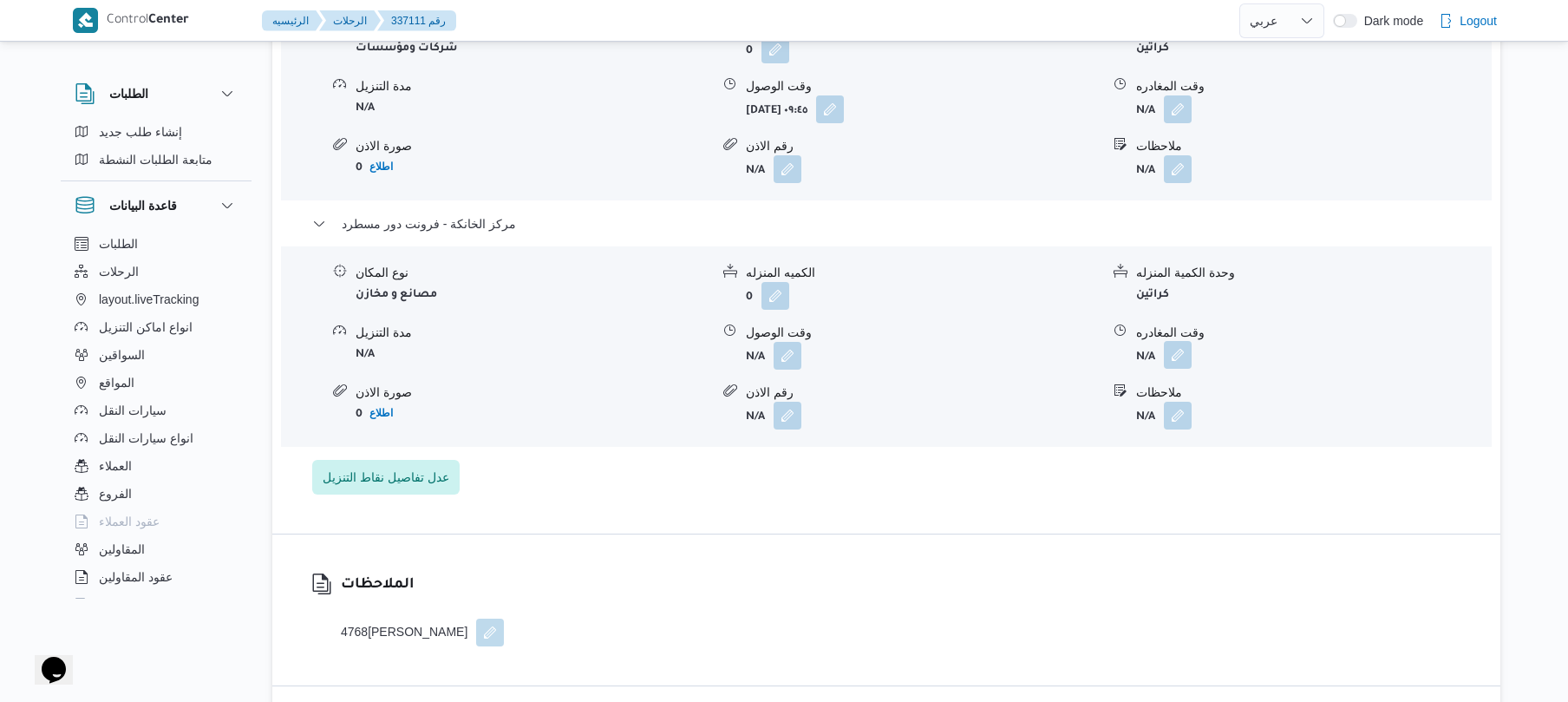
click at [1176, 347] on button "button" at bounding box center [1177, 354] width 27 height 28
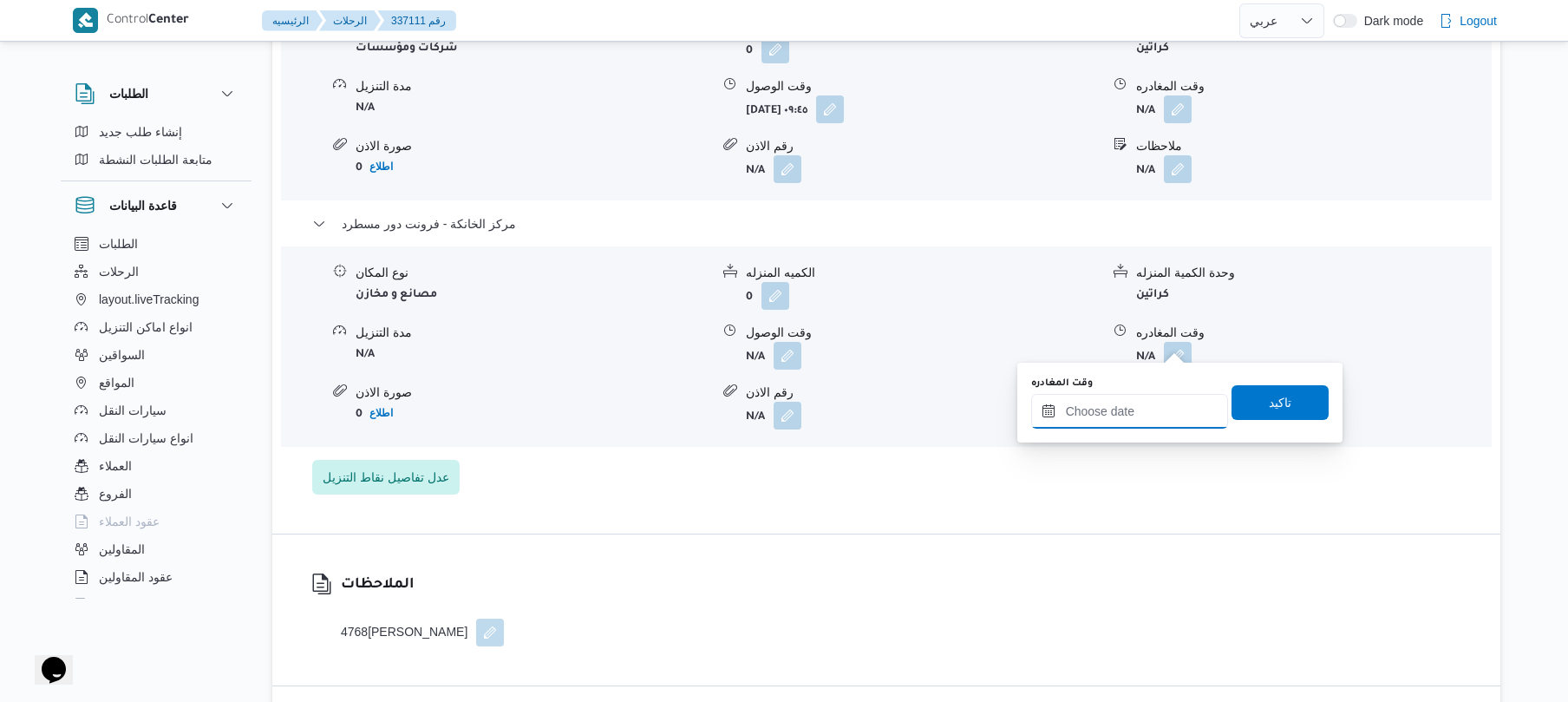
drag, startPoint x: 1140, startPoint y: 407, endPoint x: 1152, endPoint y: 407, distance: 12.0
click at [1140, 407] on input "وقت المغادره" at bounding box center [1130, 411] width 197 height 35
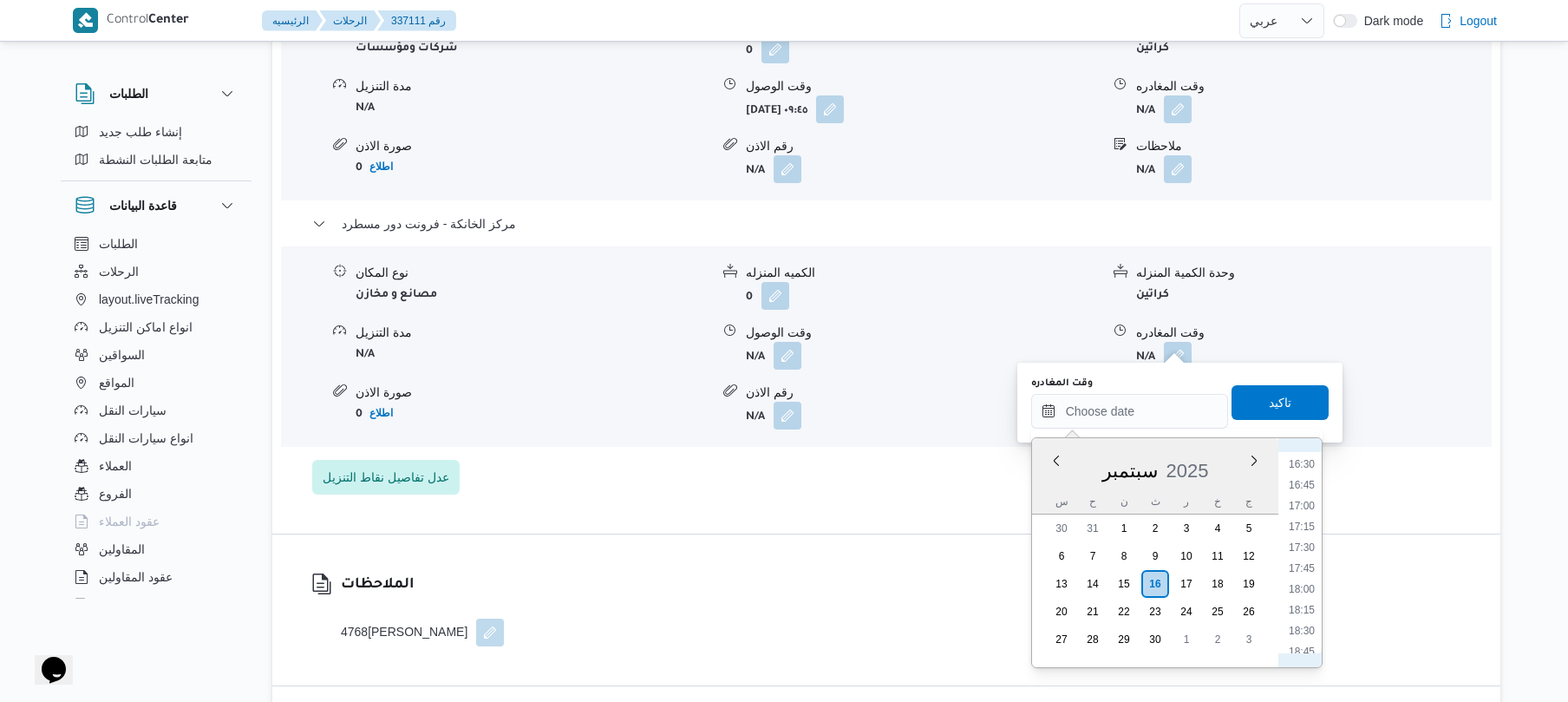
scroll to position [1351, 0]
click at [1301, 588] on li "17:45" at bounding box center [1301, 588] width 40 height 18
type input "[DATE] ١٧:٤٥"
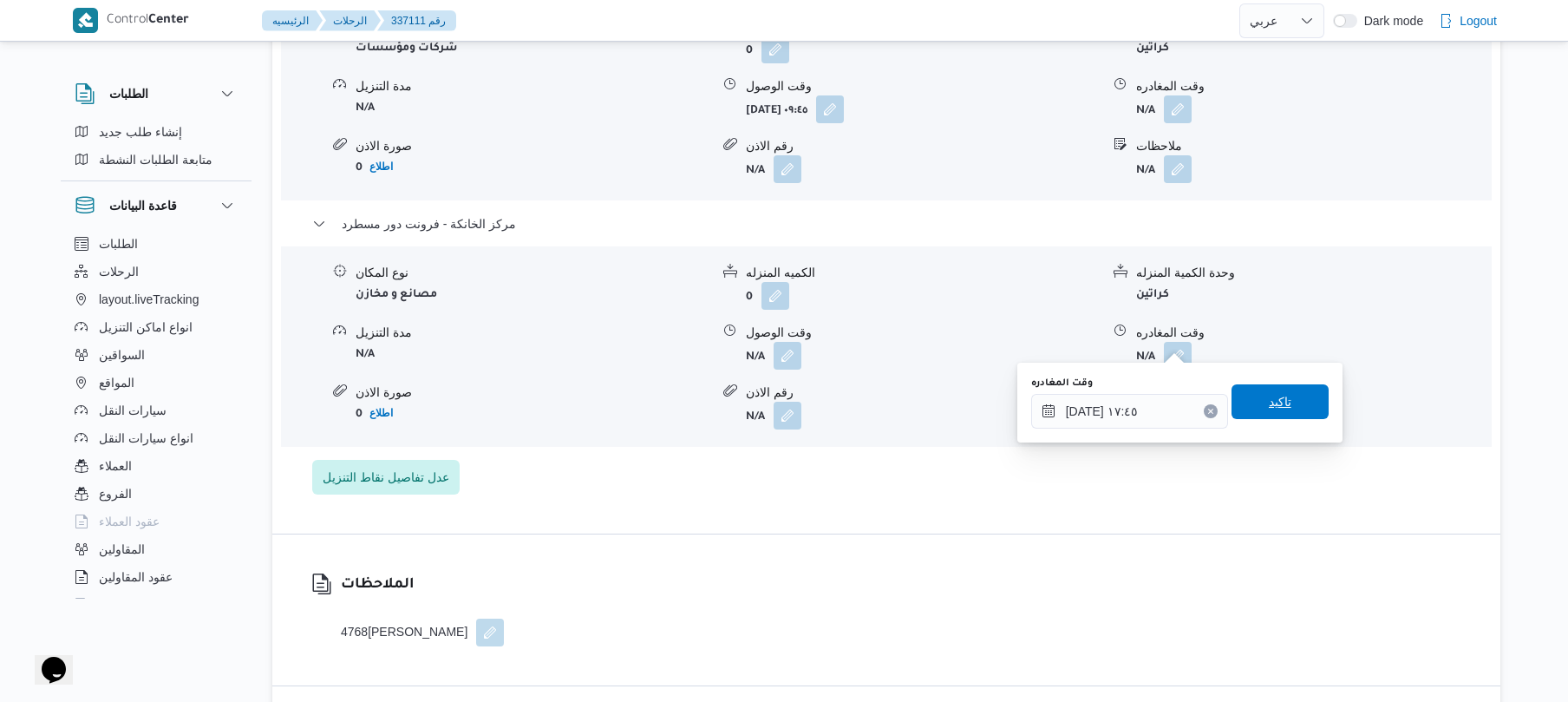
click at [1278, 400] on span "تاكيد" at bounding box center [1280, 401] width 22 height 20
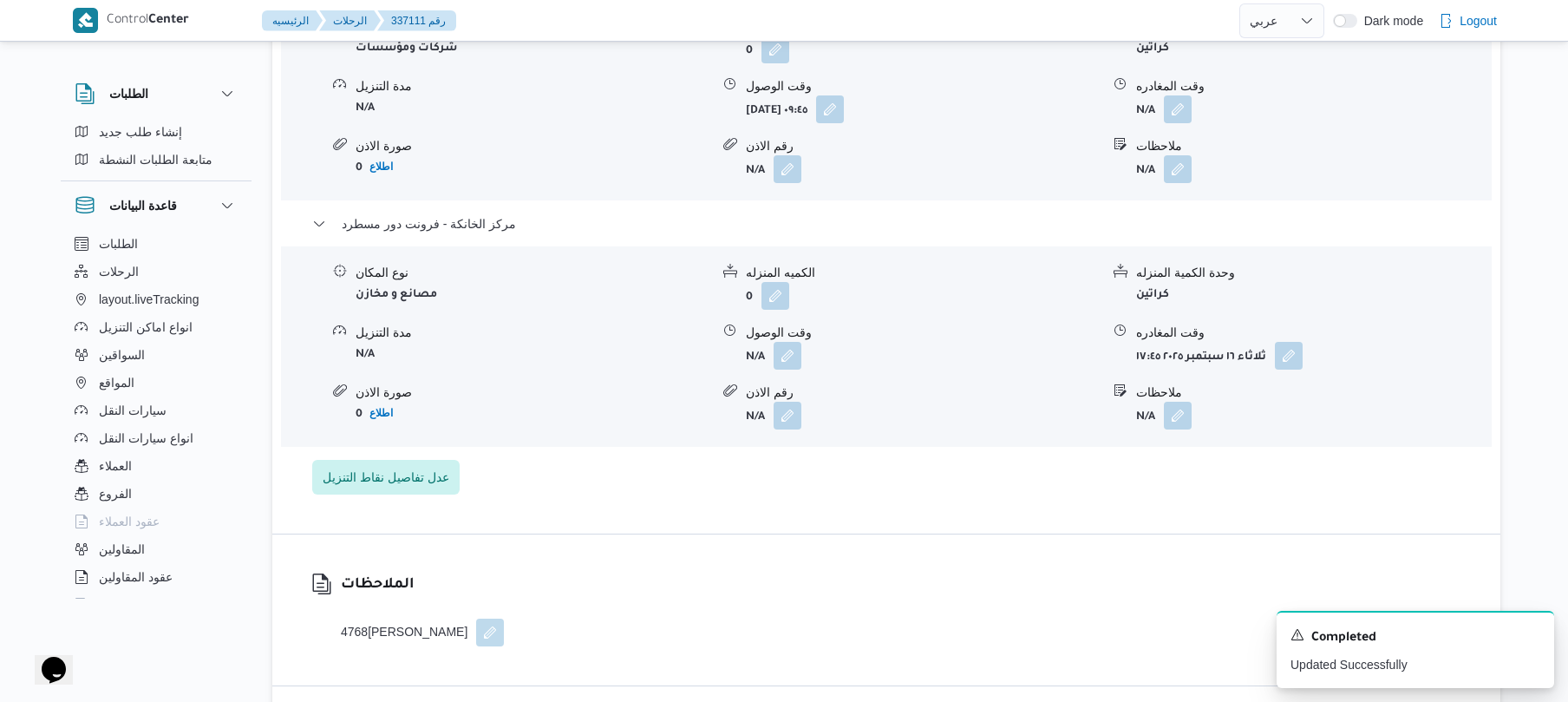
click at [793, 355] on div "نوع المكان مصانع و مخازن الكميه المنزله 0 وحدة الكمية المنزله كراتين مدة التنزي…" at bounding box center [886, 347] width 1225 height 197
click at [784, 341] on button "button" at bounding box center [787, 354] width 27 height 28
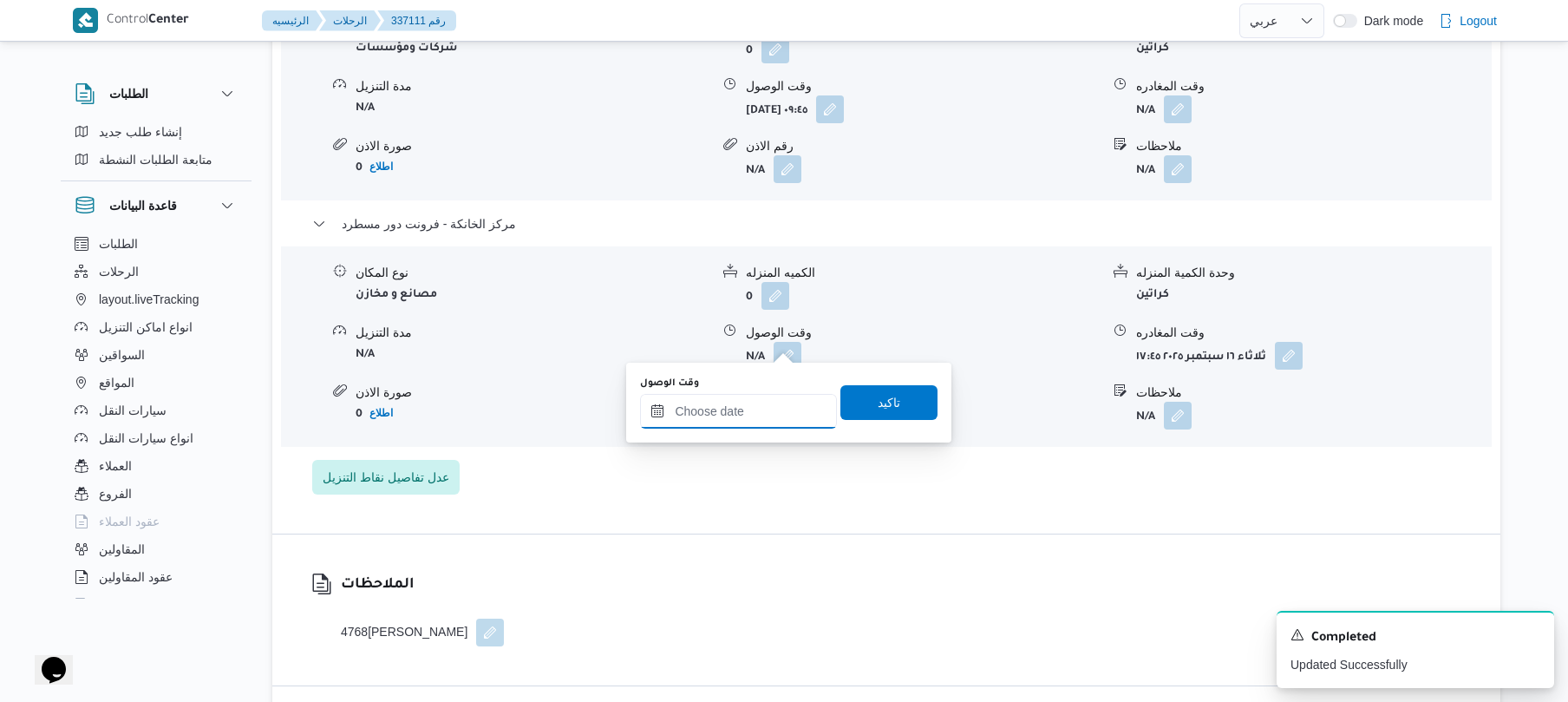
click at [772, 408] on input "وقت الوصول" at bounding box center [739, 411] width 197 height 35
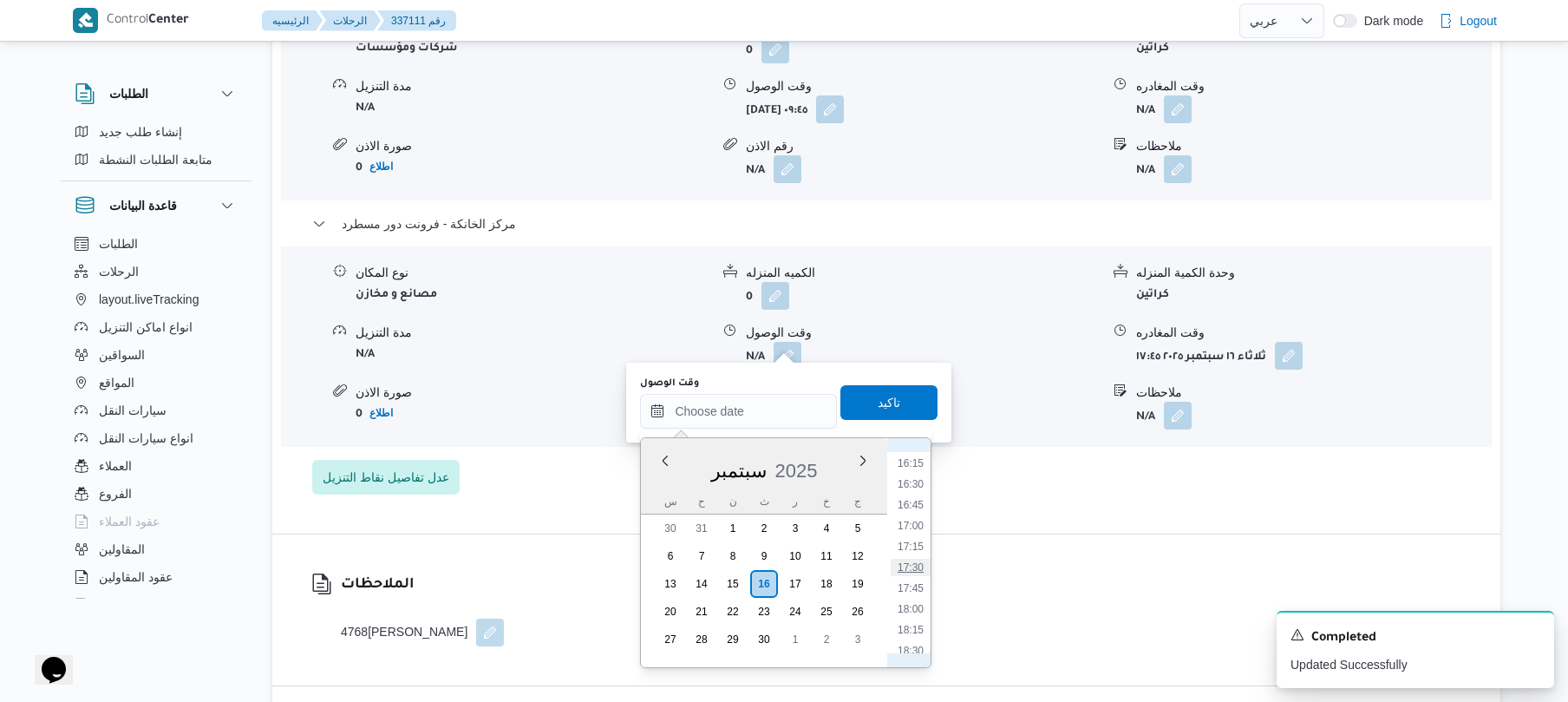
click at [910, 567] on li "17:30" at bounding box center [910, 568] width 40 height 18
type input "[DATE] ١٧:٣٠"
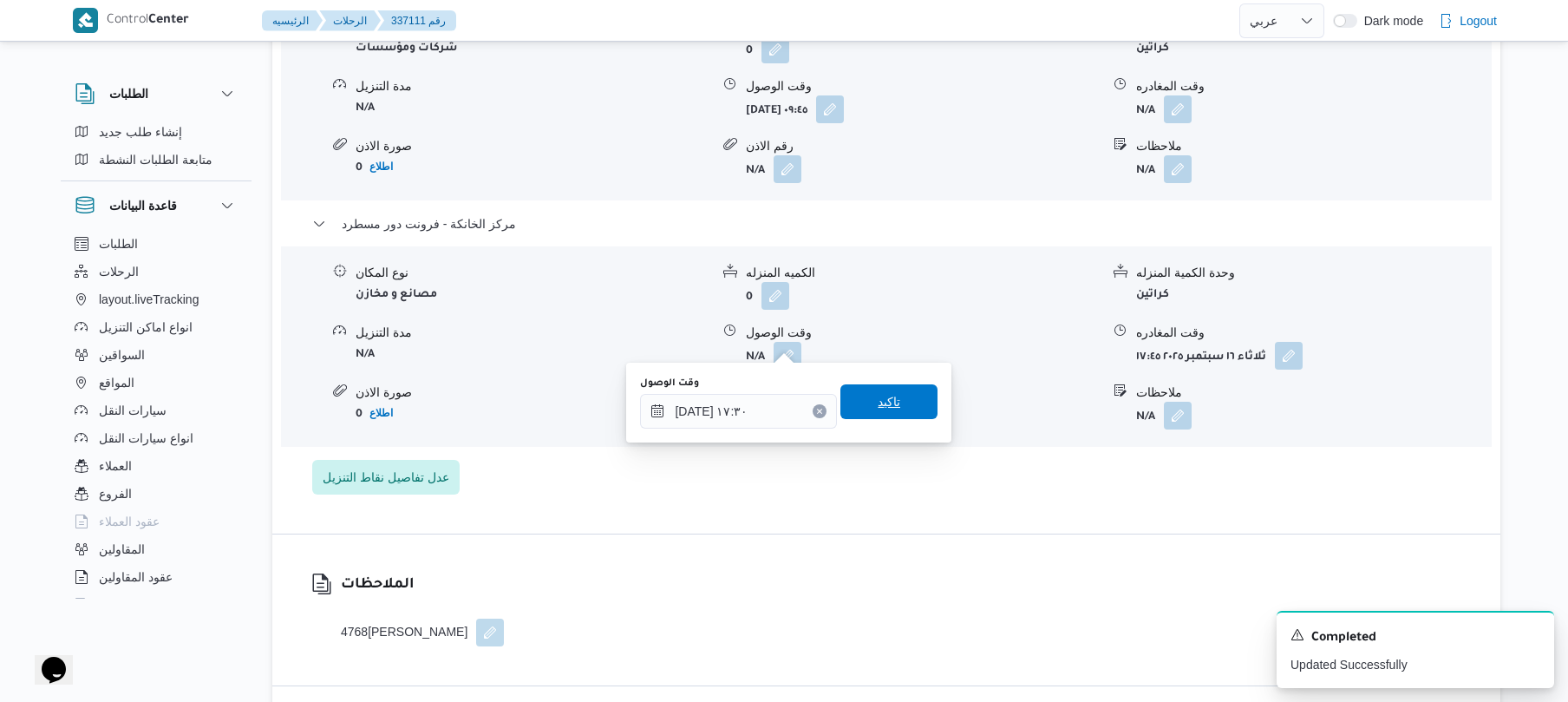
click at [891, 394] on span "تاكيد" at bounding box center [890, 401] width 98 height 35
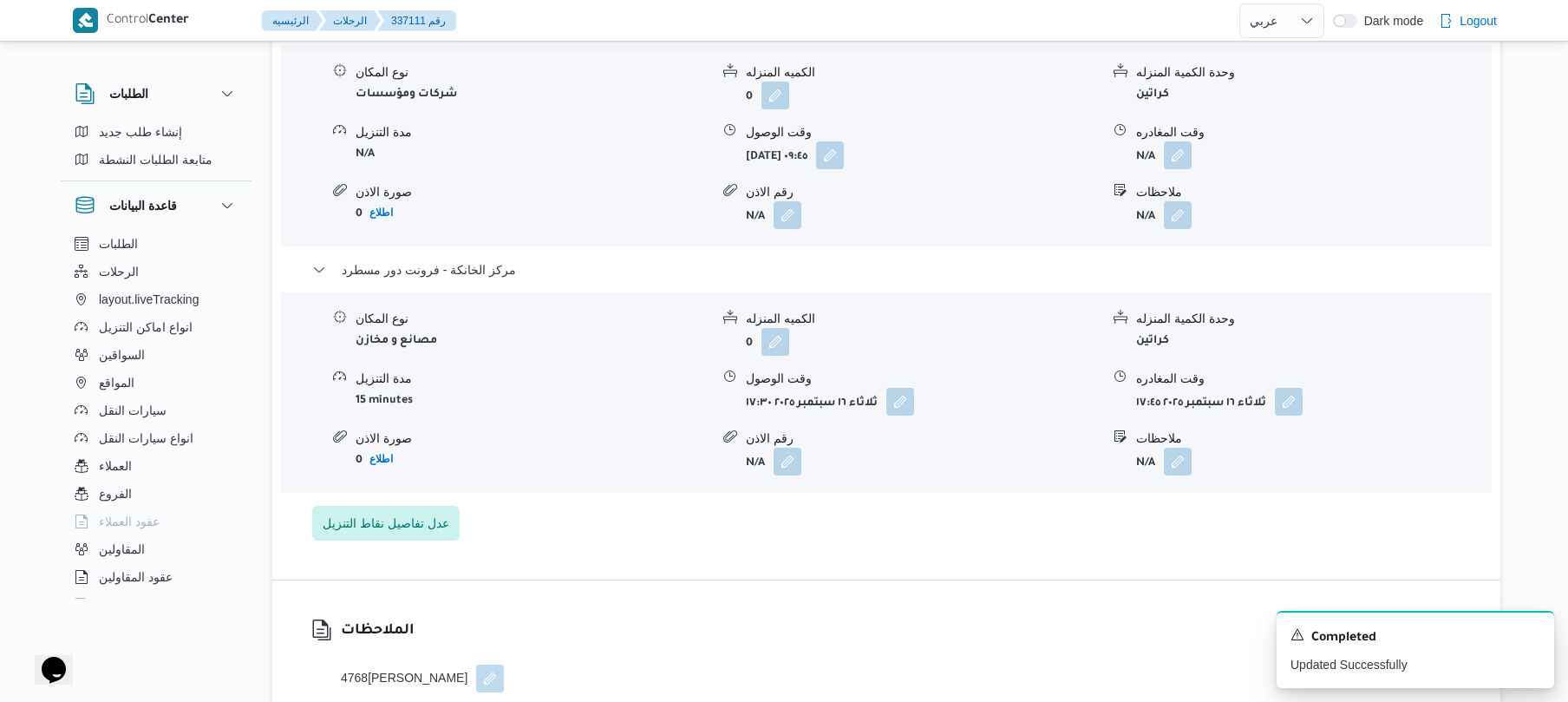
scroll to position [1527, 0]
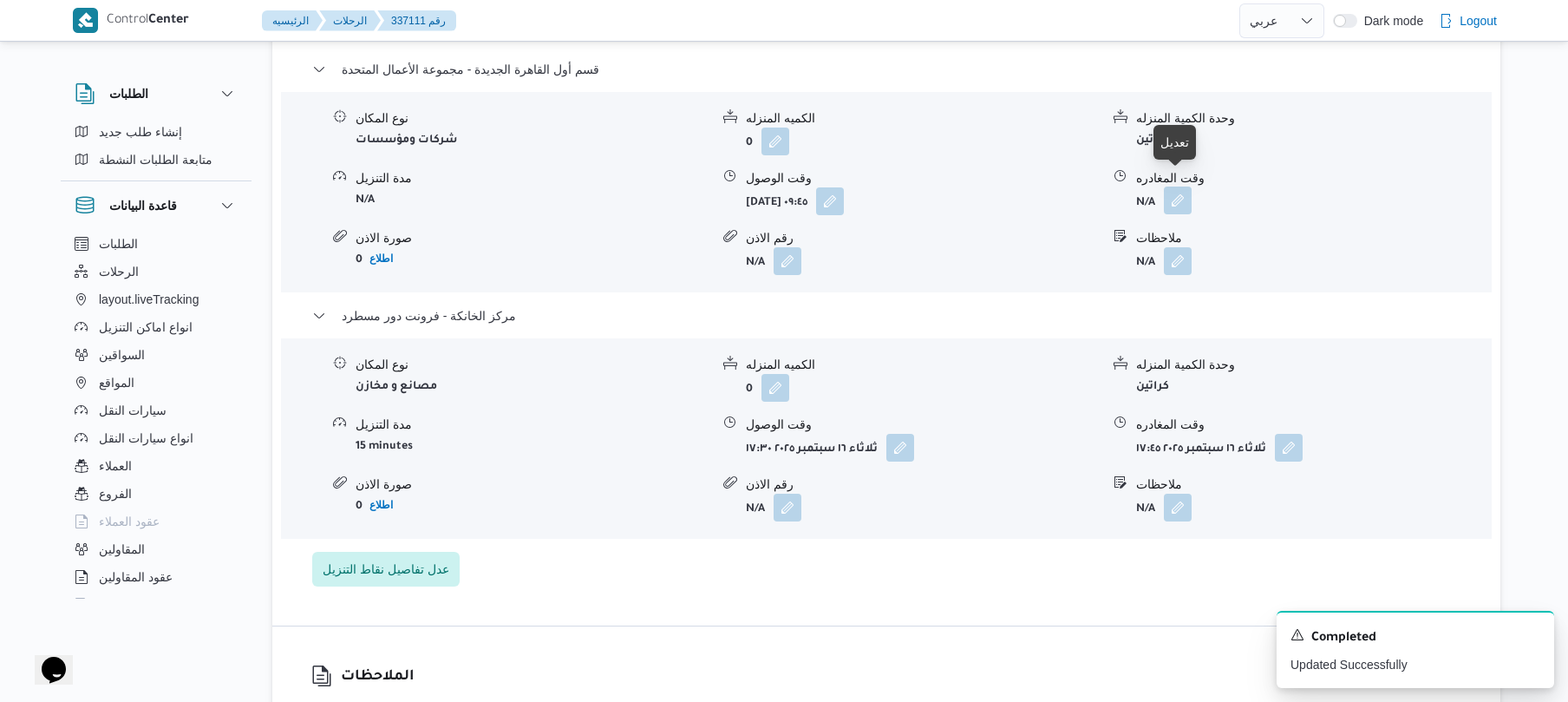
click at [1178, 186] on button "button" at bounding box center [1177, 200] width 27 height 28
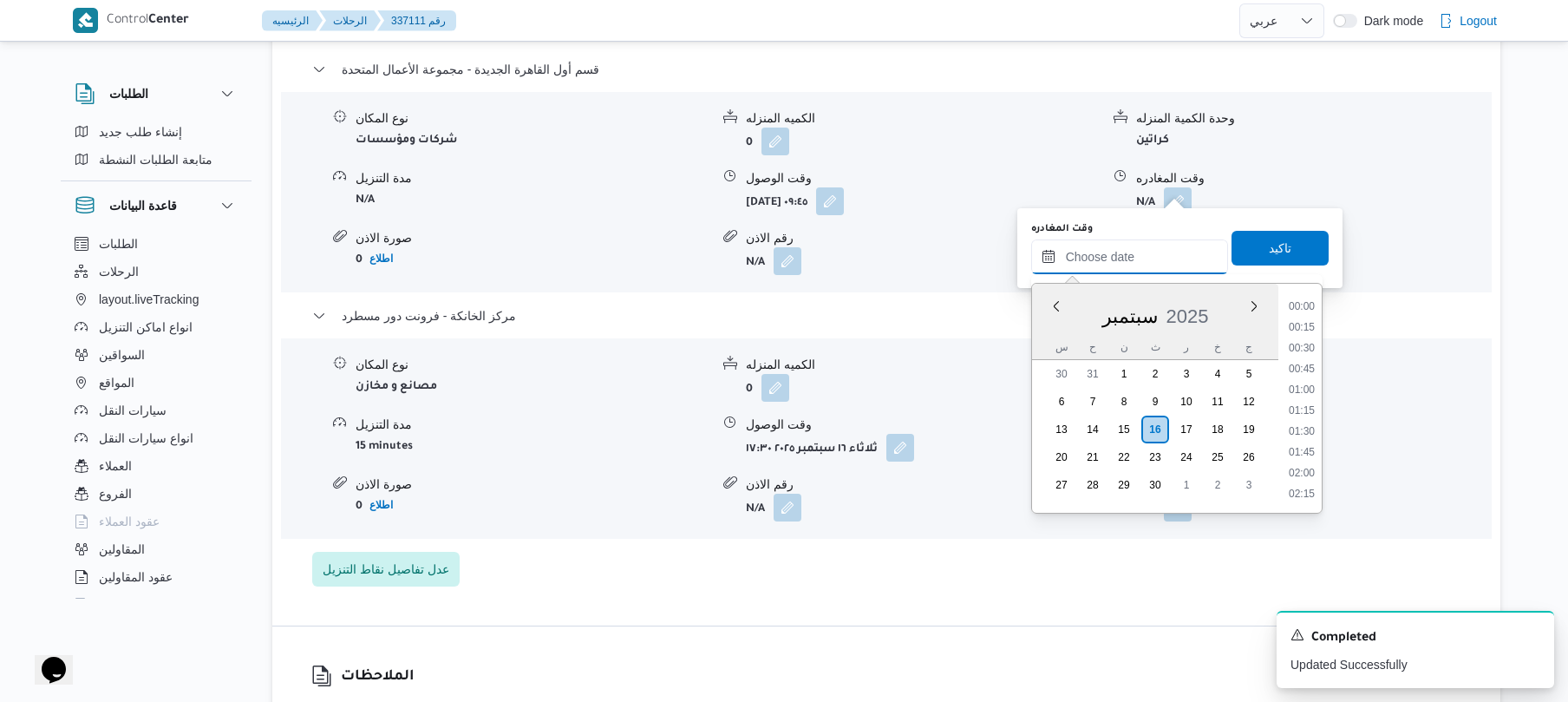
click at [1103, 256] on input "وقت المغادره" at bounding box center [1130, 256] width 197 height 35
click at [1305, 348] on li "16:45" at bounding box center [1301, 351] width 40 height 18
type input "[DATE] ١٦:٤٥"
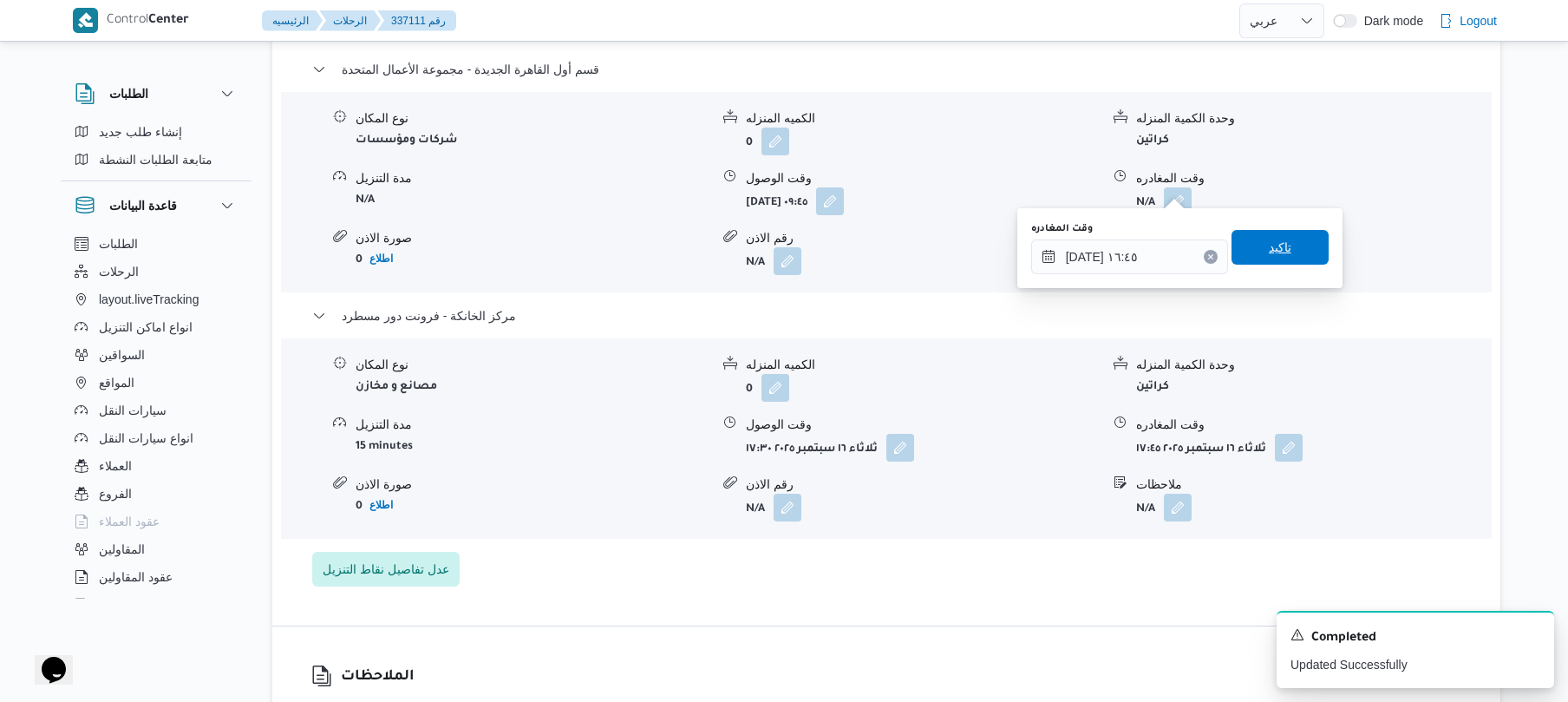
click at [1289, 257] on span "تاكيد" at bounding box center [1281, 247] width 98 height 35
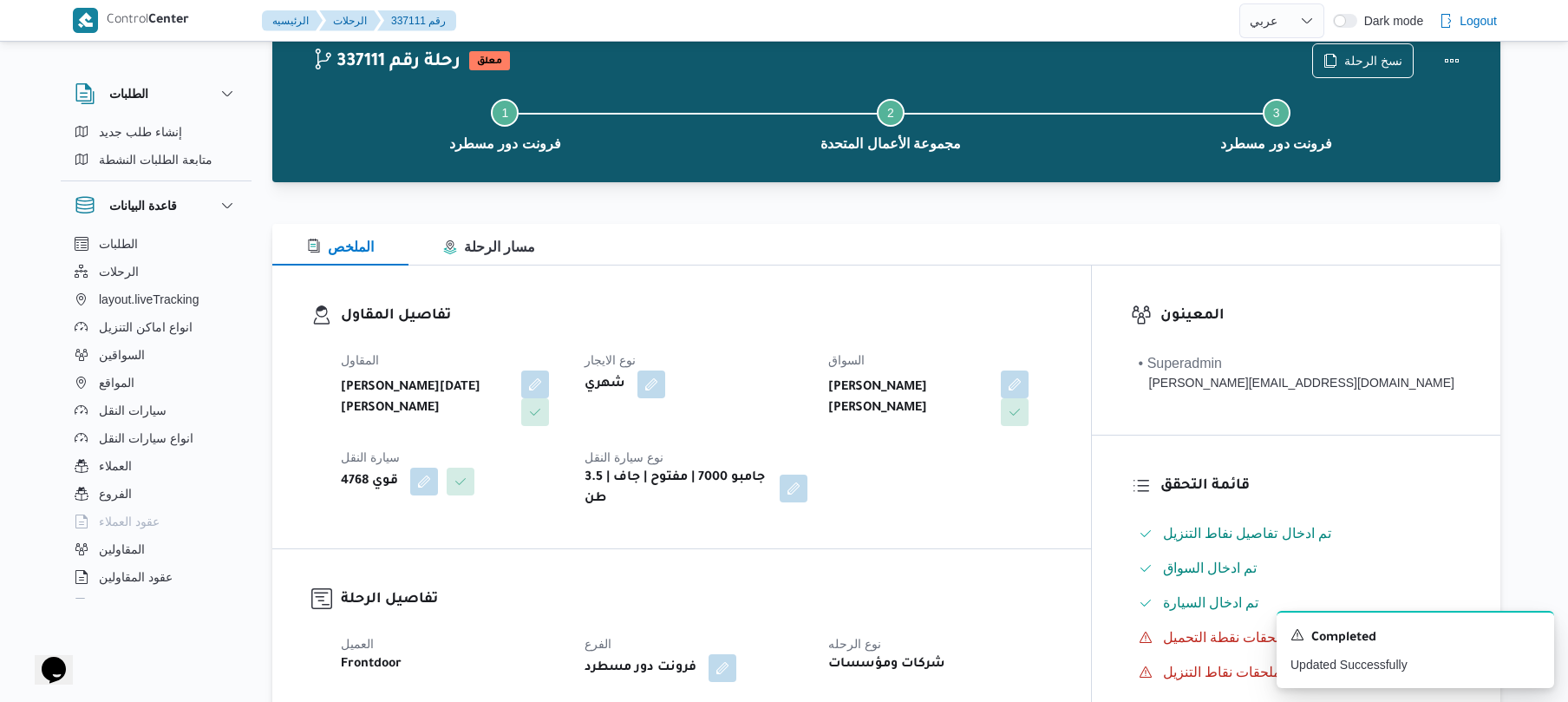
scroll to position [0, 0]
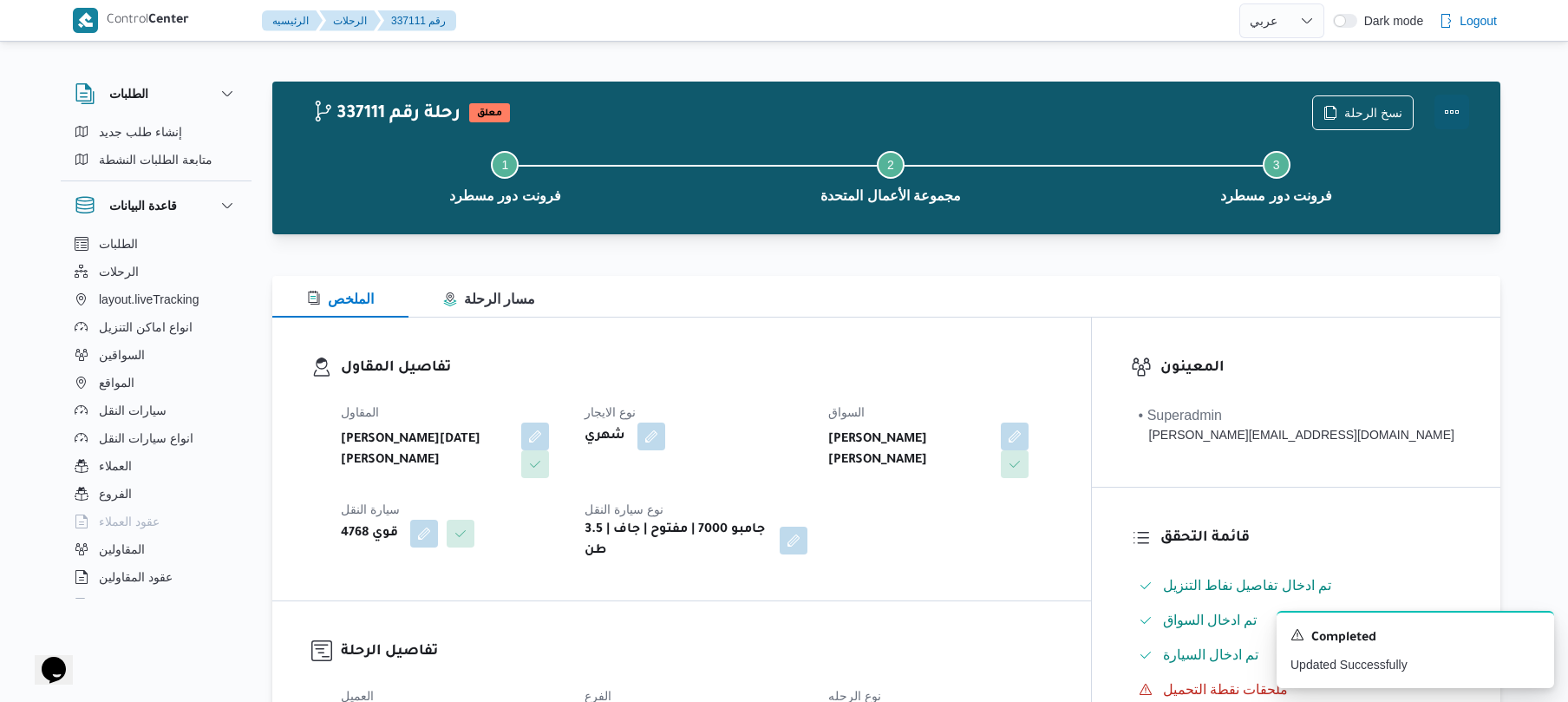
click at [1445, 122] on button "Actions" at bounding box center [1451, 112] width 35 height 35
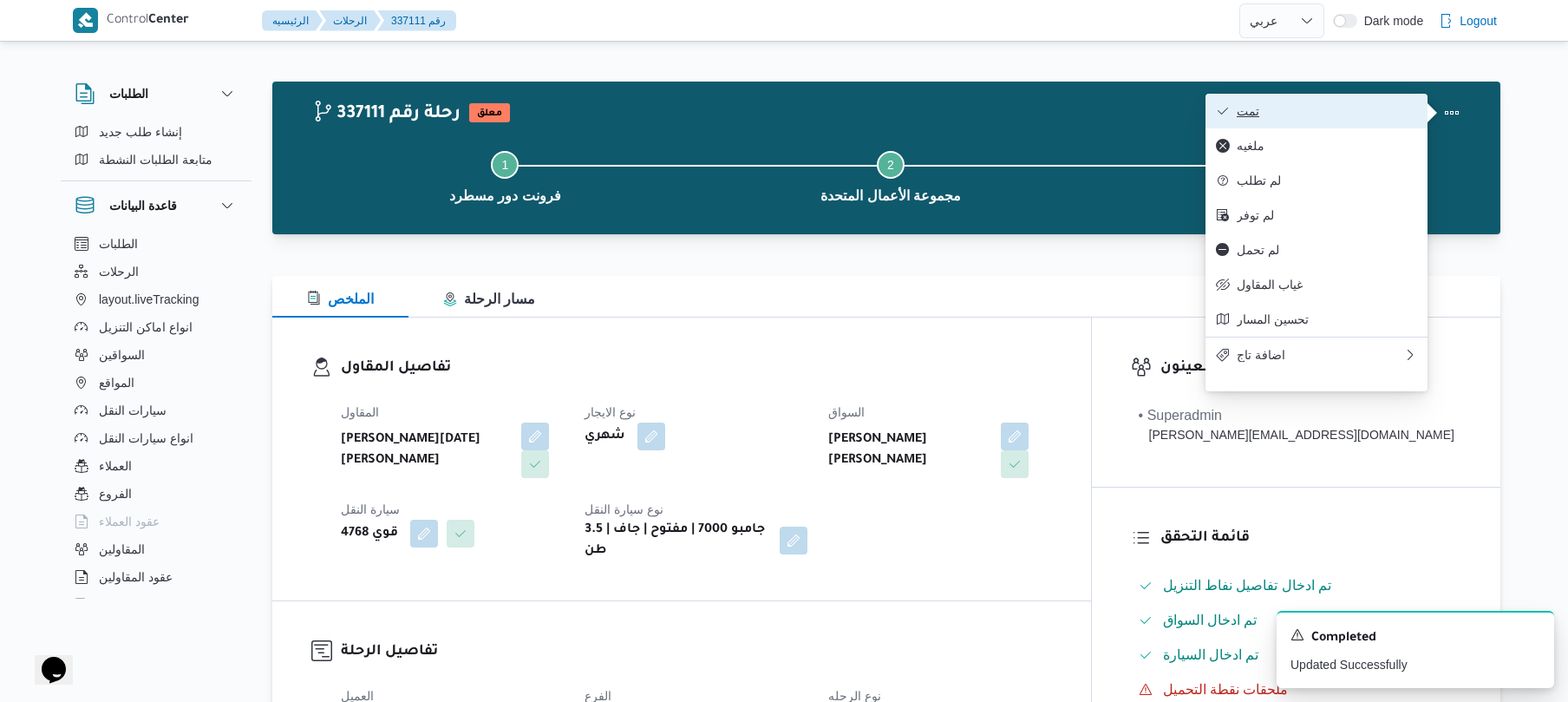
click at [1365, 125] on button "تمت" at bounding box center [1316, 111] width 222 height 35
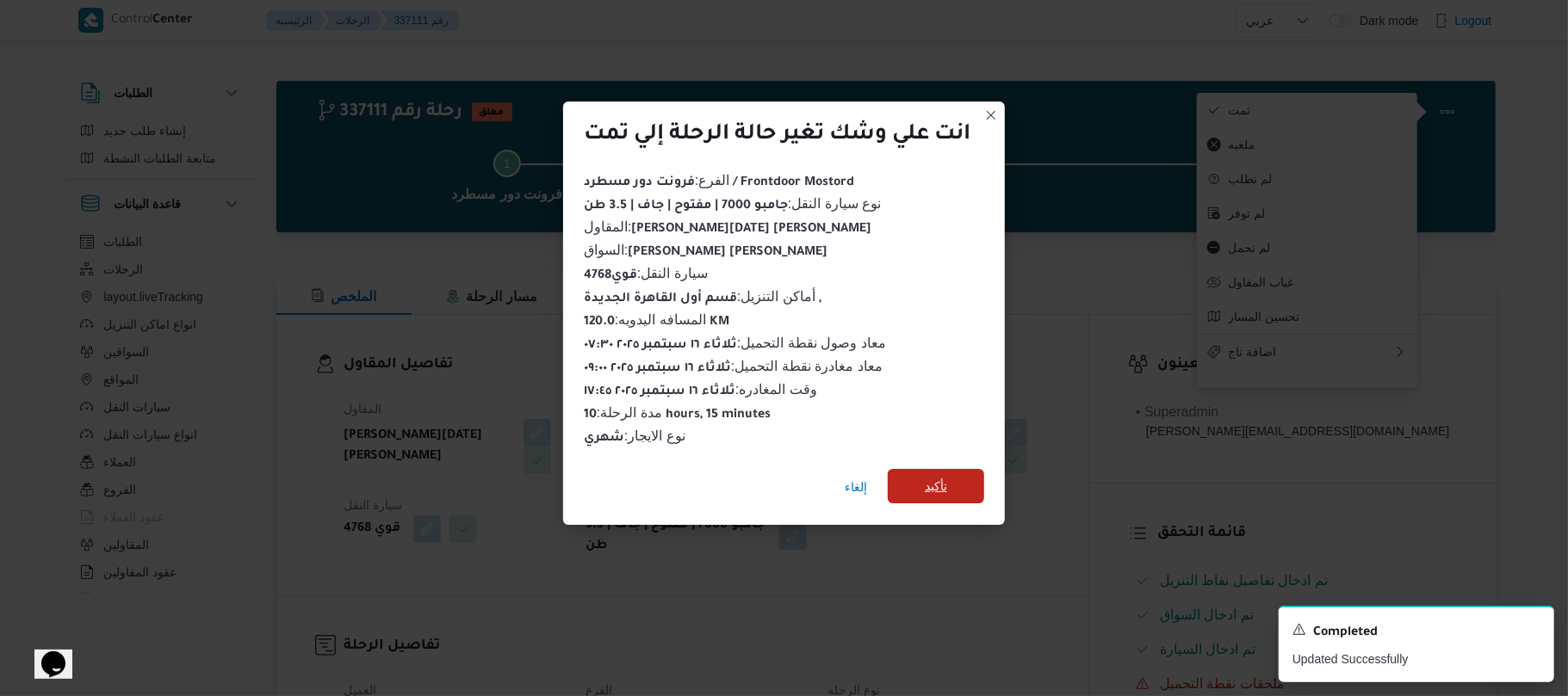
click at [971, 480] on span "تأكيد" at bounding box center [936, 486] width 97 height 34
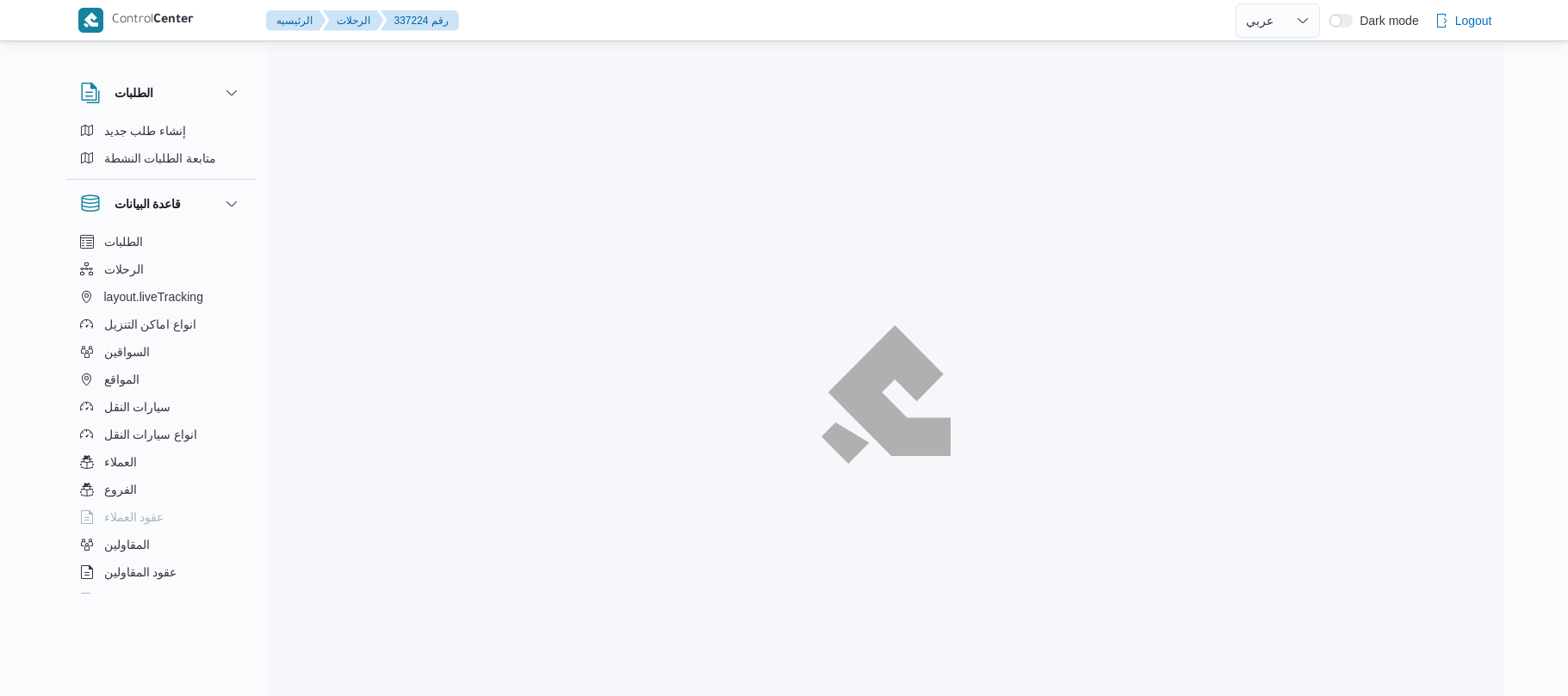
select select "ar"
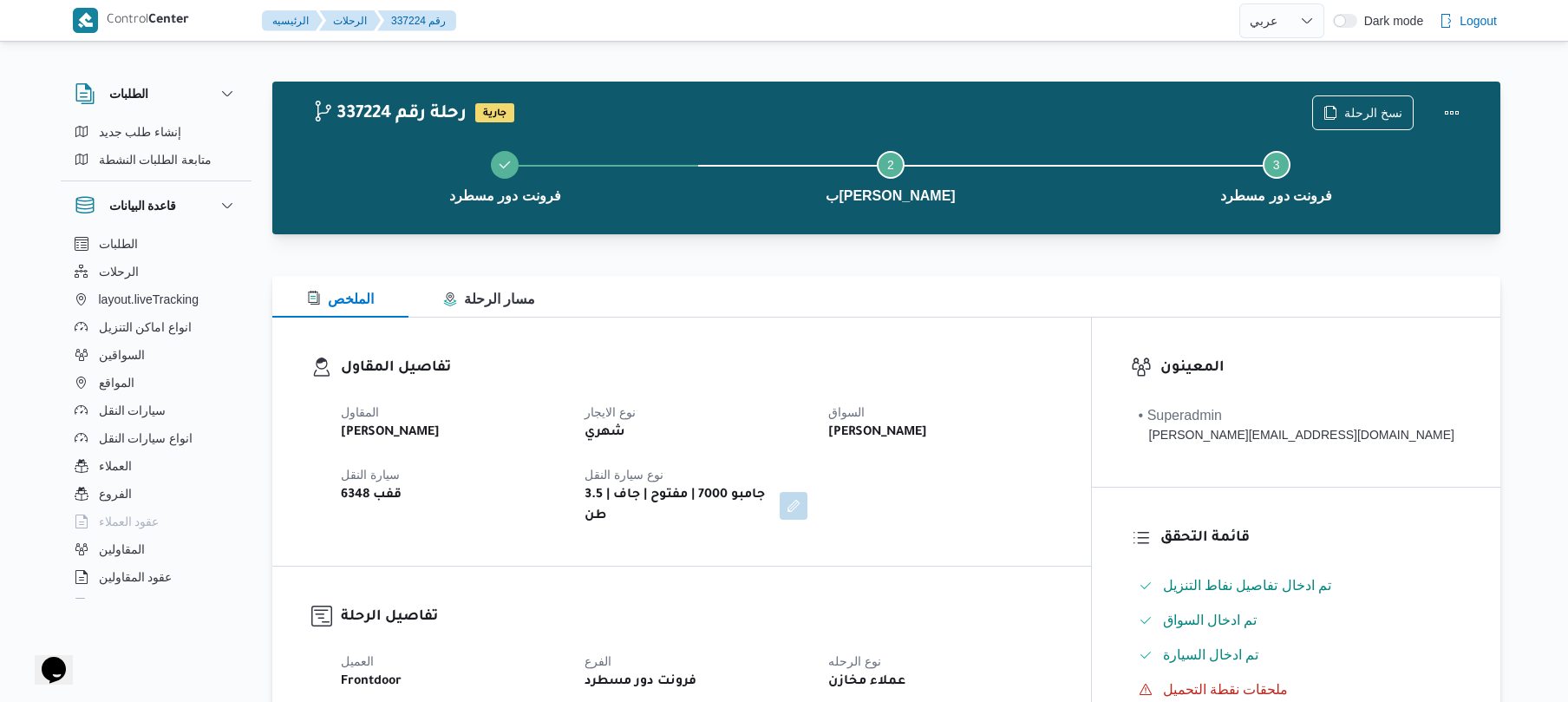
click at [975, 332] on div "تفاصيل المقاول المقاول محمد شبل عبدالقادر شبل نوع الايجار شهري السواق علي صلاح …" at bounding box center [681, 442] width 819 height 248
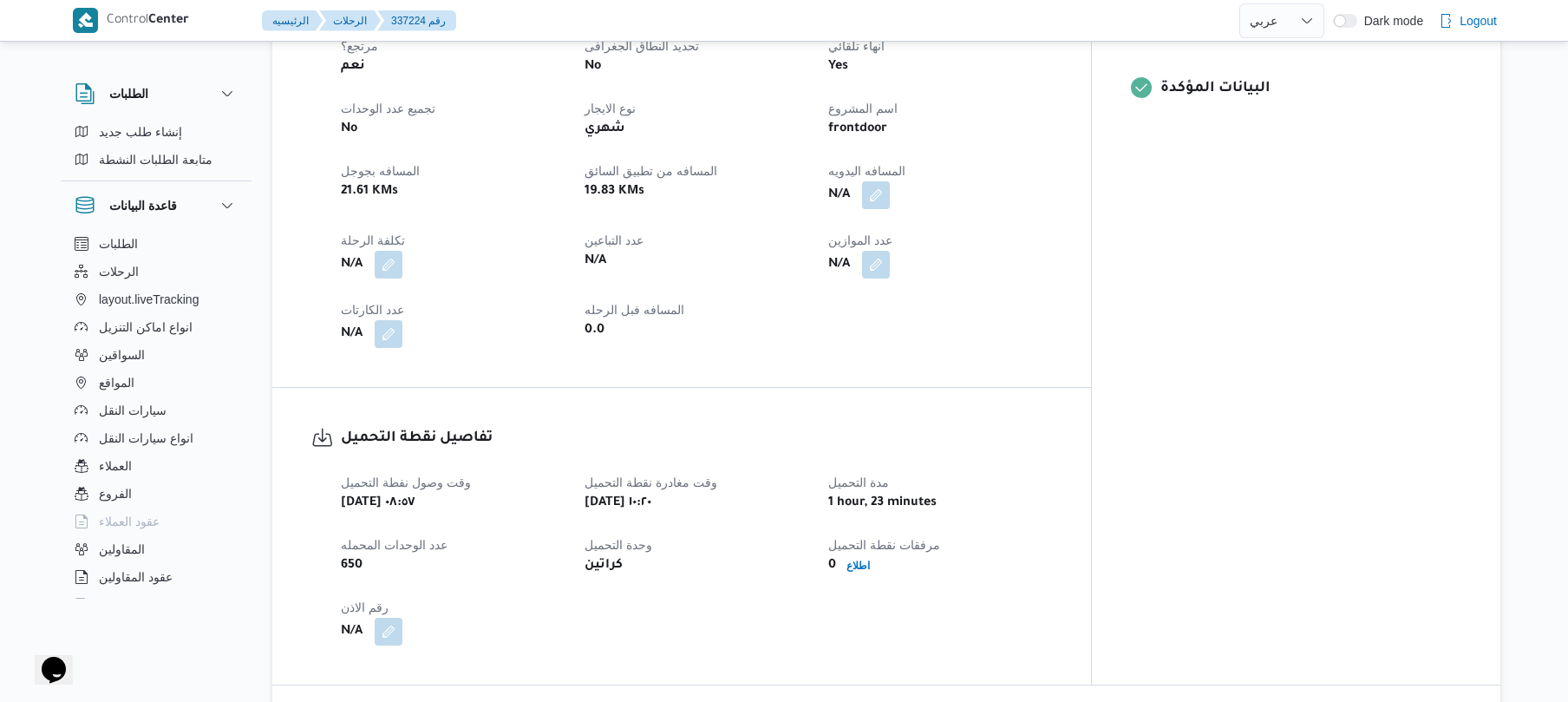
scroll to position [694, 0]
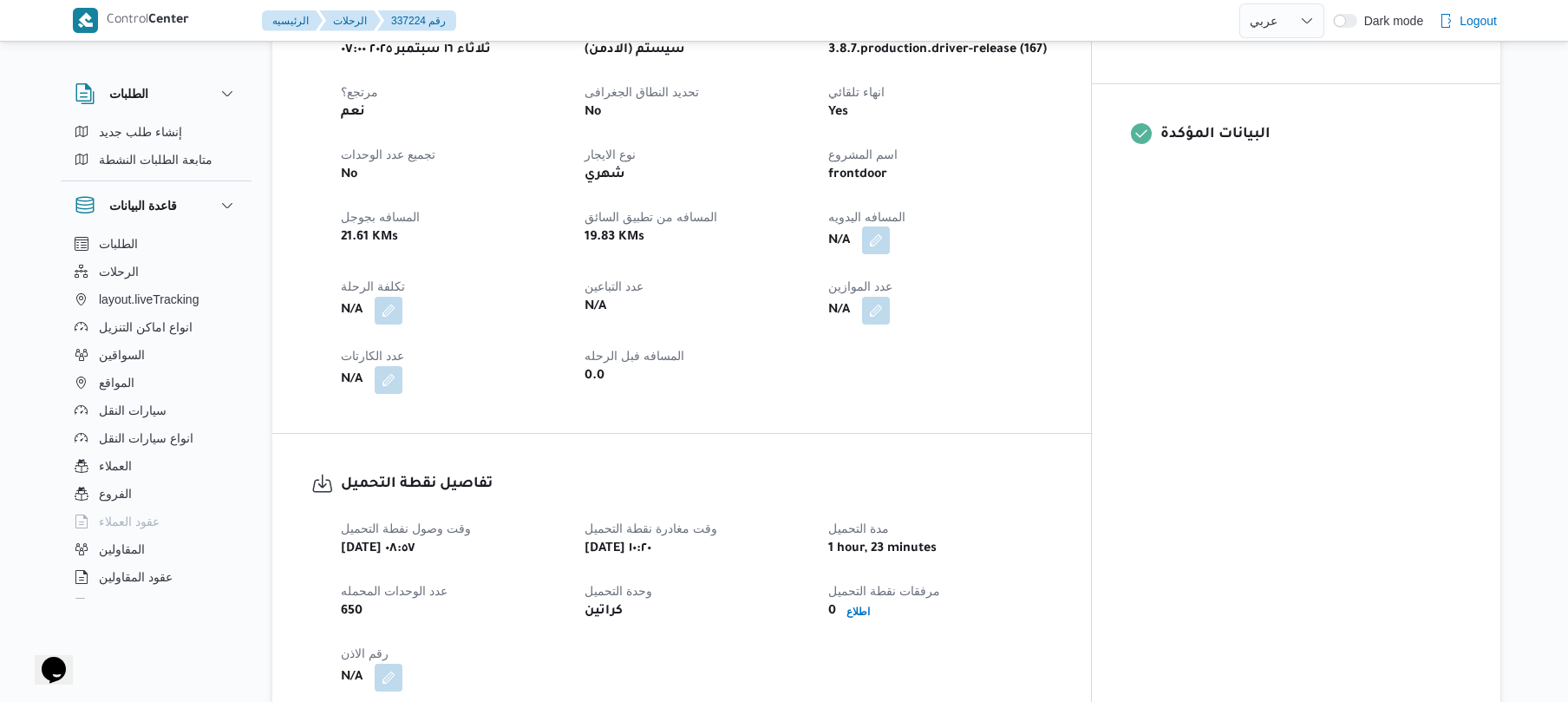
click at [890, 237] on button "button" at bounding box center [875, 240] width 27 height 28
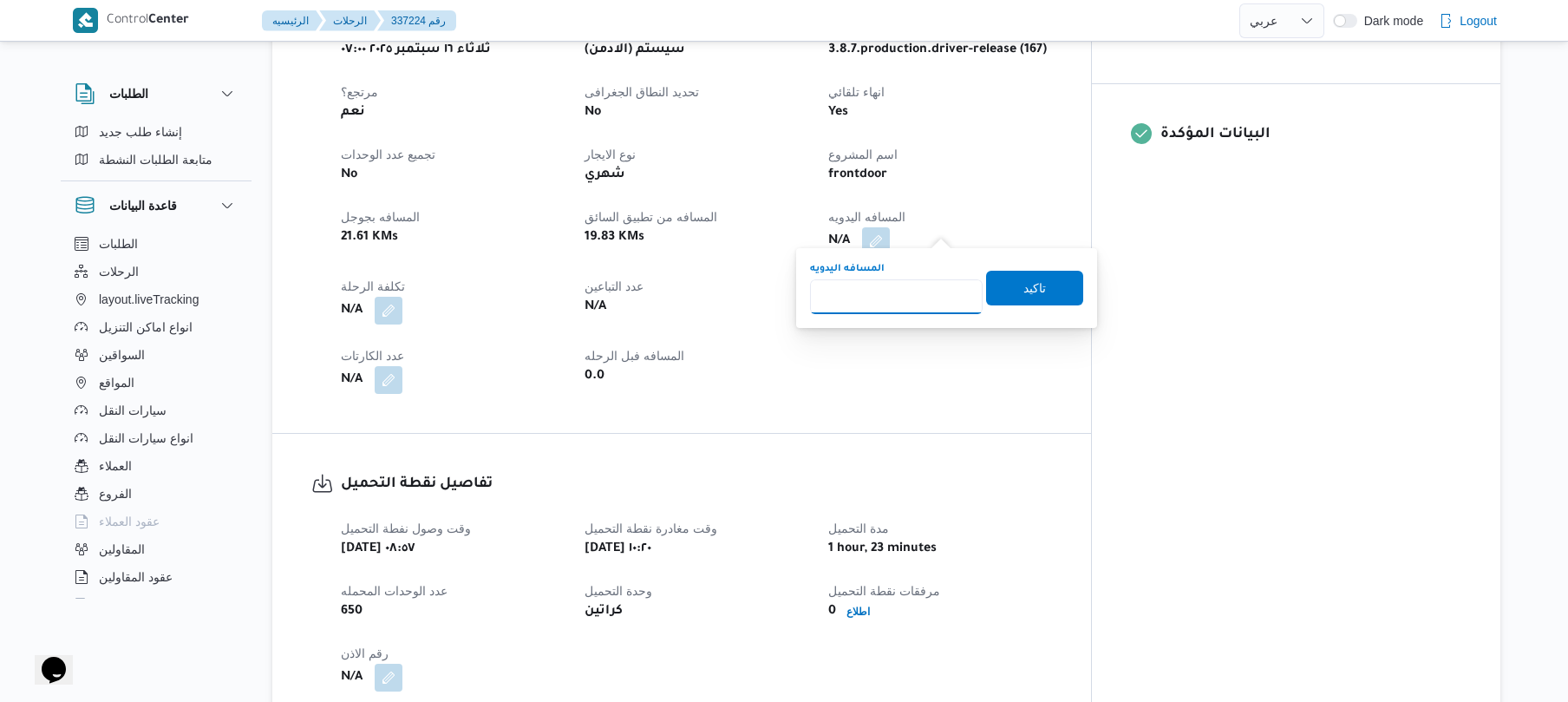
click at [927, 290] on input "المسافه اليدويه" at bounding box center [896, 296] width 173 height 35
type input "100"
click at [1007, 289] on span "تاكيد" at bounding box center [1035, 287] width 98 height 35
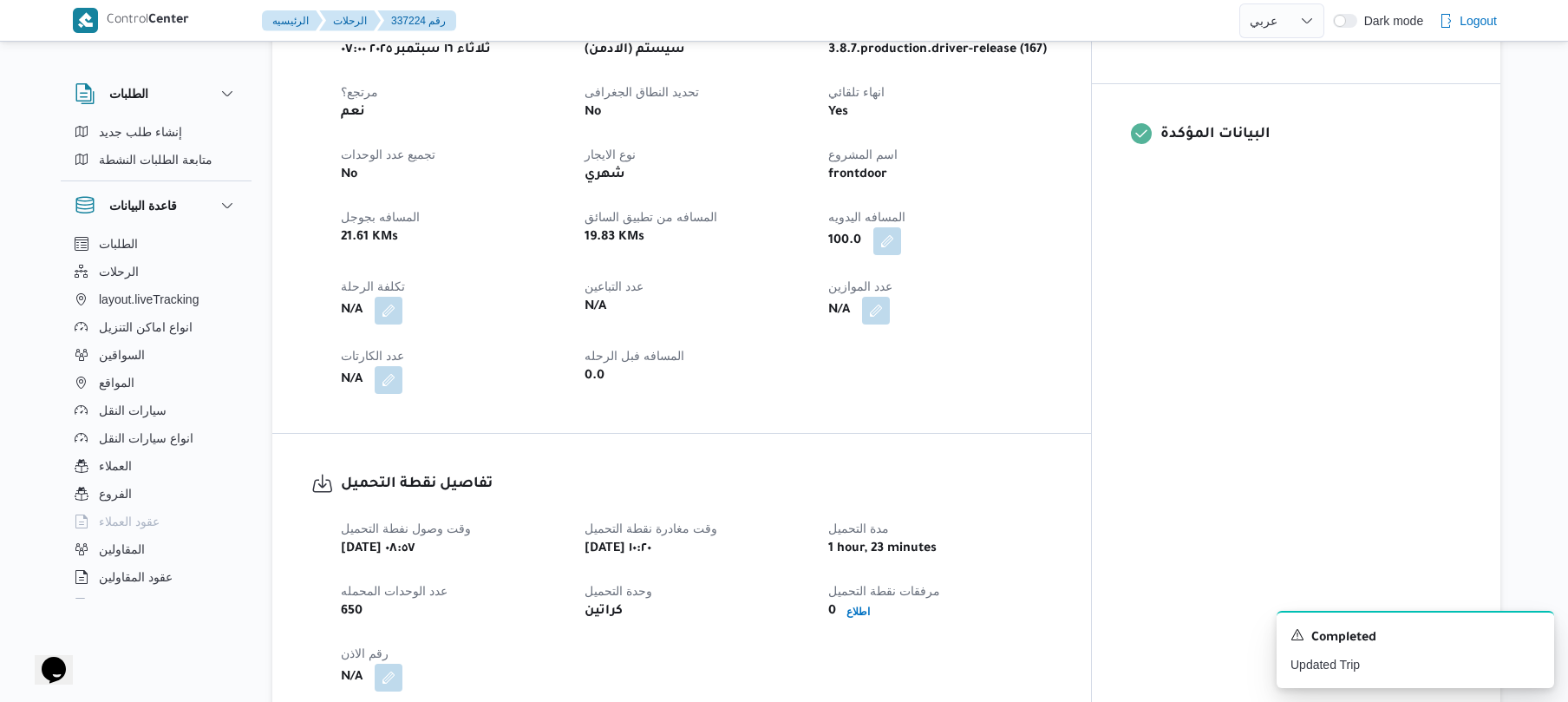
click at [1051, 207] on dt "المسافه اليدويه" at bounding box center [939, 217] width 223 height 20
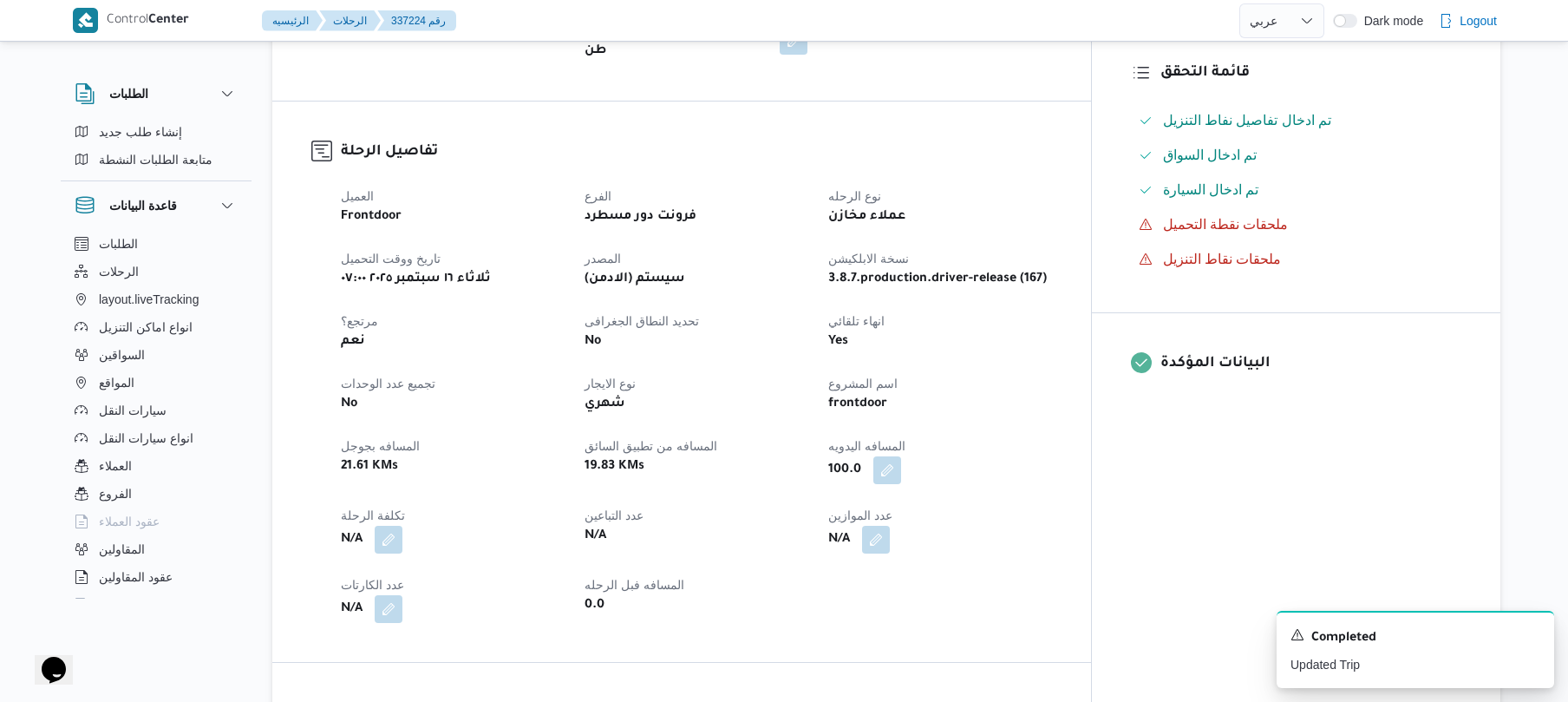
scroll to position [462, 0]
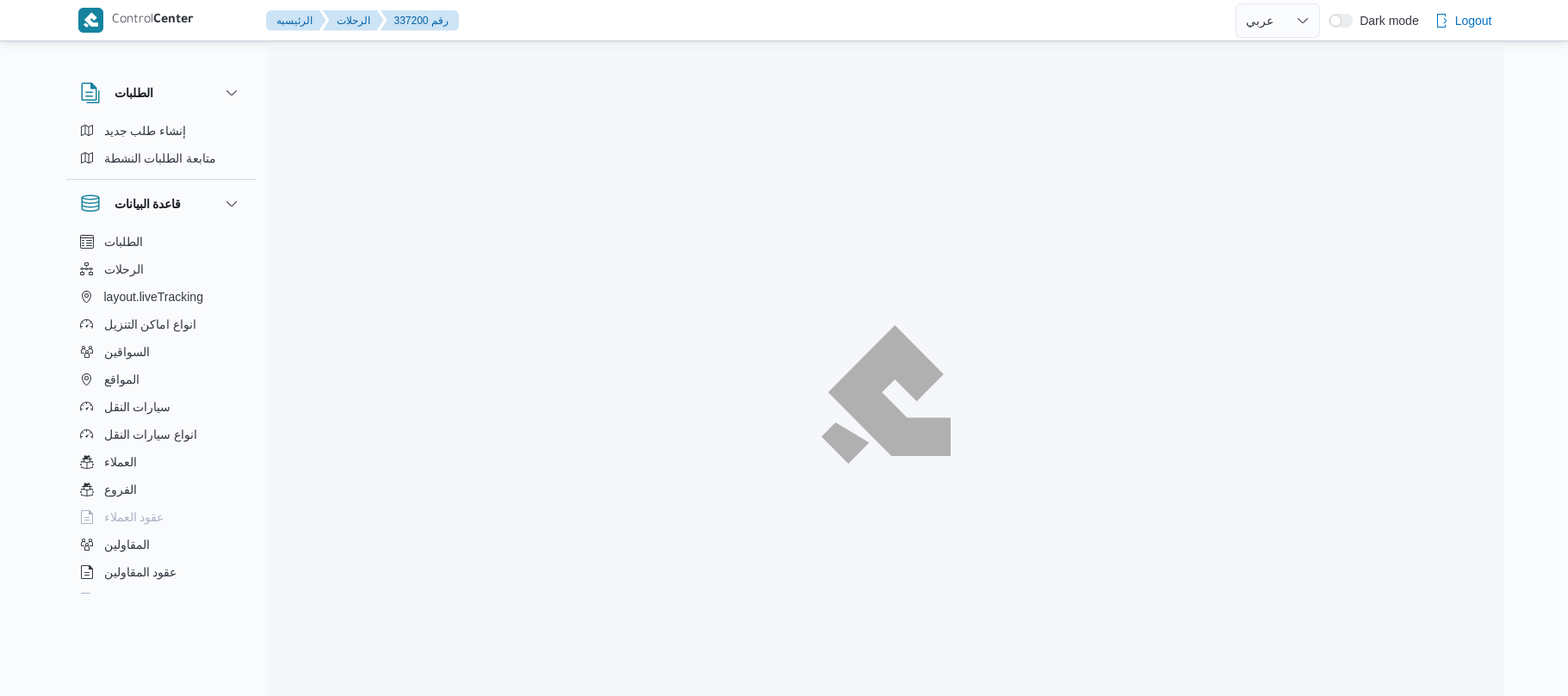
select select "ar"
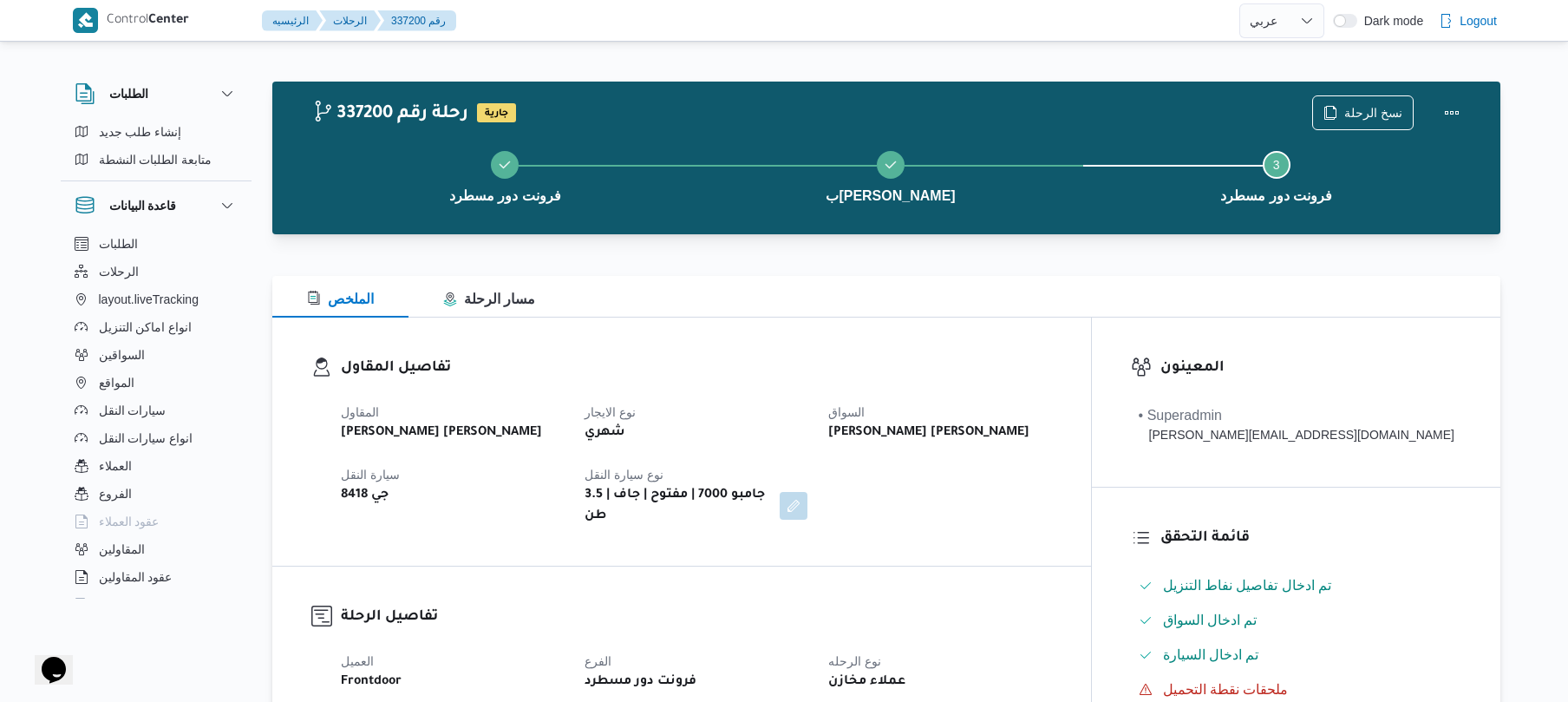
click at [1045, 362] on h3 "تفاصيل المقاول" at bounding box center [696, 368] width 711 height 23
click at [1047, 359] on h3 "تفاصيل المقاول" at bounding box center [696, 368] width 711 height 23
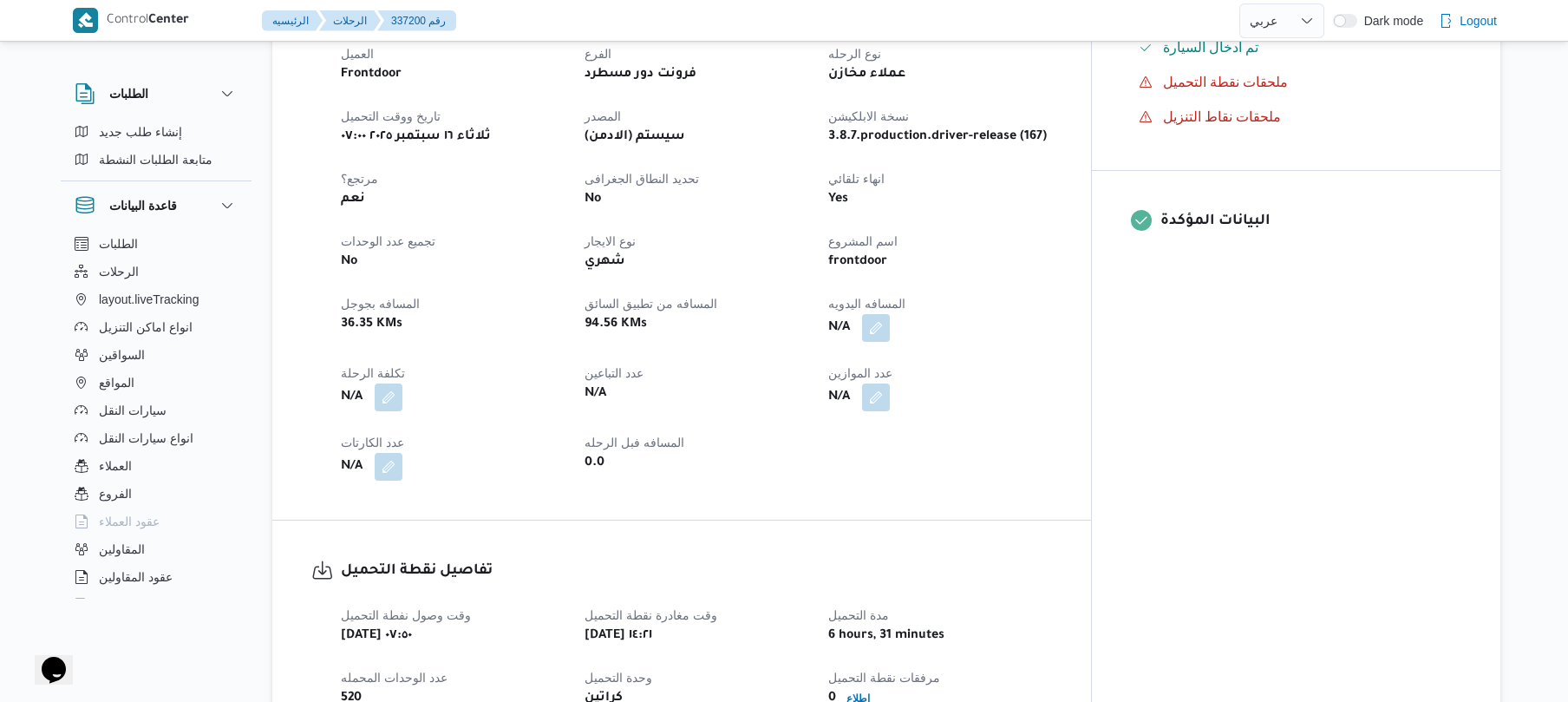
scroll to position [694, 0]
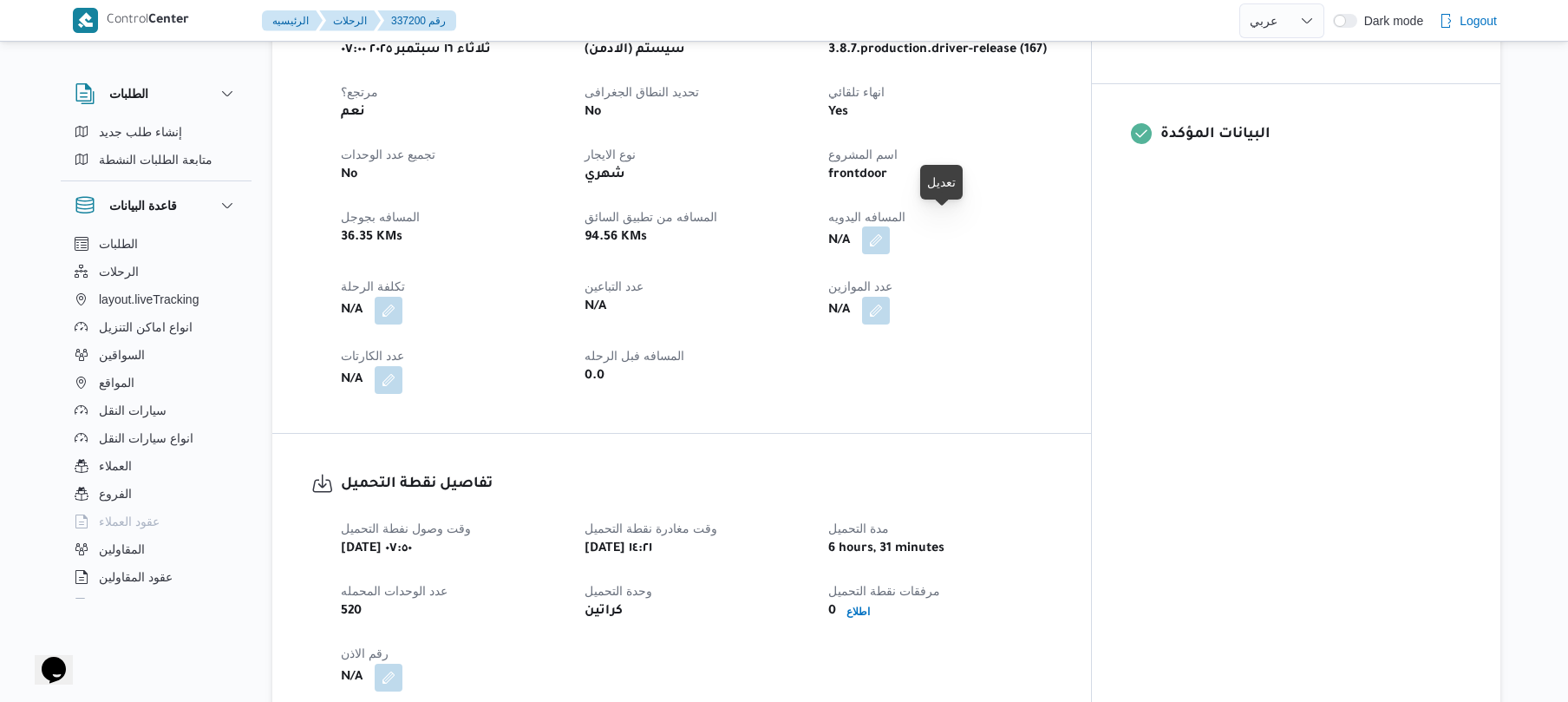
click at [890, 227] on button "button" at bounding box center [875, 240] width 27 height 28
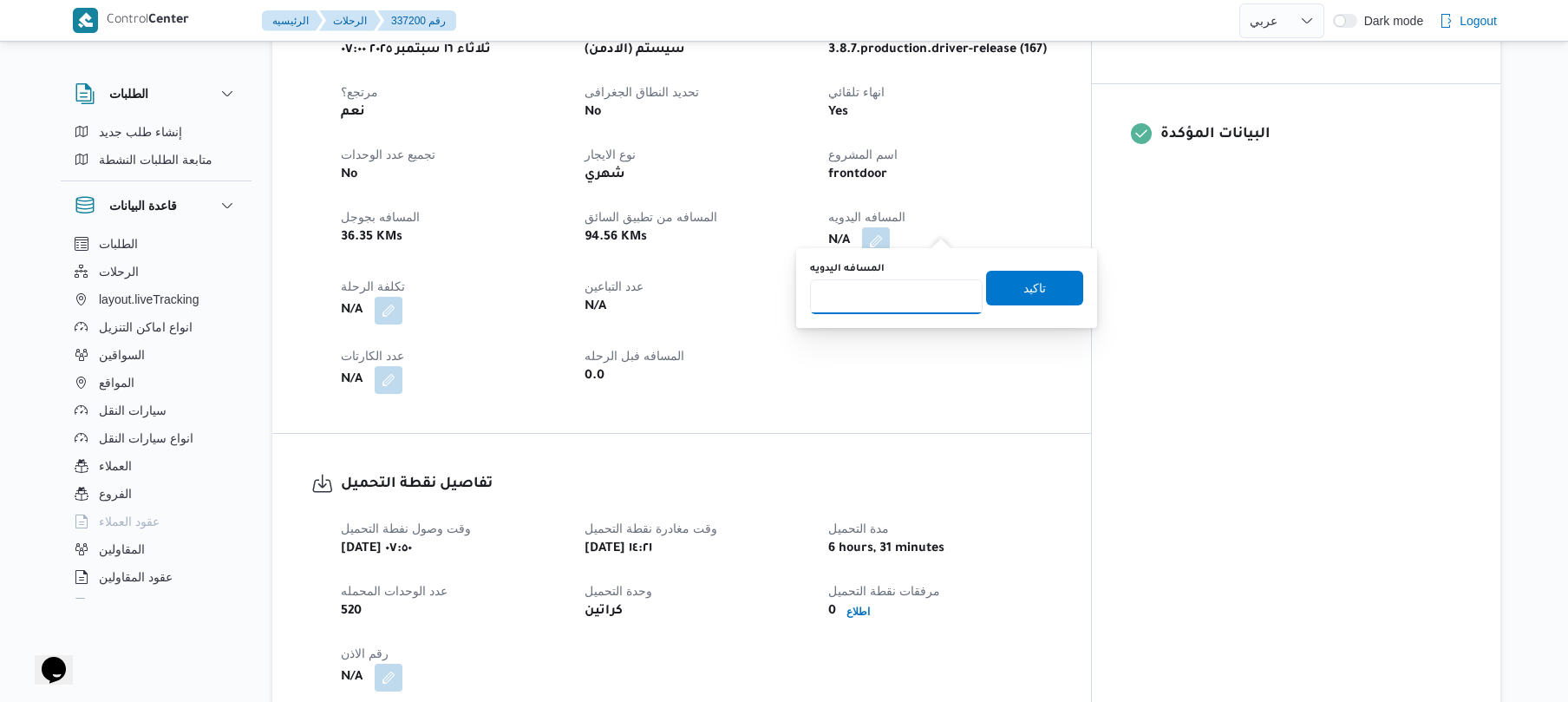
click at [911, 303] on input "المسافه اليدويه" at bounding box center [896, 296] width 173 height 35
type input "100"
click at [1023, 293] on span "تاكيد" at bounding box center [1034, 287] width 22 height 20
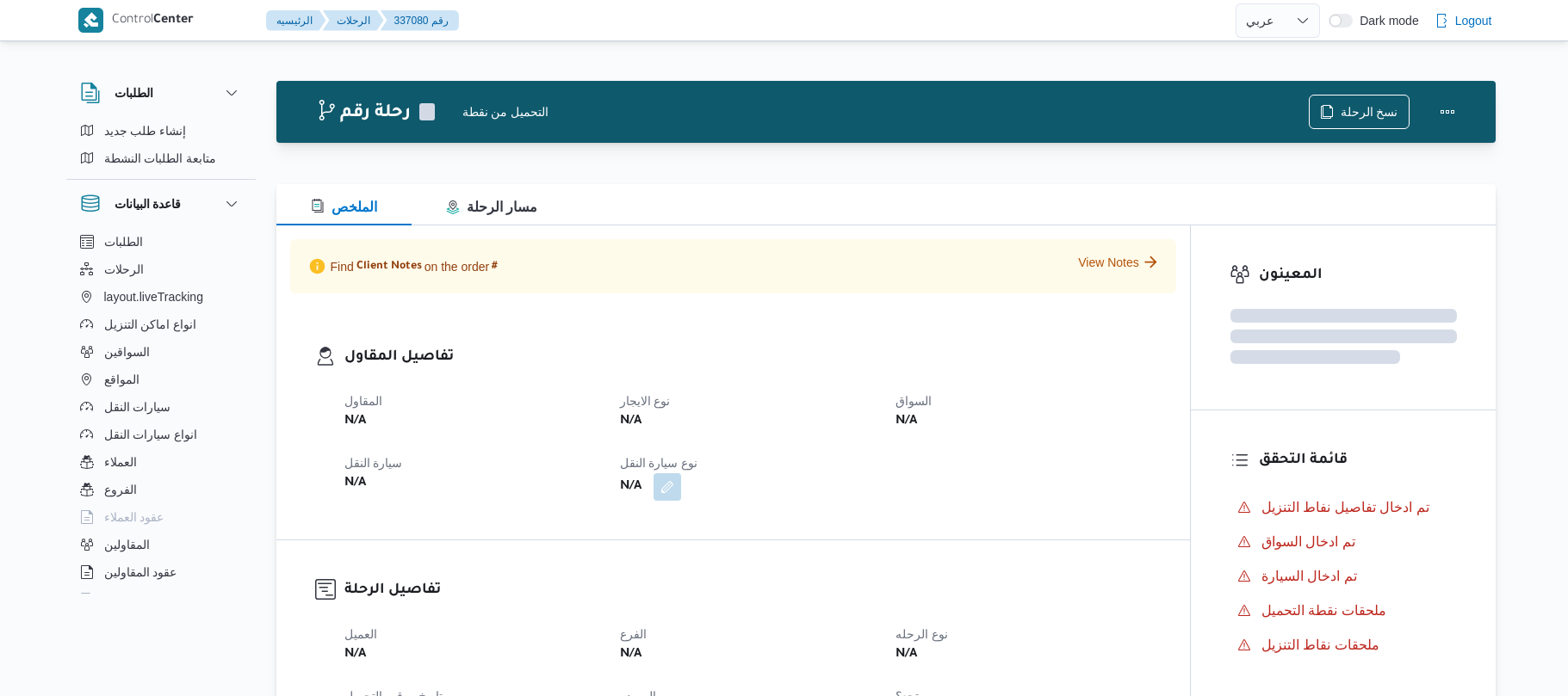
select select "ar"
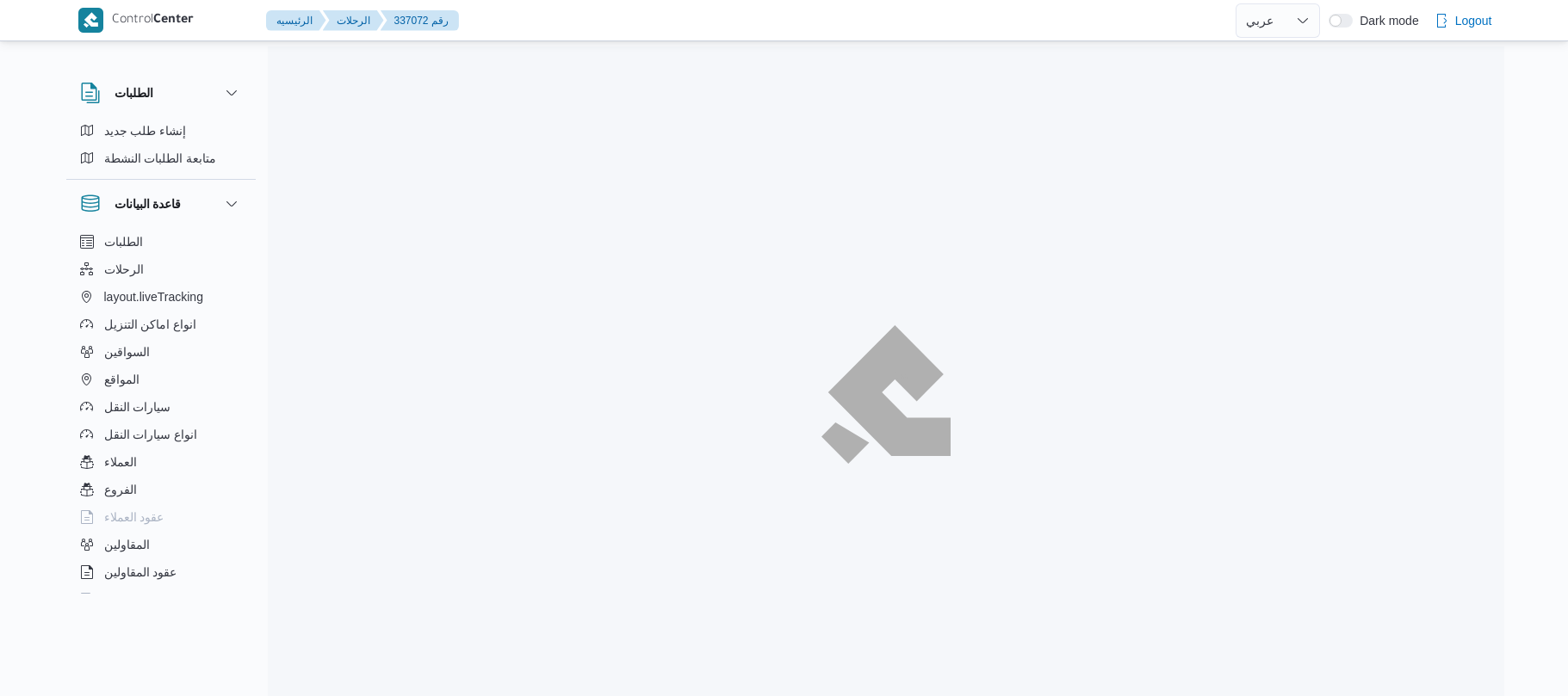
select select "ar"
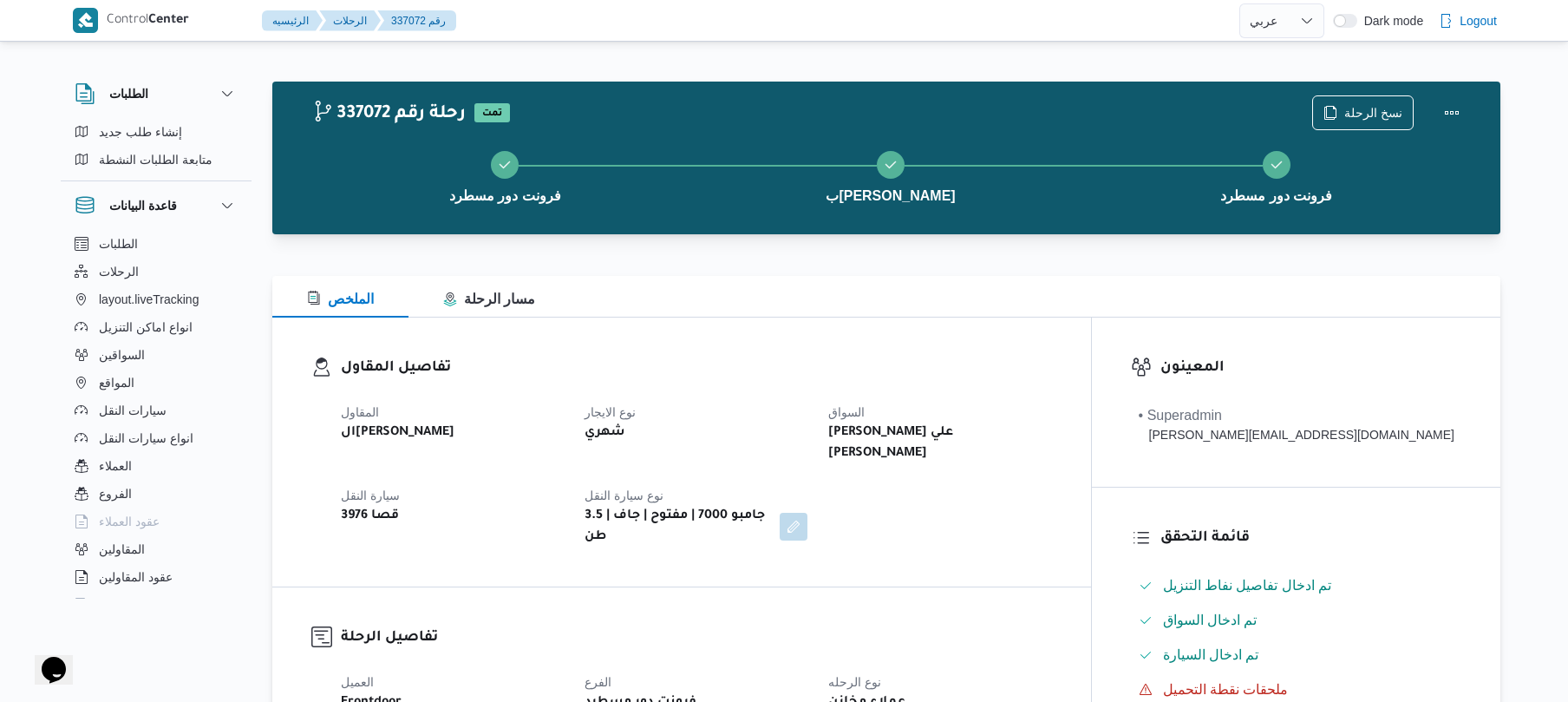
click at [1016, 317] on div "الملخص مسار الرحلة" at bounding box center [886, 296] width 1228 height 42
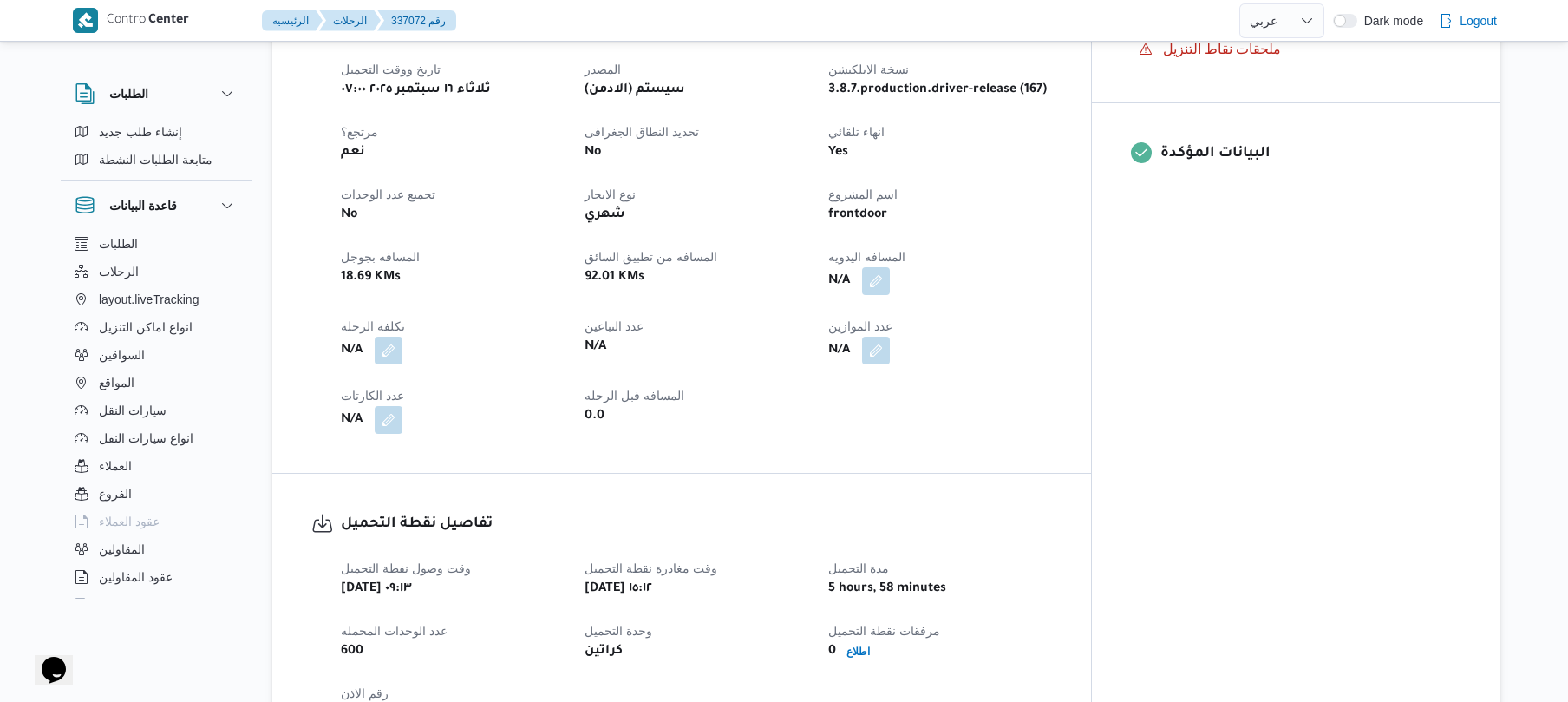
scroll to position [740, 0]
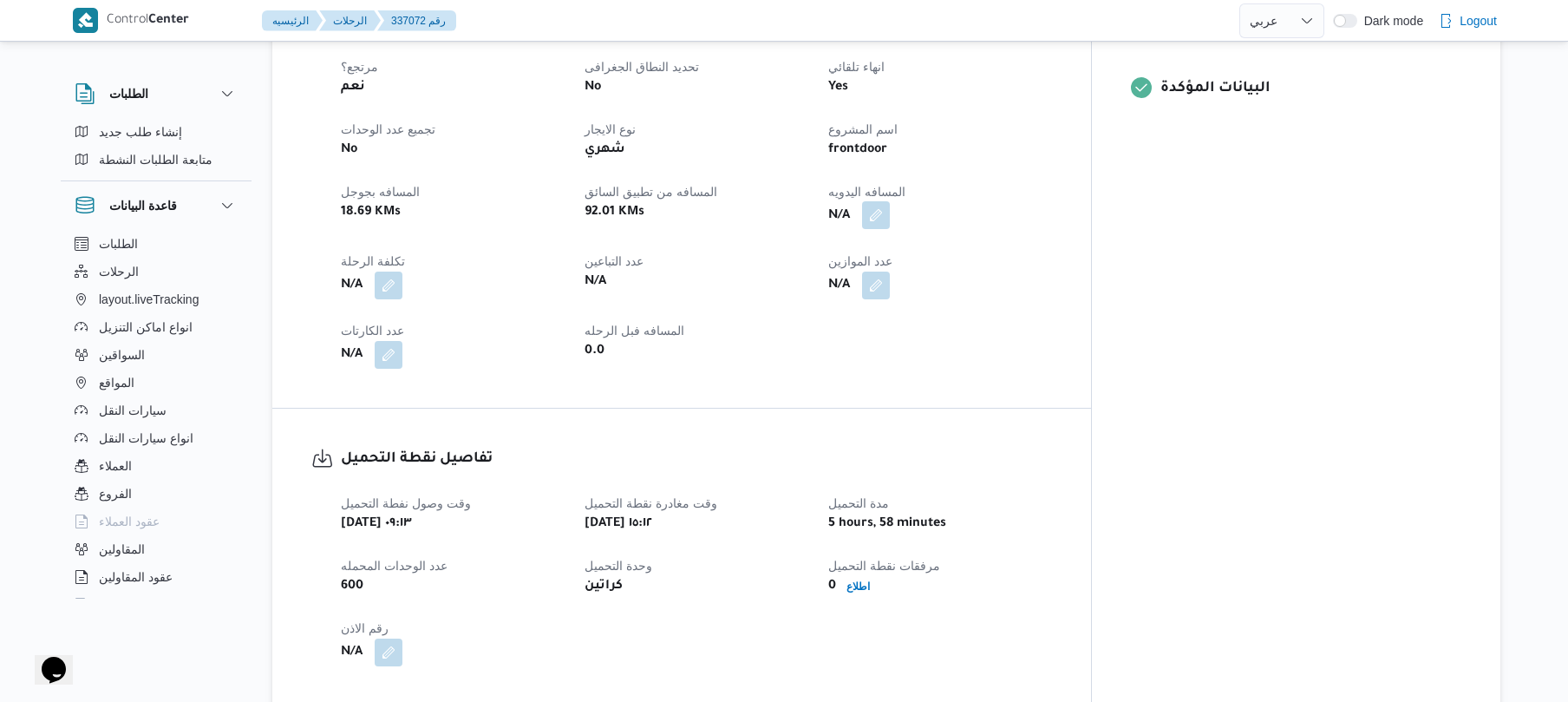
click at [890, 201] on button "button" at bounding box center [875, 215] width 27 height 28
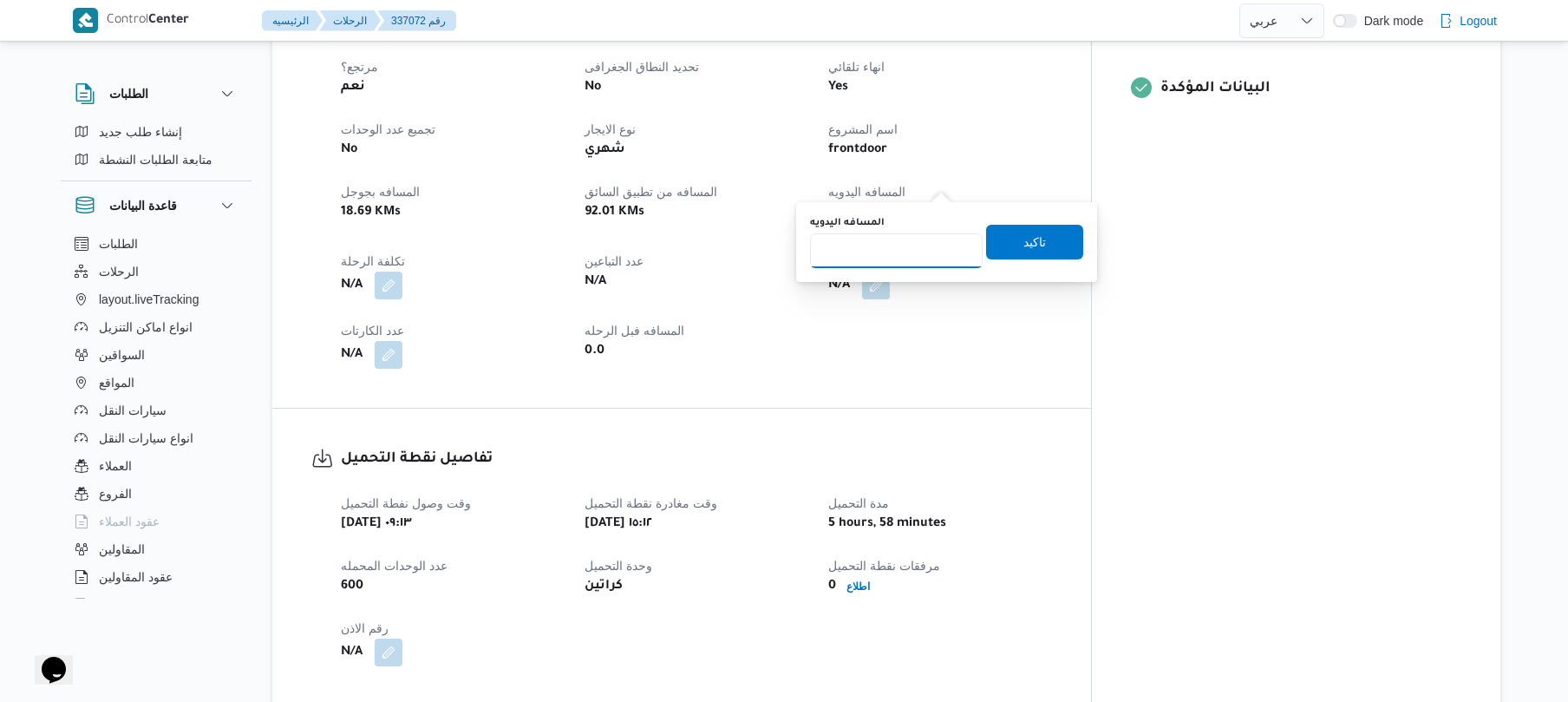
click at [909, 255] on input "المسافه اليدويه" at bounding box center [896, 250] width 173 height 35
type input "100"
click at [1004, 240] on span "تاكيد" at bounding box center [1035, 241] width 98 height 35
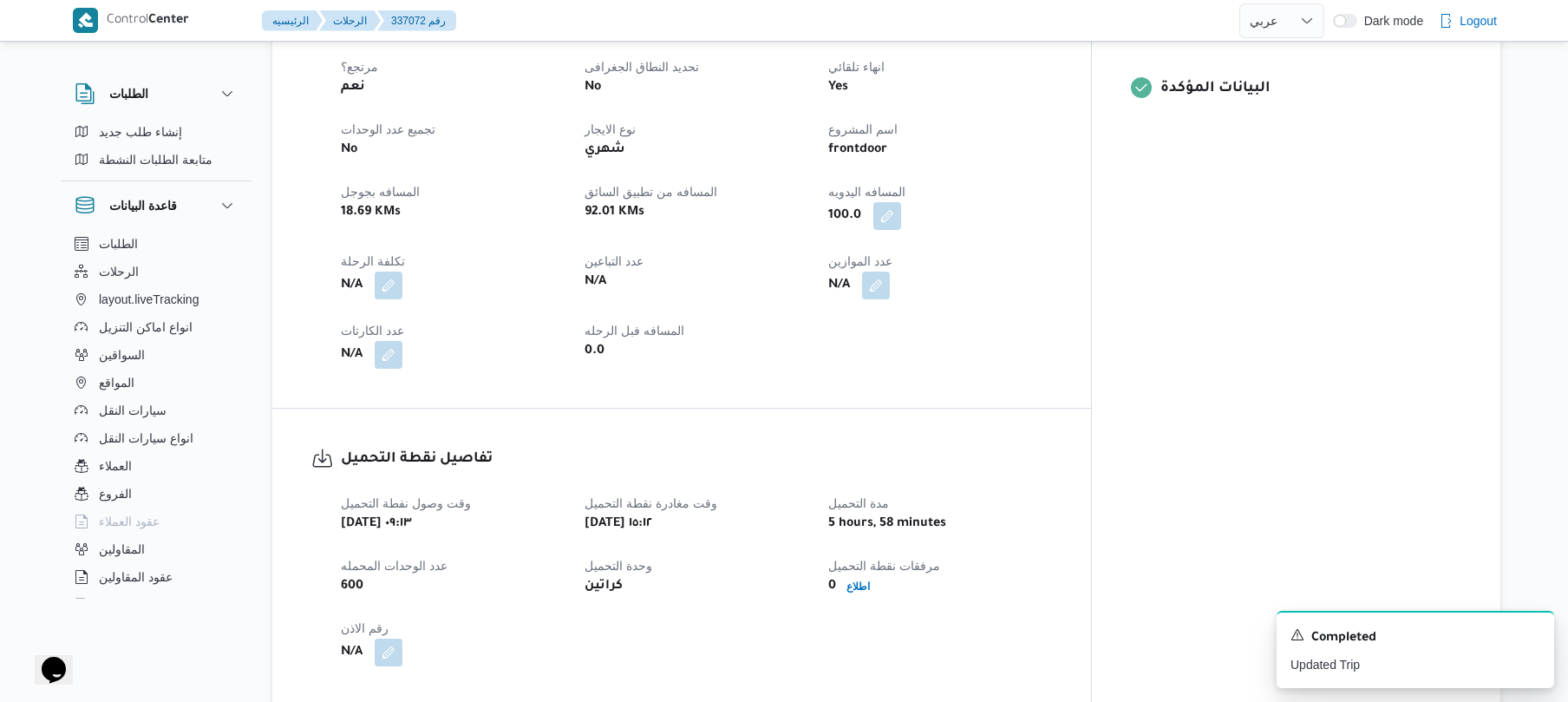
click at [1051, 251] on dt "عدد الموازين" at bounding box center [939, 261] width 223 height 20
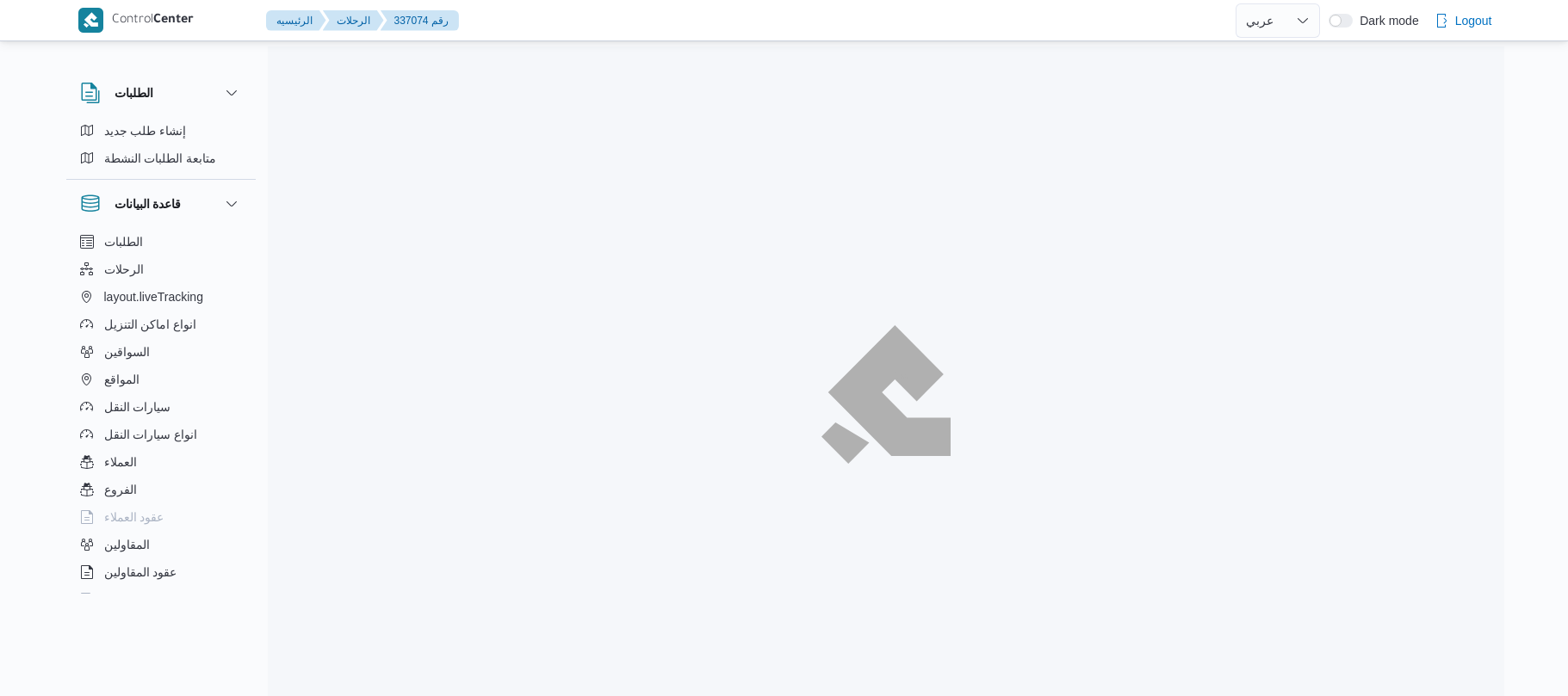
select select "ar"
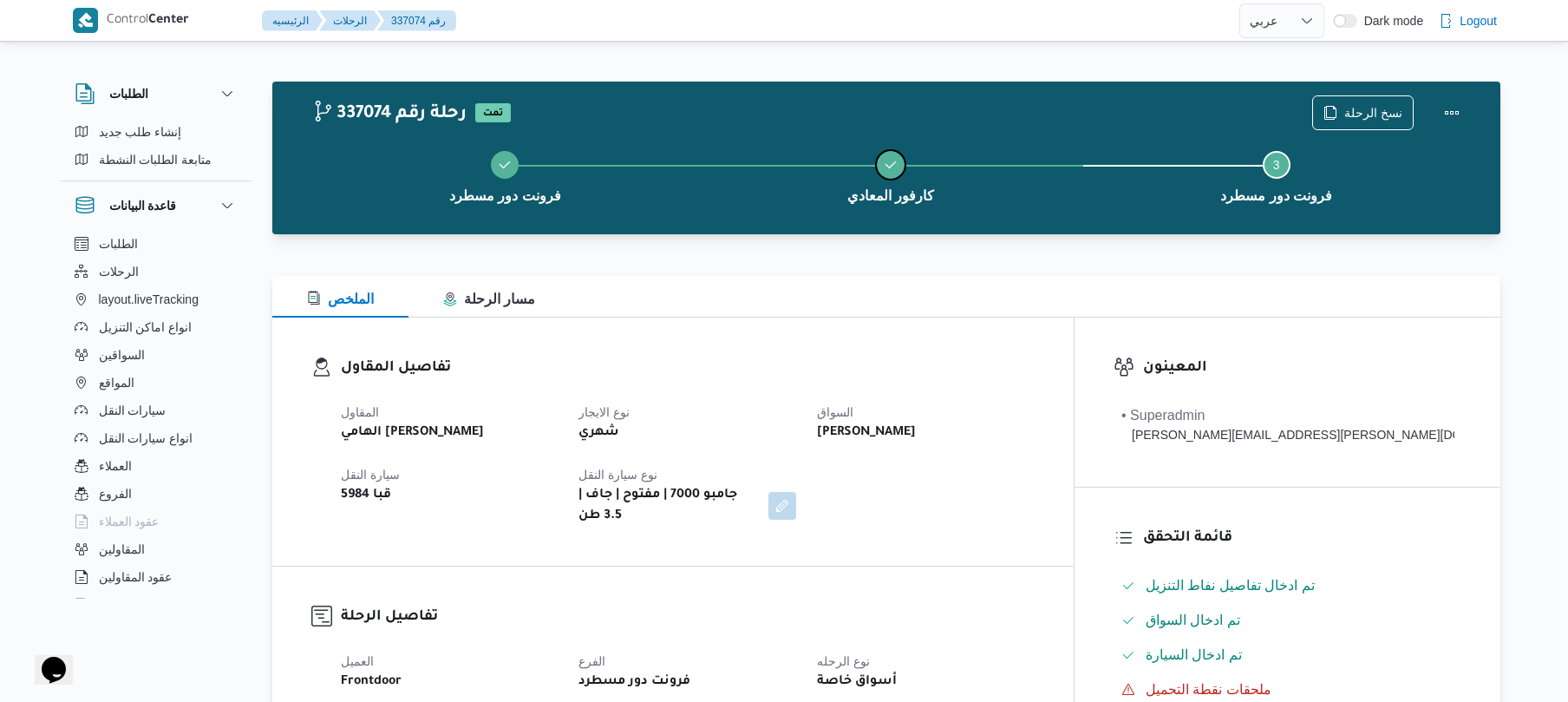
click at [1062, 164] on button "كارفور المعادي" at bounding box center [890, 176] width 386 height 91
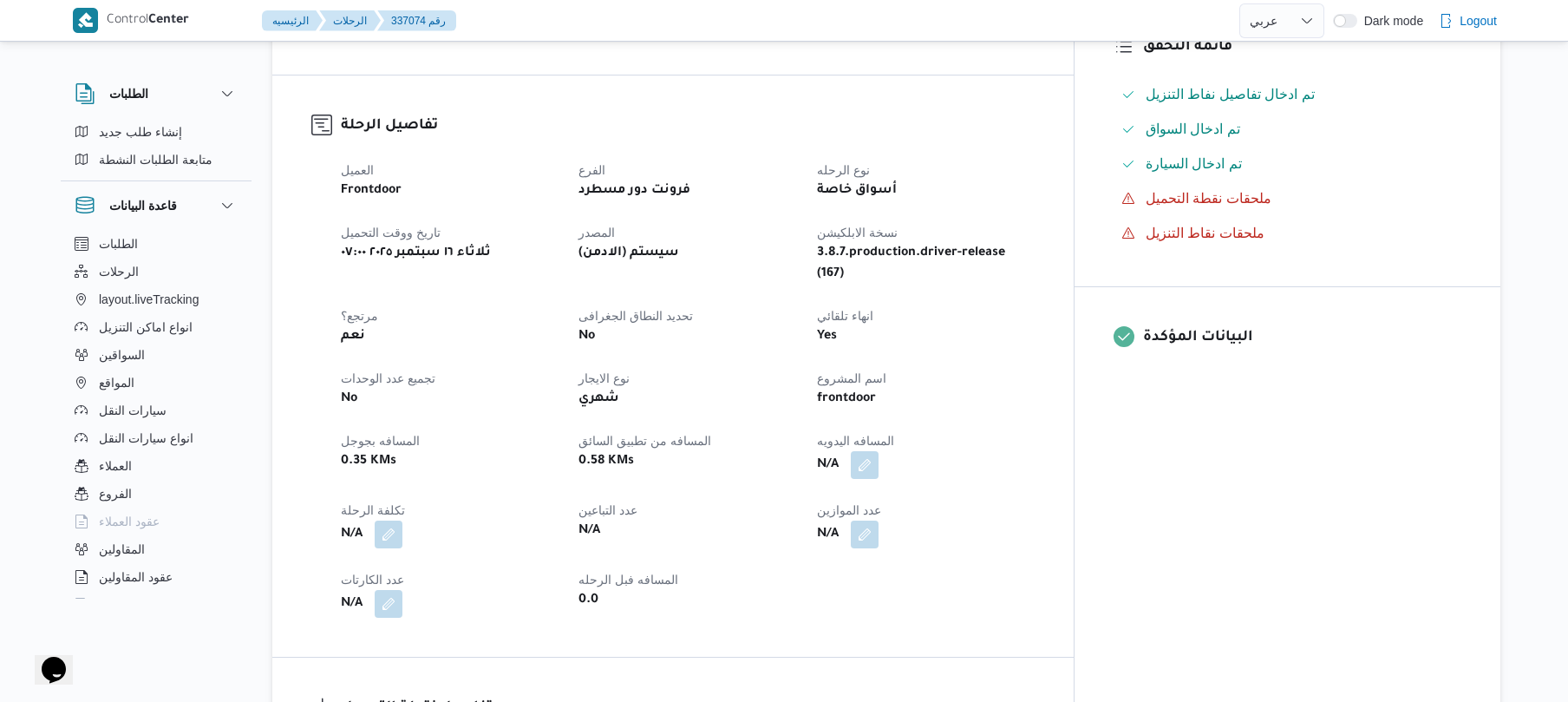
scroll to position [740, 0]
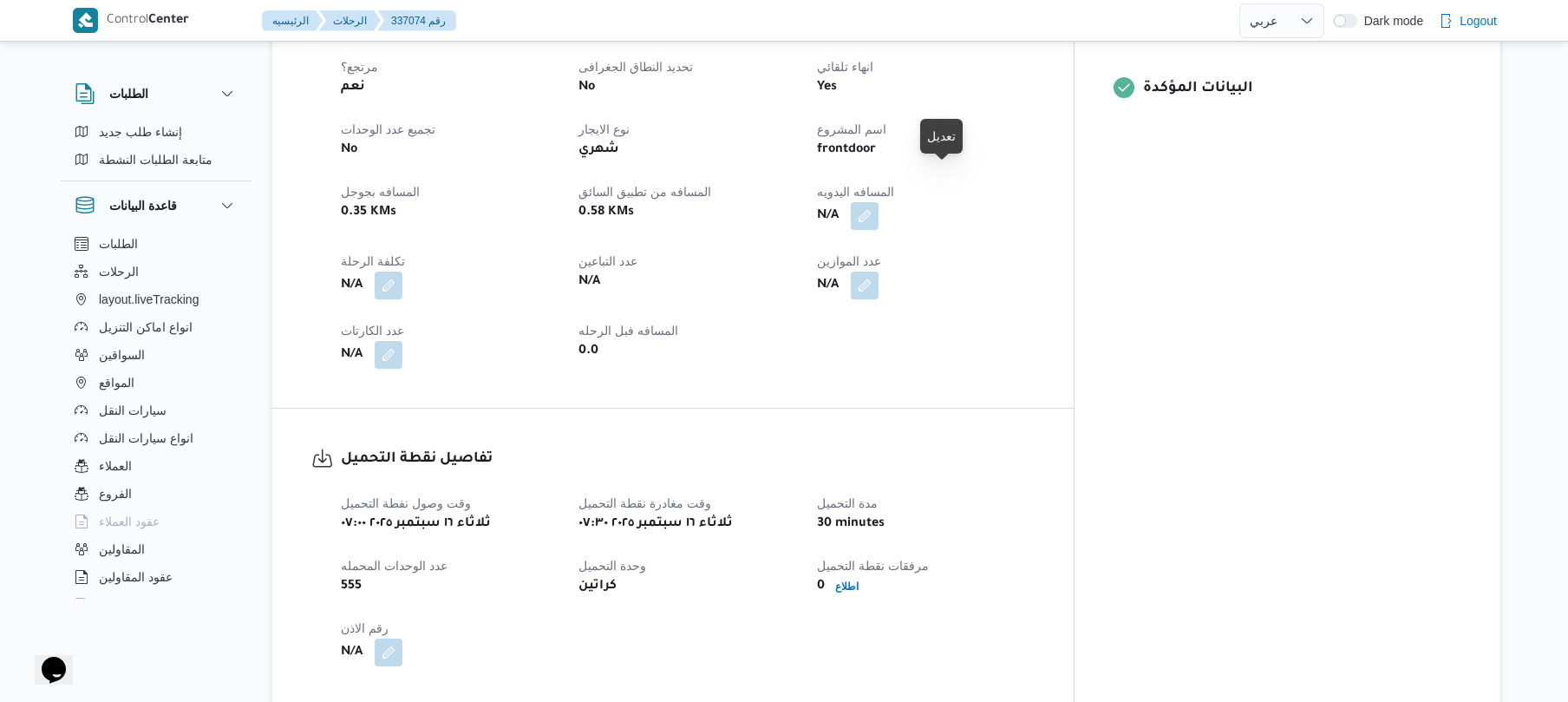
drag, startPoint x: 941, startPoint y: 177, endPoint x: 989, endPoint y: 188, distance: 49.2
click at [989, 201] on div "N/A" at bounding box center [925, 216] width 220 height 31
click at [879, 201] on button "button" at bounding box center [864, 215] width 27 height 28
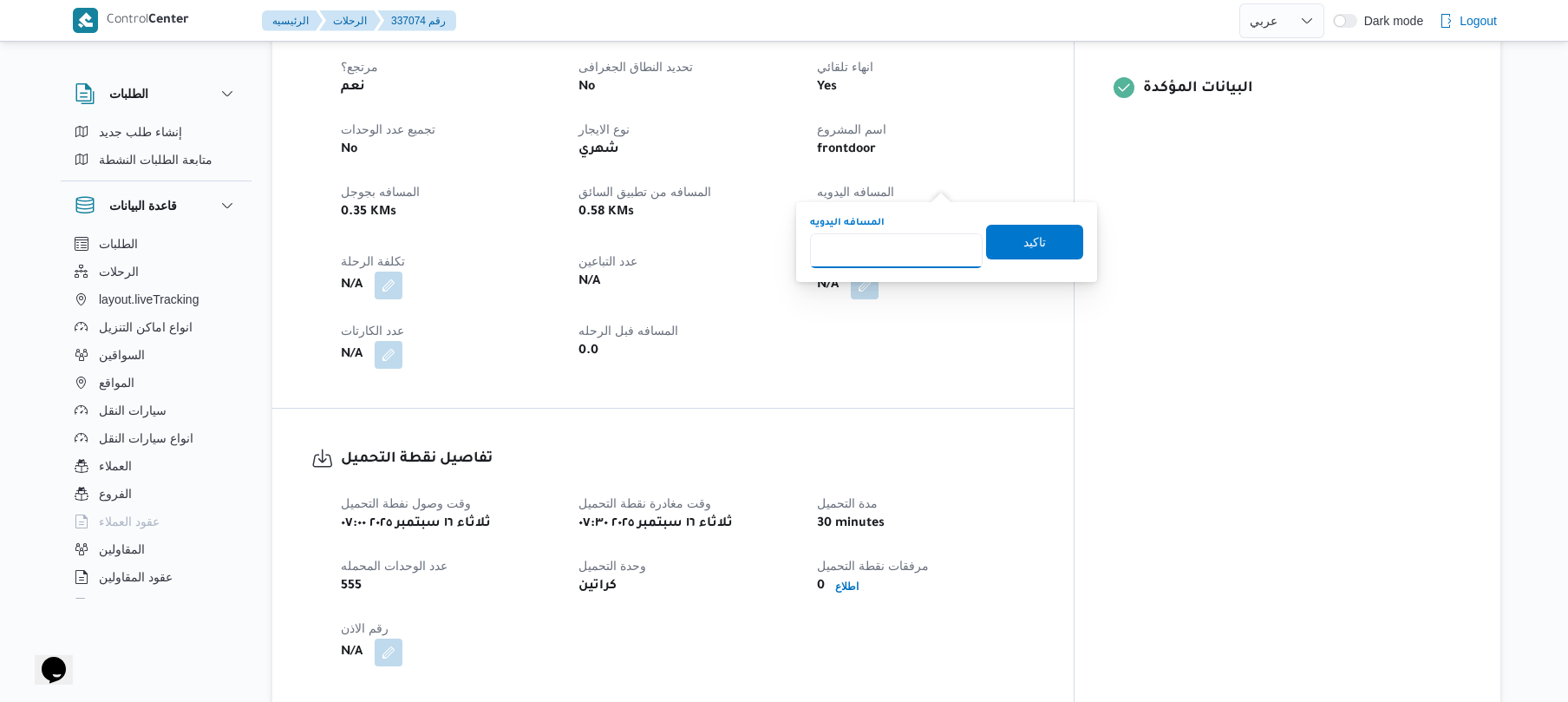
click at [904, 250] on input "المسافه اليدويه" at bounding box center [896, 250] width 173 height 35
type input "125"
click at [1023, 243] on span "تاكيد" at bounding box center [1034, 241] width 22 height 20
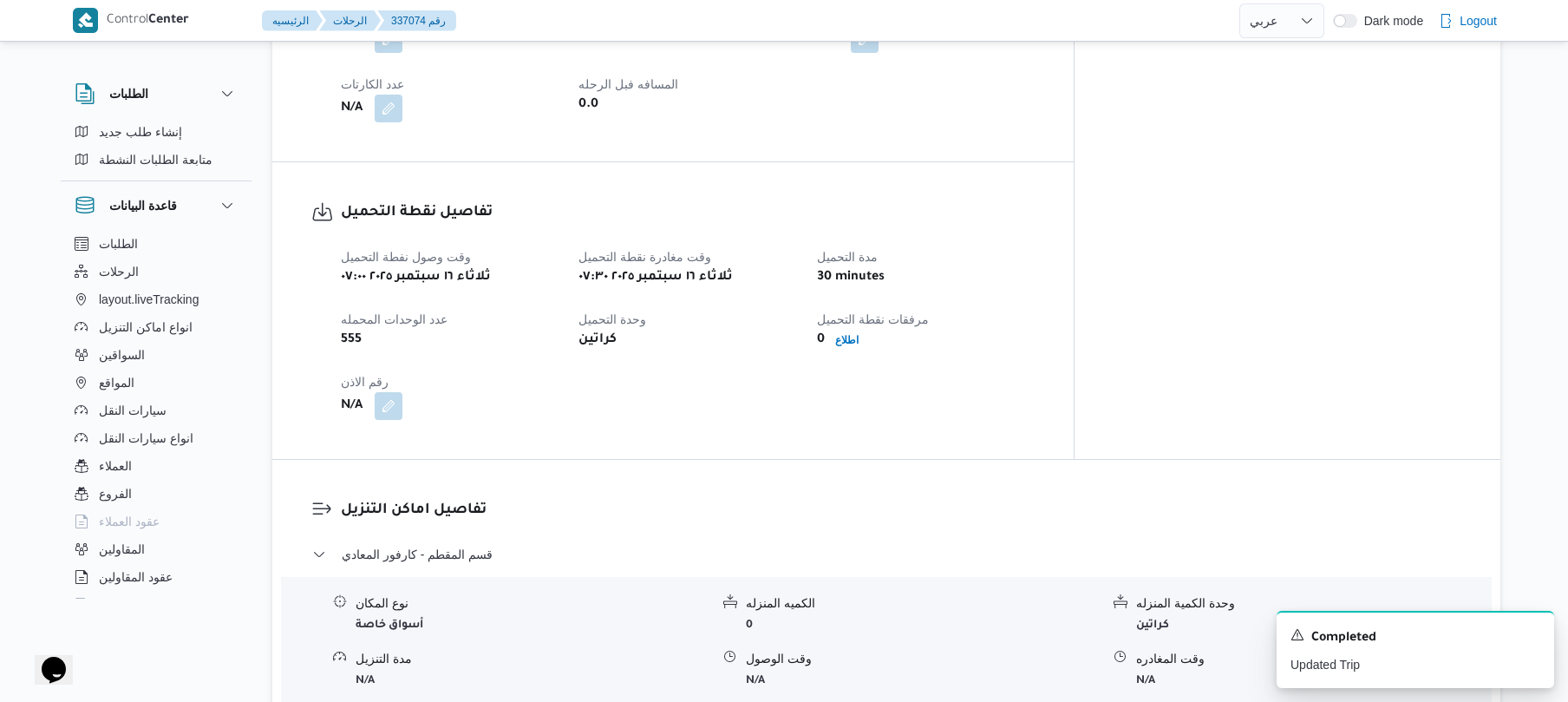
scroll to position [1203, 0]
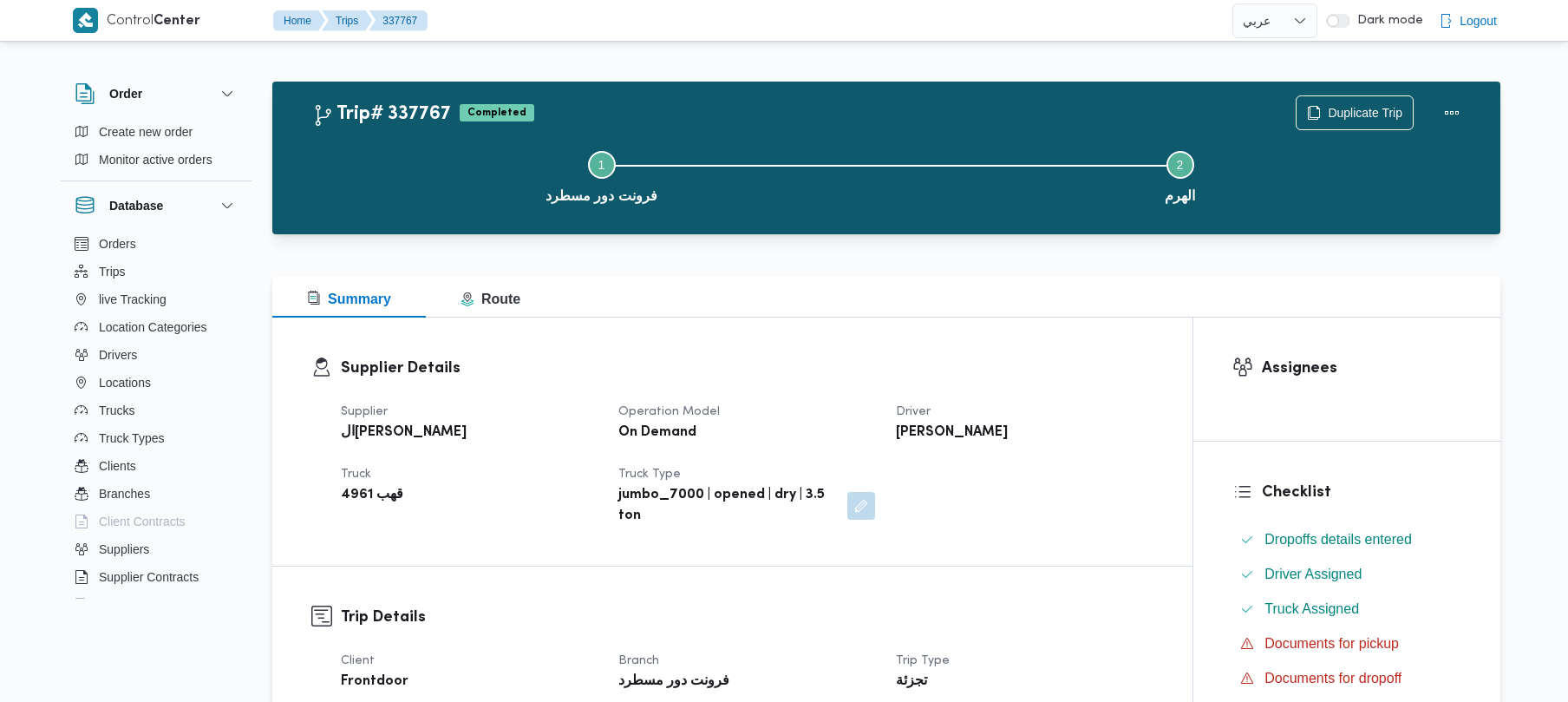
select select "ar"
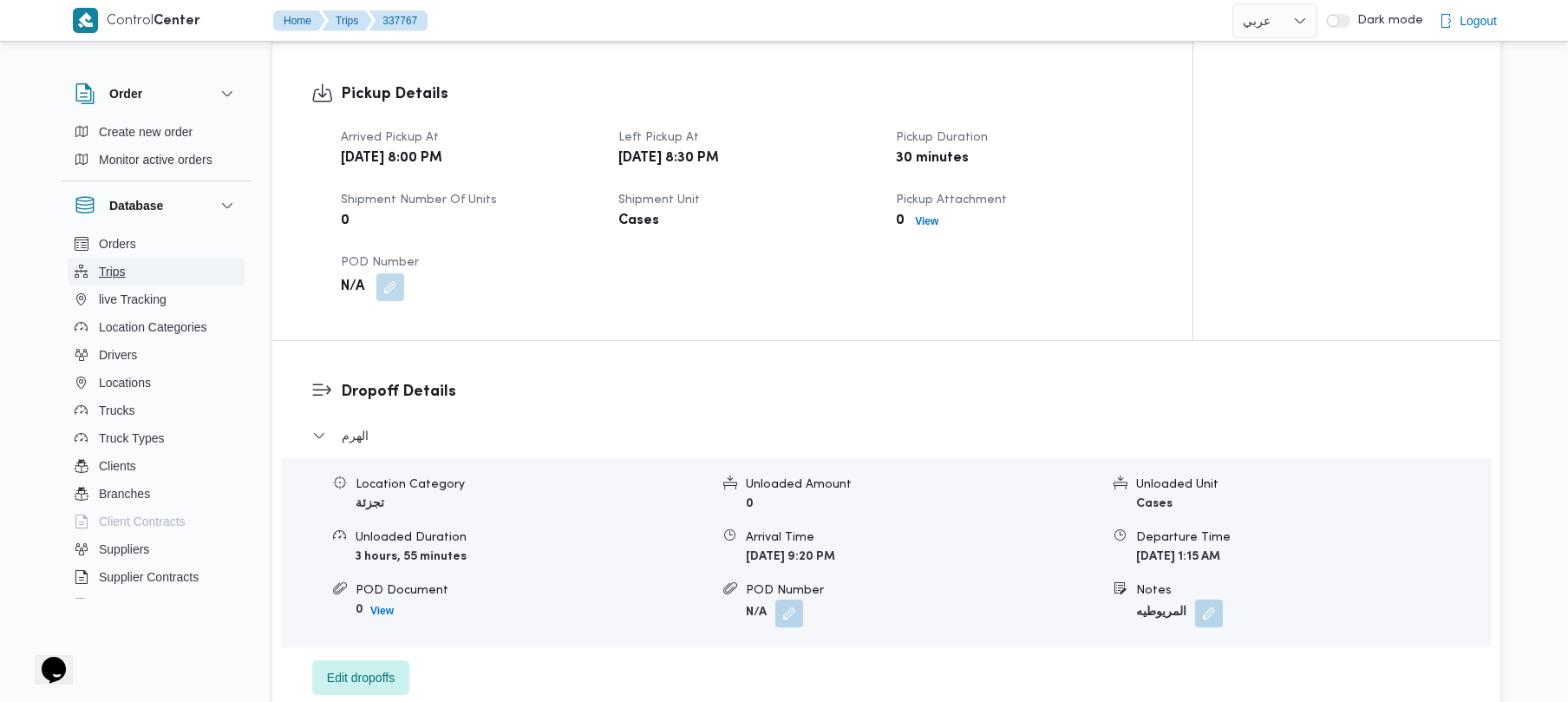
click at [169, 265] on button "Trips" at bounding box center [155, 271] width 176 height 28
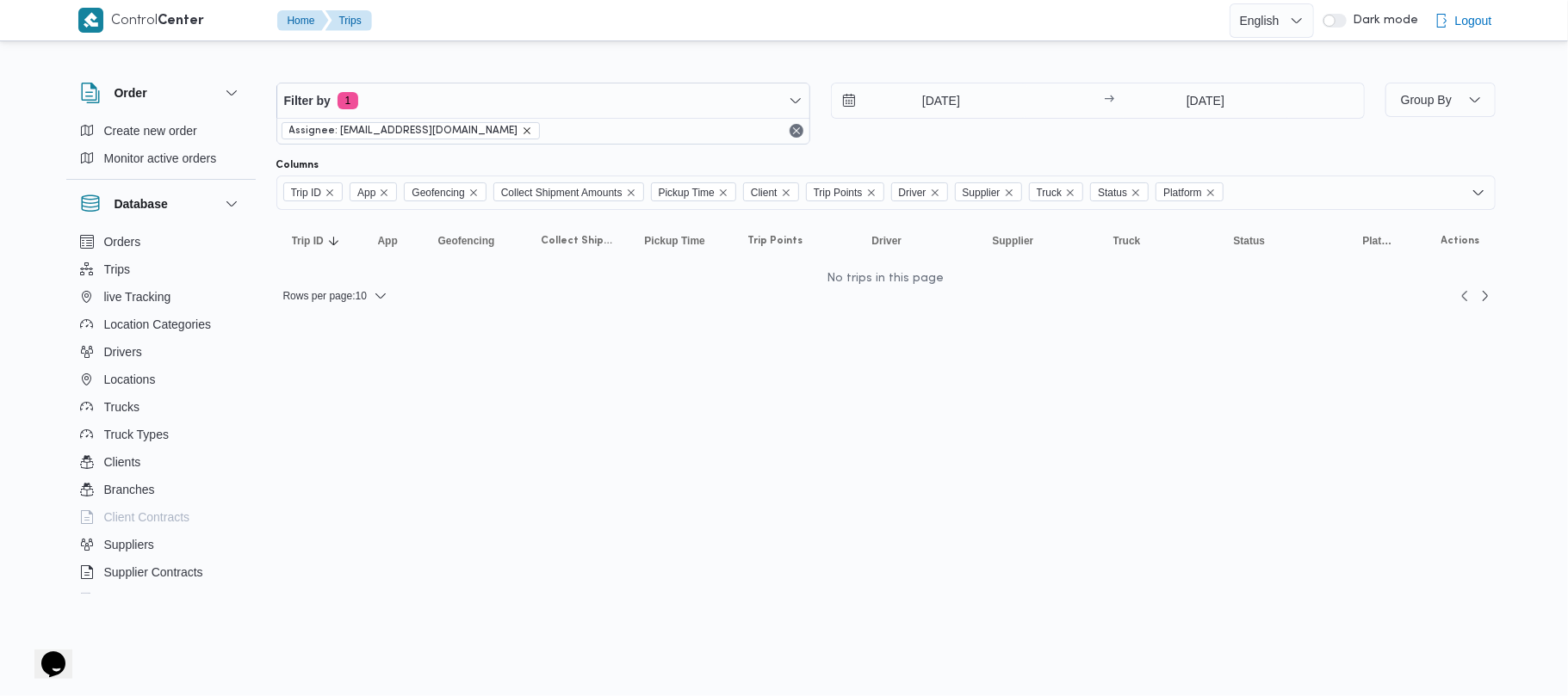
click at [522, 133] on icon "remove selected entity" at bounding box center [527, 131] width 11 height 11
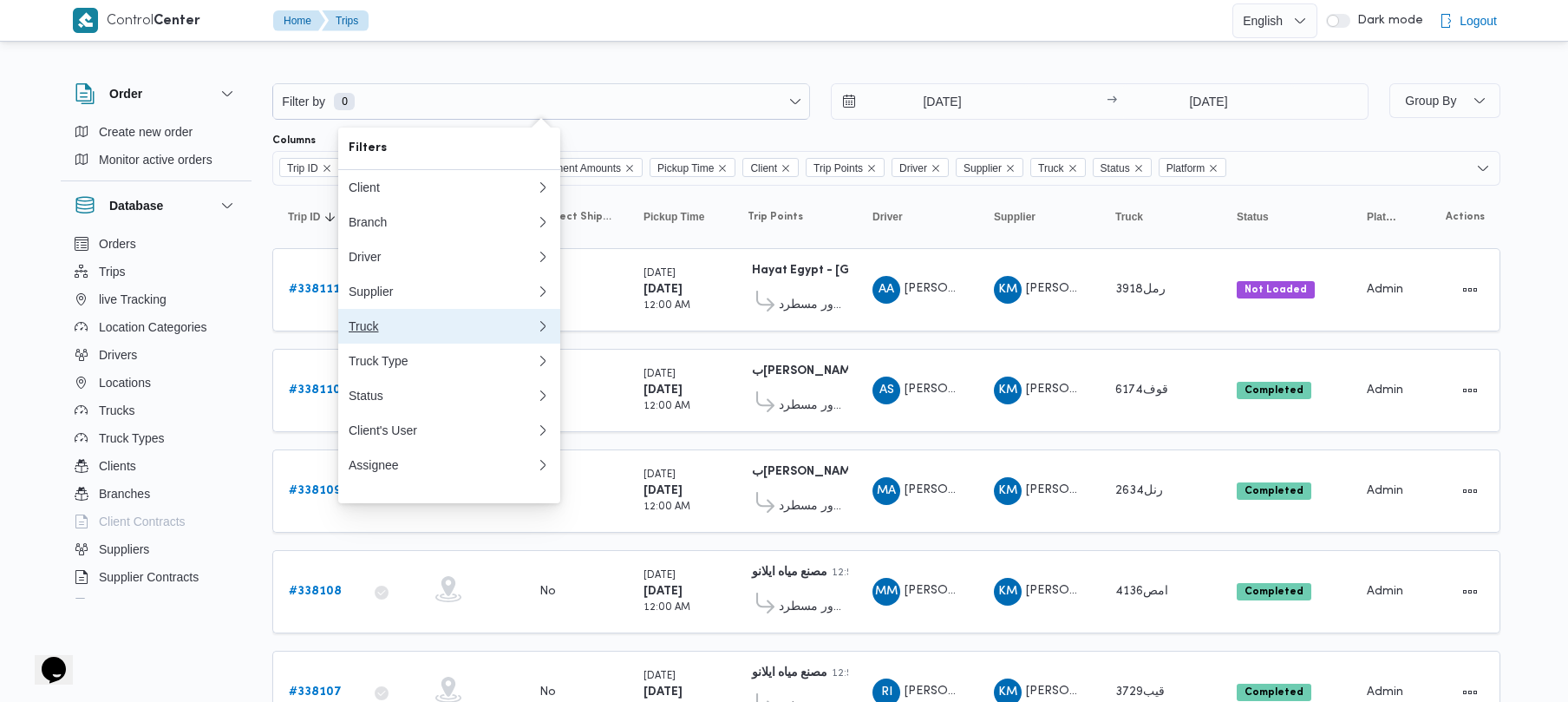
click at [401, 333] on div "Truck" at bounding box center [442, 327] width 187 height 14
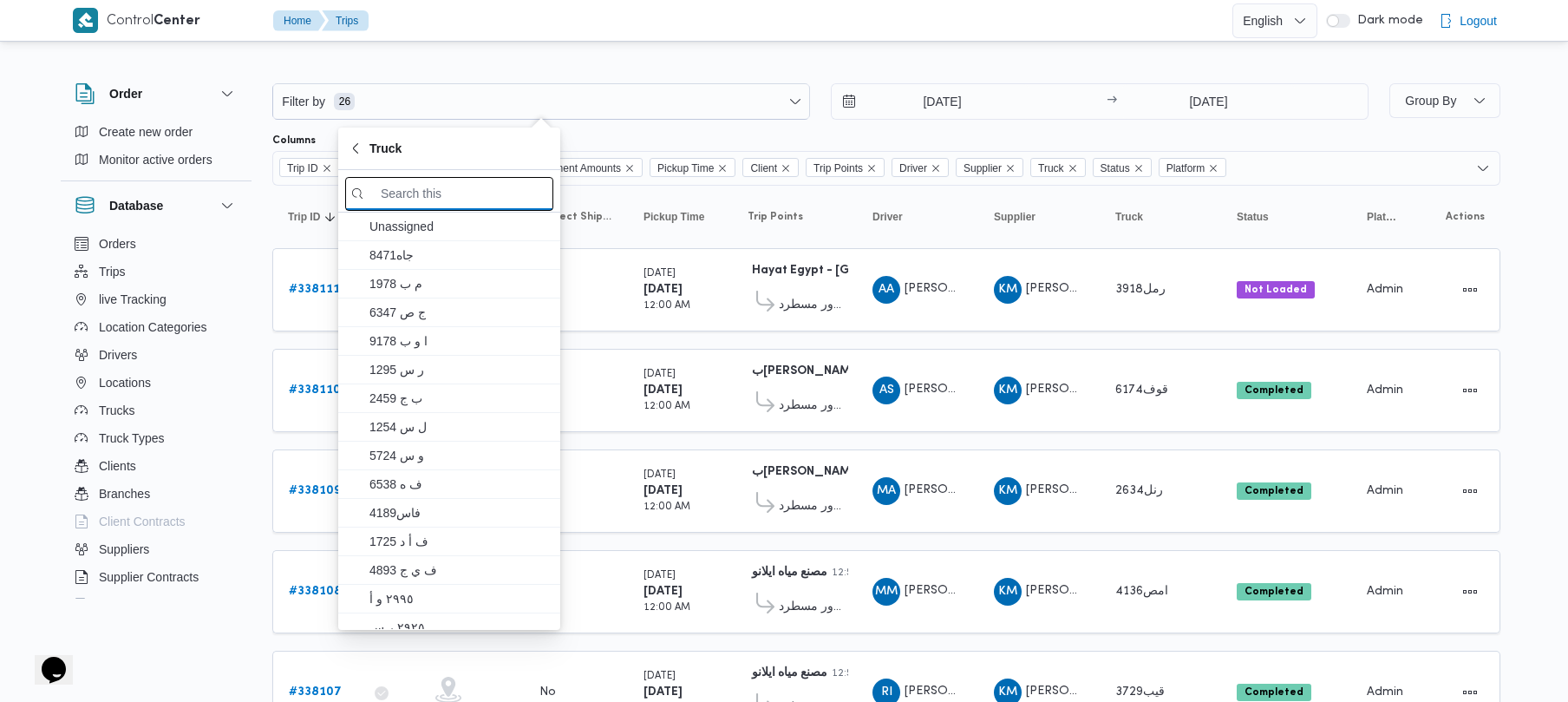
click at [507, 189] on input "search filters" at bounding box center [449, 193] width 208 height 34
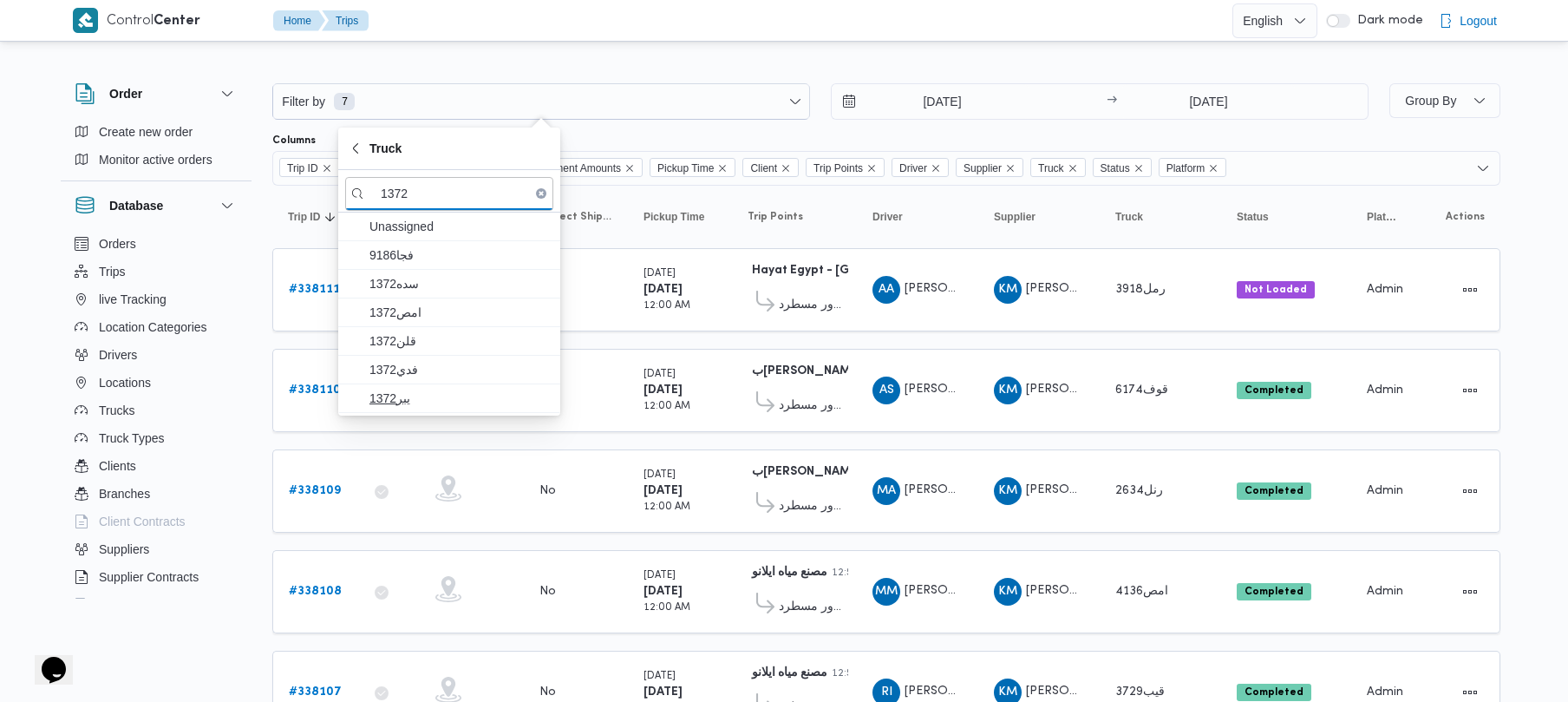
type input "1372"
click at [459, 392] on span "يبر1372" at bounding box center [459, 398] width 180 height 20
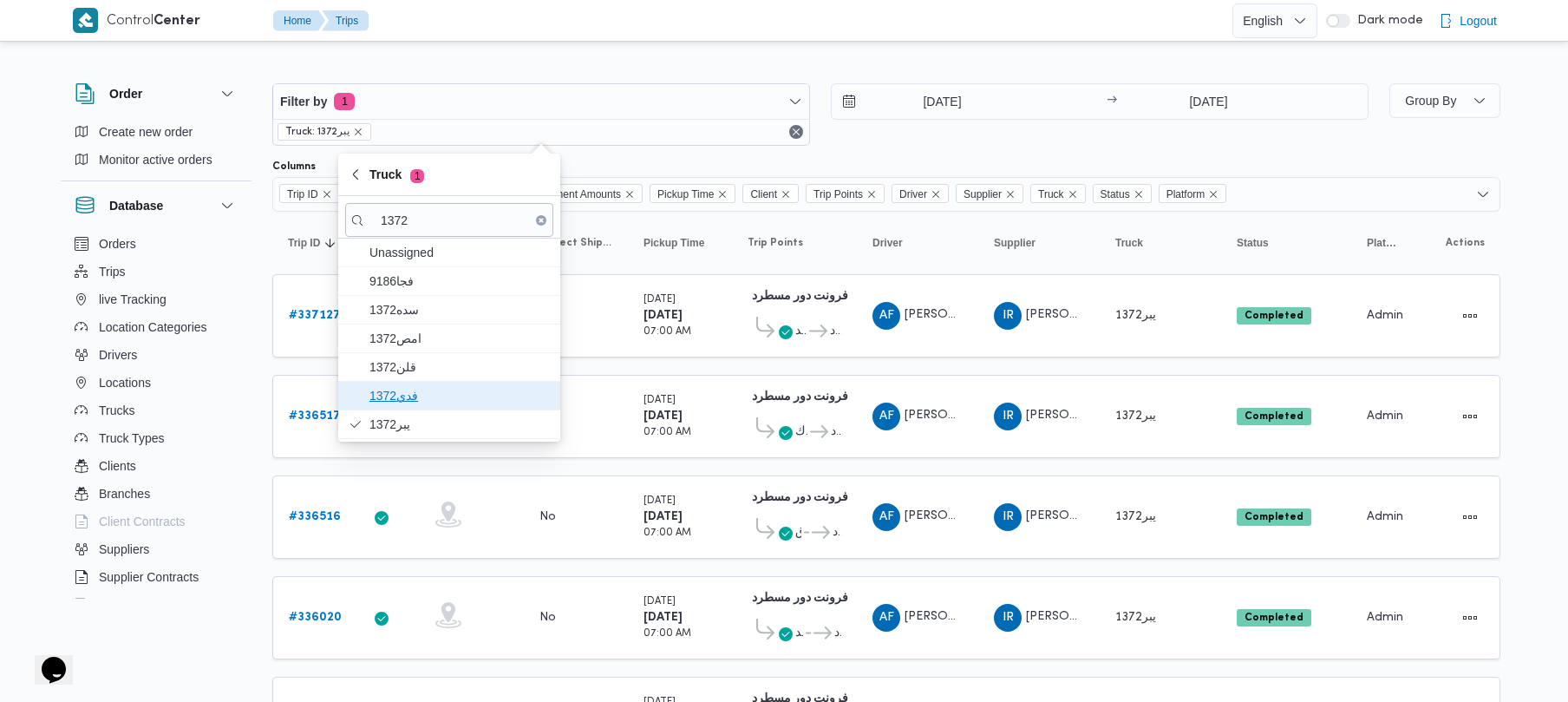
click at [459, 390] on span "فدي1372" at bounding box center [459, 395] width 180 height 20
click at [456, 372] on span "قلن1372" at bounding box center [459, 367] width 180 height 20
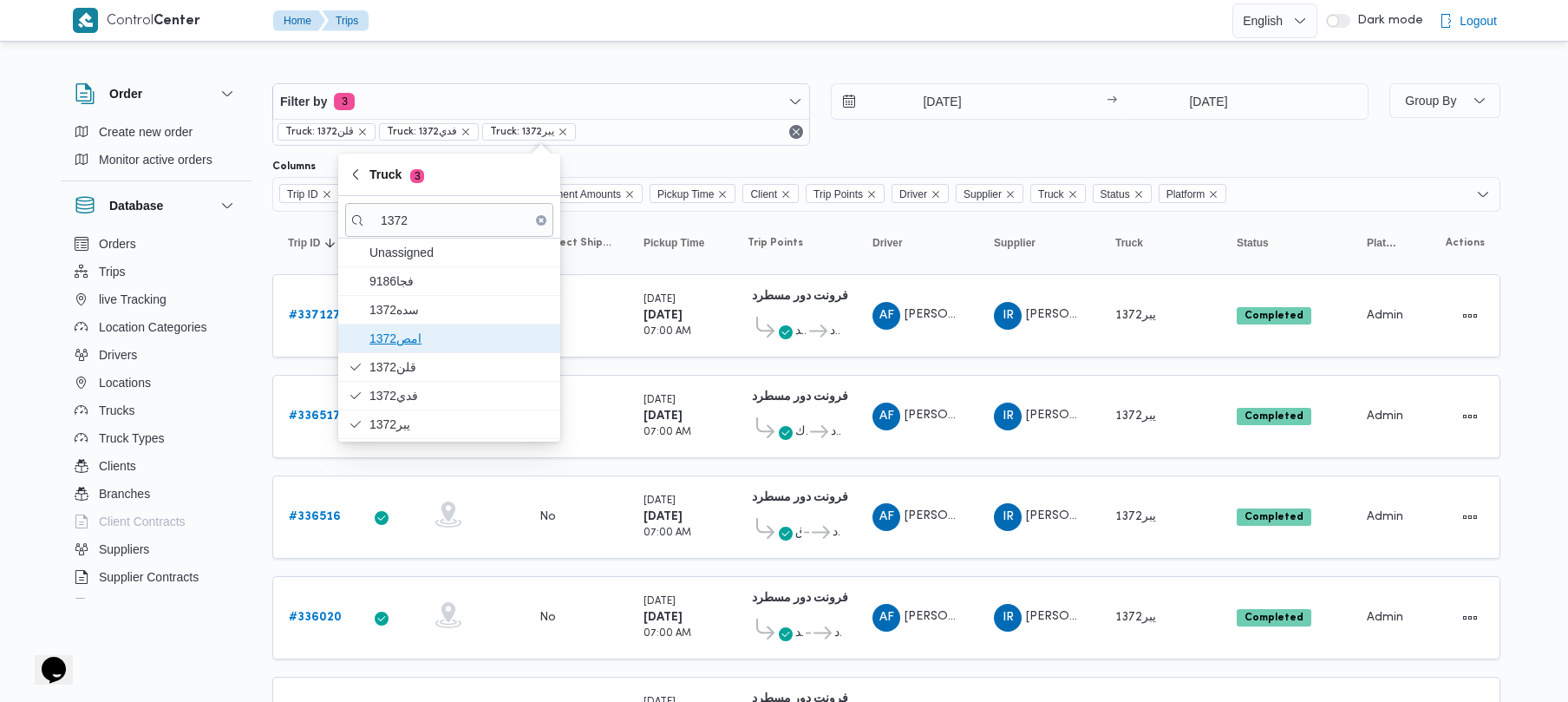
click at [456, 338] on span "امص1372" at bounding box center [459, 338] width 180 height 20
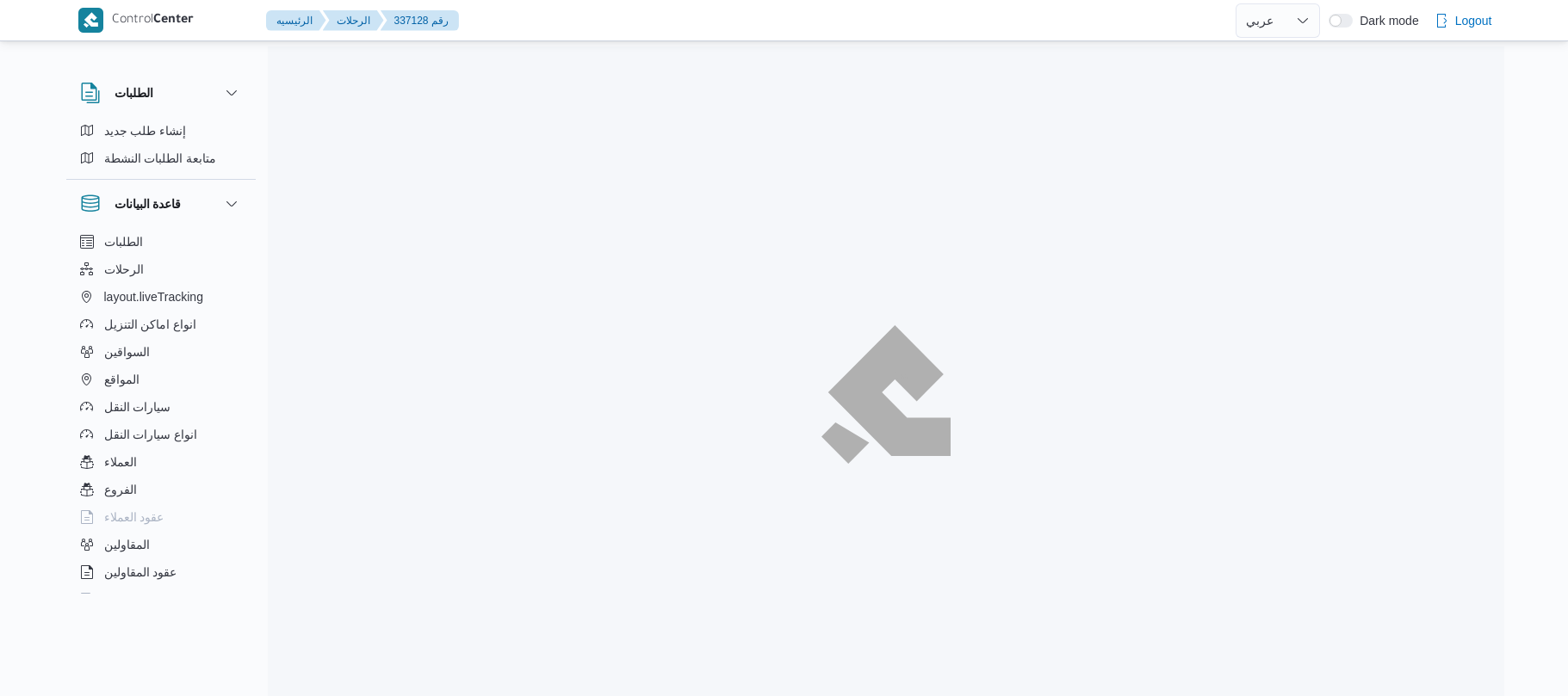
select select "ar"
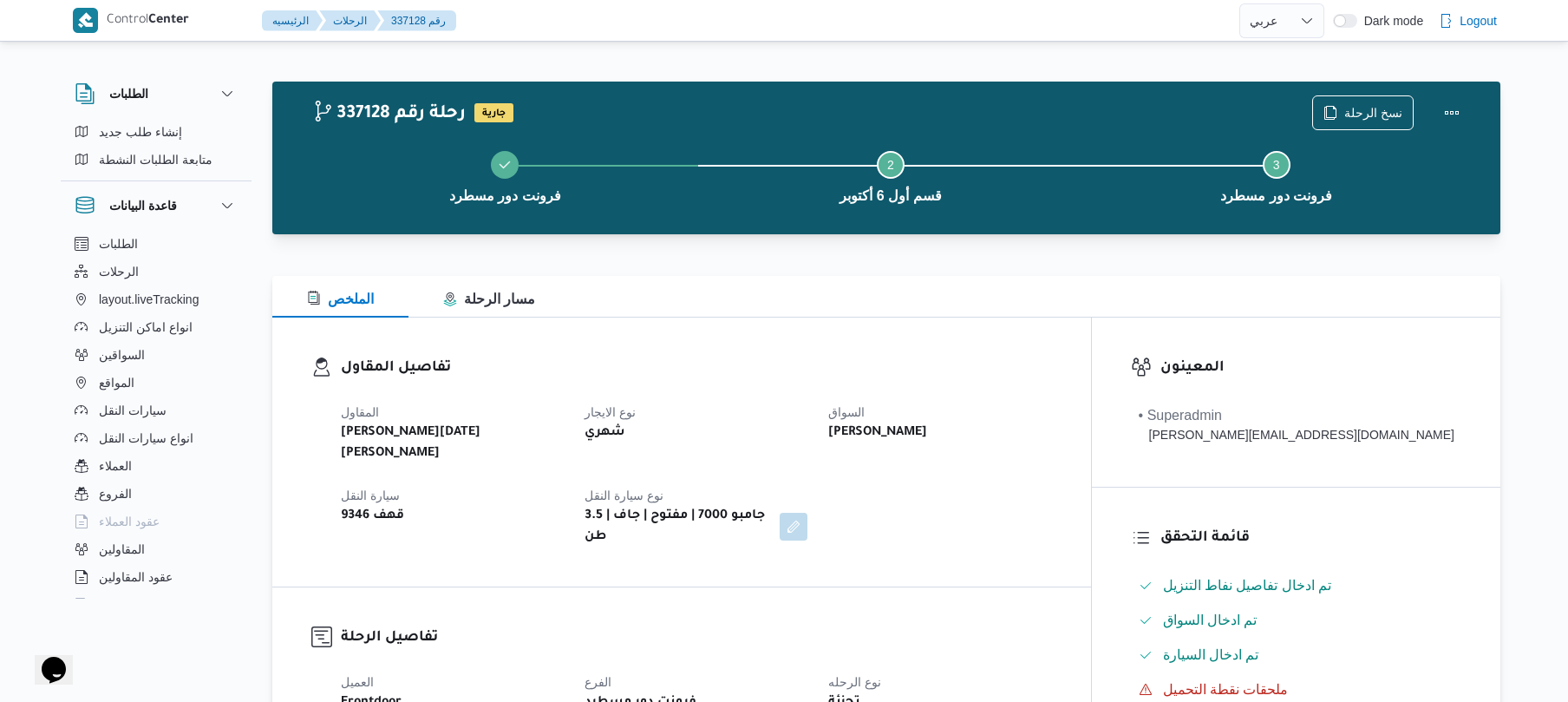
click at [997, 379] on h3 "تفاصيل المقاول" at bounding box center [696, 368] width 711 height 23
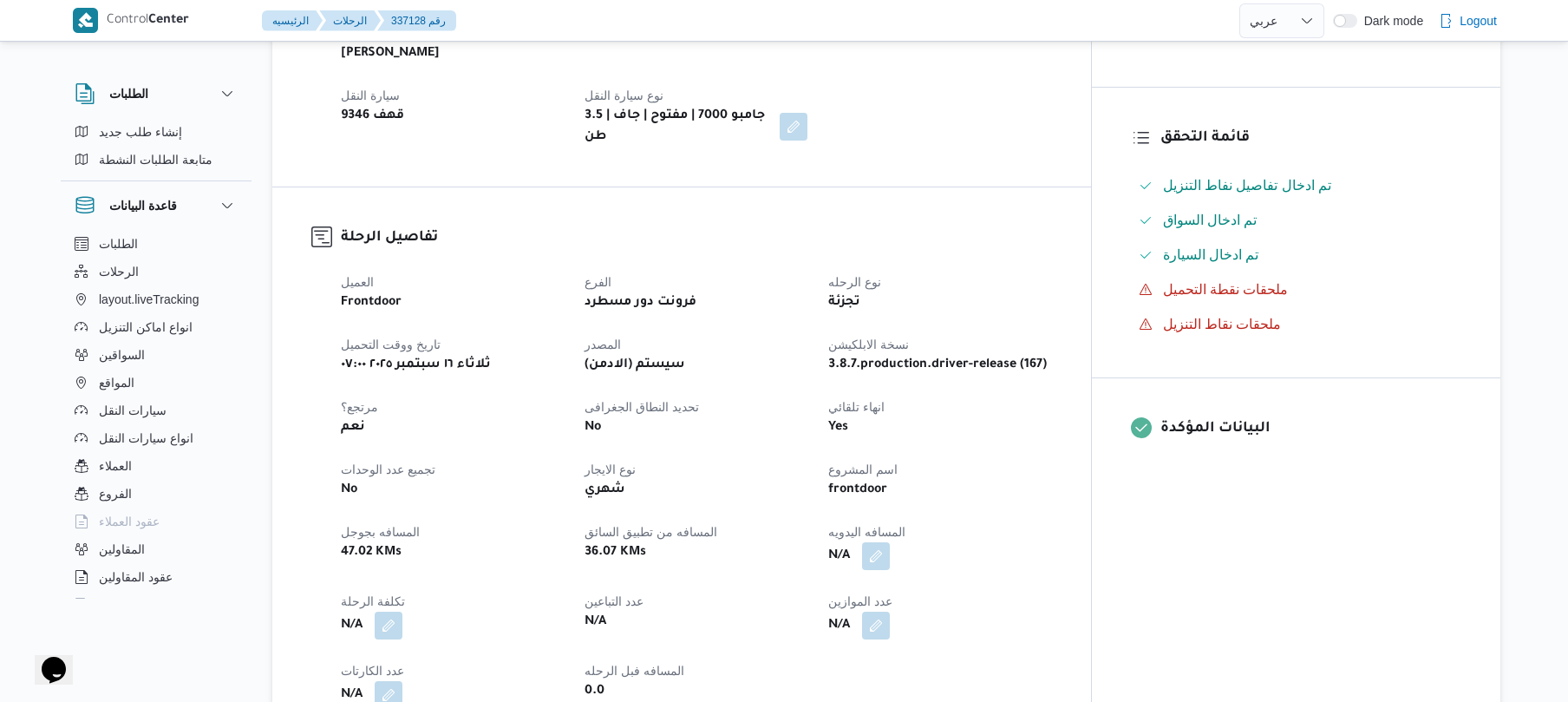
scroll to position [416, 0]
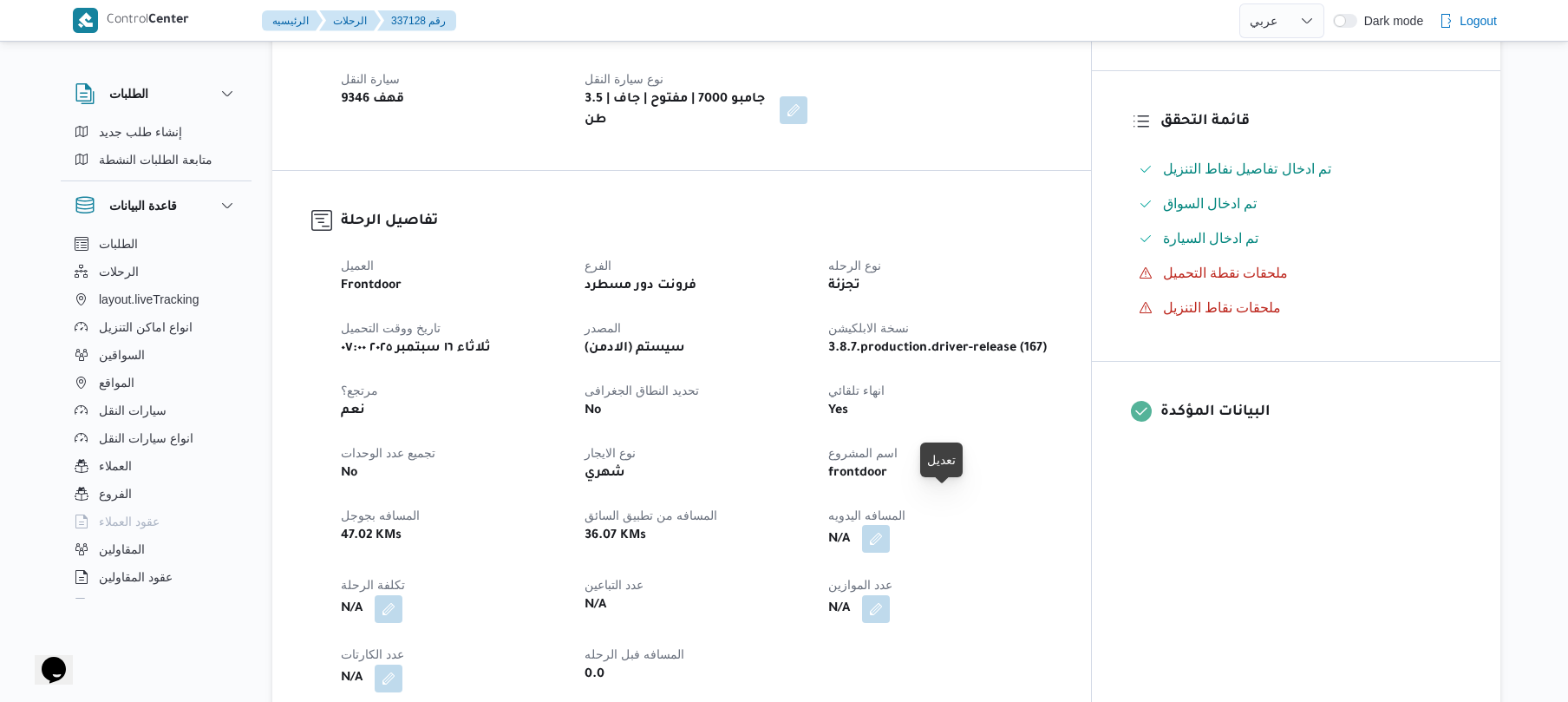
click at [890, 525] on button "button" at bounding box center [875, 539] width 27 height 28
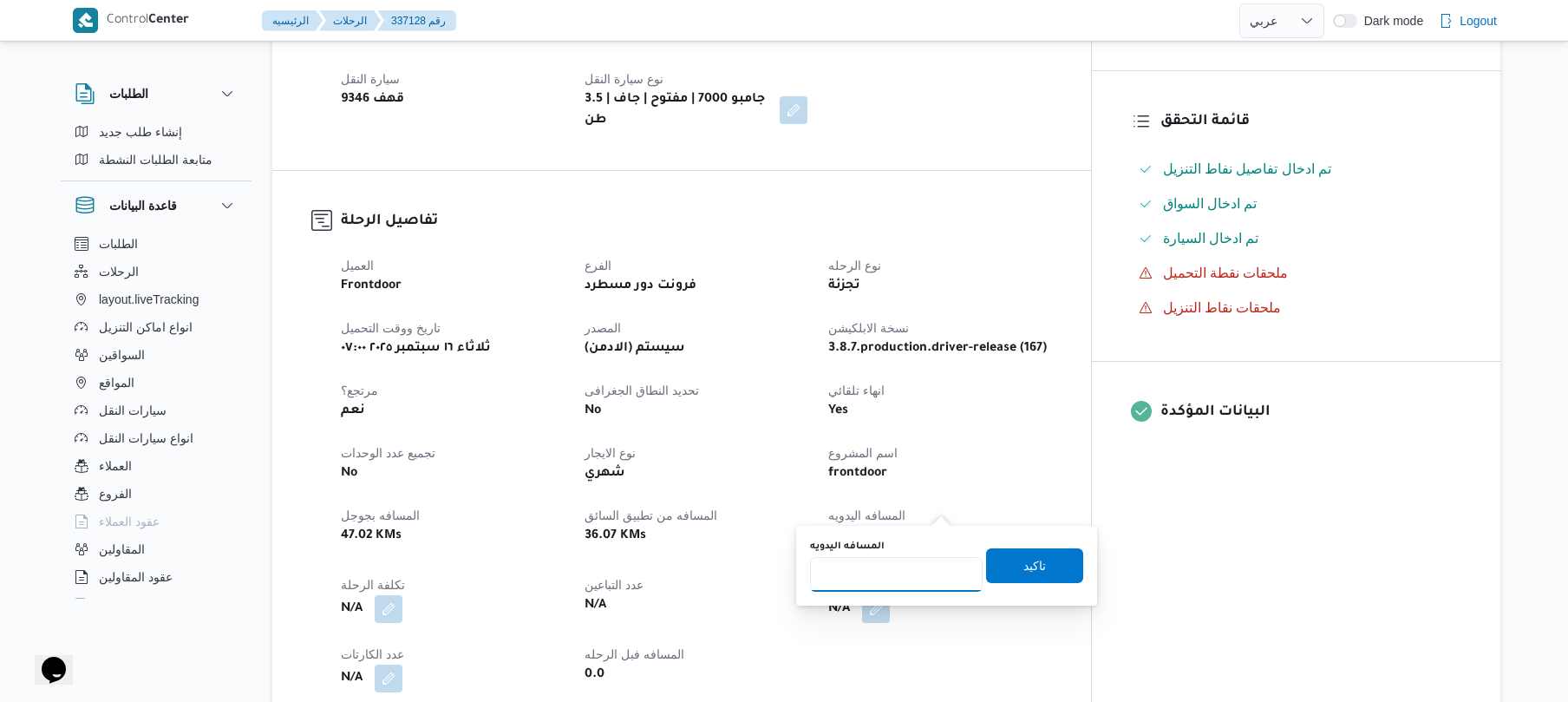
click at [904, 578] on input "المسافه اليدويه" at bounding box center [896, 574] width 173 height 35
type input "130"
click at [1042, 560] on span "تاكيد" at bounding box center [1035, 564] width 98 height 35
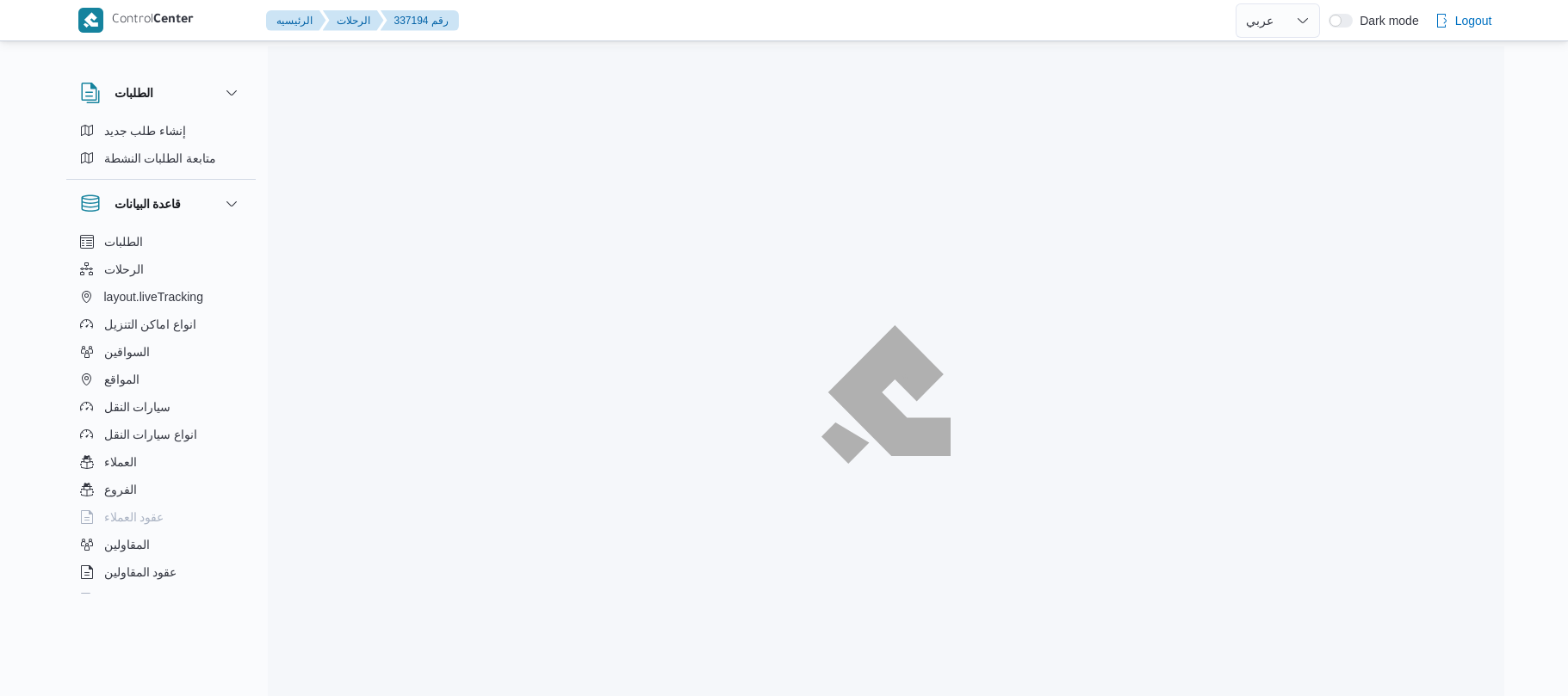
select select "ar"
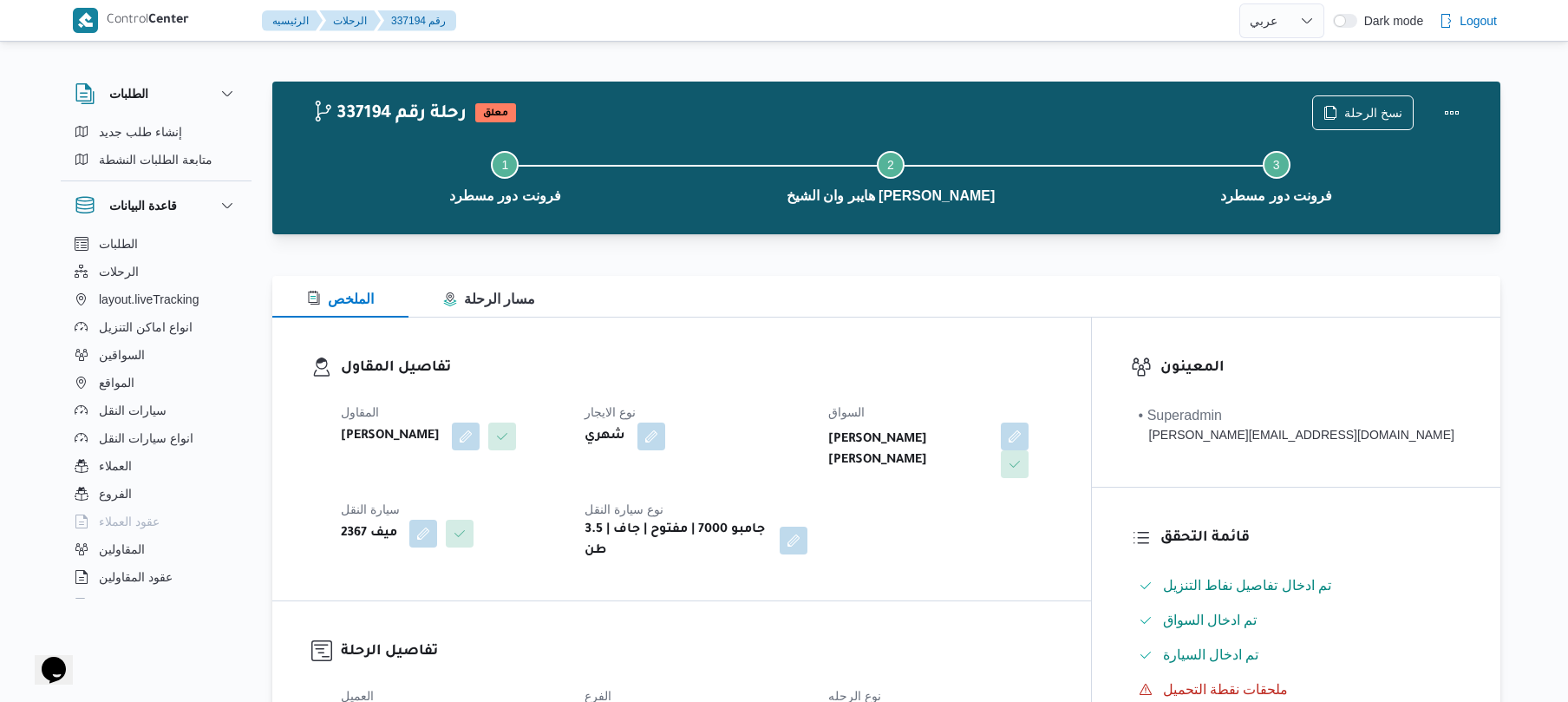
click at [751, 470] on div "نوع الايجار شهري" at bounding box center [695, 440] width 223 height 76
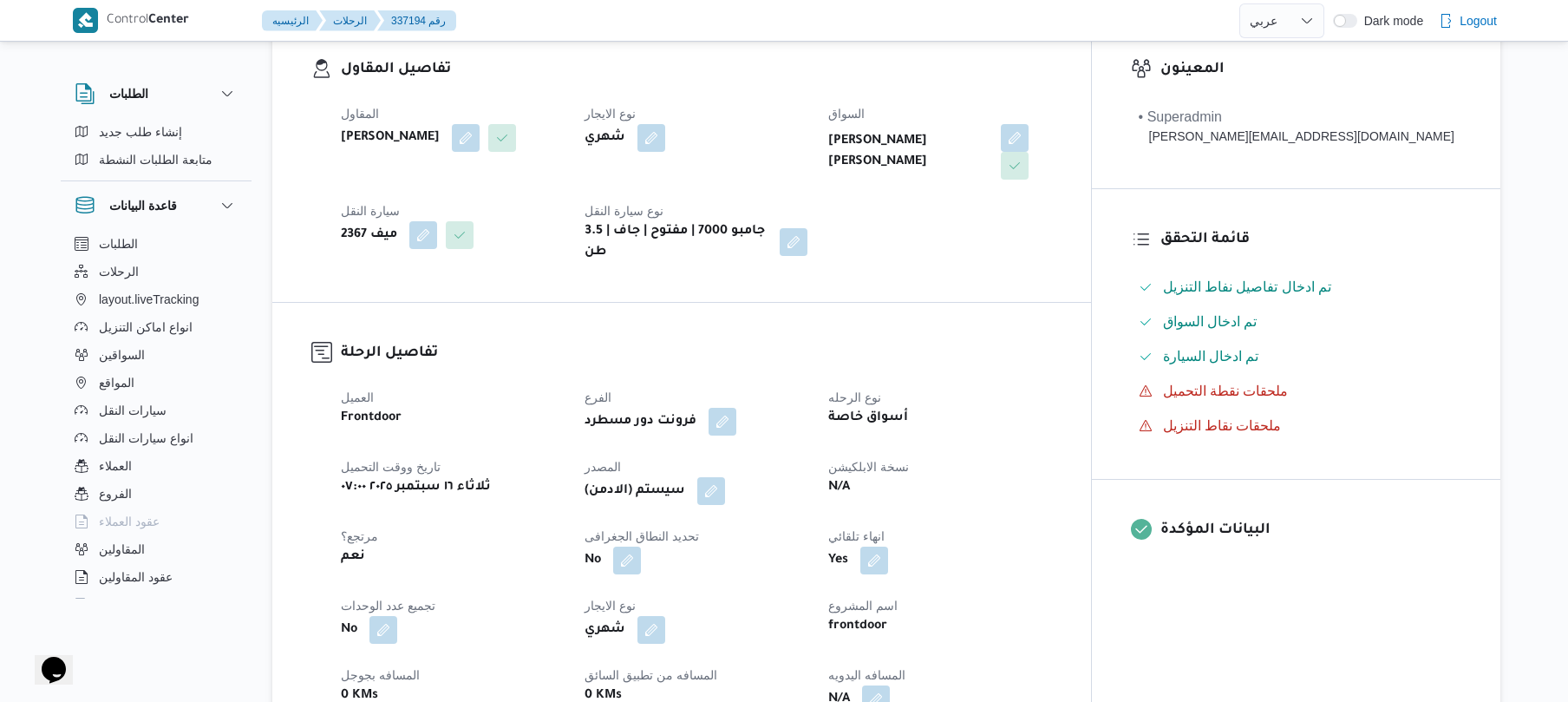
scroll to position [556, 0]
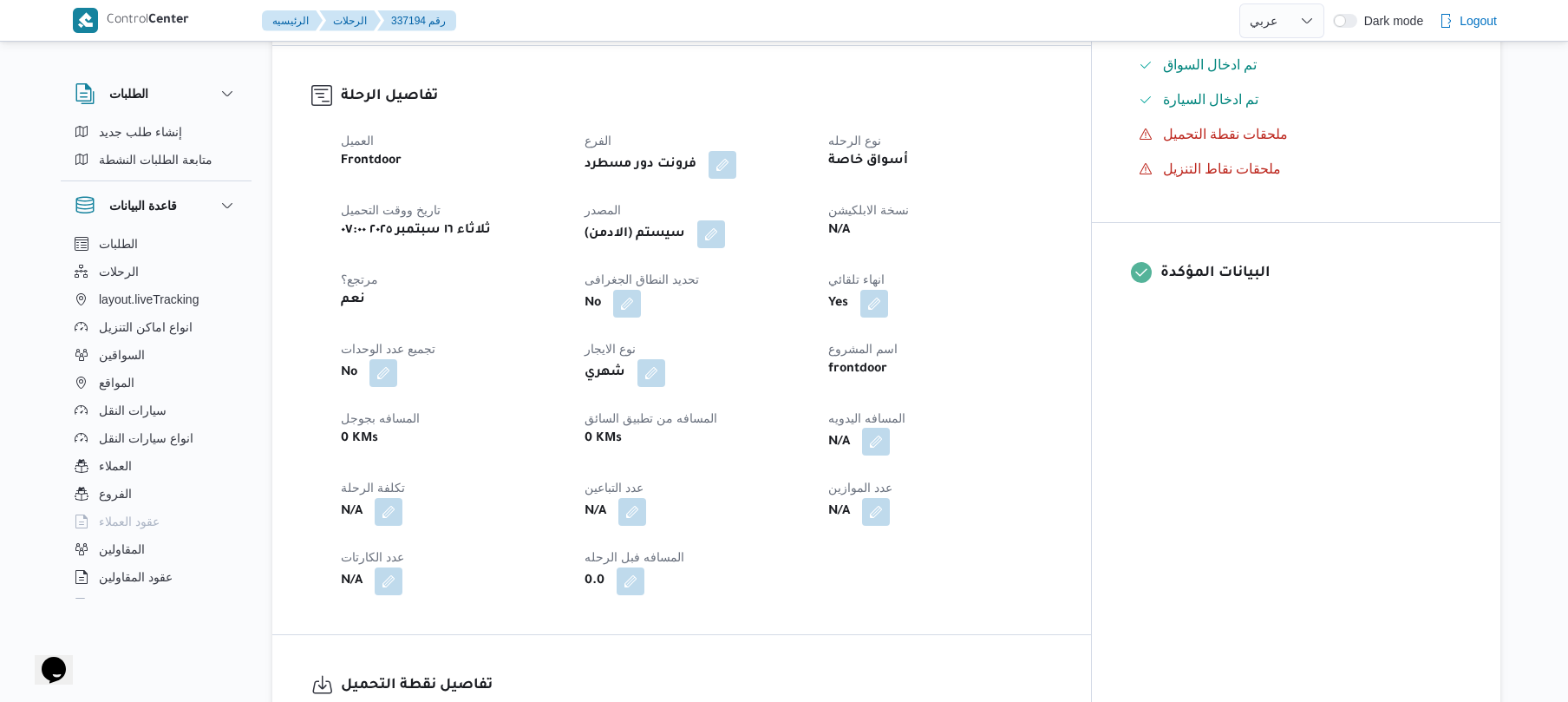
click at [890, 428] on button "button" at bounding box center [875, 441] width 27 height 28
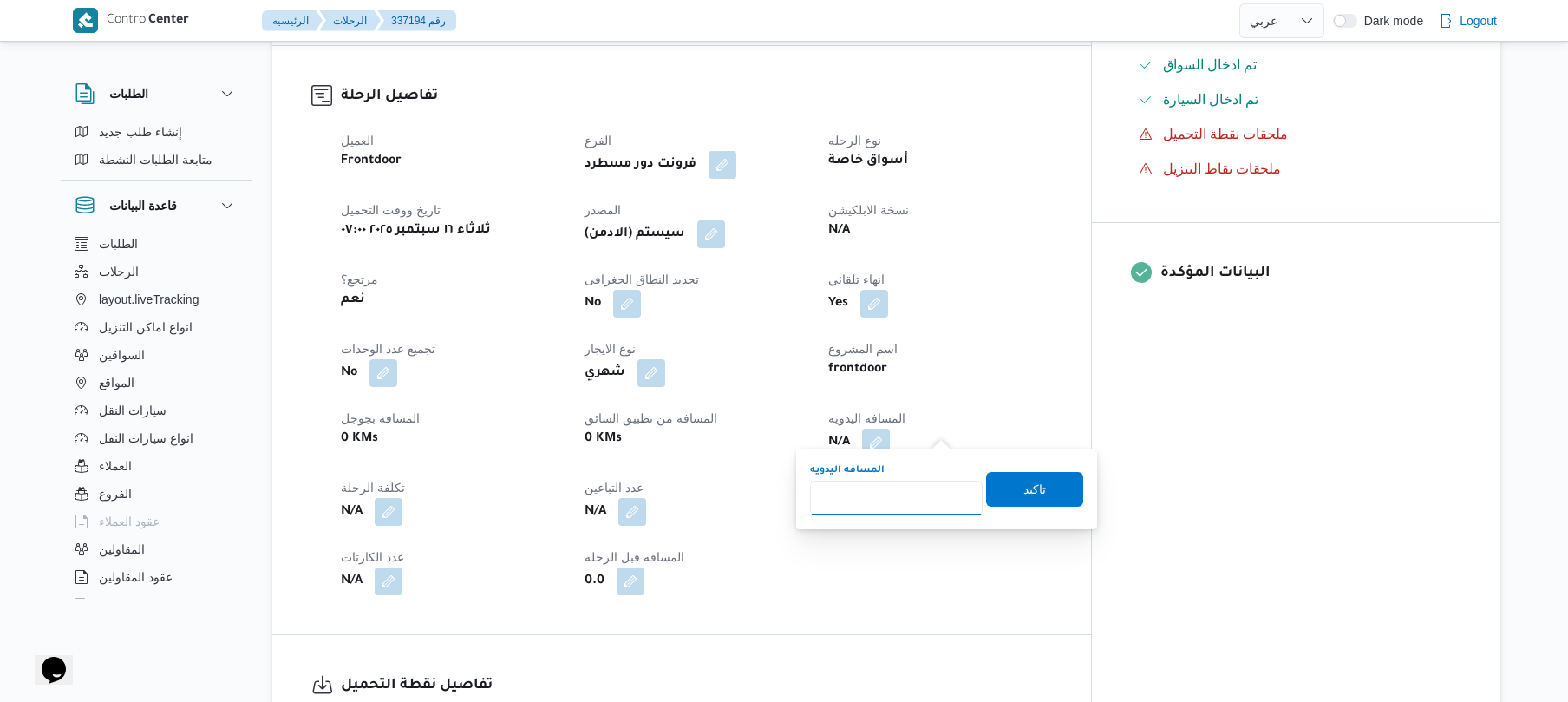
click at [897, 501] on input "المسافه اليدويه" at bounding box center [896, 498] width 173 height 35
type input "130"
click at [1004, 496] on span "تاكيد" at bounding box center [1035, 489] width 98 height 35
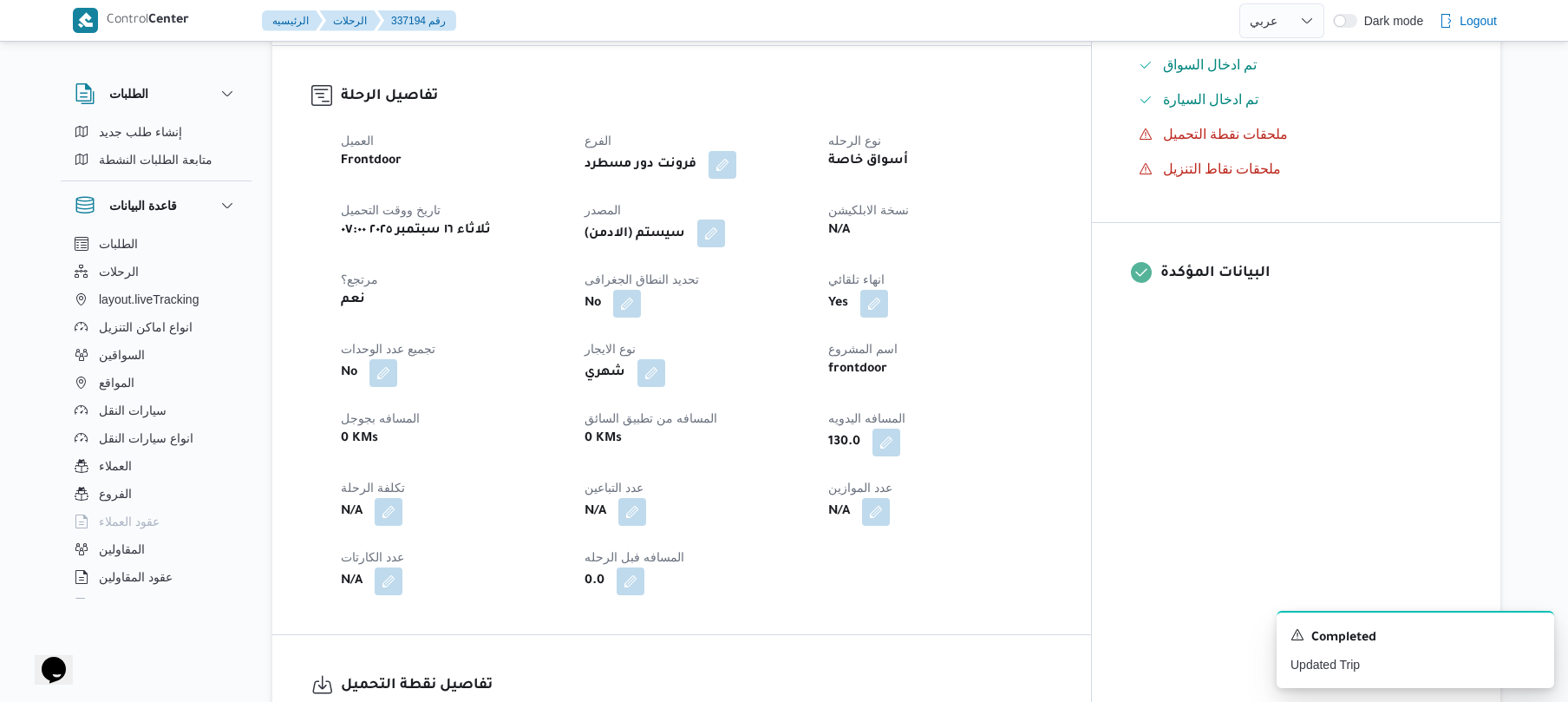
click at [725, 219] on button "button" at bounding box center [710, 233] width 27 height 28
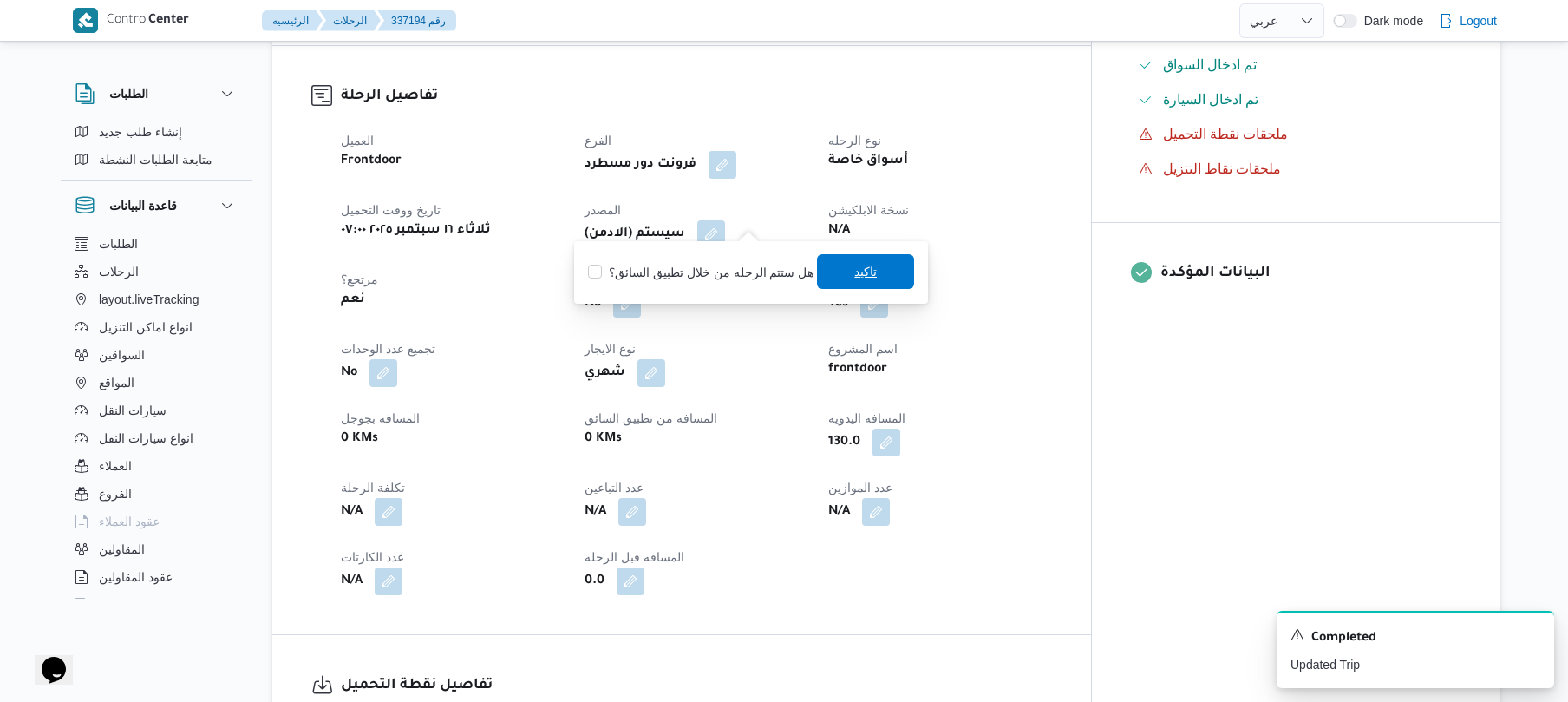
click at [867, 278] on span "تاكيد" at bounding box center [865, 271] width 22 height 20
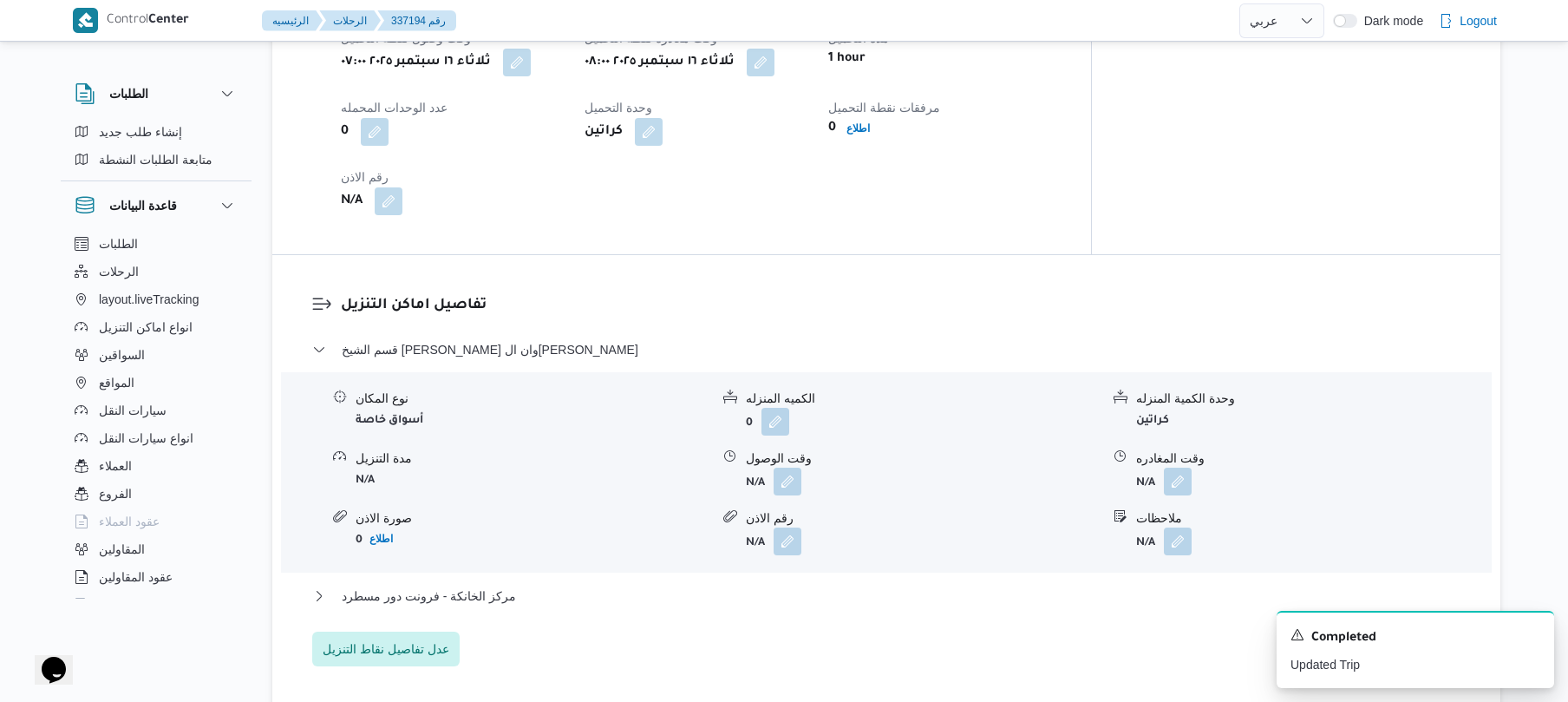
scroll to position [1250, 0]
click at [784, 477] on button "button" at bounding box center [787, 477] width 27 height 28
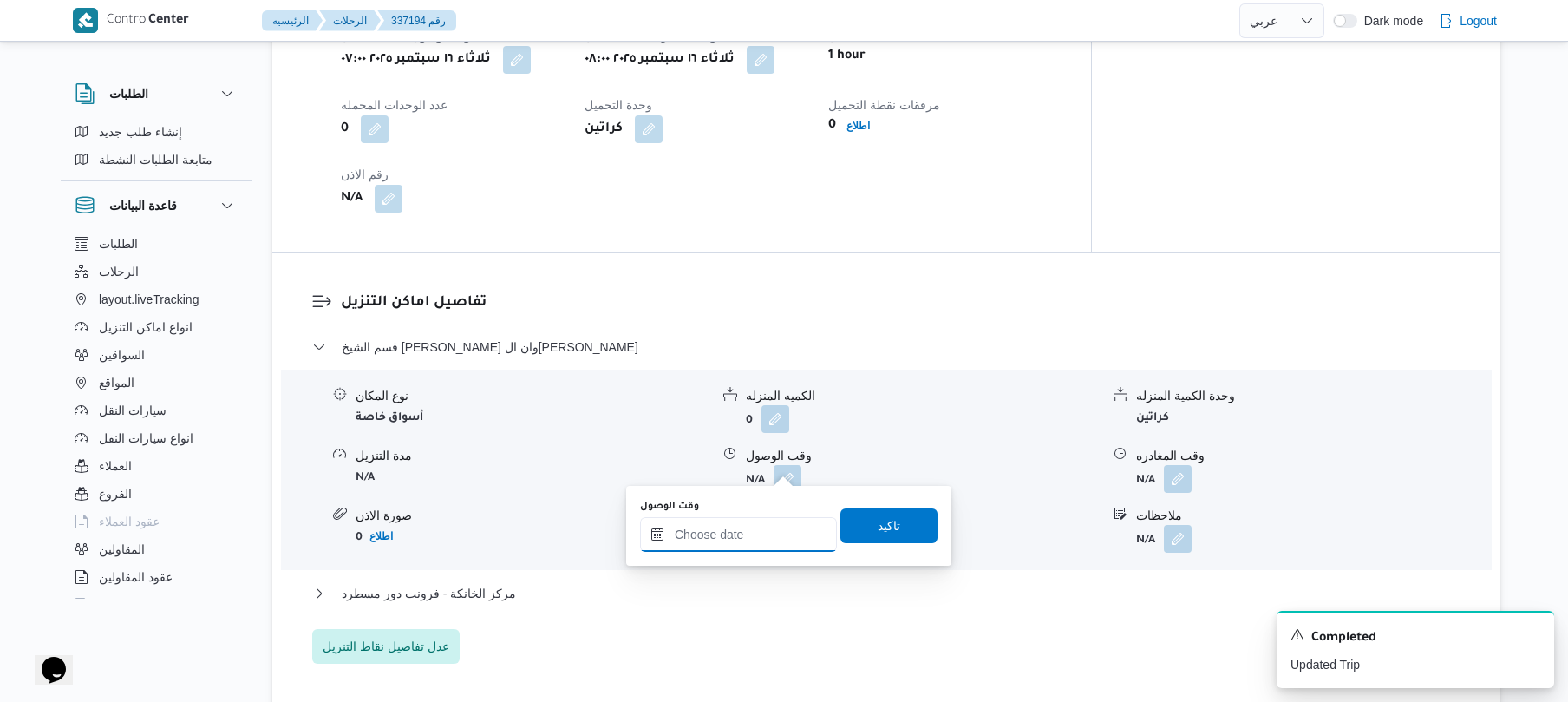
click at [767, 528] on input "وقت الوصول" at bounding box center [739, 534] width 197 height 35
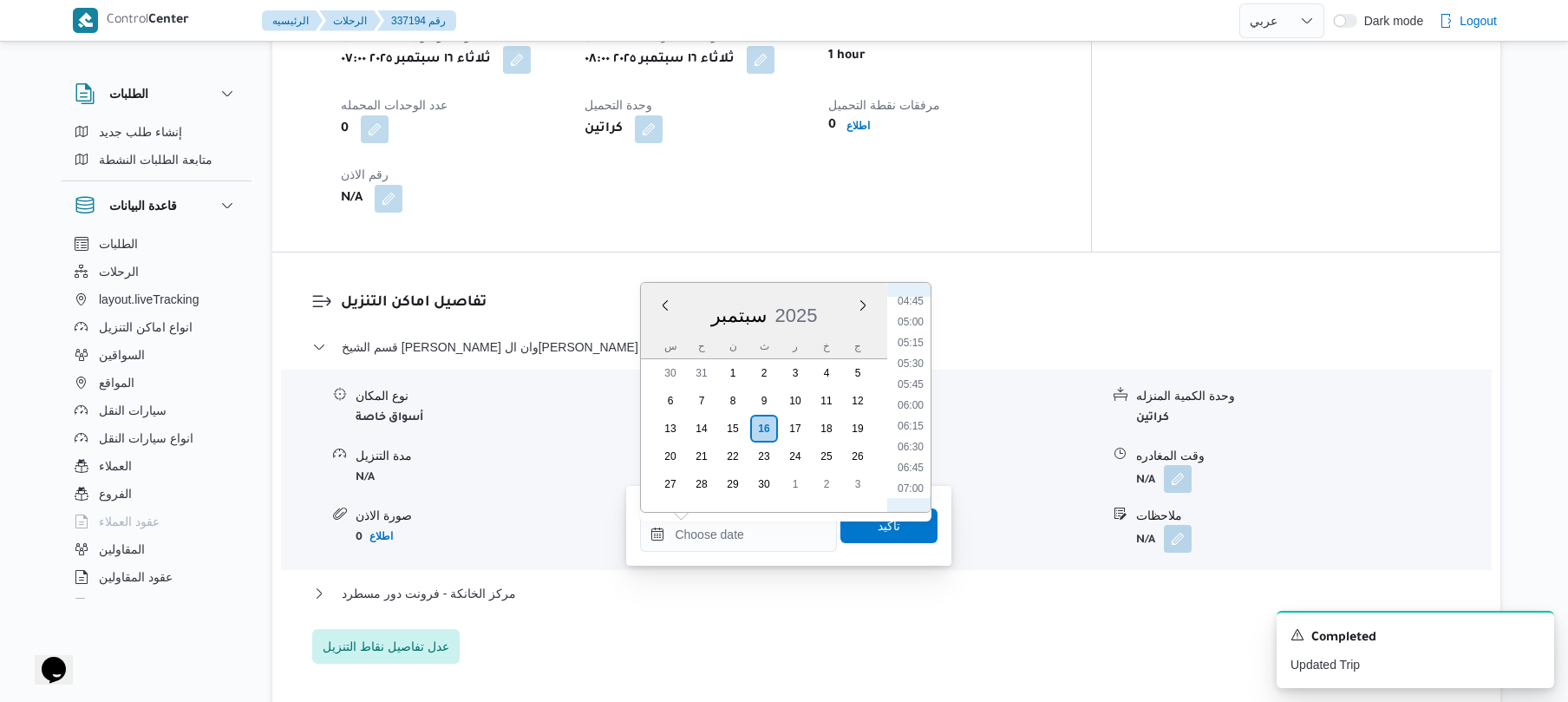
scroll to position [571, 0]
click at [913, 477] on li "09:00" at bounding box center [910, 485] width 40 height 18
type input "١٦/٠٩/٢٠٢٥ ٠٩:٠٠"
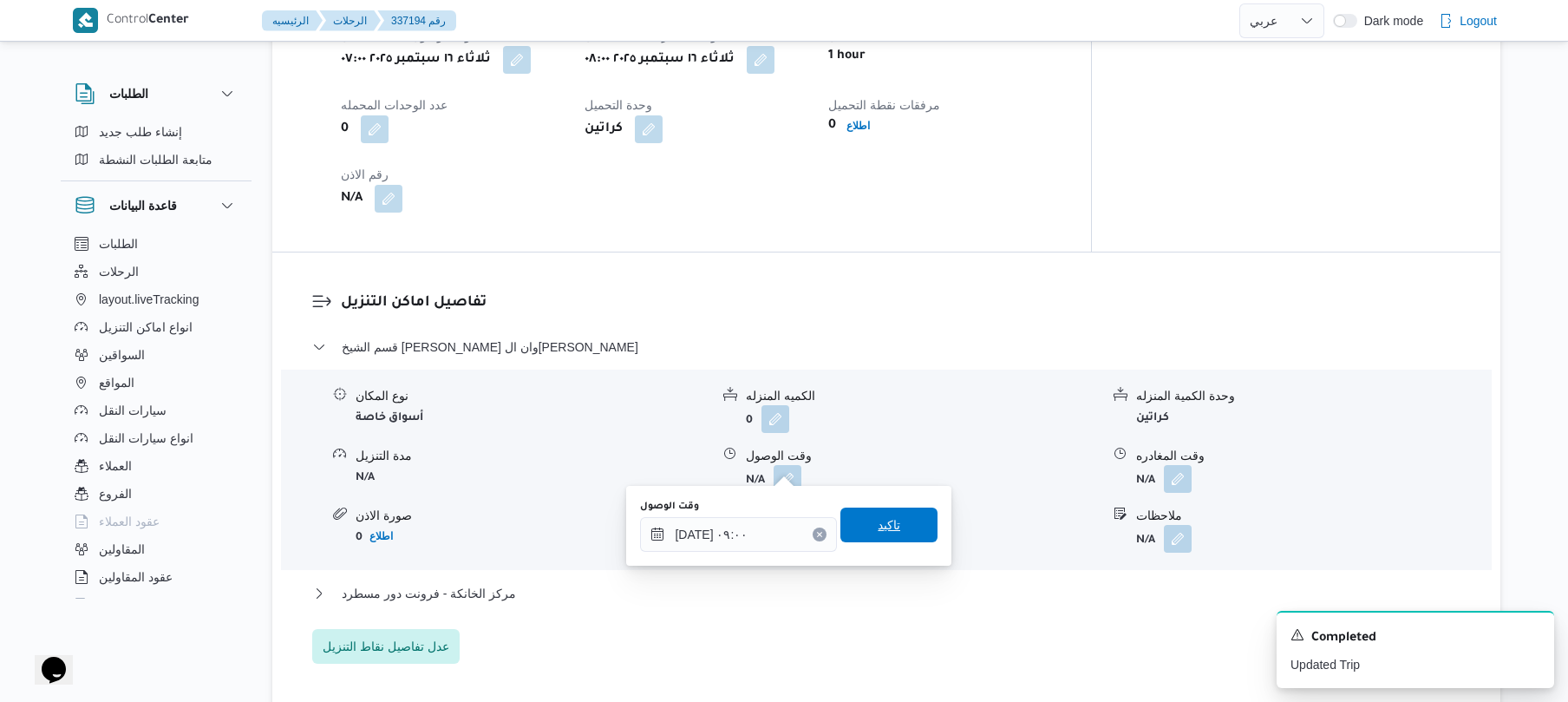
click at [890, 538] on span "تاكيد" at bounding box center [890, 525] width 98 height 35
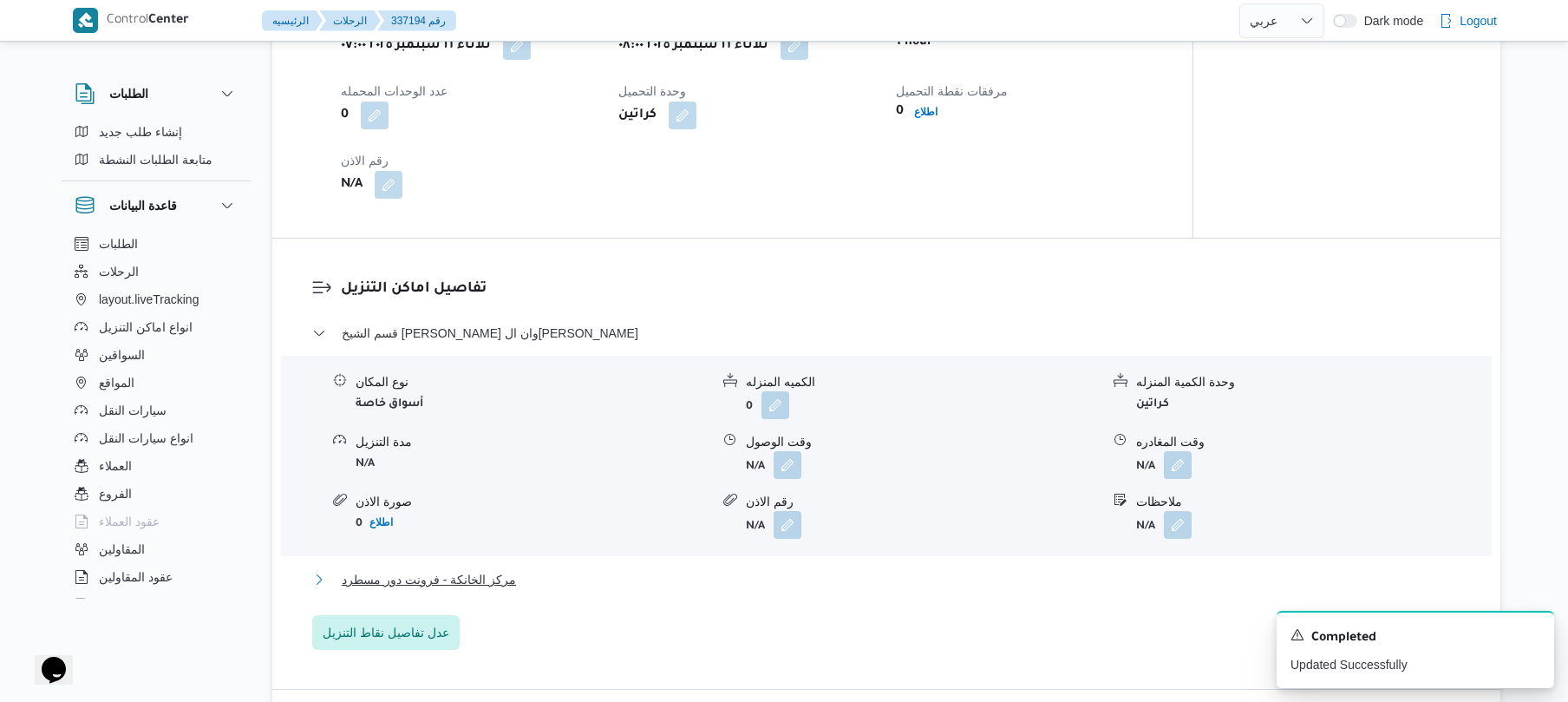
click at [830, 581] on button "مركز الخانكة - فرونت دور مسطرد" at bounding box center [887, 579] width 1149 height 20
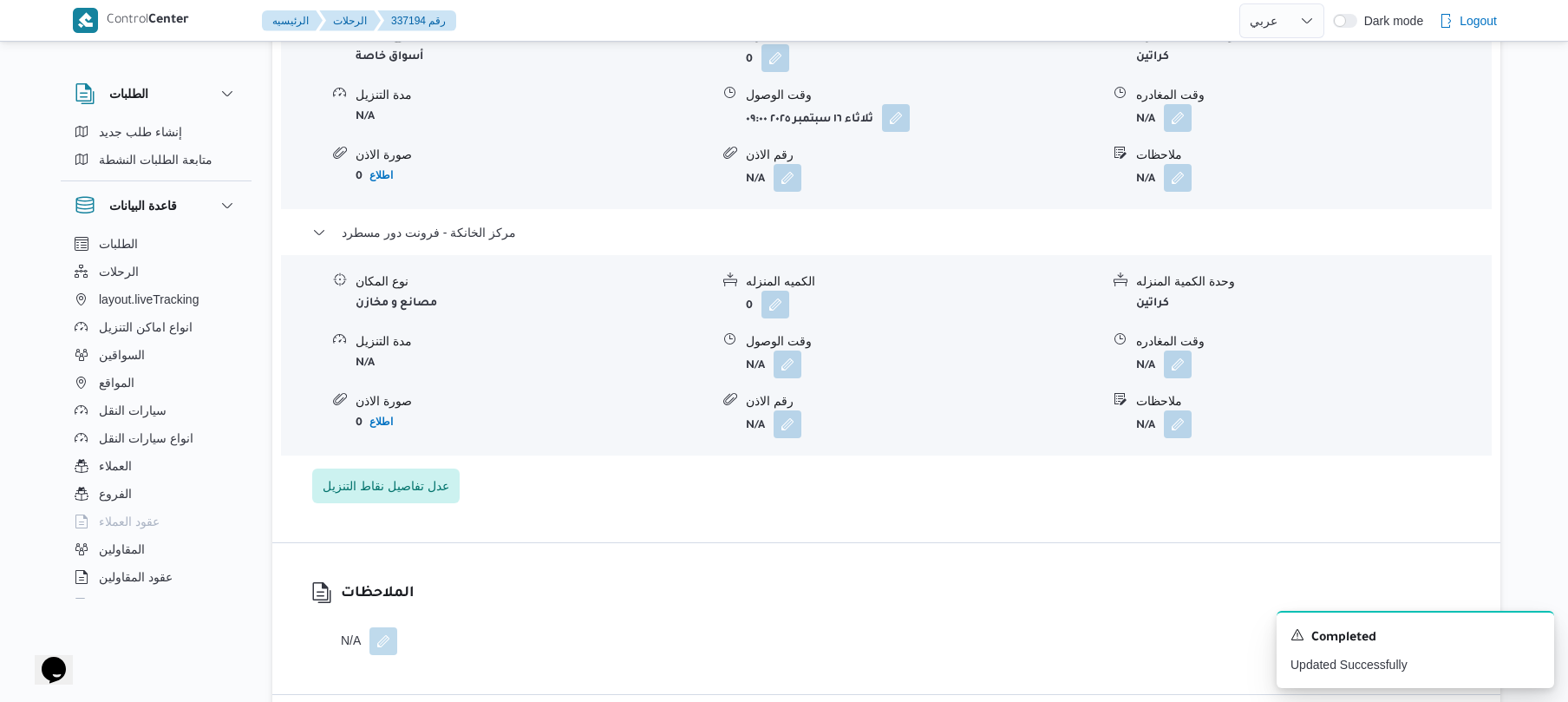
scroll to position [1574, 0]
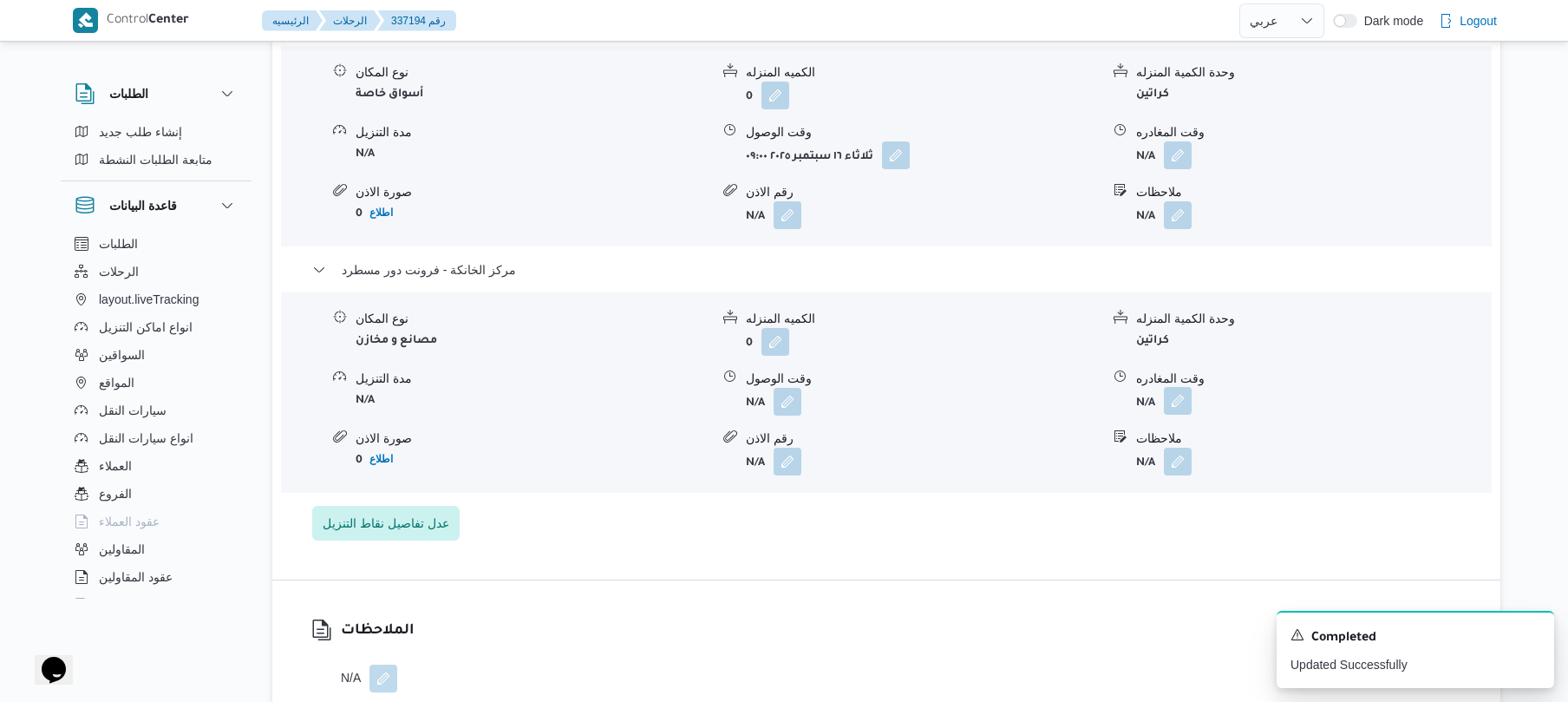
click at [1183, 387] on button "button" at bounding box center [1177, 400] width 27 height 28
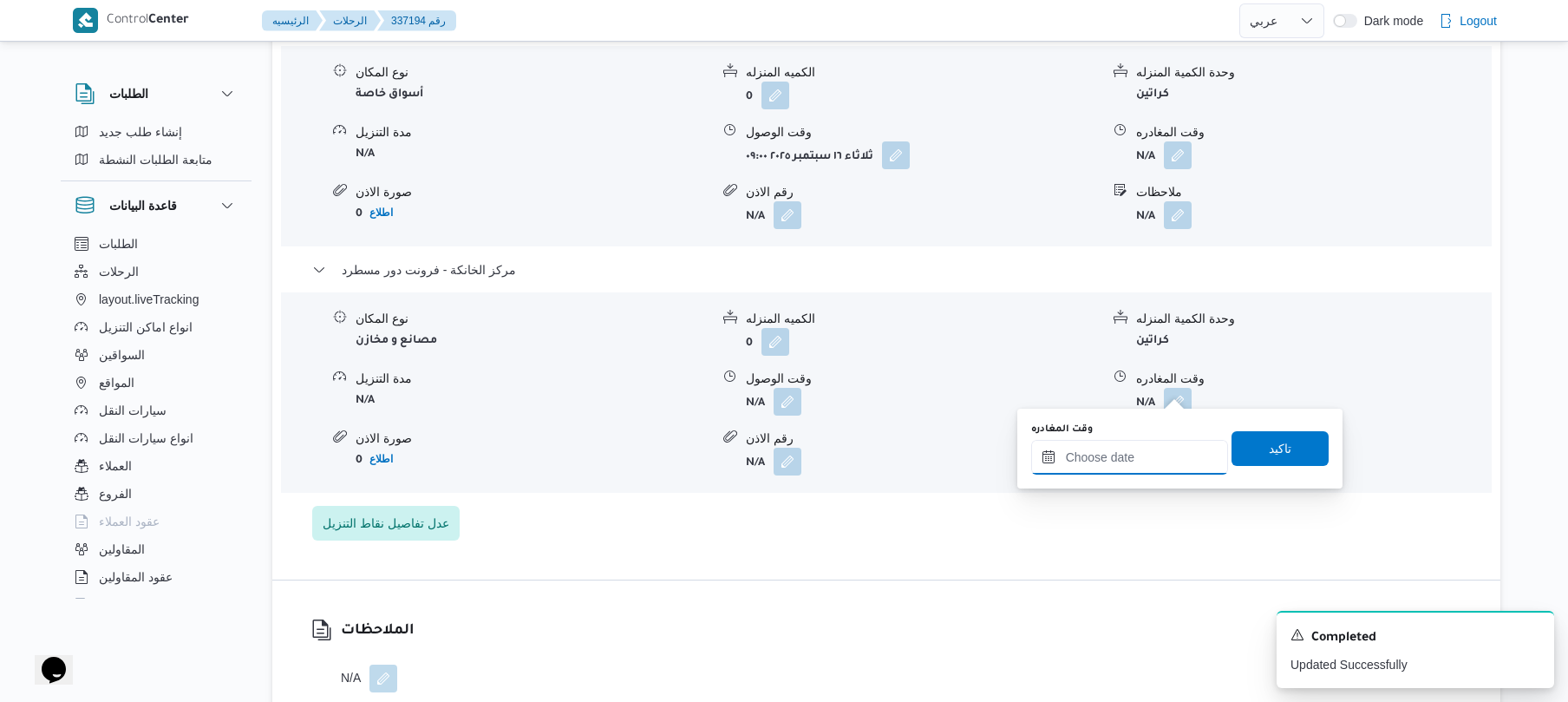
click at [1110, 467] on input "وقت المغادره" at bounding box center [1130, 457] width 197 height 35
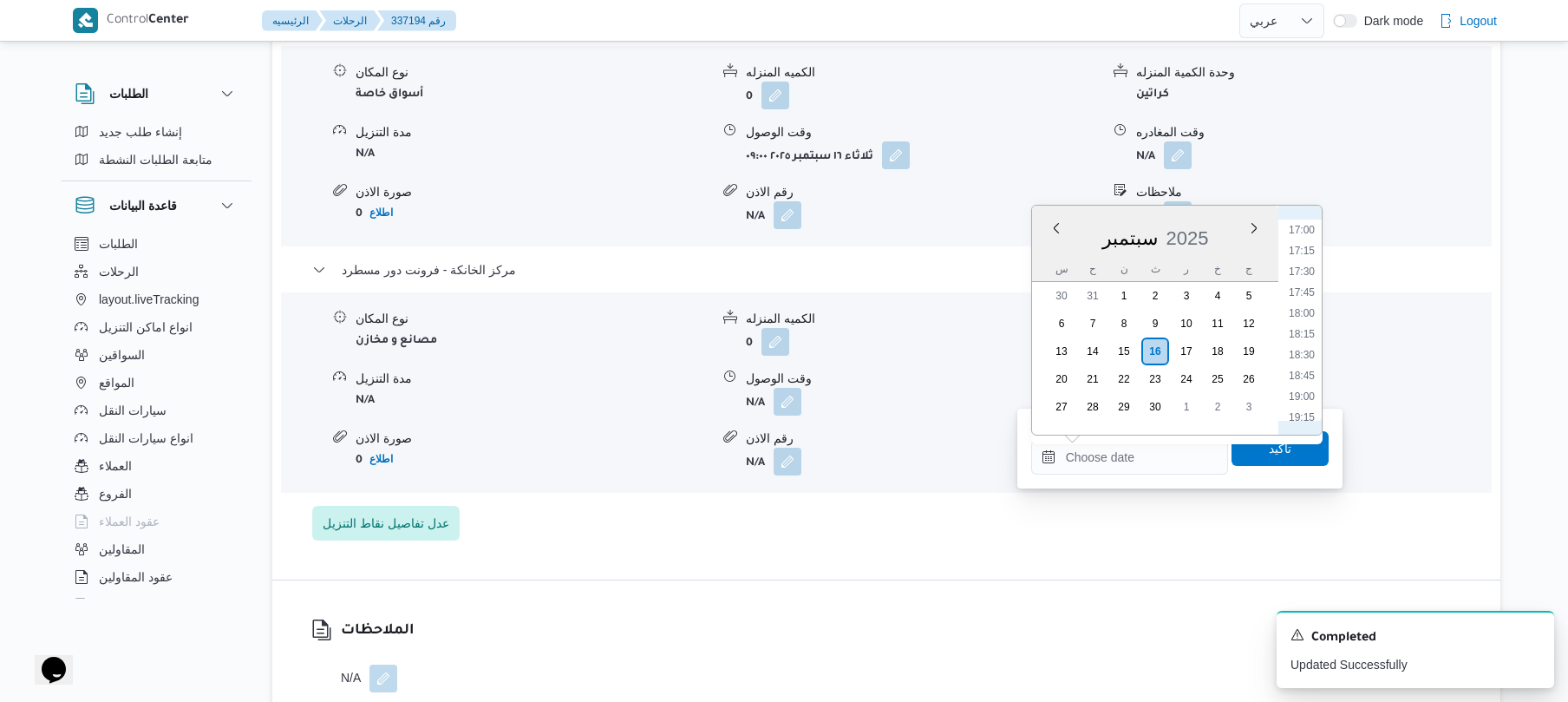
scroll to position [1371, 0]
click at [1305, 376] on li "18:15" at bounding box center [1301, 378] width 40 height 18
type input "١٦/٠٩/٢٠٢٥ ١٨:١٥"
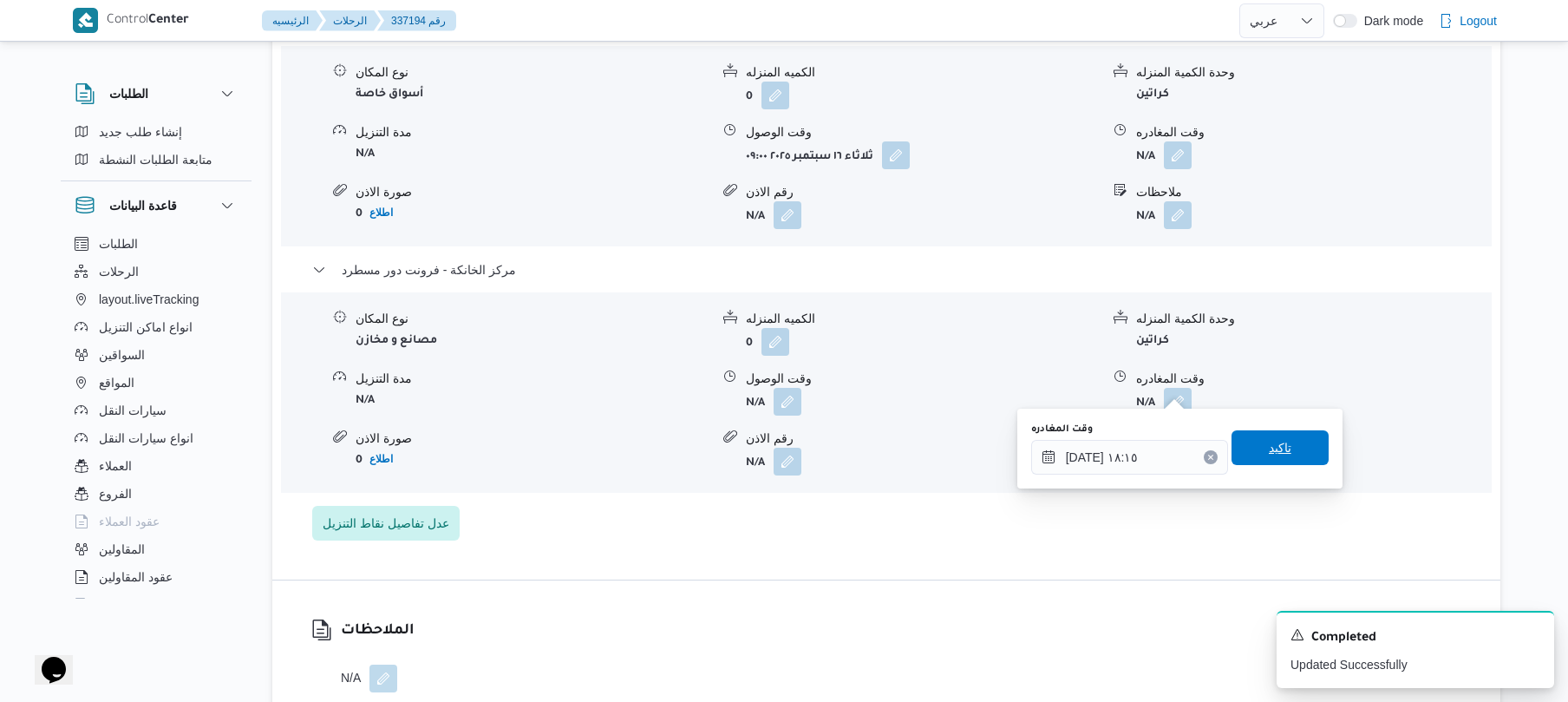
click at [1278, 441] on span "تاكيد" at bounding box center [1280, 447] width 22 height 20
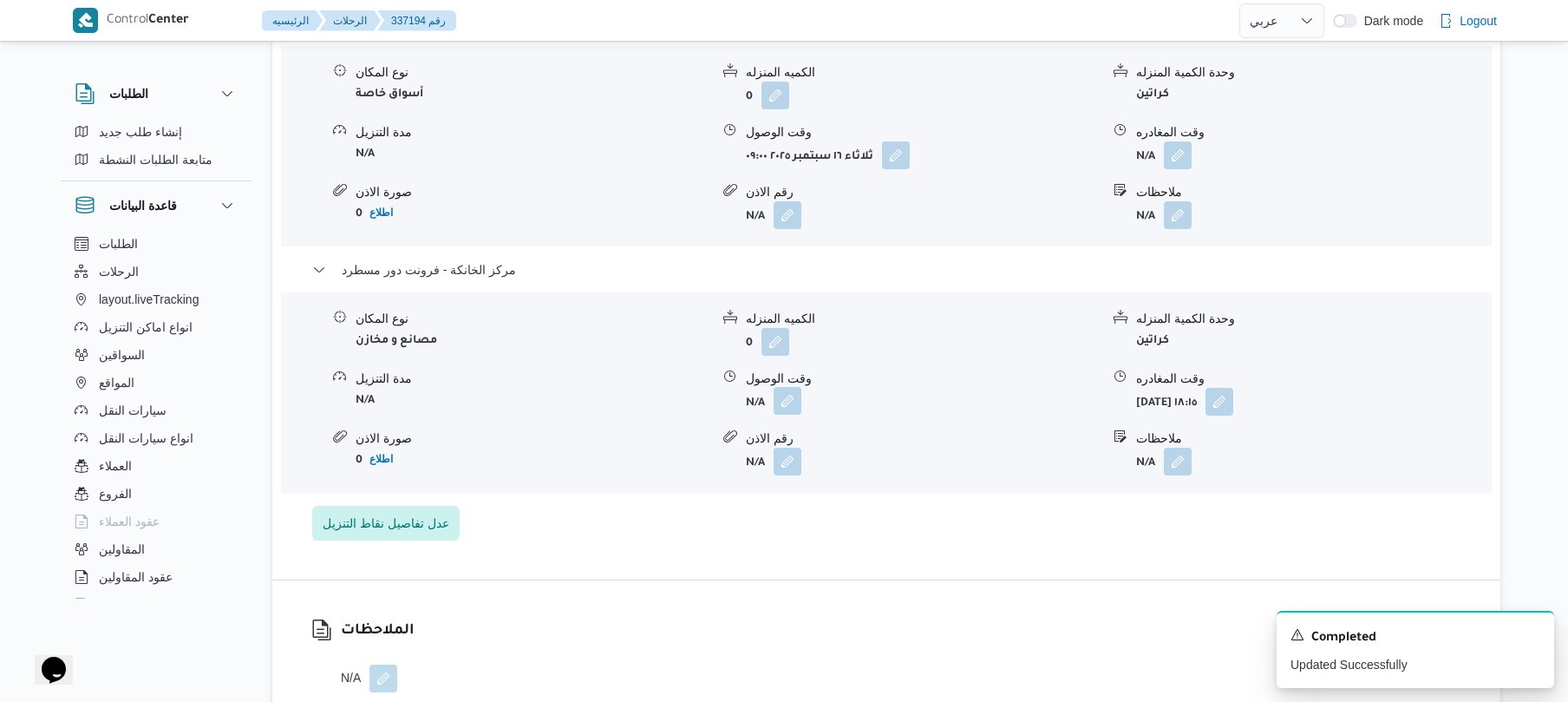
click at [792, 387] on button "button" at bounding box center [787, 400] width 27 height 28
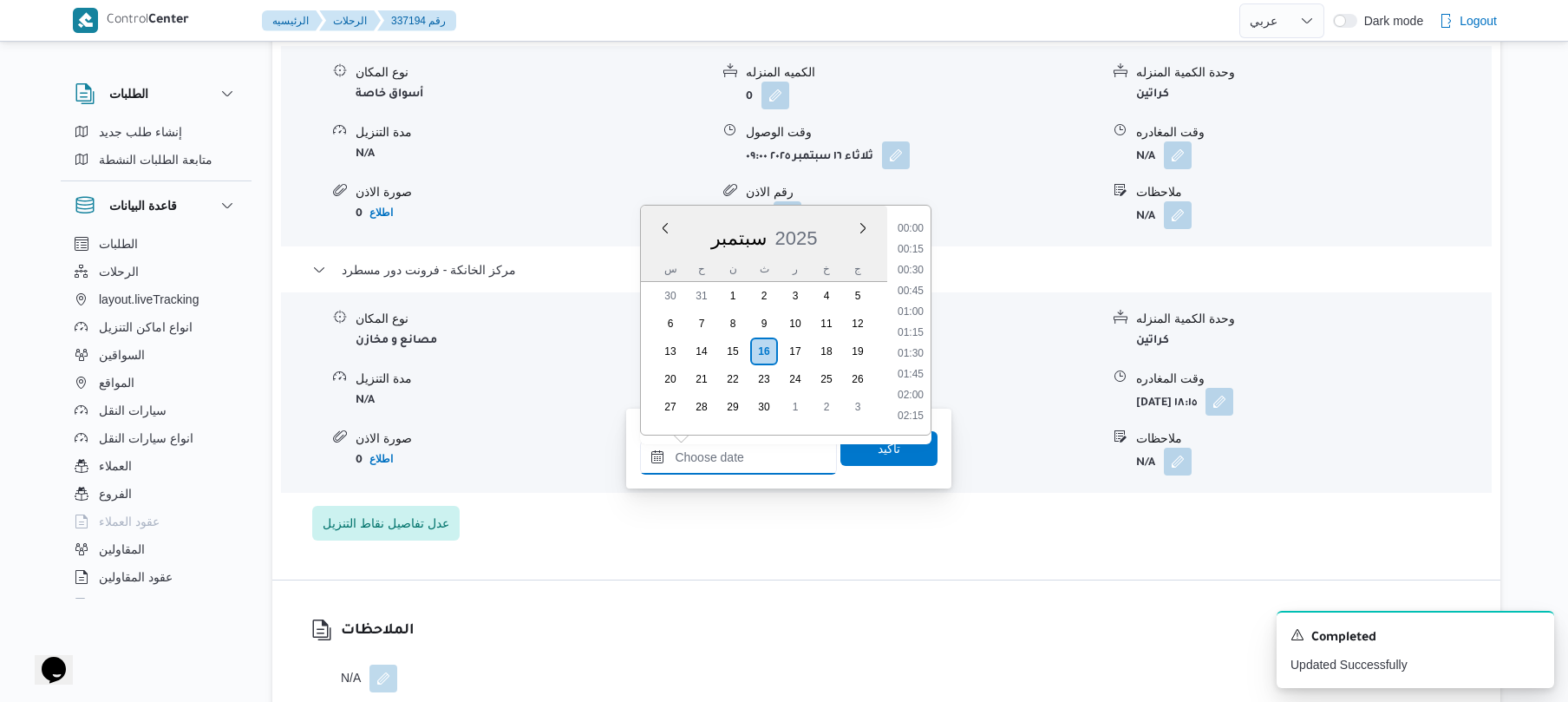
click at [741, 455] on input "وقت الوصول" at bounding box center [739, 457] width 197 height 35
click at [913, 361] on li "18:00" at bounding box center [910, 357] width 40 height 18
type input "١٦/٠٩/٢٠٢٥ ١٨:٠٠"
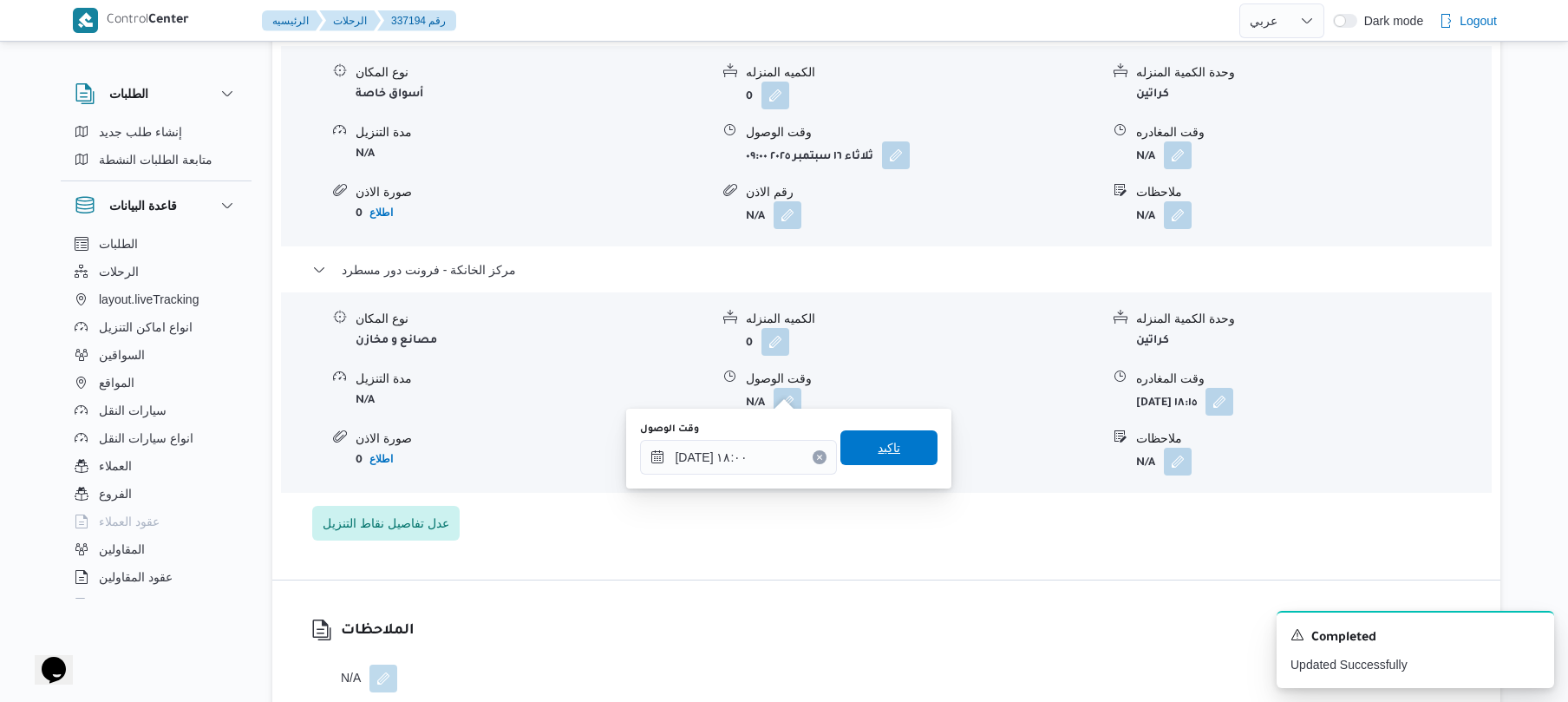
click at [884, 450] on span "تاكيد" at bounding box center [889, 447] width 22 height 20
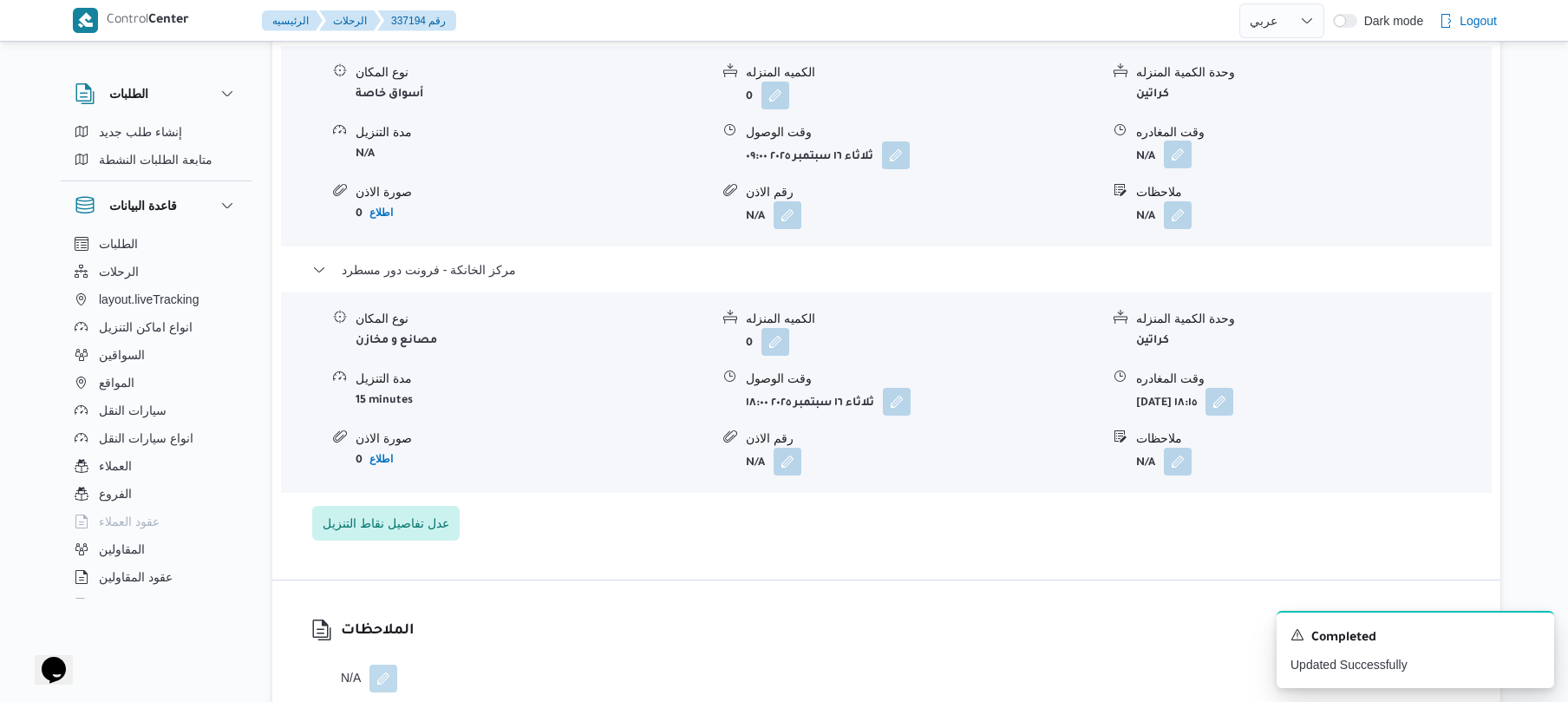
click at [1176, 146] on button "button" at bounding box center [1177, 154] width 27 height 28
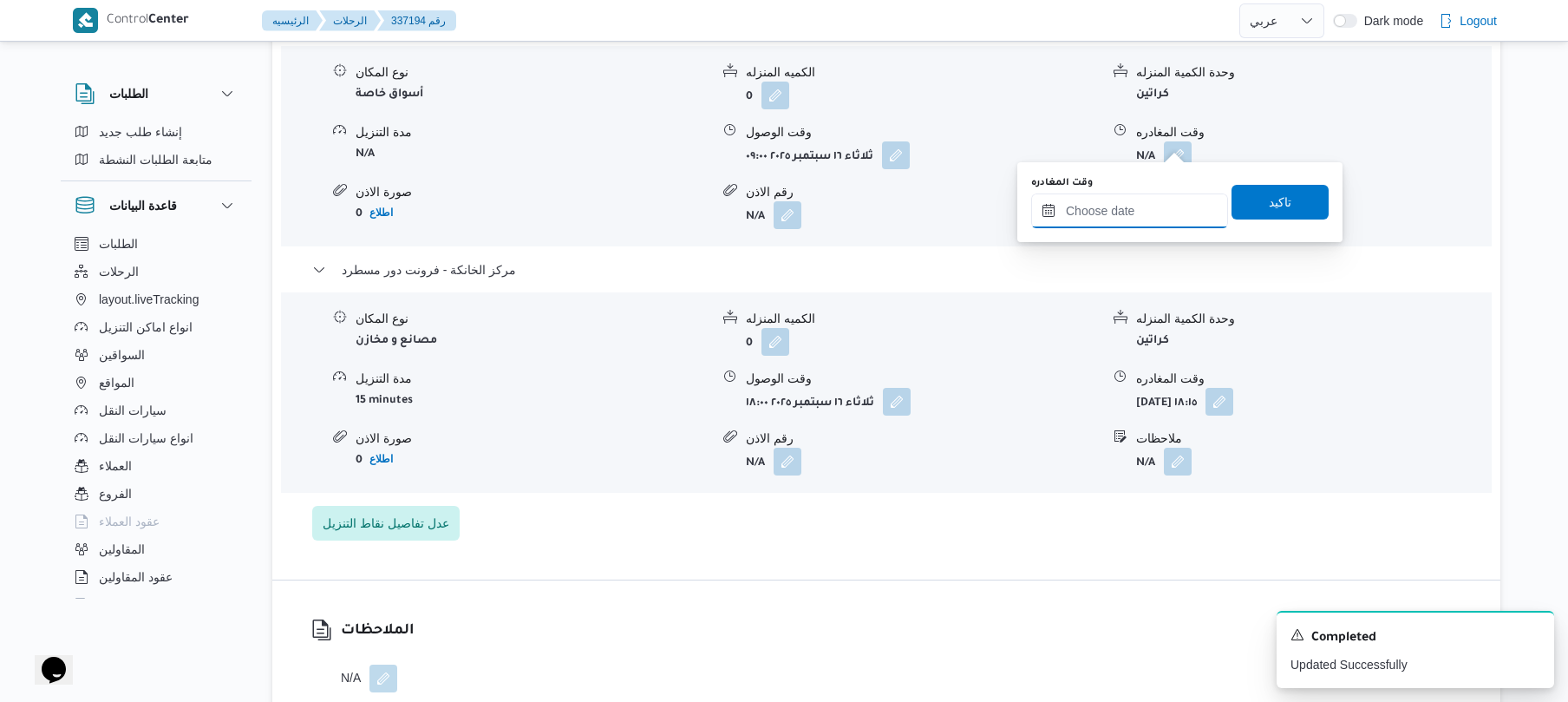
click at [1117, 212] on input "وقت المغادره" at bounding box center [1130, 210] width 197 height 35
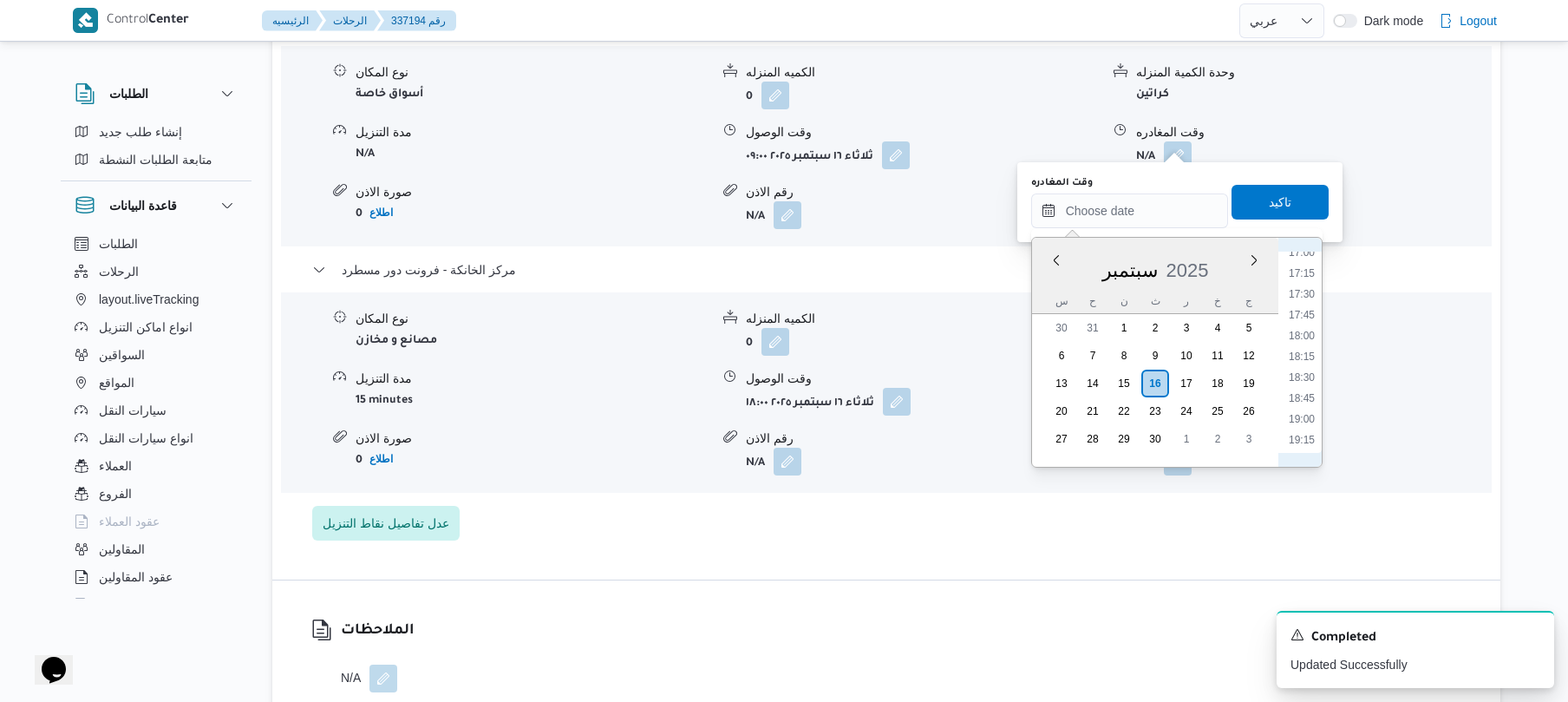
scroll to position [1372, 0]
click at [1302, 311] on li "17:00" at bounding box center [1301, 304] width 40 height 18
type input "١٦/٠٩/٢٠٢٥ ١٧:٠٠"
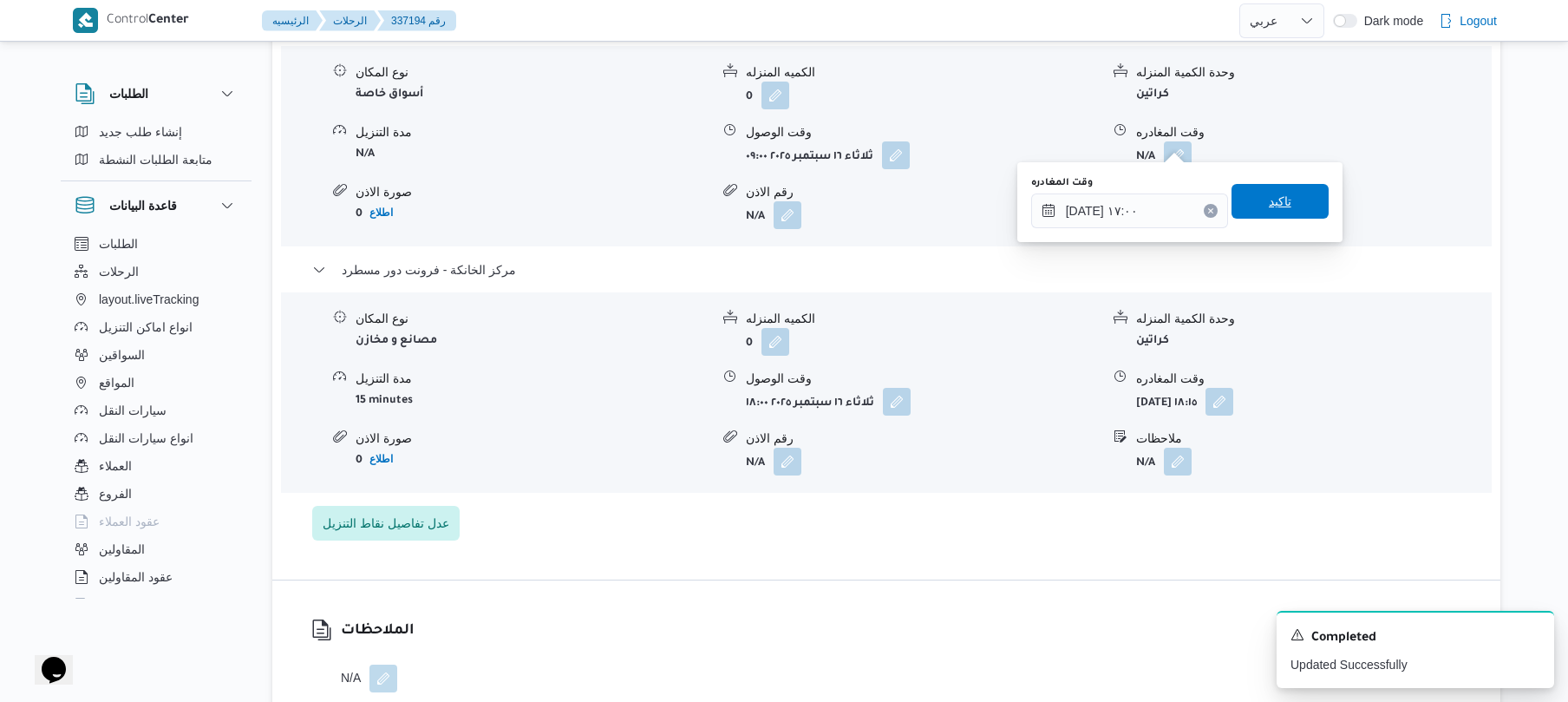
click at [1284, 205] on span "تاكيد" at bounding box center [1281, 201] width 98 height 35
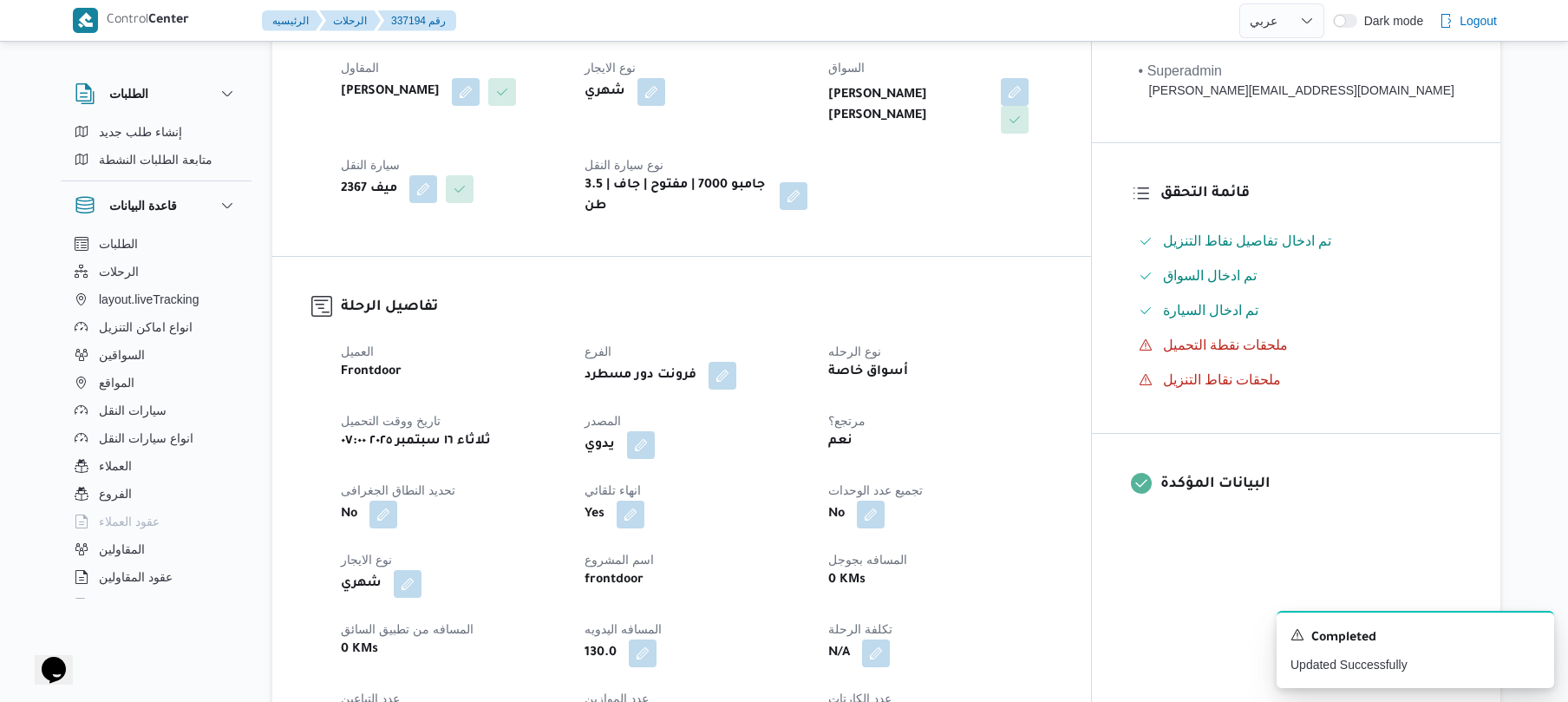
scroll to position [0, 0]
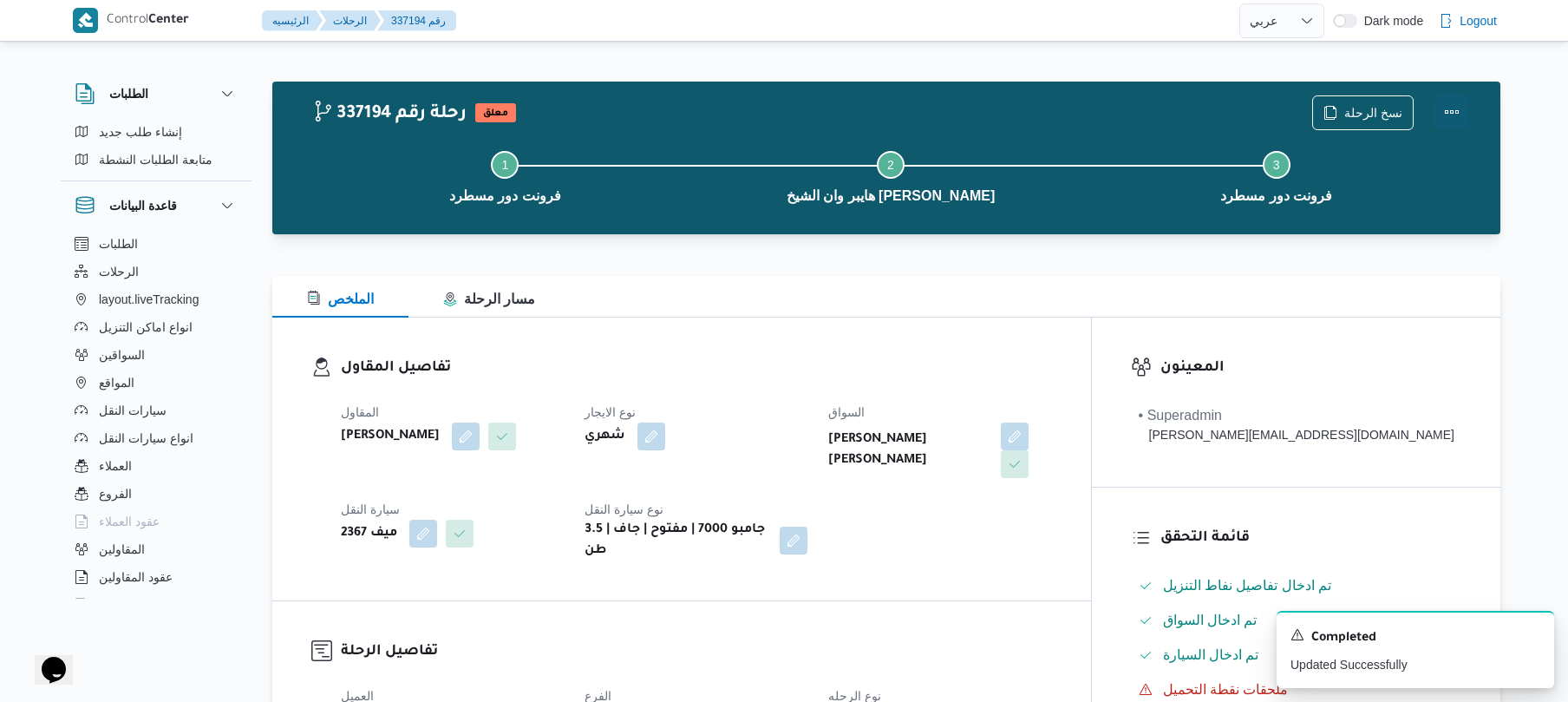
click at [1450, 102] on button "Actions" at bounding box center [1451, 112] width 35 height 35
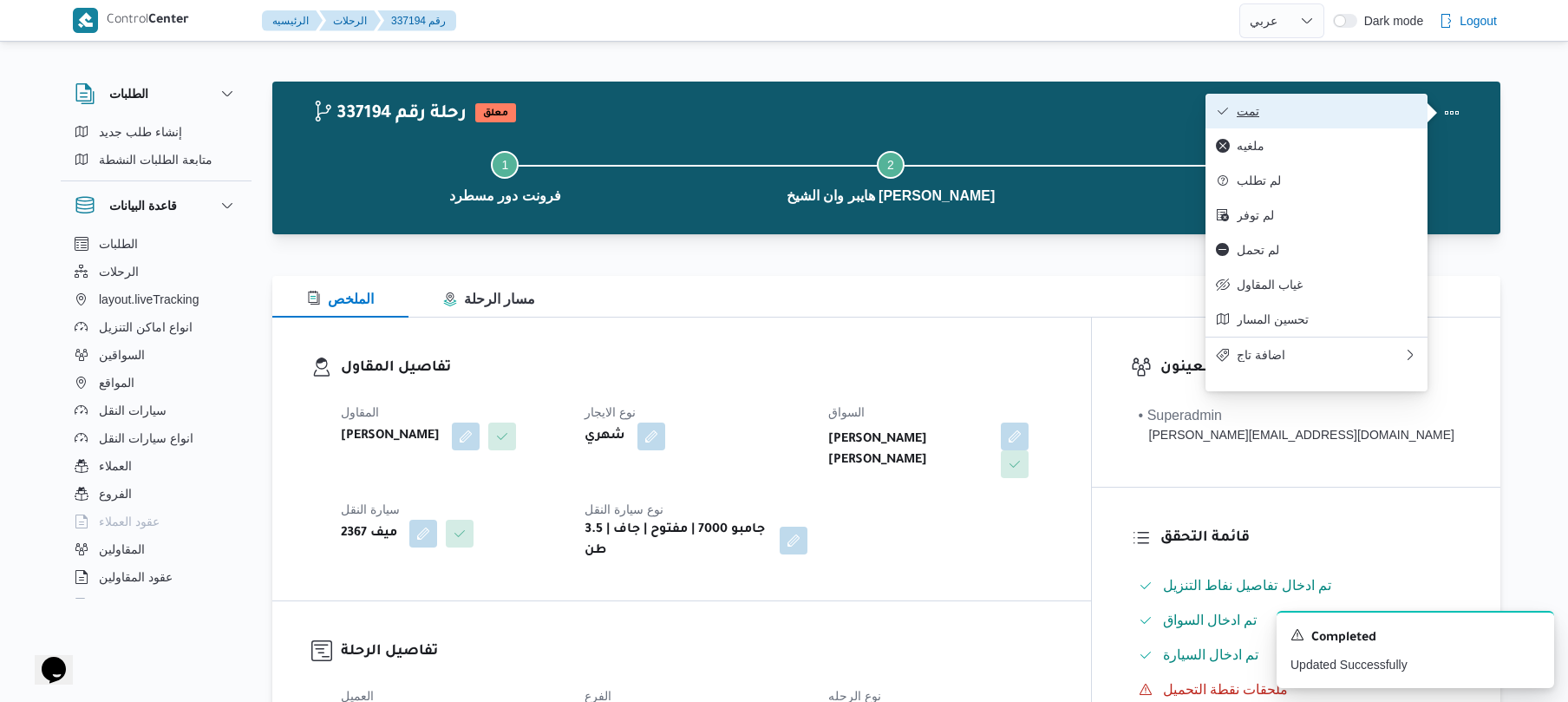
click at [1344, 106] on span "تمت" at bounding box center [1326, 111] width 180 height 14
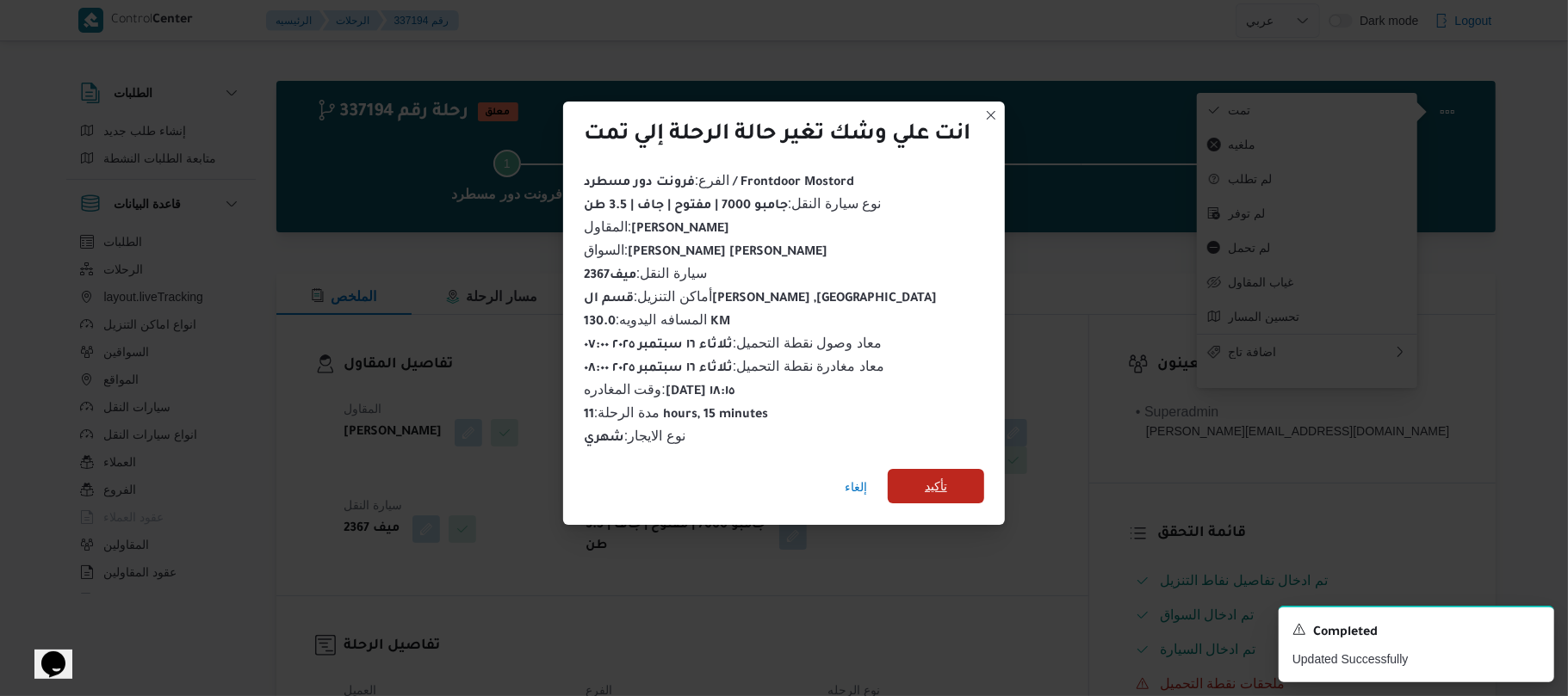
click at [952, 482] on span "تأكيد" at bounding box center [936, 486] width 97 height 34
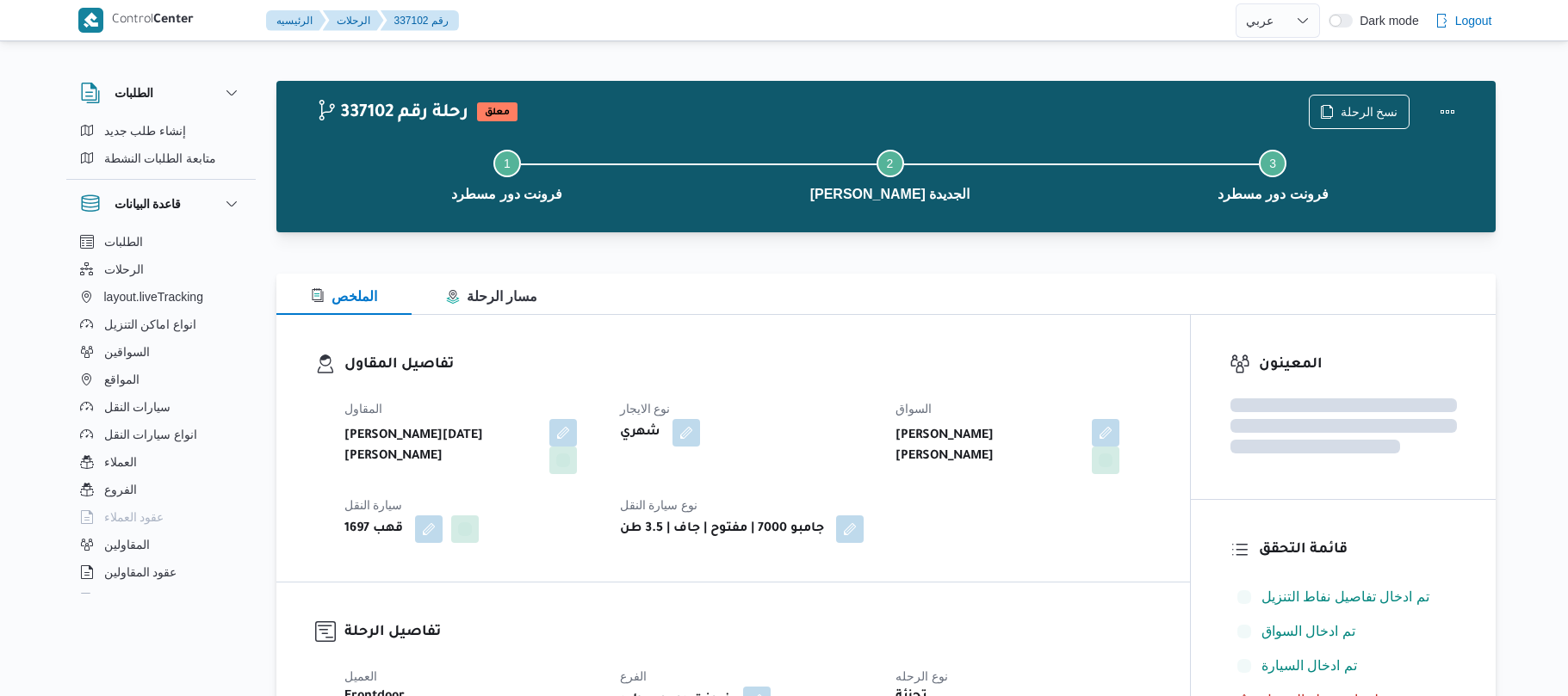
select select "ar"
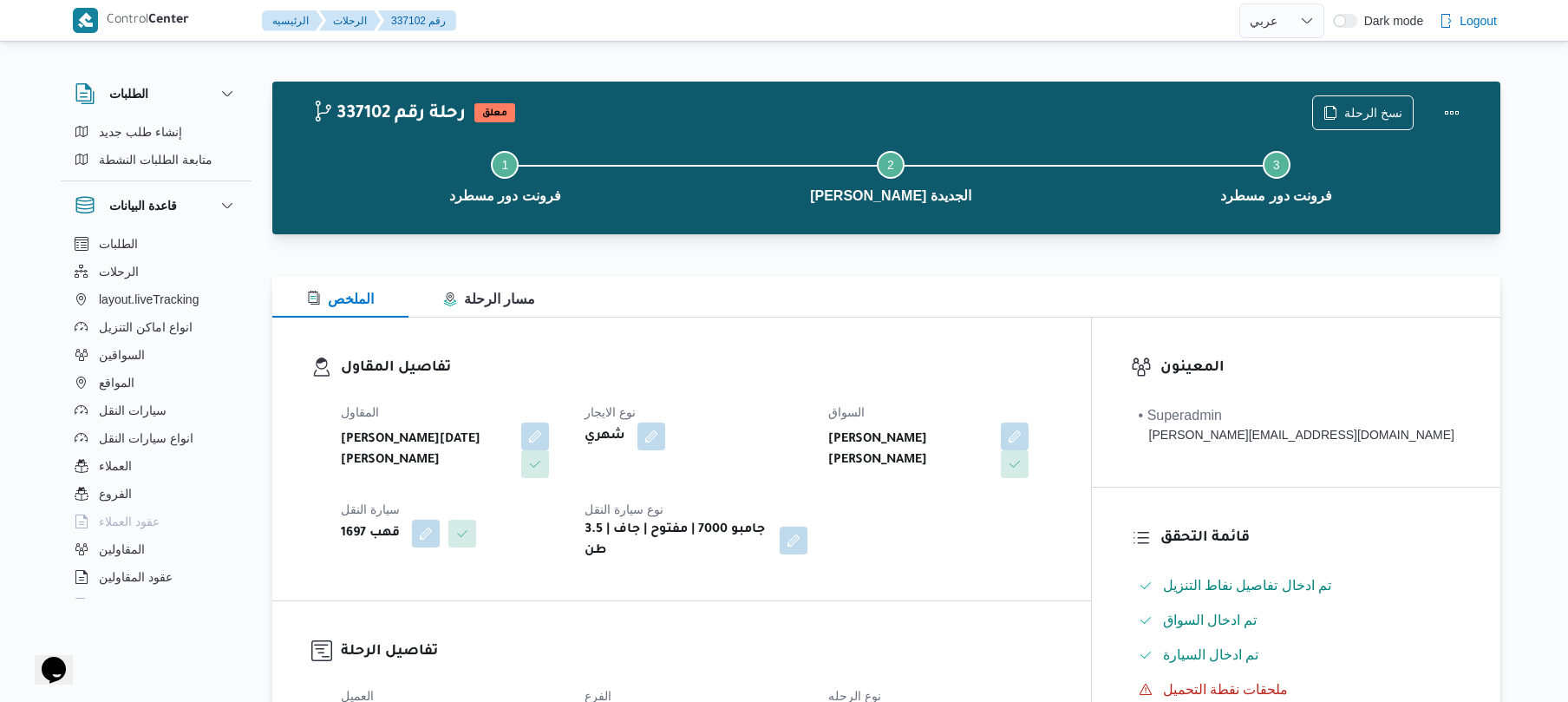
click at [996, 300] on div "الملخص مسار الرحلة" at bounding box center [886, 296] width 1228 height 42
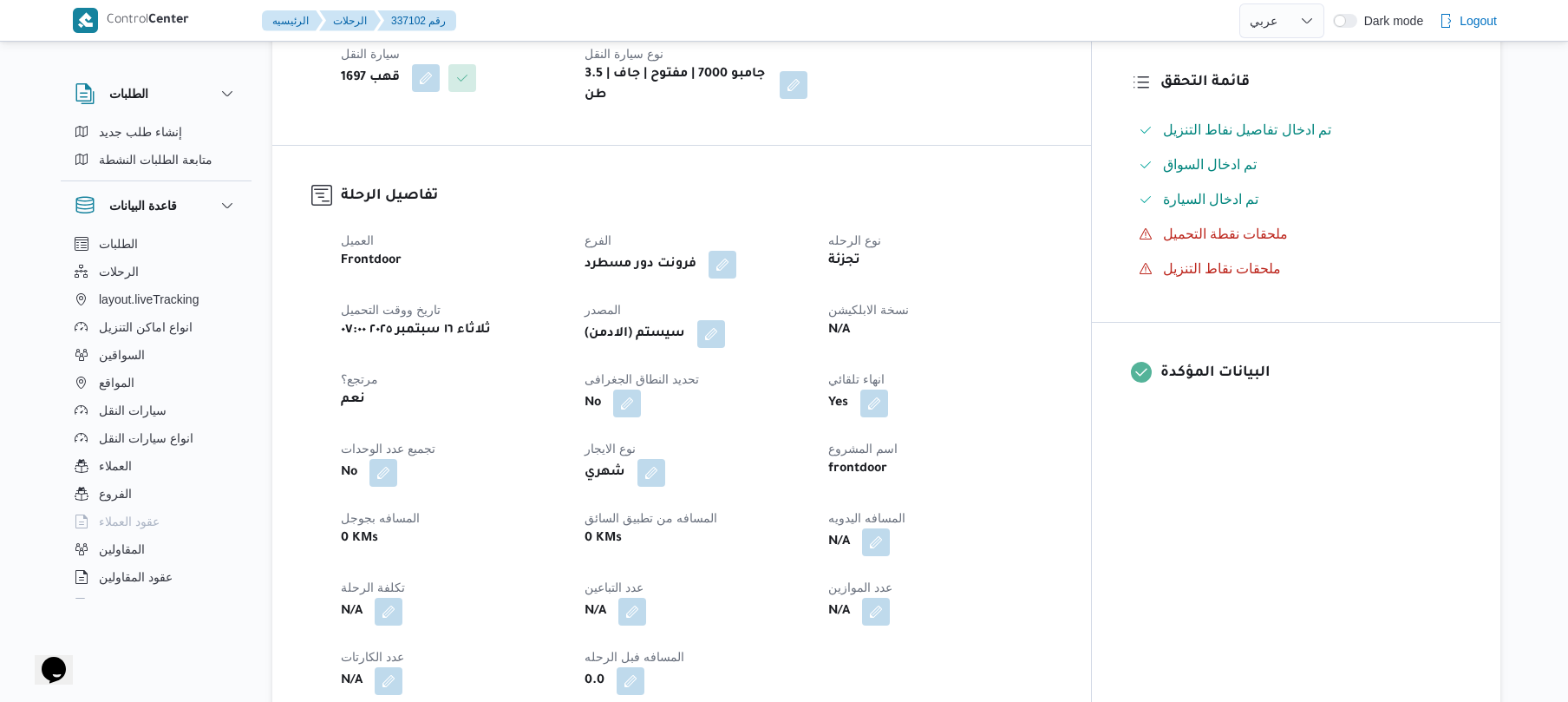
scroll to position [462, 0]
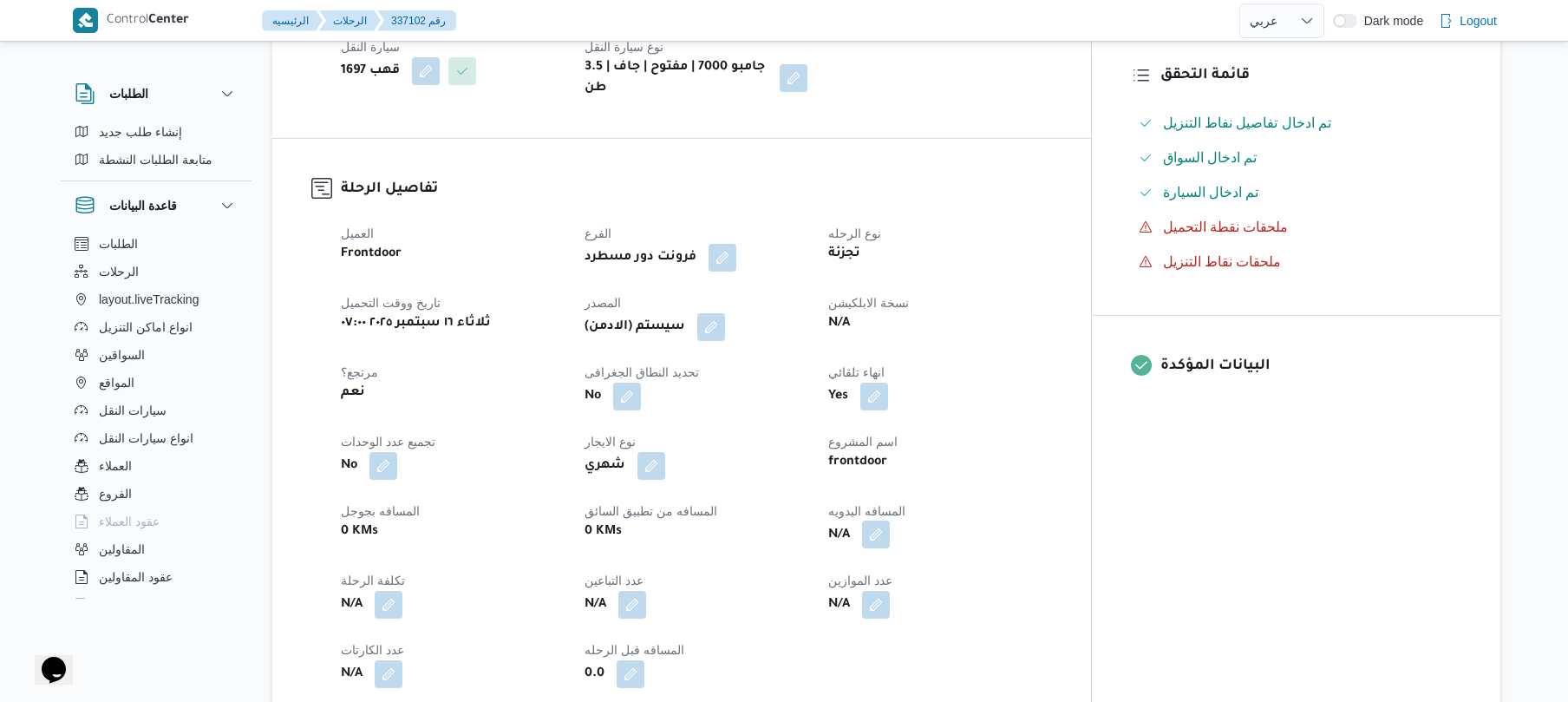
click at [890, 521] on button "button" at bounding box center [875, 534] width 27 height 28
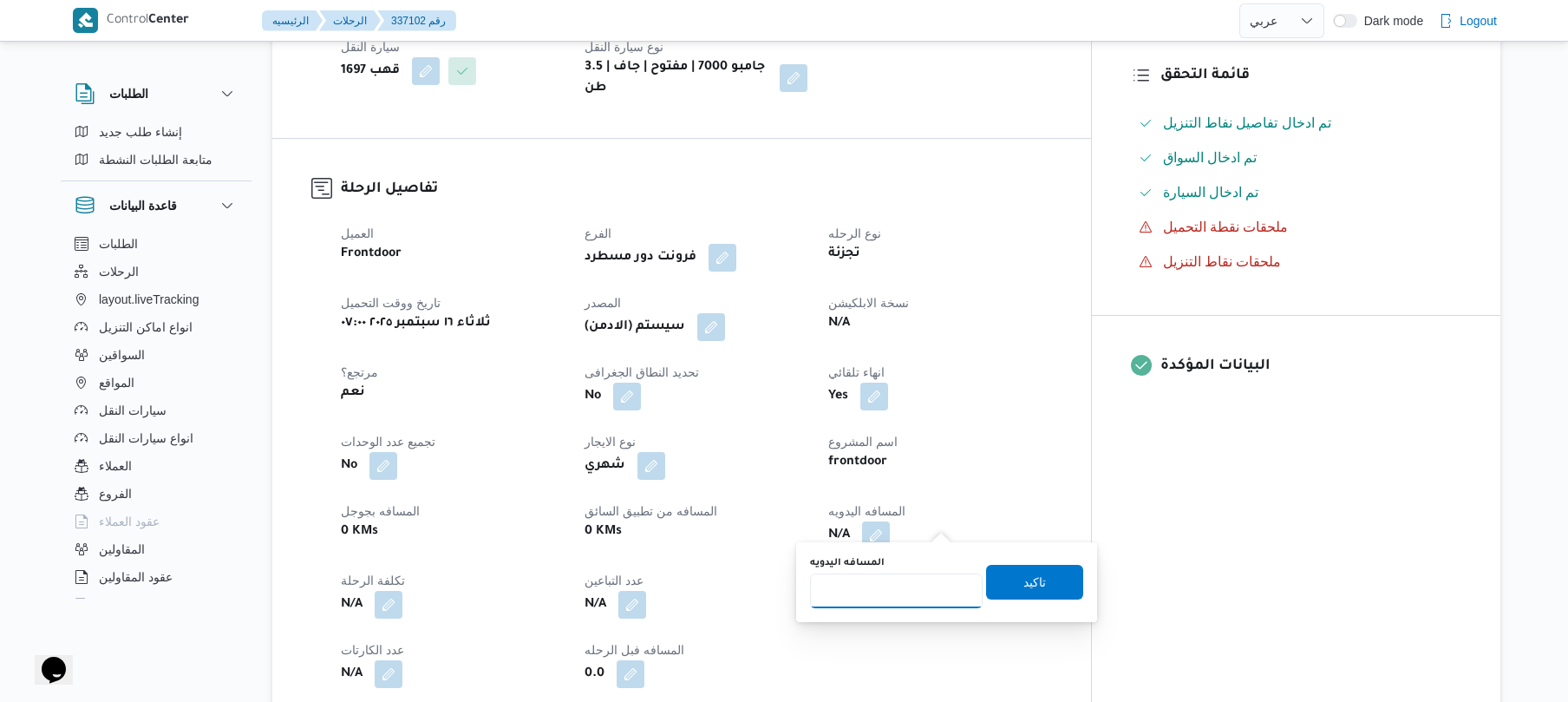
click at [875, 597] on input "المسافه اليدويه" at bounding box center [896, 590] width 173 height 35
type input "120"
click at [1025, 587] on span "تاكيد" at bounding box center [1034, 580] width 22 height 20
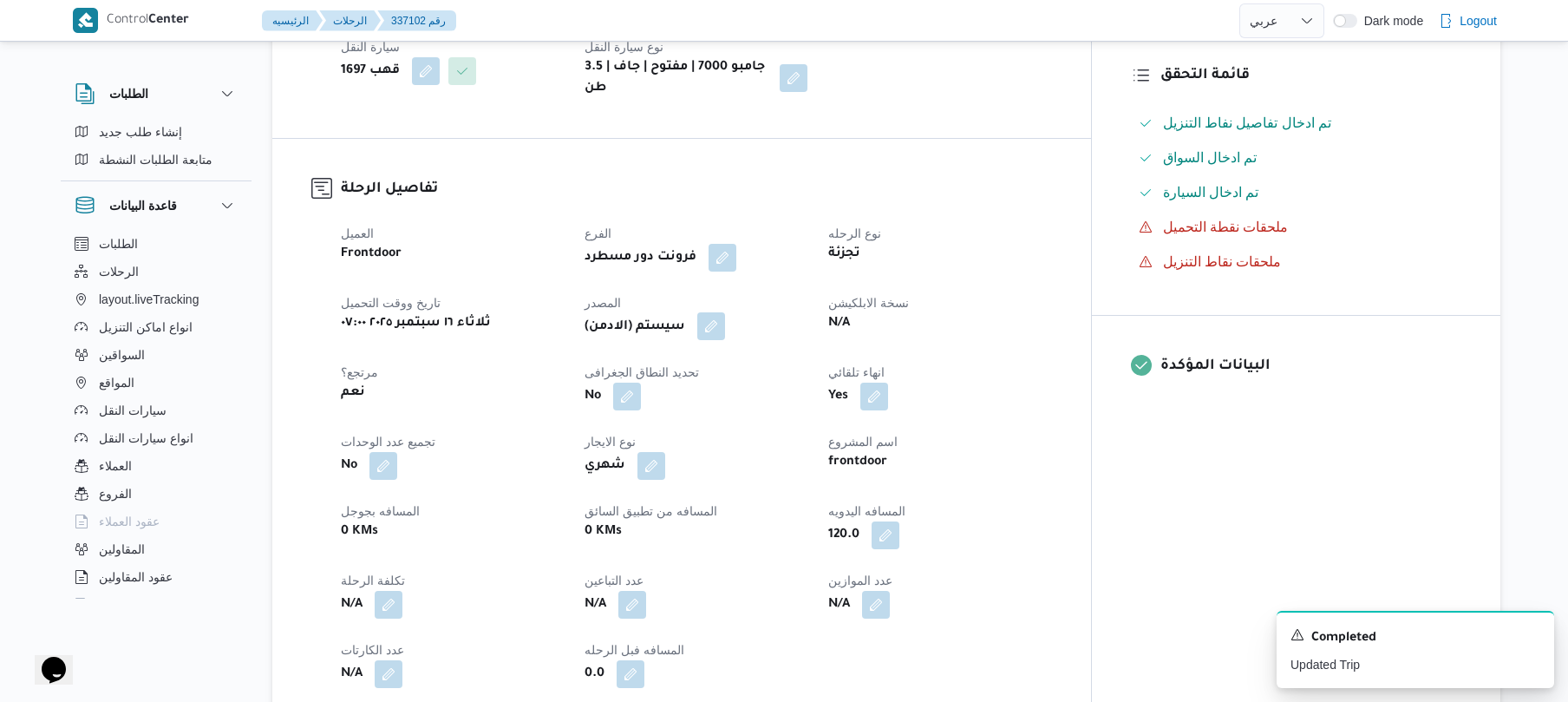
click at [725, 312] on button "button" at bounding box center [710, 326] width 27 height 28
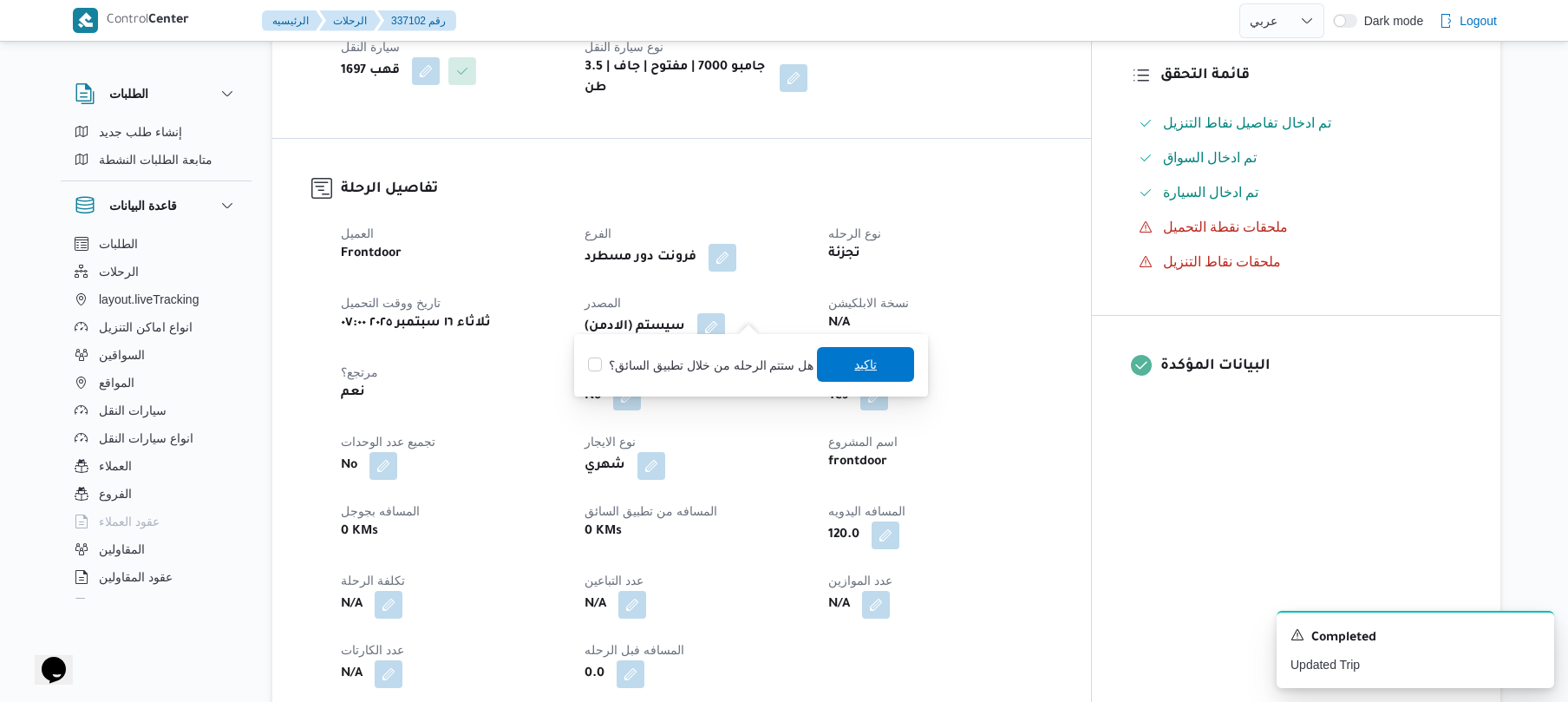
click at [846, 376] on span "تاكيد" at bounding box center [866, 364] width 98 height 35
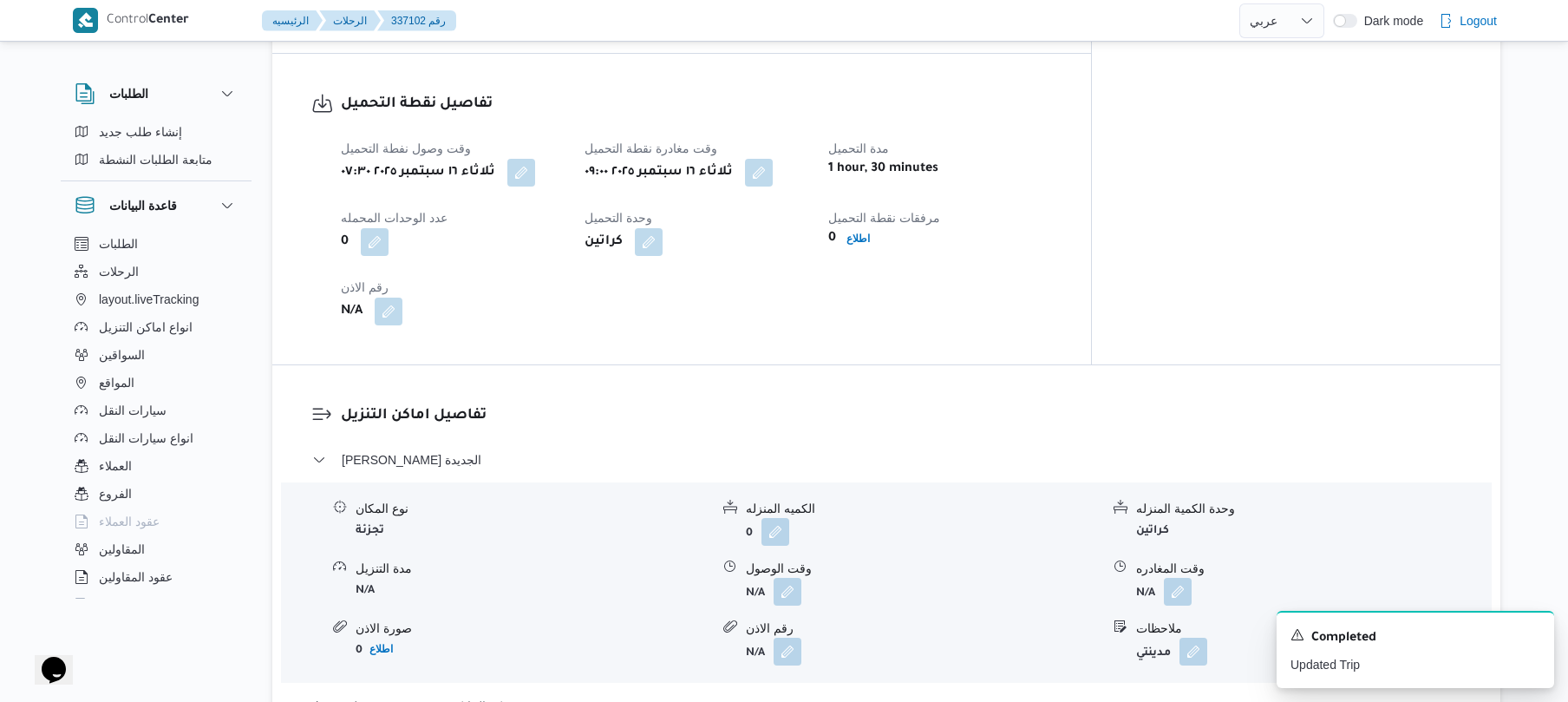
scroll to position [1203, 0]
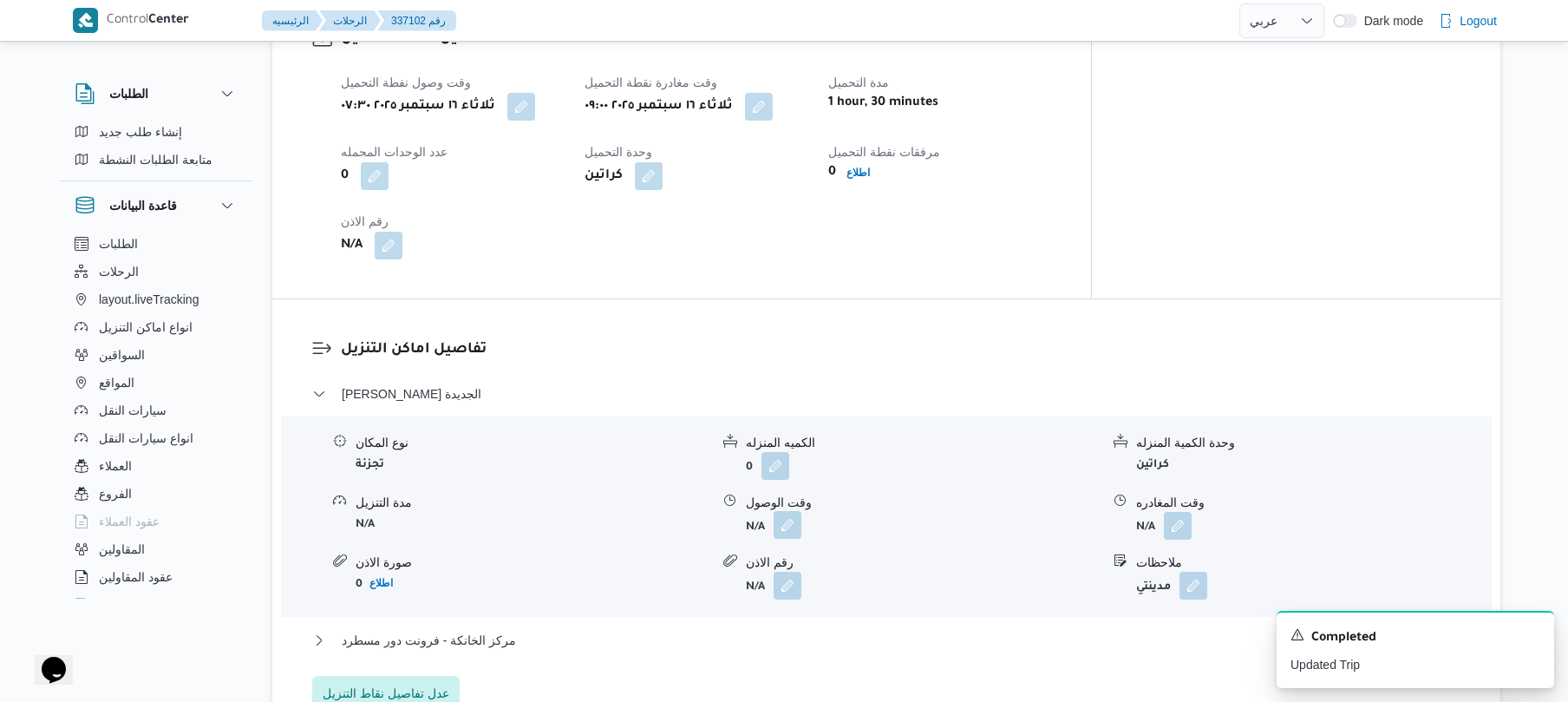
click at [781, 511] on button "button" at bounding box center [787, 525] width 27 height 28
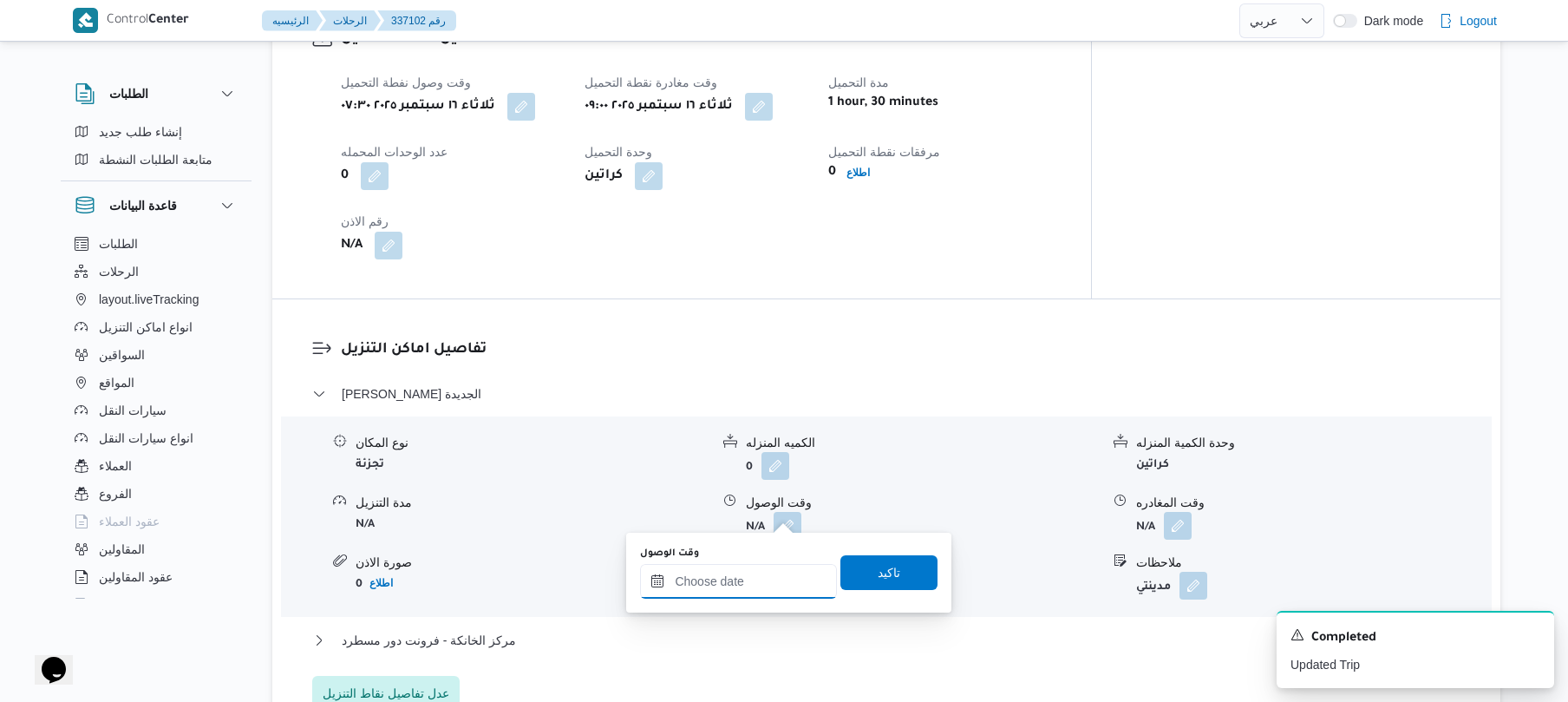
click at [728, 580] on input "وقت الوصول" at bounding box center [739, 581] width 197 height 35
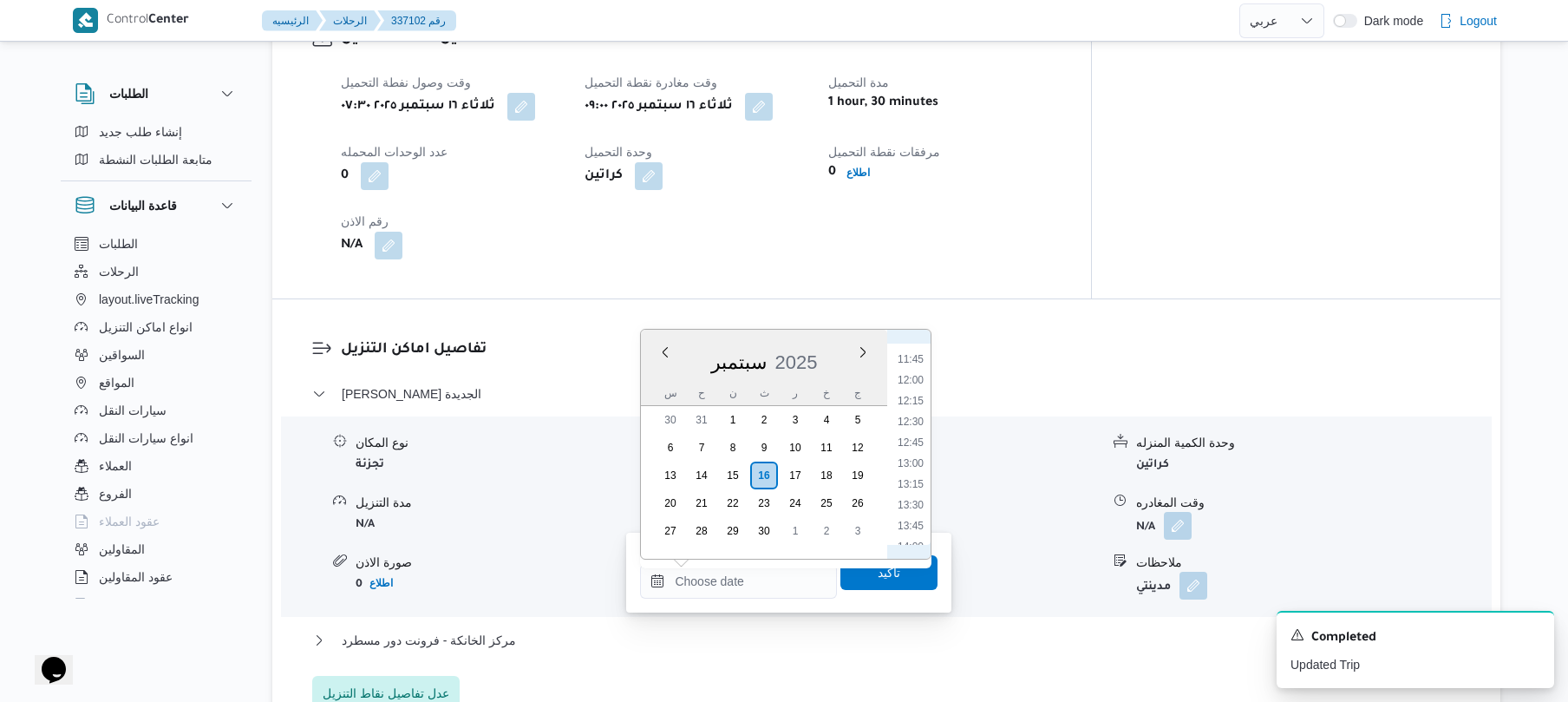
scroll to position [629, 0]
click at [916, 531] on li "09:45" at bounding box center [910, 536] width 40 height 18
type input "١٦/٠٩/٢٠٢٥ ٠٩:٤٥"
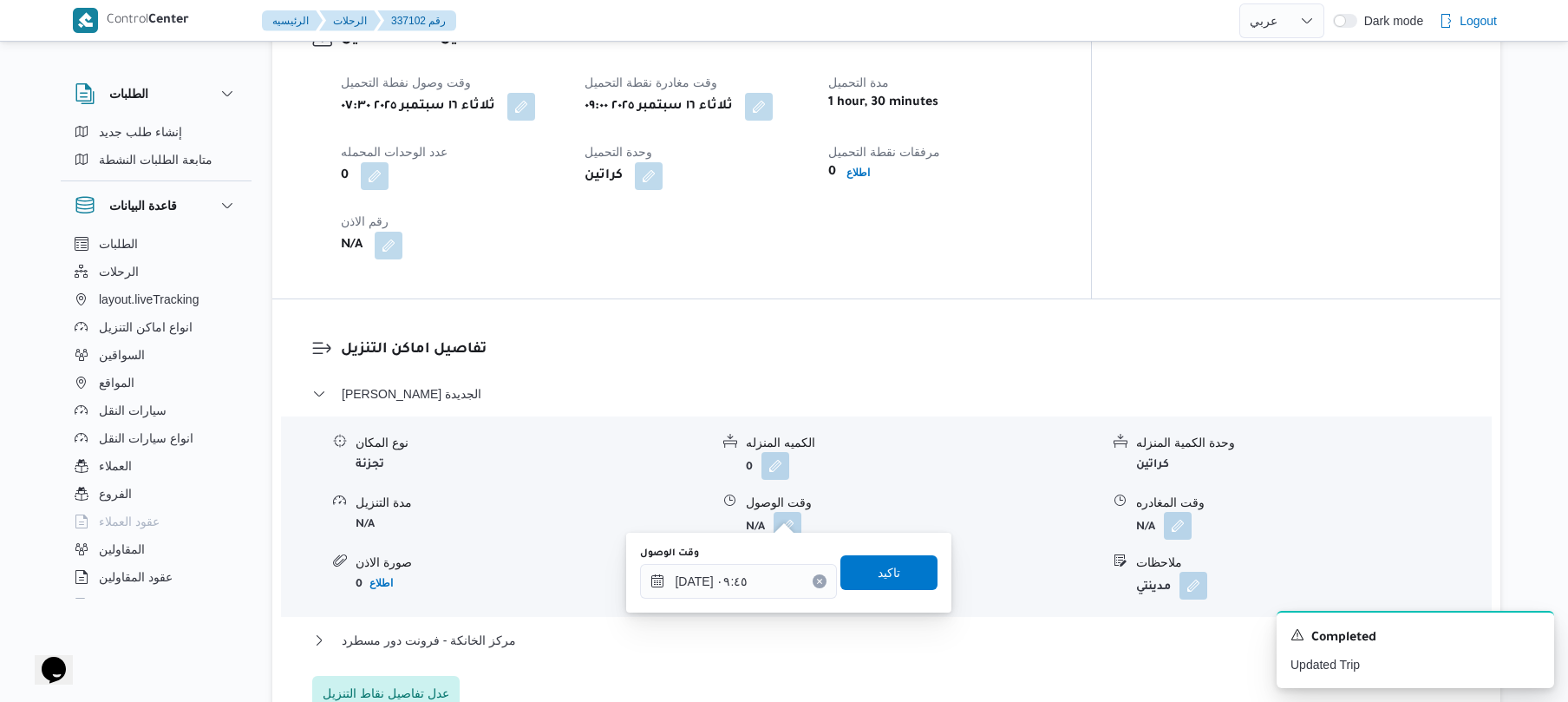
click at [885, 588] on div "تاكيد" at bounding box center [890, 572] width 98 height 35
click at [886, 574] on span "تاكيد" at bounding box center [889, 572] width 22 height 20
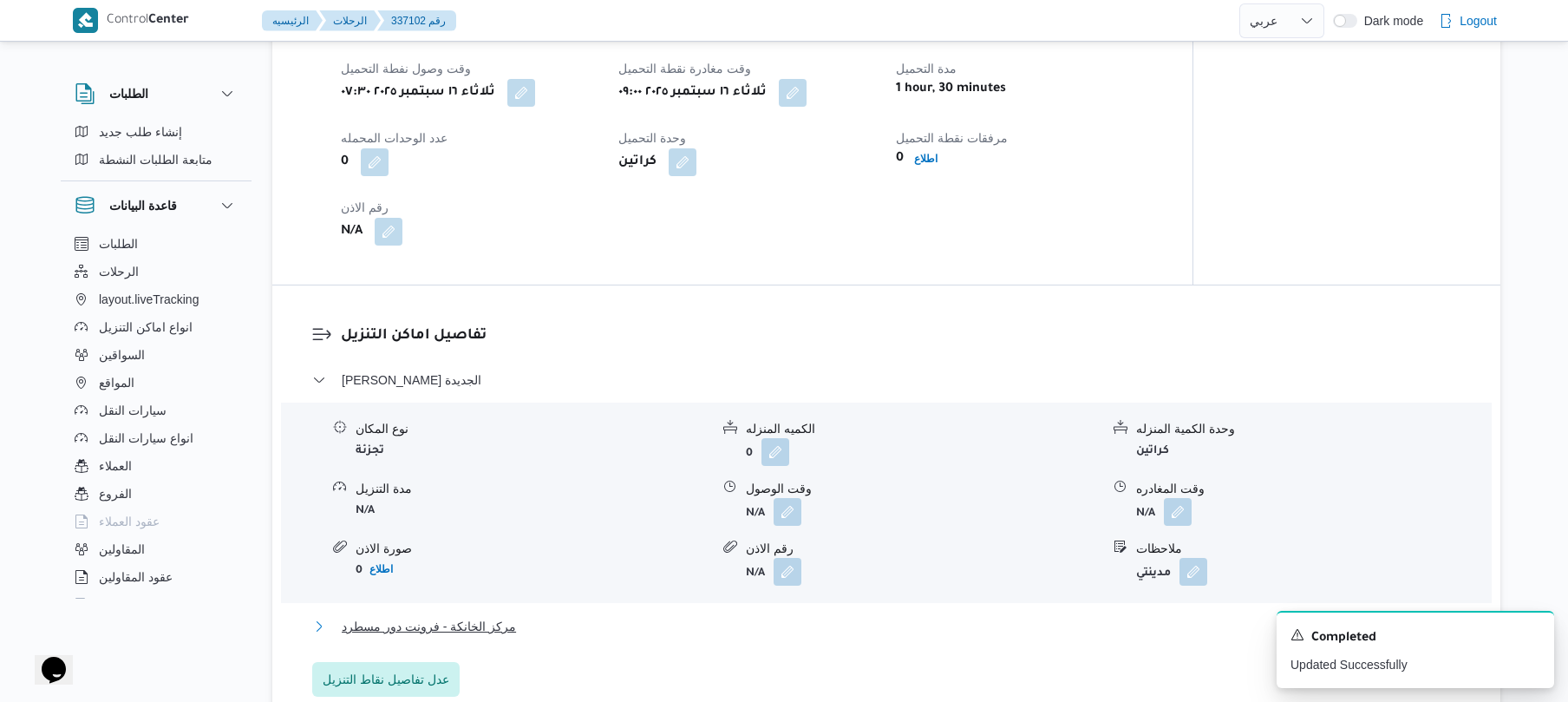
click at [791, 629] on button "مركز الخانكة - فرونت دور مسطرد" at bounding box center [887, 626] width 1149 height 20
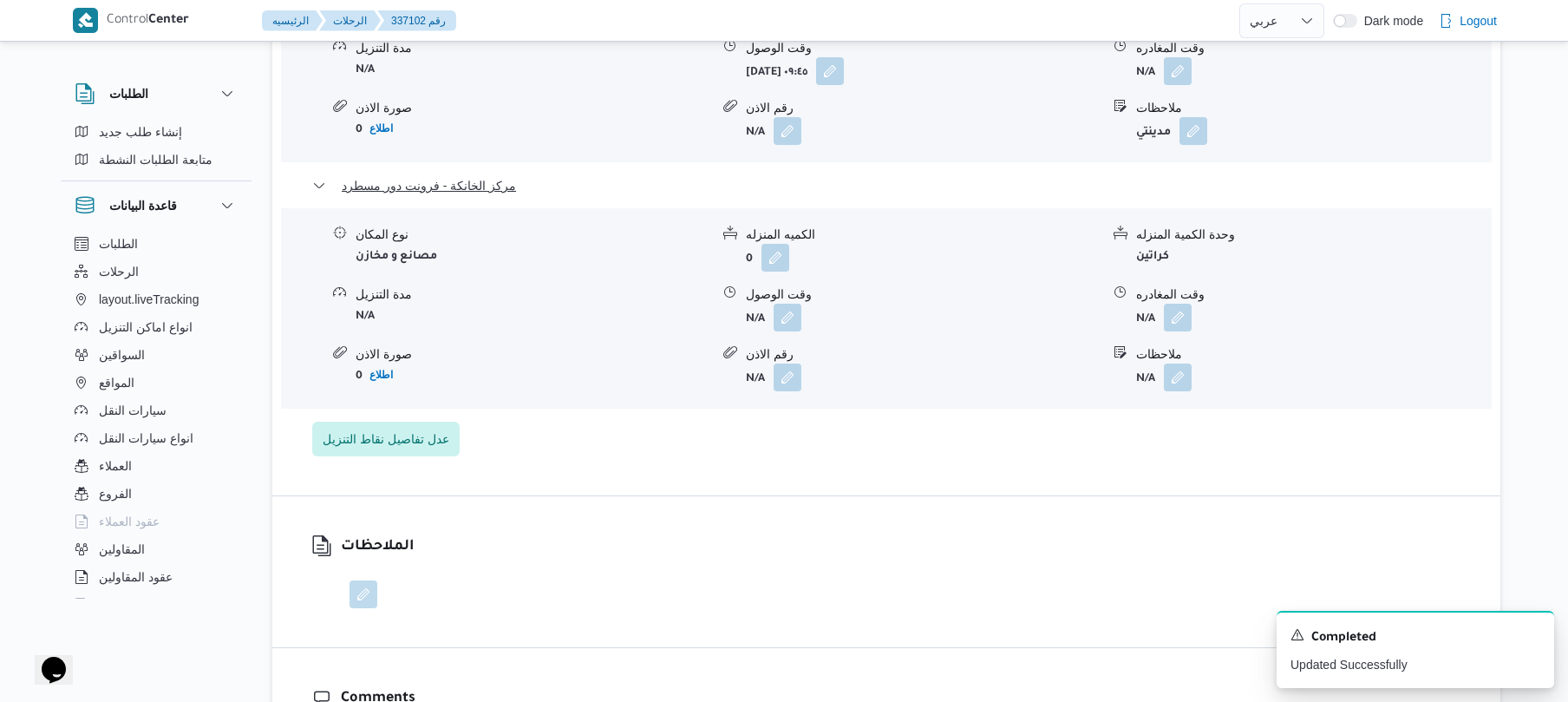
scroll to position [1666, 0]
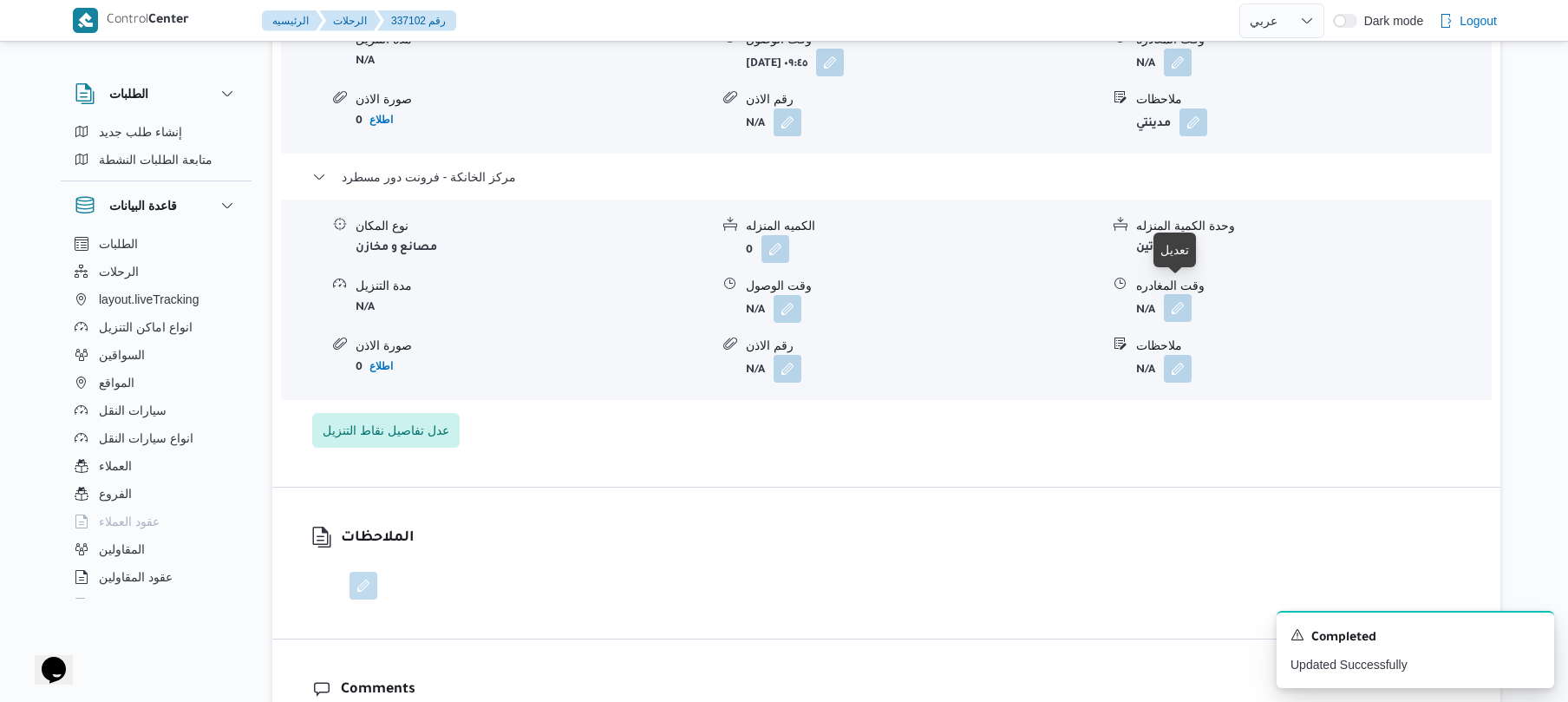
click at [1176, 299] on button "button" at bounding box center [1177, 307] width 27 height 28
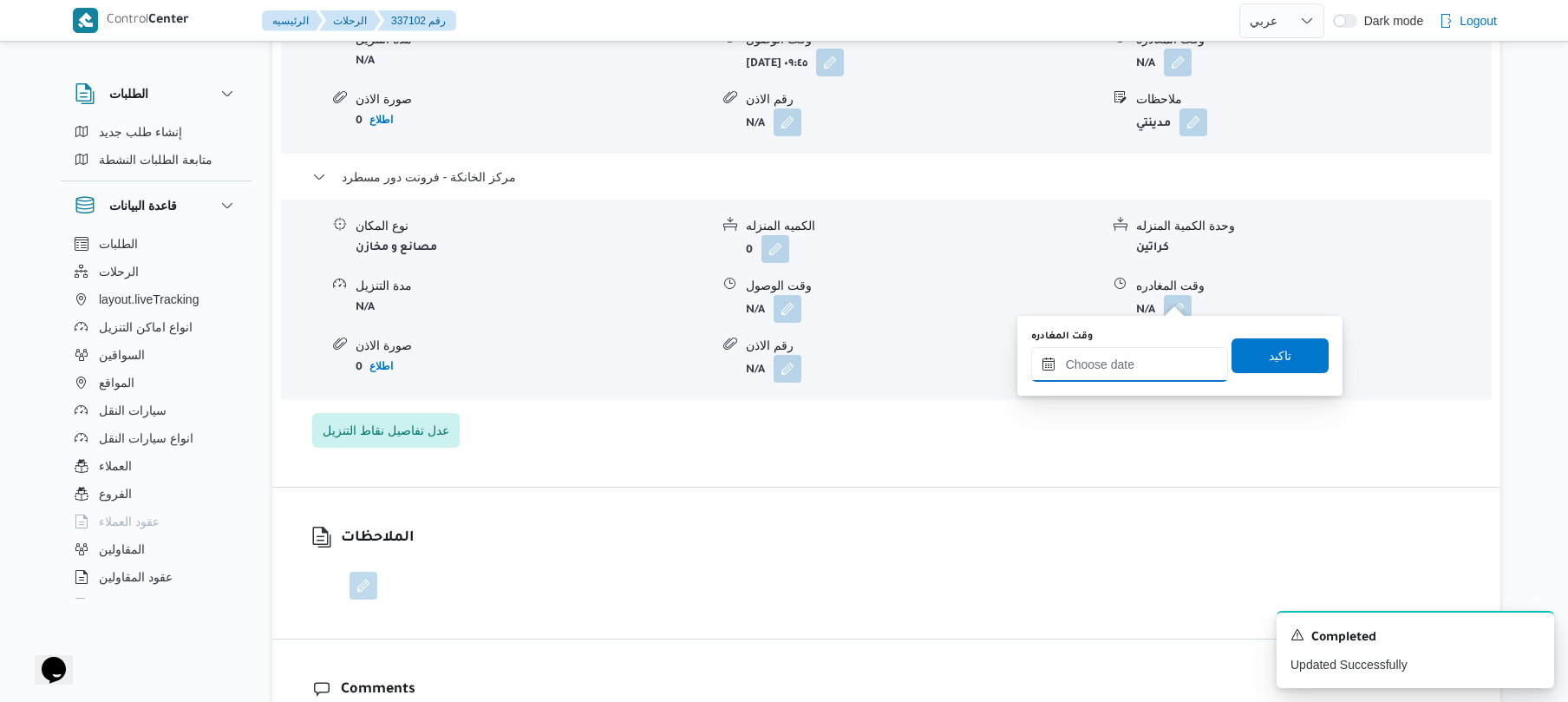
drag, startPoint x: 1074, startPoint y: 373, endPoint x: 1091, endPoint y: 373, distance: 17.0
click at [1074, 373] on input "وقت المغادره" at bounding box center [1130, 364] width 197 height 35
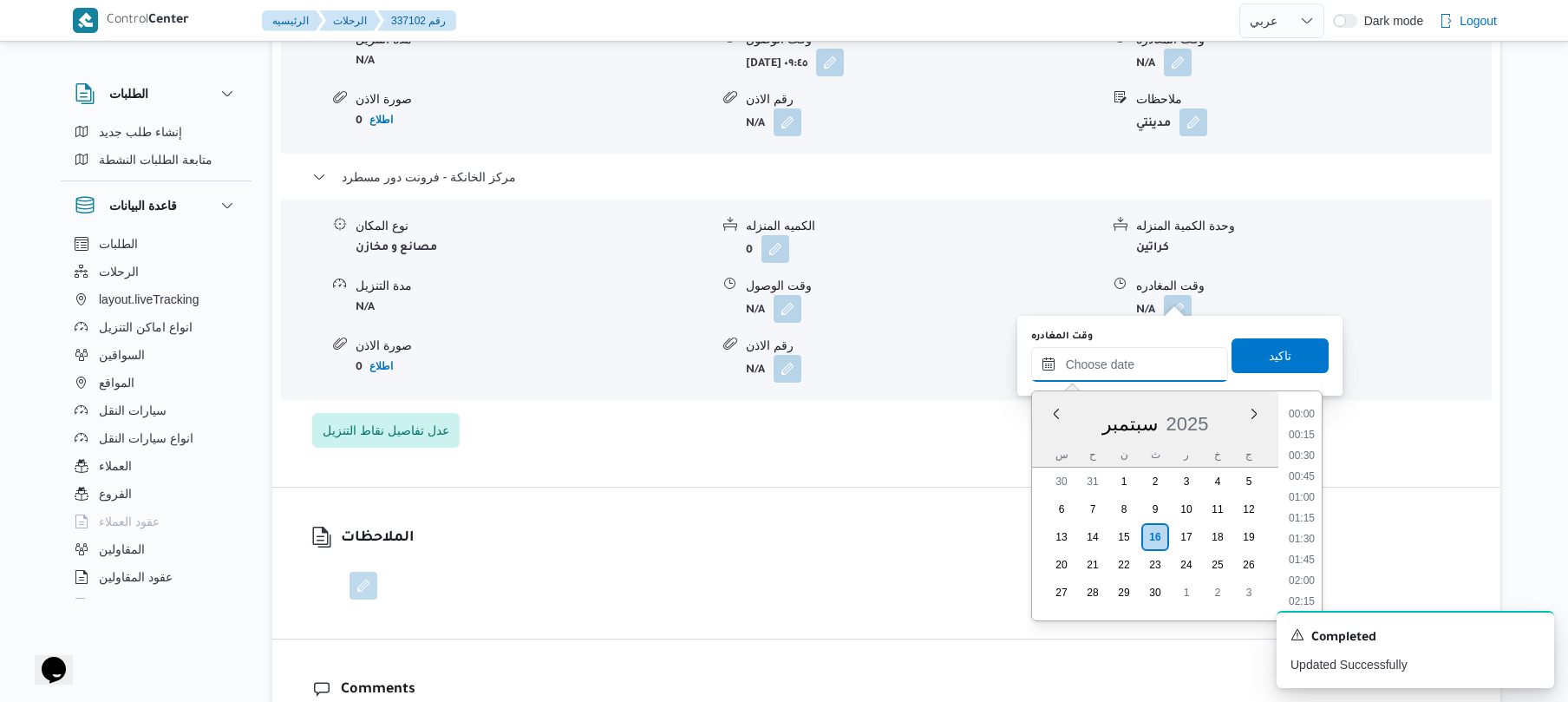
scroll to position [1542, 0]
click at [1302, 417] on li "18:30" at bounding box center [1301, 414] width 40 height 18
type input "١٦/٠٩/٢٠٢٥ ١٨:٣٠"
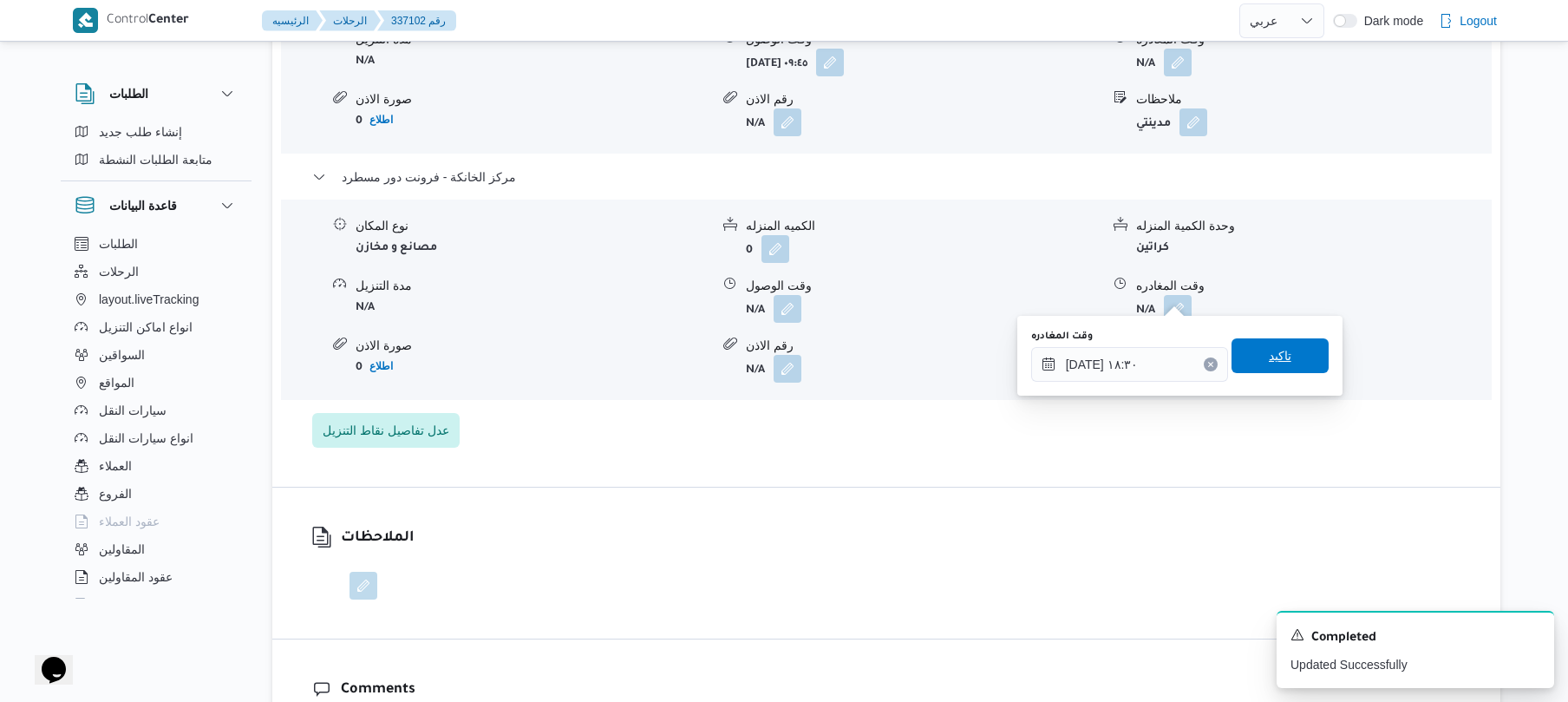
click at [1282, 361] on span "تاكيد" at bounding box center [1281, 355] width 98 height 35
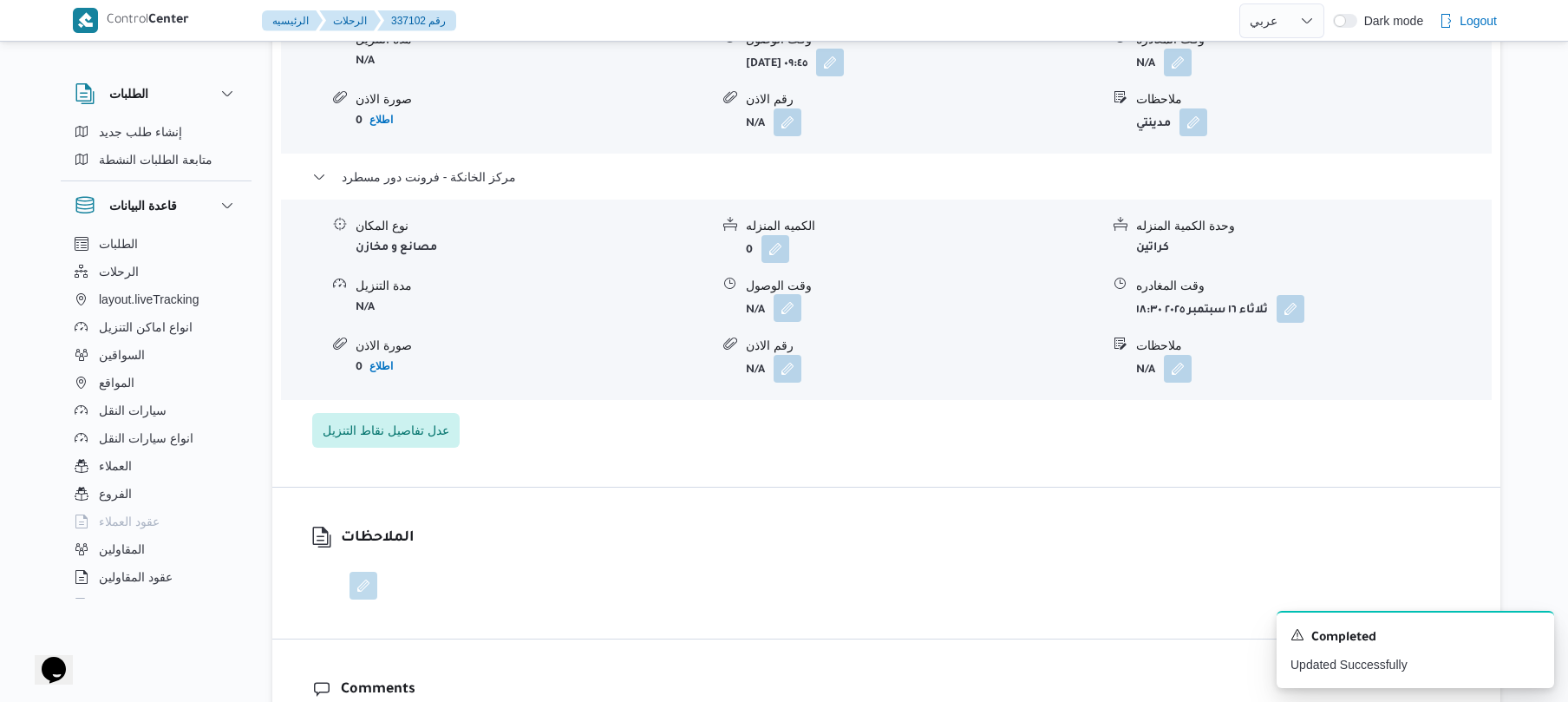
click at [782, 296] on button "button" at bounding box center [787, 307] width 27 height 28
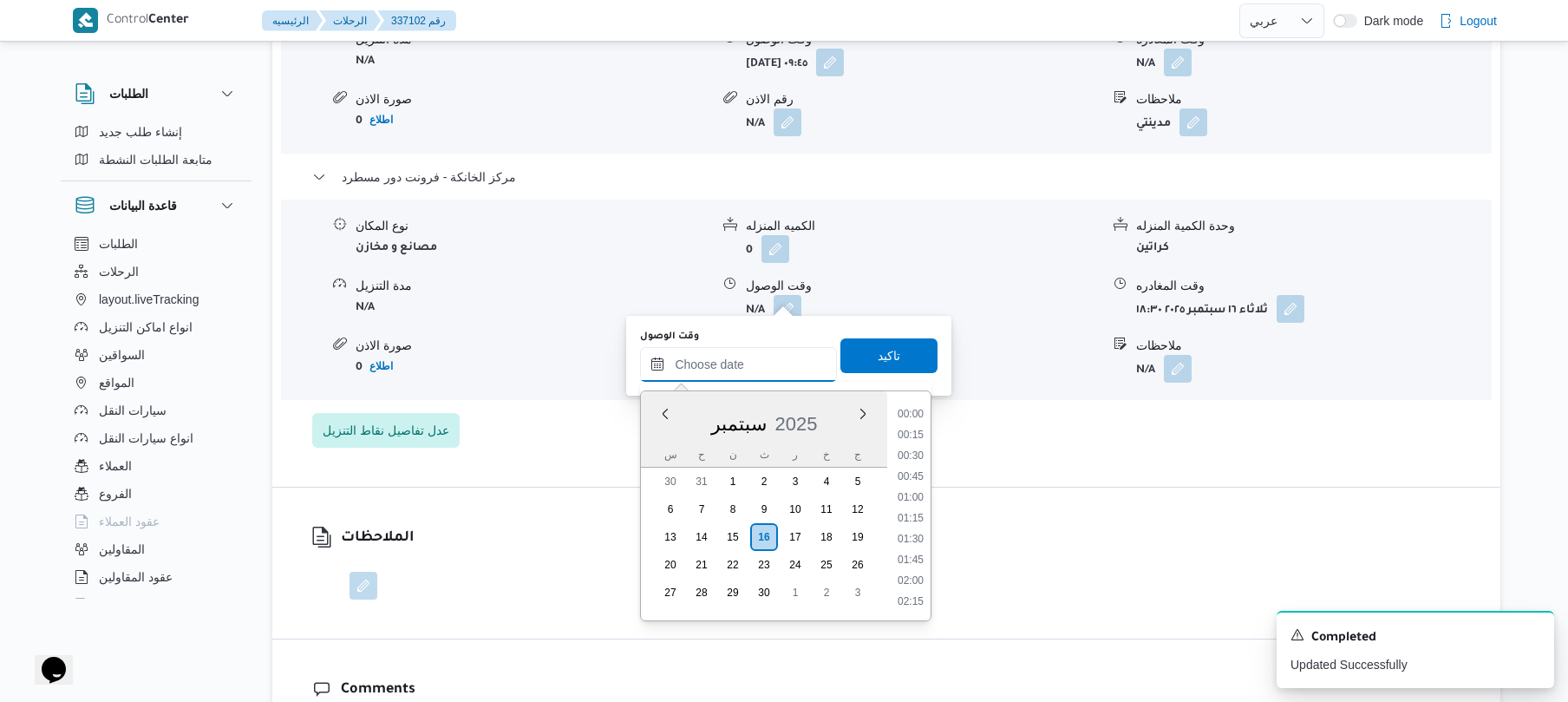
drag, startPoint x: 771, startPoint y: 356, endPoint x: 786, endPoint y: 356, distance: 15.0
click at [771, 356] on input "وقت الوصول" at bounding box center [739, 364] width 197 height 35
click at [930, 435] on ul "00:00 00:15 00:30 00:45 01:00 01:15 01:30 01:45 02:00 02:15 02:30 02:45 03:00 0…" at bounding box center [910, 506] width 40 height 201
click at [916, 563] on li "18:15" at bounding box center [910, 563] width 40 height 18
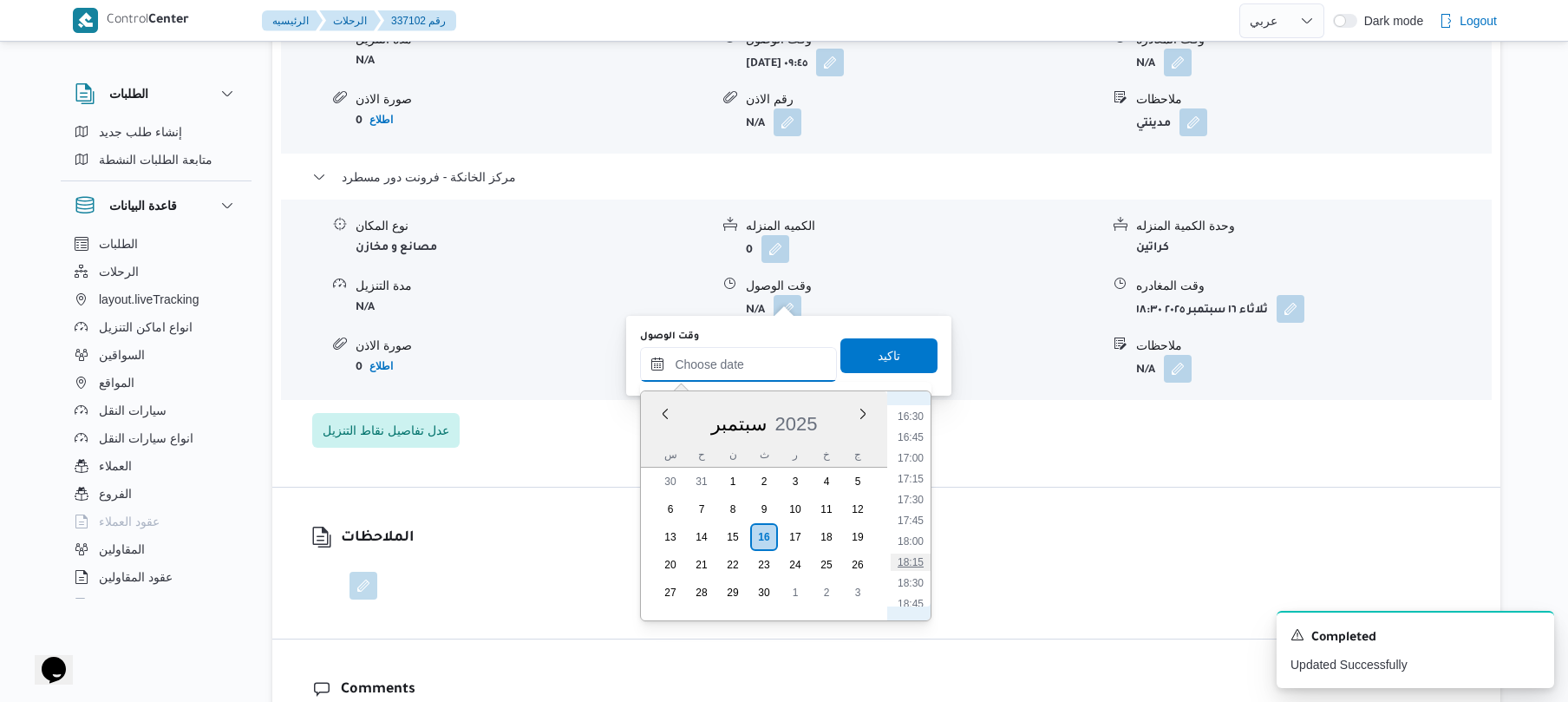
type input "١٦/٠٩/٢٠٢٥ ١٨:١٥"
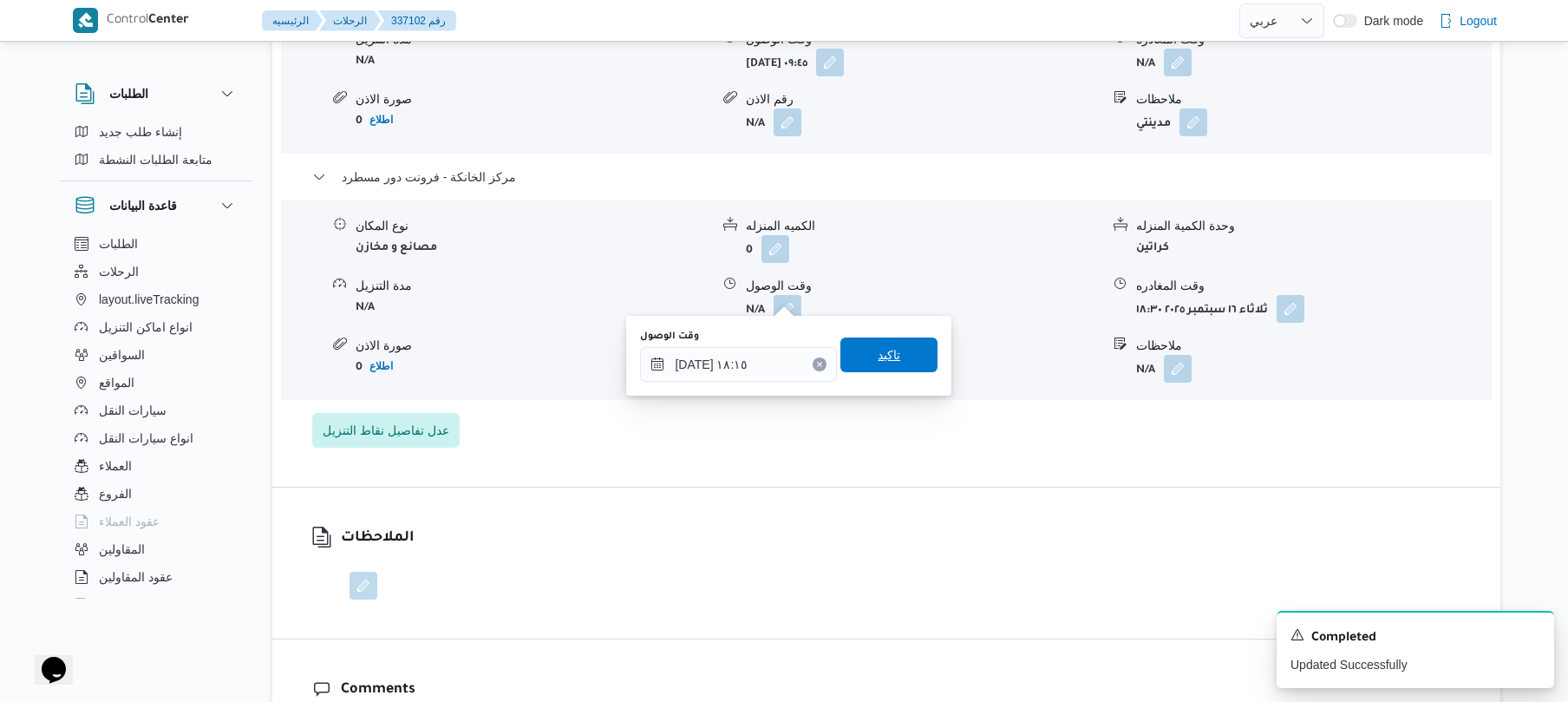
click at [889, 354] on span "تاكيد" at bounding box center [889, 354] width 22 height 20
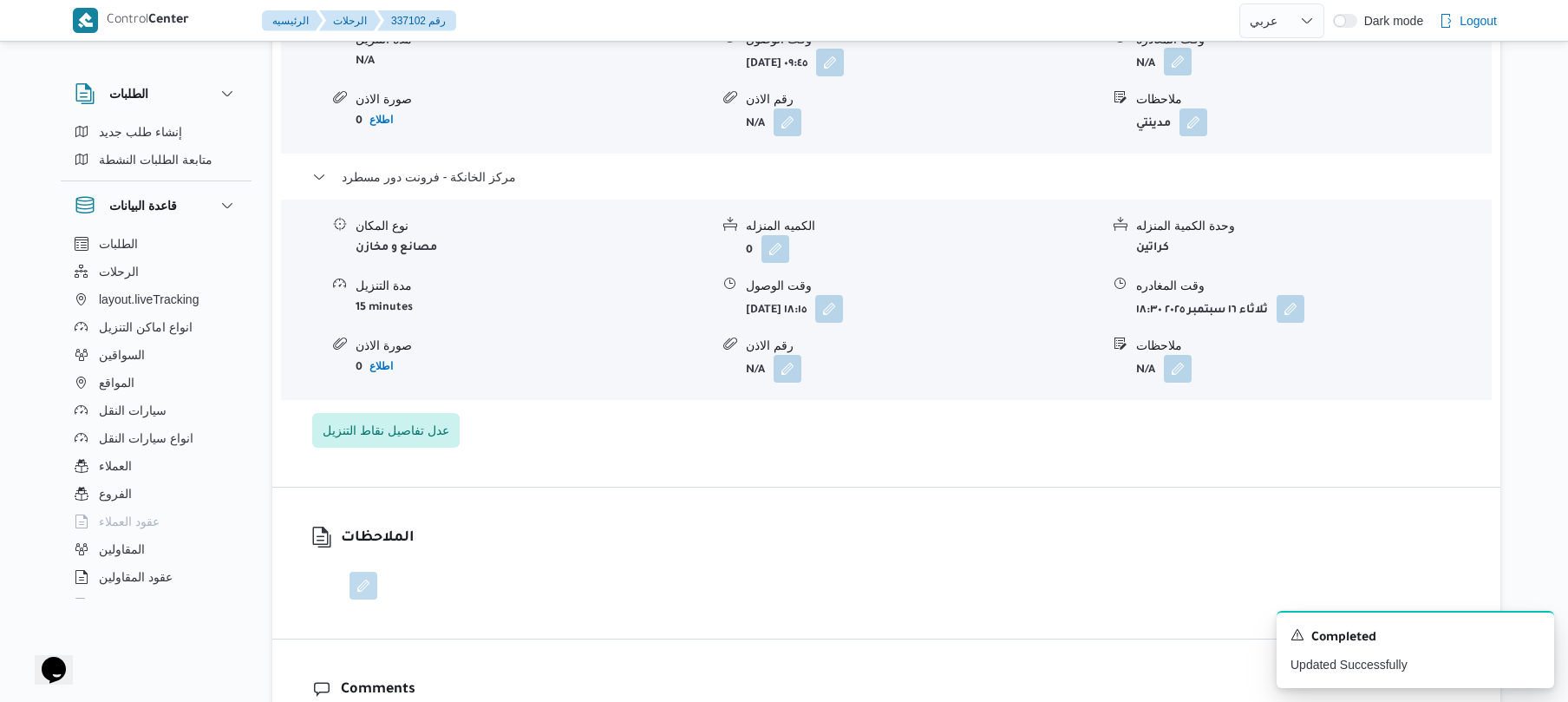
click at [1178, 48] on button "button" at bounding box center [1177, 61] width 27 height 28
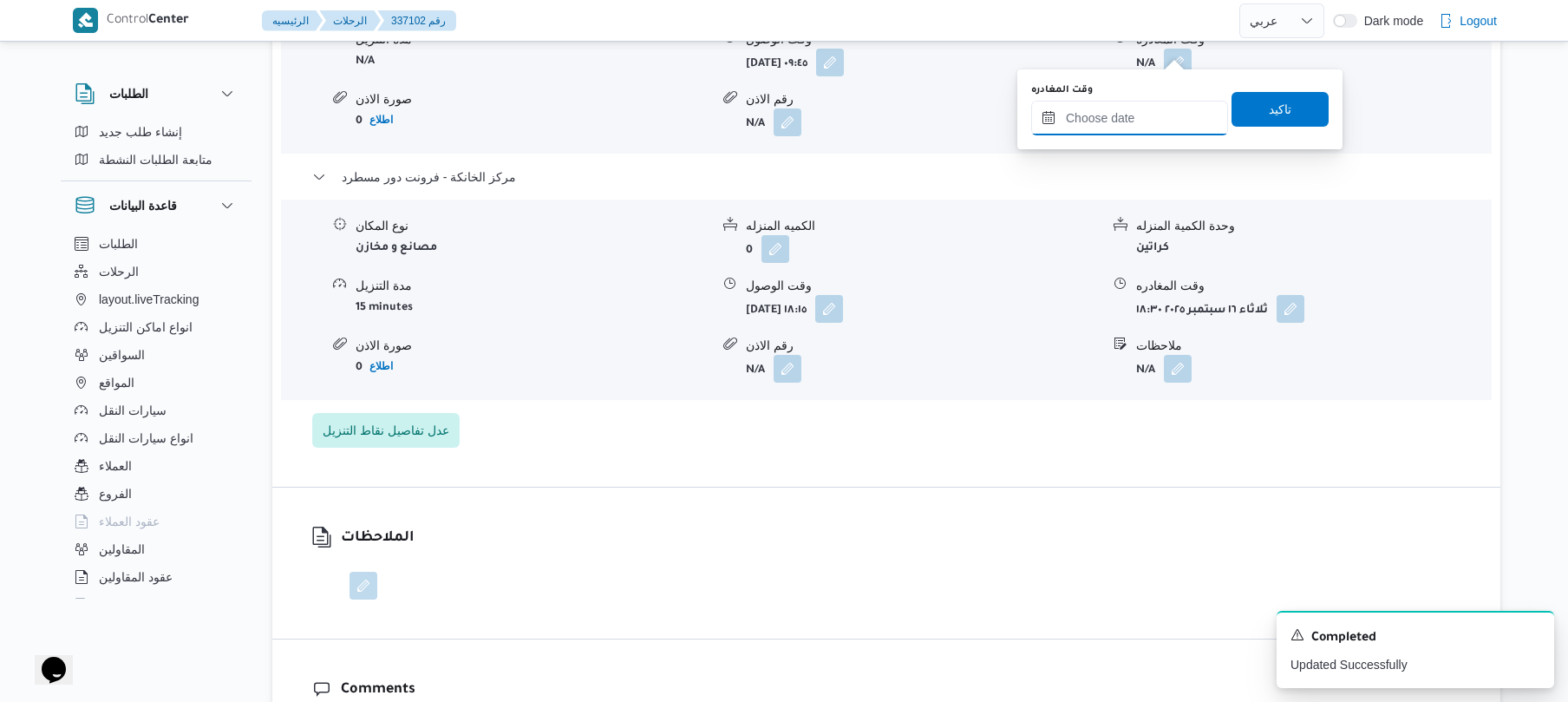
click at [1138, 126] on input "وقت المغادره" at bounding box center [1130, 117] width 197 height 35
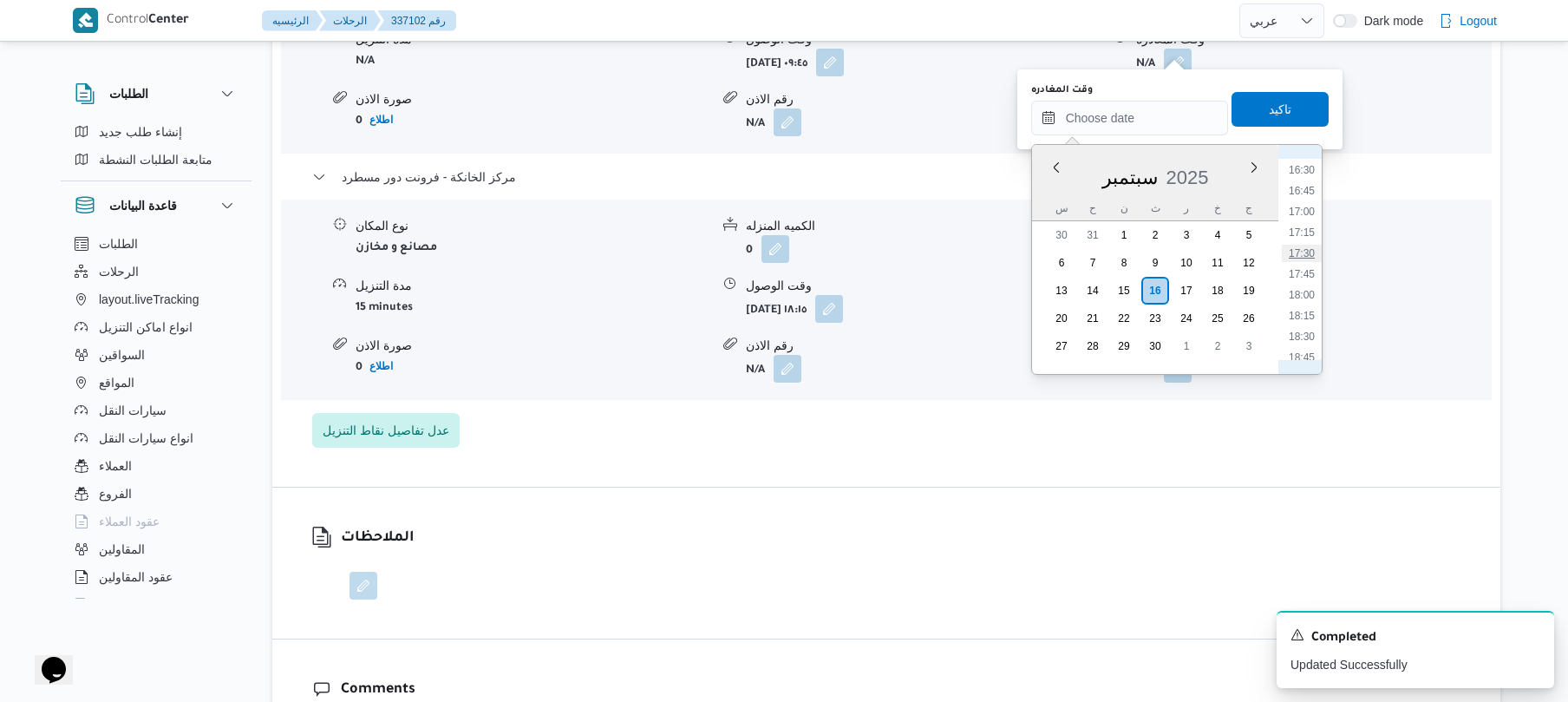
click at [1306, 247] on li "17:30" at bounding box center [1301, 254] width 40 height 18
type input "١٦/٠٩/٢٠٢٥ ١٧:٣٠"
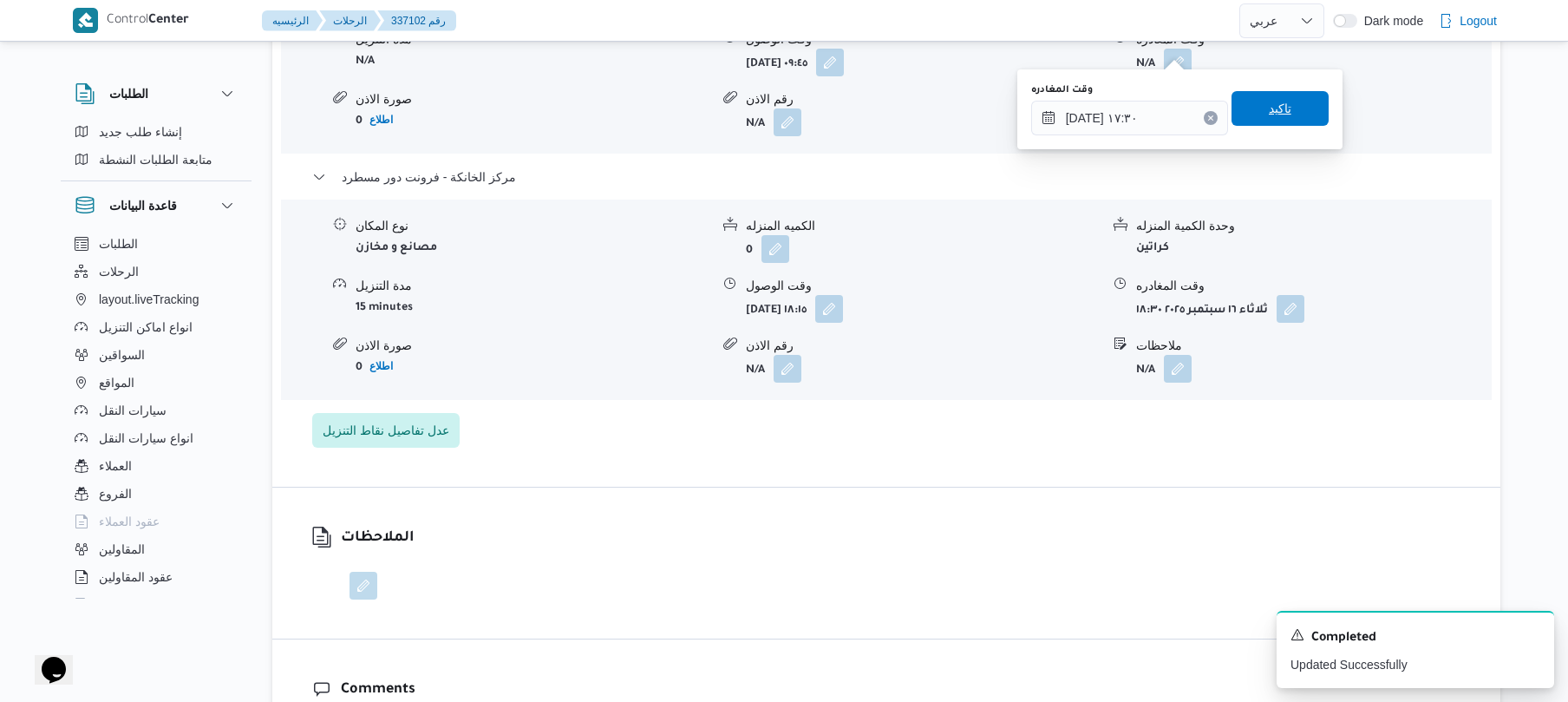
click at [1287, 116] on span "تاكيد" at bounding box center [1281, 108] width 98 height 35
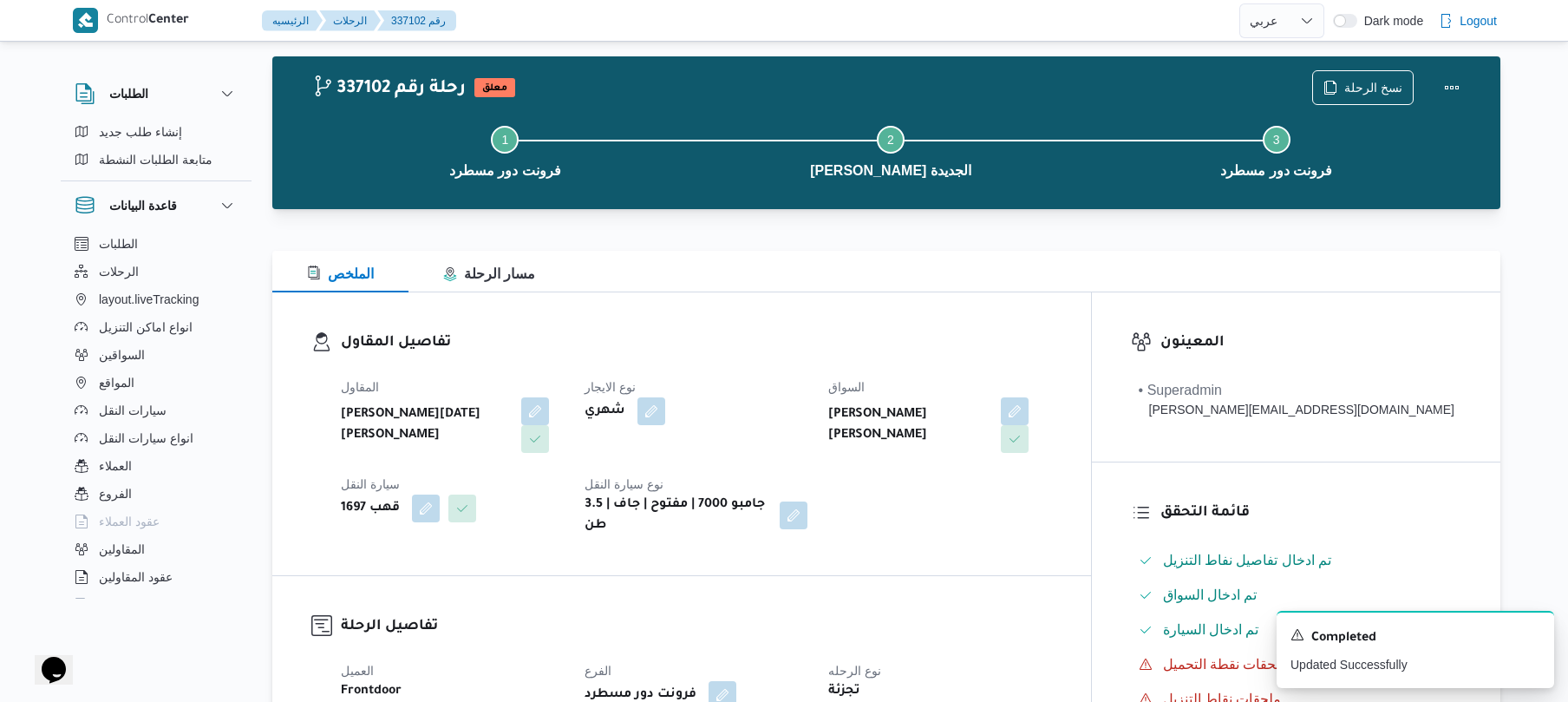
scroll to position [0, 0]
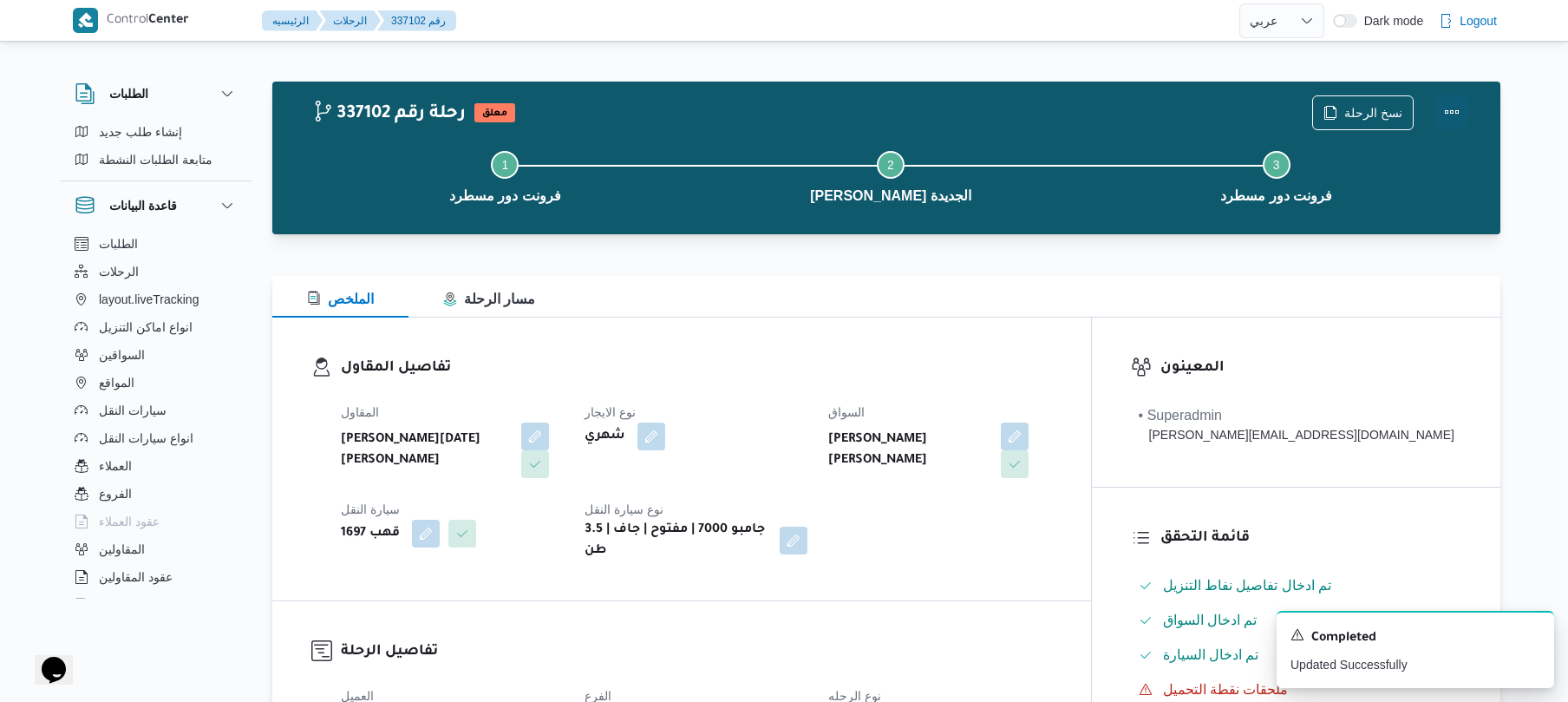
click at [1461, 107] on button "Actions" at bounding box center [1451, 112] width 35 height 35
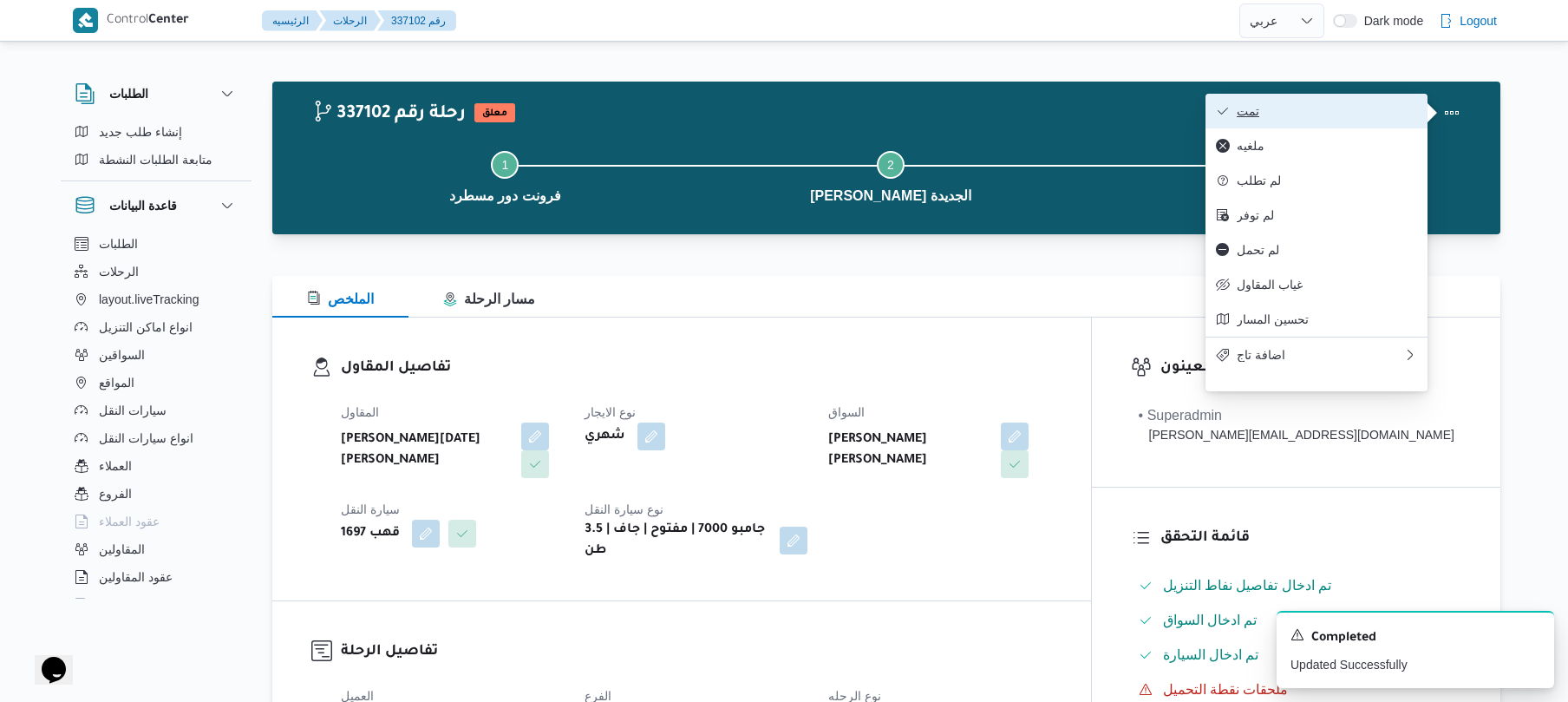
click at [1363, 118] on span "تمت" at bounding box center [1326, 111] width 180 height 14
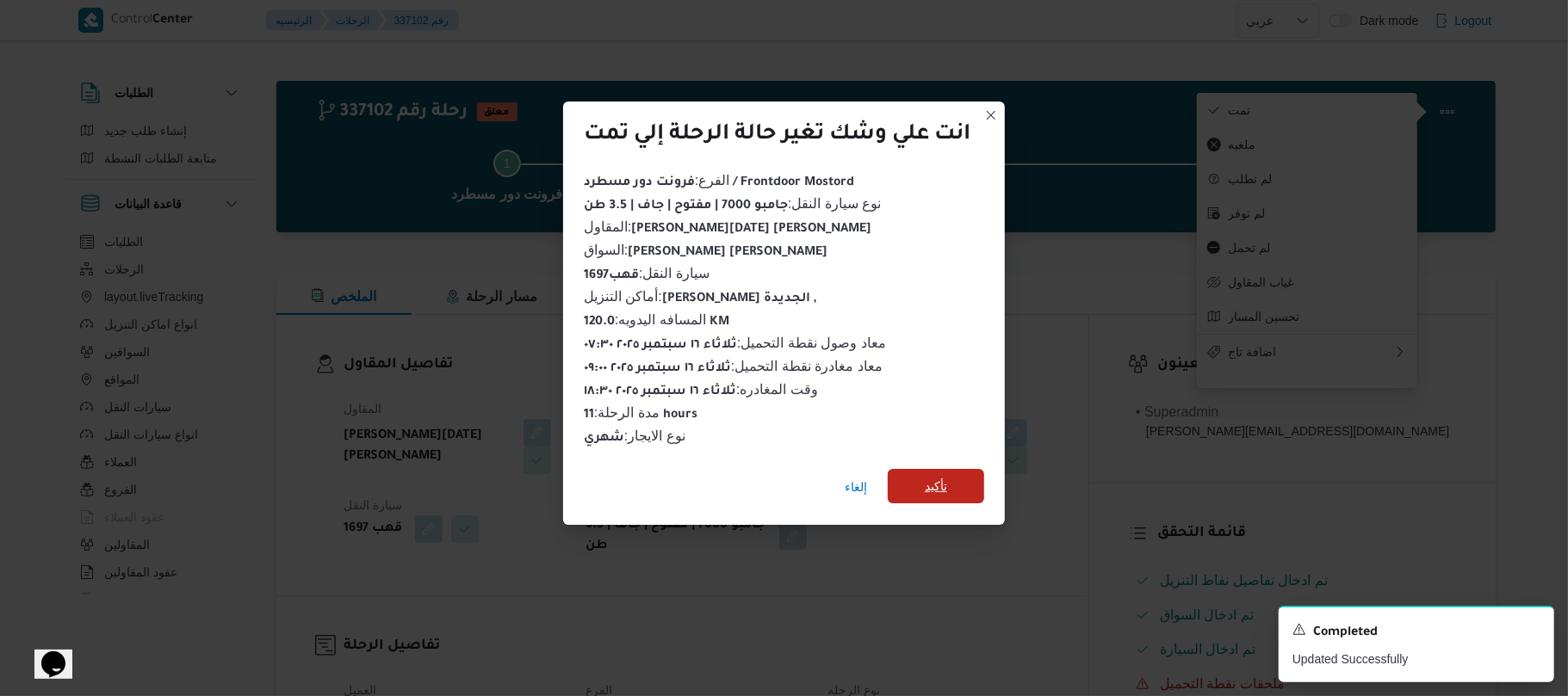
click at [964, 475] on span "تأكيد" at bounding box center [936, 486] width 97 height 34
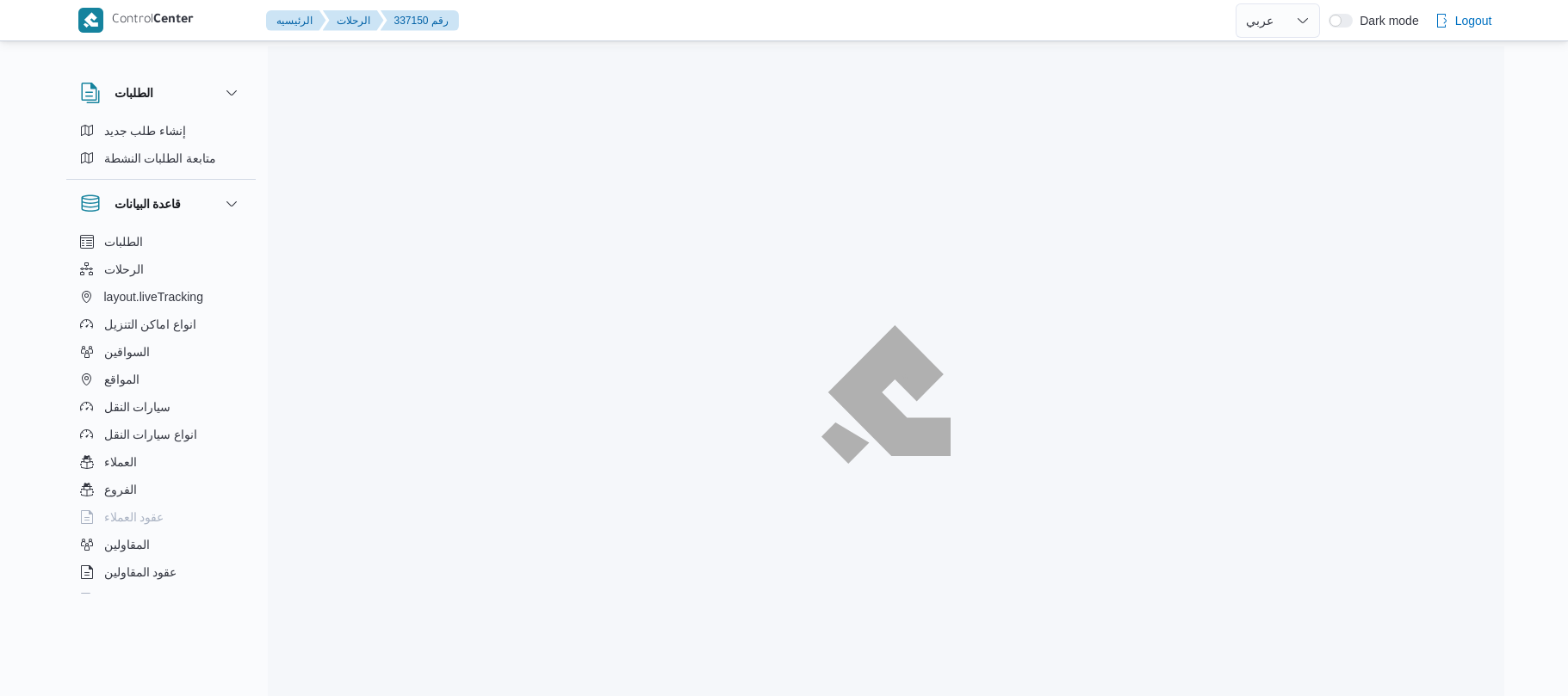
select select "ar"
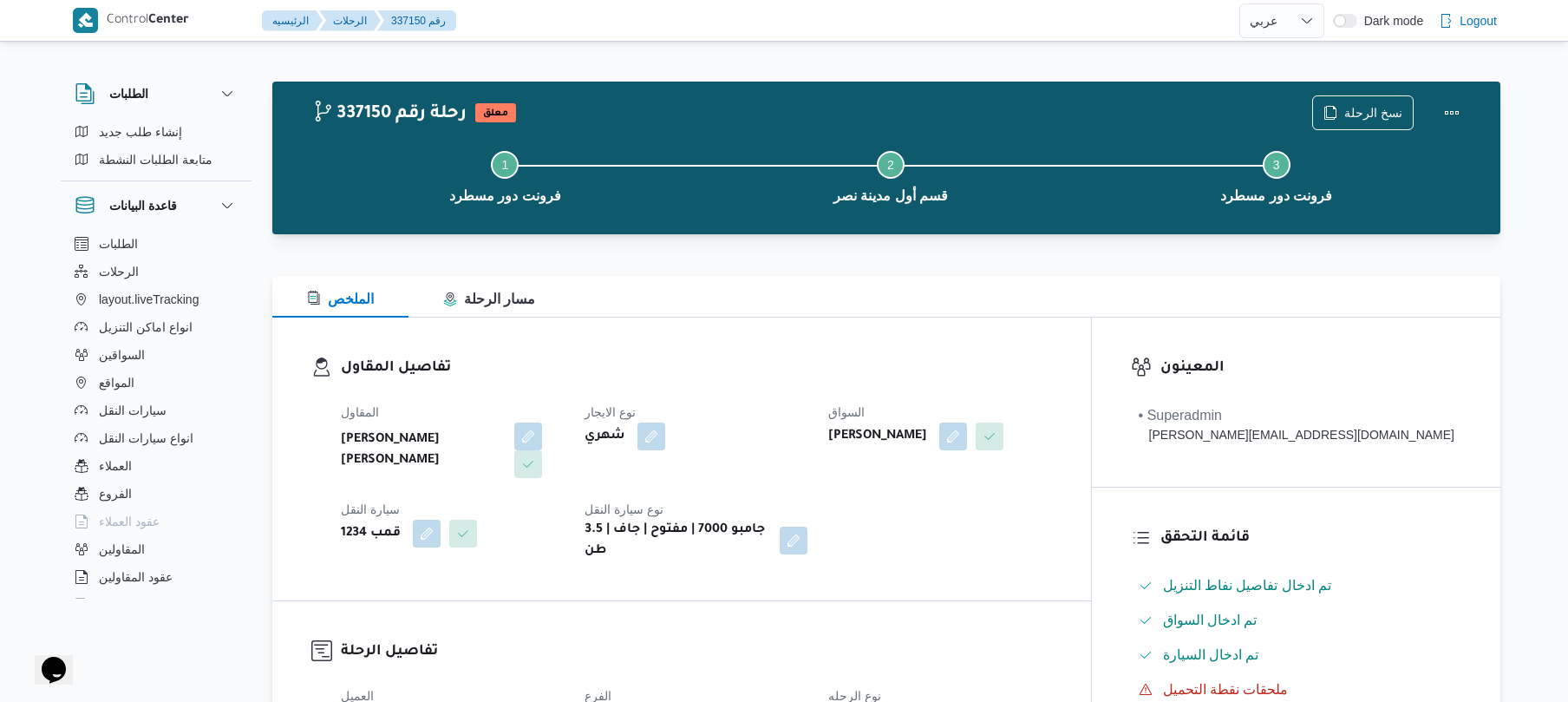
click at [1007, 387] on dl "تفاصيل المقاول المقاول [PERSON_NAME] [PERSON_NAME] نوع الايجار شهري السواق [PER…" at bounding box center [696, 459] width 711 height 205
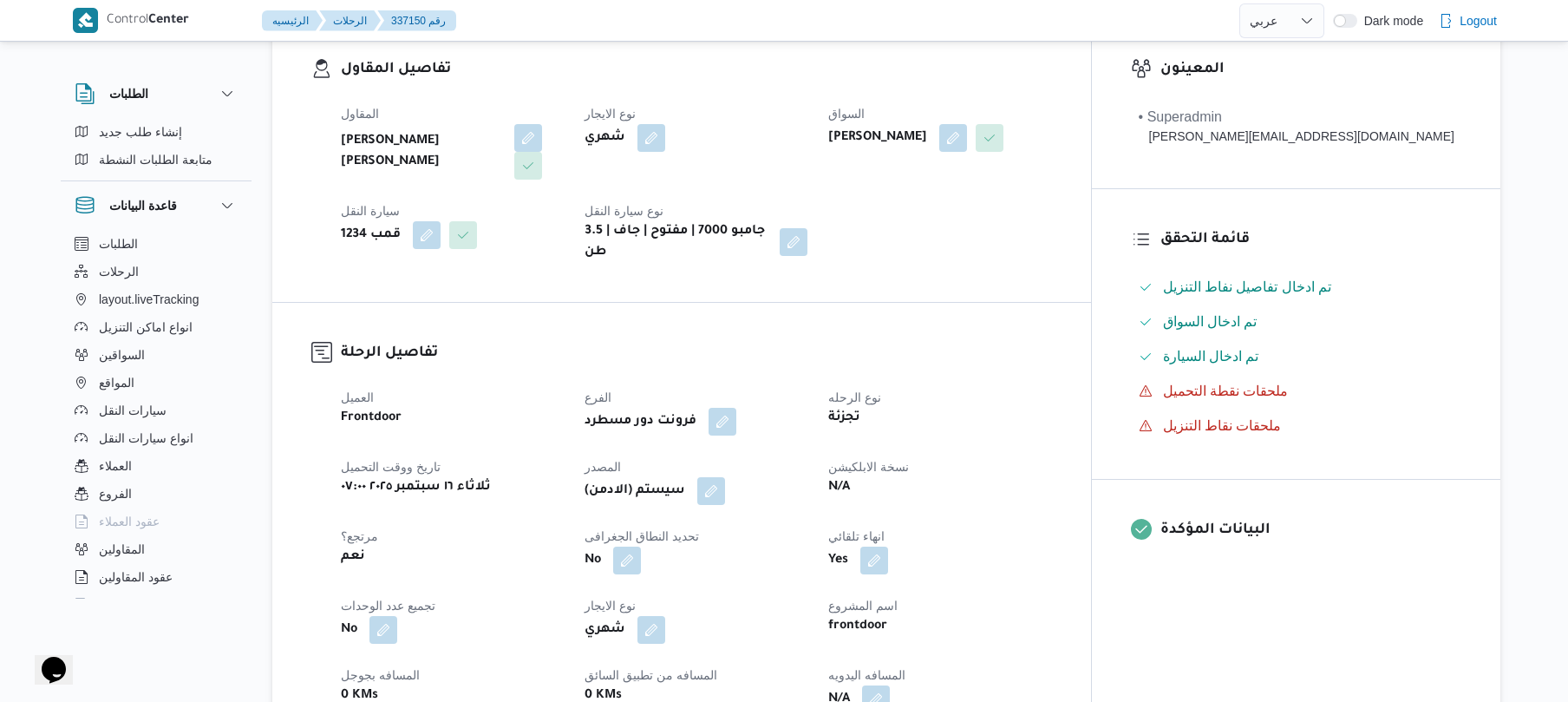
scroll to position [556, 0]
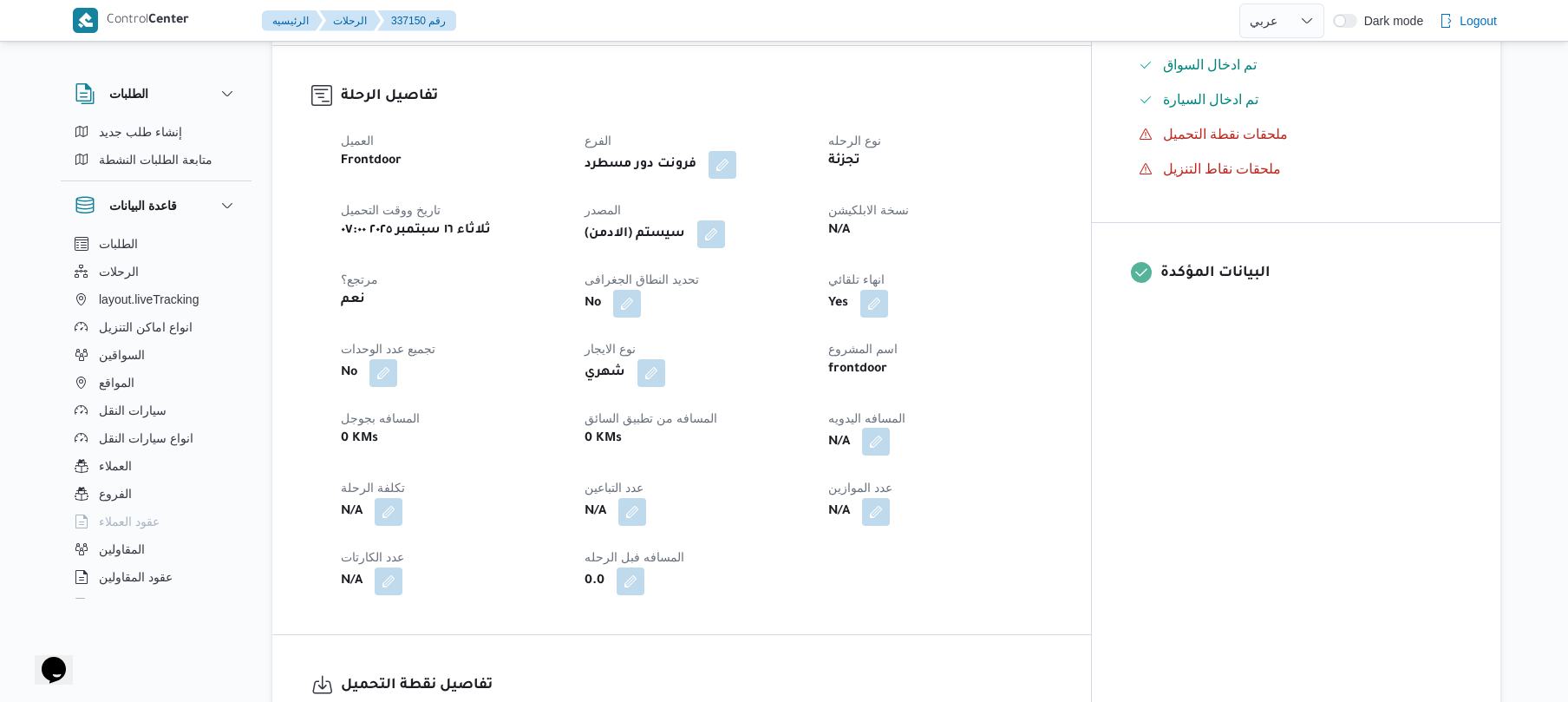
click at [890, 428] on button "button" at bounding box center [875, 441] width 27 height 28
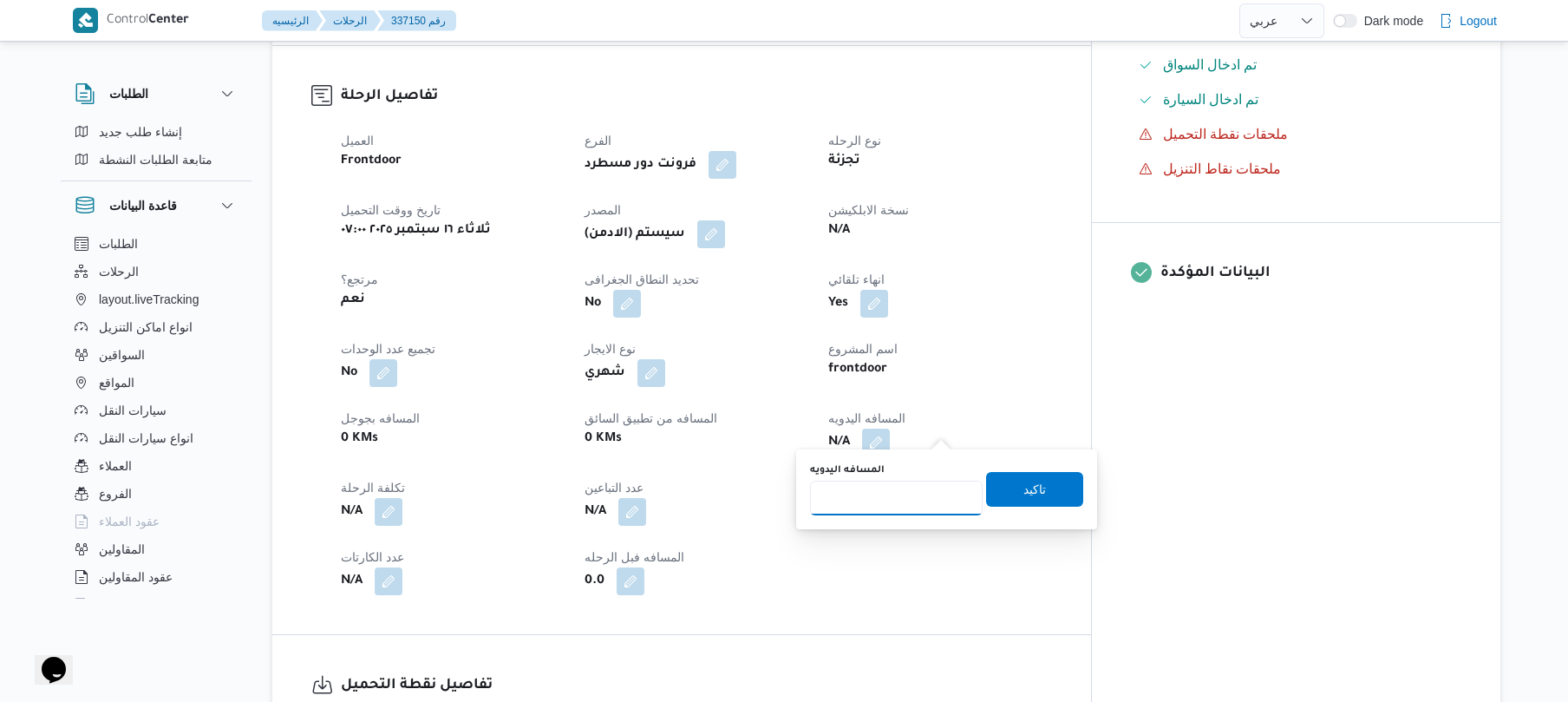
click at [903, 490] on input "المسافه اليدويه" at bounding box center [896, 498] width 173 height 35
type input "90"
click at [1023, 485] on span "تاكيد" at bounding box center [1034, 488] width 22 height 20
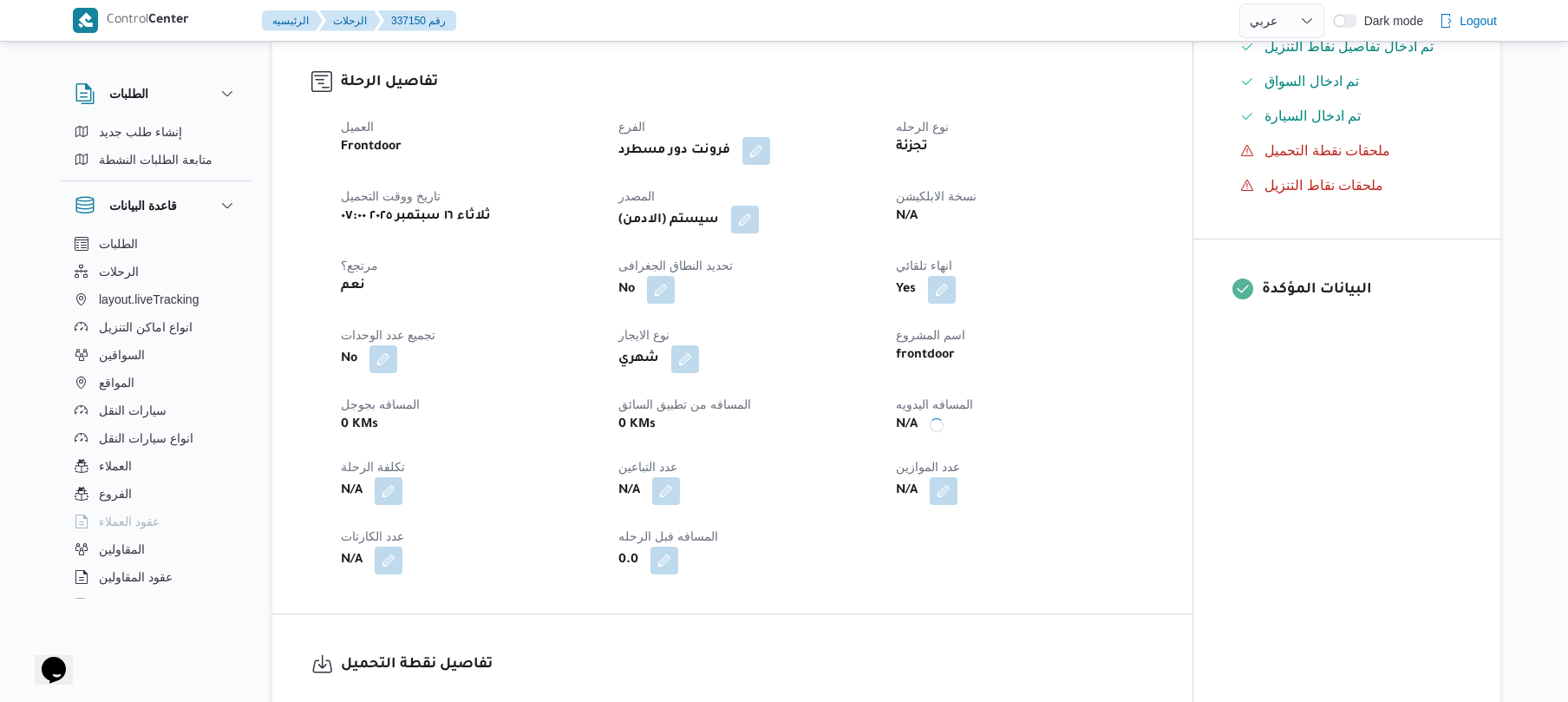
click at [750, 209] on button "button" at bounding box center [744, 219] width 27 height 28
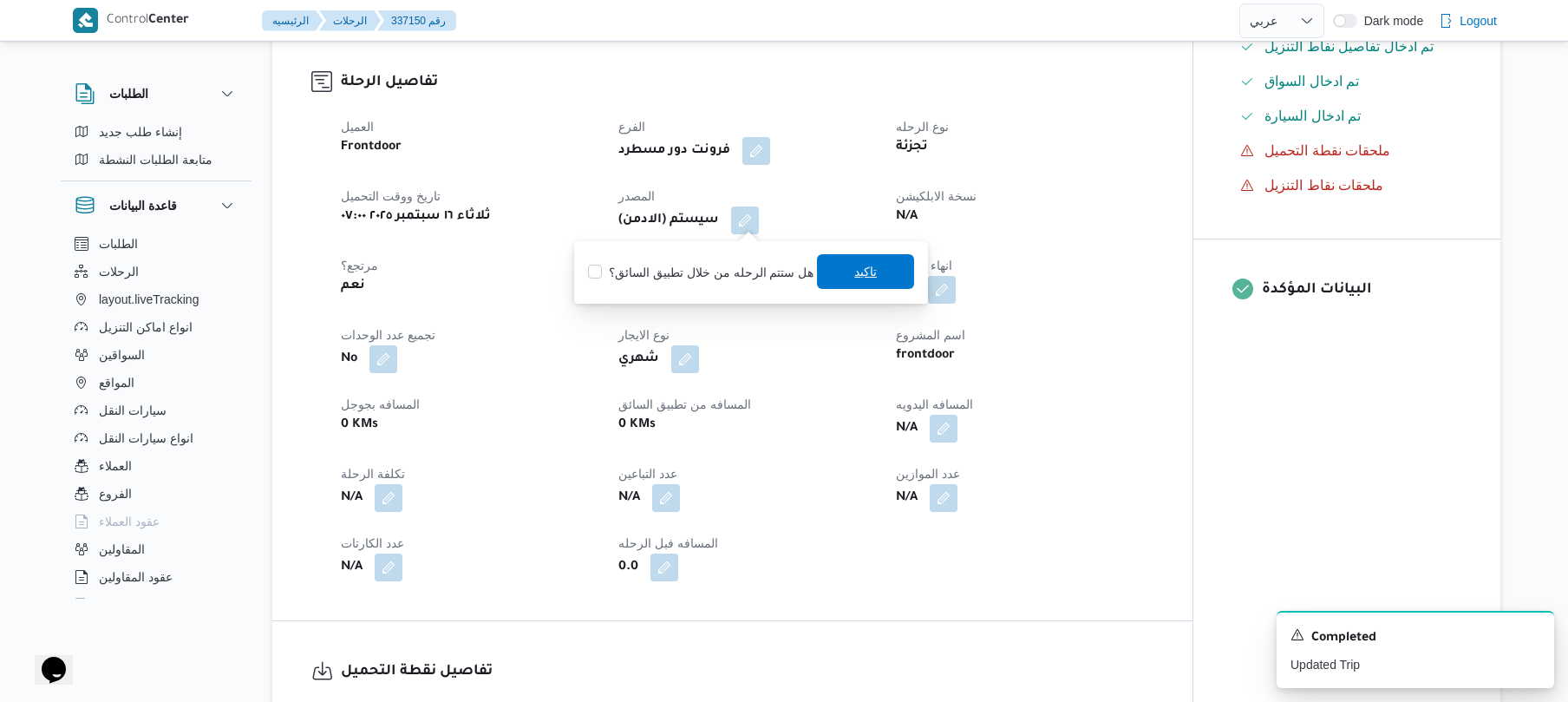
click at [854, 275] on span "تاكيد" at bounding box center [865, 271] width 22 height 20
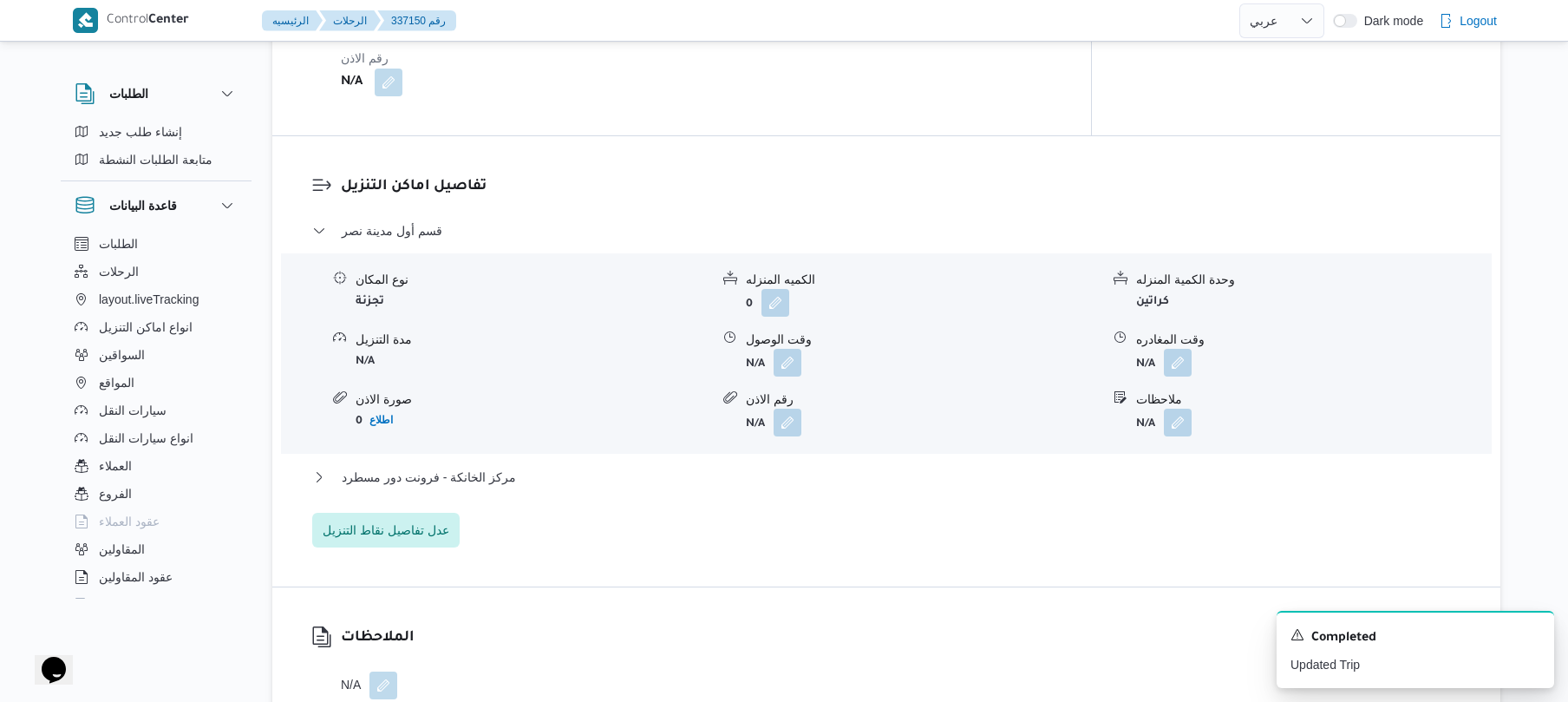
scroll to position [1434, 0]
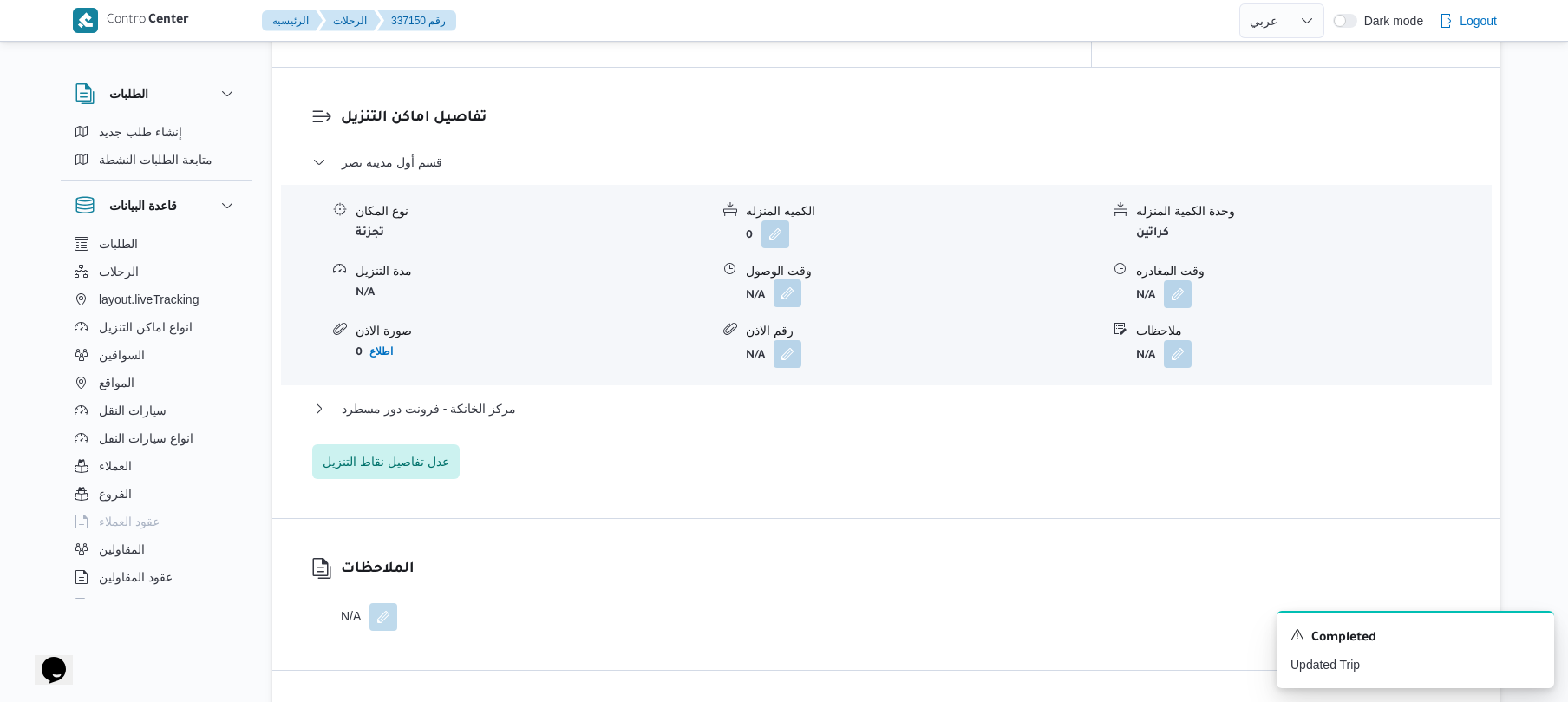
click at [780, 282] on button "button" at bounding box center [787, 293] width 27 height 28
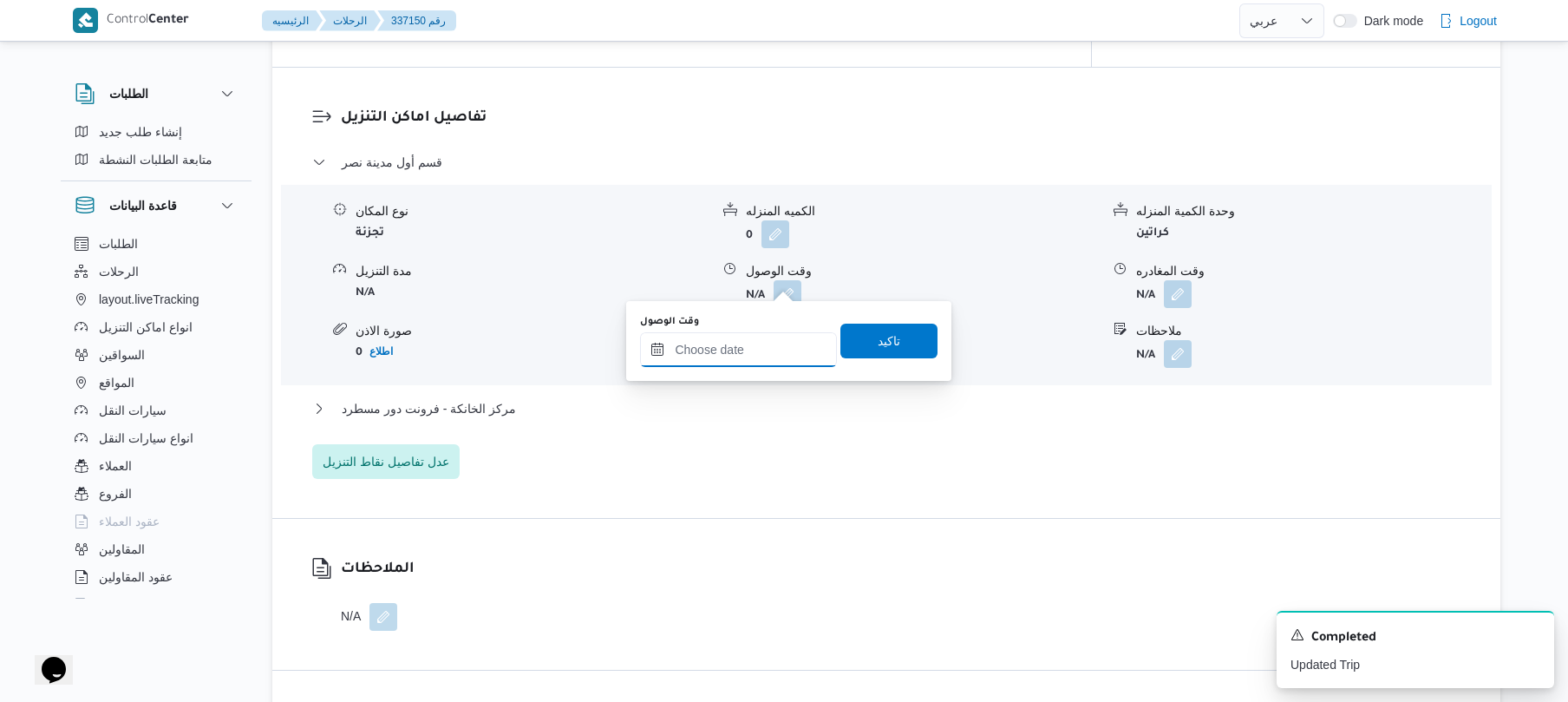
click at [747, 347] on input "وقت الوصول" at bounding box center [739, 350] width 197 height 35
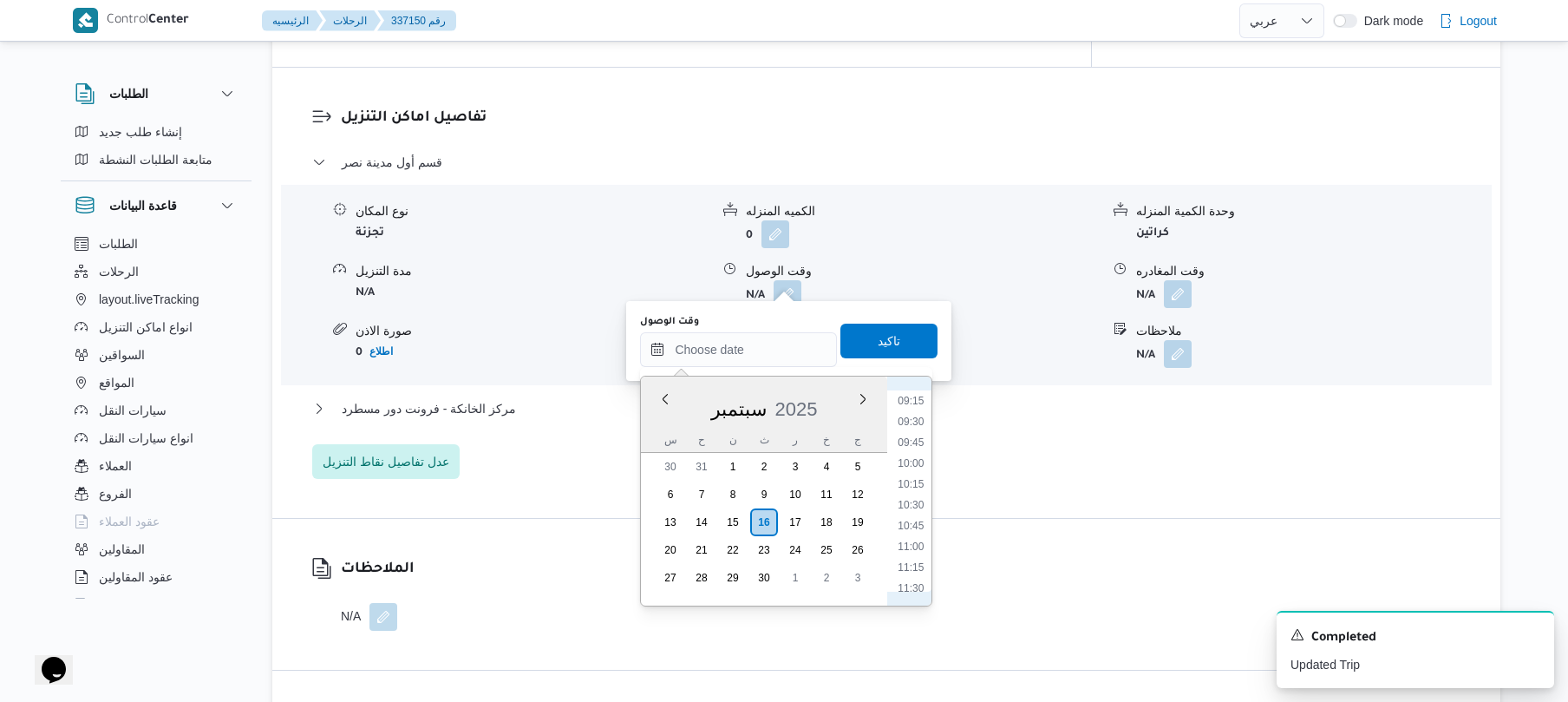
scroll to position [599, 0]
click at [919, 511] on li "08:30" at bounding box center [911, 509] width 40 height 18
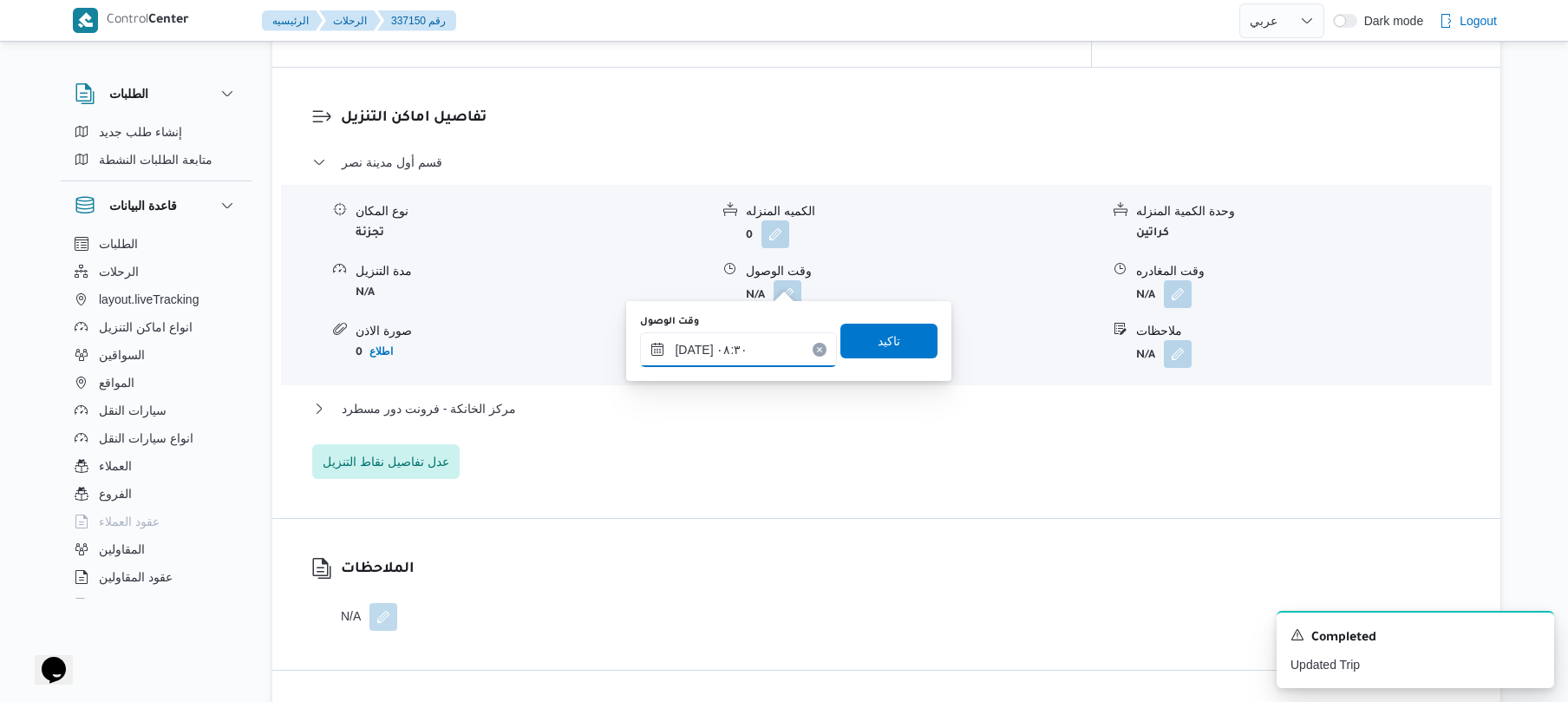
click at [697, 351] on input "[DATE] ٠٨:٣٠" at bounding box center [739, 350] width 197 height 35
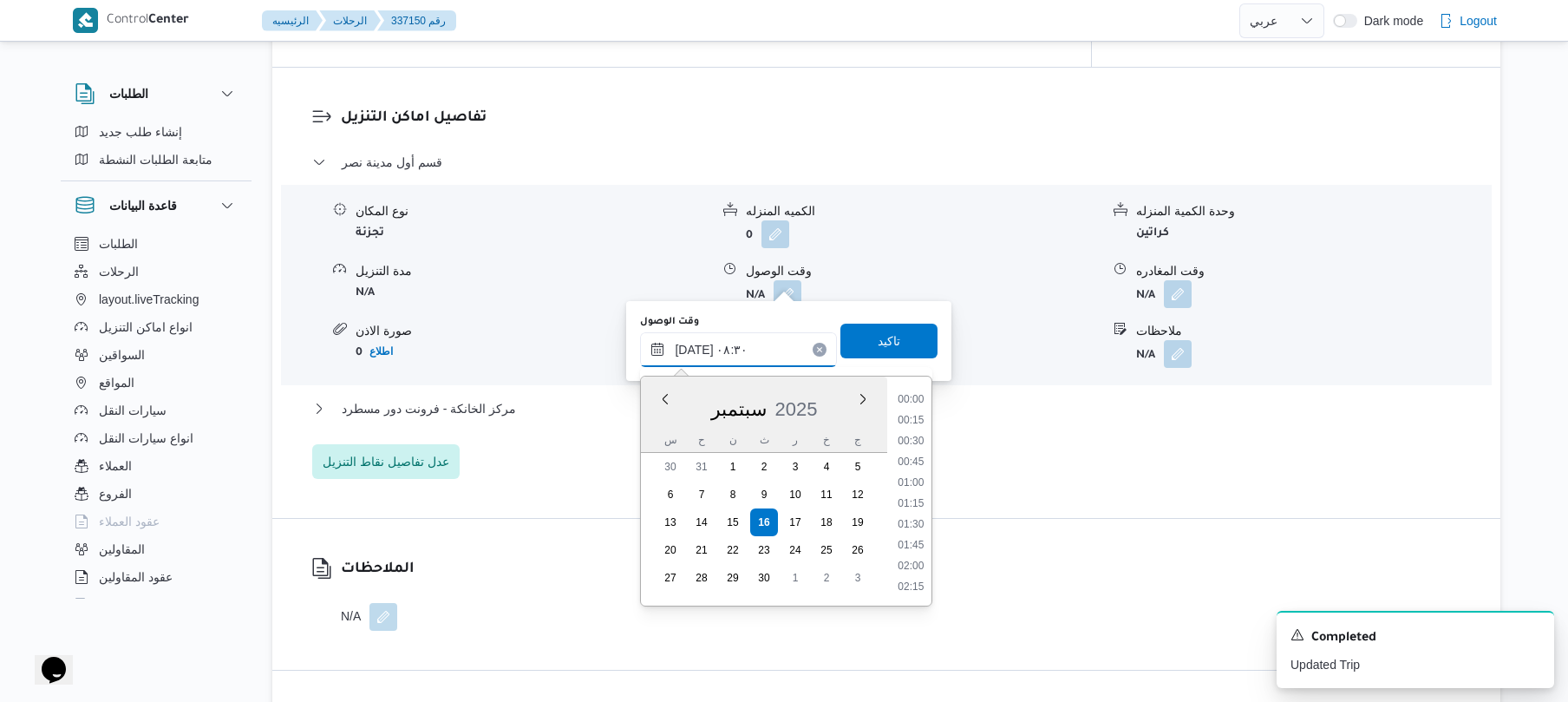
click at [697, 351] on input "[DATE] ٠٨:٣٠" at bounding box center [739, 350] width 197 height 35
type input "[DATE] ٠٨:١٠"
click at [878, 349] on span "تاكيد" at bounding box center [889, 340] width 22 height 20
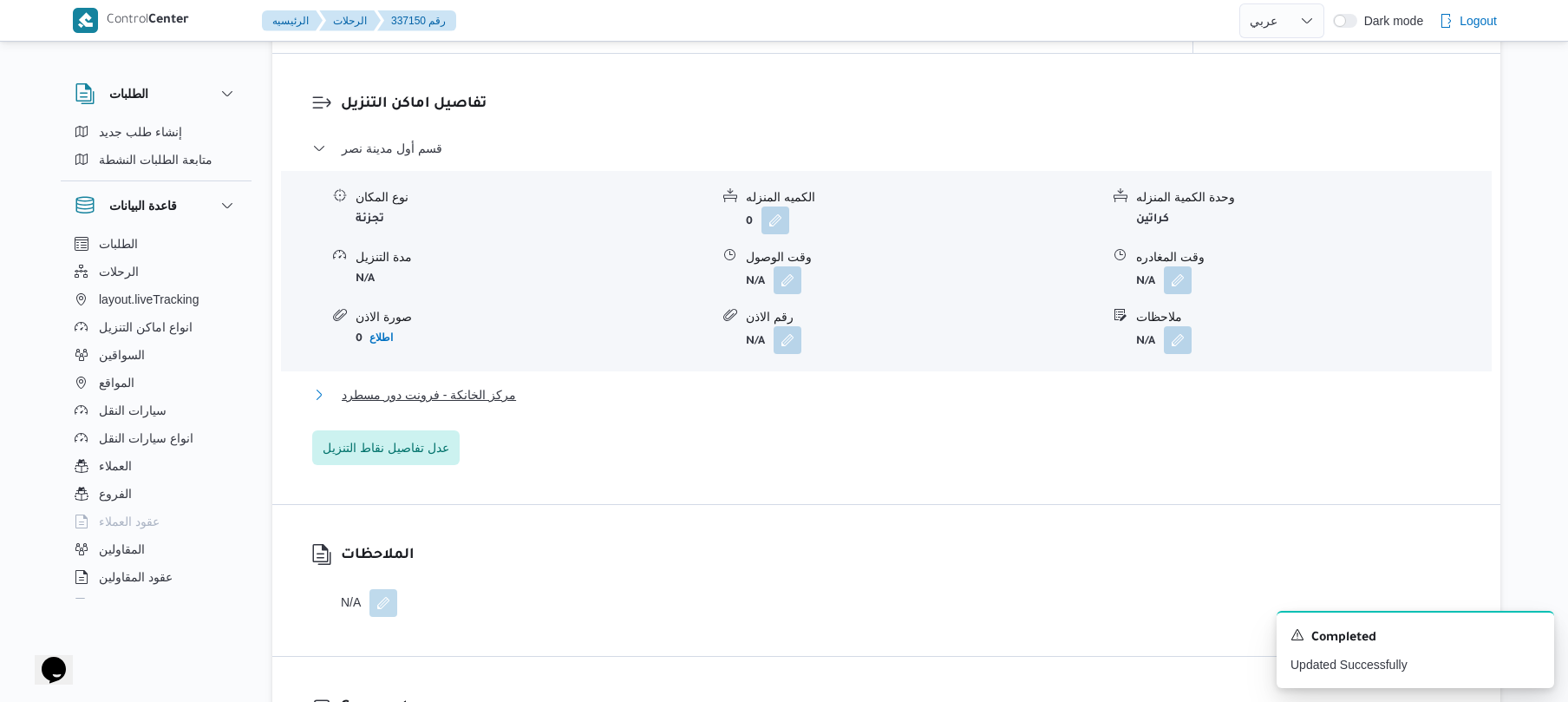
click at [764, 394] on button "مركز الخانكة - فرونت دور مسطرد" at bounding box center [887, 394] width 1149 height 20
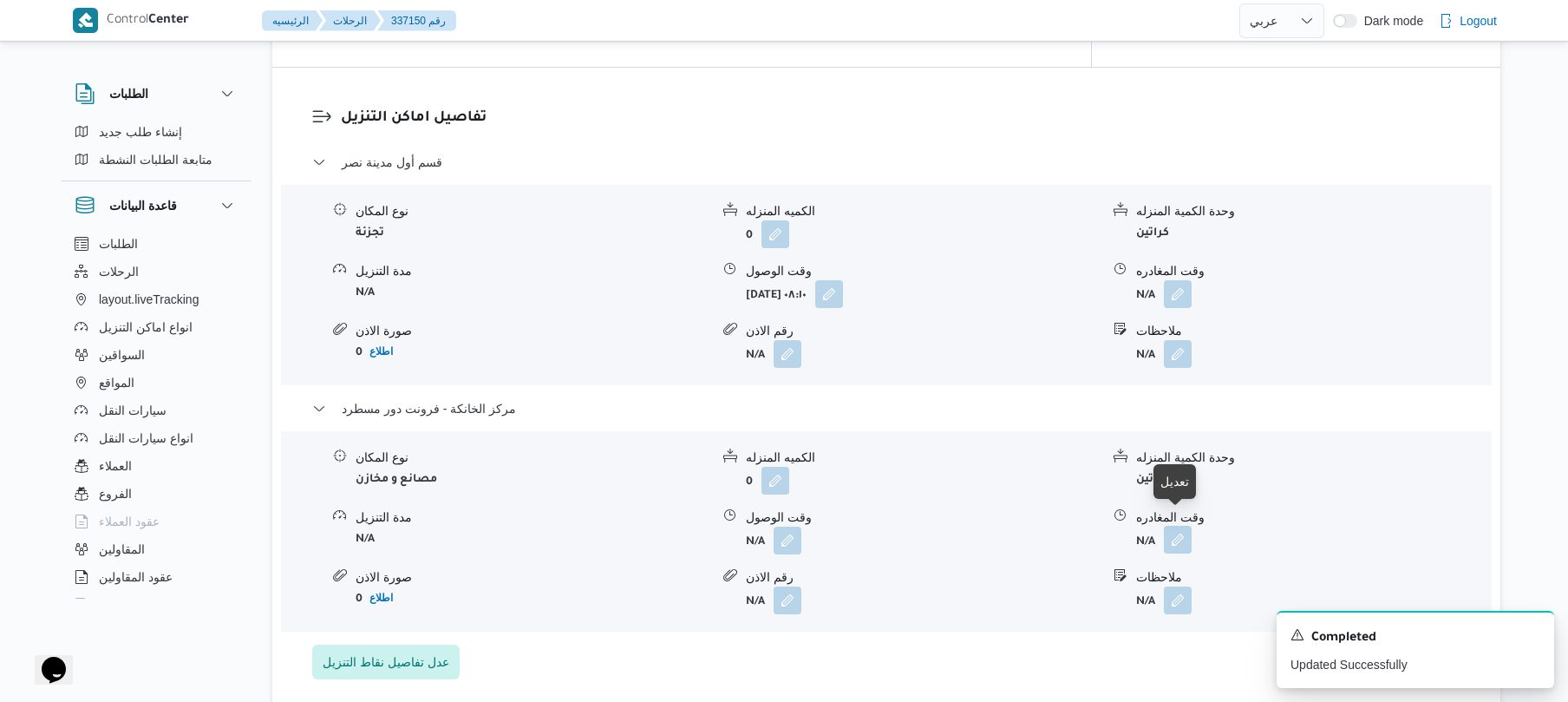
click at [1184, 532] on button "button" at bounding box center [1177, 540] width 27 height 28
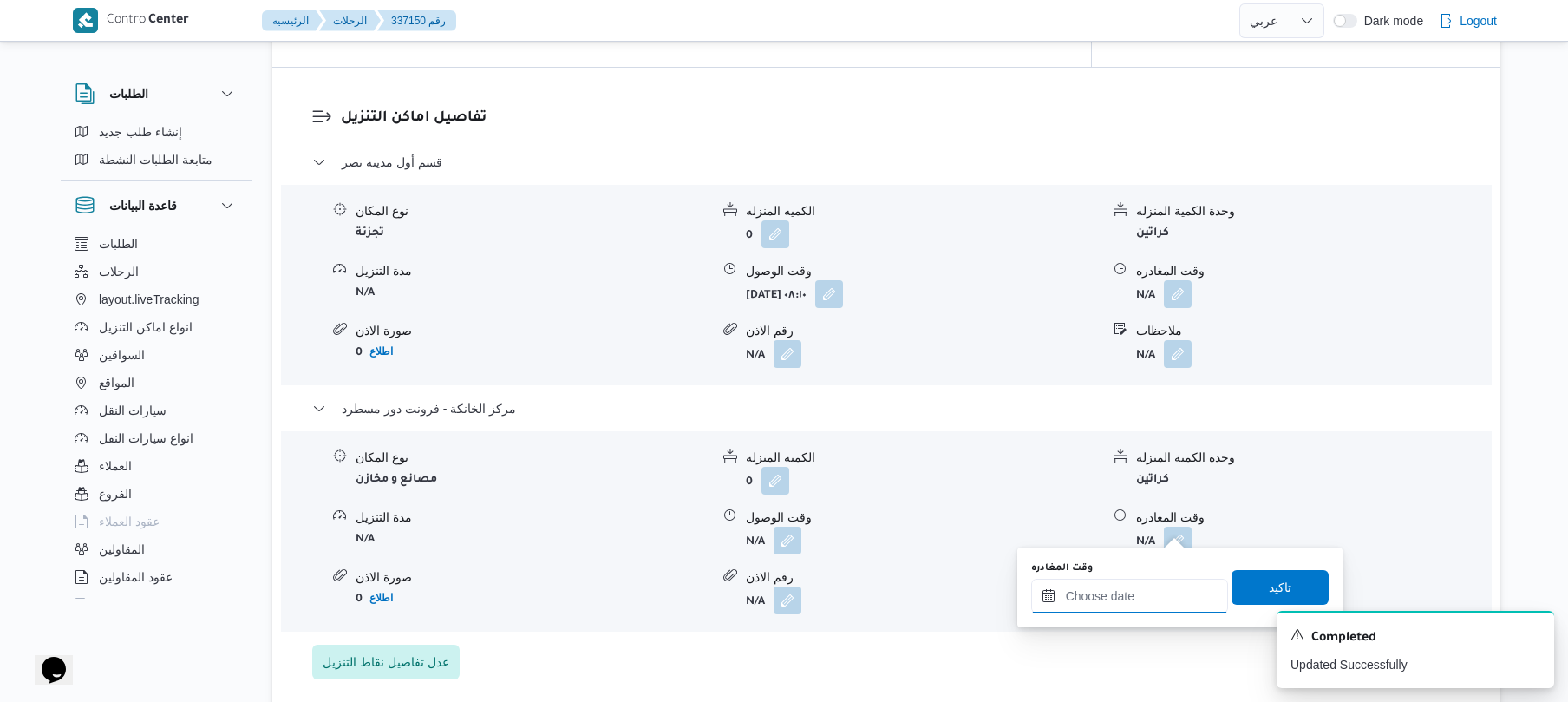
click at [1117, 595] on input "وقت المغادره" at bounding box center [1130, 596] width 197 height 35
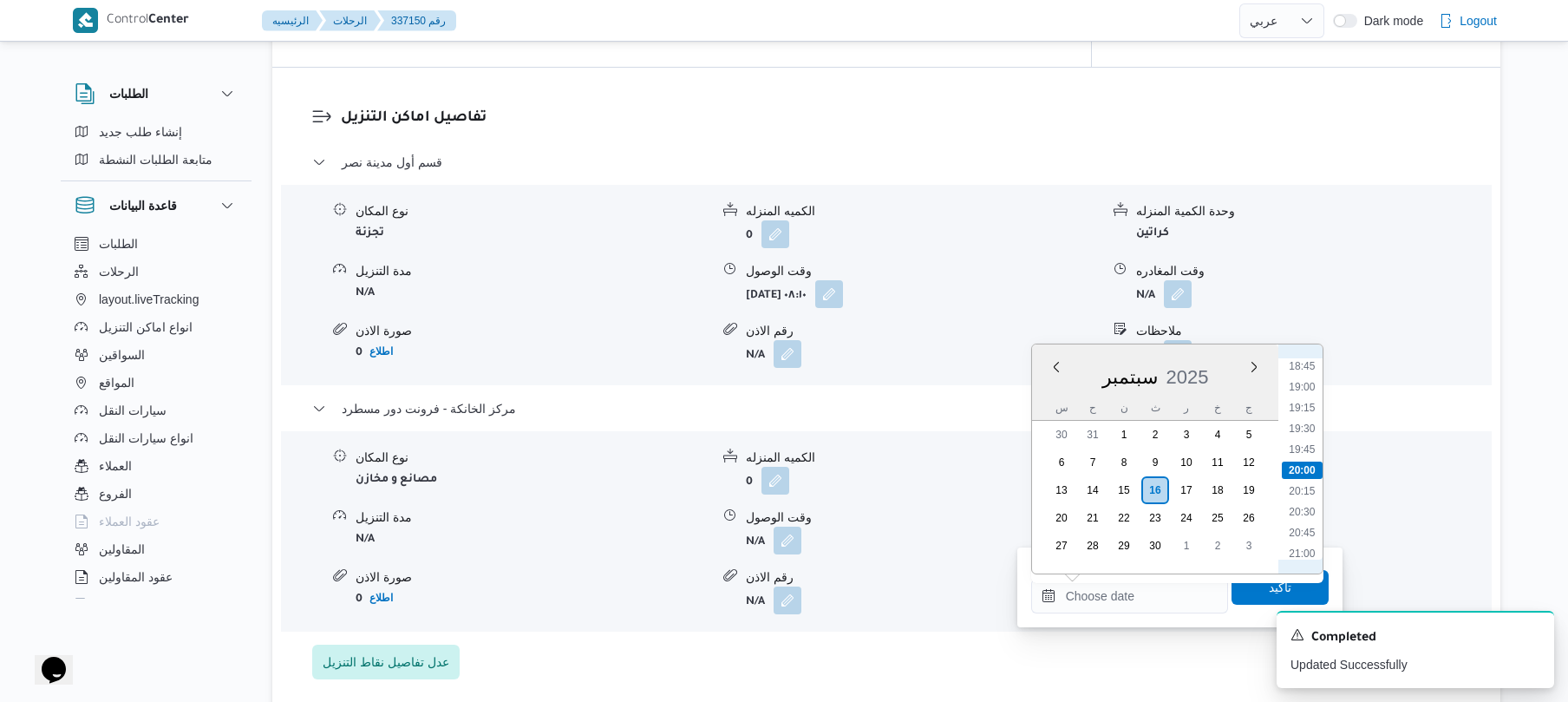
scroll to position [1392, 0]
click at [1306, 497] on li "18:15" at bounding box center [1301, 496] width 40 height 18
type input "[DATE] ١٨:١٥"
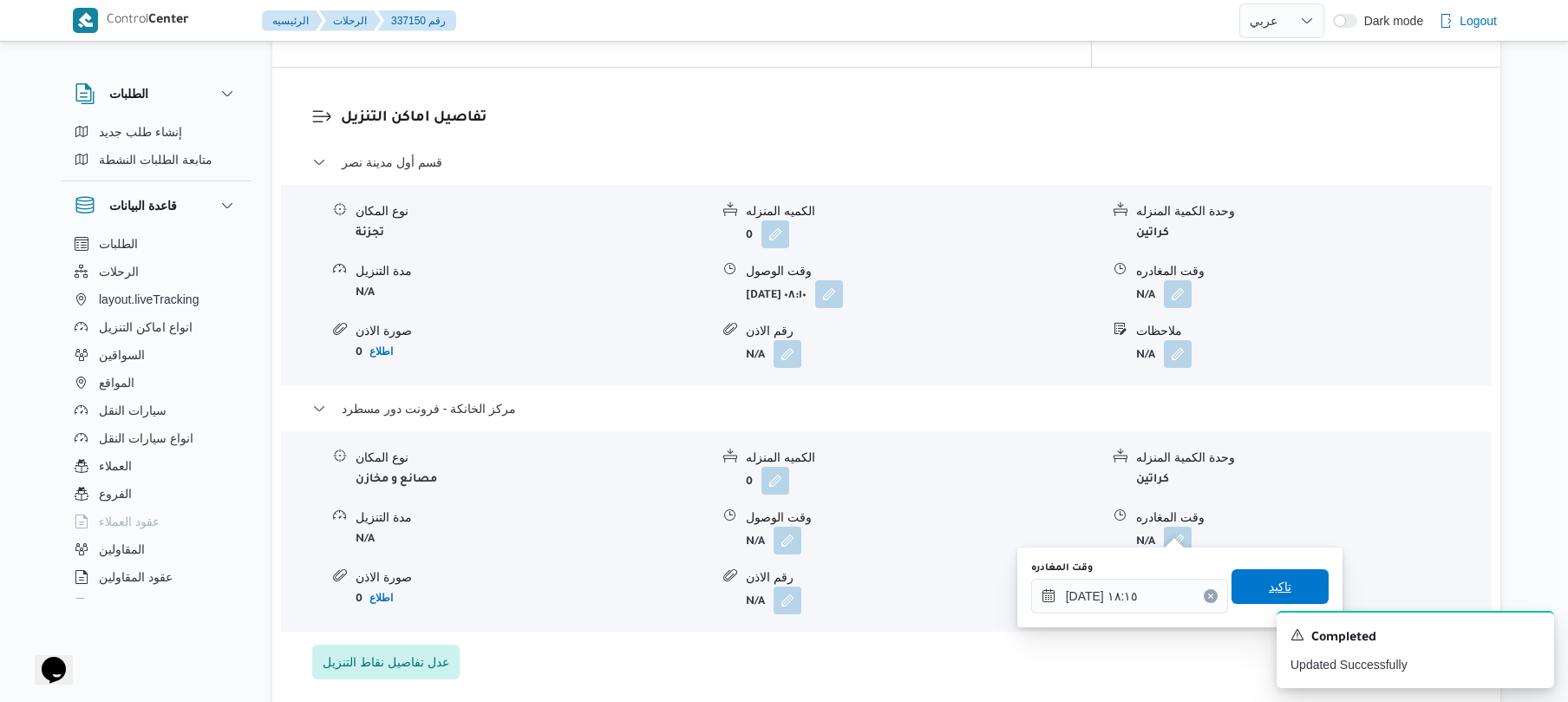
click at [1269, 587] on span "تاكيد" at bounding box center [1280, 586] width 22 height 20
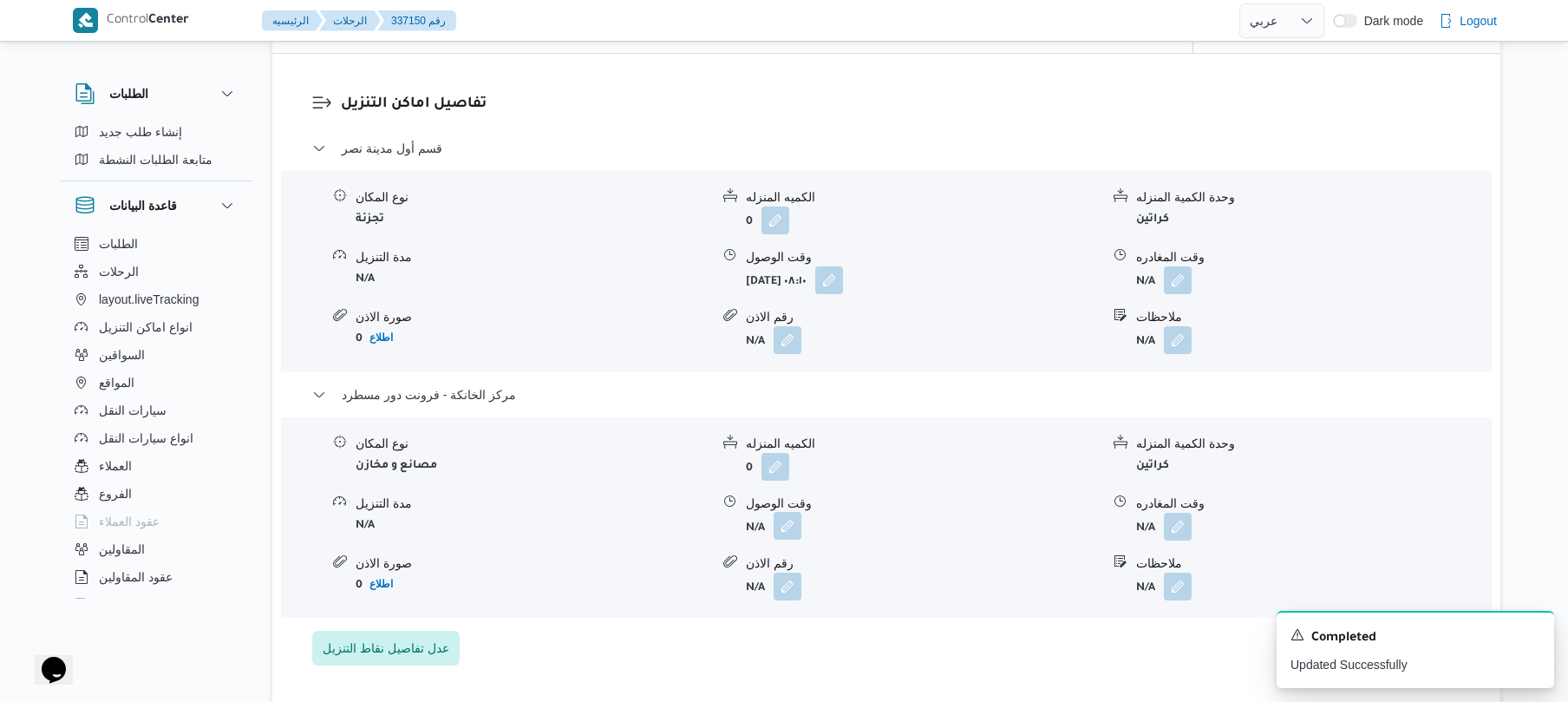
click at [792, 518] on button "button" at bounding box center [787, 525] width 27 height 28
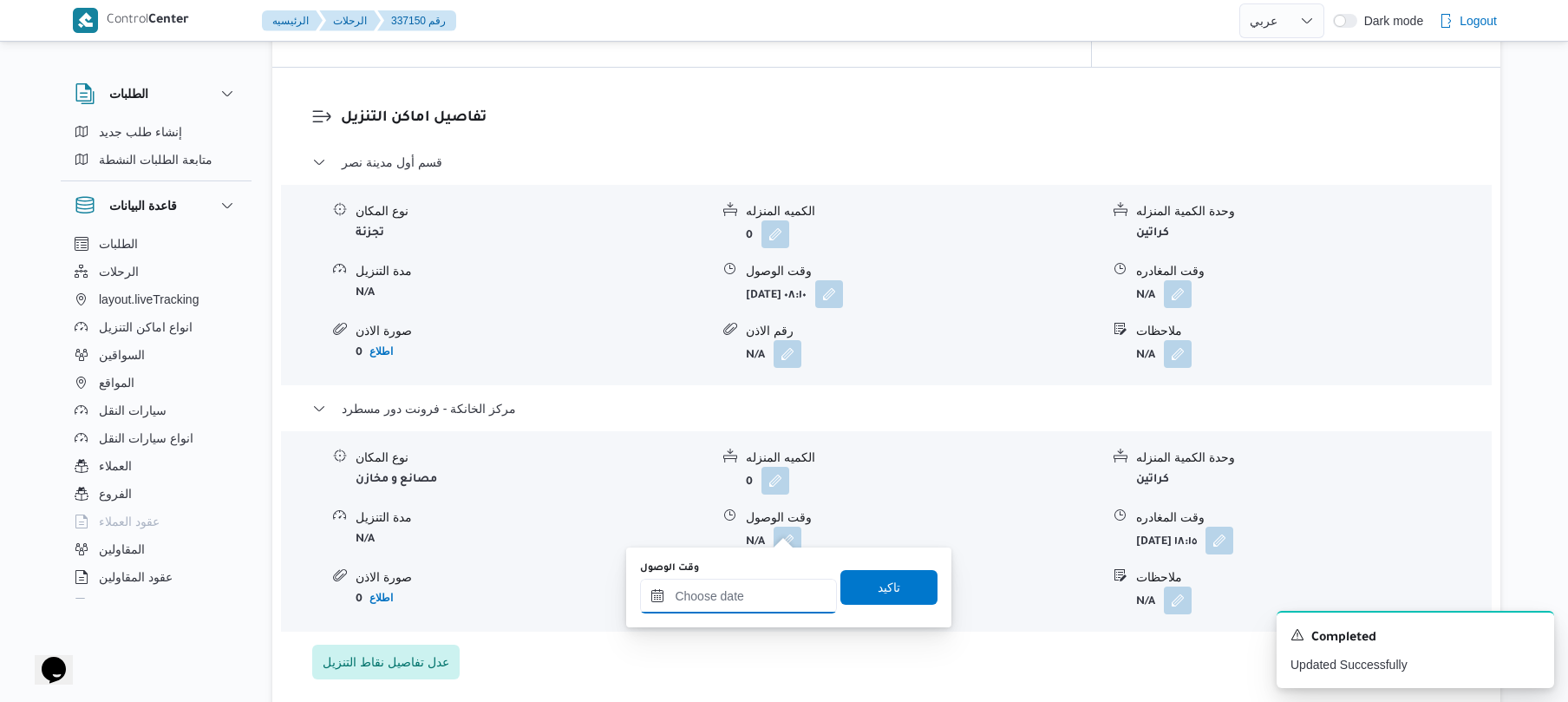
click at [757, 609] on input "وقت الوصول" at bounding box center [739, 596] width 197 height 35
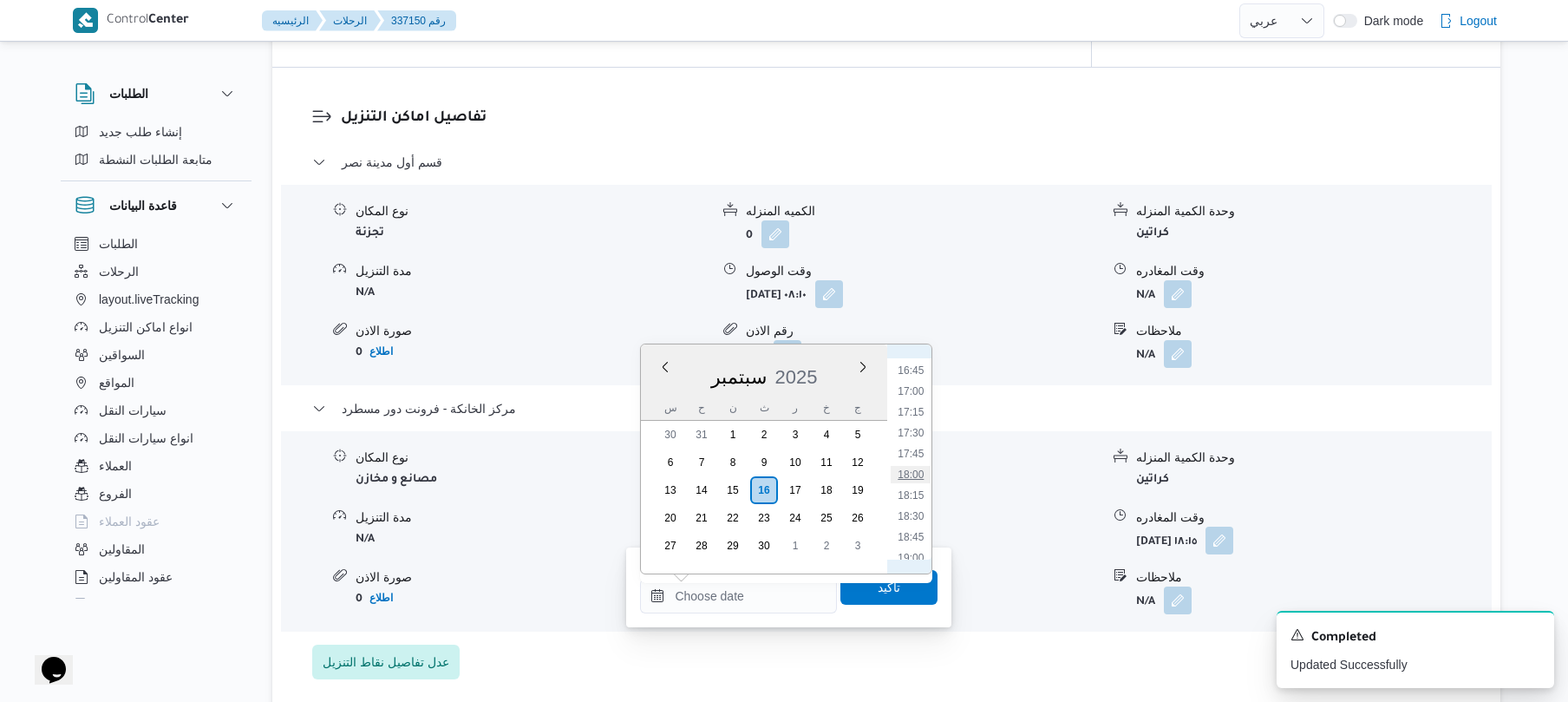
click at [917, 476] on li "18:00" at bounding box center [911, 475] width 40 height 18
type input "[DATE] ١٨:٠٠"
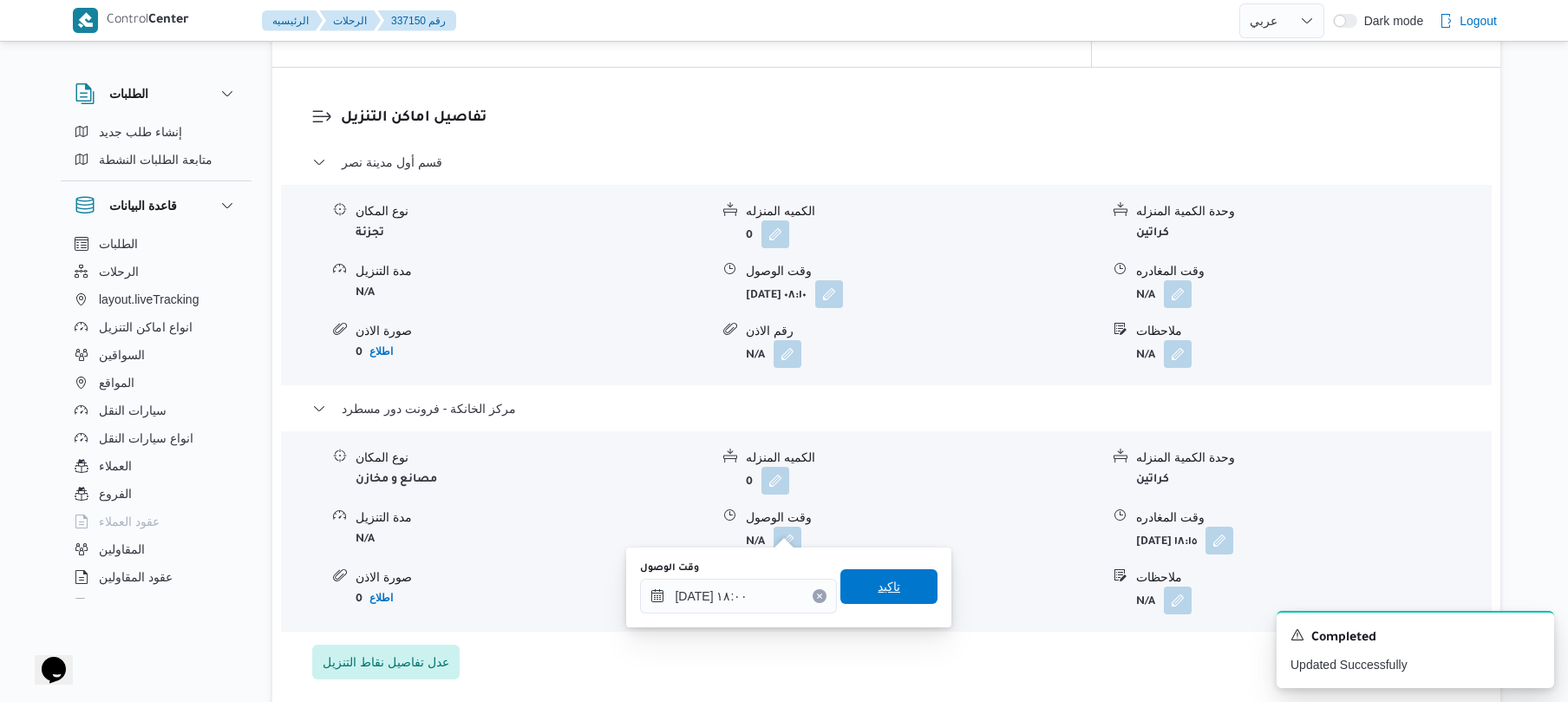
click at [880, 581] on span "تاكيد" at bounding box center [889, 586] width 22 height 20
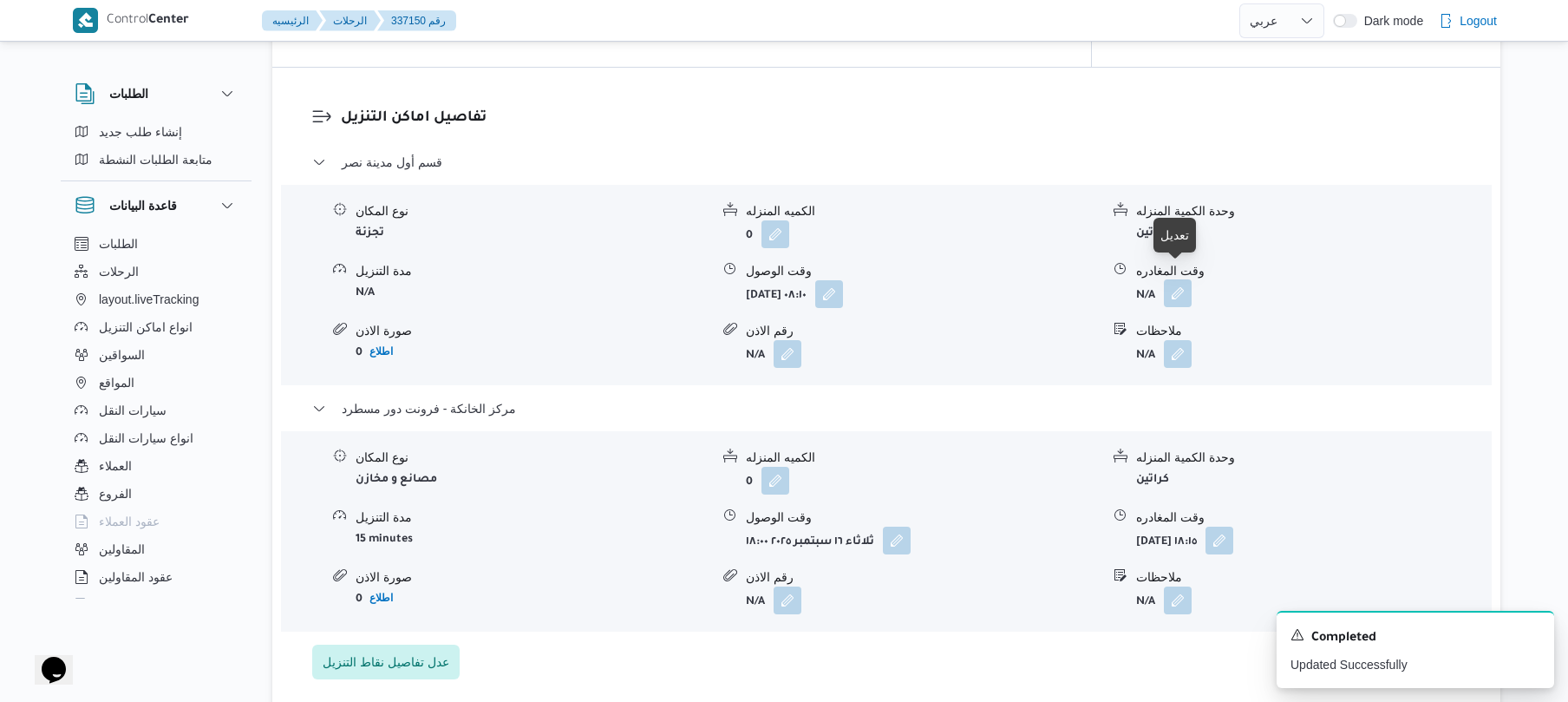
click at [1176, 282] on button "button" at bounding box center [1177, 293] width 27 height 28
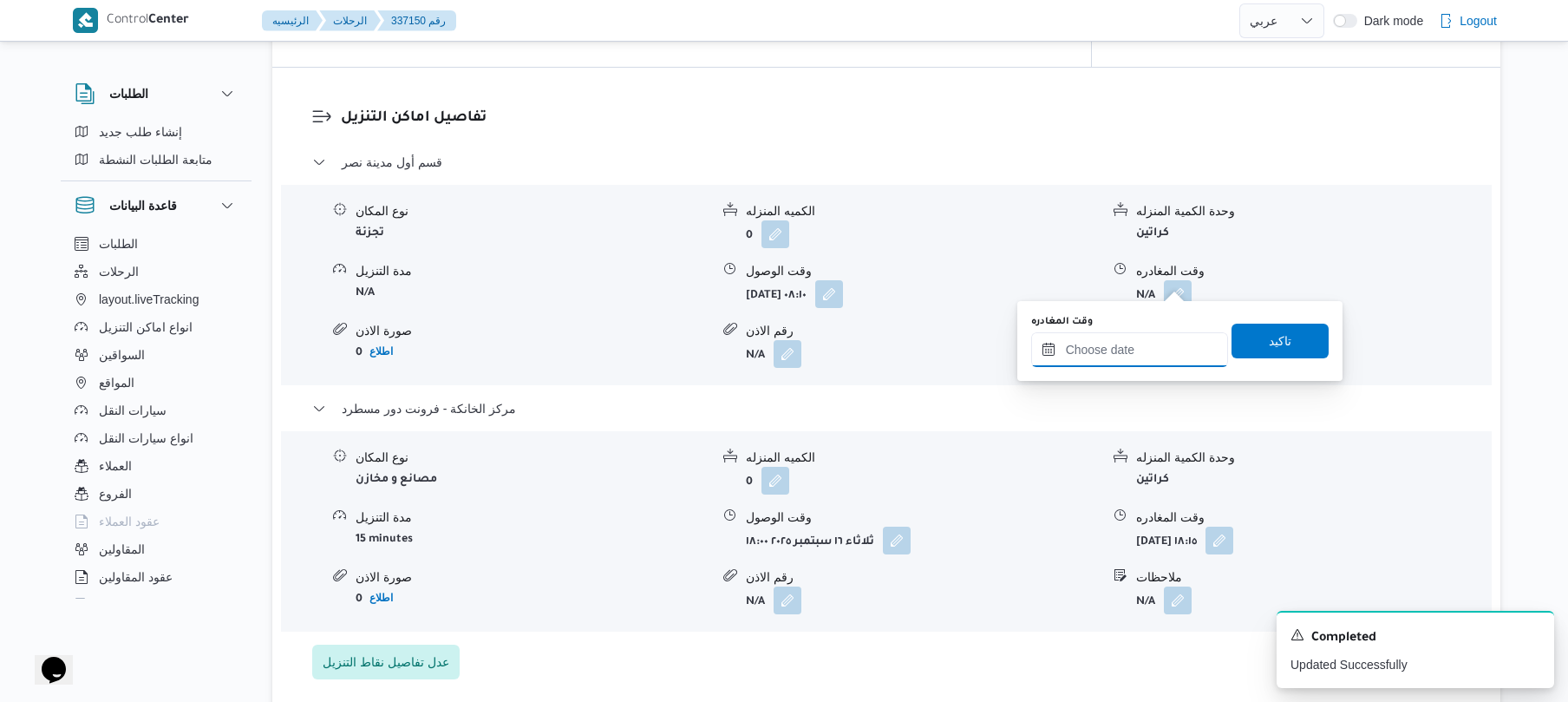
click at [1110, 343] on input "وقت المغادره" at bounding box center [1130, 350] width 197 height 35
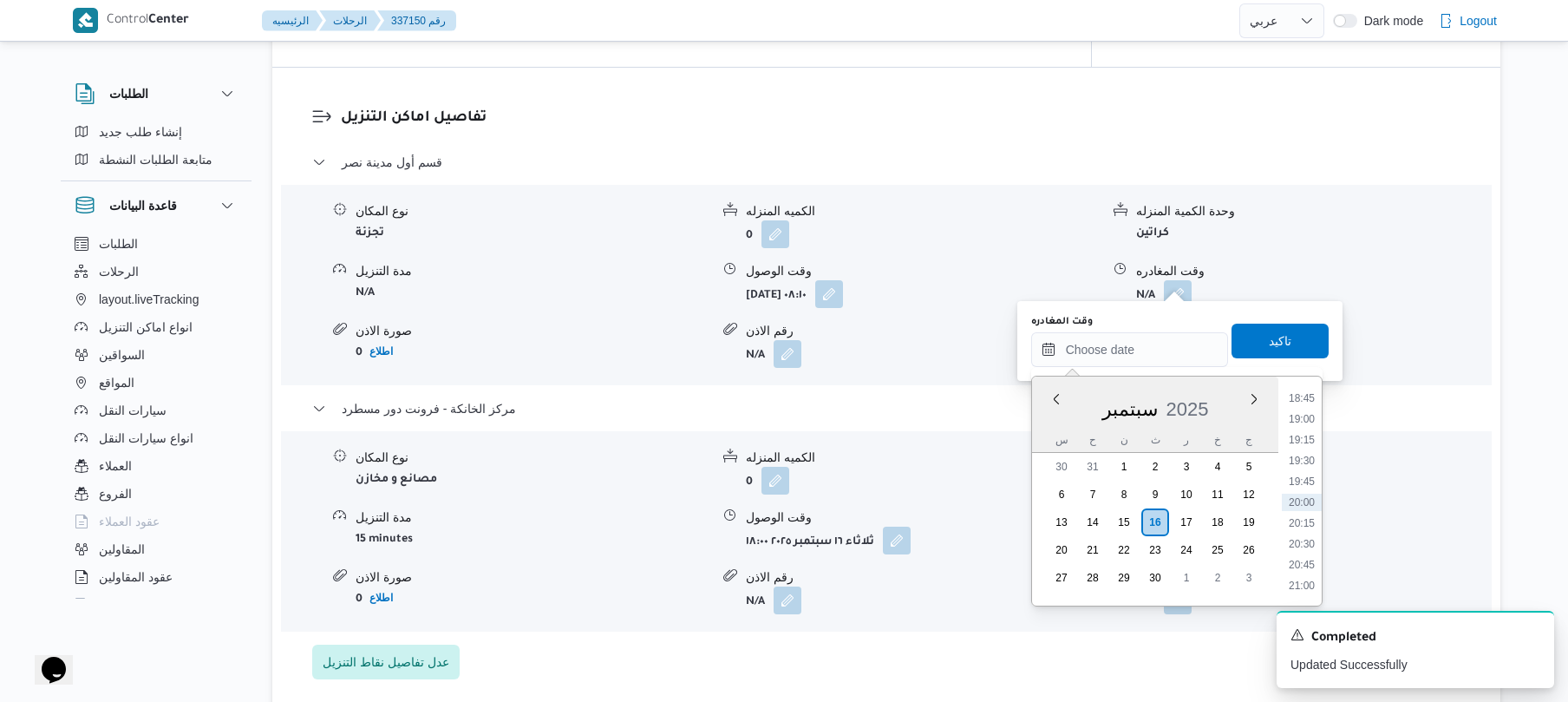
scroll to position [1392, 0]
click at [1305, 418] on li "17:00" at bounding box center [1301, 422] width 40 height 18
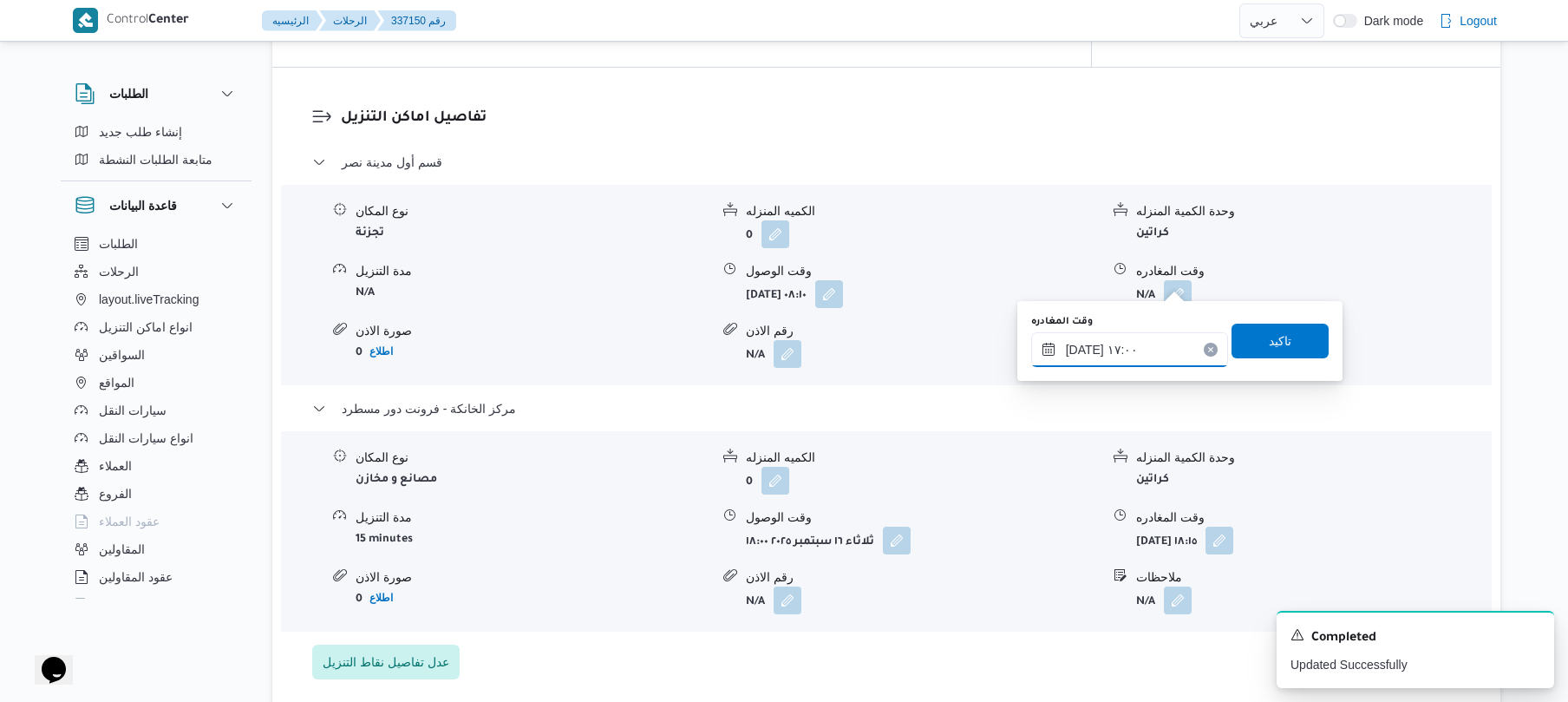
click at [1084, 345] on input "[DATE] ١٧:٠٠" at bounding box center [1130, 350] width 197 height 35
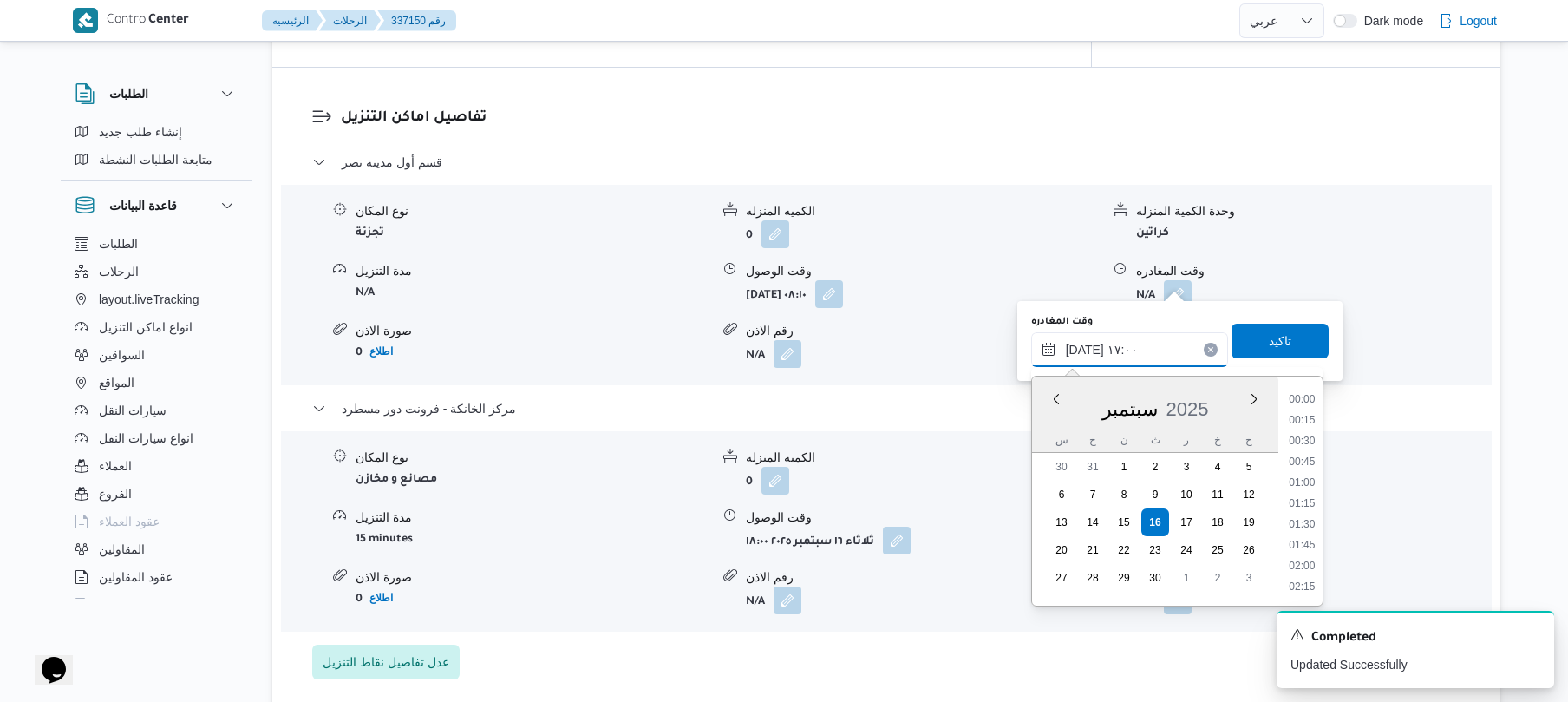
click at [1084, 345] on input "[DATE] ١٧:٠٠" at bounding box center [1130, 350] width 197 height 35
type input "[DATE] ١٧:٥٢"
click at [1250, 342] on span "تاكيد" at bounding box center [1281, 340] width 98 height 35
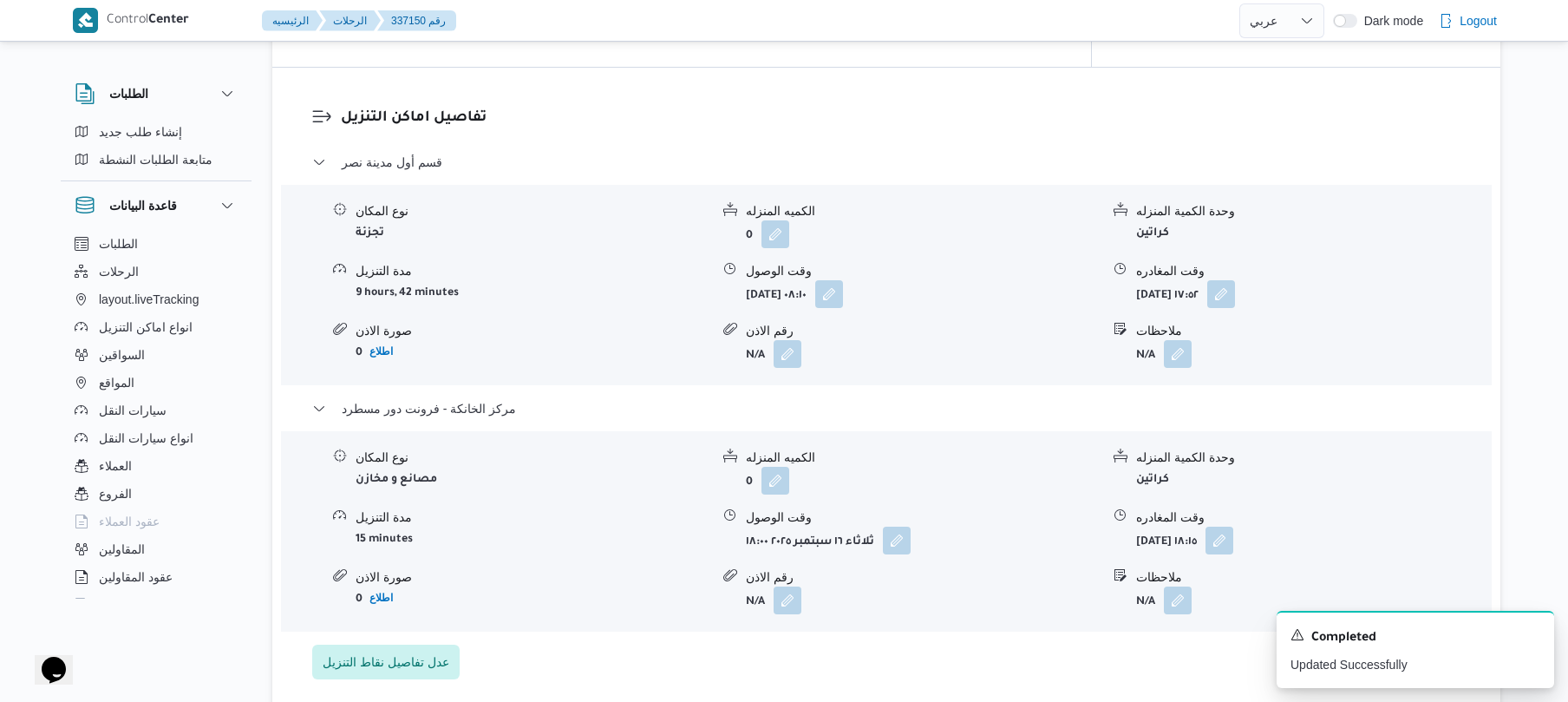
scroll to position [0, 0]
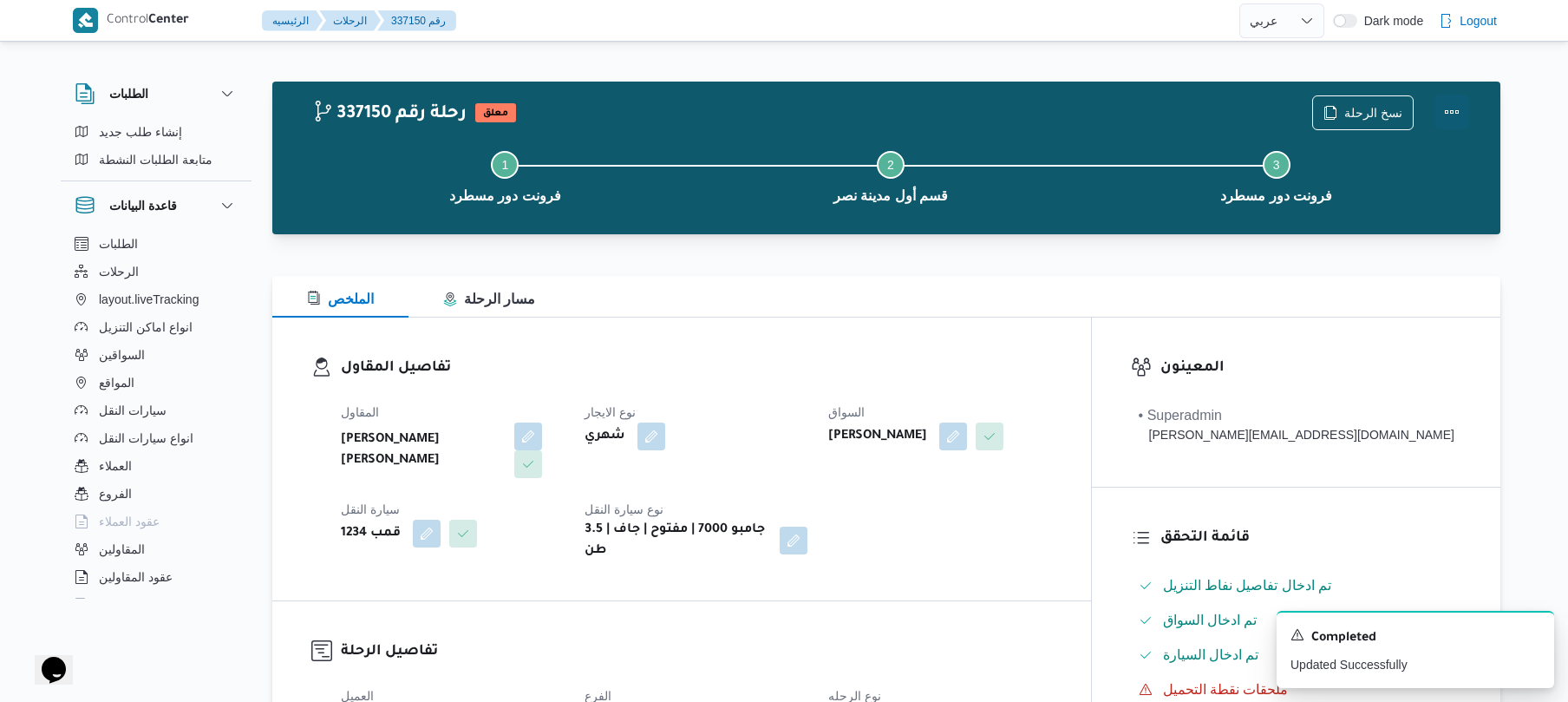
click at [1452, 111] on button "Actions" at bounding box center [1451, 112] width 35 height 35
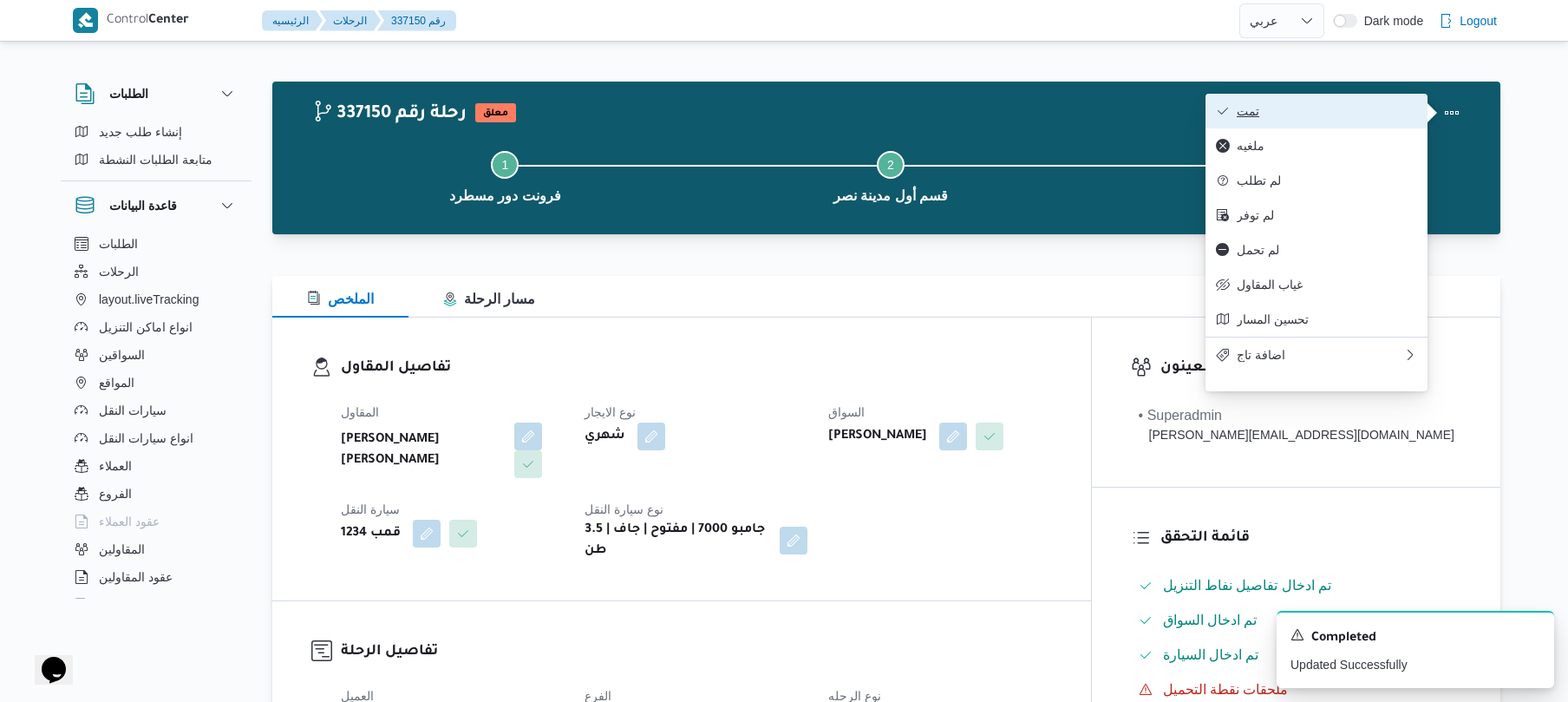
click at [1392, 113] on span "تمت" at bounding box center [1326, 111] width 180 height 14
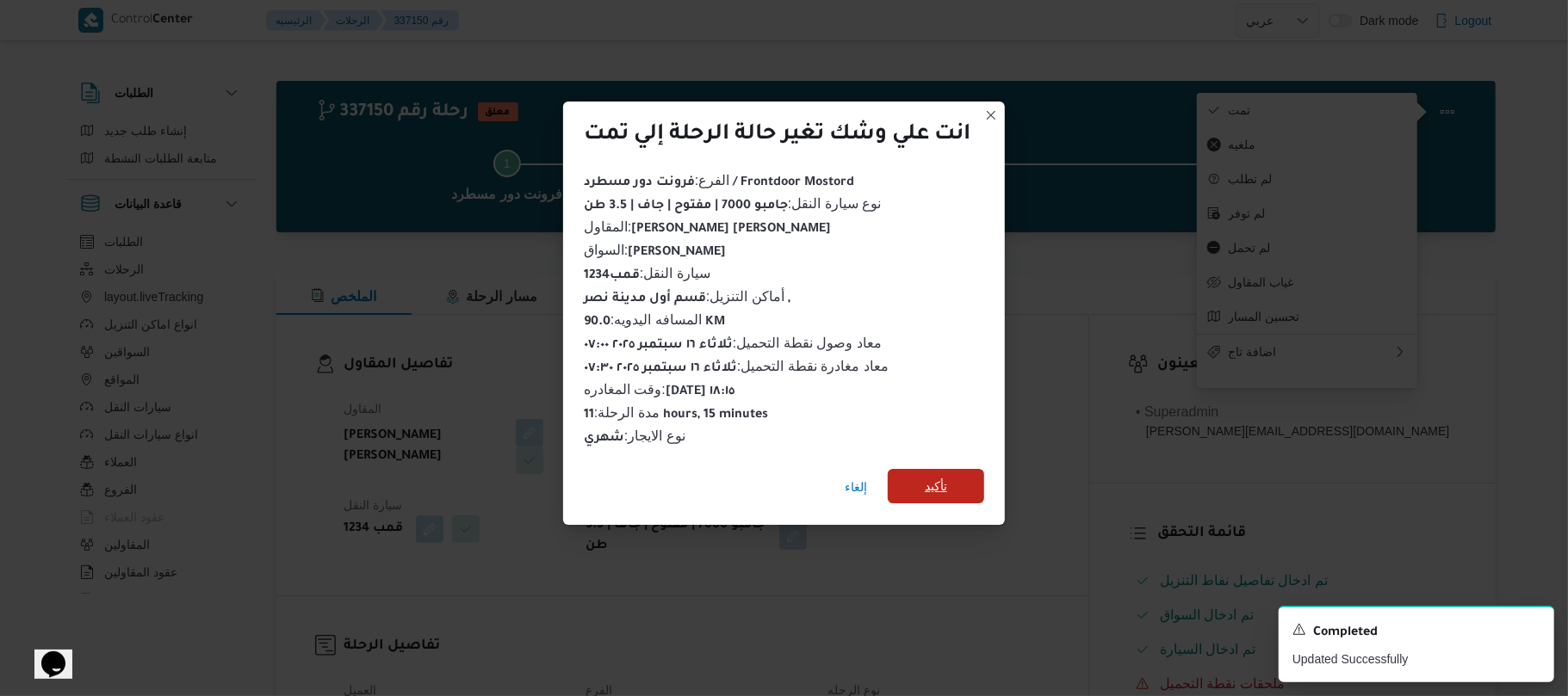
click at [951, 479] on span "تأكيد" at bounding box center [936, 486] width 97 height 34
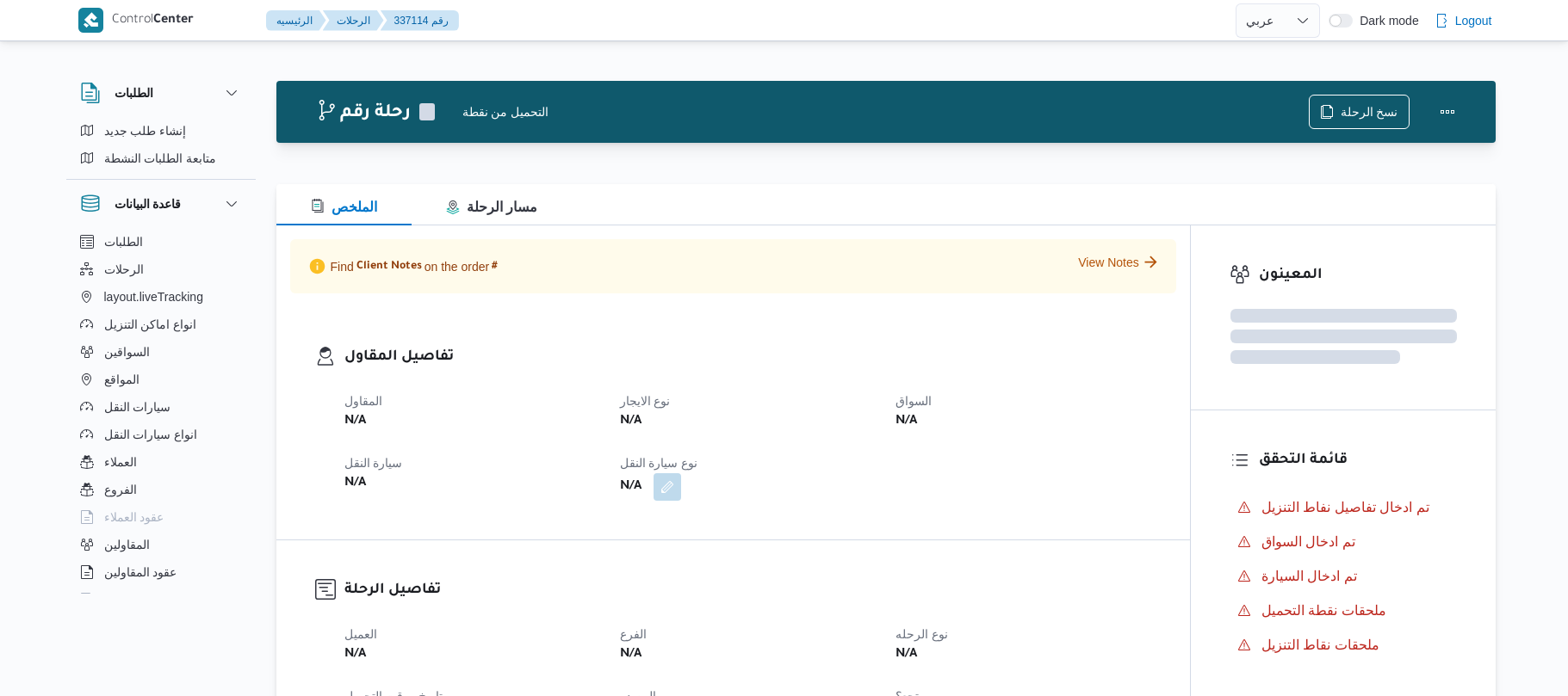
select select "ar"
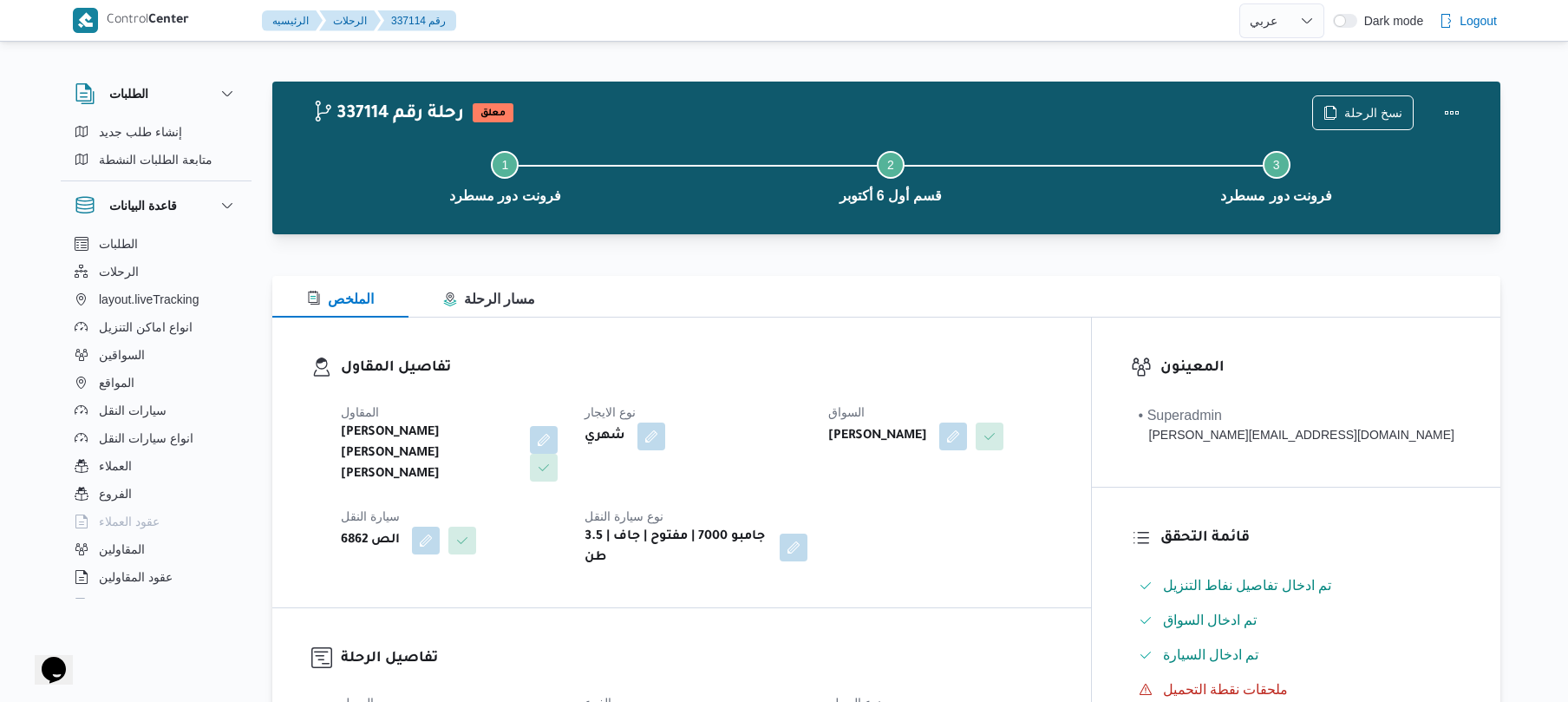
click at [836, 347] on div "تفاصيل المقاول [PERSON_NAME] [PERSON_NAME] [PERSON_NAME] نوع الايجار شهري السوا…" at bounding box center [681, 462] width 819 height 290
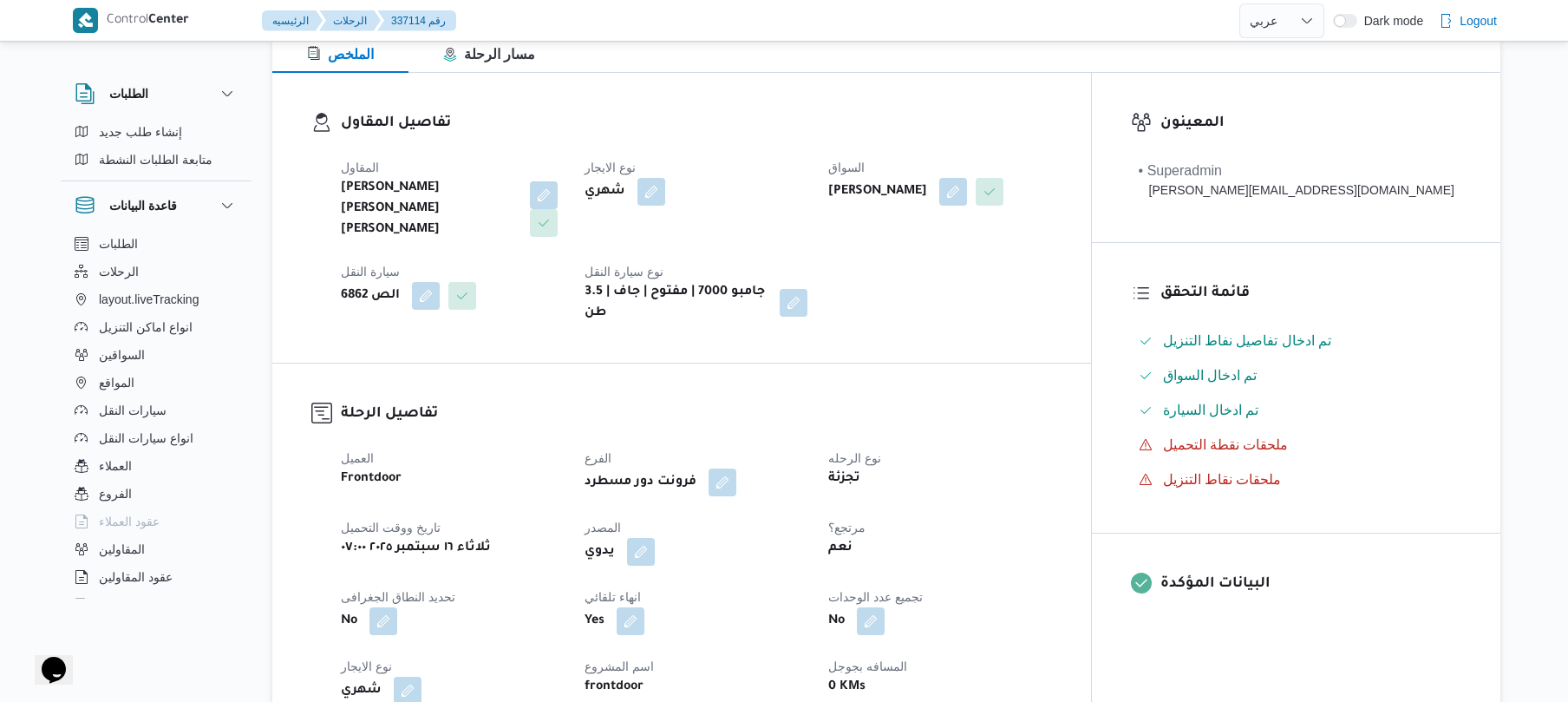
scroll to position [509, 0]
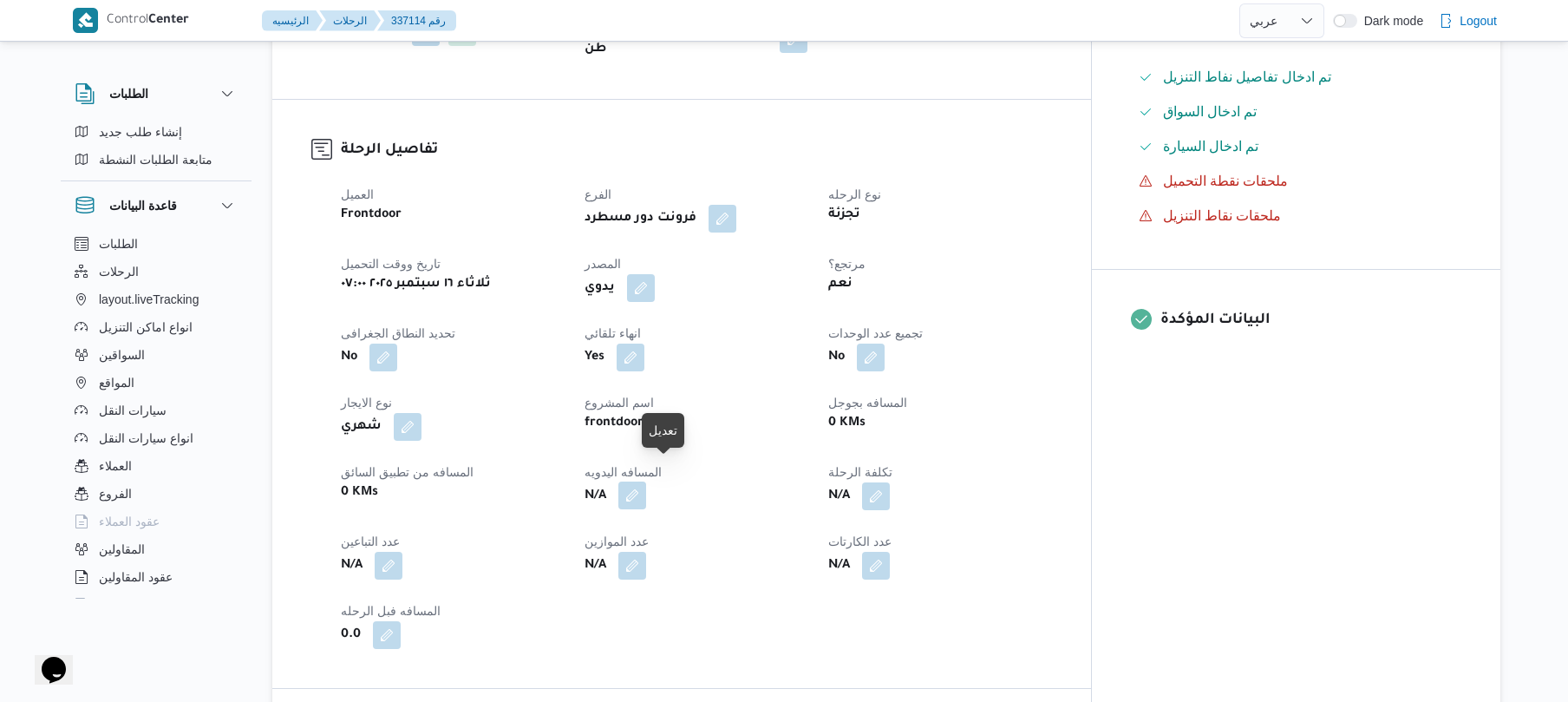
click at [646, 482] on button "button" at bounding box center [631, 495] width 27 height 28
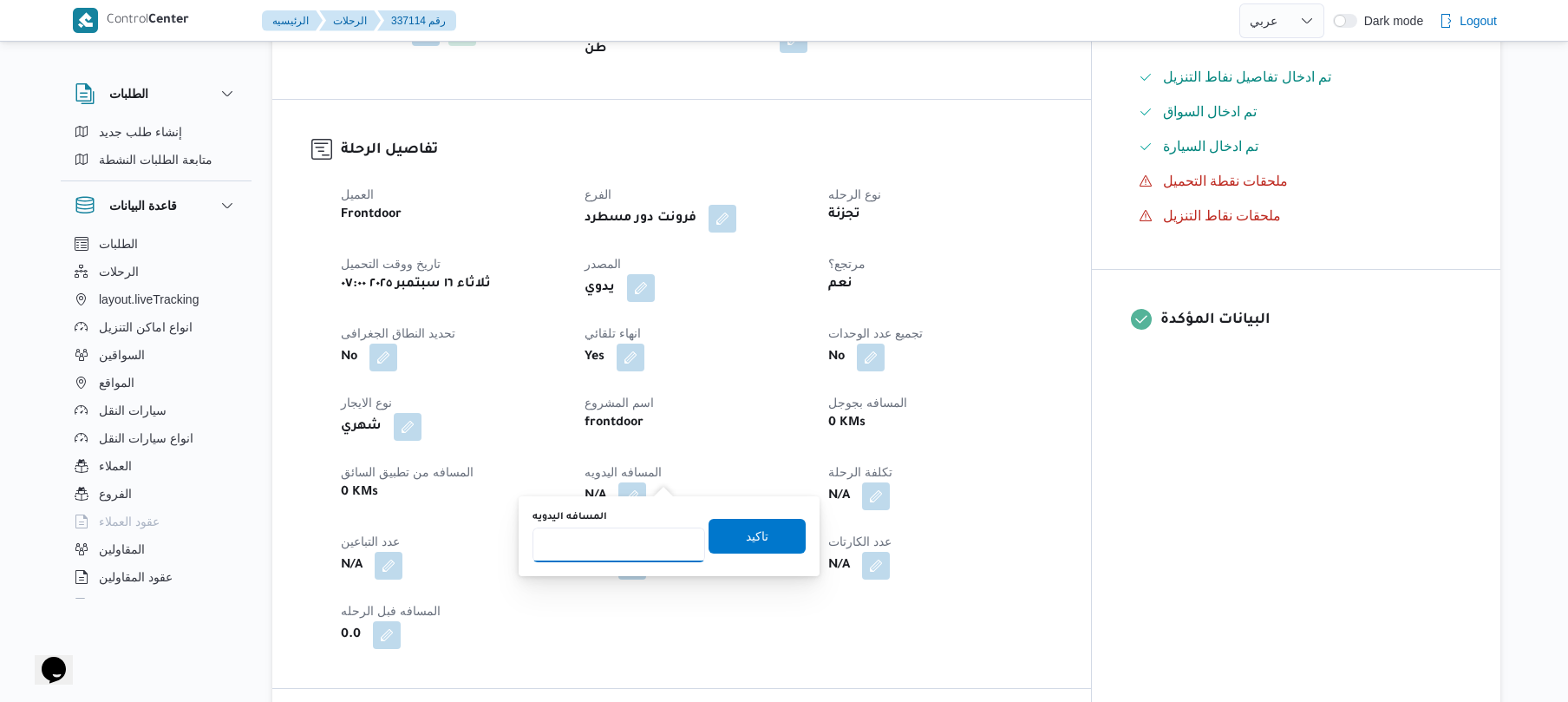
click at [624, 547] on input "المسافه اليدويه" at bounding box center [618, 545] width 173 height 35
type input "130"
click at [771, 535] on span "تاكيد" at bounding box center [757, 535] width 98 height 35
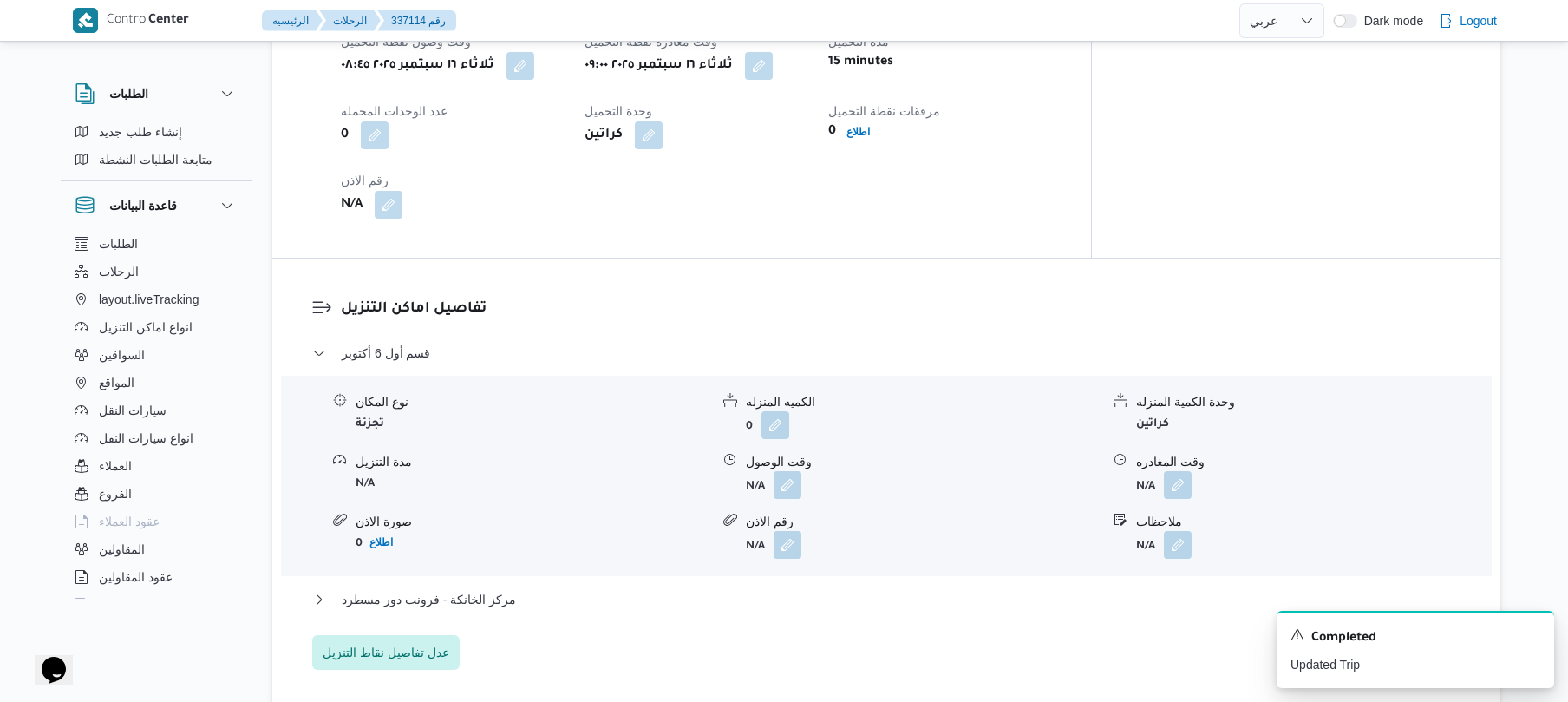
scroll to position [1296, 0]
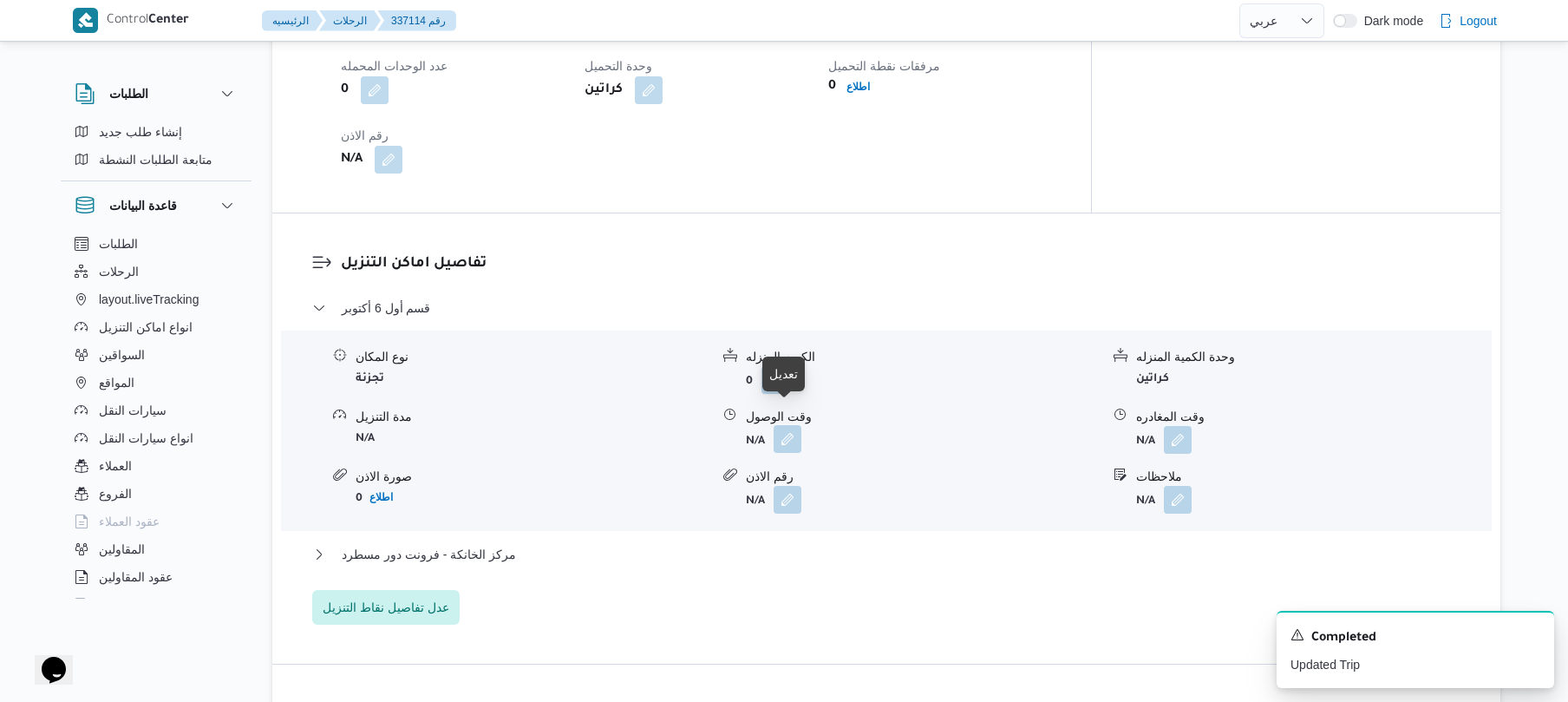
click at [800, 425] on button "button" at bounding box center [787, 438] width 27 height 28
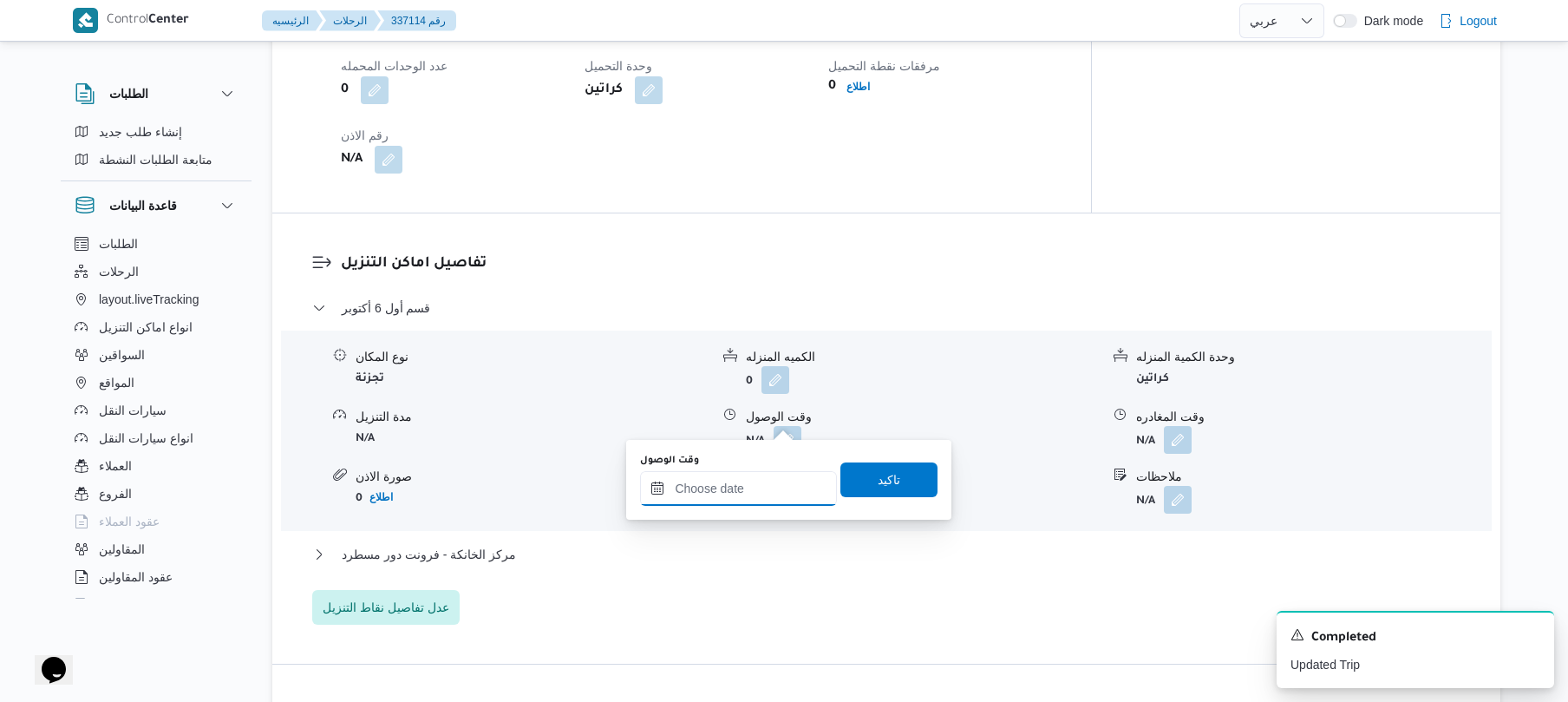
click at [737, 483] on input "وقت الوصول" at bounding box center [739, 488] width 197 height 35
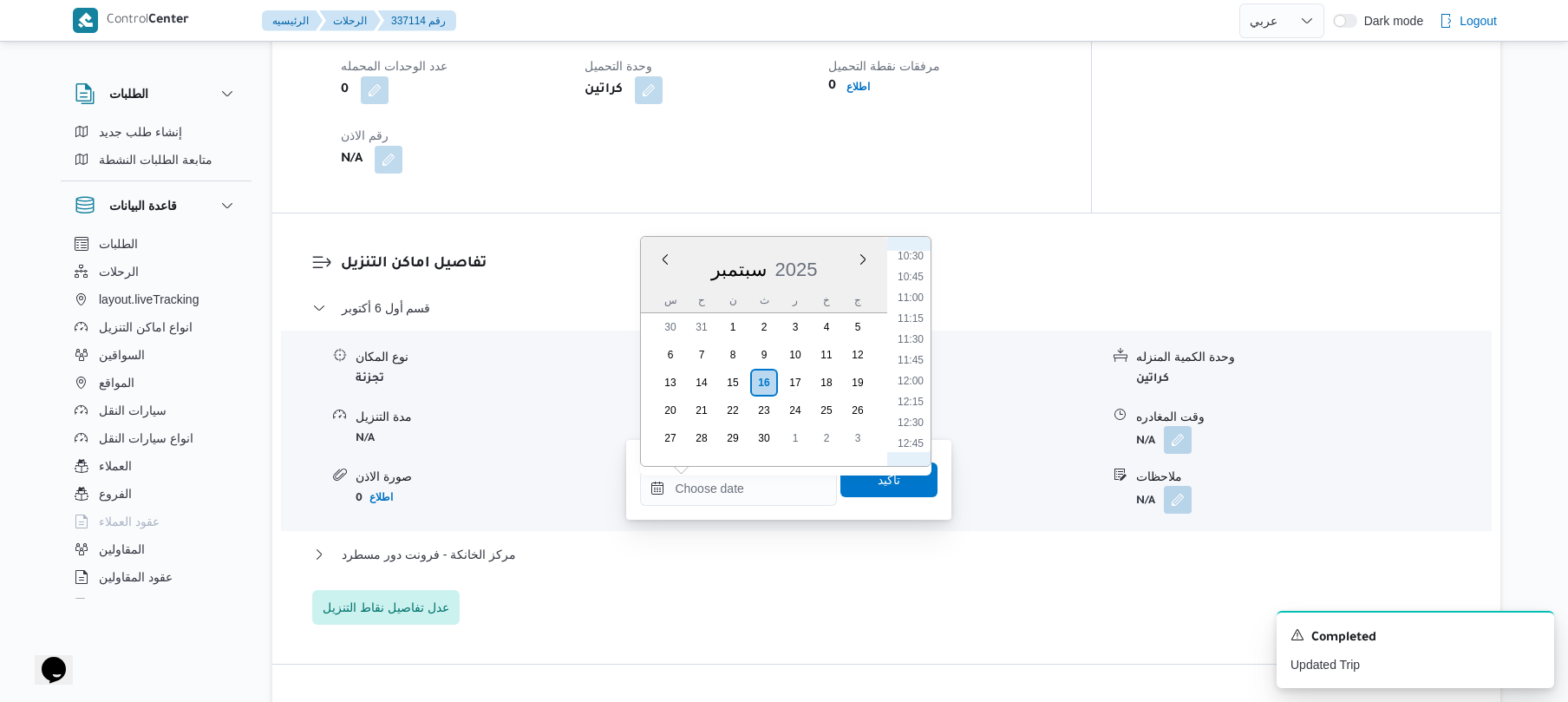
scroll to position [706, 0]
click at [911, 382] on li "10:00" at bounding box center [910, 386] width 40 height 18
type input "[DATE] ١٠:٠٠"
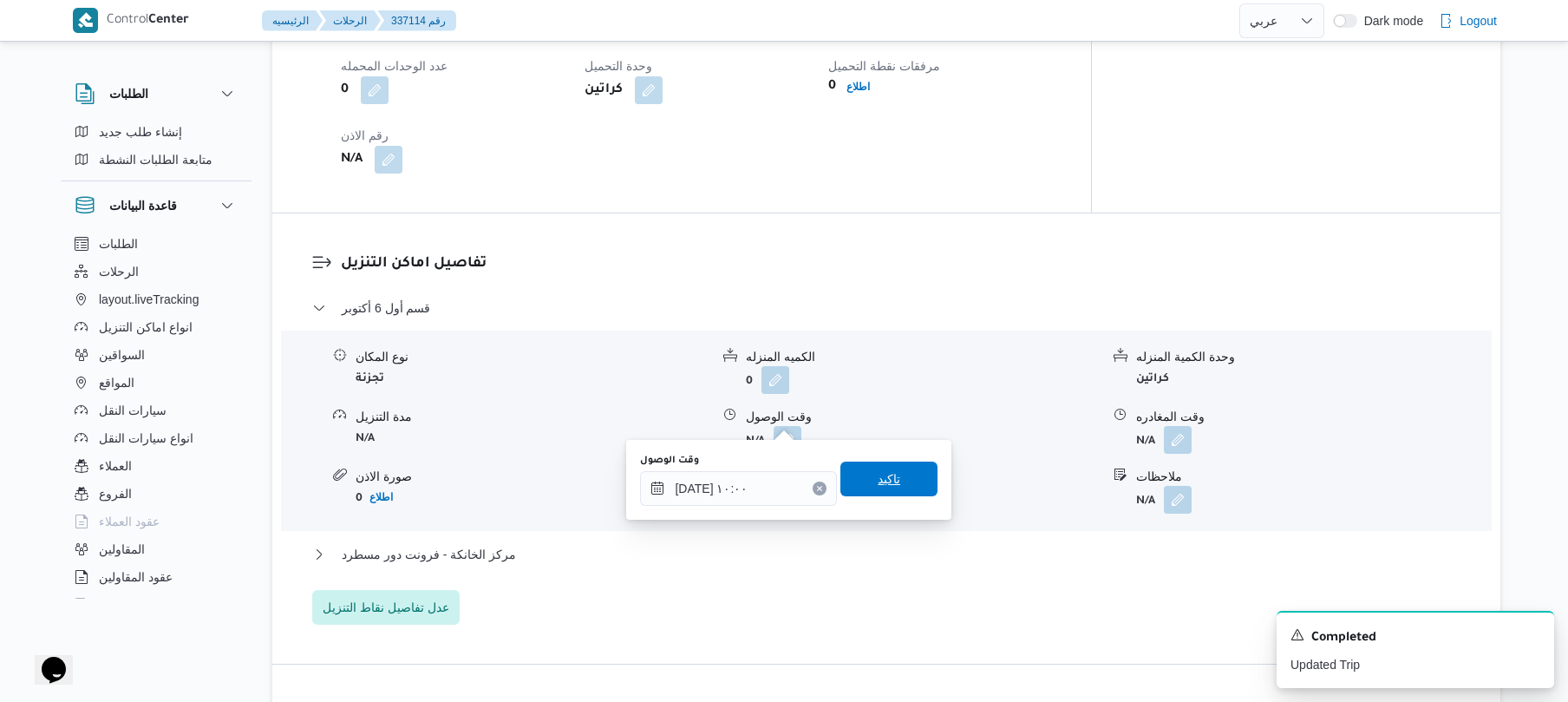
click at [882, 473] on span "تاكيد" at bounding box center [889, 478] width 22 height 20
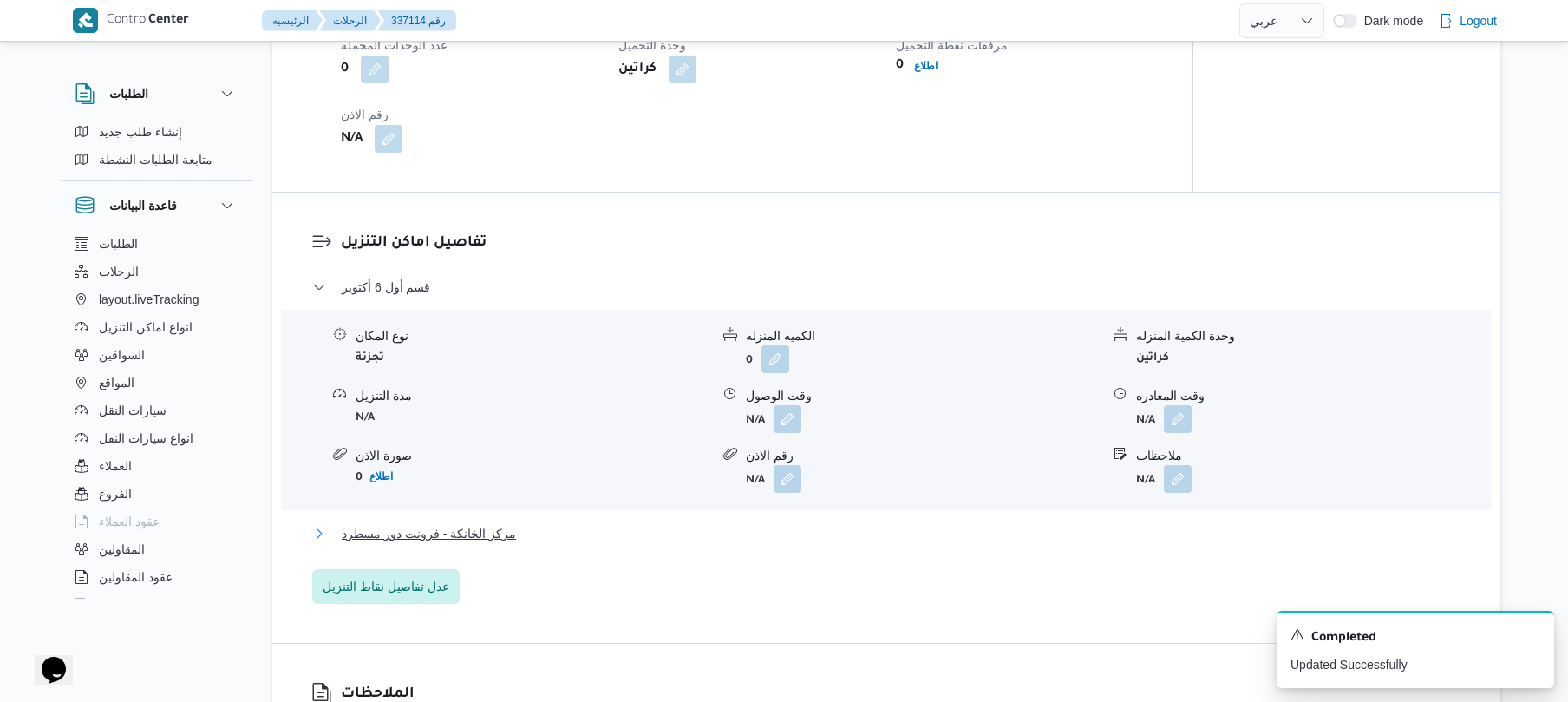
click at [802, 532] on button "مركز الخانكة - فرونت دور مسطرد" at bounding box center [887, 533] width 1149 height 20
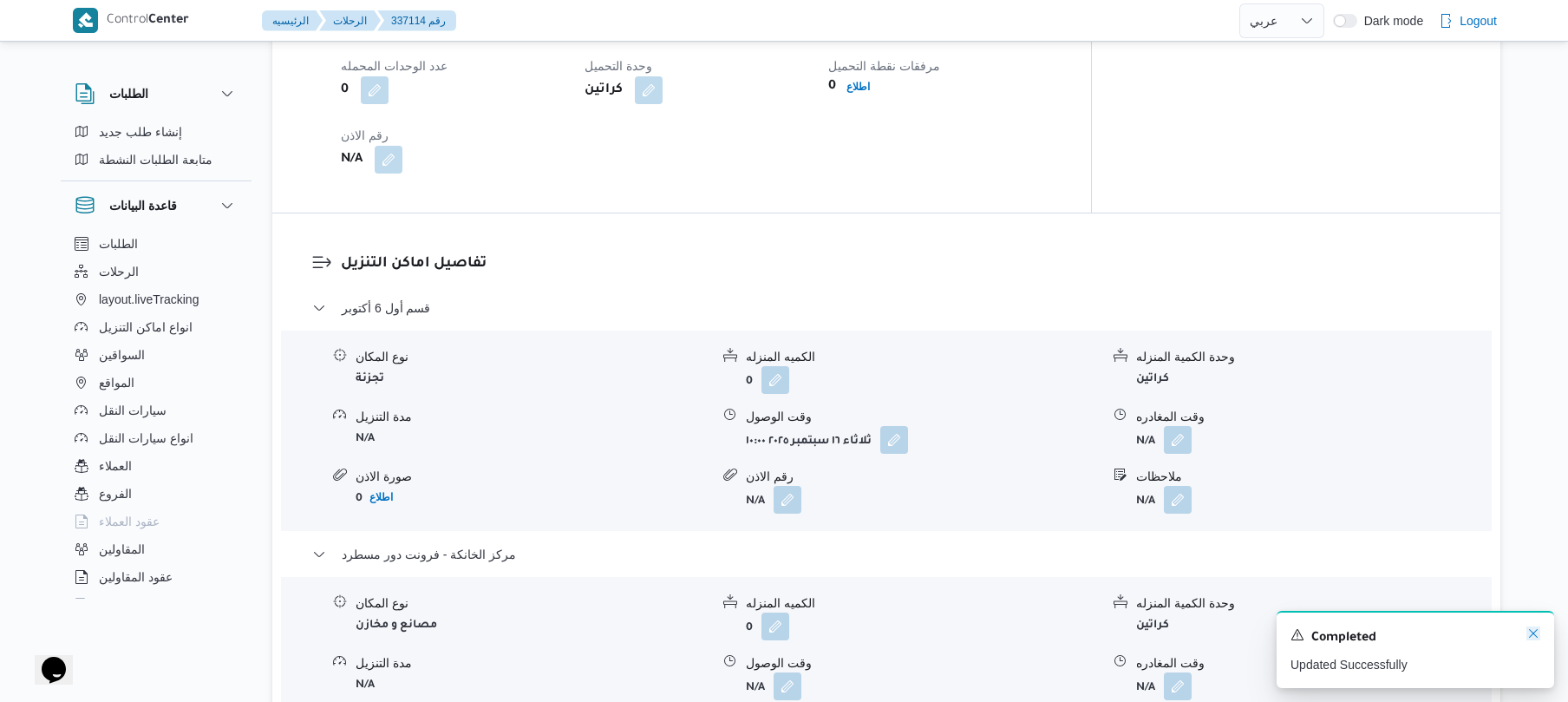
click at [1526, 630] on icon "Dismiss toast" at bounding box center [1533, 634] width 14 height 14
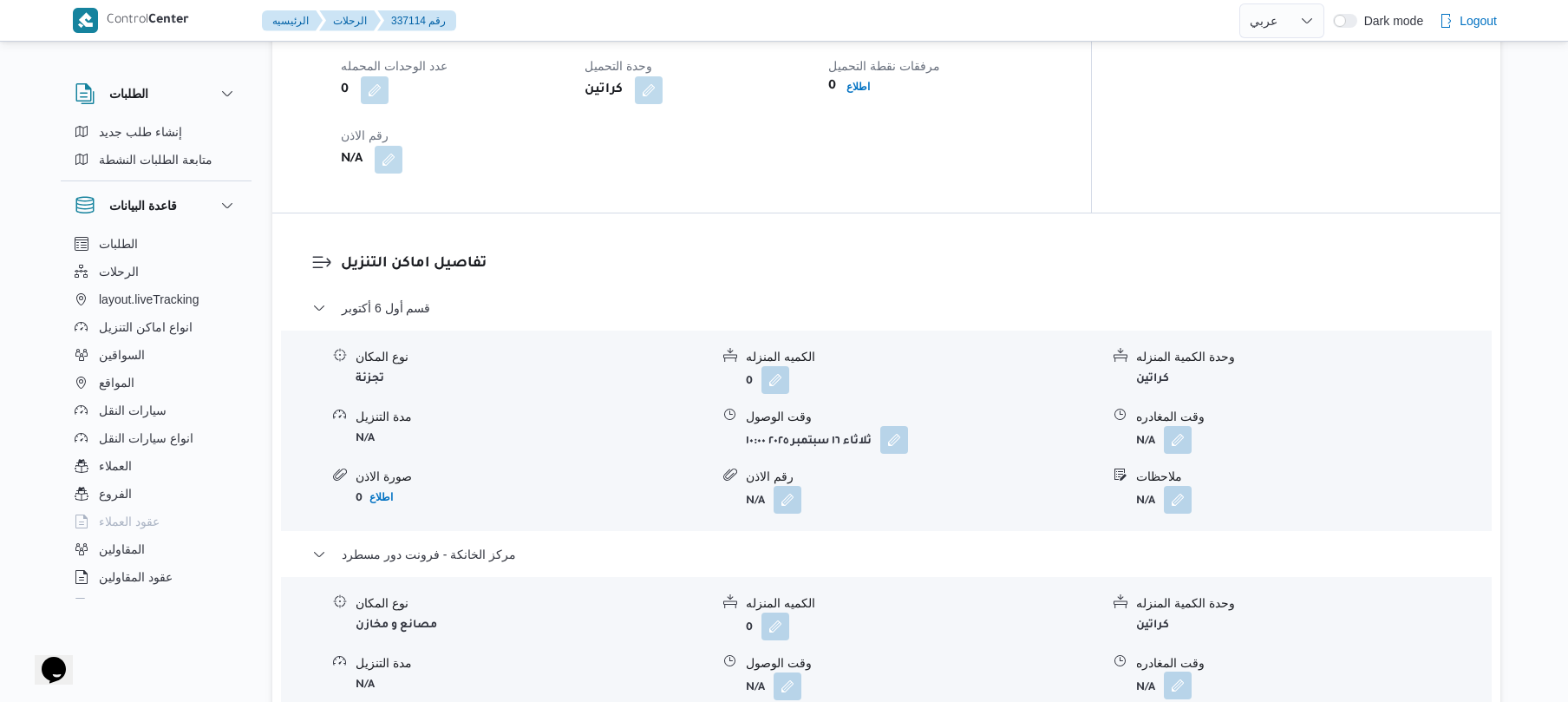
click at [1177, 672] on button "button" at bounding box center [1177, 685] width 27 height 28
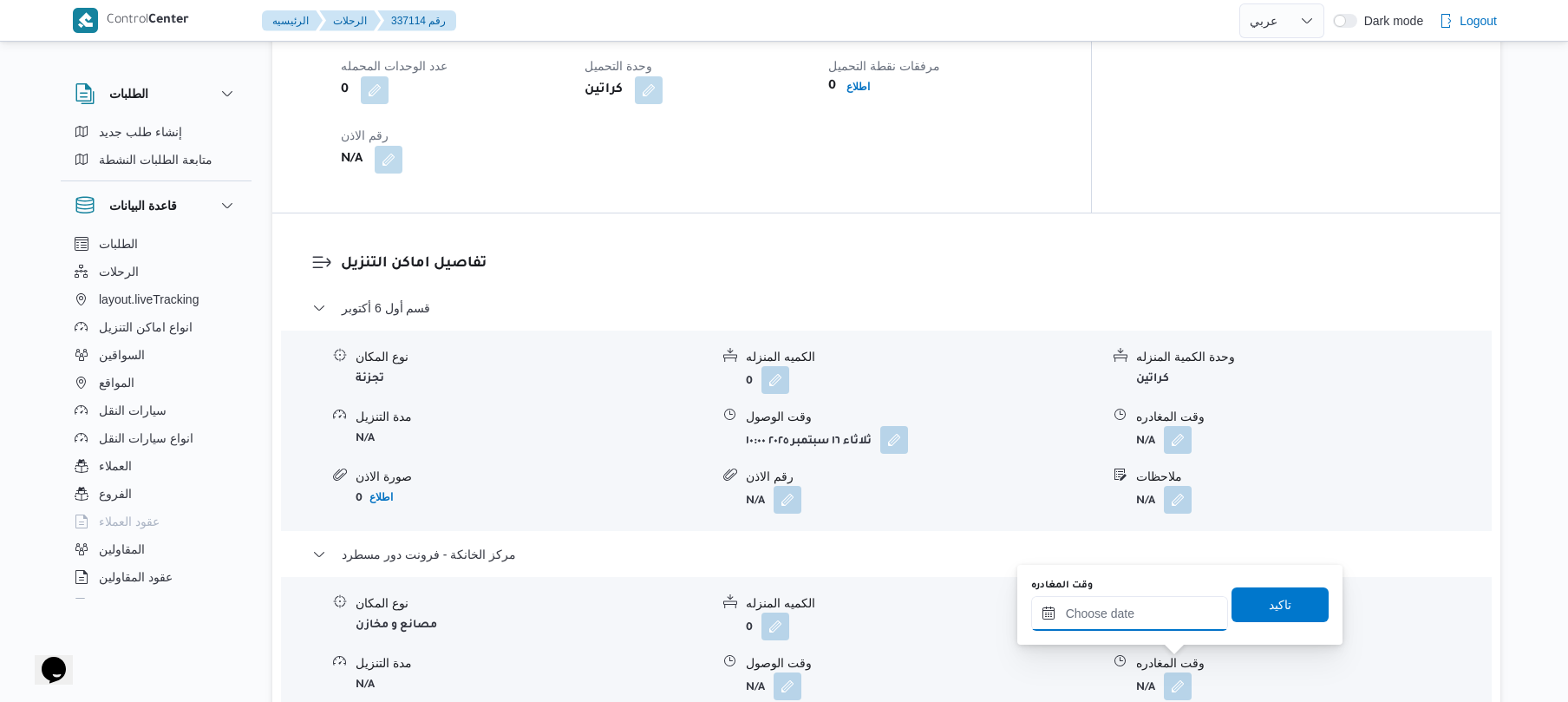
click at [1145, 619] on input "وقت المغادره" at bounding box center [1130, 613] width 197 height 35
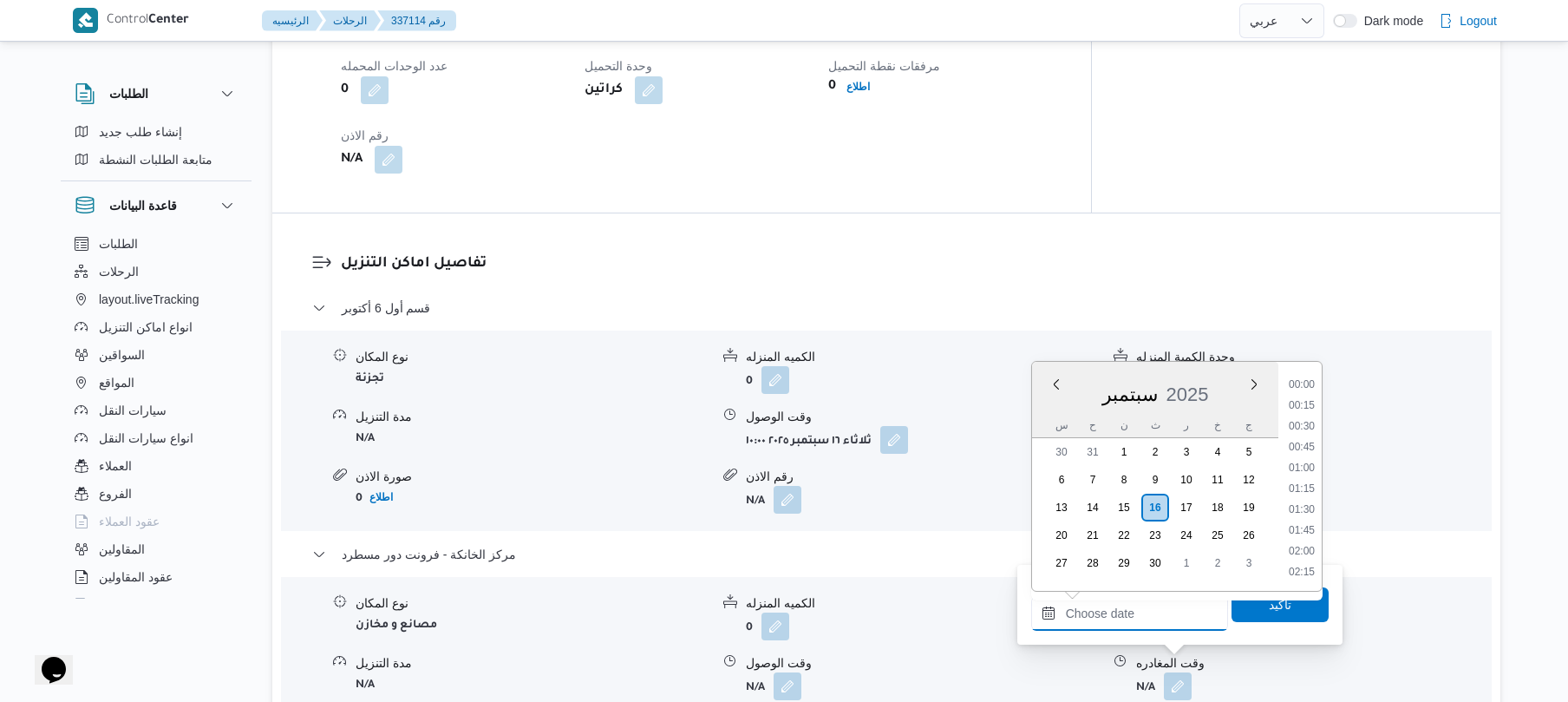
scroll to position [1563, 0]
click at [1303, 386] on li "18:45" at bounding box center [1301, 383] width 40 height 18
type input "١٦/٠٩/٢٠٢٥ ١٨:٤٥"
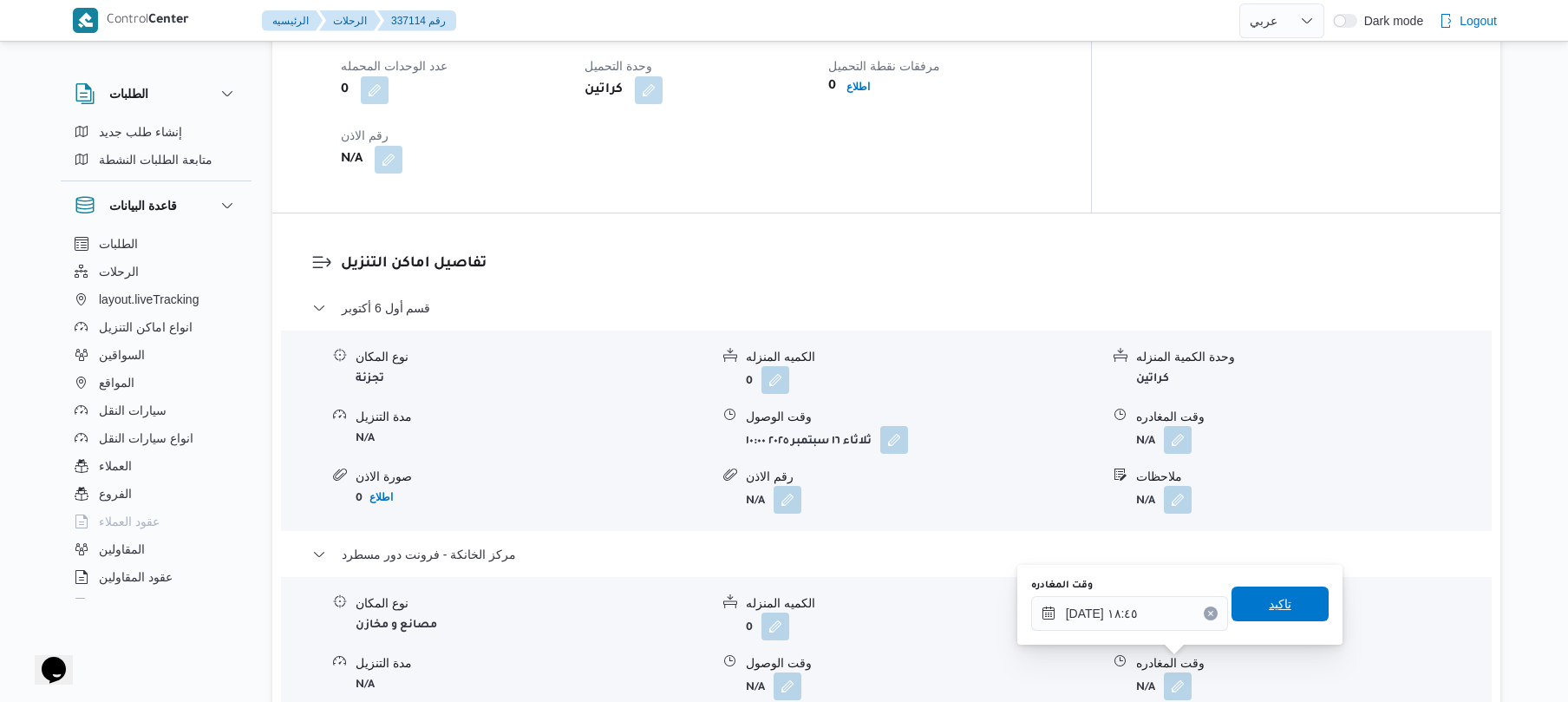
click at [1274, 598] on span "تاكيد" at bounding box center [1280, 603] width 22 height 20
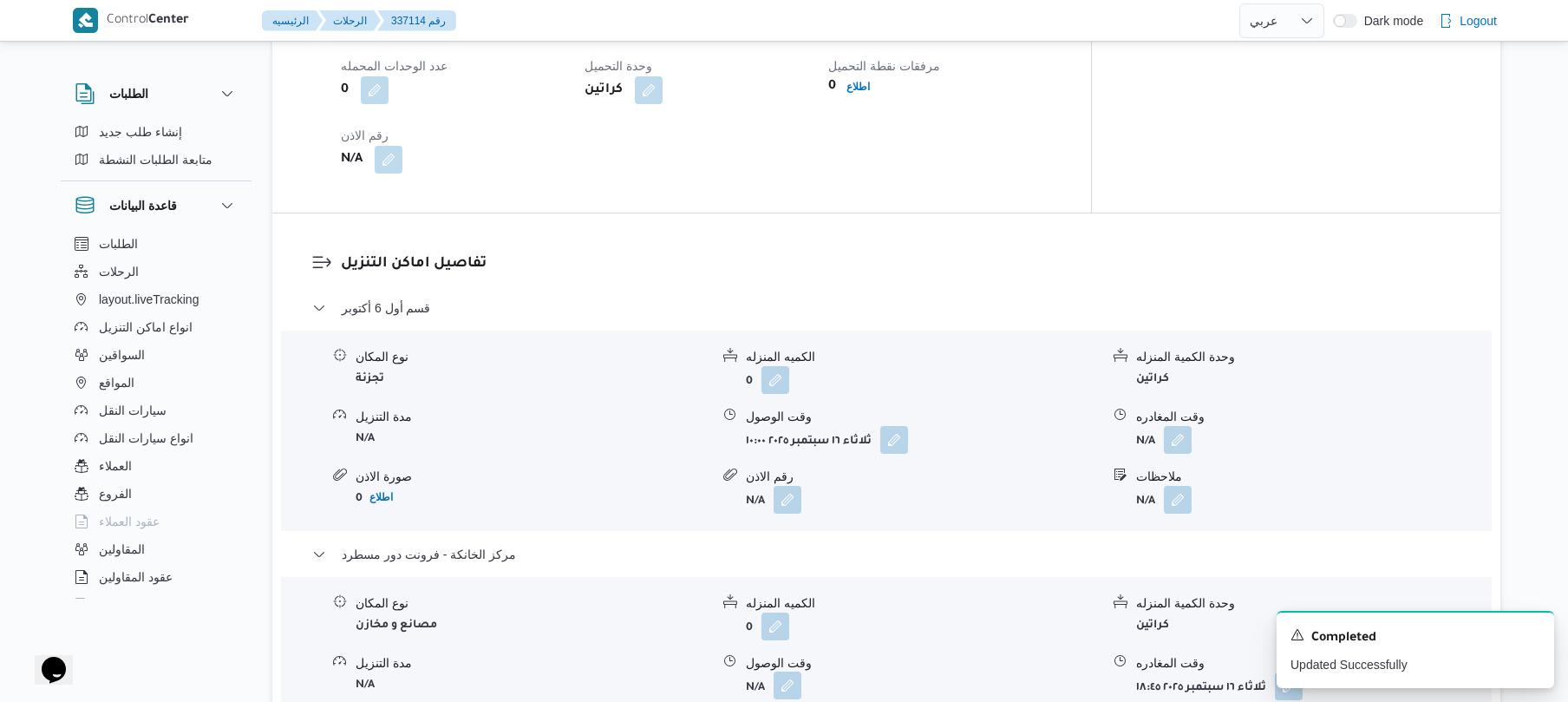
click at [784, 672] on button "button" at bounding box center [787, 685] width 27 height 28
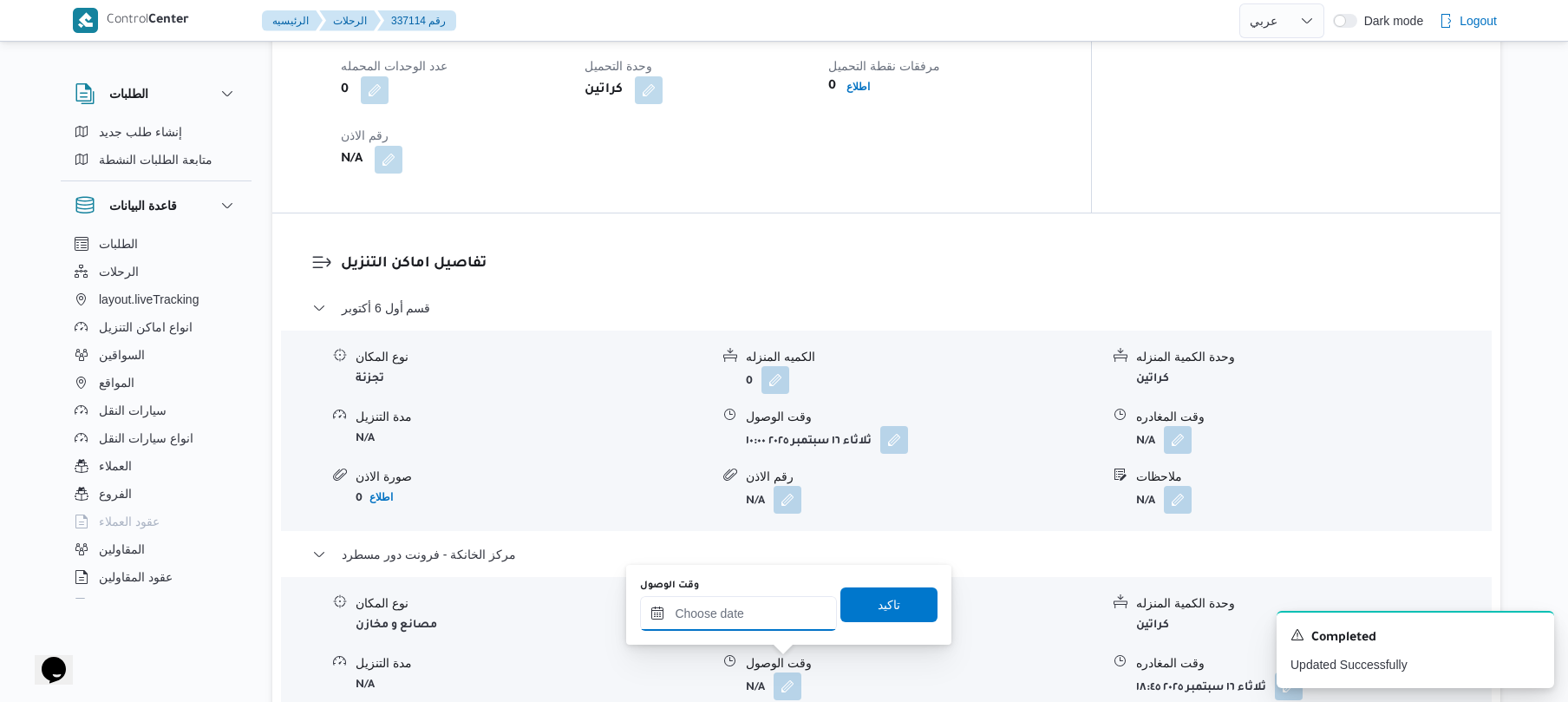
click at [779, 612] on input "وقت الوصول" at bounding box center [739, 613] width 197 height 35
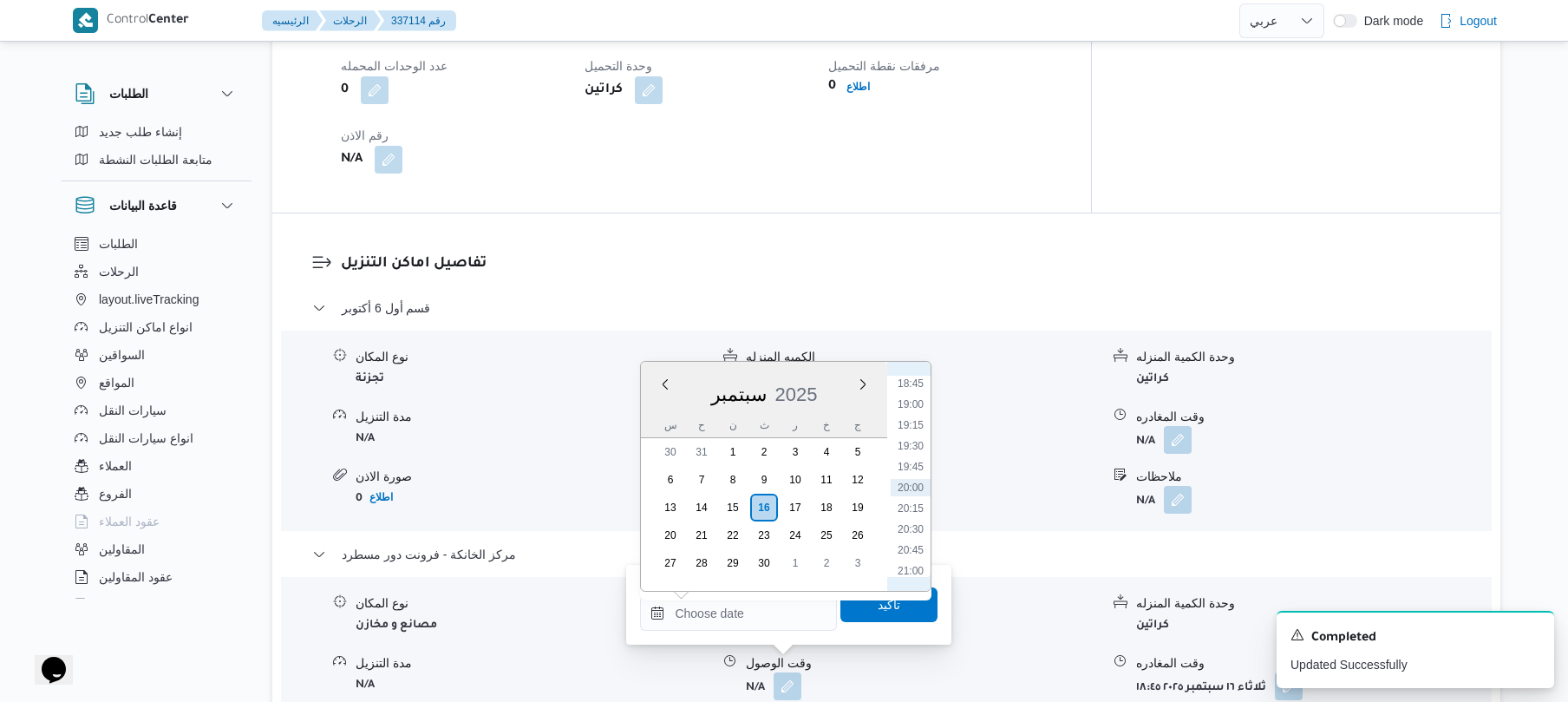
scroll to position [1392, 0]
click at [913, 534] on li "18:30" at bounding box center [910, 534] width 40 height 18
type input "١٦/٠٩/٢٠٢٥ ١٨:٣٠"
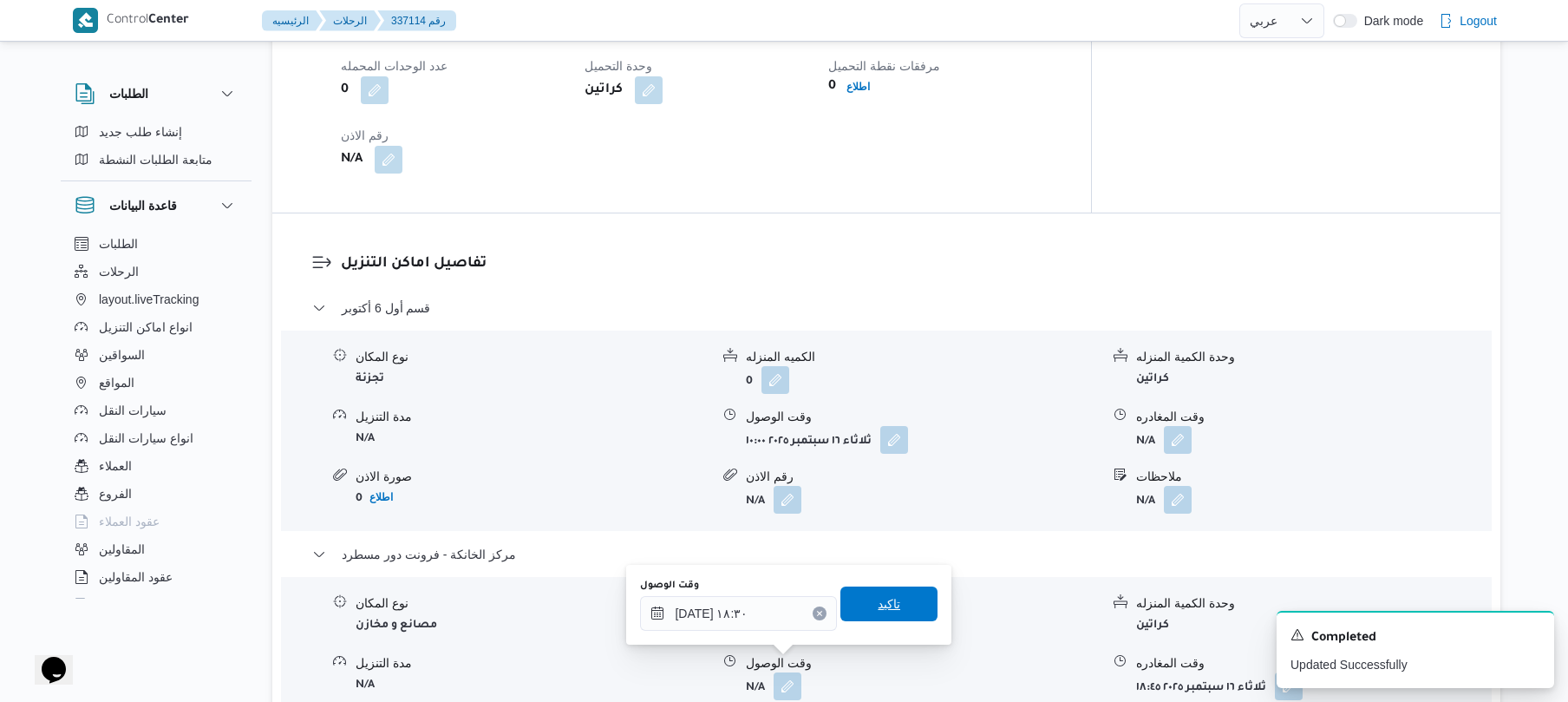
click at [884, 596] on span "تاكيد" at bounding box center [889, 603] width 22 height 20
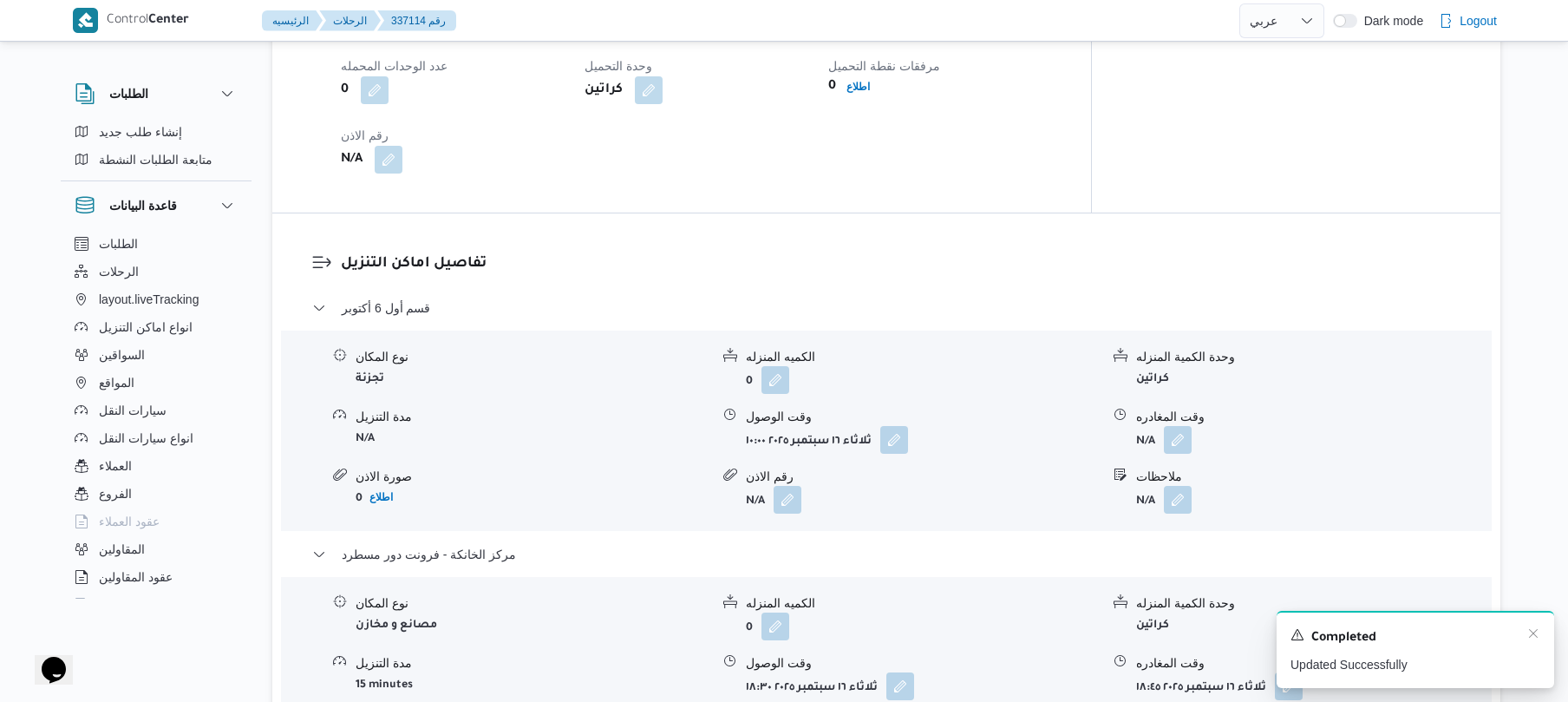
click at [1527, 646] on div "Completed" at bounding box center [1415, 637] width 250 height 22
click at [1531, 637] on icon "Dismiss toast" at bounding box center [1533, 634] width 9 height 9
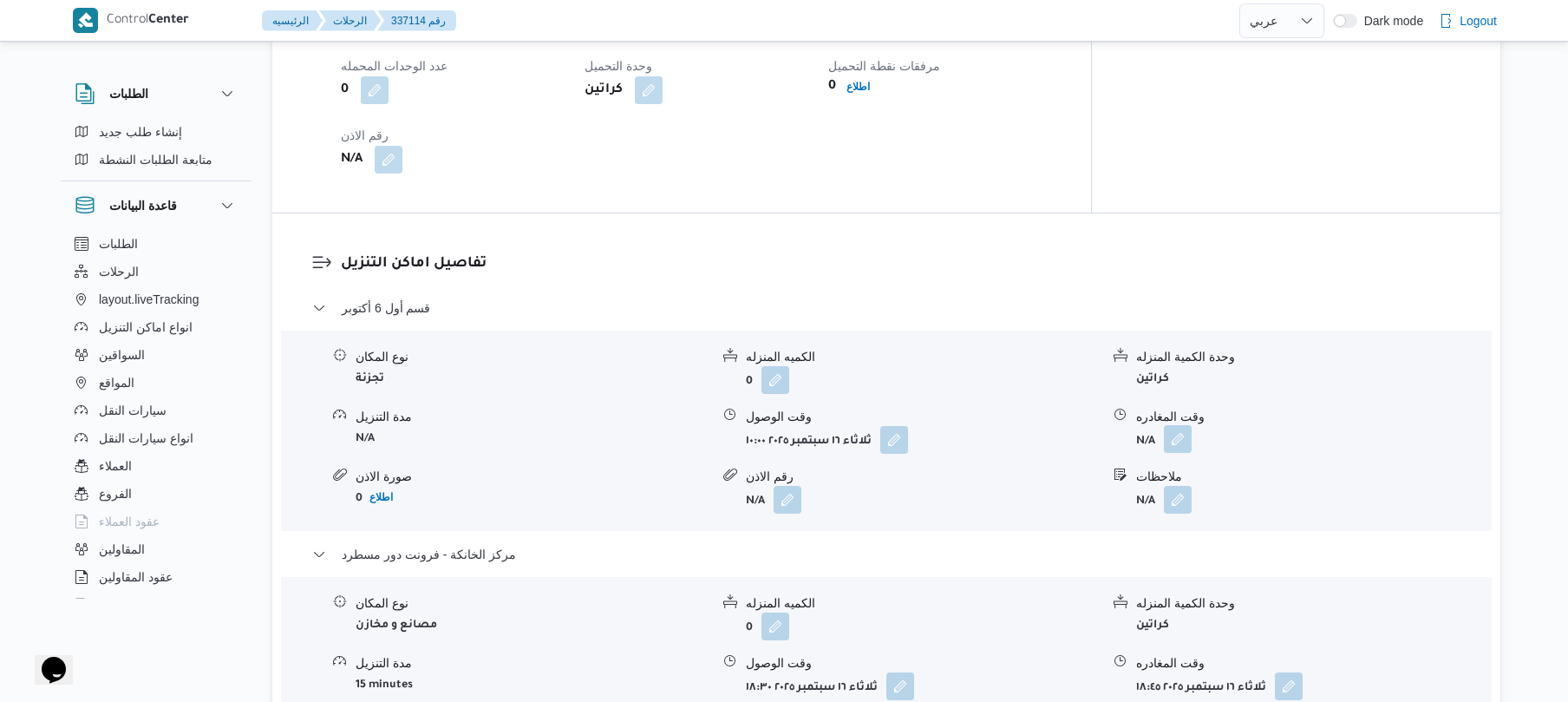
click at [1181, 425] on button "button" at bounding box center [1177, 438] width 27 height 28
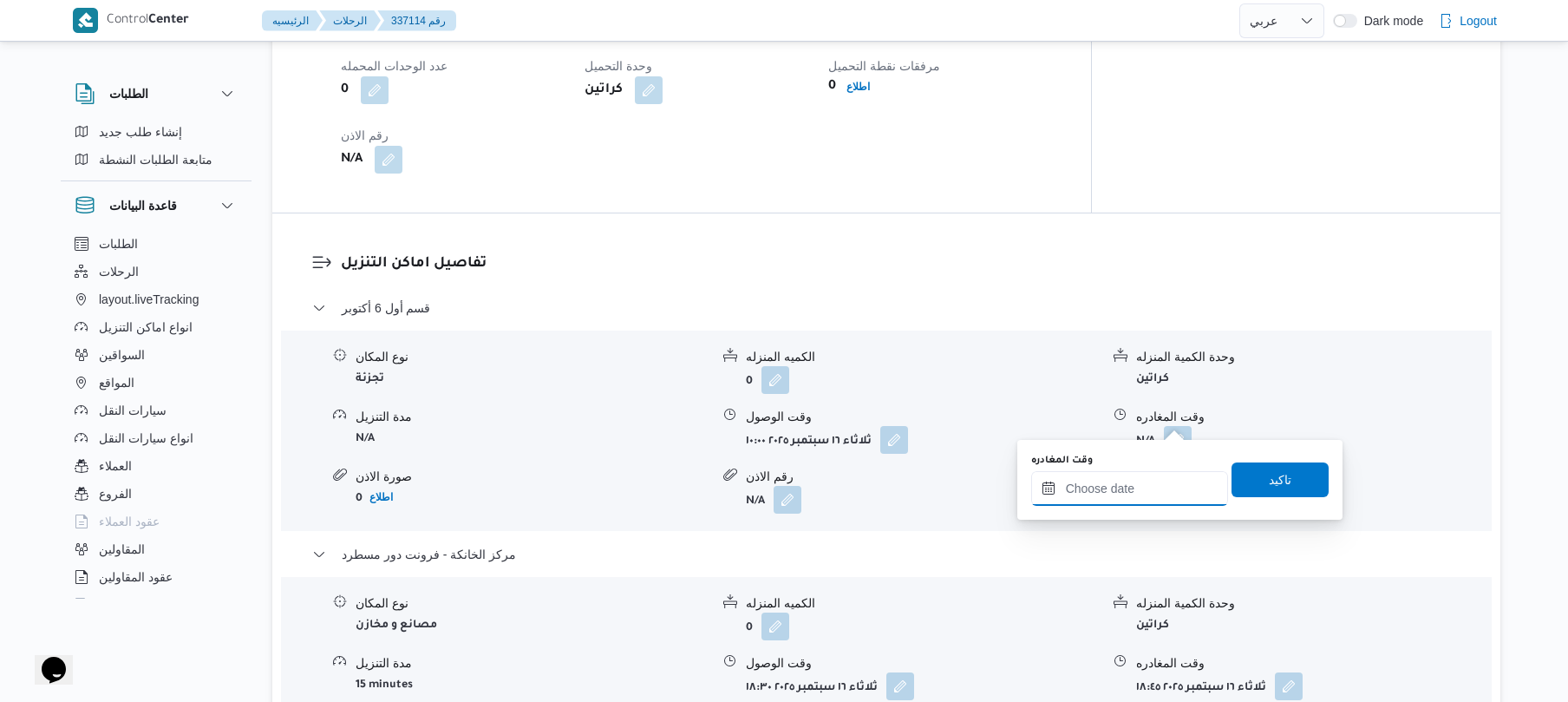
click at [1146, 493] on input "وقت المغادره" at bounding box center [1130, 488] width 197 height 35
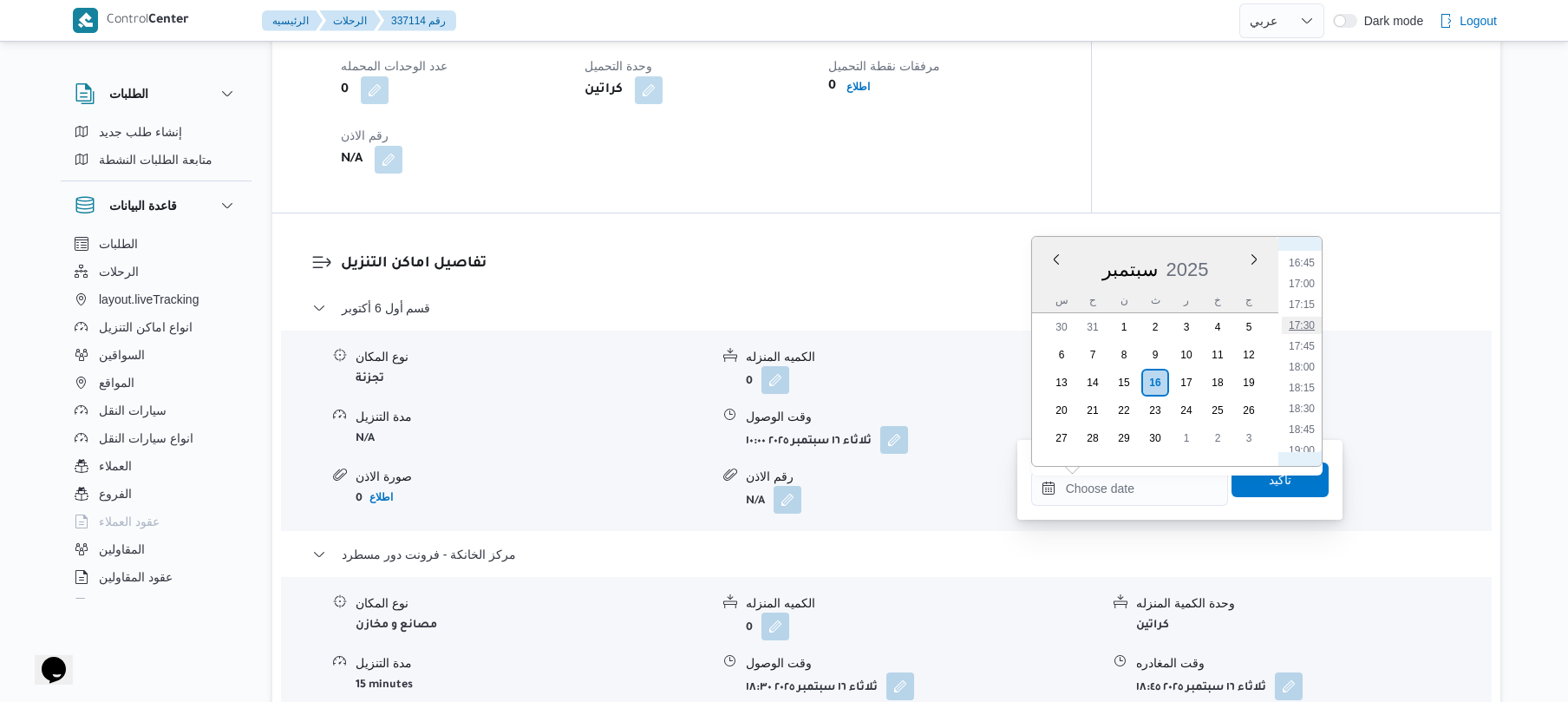
click at [1308, 318] on li "17:30" at bounding box center [1301, 326] width 40 height 18
type input "١٦/٠٩/٢٠٢٥ ١٧:٣٠"
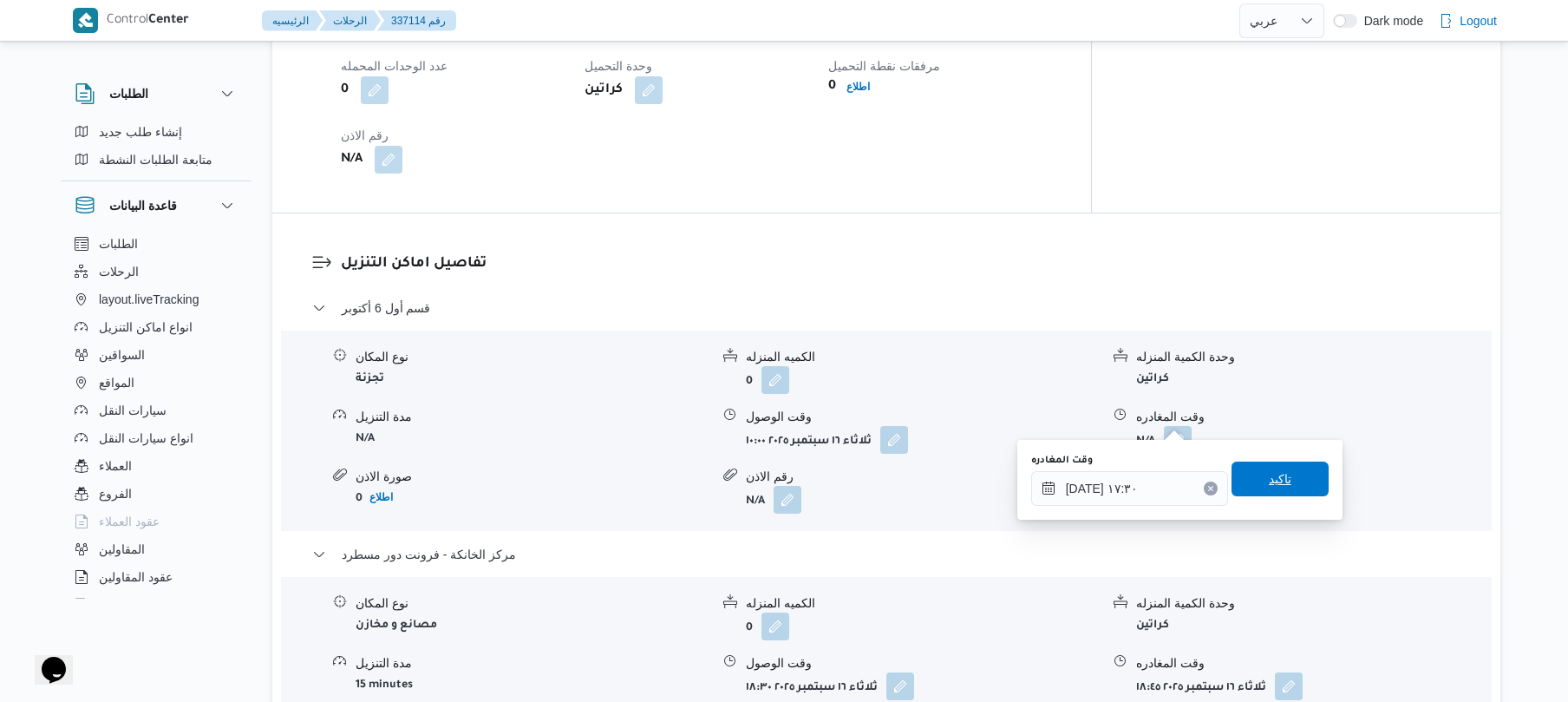
click at [1250, 480] on span "تاكيد" at bounding box center [1281, 478] width 98 height 35
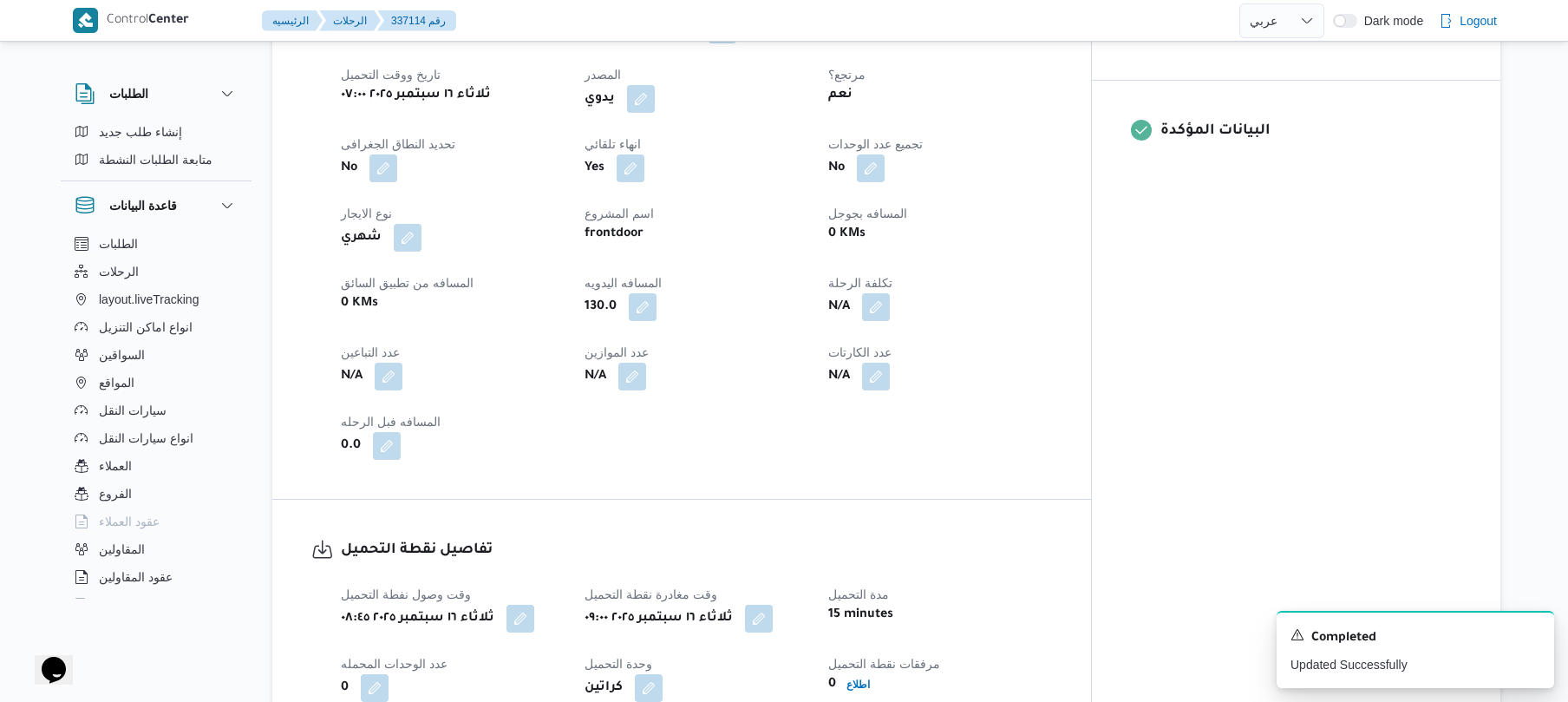
scroll to position [0, 0]
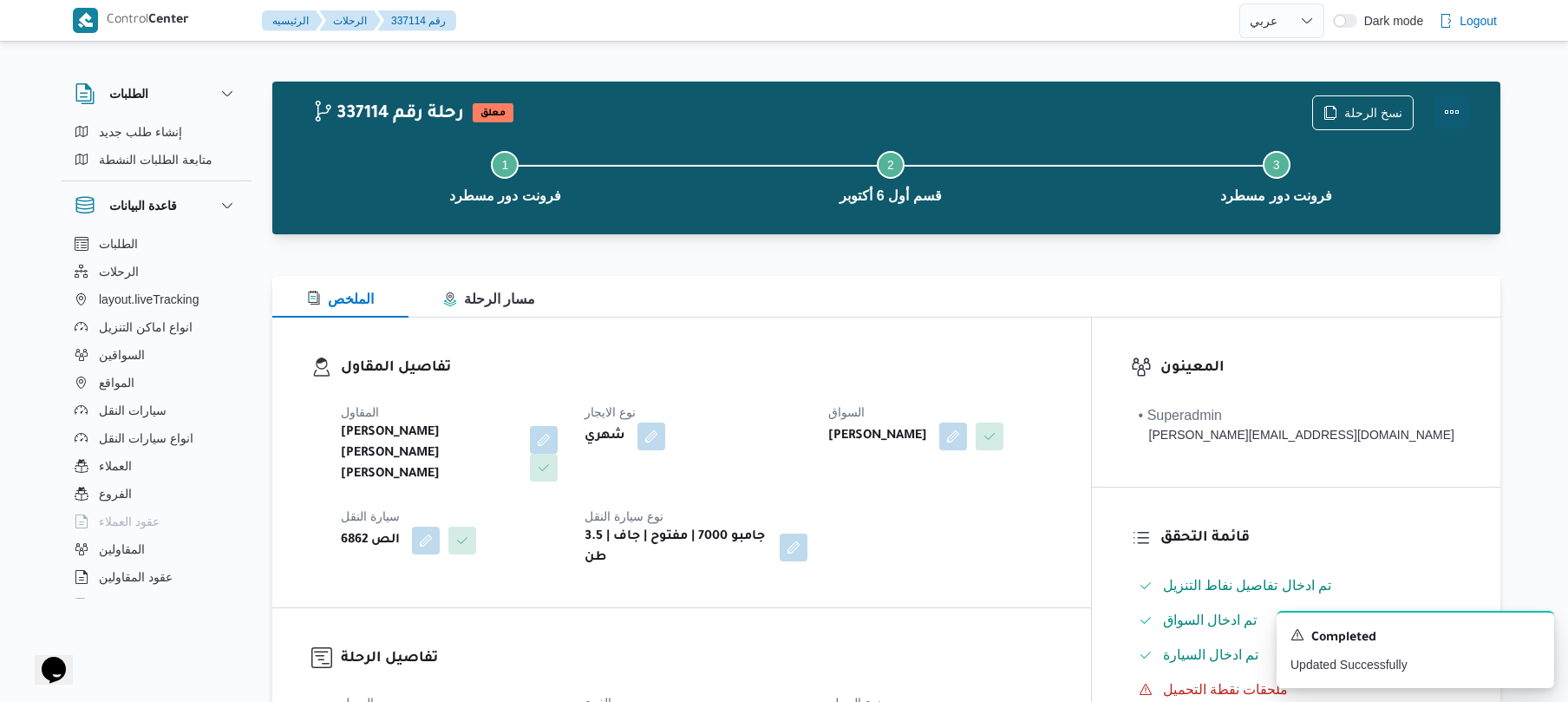
click at [1458, 112] on button "Actions" at bounding box center [1451, 112] width 35 height 35
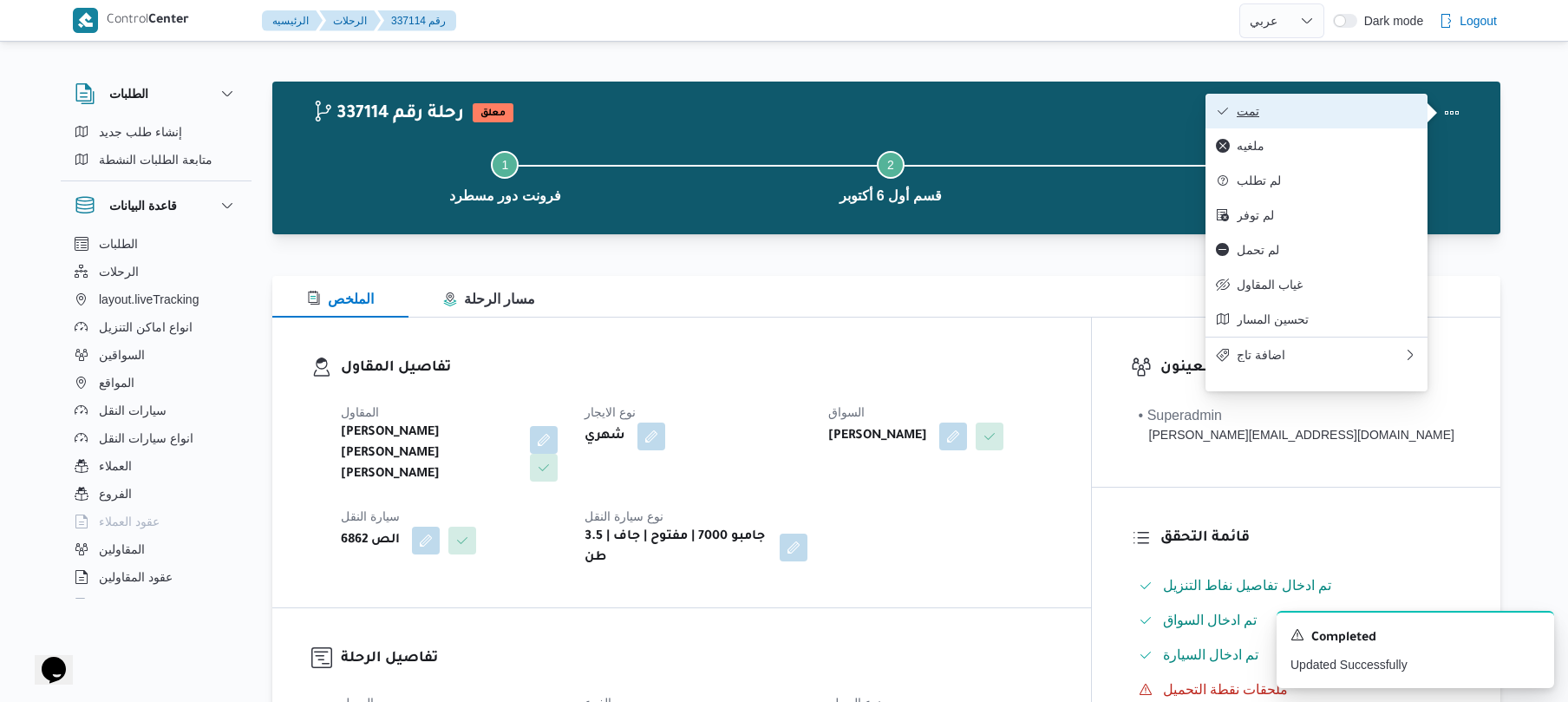
click at [1312, 118] on span "تمت" at bounding box center [1326, 111] width 180 height 14
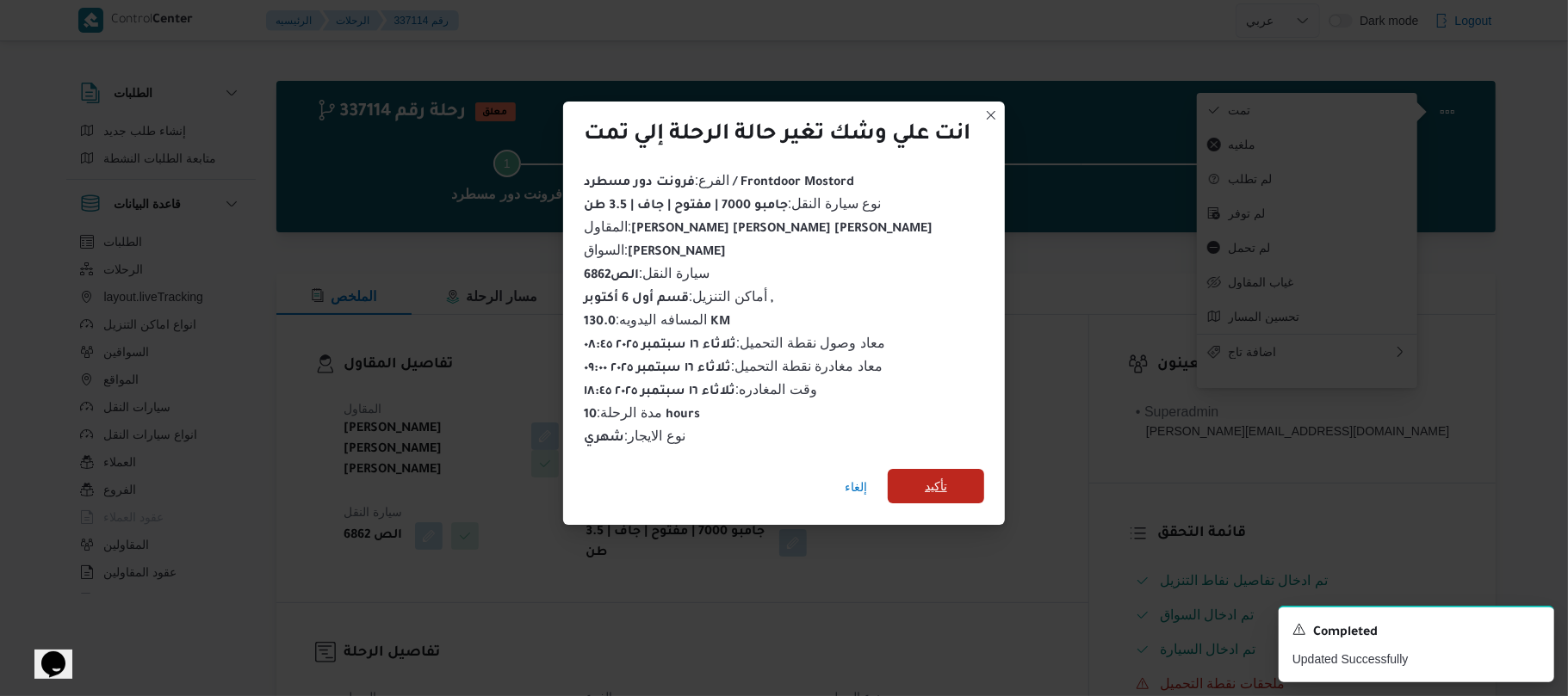
click at [947, 486] on span "تأكيد" at bounding box center [935, 486] width 22 height 20
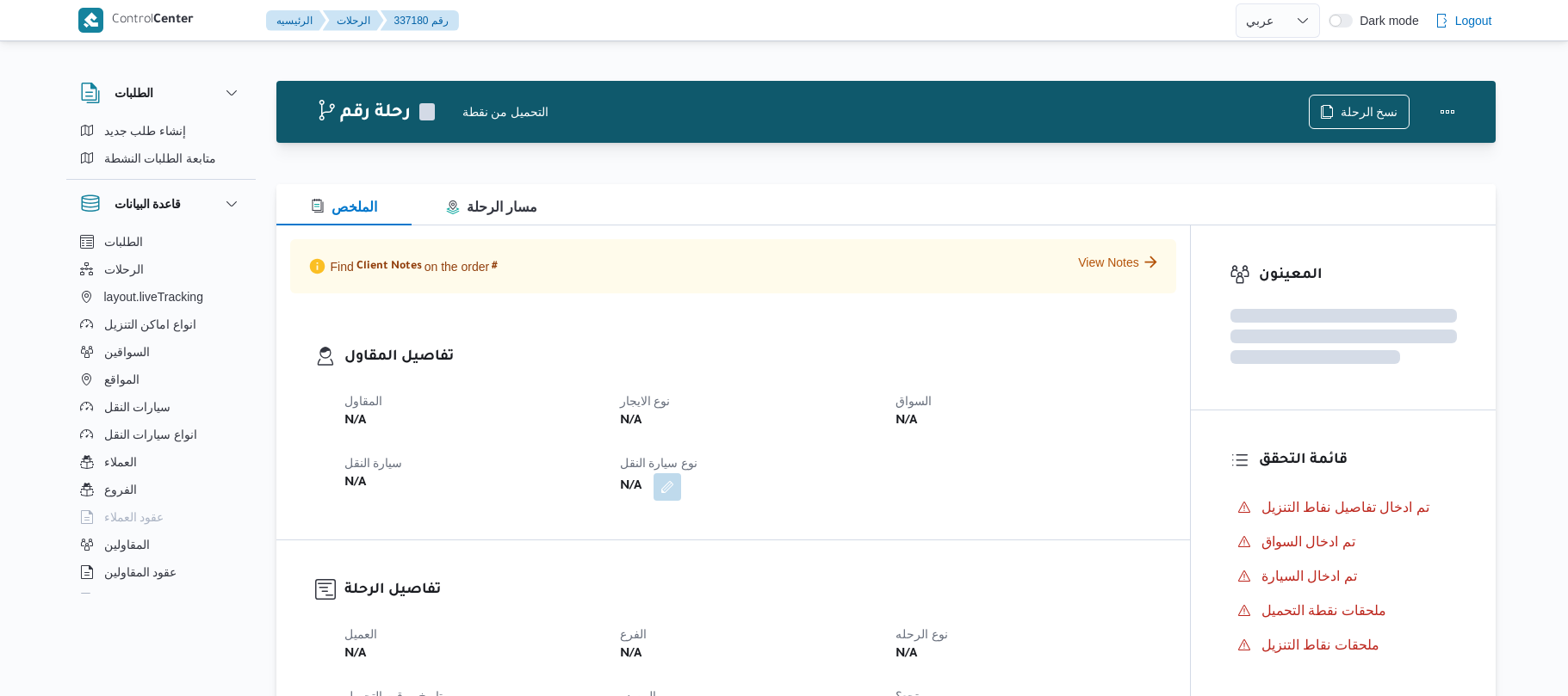
select select "ar"
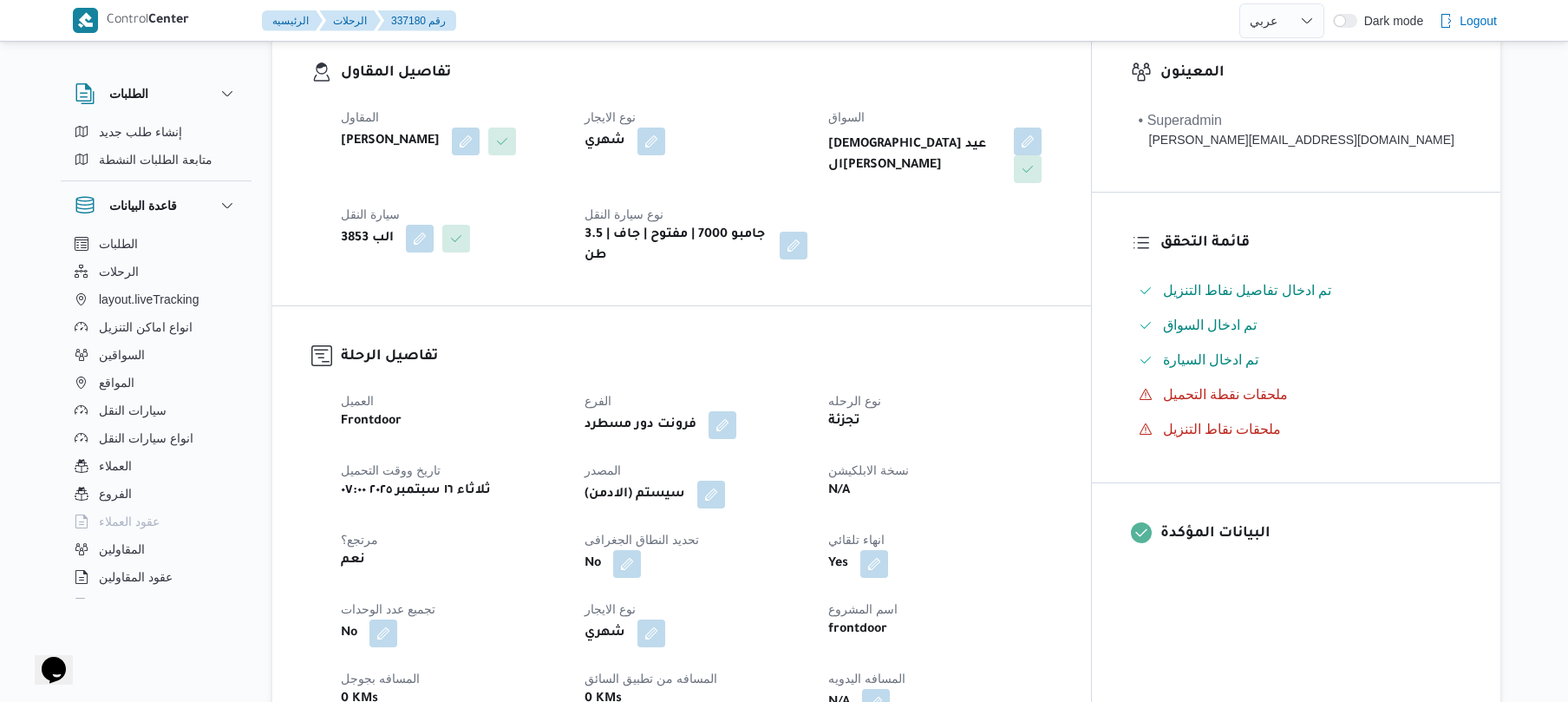
scroll to position [509, 0]
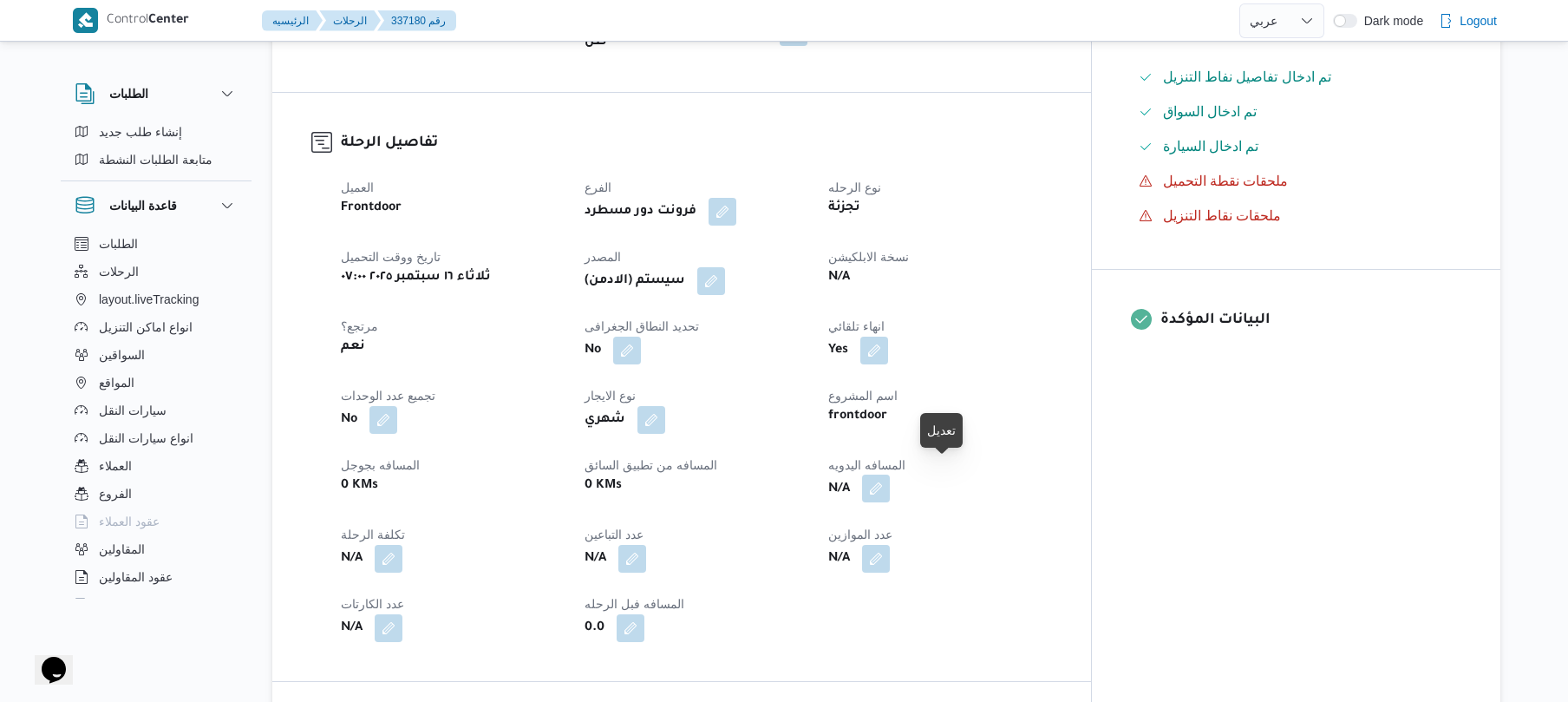
click at [890, 477] on button "button" at bounding box center [875, 488] width 27 height 28
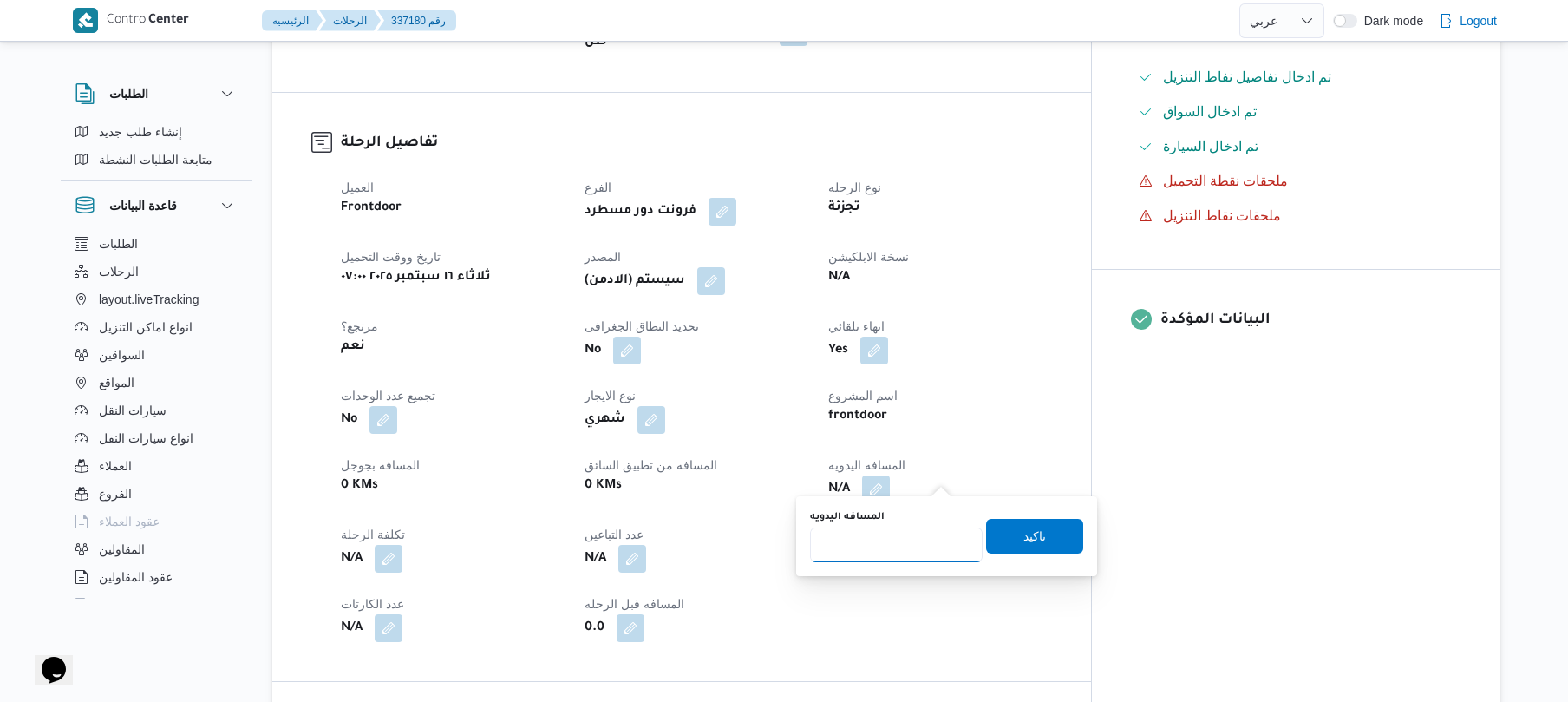
click at [882, 540] on input "المسافه اليدويه" at bounding box center [896, 545] width 173 height 35
type input "120"
click at [1035, 545] on span "تاكيد" at bounding box center [1034, 536] width 22 height 20
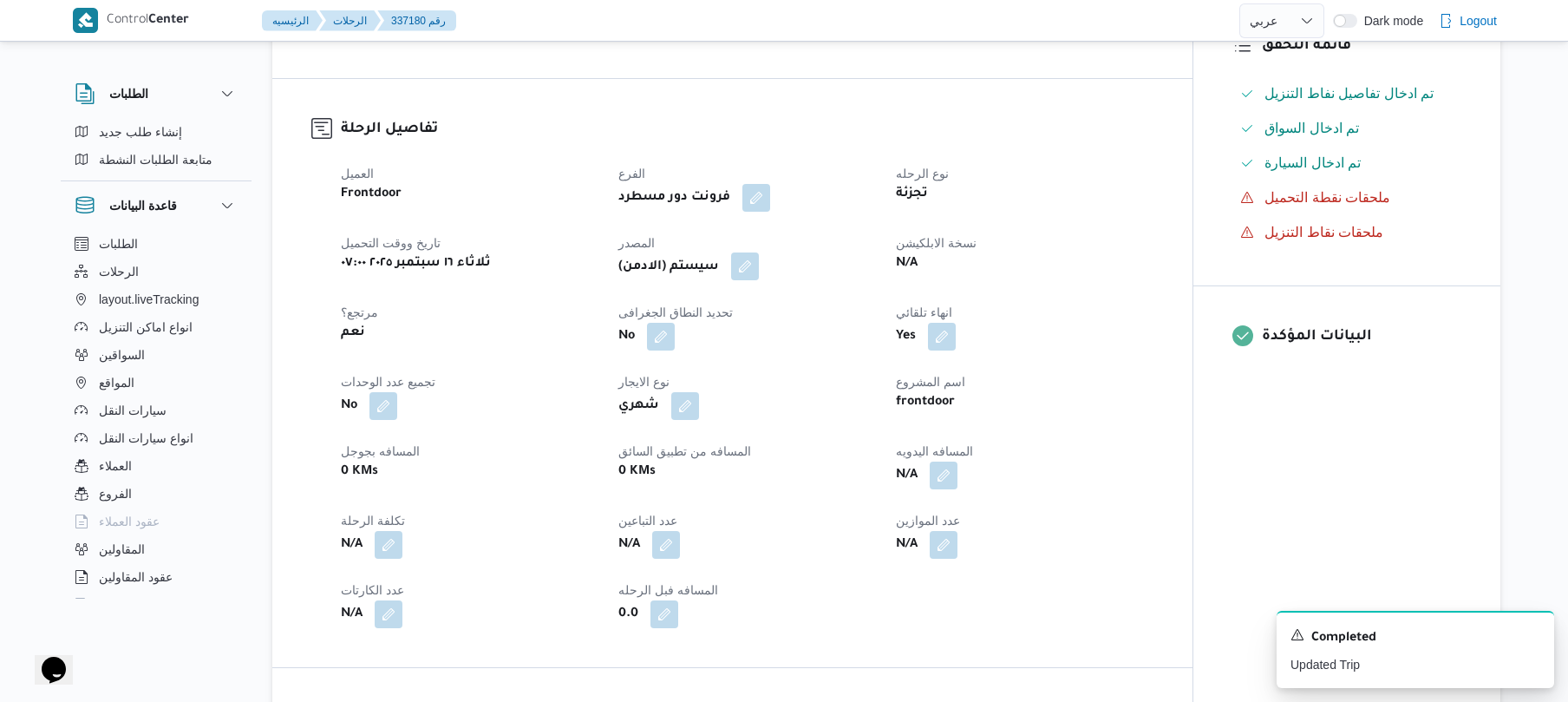
click at [751, 258] on button "button" at bounding box center [744, 266] width 27 height 28
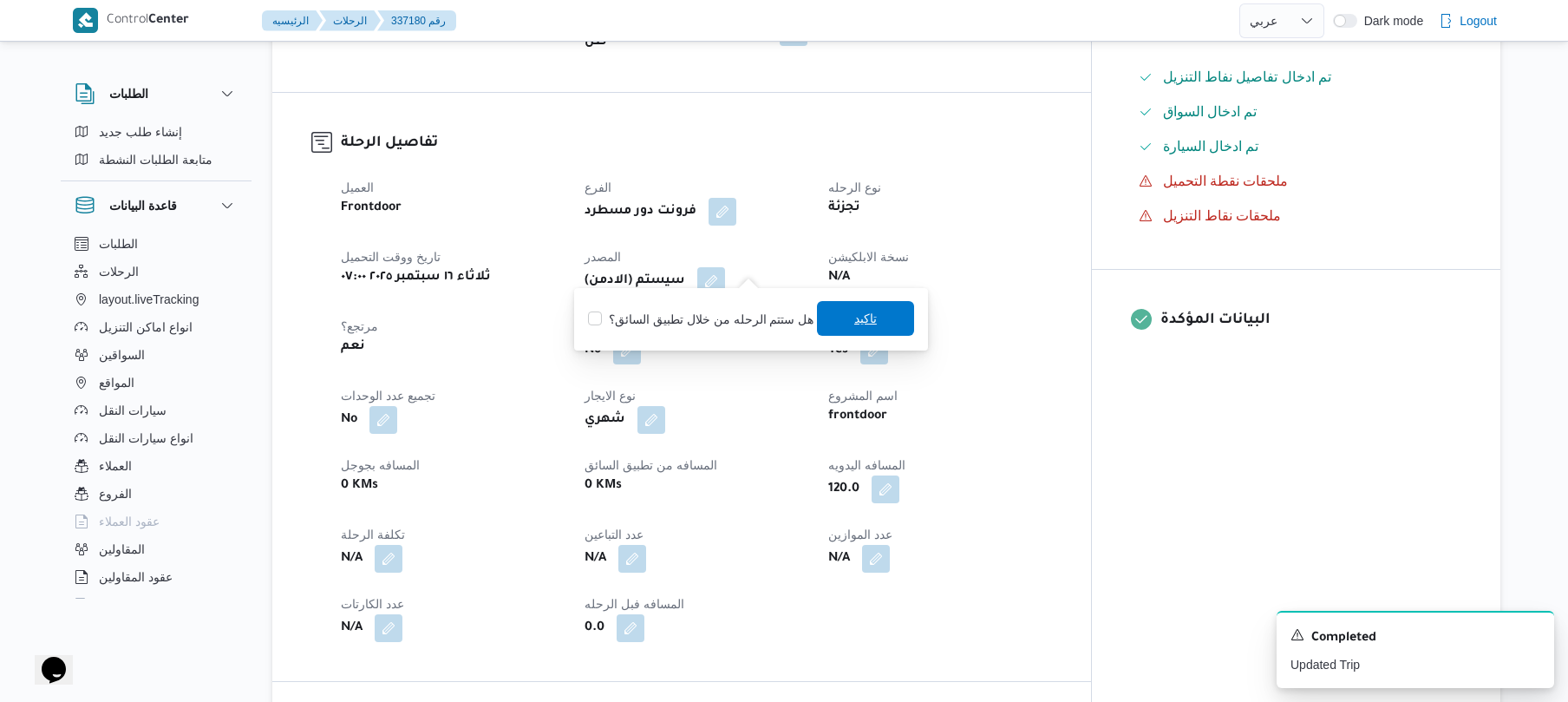
click at [874, 320] on span "تاكيد" at bounding box center [866, 318] width 98 height 35
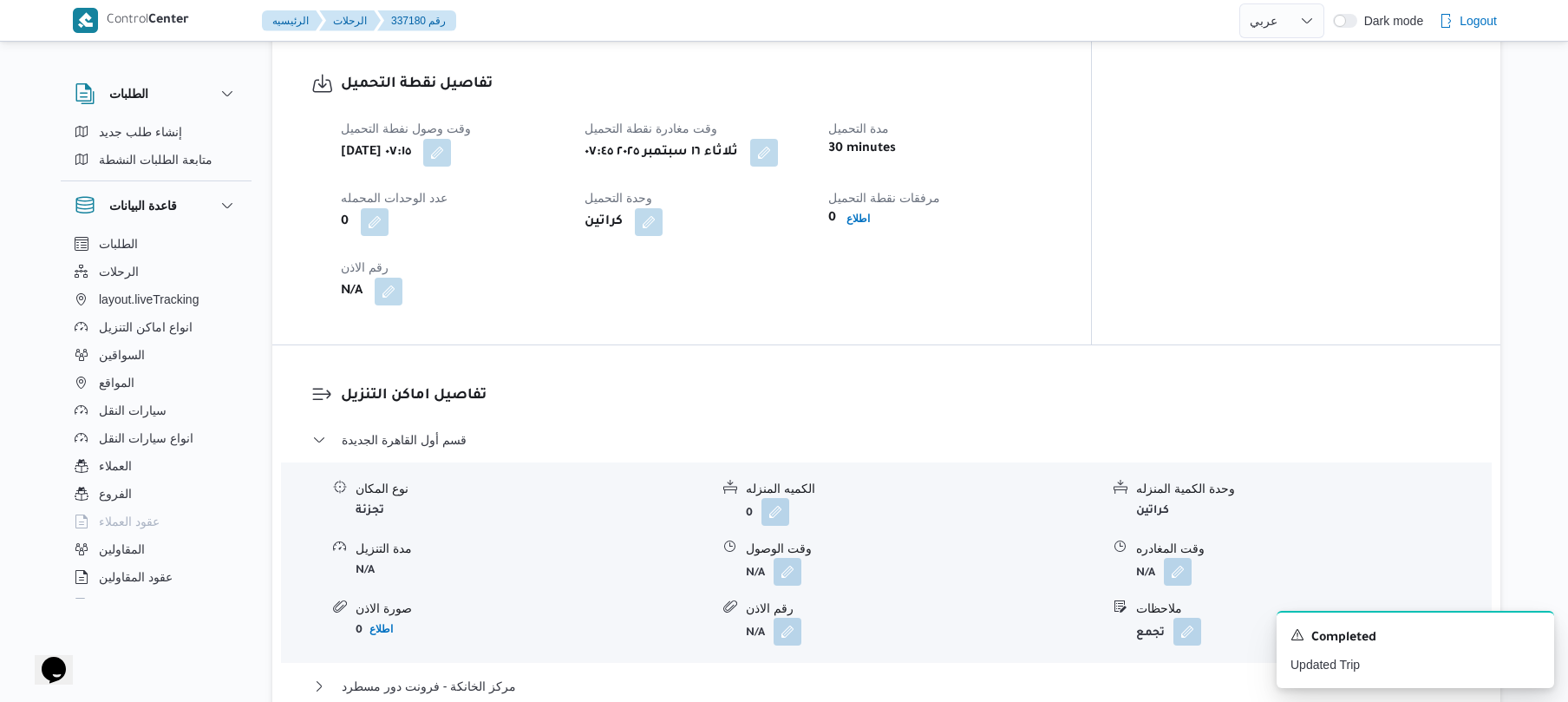
scroll to position [1203, 0]
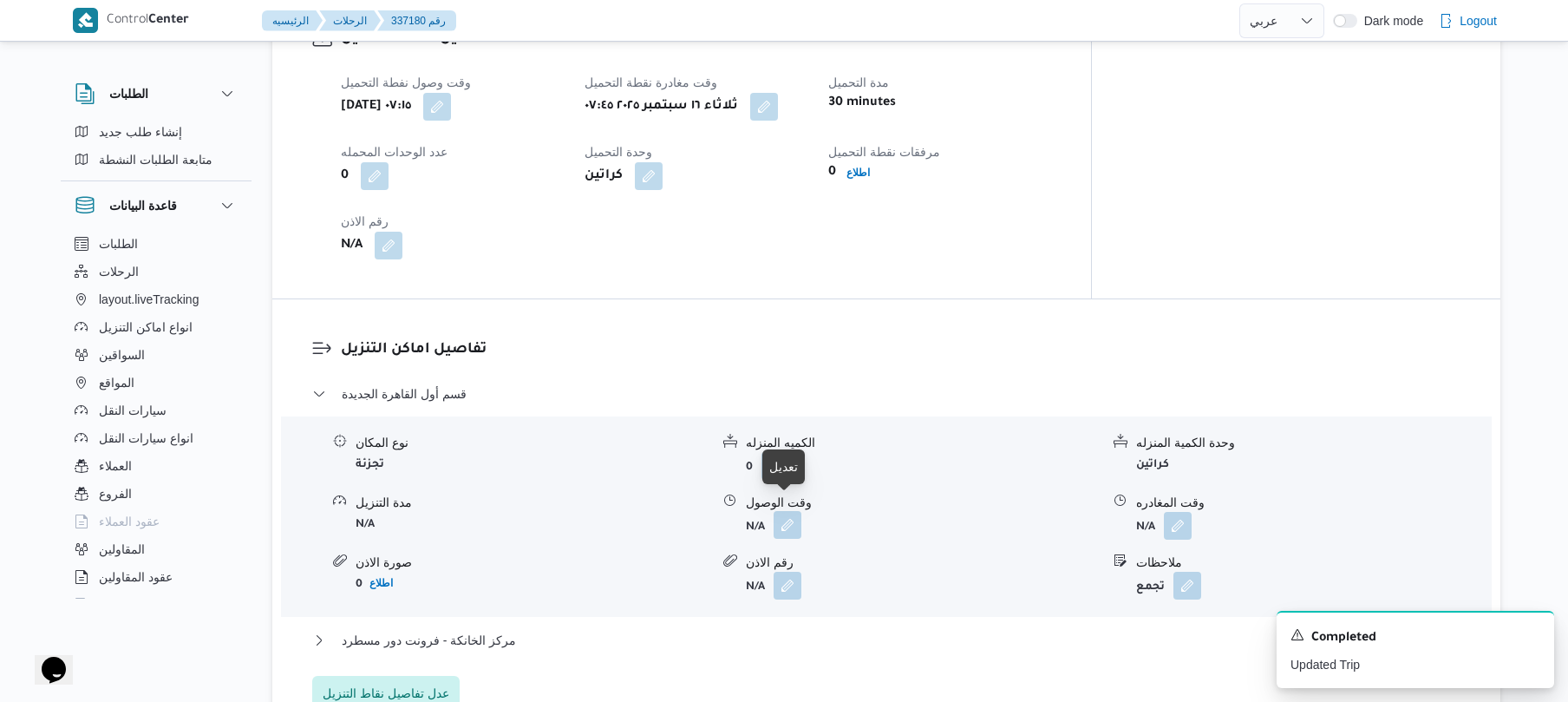
click at [786, 511] on button "button" at bounding box center [787, 525] width 27 height 28
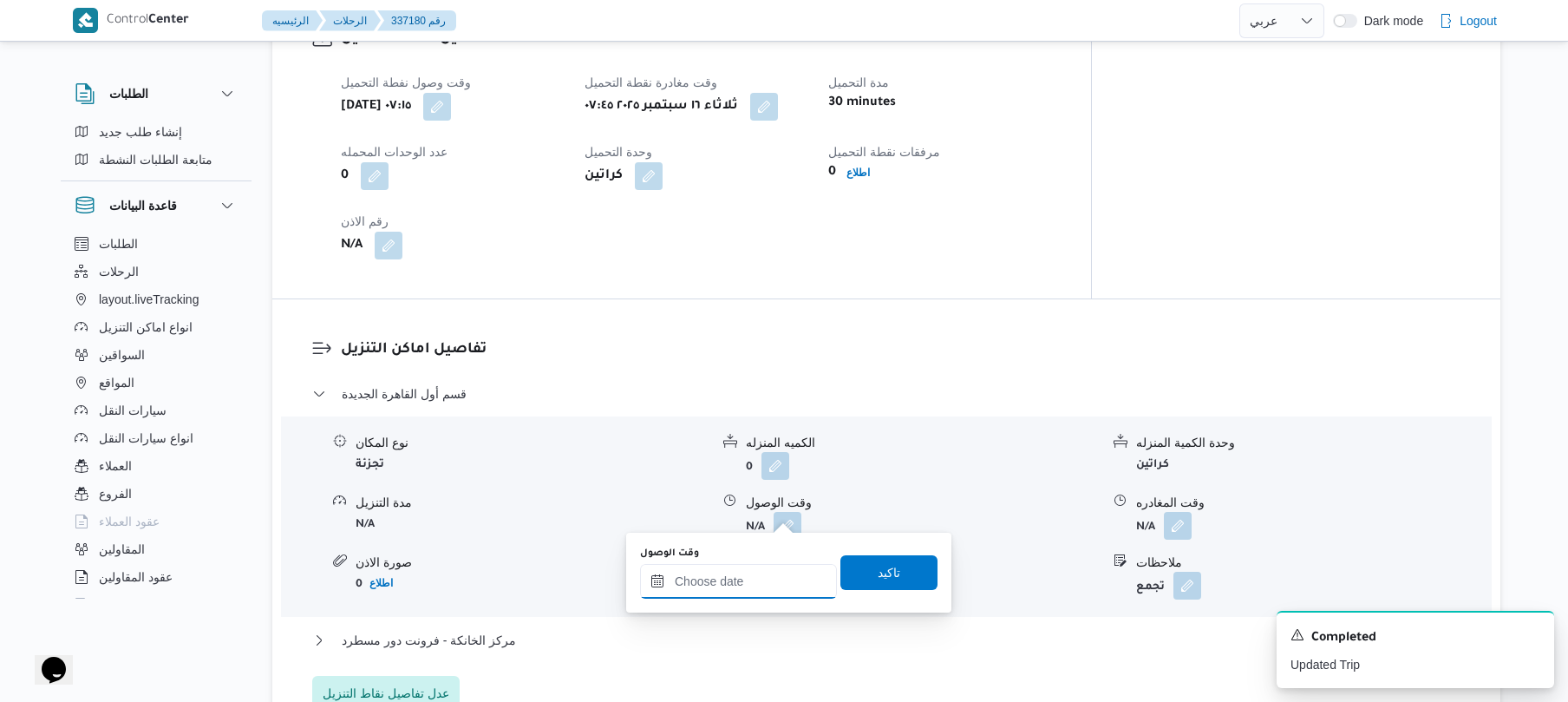
click at [742, 587] on input "وقت الوصول" at bounding box center [739, 581] width 197 height 35
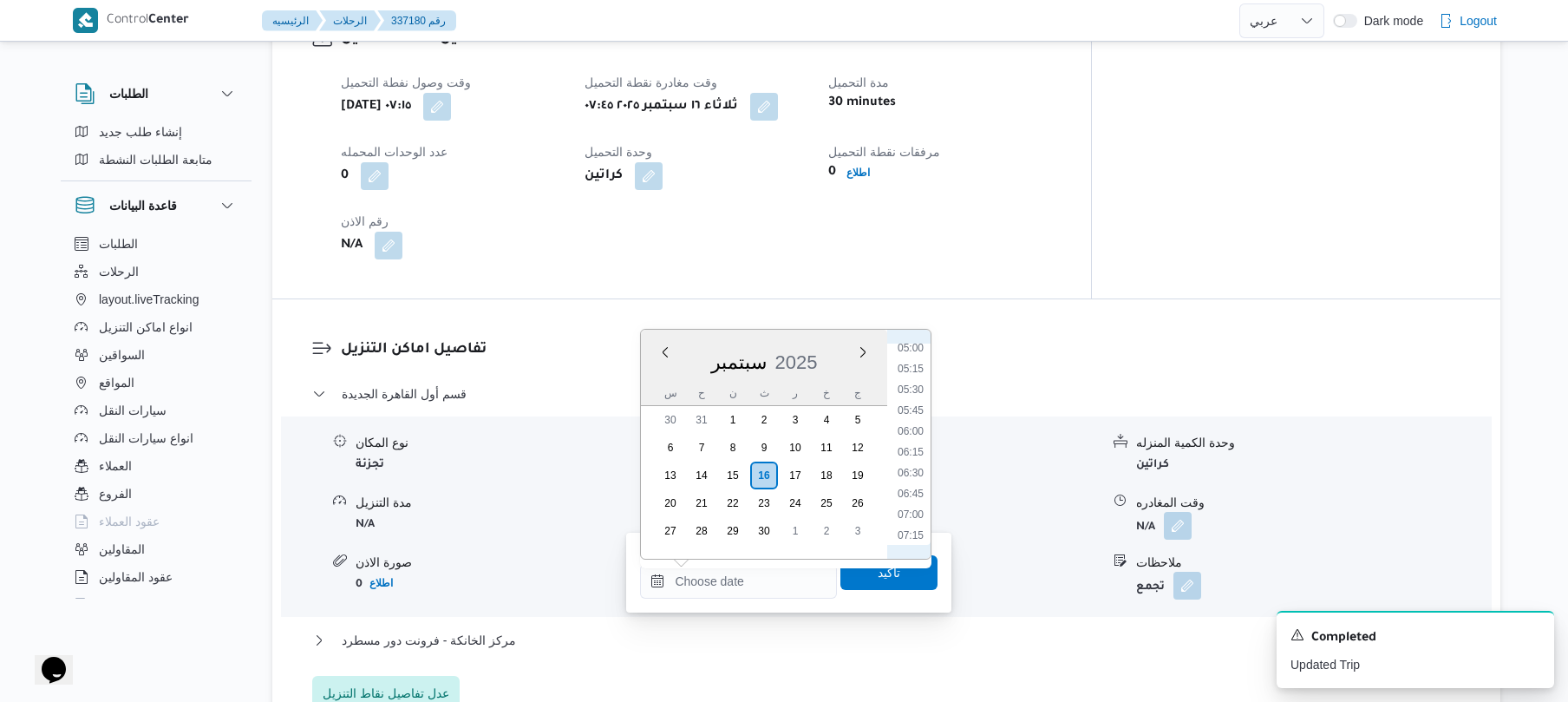
scroll to position [592, 0]
click at [914, 472] on li "08:30" at bounding box center [910, 469] width 40 height 18
type input "[DATE] ٠٨:٣٠"
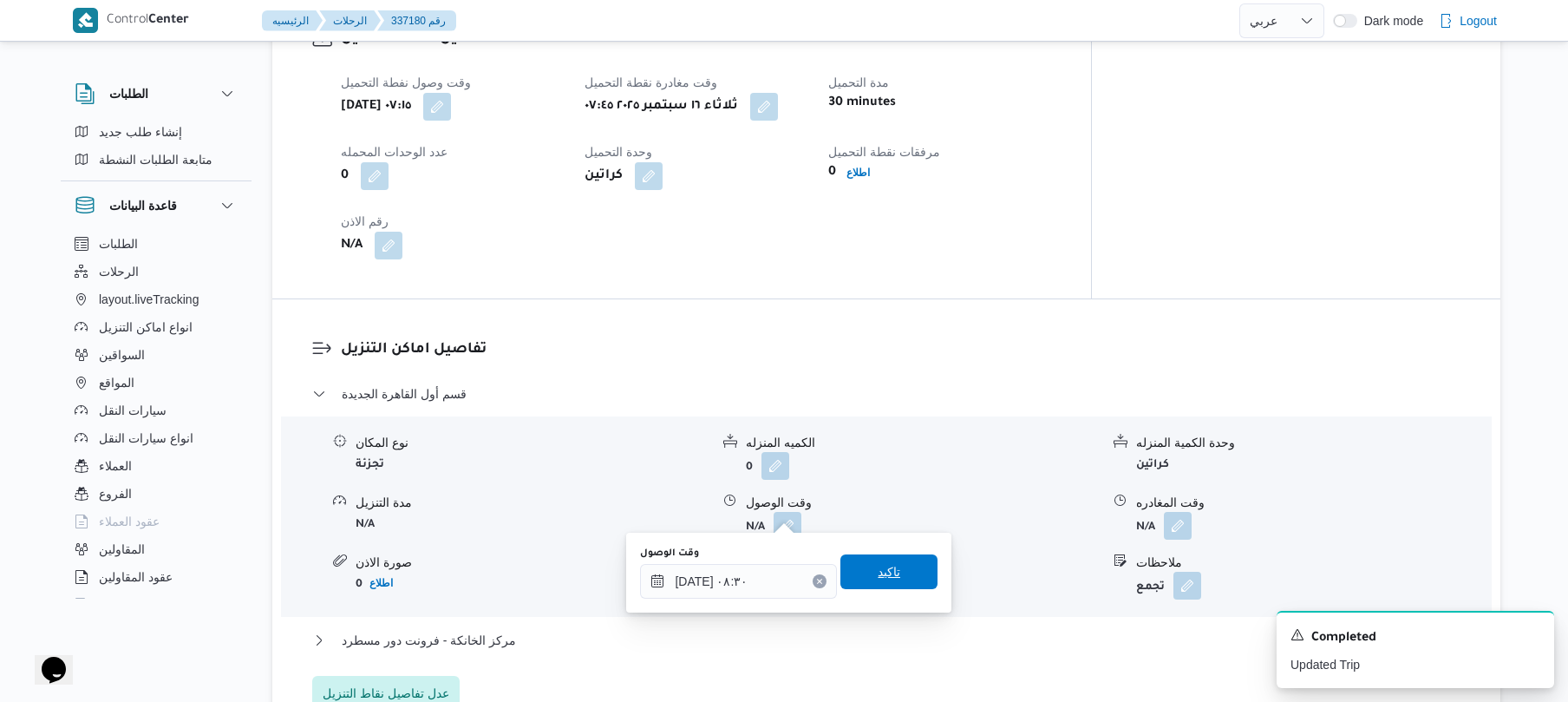
click at [893, 563] on span "تاكيد" at bounding box center [890, 572] width 98 height 35
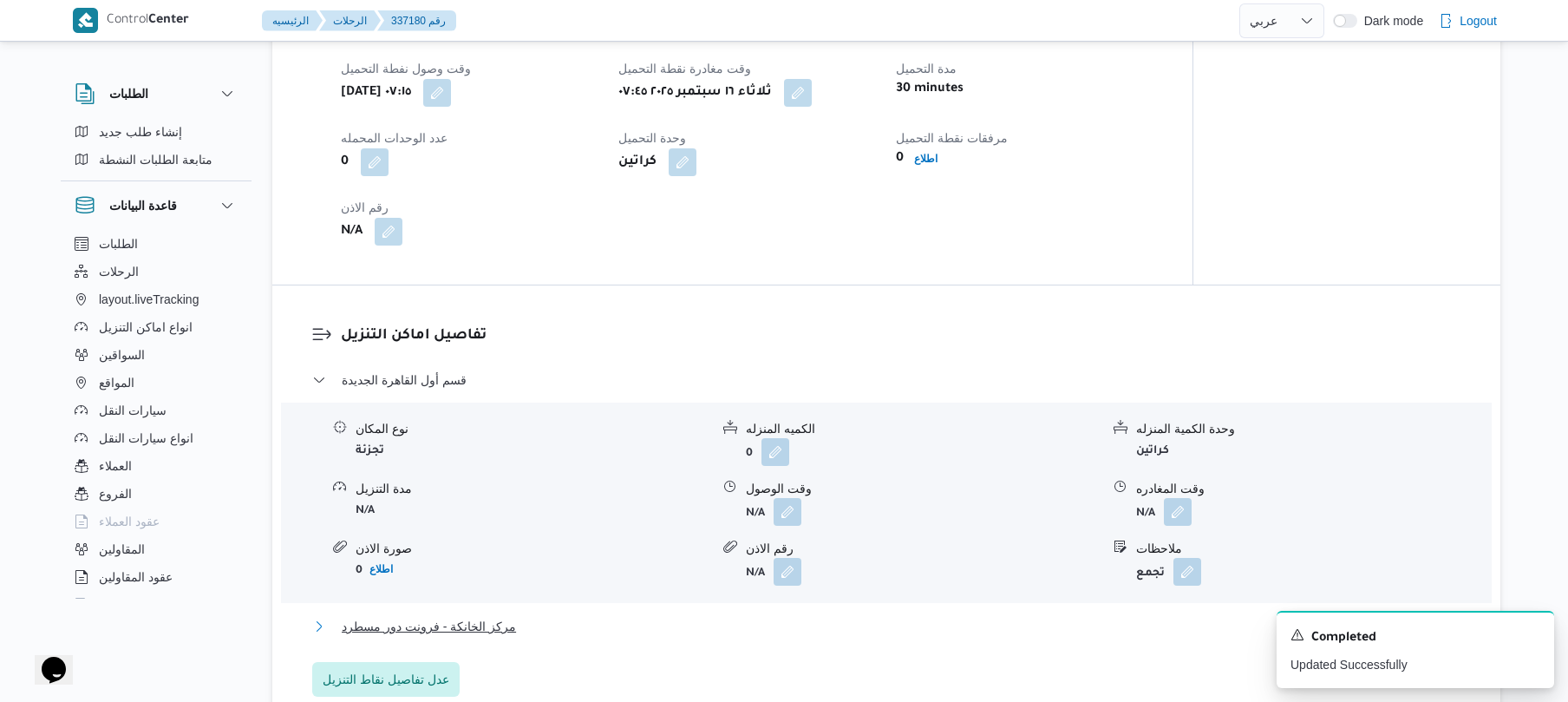
click at [824, 630] on button "مركز الخانكة - فرونت دور مسطرد" at bounding box center [887, 626] width 1149 height 20
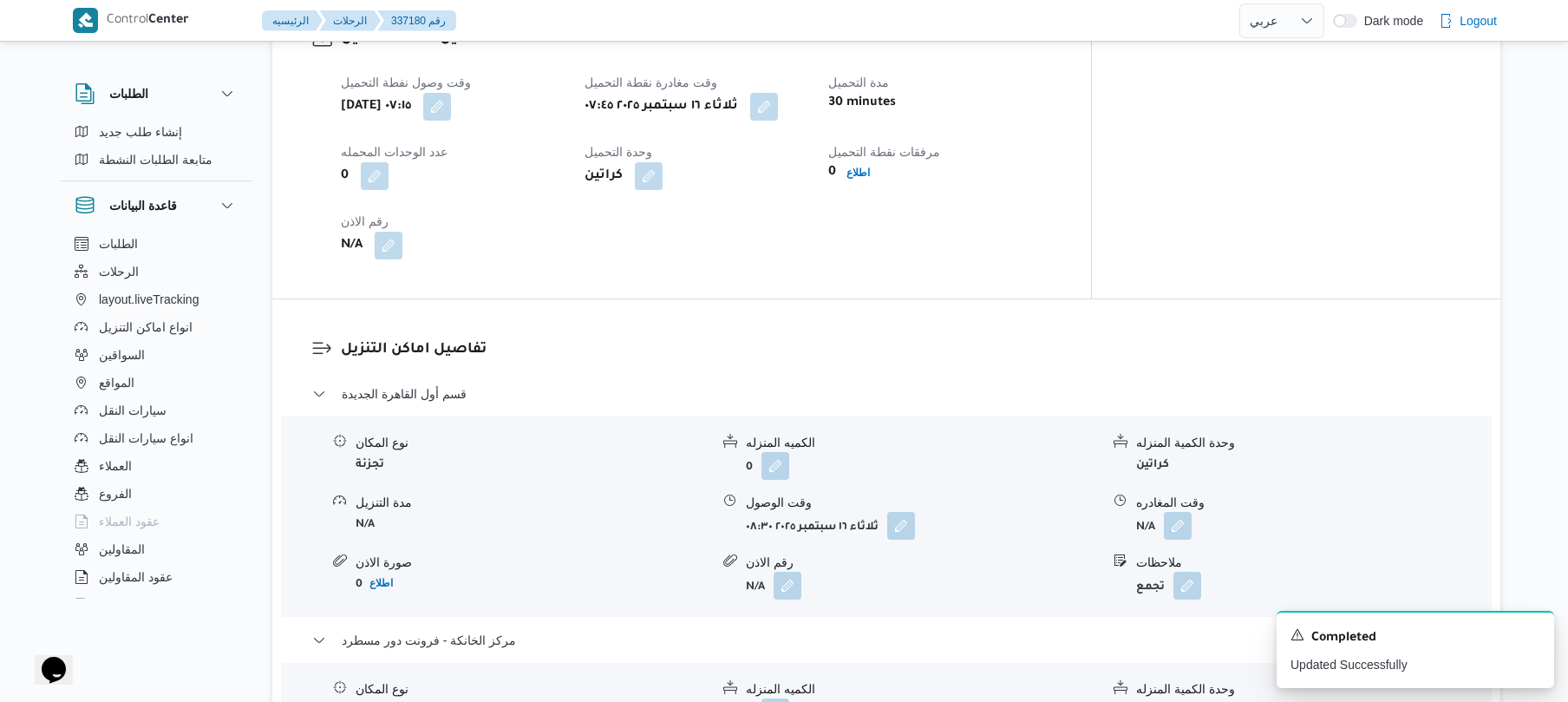
click at [1294, 299] on div "تفاصيل اماكن التنزيل قسم أول القاهرة الجديدة نوع المكان تجزئة الكميه المنزله 0 …" at bounding box center [886, 624] width 1228 height 651
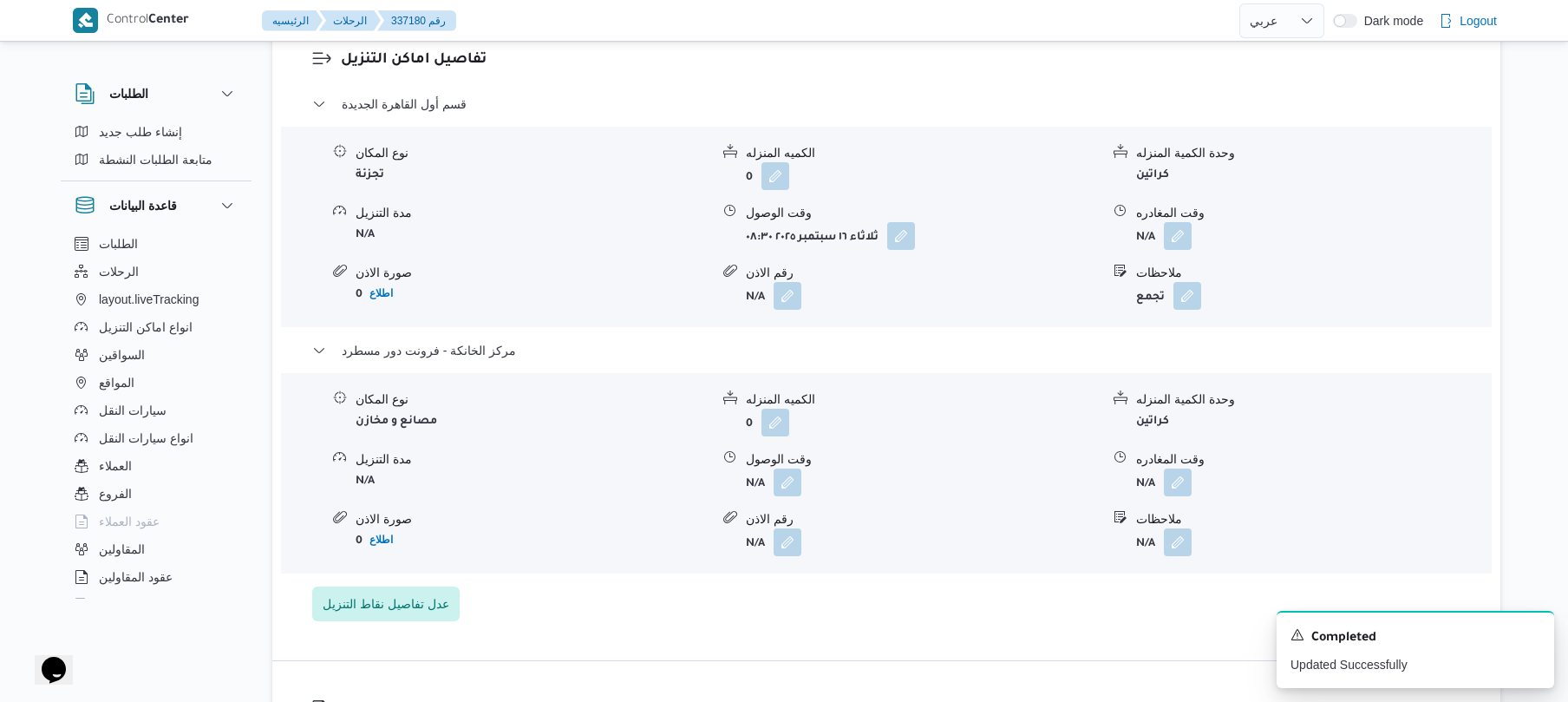
scroll to position [1758, 0]
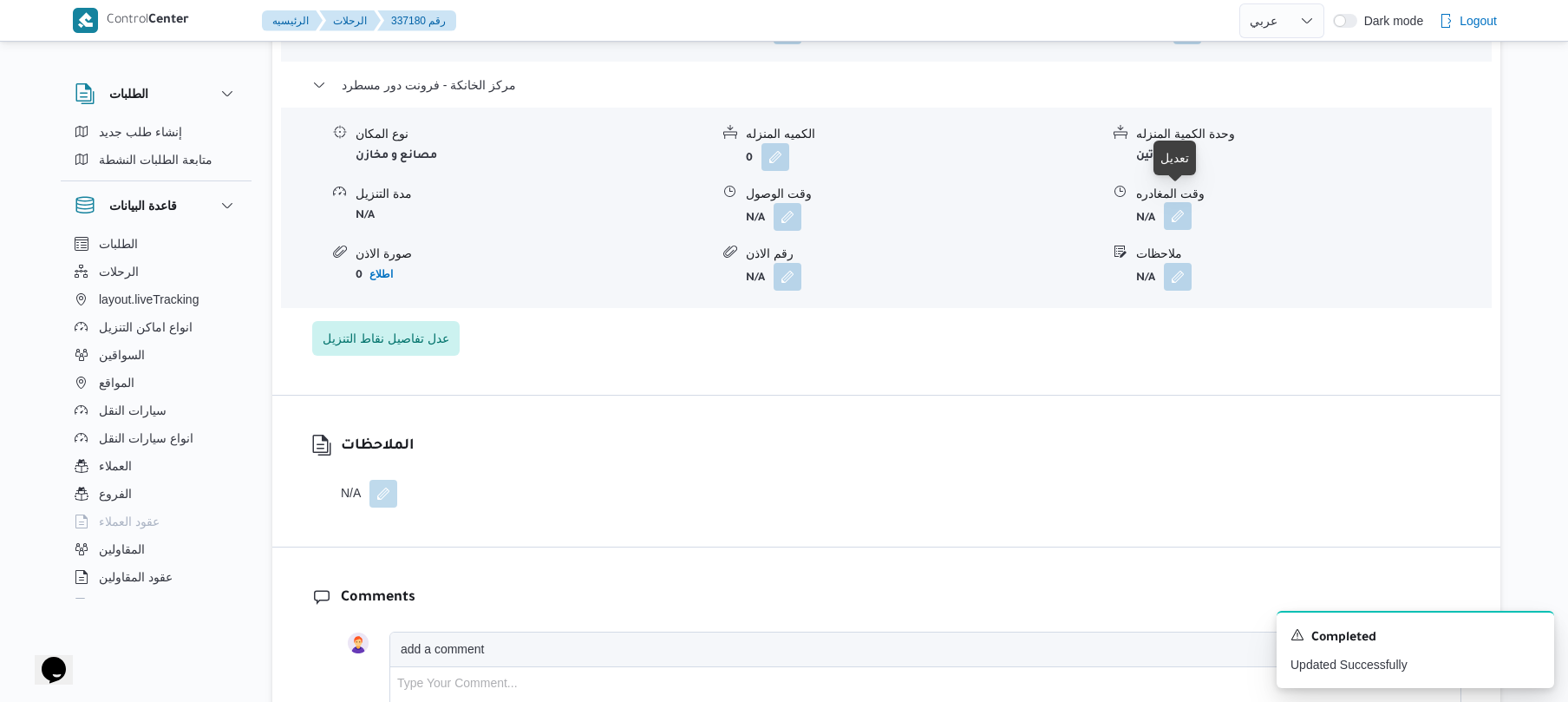
click at [1180, 209] on button "button" at bounding box center [1177, 216] width 27 height 28
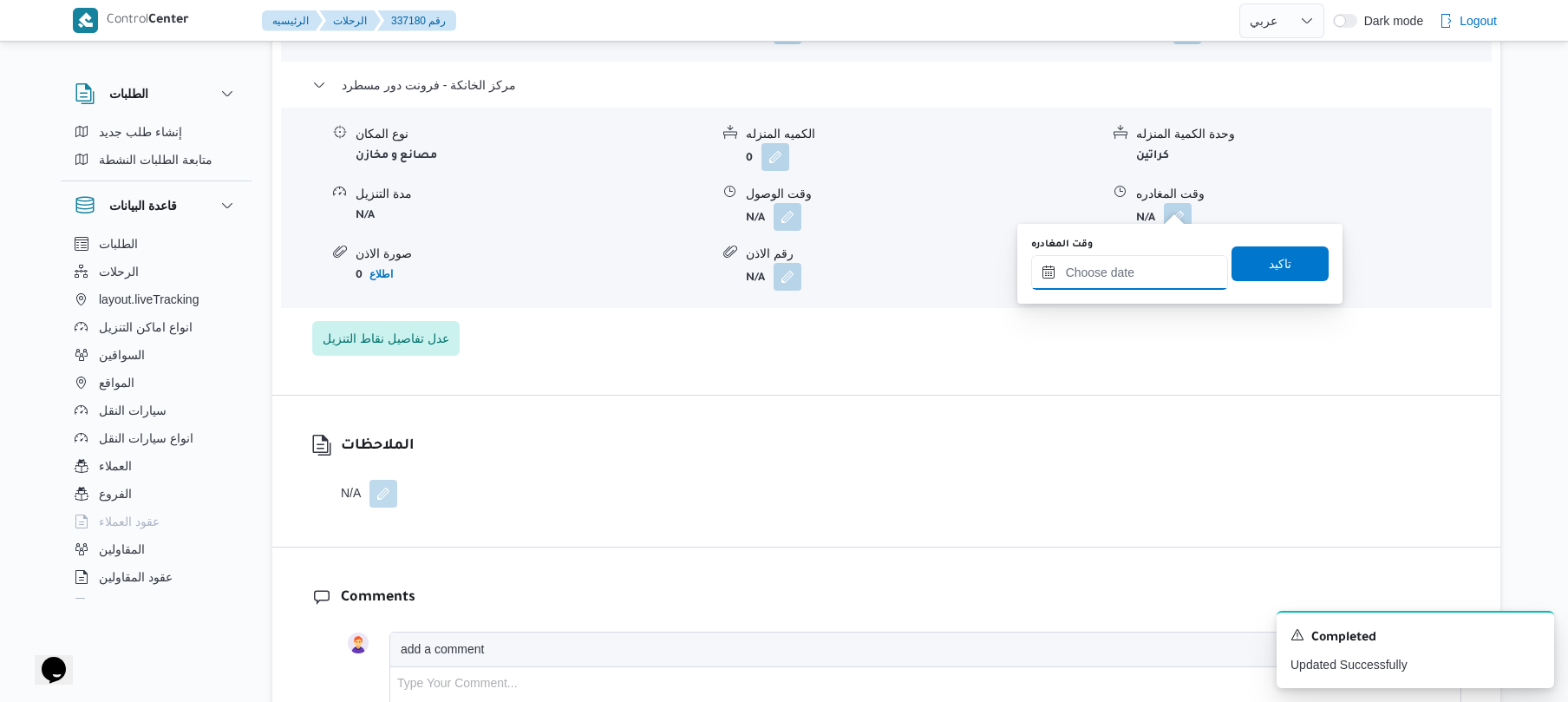
click at [1131, 283] on input "وقت المغادره" at bounding box center [1130, 272] width 197 height 35
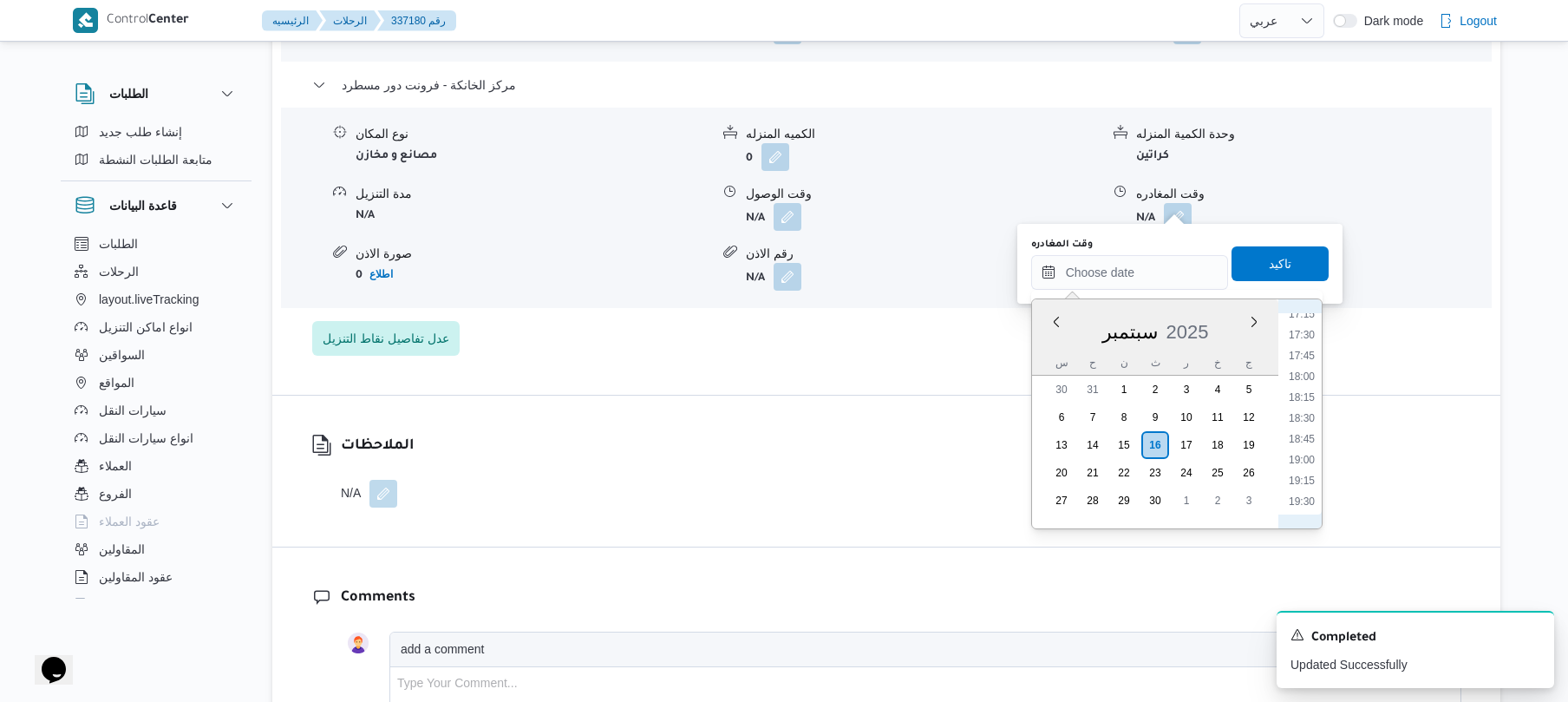
scroll to position [1392, 0]
click at [1305, 435] on li "18:00" at bounding box center [1301, 429] width 40 height 18
type input "١٦/٠٩/٢٠٢٥ ١٨:٠٠"
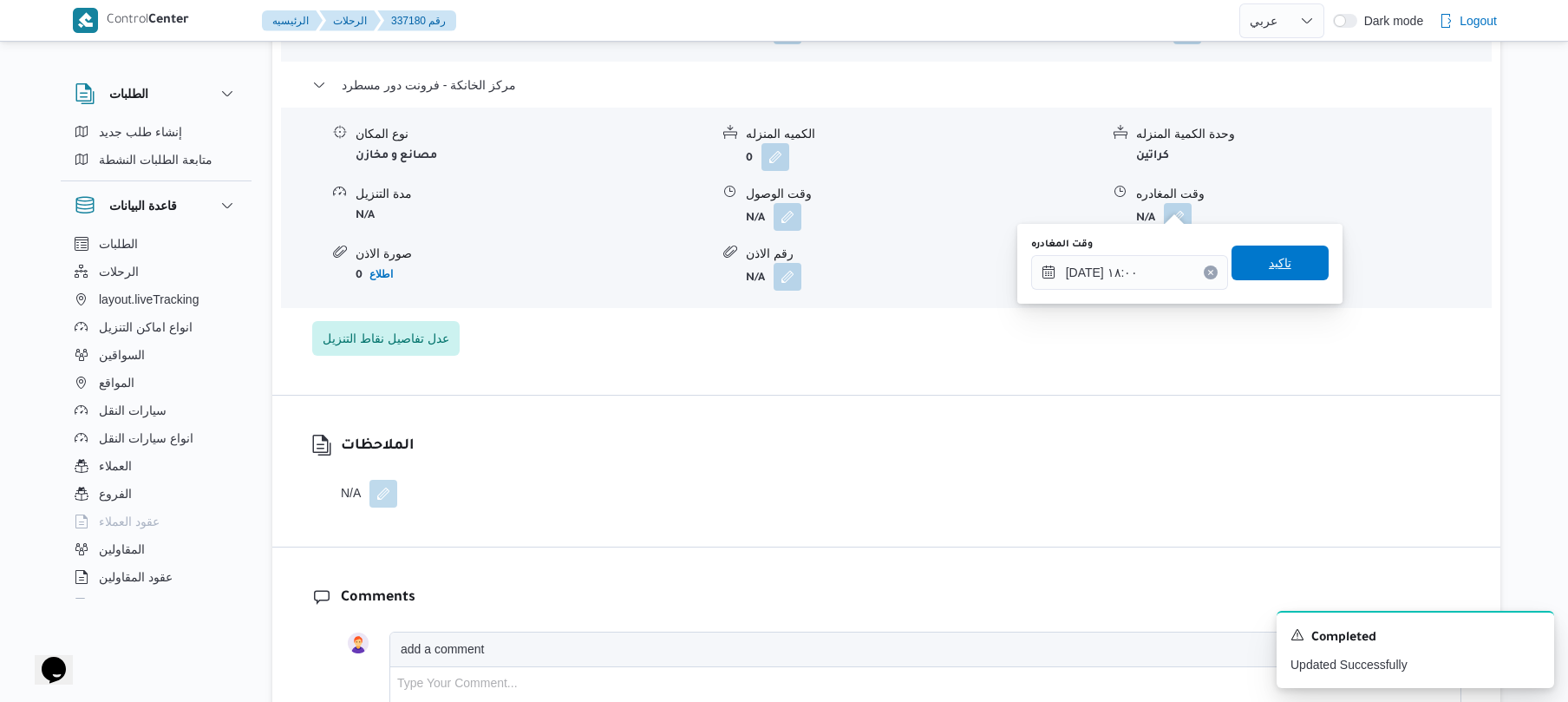
click at [1265, 276] on span "تاكيد" at bounding box center [1281, 263] width 98 height 35
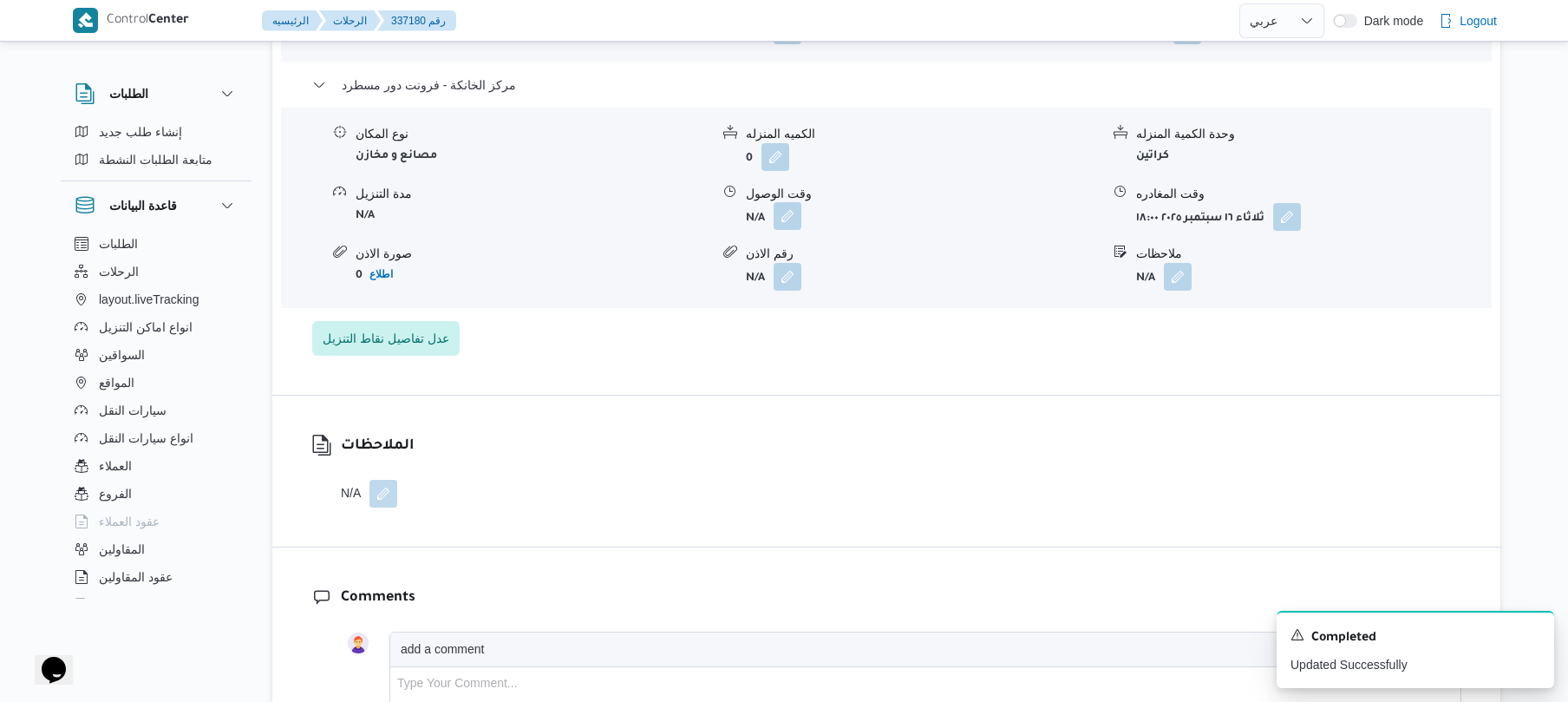
click at [795, 206] on button "button" at bounding box center [787, 216] width 27 height 28
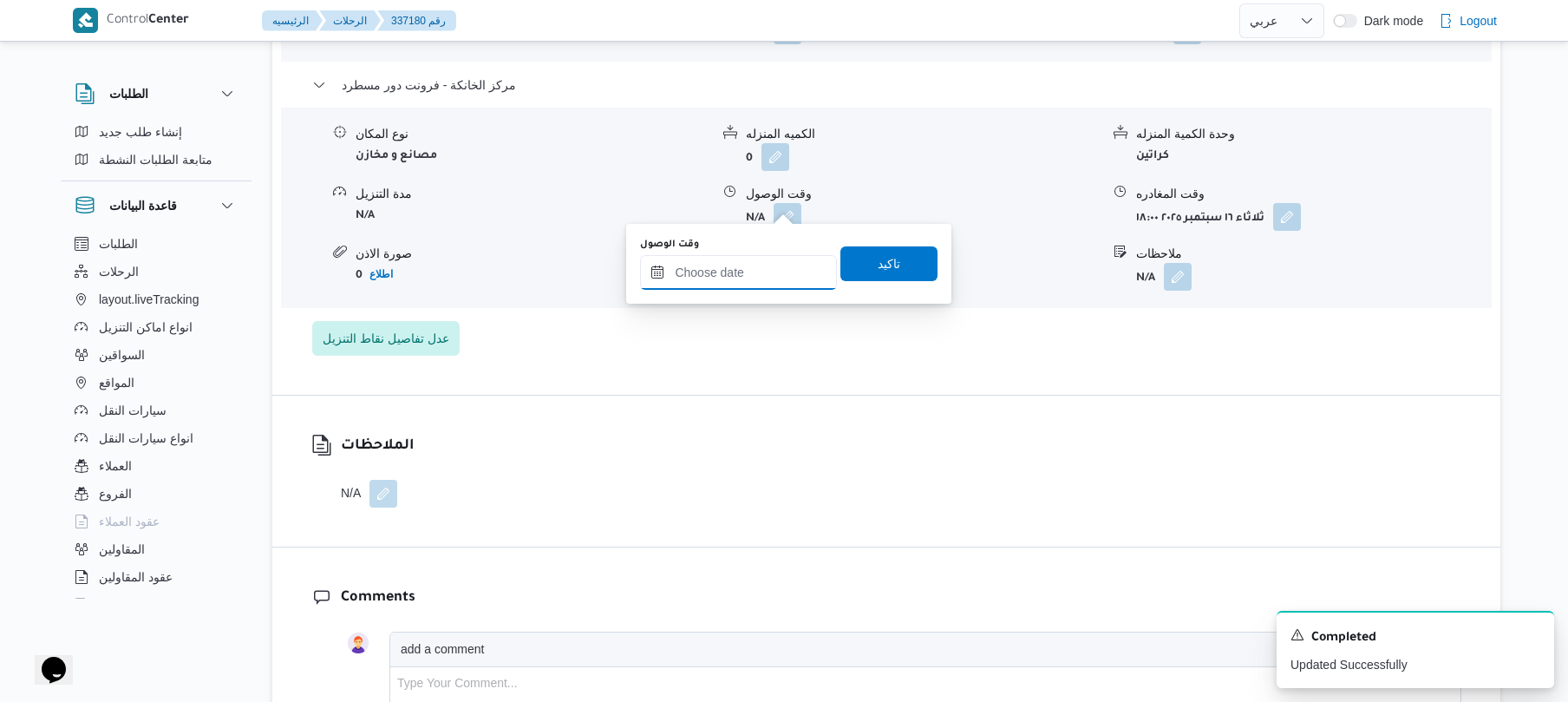
click at [771, 262] on input "وقت الوصول" at bounding box center [739, 272] width 197 height 35
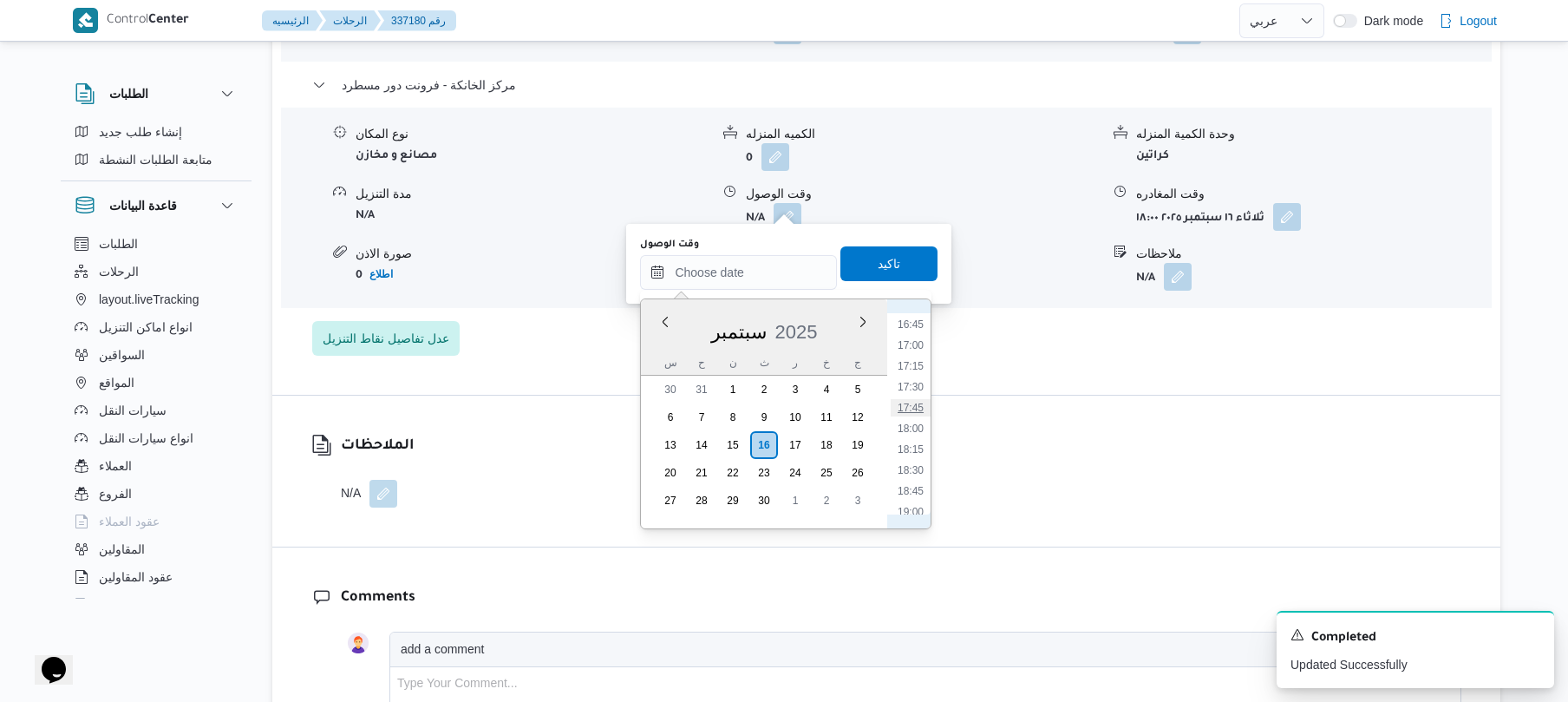
click at [918, 406] on li "17:45" at bounding box center [910, 408] width 40 height 18
type input "١٦/٠٩/٢٠٢٥ ١٧:٤٥"
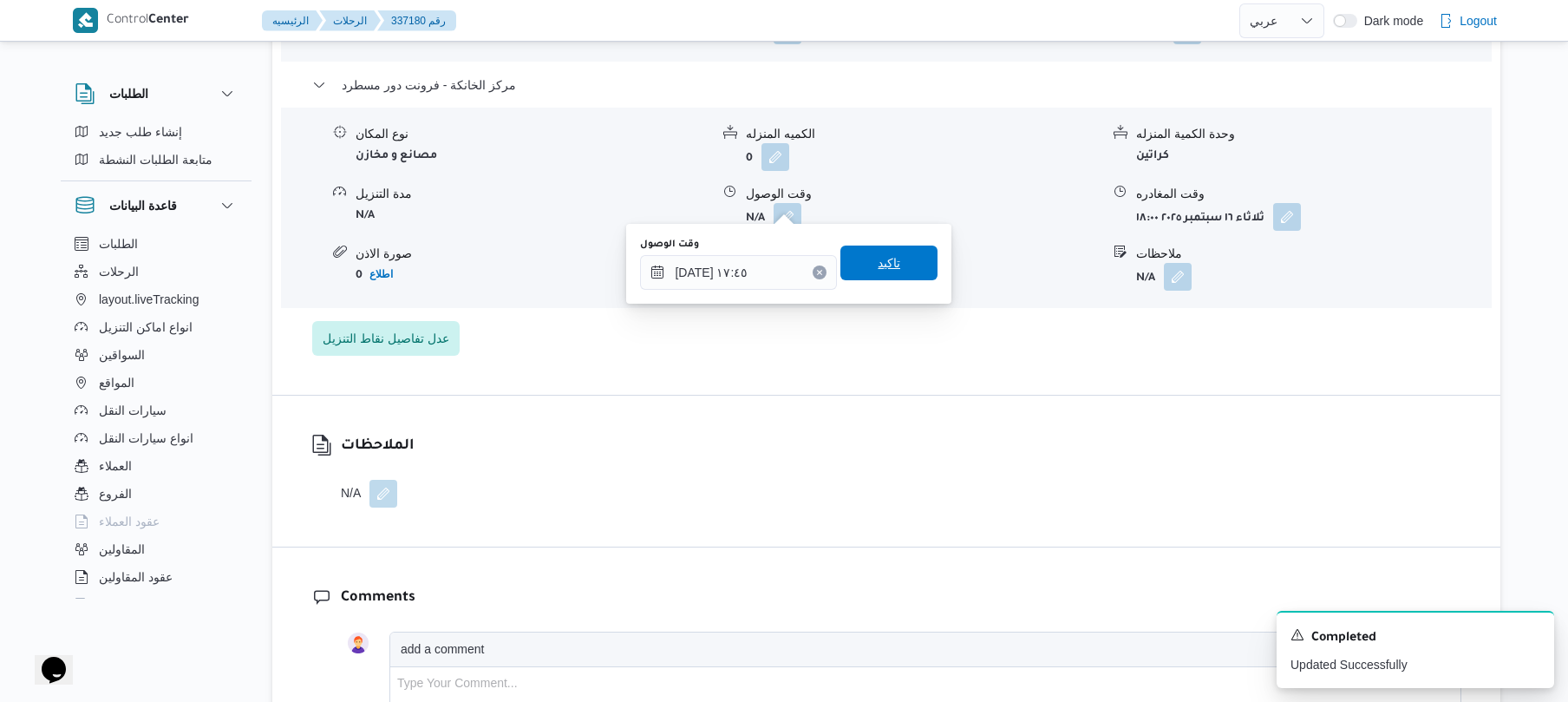
click at [886, 256] on span "تاكيد" at bounding box center [889, 263] width 22 height 20
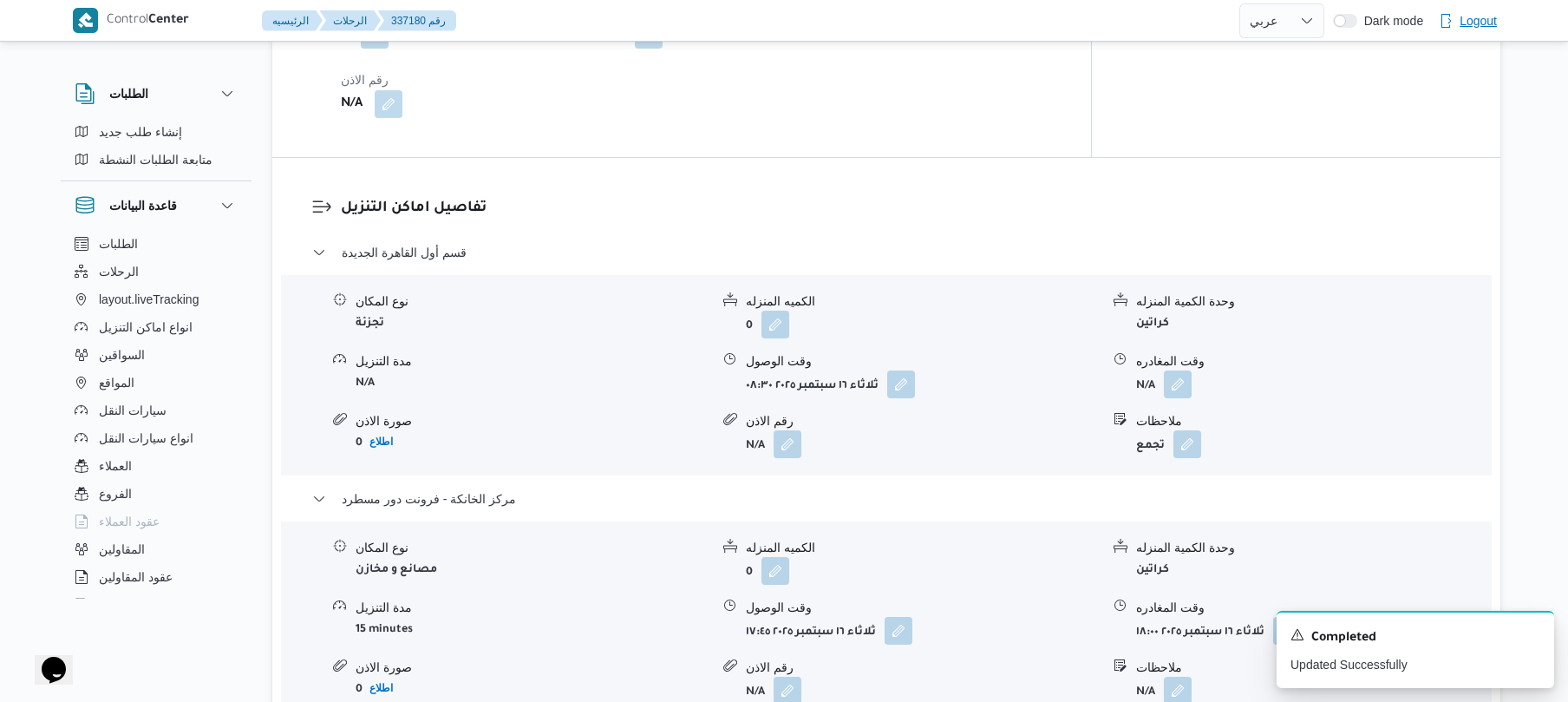
scroll to position [1342, 0]
click at [1183, 375] on button "button" at bounding box center [1177, 385] width 27 height 28
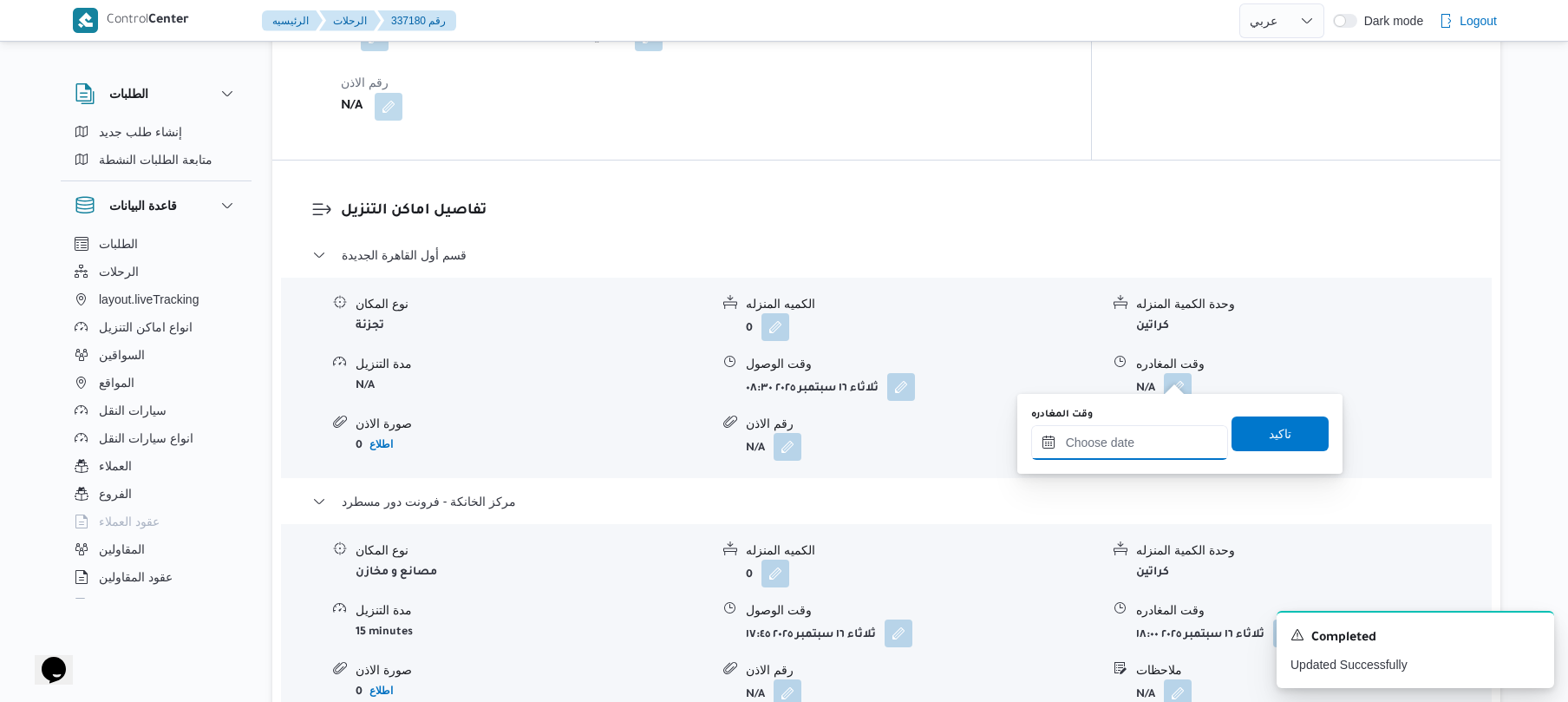
click at [1128, 432] on input "وقت المغادره" at bounding box center [1130, 442] width 197 height 35
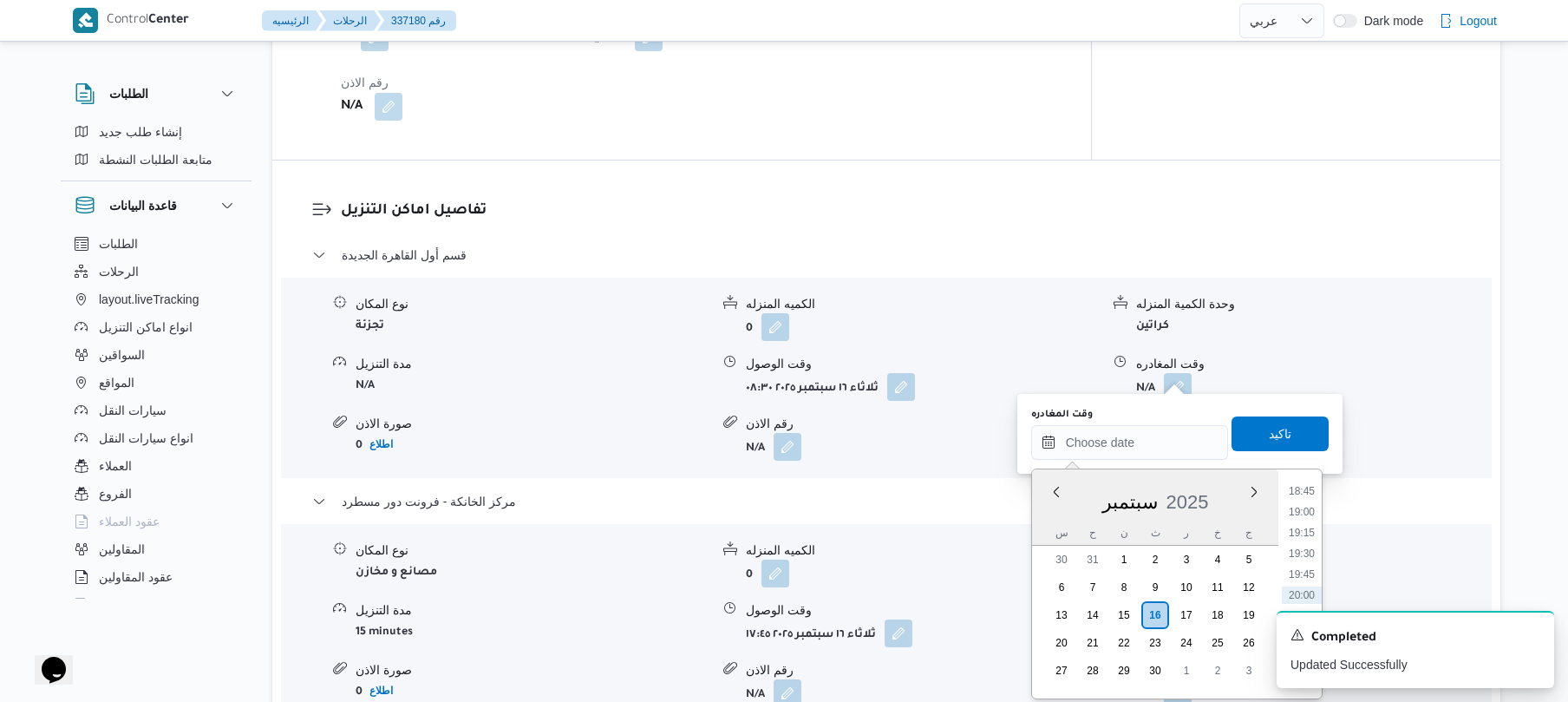
scroll to position [1392, 0]
click at [1302, 514] on li "17:00" at bounding box center [1301, 516] width 40 height 18
type input "١٦/٠٩/٢٠٢٥ ١٧:٠٠"
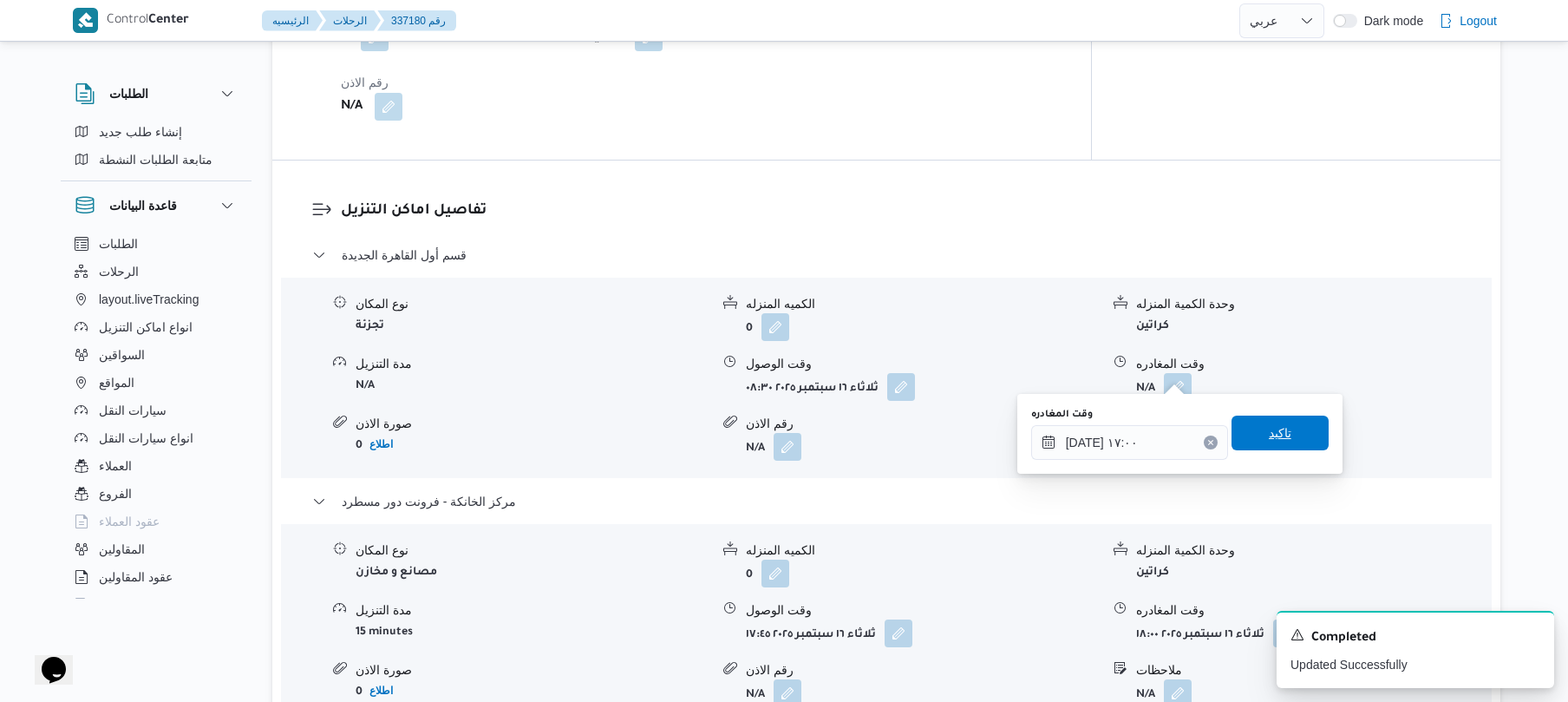
click at [1288, 423] on span "تاكيد" at bounding box center [1281, 432] width 98 height 35
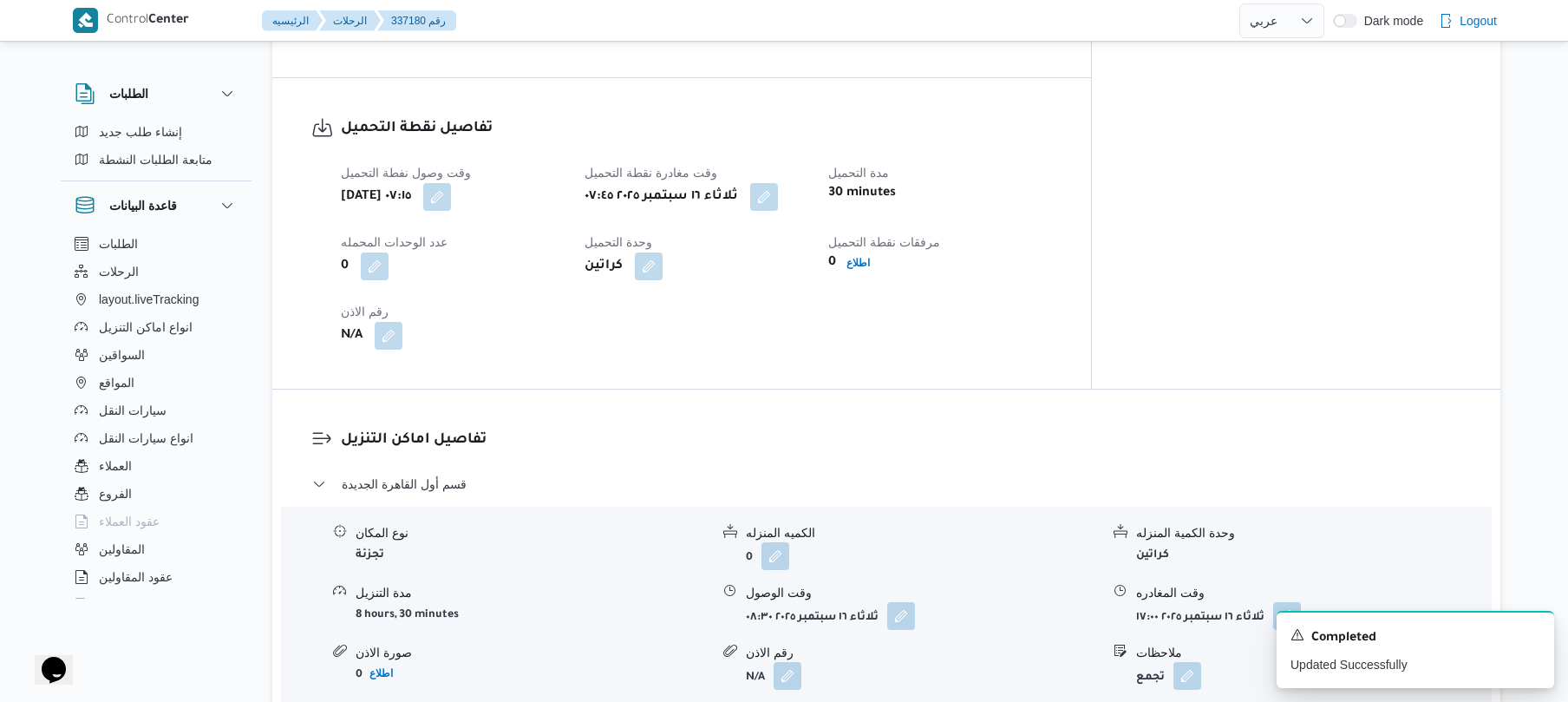
scroll to position [0, 0]
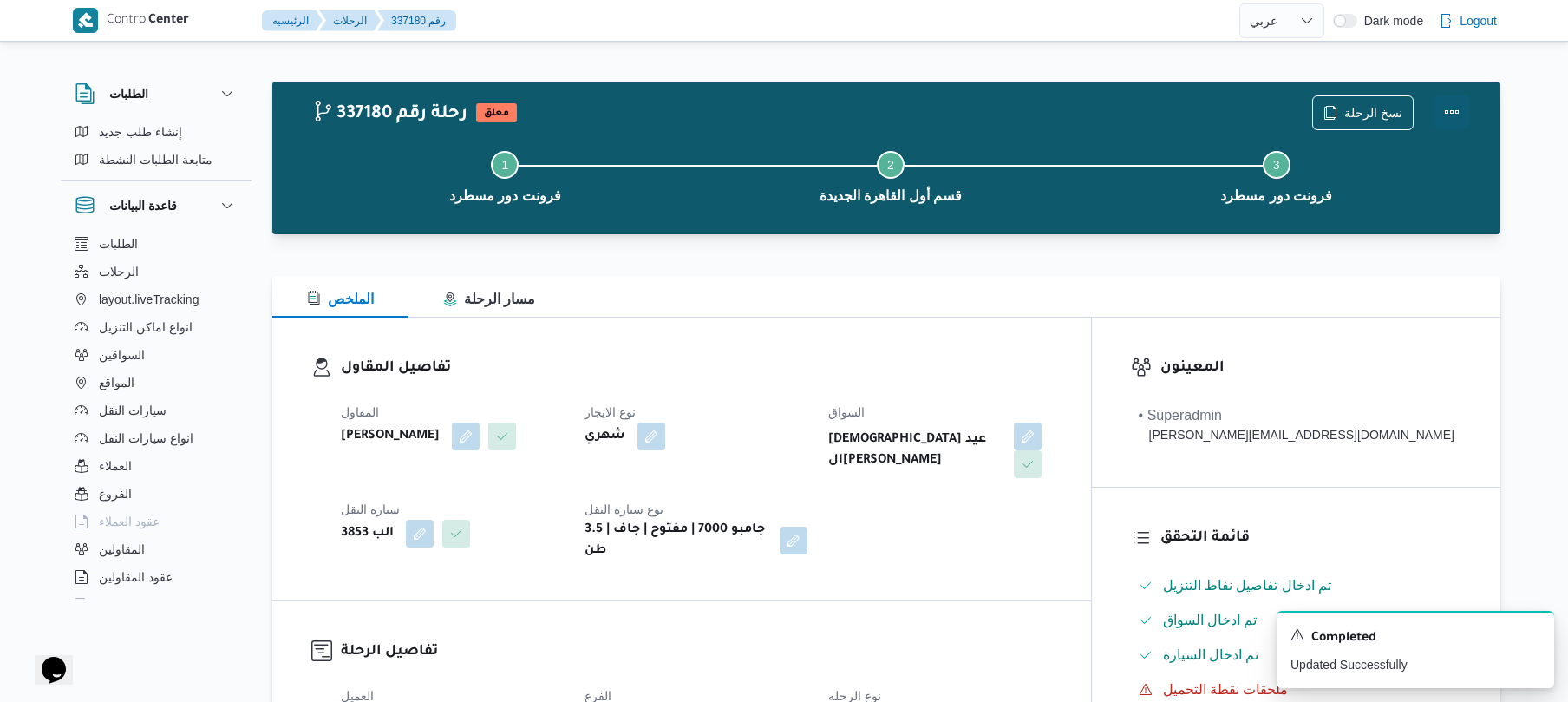
click at [1446, 118] on button "Actions" at bounding box center [1451, 112] width 35 height 35
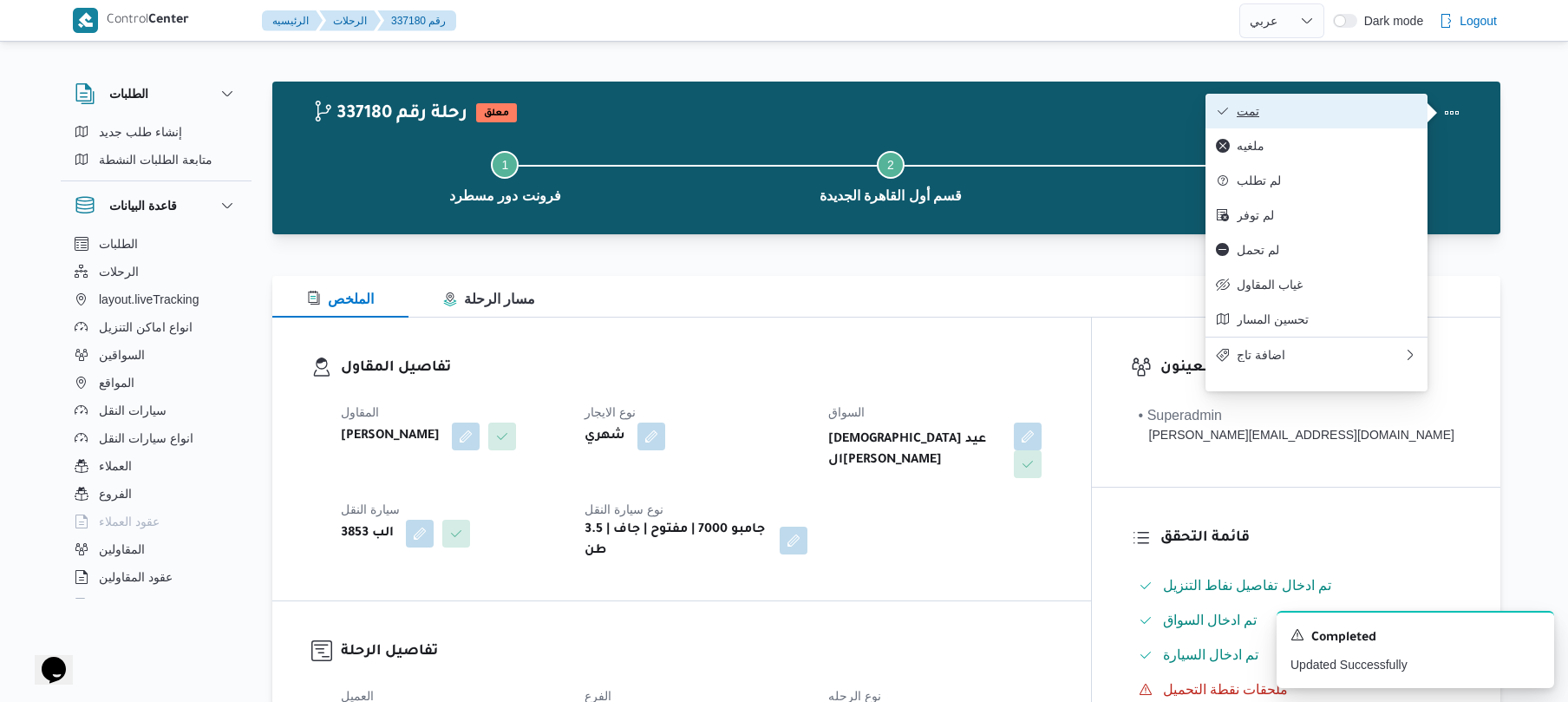
click at [1354, 114] on span "تمت" at bounding box center [1326, 111] width 180 height 14
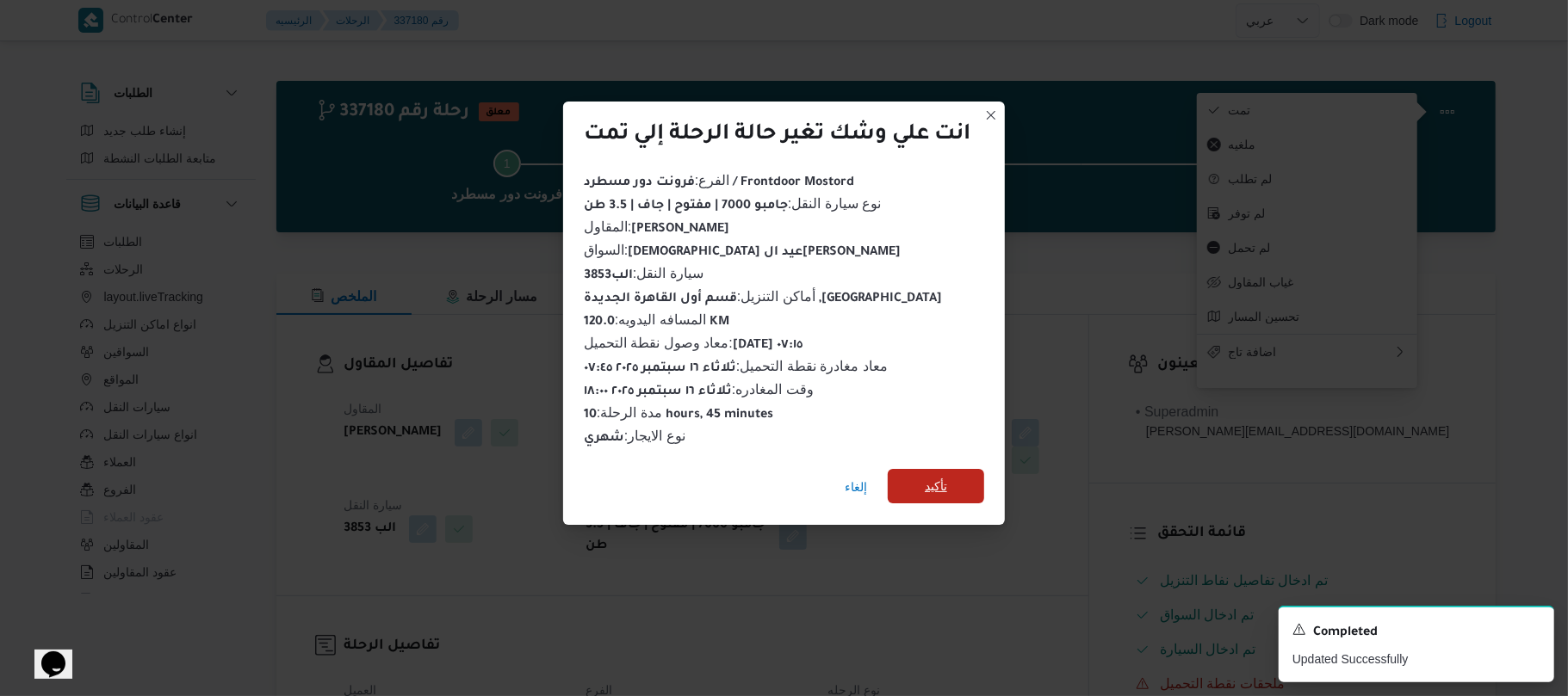
click at [954, 480] on span "تأكيد" at bounding box center [936, 486] width 97 height 34
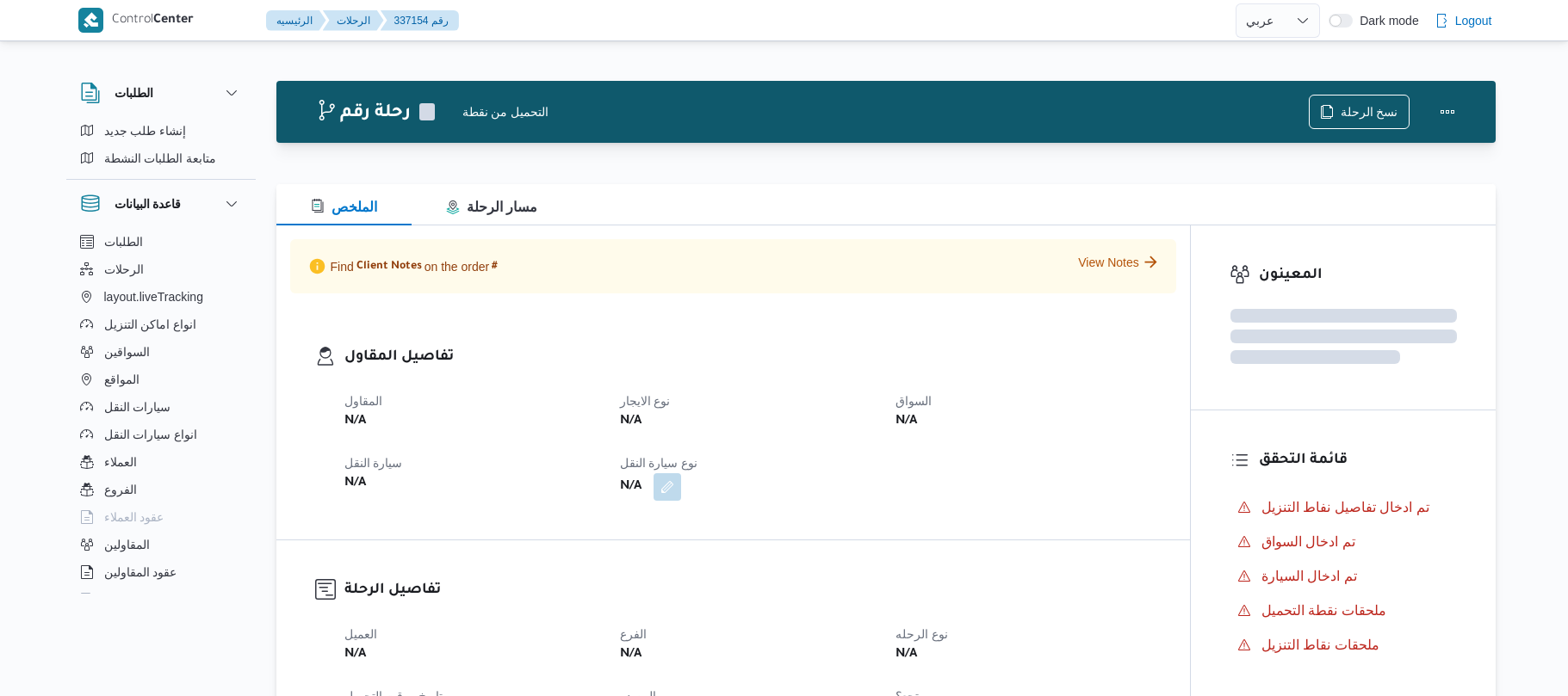
select select "ar"
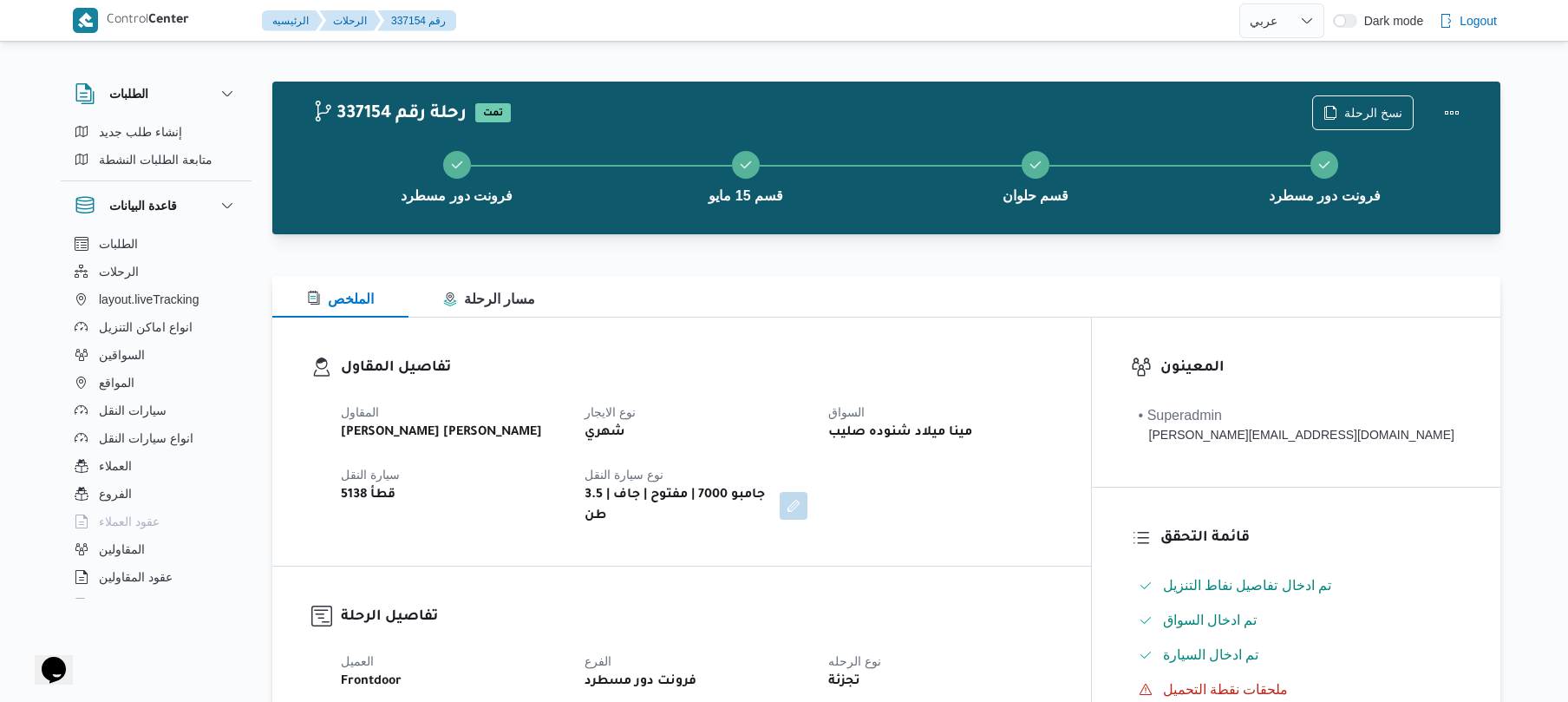
click at [983, 338] on div "تفاصيل المقاول المقاول عبدالمنعم مجدي السيد عواد نوع الايجار شهري السواق مينا م…" at bounding box center [681, 442] width 819 height 248
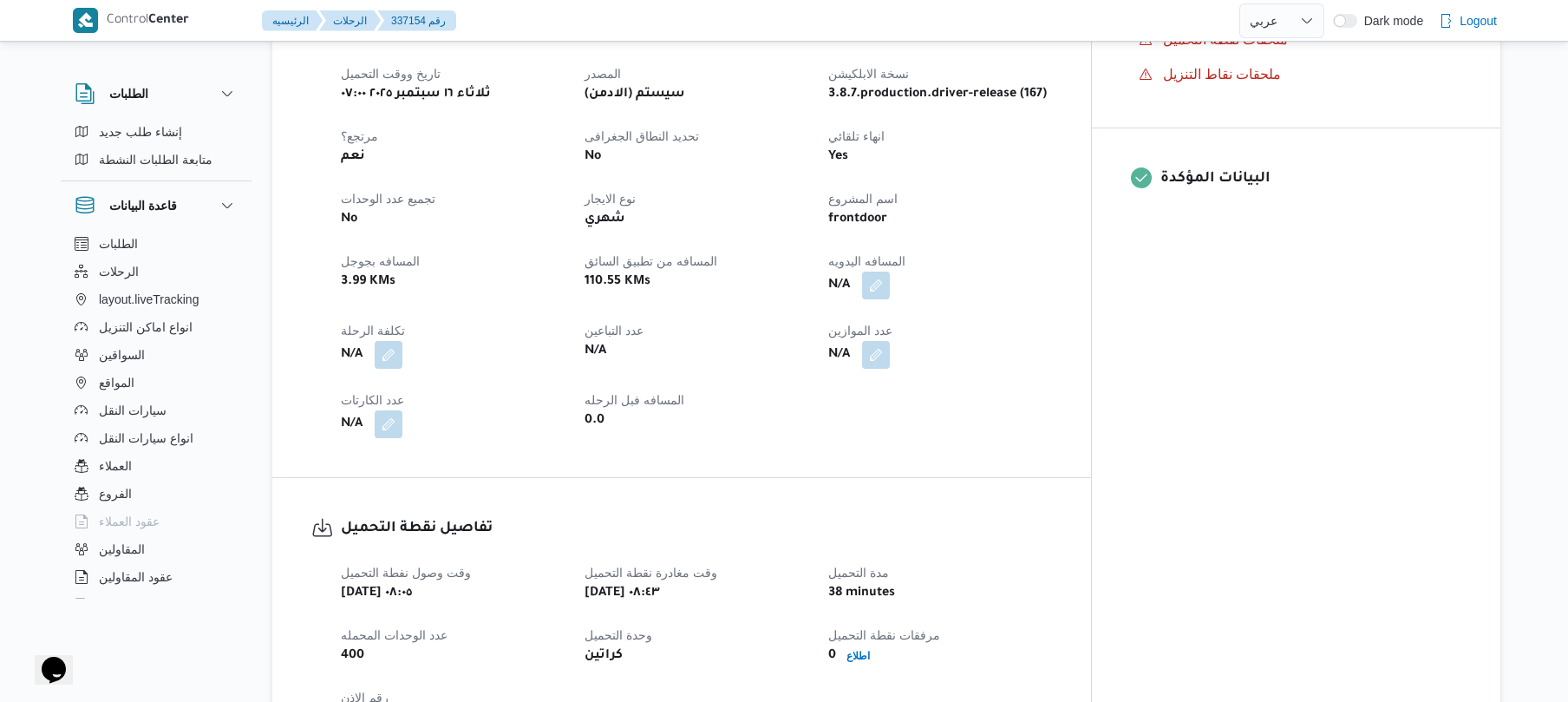
scroll to position [694, 0]
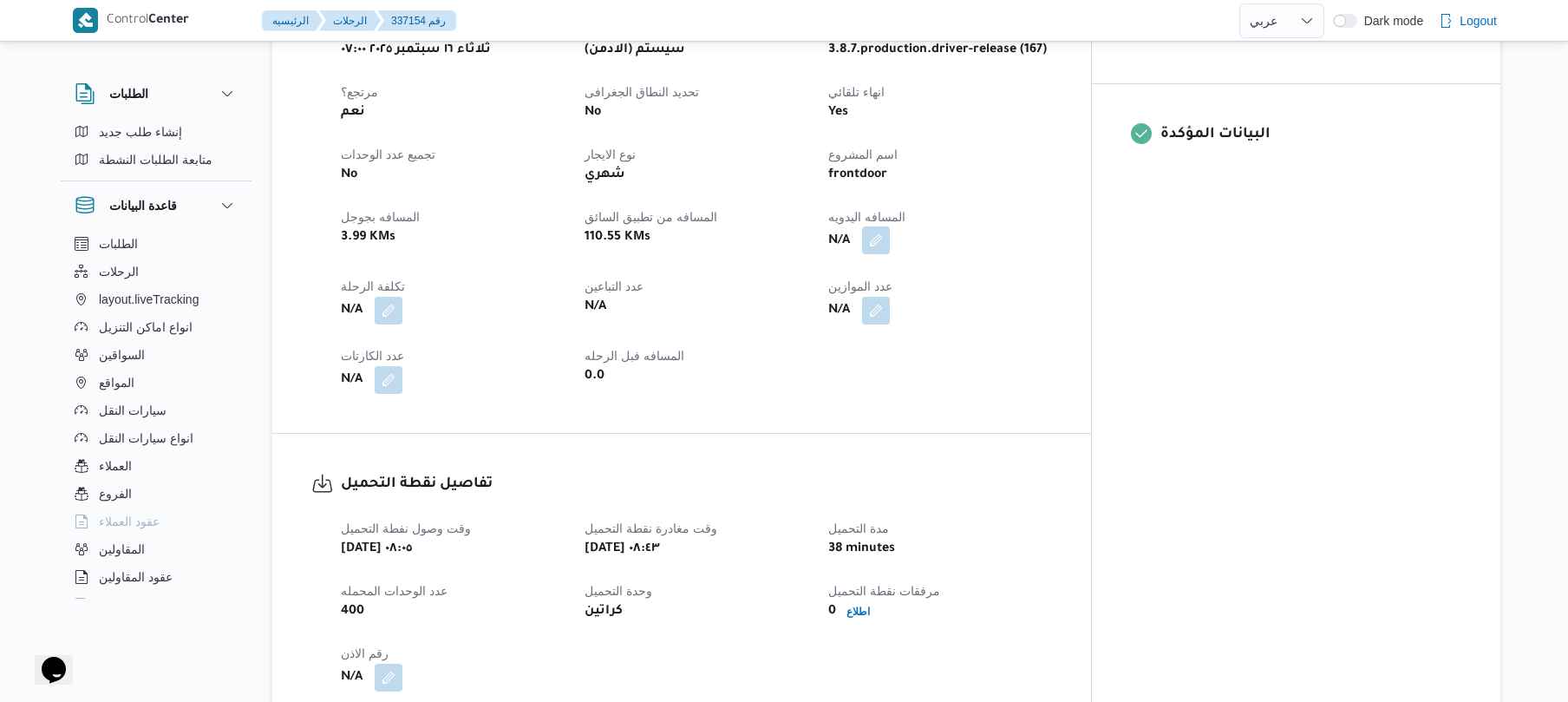
click at [890, 231] on button "button" at bounding box center [875, 240] width 27 height 28
click at [909, 276] on div "المسافه اليدويه" at bounding box center [896, 288] width 173 height 52
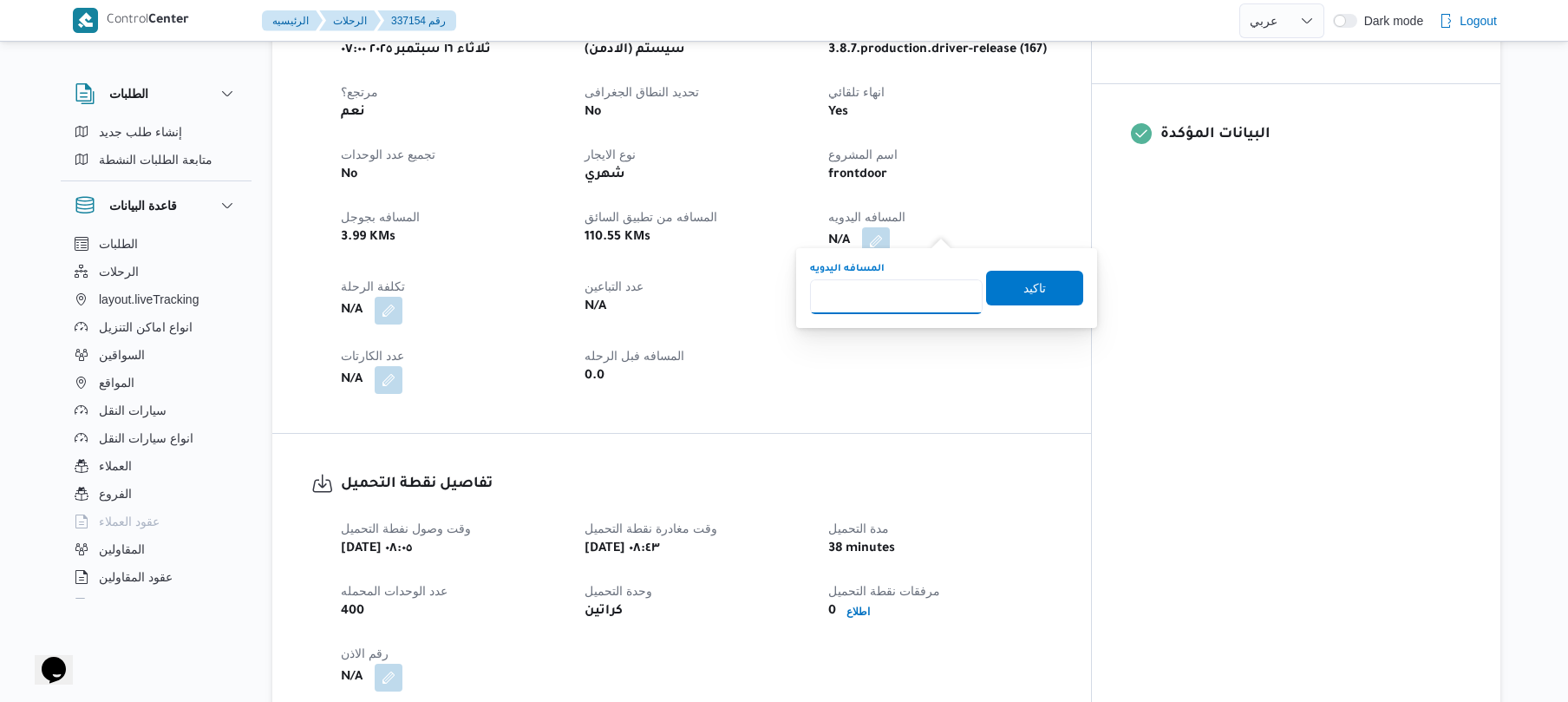
click at [904, 288] on input "المسافه اليدويه" at bounding box center [896, 296] width 173 height 35
type input "140"
click at [1023, 281] on span "تاكيد" at bounding box center [1034, 287] width 22 height 20
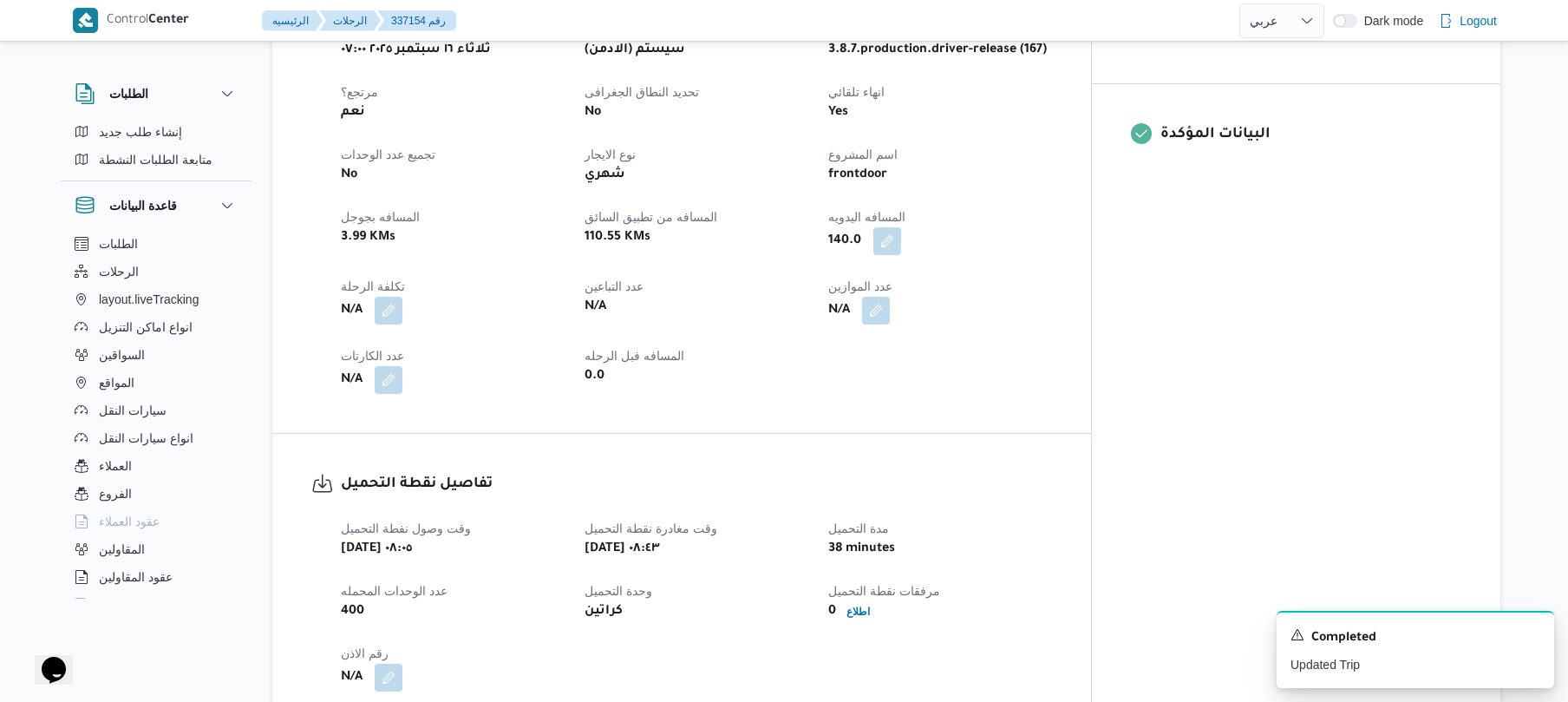
click at [1091, 408] on div "تفاصيل الرحلة العميل Frontdoor الفرع فرونت دور مسطرد نوع الرحله تجزئة تاريخ ووق…" at bounding box center [681, 153] width 819 height 561
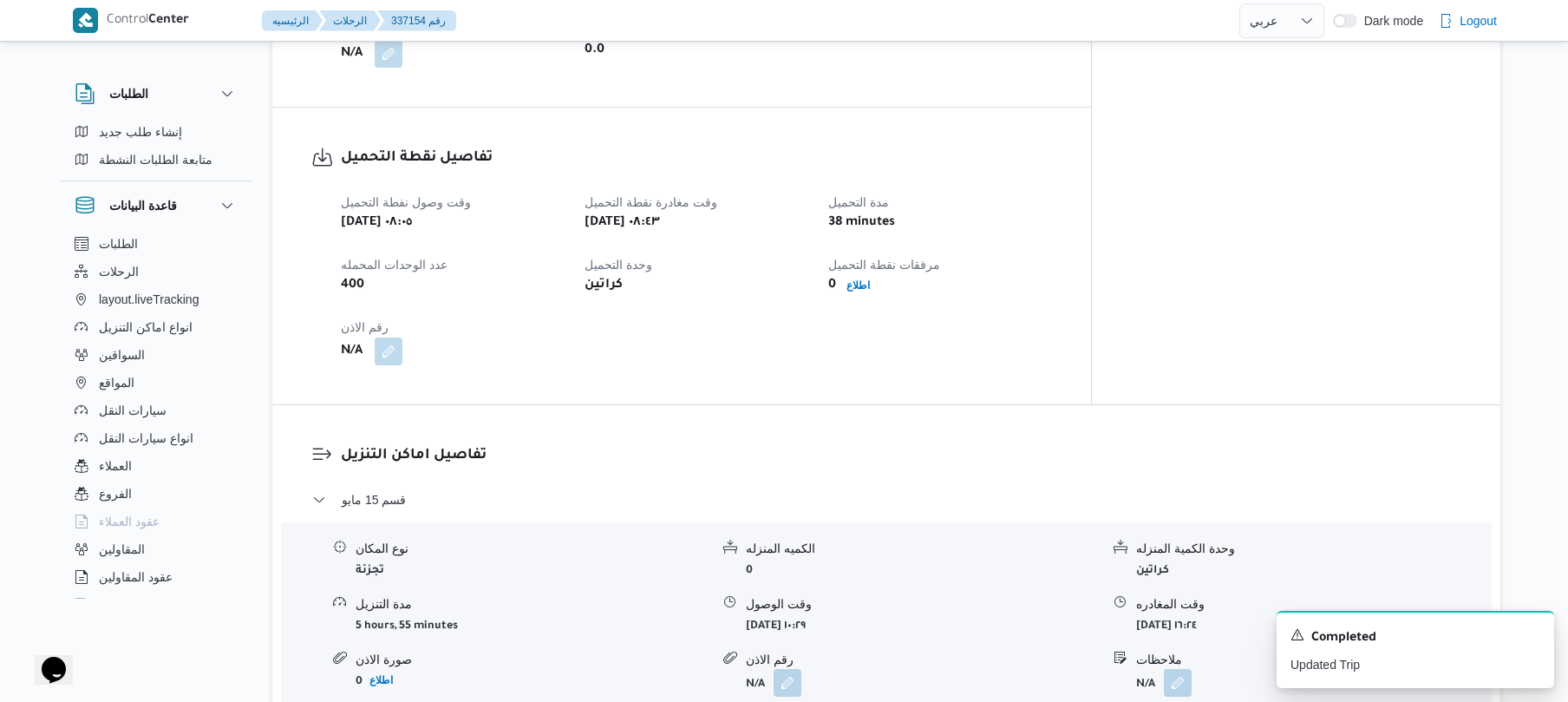
scroll to position [925, 0]
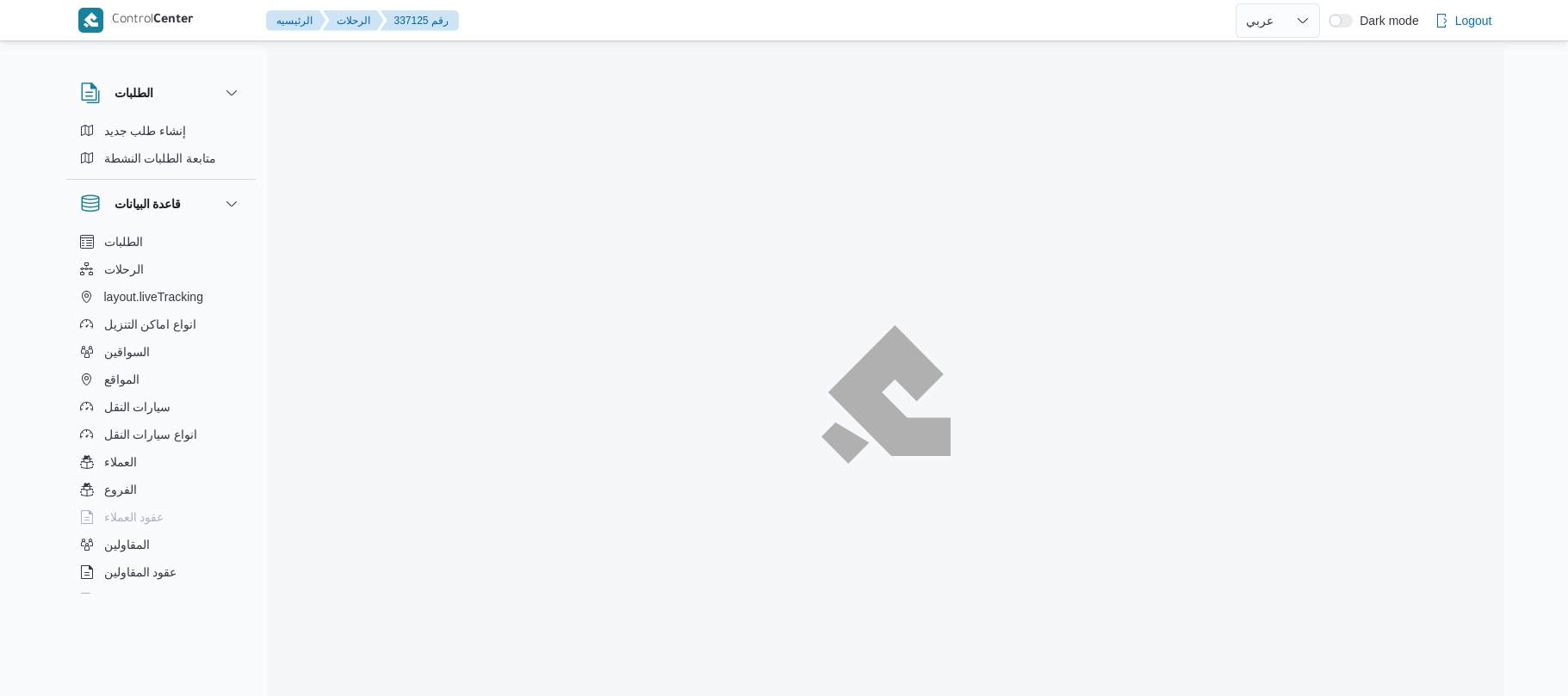
select select "ar"
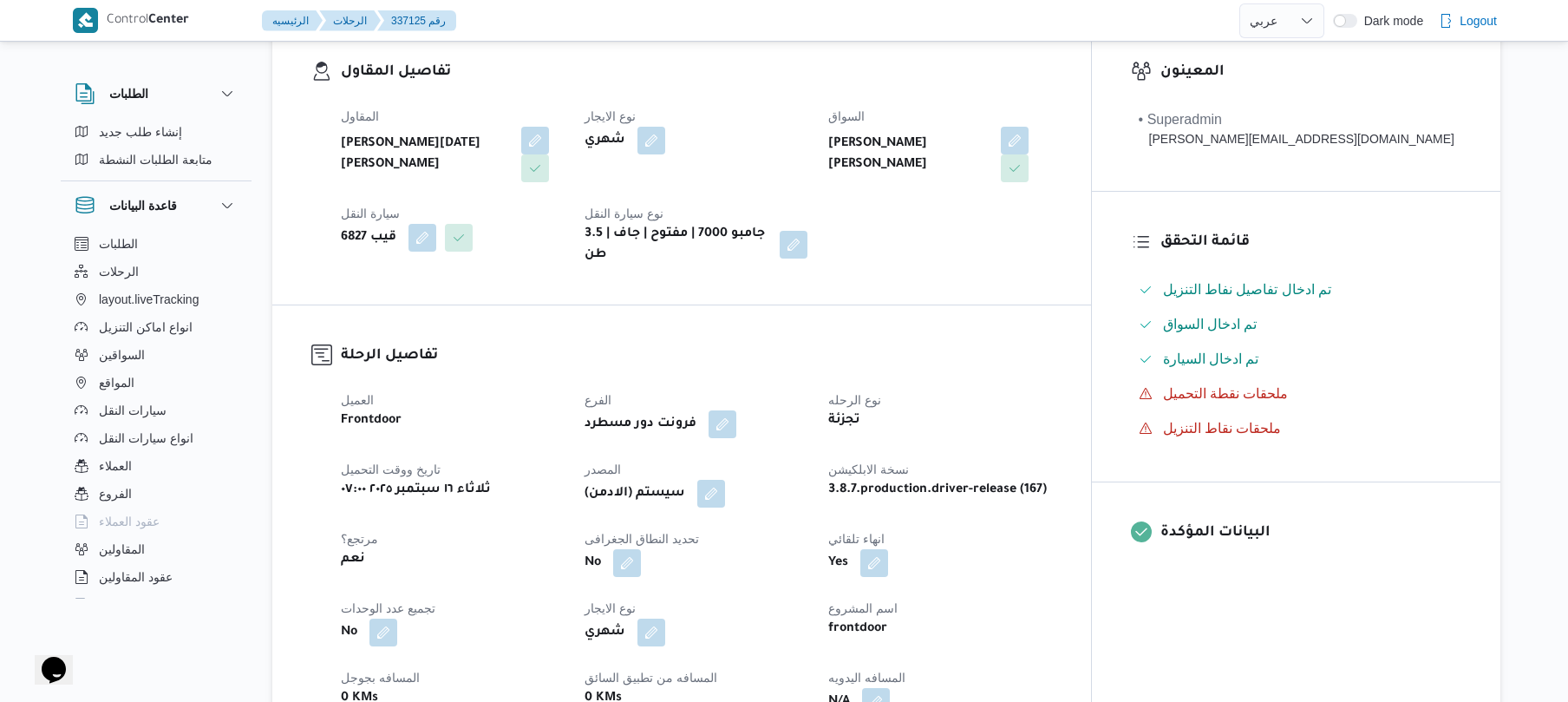
scroll to position [462, 0]
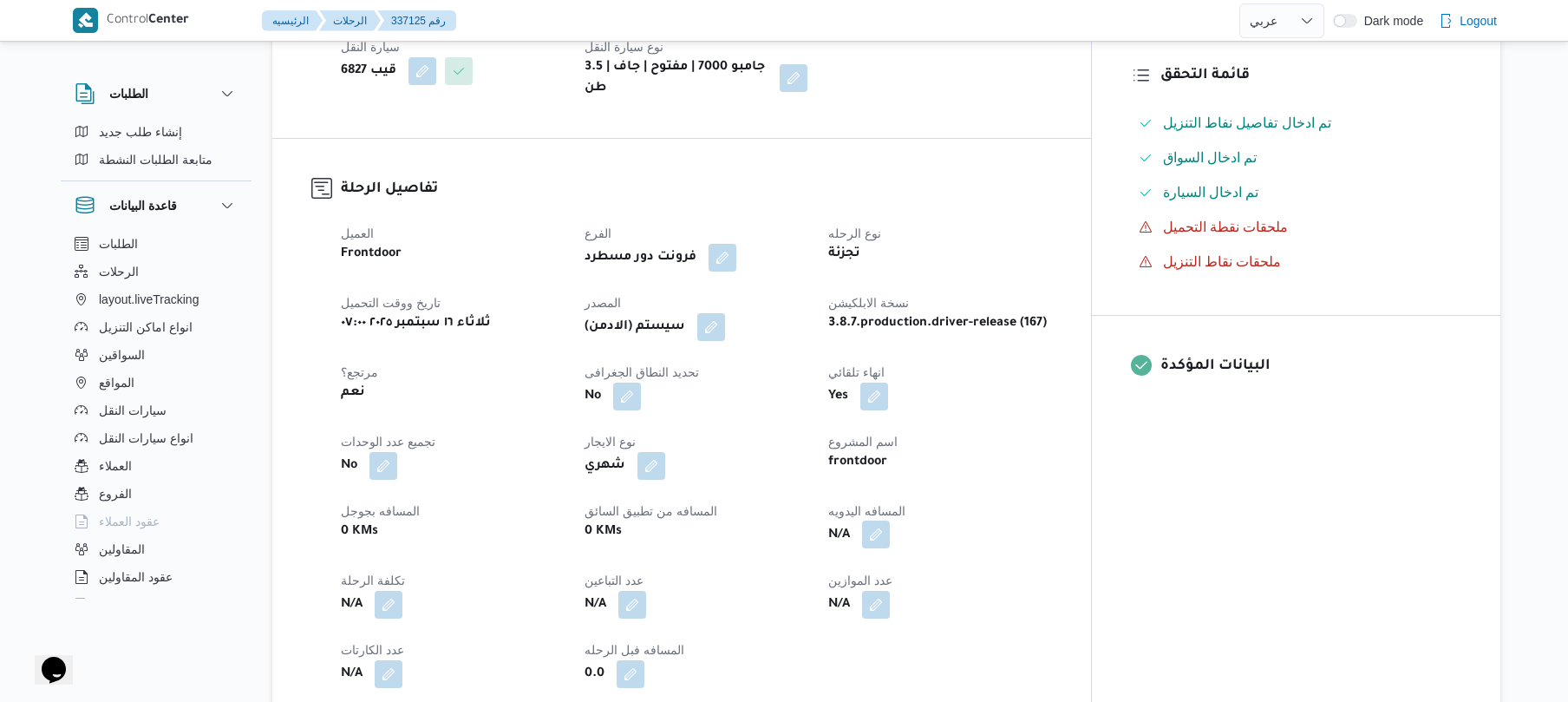
click at [890, 521] on button "button" at bounding box center [875, 534] width 27 height 28
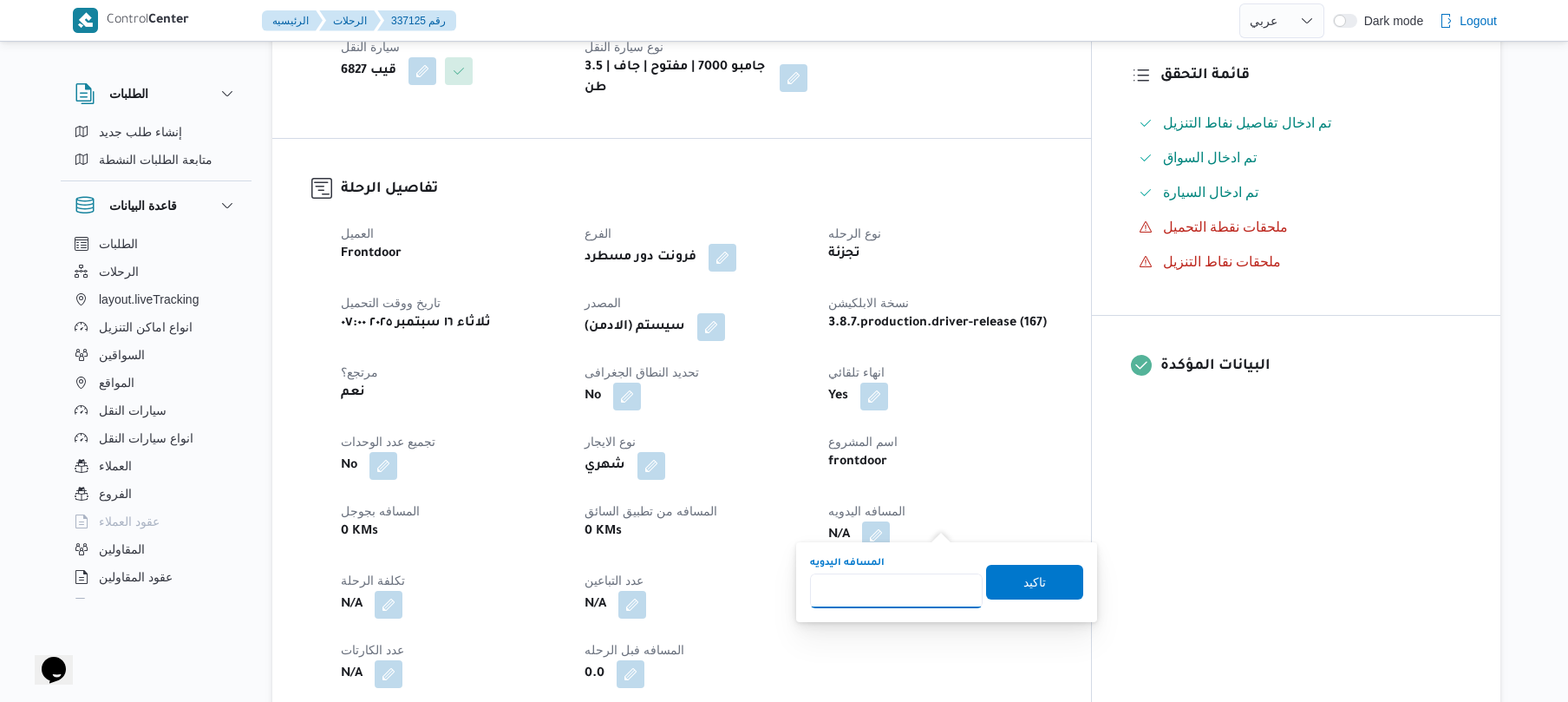
click at [909, 588] on input "المسافه اليدويه" at bounding box center [896, 590] width 173 height 35
type input "130"
click at [1031, 599] on div "المسافه اليدويه 130 تاكيد" at bounding box center [946, 582] width 277 height 56
click at [1034, 580] on span "تاكيد" at bounding box center [1034, 580] width 22 height 20
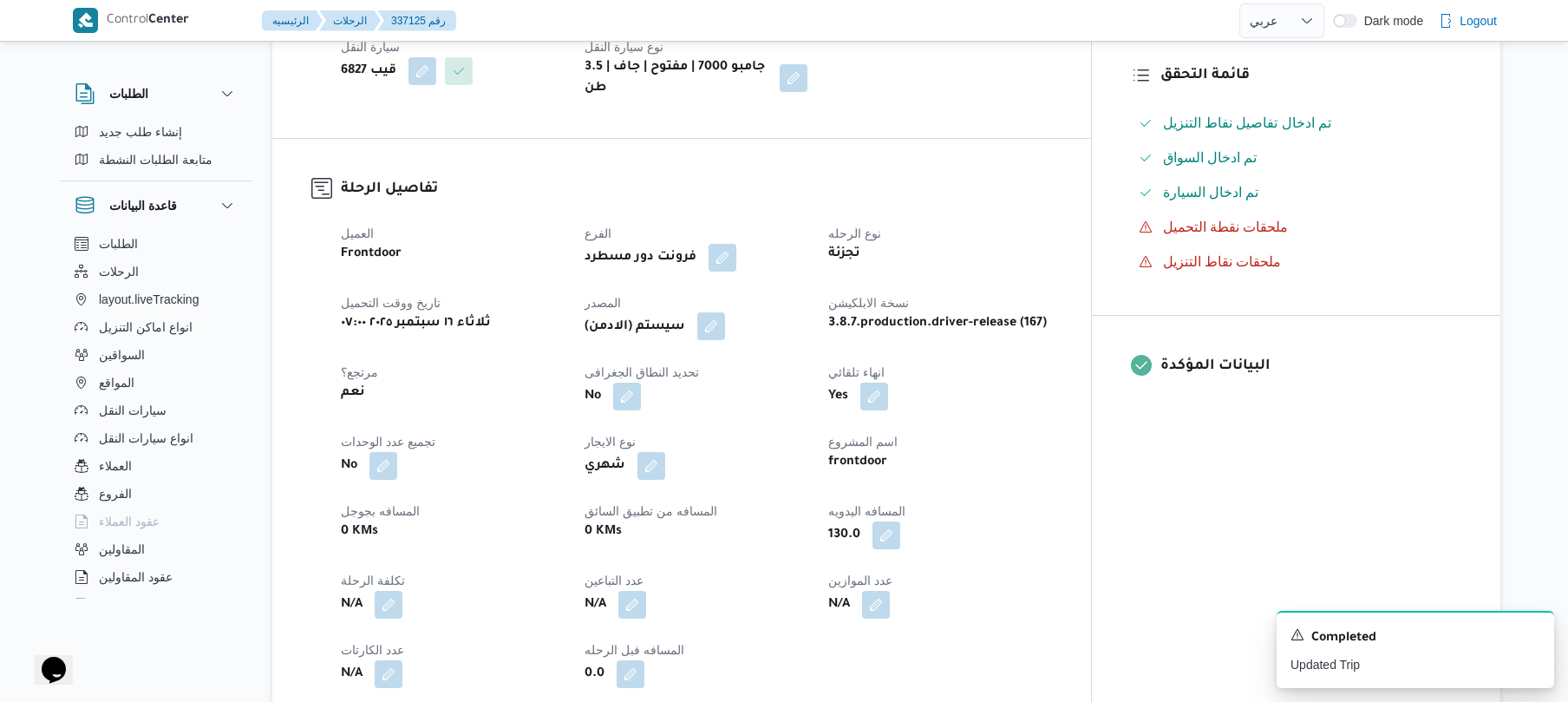
click at [725, 312] on button "button" at bounding box center [710, 326] width 27 height 28
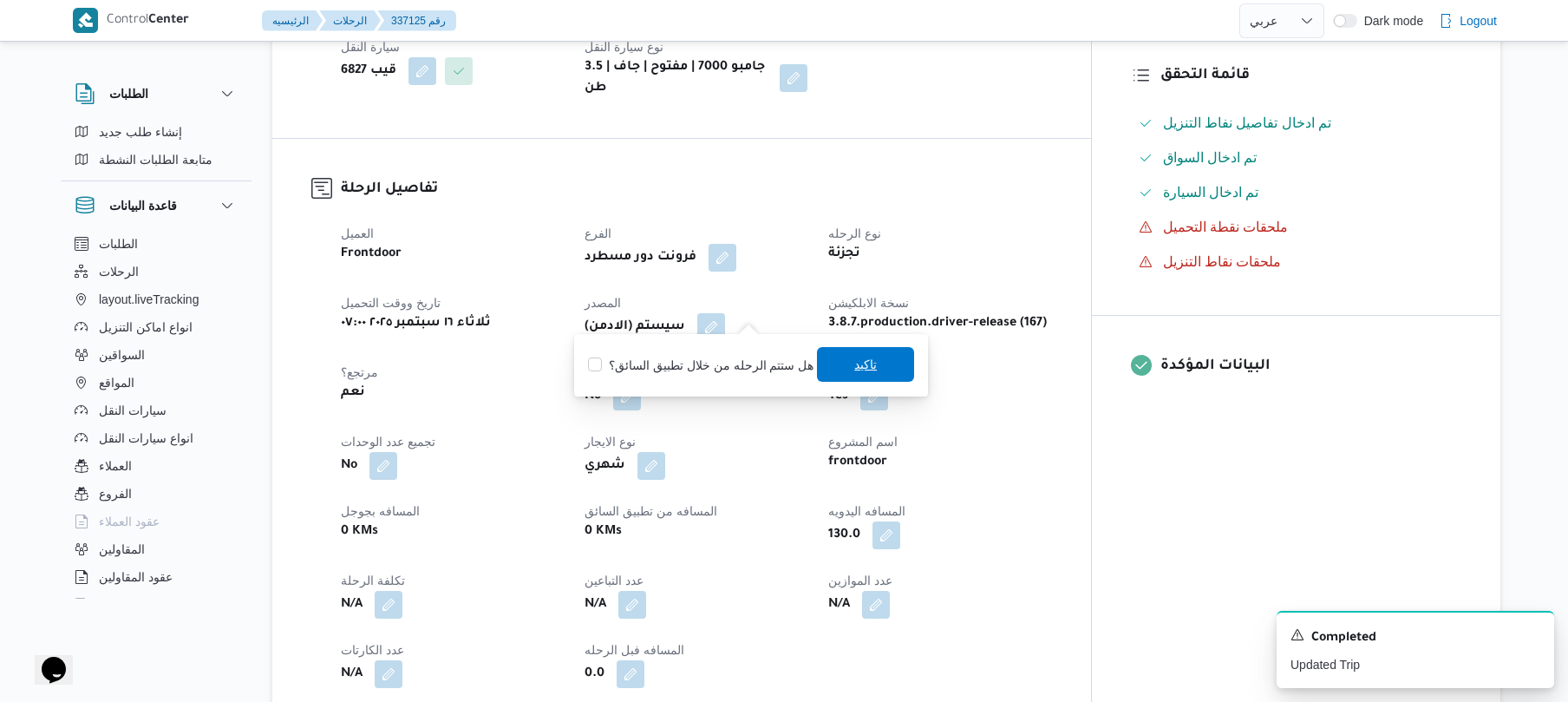
click at [830, 365] on span "تاكيد" at bounding box center [866, 364] width 98 height 35
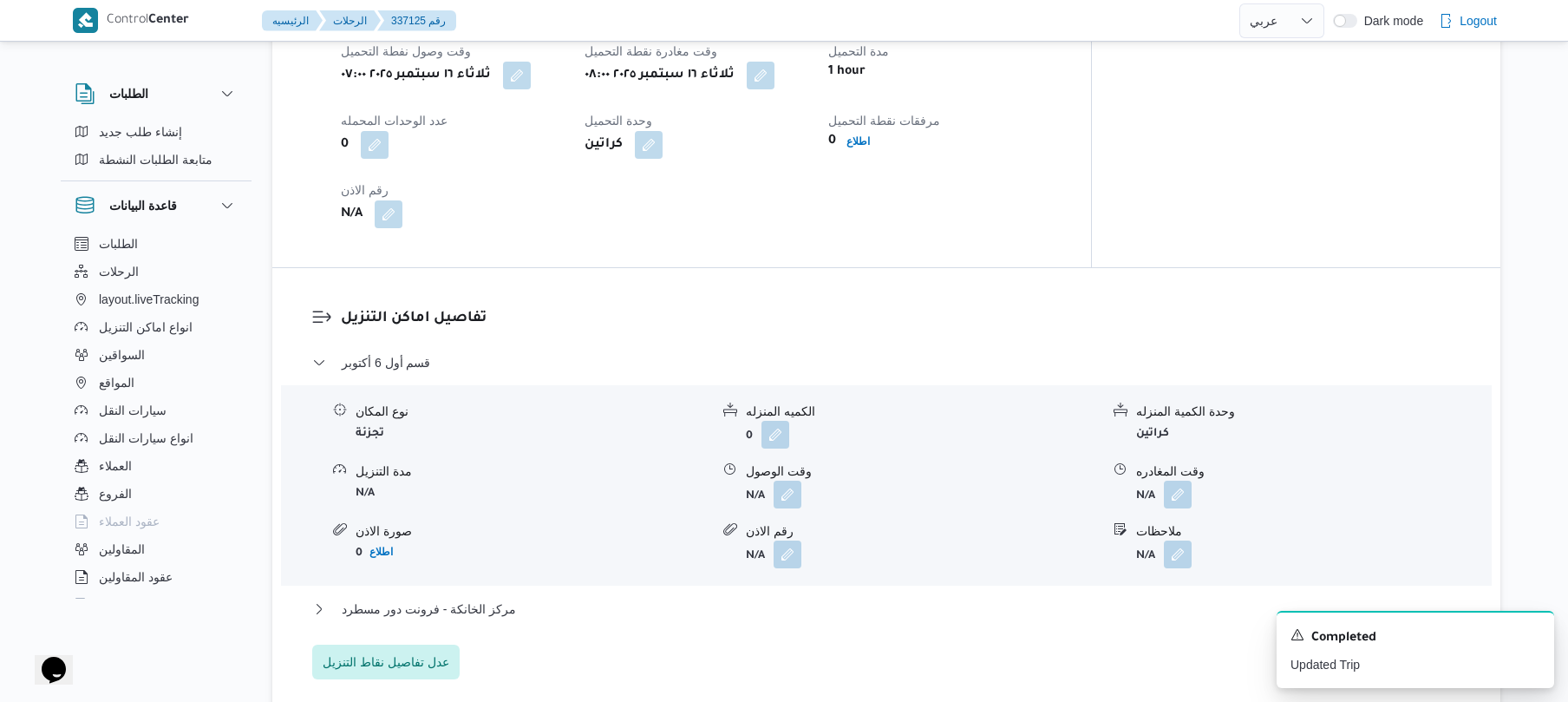
scroll to position [1296, 0]
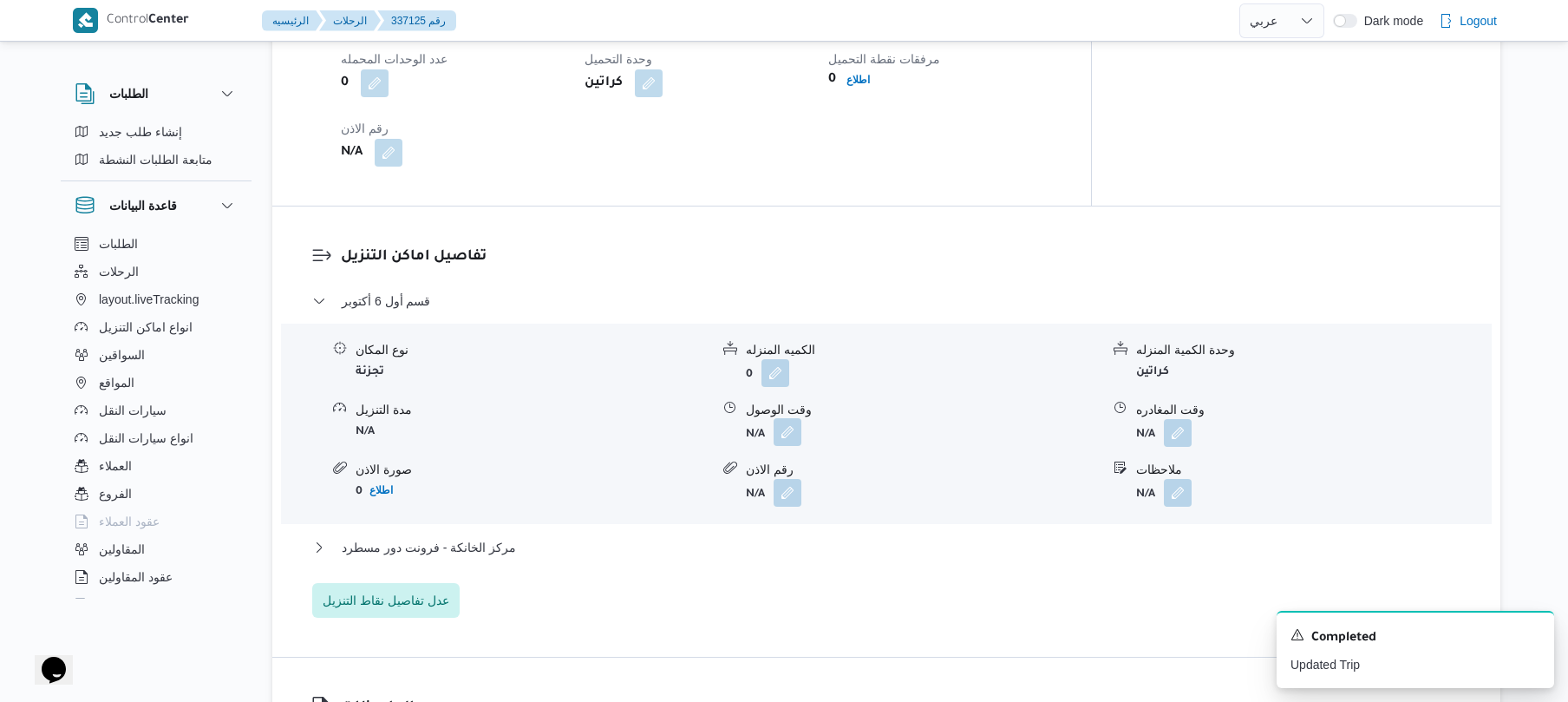
click at [786, 422] on button "button" at bounding box center [787, 431] width 27 height 28
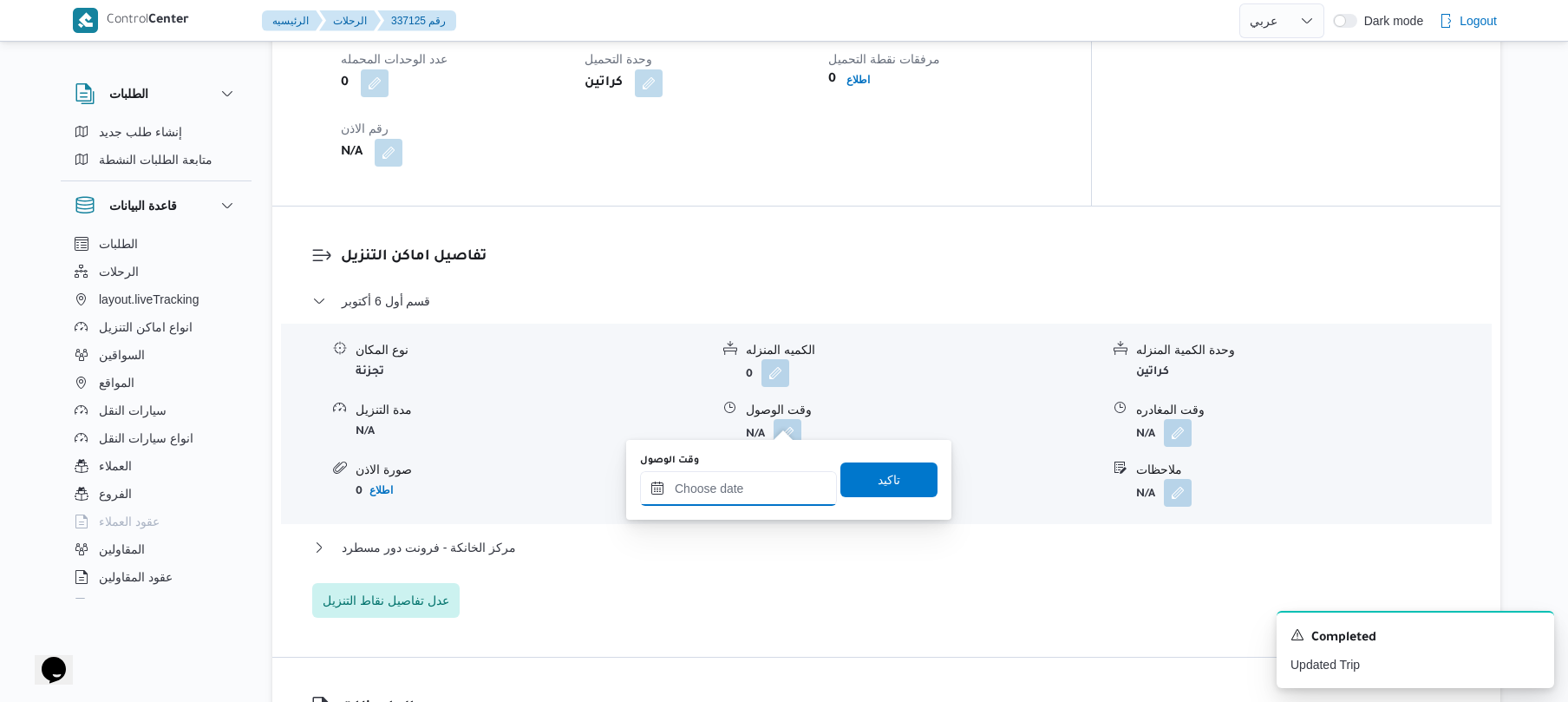
click at [733, 481] on input "وقت الوصول" at bounding box center [739, 488] width 197 height 35
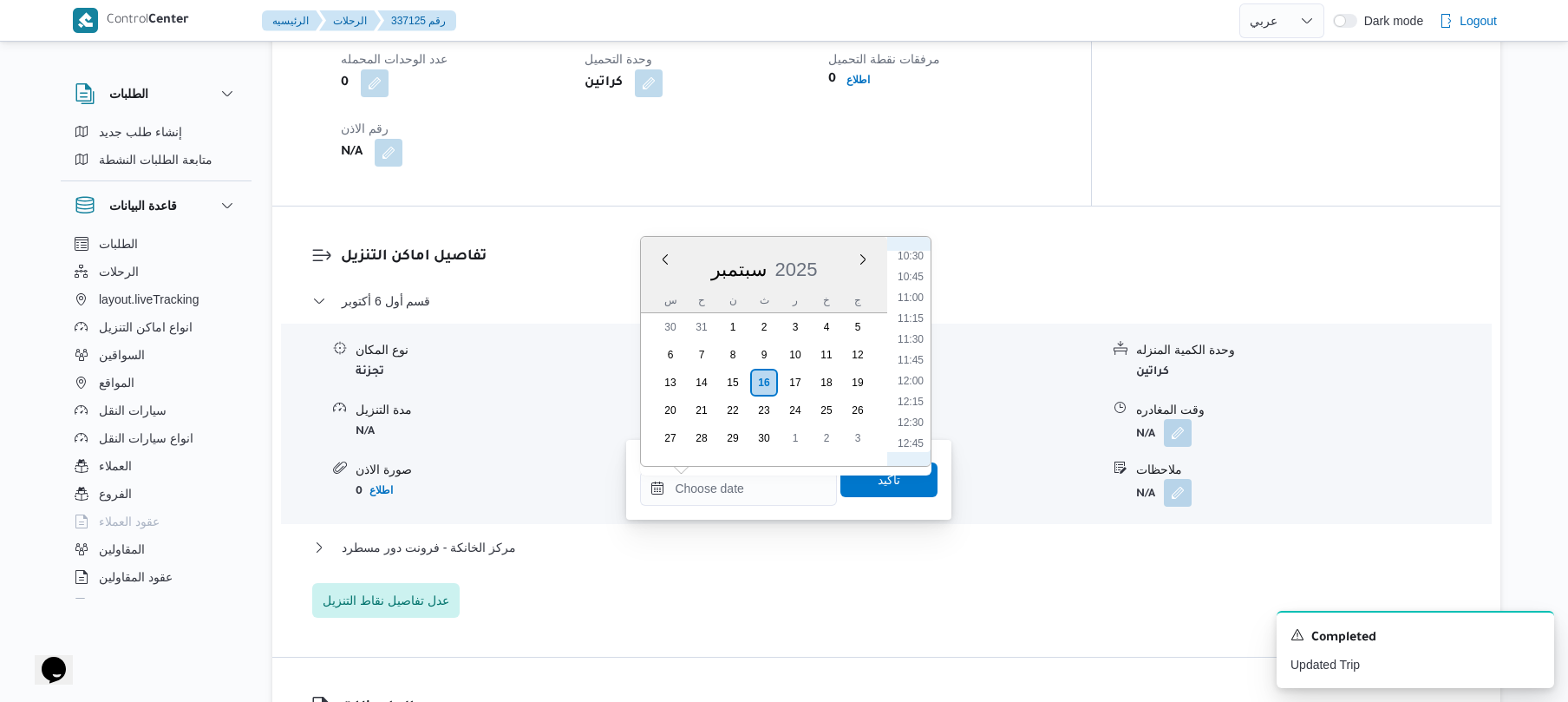
scroll to position [706, 0]
drag, startPoint x: 921, startPoint y: 309, endPoint x: 924, endPoint y: 299, distance: 10.4
click at [924, 299] on li "09:00" at bounding box center [910, 303] width 40 height 18
type input "١٦/٠٩/٢٠٢٥ ٠٩:٠٠"
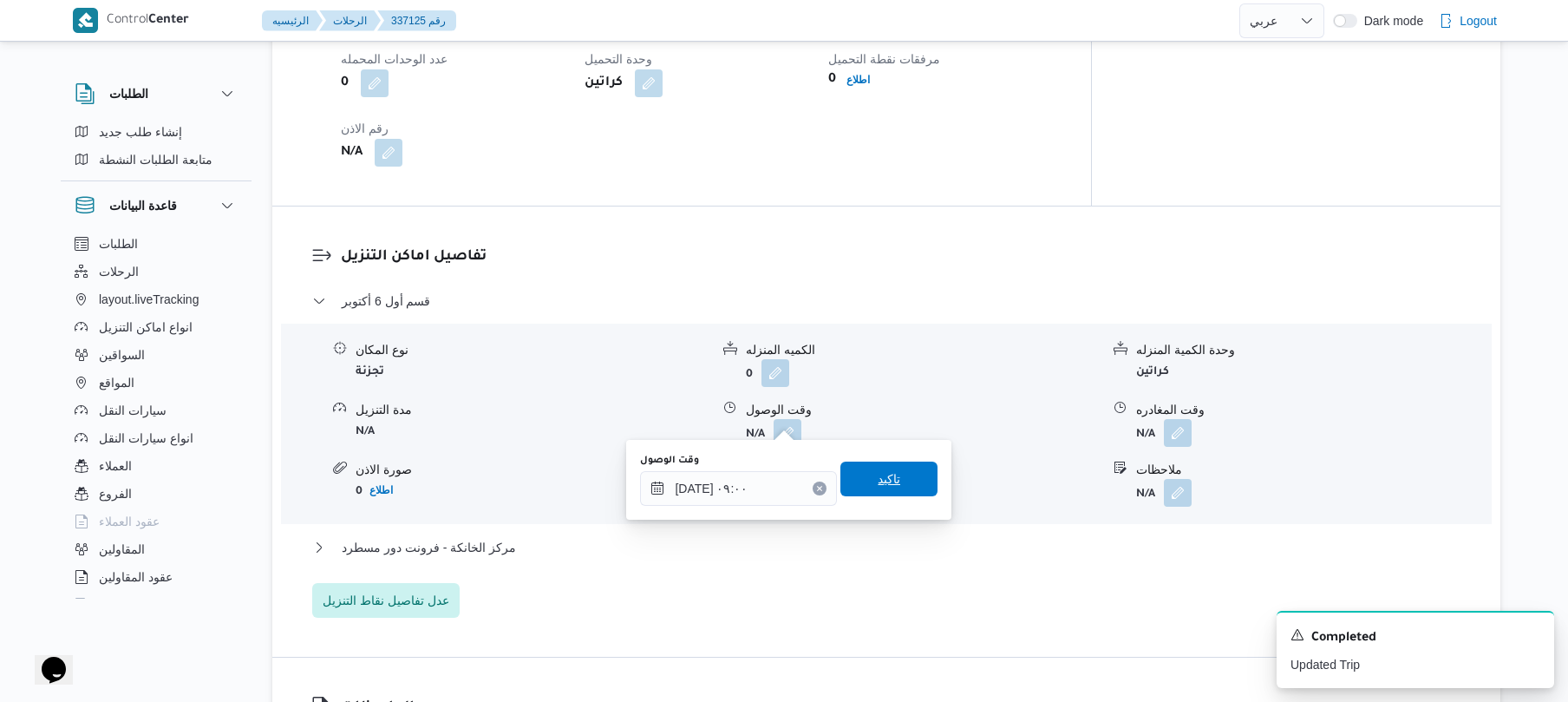
click at [895, 477] on span "تاكيد" at bounding box center [890, 478] width 98 height 35
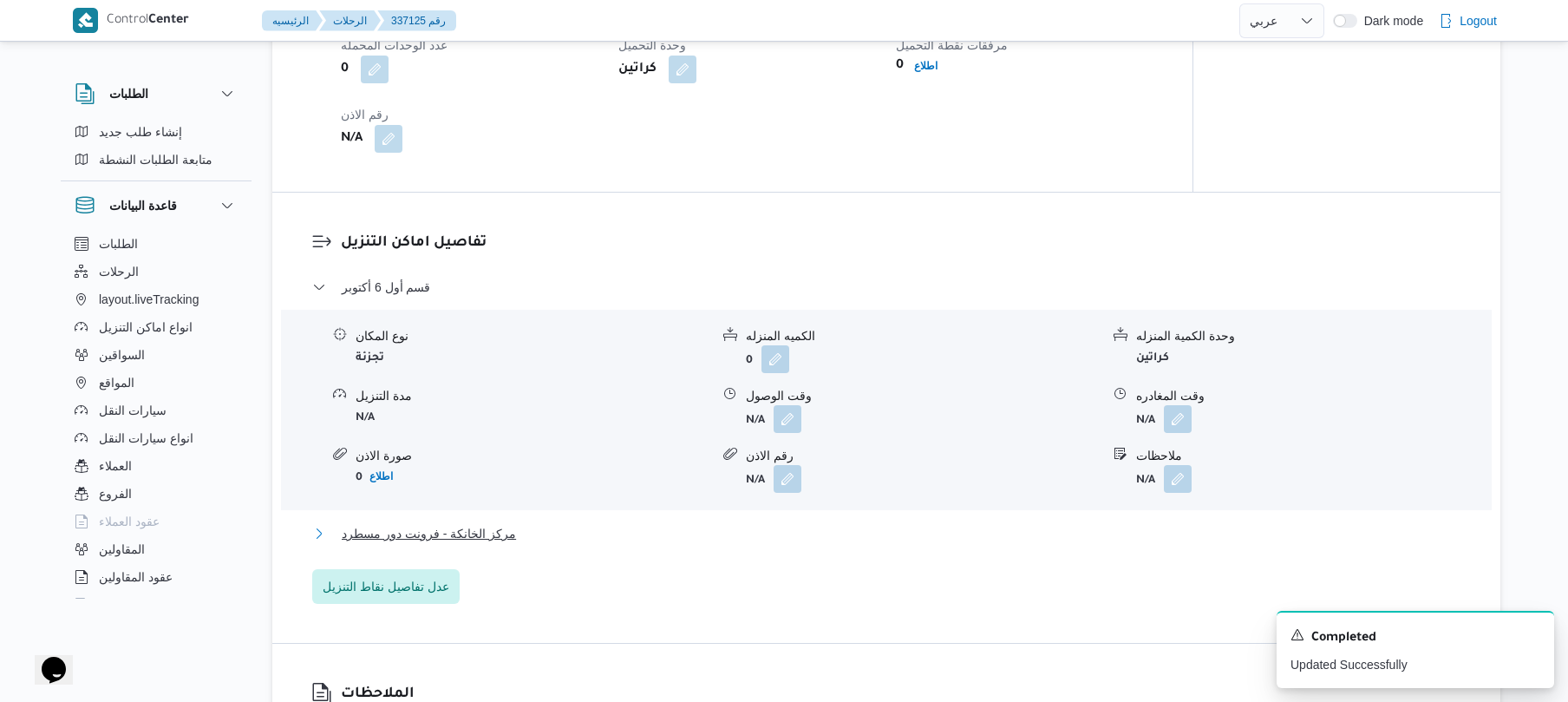
click at [848, 538] on button "مركز الخانكة - فرونت دور مسطرد" at bounding box center [887, 533] width 1149 height 20
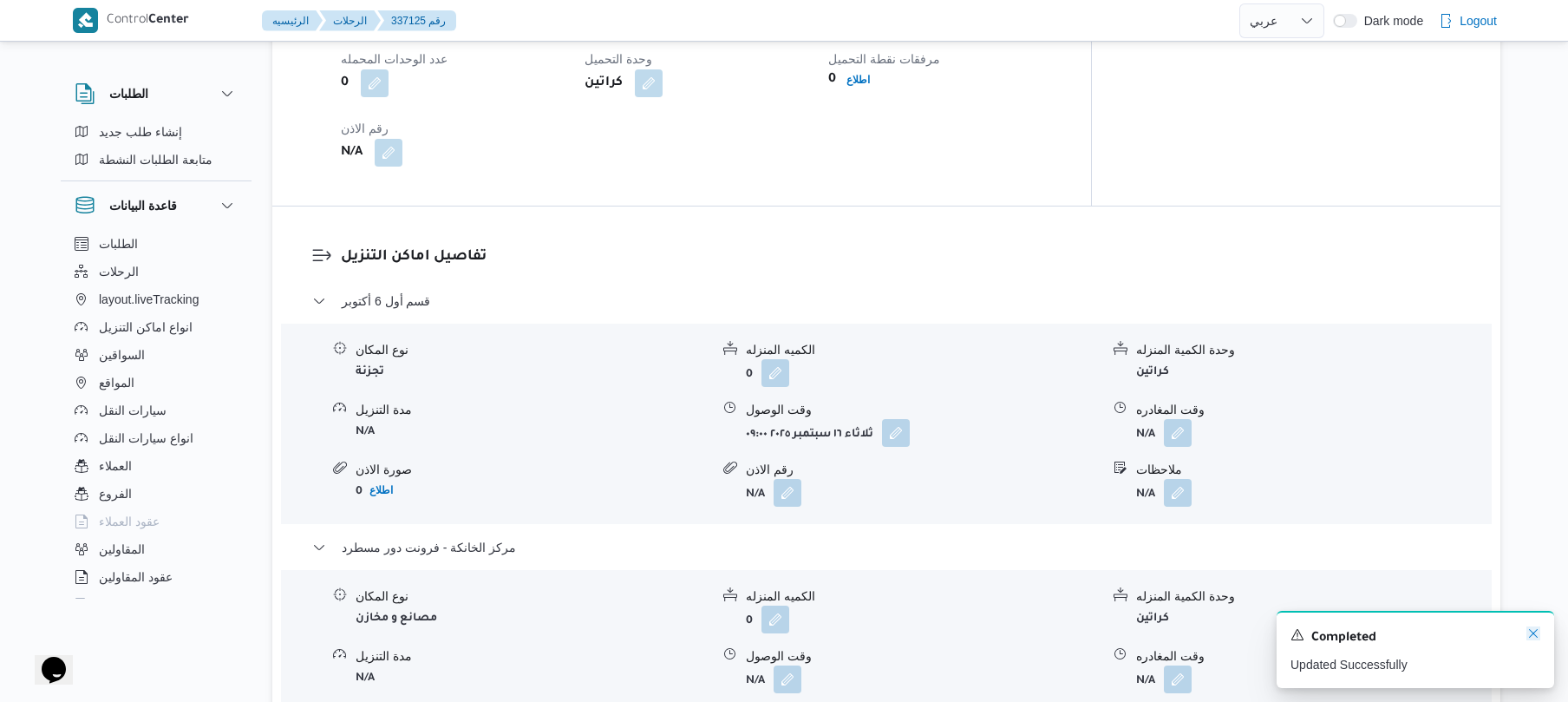
click at [1535, 634] on icon "Dismiss toast" at bounding box center [1533, 634] width 14 height 14
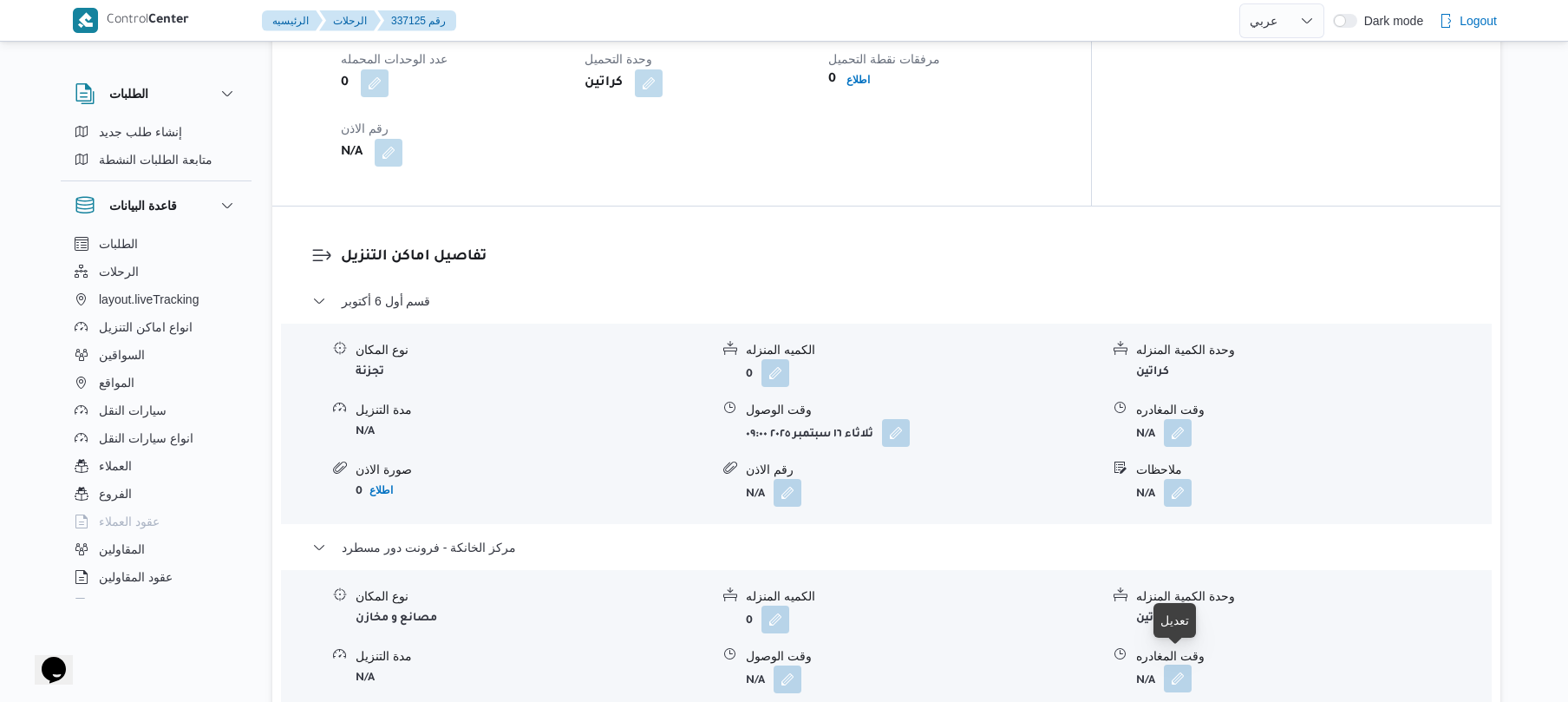
click at [1176, 668] on button "button" at bounding box center [1177, 678] width 27 height 28
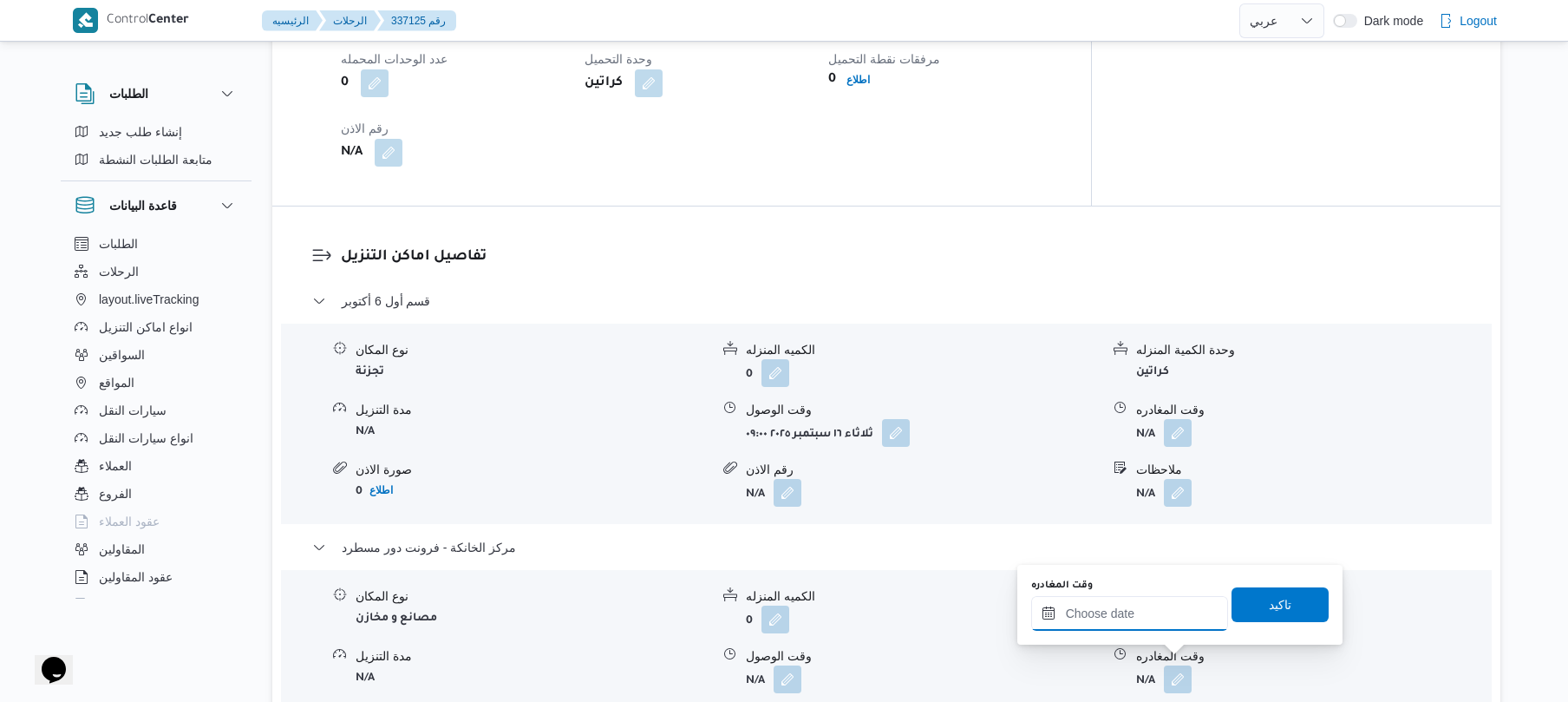
click at [1141, 612] on input "وقت المغادره" at bounding box center [1130, 613] width 197 height 35
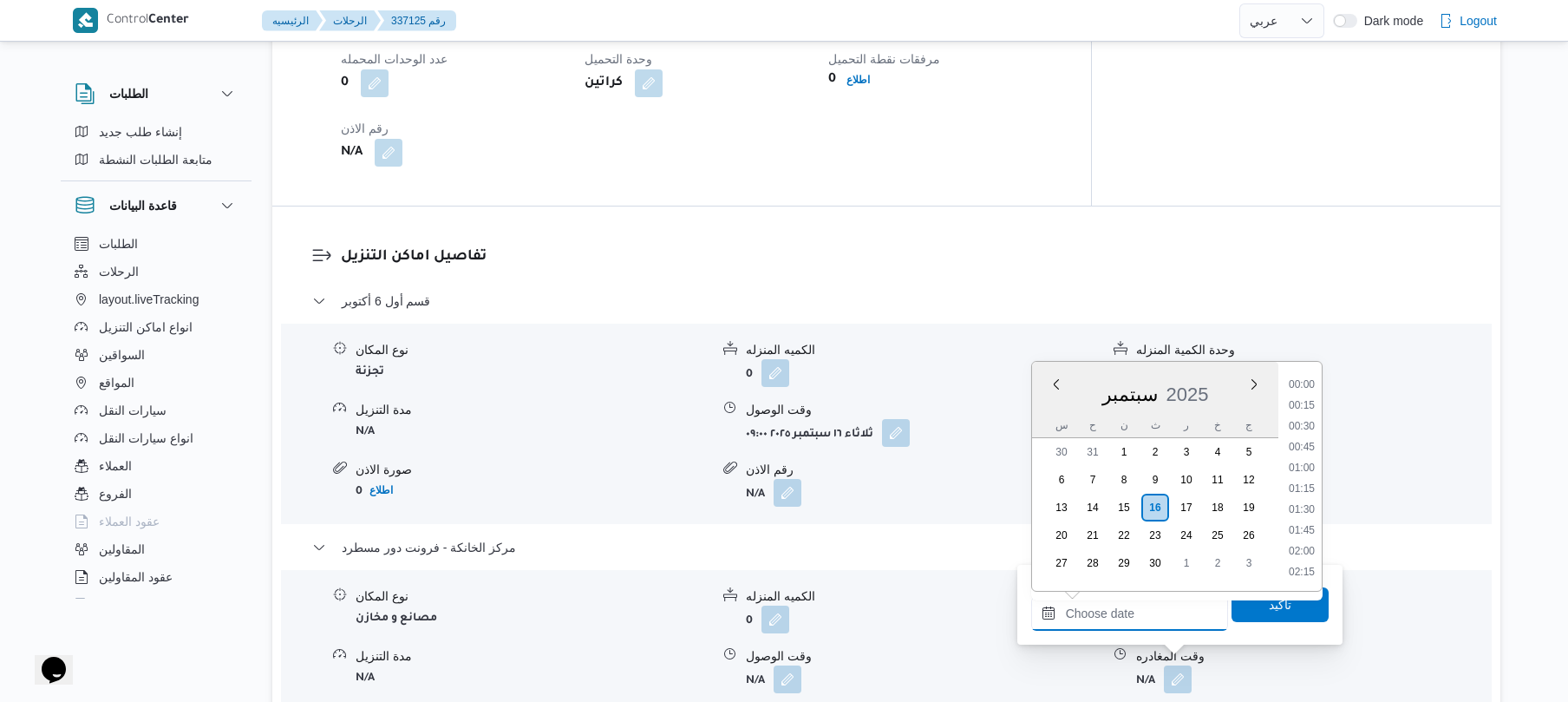
scroll to position [1563, 0]
click at [1303, 386] on li "18:45" at bounding box center [1301, 383] width 40 height 18
type input "١٦/٠٩/٢٠٢٥ ١٨:٤٥"
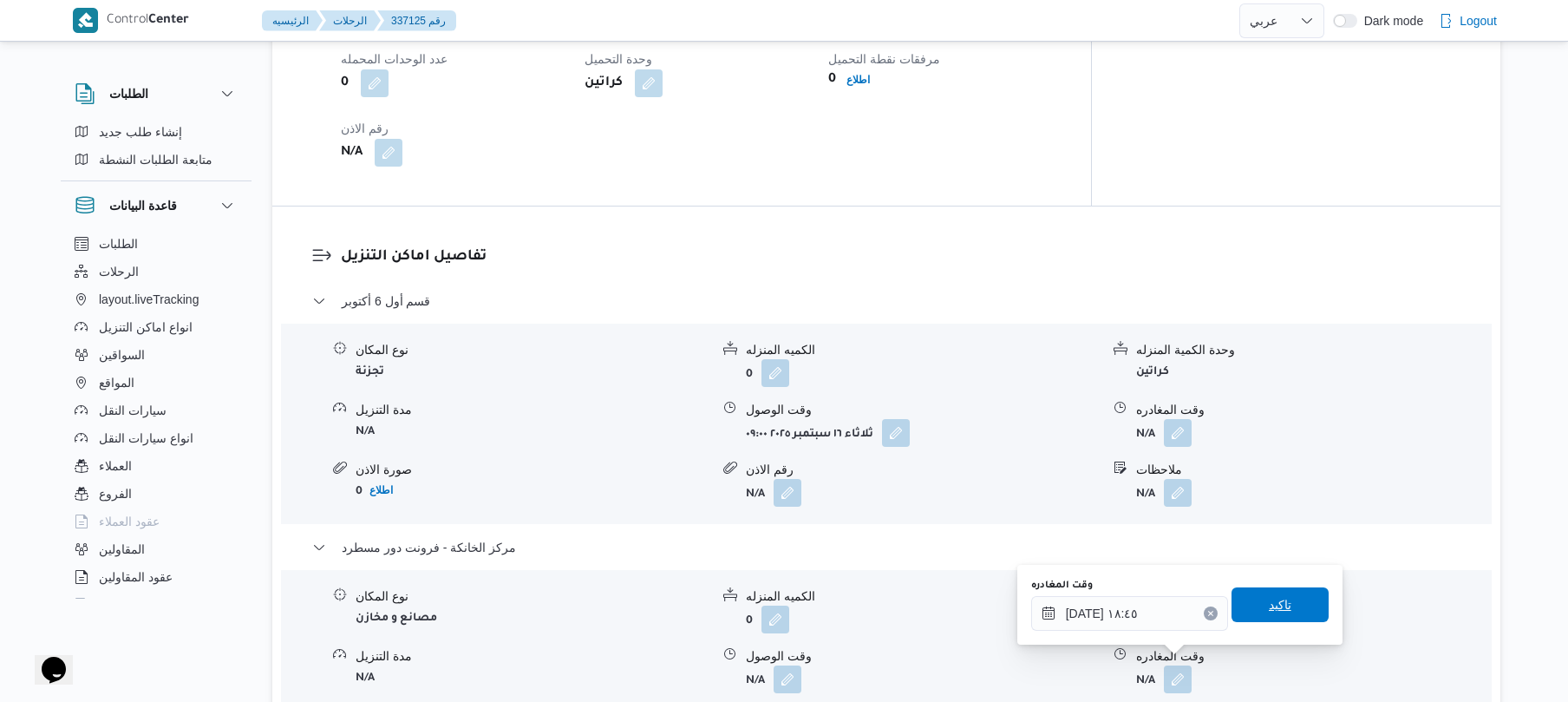
click at [1273, 630] on div "وقت المغادره ١٦/٠٩/٢٠٢٥ ١٨:٤٥ تاكيد" at bounding box center [1180, 604] width 301 height 56
click at [1277, 607] on span "تاكيد" at bounding box center [1280, 603] width 22 height 20
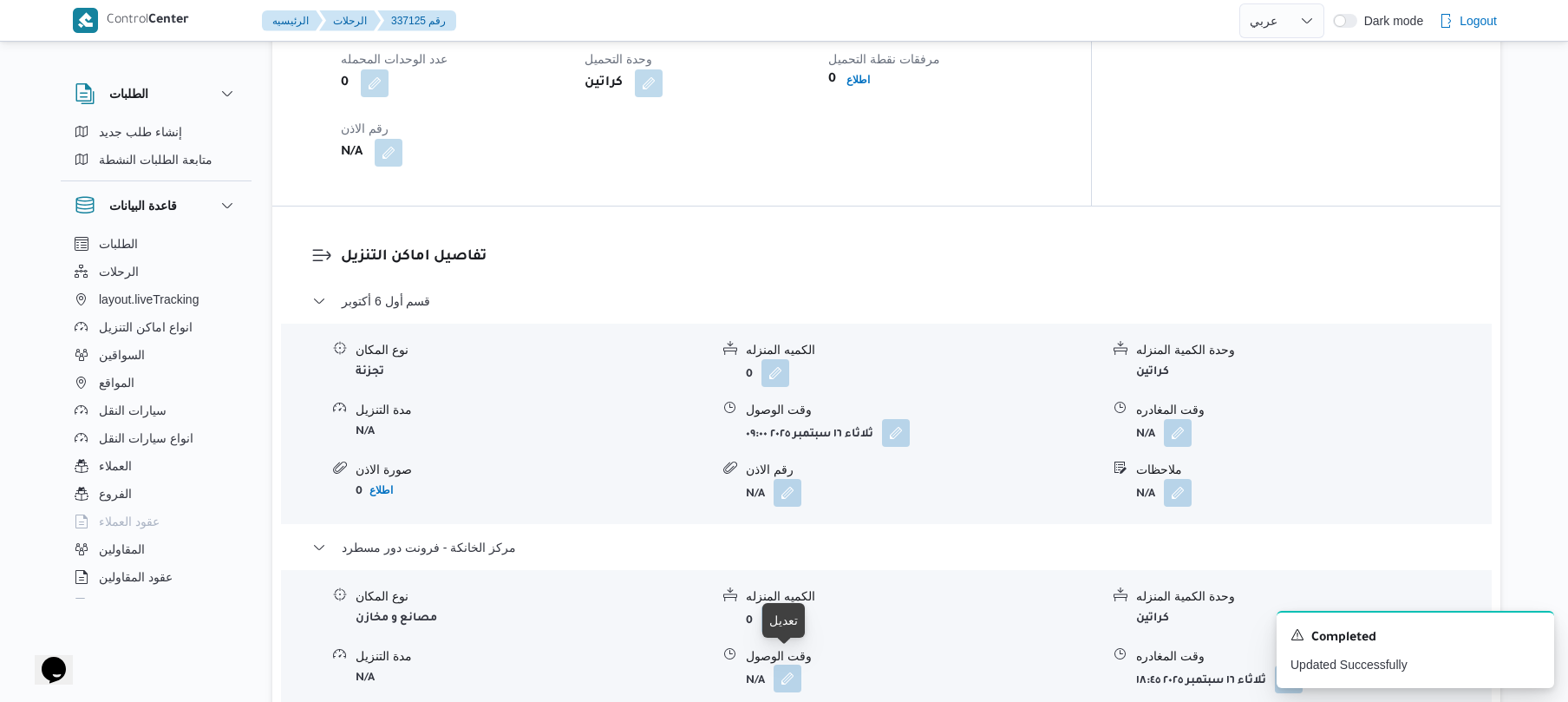
click at [791, 665] on button "button" at bounding box center [787, 678] width 27 height 28
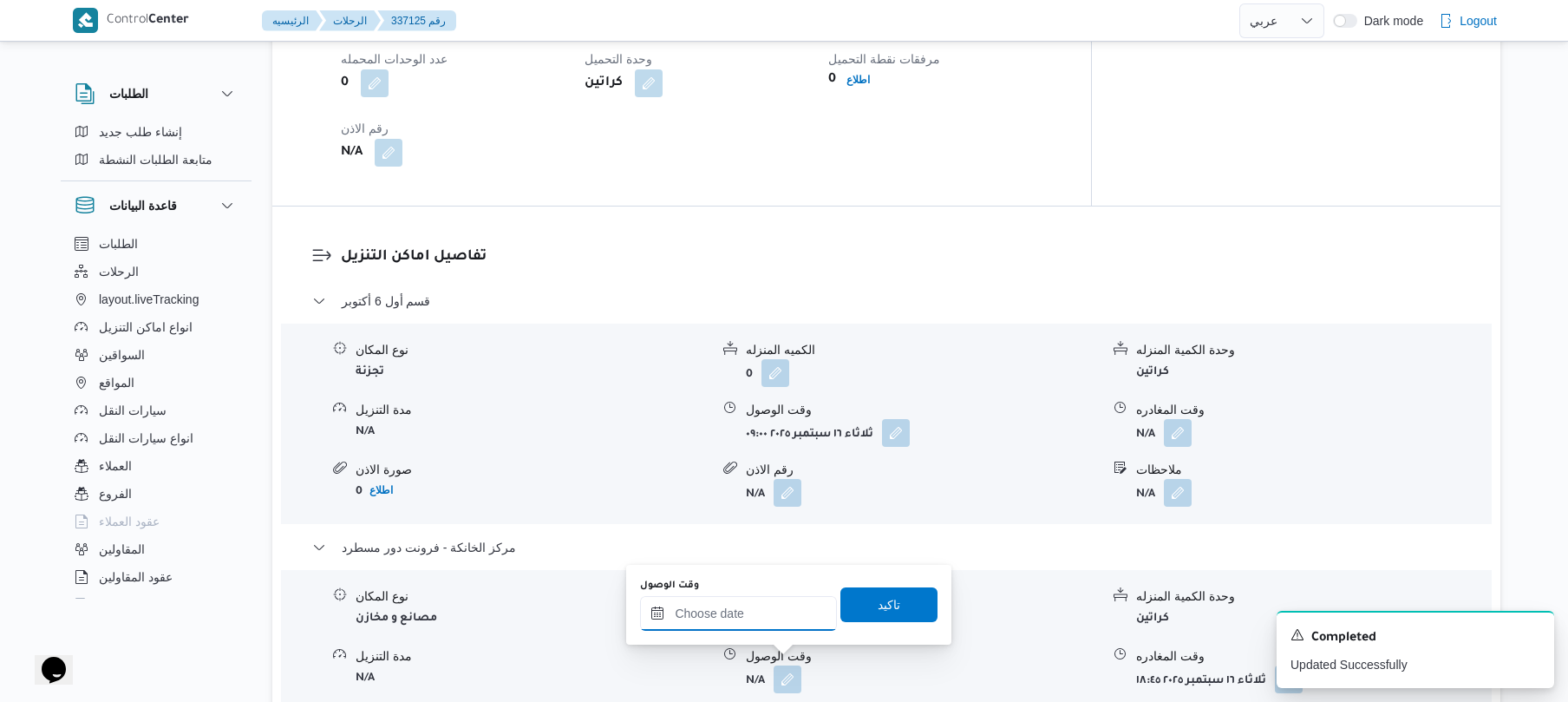
click at [788, 619] on input "وقت الوصول" at bounding box center [739, 613] width 197 height 35
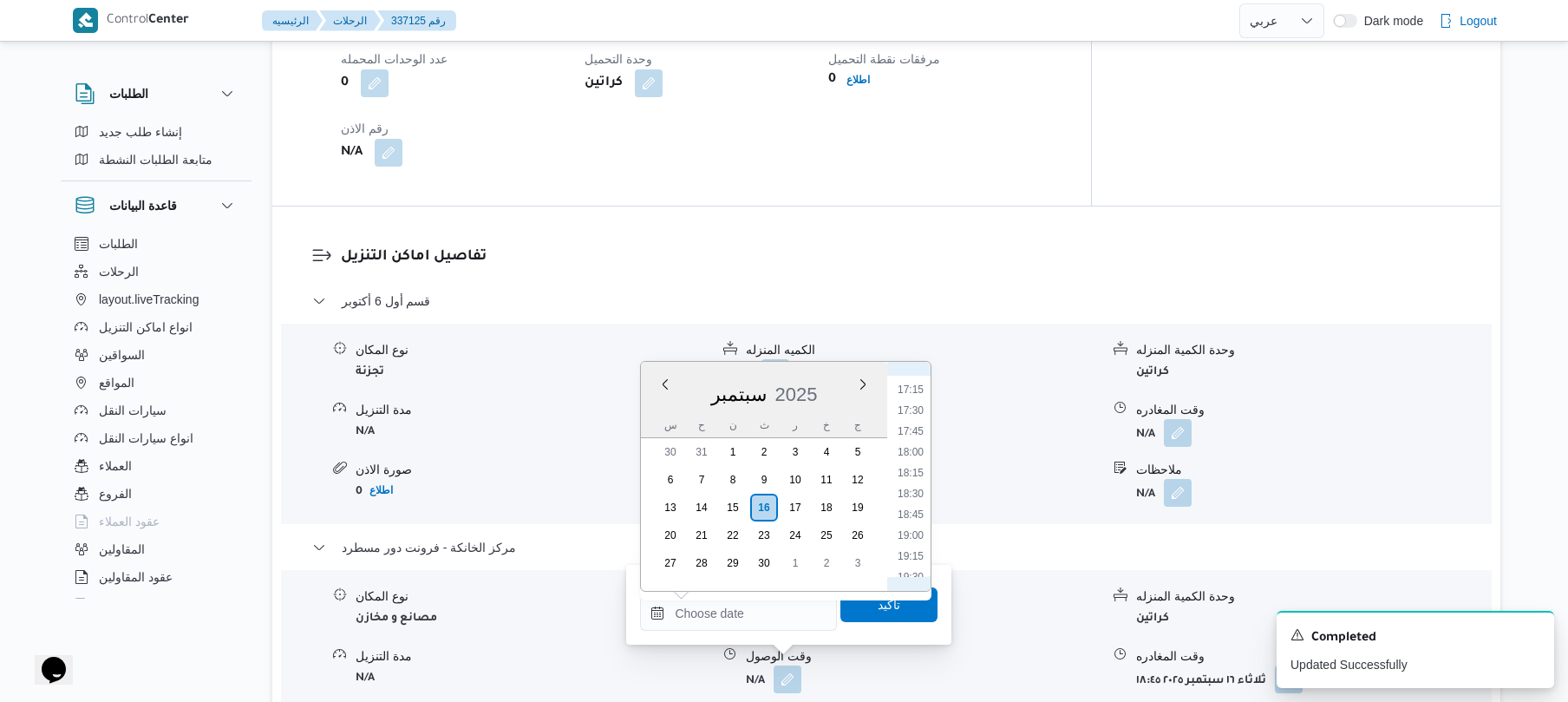
scroll to position [1392, 0]
click at [916, 528] on li "18:30" at bounding box center [910, 534] width 40 height 18
type input "١٦/٠٩/٢٠٢٥ ١٨:٣٠"
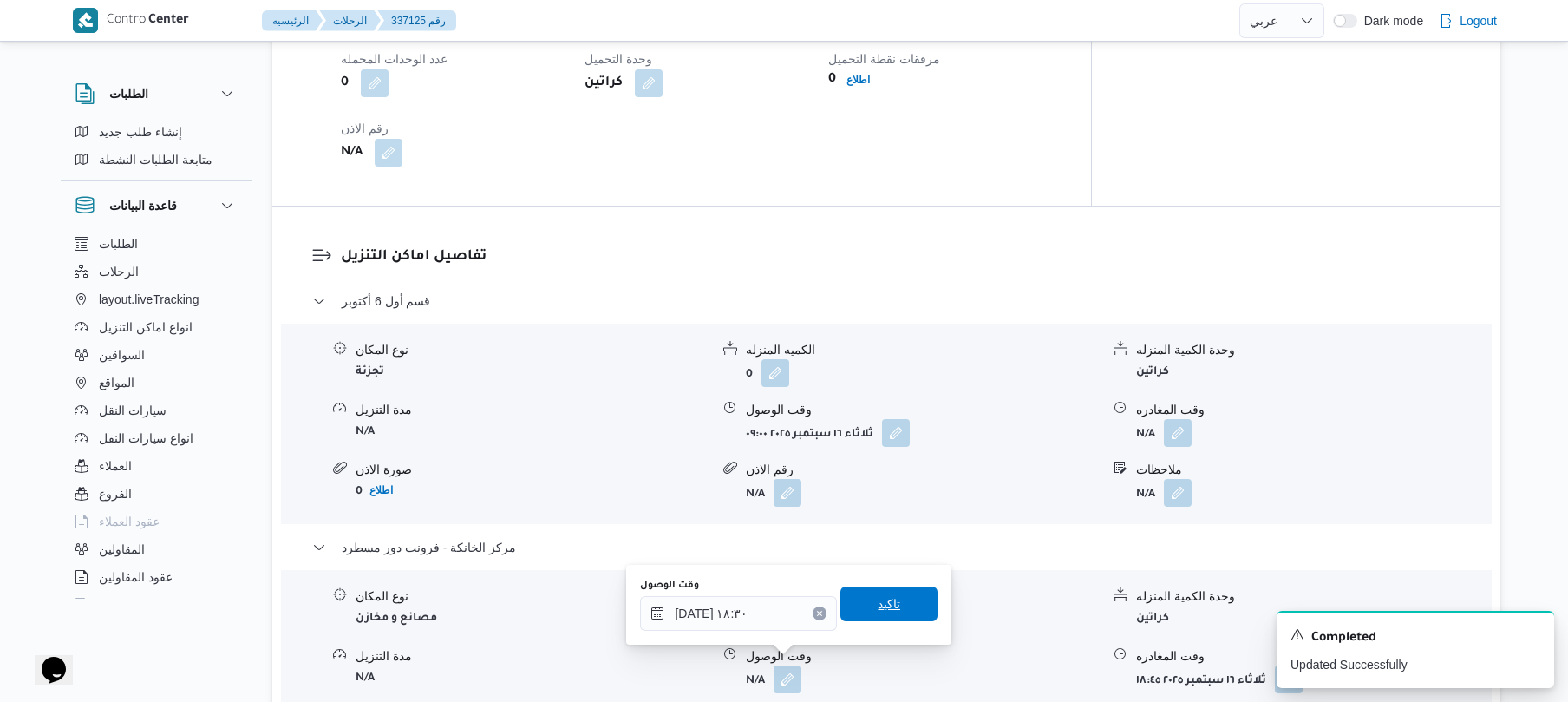
click at [886, 603] on span "تاكيد" at bounding box center [889, 603] width 22 height 20
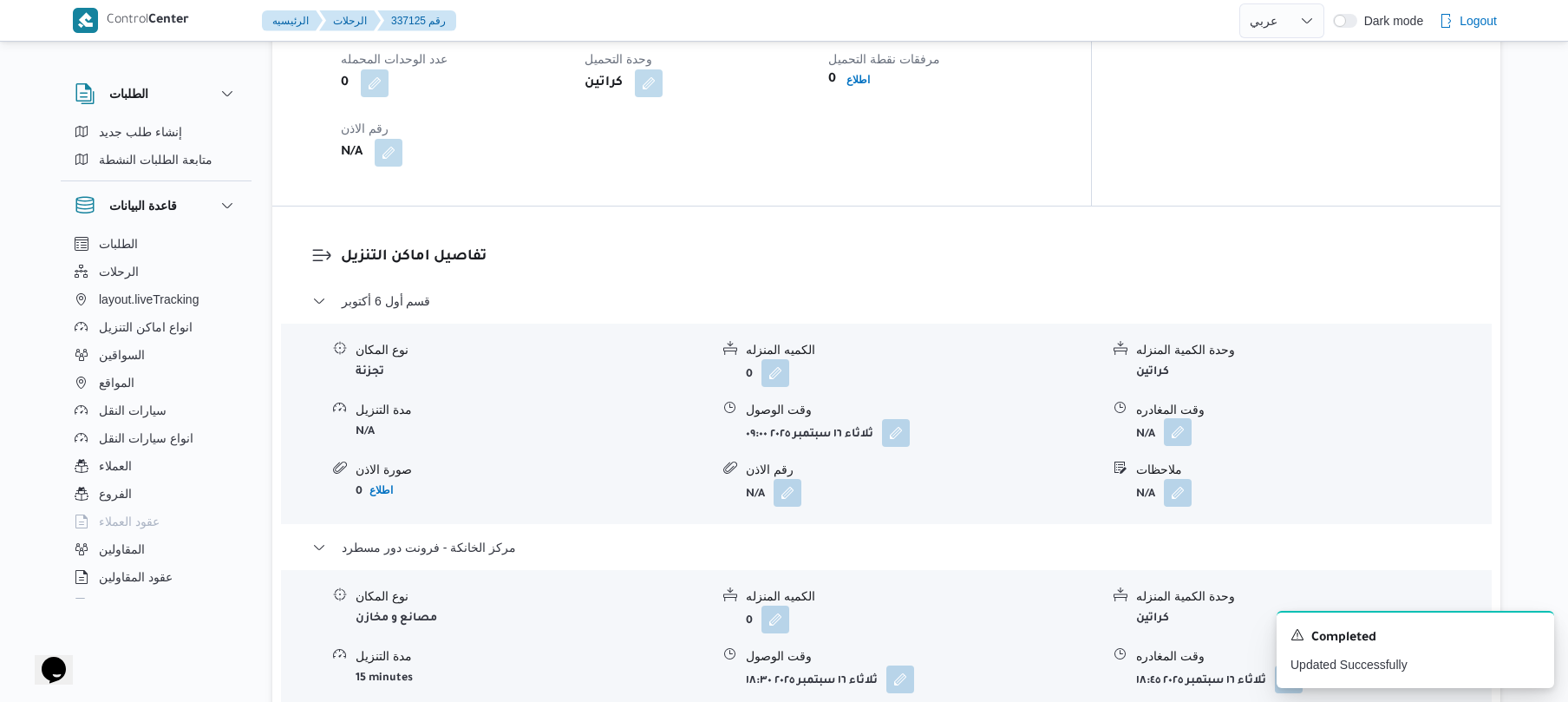
click at [1177, 418] on button "button" at bounding box center [1177, 431] width 27 height 28
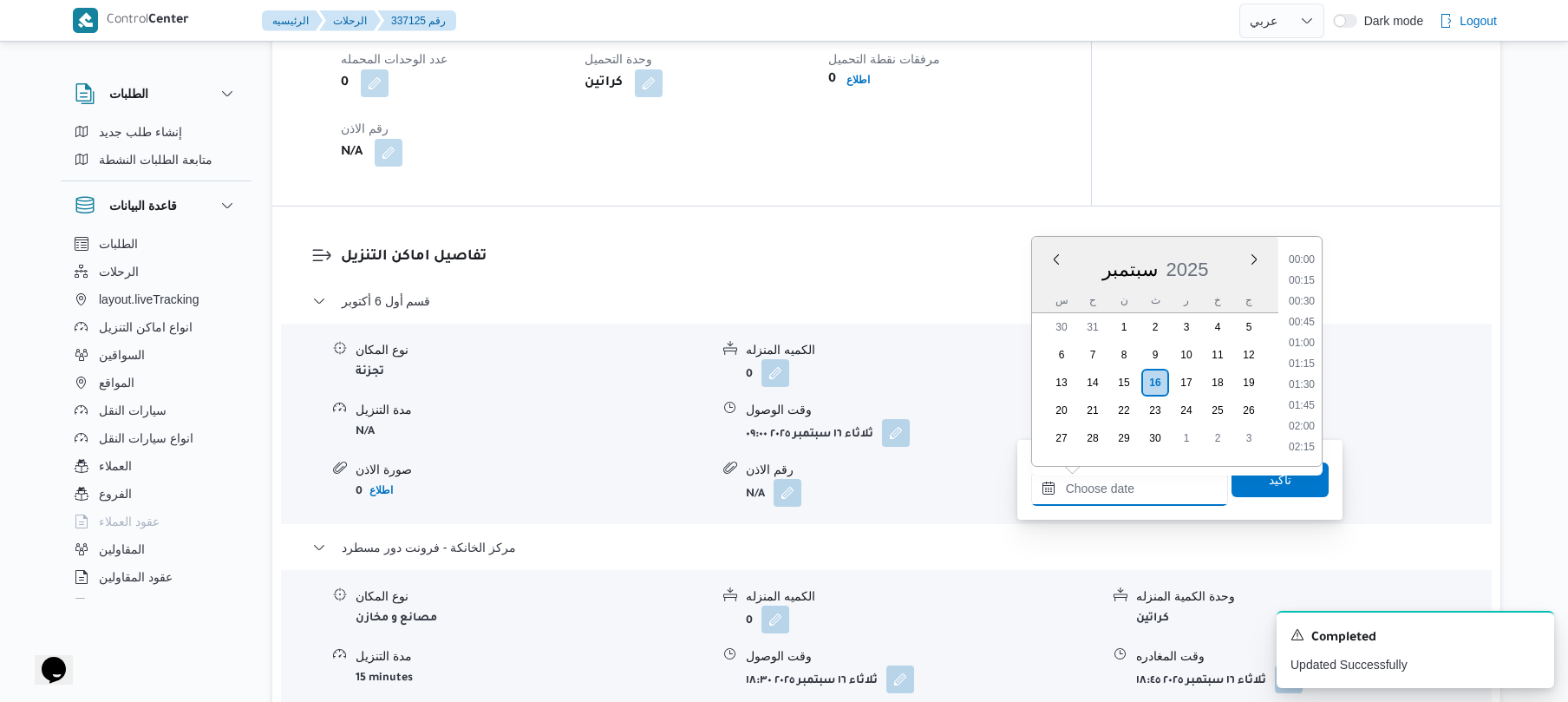
click at [1135, 473] on input "وقت المغادره" at bounding box center [1130, 488] width 197 height 35
click at [1302, 321] on li "17:30" at bounding box center [1301, 326] width 40 height 18
type input "١٦/٠٩/٢٠٢٥ ١٧:٣٠"
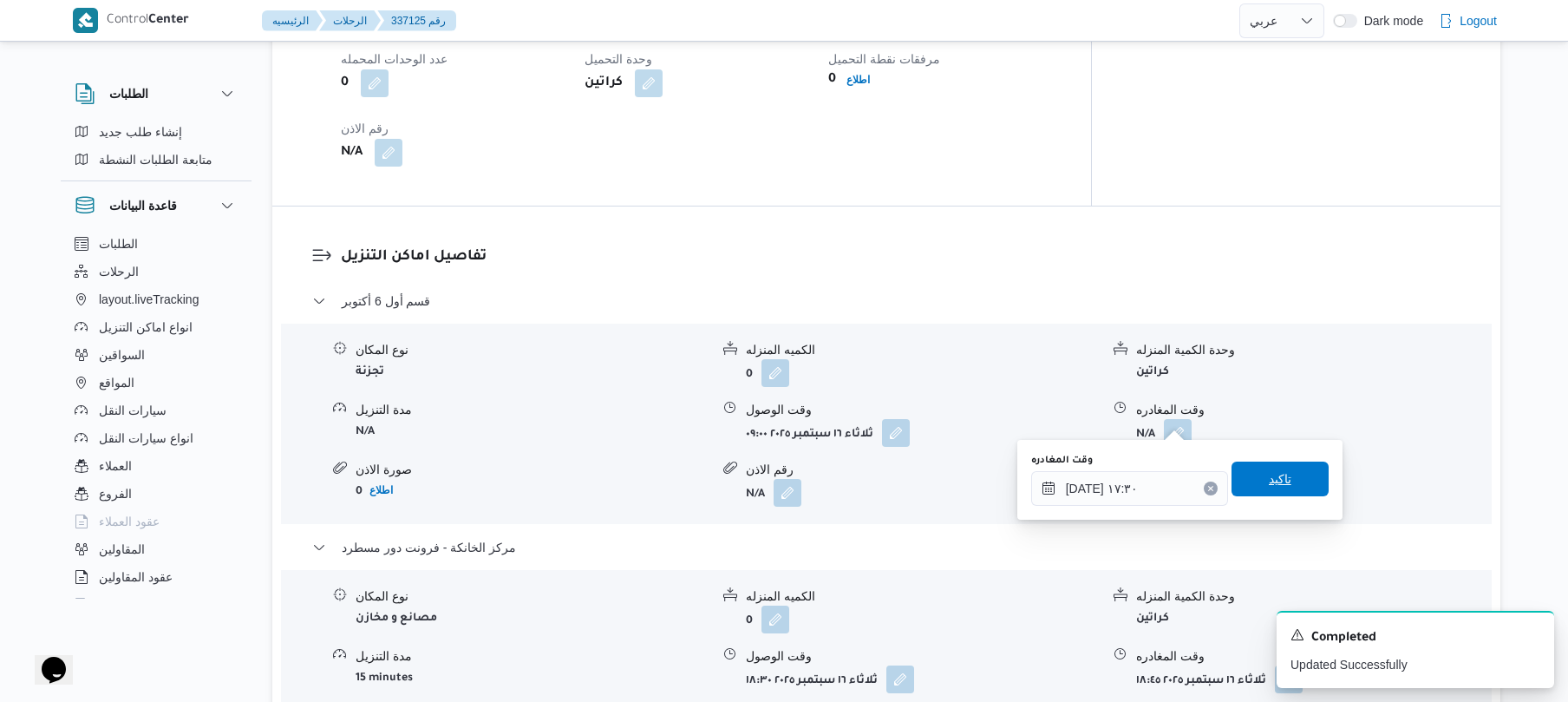
click at [1269, 477] on span "تاكيد" at bounding box center [1280, 478] width 22 height 20
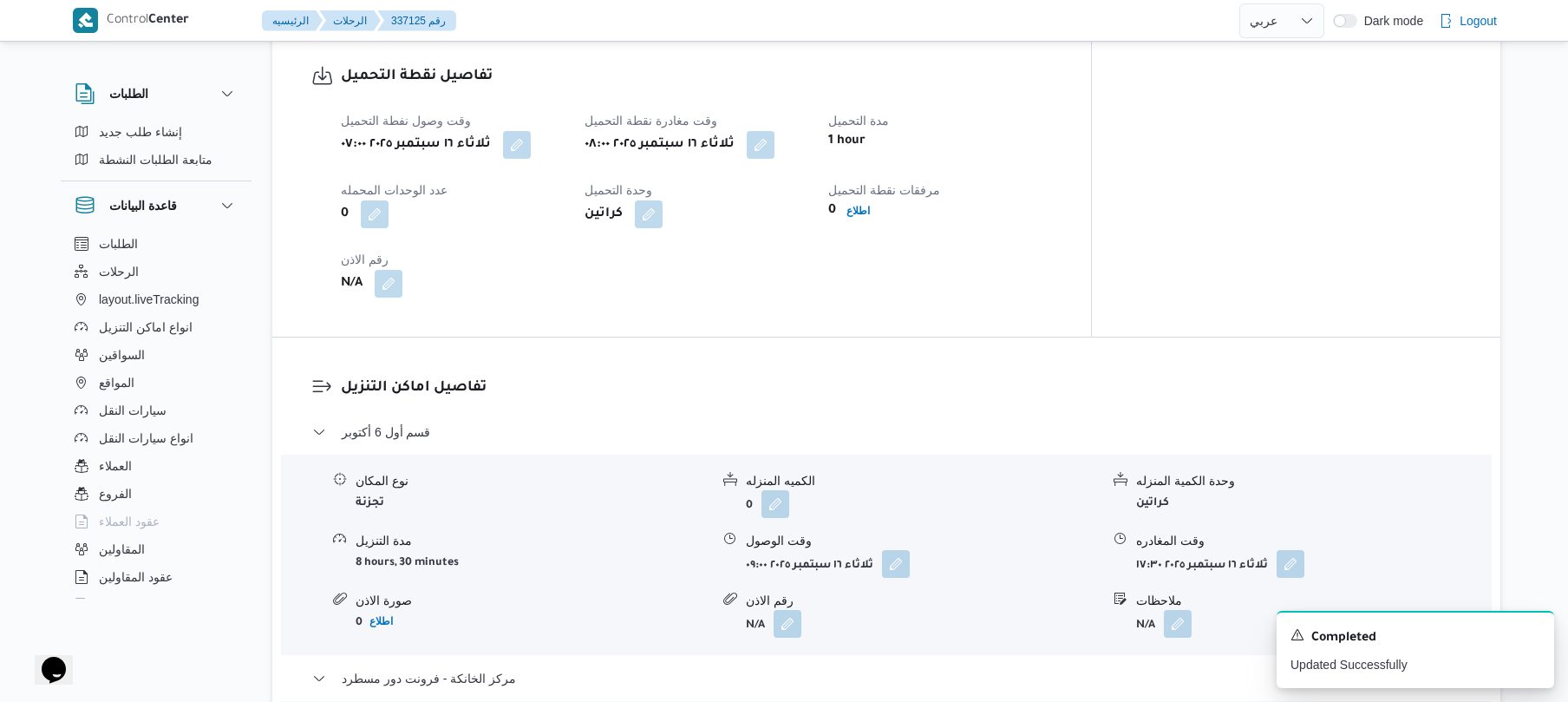
scroll to position [0, 0]
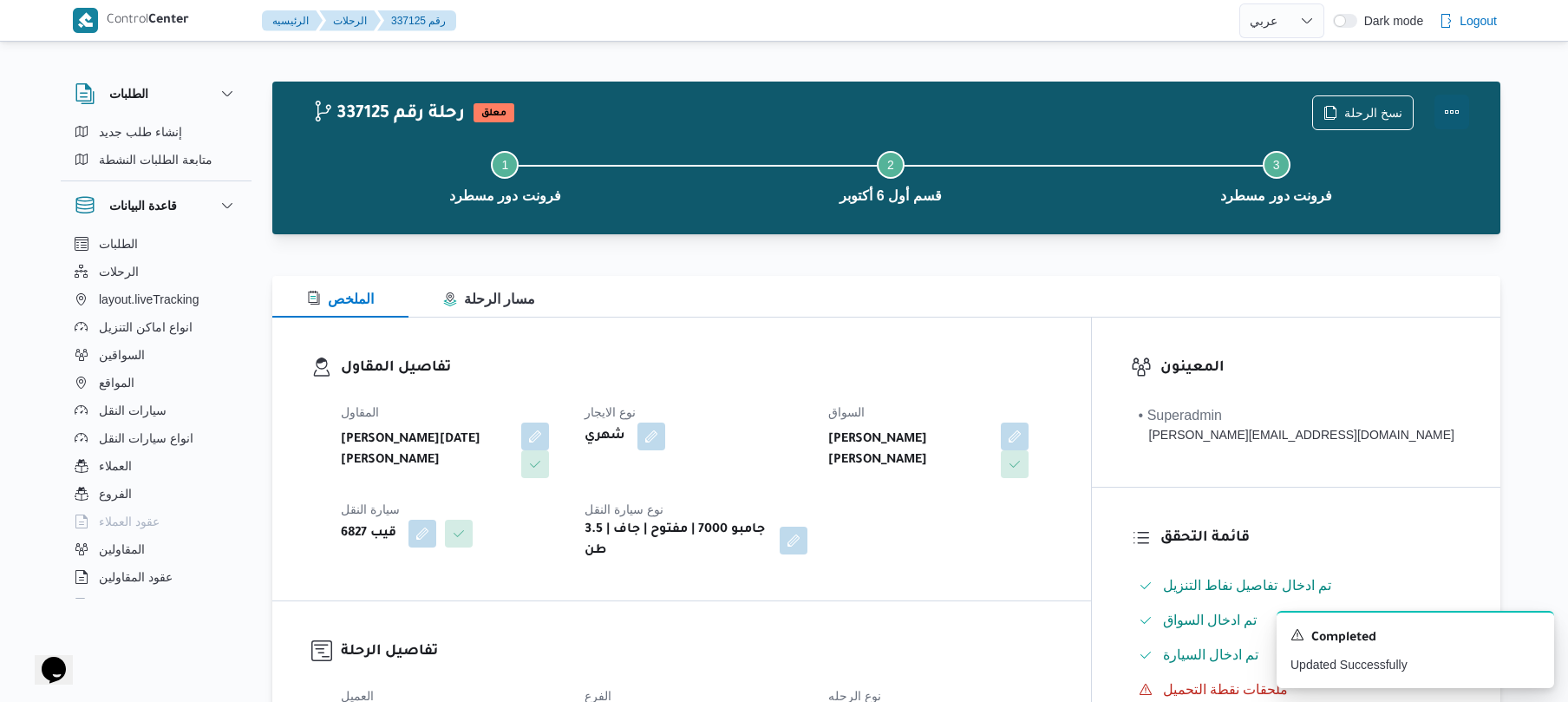
click at [1455, 112] on button "Actions" at bounding box center [1451, 112] width 35 height 35
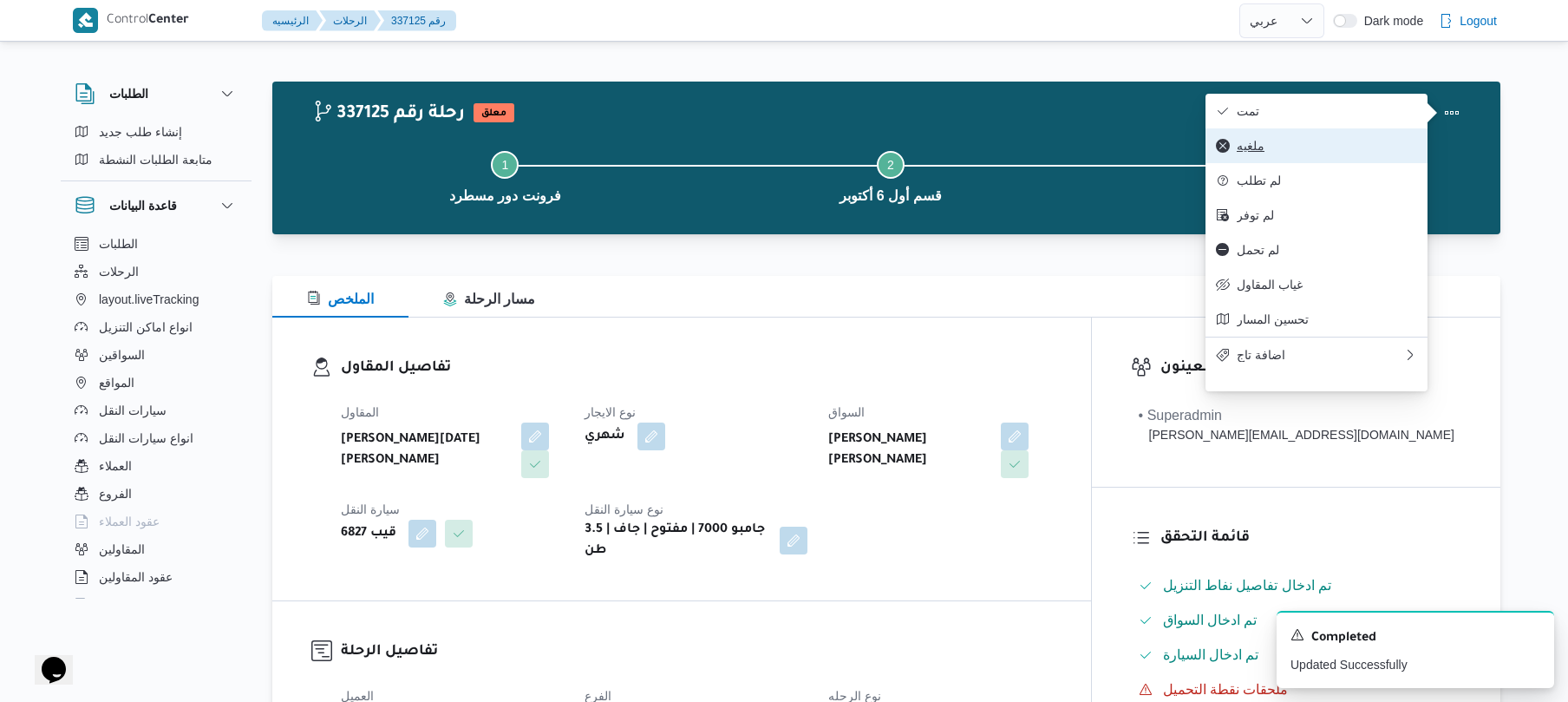
click at [1344, 138] on button "ملغيه" at bounding box center [1316, 146] width 222 height 35
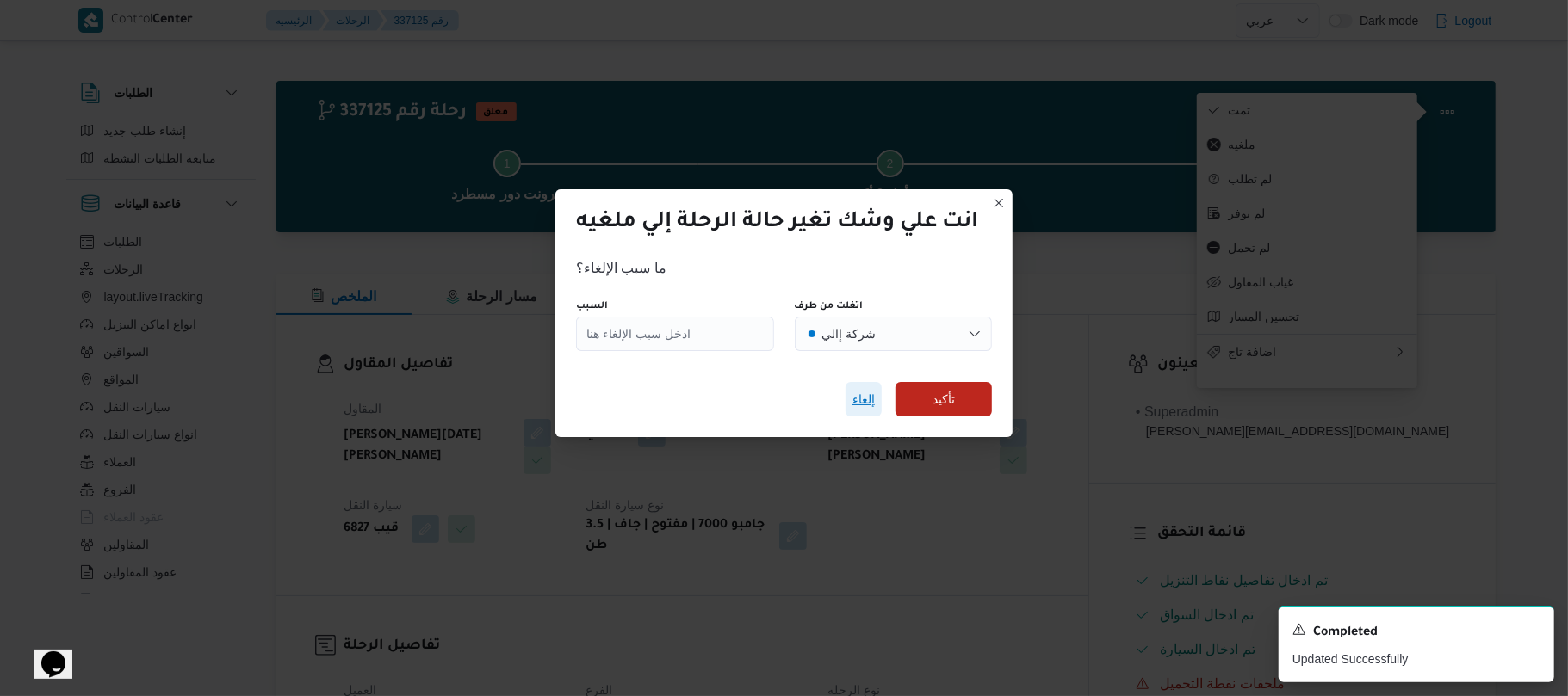
click at [872, 397] on span "إلغاء" at bounding box center [863, 399] width 22 height 20
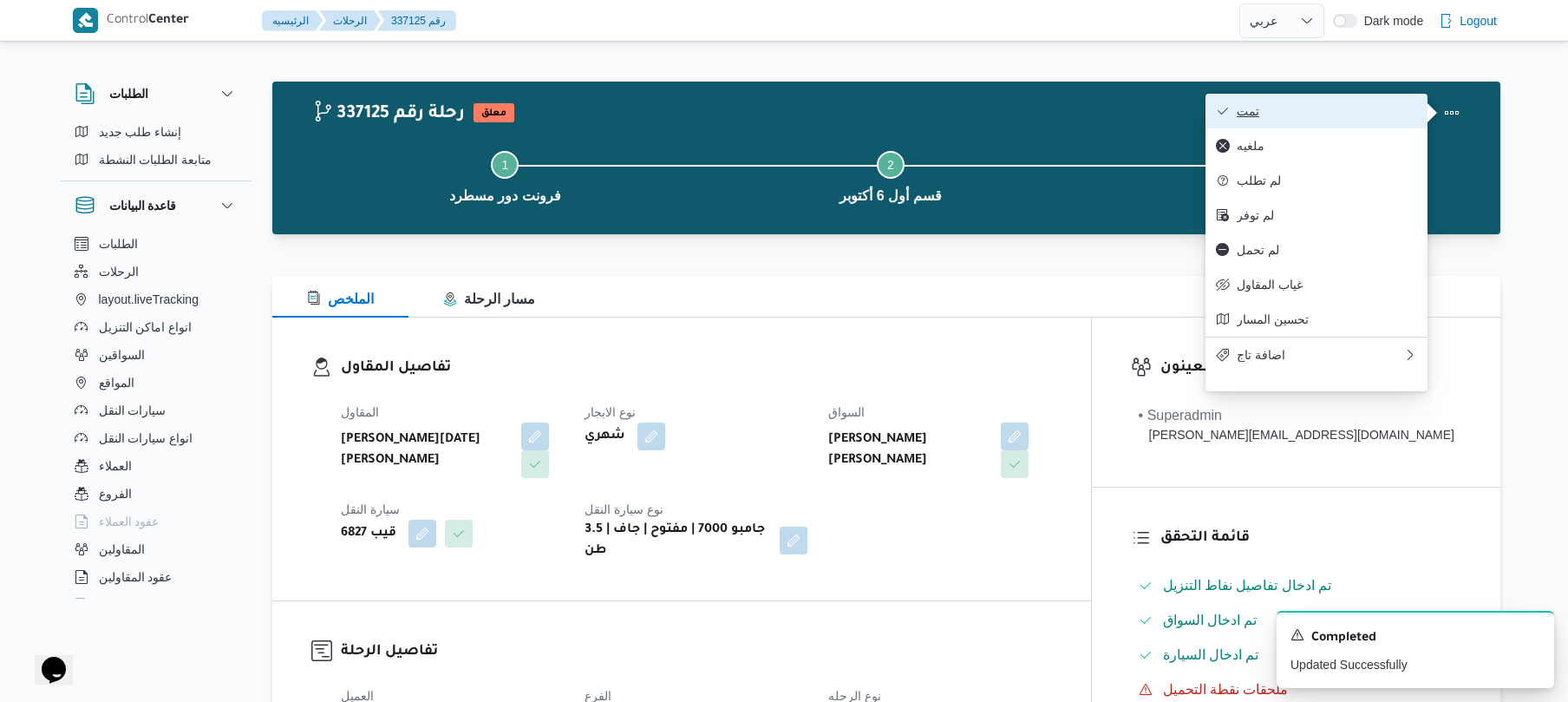
click at [1240, 107] on span "تمت" at bounding box center [1326, 111] width 180 height 14
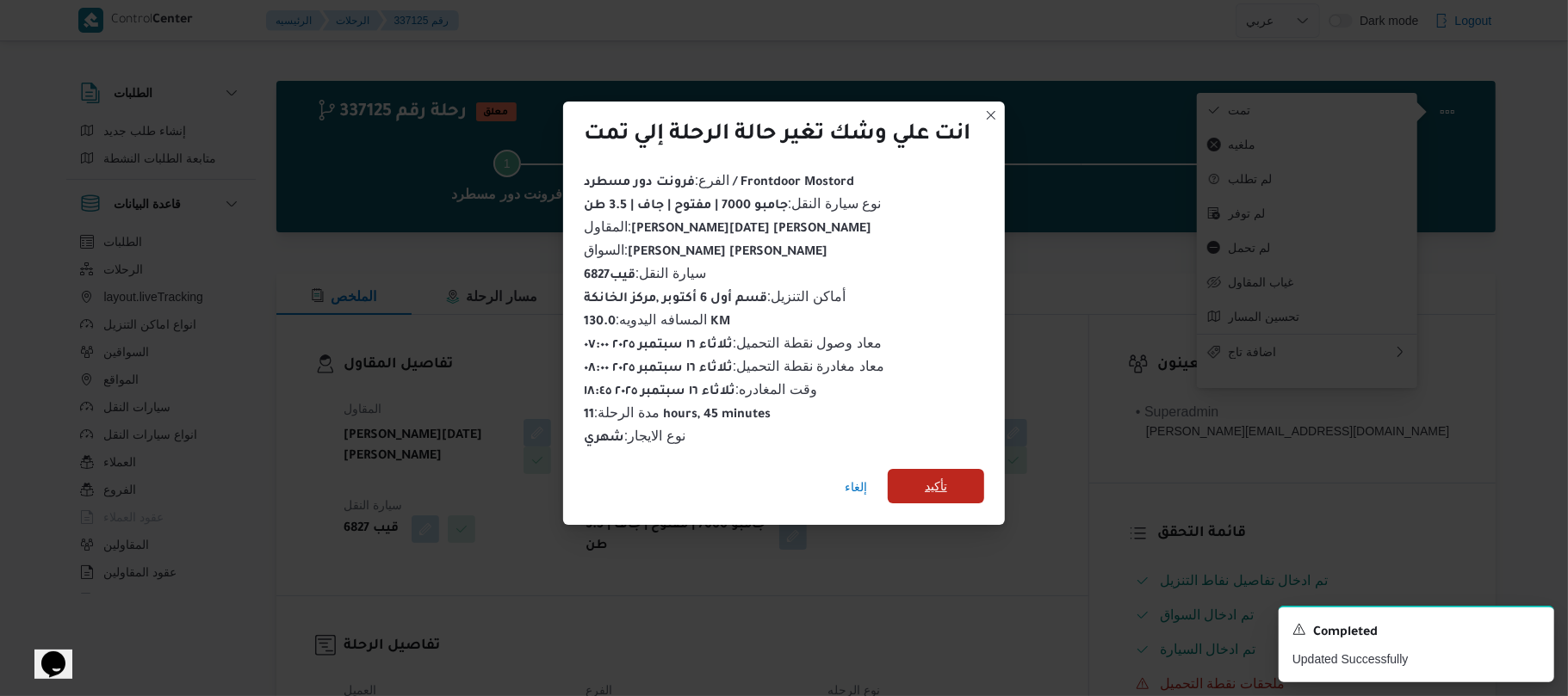
click at [964, 469] on span "تأكيد" at bounding box center [936, 486] width 97 height 34
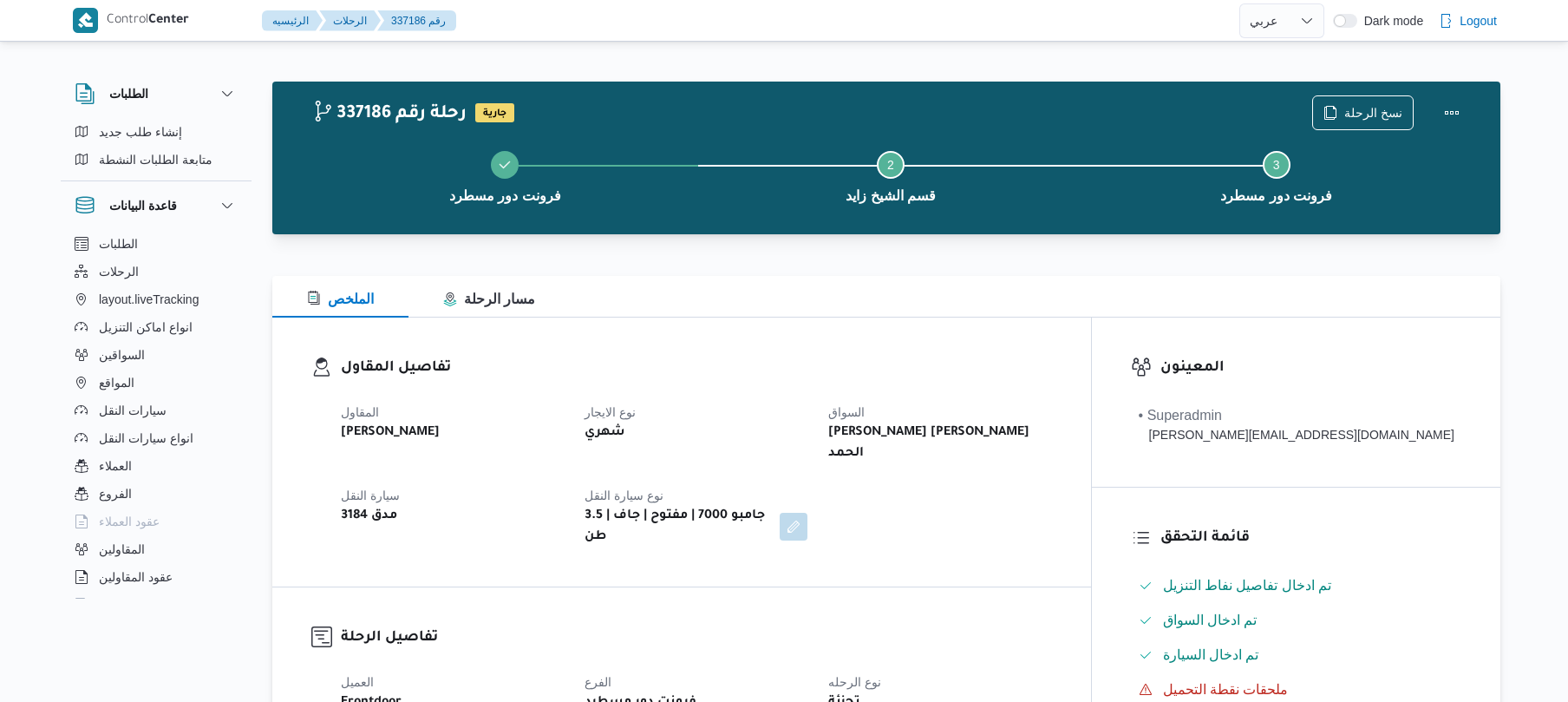
select select "ar"
click at [954, 463] on div "المقاول [PERSON_NAME] نوع الايجار شهري السواق [PERSON_NAME] [PERSON_NAME] الحمد…" at bounding box center [696, 475] width 732 height 167
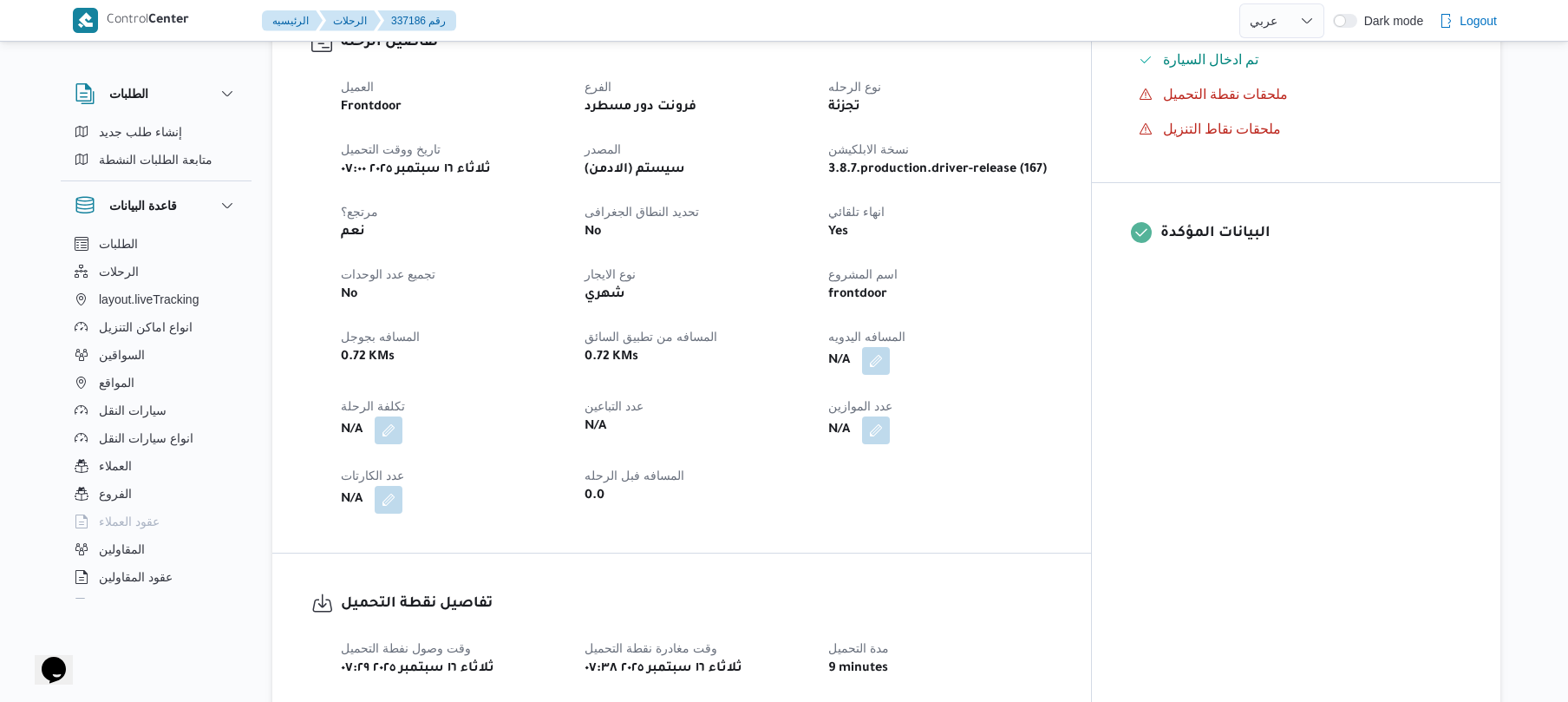
scroll to position [602, 0]
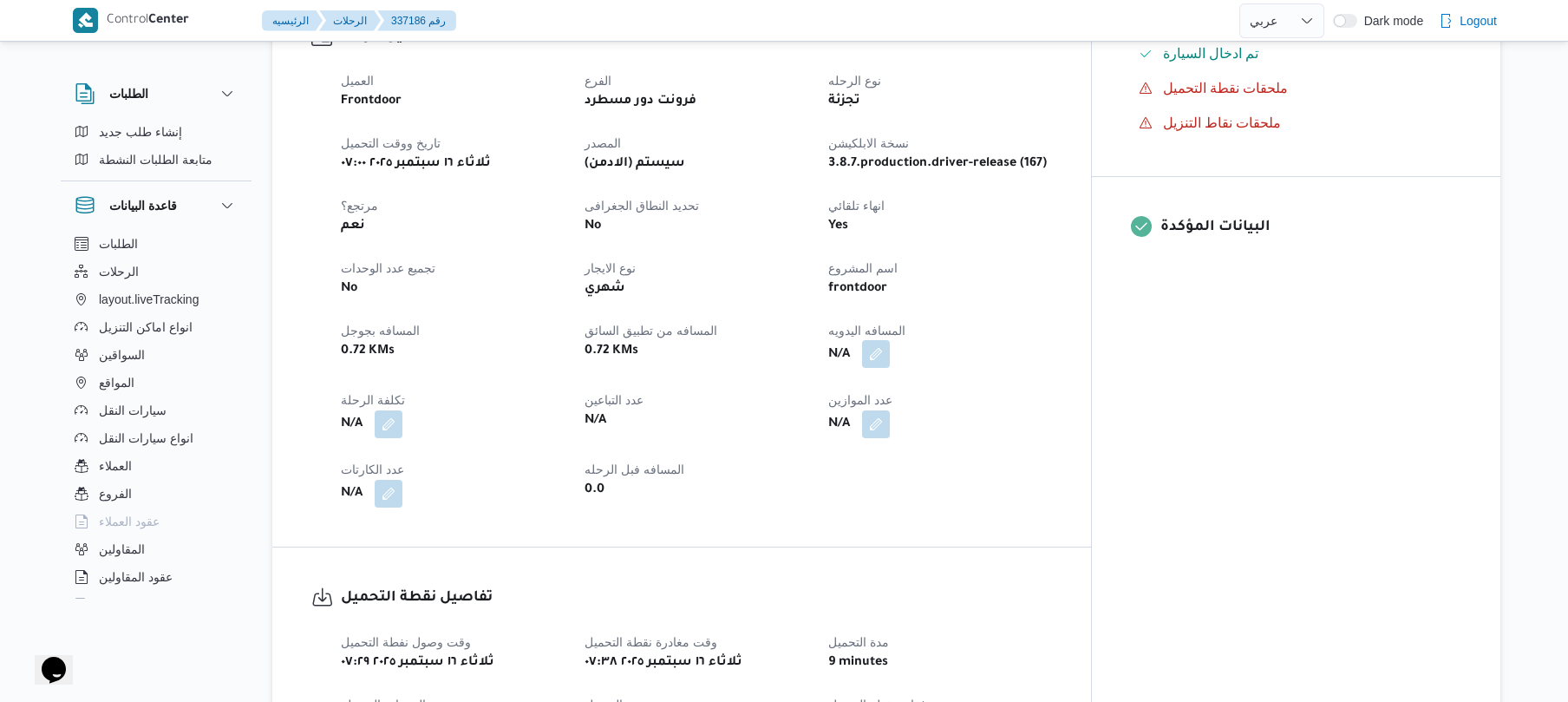
click at [890, 340] on button "button" at bounding box center [875, 353] width 27 height 28
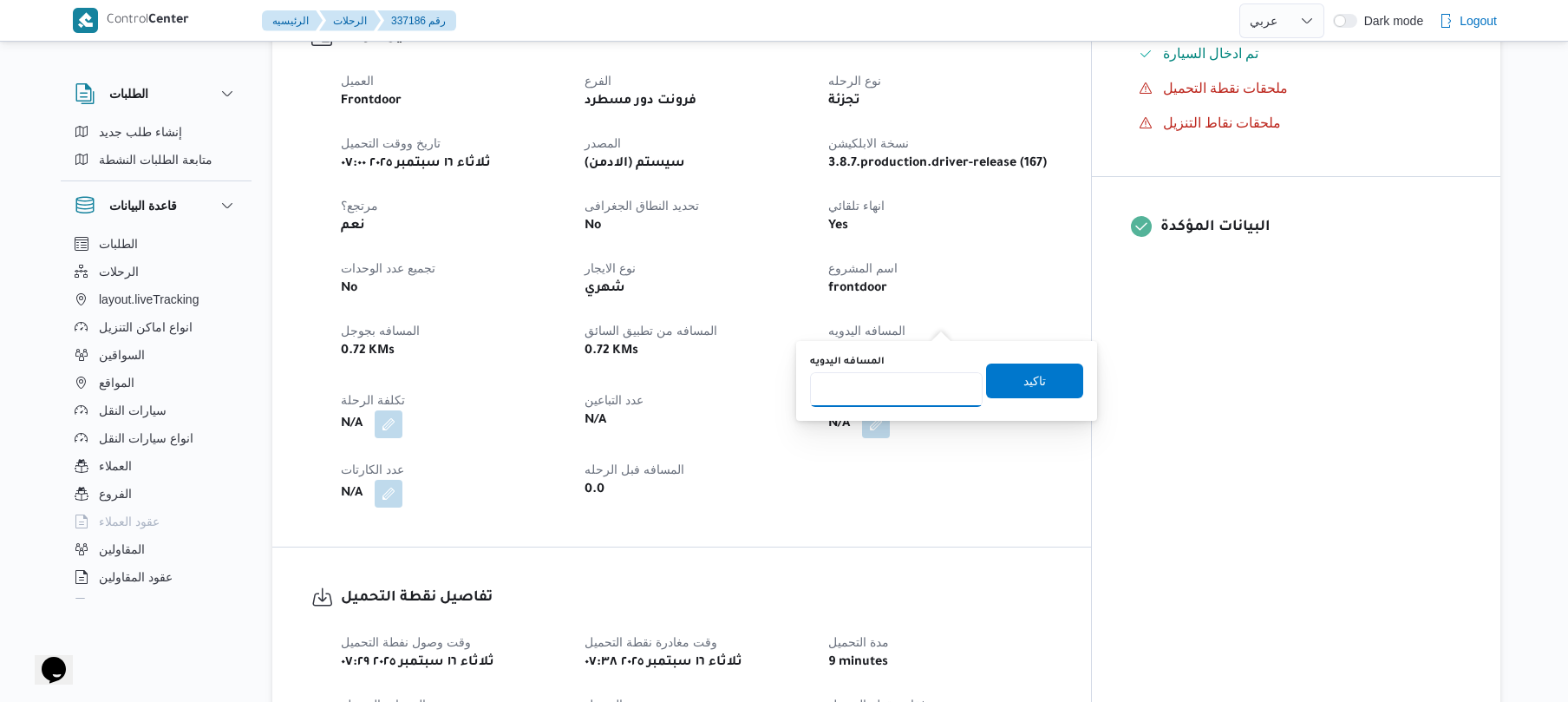
click at [914, 403] on input "المسافه اليدويه" at bounding box center [896, 389] width 173 height 35
type input "130"
click at [1023, 376] on span "تاكيد" at bounding box center [1034, 380] width 22 height 20
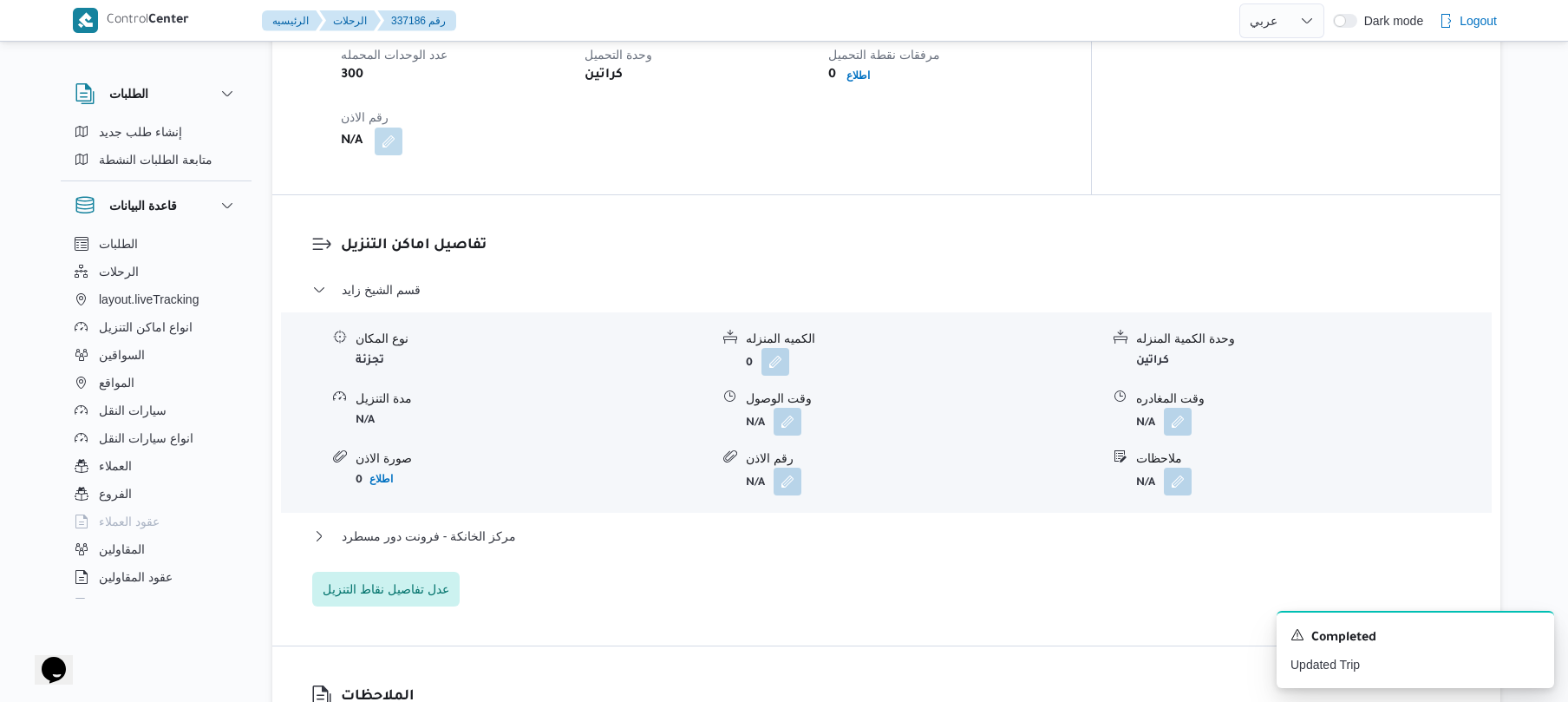
scroll to position [1296, 0]
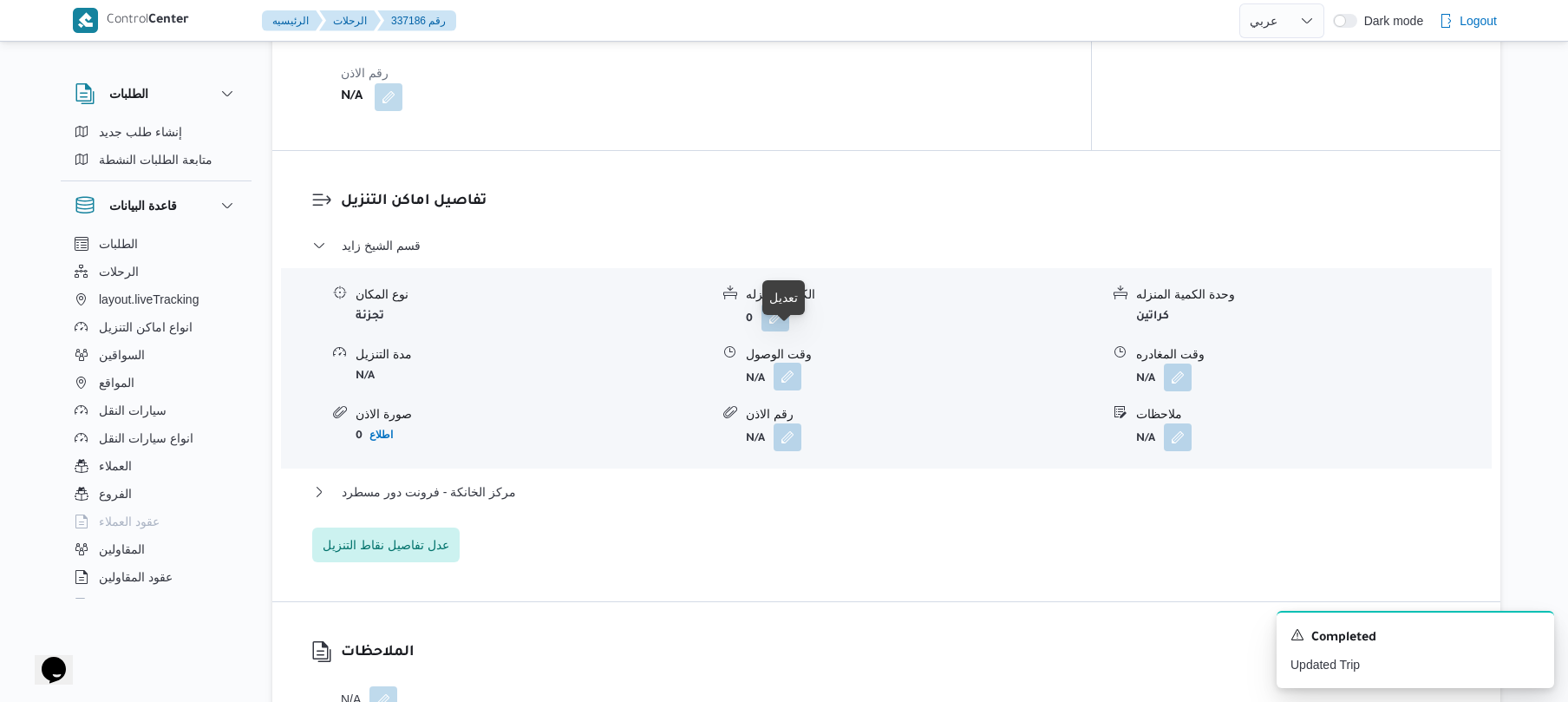
click at [786, 363] on button "button" at bounding box center [787, 376] width 27 height 28
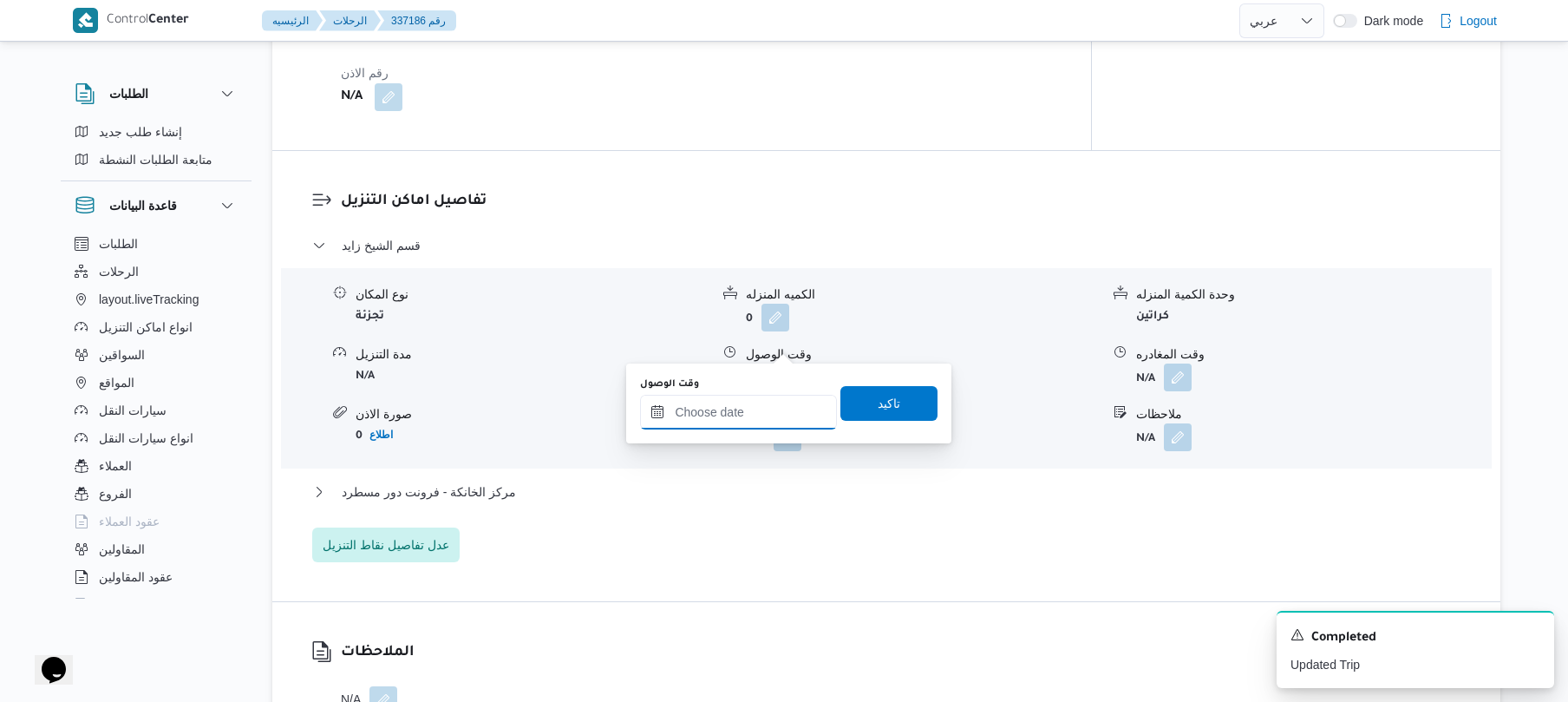
click at [742, 411] on input "وقت الوصول" at bounding box center [739, 412] width 197 height 35
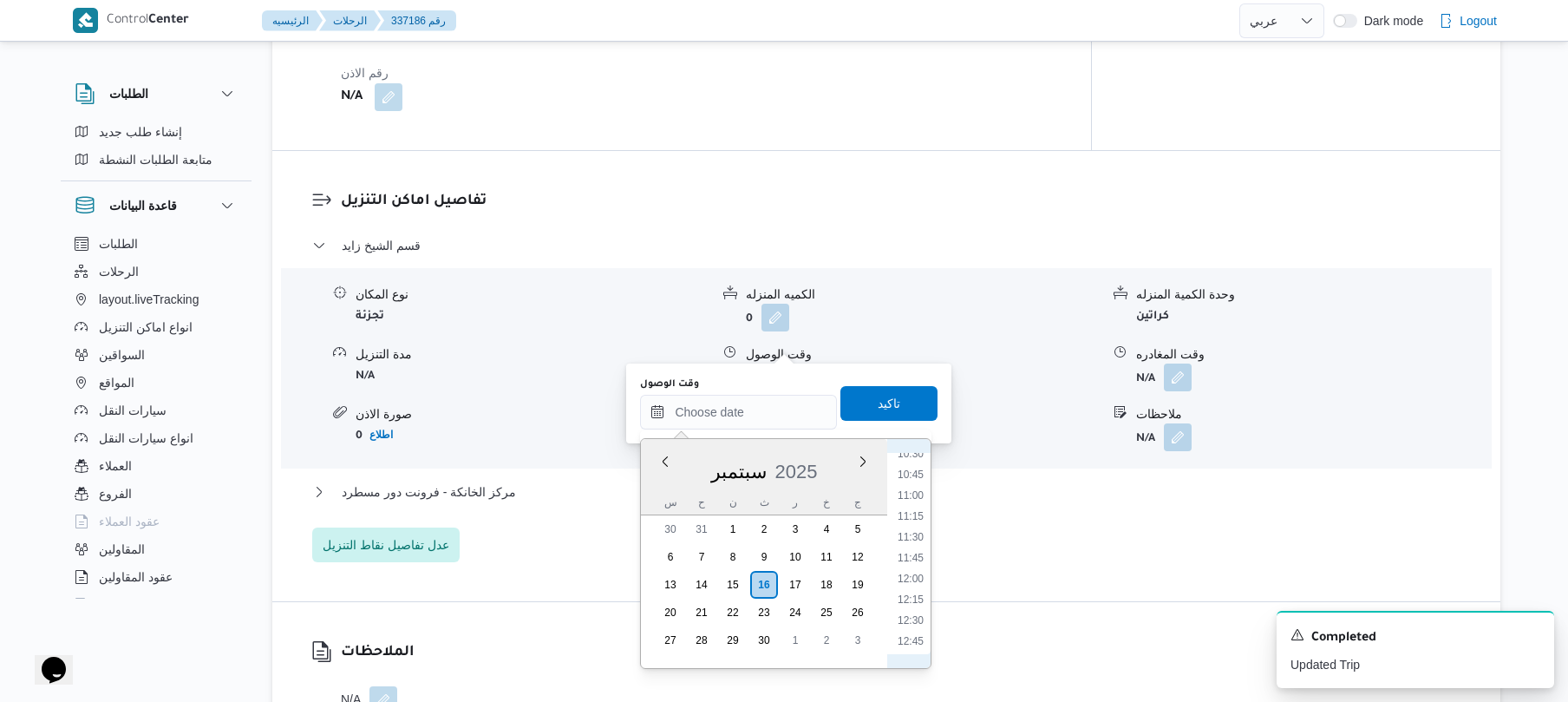
scroll to position [713, 0]
click at [916, 473] on li "08:45" at bounding box center [910, 478] width 40 height 18
type input "[DATE] ٠٨:٤٥"
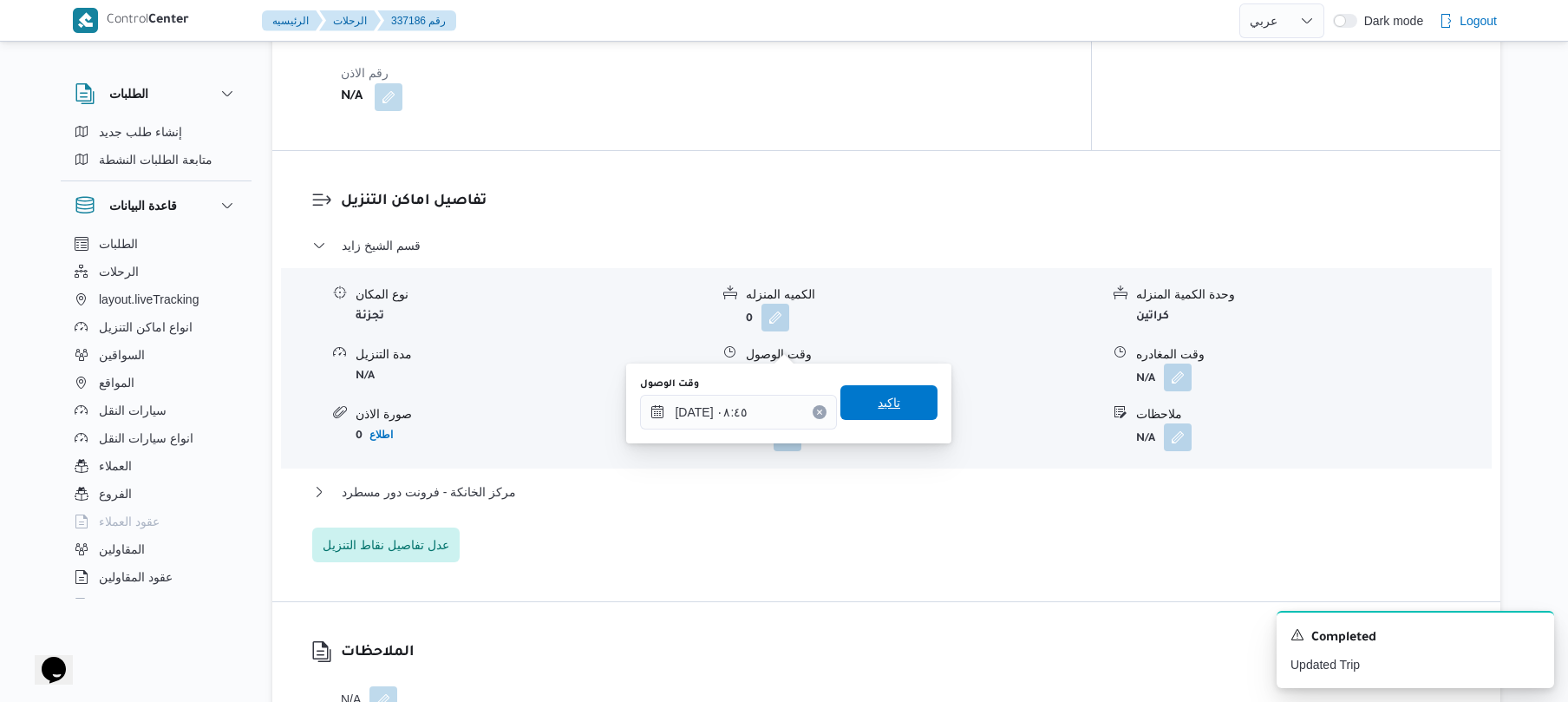
click at [897, 408] on span "تاكيد" at bounding box center [890, 402] width 98 height 35
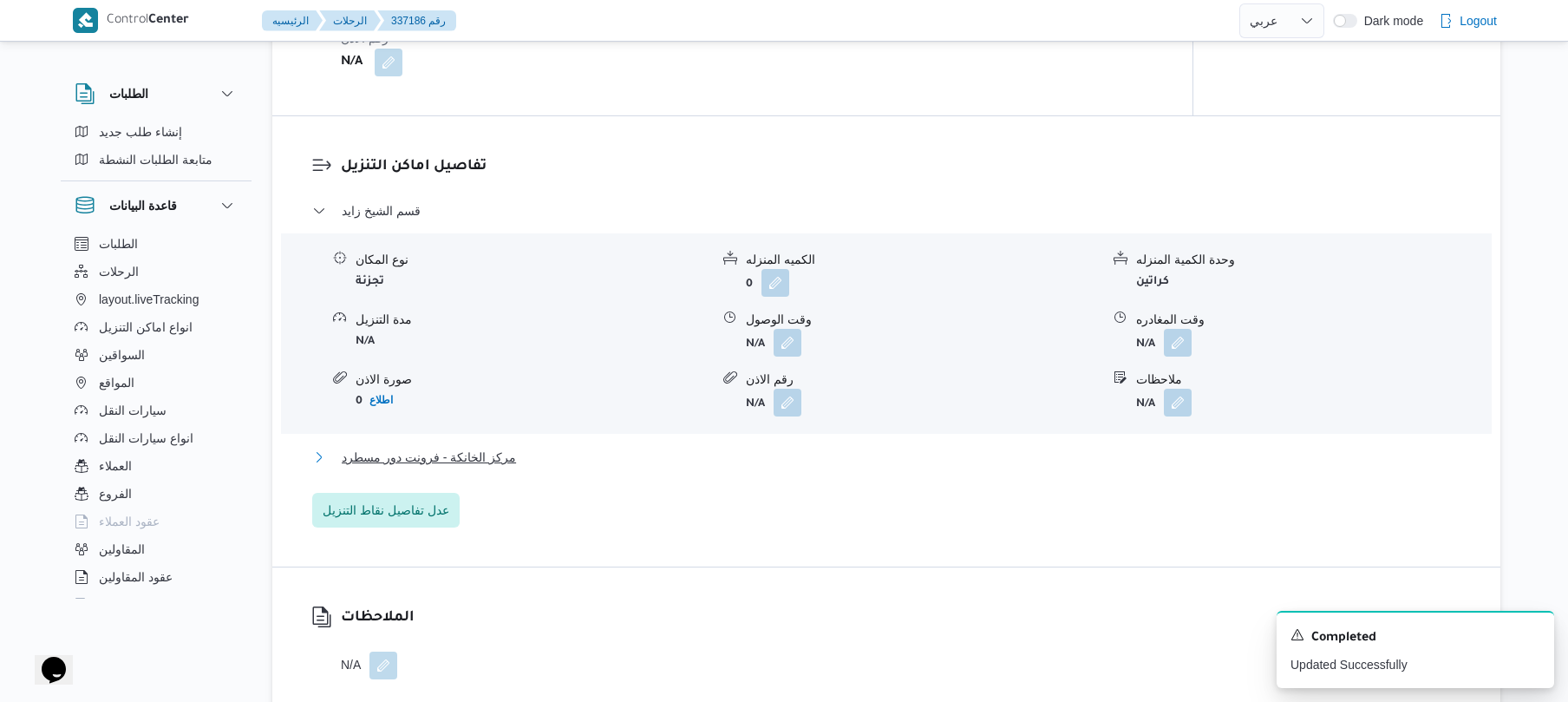
click at [858, 458] on button "مركز الخانكة - فرونت دور مسطرد" at bounding box center [887, 457] width 1149 height 20
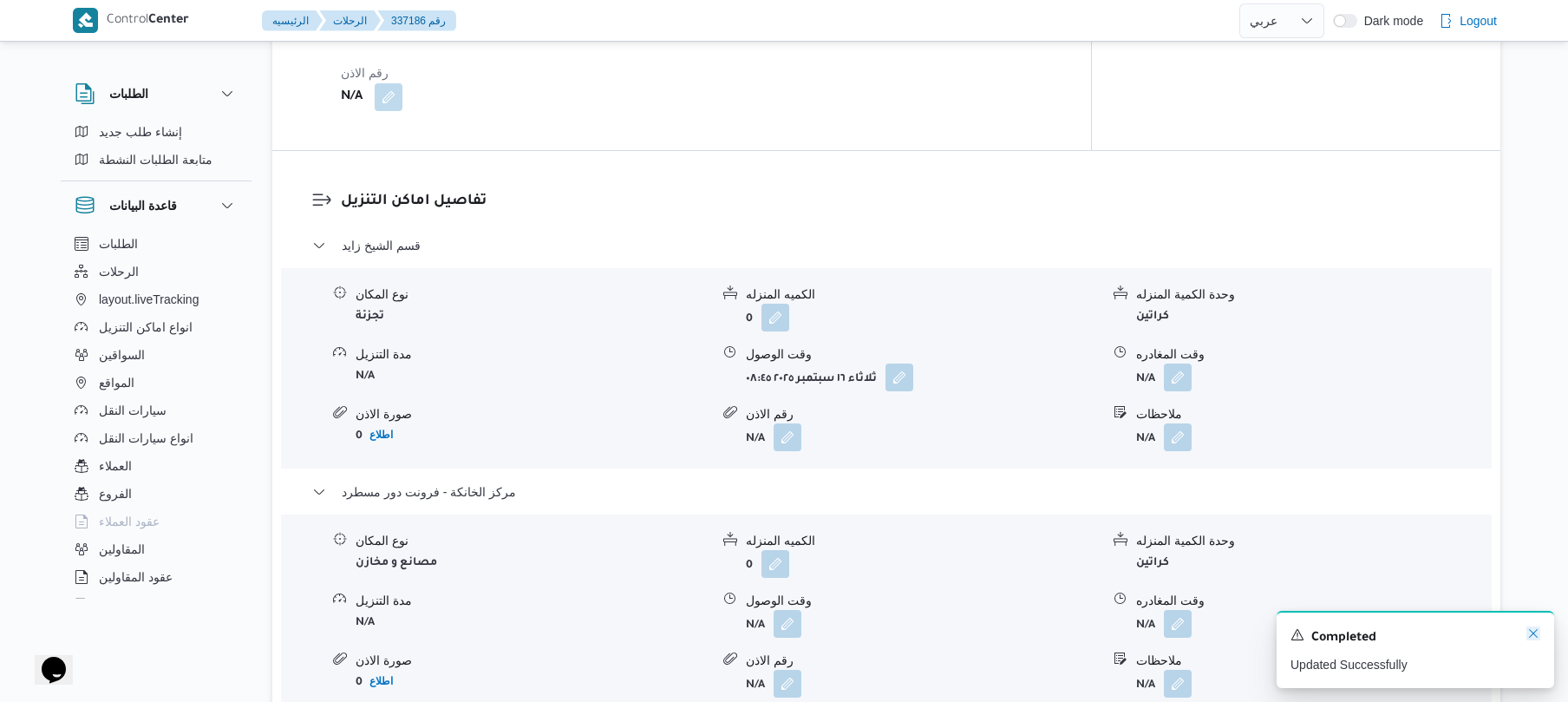
click at [1530, 634] on icon "Dismiss toast" at bounding box center [1533, 634] width 14 height 14
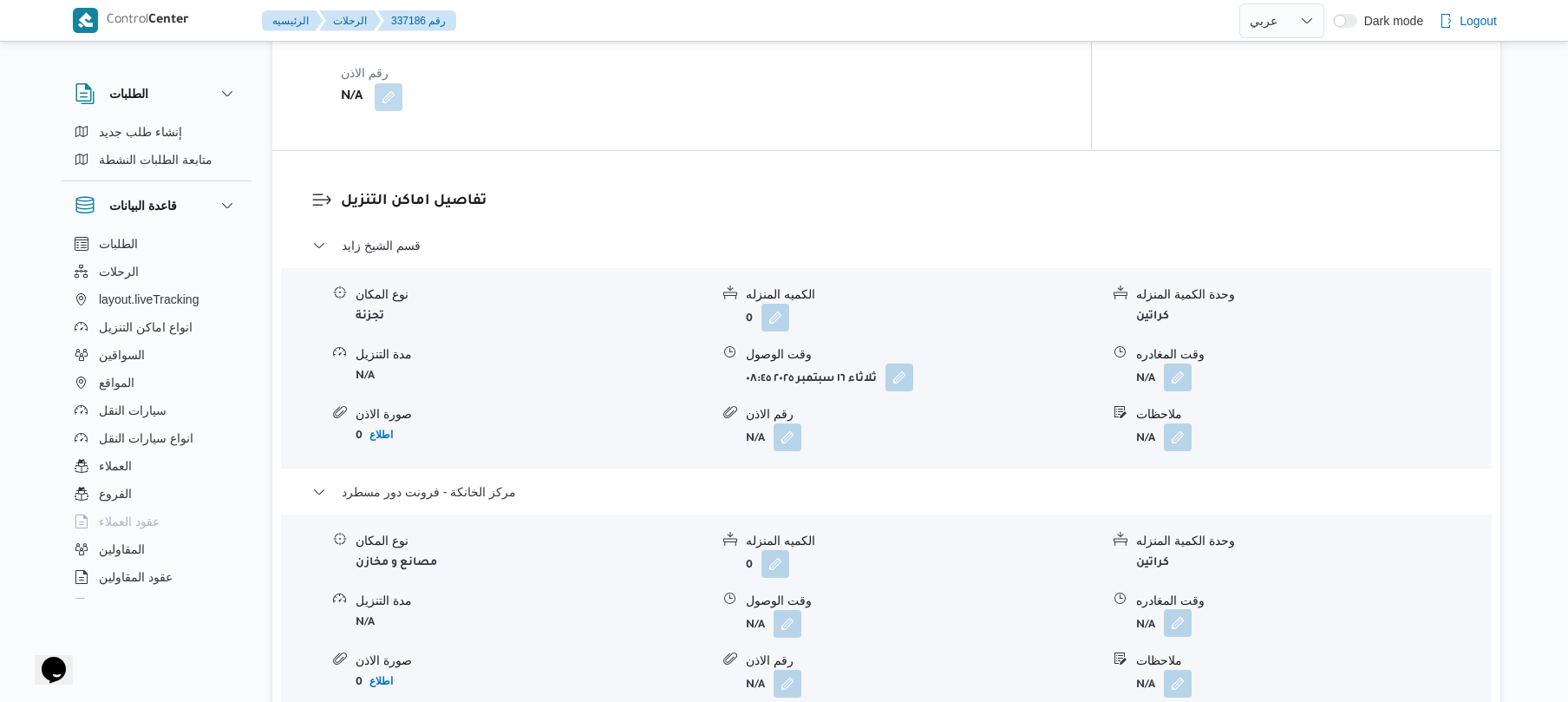
click at [1174, 609] on button "button" at bounding box center [1177, 622] width 27 height 28
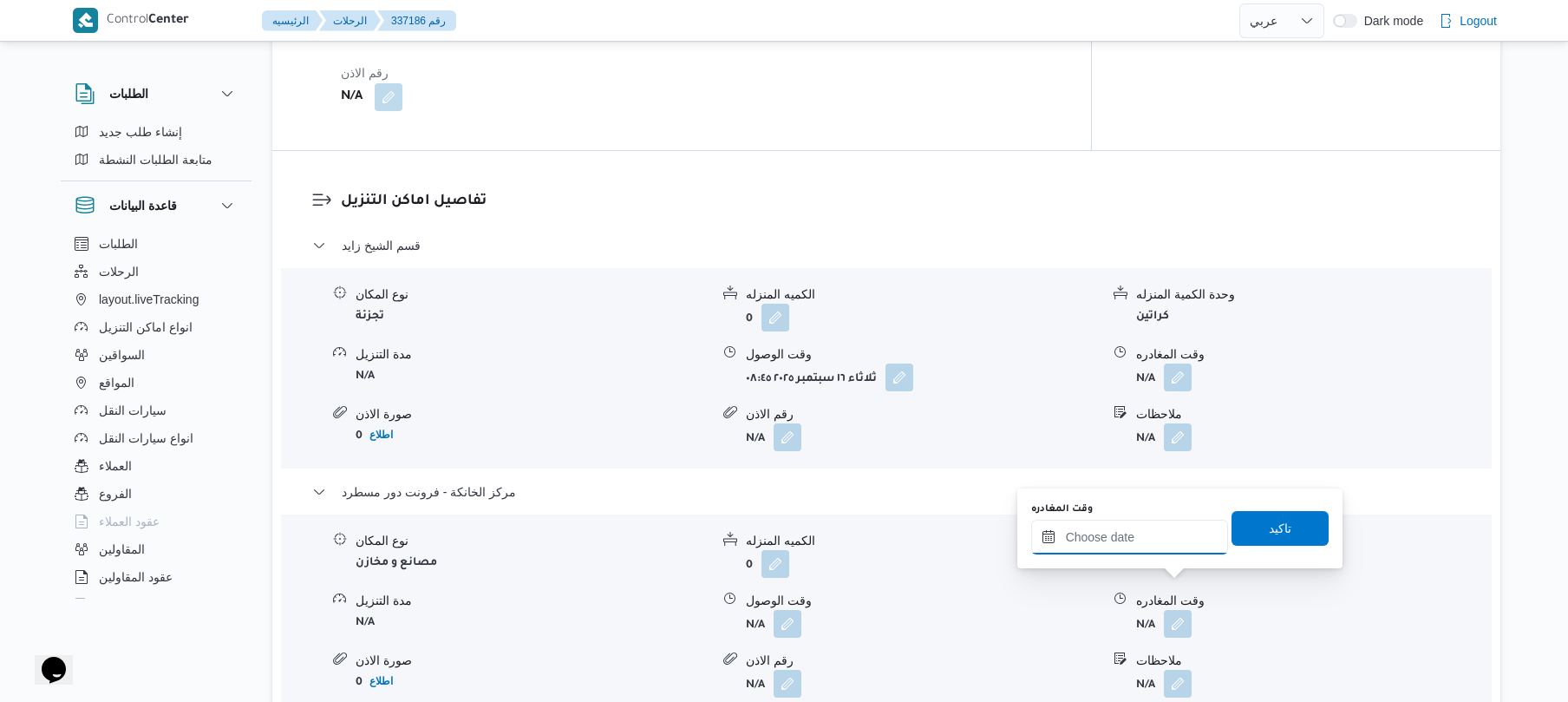
click at [1128, 542] on input "وقت المغادره" at bounding box center [1130, 537] width 197 height 35
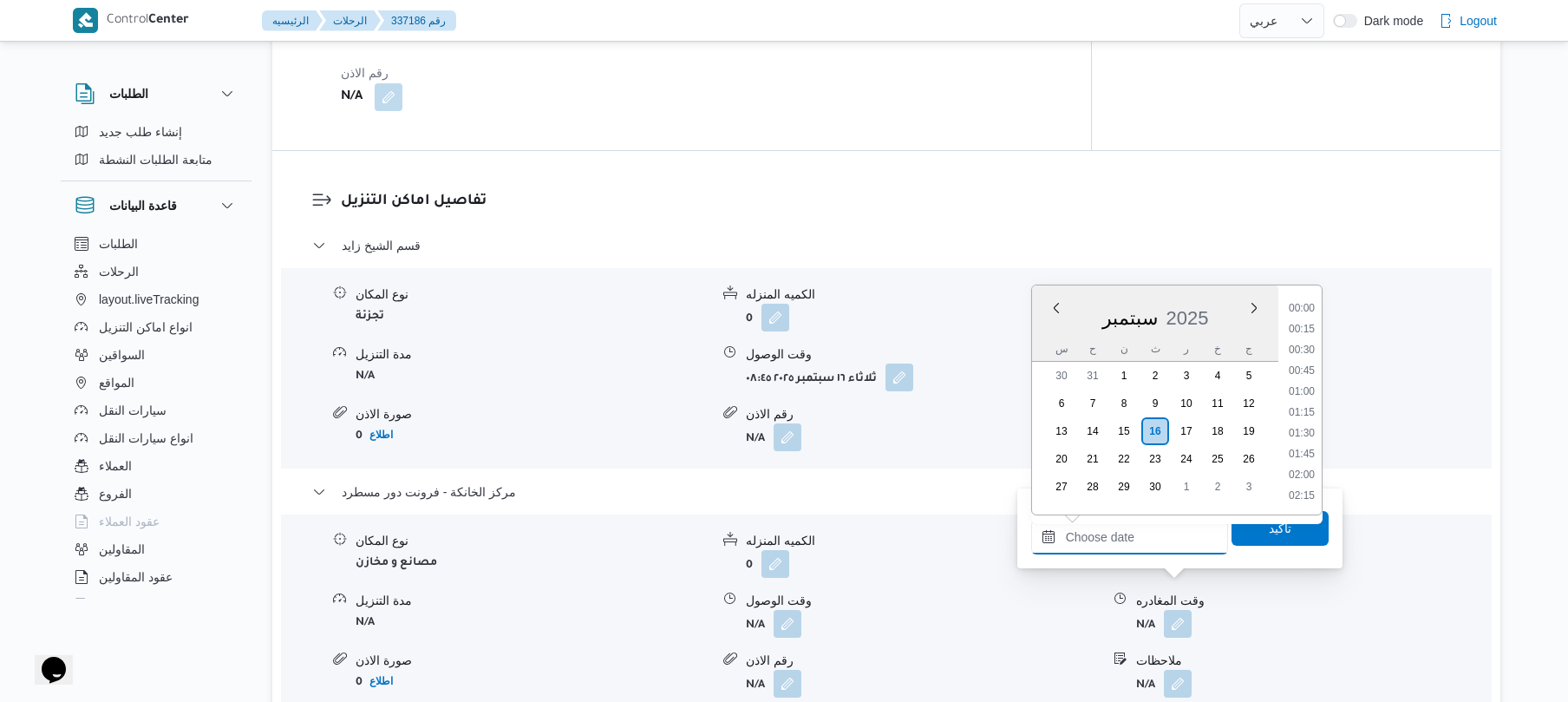
scroll to position [1563, 0]
click at [1310, 331] on li "19:00" at bounding box center [1301, 328] width 40 height 18
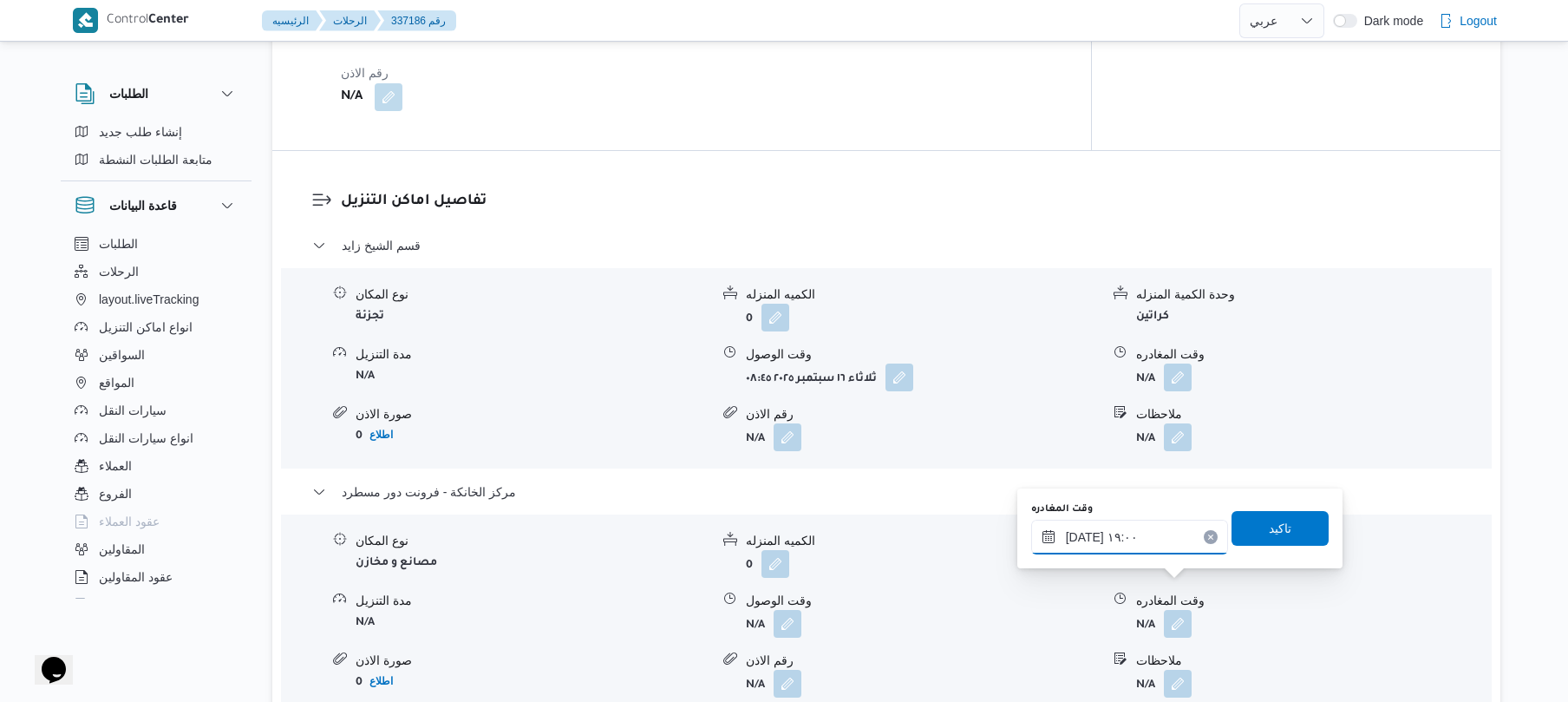
type input "[DATE] ١٩:٠٠"
click at [1270, 532] on span "تاكيد" at bounding box center [1280, 527] width 22 height 20
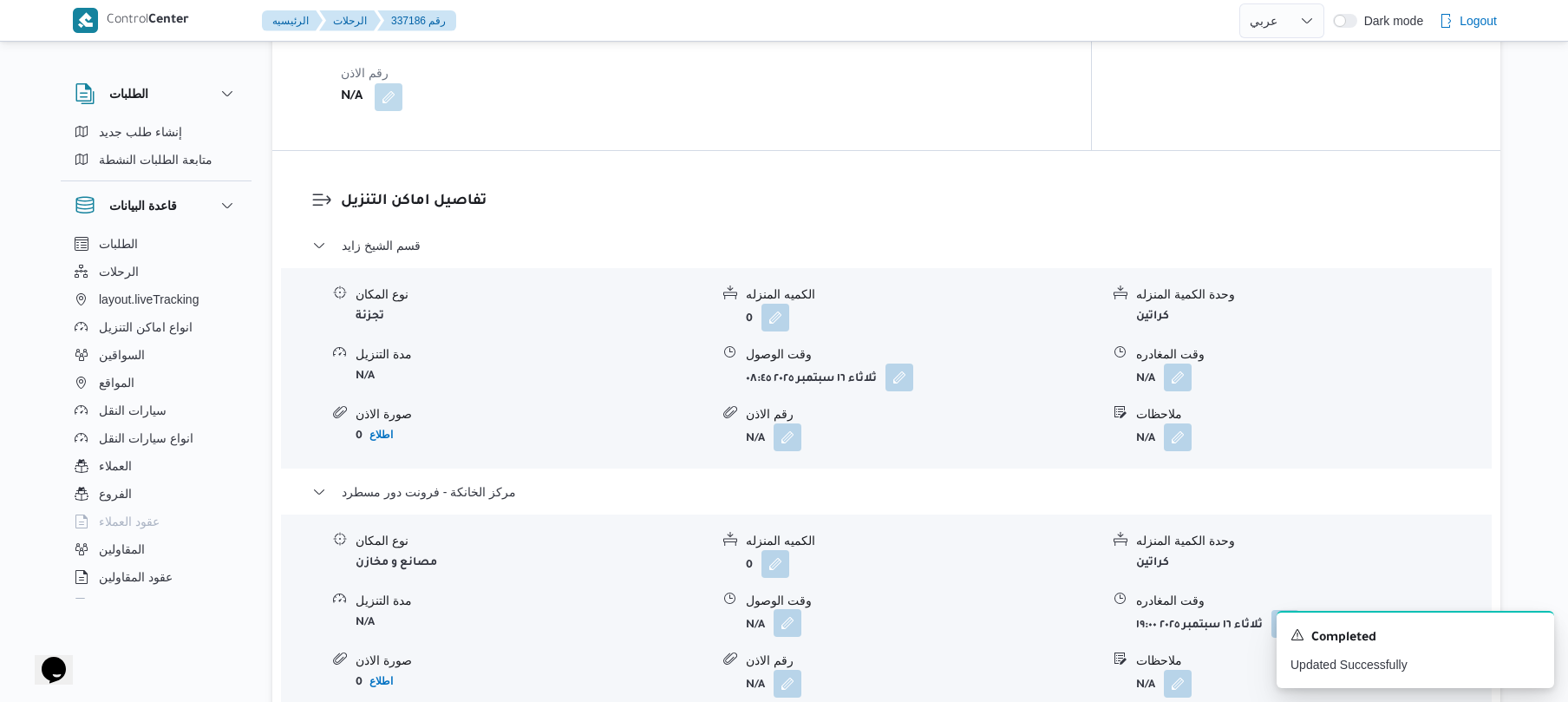
click at [786, 609] on button "button" at bounding box center [787, 622] width 27 height 28
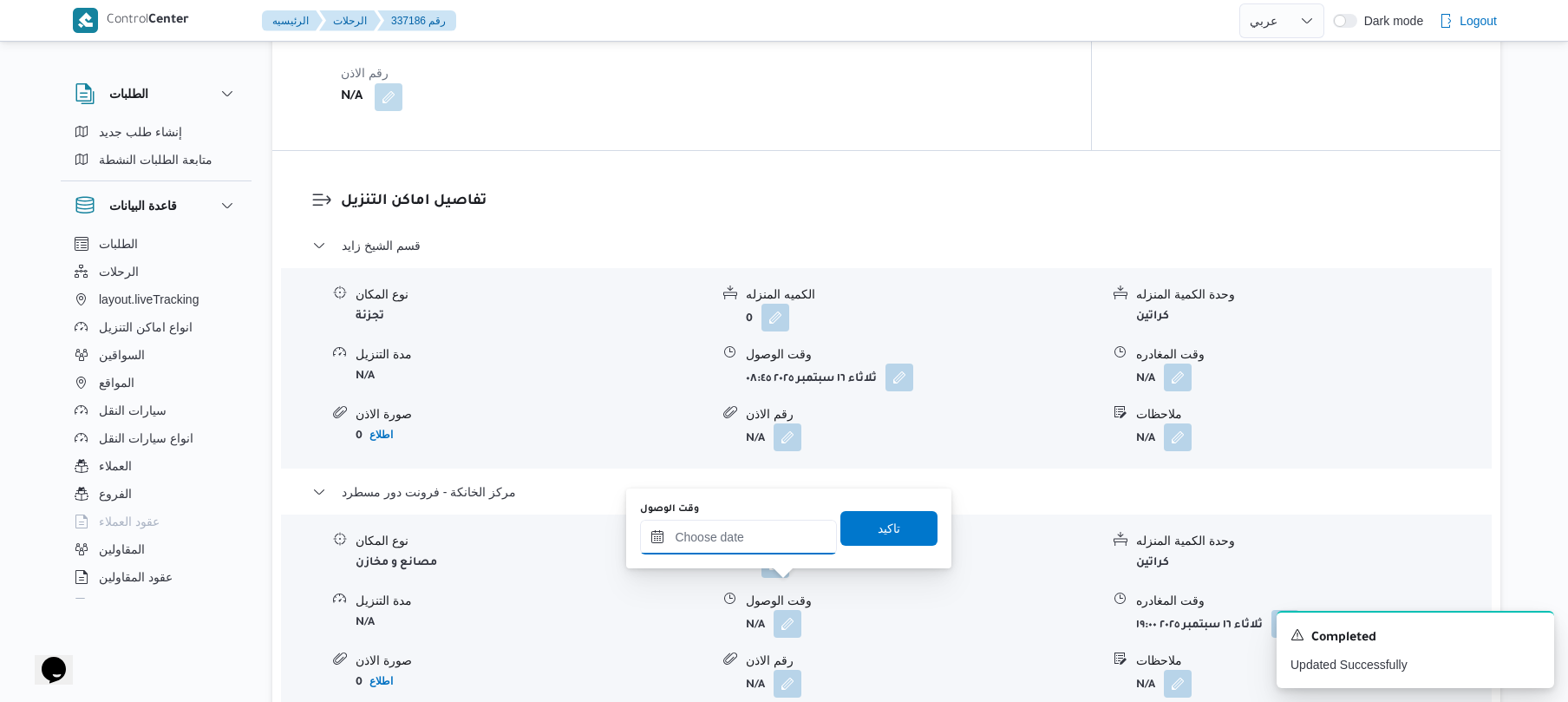
click at [788, 538] on input "وقت الوصول" at bounding box center [739, 537] width 197 height 35
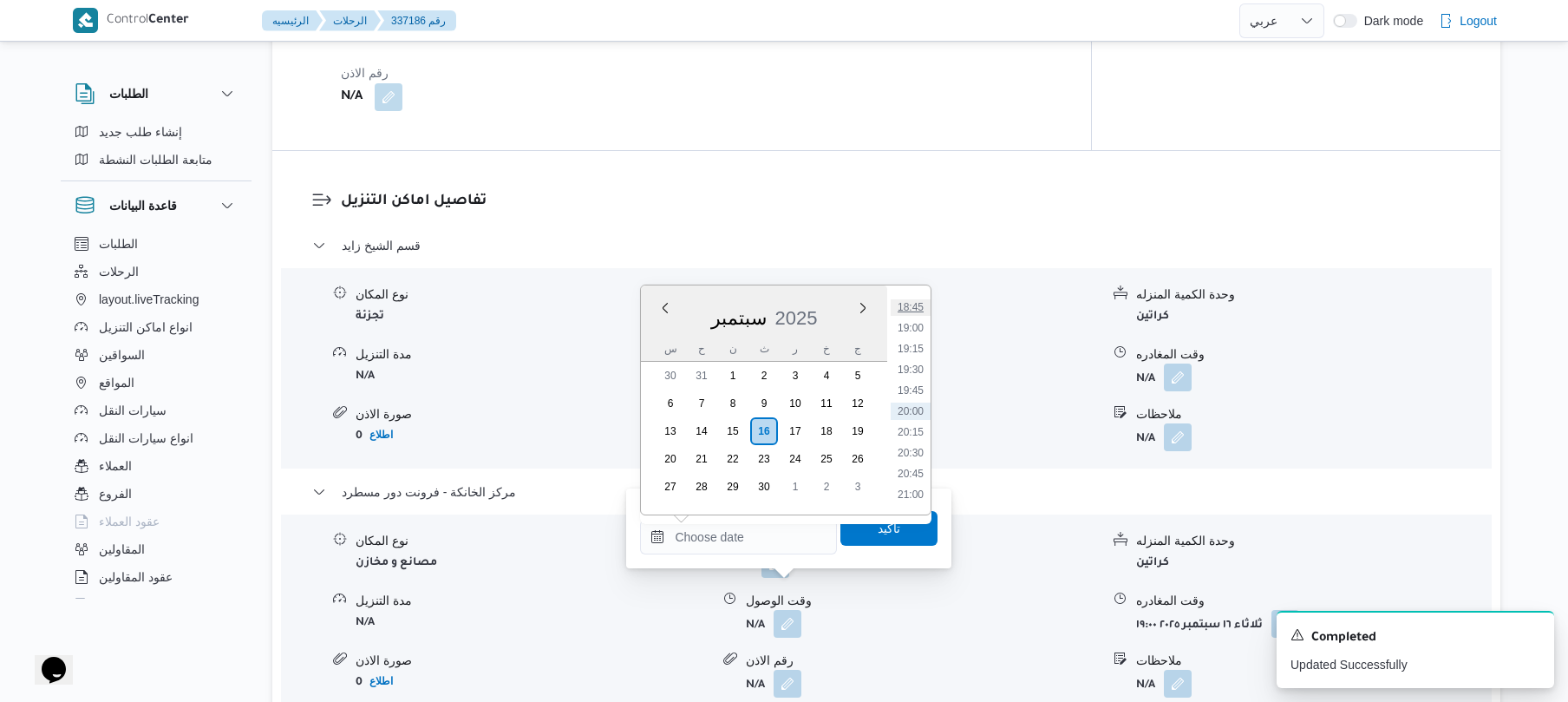
click at [918, 306] on li "18:45" at bounding box center [910, 307] width 40 height 18
type input "[DATE] ١٨:٤٥"
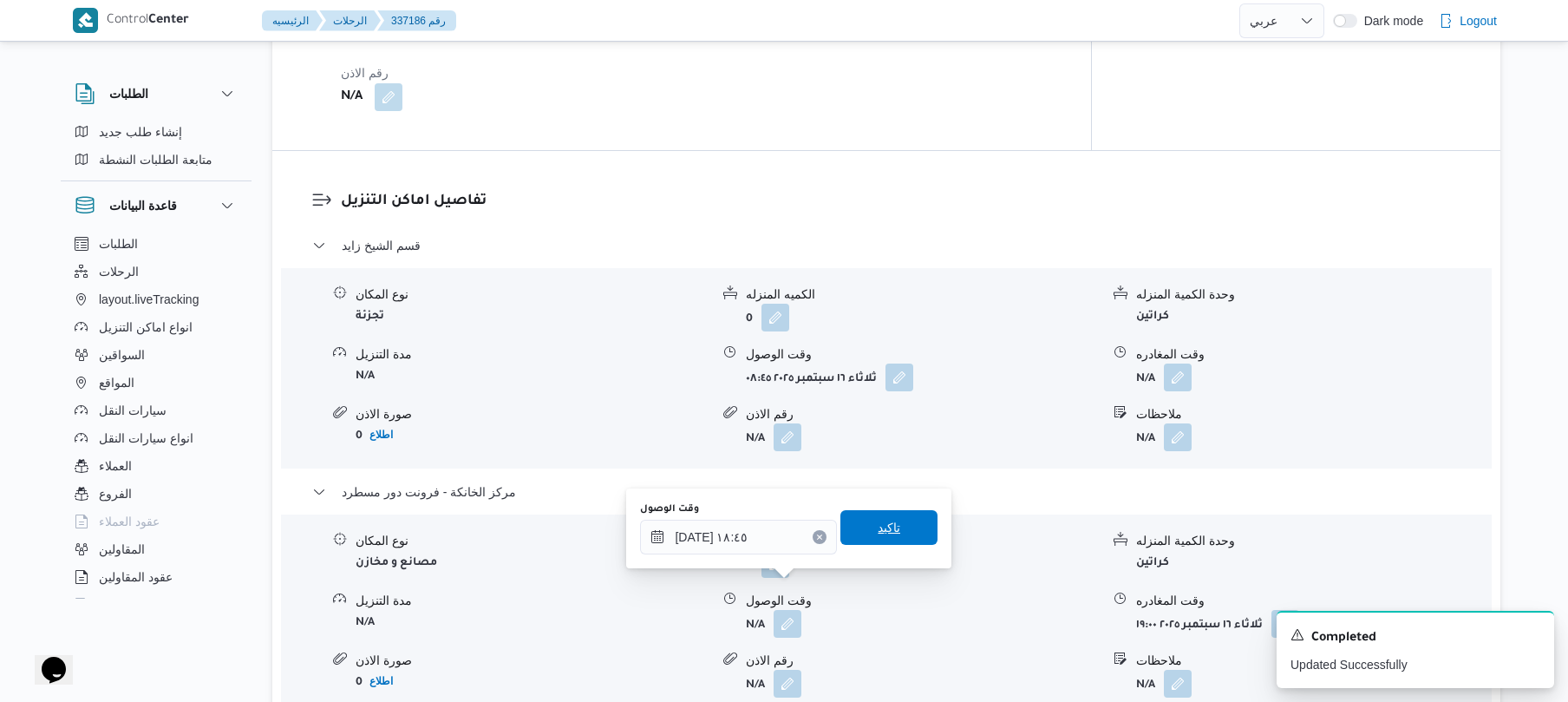
click at [862, 536] on span "تاكيد" at bounding box center [890, 527] width 98 height 35
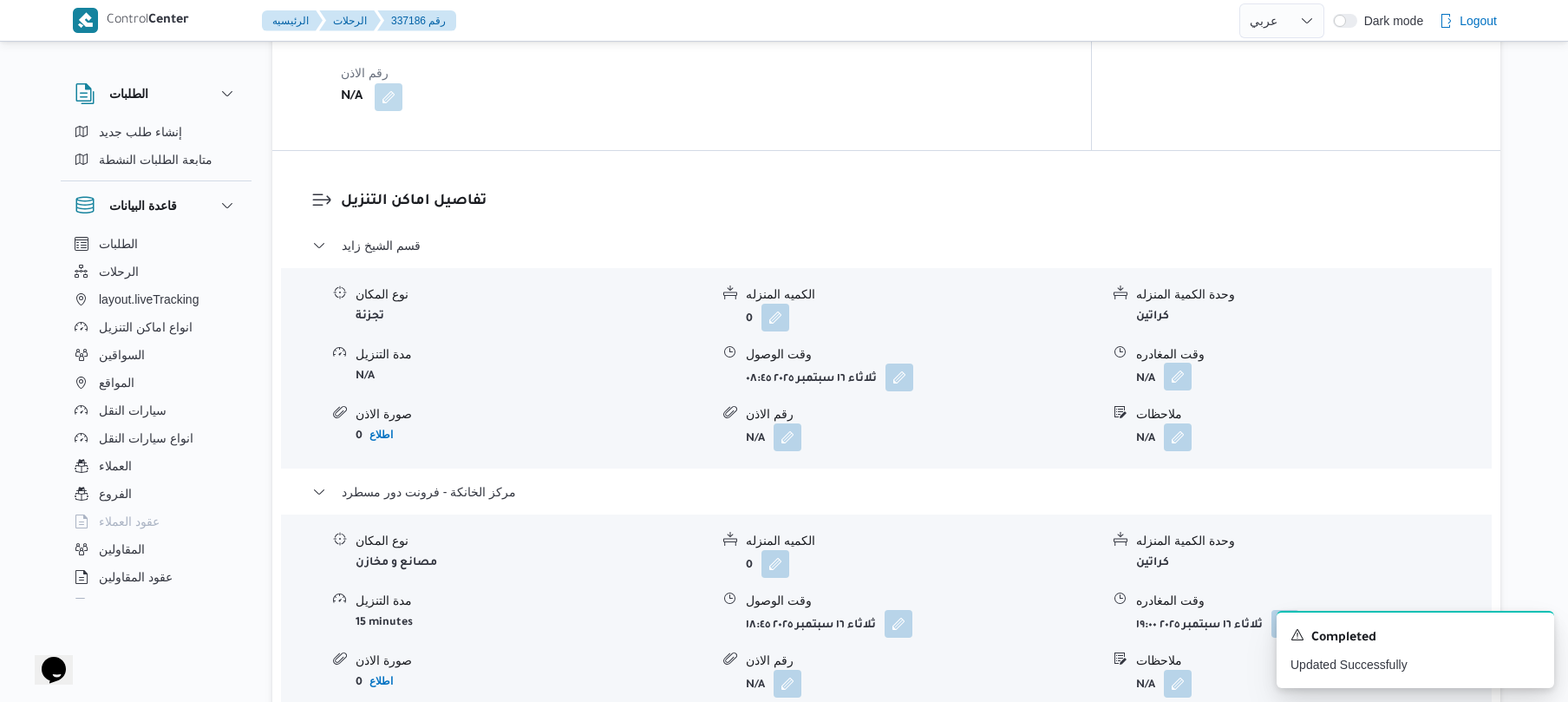
click at [1176, 363] on button "button" at bounding box center [1177, 376] width 27 height 28
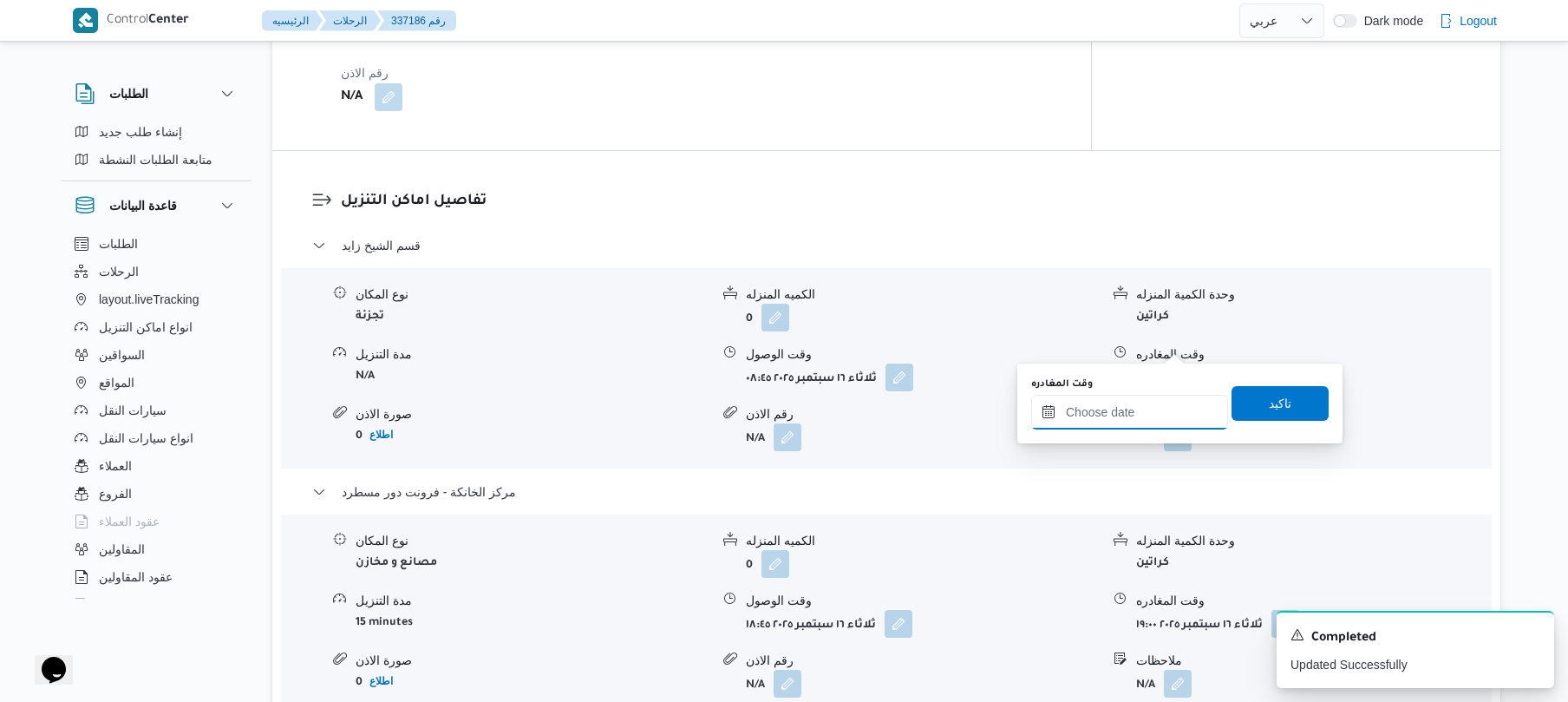
click at [1131, 407] on input "وقت المغادره" at bounding box center [1130, 412] width 197 height 35
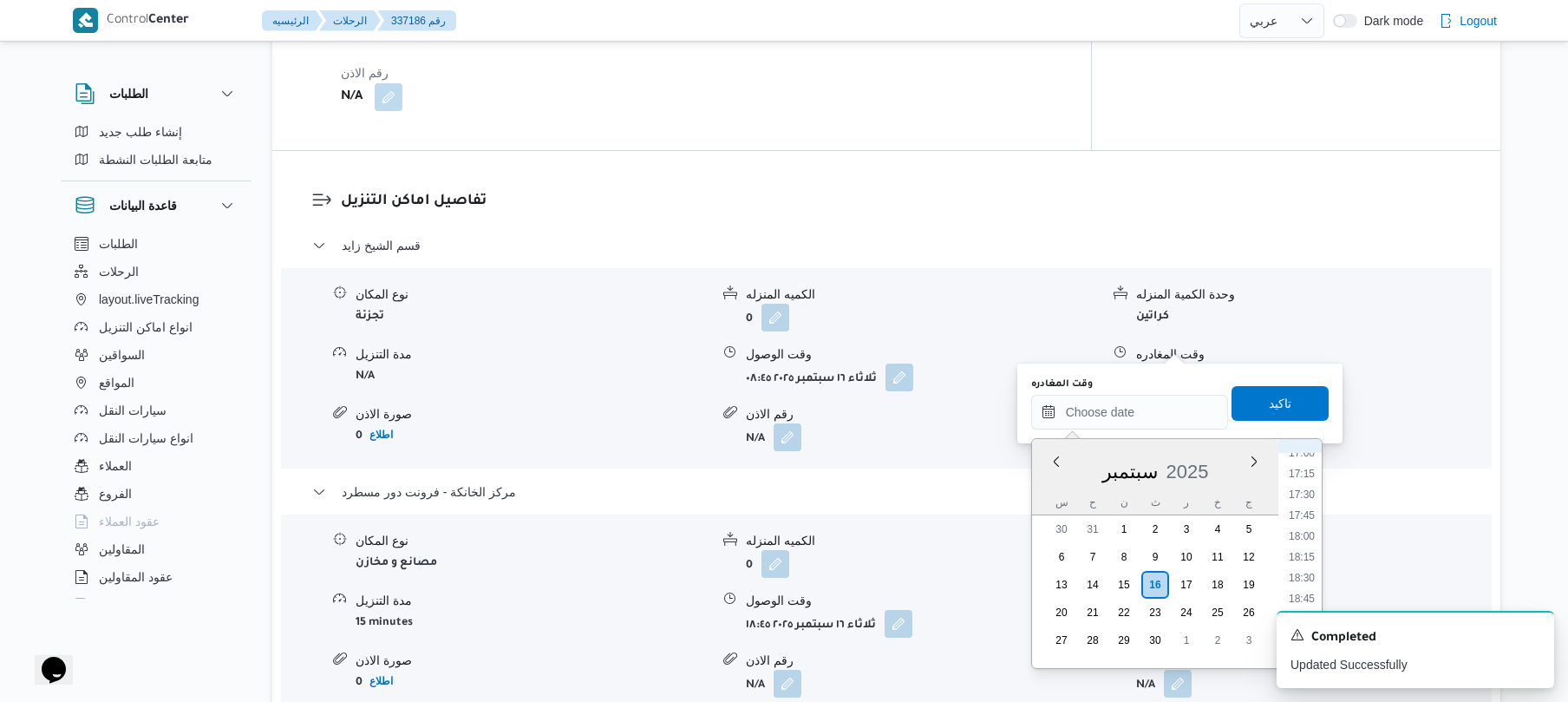
scroll to position [1392, 0]
click at [1303, 554] on li "17:45" at bounding box center [1301, 548] width 40 height 18
type input "[DATE] ١٧:٤٥"
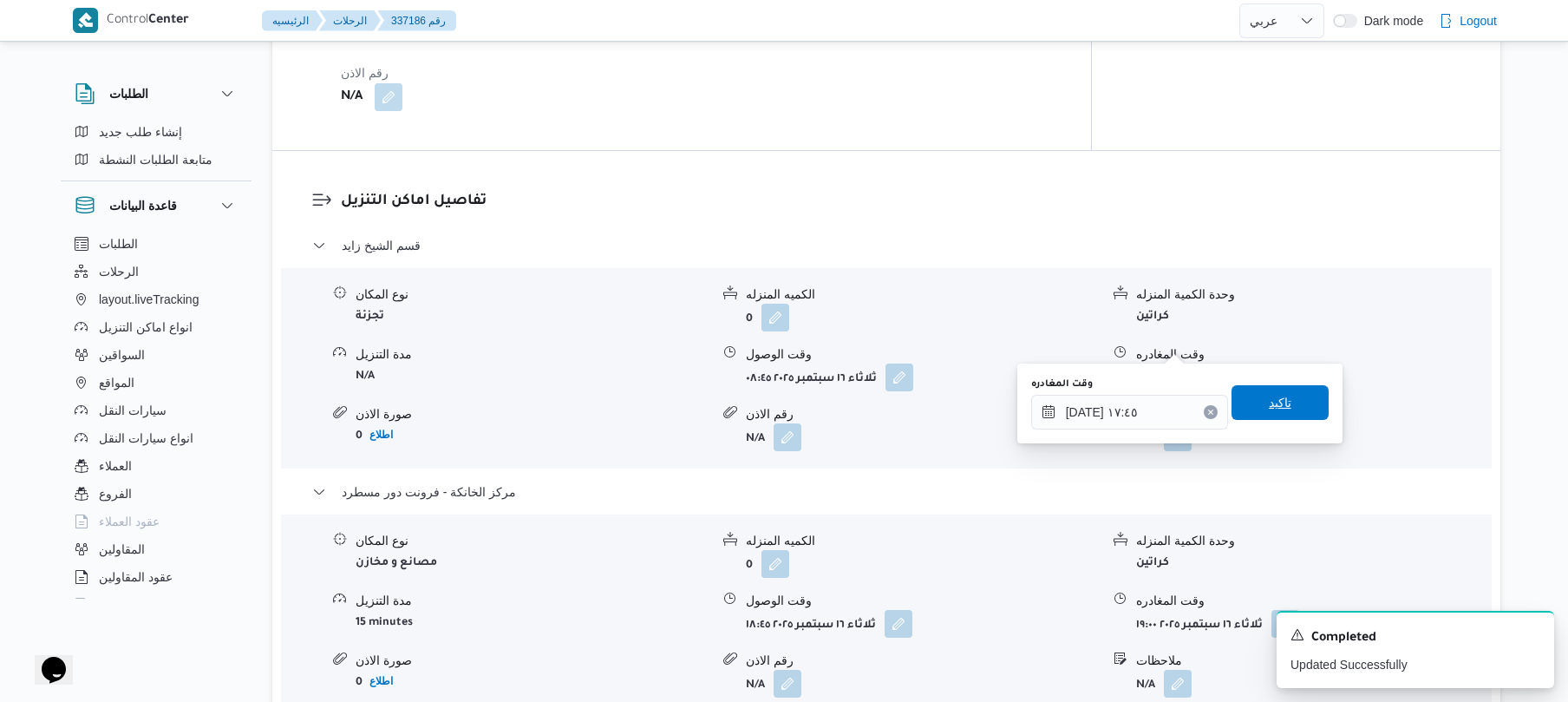
click at [1277, 404] on span "تاكيد" at bounding box center [1280, 402] width 22 height 20
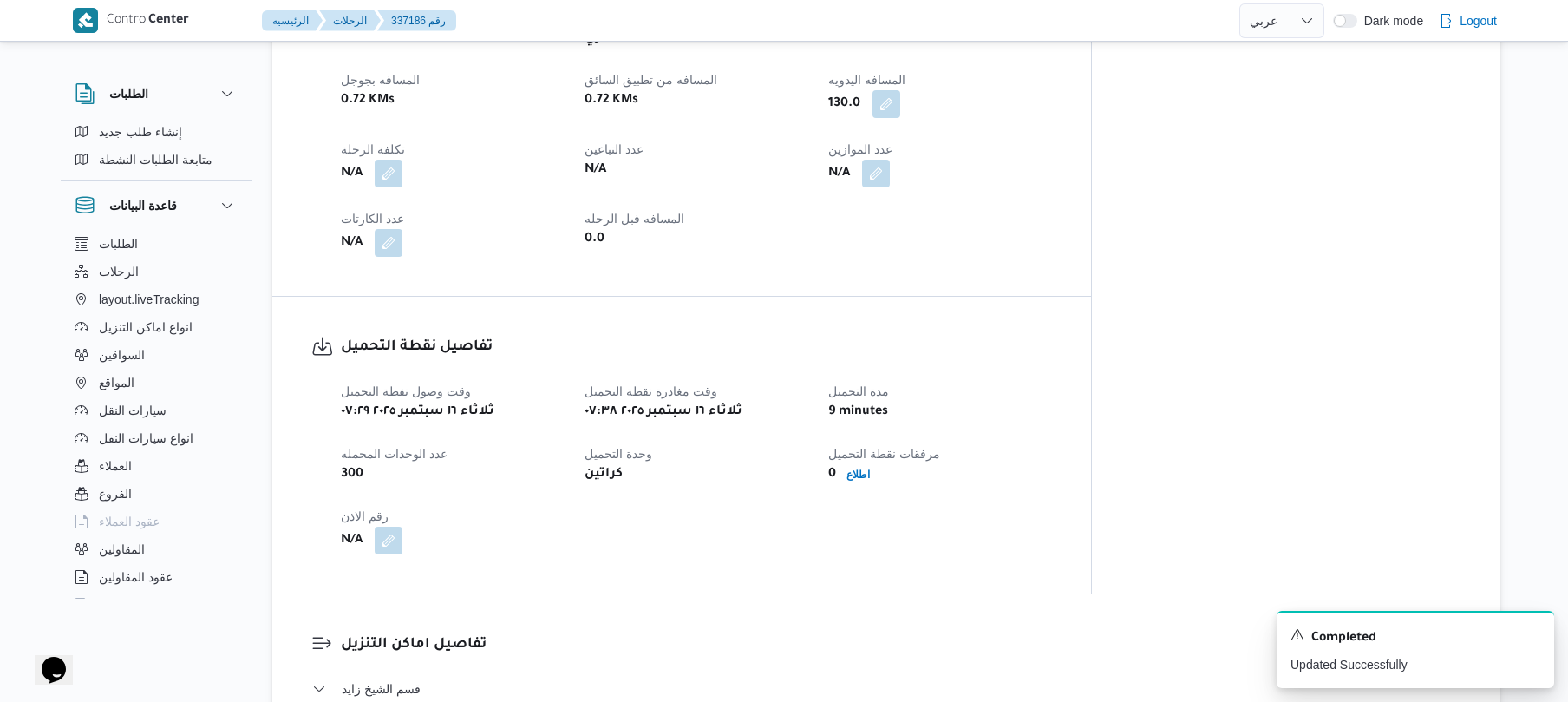
scroll to position [0, 0]
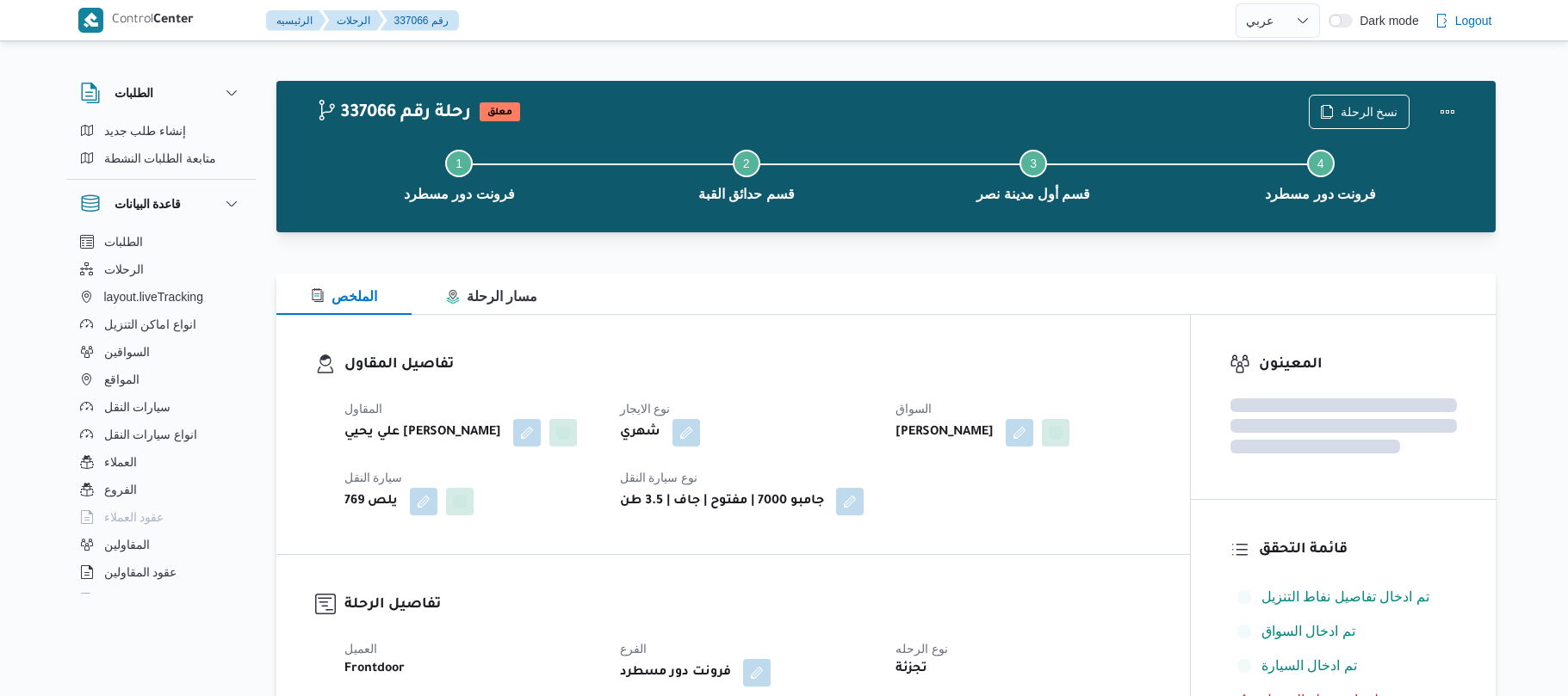
select select "ar"
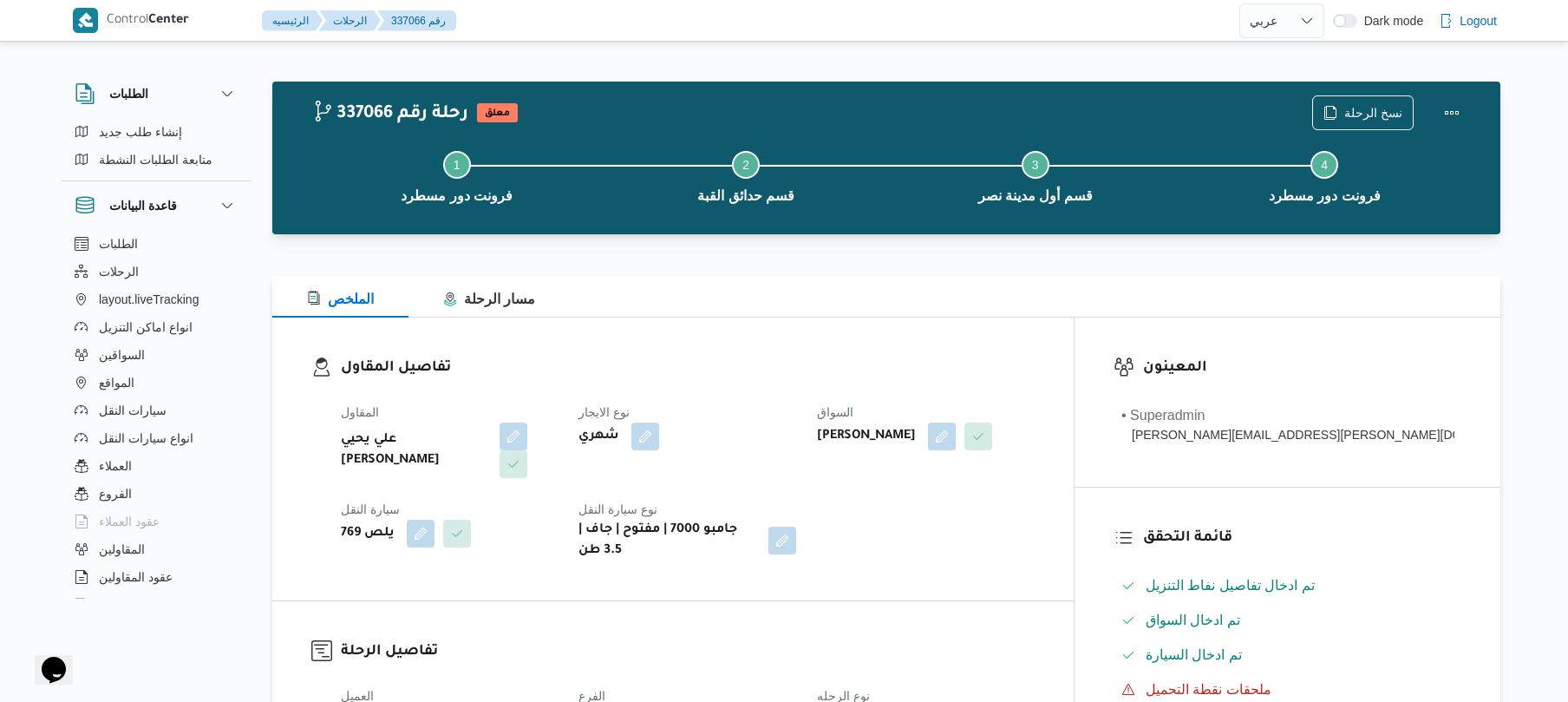
click at [764, 367] on h3 "تفاصيل المقاول" at bounding box center [687, 368] width 694 height 23
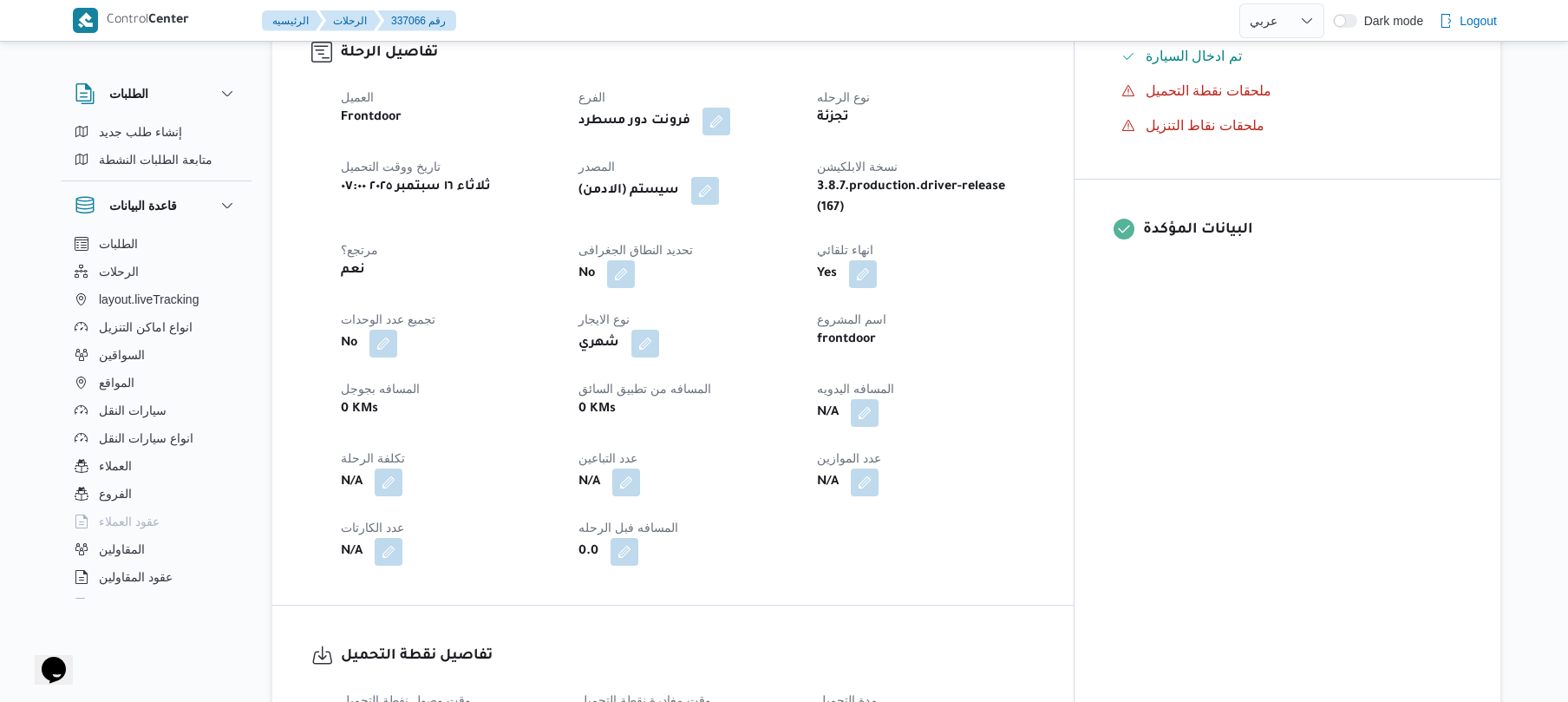
scroll to position [602, 0]
click at [879, 396] on button "button" at bounding box center [864, 409] width 27 height 28
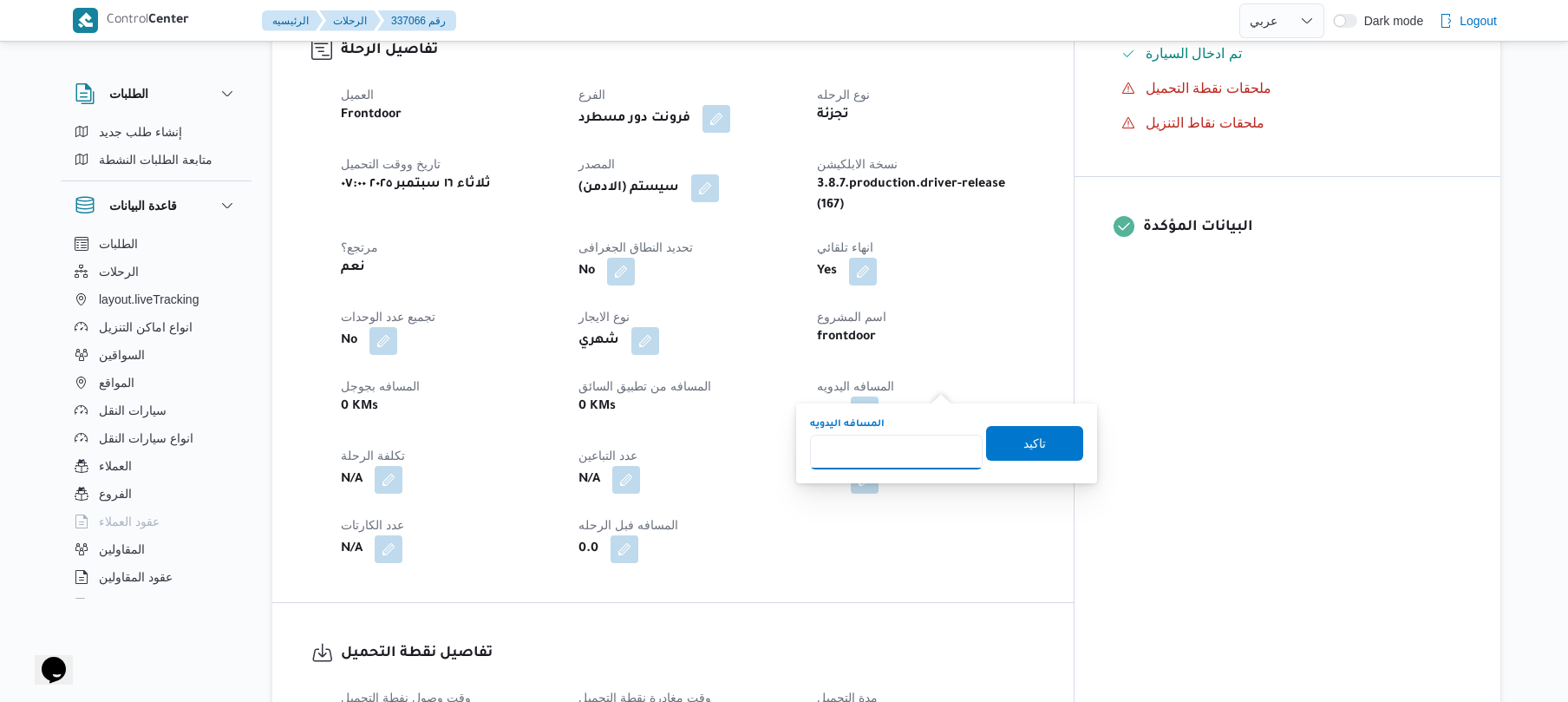
click at [906, 453] on input "المسافه اليدويه" at bounding box center [896, 452] width 173 height 35
type input "90"
click at [1007, 441] on span "تاكيد" at bounding box center [1035, 442] width 98 height 35
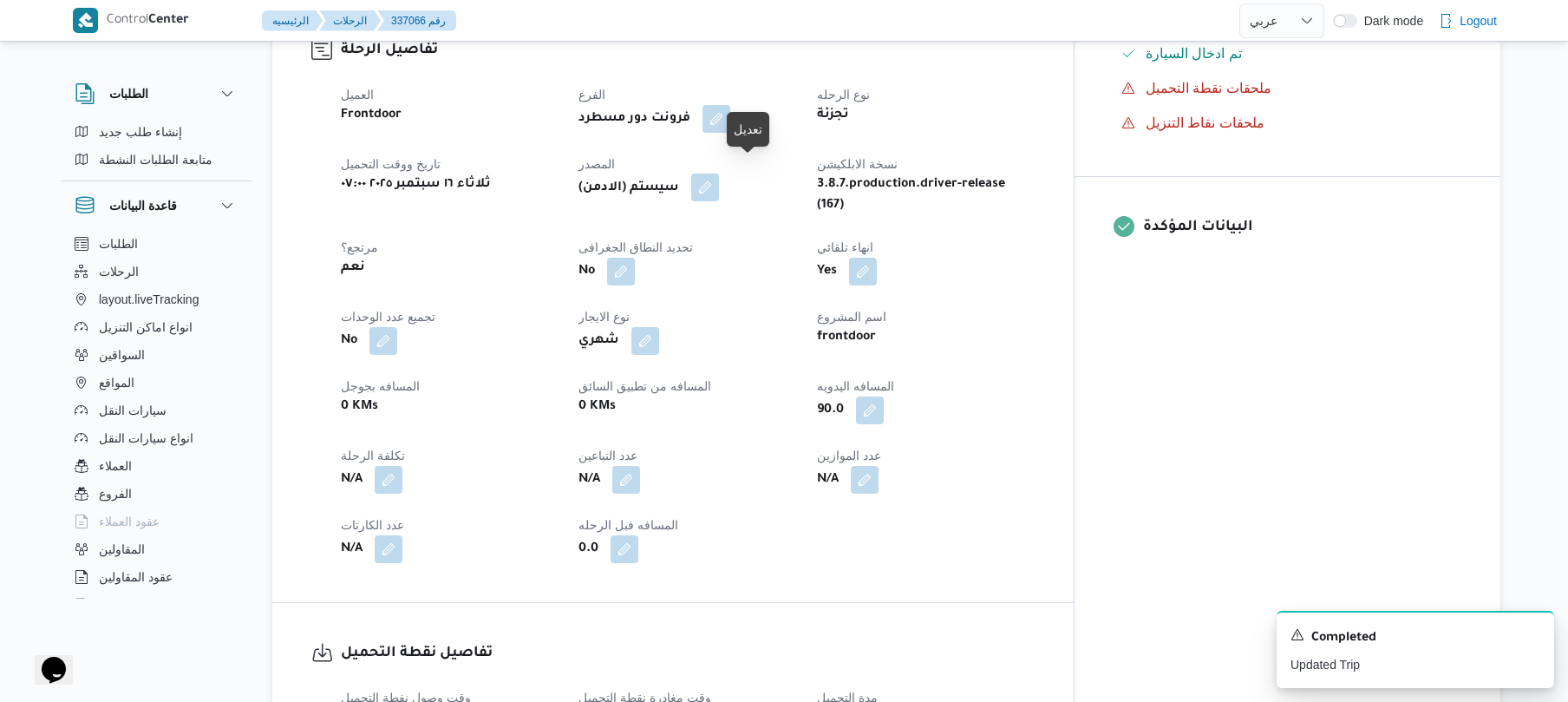
click at [719, 174] on button "button" at bounding box center [704, 187] width 27 height 28
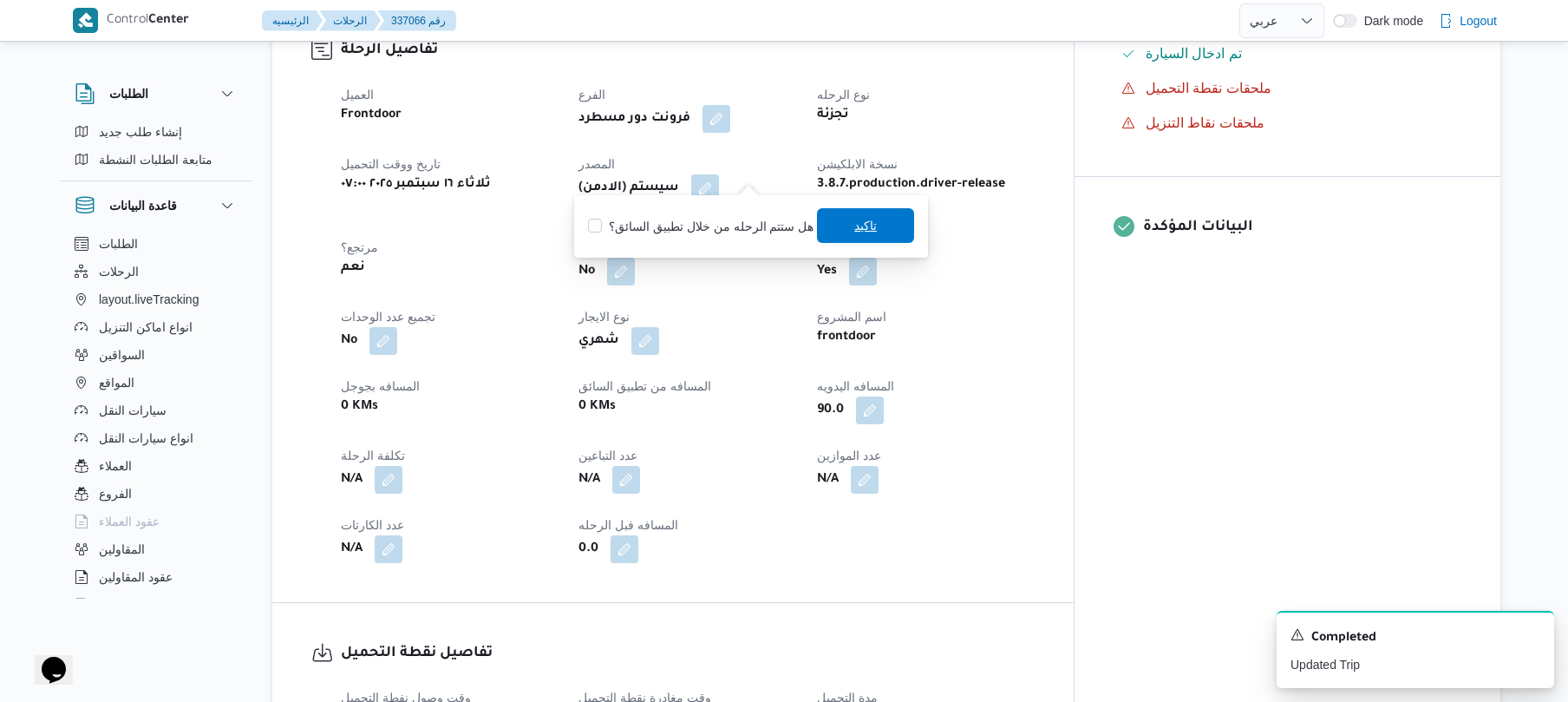
click at [840, 225] on span "تاكيد" at bounding box center [866, 225] width 98 height 35
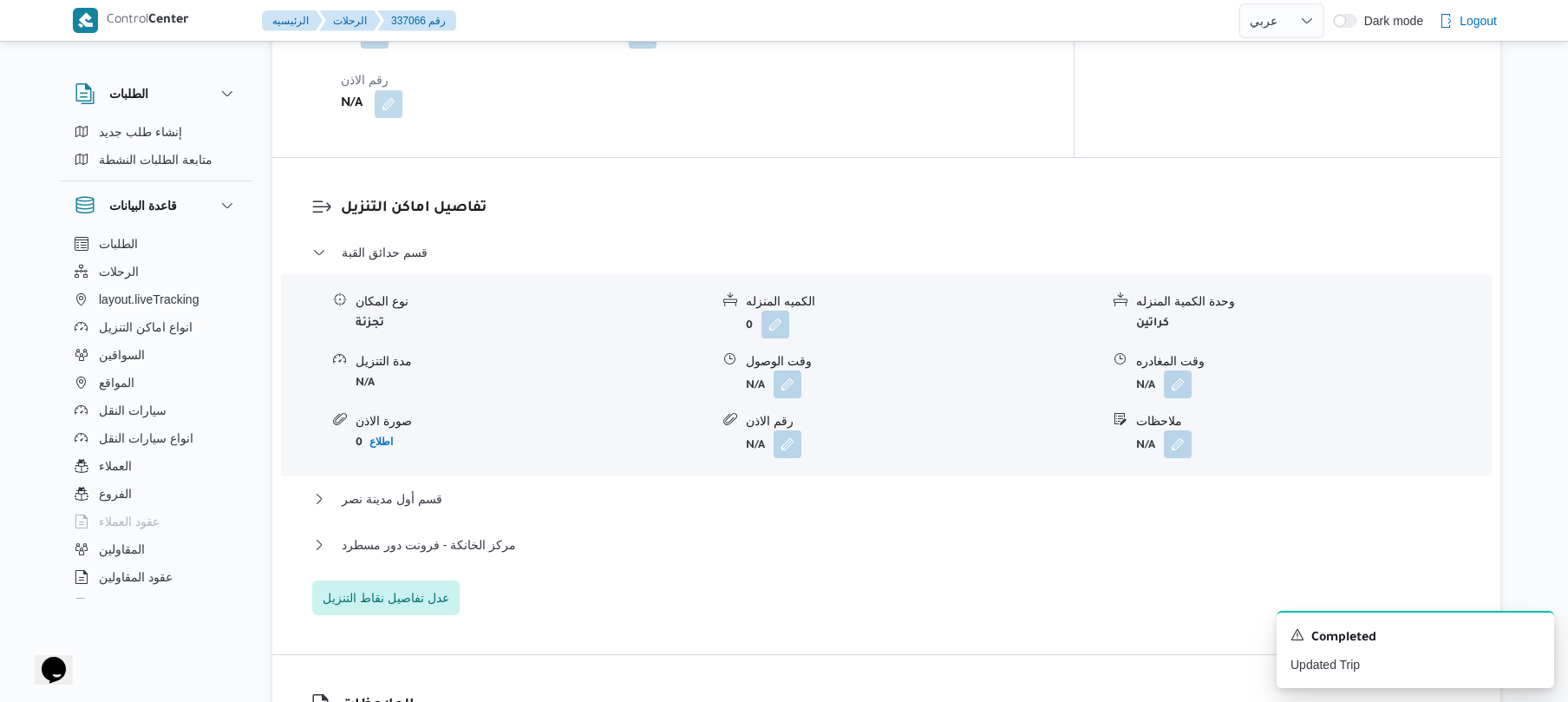
scroll to position [1389, 0]
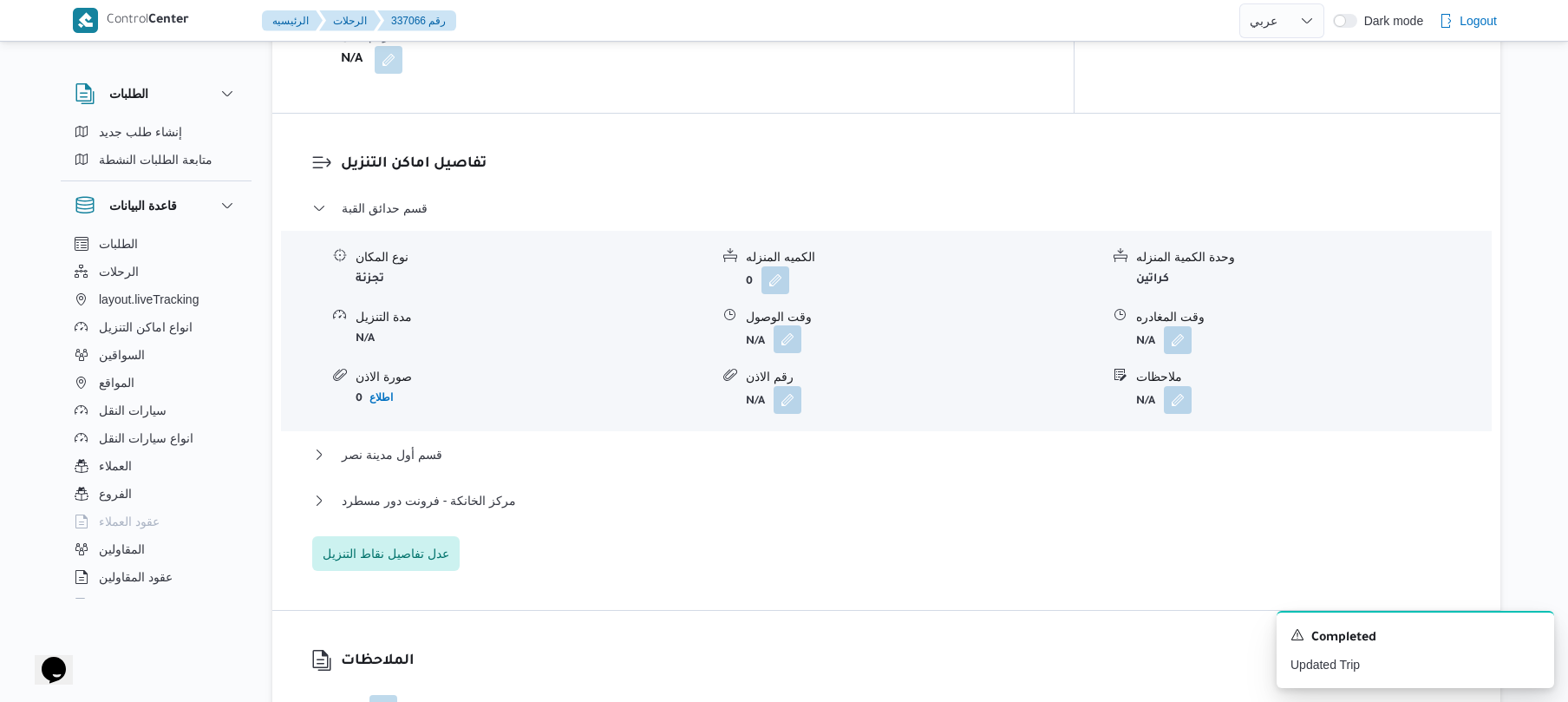
click at [784, 331] on button "button" at bounding box center [787, 339] width 27 height 28
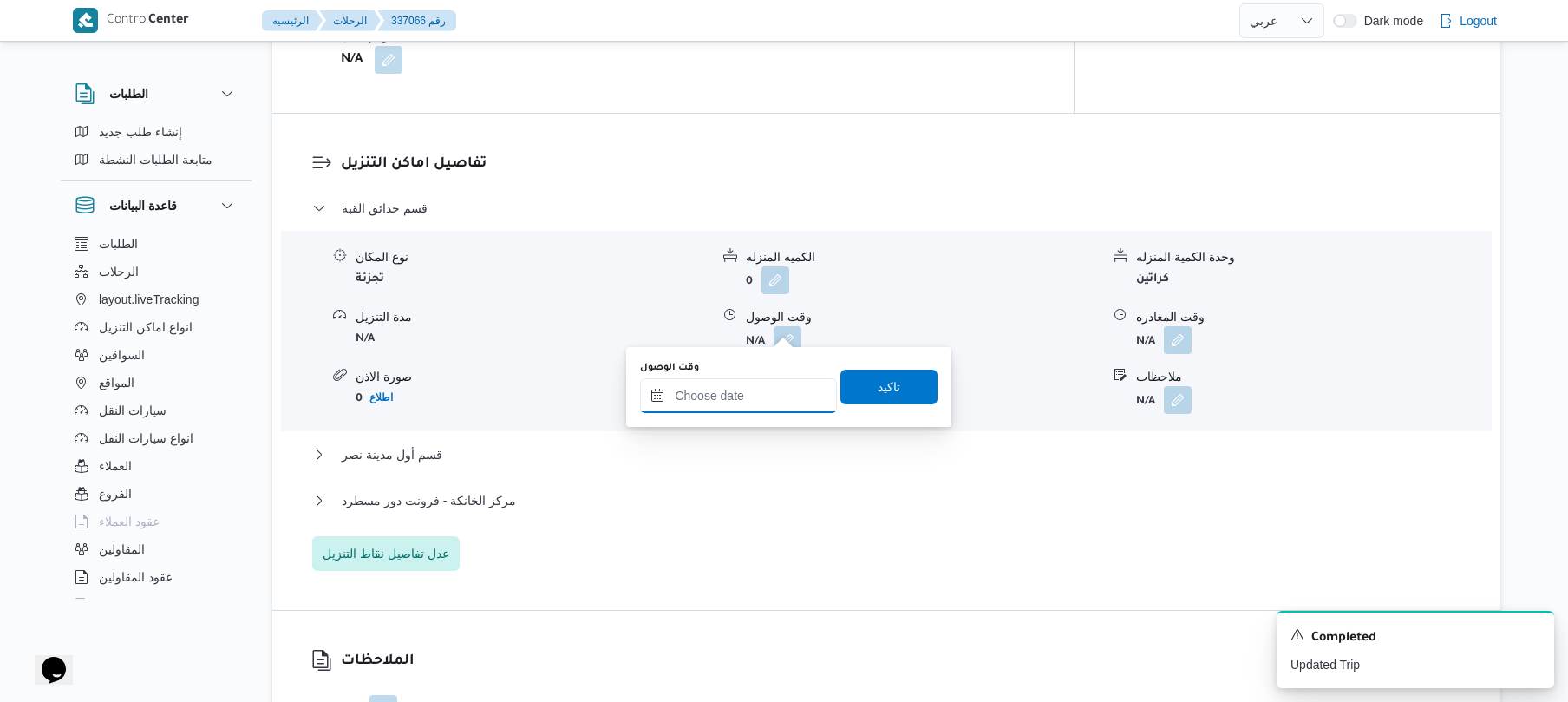
click at [743, 387] on input "وقت الوصول" at bounding box center [739, 395] width 197 height 35
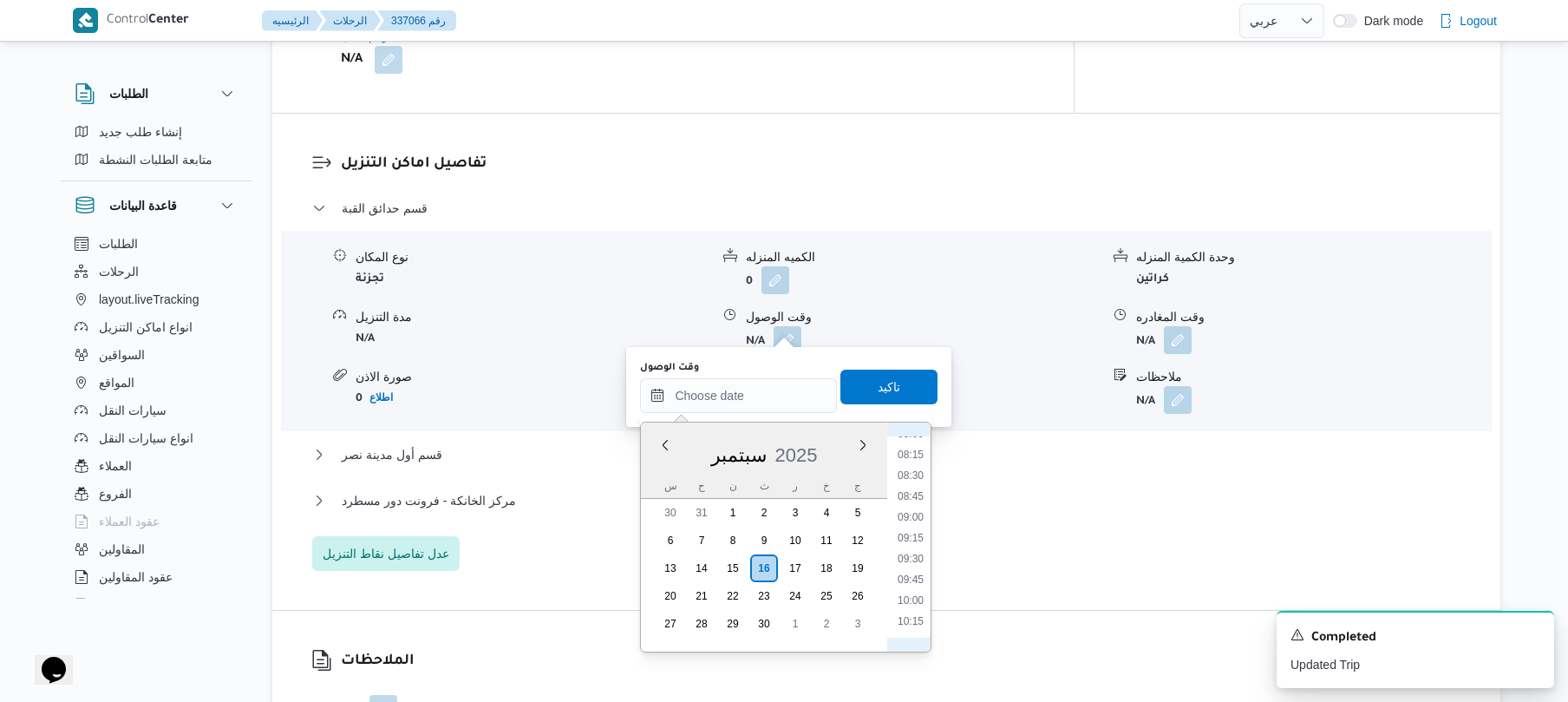
scroll to position [599, 0]
click at [913, 536] on li "08:15" at bounding box center [910, 534] width 40 height 18
type input "[DATE] ٠٨:١٥"
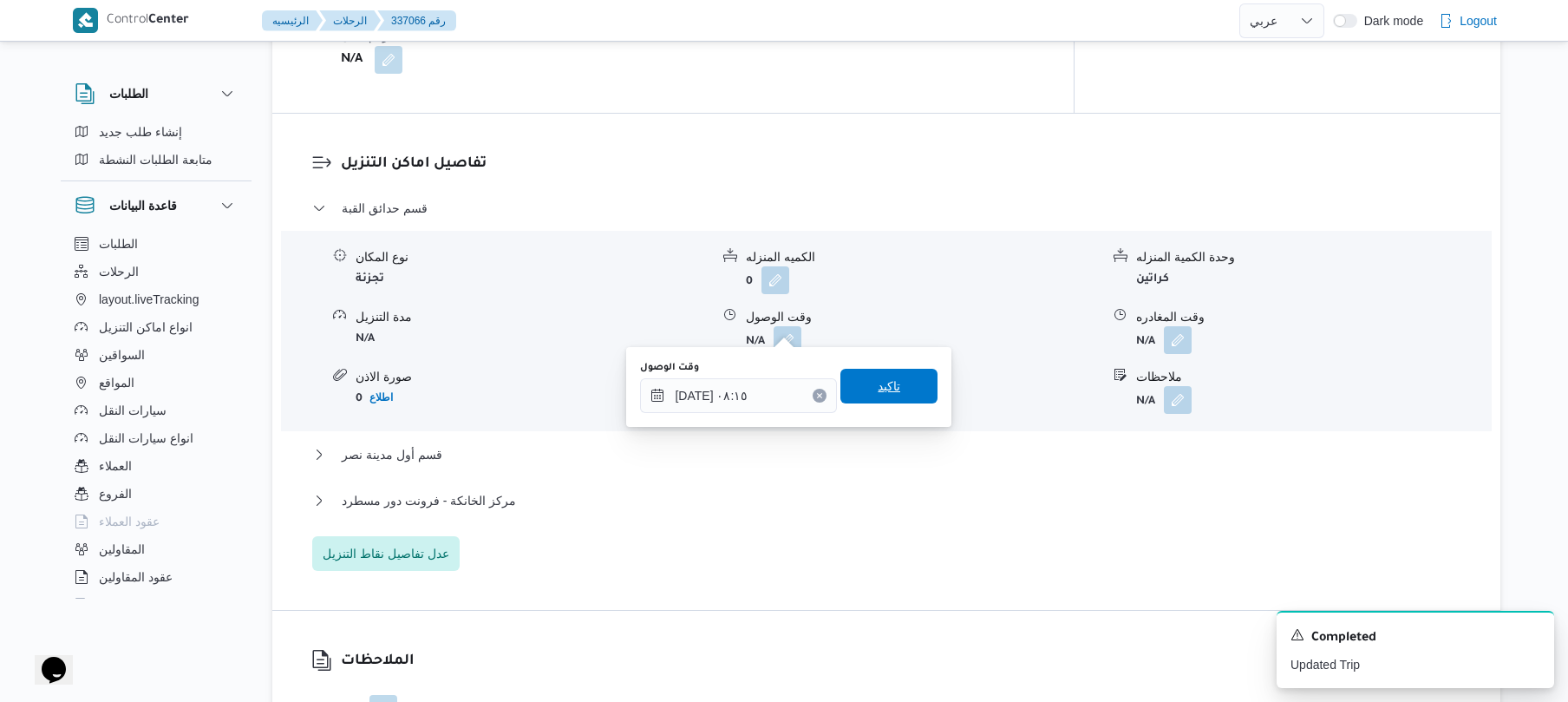
click at [899, 389] on span "تاكيد" at bounding box center [890, 386] width 98 height 35
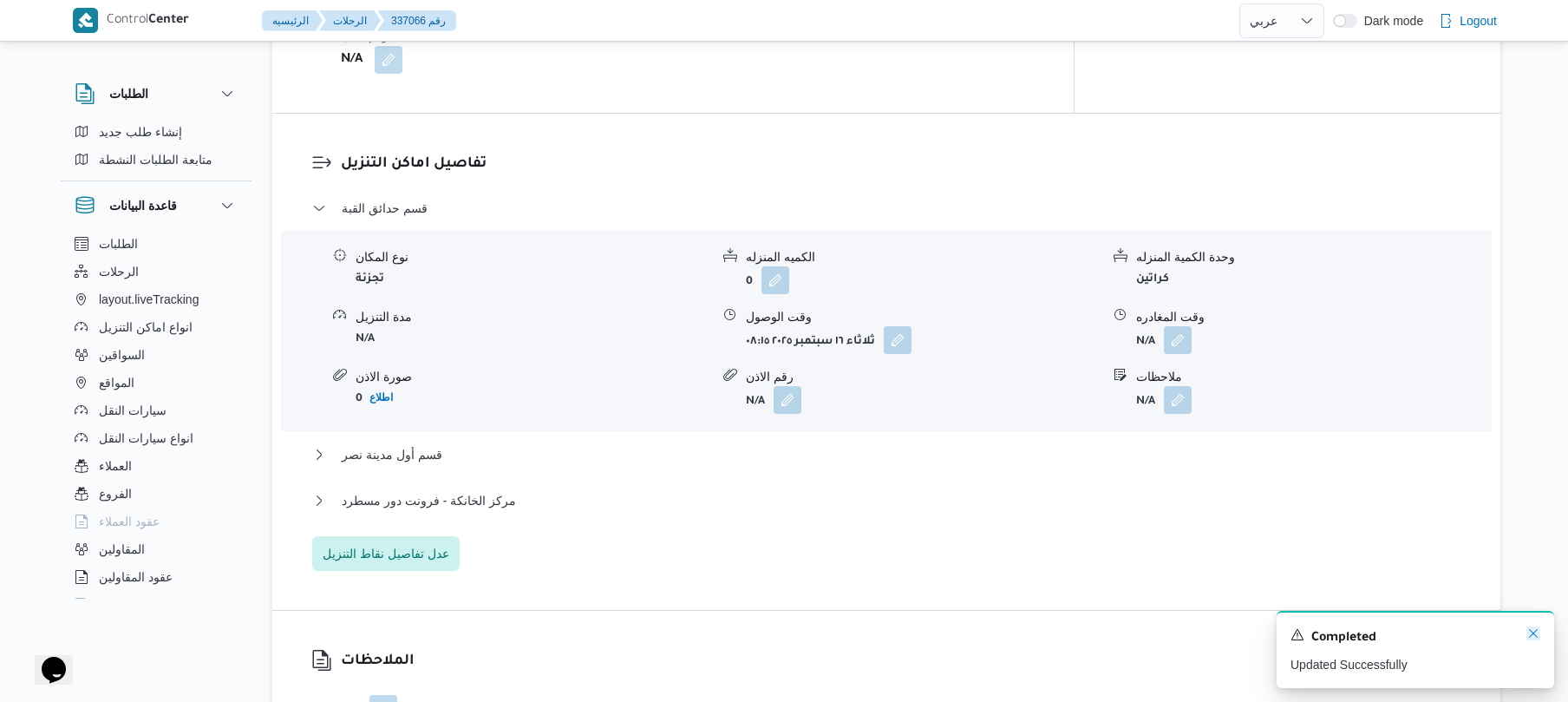
click at [1532, 630] on icon "Dismiss toast" at bounding box center [1533, 634] width 14 height 14
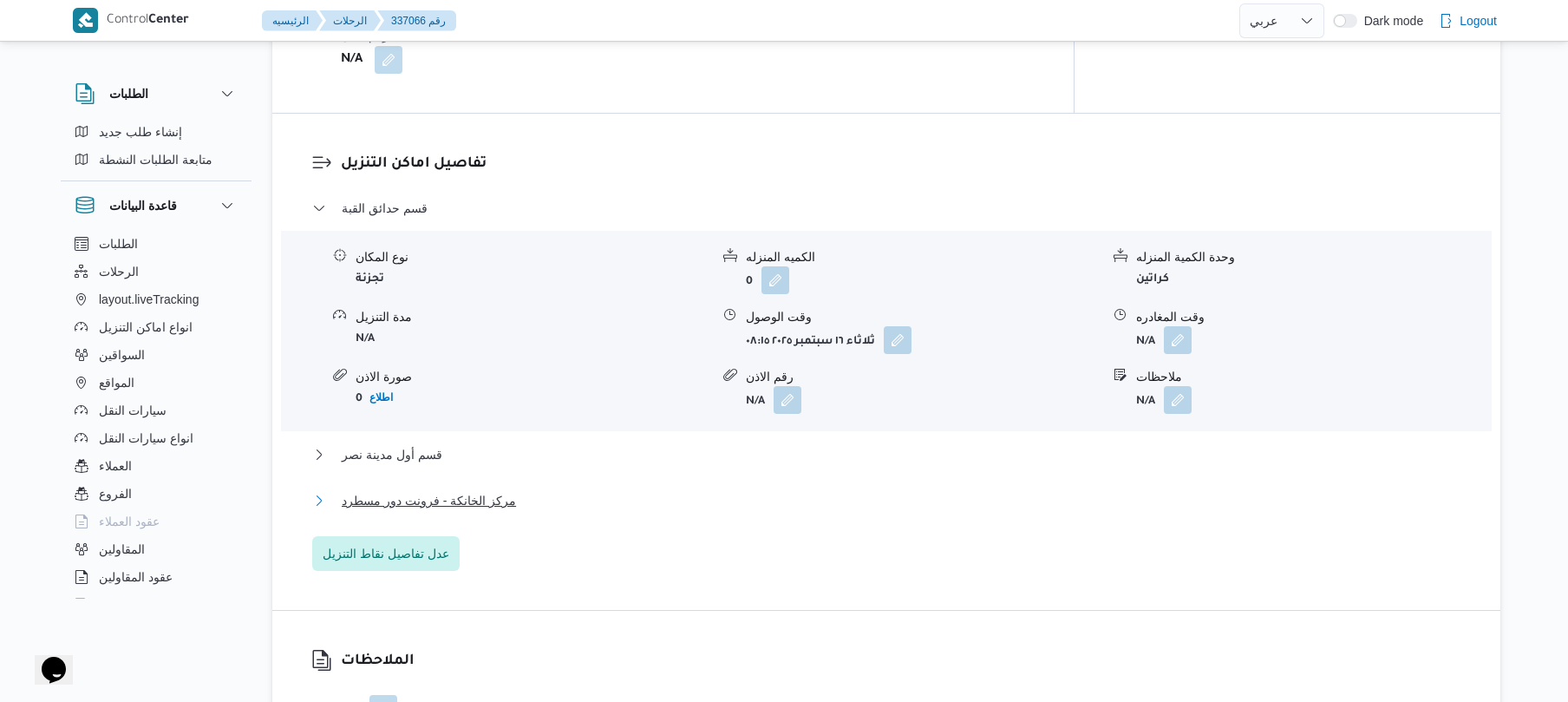
click at [999, 490] on button "مركز الخانكة - فرونت دور مسطرد" at bounding box center [887, 500] width 1149 height 20
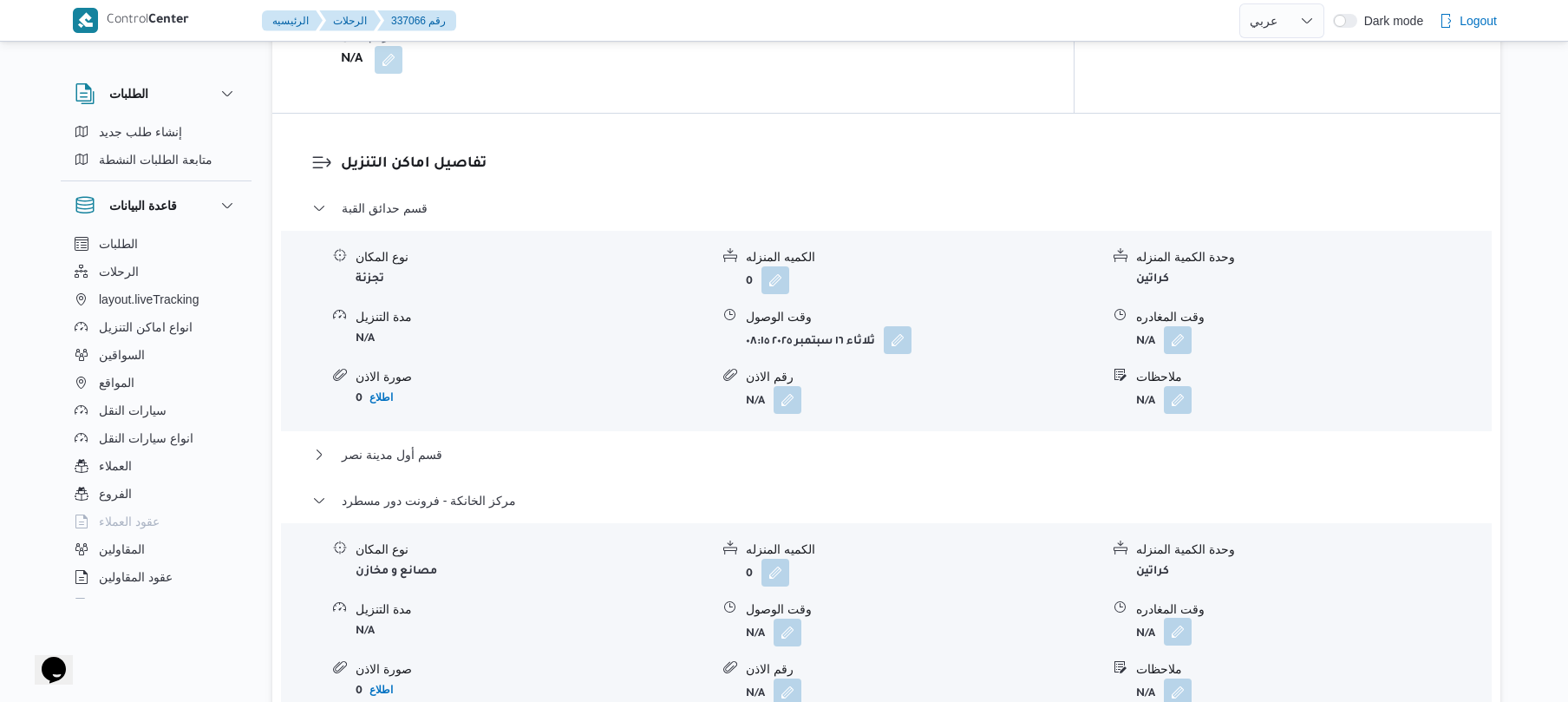
click at [1170, 632] on button "button" at bounding box center [1177, 631] width 27 height 28
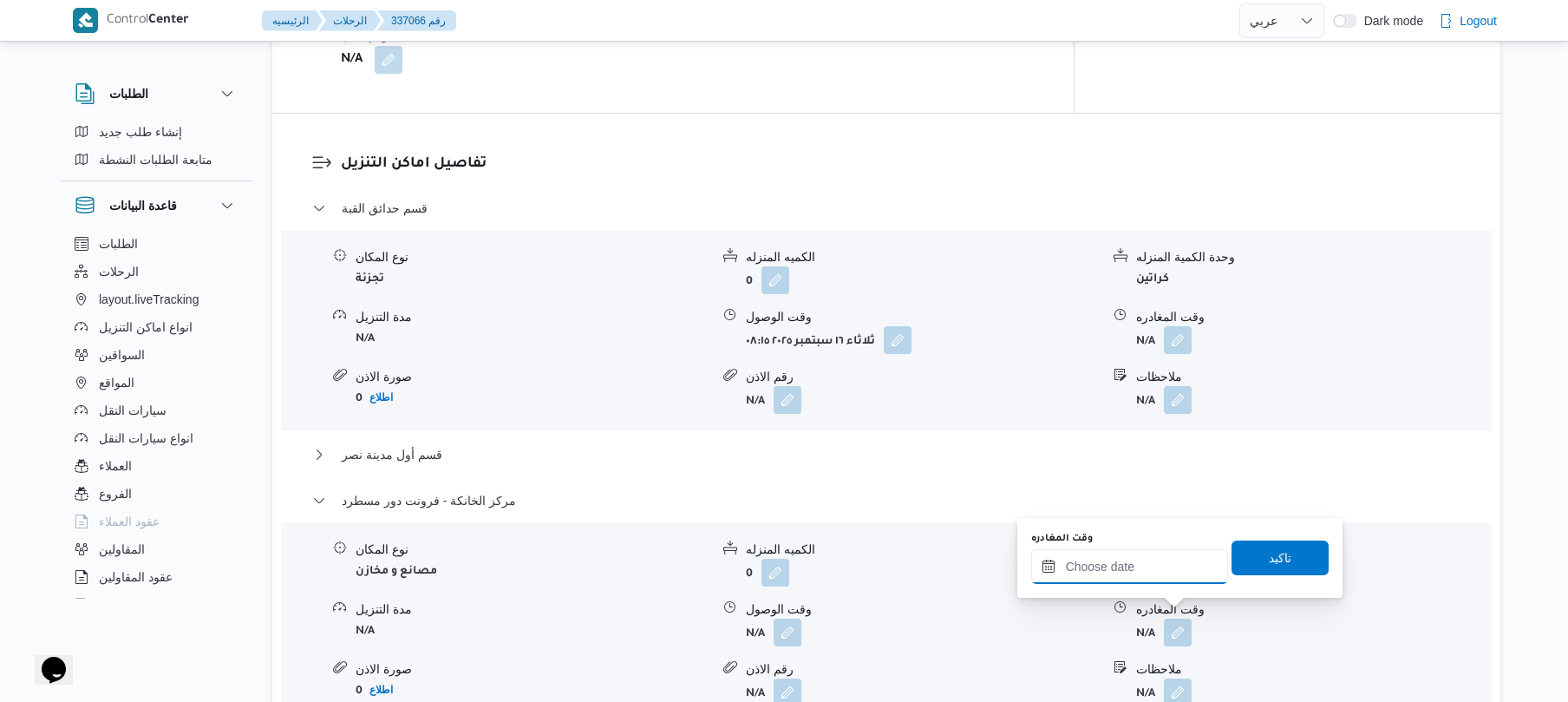
click at [1174, 570] on input "وقت المغادره" at bounding box center [1130, 566] width 197 height 35
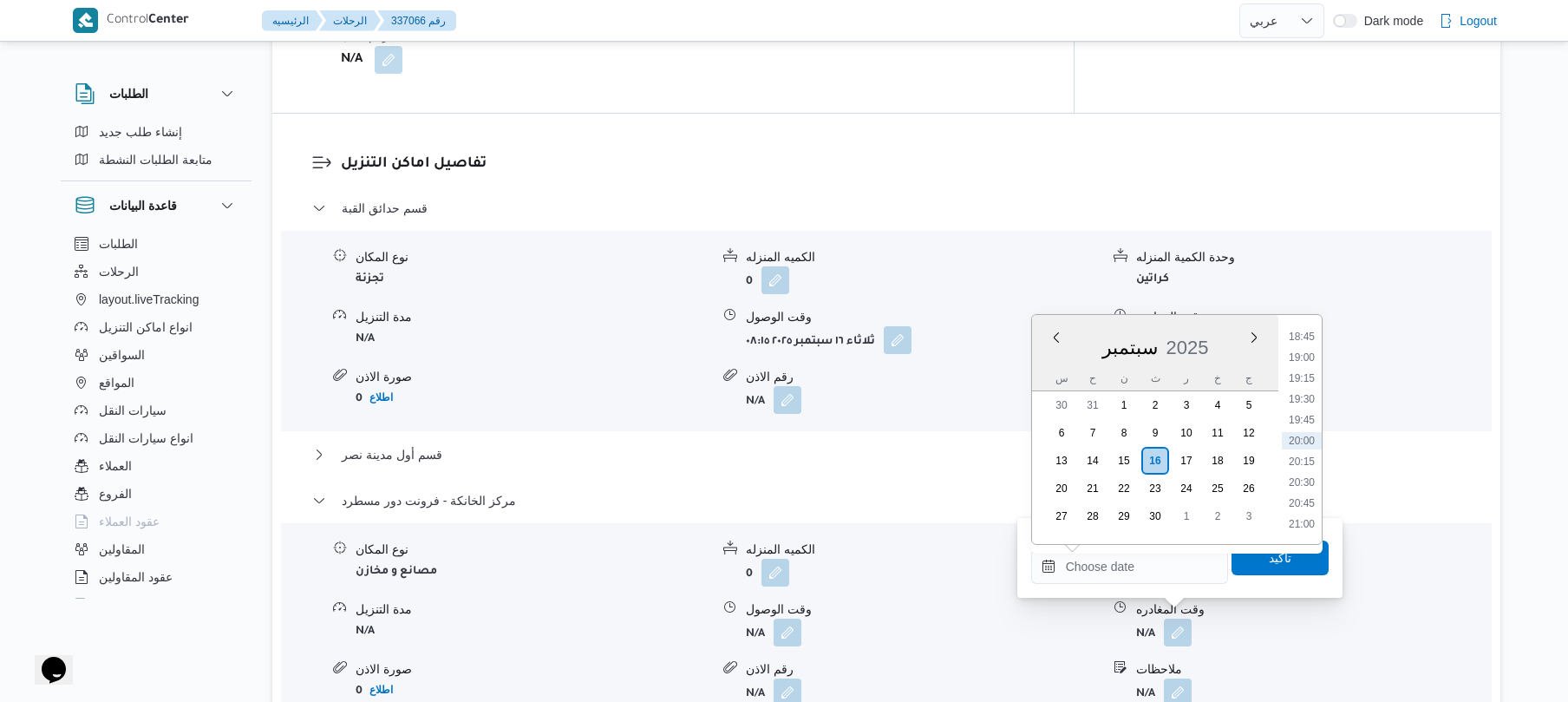
scroll to position [1392, 0]
click at [1306, 451] on li "18:00" at bounding box center [1301, 446] width 40 height 18
type input "[DATE] ١٨:٠٠"
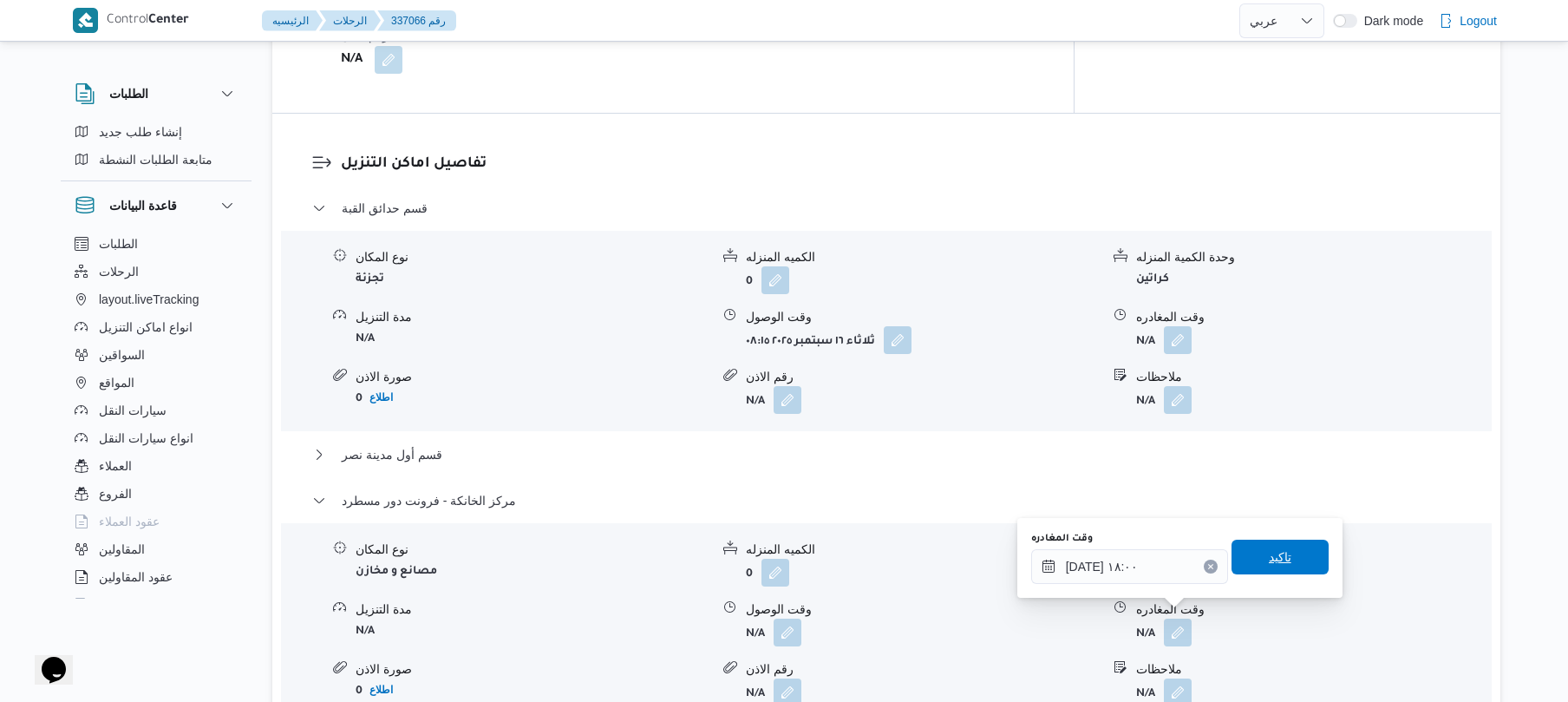
click at [1269, 554] on span "تاكيد" at bounding box center [1280, 556] width 22 height 20
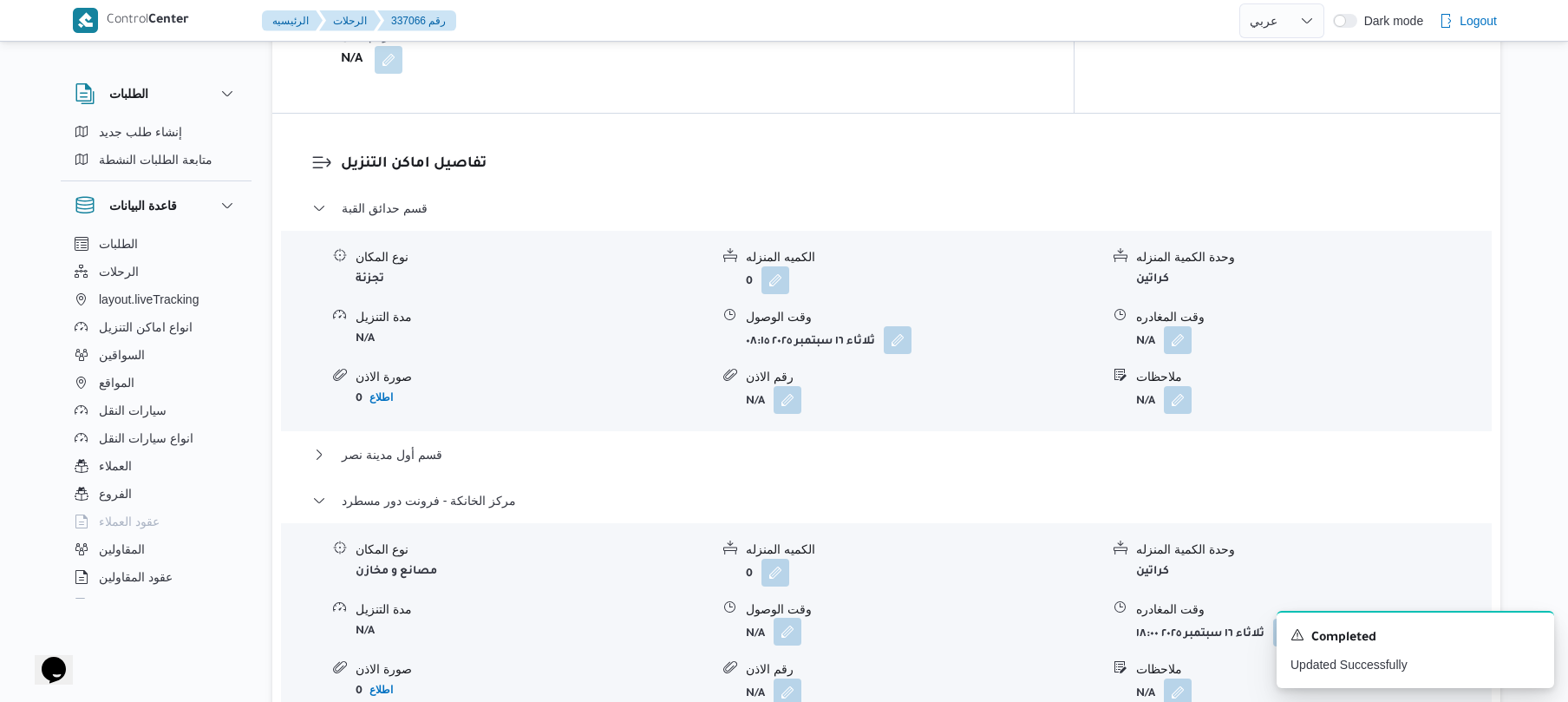
click at [795, 619] on button "button" at bounding box center [787, 631] width 27 height 28
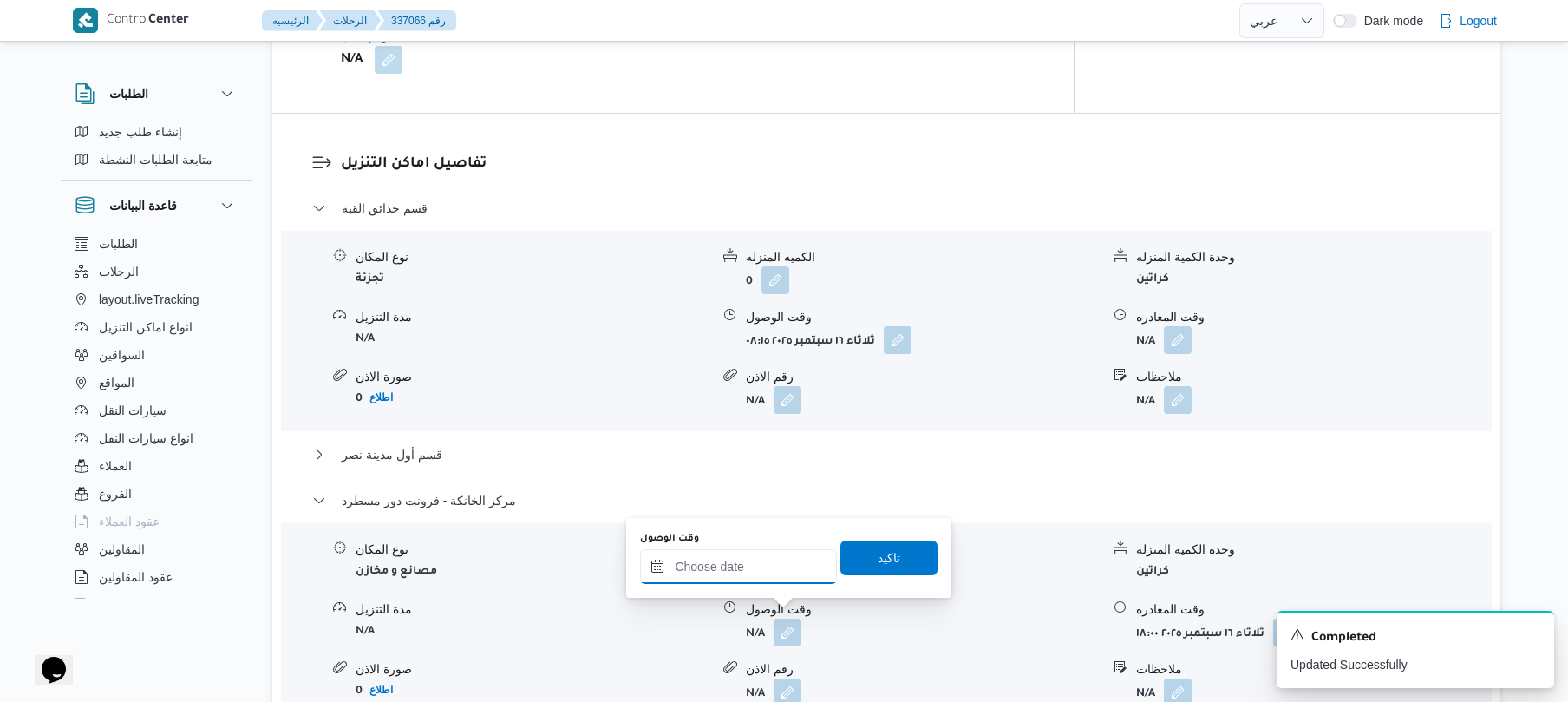
click at [786, 567] on input "وقت الوصول" at bounding box center [739, 566] width 197 height 35
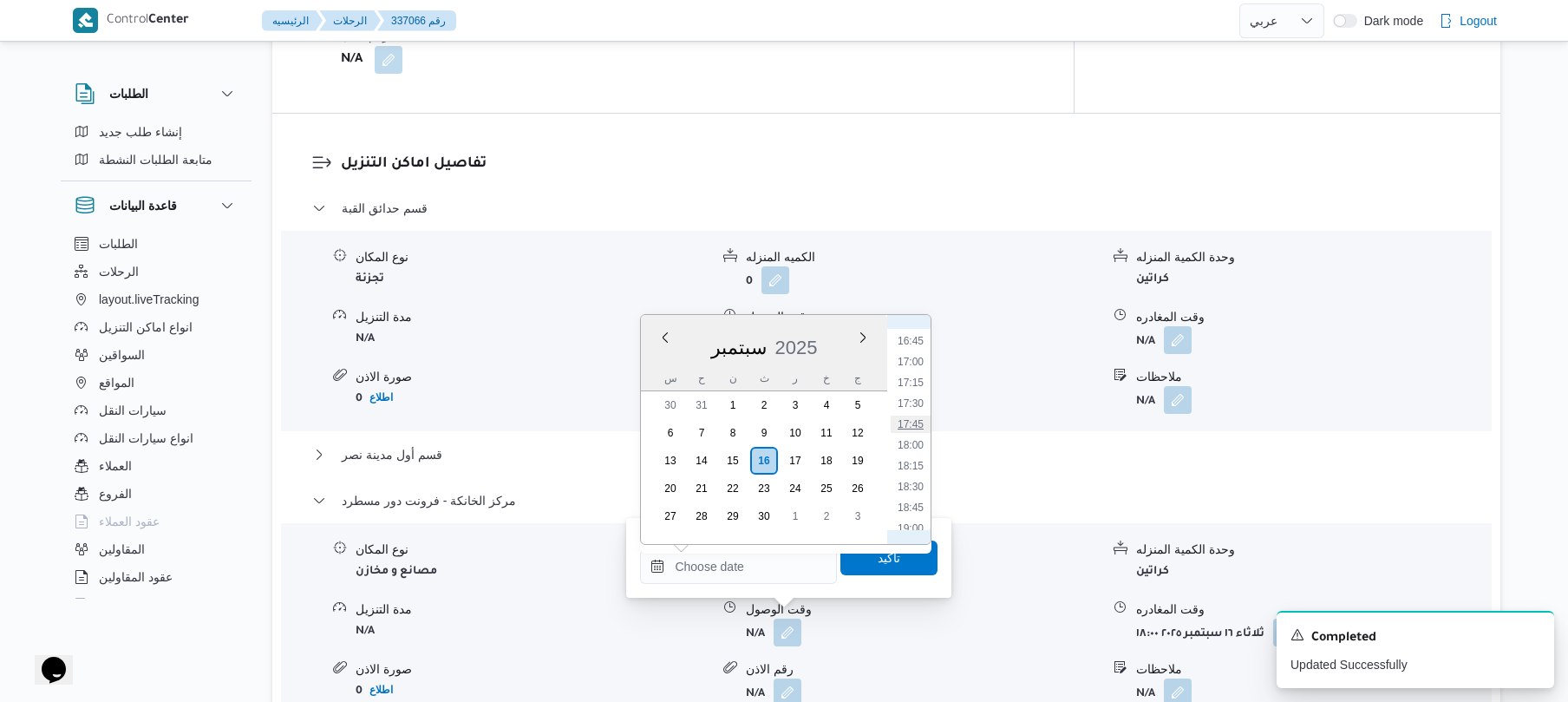
click at [918, 416] on li "17:45" at bounding box center [910, 424] width 40 height 18
type input "[DATE] ١٧:٤٥"
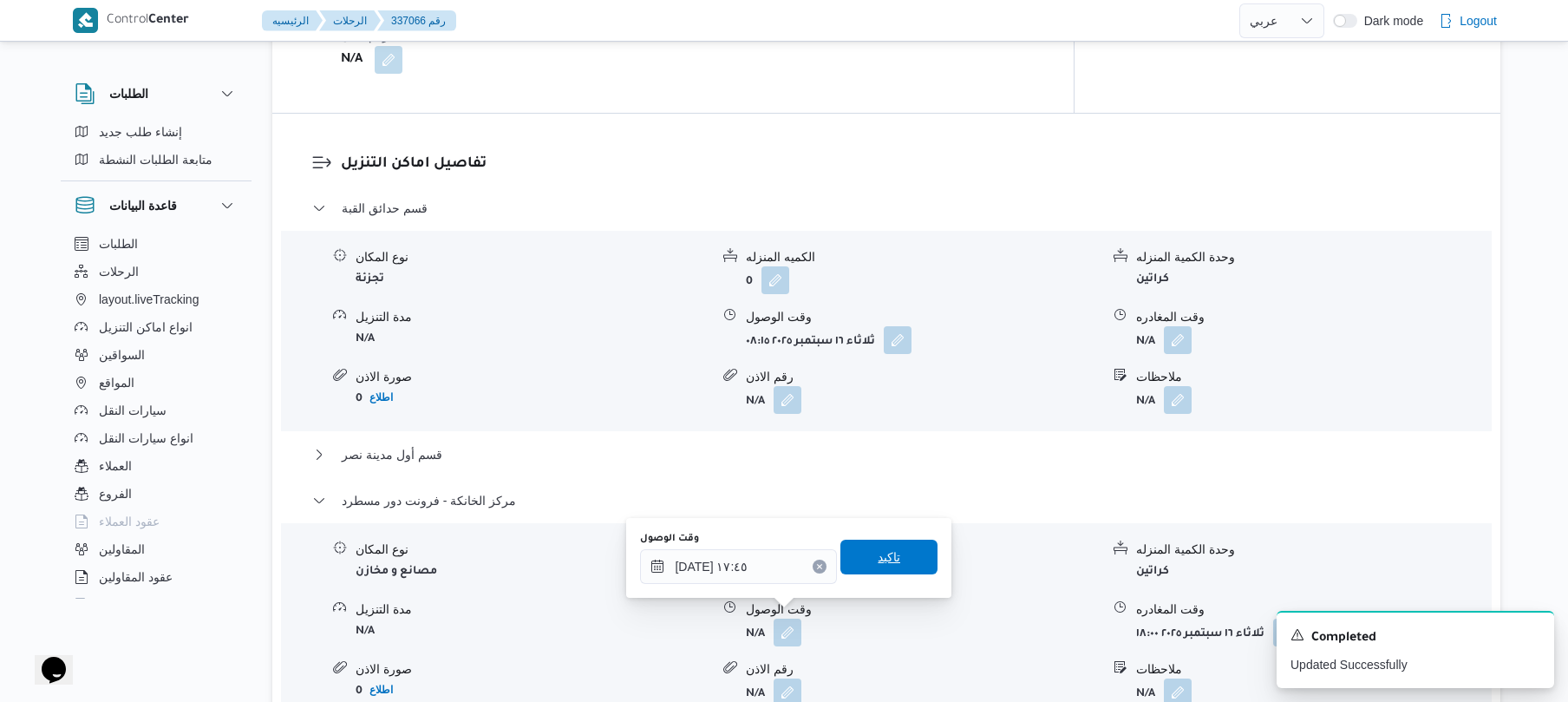
click at [910, 554] on span "تاكيد" at bounding box center [890, 556] width 98 height 35
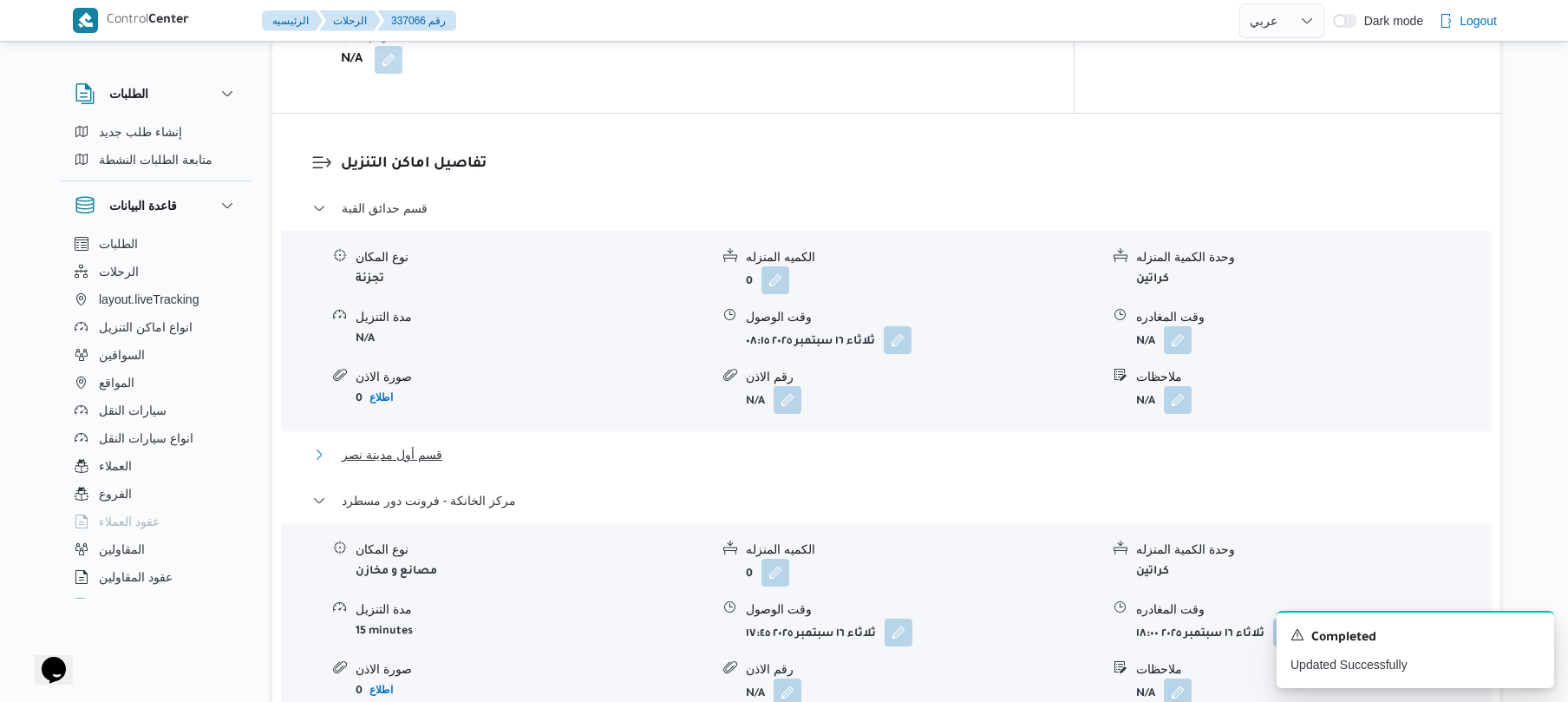
click at [956, 445] on button "قسم أول مدينة نصر" at bounding box center [887, 454] width 1149 height 20
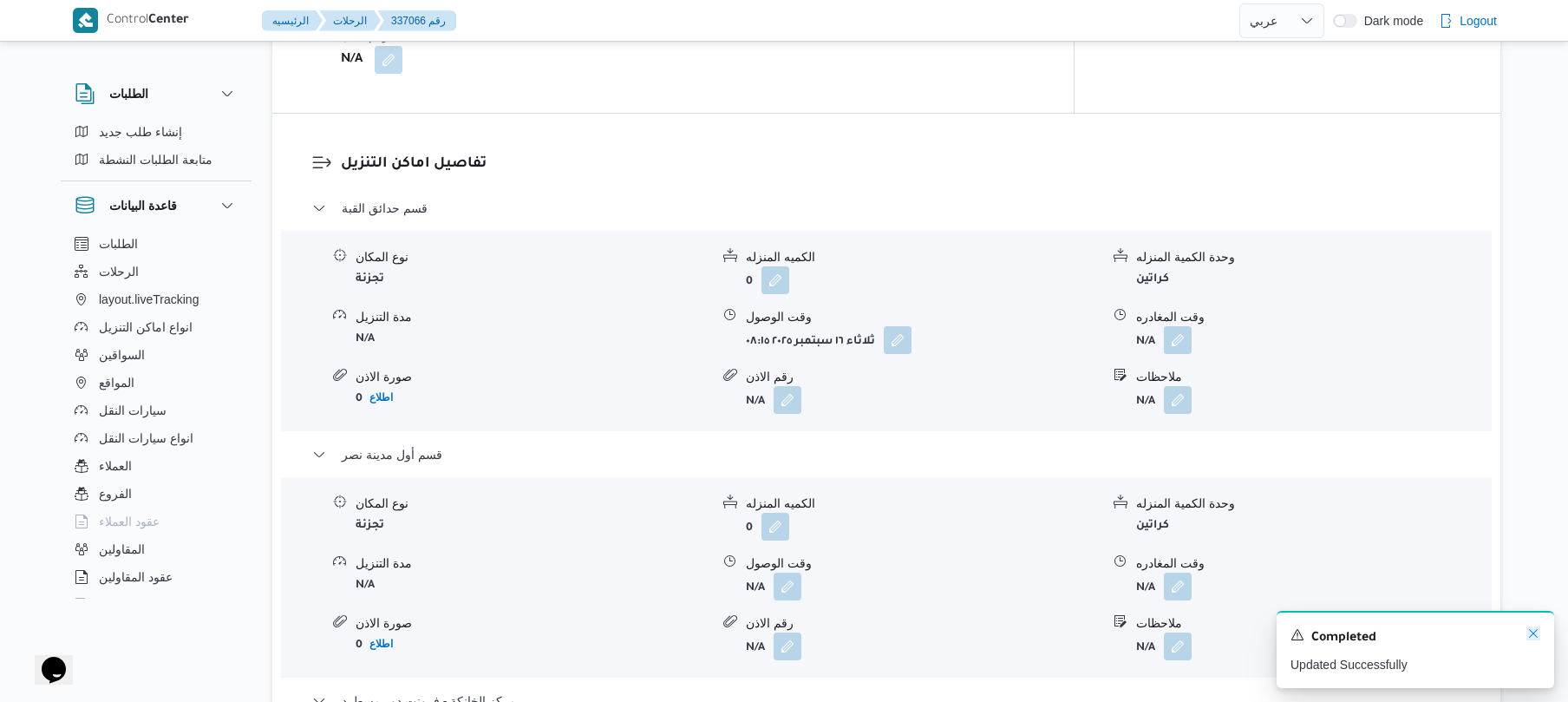
click at [1533, 635] on icon "Dismiss toast" at bounding box center [1533, 634] width 9 height 9
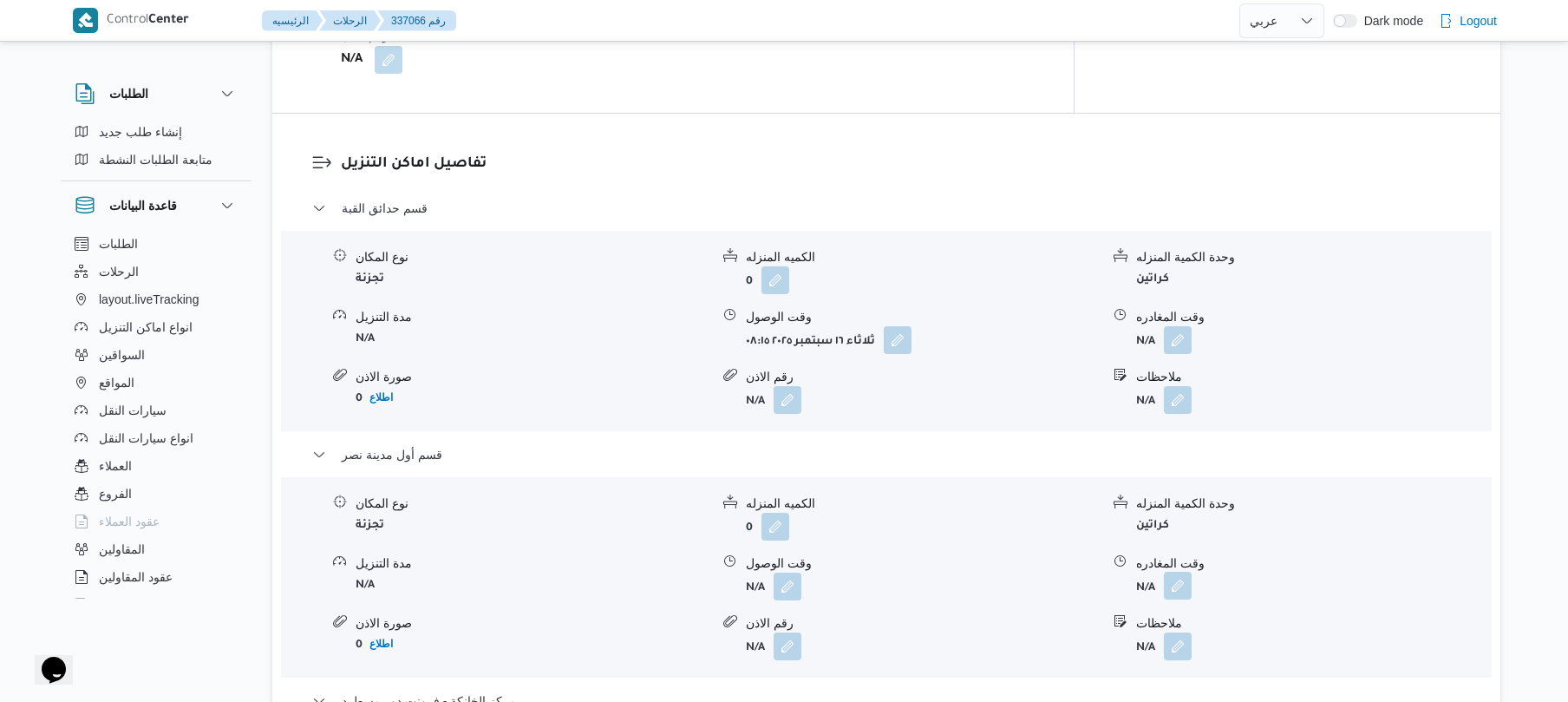
click at [1180, 572] on button "button" at bounding box center [1177, 585] width 27 height 28
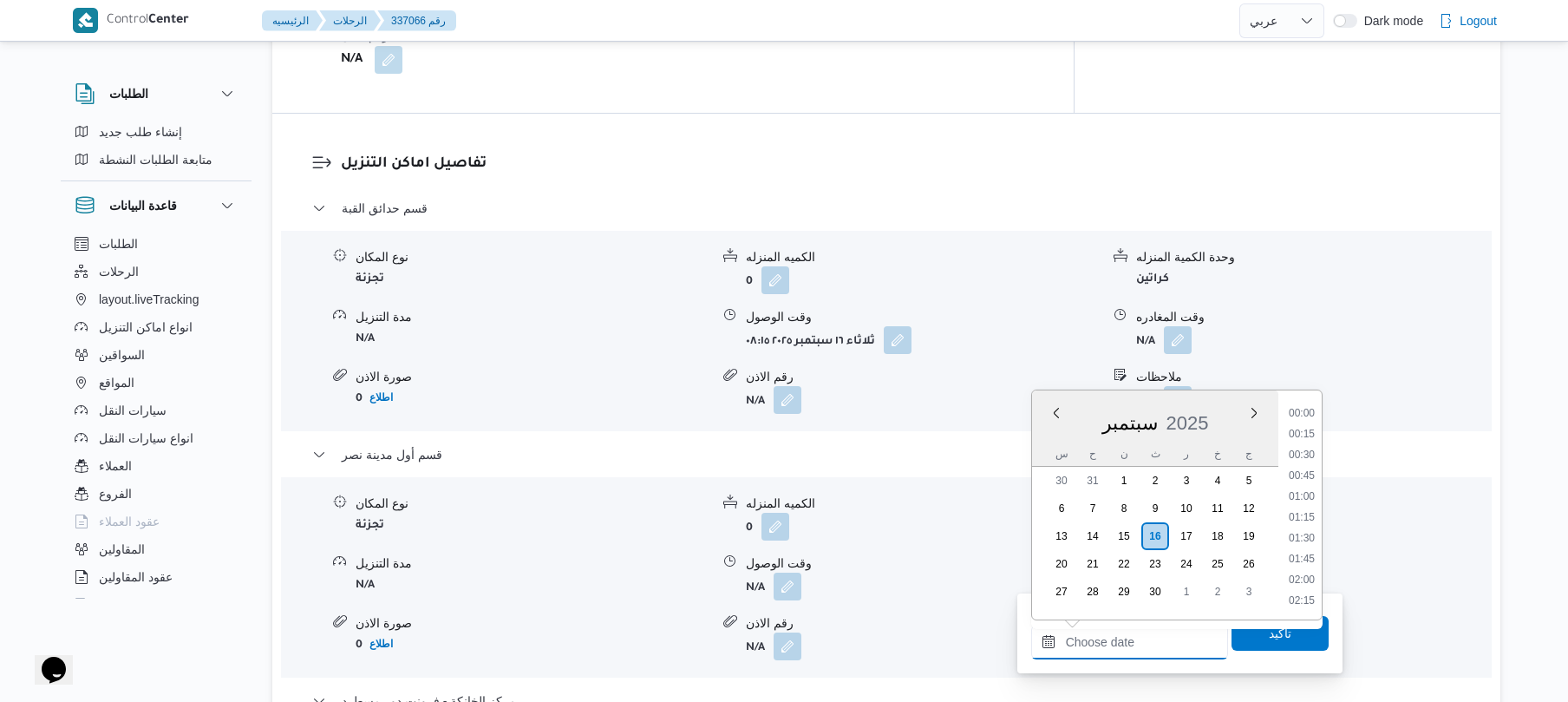
drag, startPoint x: 1109, startPoint y: 630, endPoint x: 1125, endPoint y: 627, distance: 16.3
click at [1109, 630] on input "وقت المغادره" at bounding box center [1130, 642] width 197 height 35
click at [1306, 438] on li "17:00" at bounding box center [1301, 438] width 40 height 18
type input "١٦/٠٩/٢٠٢٥ ١٧:٠٠"
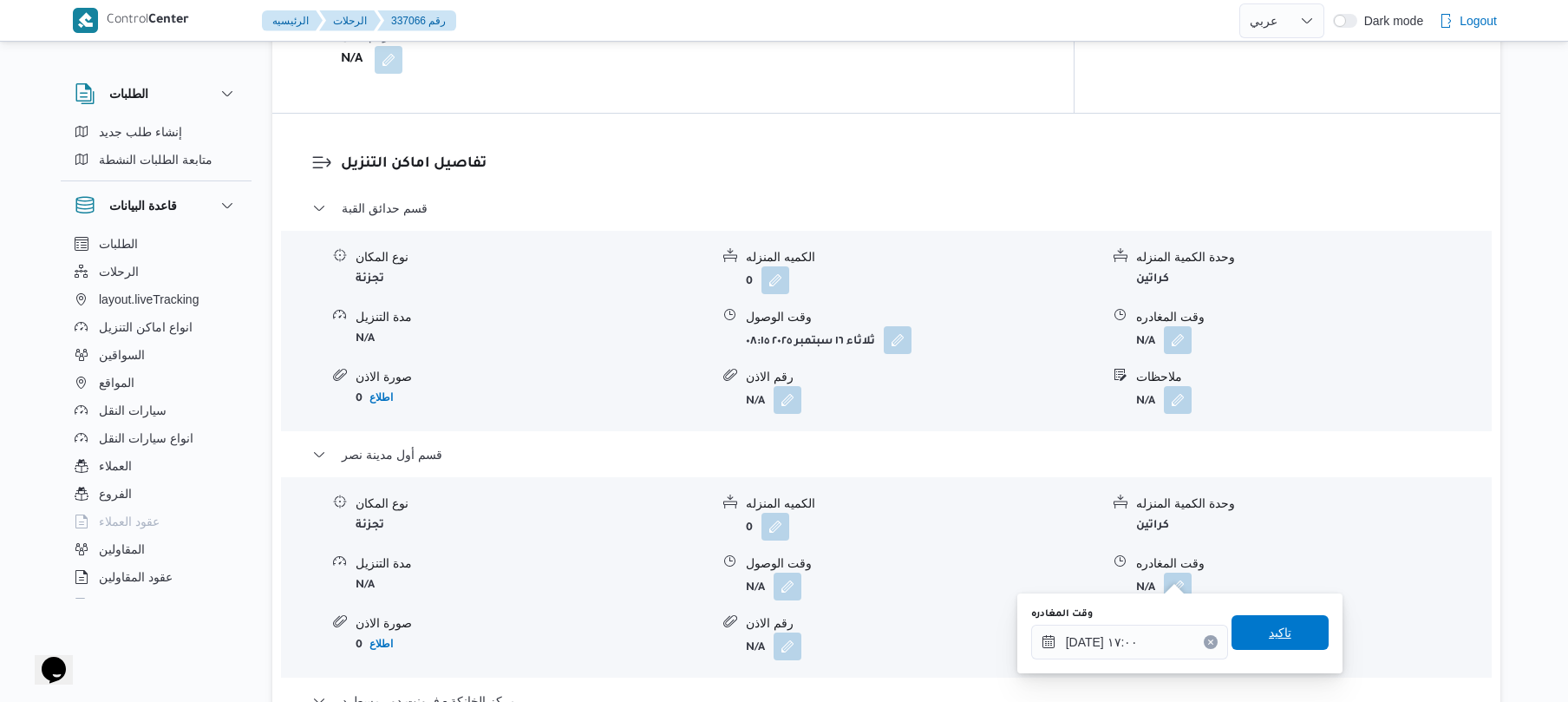
click at [1274, 632] on span "تاكيد" at bounding box center [1280, 632] width 22 height 20
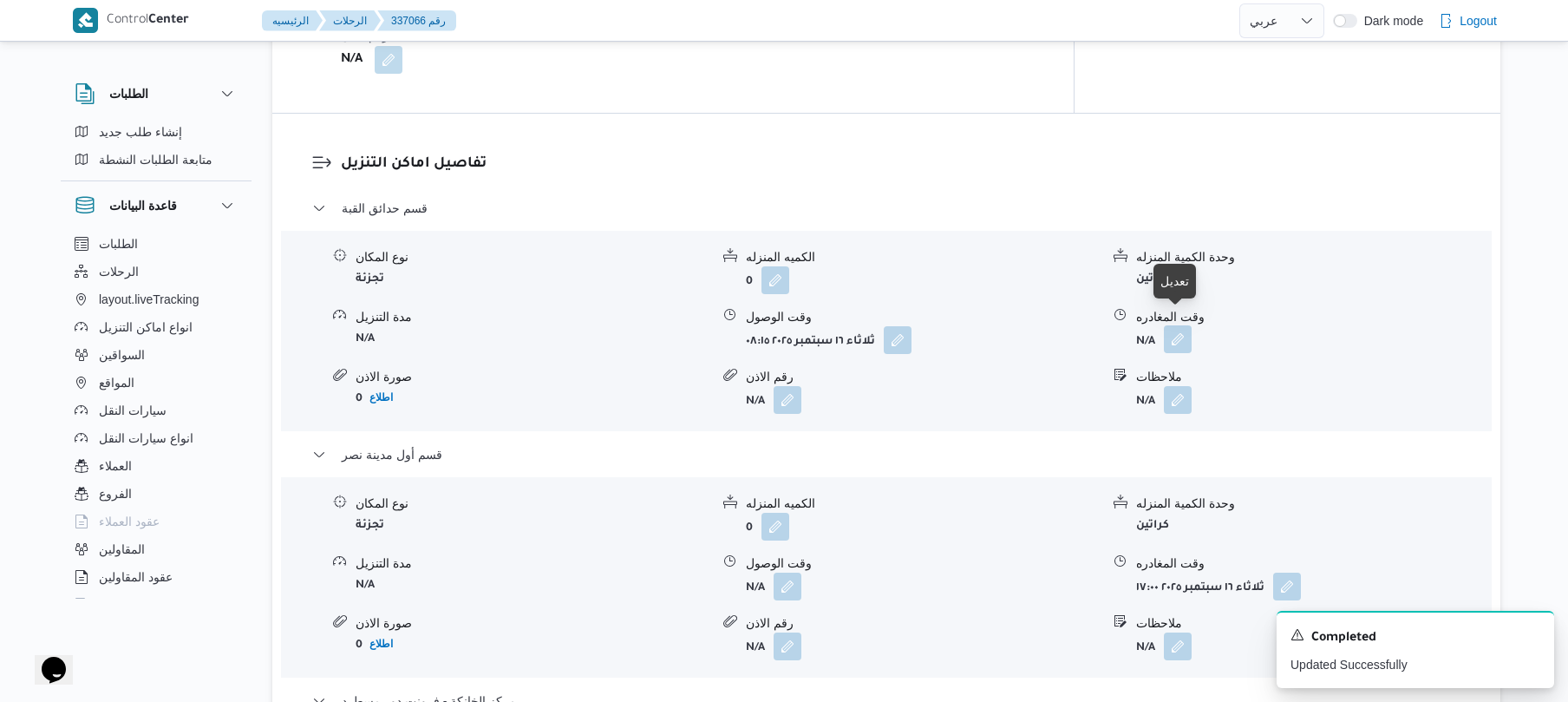
click at [1180, 326] on button "button" at bounding box center [1177, 339] width 27 height 28
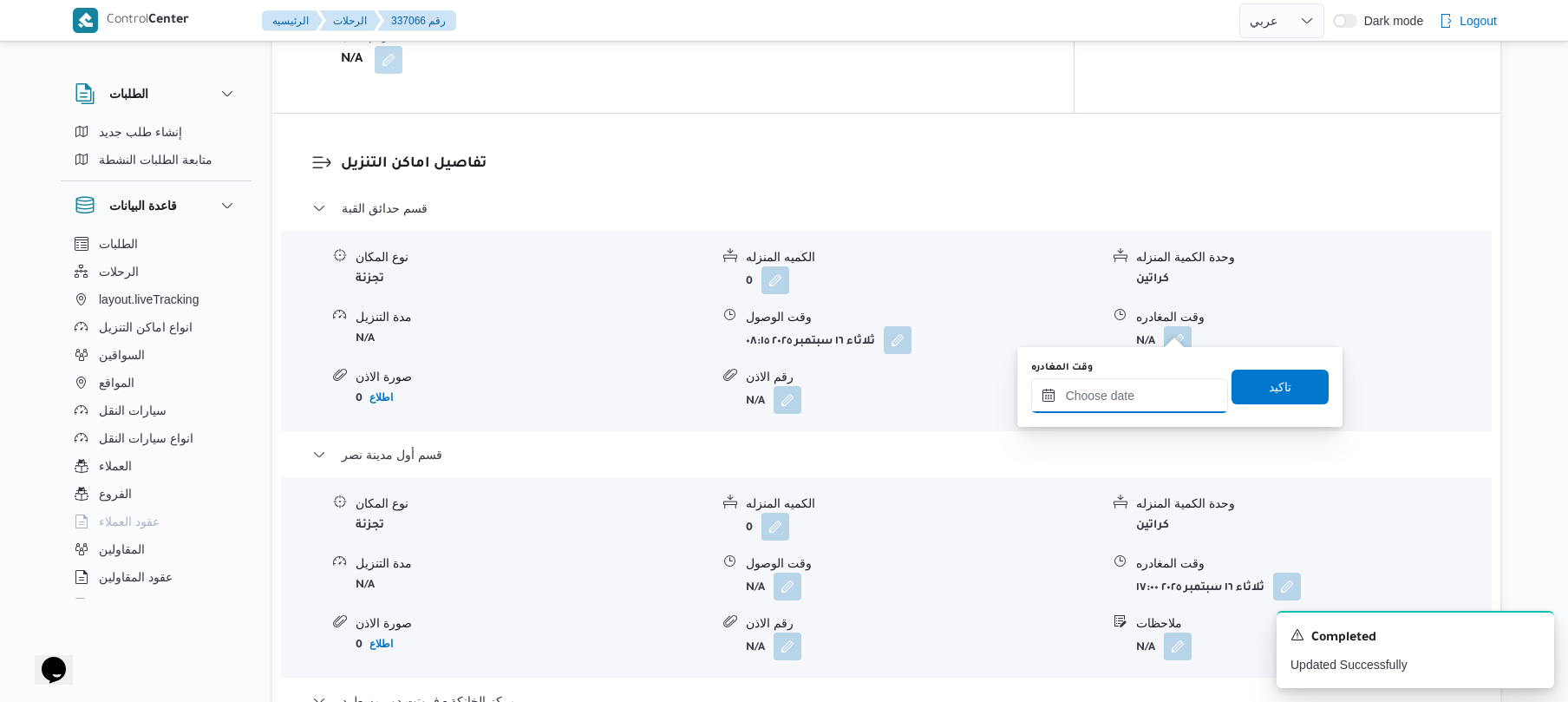
click at [1111, 394] on input "وقت المغادره" at bounding box center [1130, 395] width 197 height 35
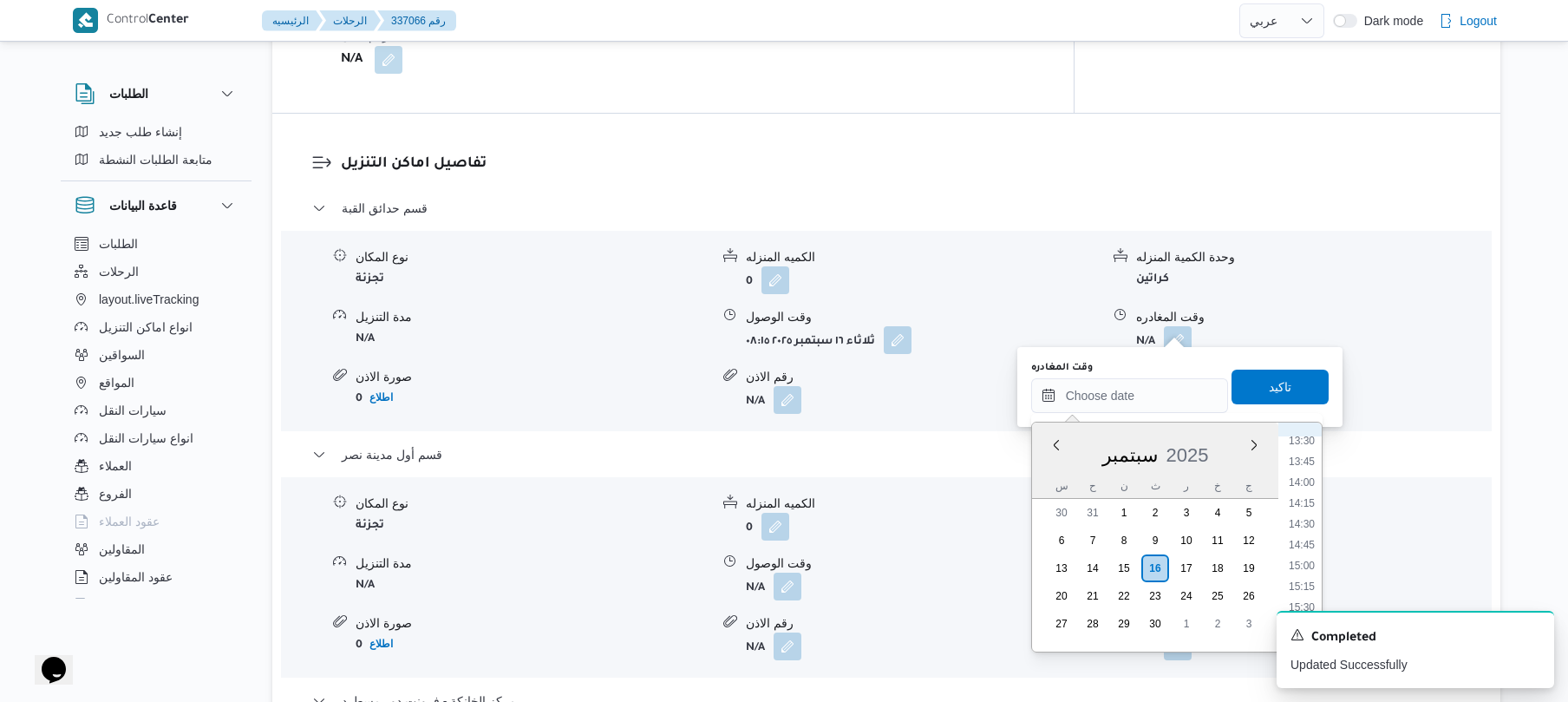
scroll to position [1053, 0]
click at [1306, 441] on li "12:30" at bounding box center [1301, 434] width 40 height 18
type input "١٦/٠٩/٢٠٢٥ ١٢:٣٠"
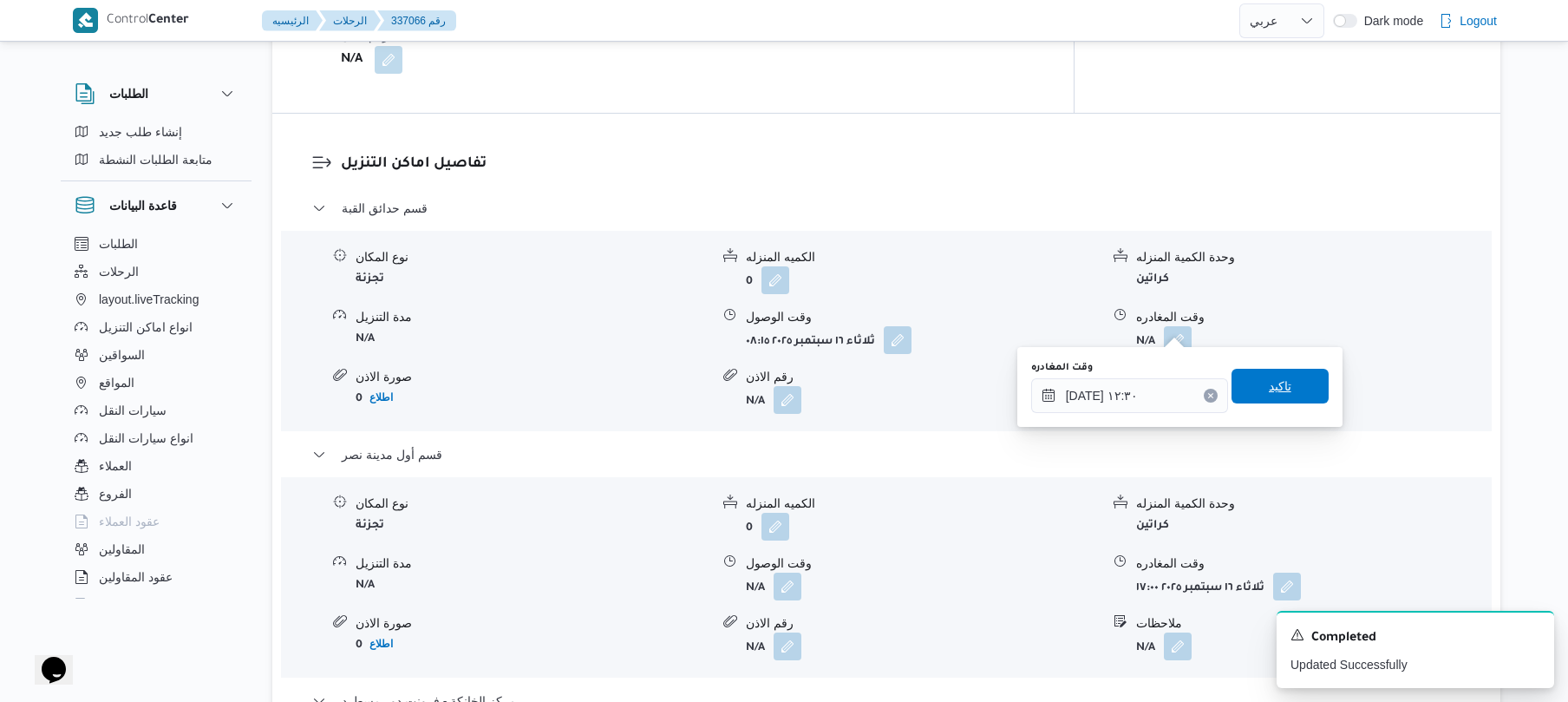
click at [1280, 392] on span "تاكيد" at bounding box center [1280, 385] width 22 height 20
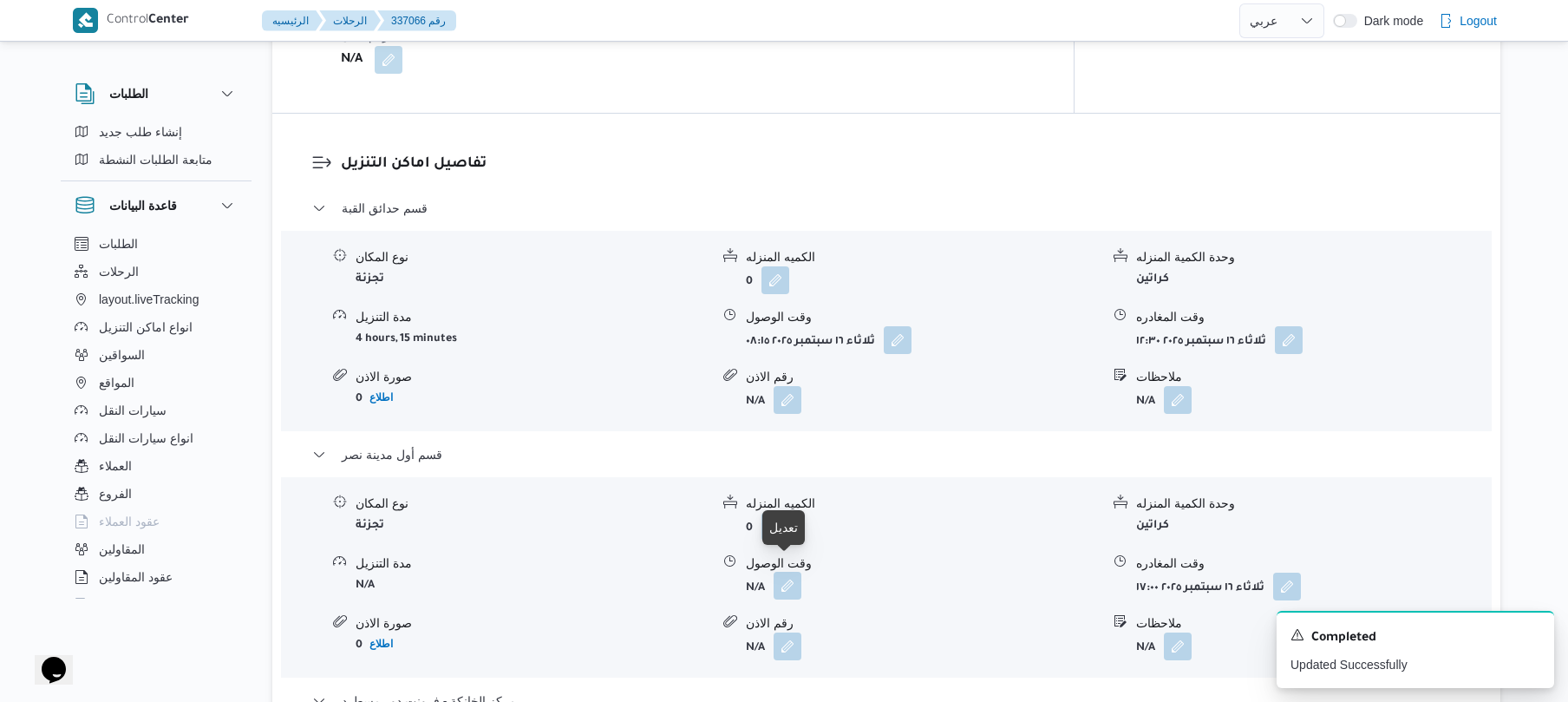
click at [785, 574] on button "button" at bounding box center [787, 585] width 27 height 28
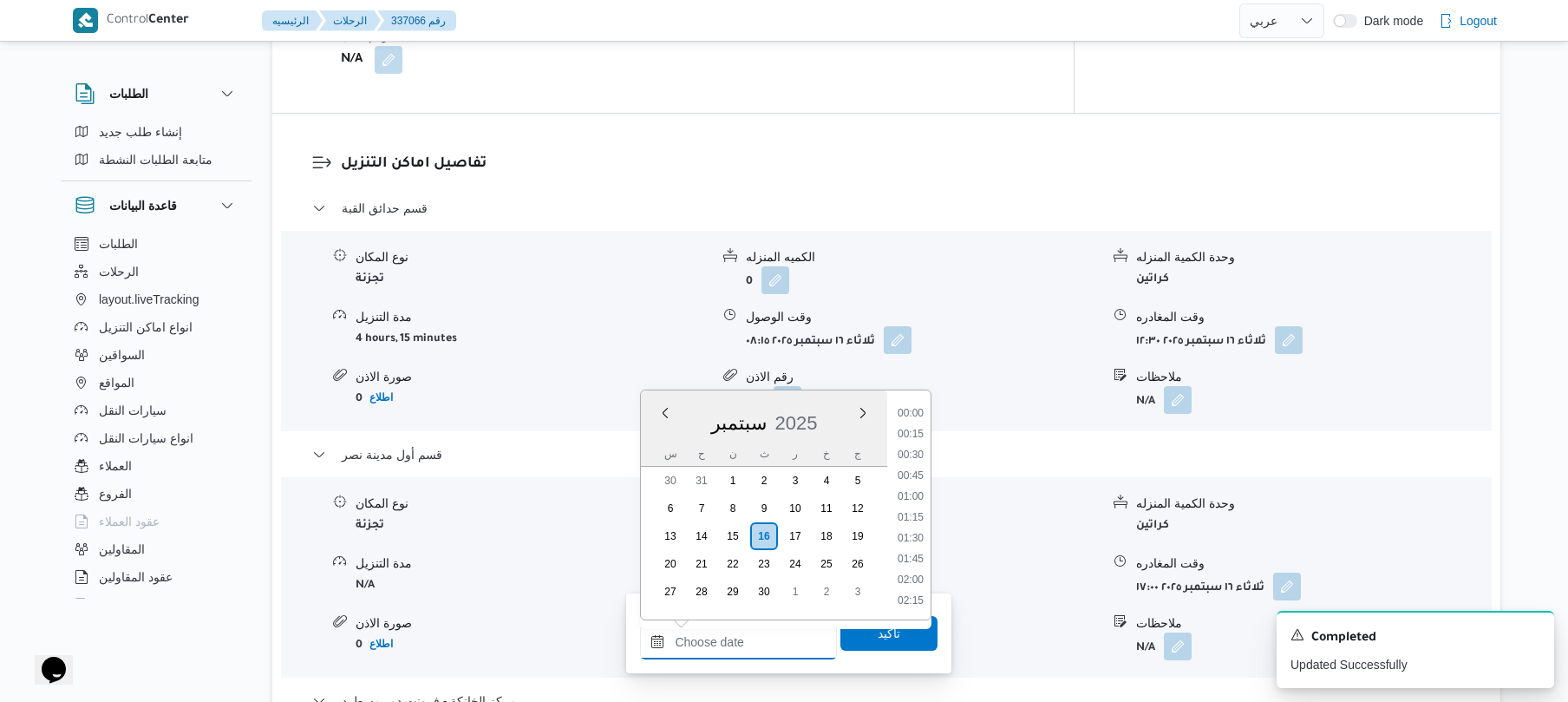
click at [747, 637] on input "وقت الوصول" at bounding box center [739, 642] width 197 height 35
click at [913, 428] on li "12:45" at bounding box center [910, 426] width 40 height 18
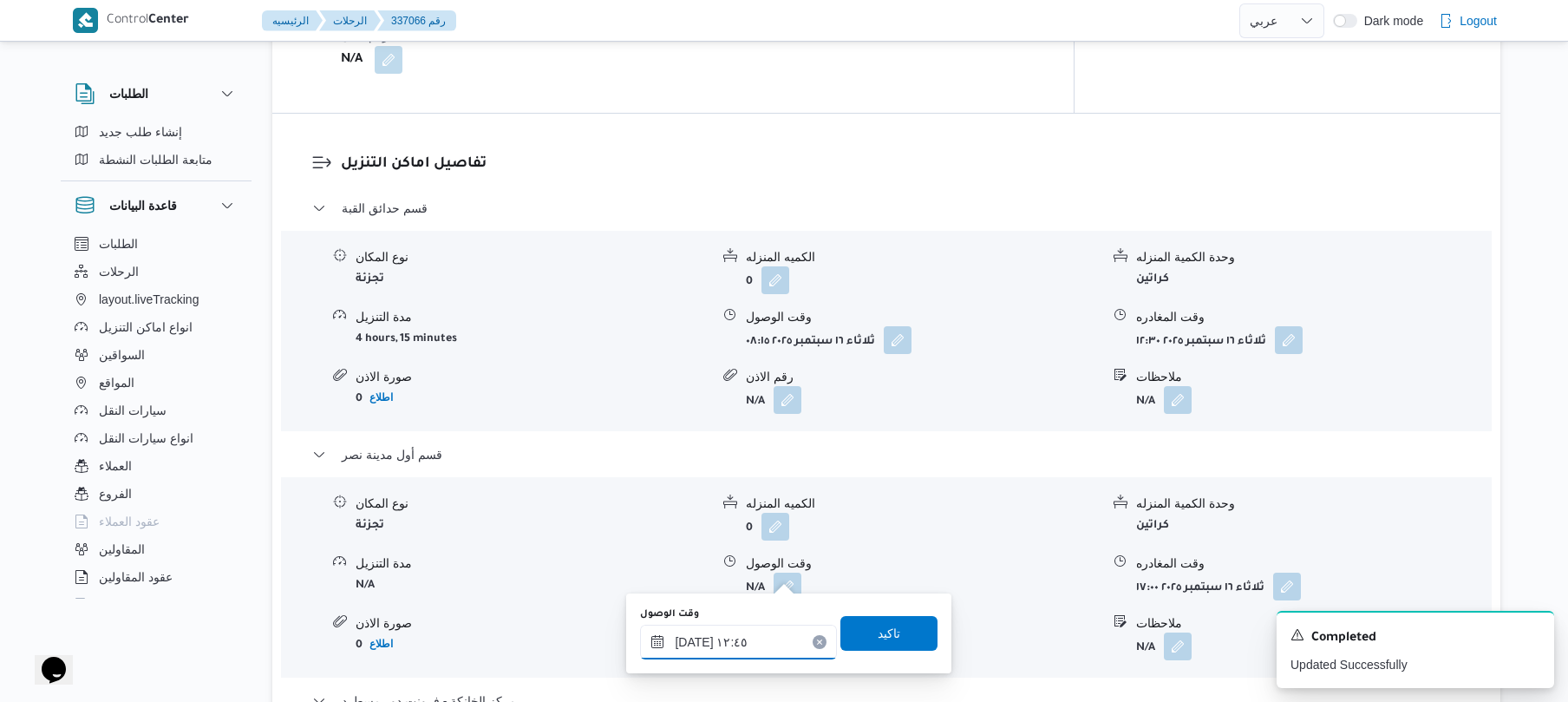
click at [694, 641] on input "١٦/٠٩/٢٠٢٥ ١٢:٤٥" at bounding box center [739, 642] width 197 height 35
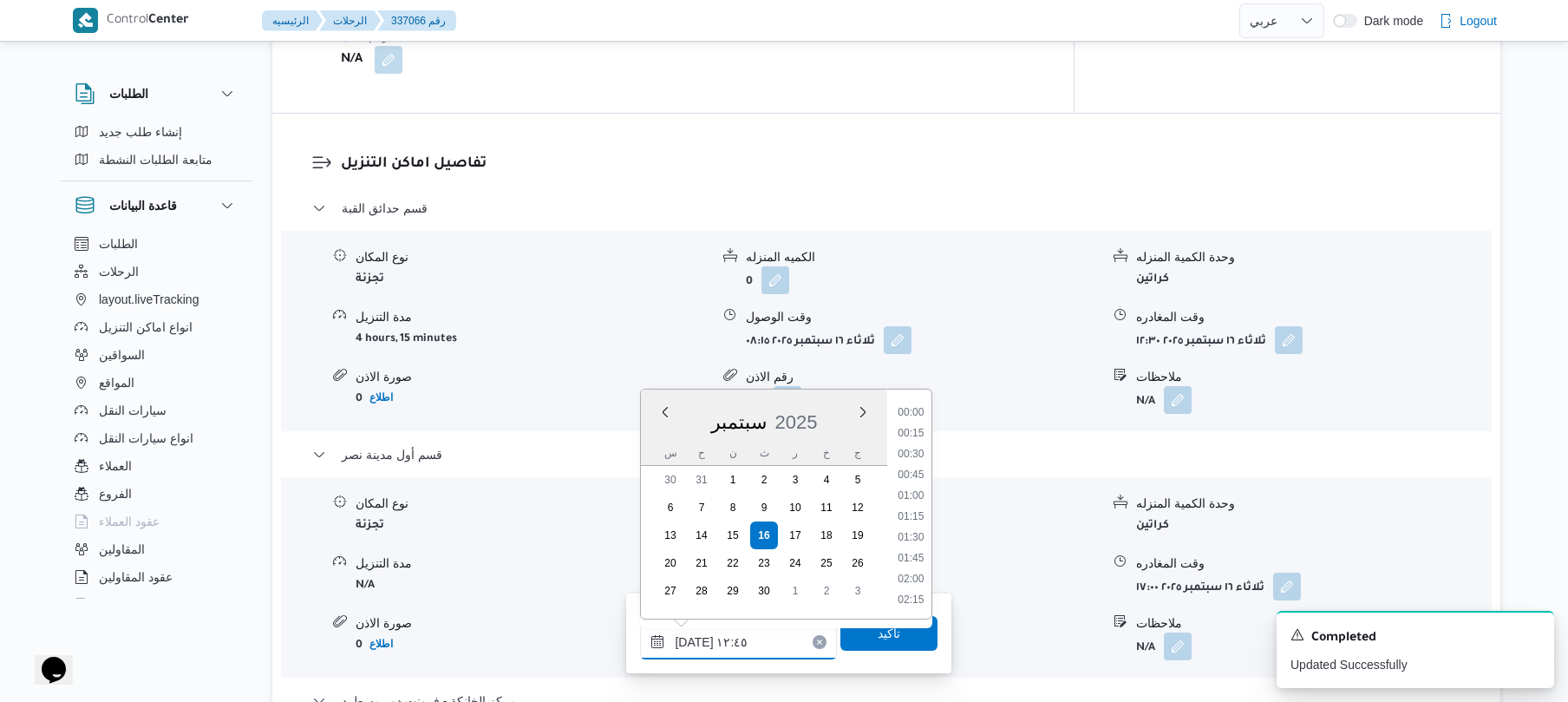
click at [694, 641] on input "١٦/٠٩/٢٠٢٥ ١٢:٤٥" at bounding box center [739, 642] width 197 height 35
type input "١٦/٠٩/٢٠٢٥ ١٢:50"
click at [846, 639] on span "تاكيد" at bounding box center [890, 632] width 98 height 35
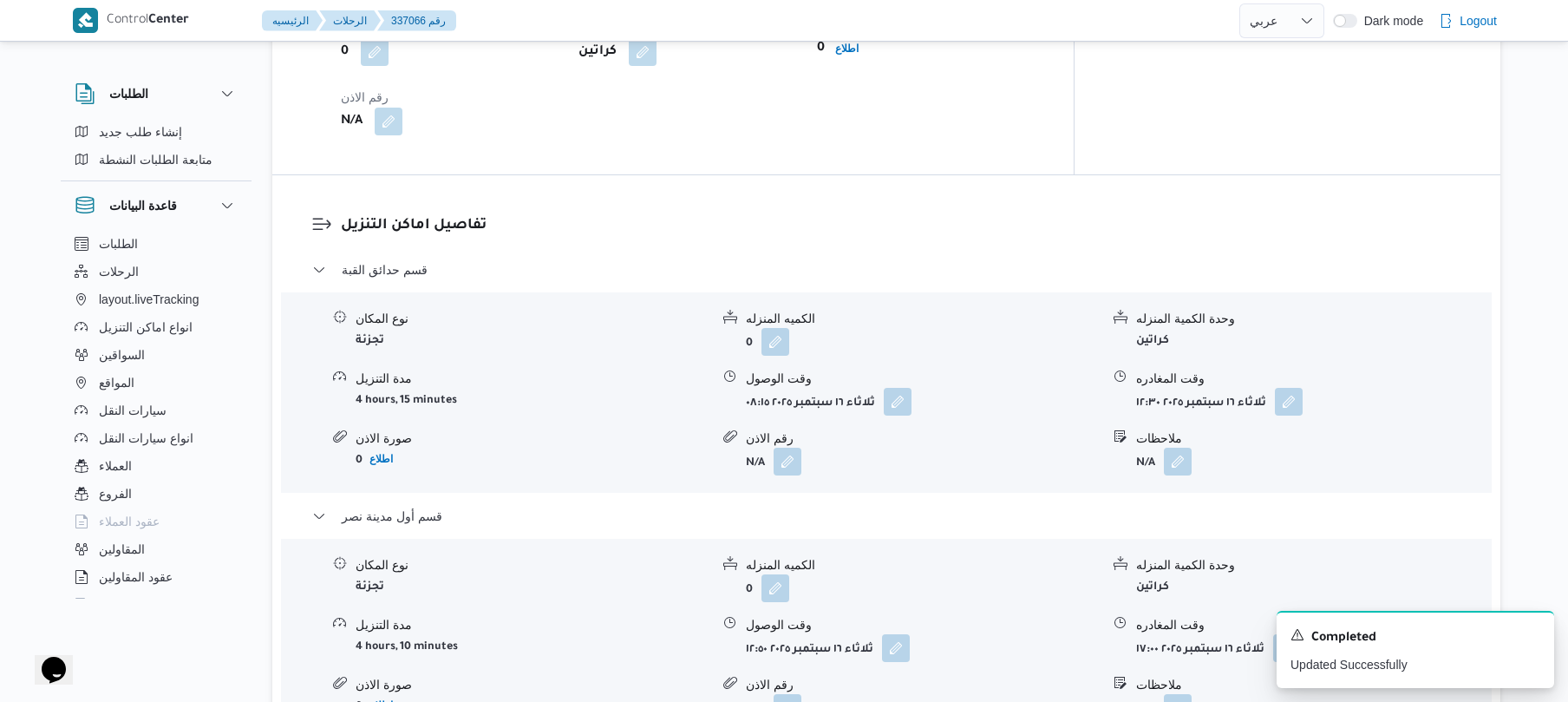
scroll to position [0, 0]
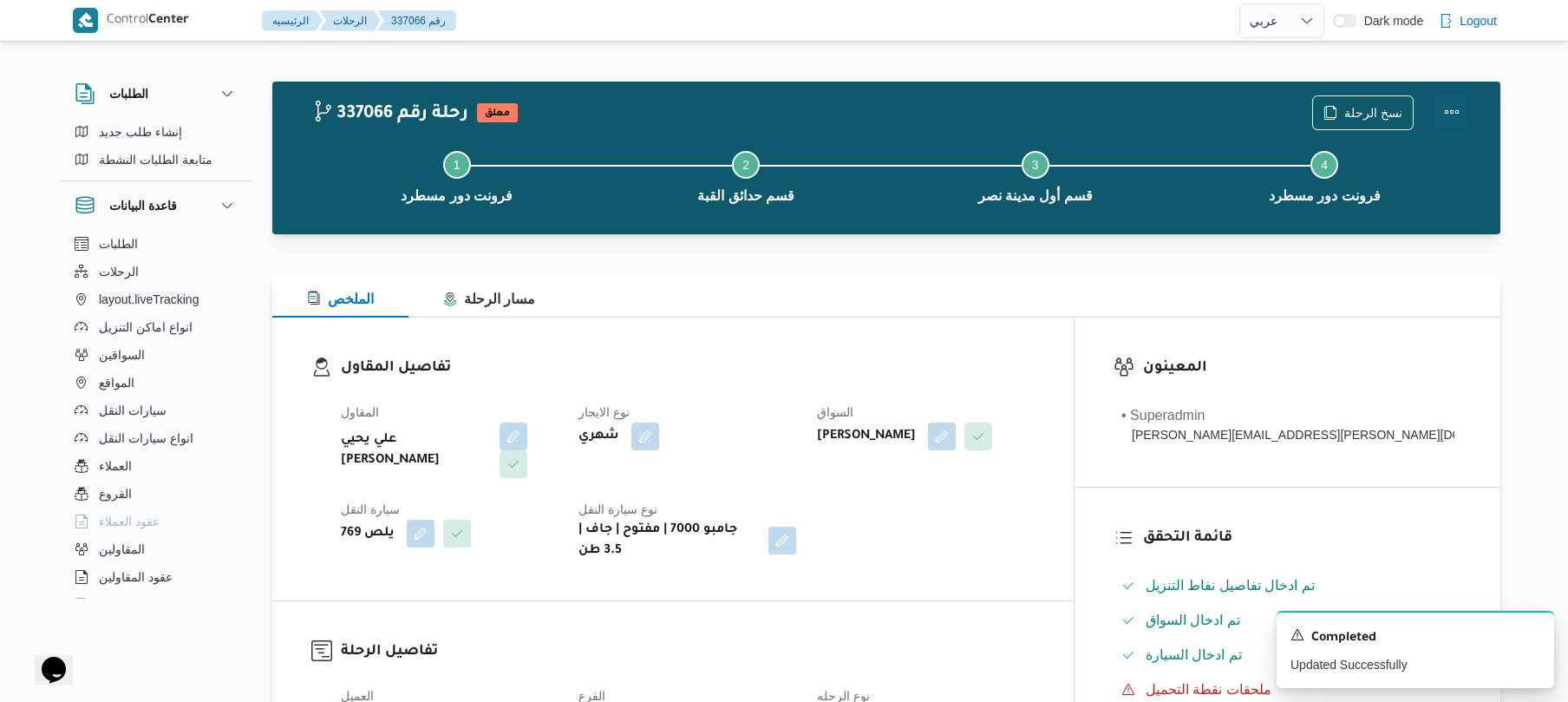
click at [1450, 109] on button "Actions" at bounding box center [1451, 112] width 35 height 35
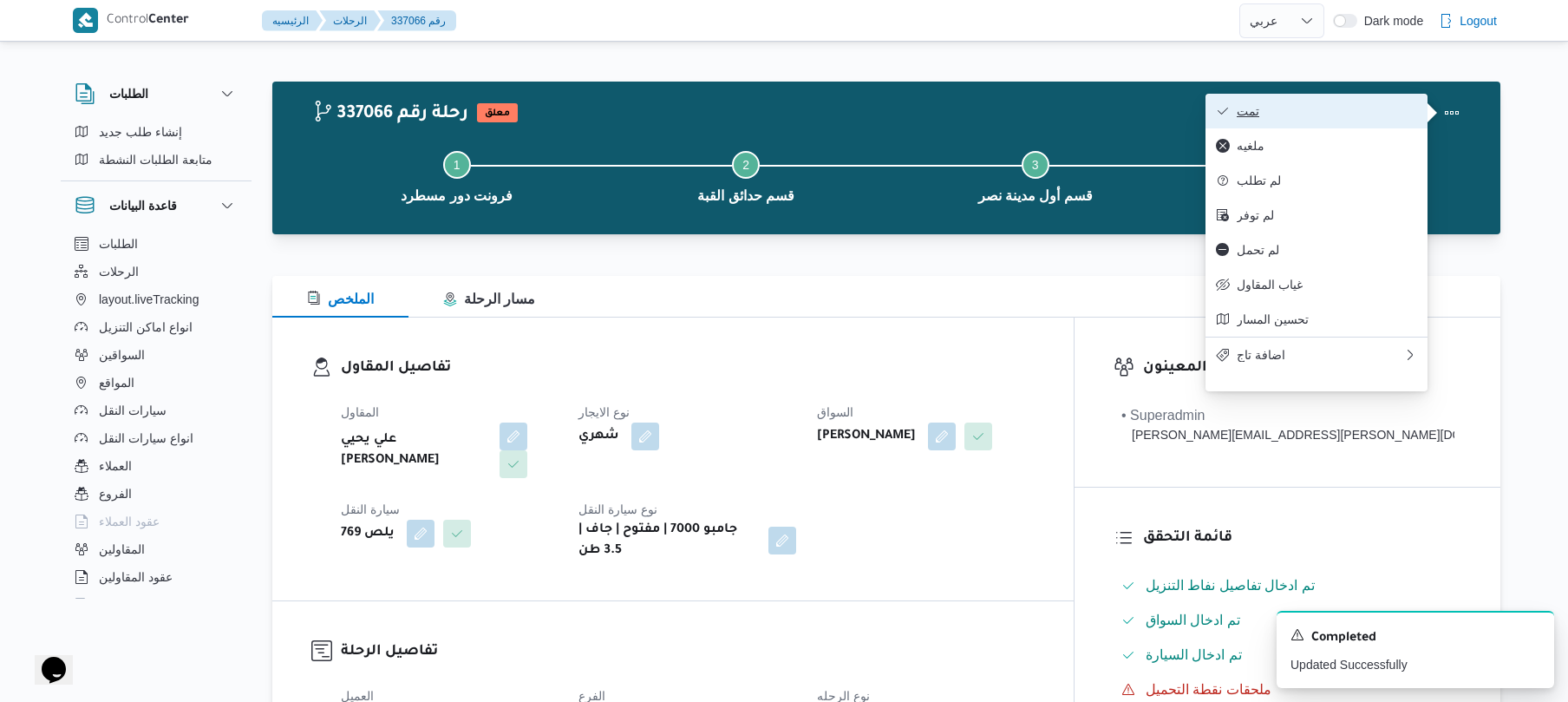
click at [1322, 116] on span "تمت" at bounding box center [1326, 111] width 180 height 14
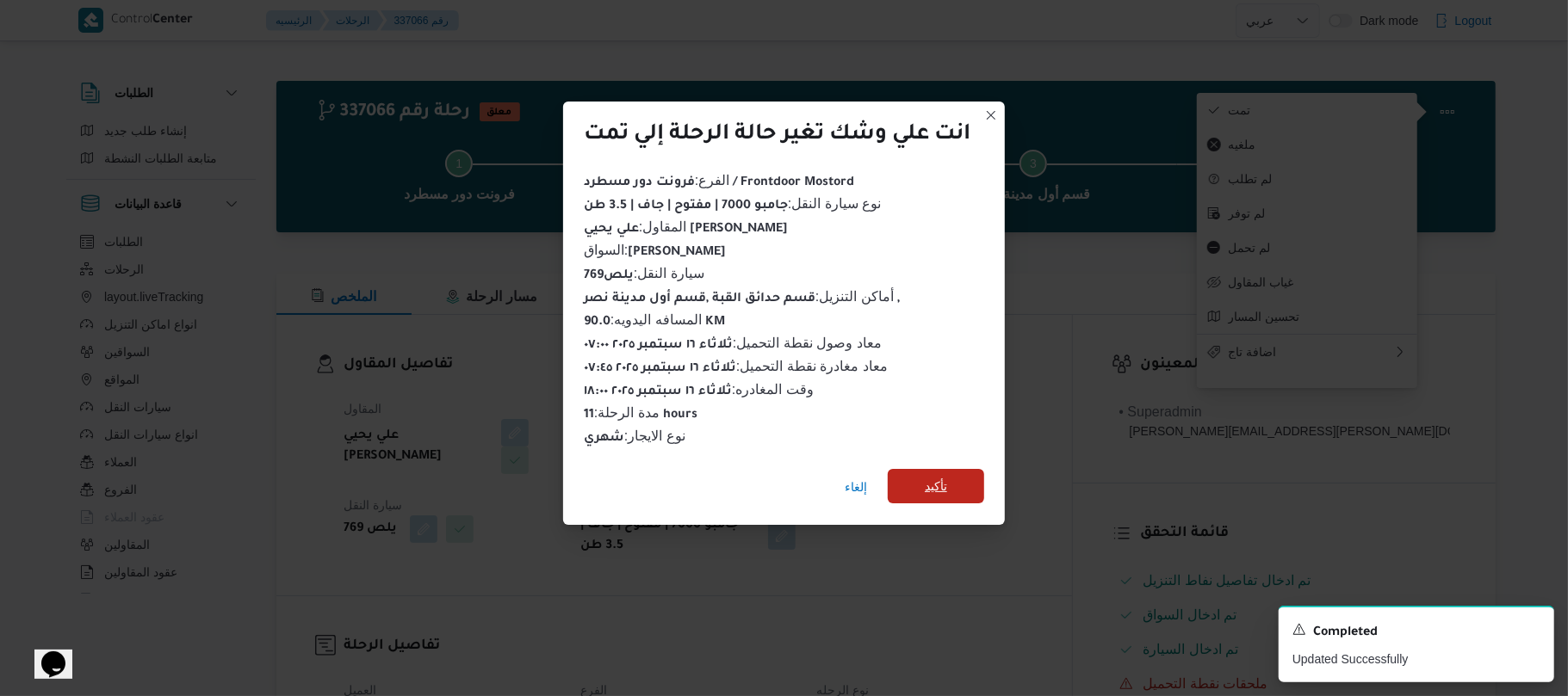
click at [969, 480] on span "تأكيد" at bounding box center [936, 486] width 97 height 34
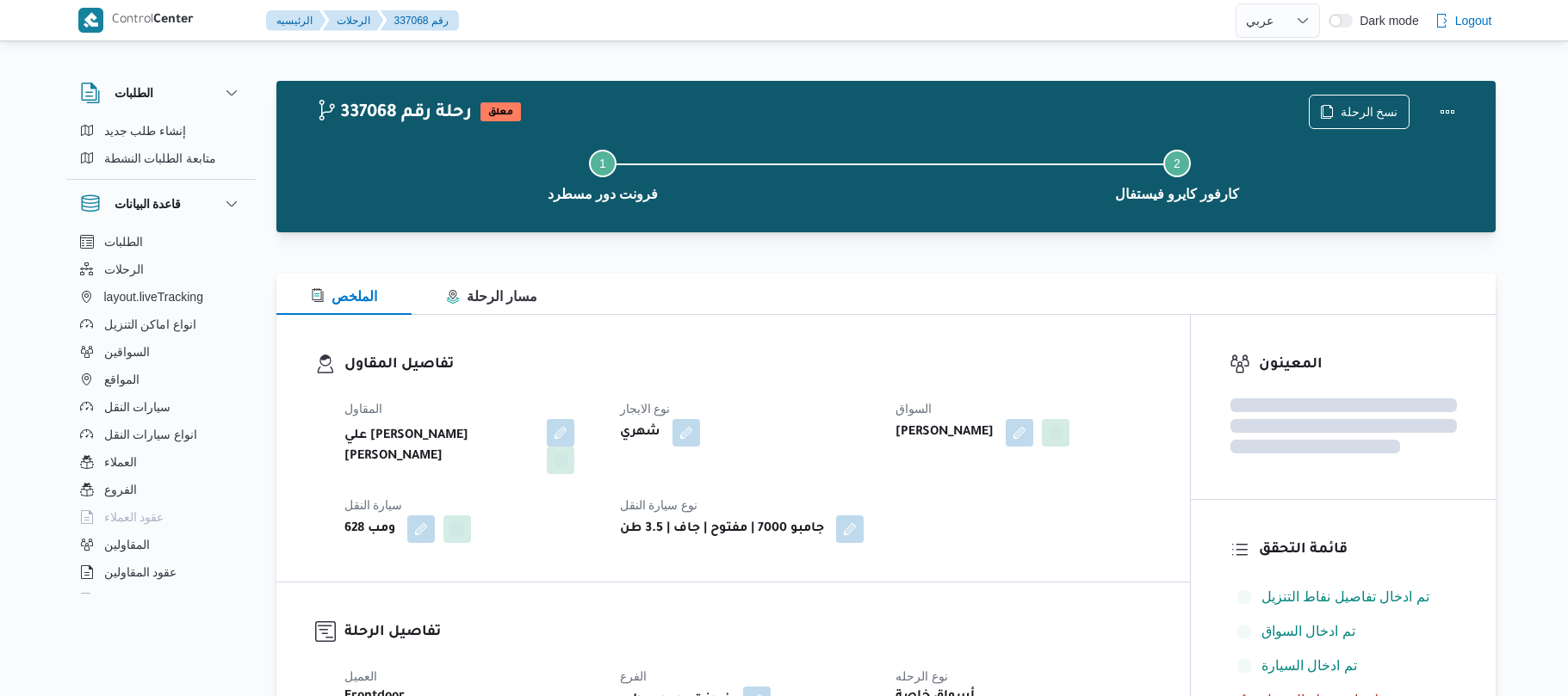
select select "ar"
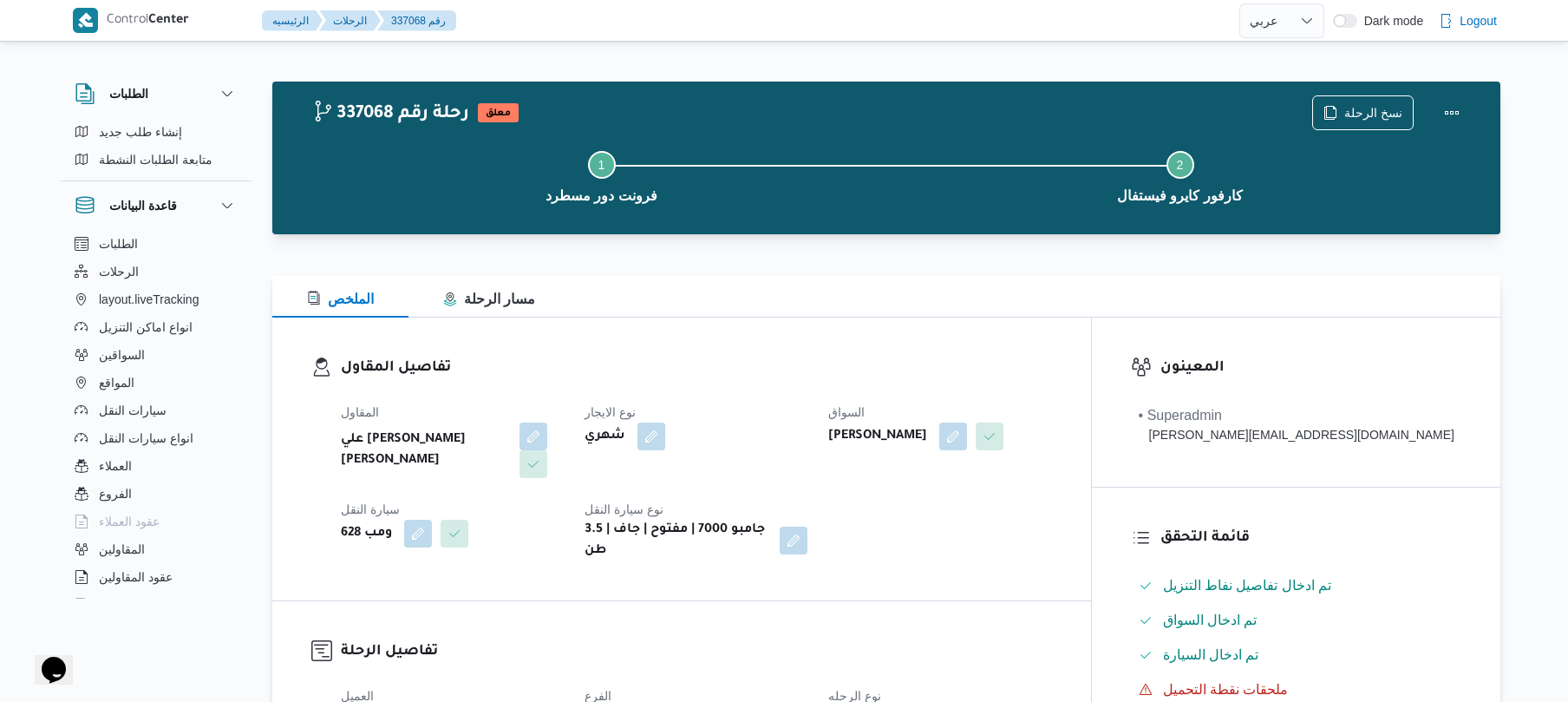
click at [1020, 342] on div "تفاصيل المقاول المقاول علي [PERSON_NAME] [PERSON_NAME] نوع الايجار شهري السواق …" at bounding box center [681, 459] width 819 height 283
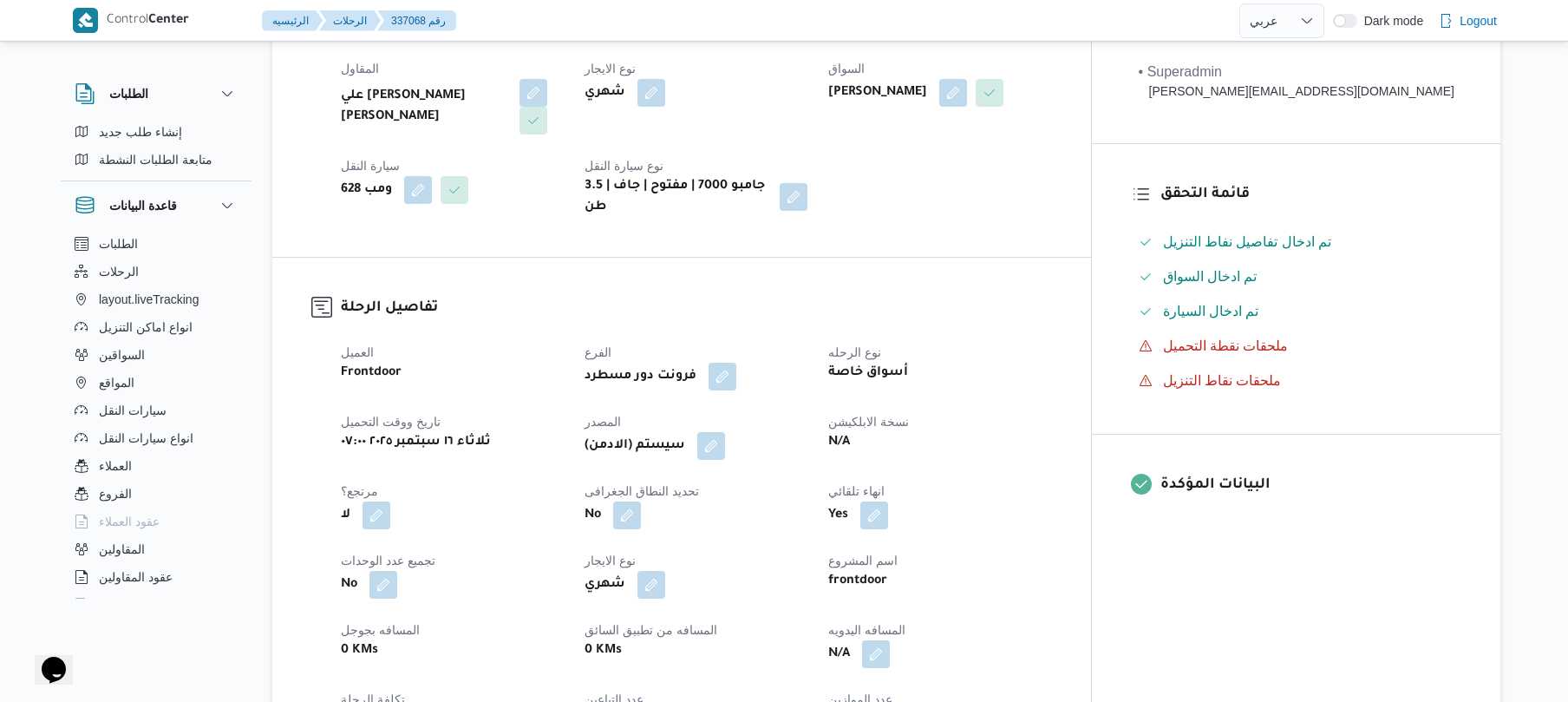
scroll to position [278, 0]
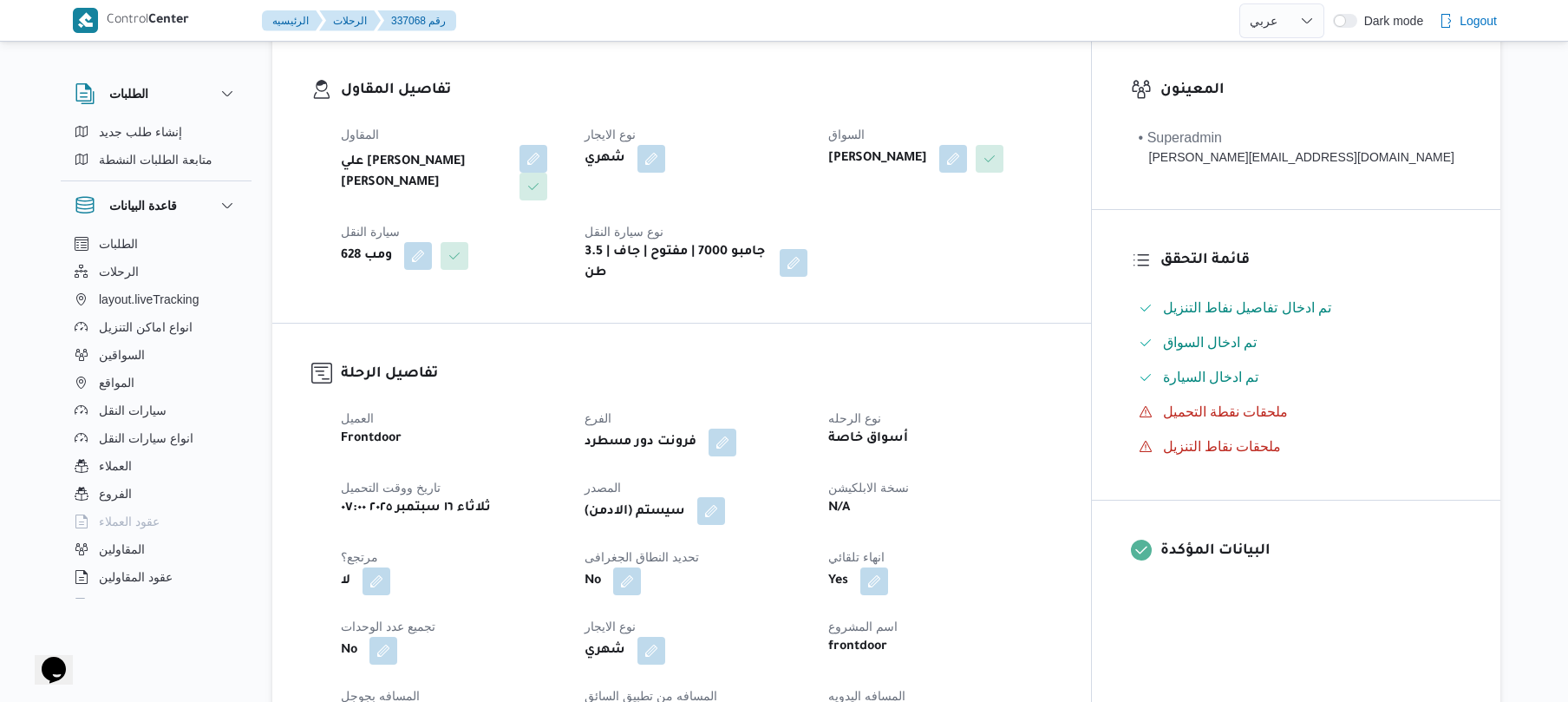
click at [725, 497] on button "button" at bounding box center [710, 510] width 27 height 28
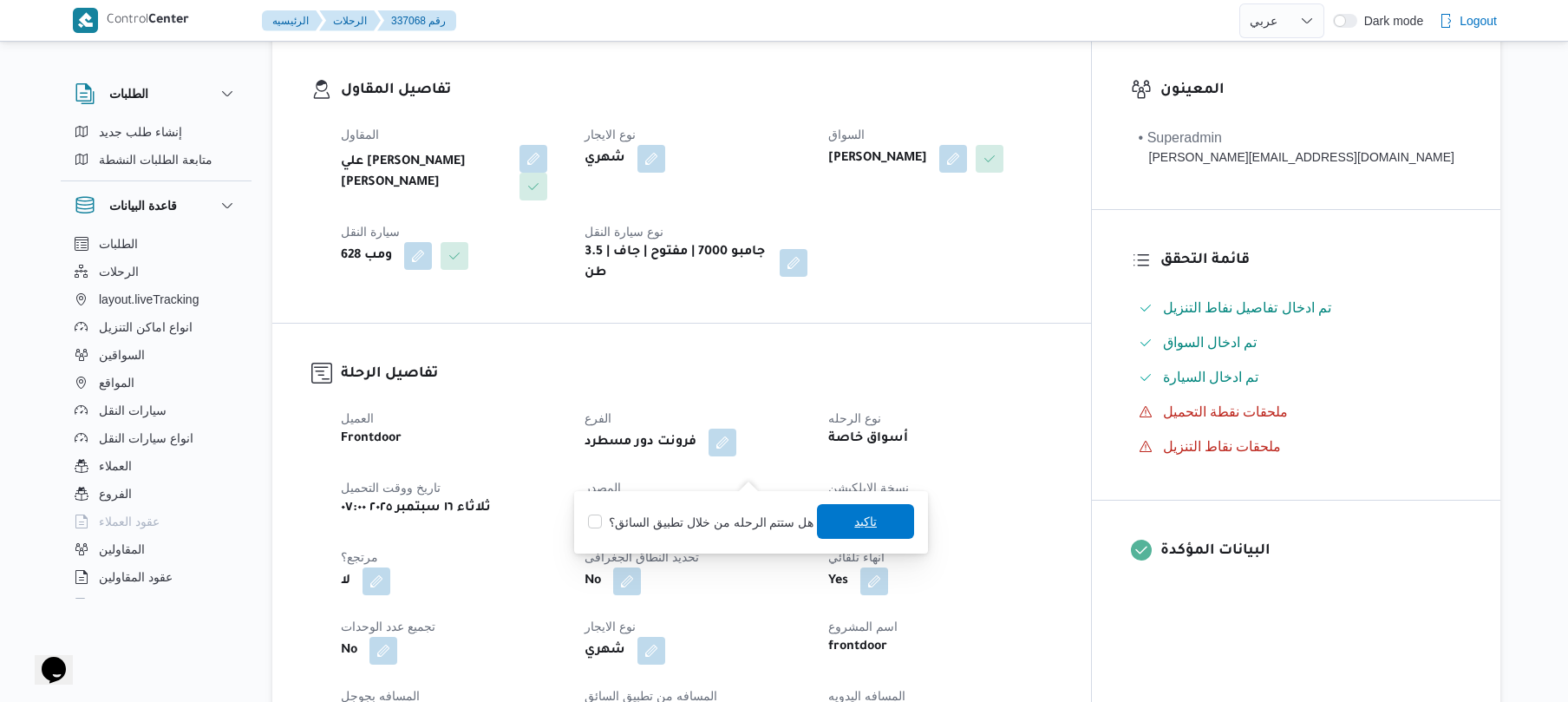
click at [836, 522] on span "تاكيد" at bounding box center [866, 521] width 98 height 35
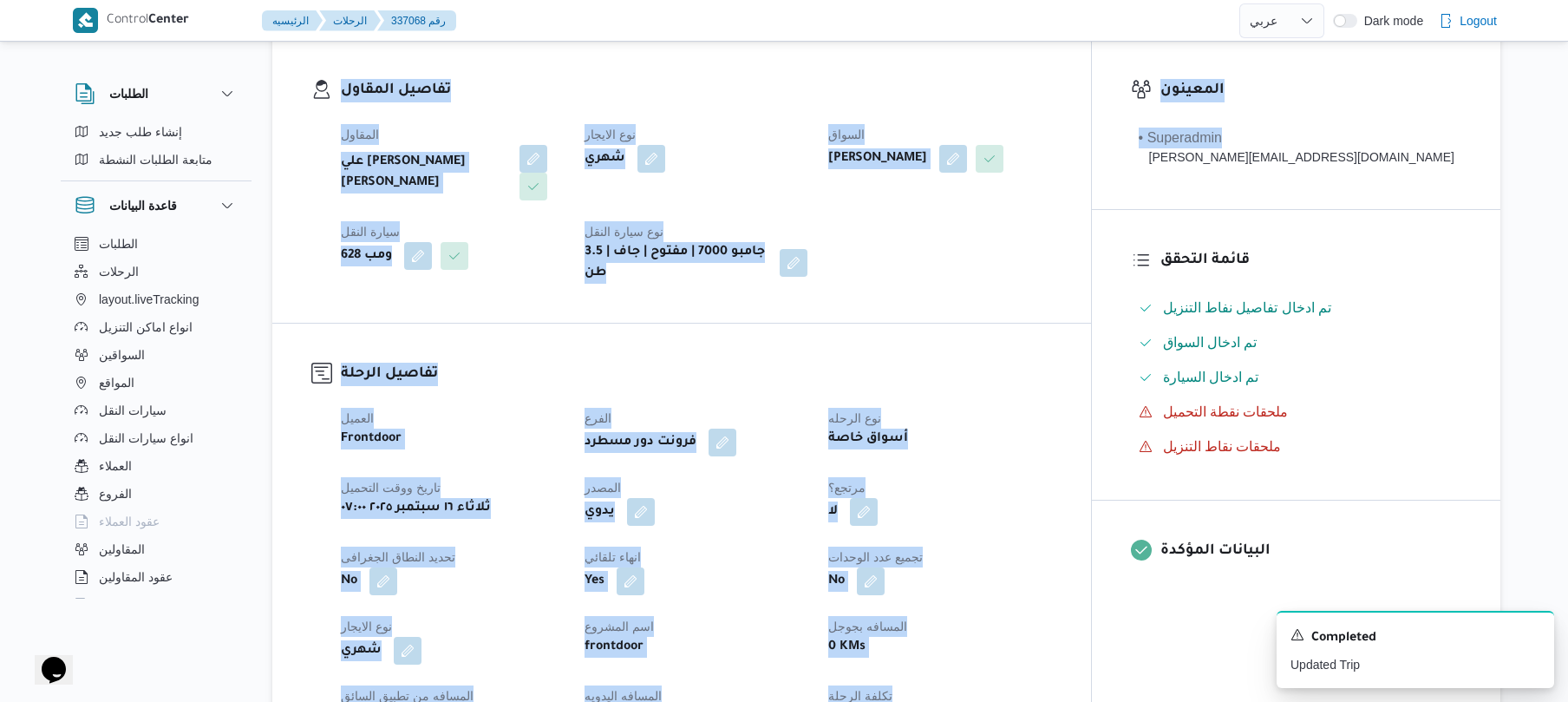
scroll to position [0, 0]
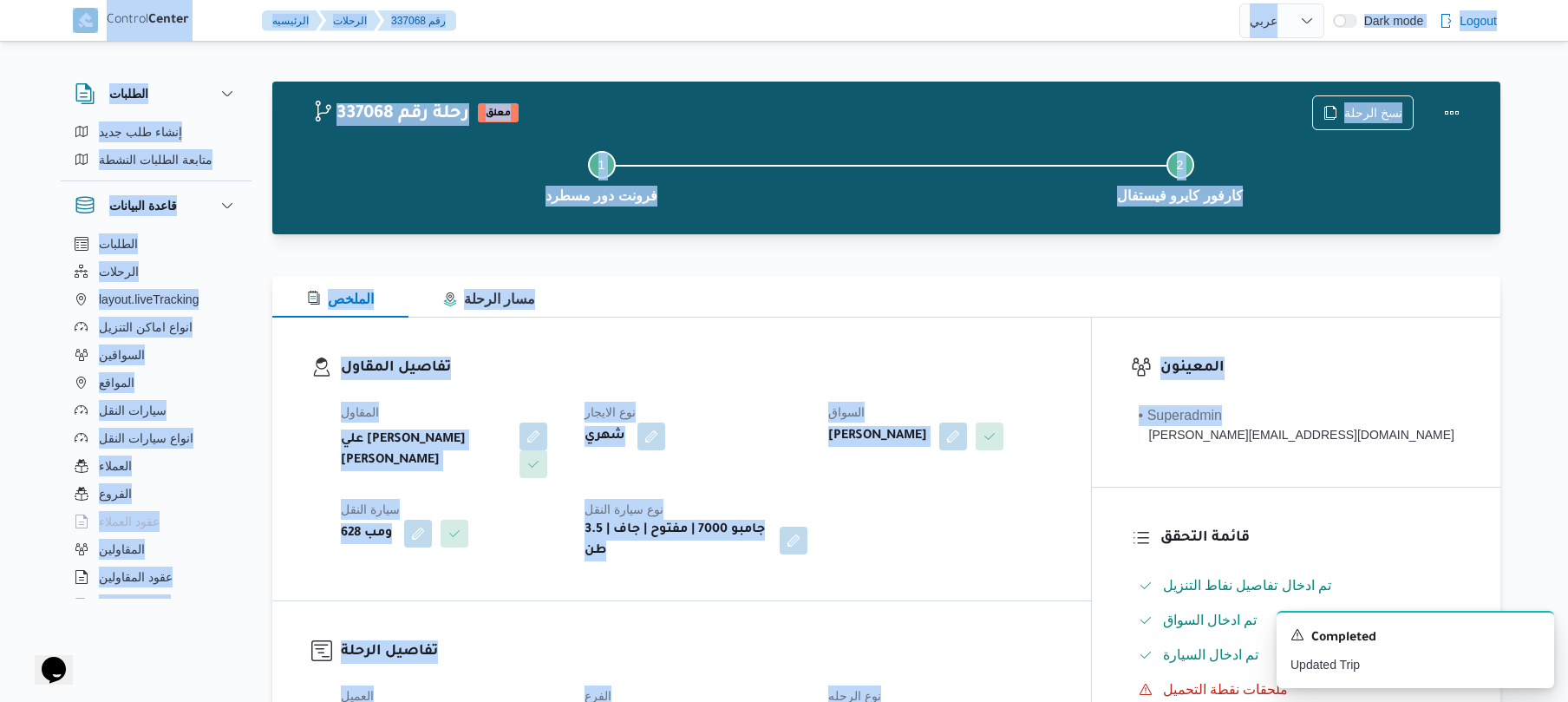
drag, startPoint x: 1566, startPoint y: 140, endPoint x: 1579, endPoint y: -138, distance: 278.3
click at [1568, 0] on html "Control Center الرئيسيه الرحلات 337068 رقم English عربي Dark mode Logout الطلبا…" at bounding box center [784, 351] width 1568 height 702
click at [1447, 122] on button "Actions" at bounding box center [1451, 112] width 35 height 35
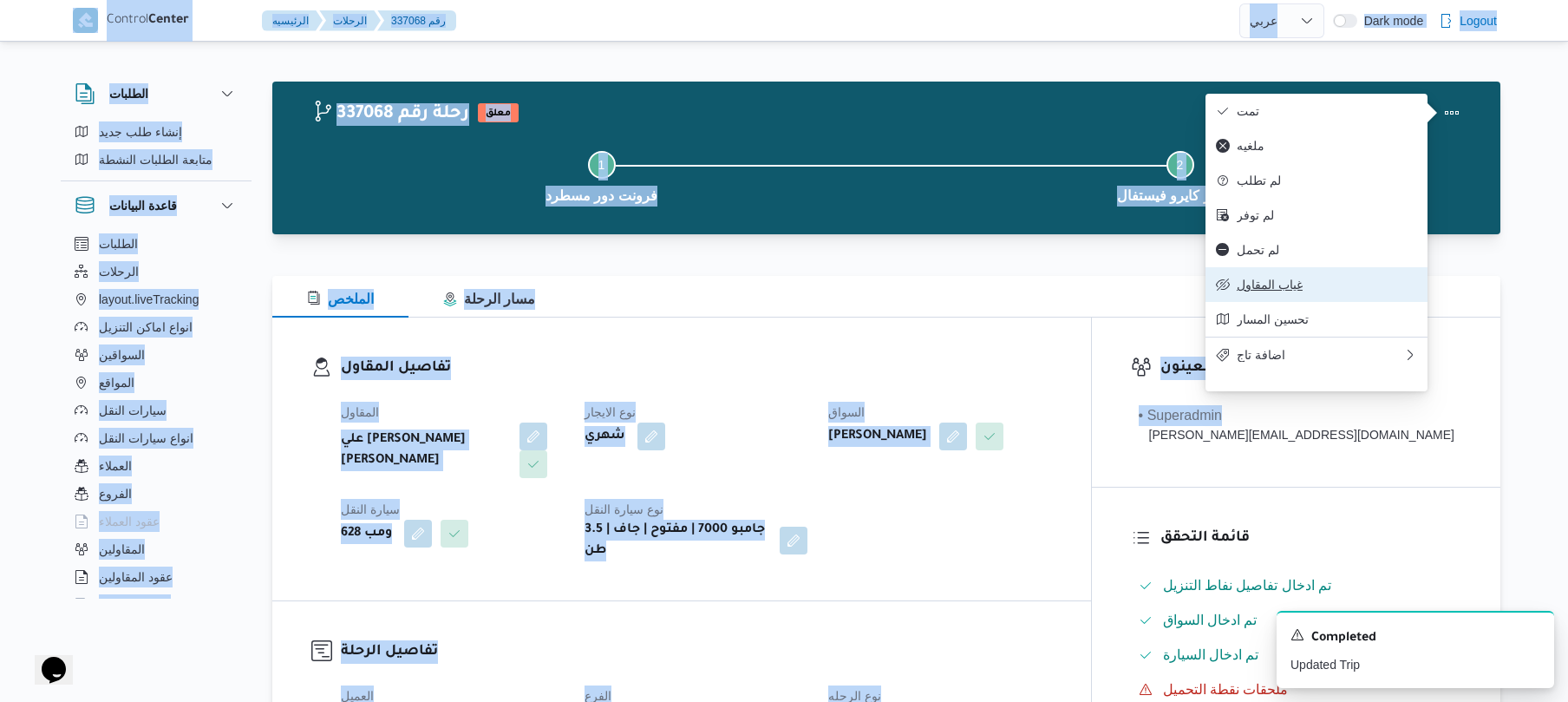
click at [1292, 292] on span "غياب المقاول" at bounding box center [1326, 285] width 180 height 14
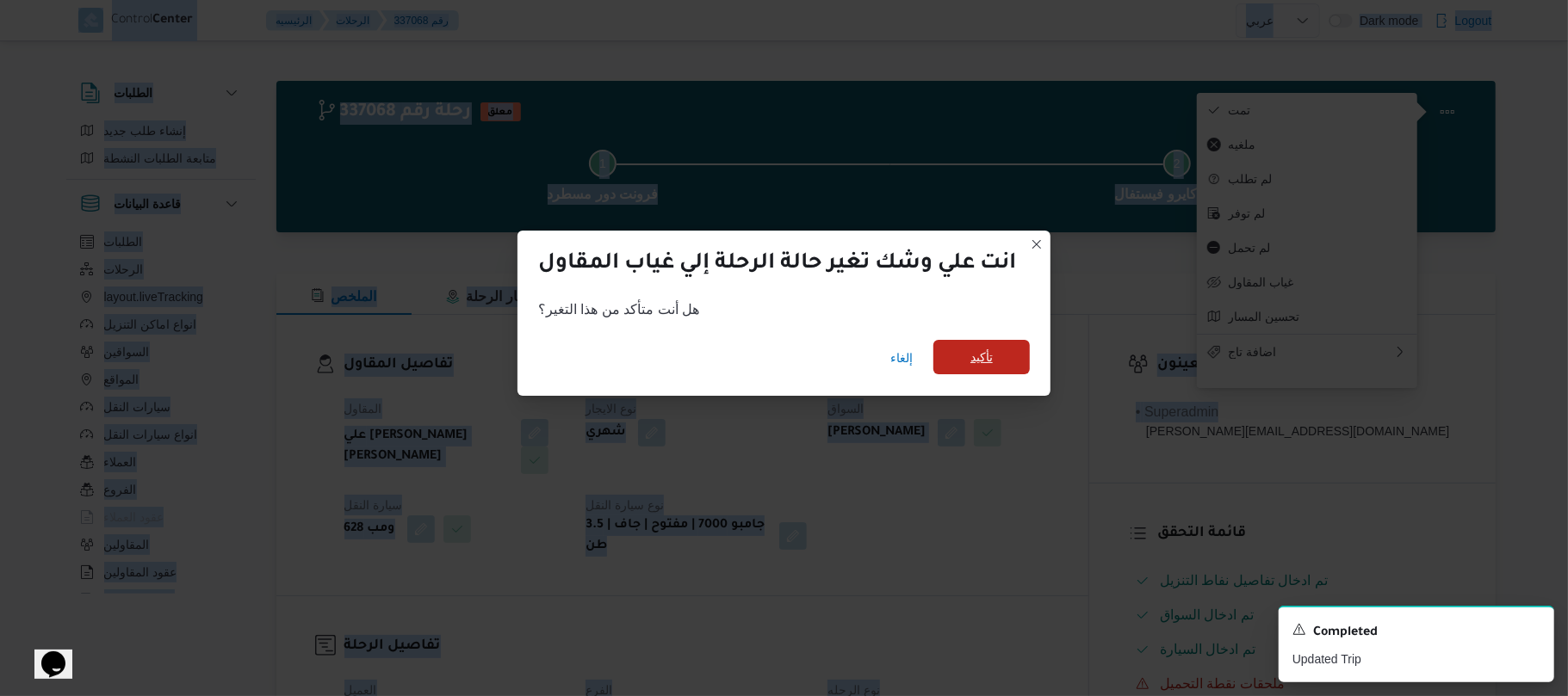
click at [1006, 359] on span "تأكيد" at bounding box center [982, 356] width 97 height 34
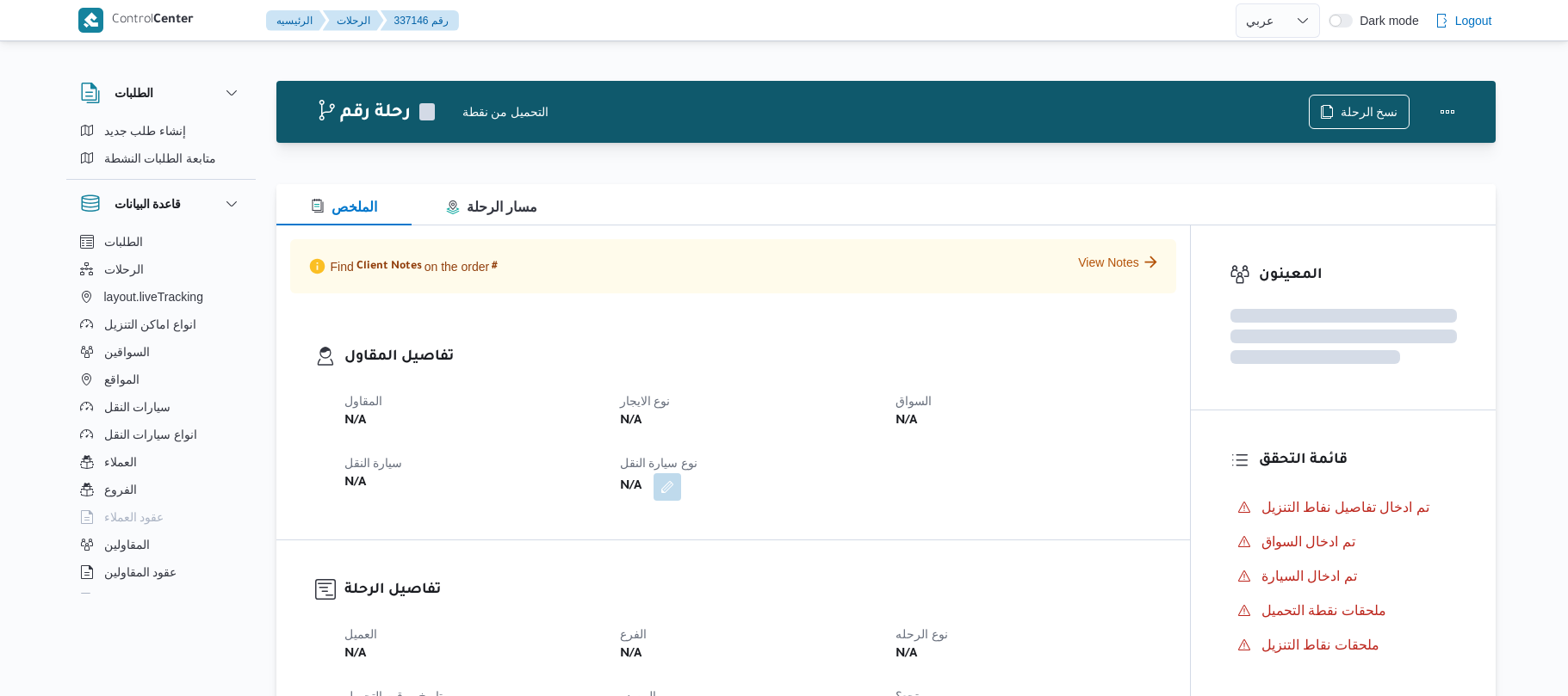
select select "ar"
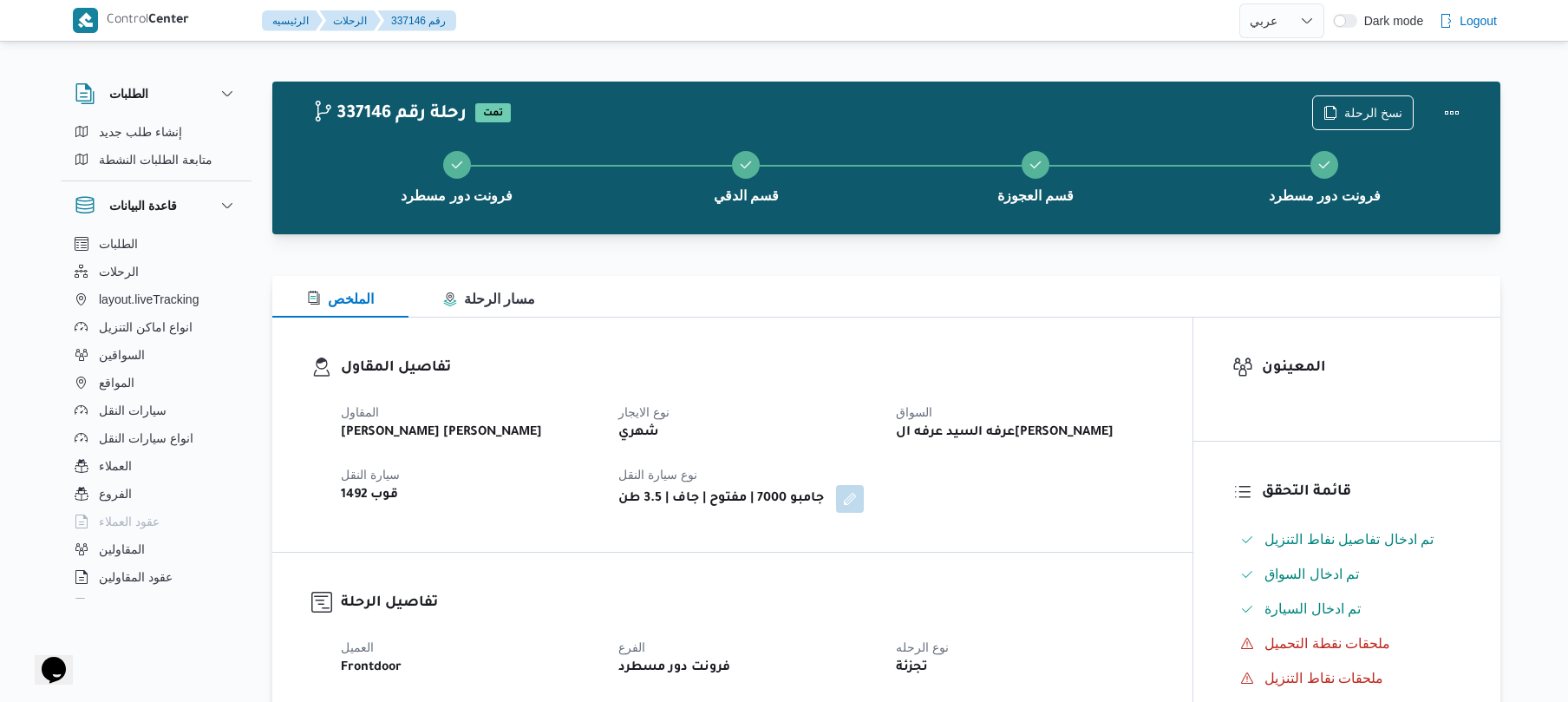
click at [952, 359] on h3 "تفاصيل المقاول" at bounding box center [747, 368] width 812 height 23
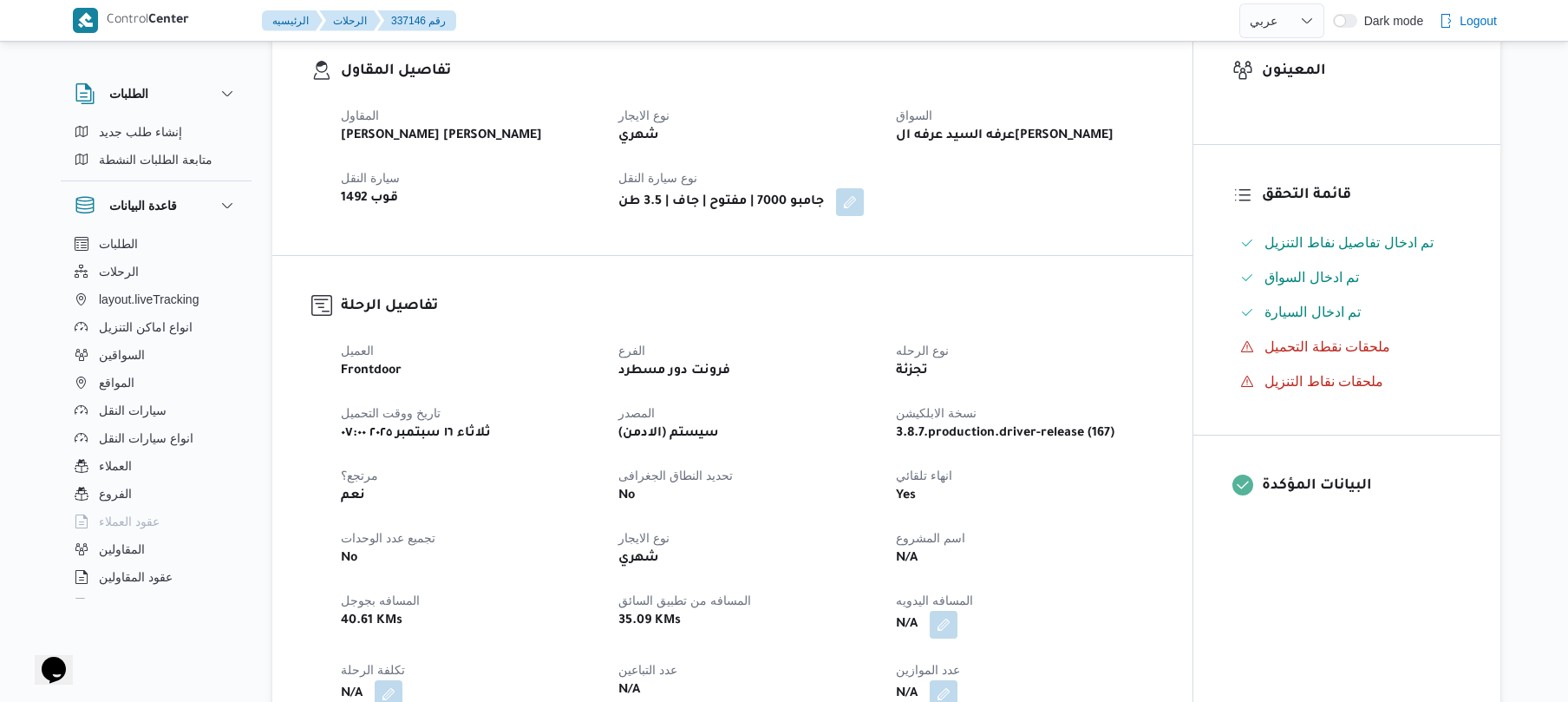
scroll to position [556, 0]
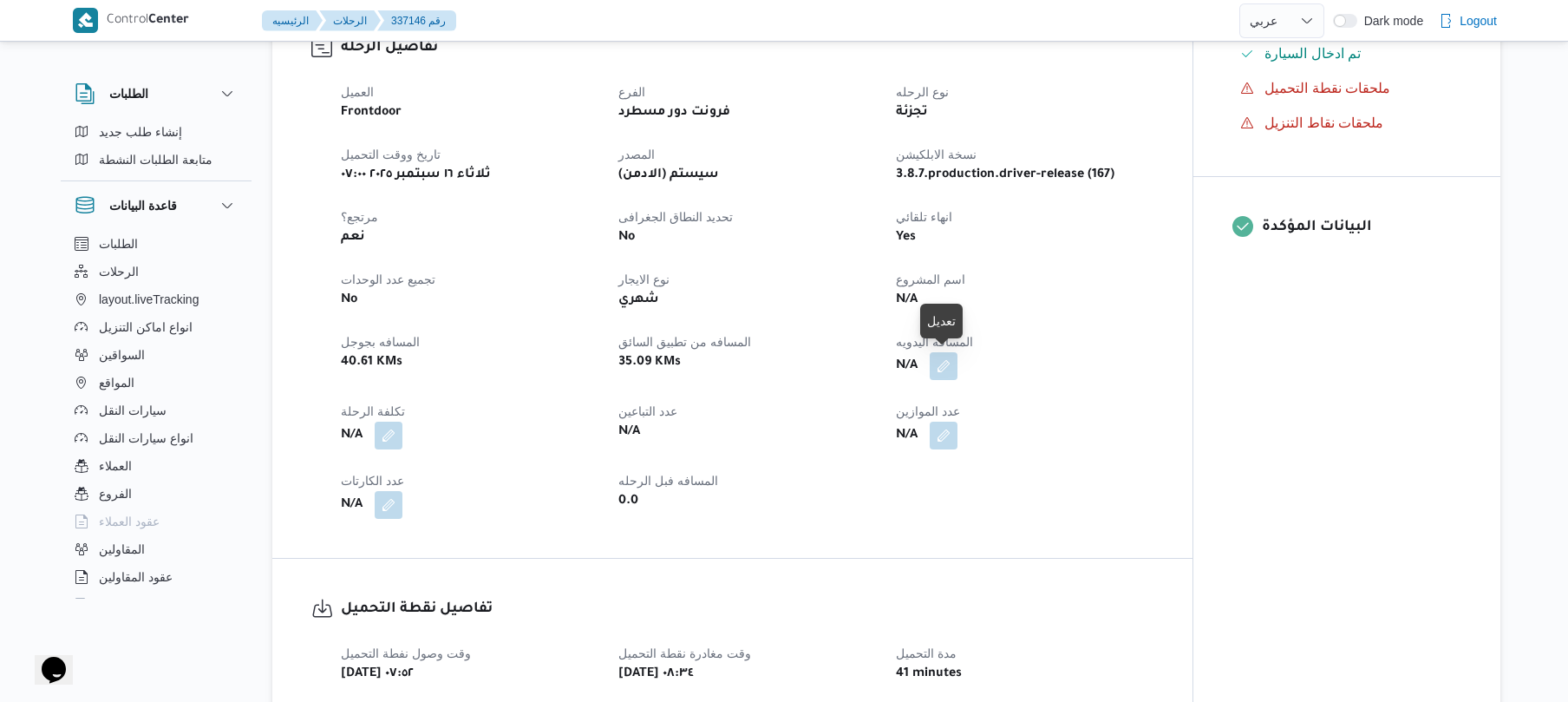
click at [954, 359] on button "button" at bounding box center [943, 366] width 27 height 28
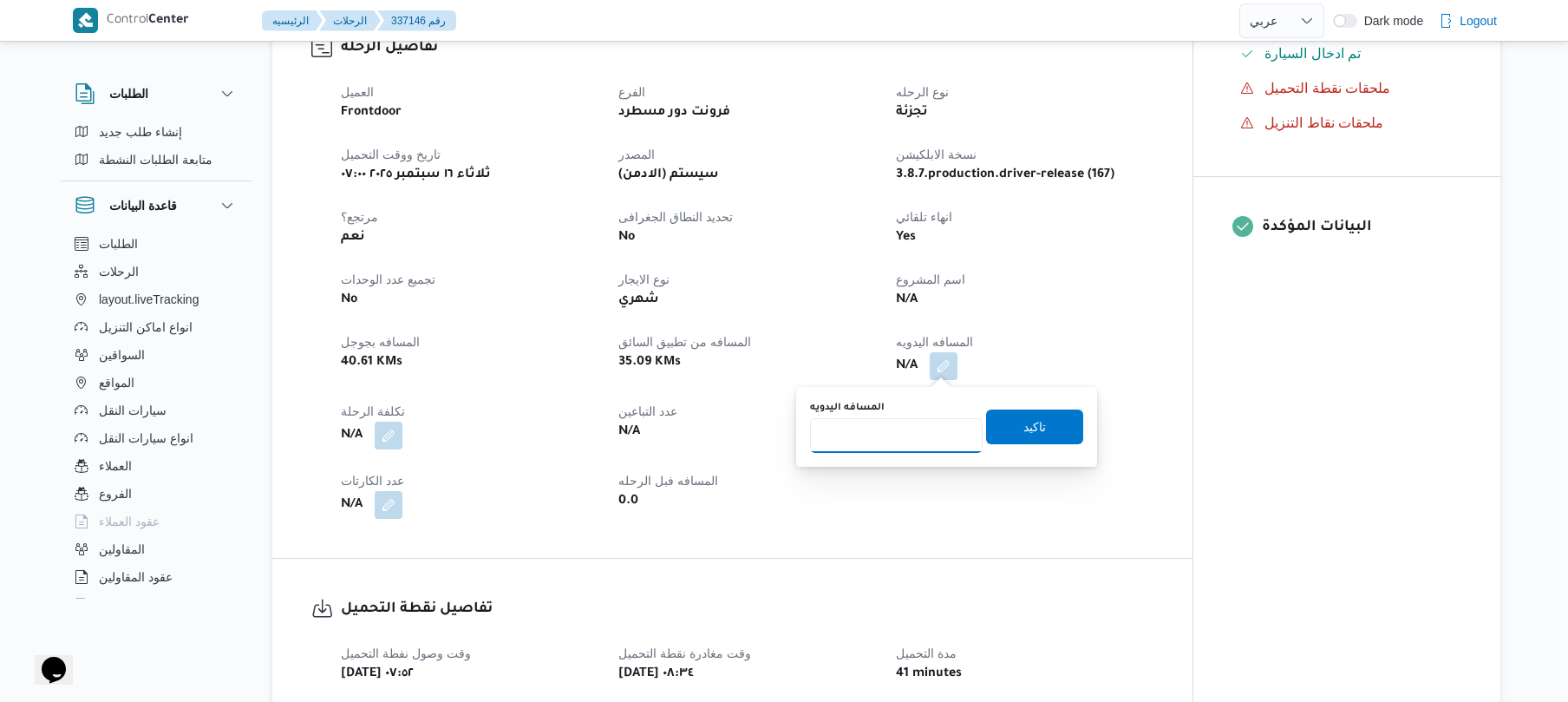
click at [906, 448] on input "المسافه اليدويه" at bounding box center [896, 435] width 173 height 35
type input "105"
click at [1042, 438] on span "تاكيد" at bounding box center [1035, 427] width 98 height 35
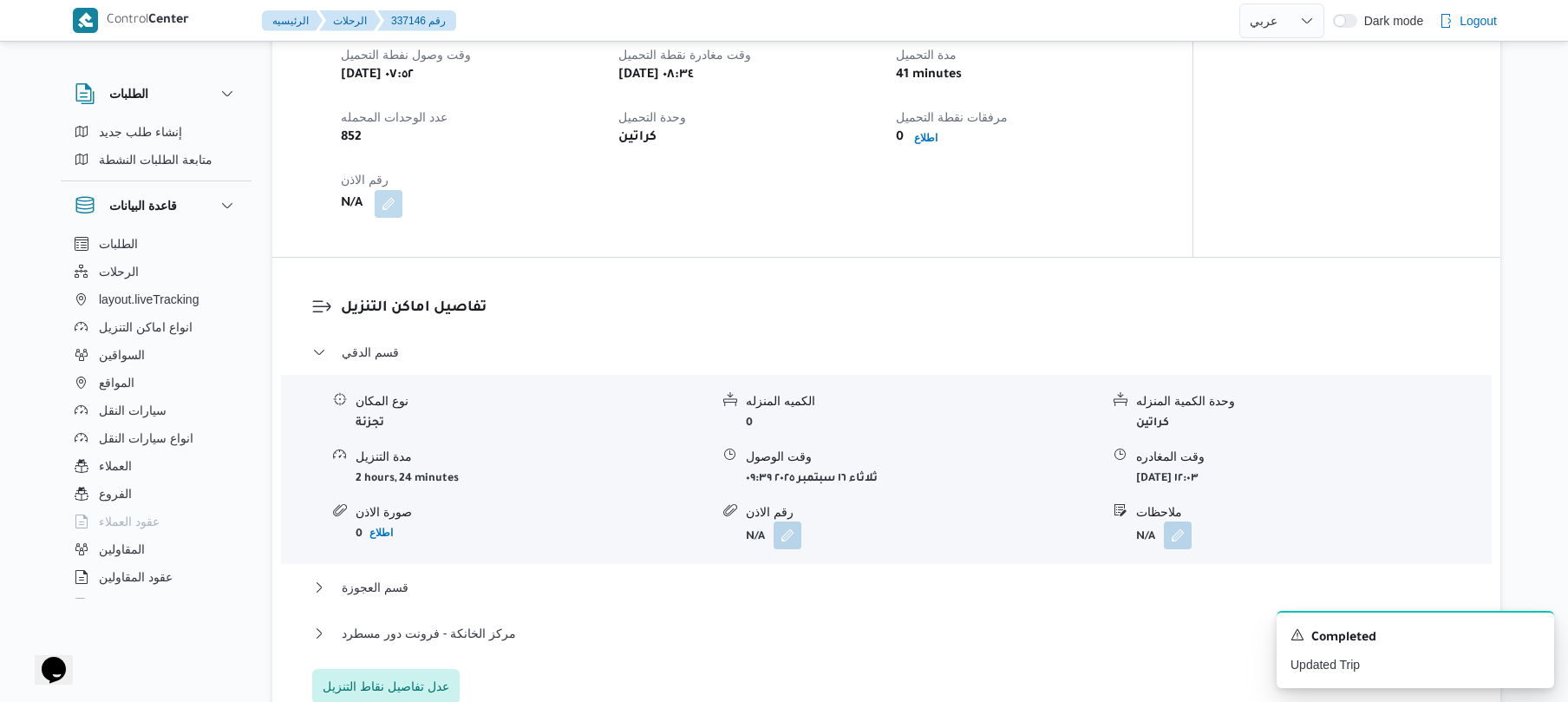
scroll to position [1156, 0]
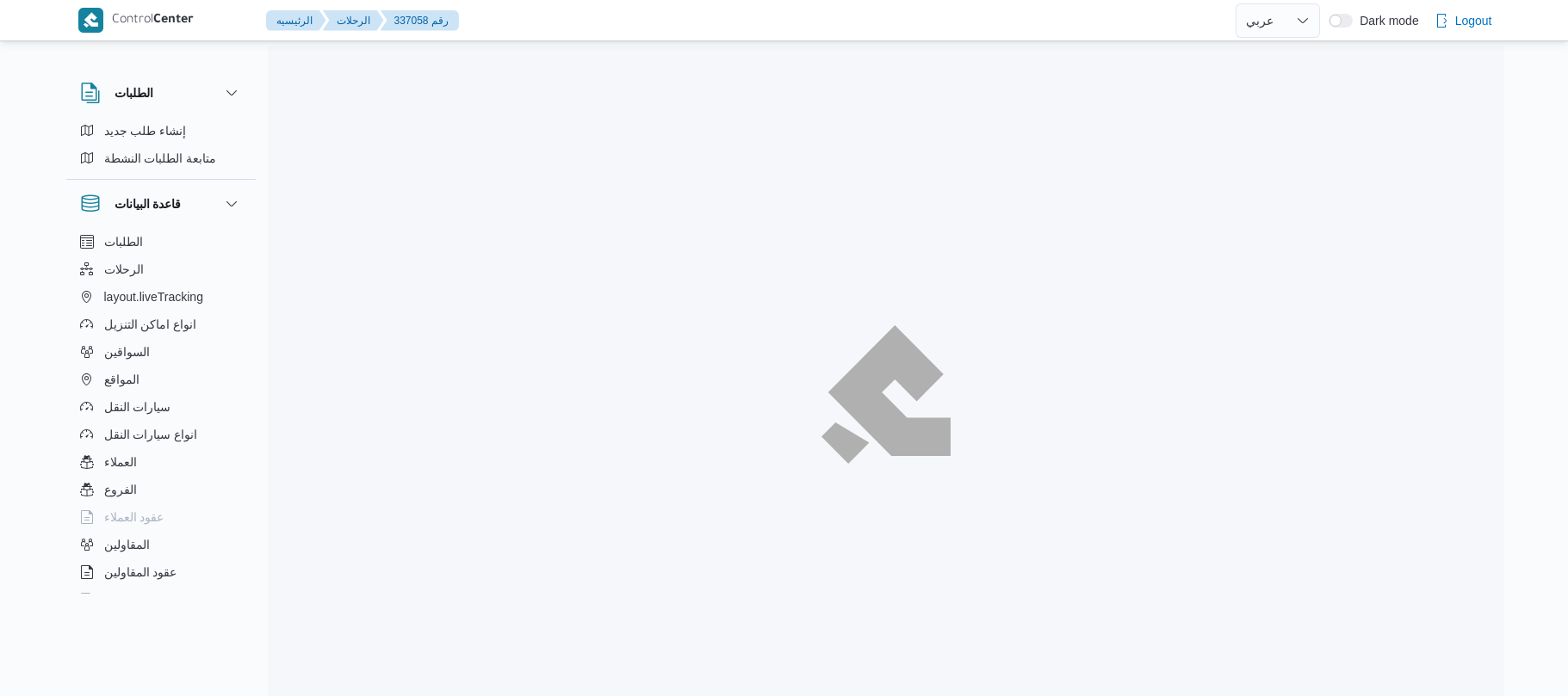
select select "ar"
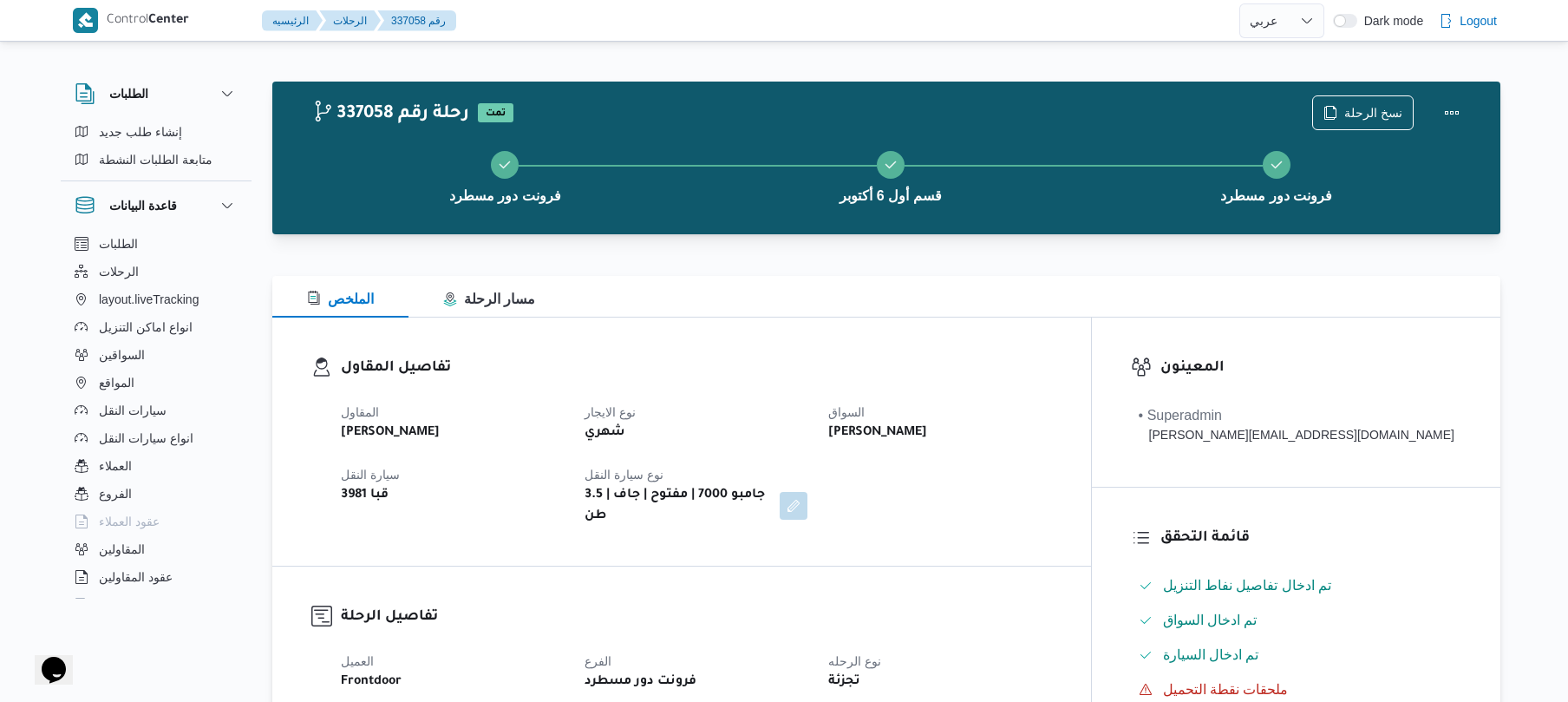
click at [962, 349] on div "تفاصيل المقاول المقاول عبدالواحد محمد احمد مسعد نوع الايجار شهري السواق شريف مح…" at bounding box center [681, 442] width 819 height 248
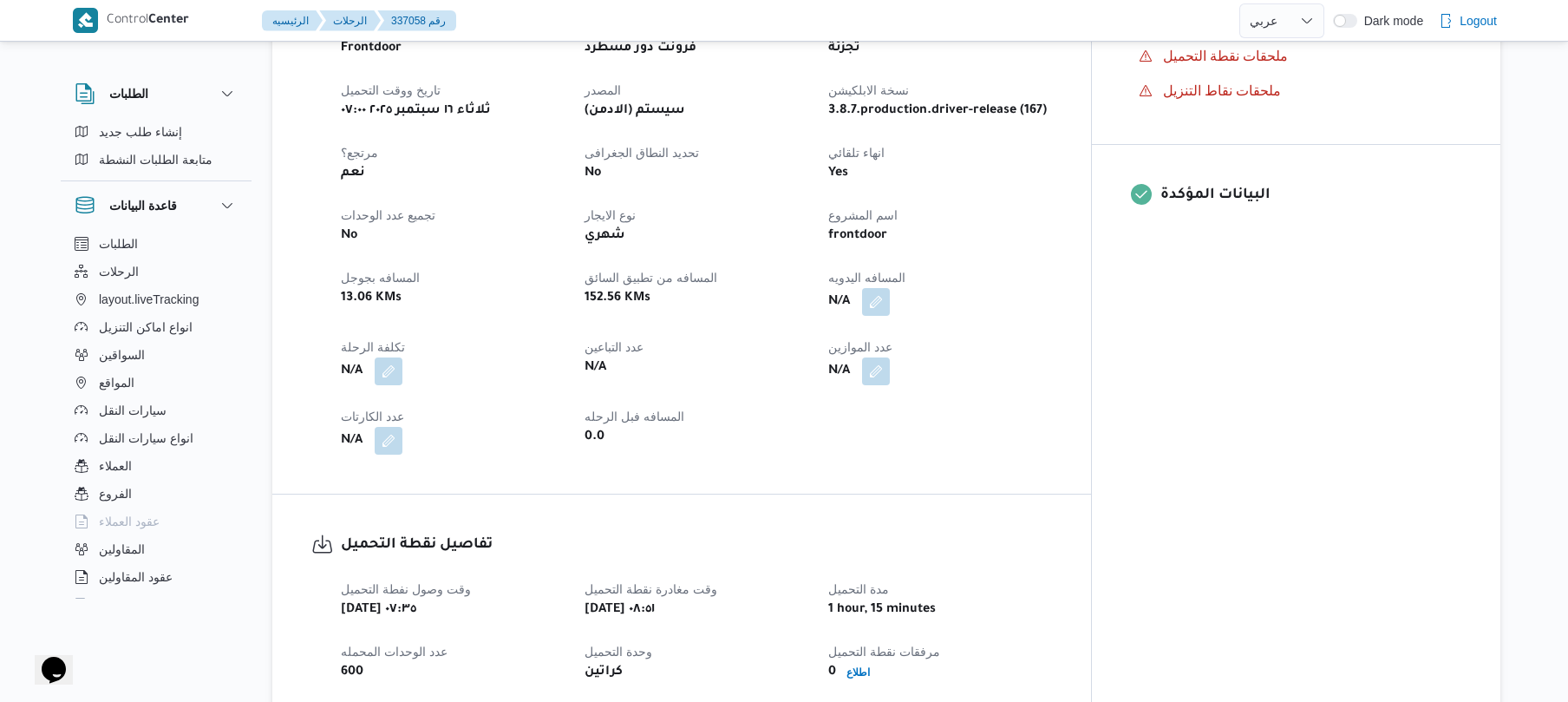
scroll to position [647, 0]
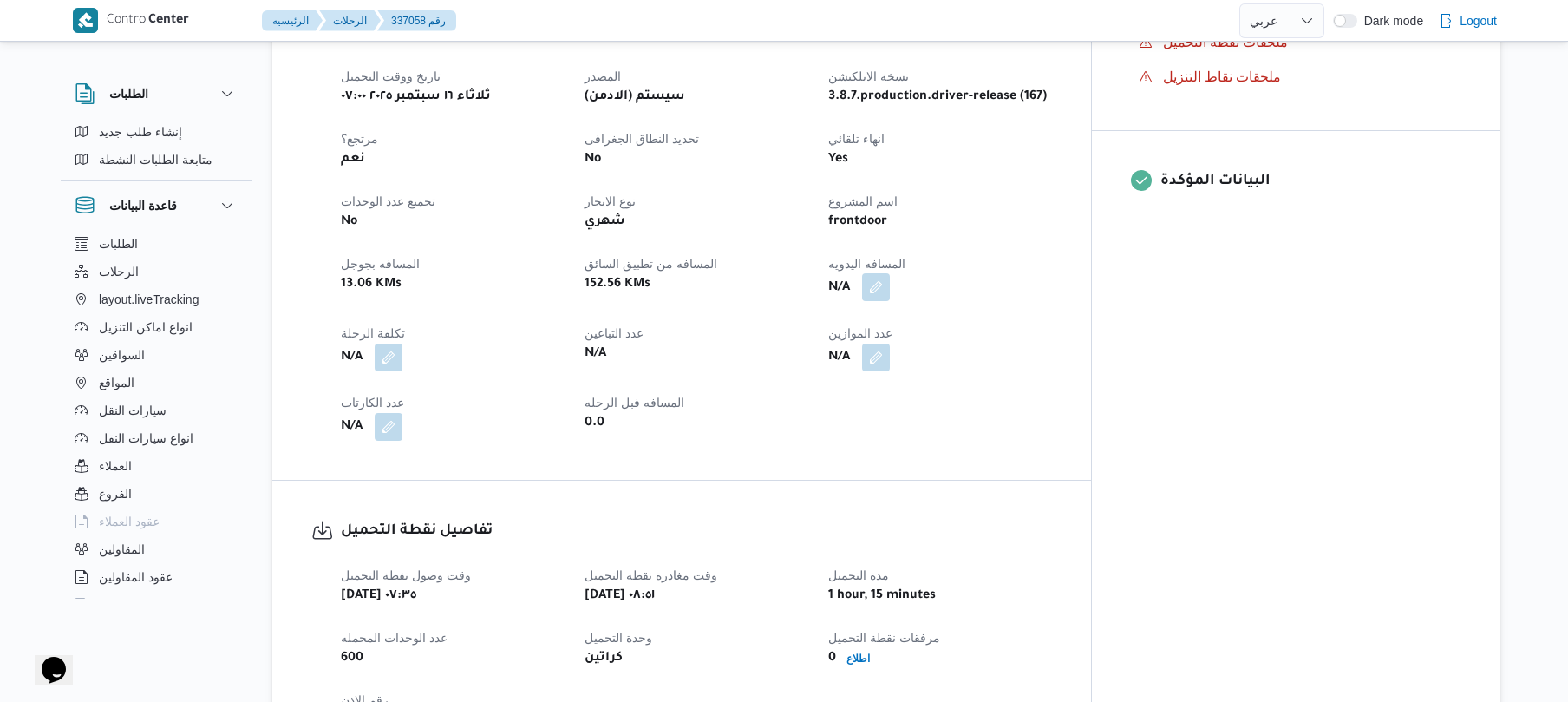
click at [890, 278] on button "button" at bounding box center [875, 287] width 27 height 28
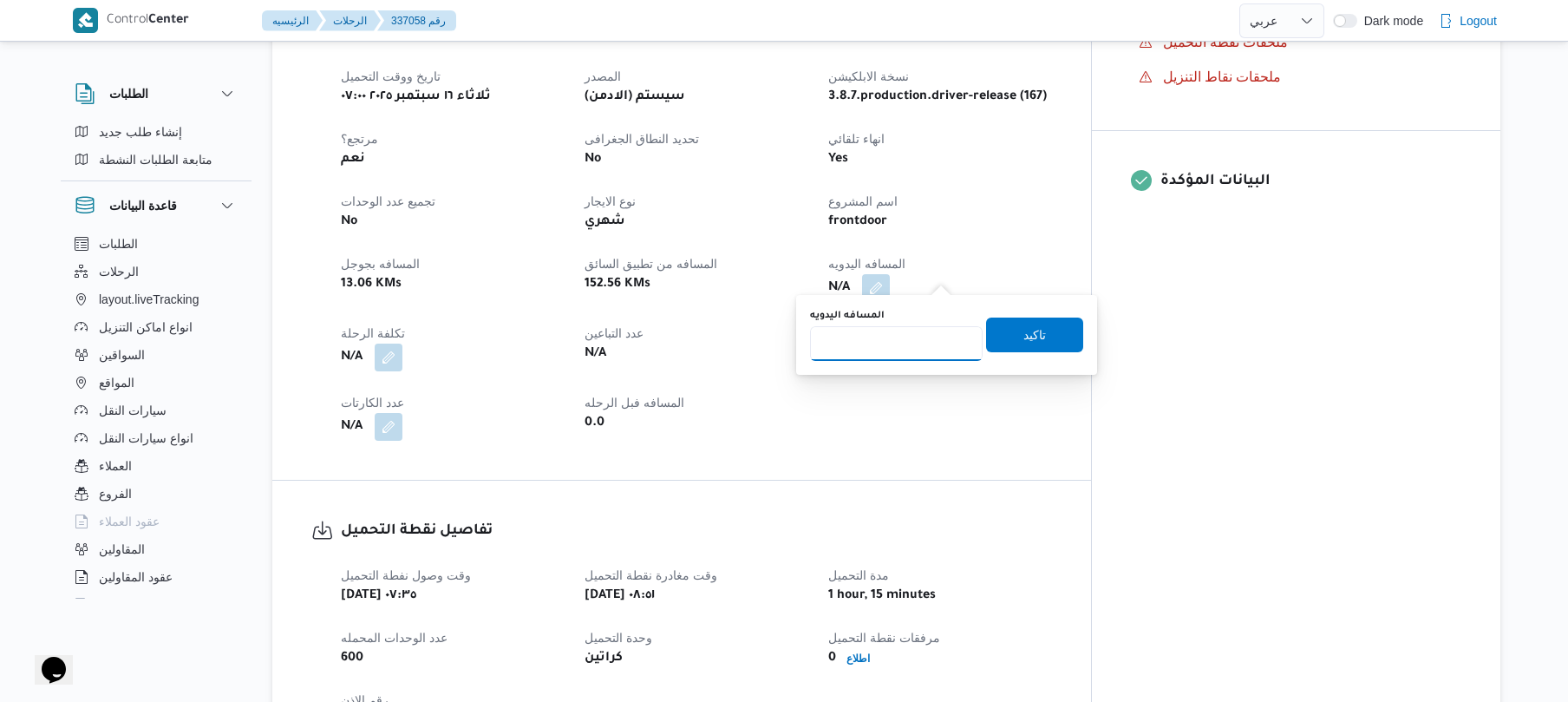
click at [904, 338] on input "المسافه اليدويه" at bounding box center [896, 343] width 173 height 35
type input "130"
click at [1006, 337] on span "تاكيد" at bounding box center [1035, 334] width 98 height 35
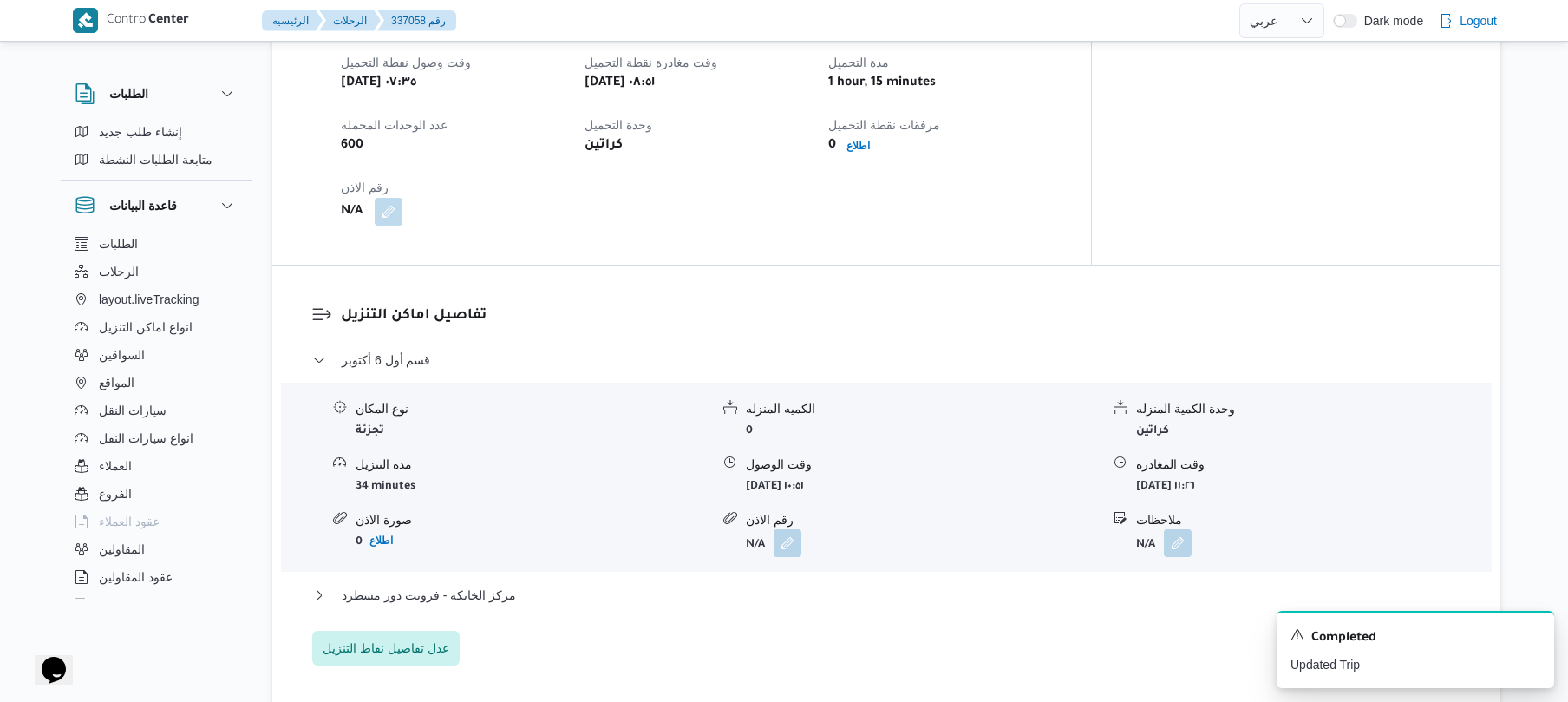
scroll to position [1203, 0]
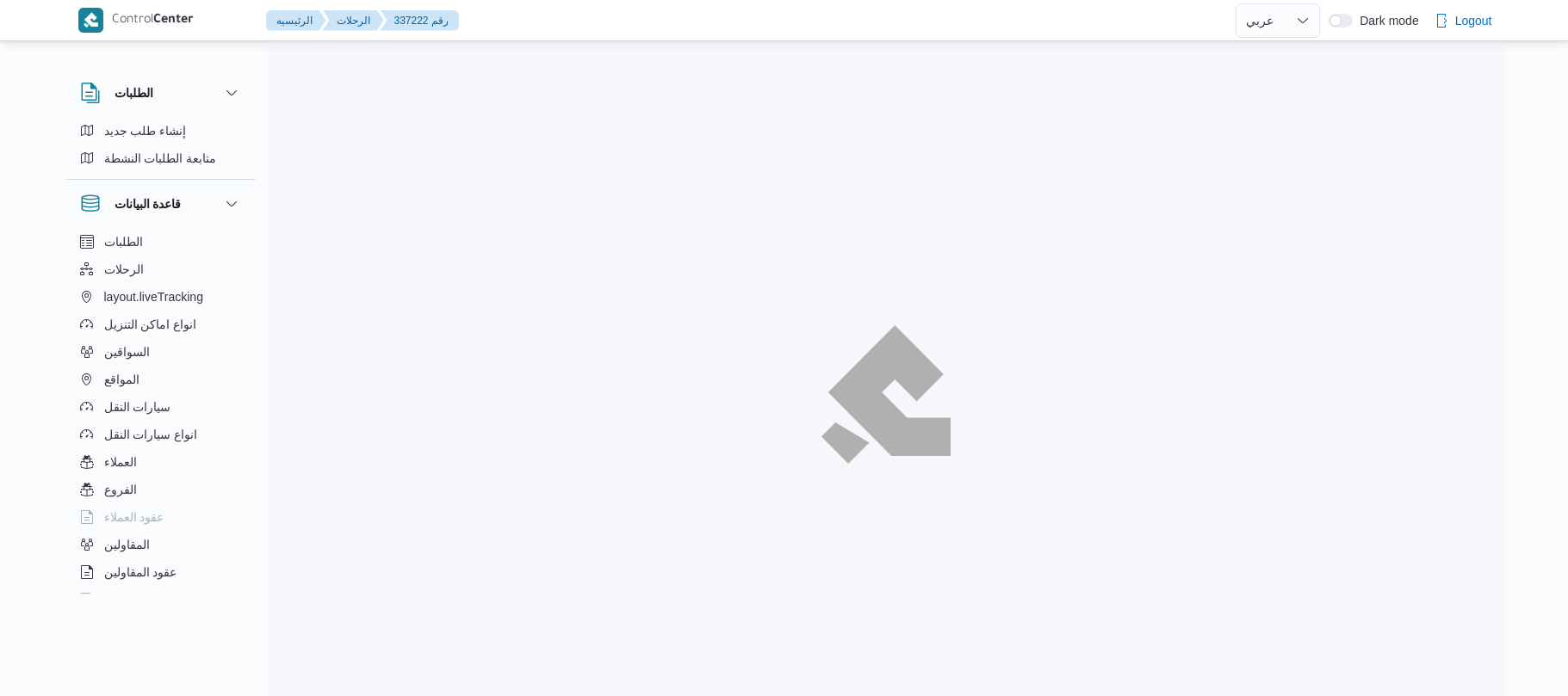
select select "ar"
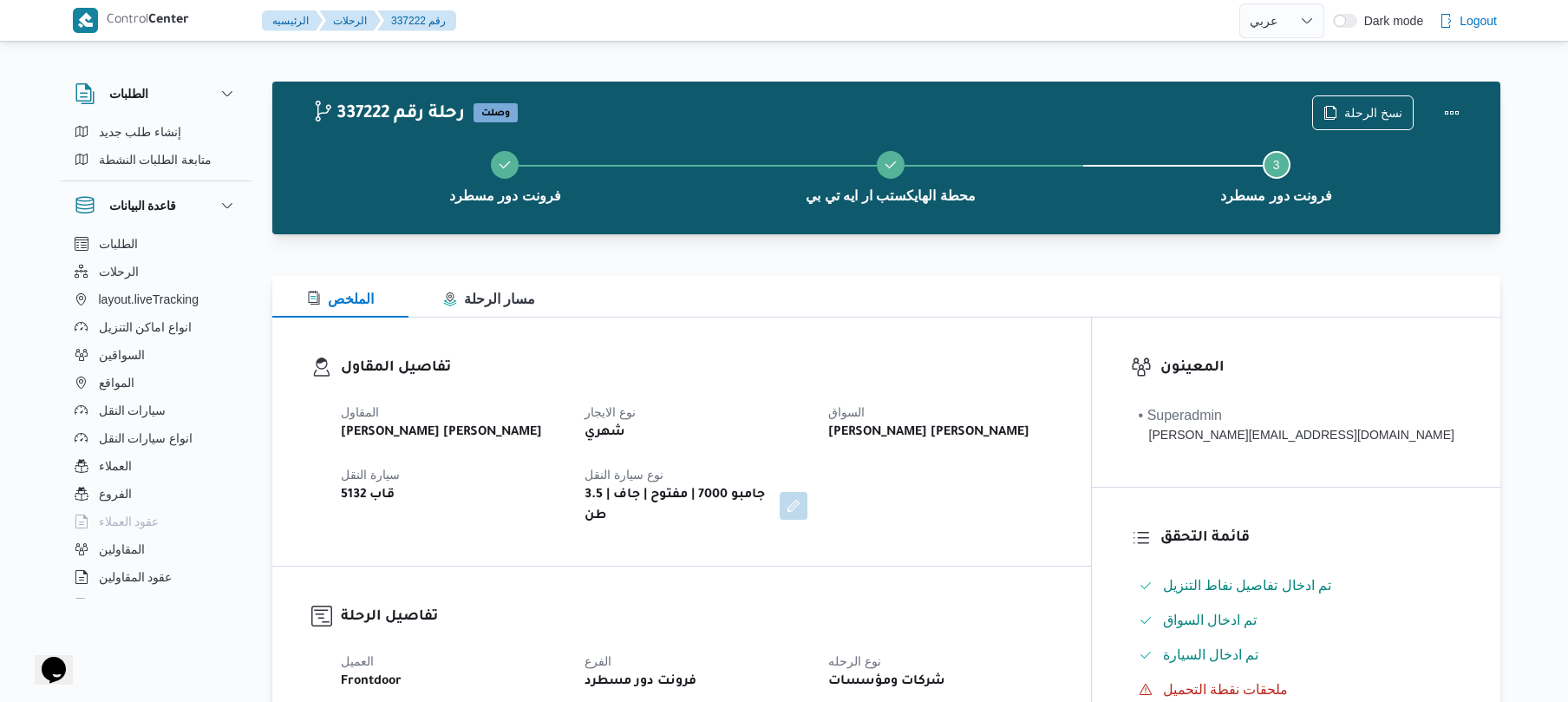
click at [869, 383] on dl "تفاصيل المقاول المقاول [PERSON_NAME] [PERSON_NAME] نوع الايجار شهري السواق [PER…" at bounding box center [696, 442] width 711 height 170
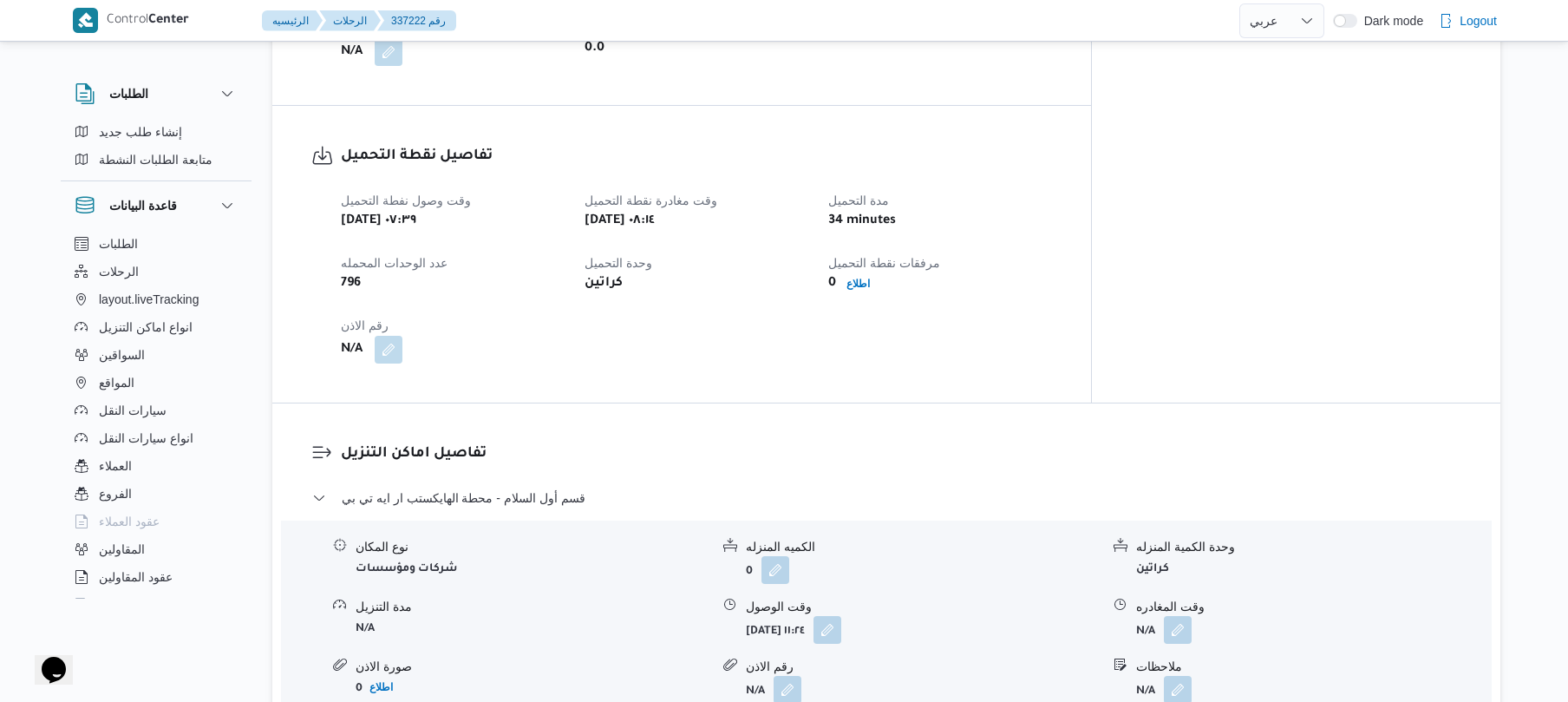
scroll to position [1250, 0]
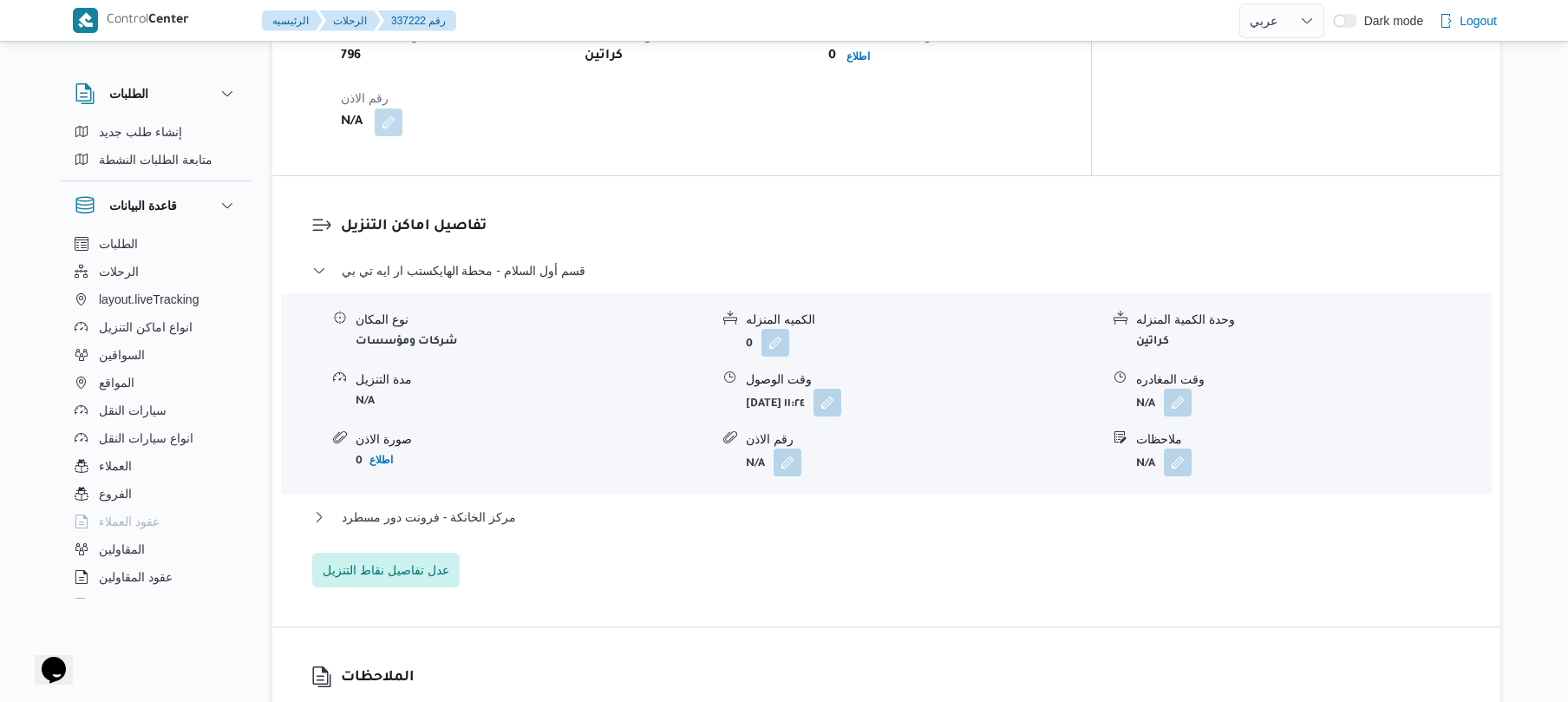
click at [992, 184] on div "تفاصيل اماكن التنزيل قسم أول السلام - محطة الهايكستب ار ايه تي بي نوع المكان شر…" at bounding box center [886, 400] width 1228 height 450
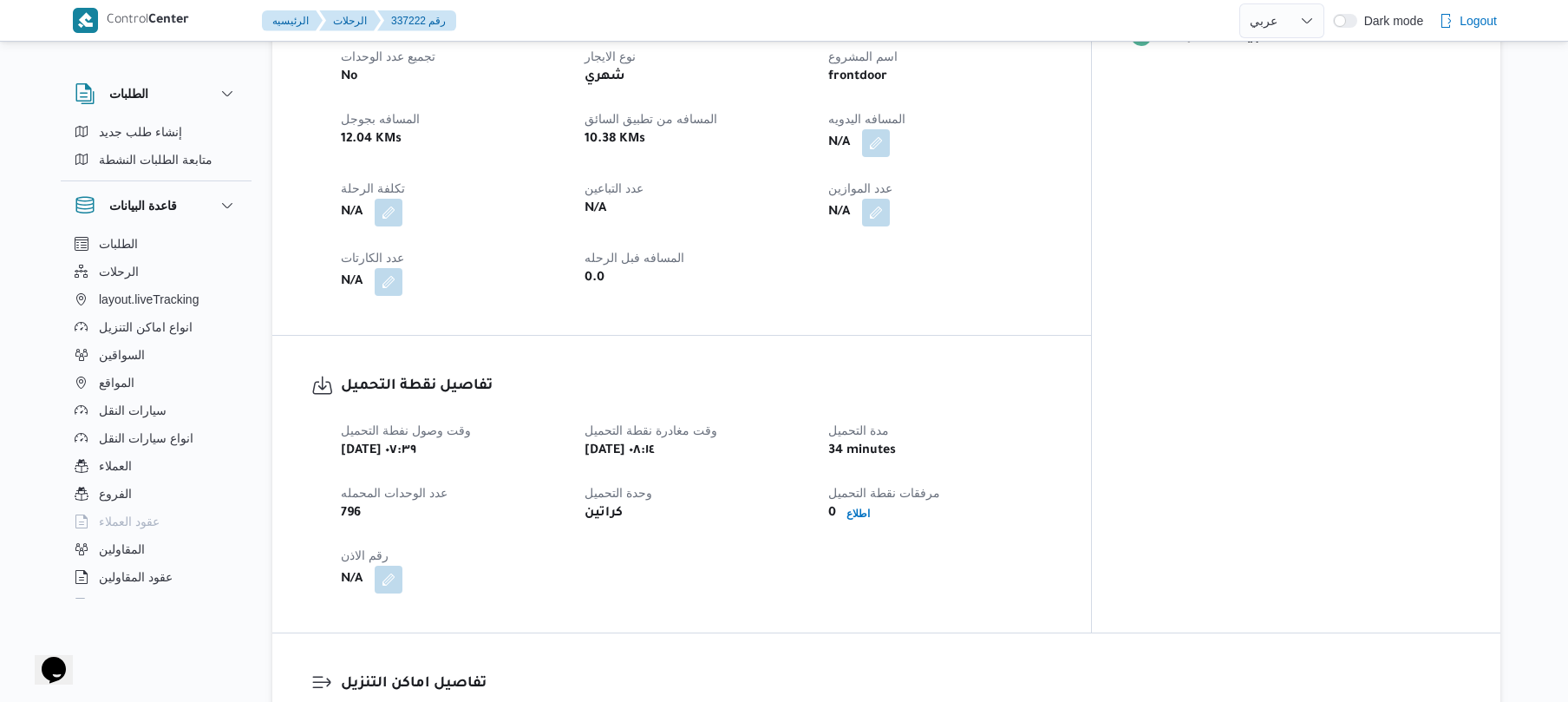
scroll to position [786, 0]
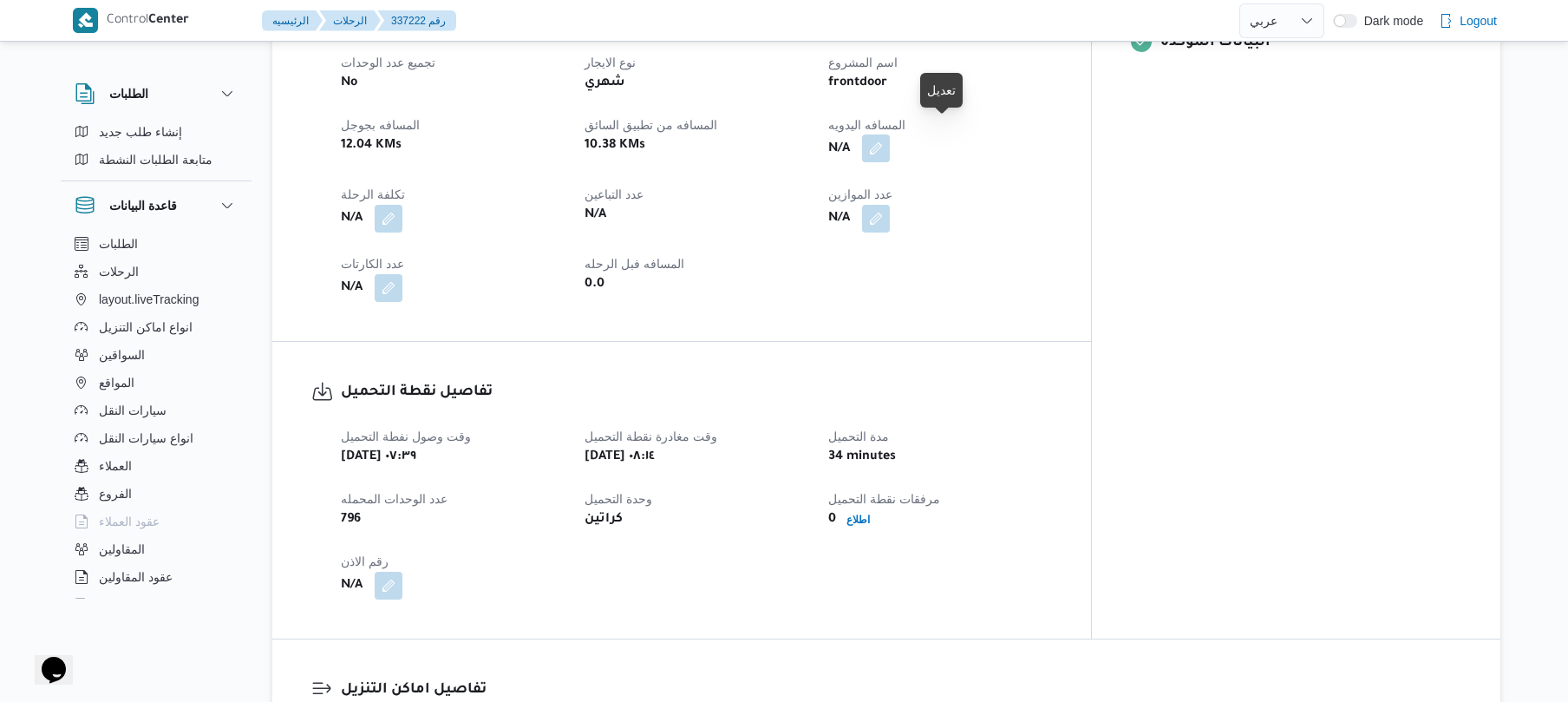
click at [890, 135] on button "button" at bounding box center [875, 148] width 27 height 28
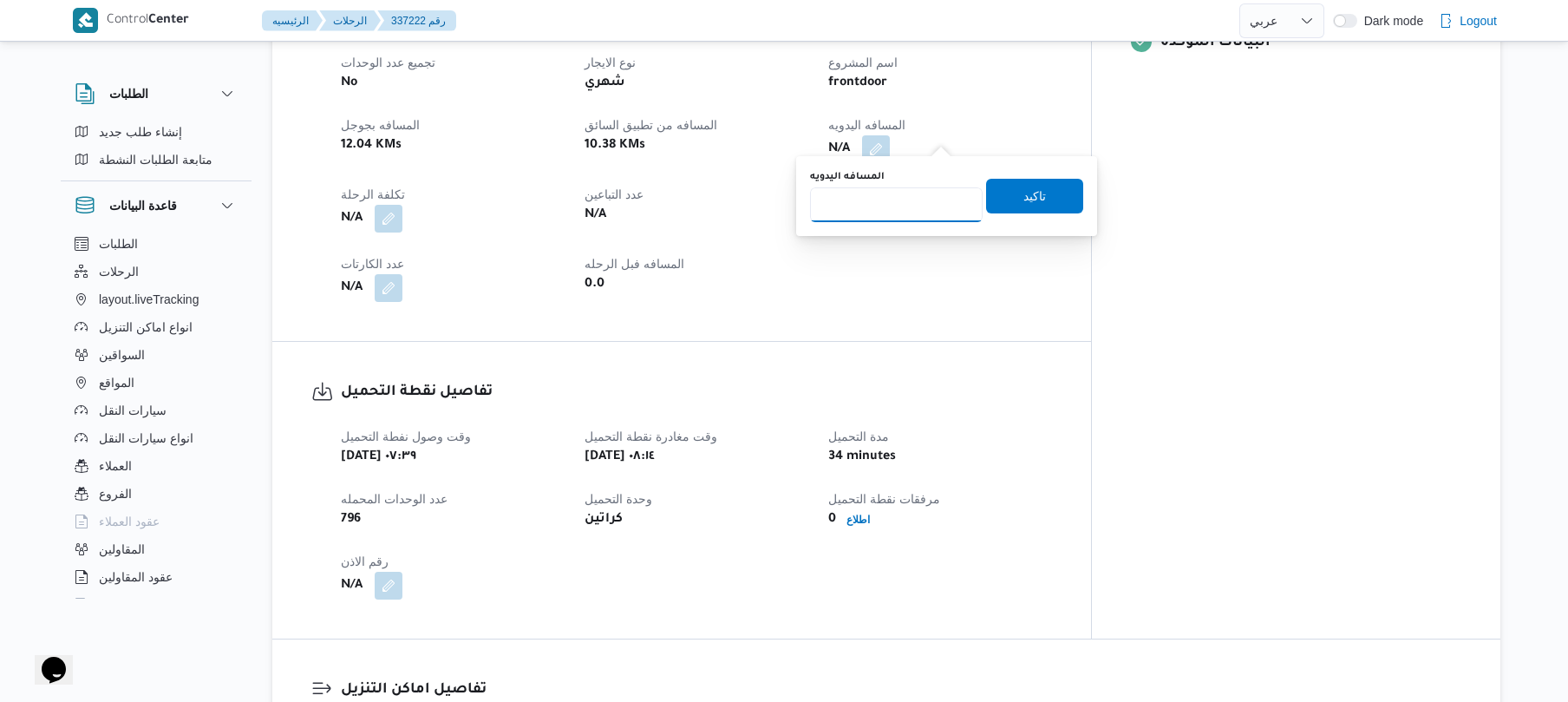
click at [895, 212] on input "المسافه اليدويه" at bounding box center [896, 204] width 173 height 35
type input "70"
click at [1028, 188] on span "تاكيد" at bounding box center [1034, 194] width 22 height 20
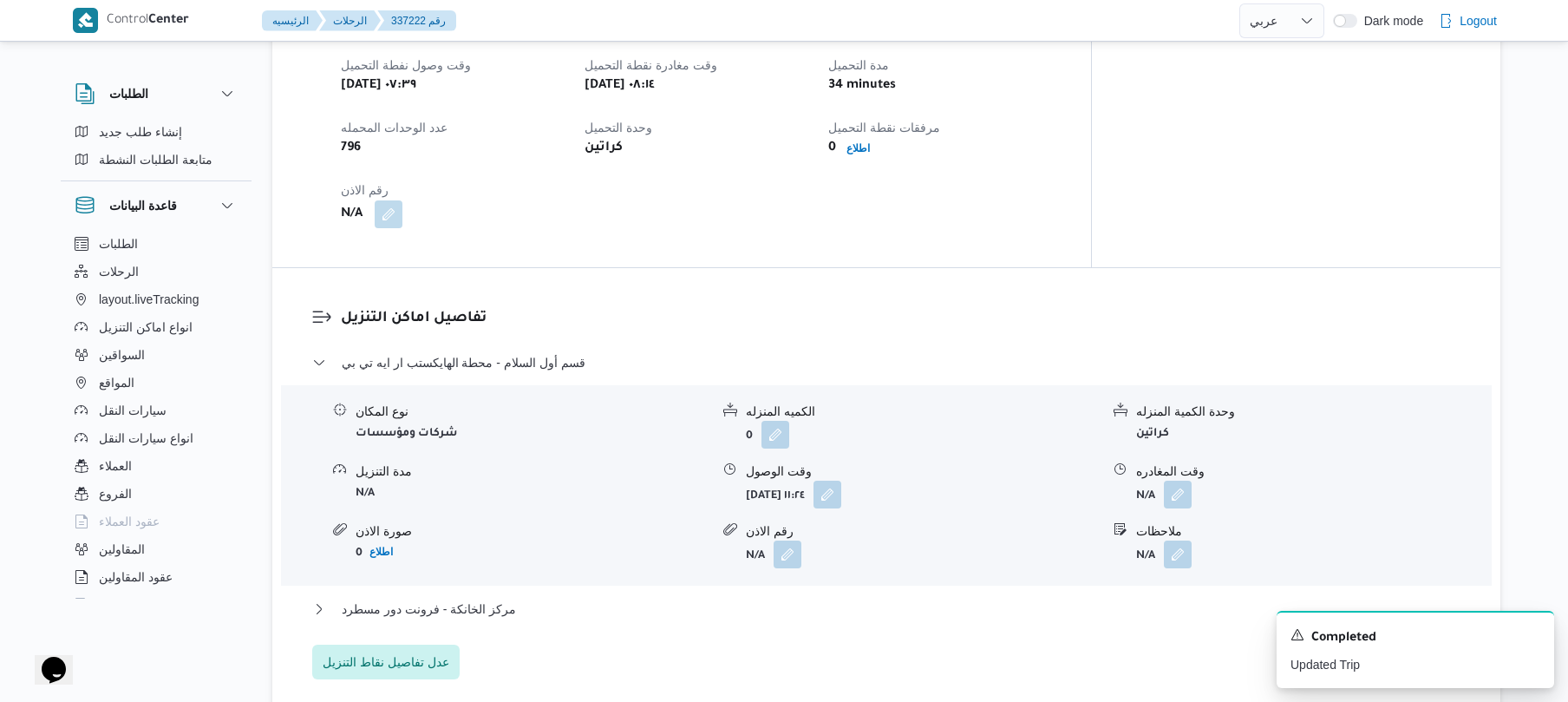
scroll to position [1156, 0]
click at [841, 487] on button "button" at bounding box center [827, 494] width 27 height 28
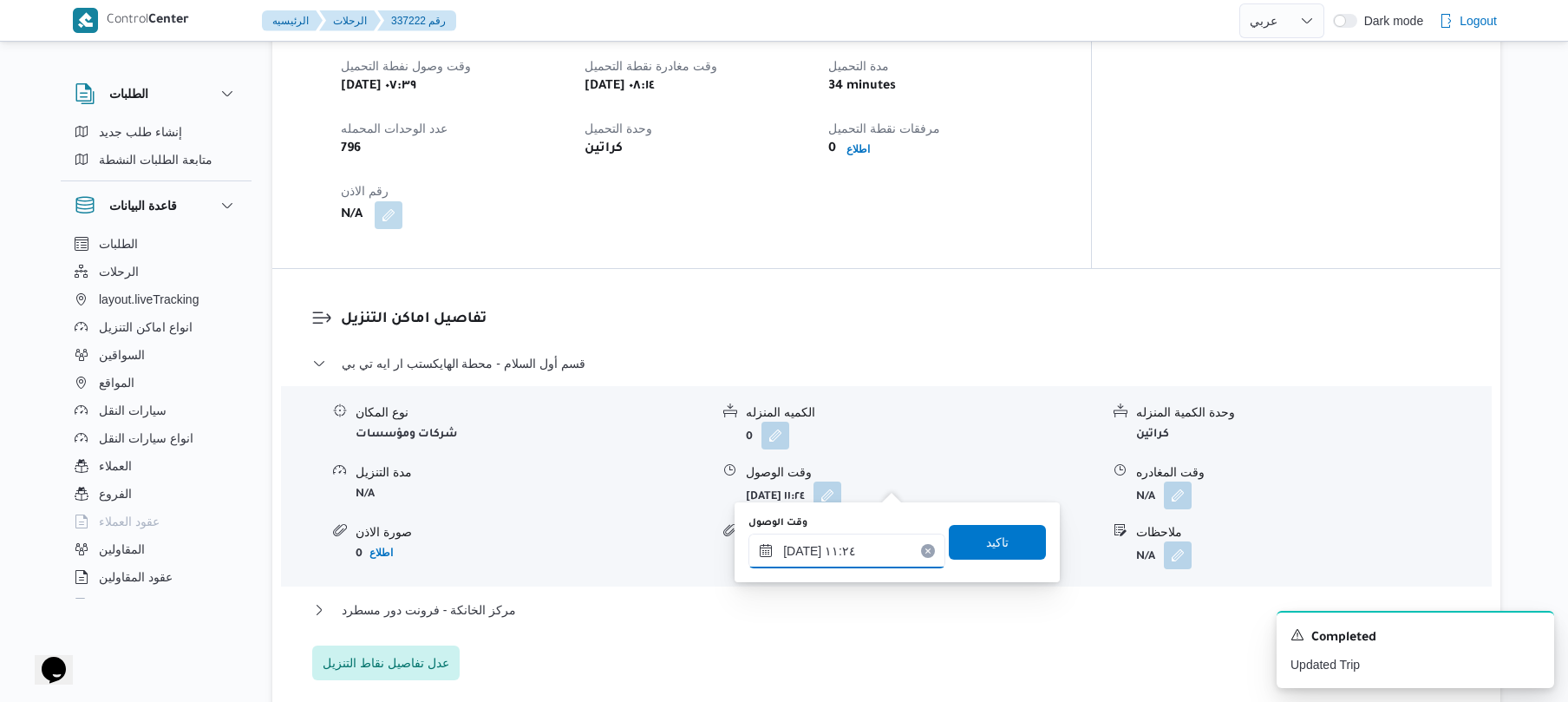
click at [850, 548] on input "[DATE] ١١:٢٤" at bounding box center [847, 550] width 197 height 35
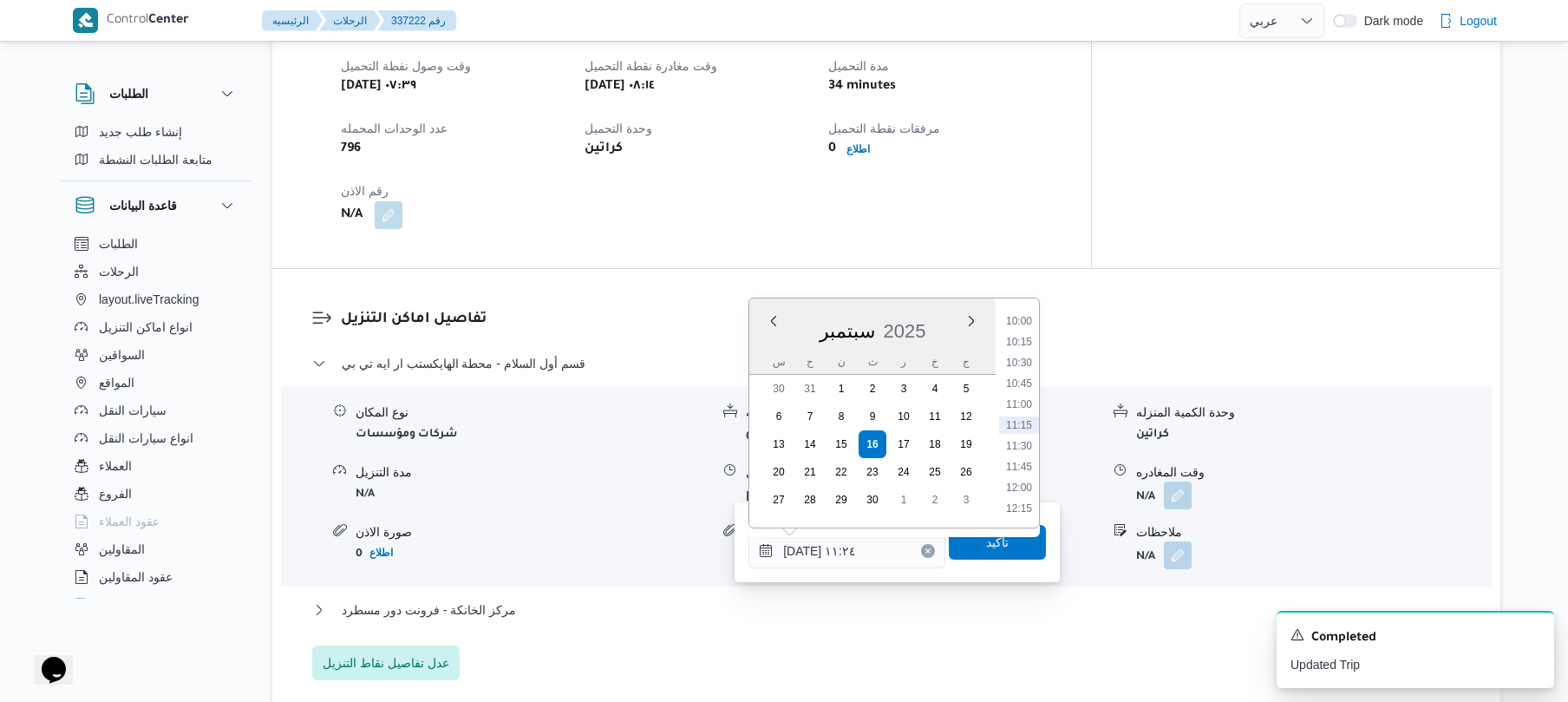
scroll to position [660, 0]
click at [1028, 411] on li "09:00" at bounding box center [1018, 411] width 40 height 18
type input "[DATE] ٠٩:٠٠"
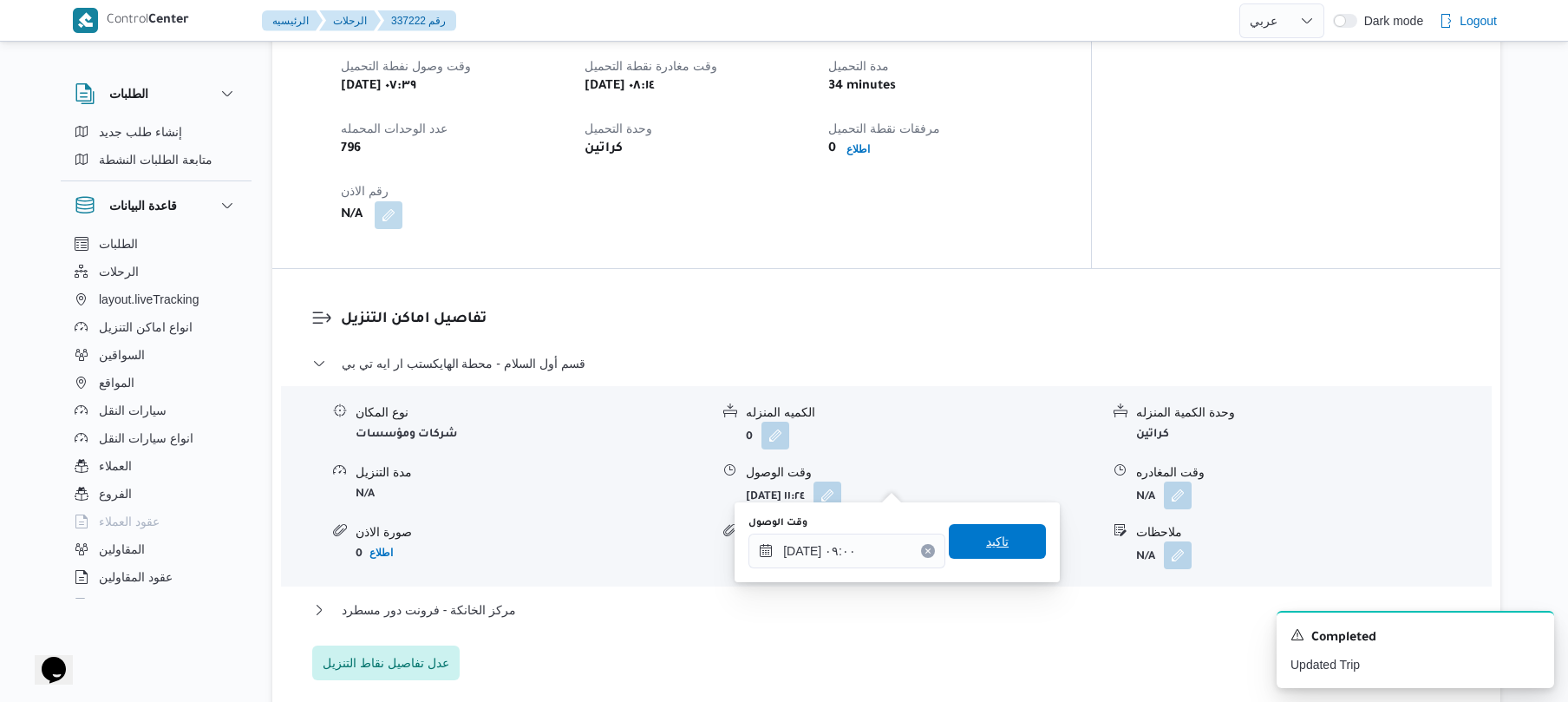
click at [969, 545] on span "تاكيد" at bounding box center [998, 541] width 98 height 35
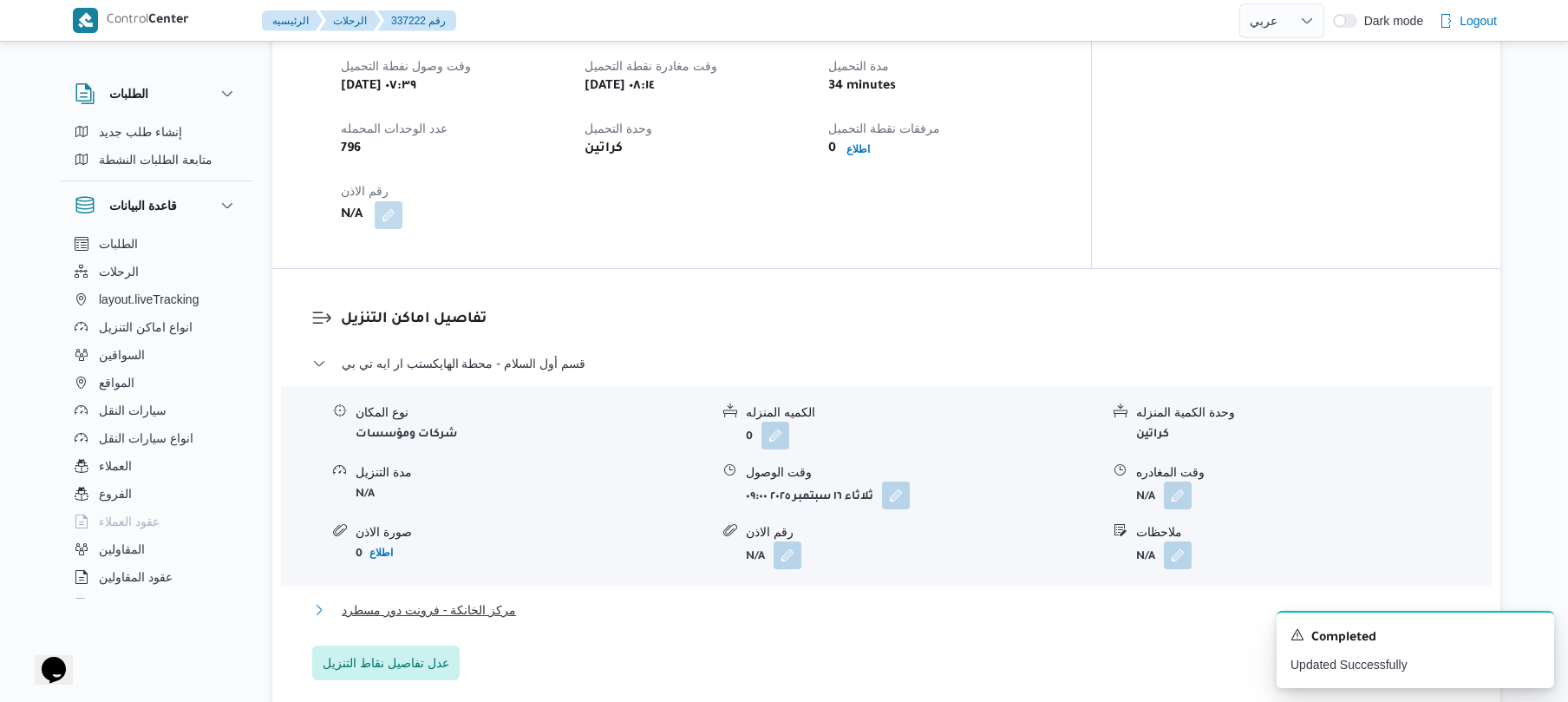
click at [830, 600] on button "مركز الخانكة - فرونت دور مسطرد" at bounding box center [887, 610] width 1149 height 20
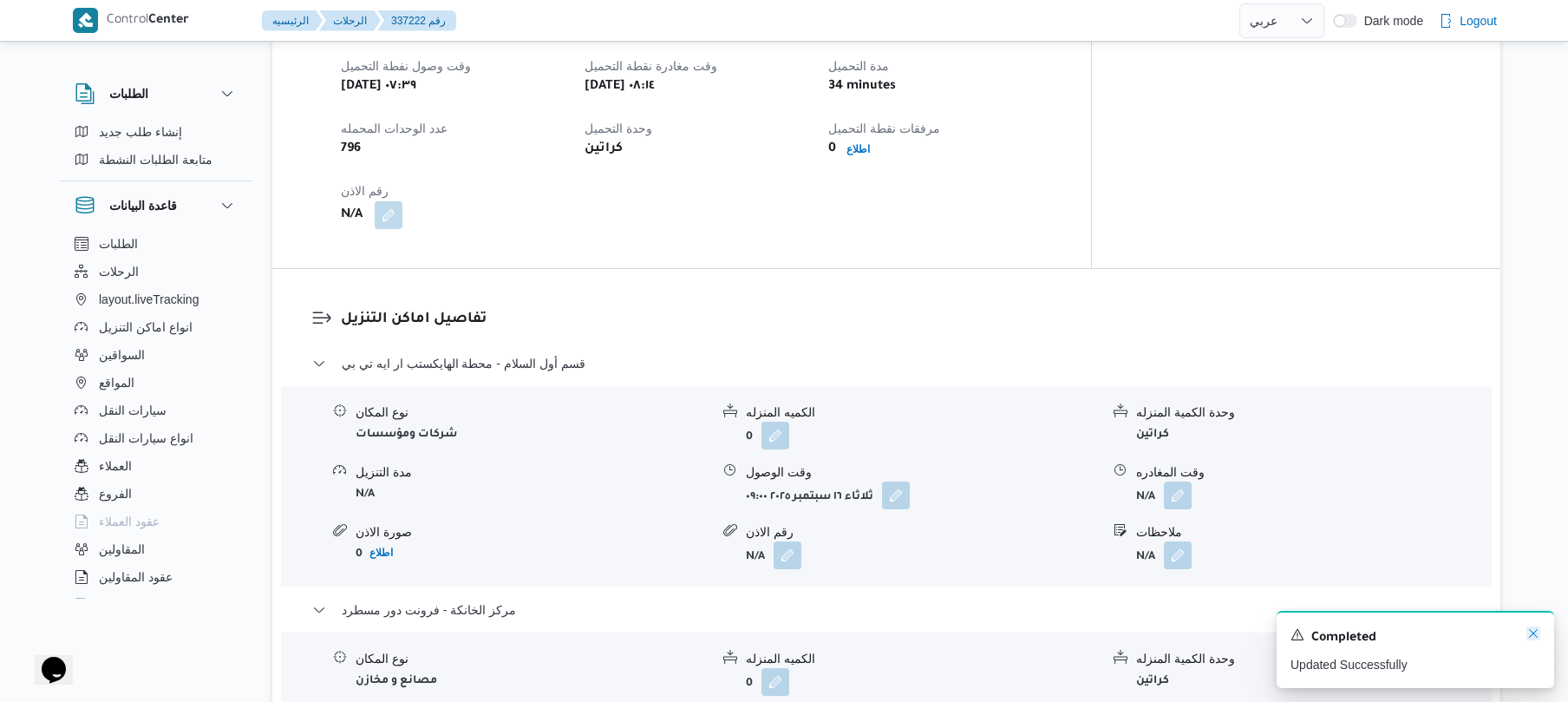
click at [1530, 638] on icon "Dismiss toast" at bounding box center [1533, 634] width 9 height 9
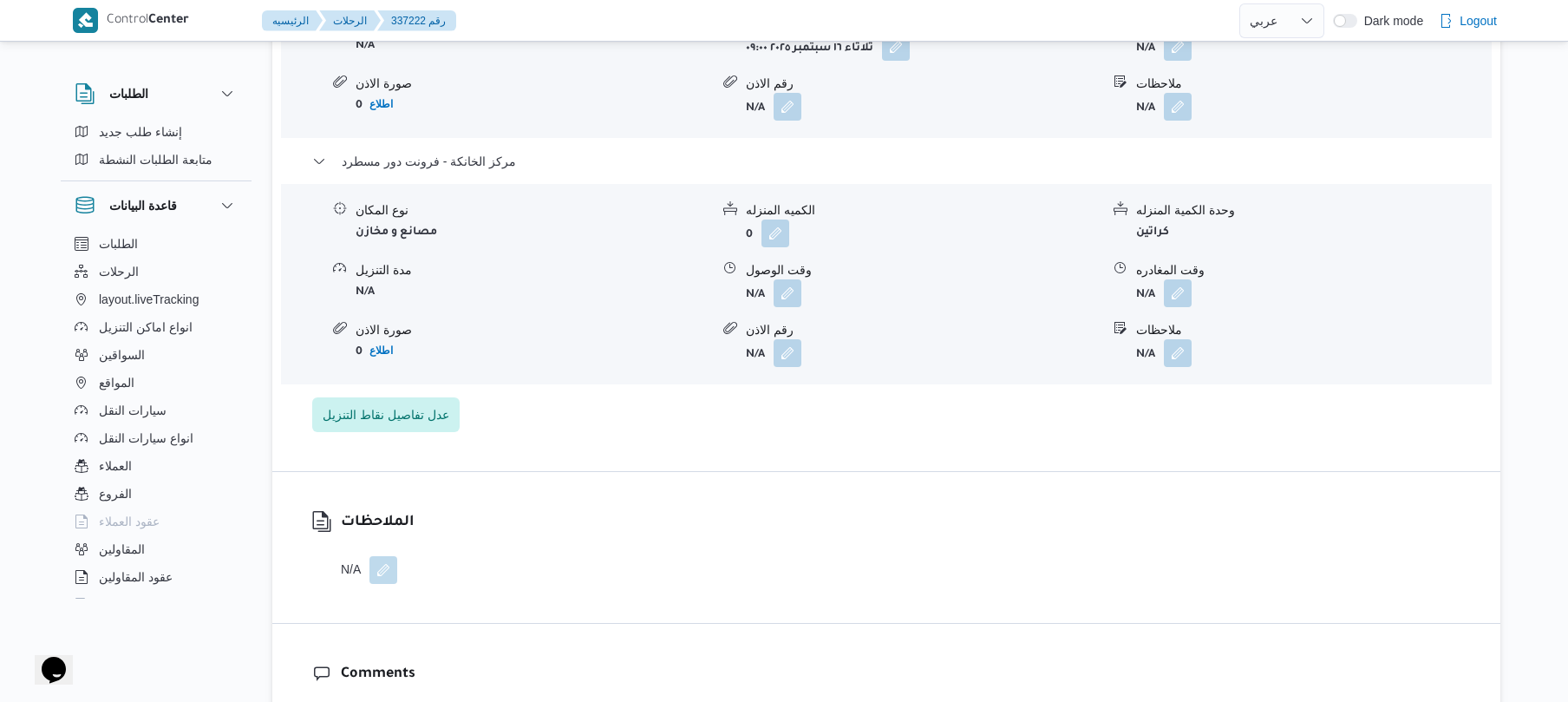
scroll to position [1620, 0]
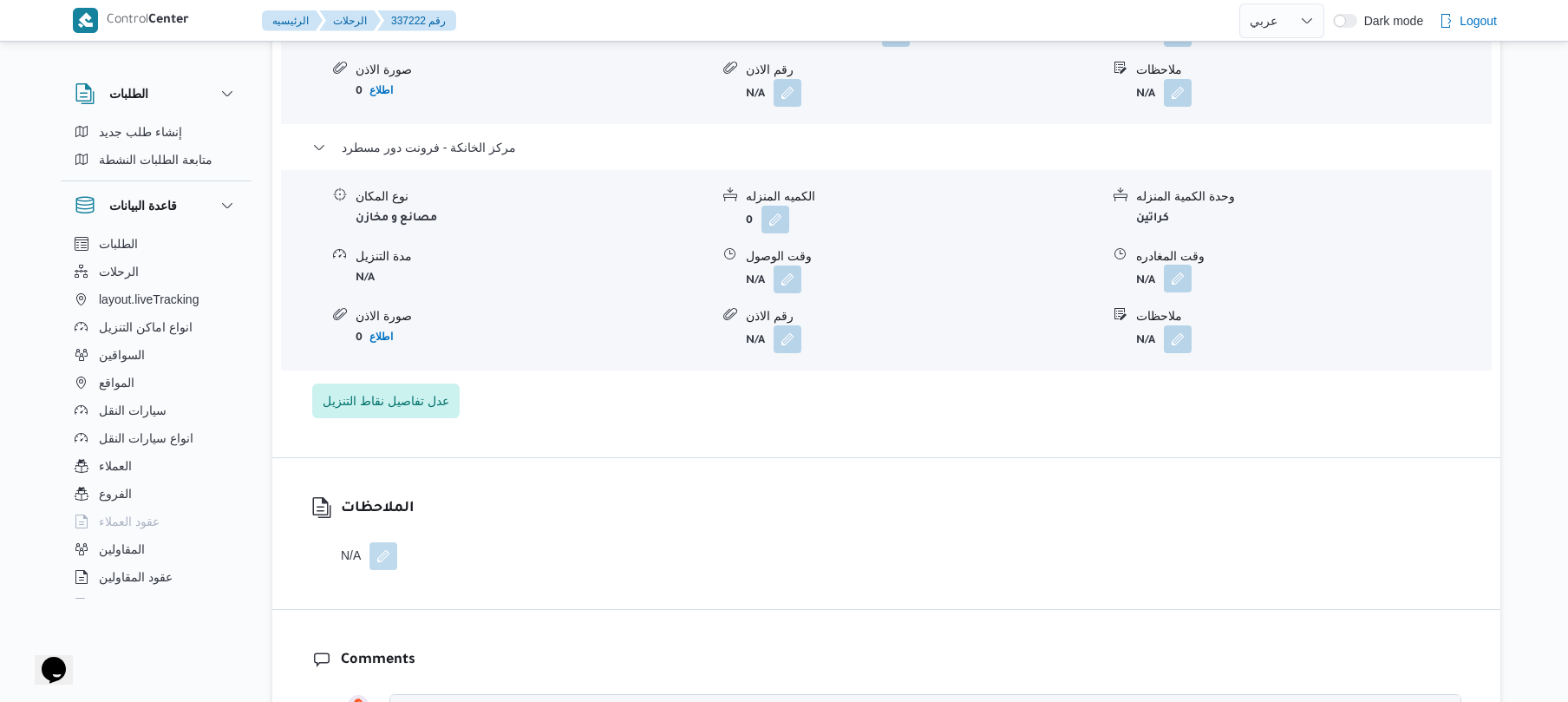
click at [1184, 264] on button "button" at bounding box center [1177, 278] width 27 height 28
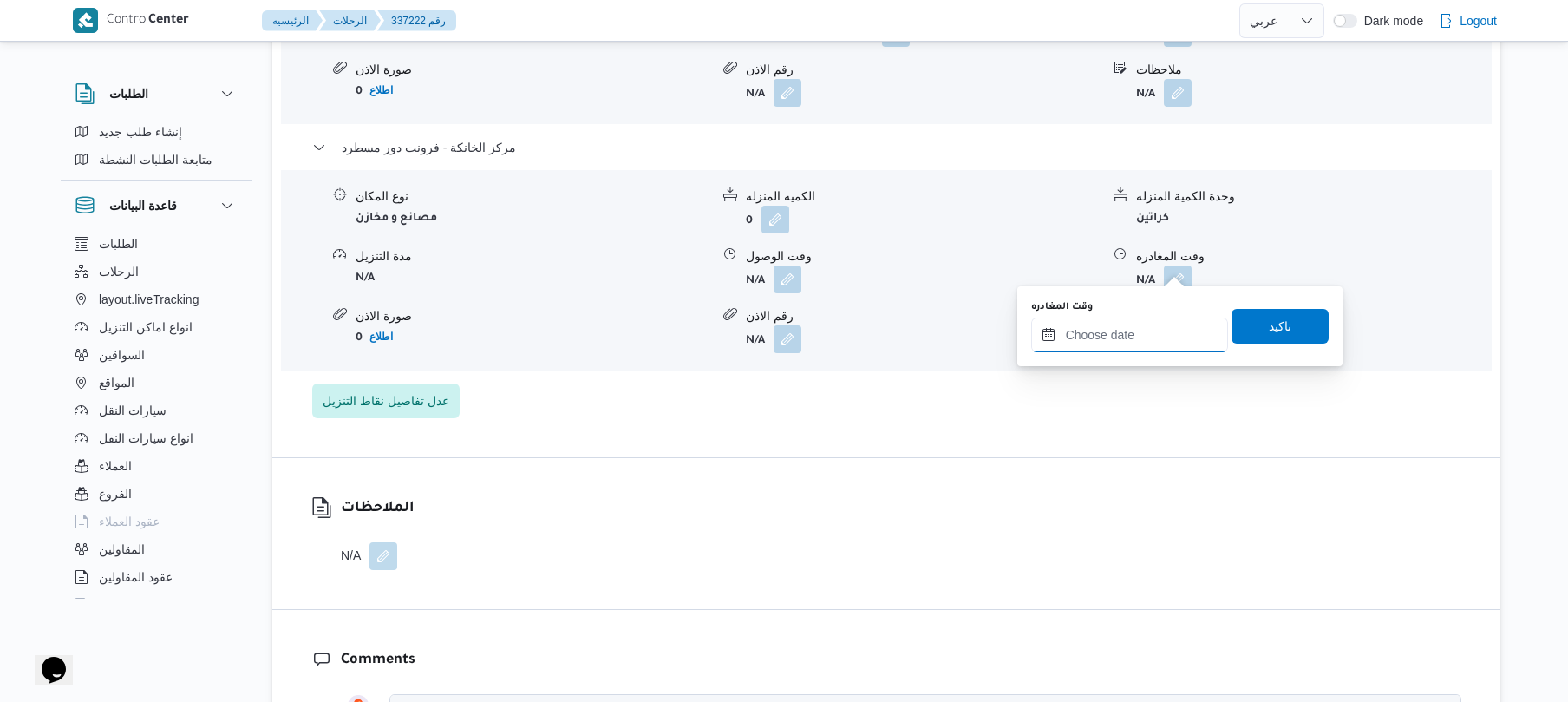
click at [1143, 323] on input "وقت المغادره" at bounding box center [1130, 335] width 197 height 35
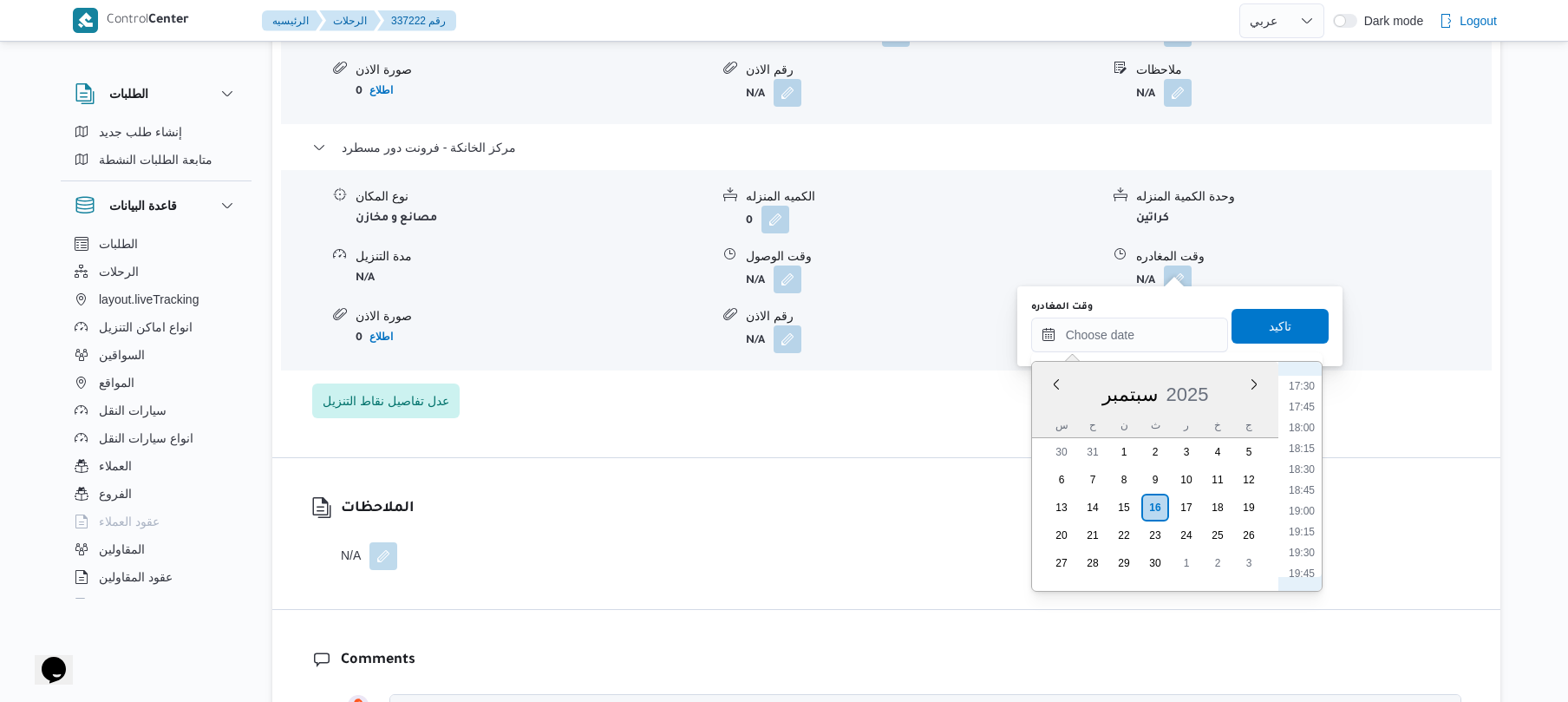
scroll to position [1414, 0]
click at [1309, 467] on li "18:00" at bounding box center [1301, 470] width 40 height 18
type input "[DATE] ١٨:٠٠"
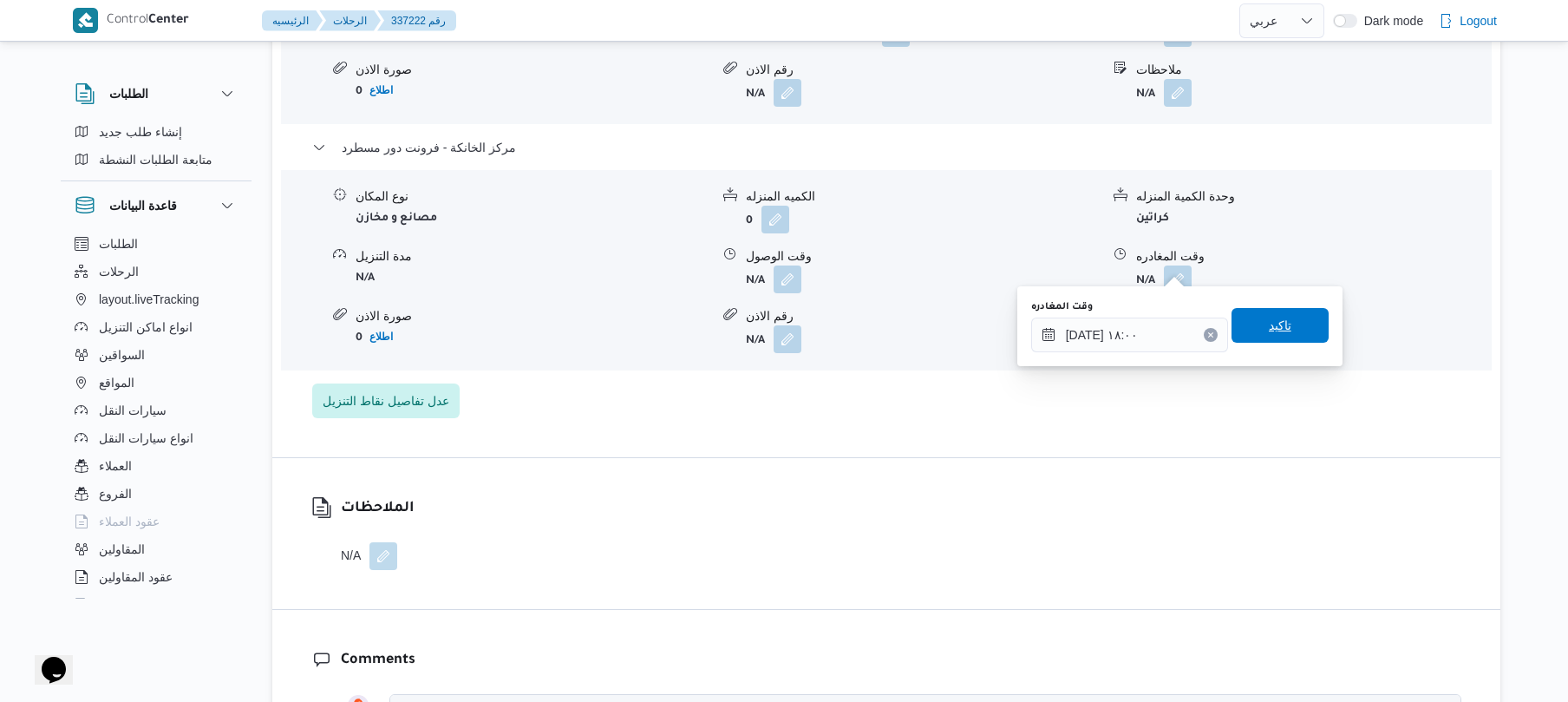
click at [1254, 331] on span "تاكيد" at bounding box center [1281, 325] width 98 height 35
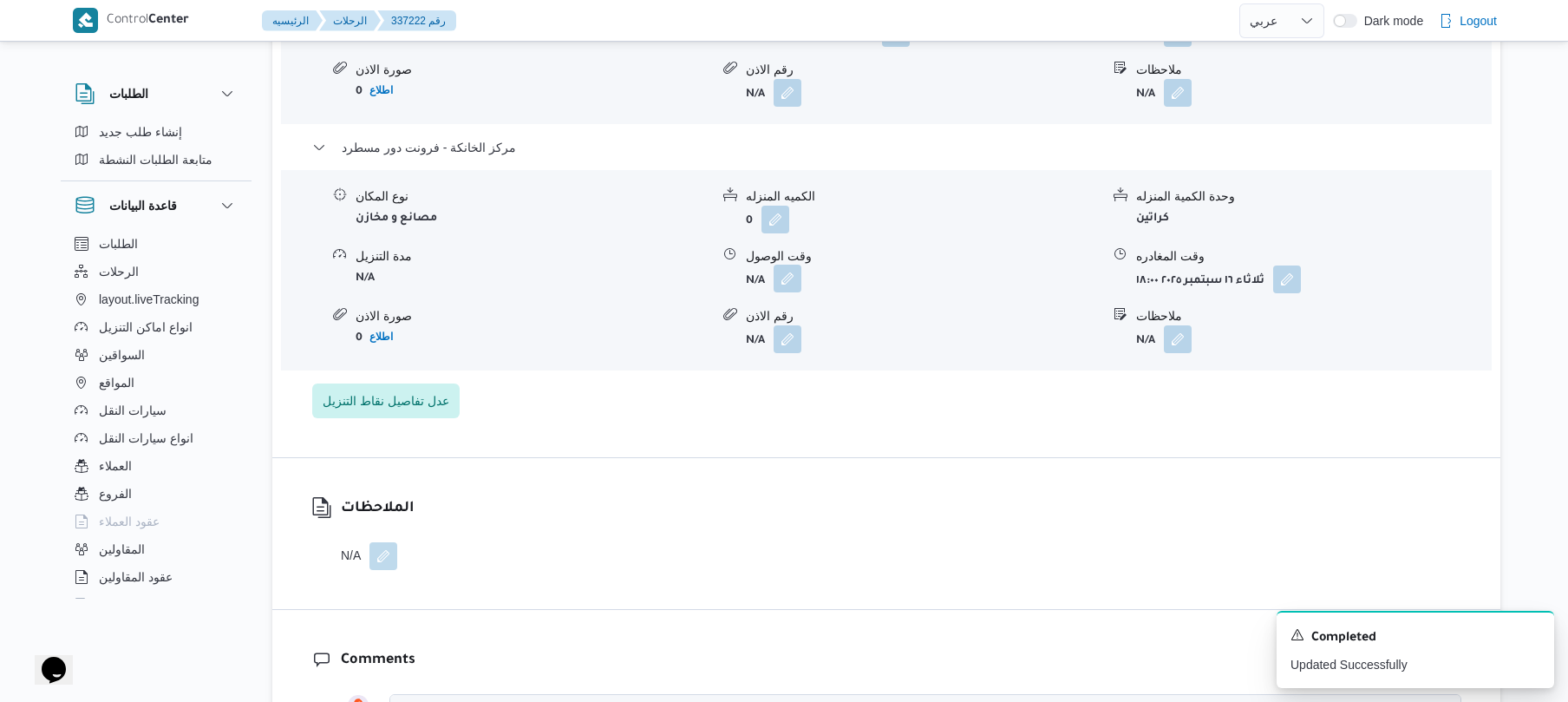
click at [791, 264] on button "button" at bounding box center [787, 278] width 27 height 28
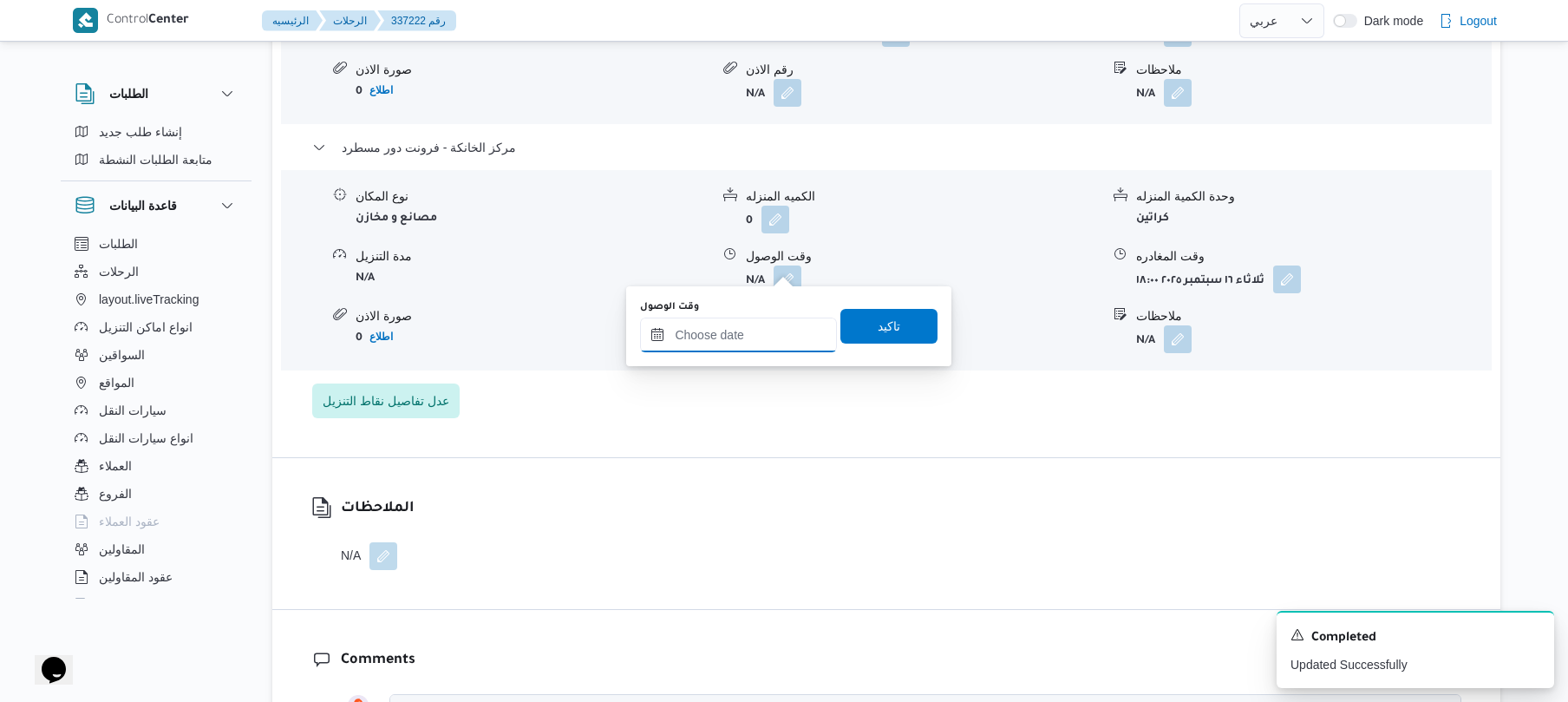
click at [768, 325] on input "وقت الوصول" at bounding box center [739, 335] width 197 height 35
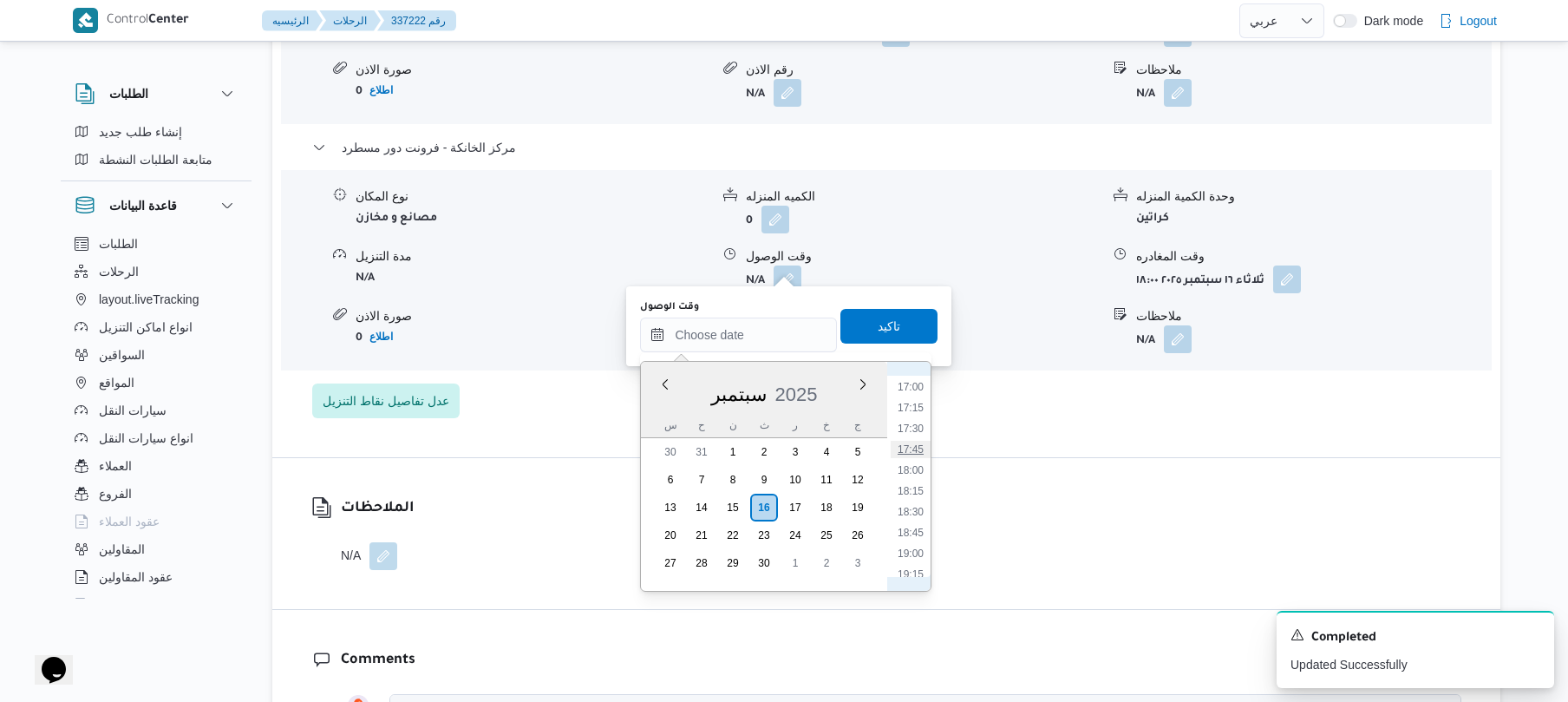
click at [911, 452] on li "17:45" at bounding box center [910, 450] width 40 height 18
type input "[DATE] ١٧:٤٥"
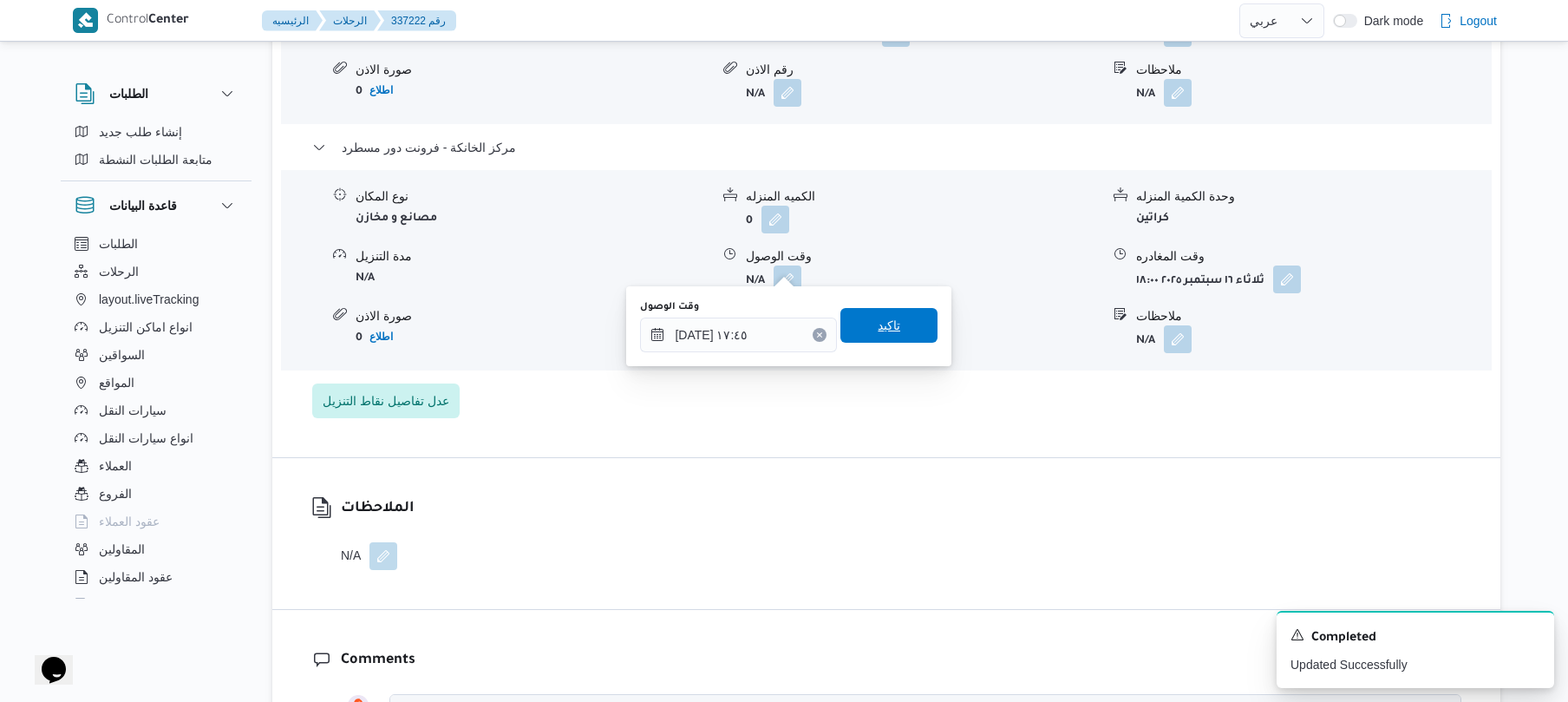
click at [904, 333] on span "تاكيد" at bounding box center [890, 325] width 98 height 35
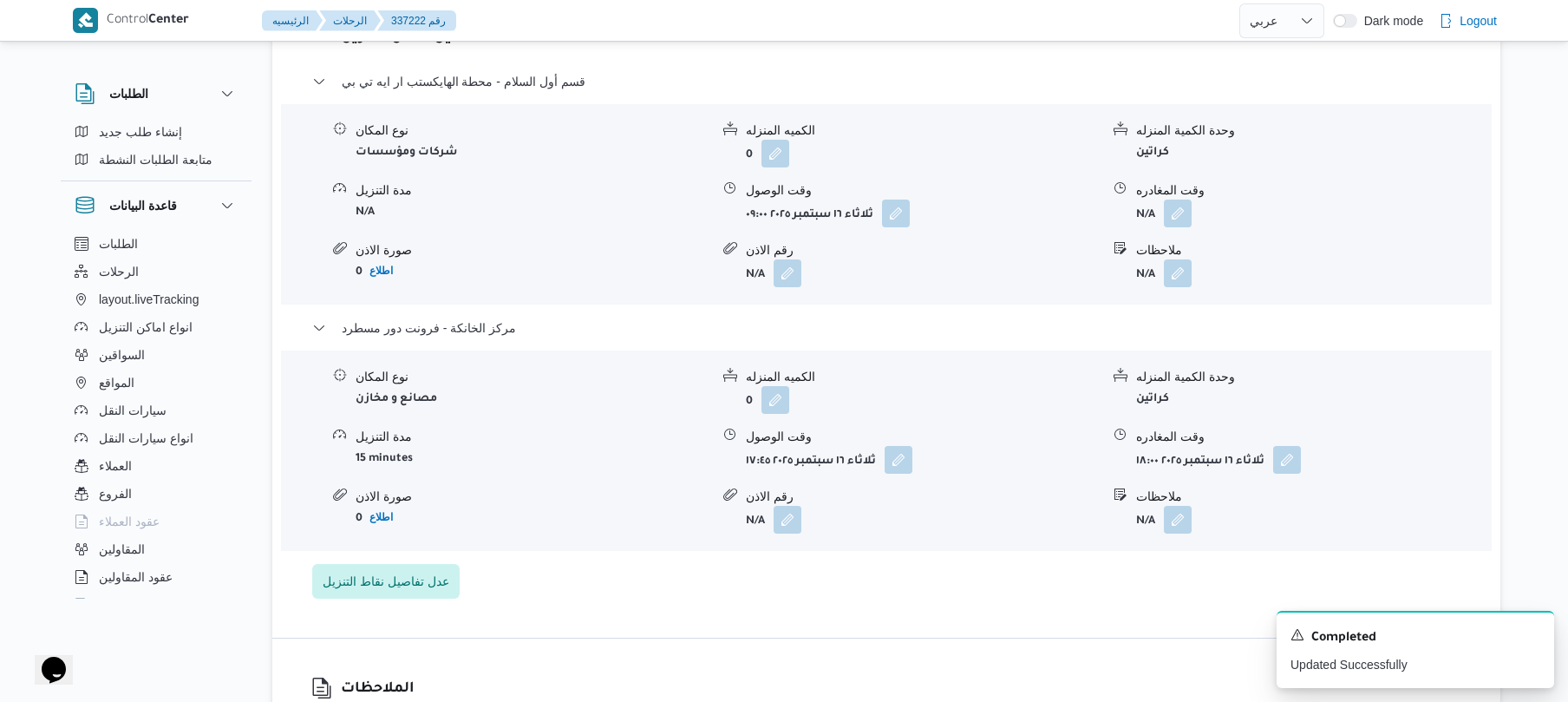
scroll to position [1434, 0]
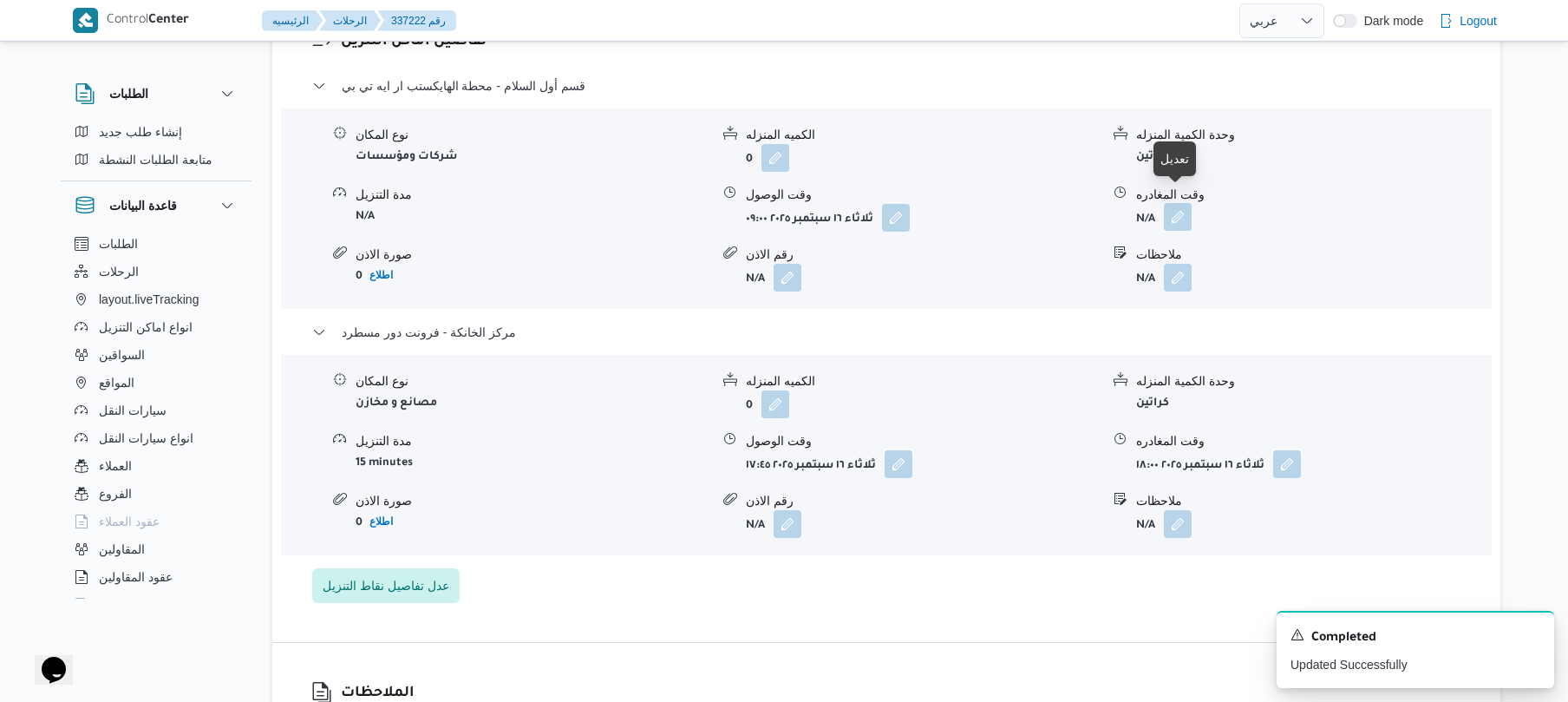
click at [1184, 205] on button "button" at bounding box center [1177, 217] width 27 height 28
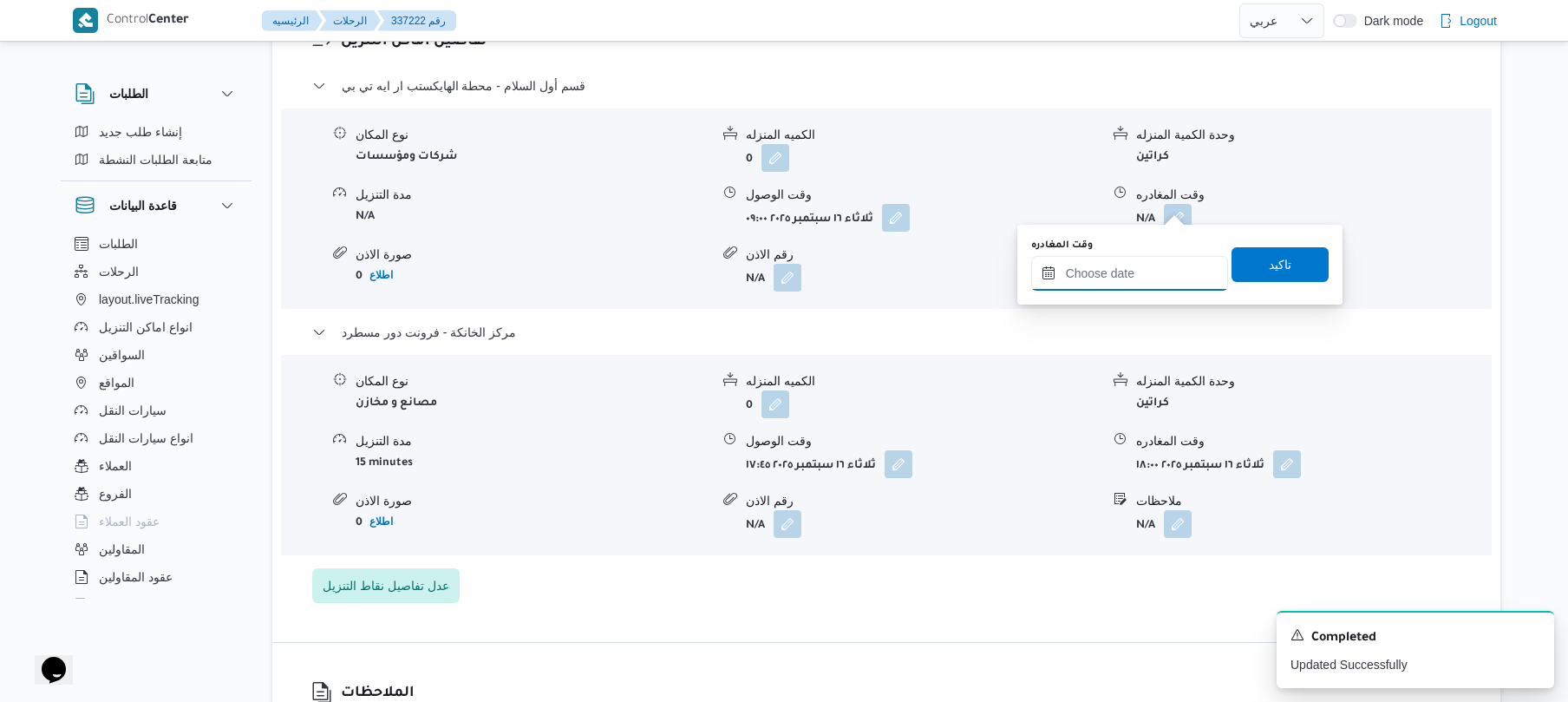
click at [1128, 265] on input "وقت المغادره" at bounding box center [1130, 272] width 197 height 35
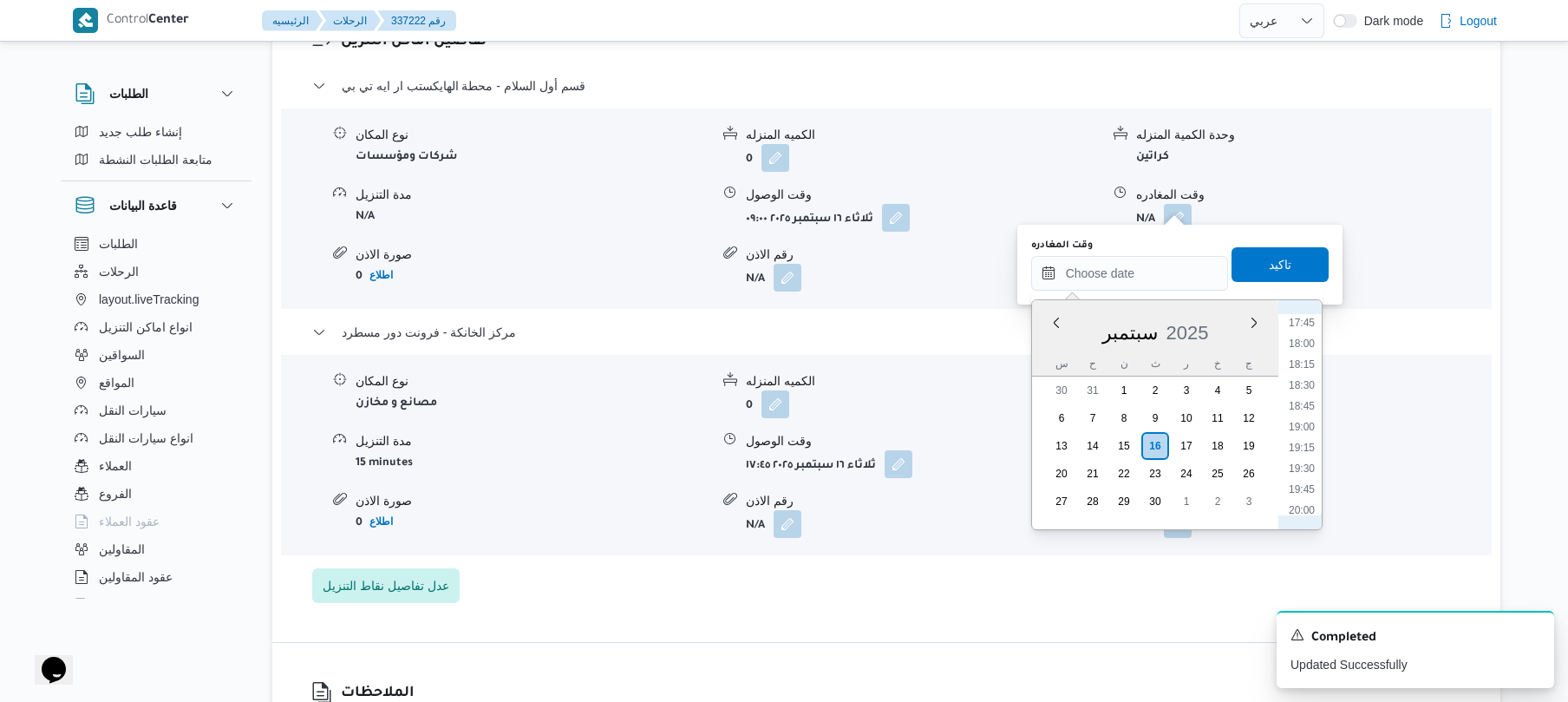
scroll to position [1414, 0]
click at [1308, 332] on li "17:00" at bounding box center [1301, 326] width 40 height 18
type input "[DATE] ١٧:٠٠"
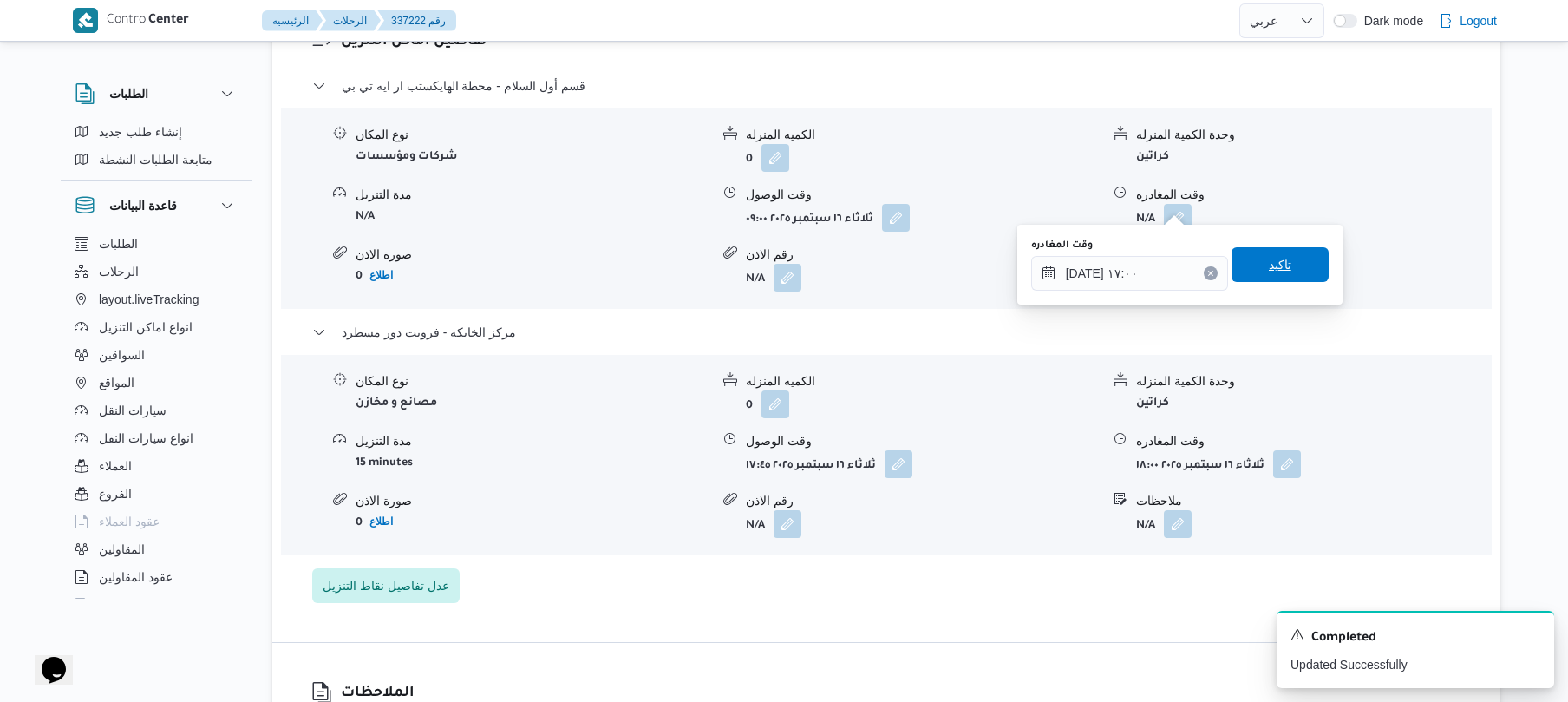
click at [1285, 278] on span "تاكيد" at bounding box center [1281, 264] width 98 height 35
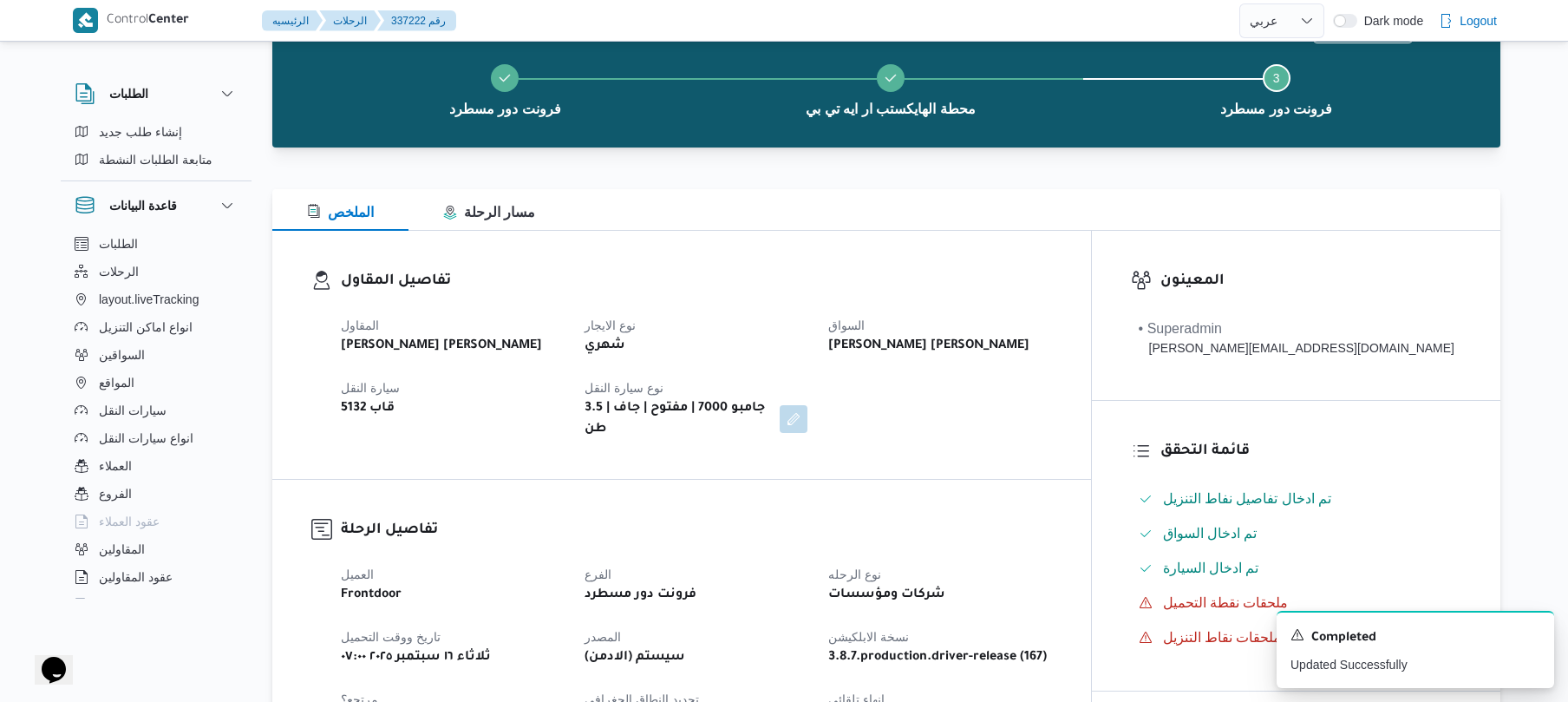
scroll to position [0, 0]
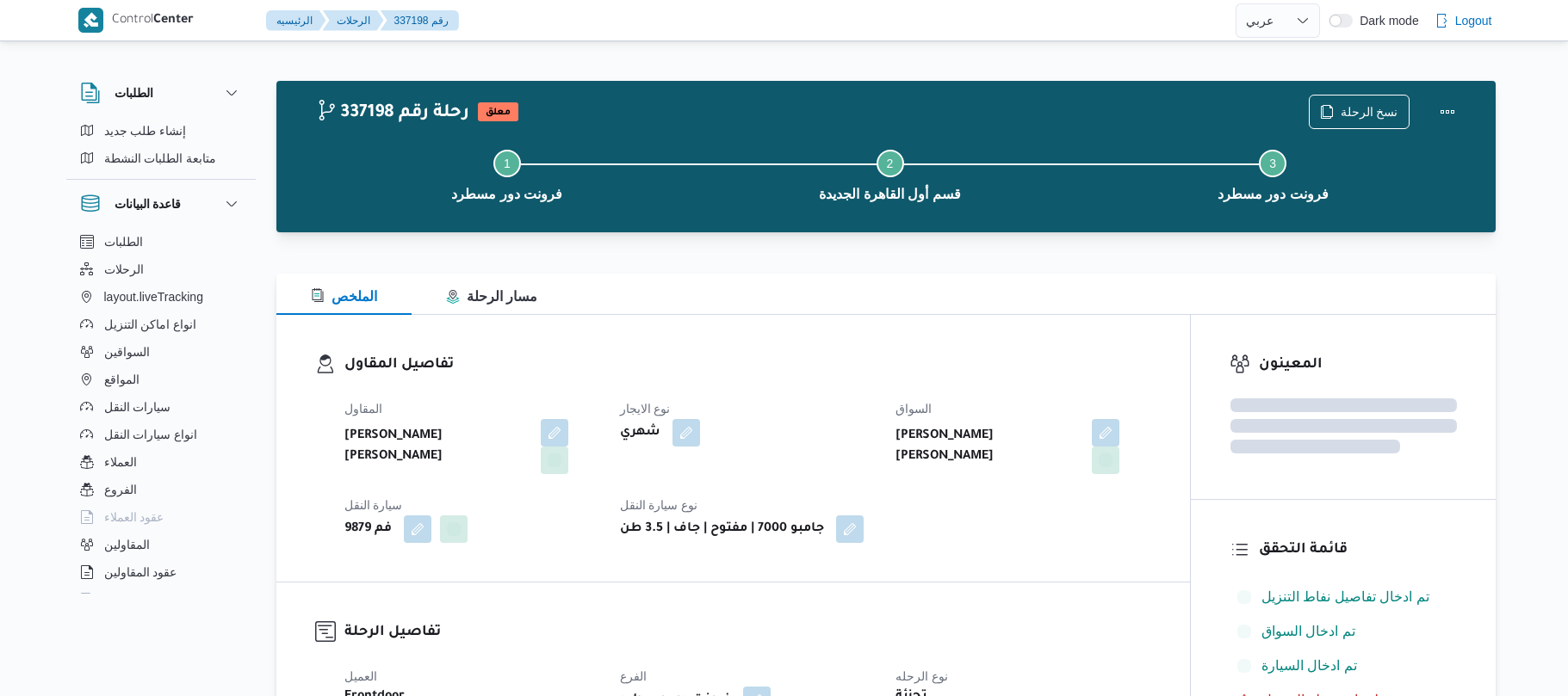
select select "ar"
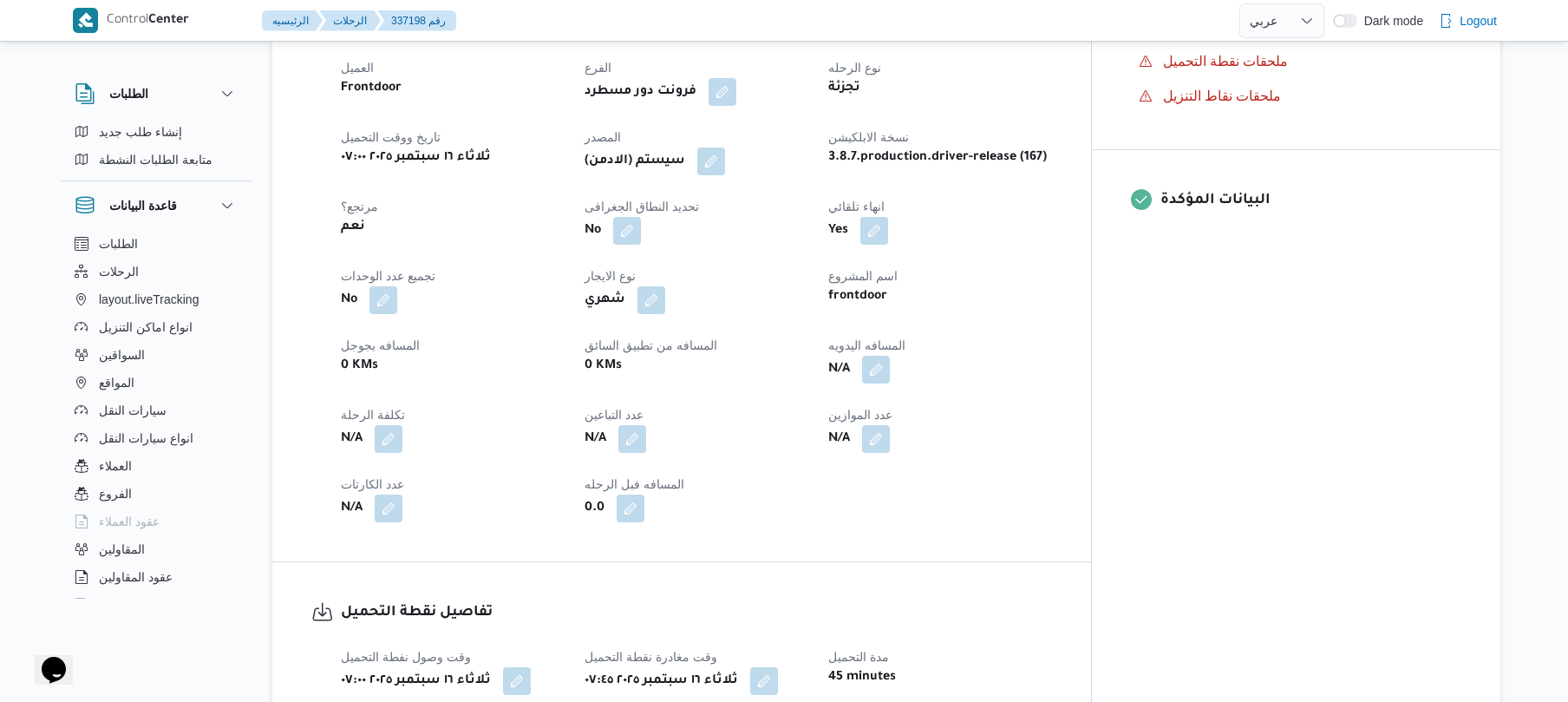
scroll to position [647, 0]
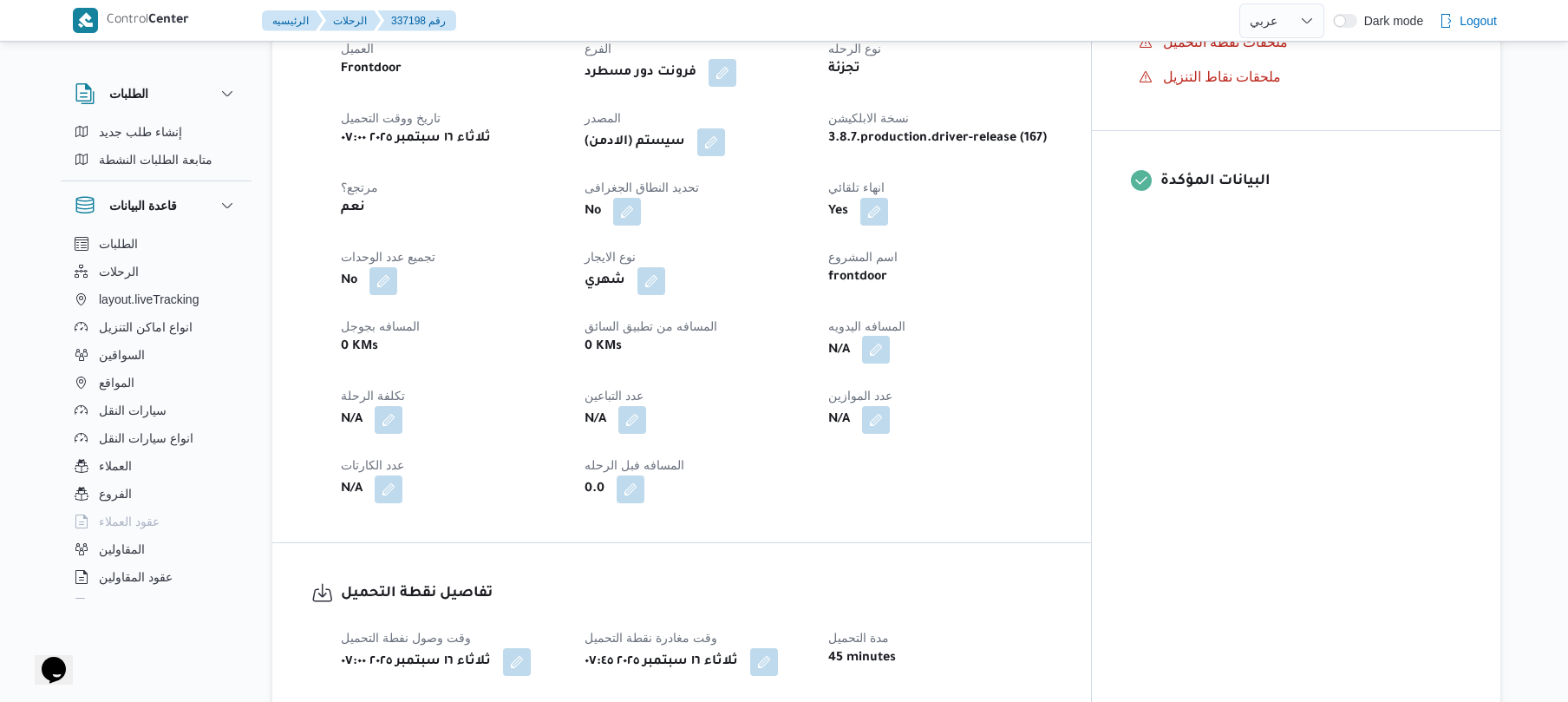
click at [890, 335] on button "button" at bounding box center [875, 349] width 27 height 28
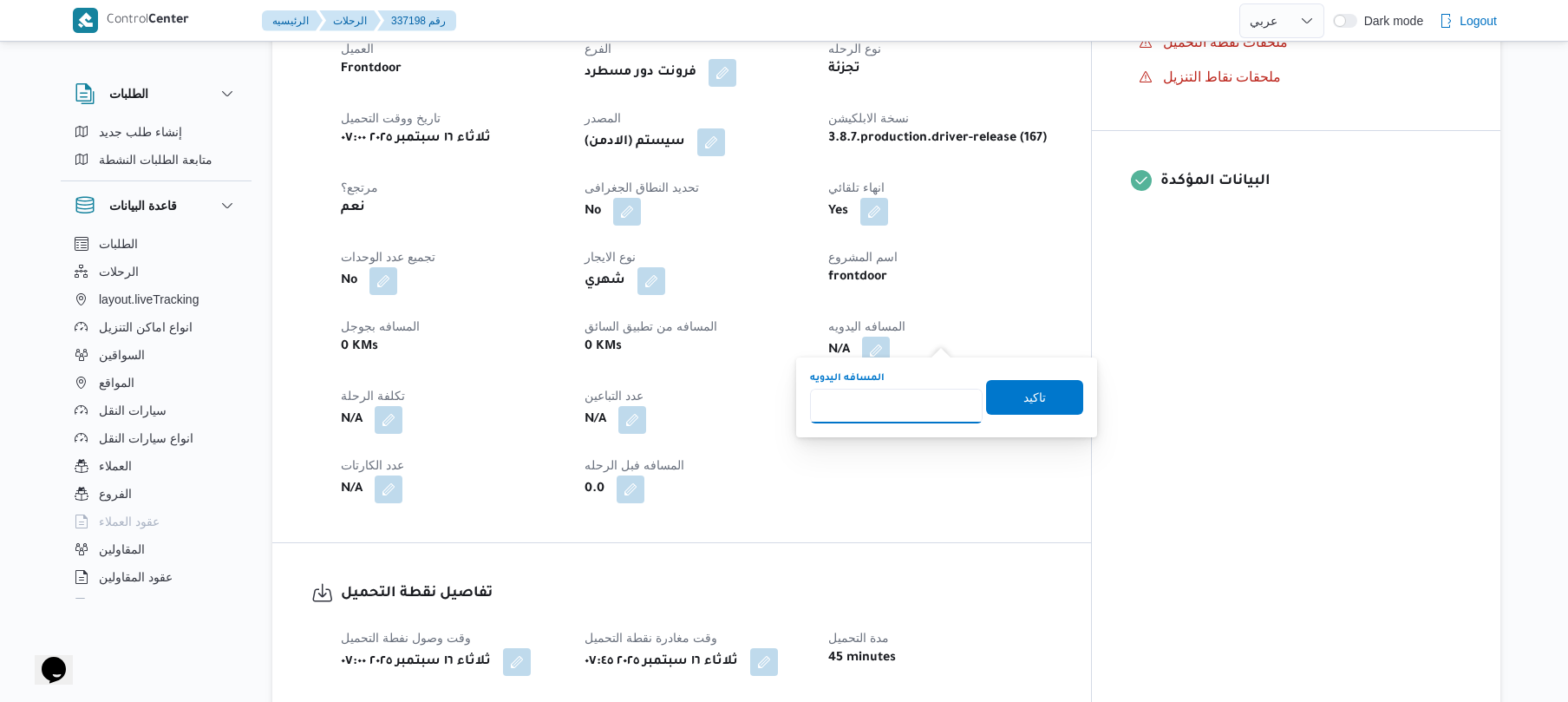
click at [886, 400] on input "المسافه اليدويه" at bounding box center [896, 406] width 173 height 35
type input "120"
click at [1023, 403] on span "تاكيد" at bounding box center [1034, 396] width 22 height 20
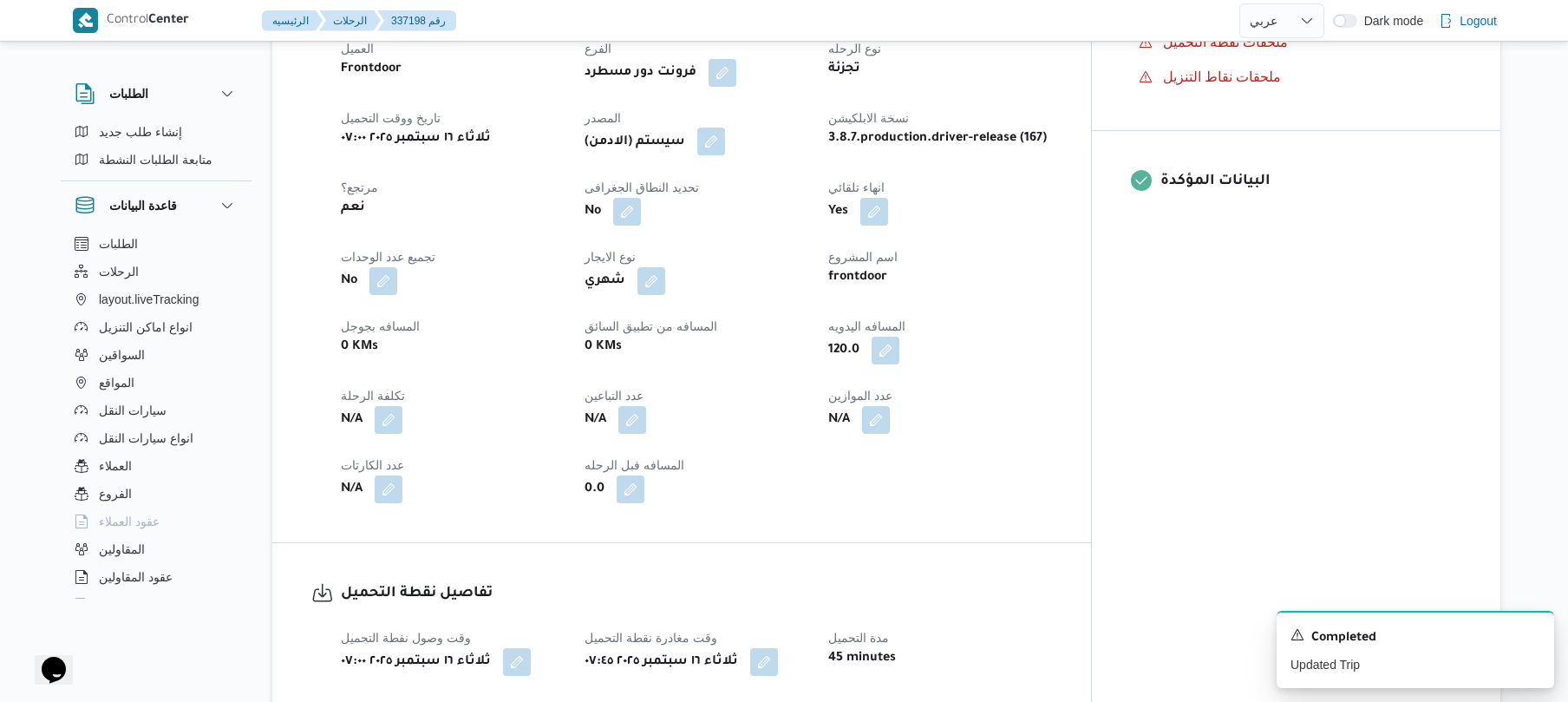
click at [725, 128] on button "button" at bounding box center [710, 141] width 27 height 28
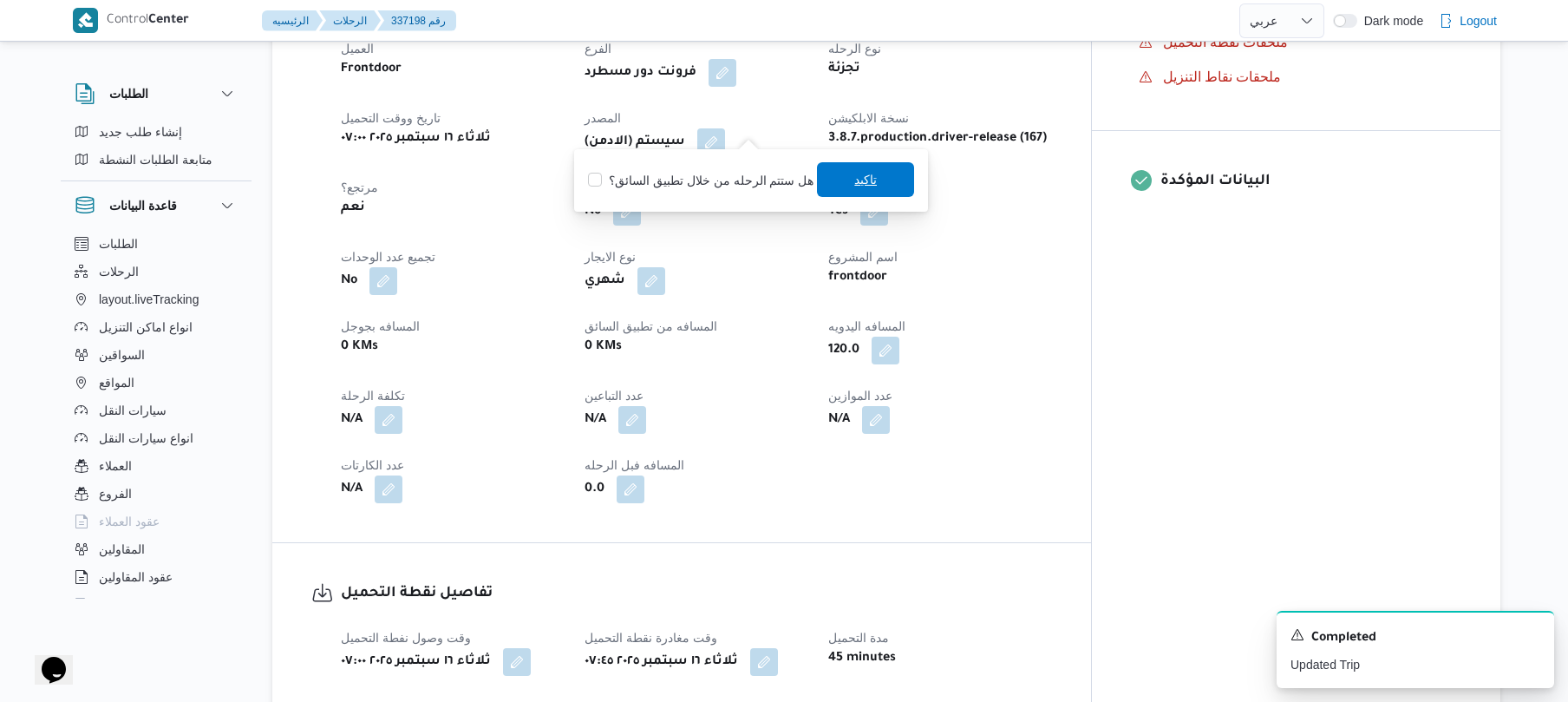
click at [854, 177] on span "تاكيد" at bounding box center [865, 179] width 22 height 20
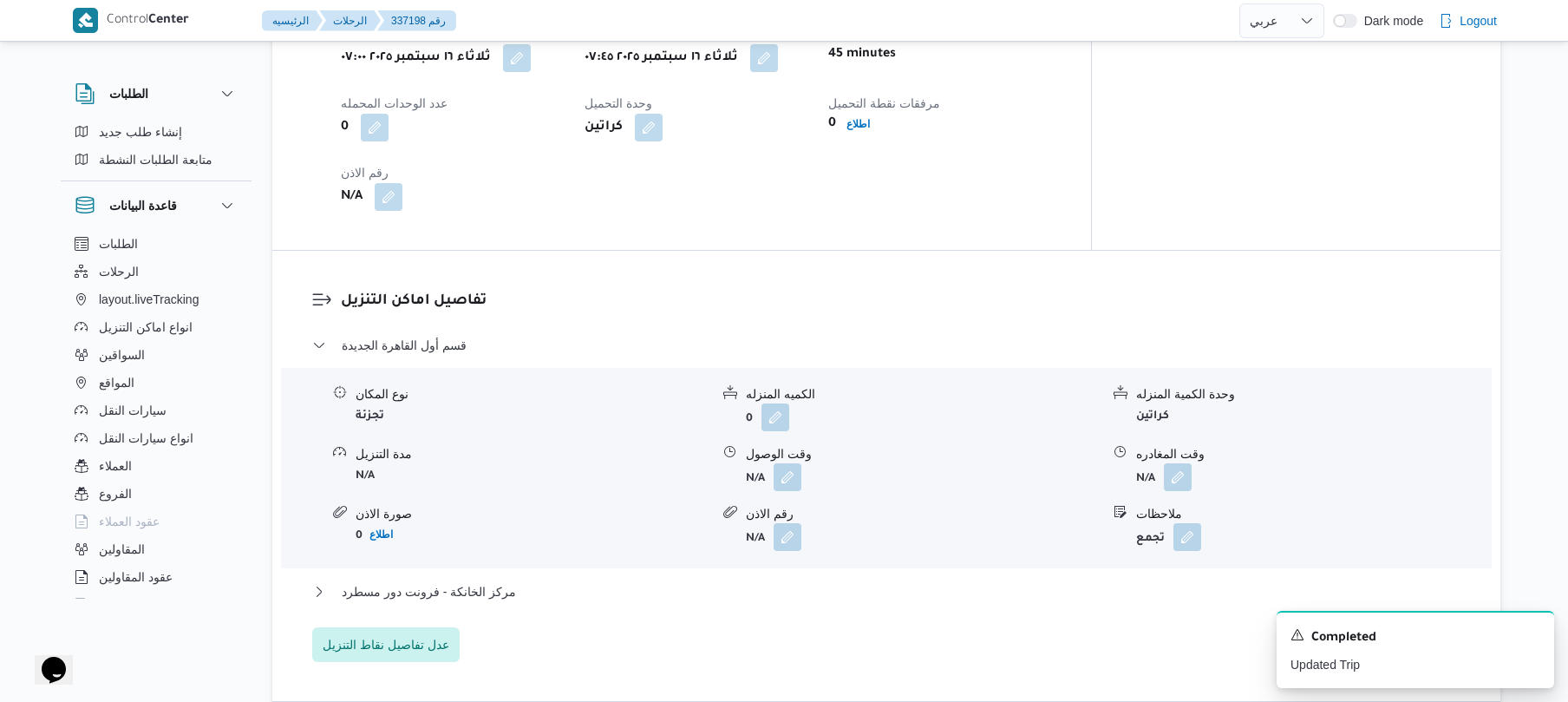
scroll to position [1296, 0]
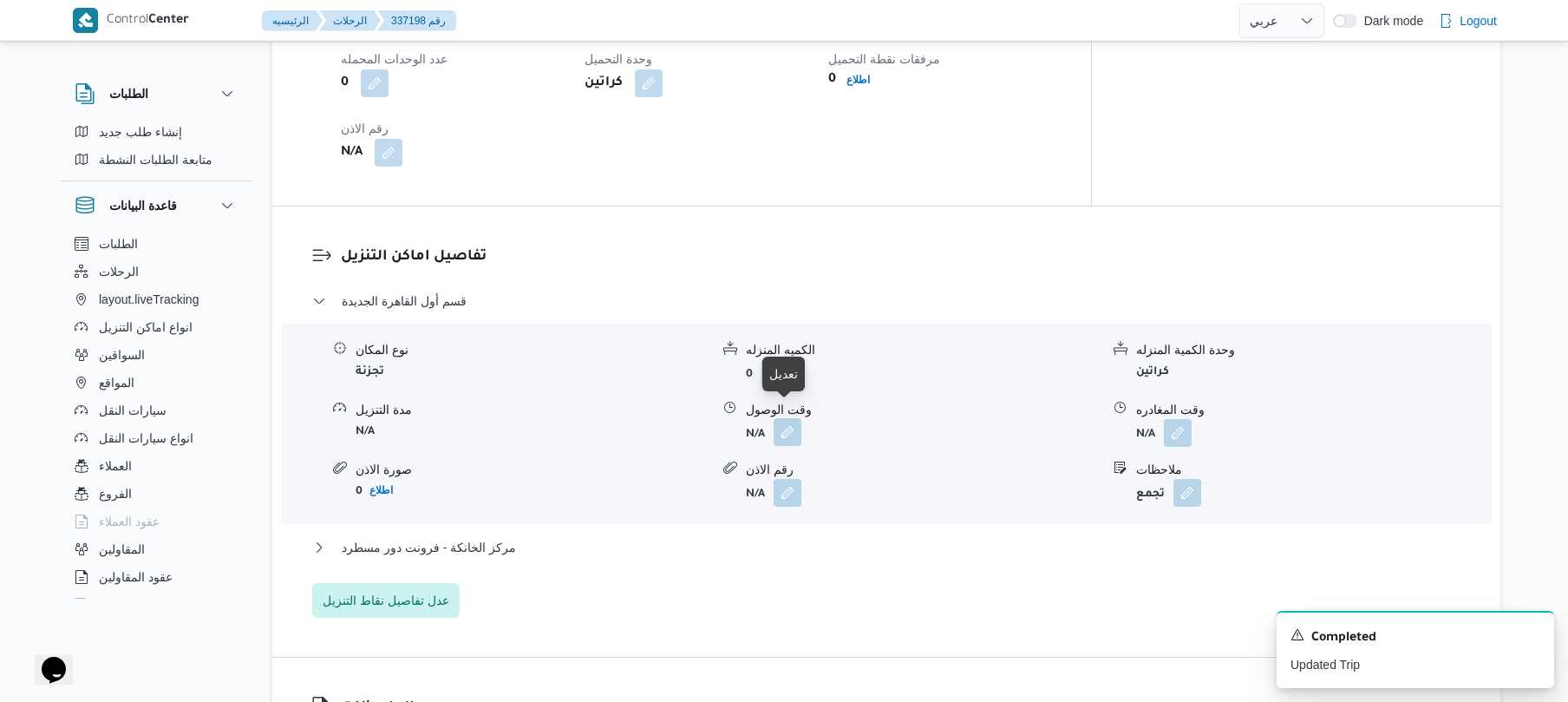
click at [792, 423] on button "button" at bounding box center [787, 431] width 27 height 28
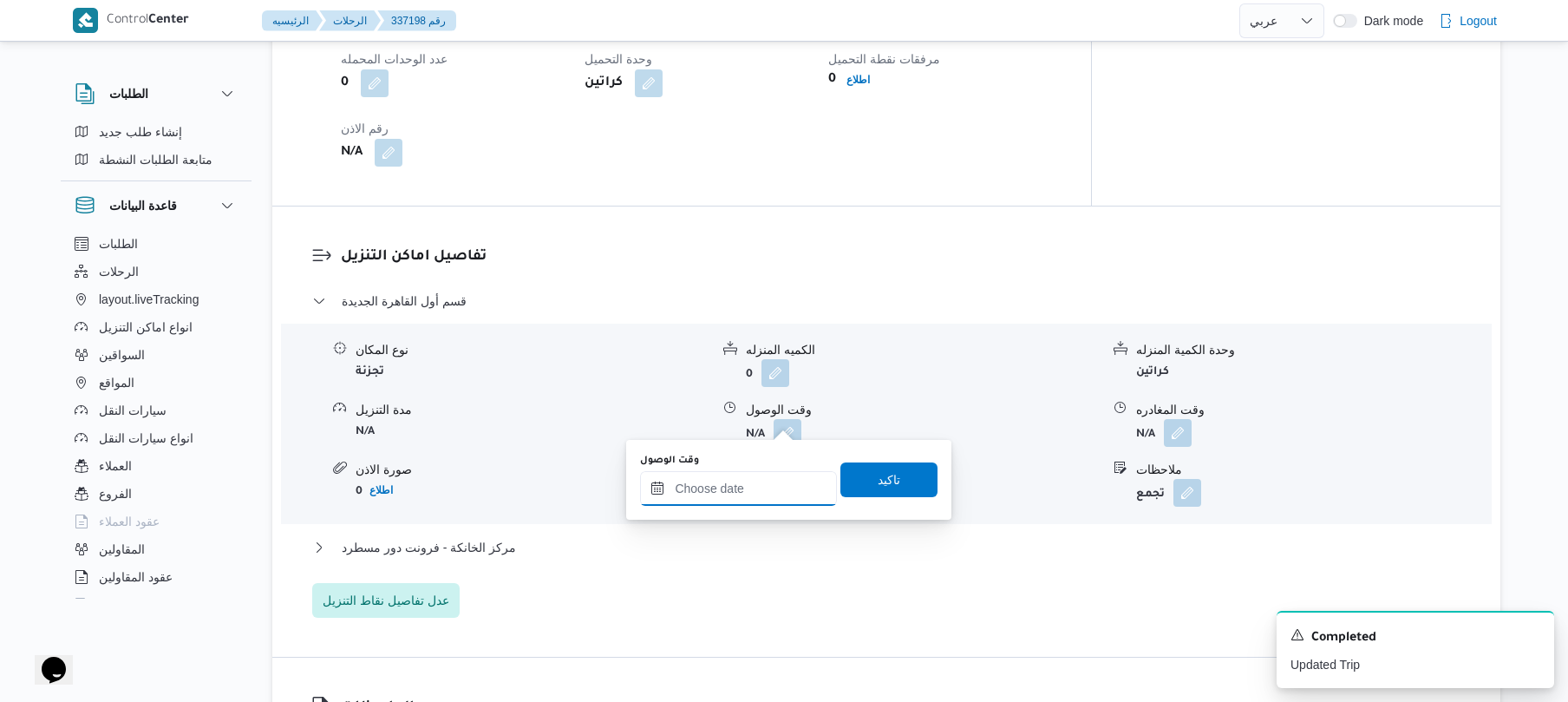
click at [743, 477] on input "وقت الوصول" at bounding box center [739, 488] width 197 height 35
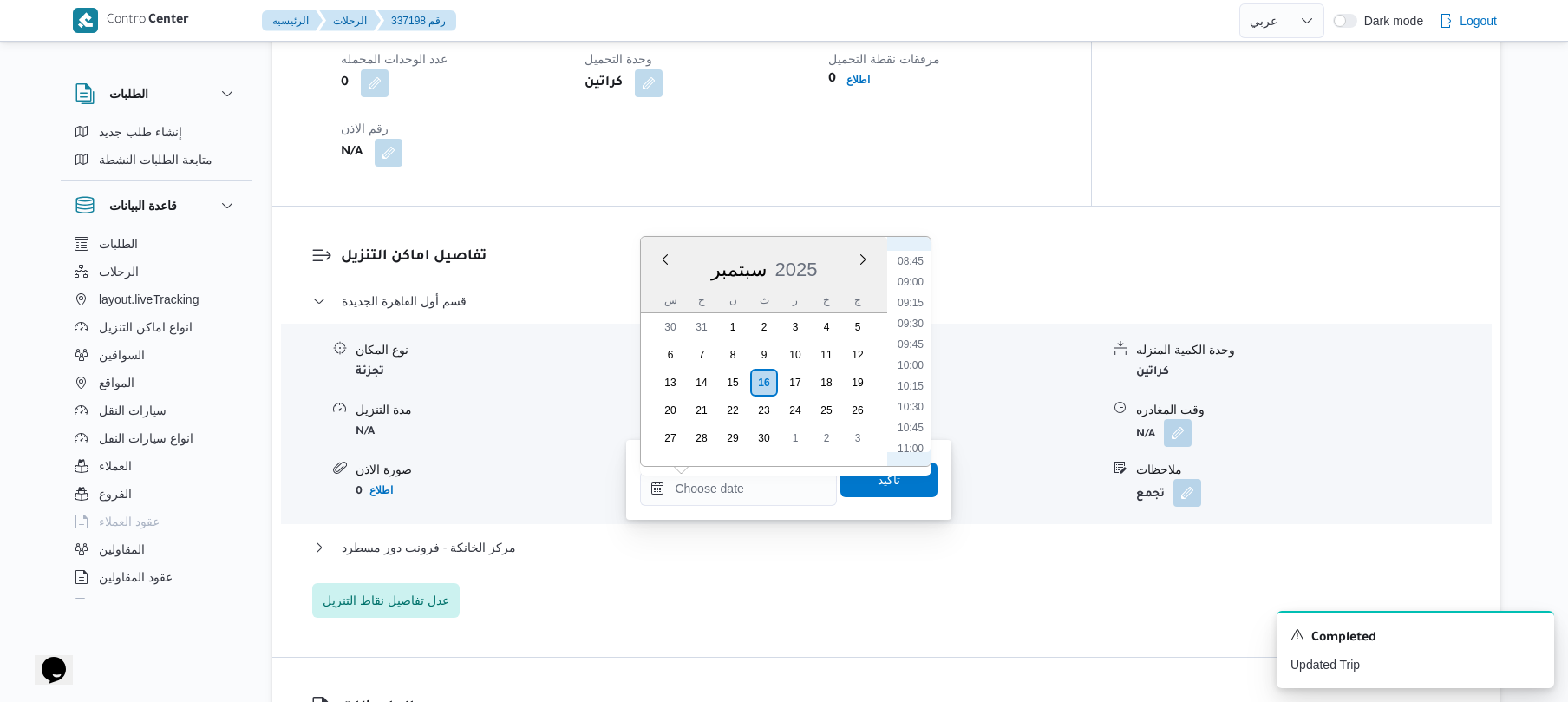
scroll to position [556, 0]
click at [911, 403] on li "08:30" at bounding box center [910, 412] width 40 height 18
type input "[DATE] ٠٨:٣٠"
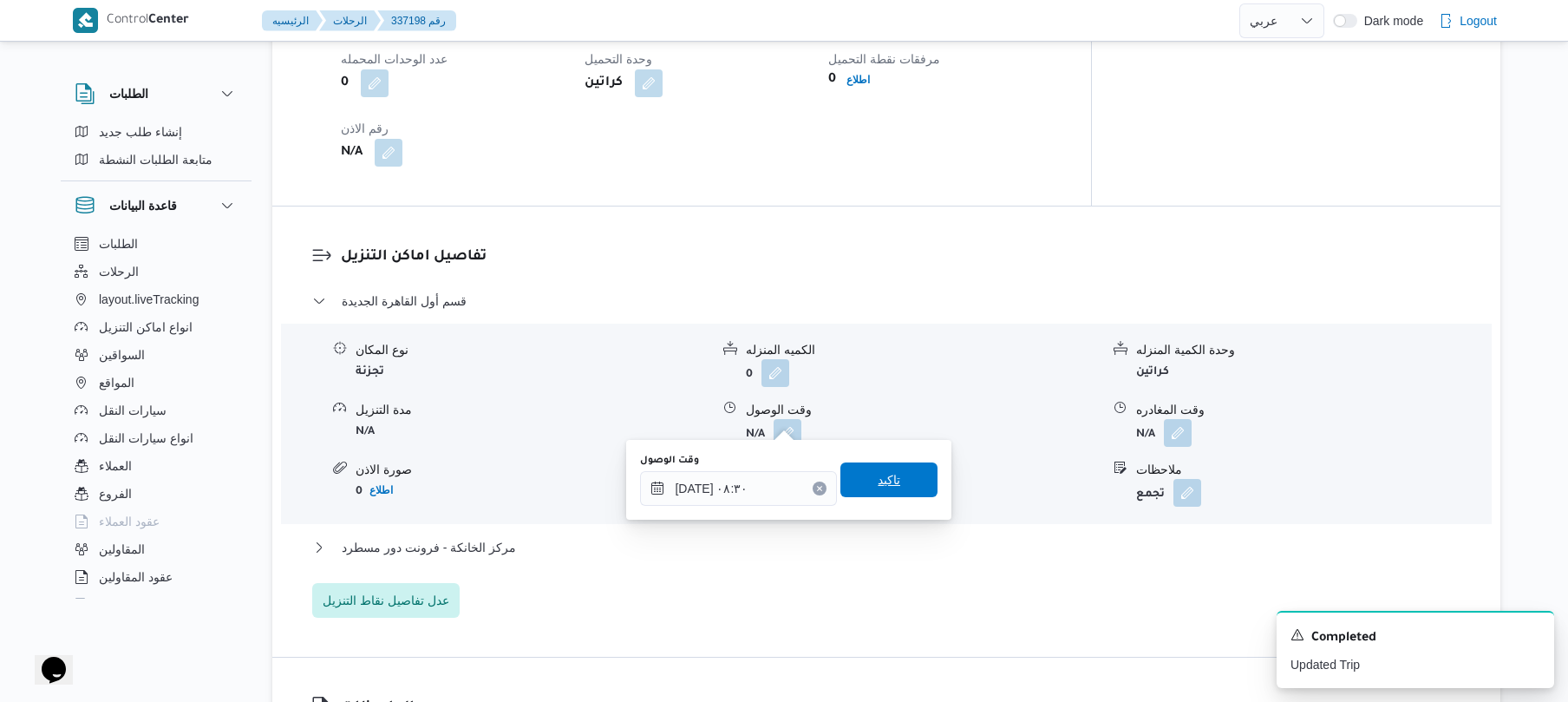
click at [890, 470] on span "تاكيد" at bounding box center [890, 479] width 98 height 35
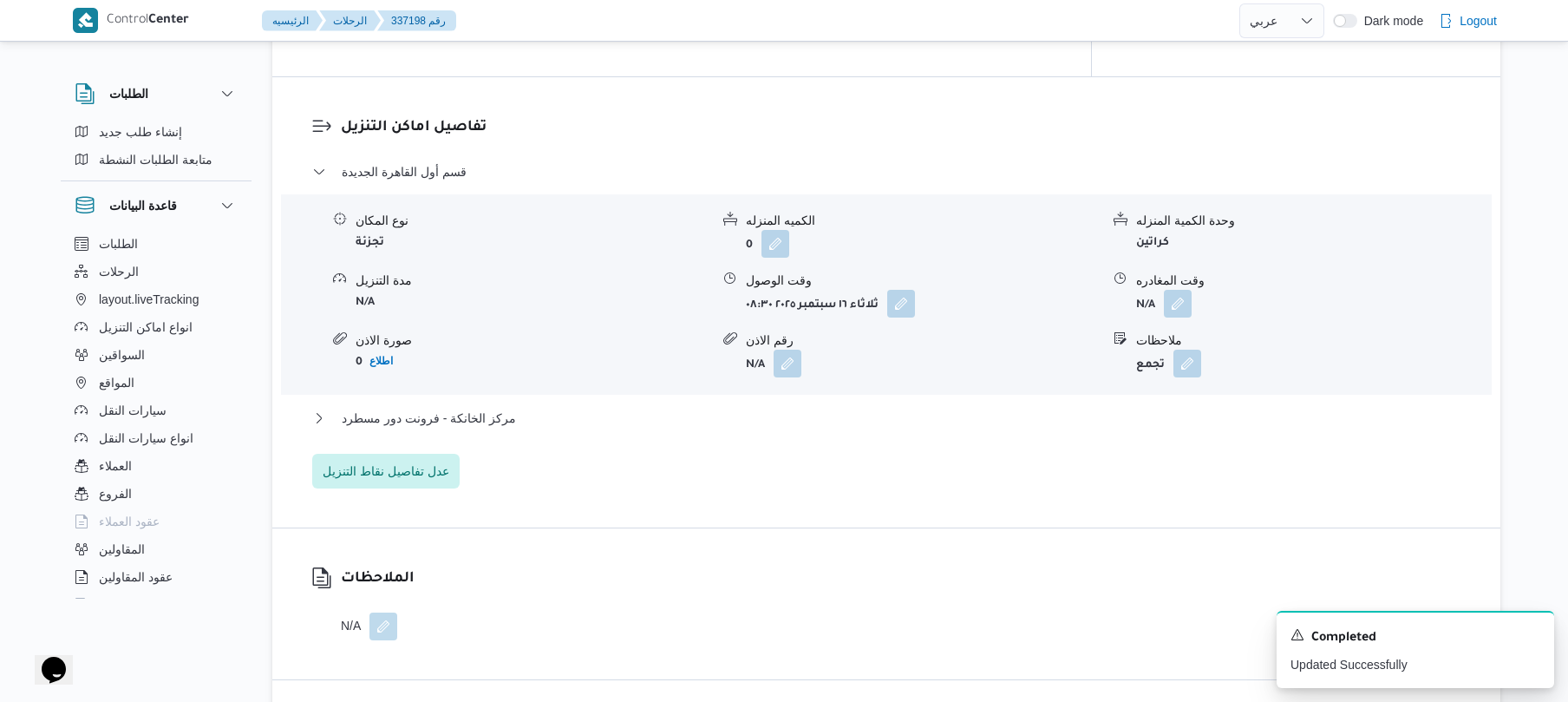
scroll to position [1480, 0]
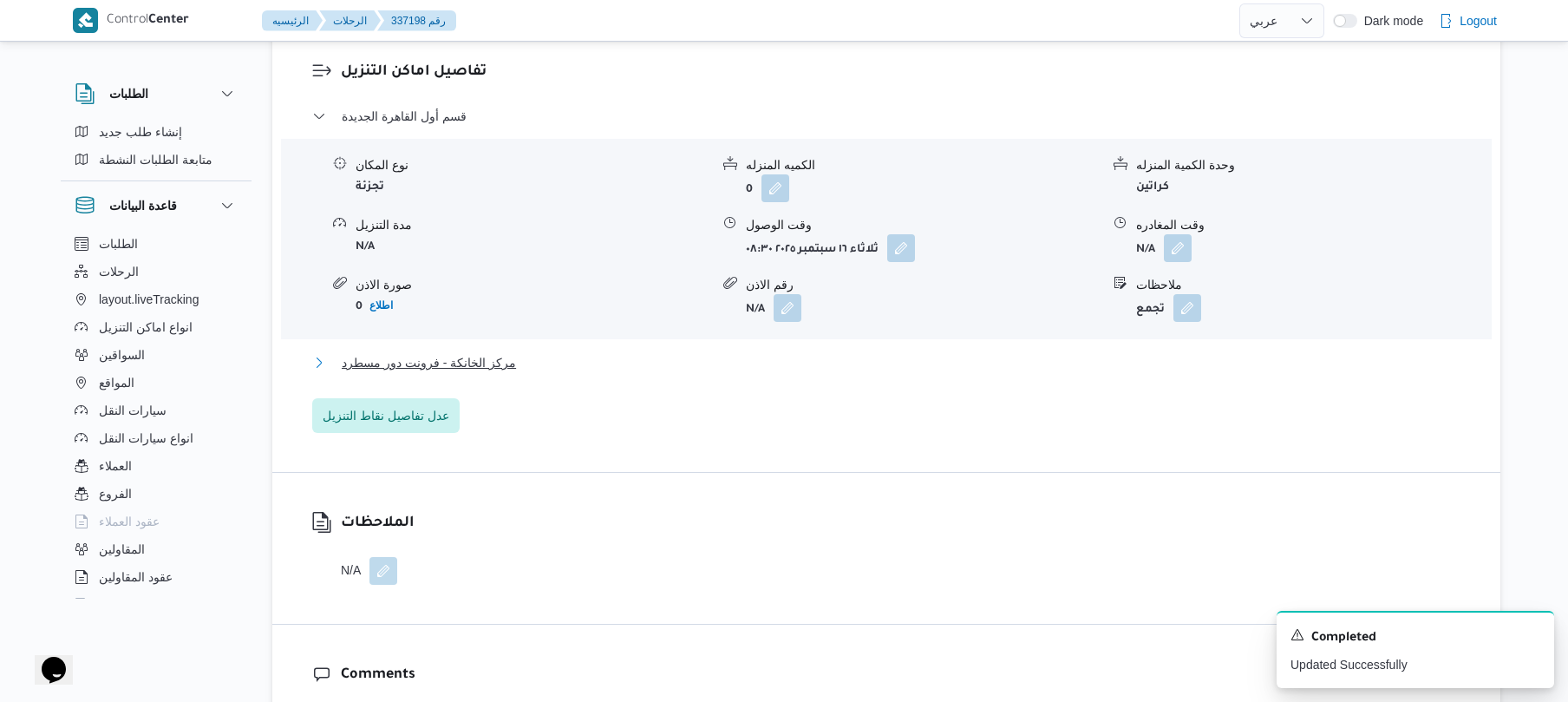
click at [890, 352] on button "مركز الخانكة - فرونت دور مسطرد" at bounding box center [887, 362] width 1149 height 20
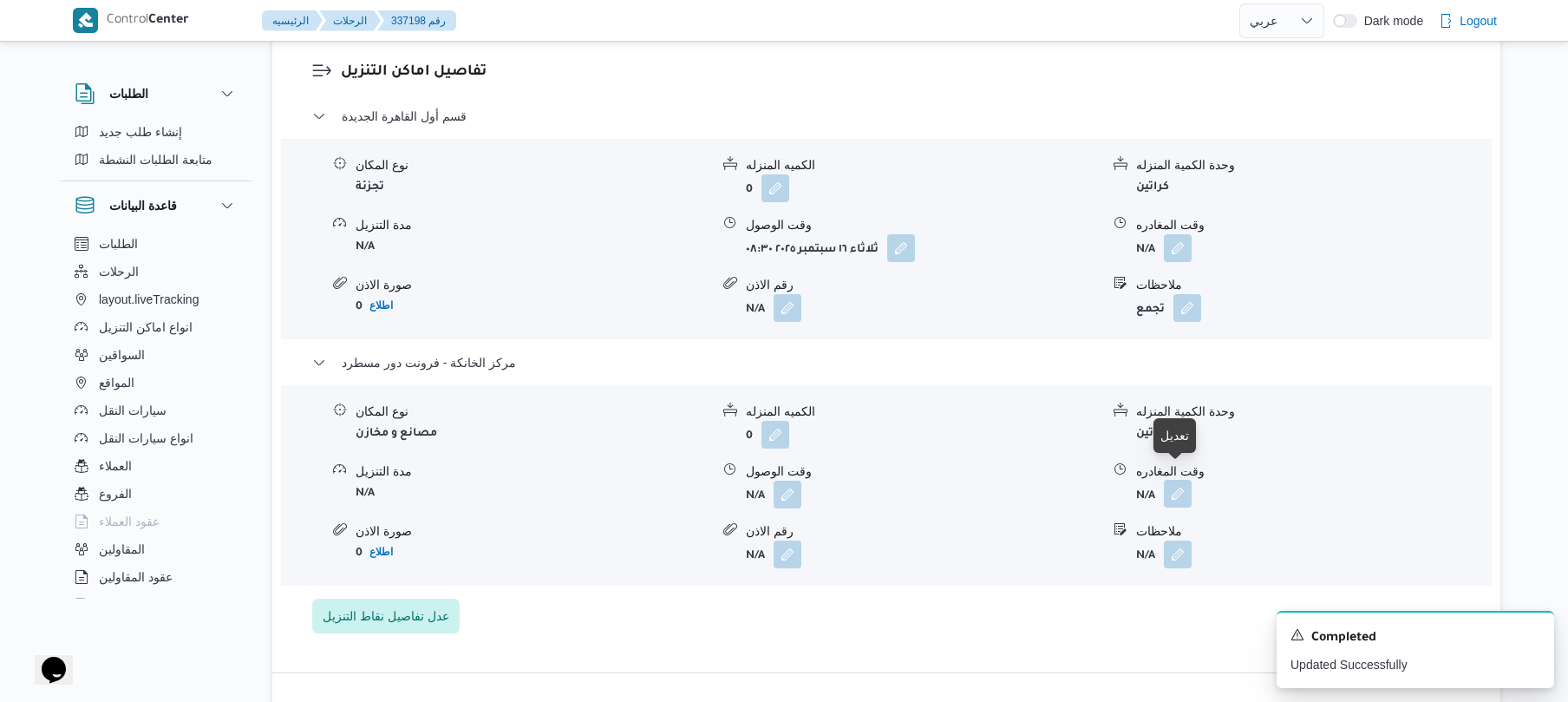
click at [1178, 480] on button "button" at bounding box center [1177, 493] width 27 height 28
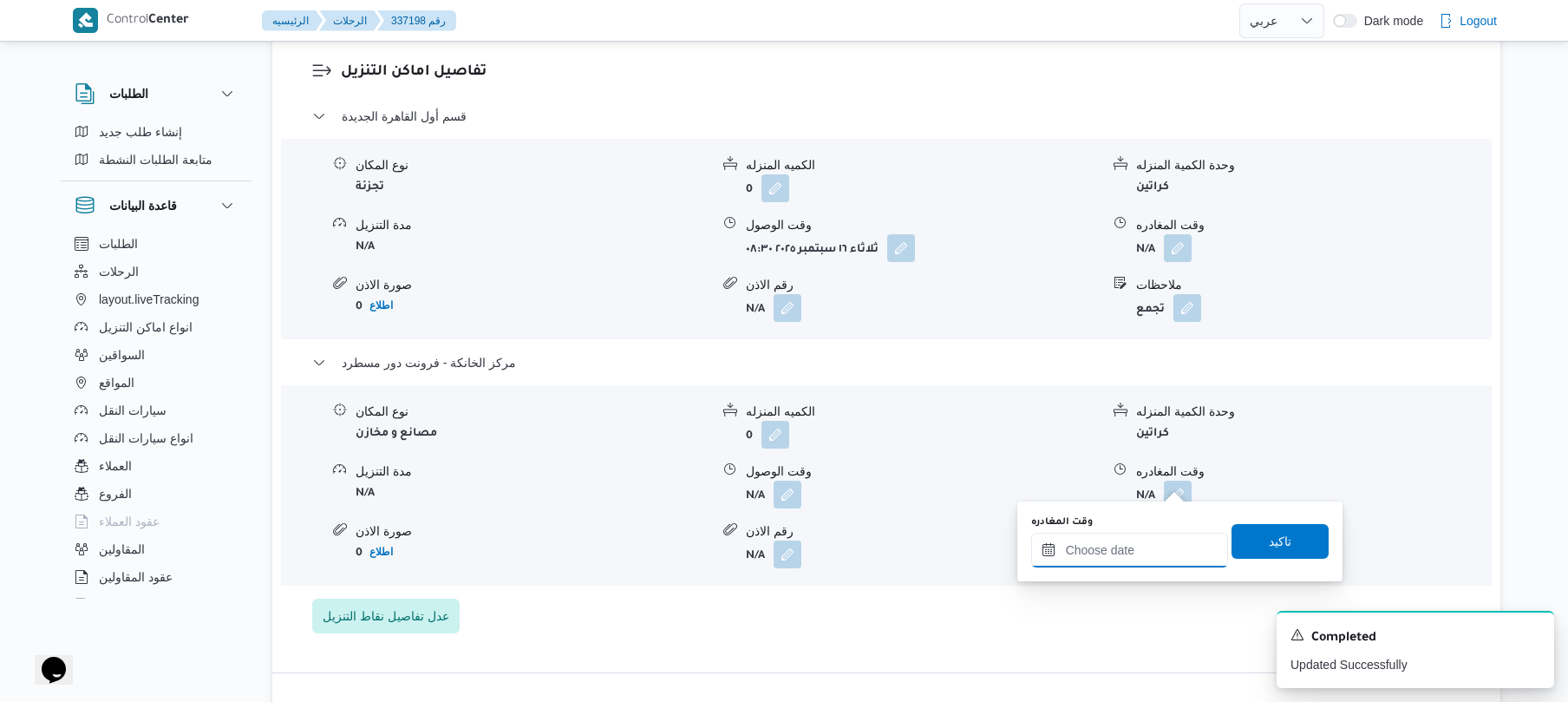
click at [1094, 556] on input "وقت المغادره" at bounding box center [1130, 549] width 197 height 35
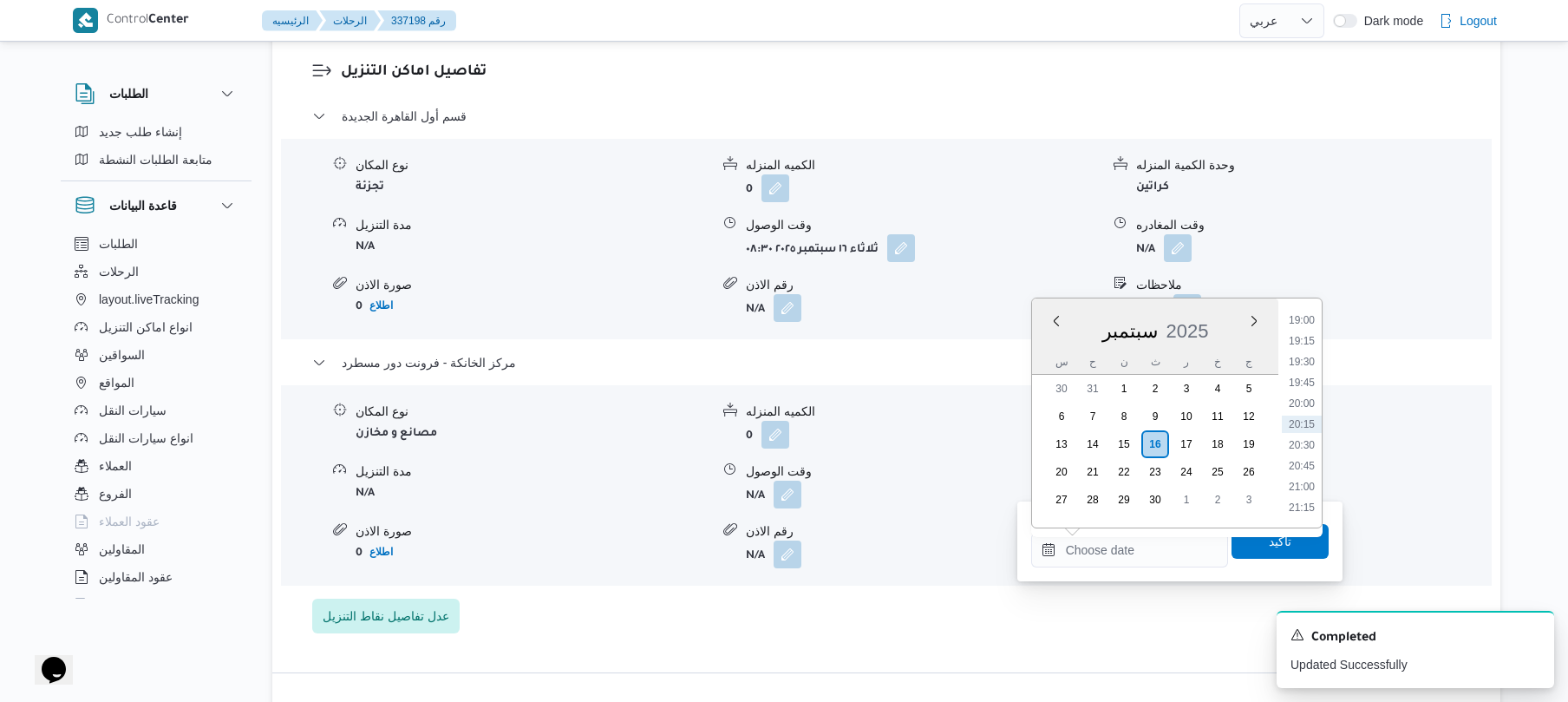
scroll to position [1413, 0]
click at [1302, 407] on li "18:00" at bounding box center [1301, 408] width 40 height 18
type input "[DATE] ١٨:٠٠"
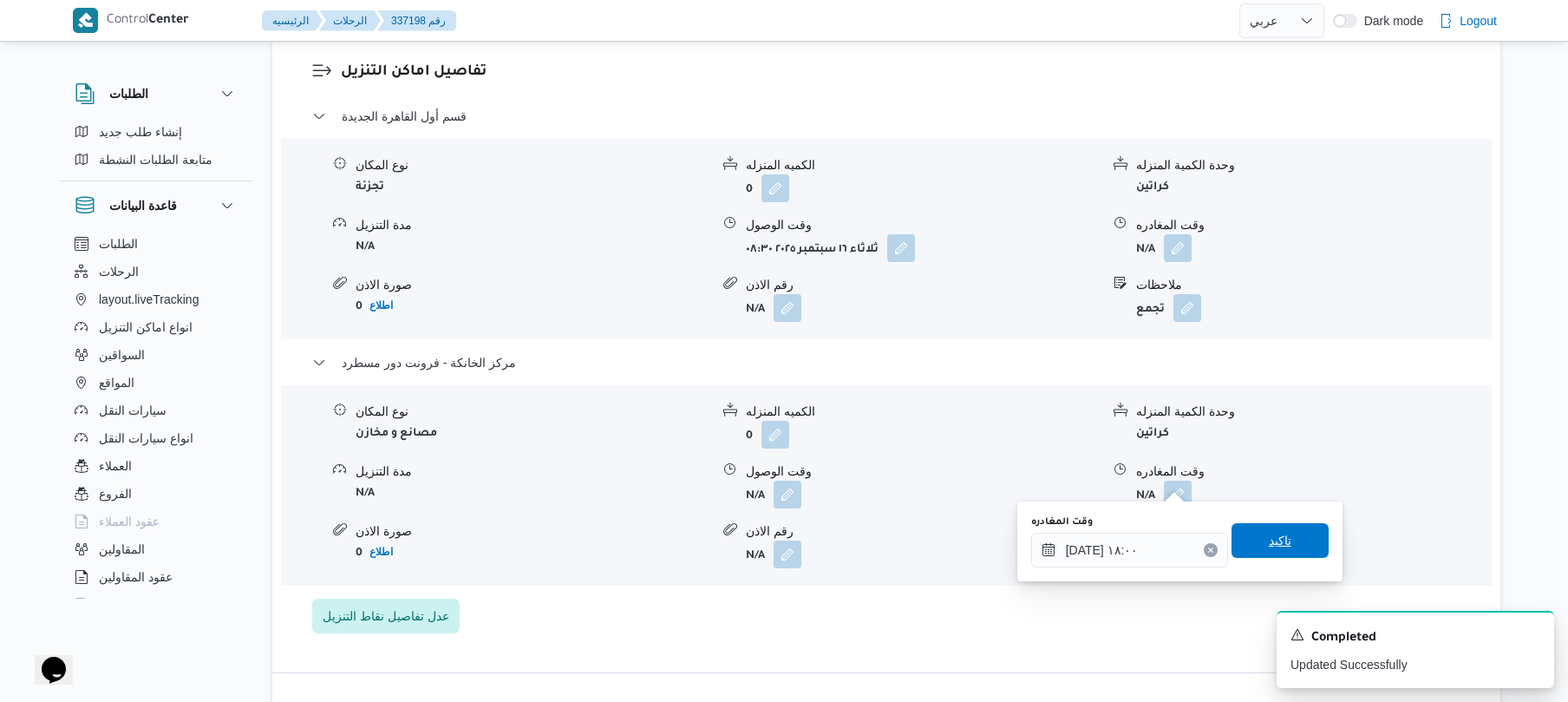
click at [1250, 541] on span "تاكيد" at bounding box center [1281, 540] width 98 height 35
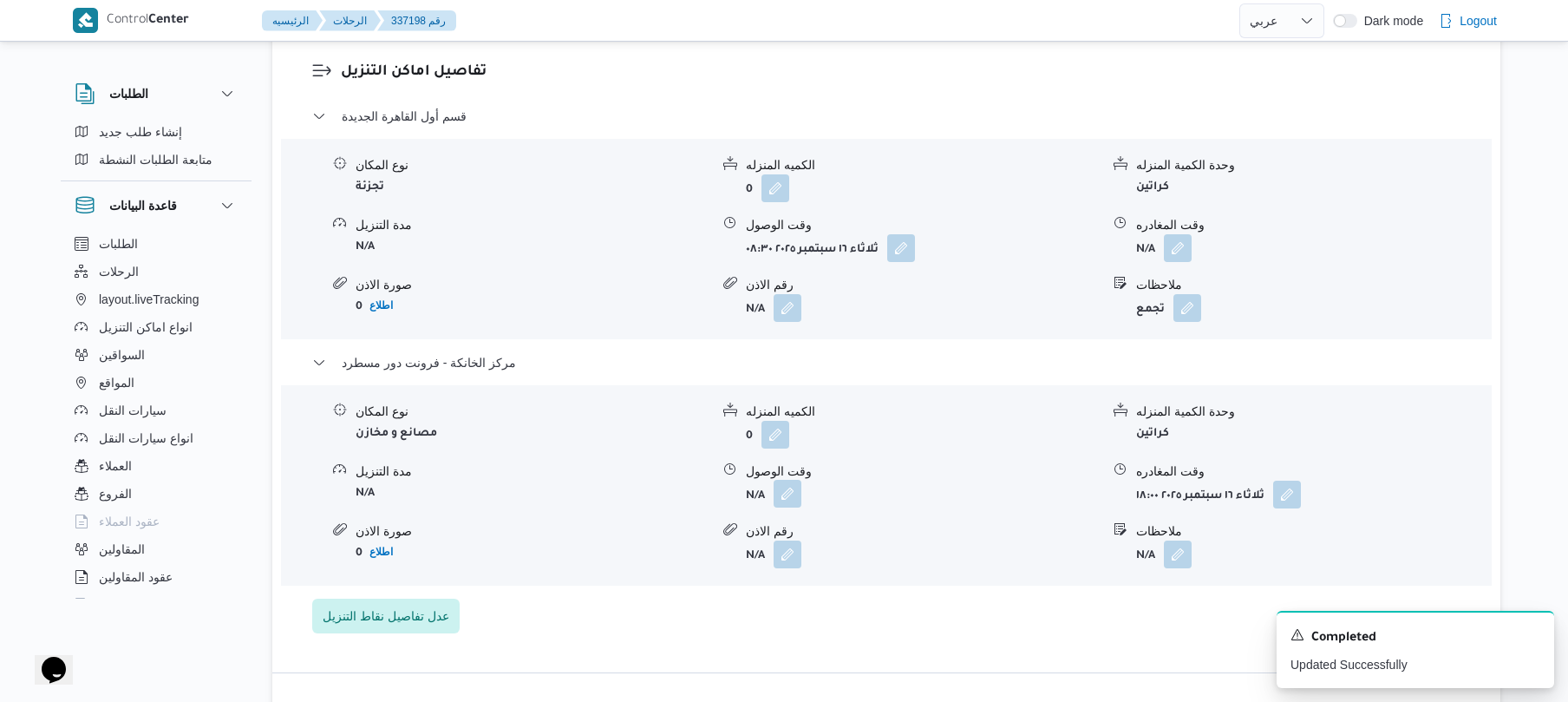
click at [785, 483] on button "button" at bounding box center [787, 493] width 27 height 28
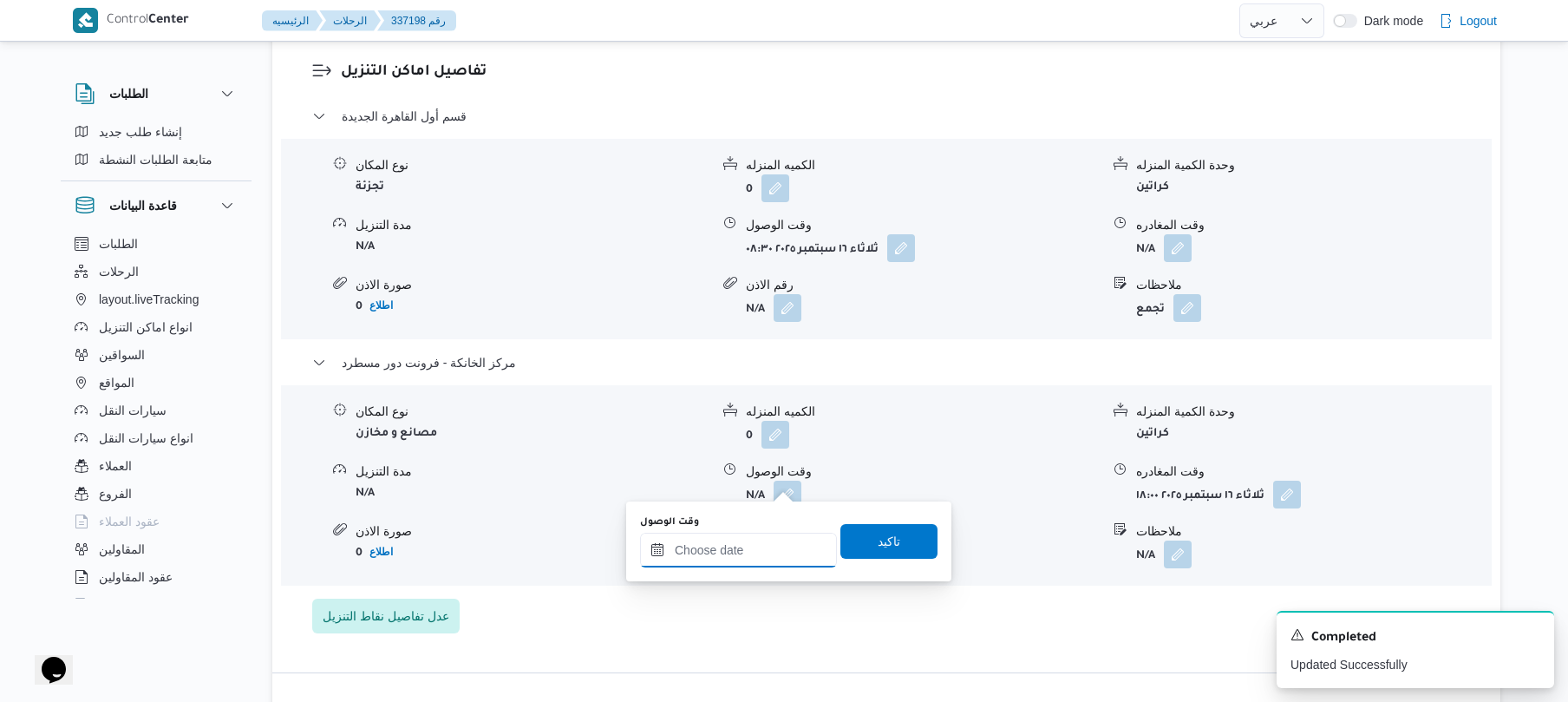
click at [748, 550] on input "وقت الوصول" at bounding box center [739, 549] width 197 height 35
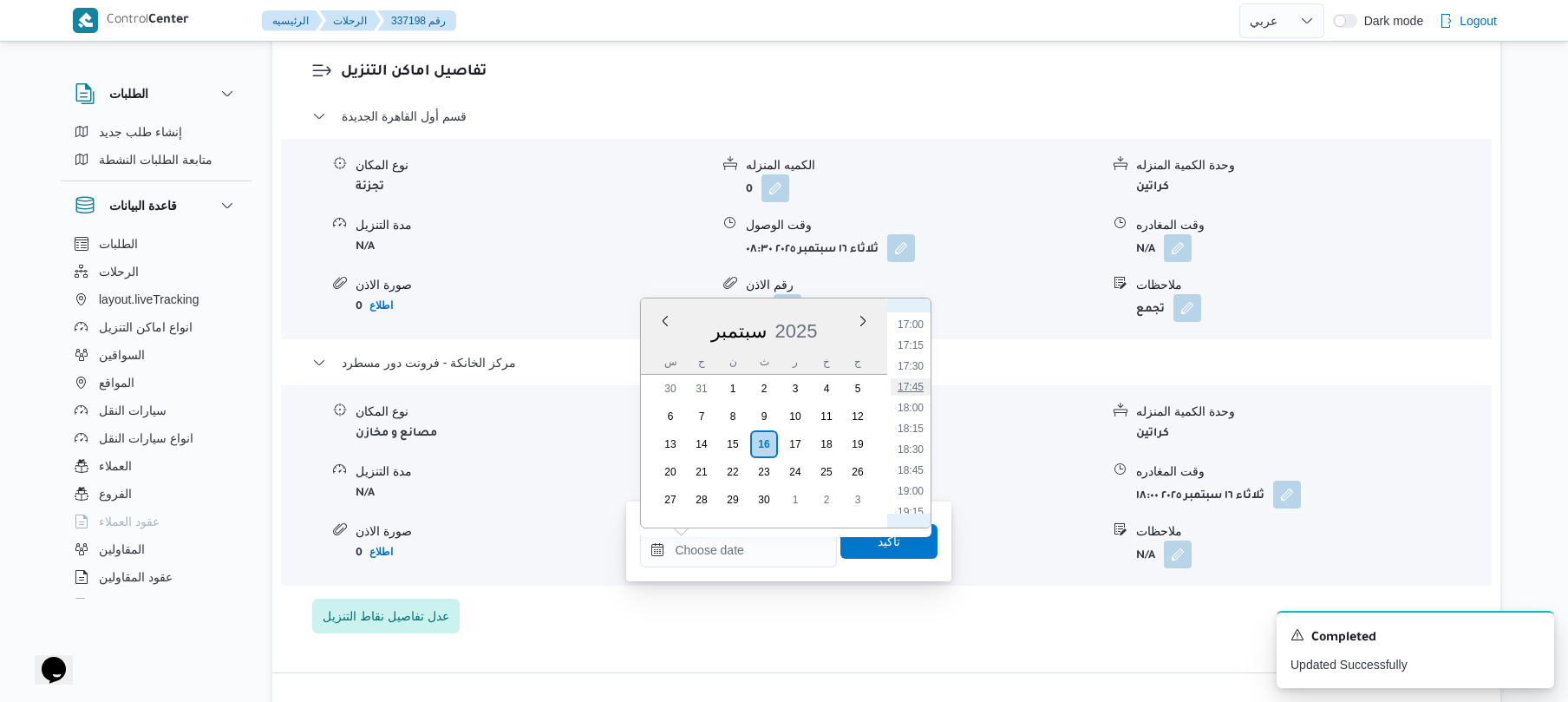
click at [911, 394] on li "17:45" at bounding box center [910, 387] width 40 height 18
type input "[DATE] ١٧:٤٥"
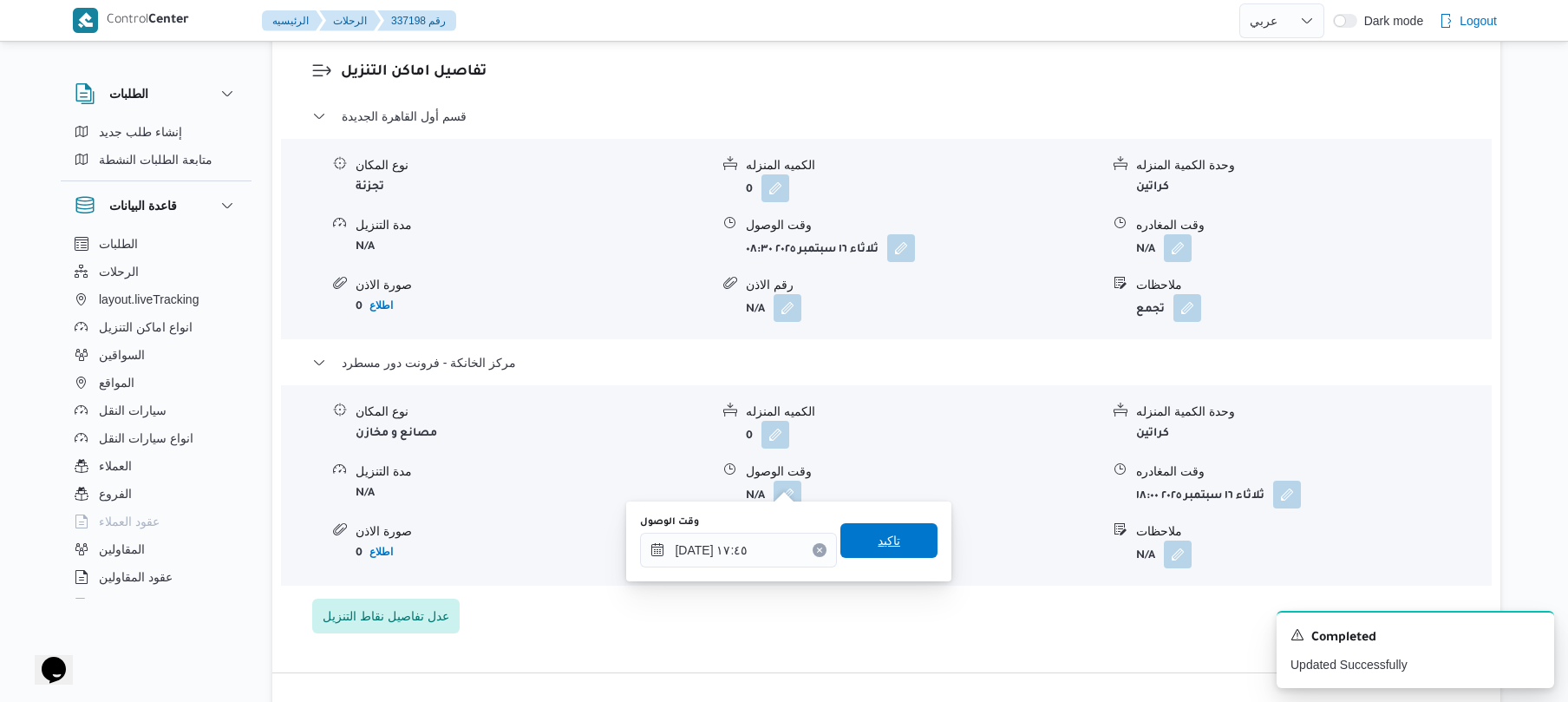
click at [886, 539] on span "تاكيد" at bounding box center [889, 540] width 22 height 20
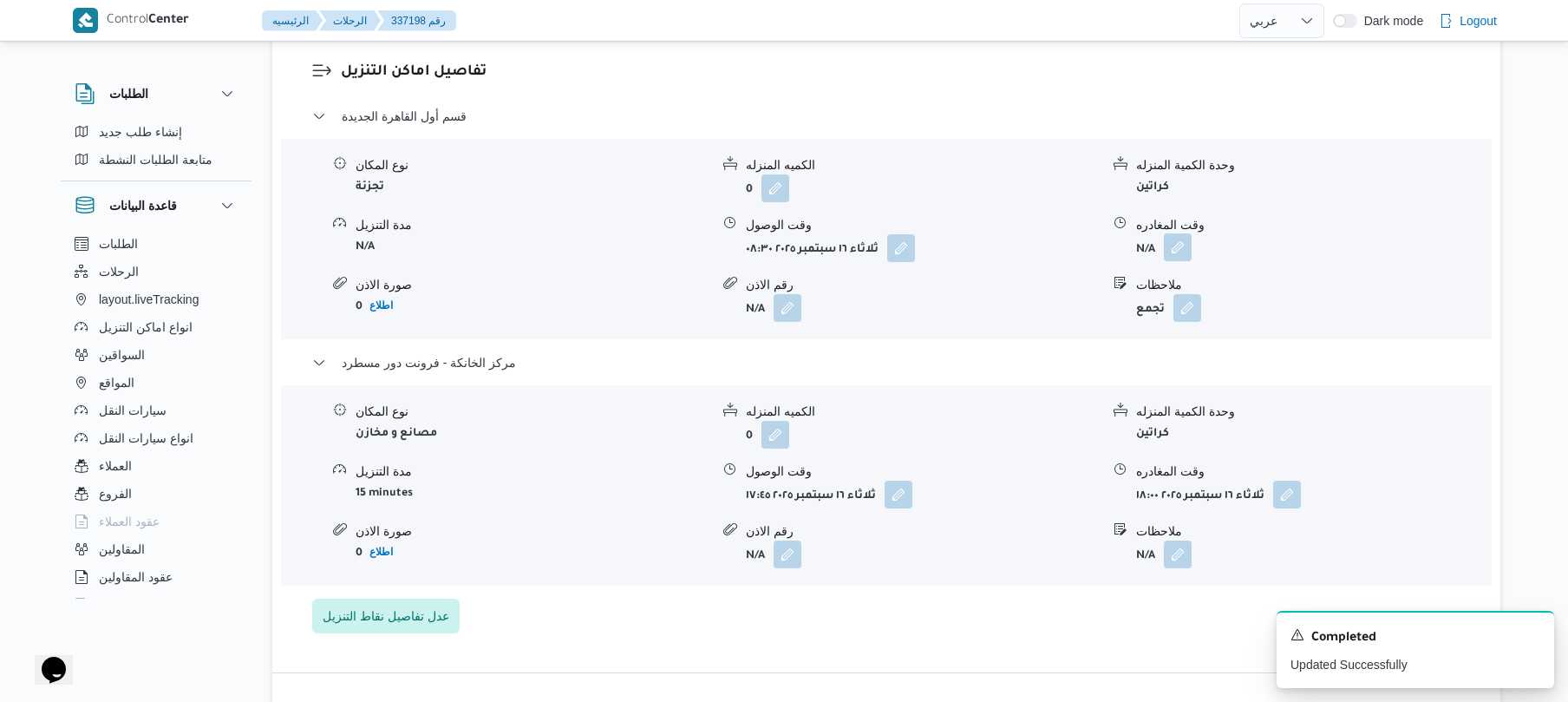
click at [1178, 234] on button "button" at bounding box center [1177, 247] width 27 height 28
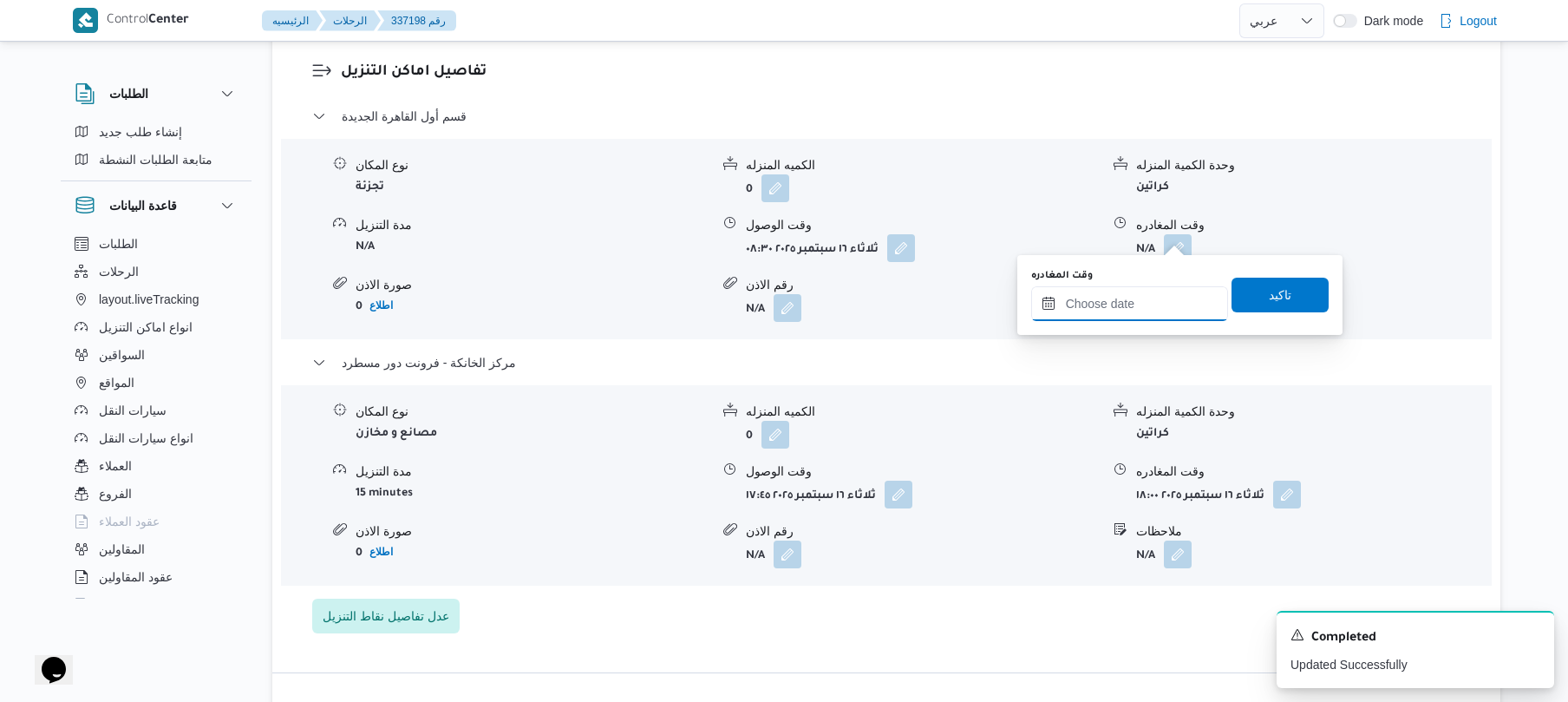
click at [1118, 311] on input "وقت المغادره" at bounding box center [1130, 304] width 197 height 35
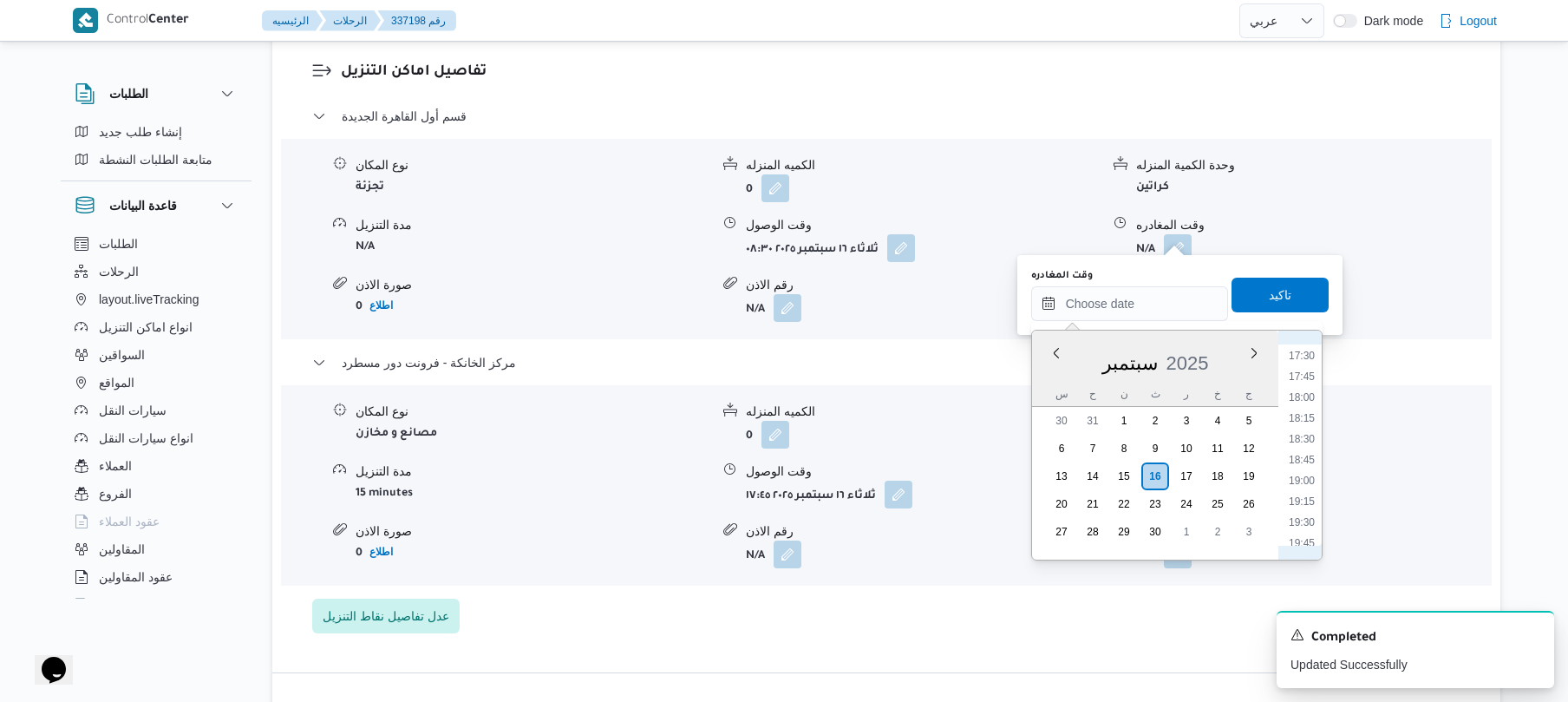
scroll to position [1414, 0]
click at [1303, 351] on li "17:00" at bounding box center [1301, 356] width 40 height 18
type input "[DATE] ١٧:٠٠"
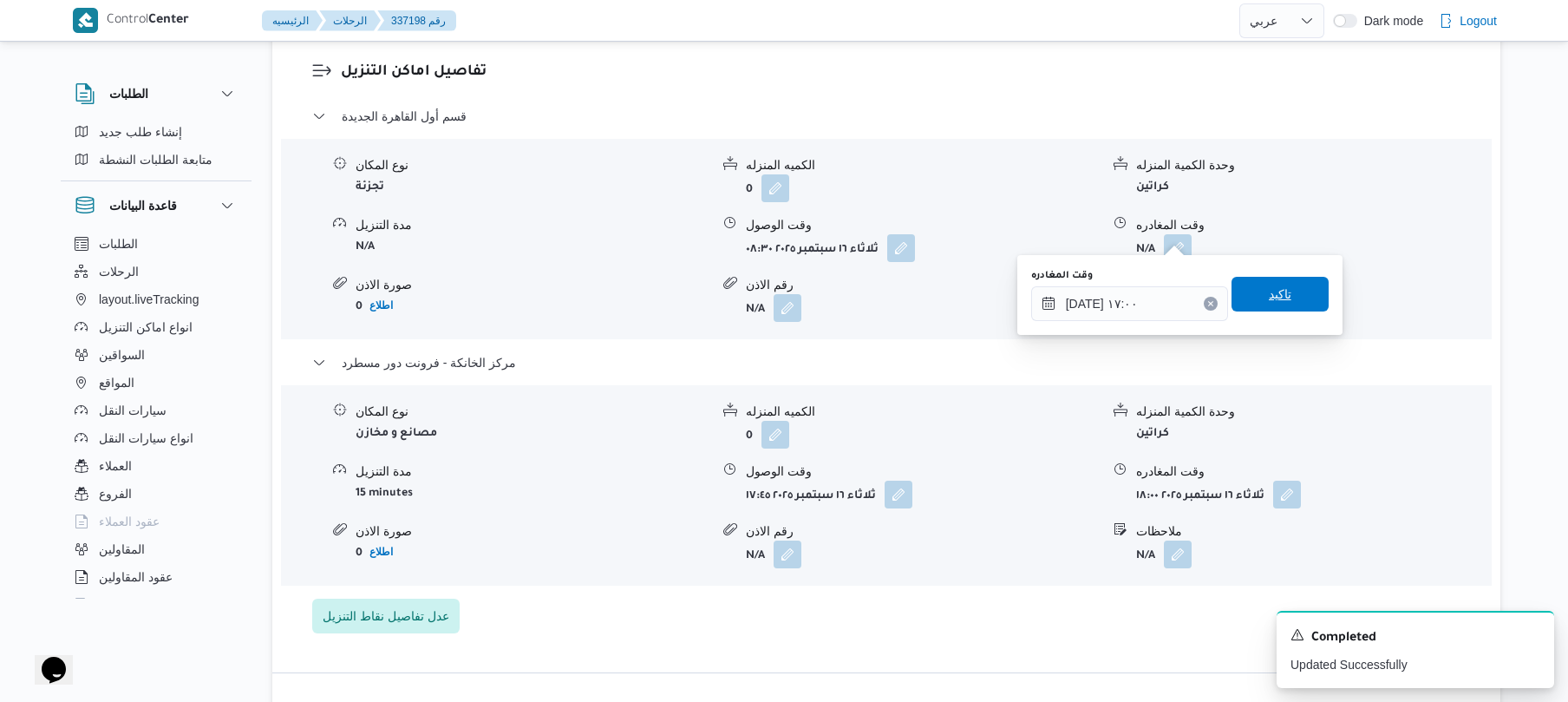
click at [1294, 293] on span "تاكيد" at bounding box center [1281, 294] width 98 height 35
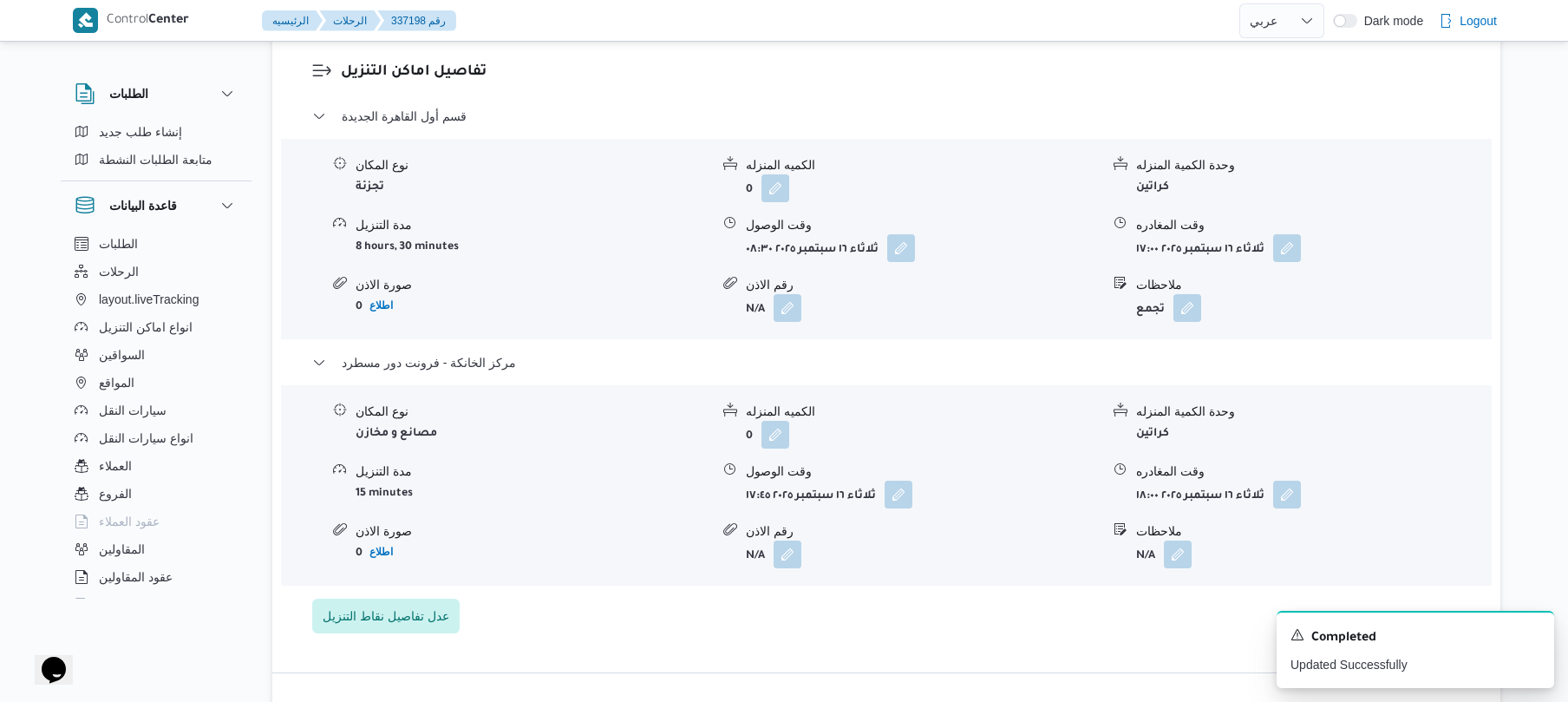
scroll to position [0, 0]
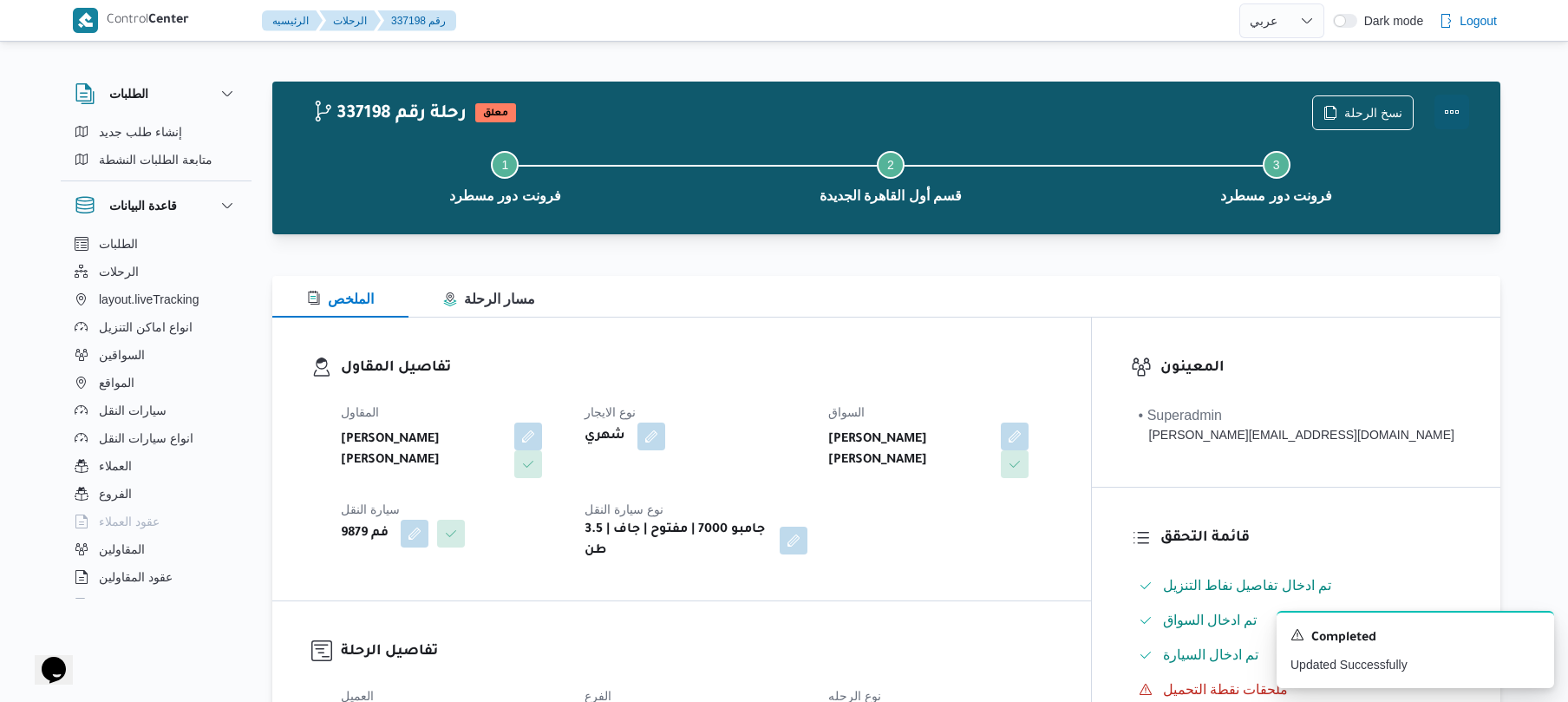
click at [1462, 101] on button "Actions" at bounding box center [1451, 112] width 35 height 35
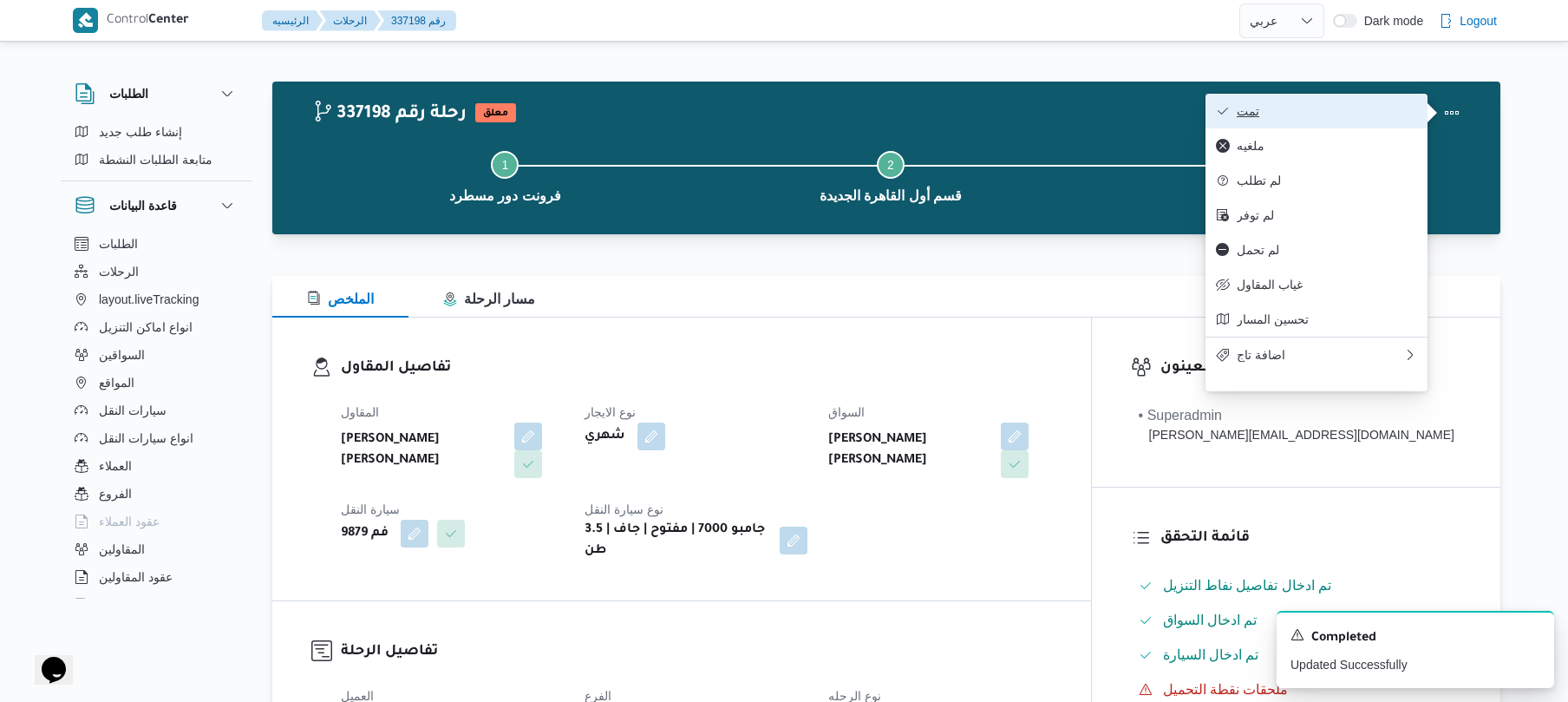
click at [1368, 107] on span "تمت" at bounding box center [1326, 111] width 180 height 14
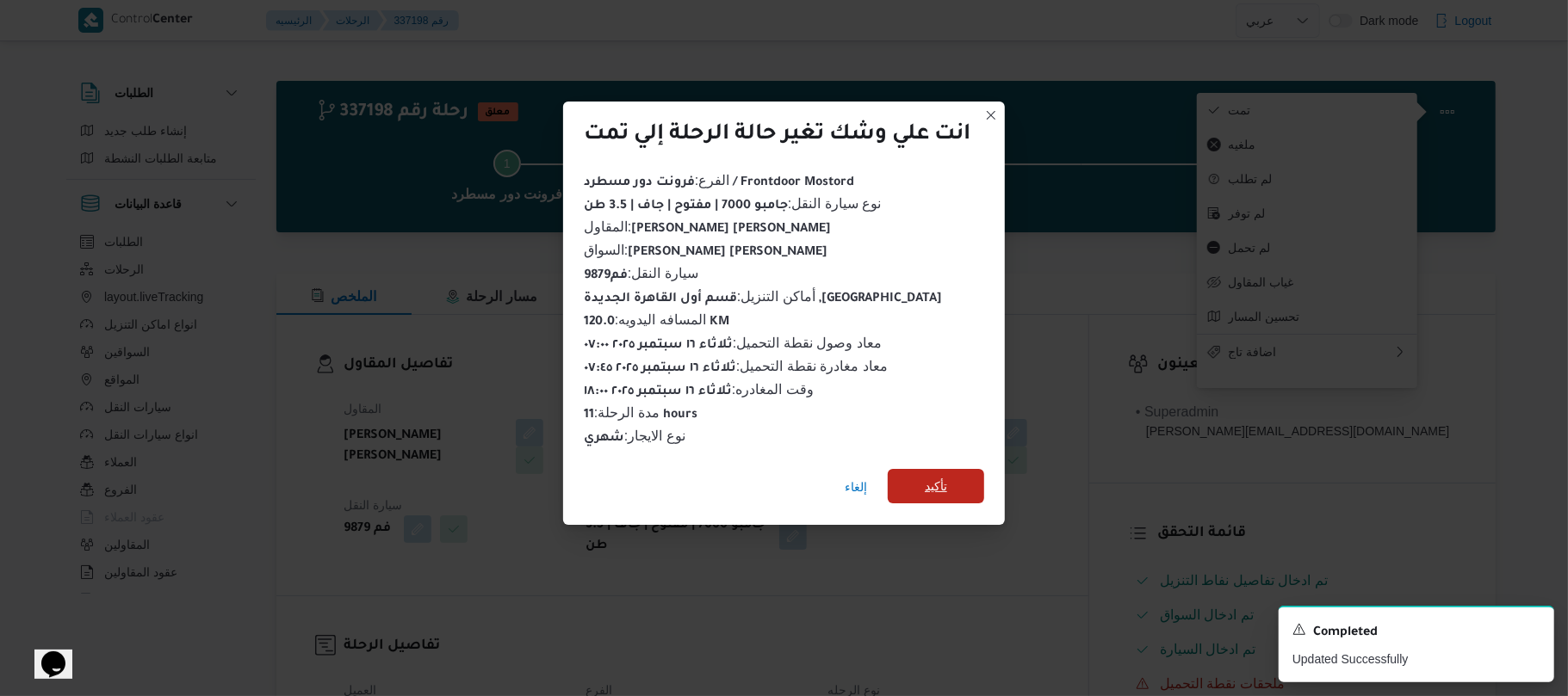
click at [968, 479] on span "تأكيد" at bounding box center [936, 486] width 97 height 34
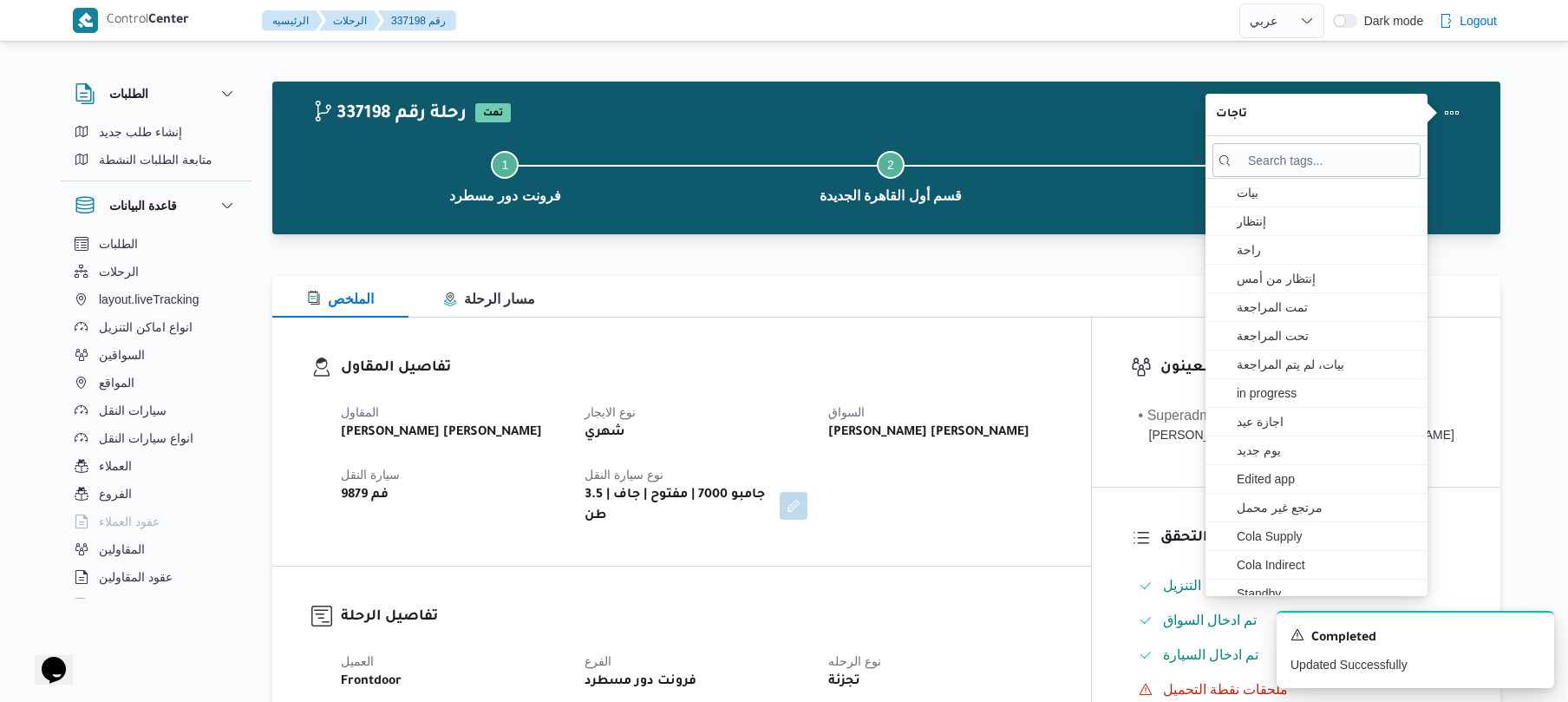
click at [975, 483] on div "المقاول [PERSON_NAME] [PERSON_NAME] نوع الايجار شهري السواق [PERSON_NAME] [PERS…" at bounding box center [696, 464] width 732 height 146
